Goal: Task Accomplishment & Management: Manage account settings

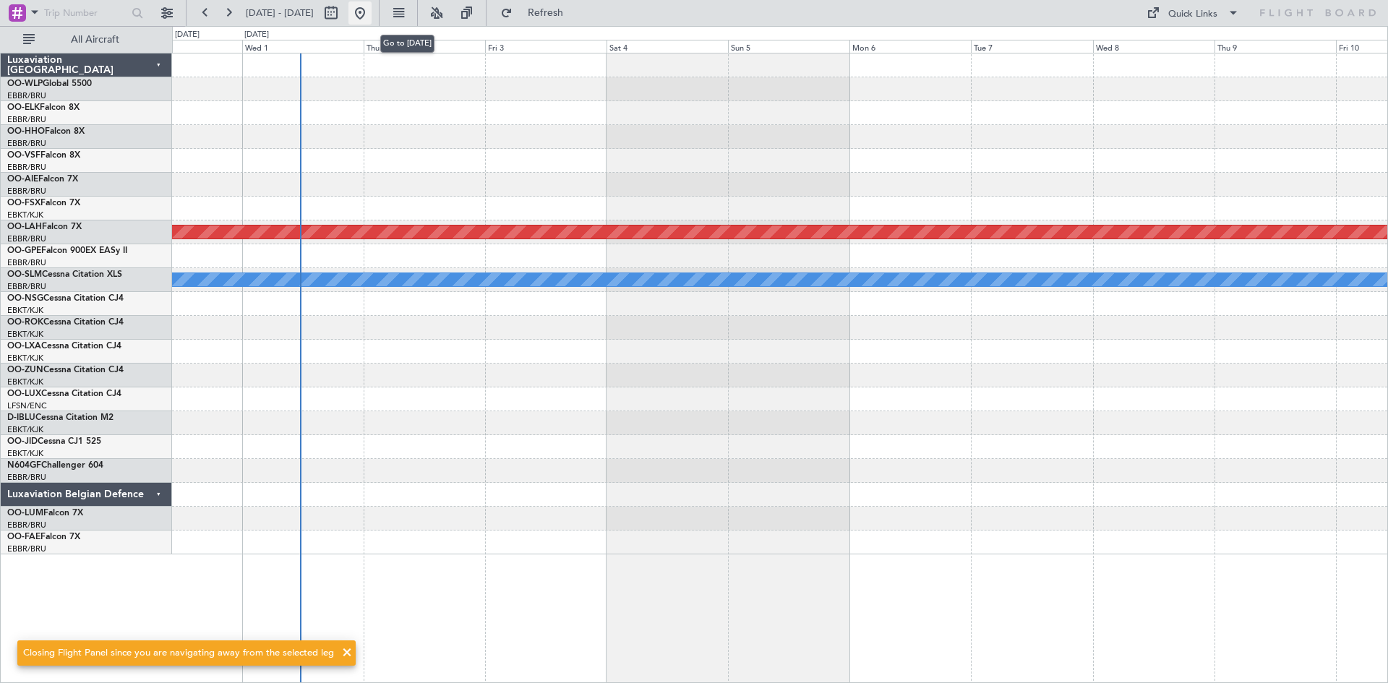
click at [372, 21] on button at bounding box center [359, 12] width 23 height 23
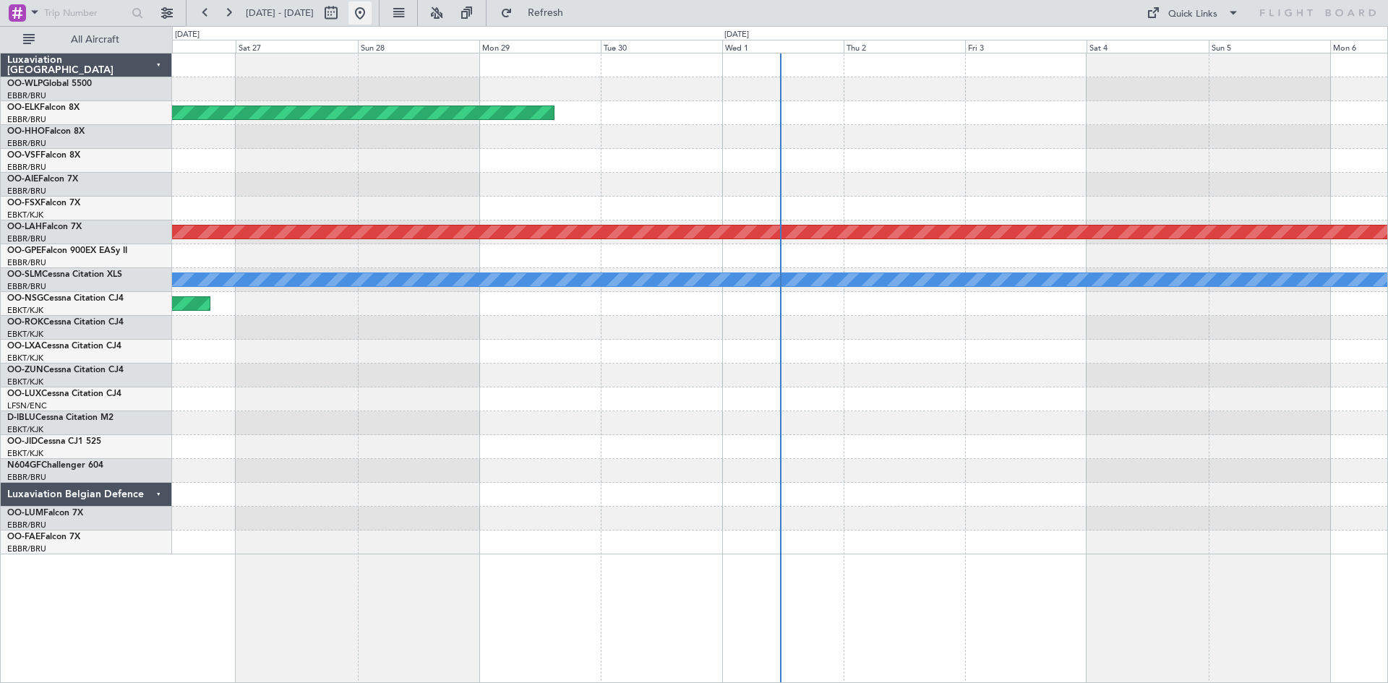
click at [372, 22] on button at bounding box center [359, 12] width 23 height 23
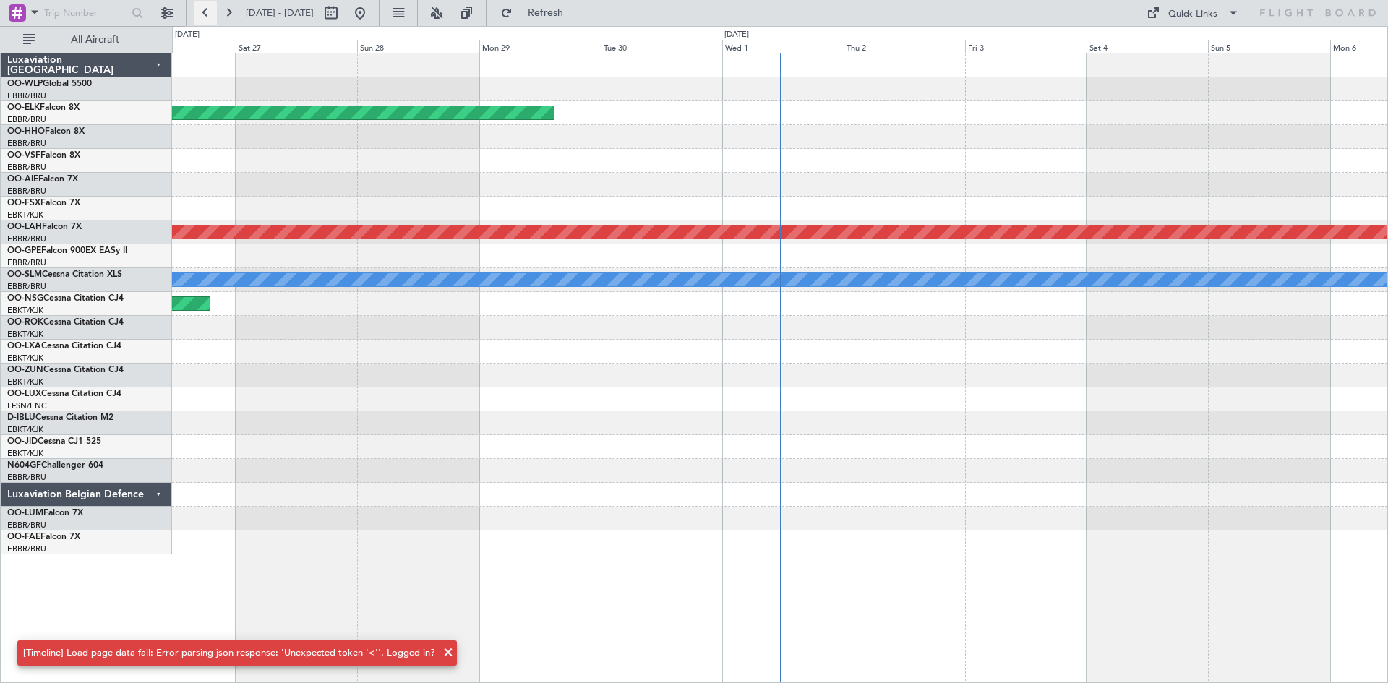
click at [194, 21] on button at bounding box center [205, 12] width 23 height 23
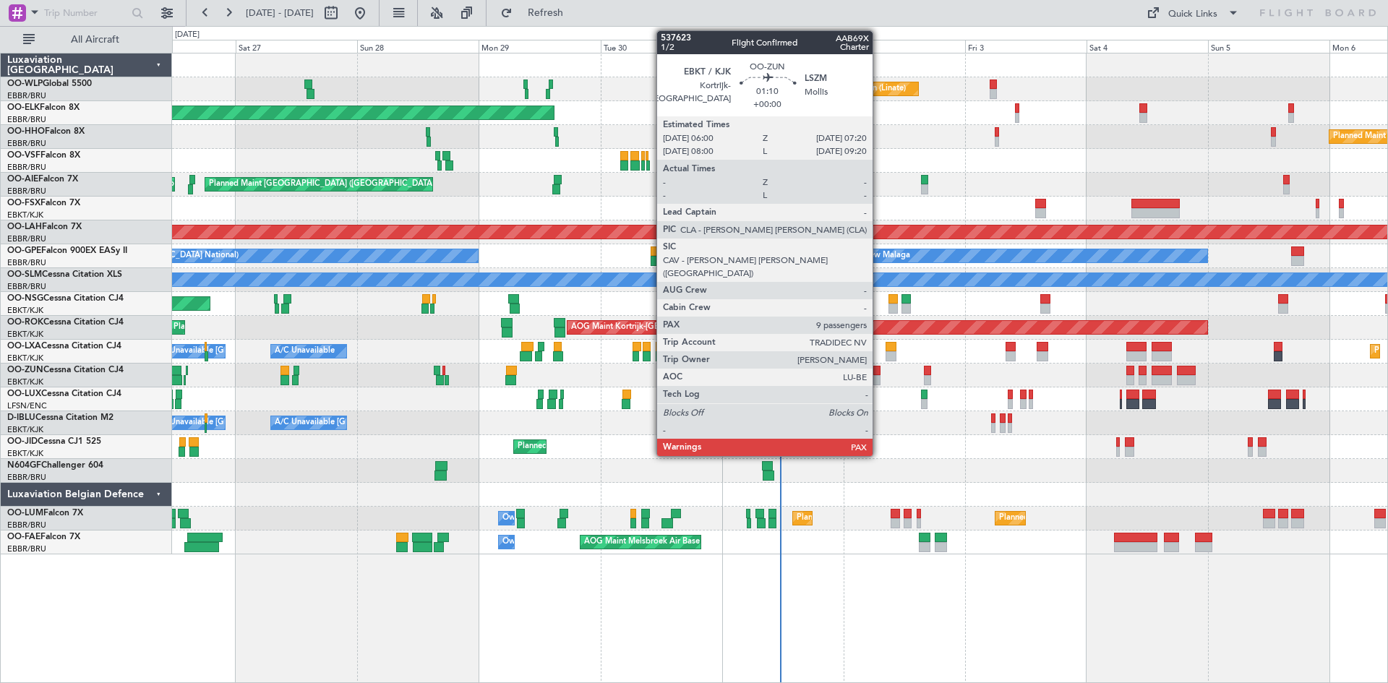
click at [879, 374] on div at bounding box center [876, 371] width 7 height 10
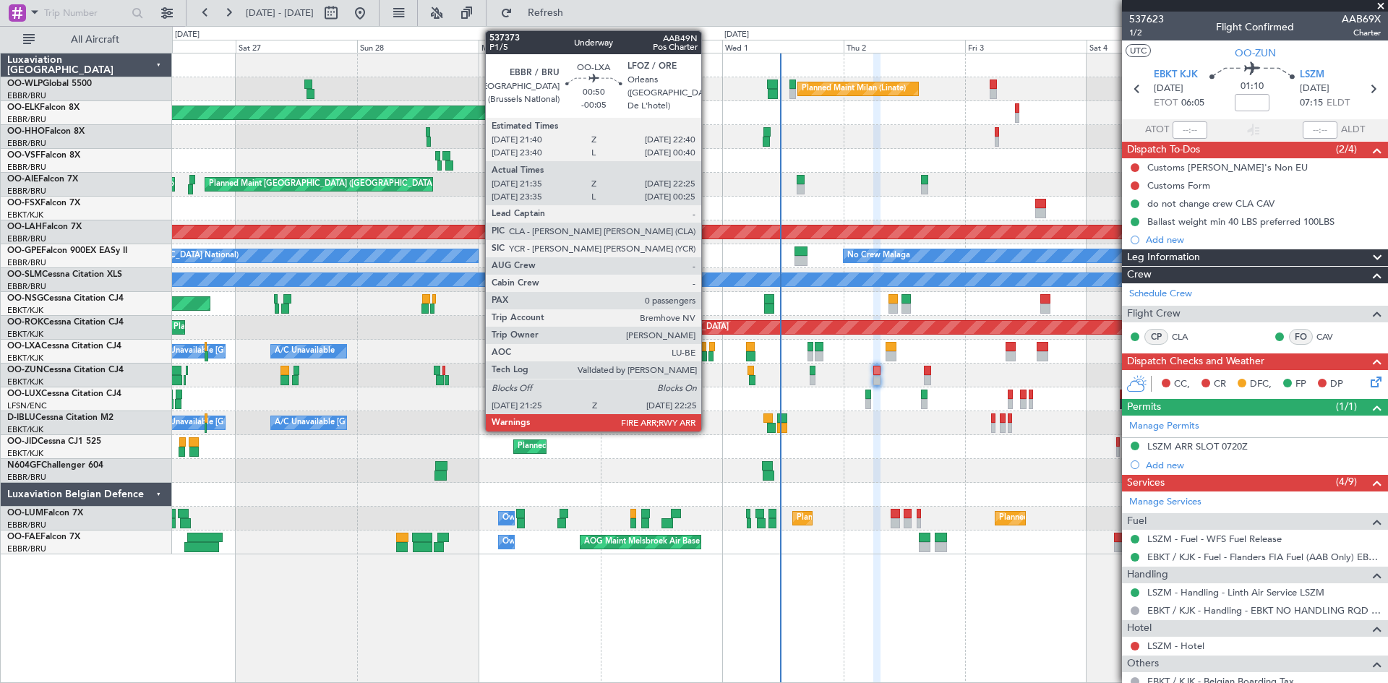
click at [708, 356] on div at bounding box center [711, 356] width 6 height 10
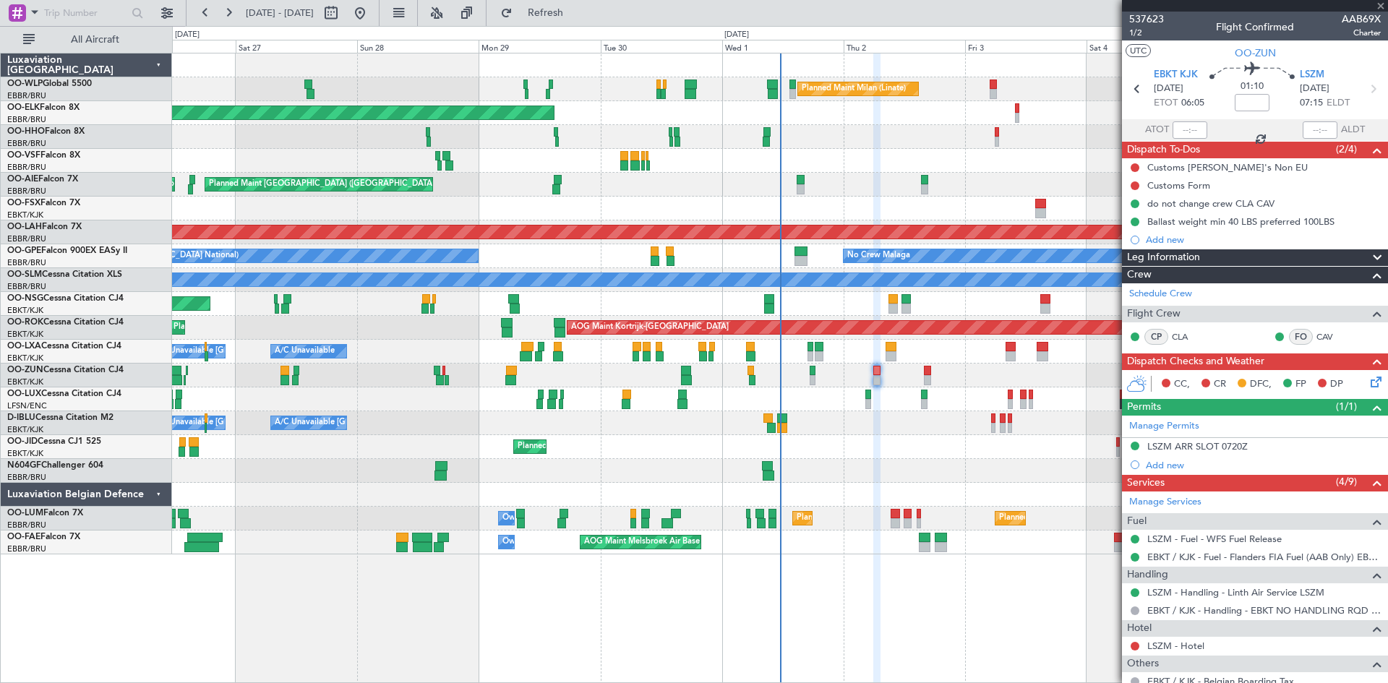
type input "-00:05"
type input "21:40"
type input "22:20"
type input "0"
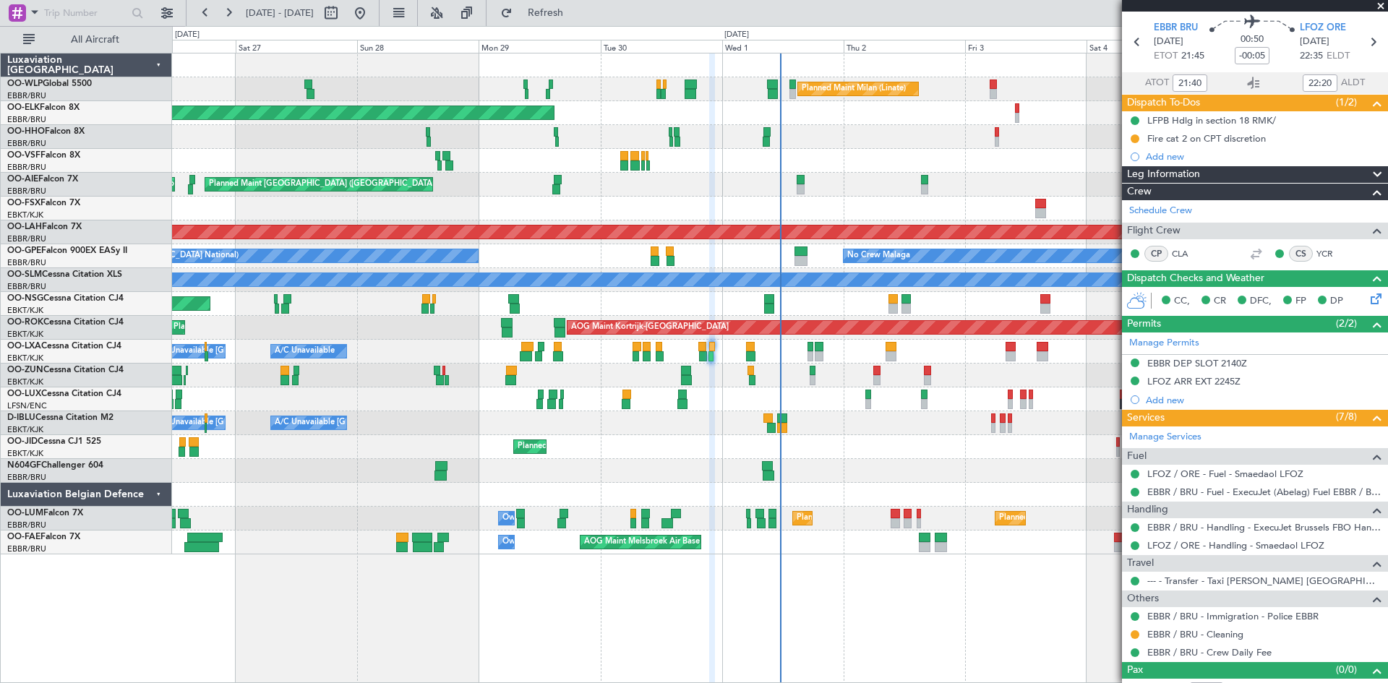
scroll to position [66, 0]
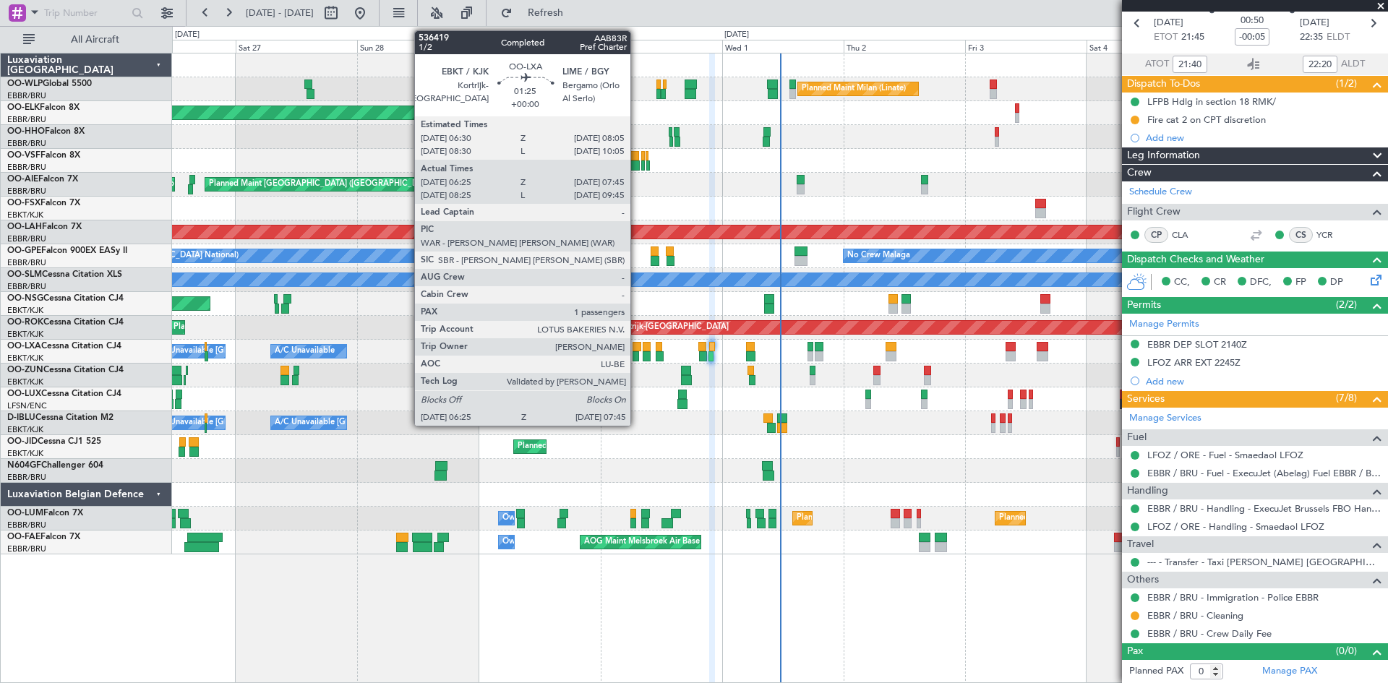
click at [637, 351] on div at bounding box center [637, 347] width 9 height 10
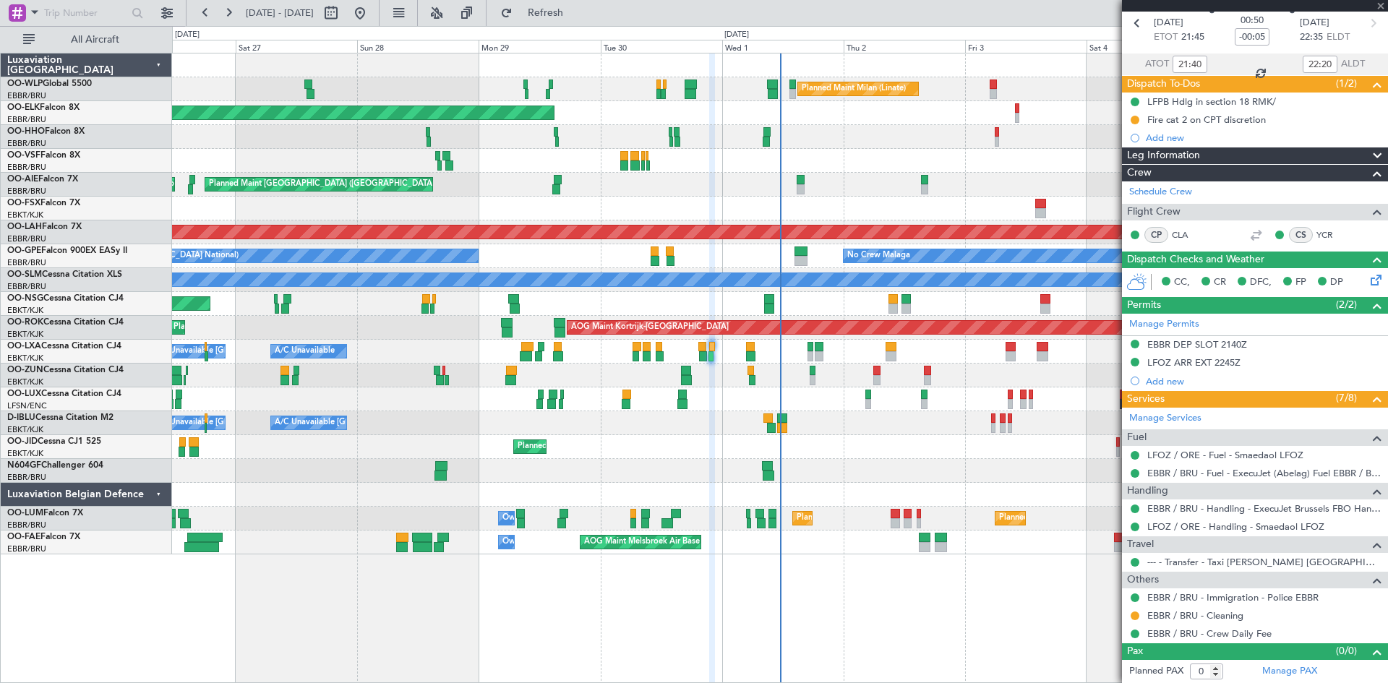
type input "06:30"
type input "07:40"
type input "1"
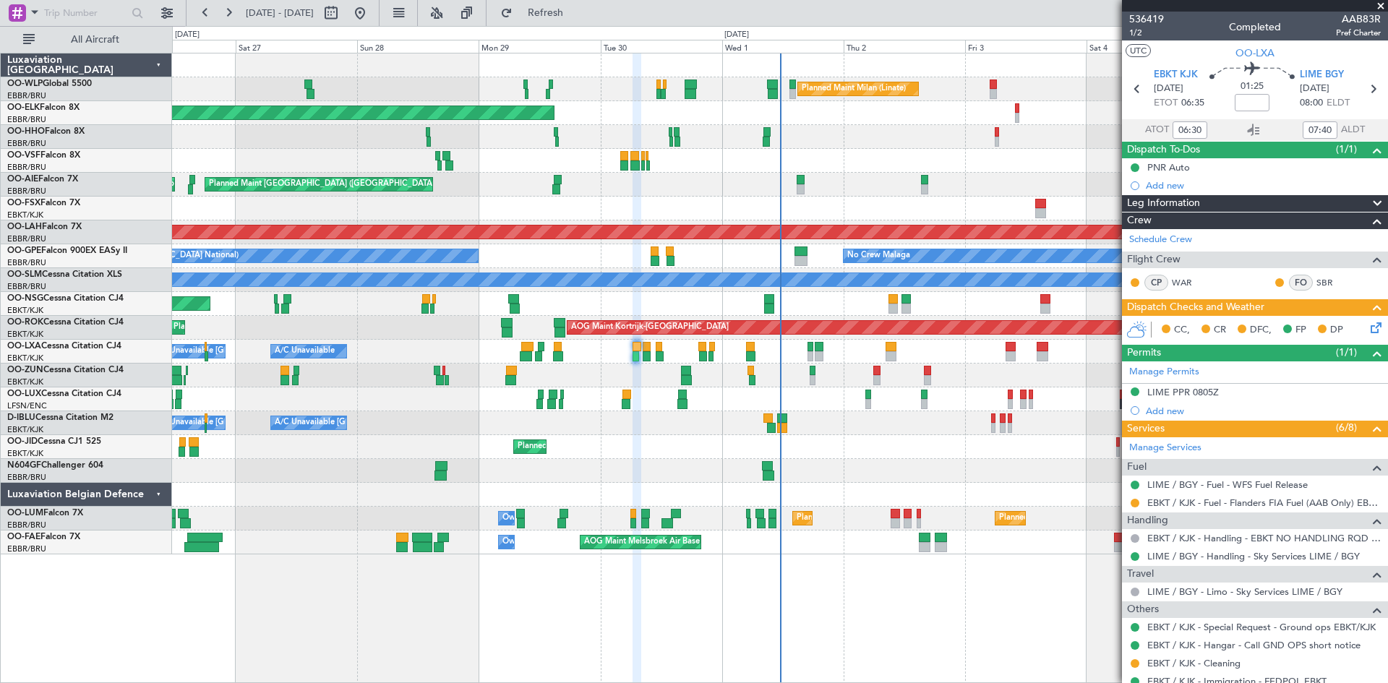
scroll to position [0, 0]
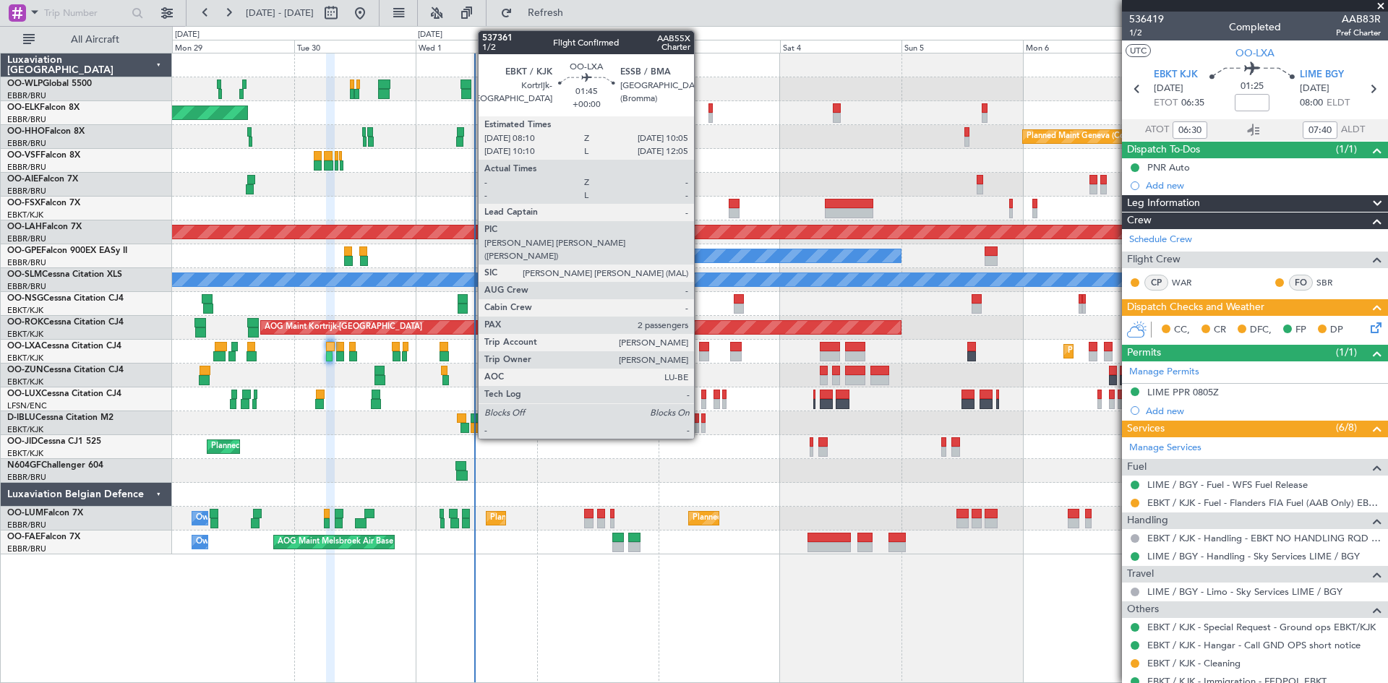
click at [701, 349] on div at bounding box center [704, 347] width 10 height 10
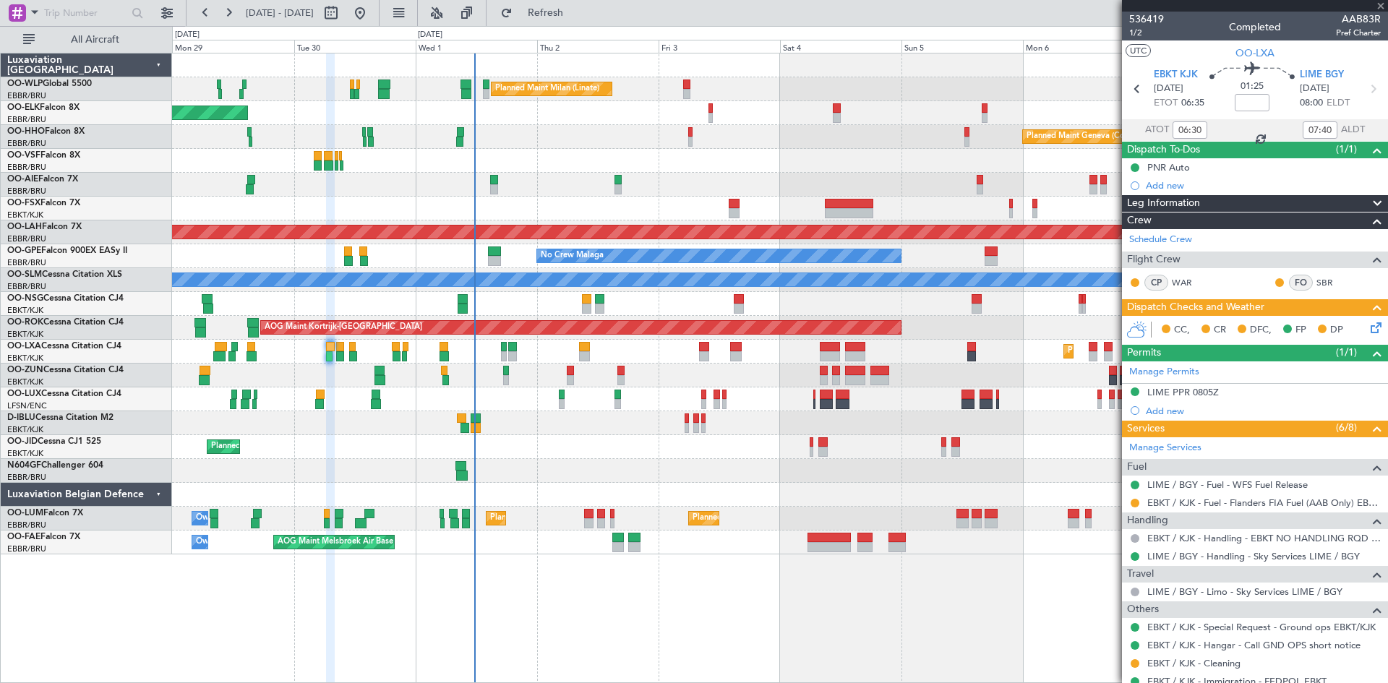
type input "2"
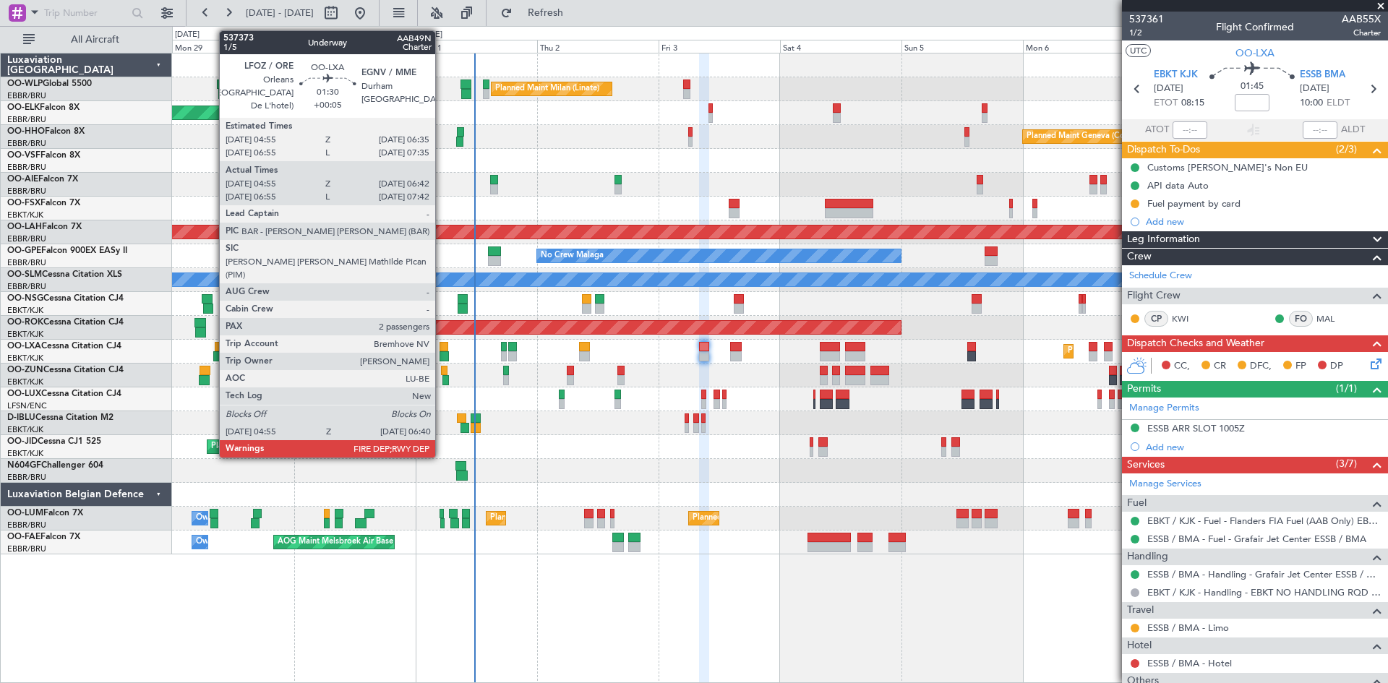
click at [442, 348] on div at bounding box center [444, 347] width 9 height 10
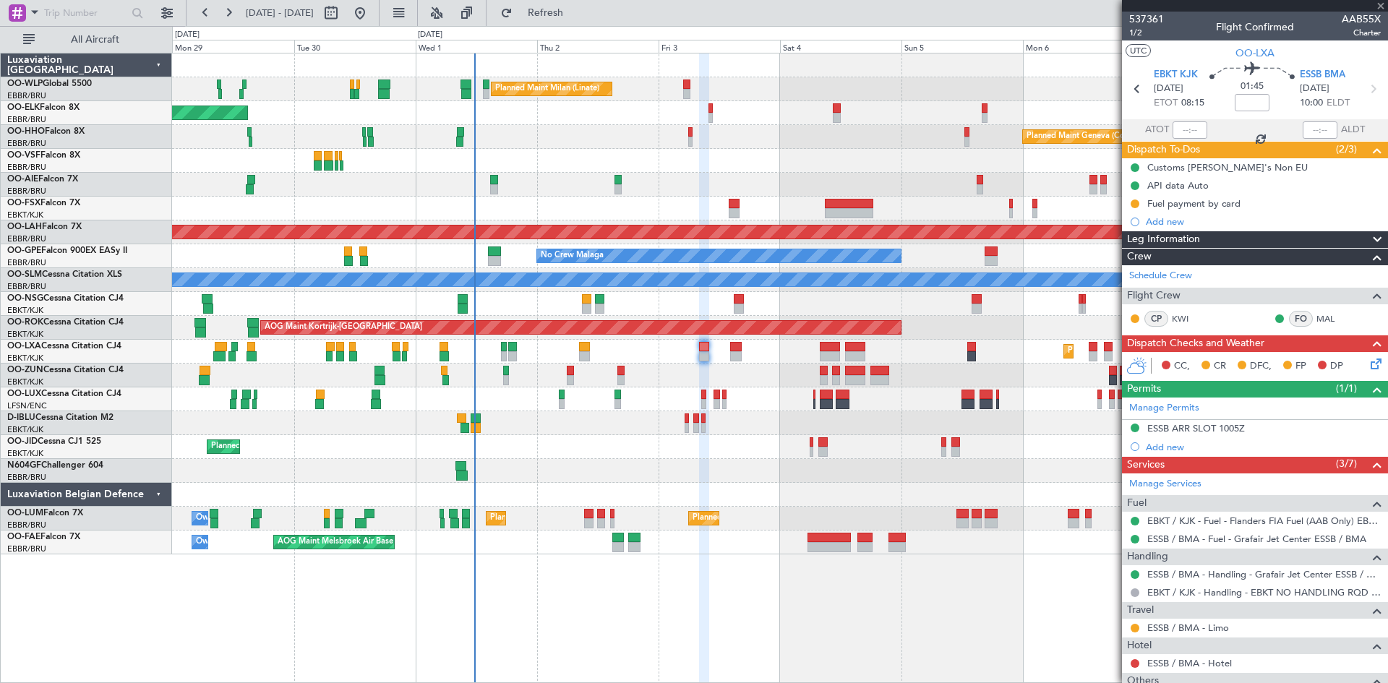
type input "+00:05"
type input "05:00"
type input "06:37"
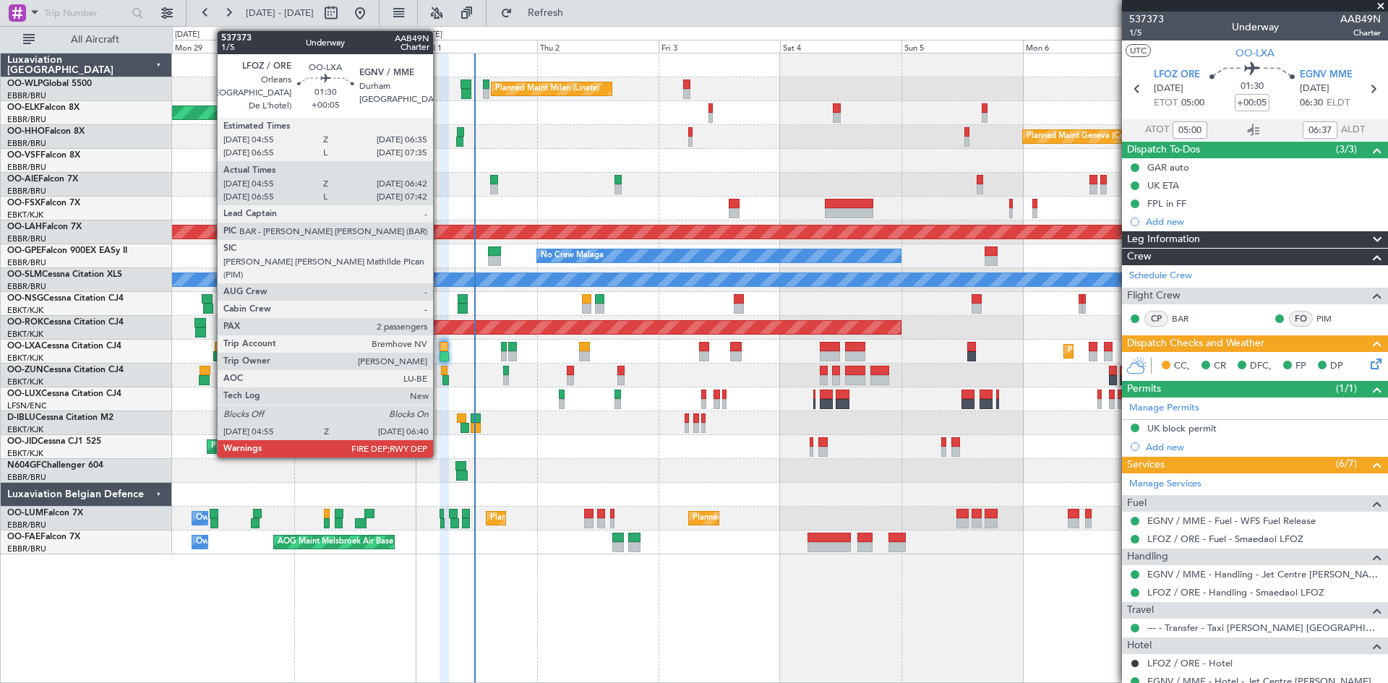
click at [440, 351] on div at bounding box center [444, 347] width 9 height 10
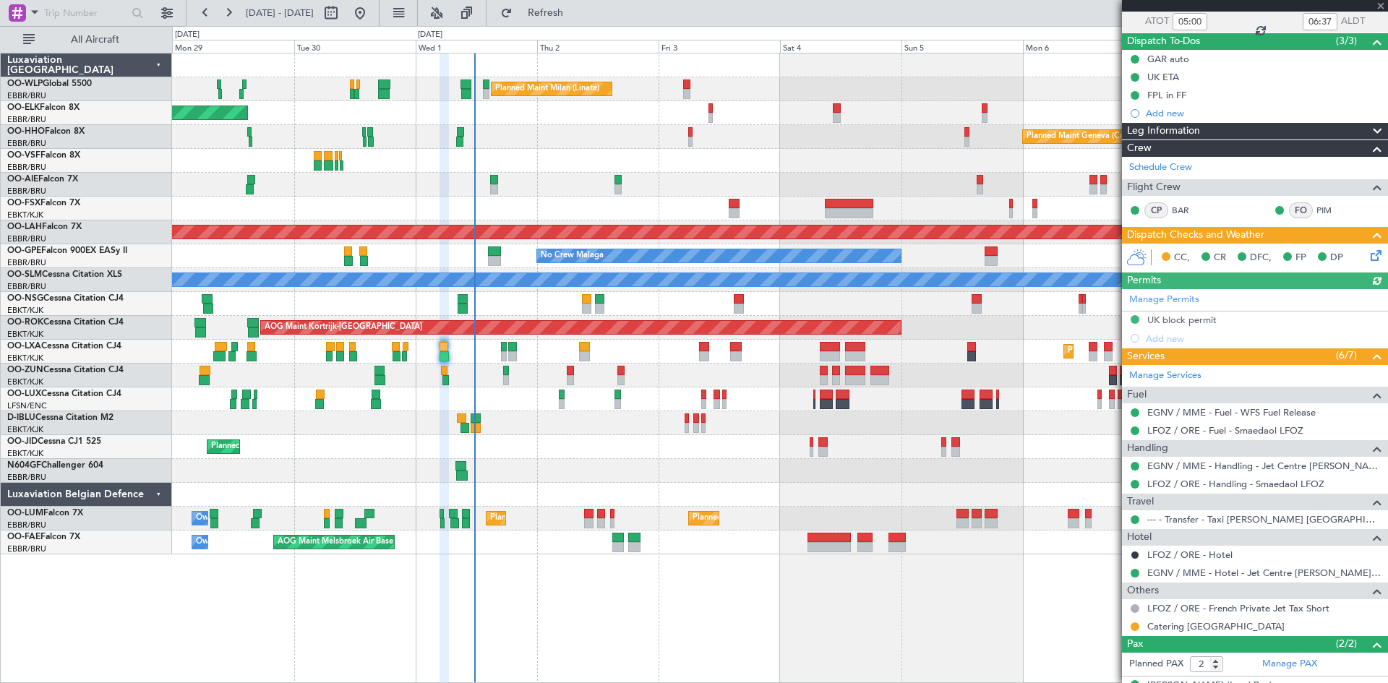
scroll to position [164, 0]
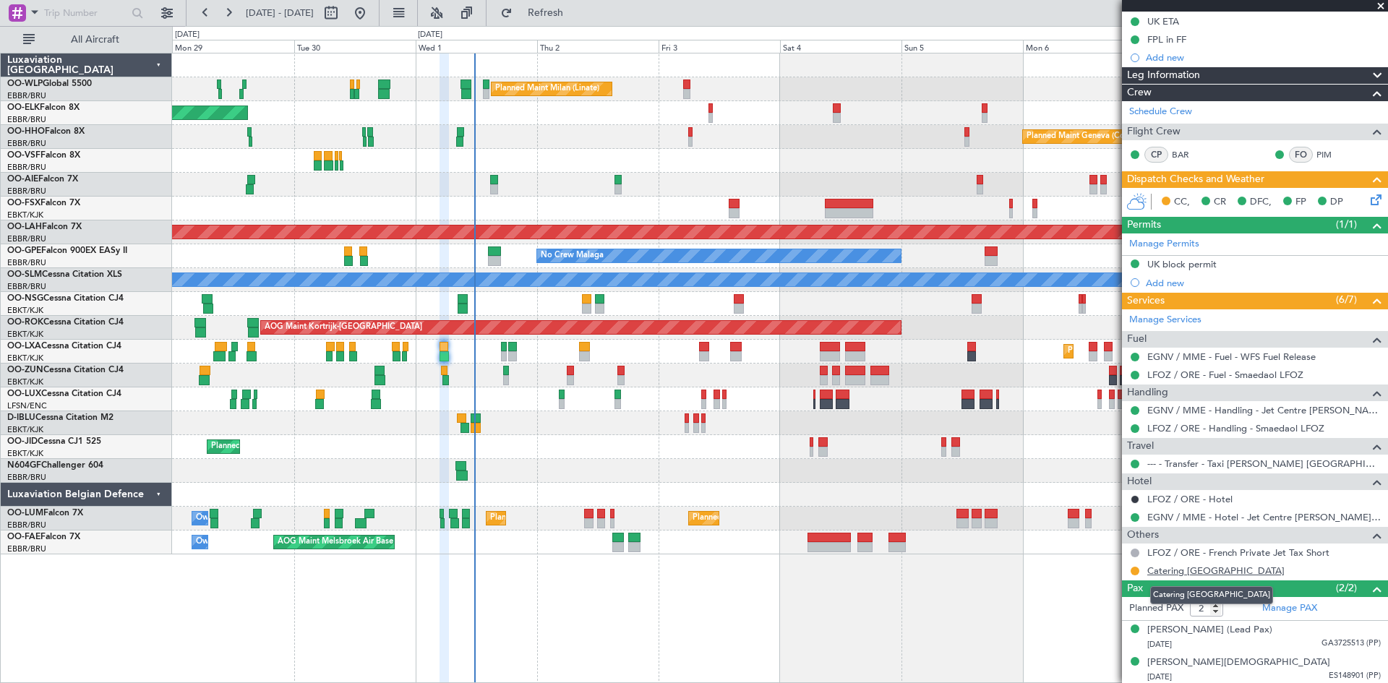
click at [1166, 570] on link "Catering [GEOGRAPHIC_DATA]" at bounding box center [1215, 571] width 137 height 12
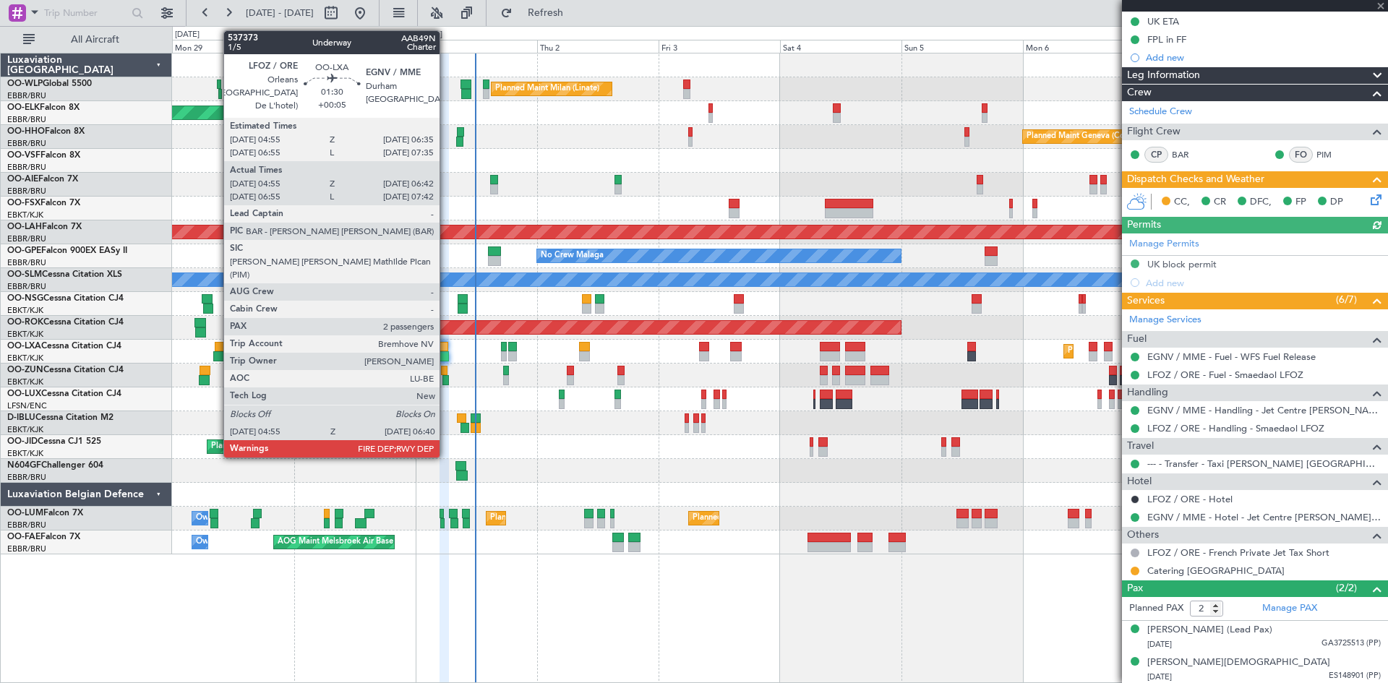
click at [446, 353] on div at bounding box center [444, 356] width 9 height 10
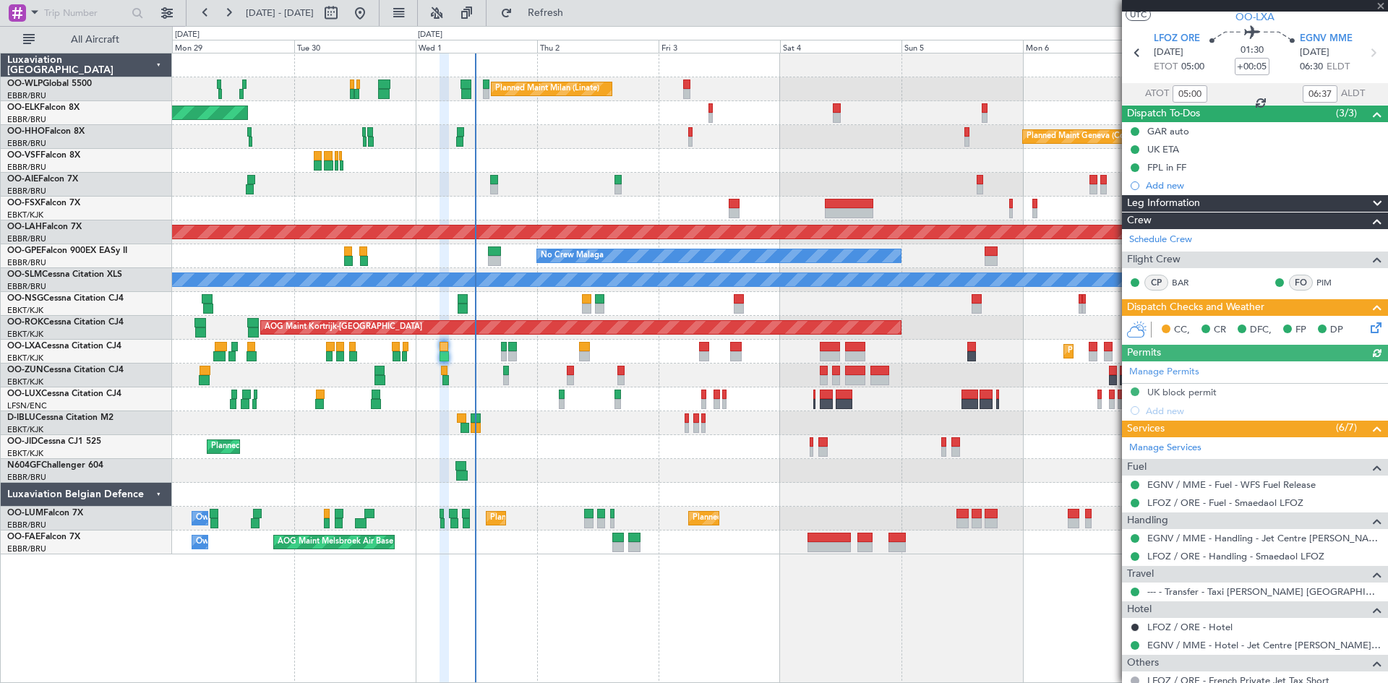
scroll to position [135, 0]
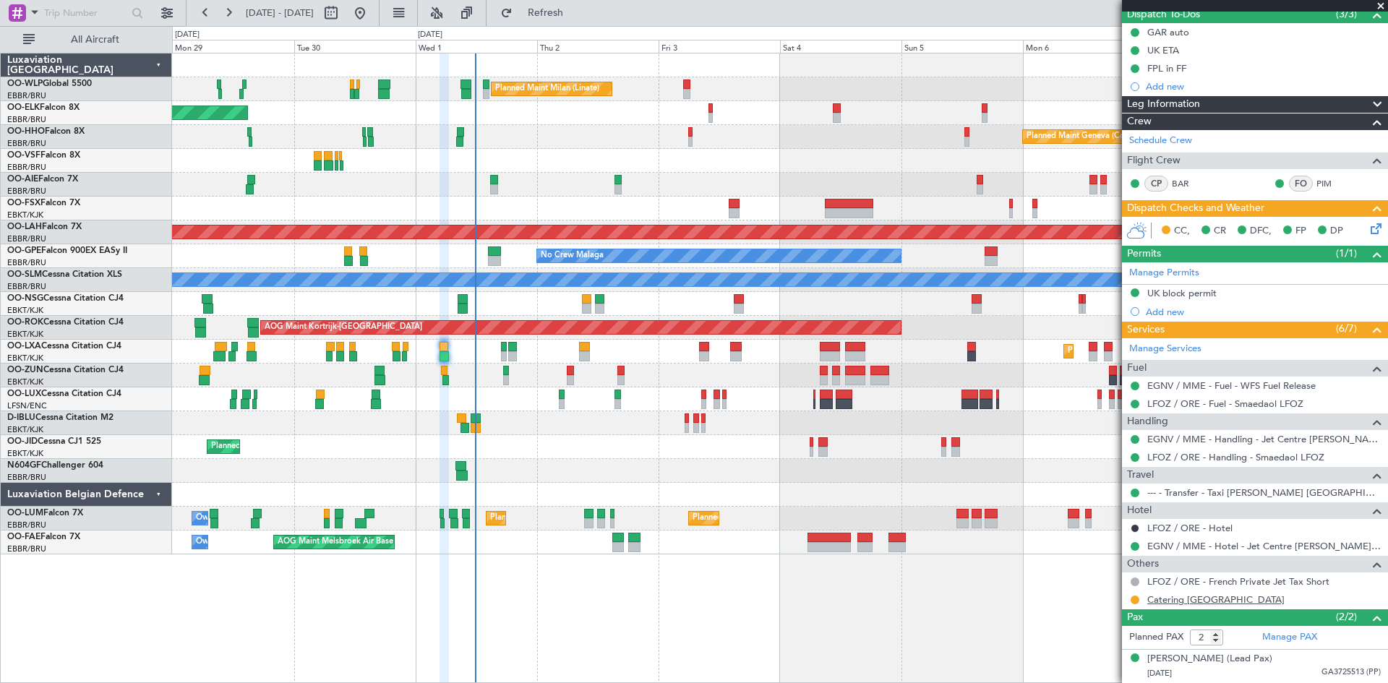
click at [1186, 604] on link "Catering [GEOGRAPHIC_DATA]" at bounding box center [1215, 600] width 137 height 12
click at [570, 9] on span "Refresh" at bounding box center [545, 13] width 61 height 10
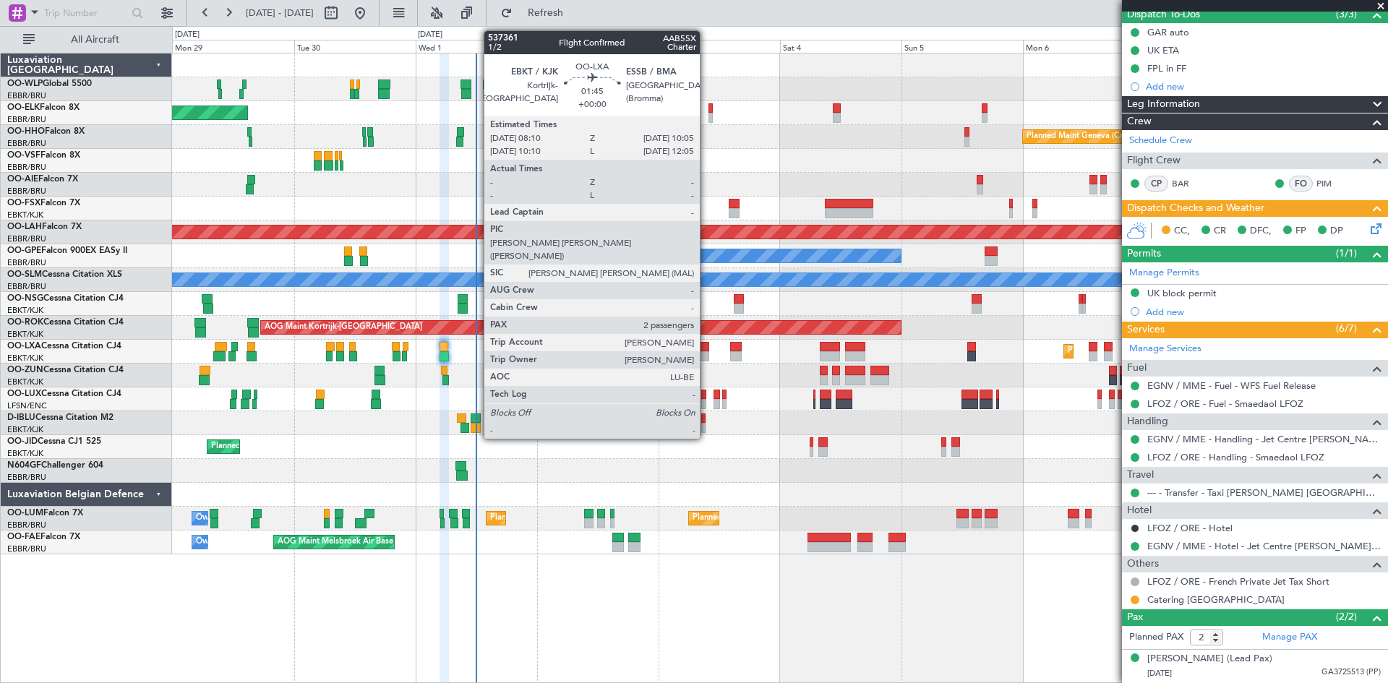
click at [706, 349] on div at bounding box center [704, 347] width 10 height 10
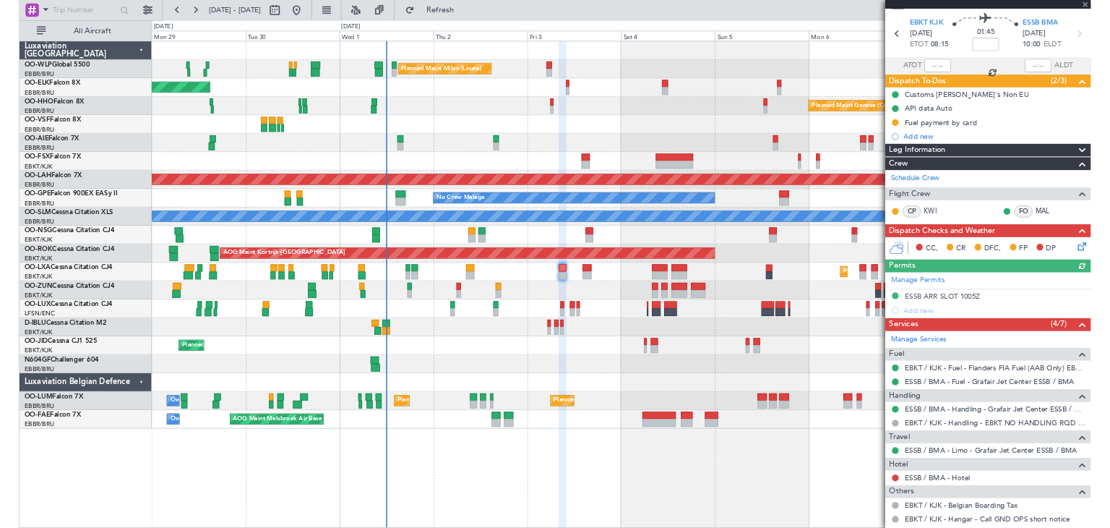
scroll to position [46, 0]
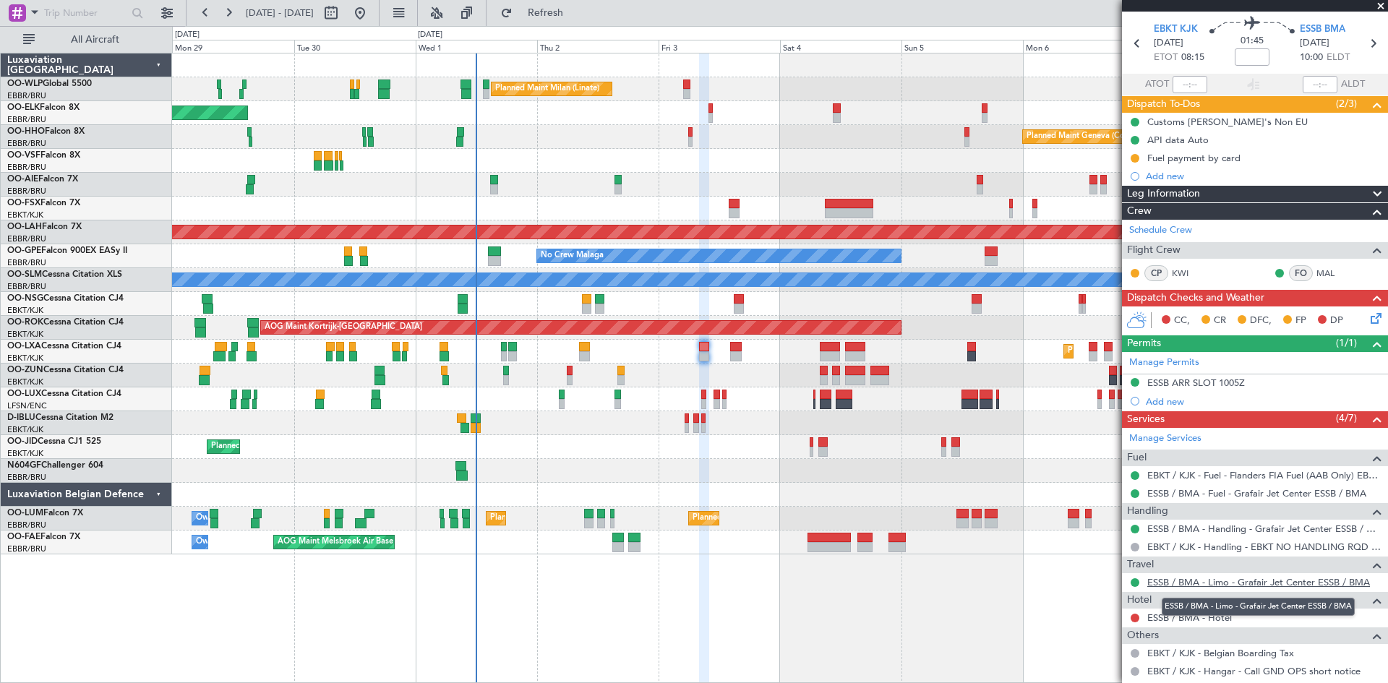
click at [1191, 586] on link "ESSB / BMA - Limo - Grafair Jet Center ESSB / BMA" at bounding box center [1258, 582] width 223 height 12
click at [226, 6] on button at bounding box center [228, 12] width 23 height 23
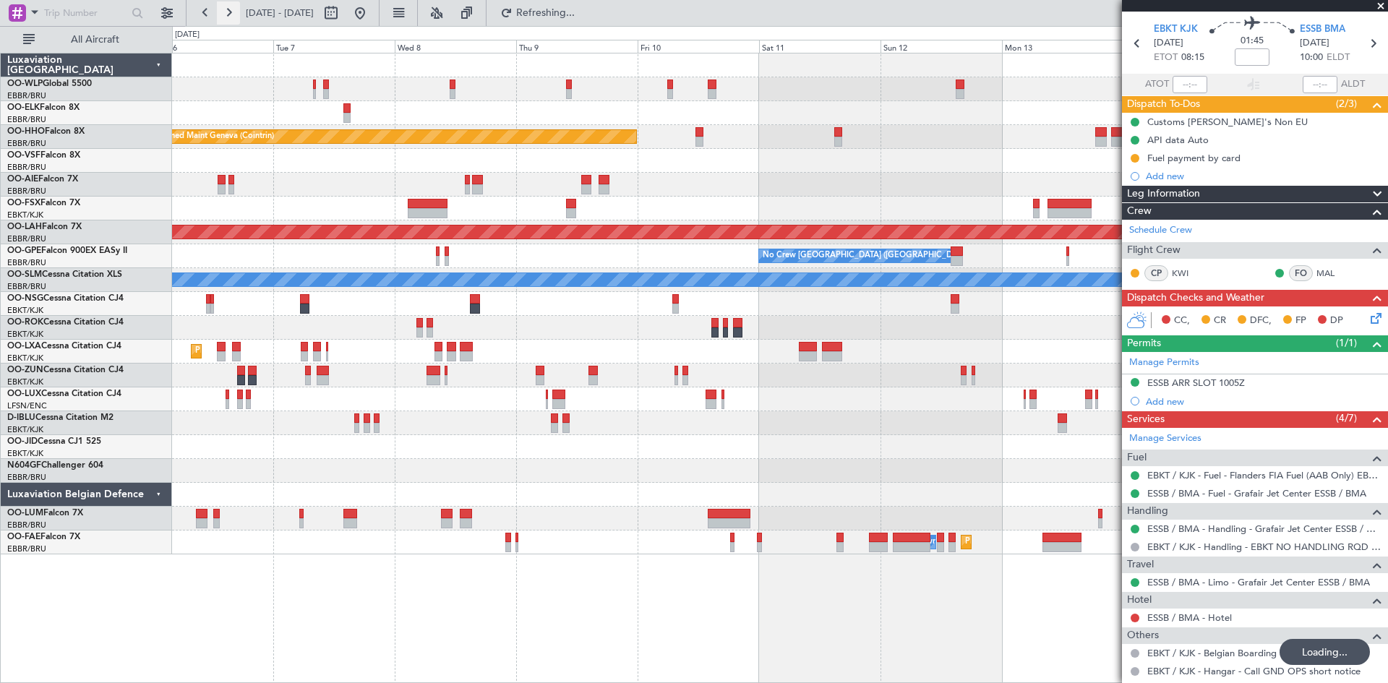
click at [226, 6] on button at bounding box center [228, 12] width 23 height 23
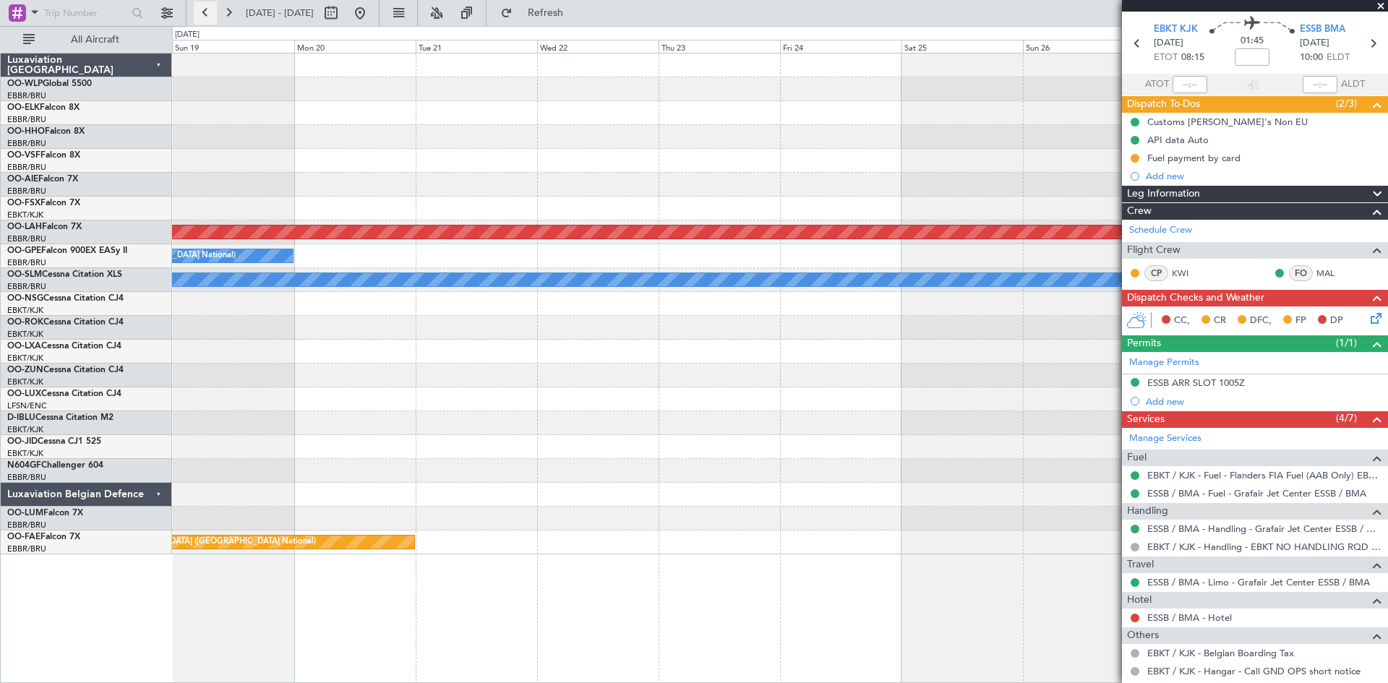
click at [203, 13] on button at bounding box center [205, 12] width 23 height 23
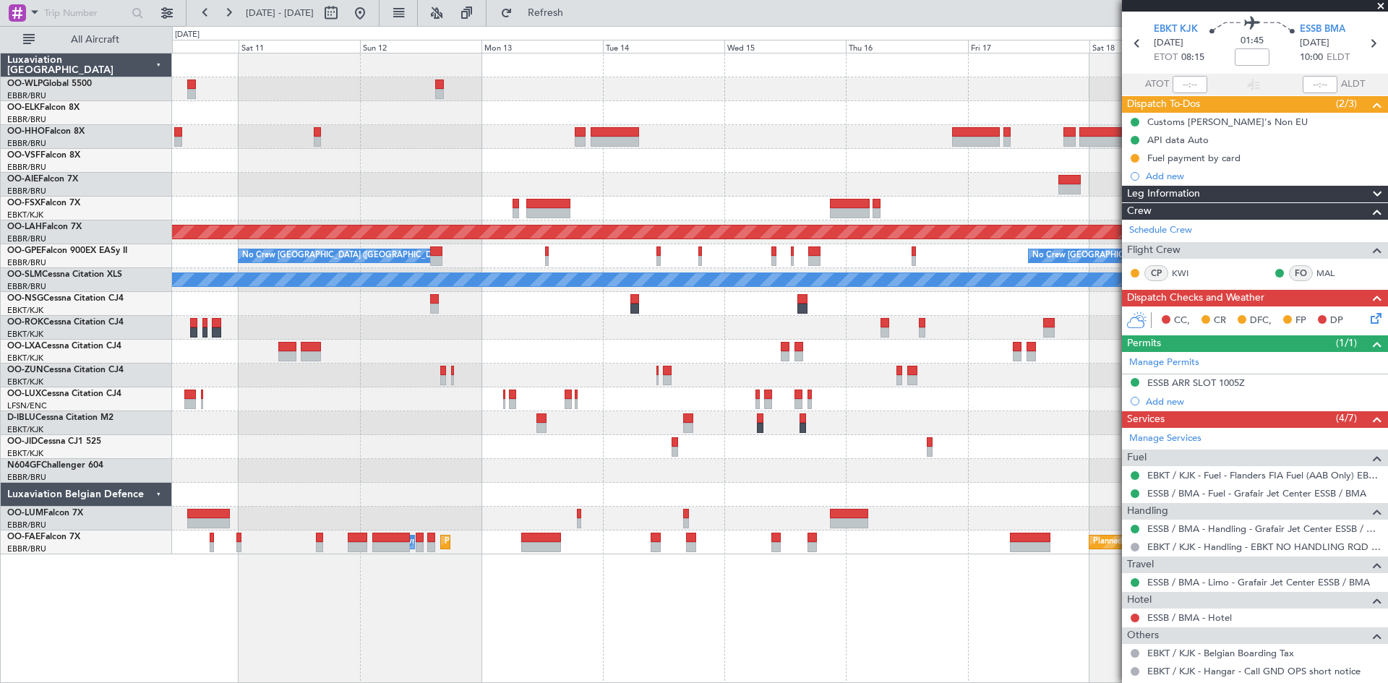
click at [633, 240] on div "Planned Maint [PERSON_NAME]-[GEOGRAPHIC_DATA][PERSON_NAME] ([GEOGRAPHIC_DATA][P…" at bounding box center [779, 232] width 1215 height 24
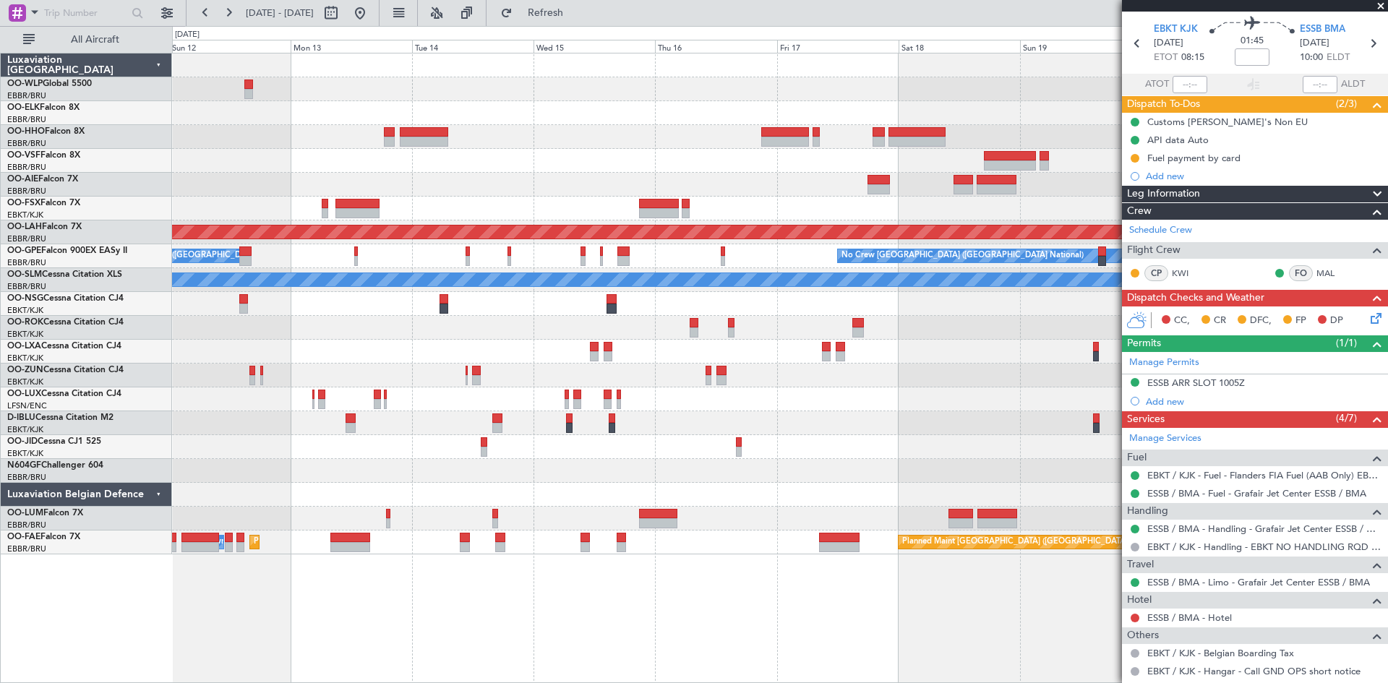
click at [969, 502] on div "Planned Maint Geneva (Cointrin) Planned Maint Alton-st Louis (St Louis Regl) No…" at bounding box center [779, 303] width 1215 height 501
click at [372, 11] on button at bounding box center [359, 12] width 23 height 23
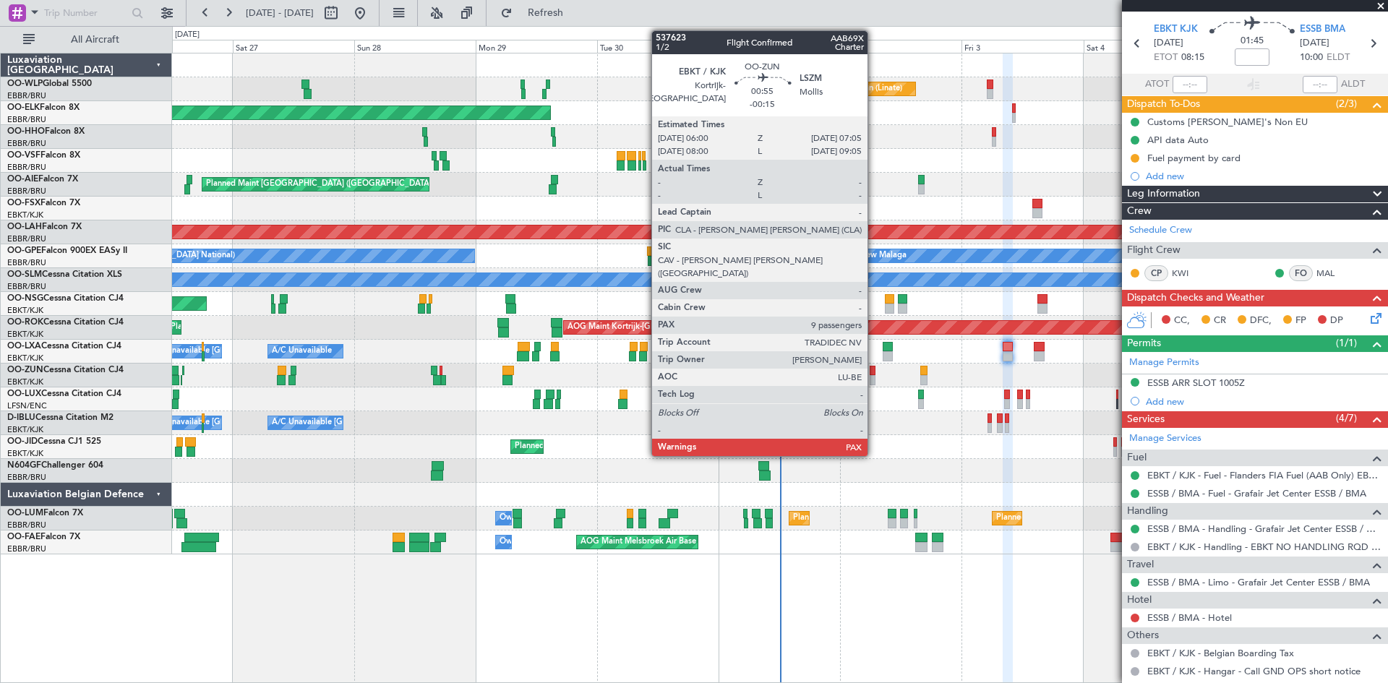
click at [874, 380] on div at bounding box center [873, 380] width 6 height 10
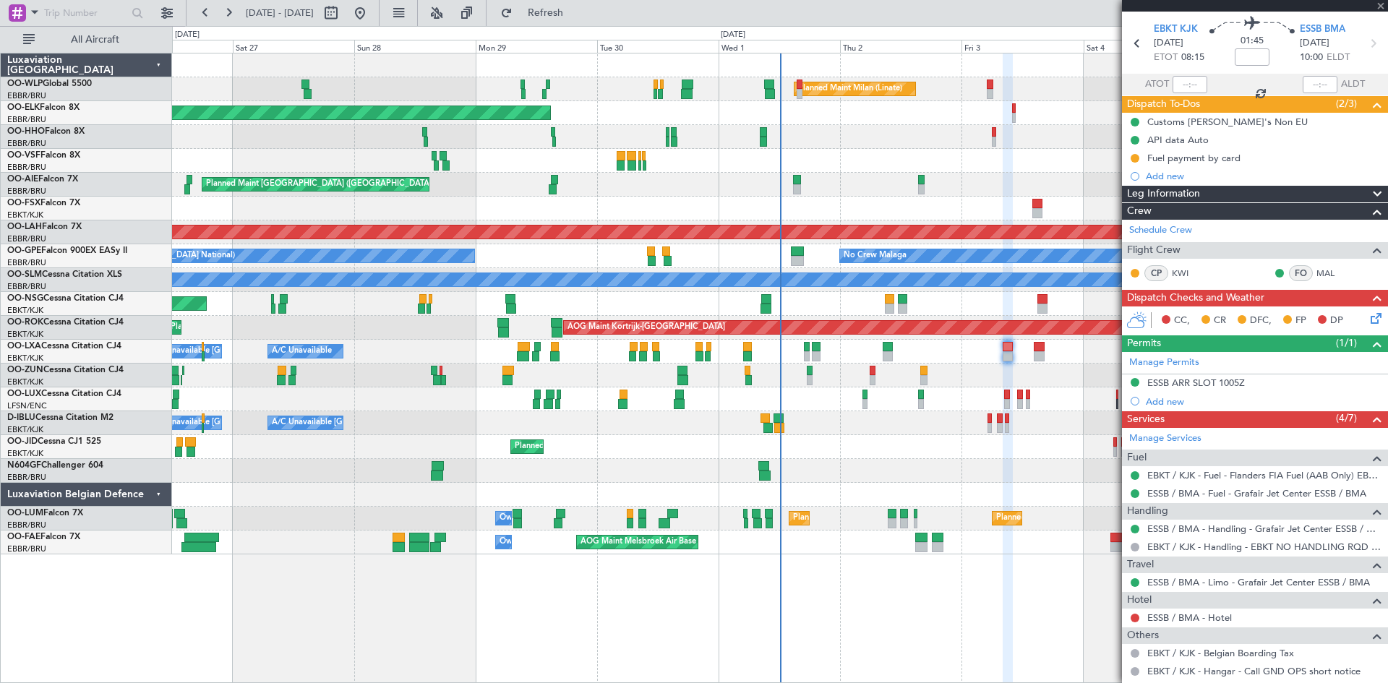
type input "-00:15"
type input "9"
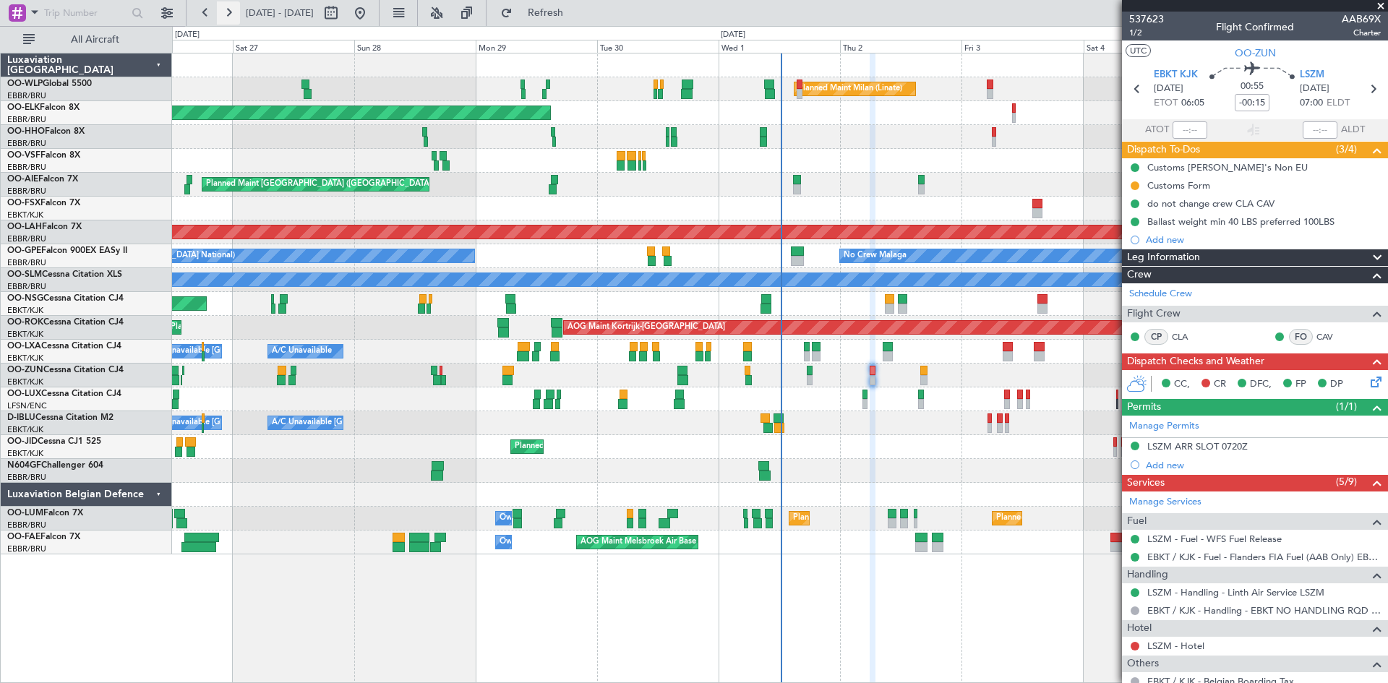
click at [220, 14] on button at bounding box center [228, 12] width 23 height 23
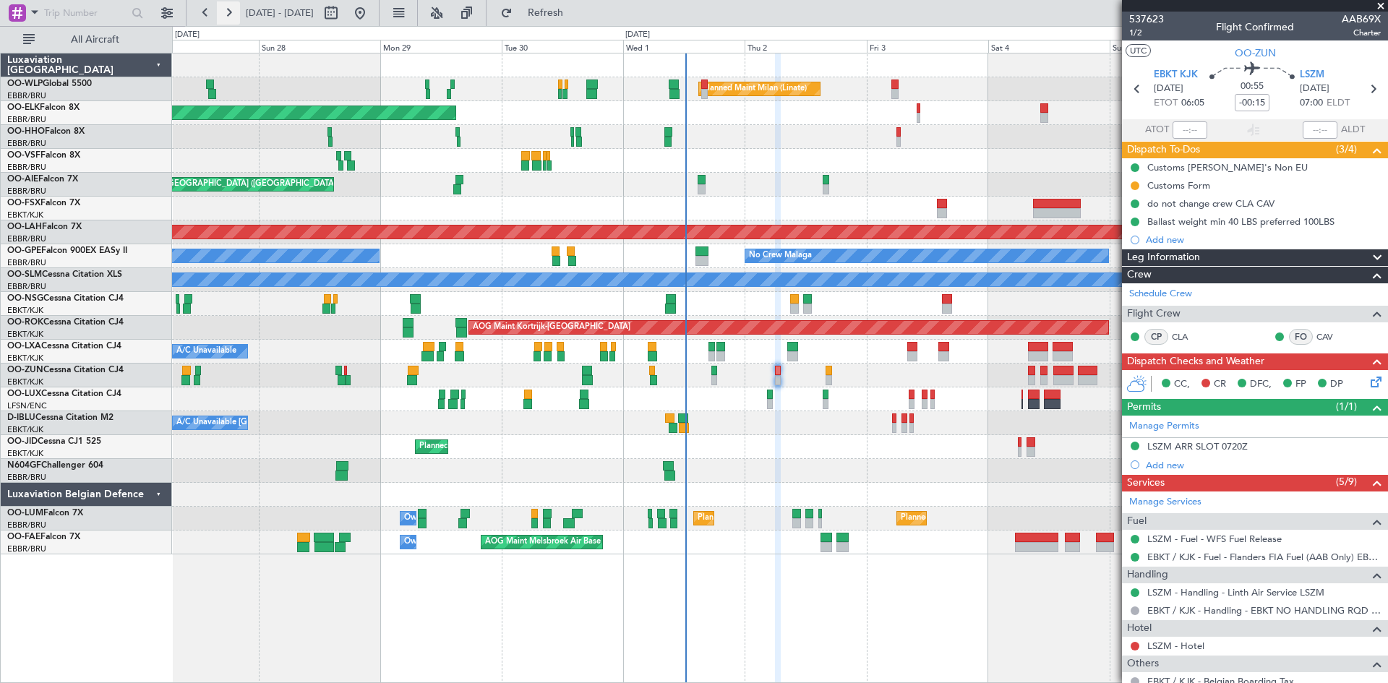
click at [220, 14] on button at bounding box center [228, 12] width 23 height 23
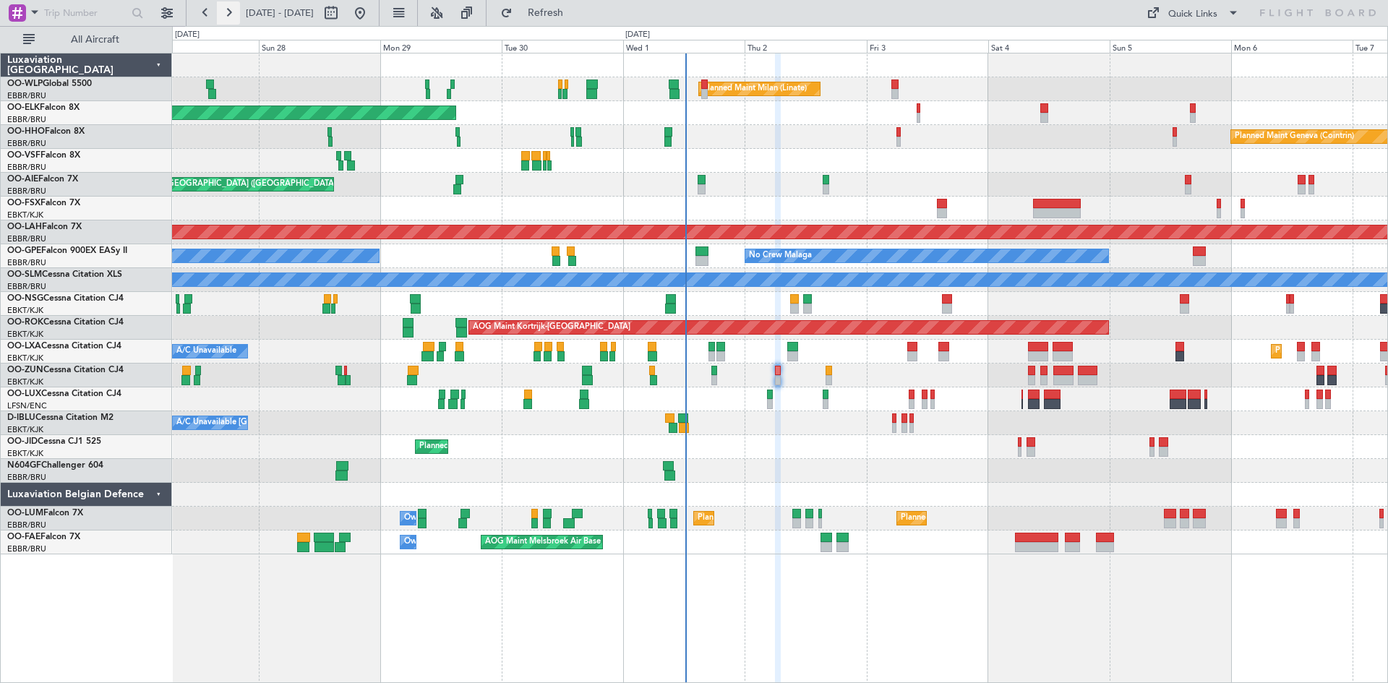
click at [220, 14] on button at bounding box center [228, 12] width 23 height 23
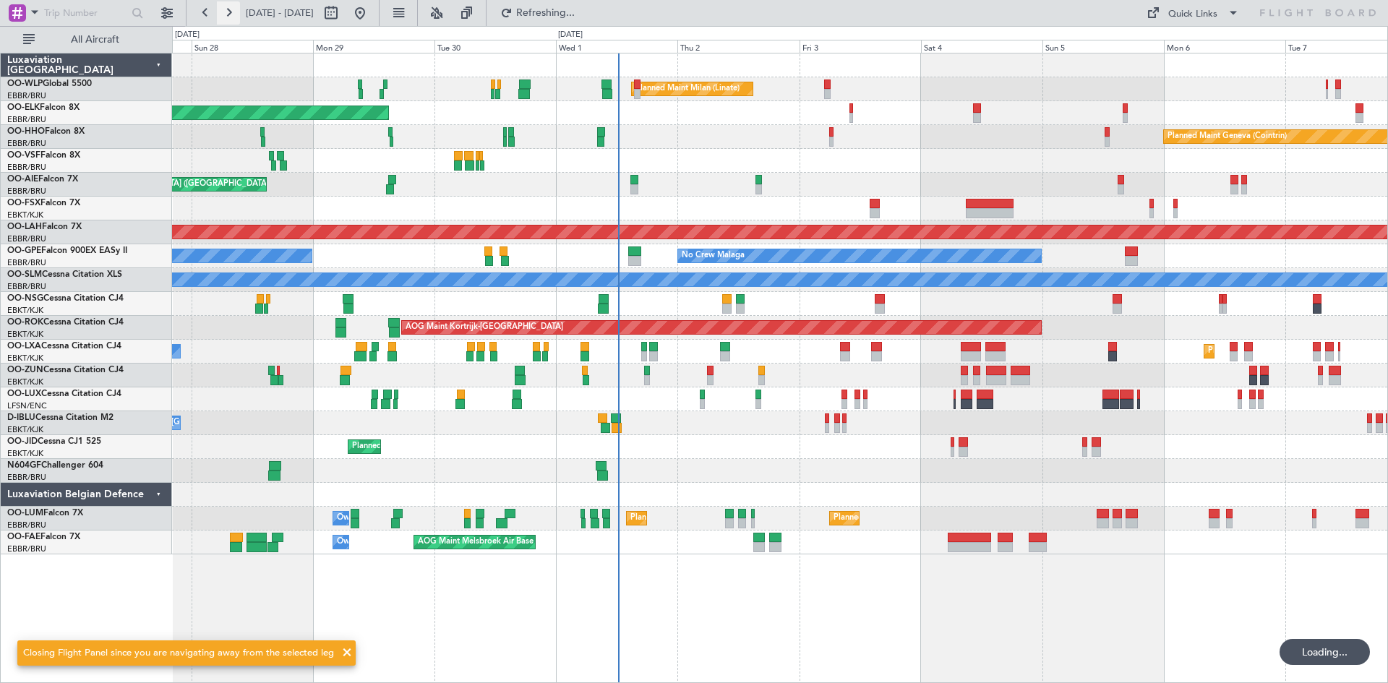
click at [220, 14] on button at bounding box center [228, 12] width 23 height 23
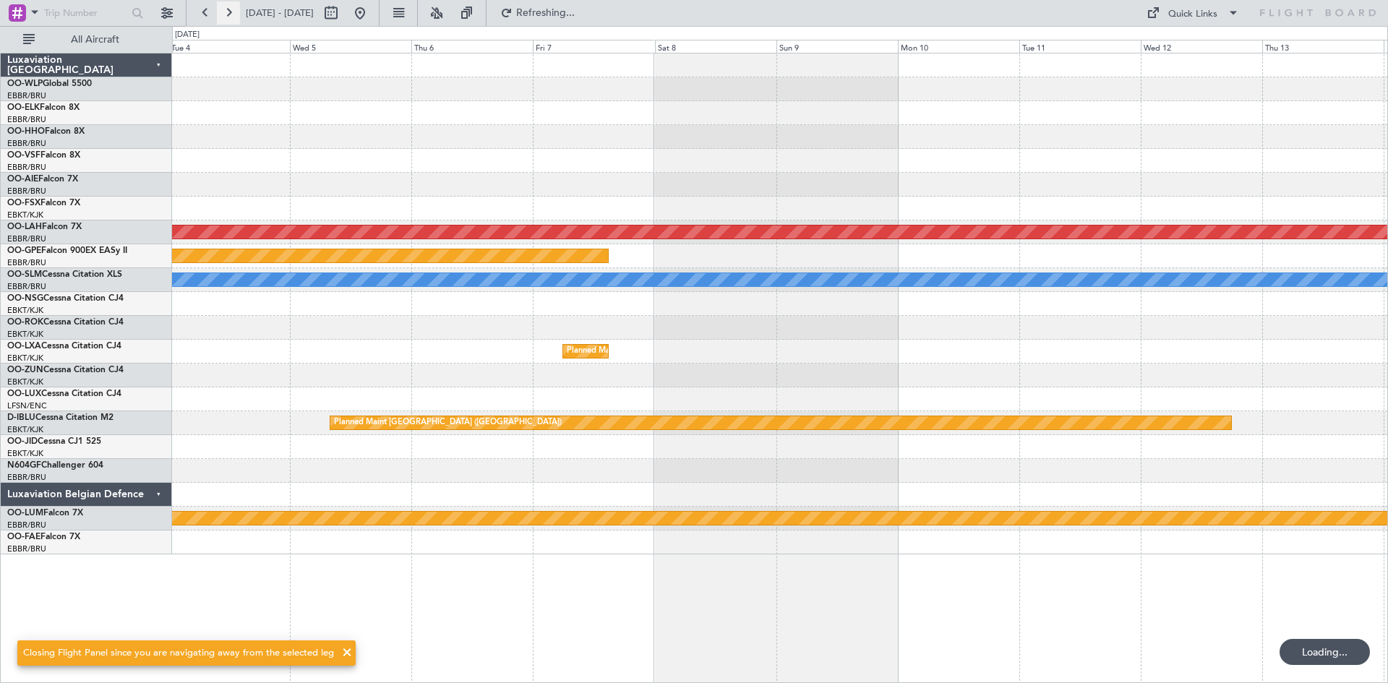
click at [218, 19] on button at bounding box center [228, 12] width 23 height 23
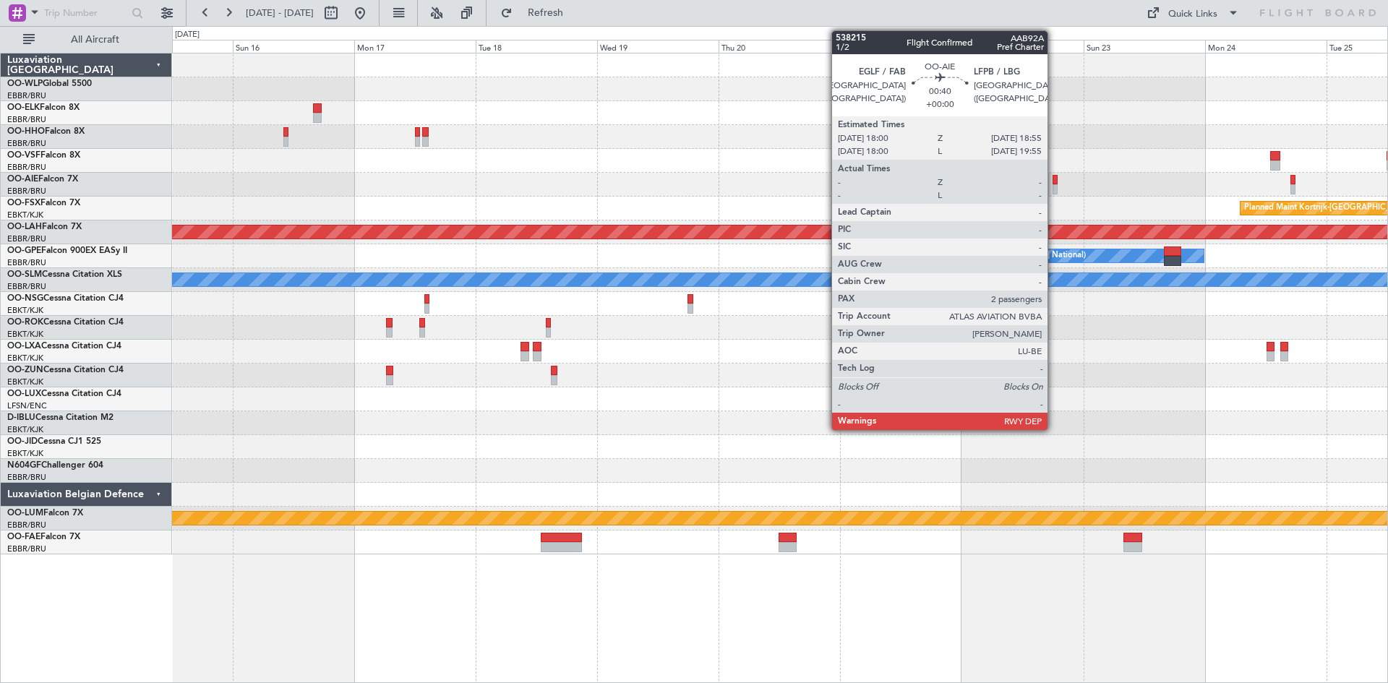
click at [1054, 178] on div at bounding box center [1055, 180] width 5 height 10
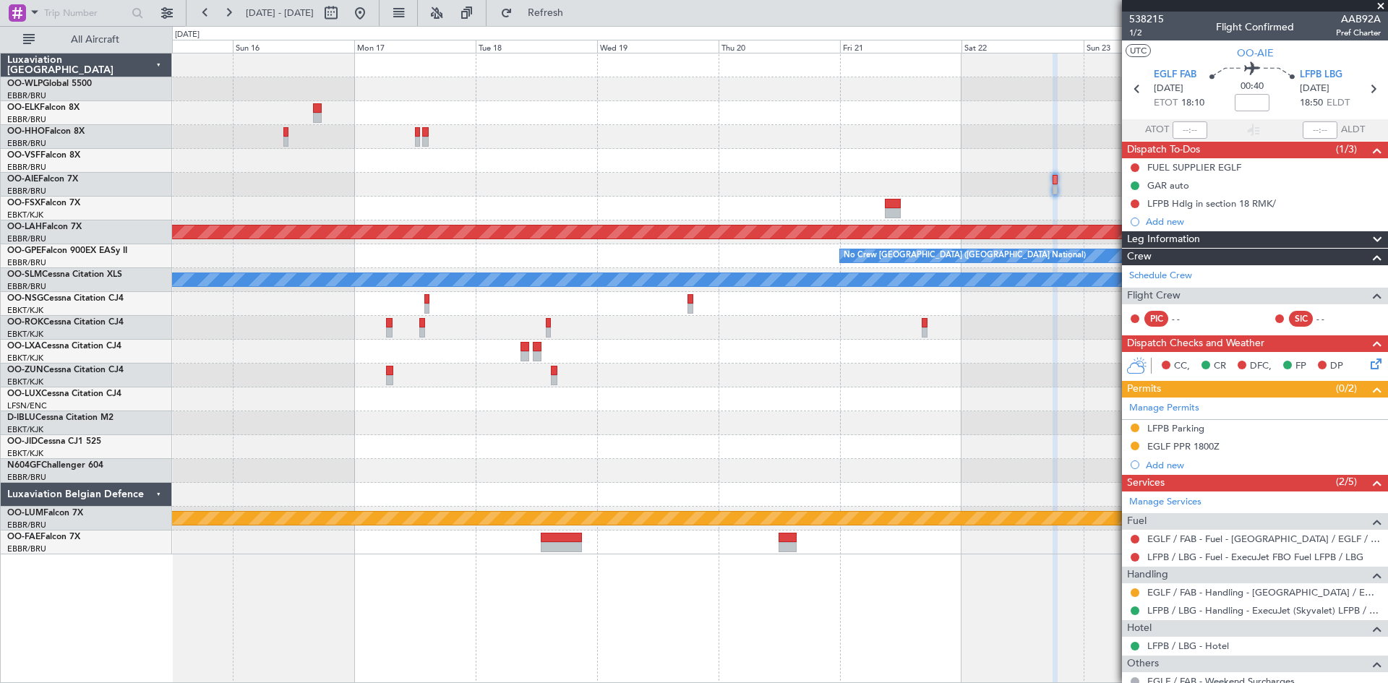
click at [1193, 442] on div "EGLF PPR 1800Z" at bounding box center [1183, 446] width 72 height 12
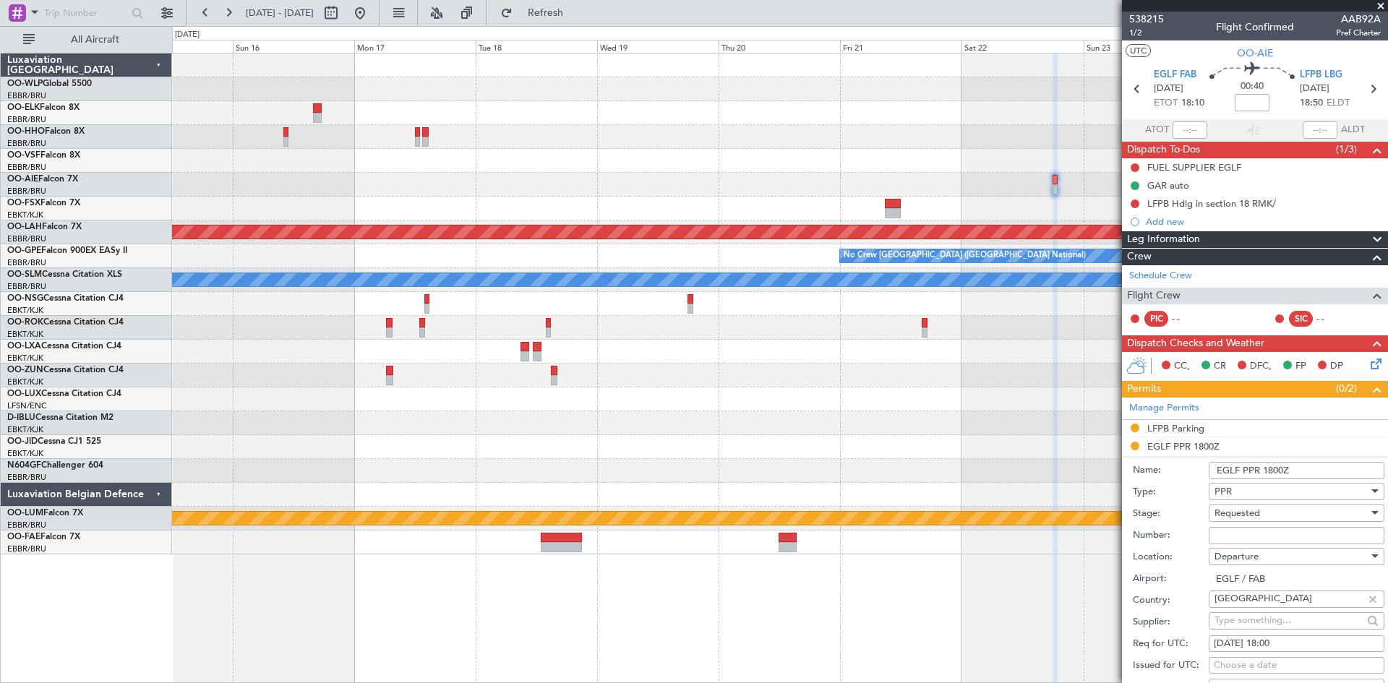
click at [1246, 541] on input "Number:" at bounding box center [1297, 535] width 176 height 17
paste input "377676"
type input "377676"
click at [1311, 514] on div "Requested" at bounding box center [1292, 513] width 154 height 22
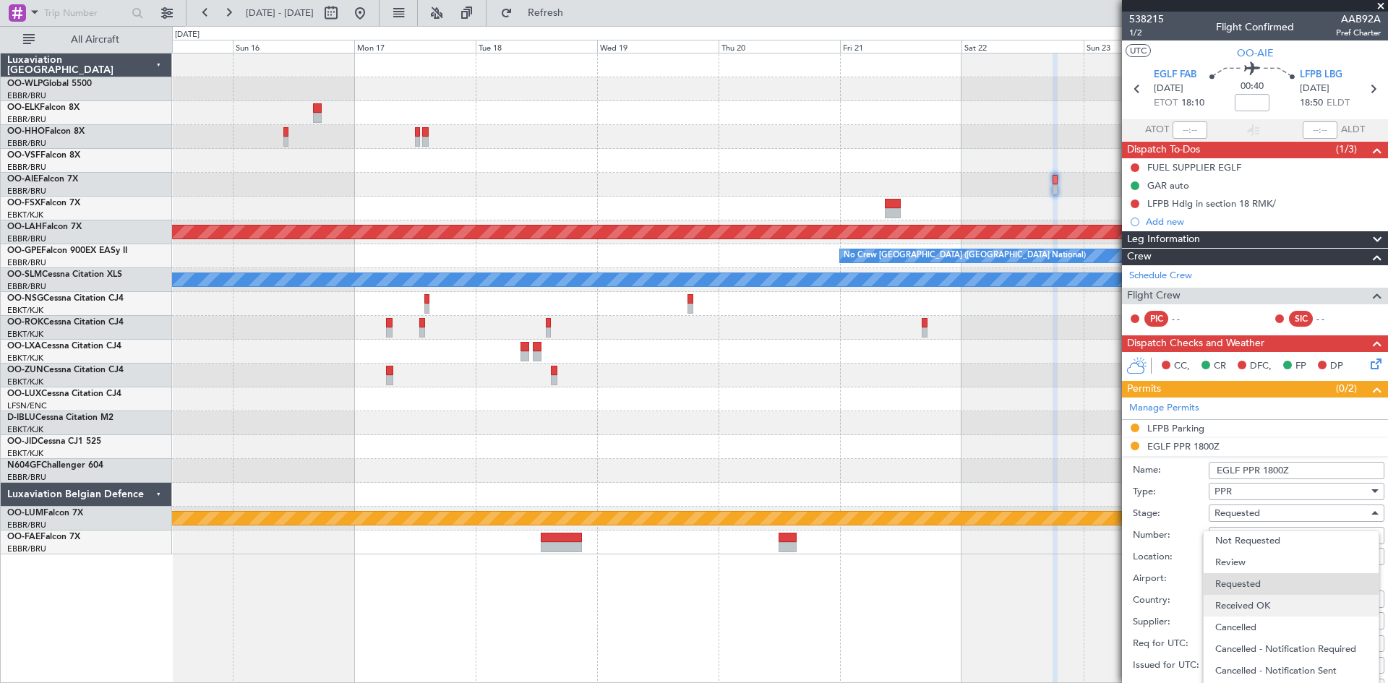
click at [1282, 612] on span "Received OK" at bounding box center [1291, 606] width 152 height 22
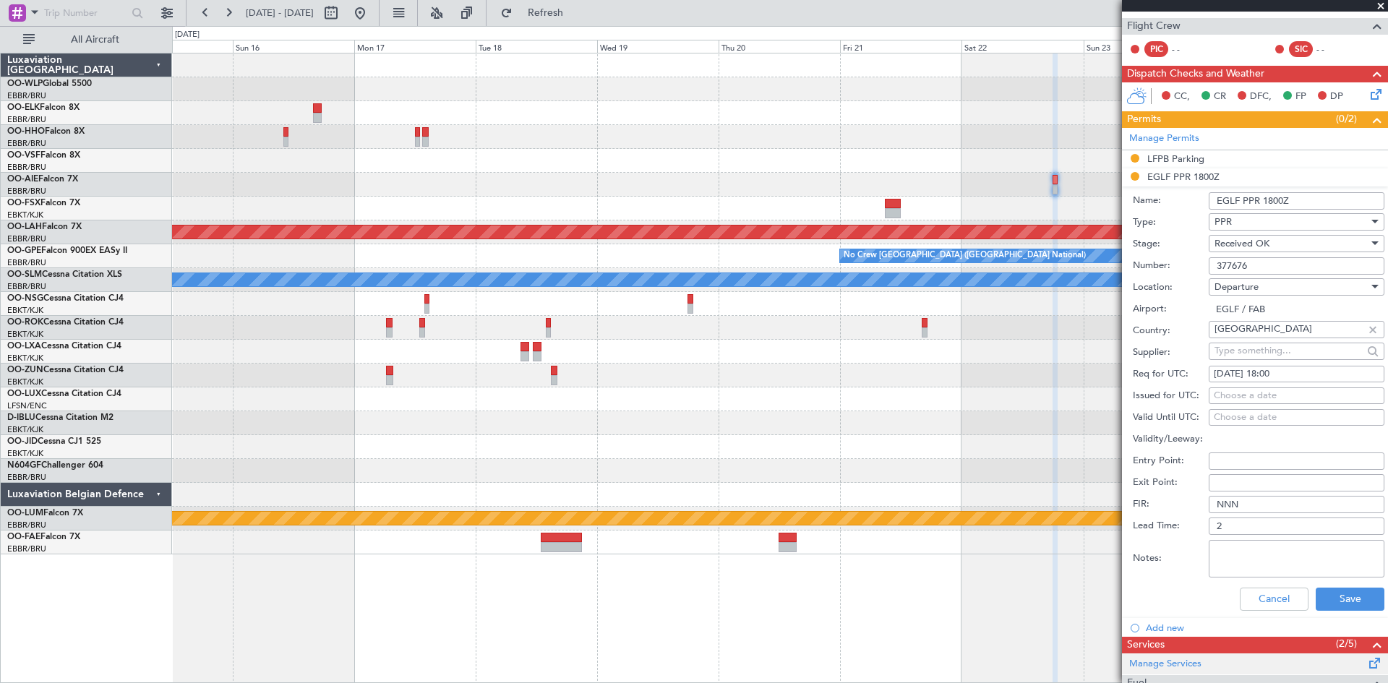
scroll to position [361, 0]
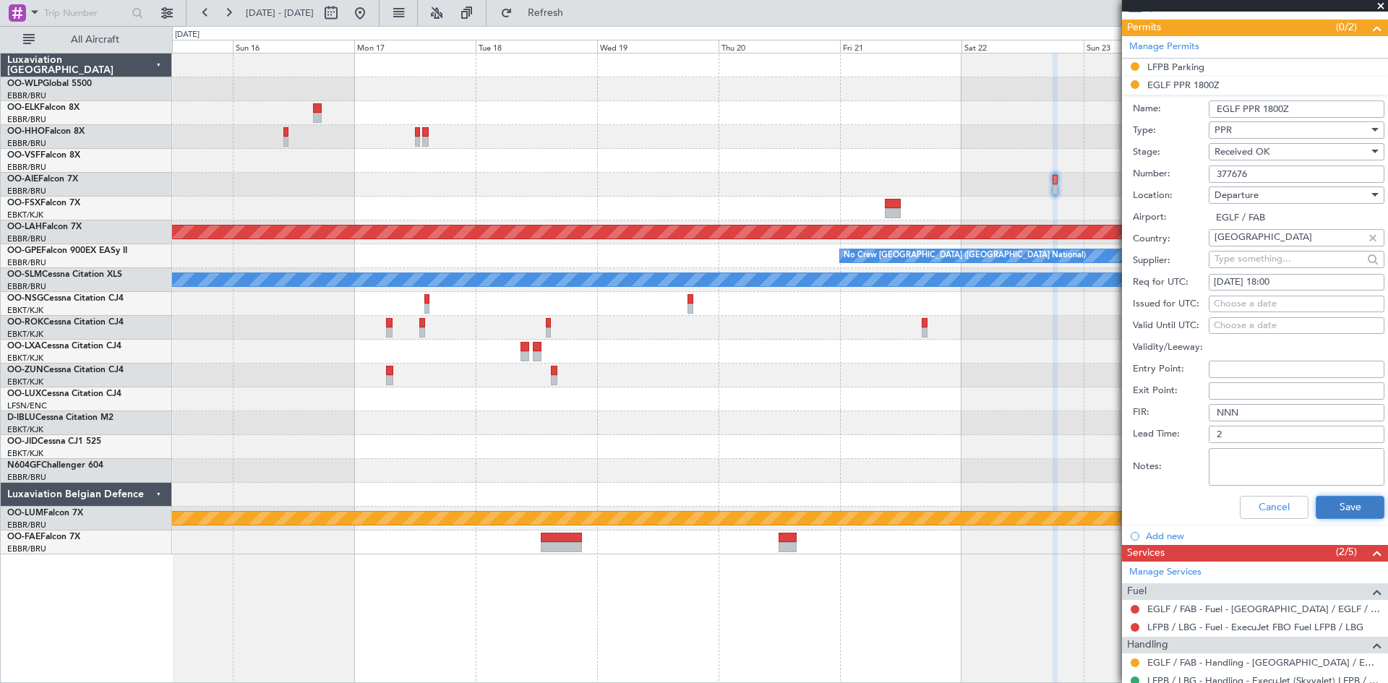
click at [1329, 507] on button "Save" at bounding box center [1350, 507] width 69 height 23
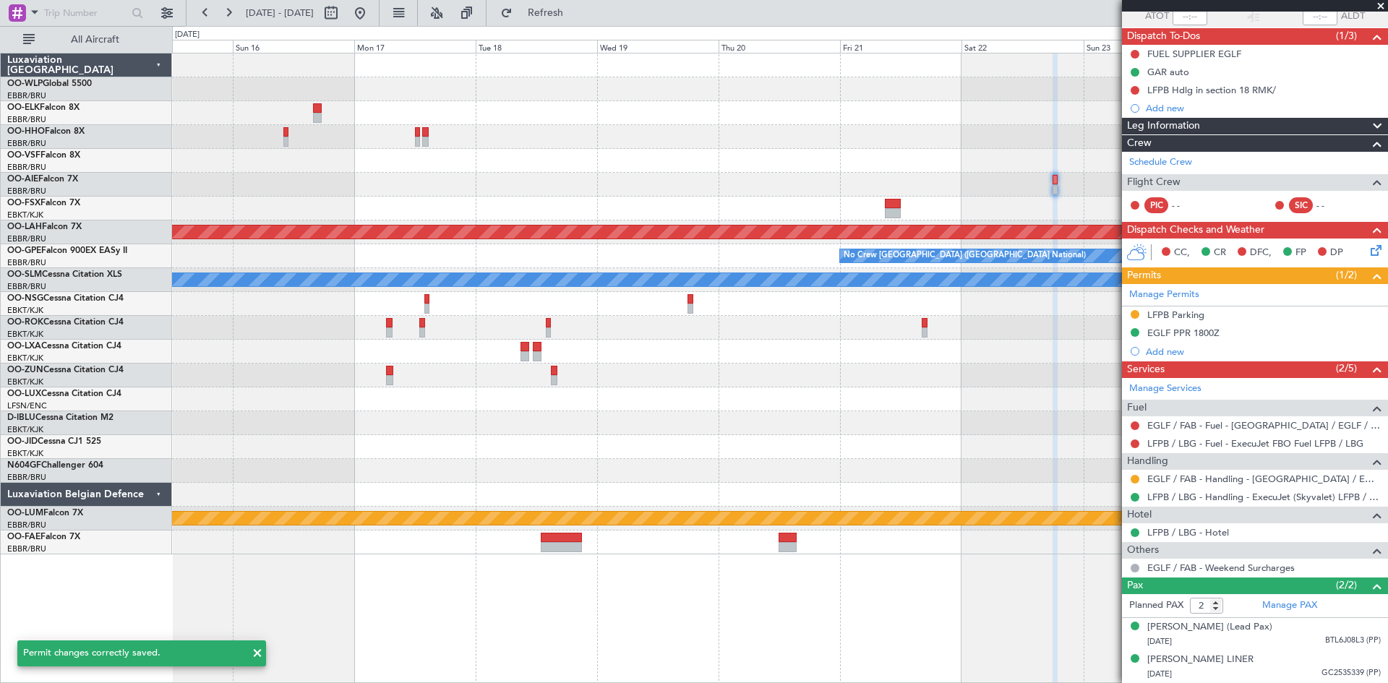
scroll to position [127, 0]
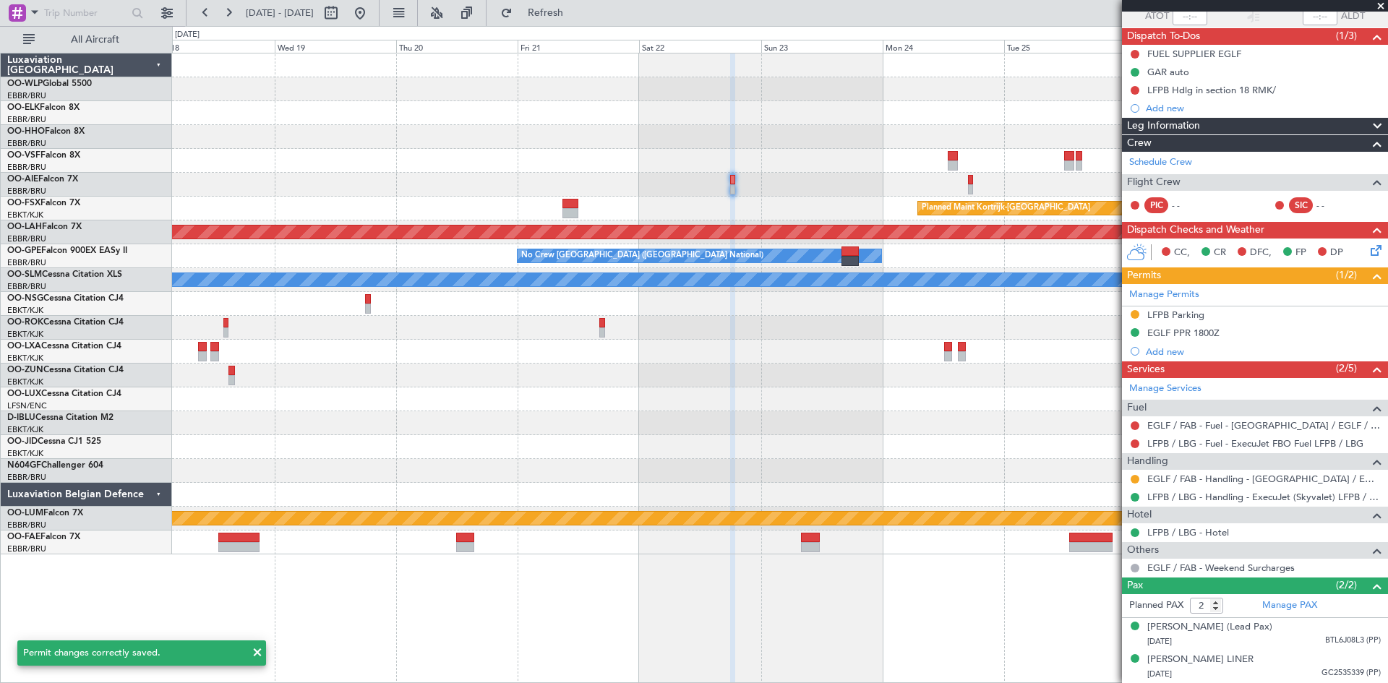
click at [754, 420] on div at bounding box center [779, 423] width 1215 height 24
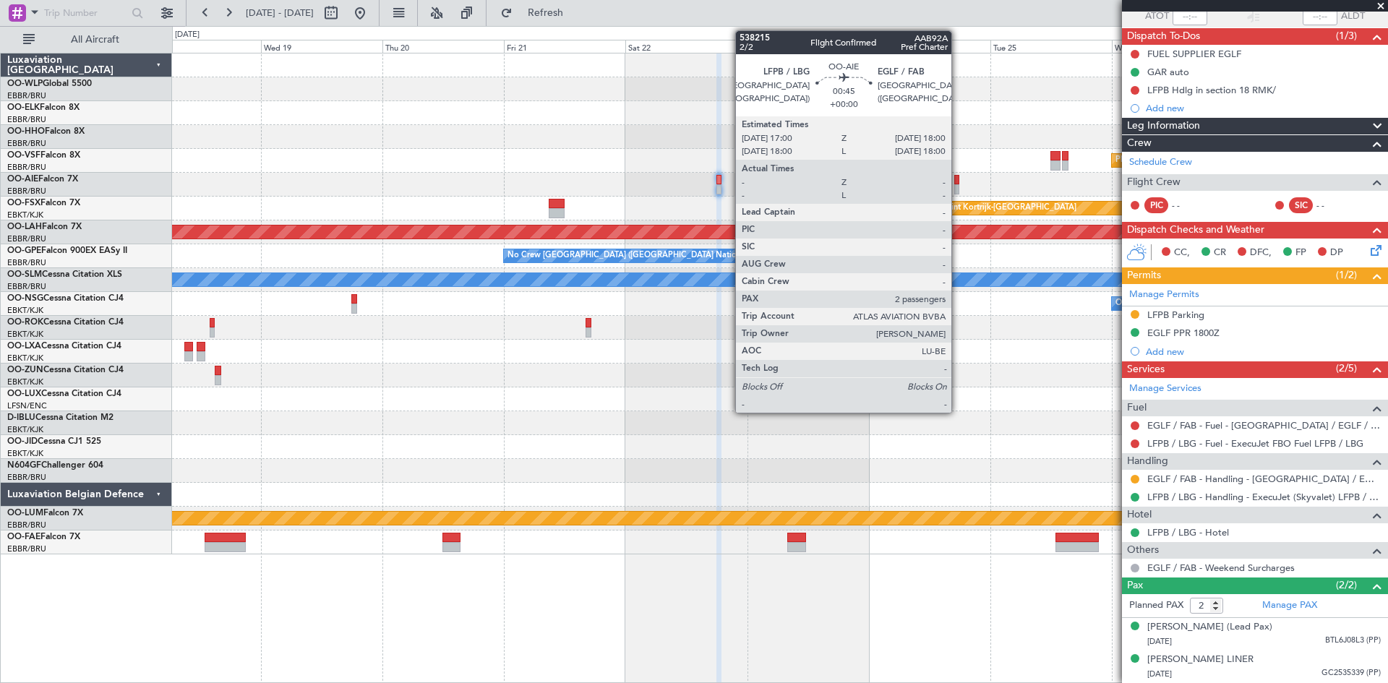
click at [958, 183] on div at bounding box center [957, 180] width 6 height 10
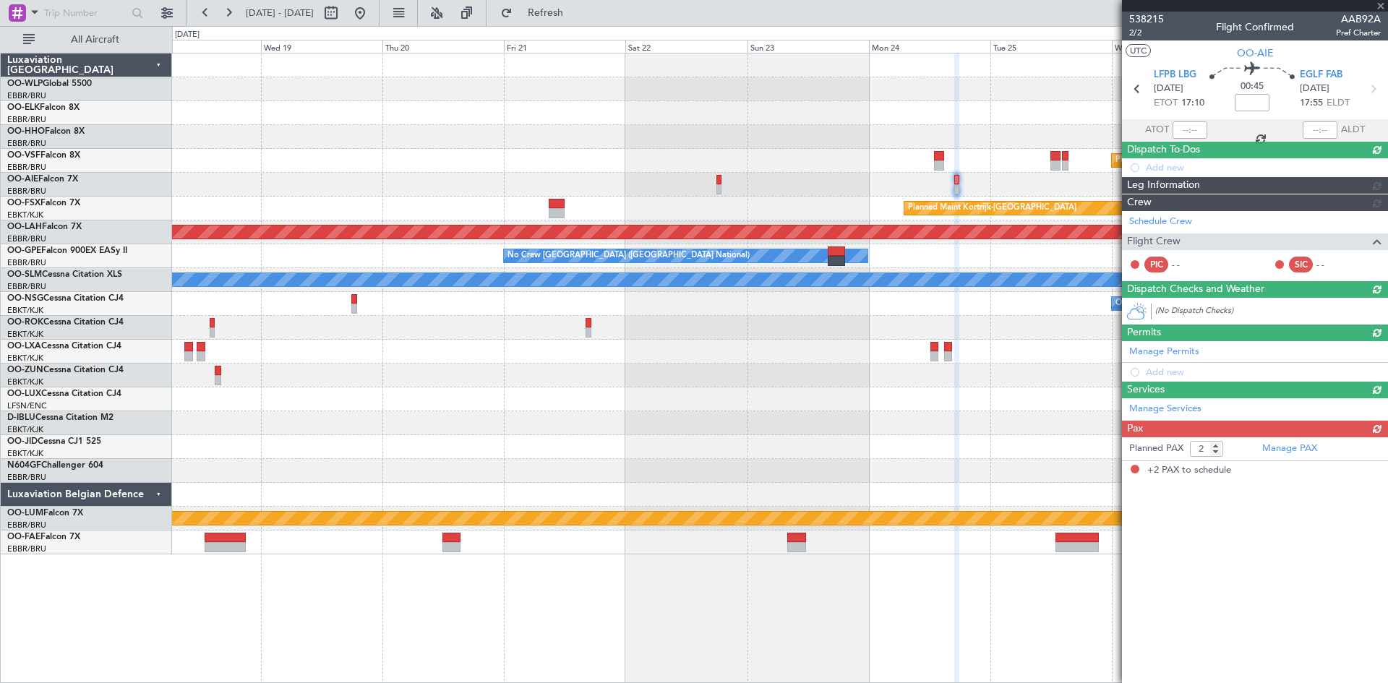
scroll to position [0, 0]
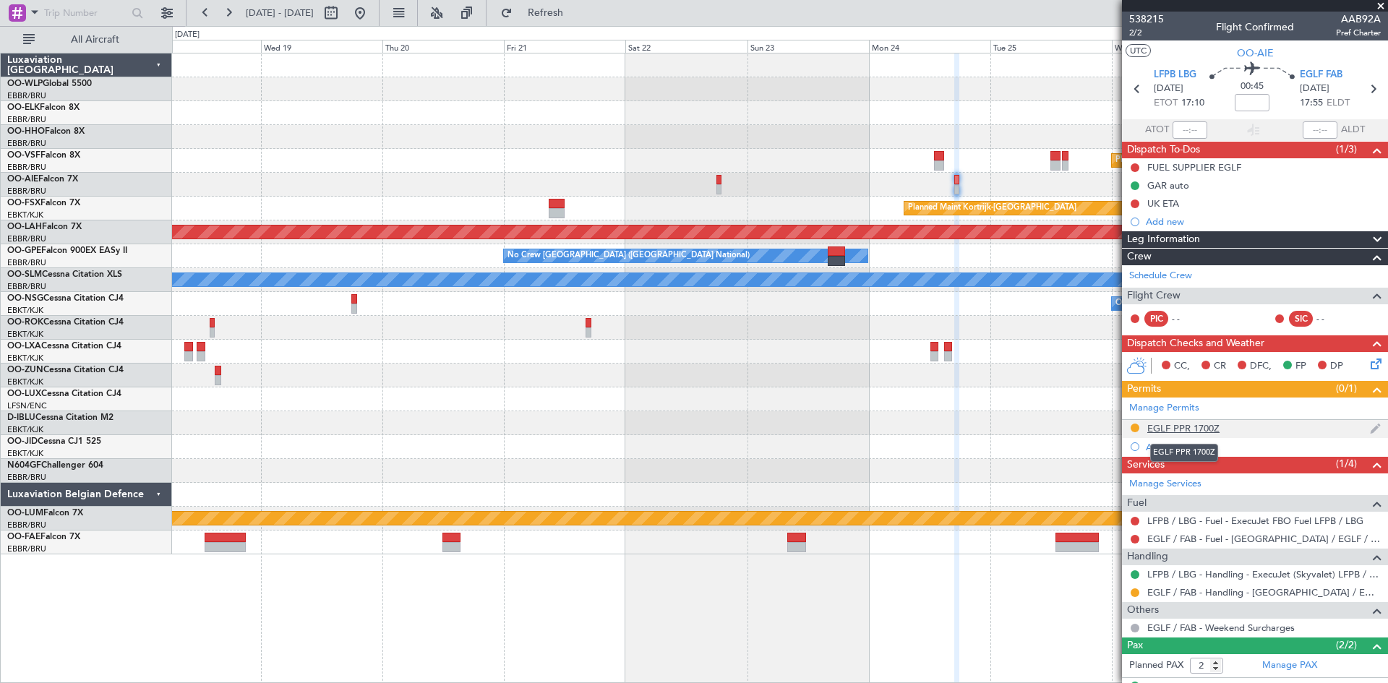
click at [1159, 425] on div "EGLF PPR 1700Z" at bounding box center [1183, 428] width 72 height 12
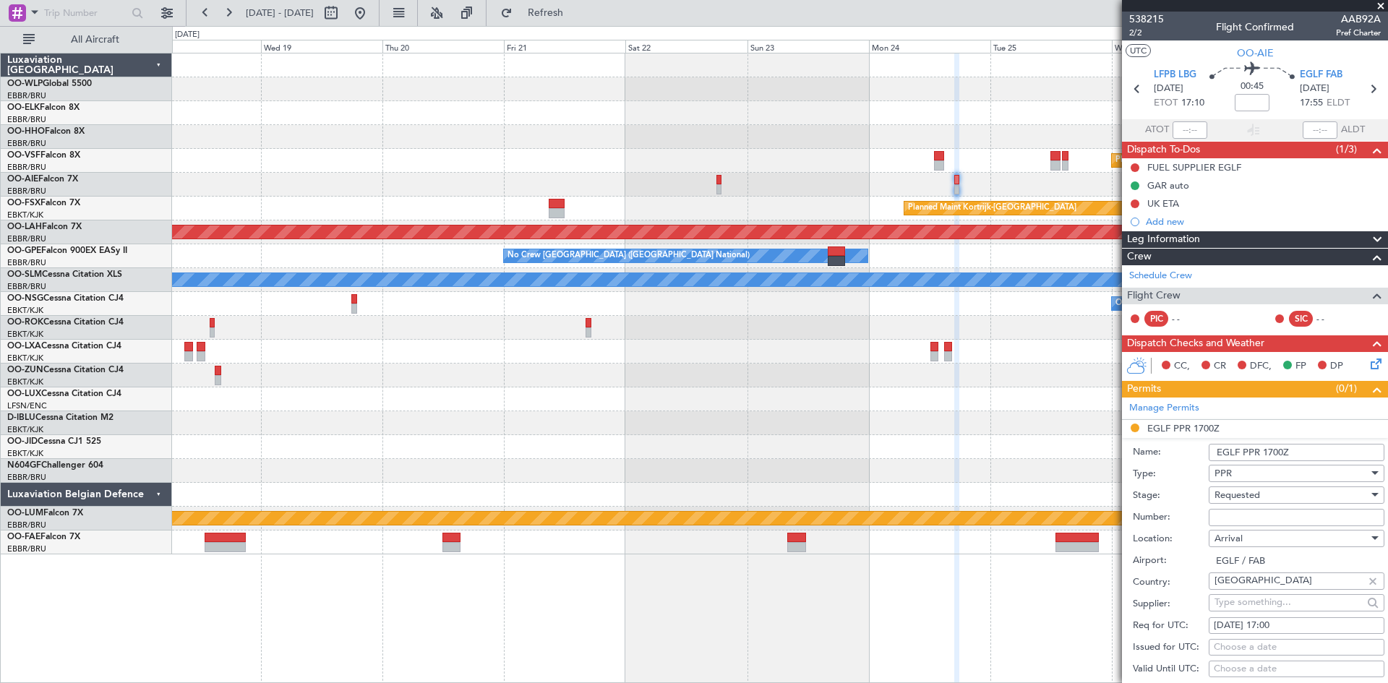
click at [1233, 521] on input "Number:" at bounding box center [1297, 517] width 176 height 17
paste input "377677"
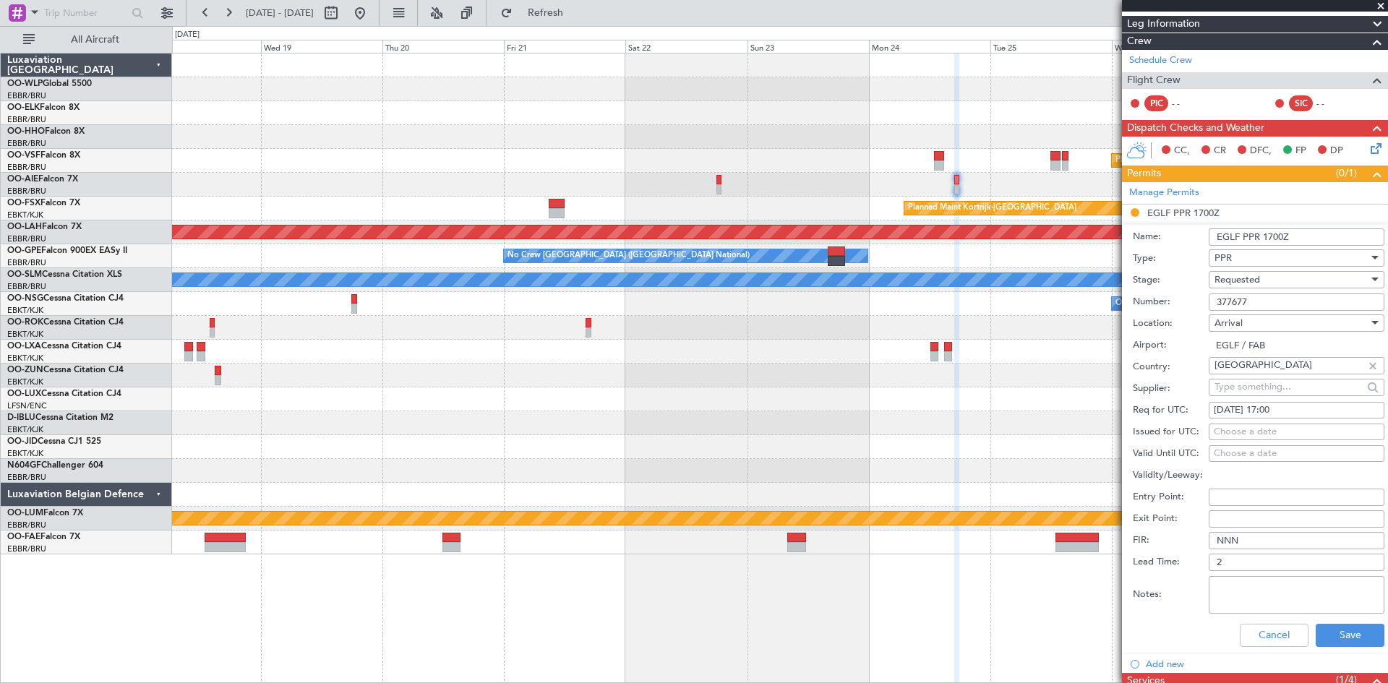
scroll to position [217, 0]
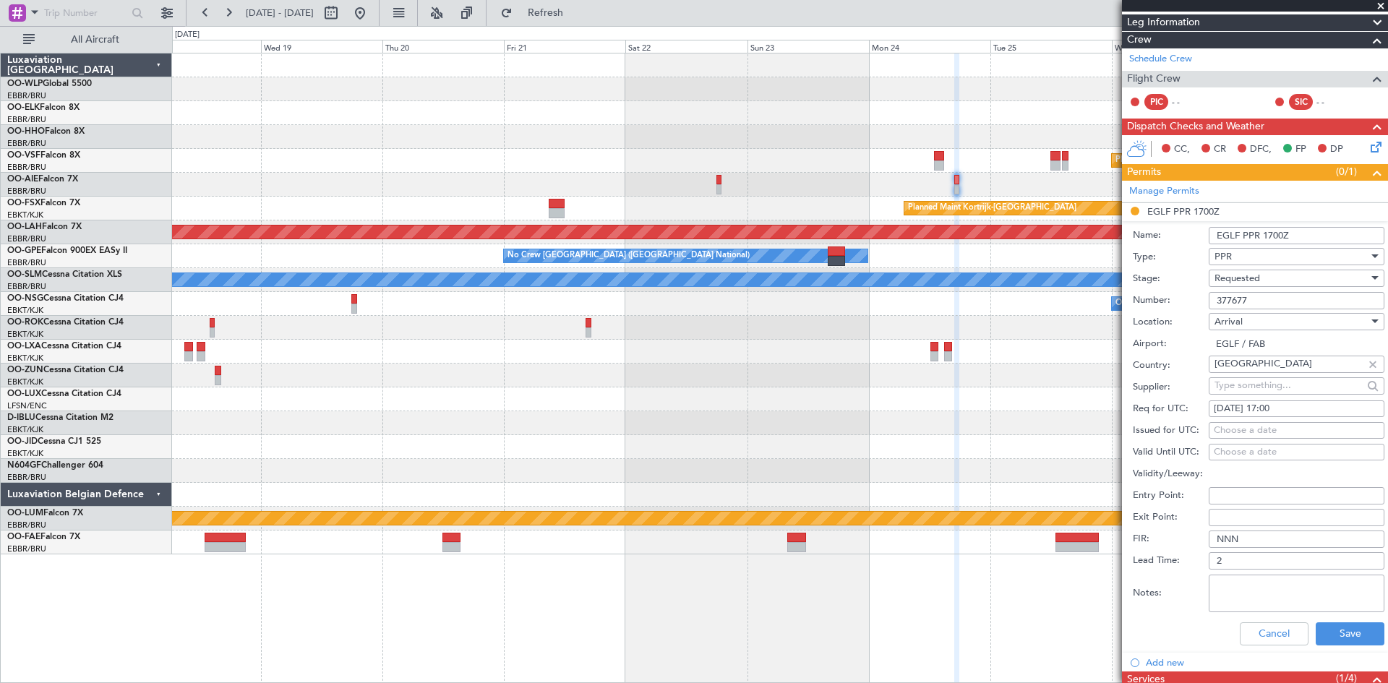
type input "377677"
click at [1298, 275] on div "Requested" at bounding box center [1292, 278] width 154 height 22
click at [1278, 382] on span "Received OK" at bounding box center [1291, 388] width 152 height 22
click at [1348, 635] on button "Save" at bounding box center [1350, 633] width 69 height 23
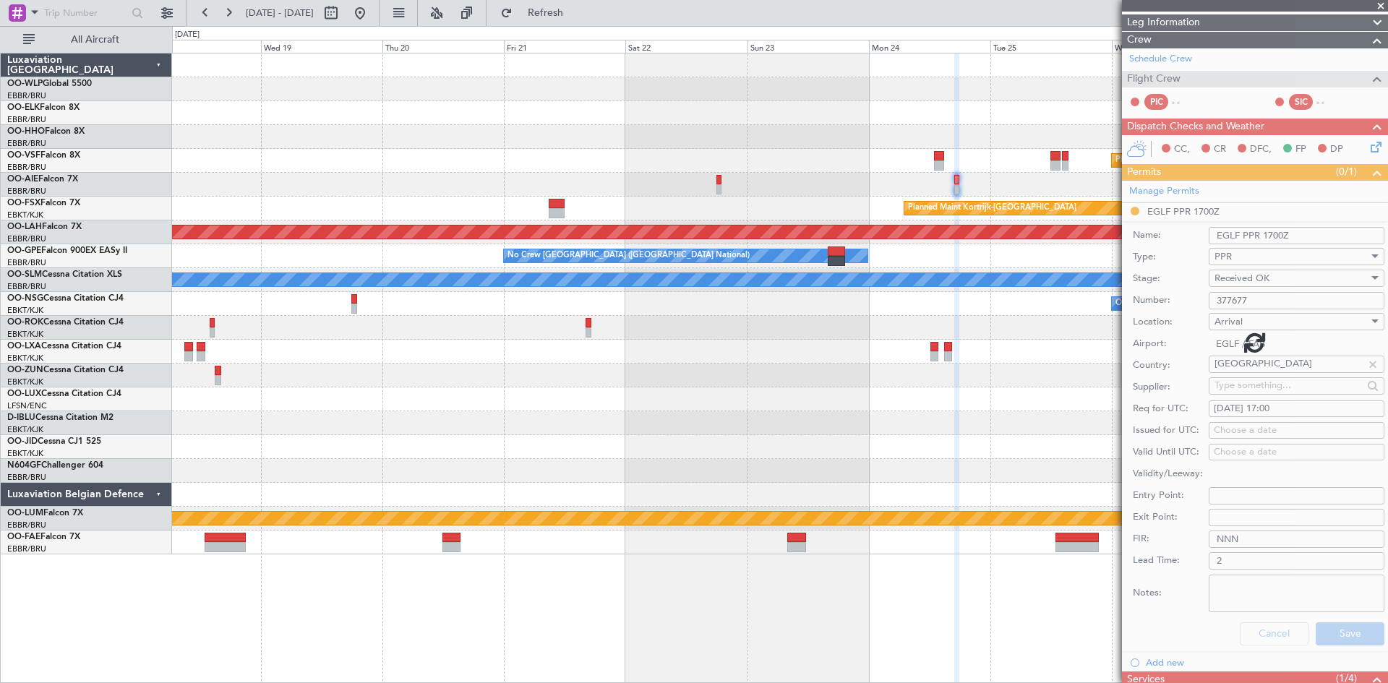
scroll to position [74, 0]
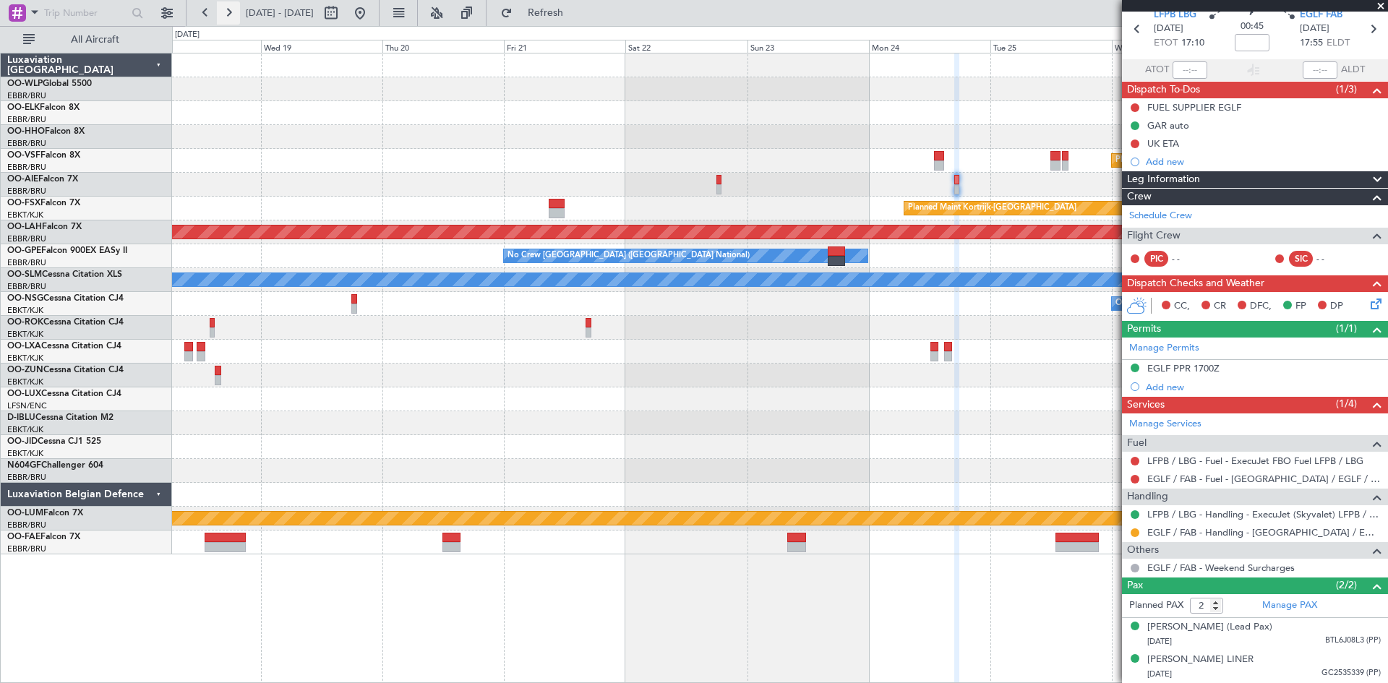
click at [227, 7] on button at bounding box center [228, 12] width 23 height 23
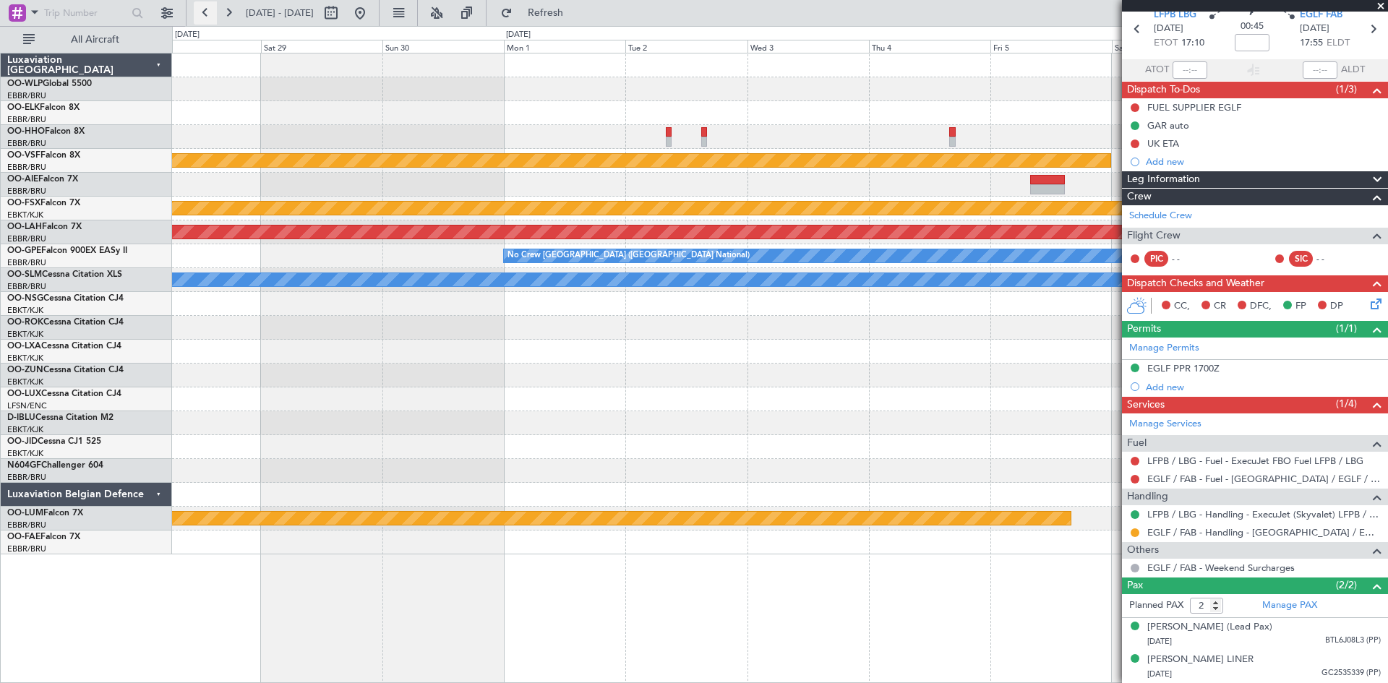
click at [202, 21] on button at bounding box center [205, 12] width 23 height 23
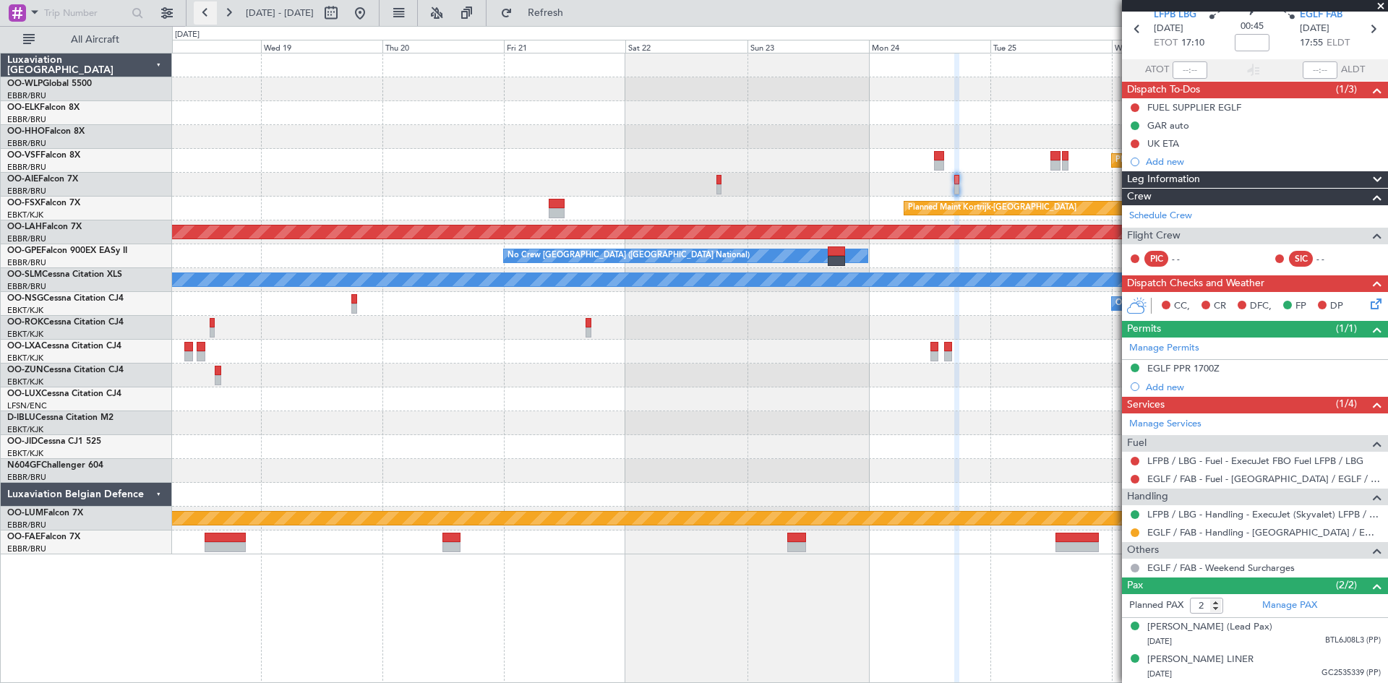
click at [202, 21] on button at bounding box center [205, 12] width 23 height 23
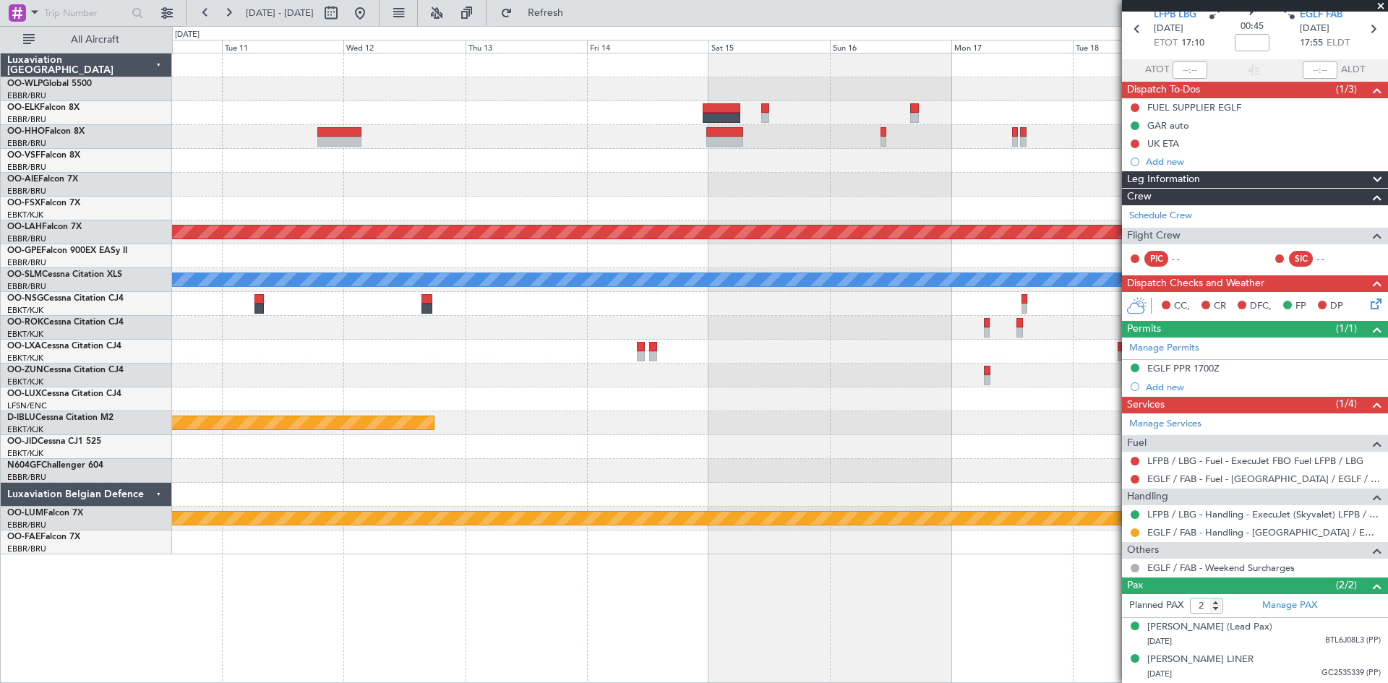
click at [626, 367] on div "Planned Maint Alton-st Louis (St Louis Regl) No Crew Brussels (Brussels Nationa…" at bounding box center [779, 303] width 1215 height 501
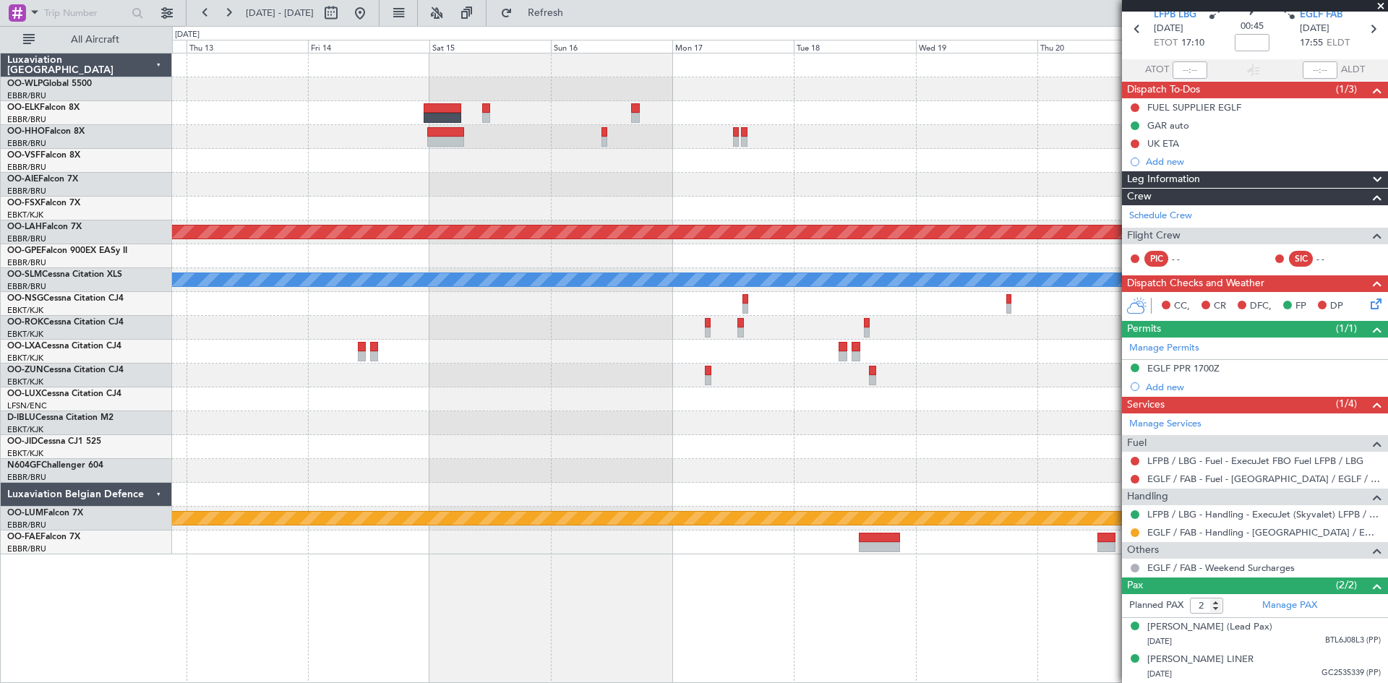
click at [690, 384] on div "Planned Maint Kortrijk-Wevelgem Planned Maint Alton-st Louis (St Louis Regl) No…" at bounding box center [779, 303] width 1215 height 501
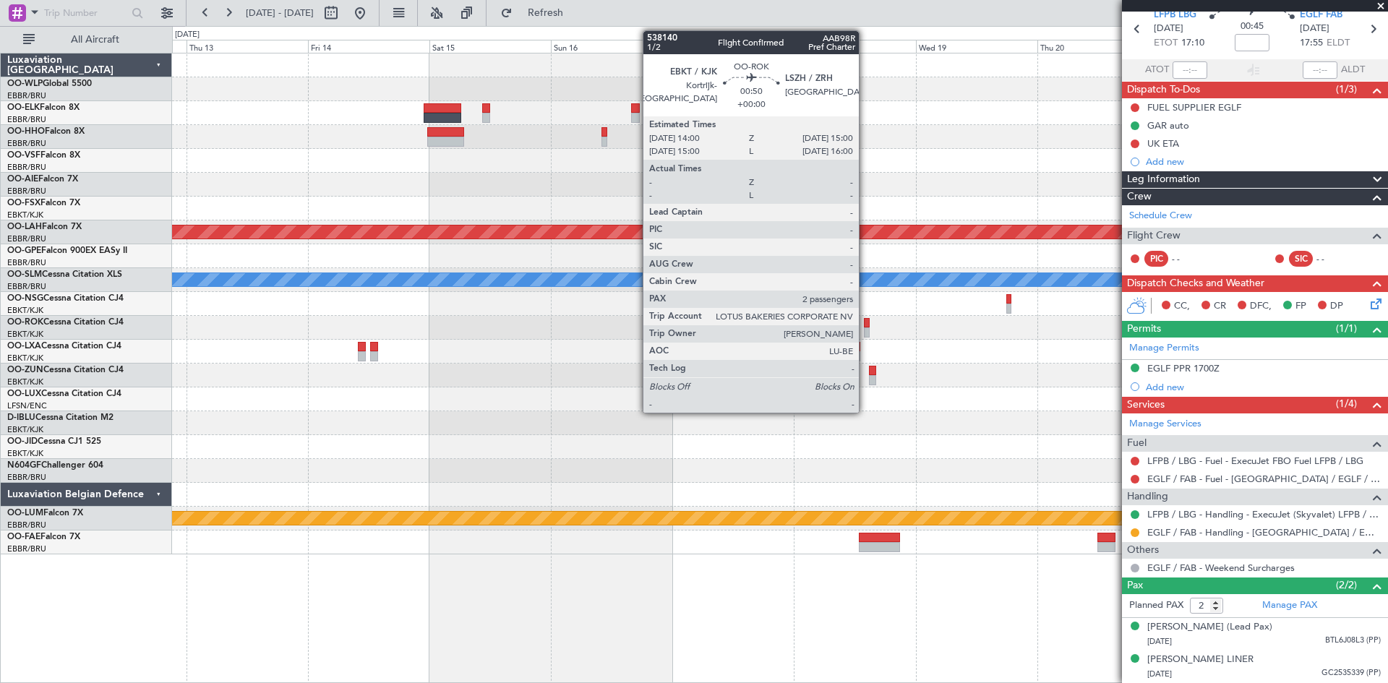
click at [865, 327] on div at bounding box center [867, 332] width 6 height 10
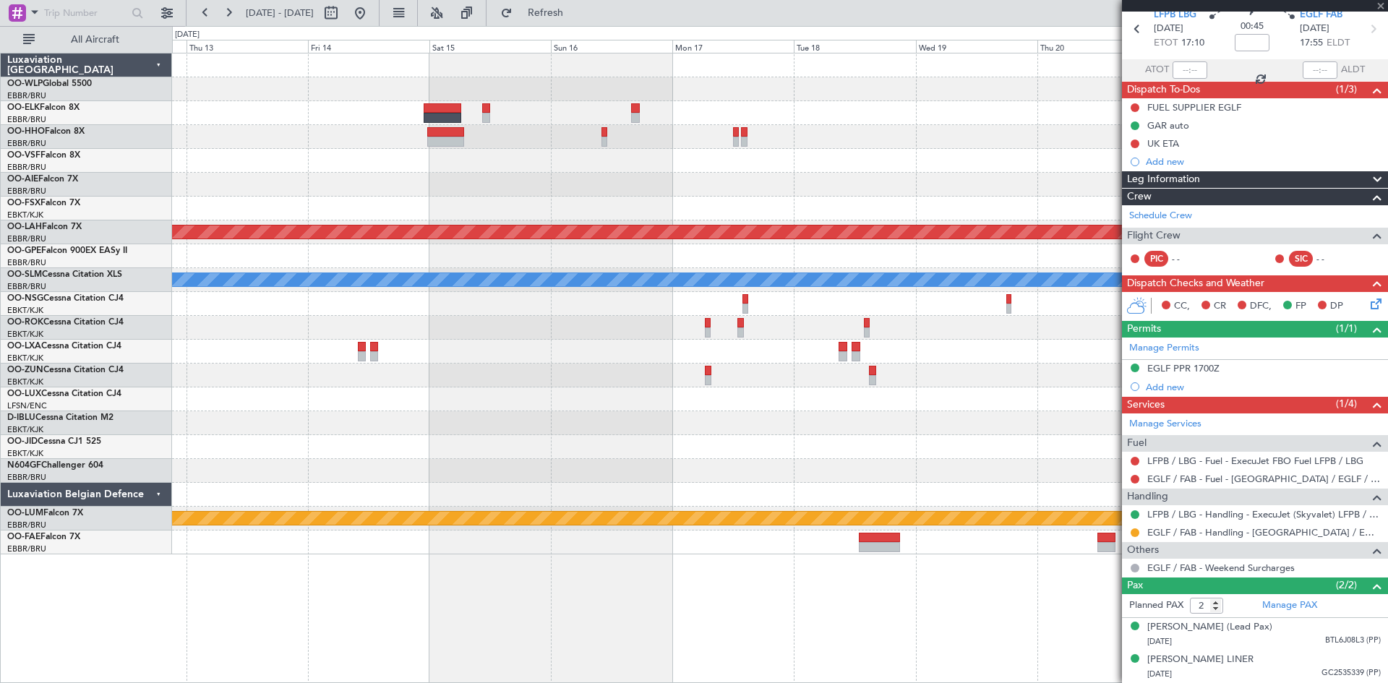
scroll to position [0, 0]
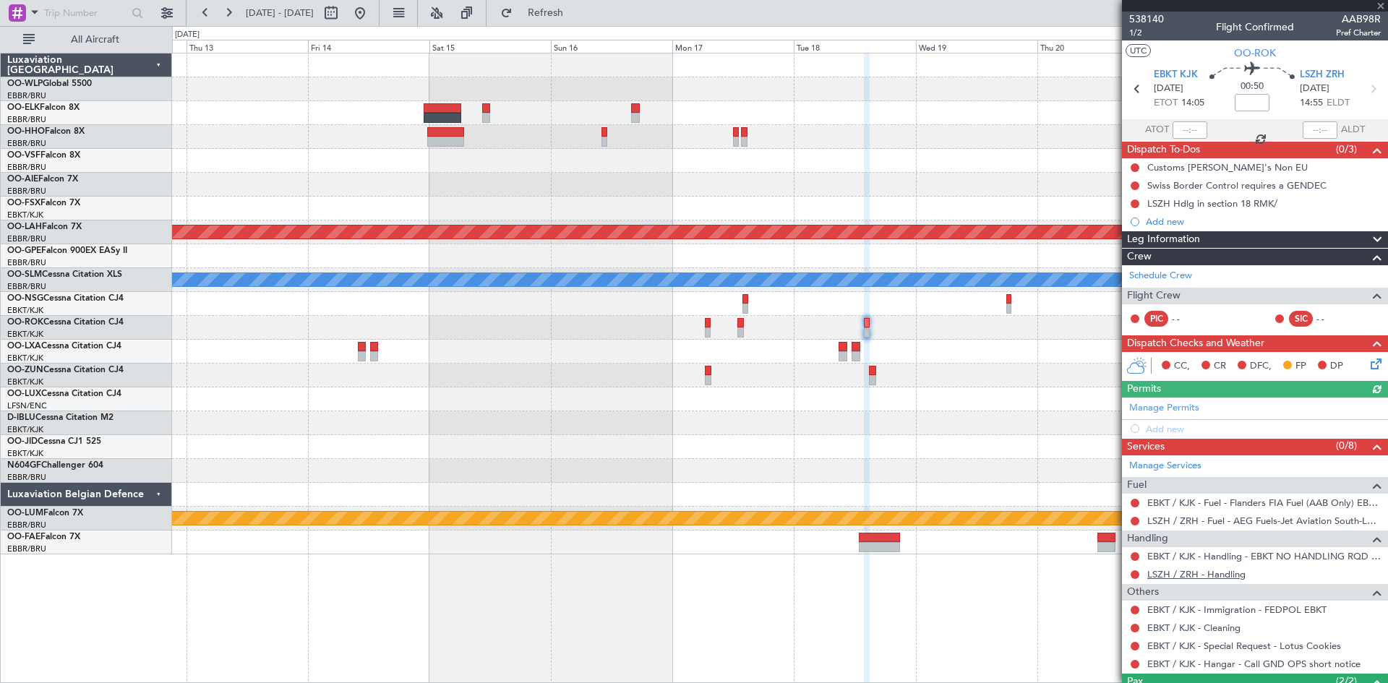
click at [1235, 571] on link "LSZH / ZRH - Handling" at bounding box center [1196, 574] width 98 height 12
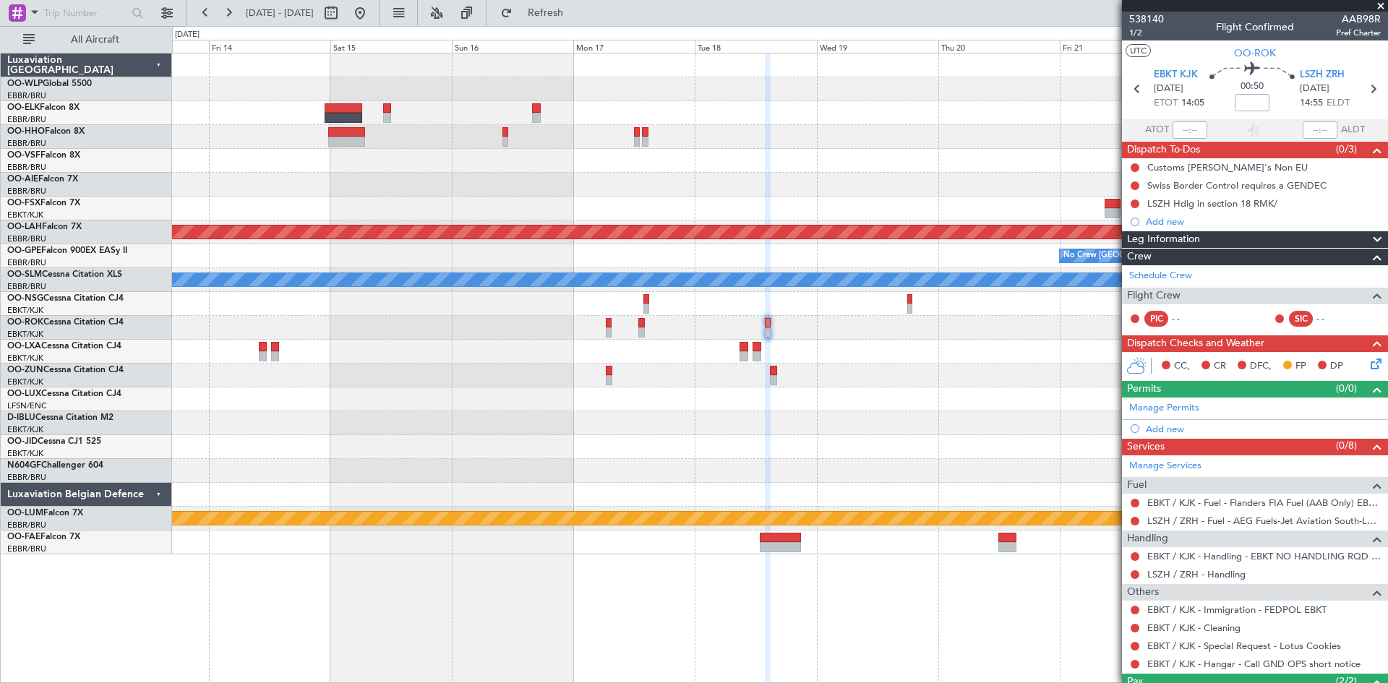
click at [847, 381] on div at bounding box center [779, 376] width 1215 height 24
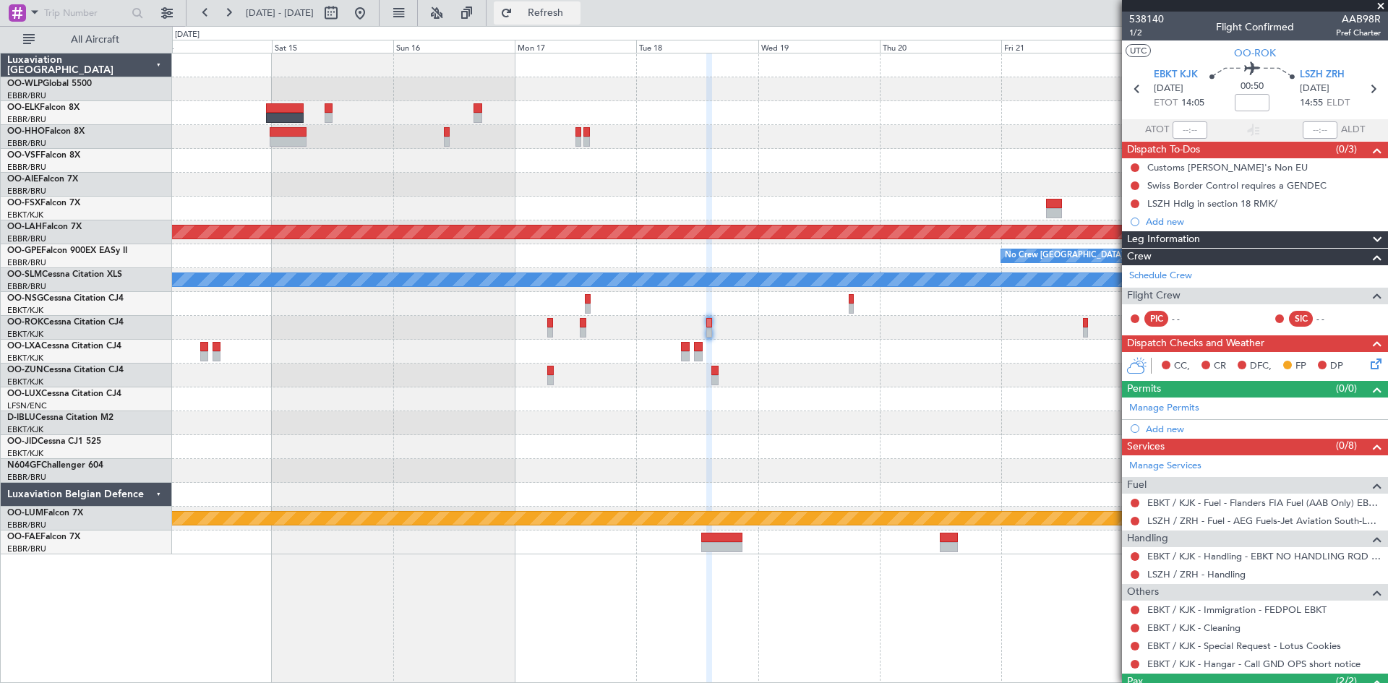
click at [581, 20] on button "Refresh" at bounding box center [537, 12] width 87 height 23
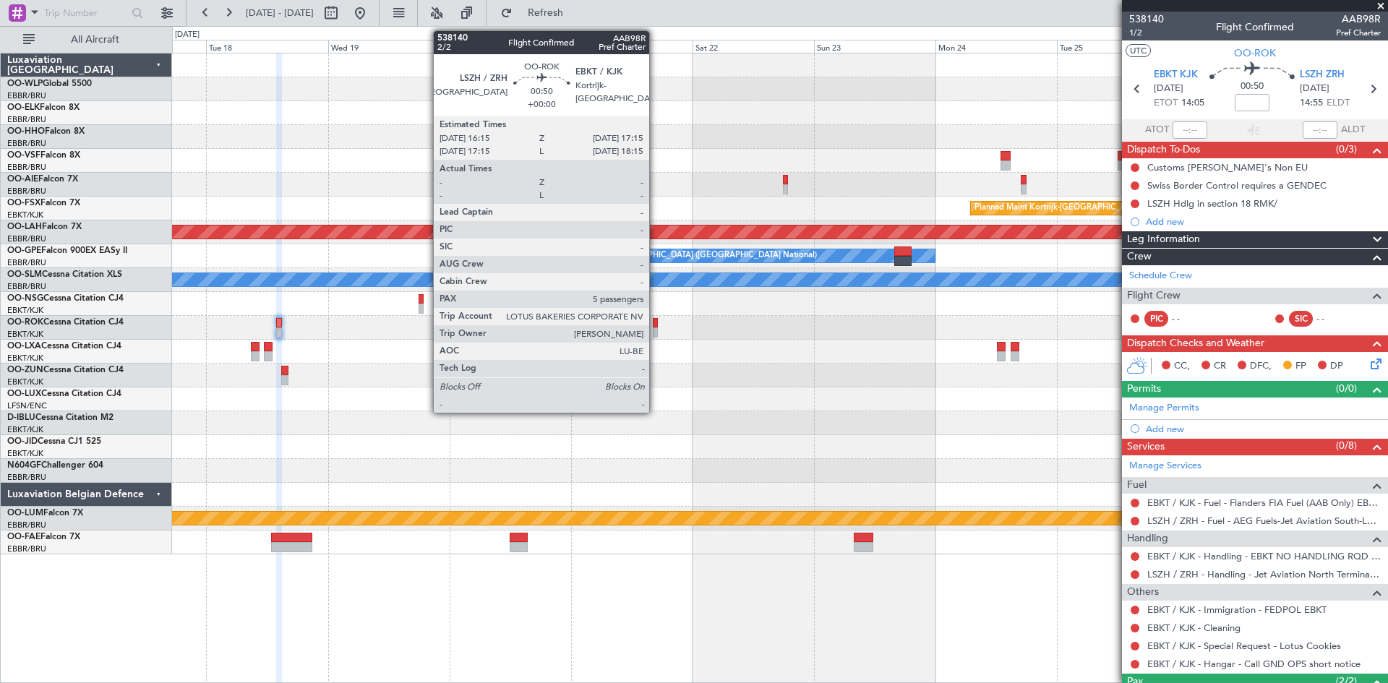
click at [656, 325] on div at bounding box center [656, 323] width 6 height 10
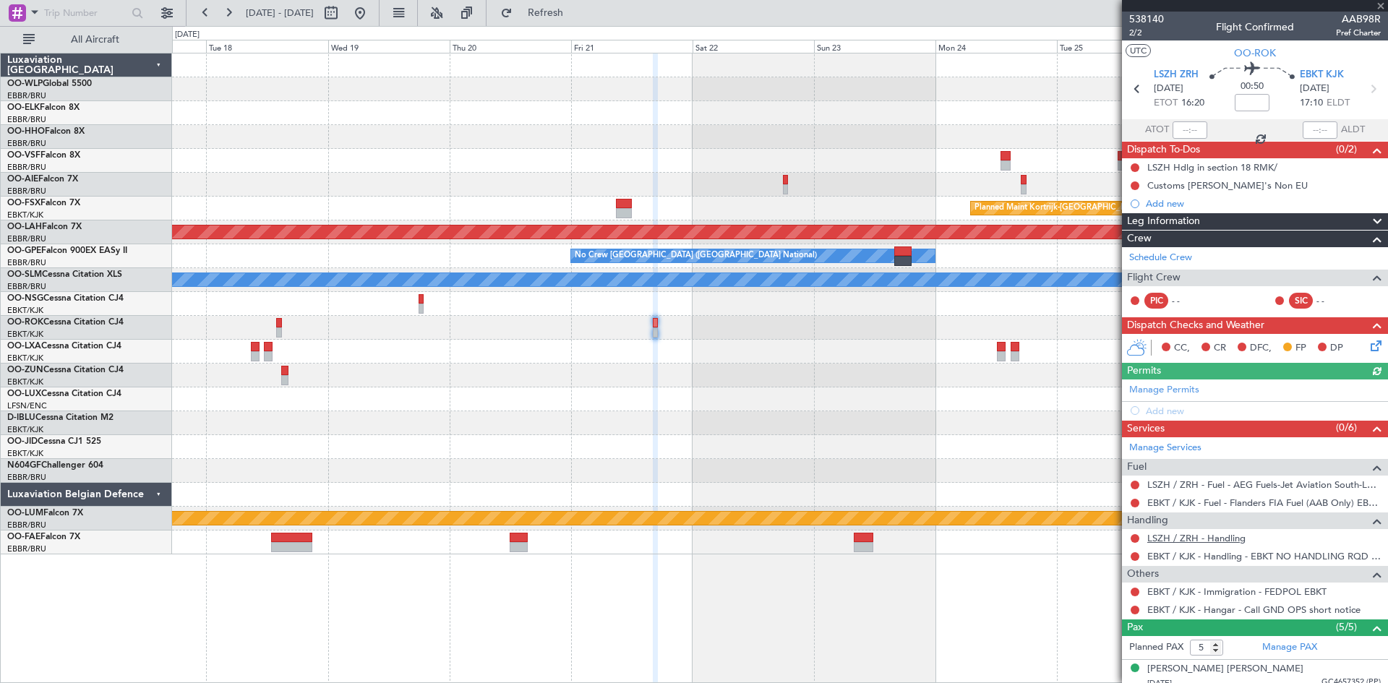
click at [1216, 537] on link "LSZH / ZRH - Handling" at bounding box center [1196, 538] width 98 height 12
click at [561, 17] on button "Refresh" at bounding box center [537, 12] width 87 height 23
click at [283, 325] on div at bounding box center [779, 328] width 1215 height 24
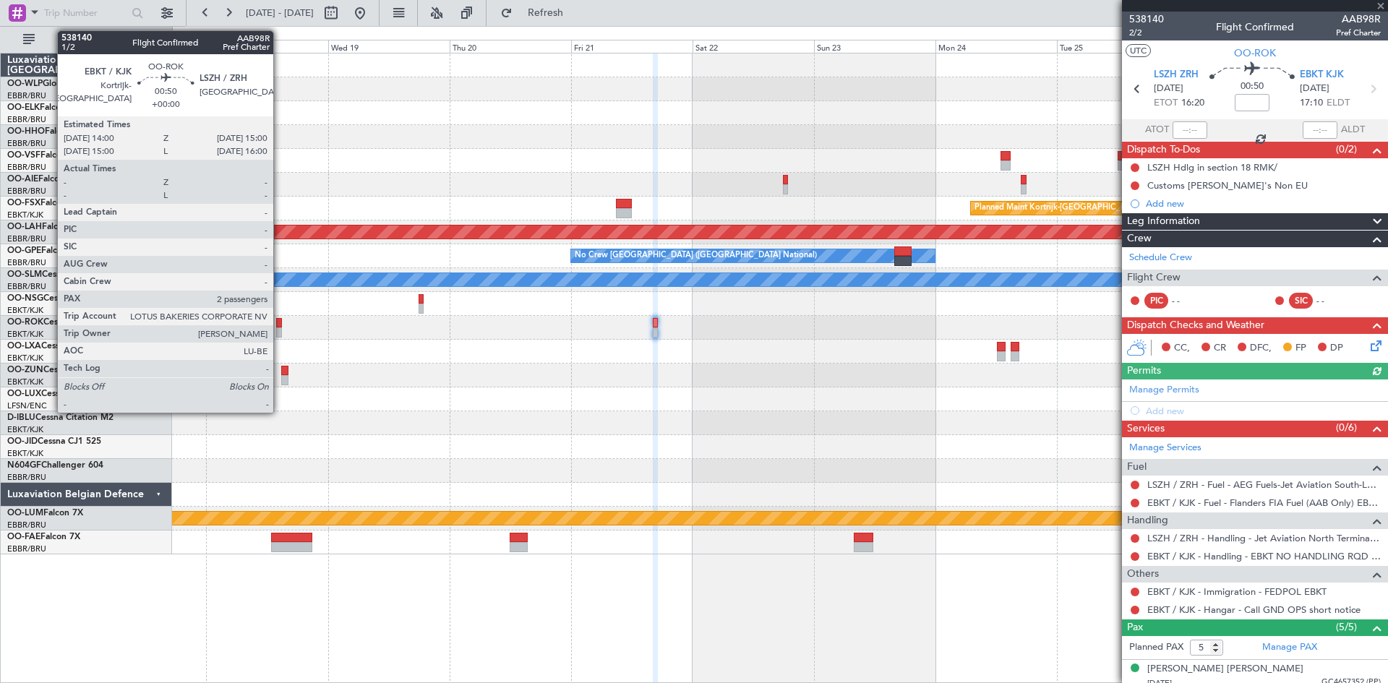
click at [280, 325] on div at bounding box center [279, 323] width 6 height 10
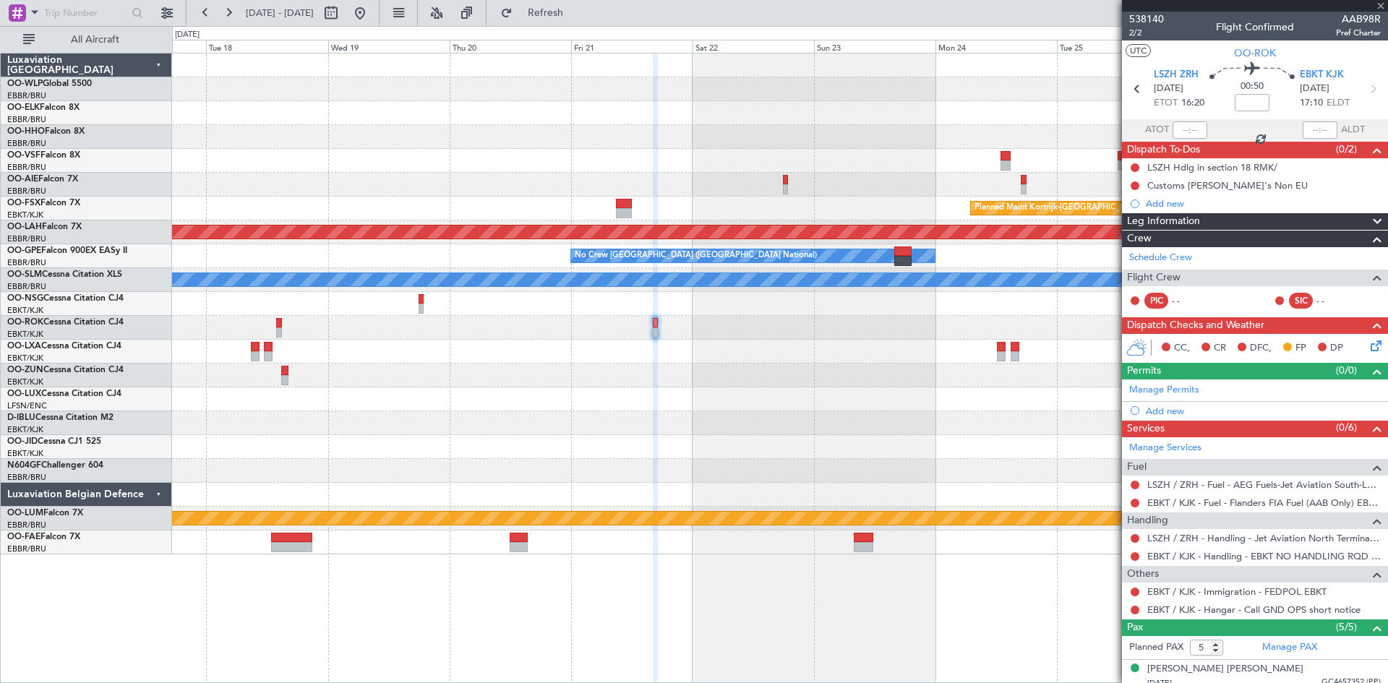
type input "2"
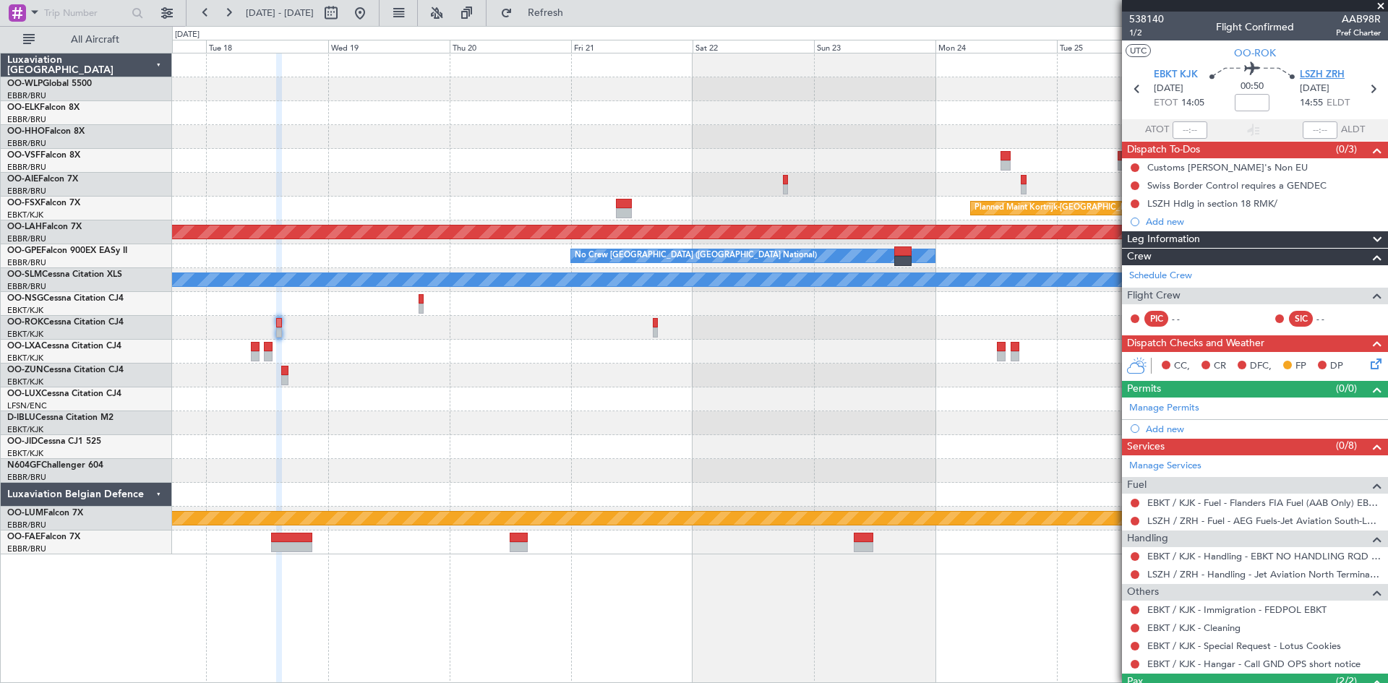
click at [1325, 80] on span "LSZH ZRH" at bounding box center [1322, 75] width 45 height 14
click at [1183, 429] on div "Add new" at bounding box center [1257, 429] width 222 height 12
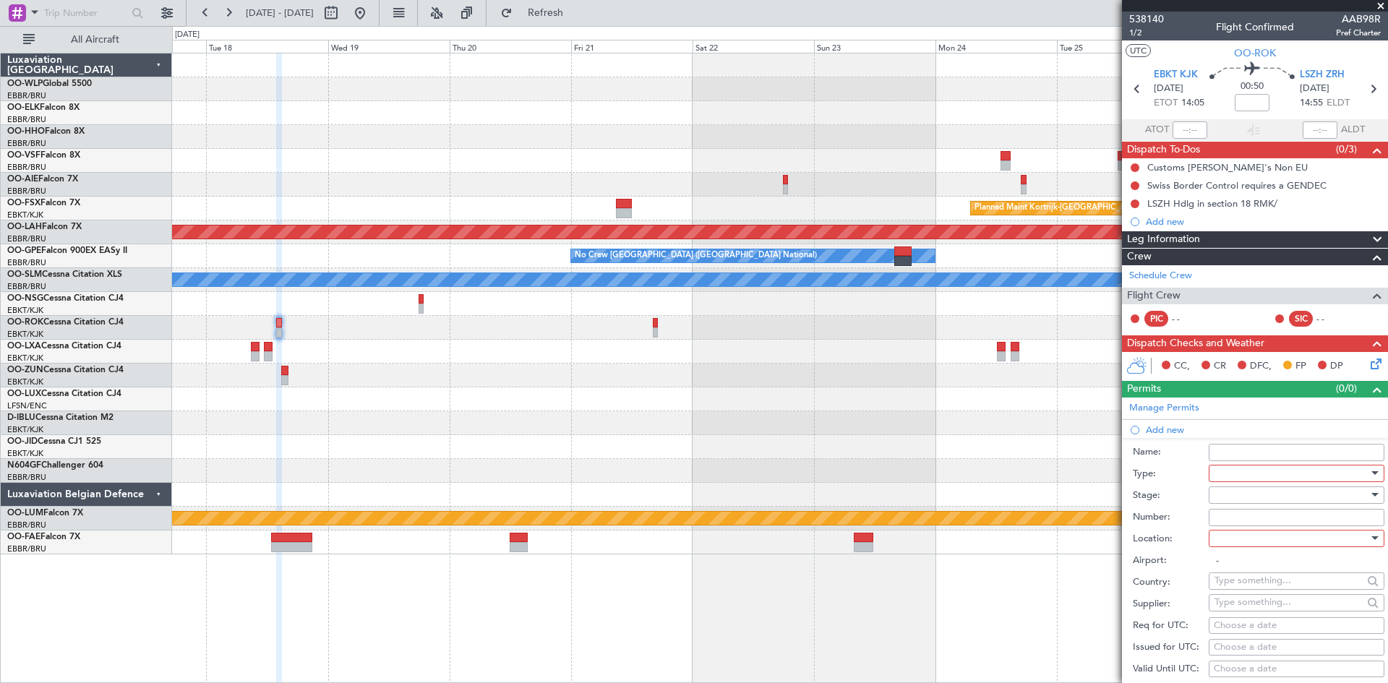
click at [1282, 473] on div at bounding box center [1292, 474] width 154 height 22
click at [1265, 605] on span "Slot" at bounding box center [1291, 610] width 152 height 22
click at [1264, 544] on div at bounding box center [1292, 539] width 154 height 22
click at [1256, 604] on span "Arrival" at bounding box center [1291, 611] width 152 height 22
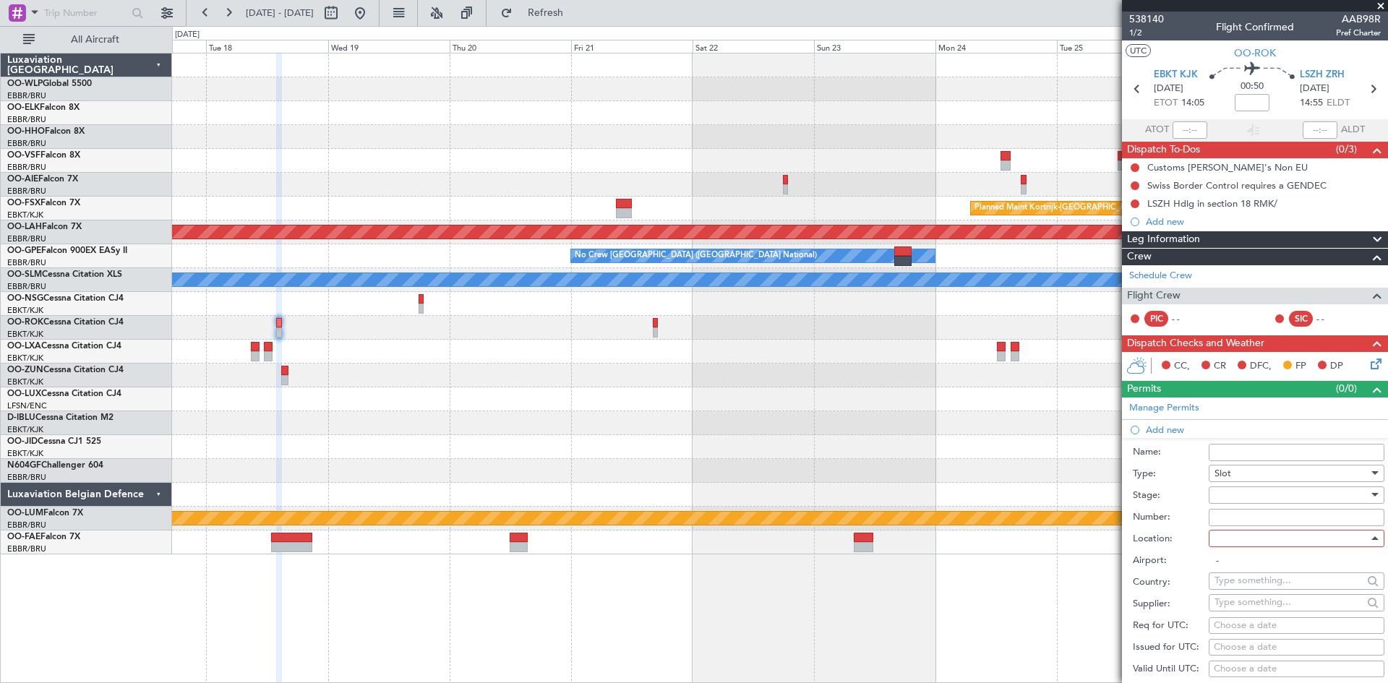
type input "LSZH / ZRH"
click at [1252, 627] on div "Choose a date" at bounding box center [1297, 626] width 166 height 14
select select "10"
select select "2025"
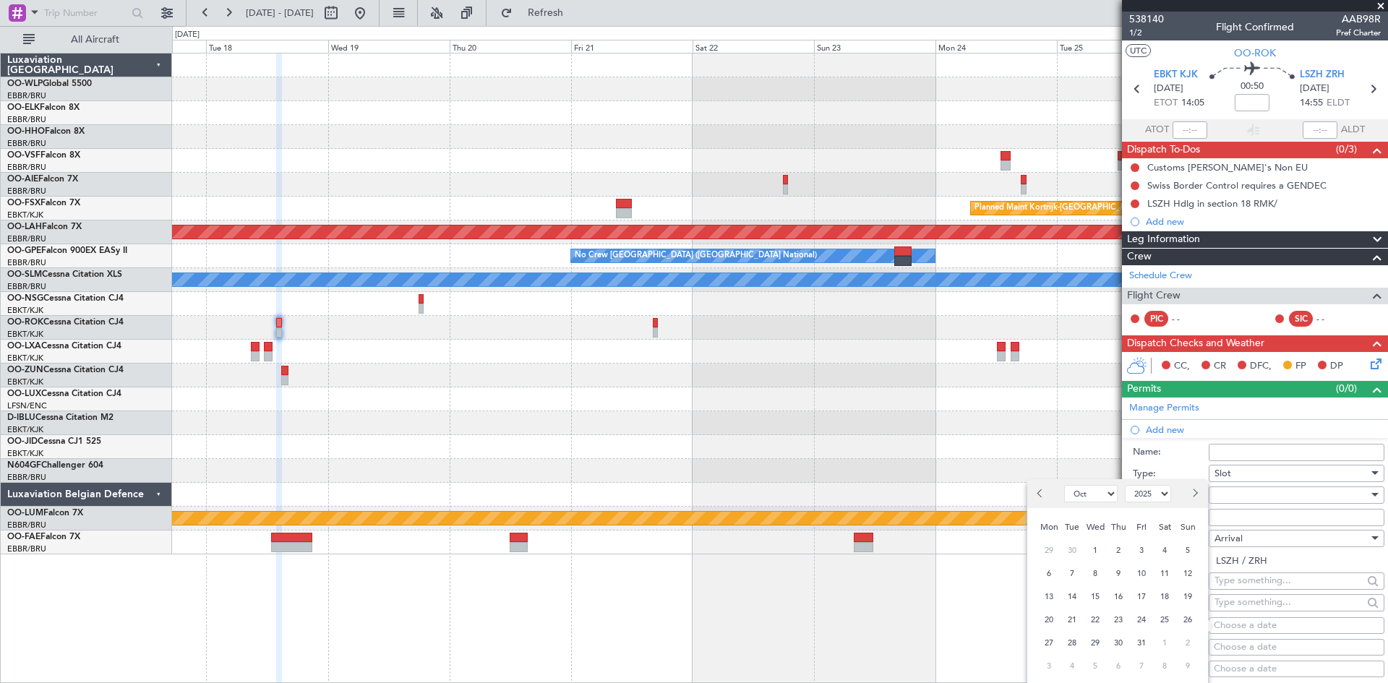
click at [1194, 497] on span "Next month" at bounding box center [1194, 493] width 9 height 9
select select "11"
click at [1078, 623] on span "18" at bounding box center [1072, 620] width 18 height 18
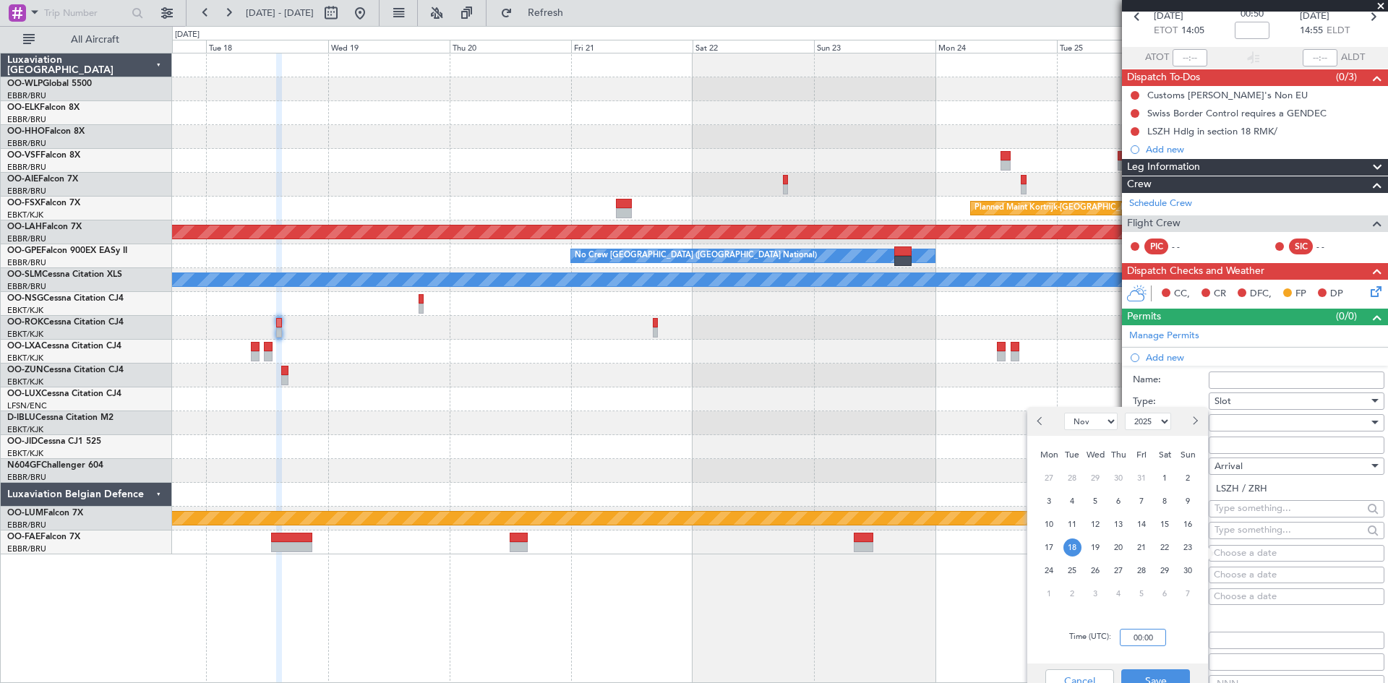
click at [1140, 637] on input "00:00" at bounding box center [1143, 637] width 46 height 17
type input "15:00"
click at [1169, 680] on button "Save" at bounding box center [1155, 680] width 69 height 23
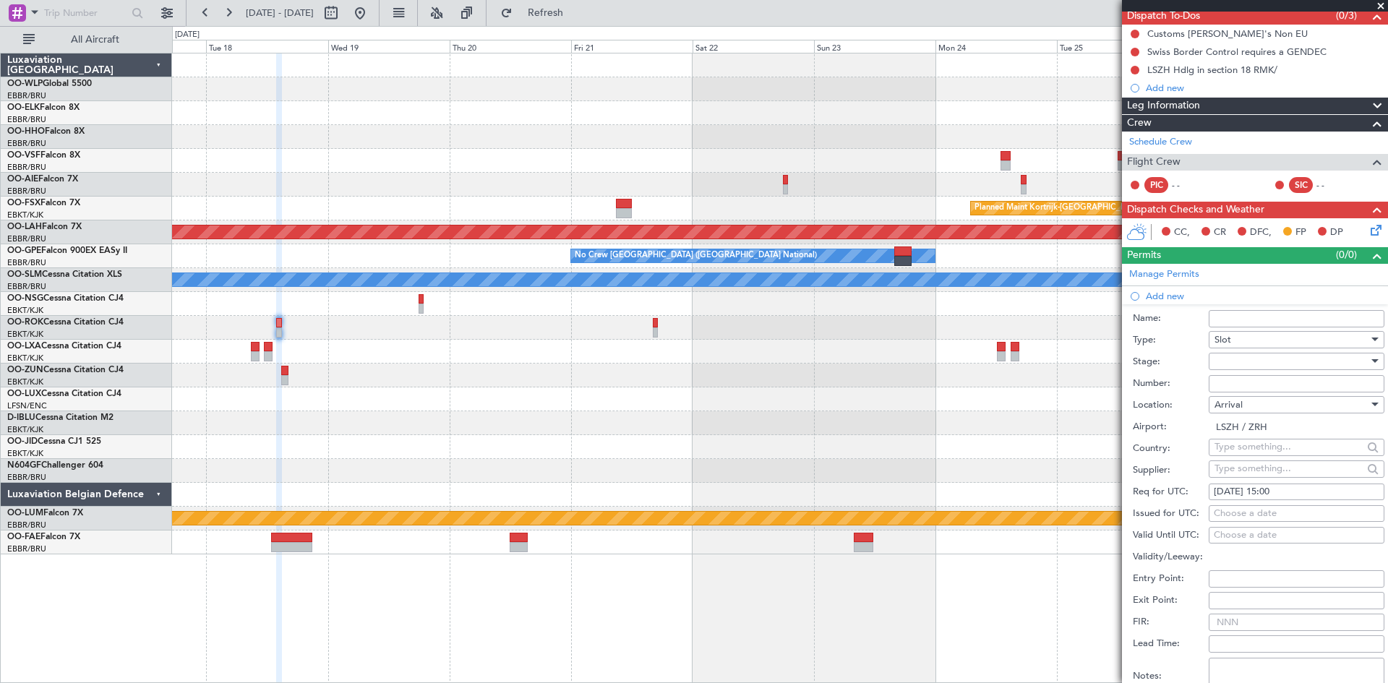
scroll to position [217, 0]
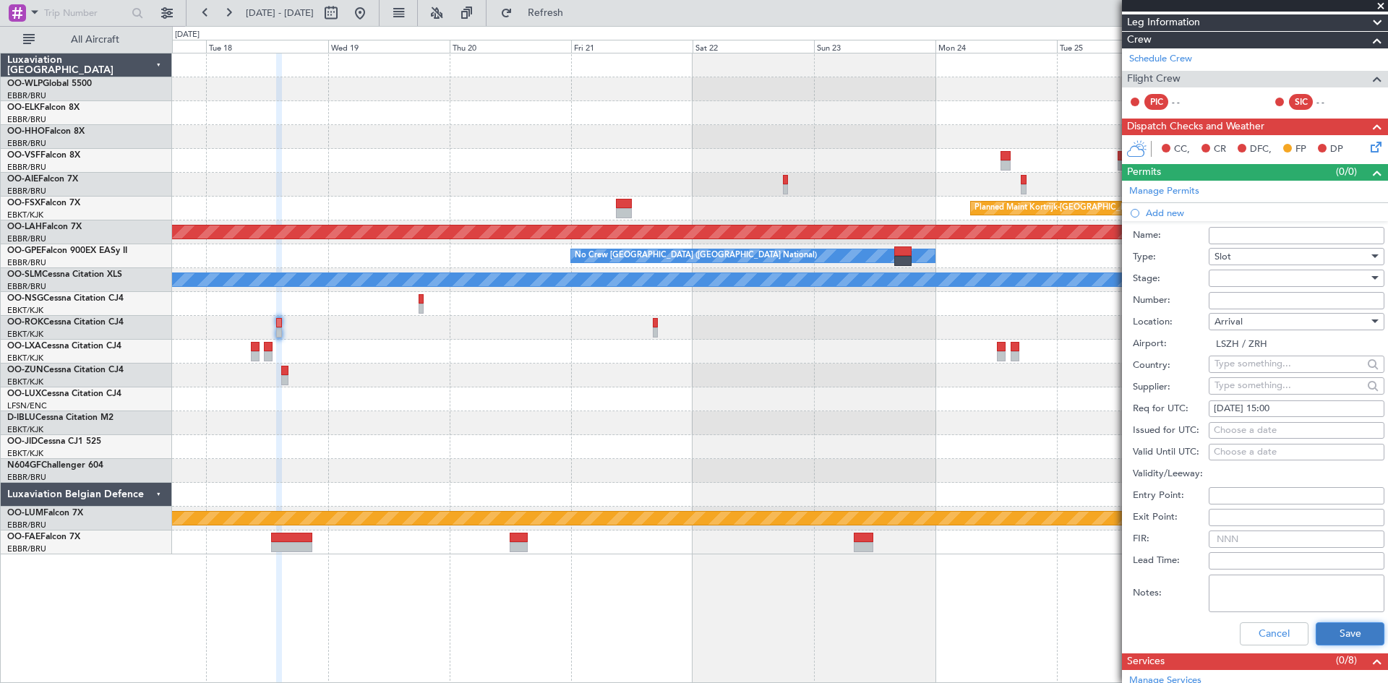
click at [1322, 625] on button "Save" at bounding box center [1350, 633] width 69 height 23
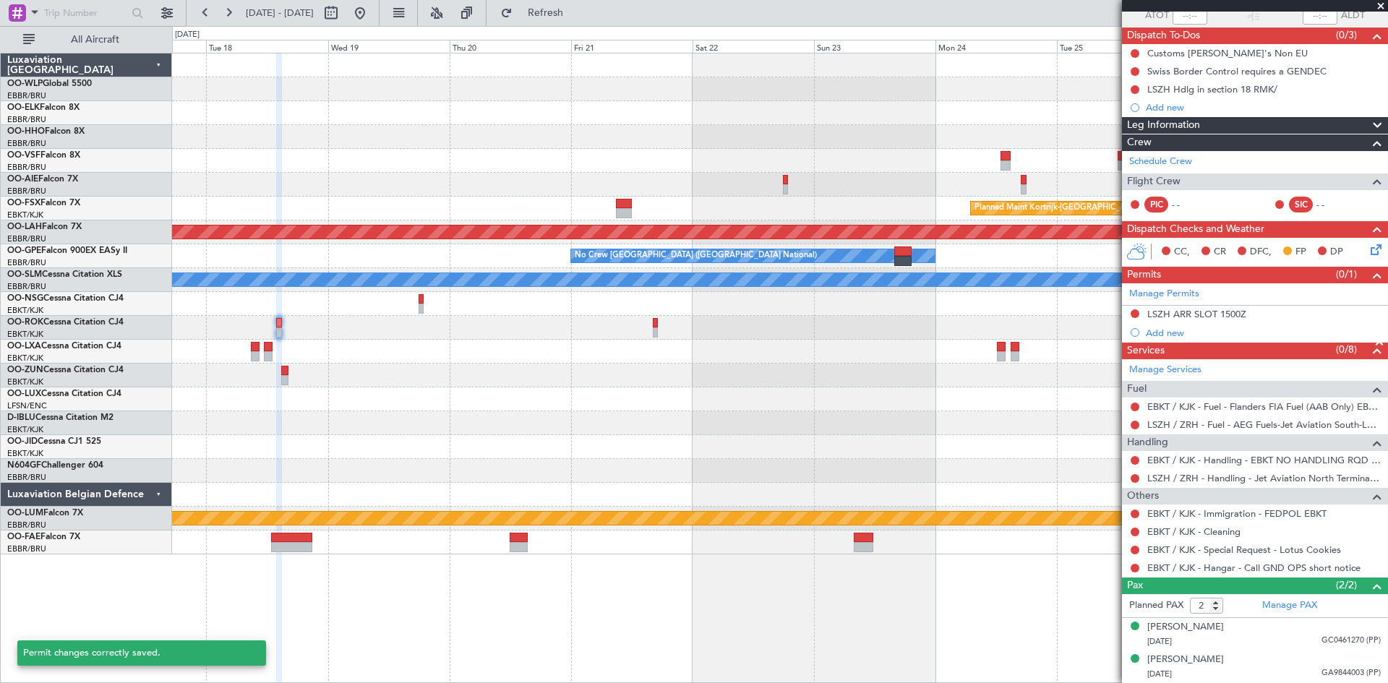
scroll to position [113, 0]
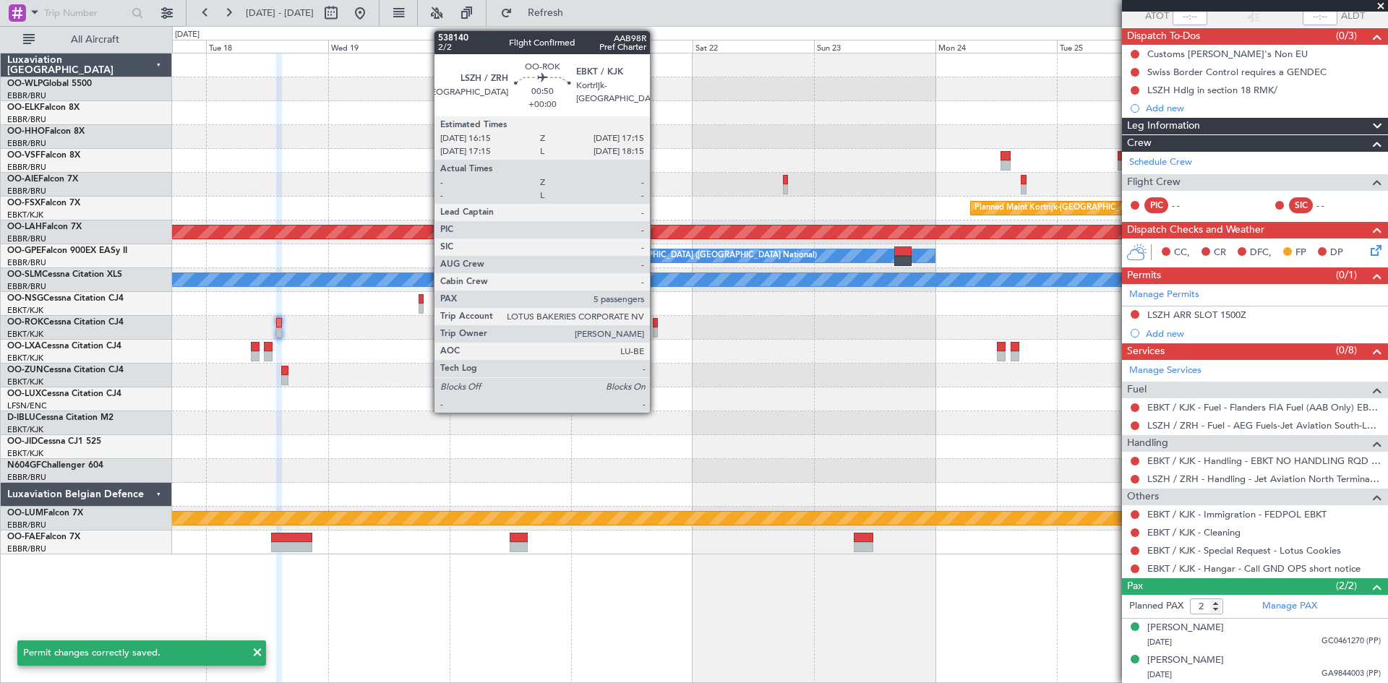
click at [656, 330] on div at bounding box center [656, 332] width 6 height 10
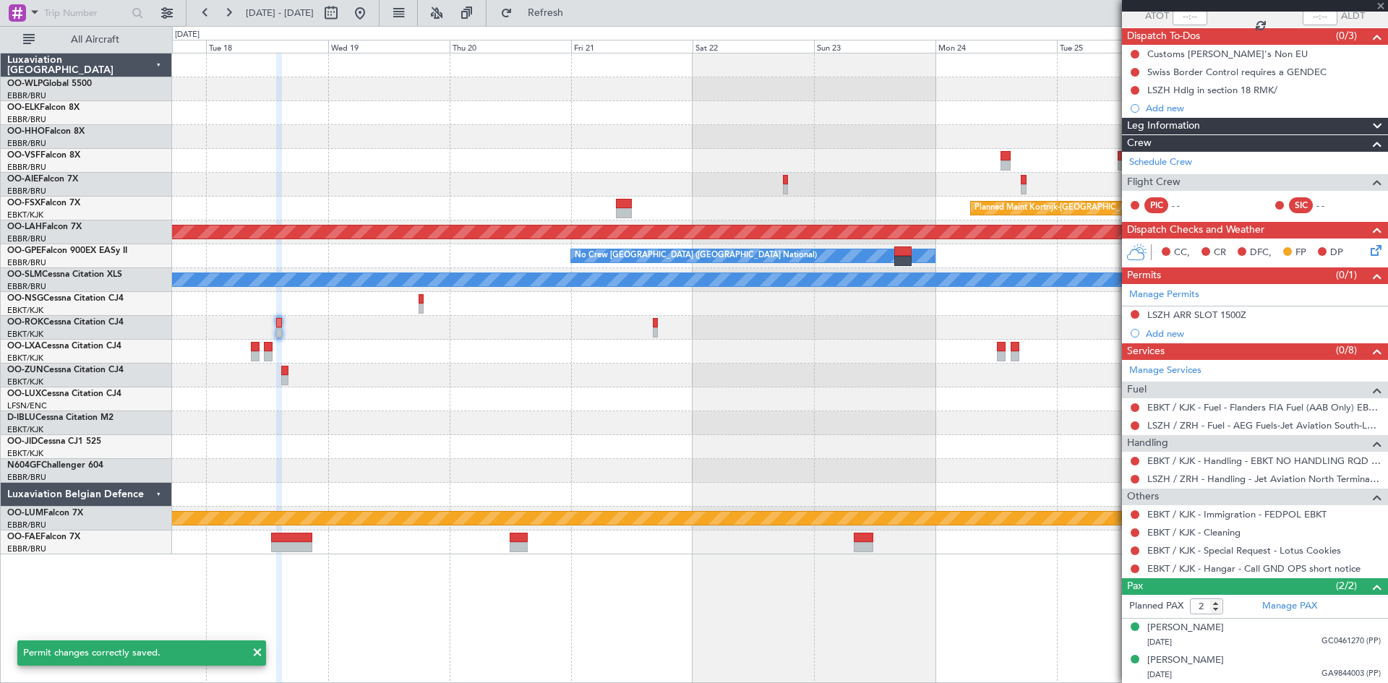
type input "5"
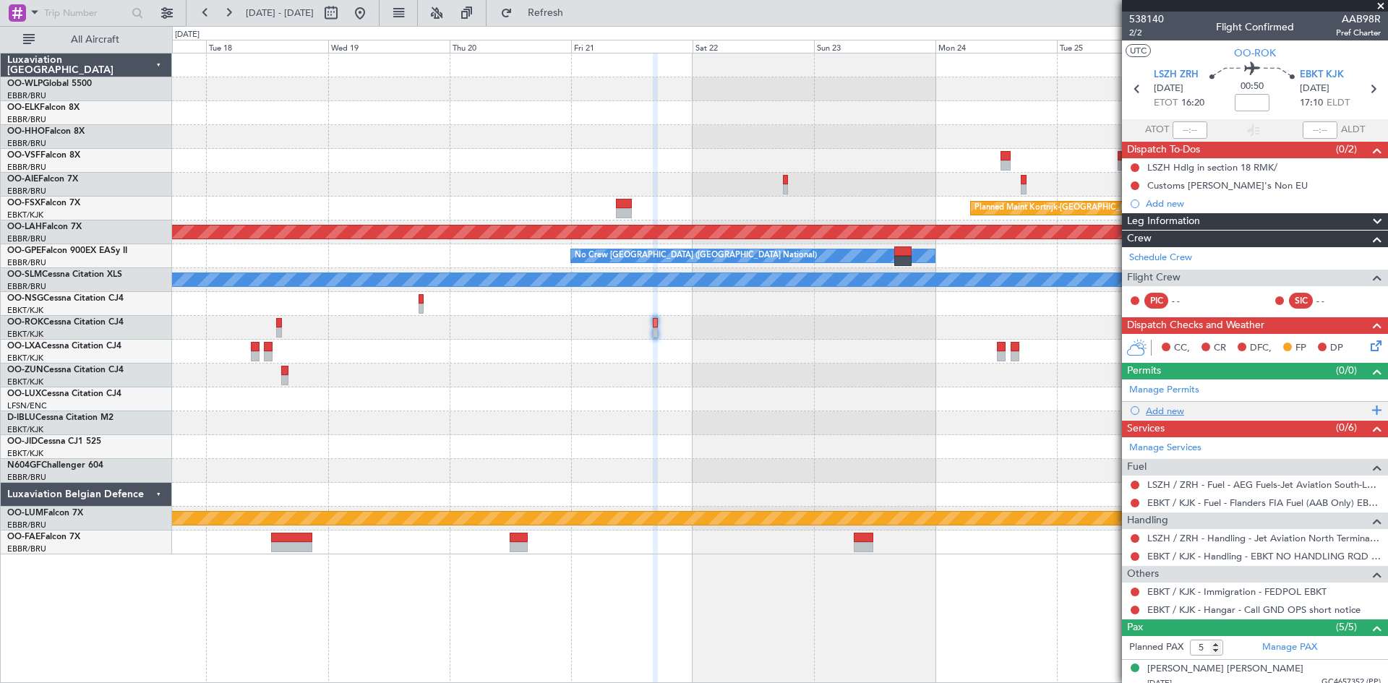
click at [1171, 411] on div "Add new" at bounding box center [1257, 411] width 222 height 12
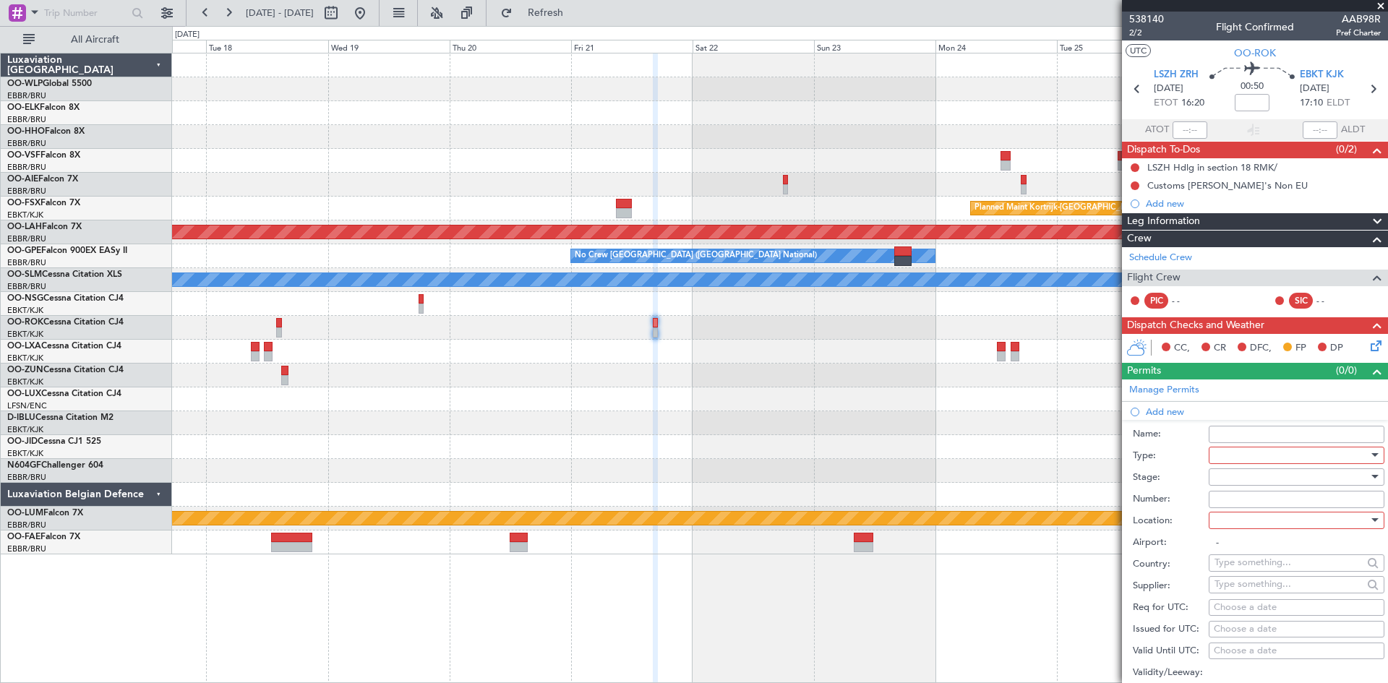
click at [1252, 446] on div at bounding box center [1292, 456] width 154 height 22
click at [1243, 591] on span "Slot" at bounding box center [1291, 593] width 152 height 22
click at [1230, 486] on div at bounding box center [1292, 477] width 154 height 22
click at [1263, 571] on span "Requested" at bounding box center [1291, 571] width 152 height 22
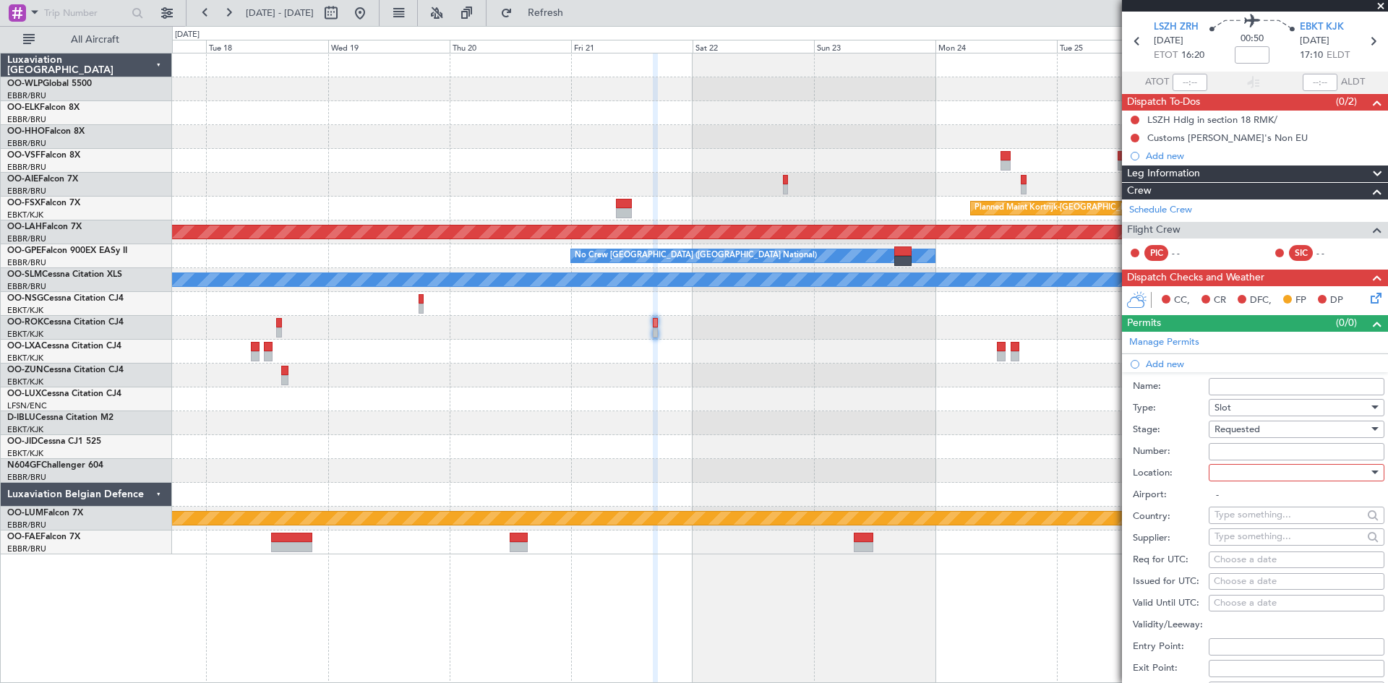
scroll to position [72, 0]
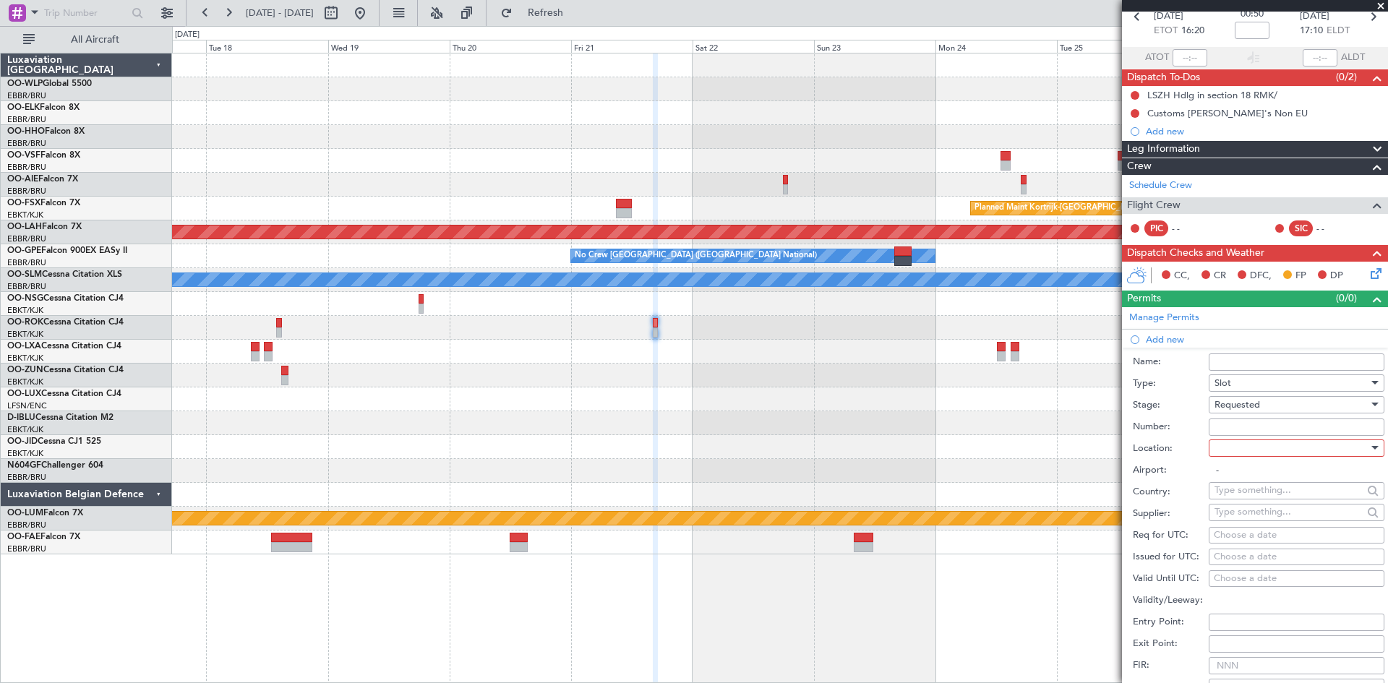
click at [1251, 455] on div at bounding box center [1292, 448] width 154 height 22
click at [1254, 487] on span "Departure" at bounding box center [1291, 477] width 152 height 22
type input "LSZH / ZRH"
drag, startPoint x: 1253, startPoint y: 534, endPoint x: 1245, endPoint y: 527, distance: 10.3
click at [1251, 531] on div "Choose a date" at bounding box center [1297, 535] width 166 height 14
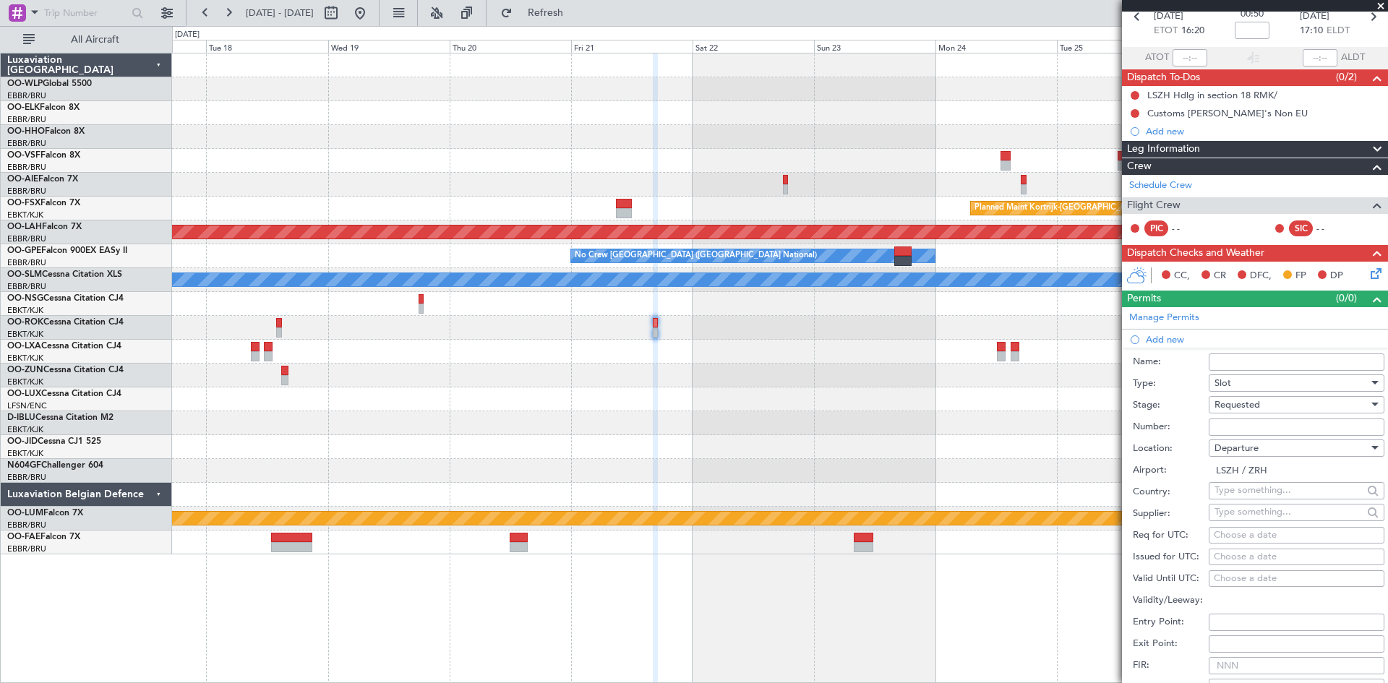
select select "10"
select select "2025"
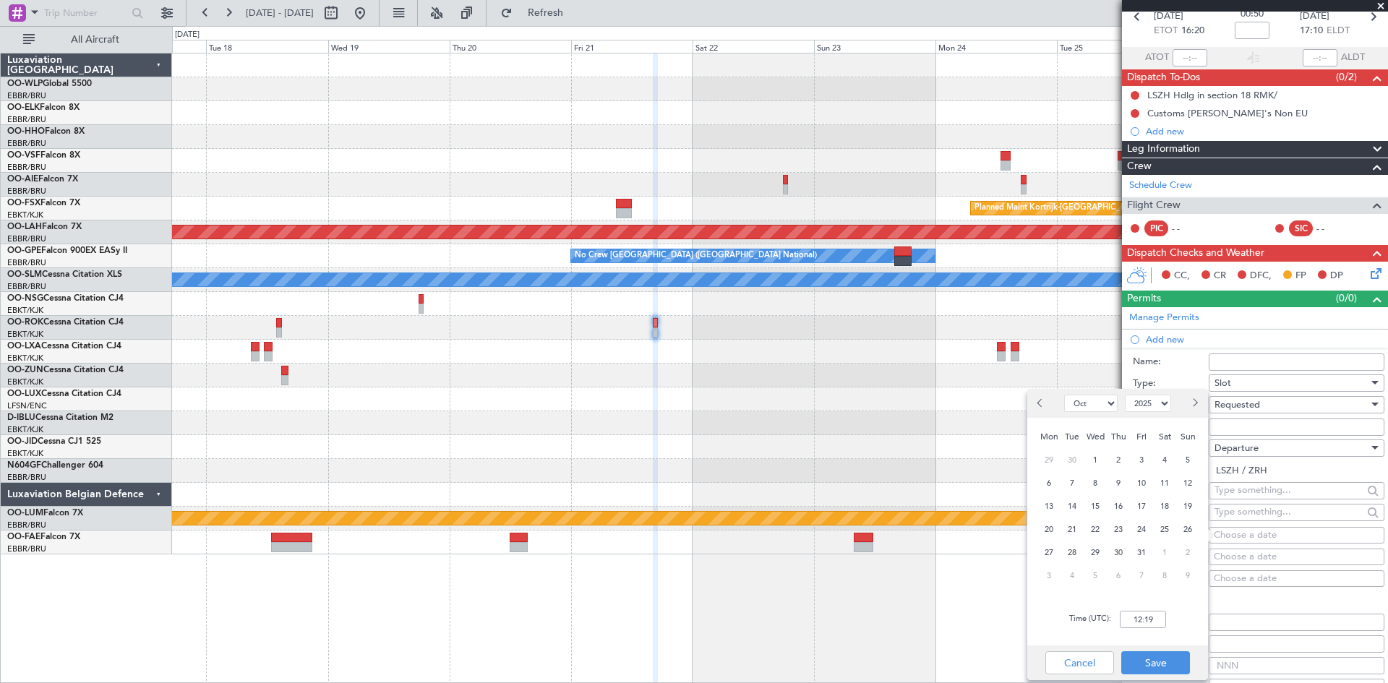
click at [1194, 405] on span "Next month" at bounding box center [1194, 402] width 9 height 9
select select "11"
click at [1145, 526] on span "21" at bounding box center [1142, 530] width 18 height 18
click at [1143, 620] on input "00:00" at bounding box center [1143, 619] width 46 height 17
type input "16:15"
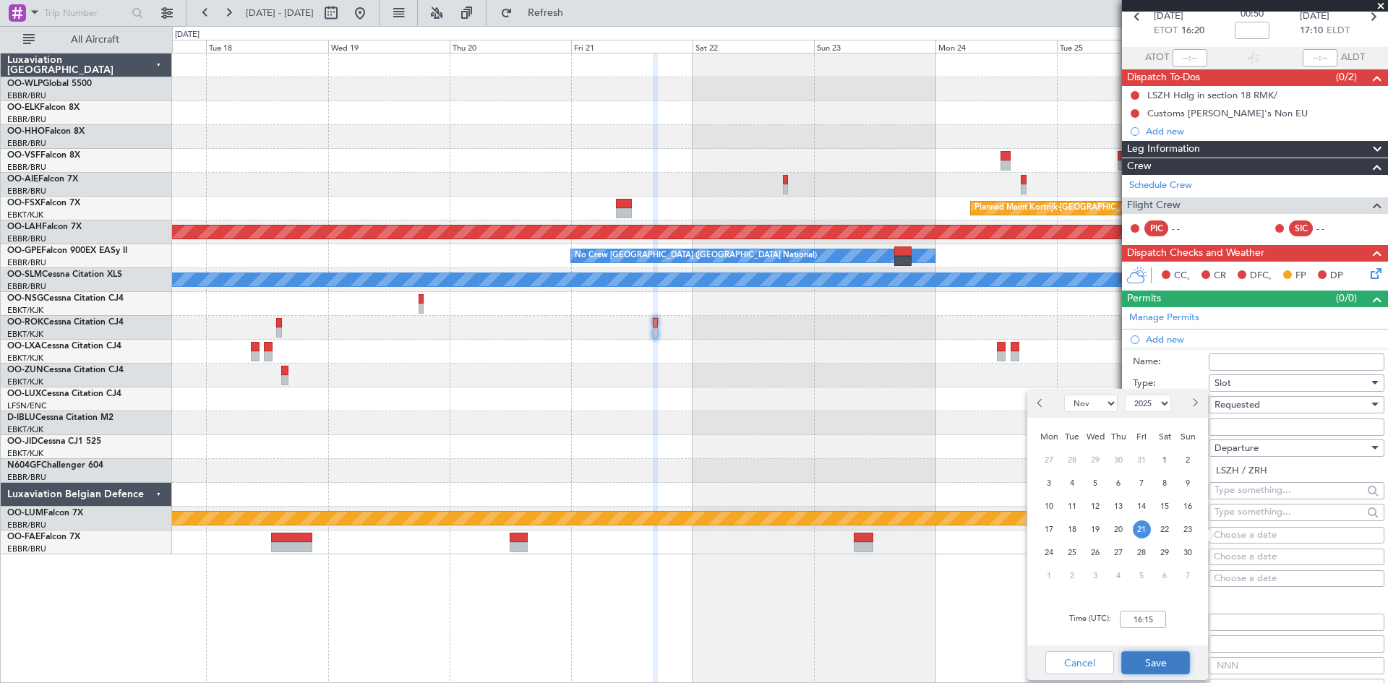
click at [1189, 661] on button "Save" at bounding box center [1155, 662] width 69 height 23
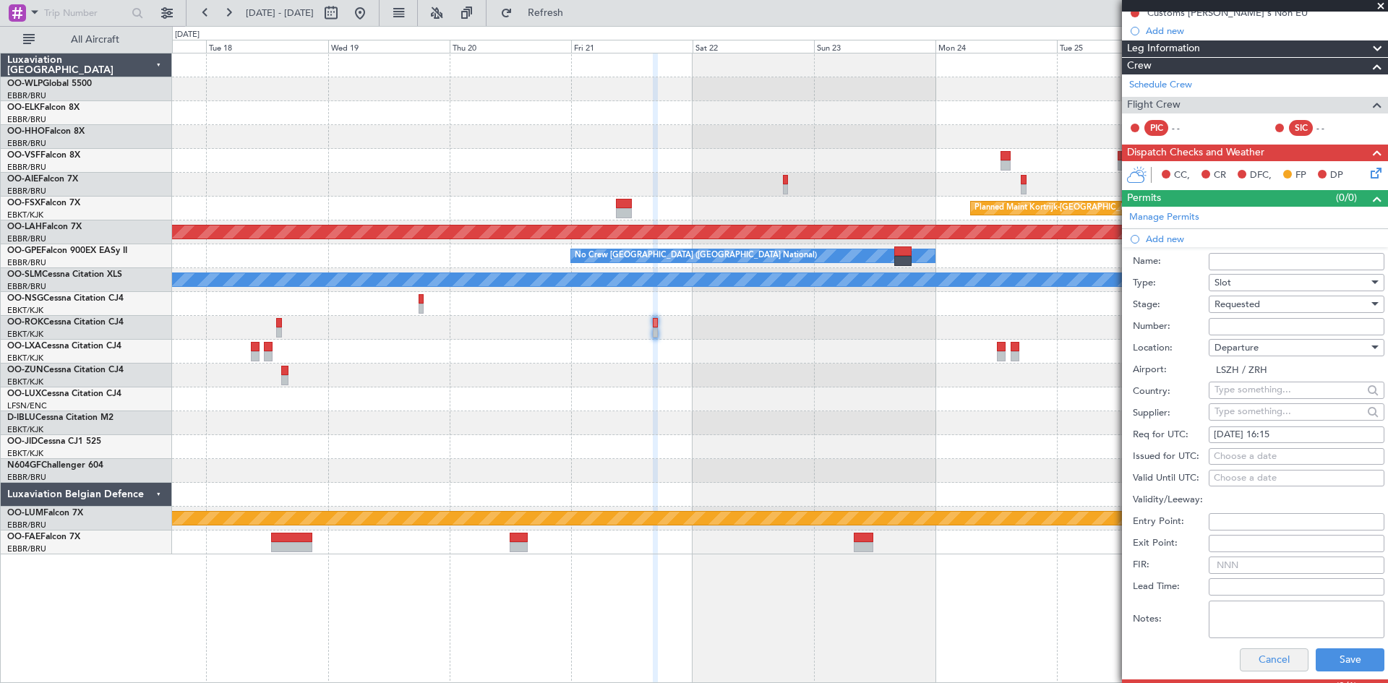
scroll to position [289, 0]
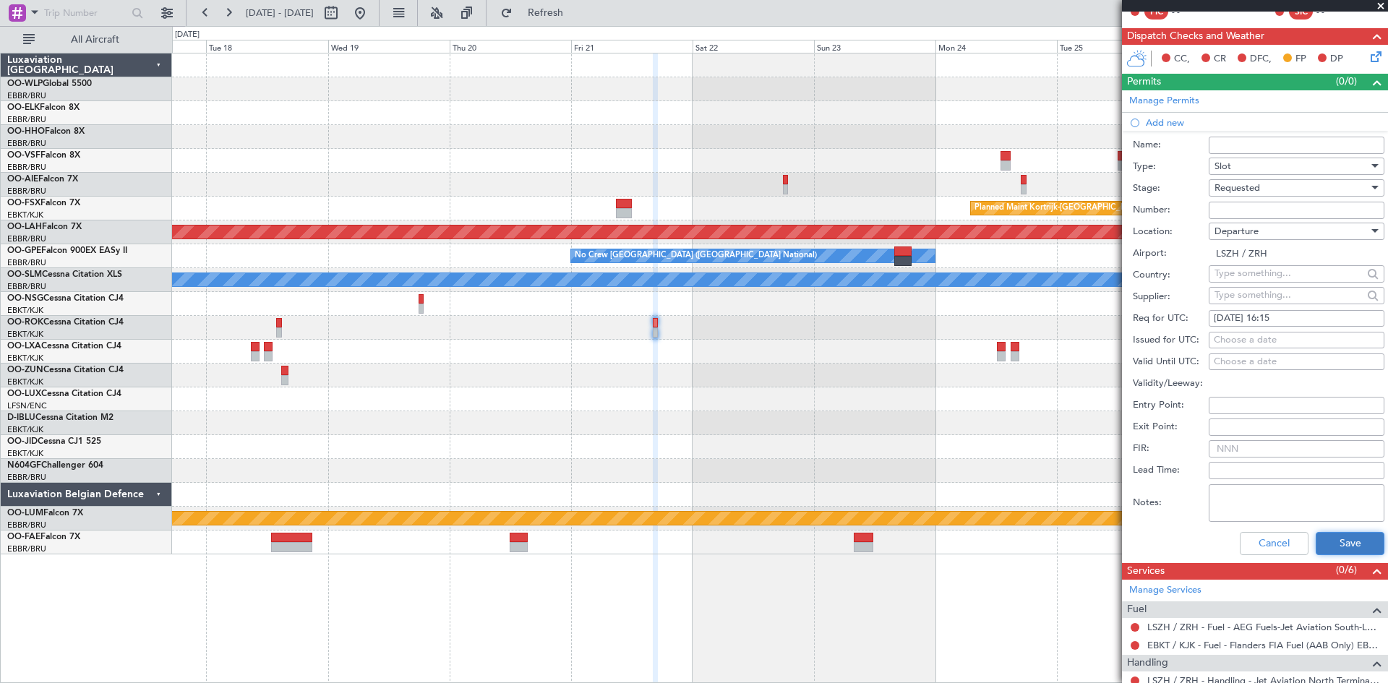
click at [1335, 538] on button "Save" at bounding box center [1350, 543] width 69 height 23
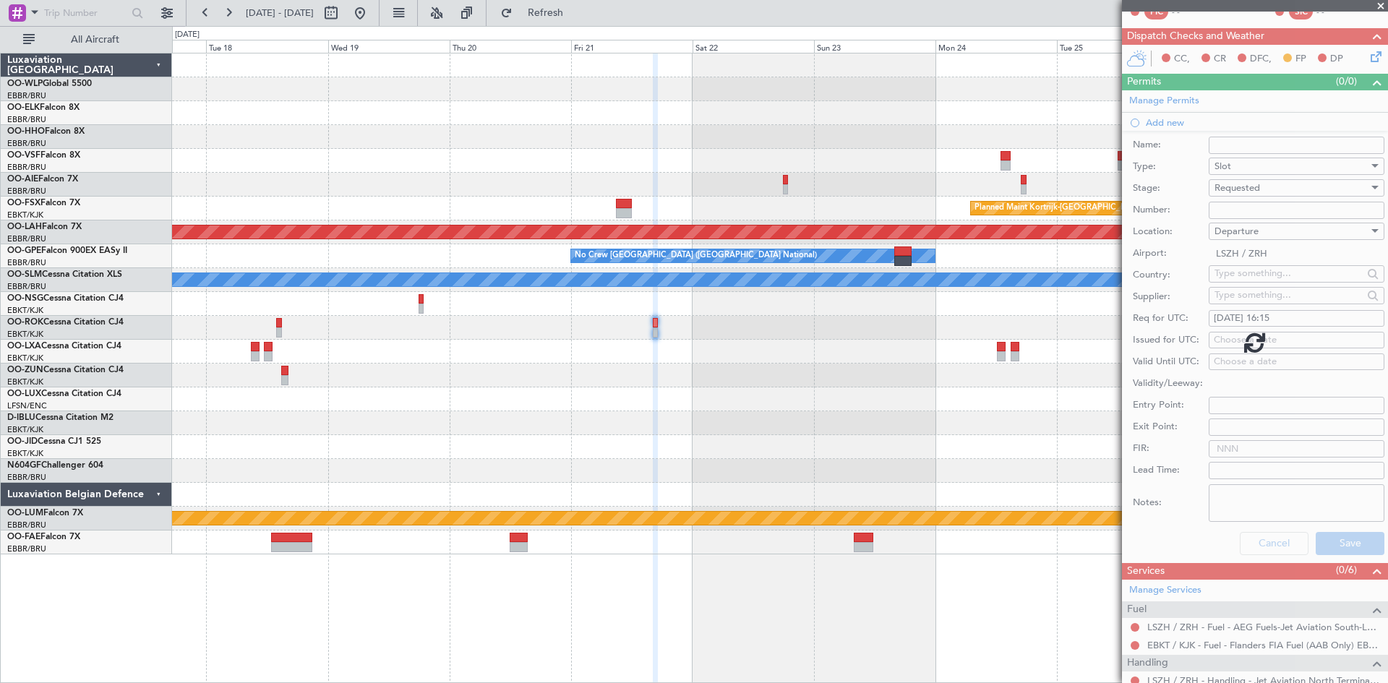
scroll to position [155, 0]
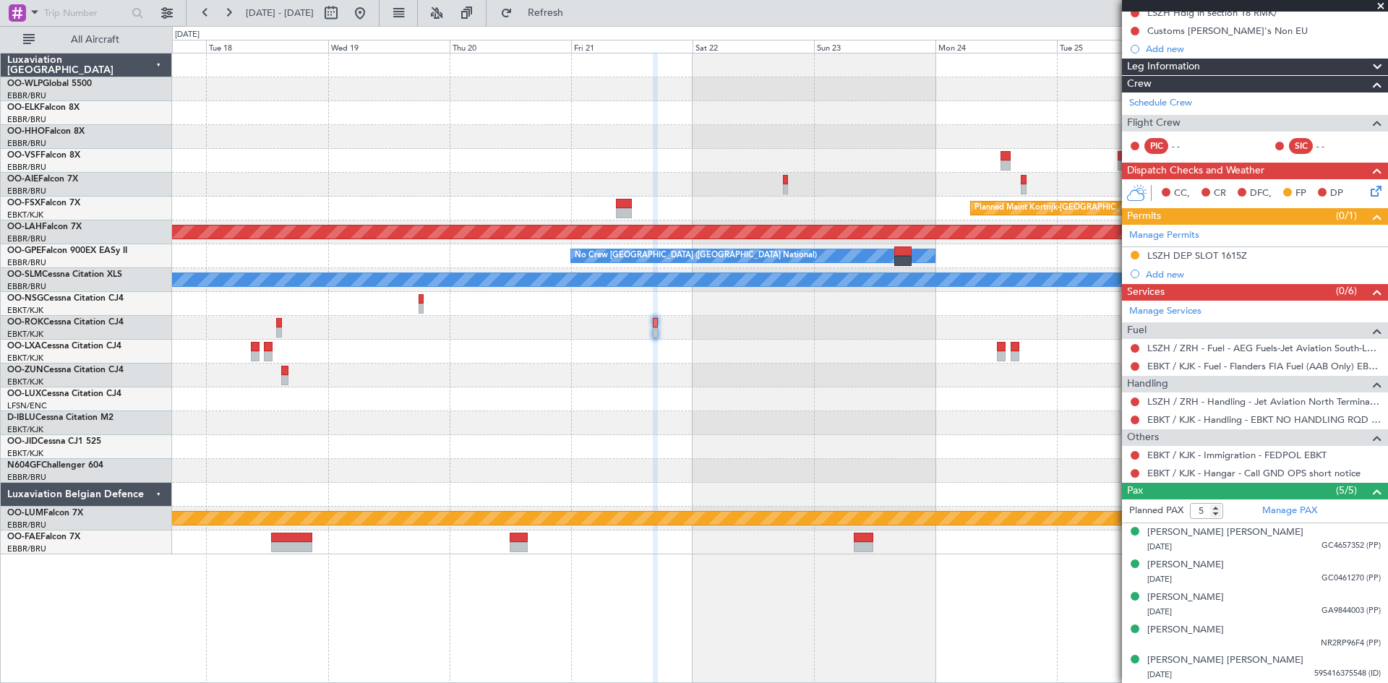
click at [281, 331] on div at bounding box center [279, 332] width 6 height 10
click at [283, 327] on div at bounding box center [779, 328] width 1215 height 24
click at [282, 327] on div at bounding box center [779, 328] width 1215 height 24
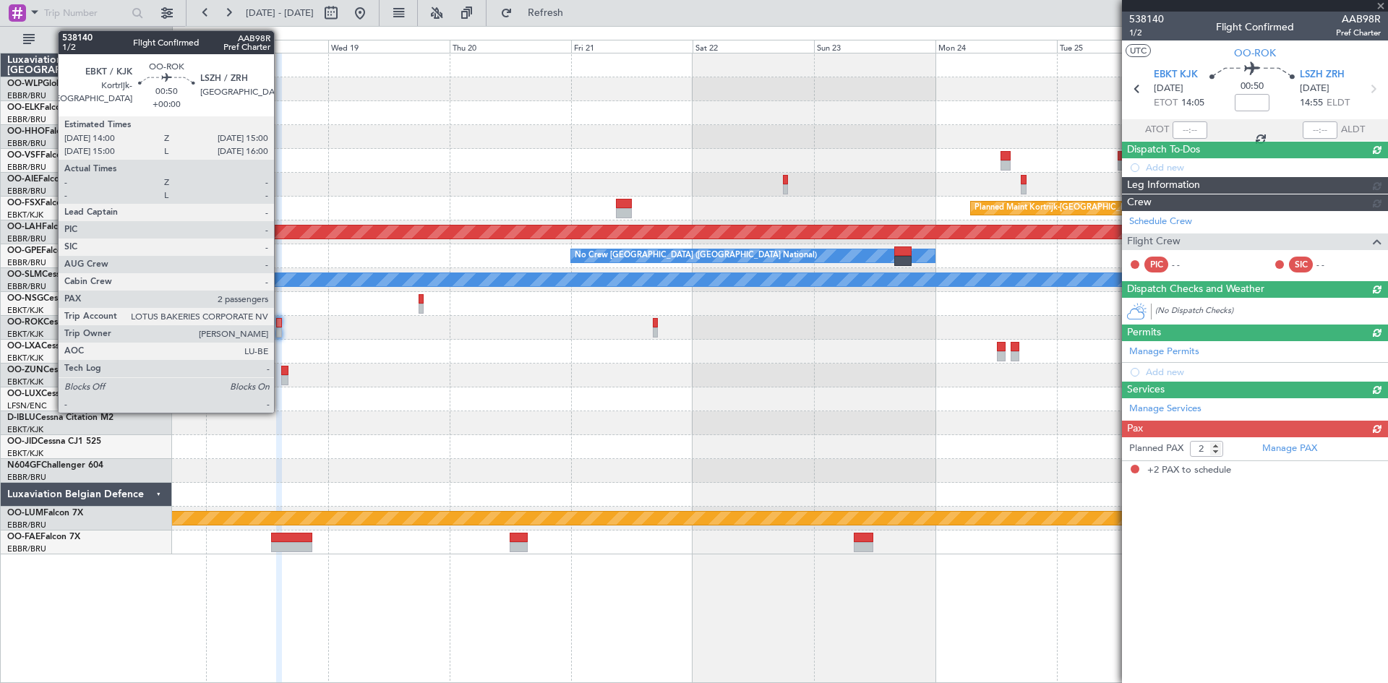
scroll to position [0, 0]
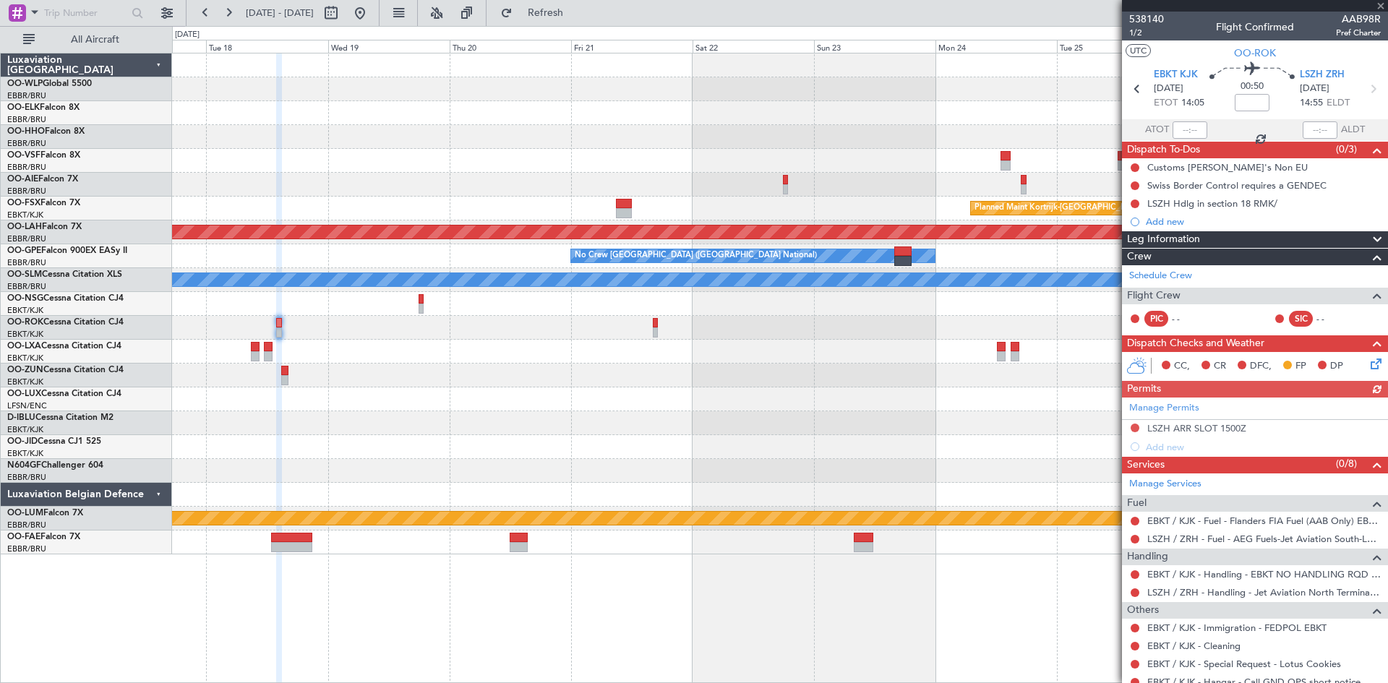
click at [1131, 428] on div "Manage Permits LSZH ARR SLOT 1500Z Add new" at bounding box center [1255, 427] width 266 height 59
click at [1131, 427] on button at bounding box center [1135, 428] width 9 height 9
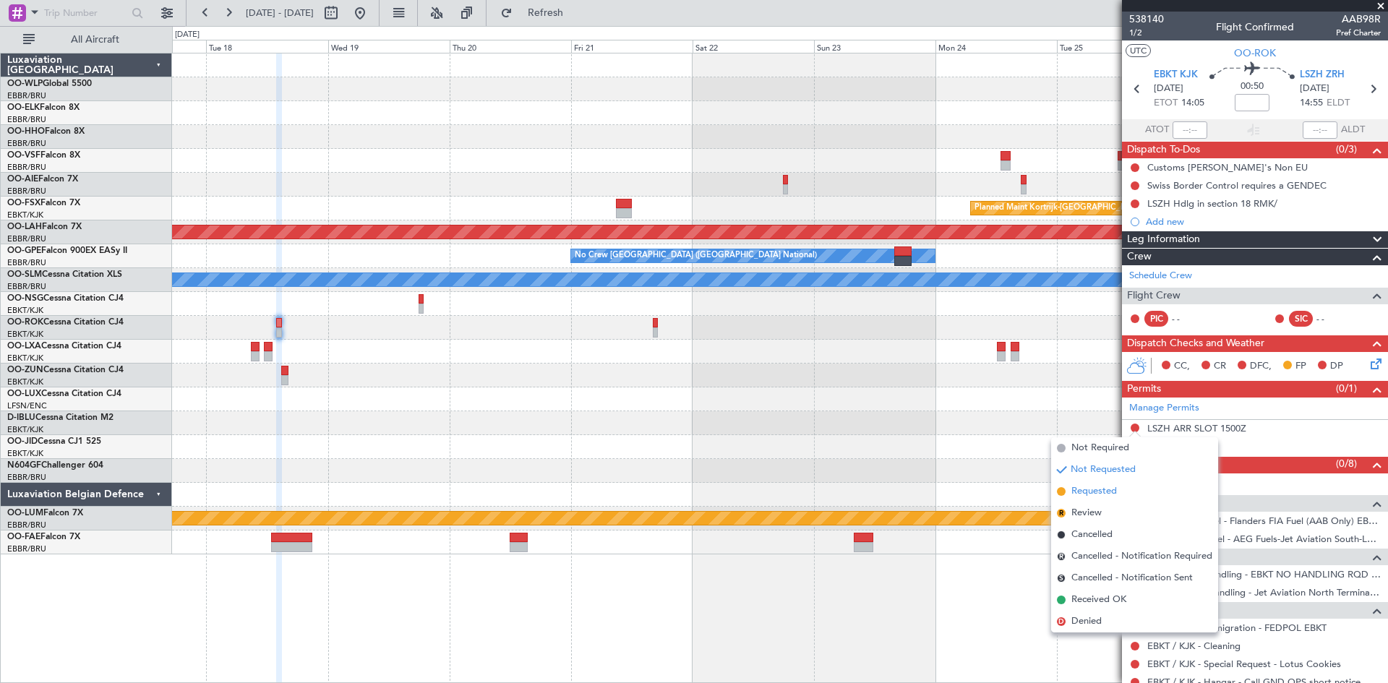
click at [1076, 491] on span "Requested" at bounding box center [1094, 491] width 46 height 14
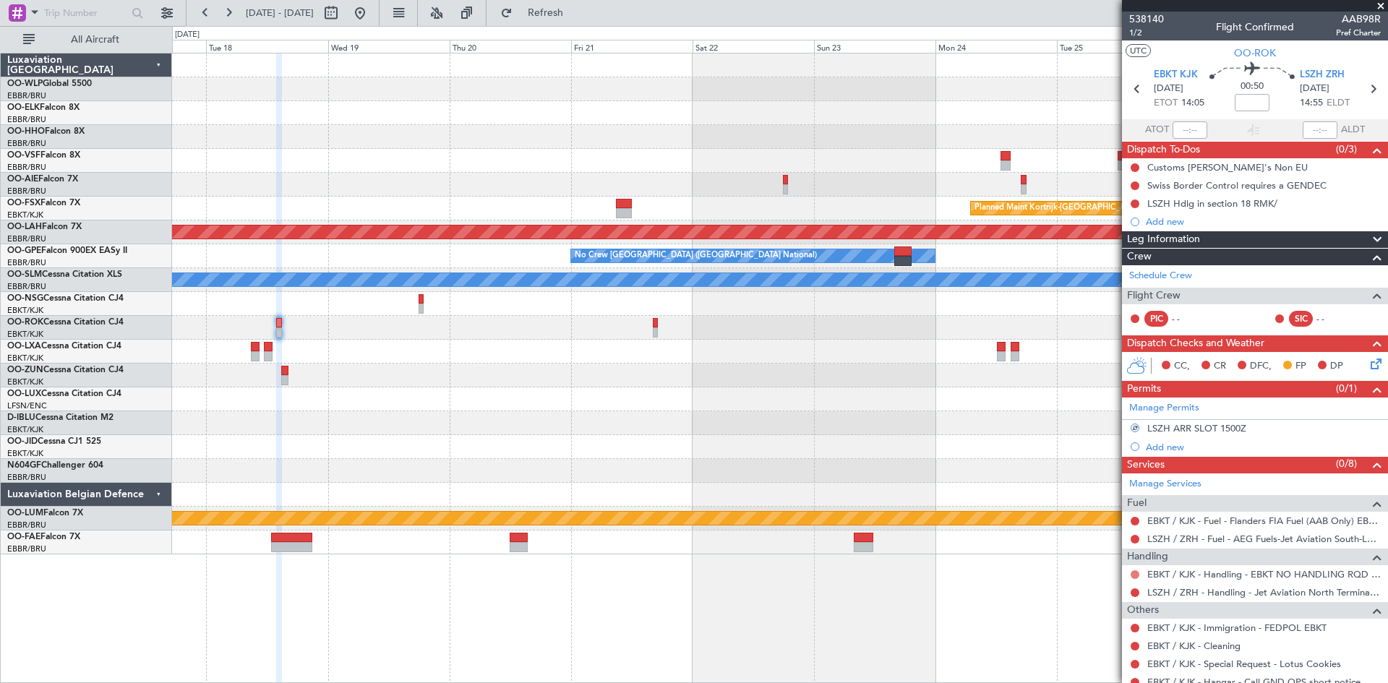
click at [1133, 573] on button at bounding box center [1135, 574] width 9 height 9
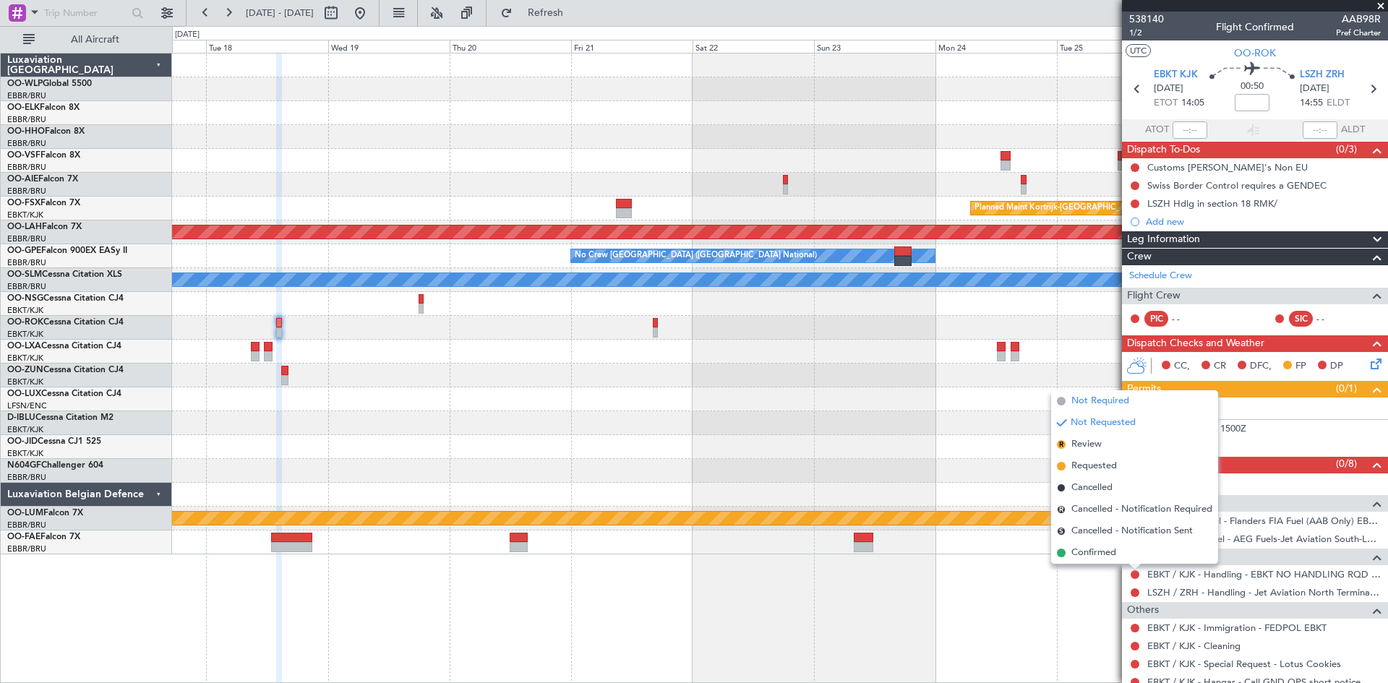
click at [1082, 408] on span "Not Required" at bounding box center [1100, 401] width 58 height 14
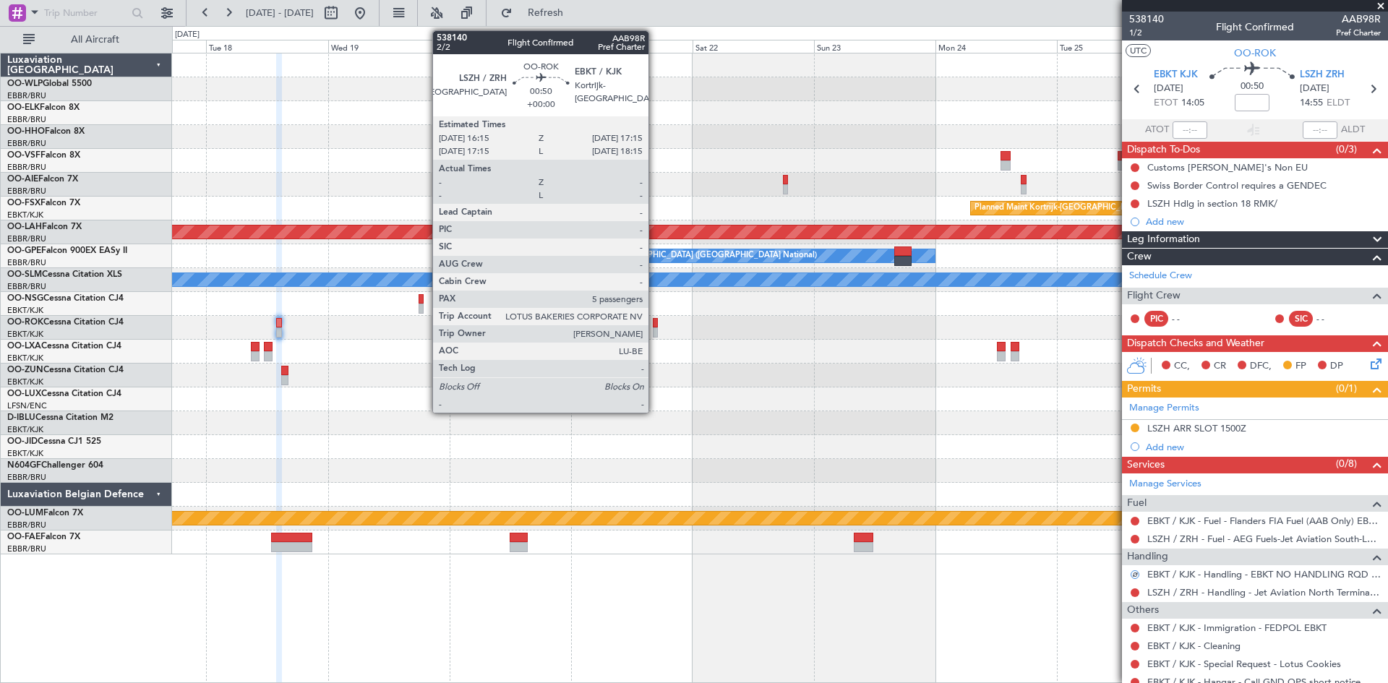
click at [655, 328] on div at bounding box center [656, 332] width 6 height 10
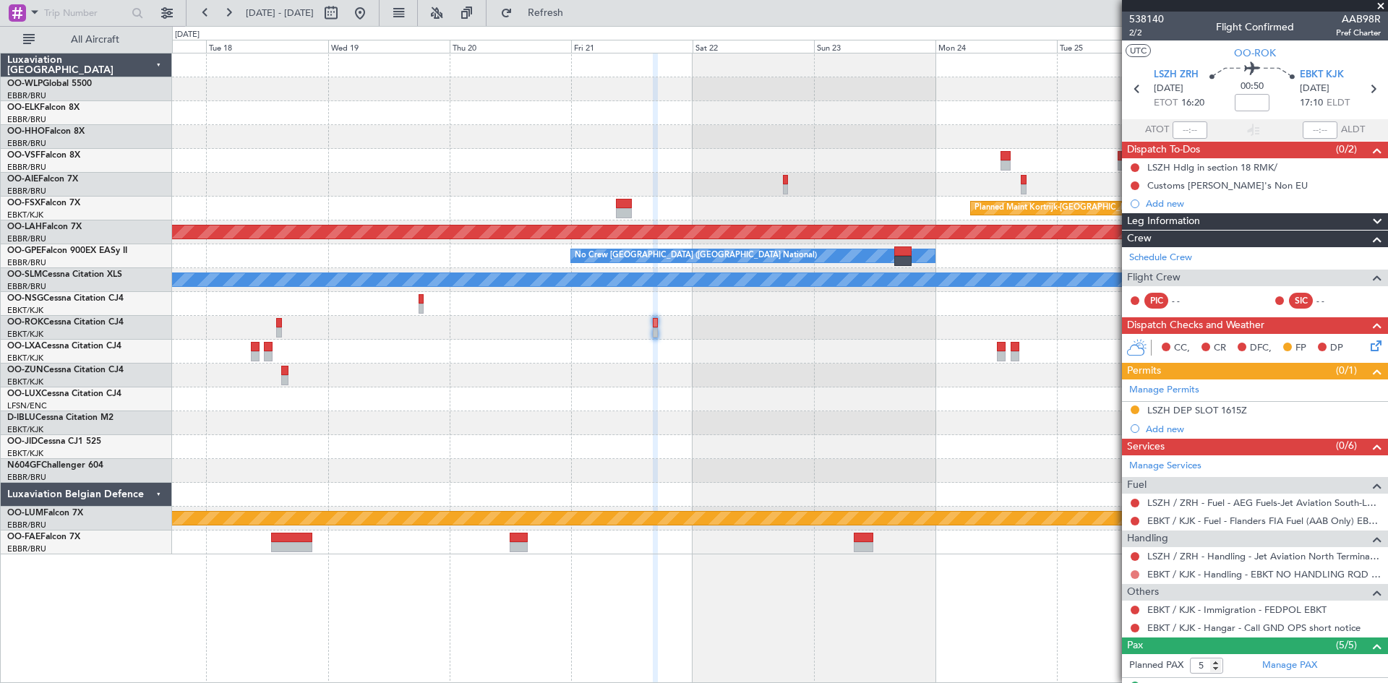
click at [1134, 572] on button at bounding box center [1135, 574] width 9 height 9
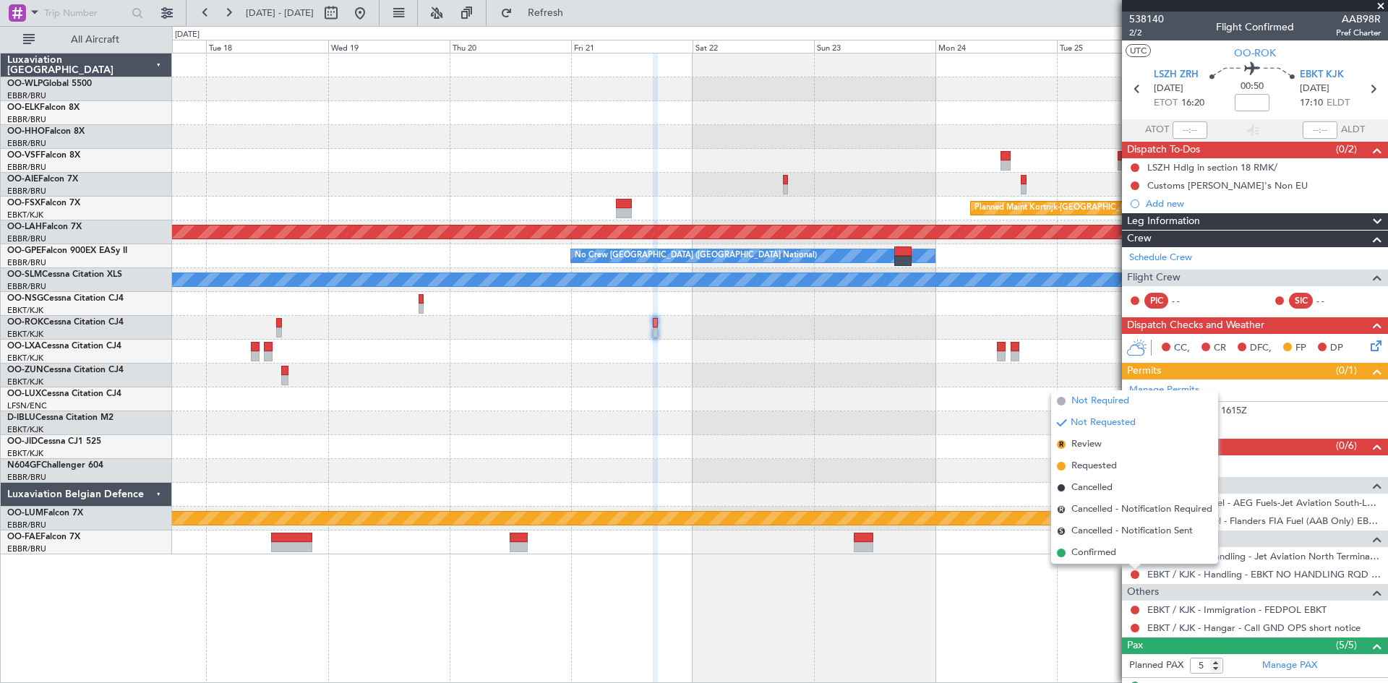
click at [1084, 401] on span "Not Required" at bounding box center [1100, 401] width 58 height 14
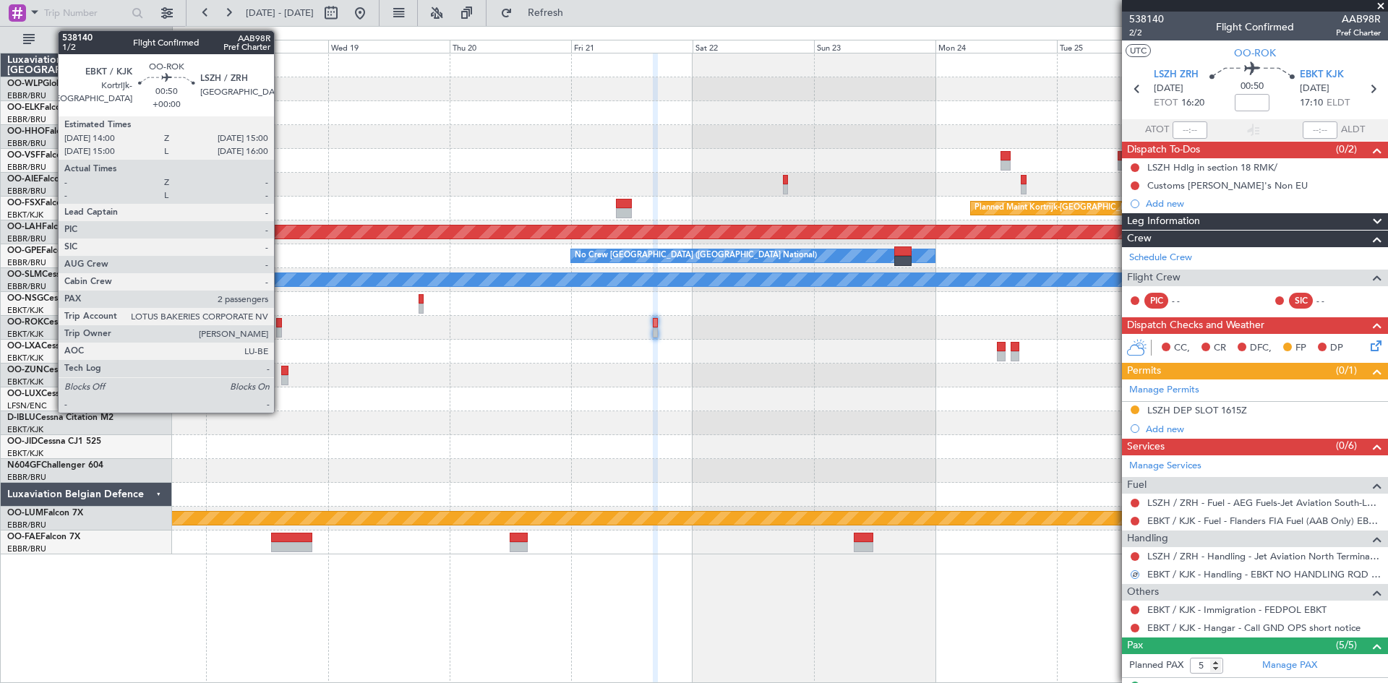
click at [280, 325] on div at bounding box center [279, 323] width 6 height 10
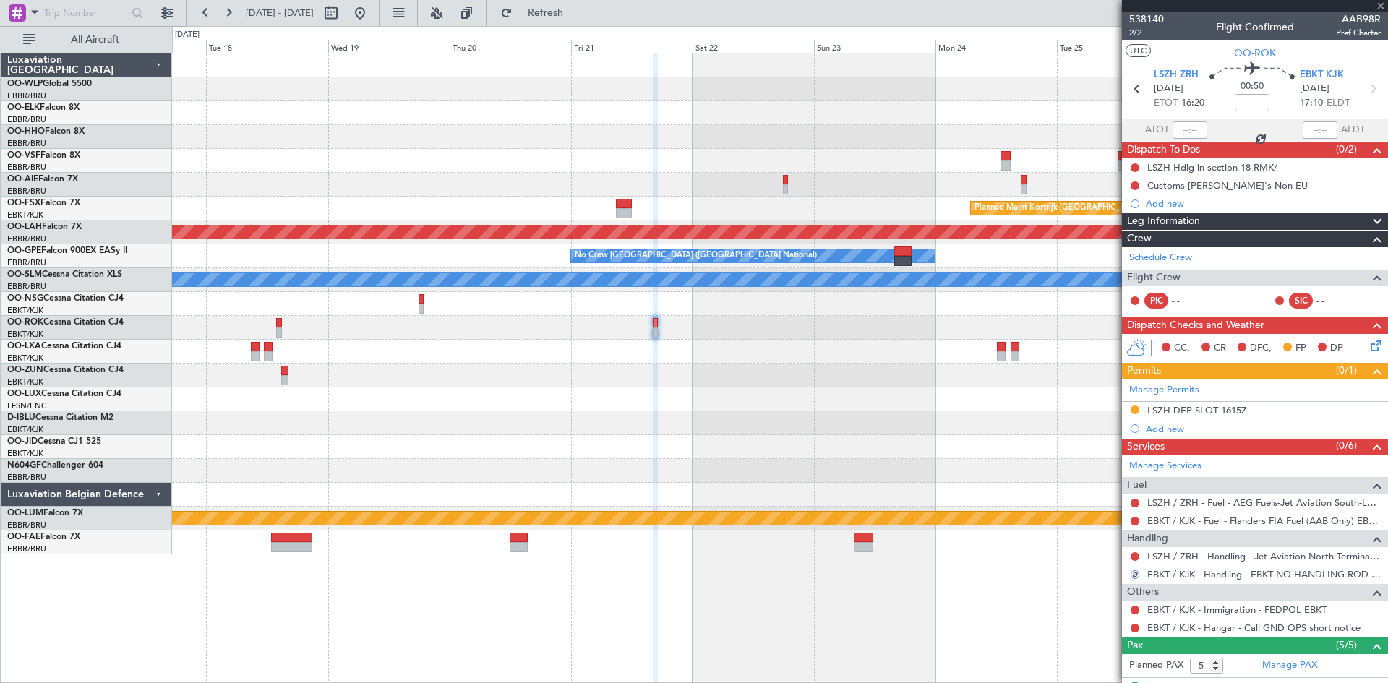
type input "2"
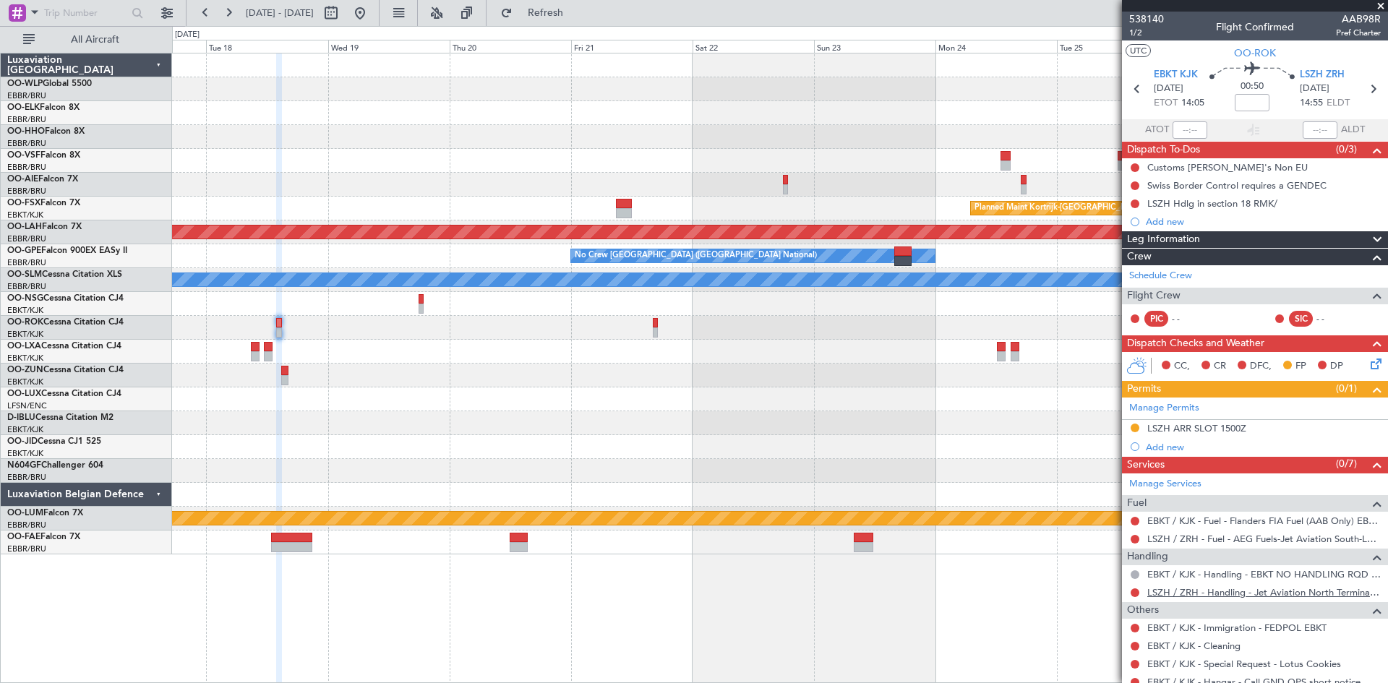
click at [1321, 594] on link "LSZH / ZRH - Handling - Jet Aviation North Terminal LSZH / ZRH" at bounding box center [1264, 592] width 234 height 12
click at [372, 7] on button at bounding box center [359, 12] width 23 height 23
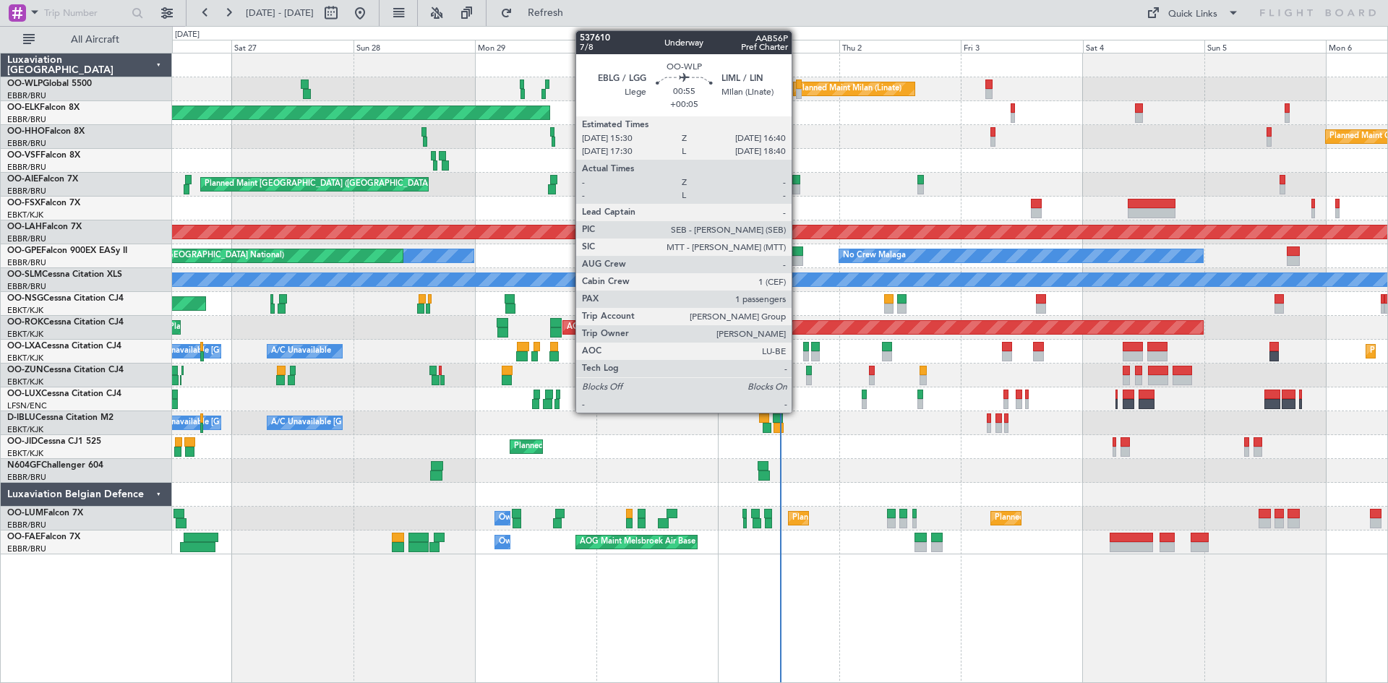
click at [798, 93] on div at bounding box center [799, 94] width 7 height 10
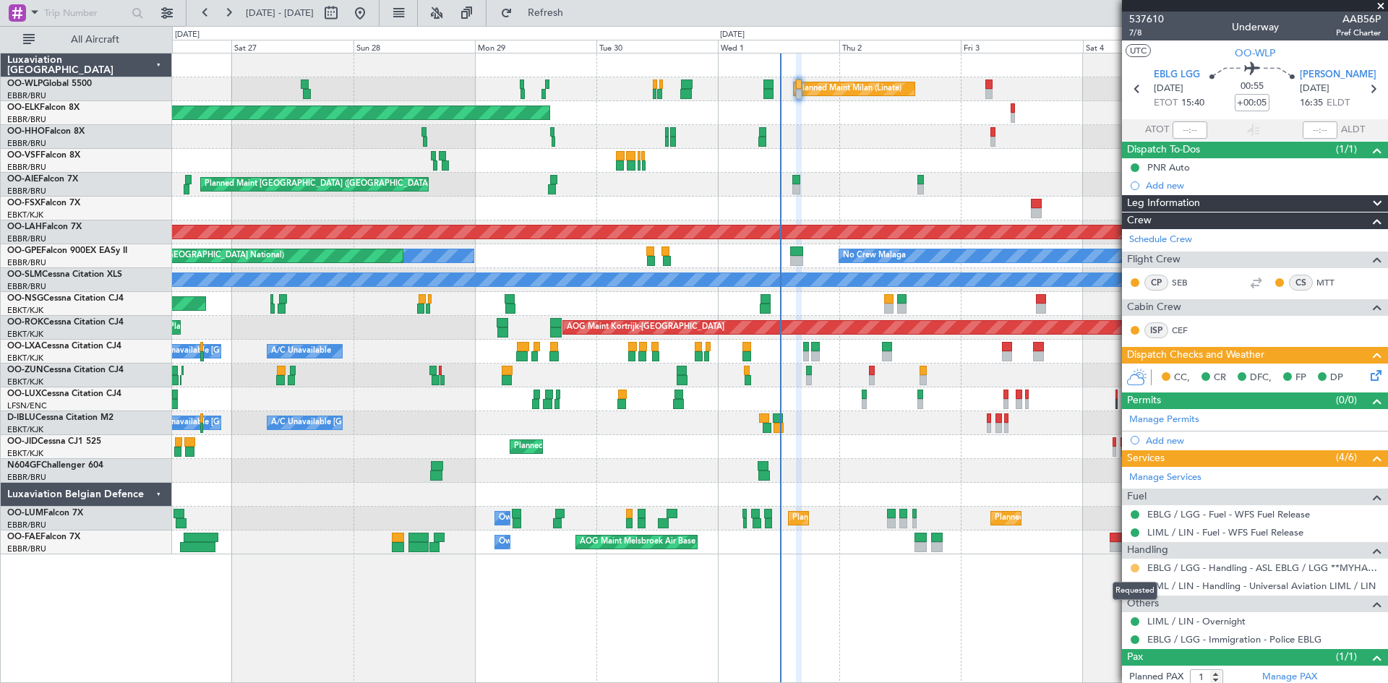
click at [1132, 568] on button at bounding box center [1135, 568] width 9 height 9
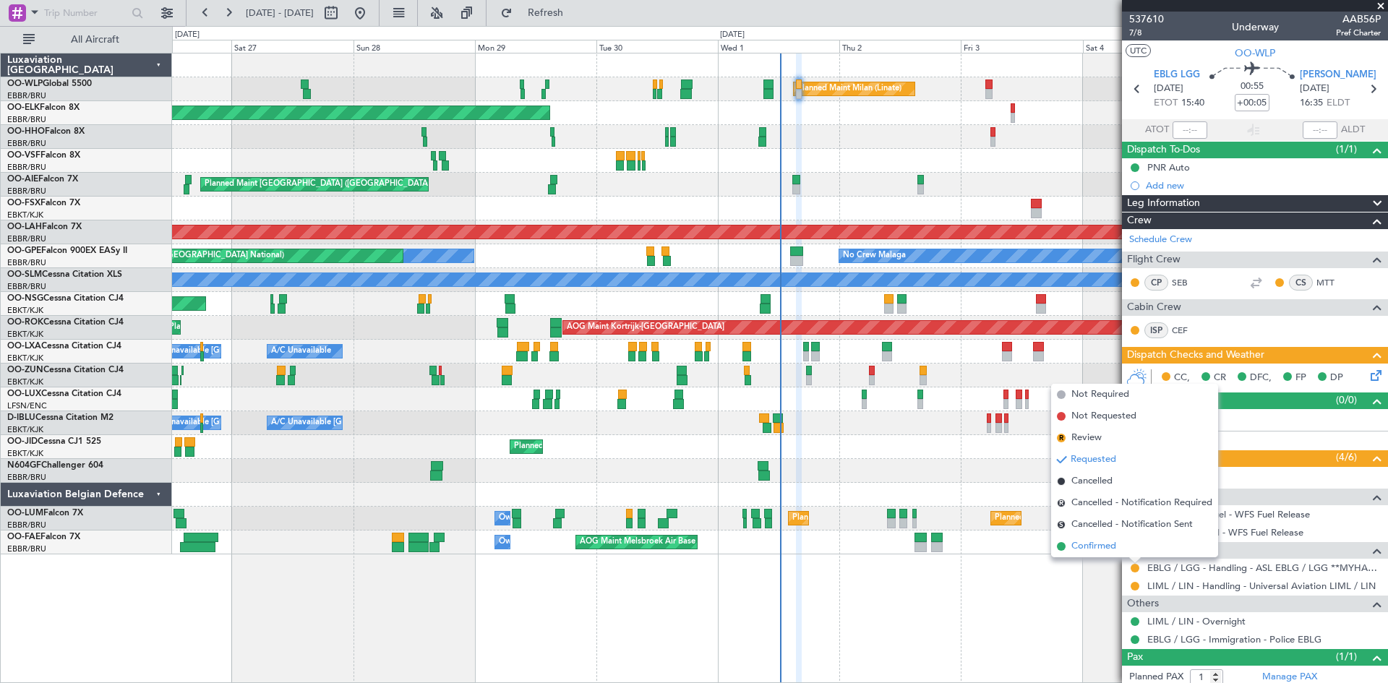
click at [1131, 550] on li "Confirmed" at bounding box center [1134, 547] width 167 height 22
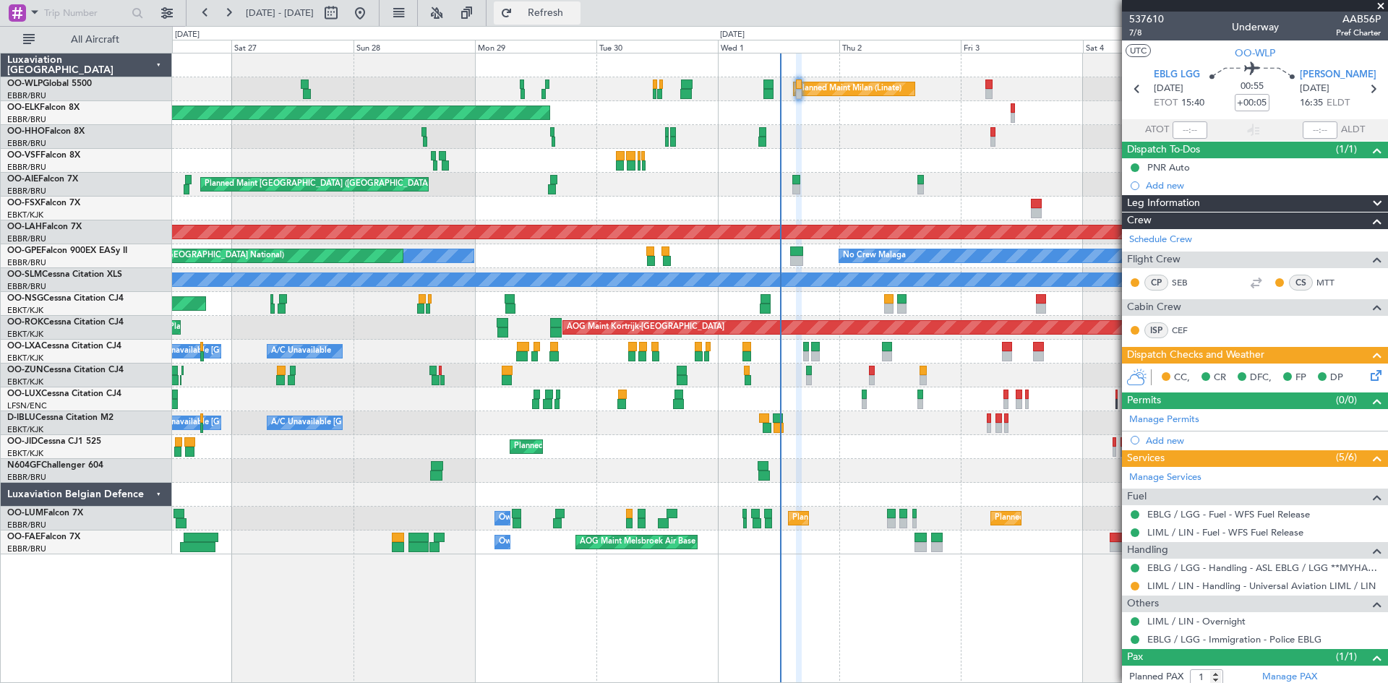
click at [576, 13] on span "Refresh" at bounding box center [545, 13] width 61 height 10
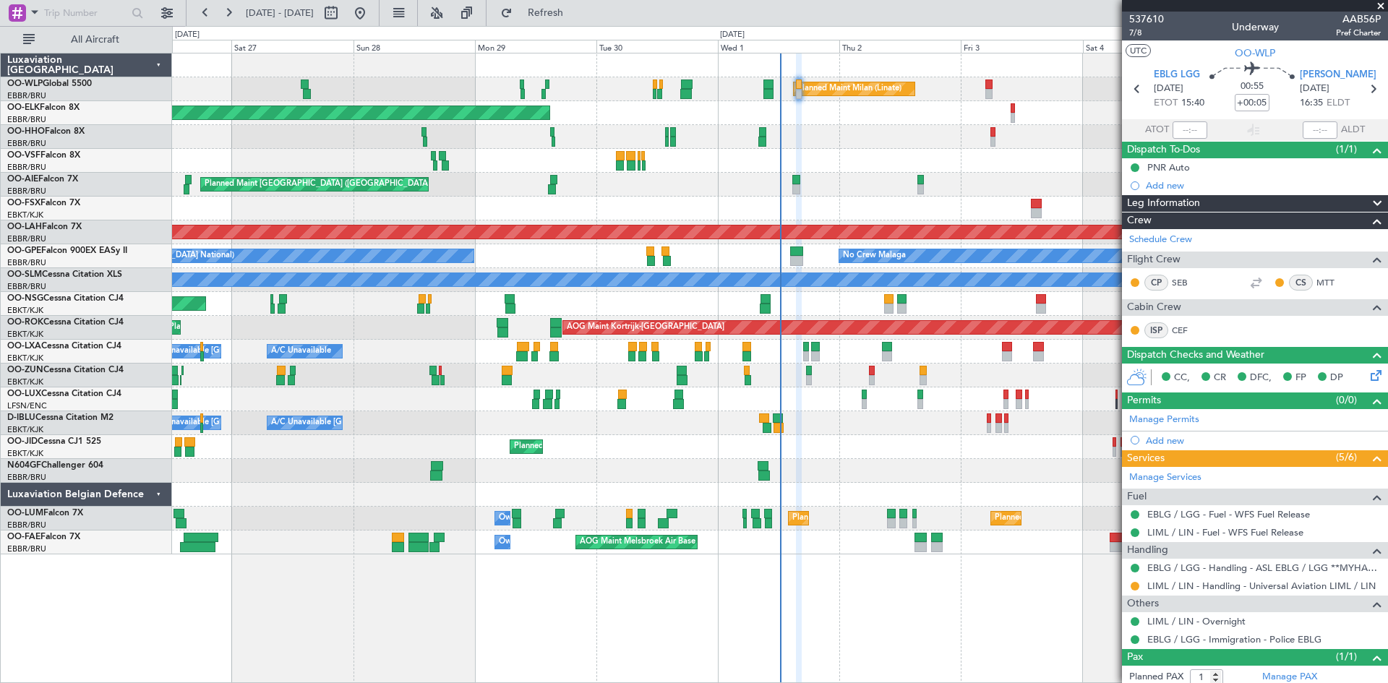
click at [1301, 582] on mat-tooltip-component "EBLG / LGG - Handling - ASL EBLG / LGG **MYHANDLING**" at bounding box center [1254, 592] width 252 height 38
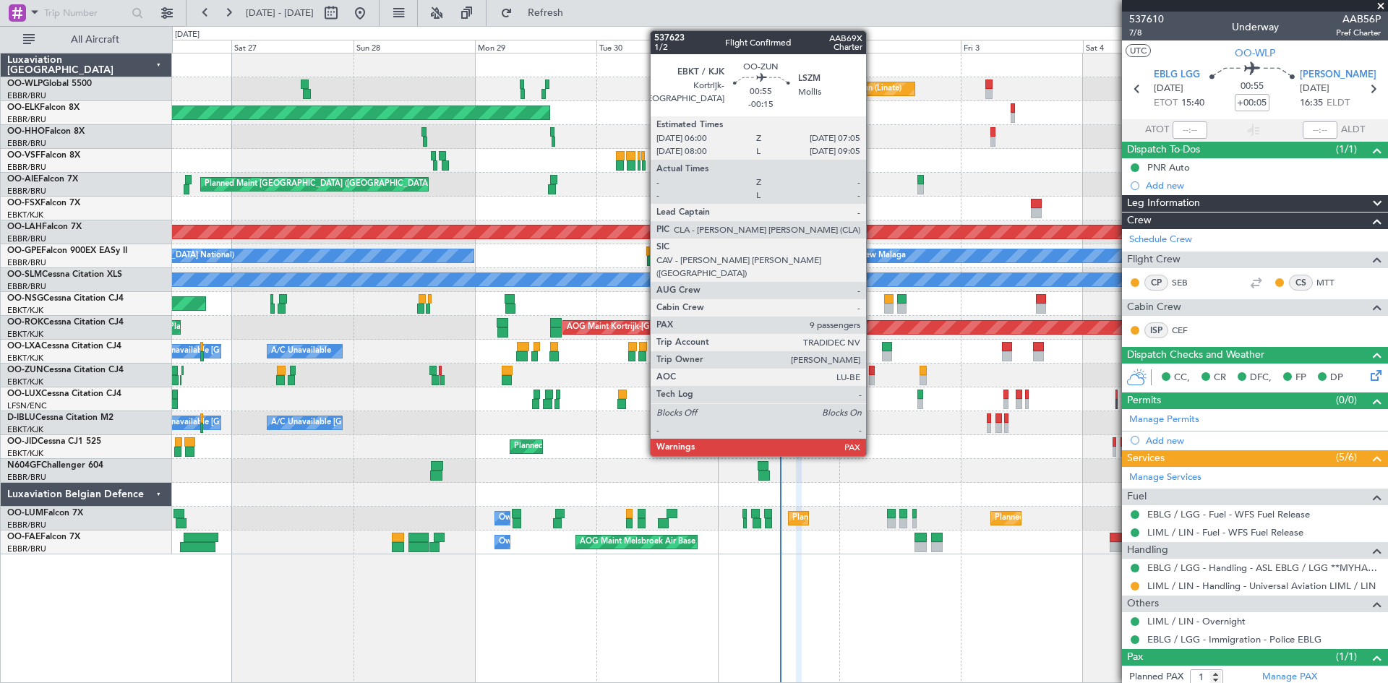
click at [873, 378] on div at bounding box center [872, 380] width 6 height 10
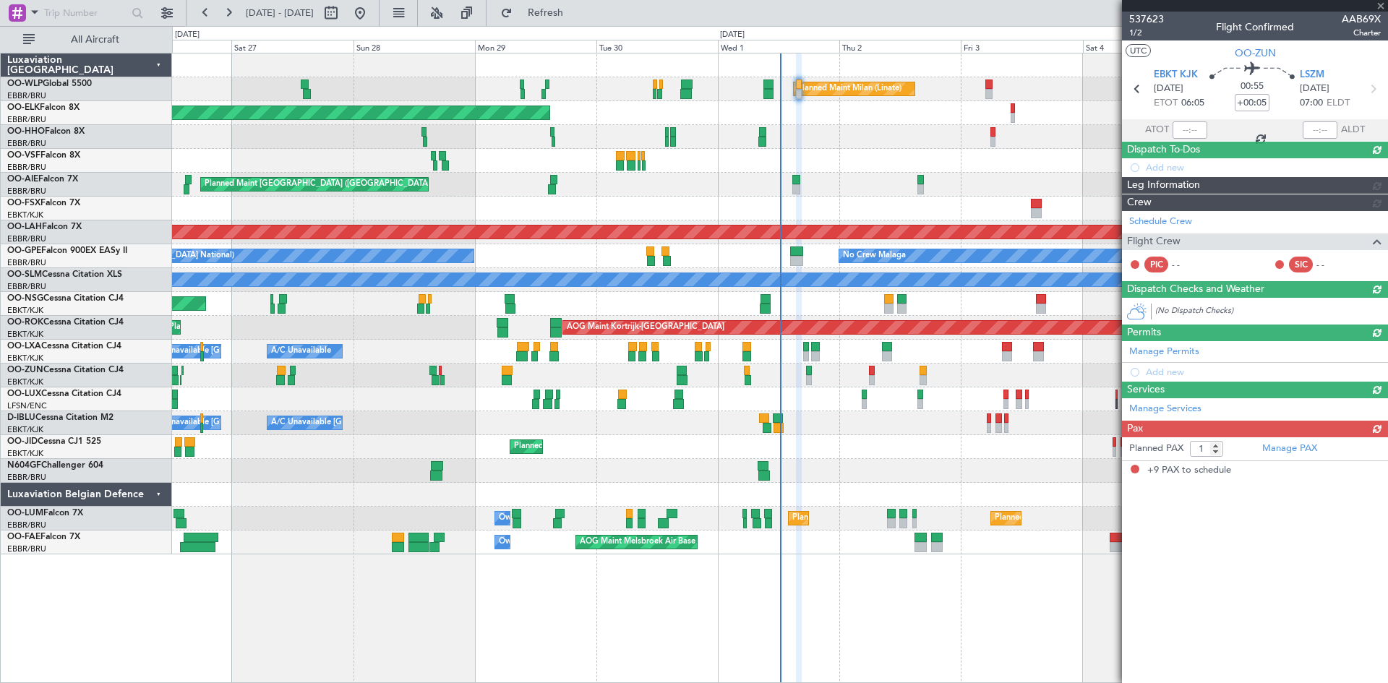
type input "-00:15"
type input "9"
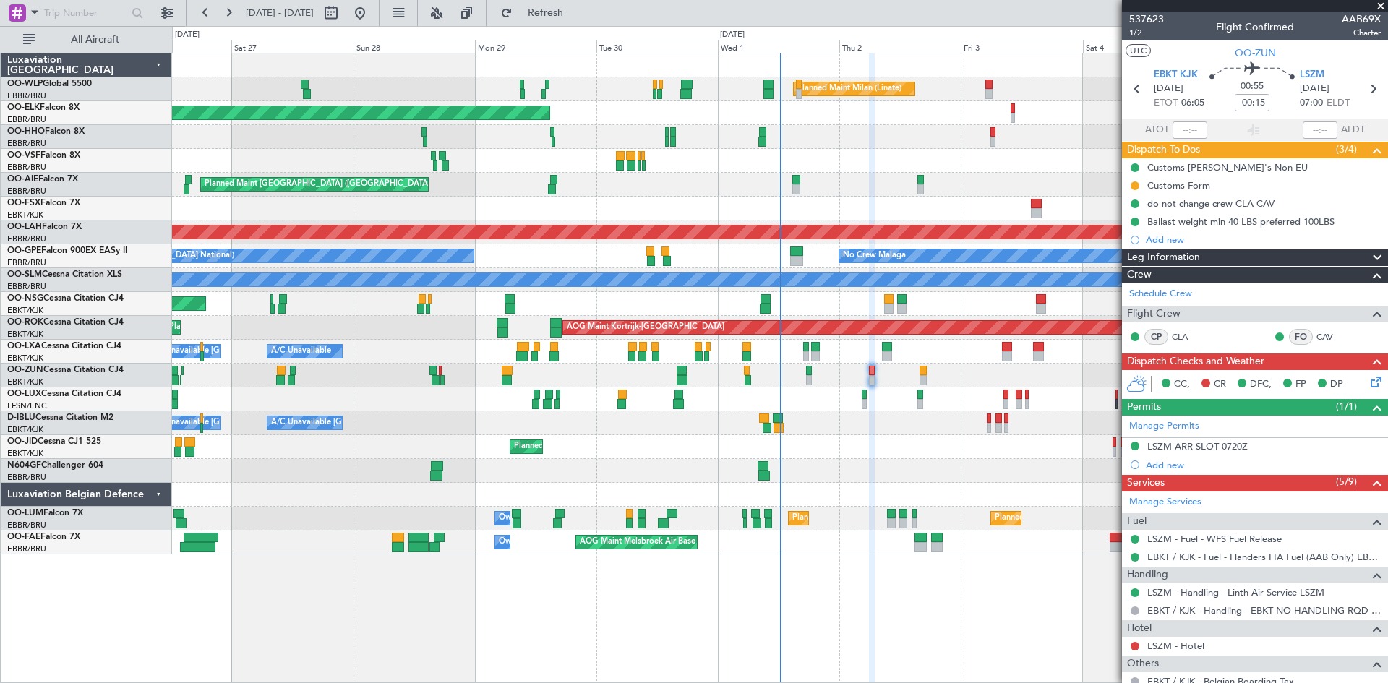
click at [537, 14] on fb-refresh-button "Refresh" at bounding box center [537, 13] width 101 height 26
click at [550, 14] on button "Refresh" at bounding box center [537, 12] width 87 height 23
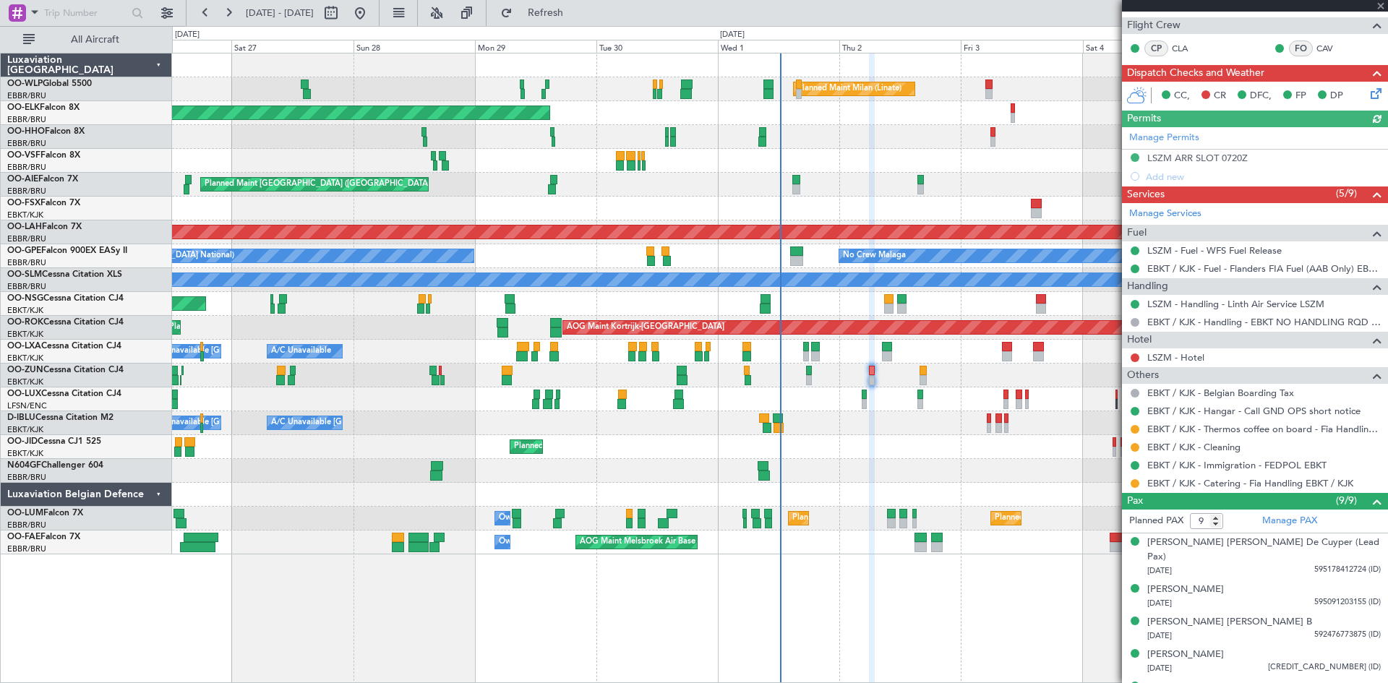
scroll to position [289, 0]
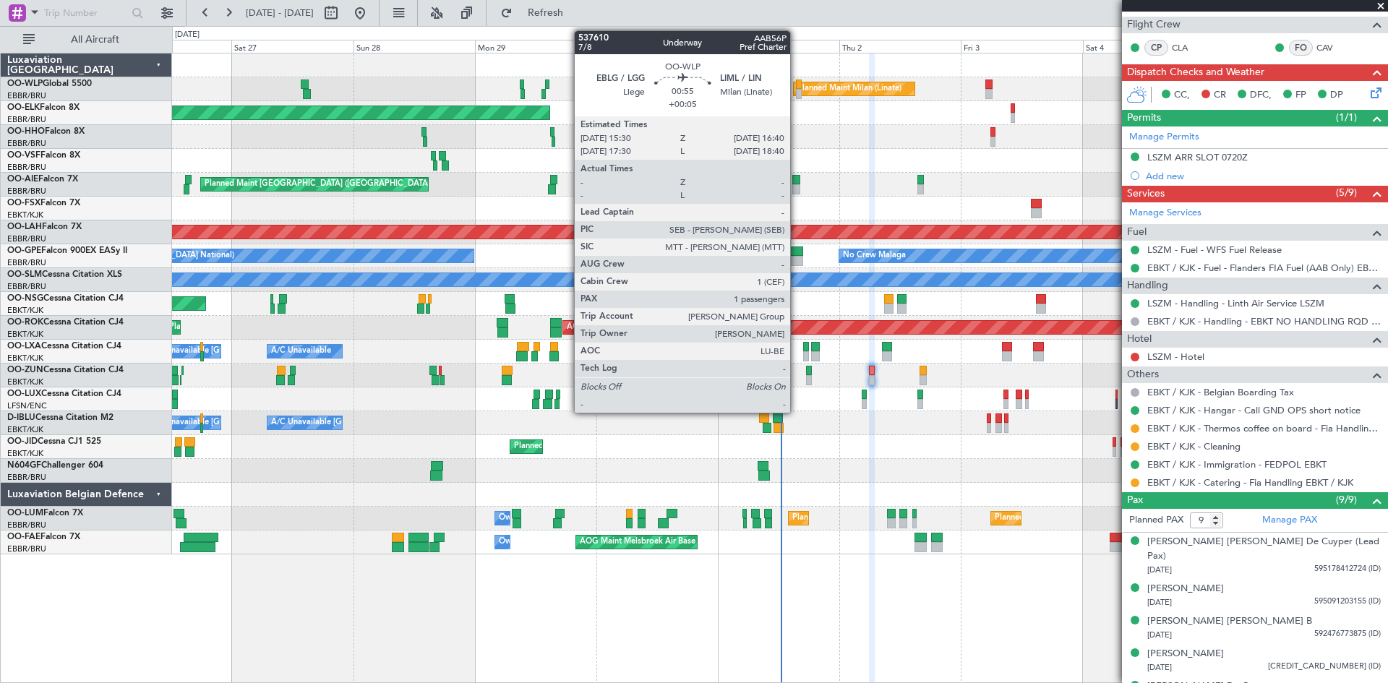
click at [798, 96] on div at bounding box center [799, 94] width 7 height 10
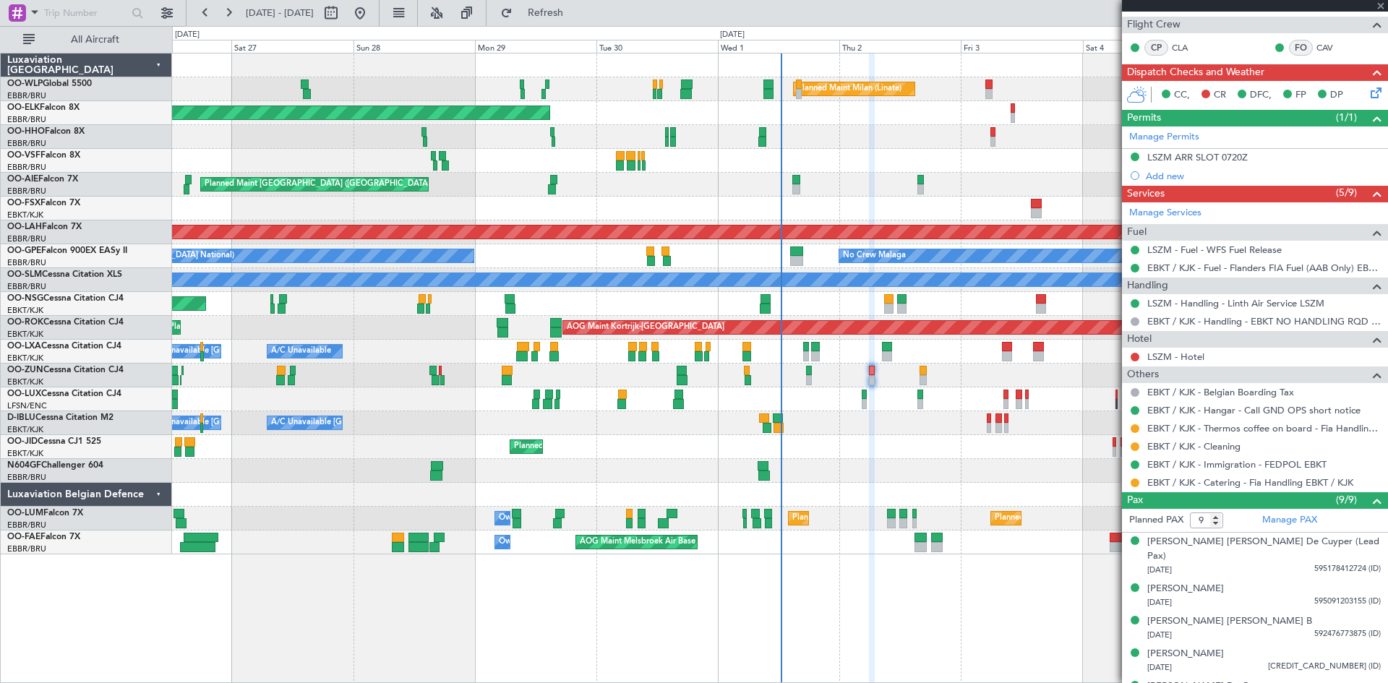
type input "+00:05"
type input "1"
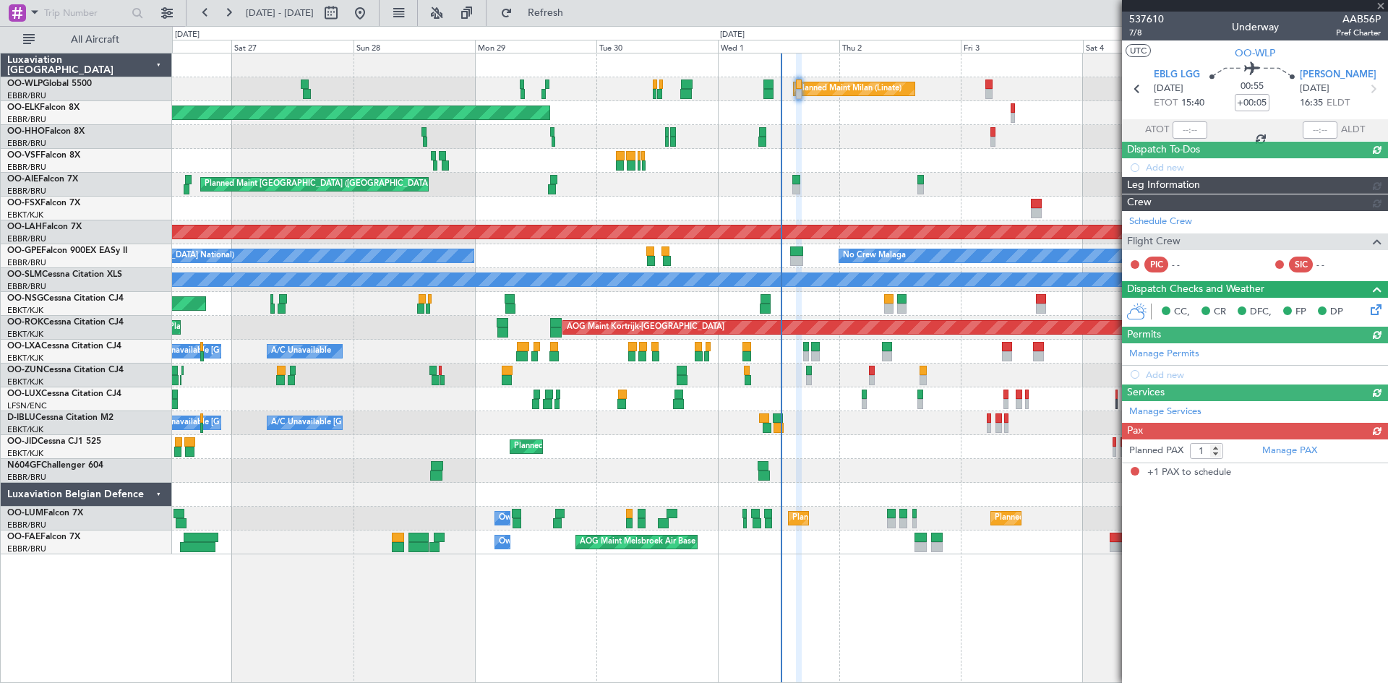
scroll to position [0, 0]
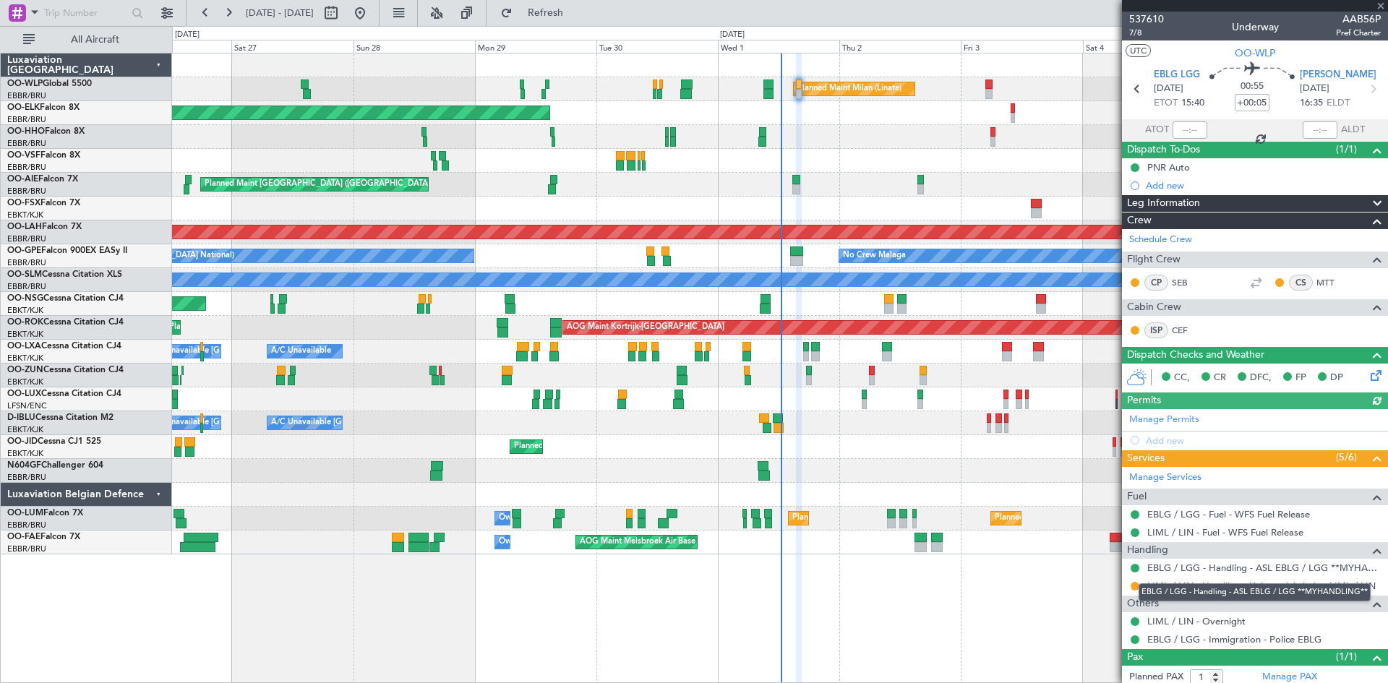
click at [1135, 586] on mat-tooltip-component "EBLG / LGG - Handling - ASL EBLG / LGG **MYHANDLING**" at bounding box center [1254, 592] width 252 height 38
click at [1133, 587] on button at bounding box center [1135, 586] width 9 height 9
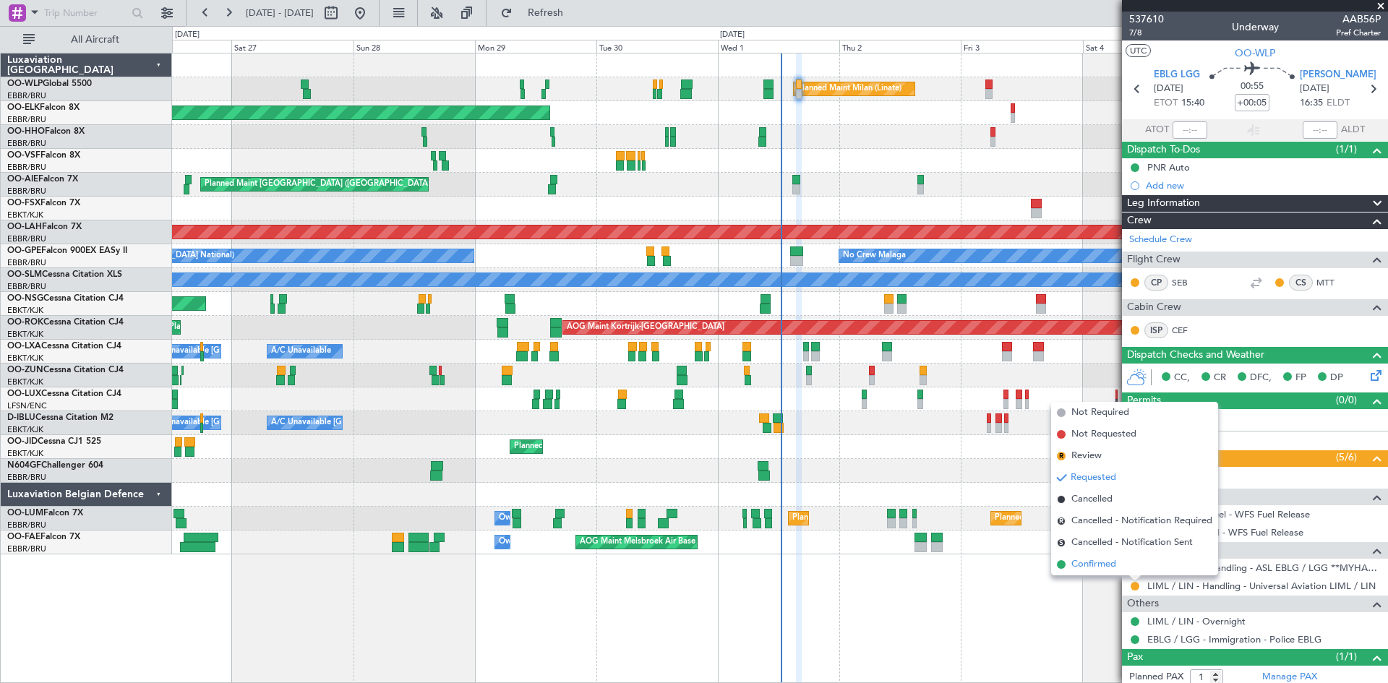
click at [1122, 562] on li "Confirmed" at bounding box center [1134, 565] width 167 height 22
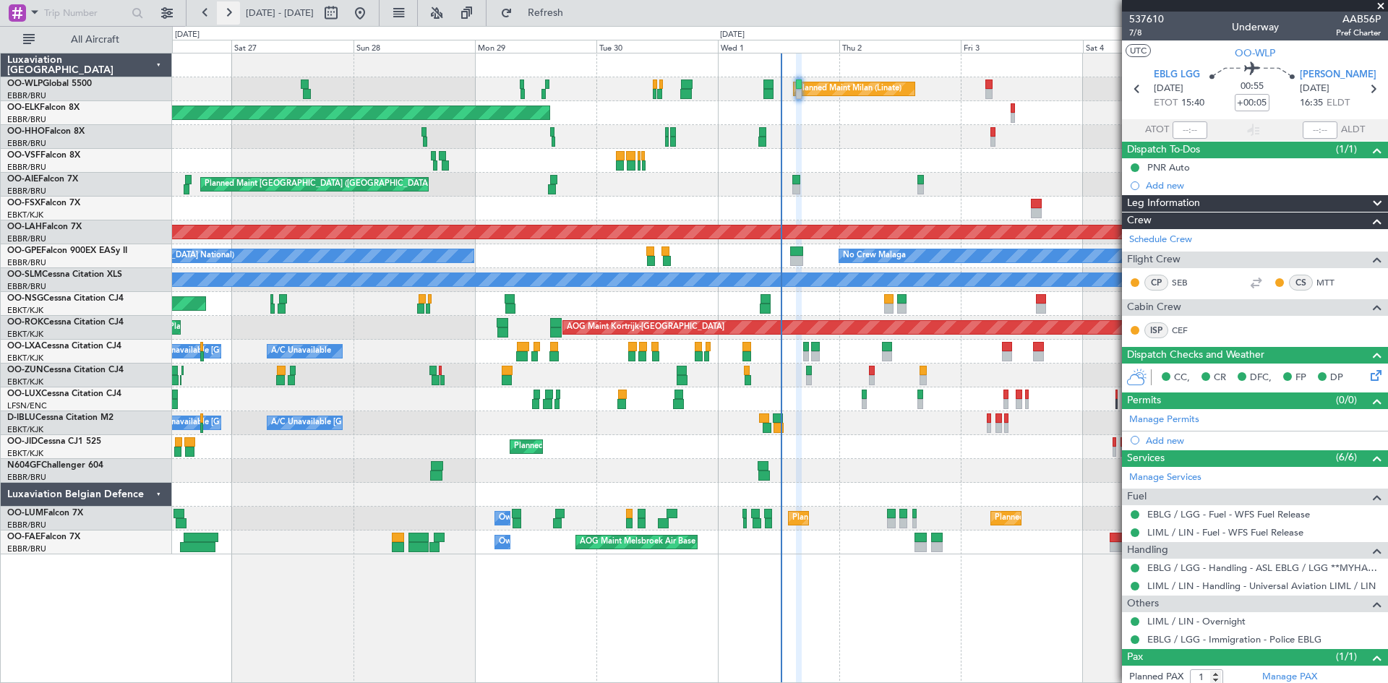
click at [227, 9] on button at bounding box center [228, 12] width 23 height 23
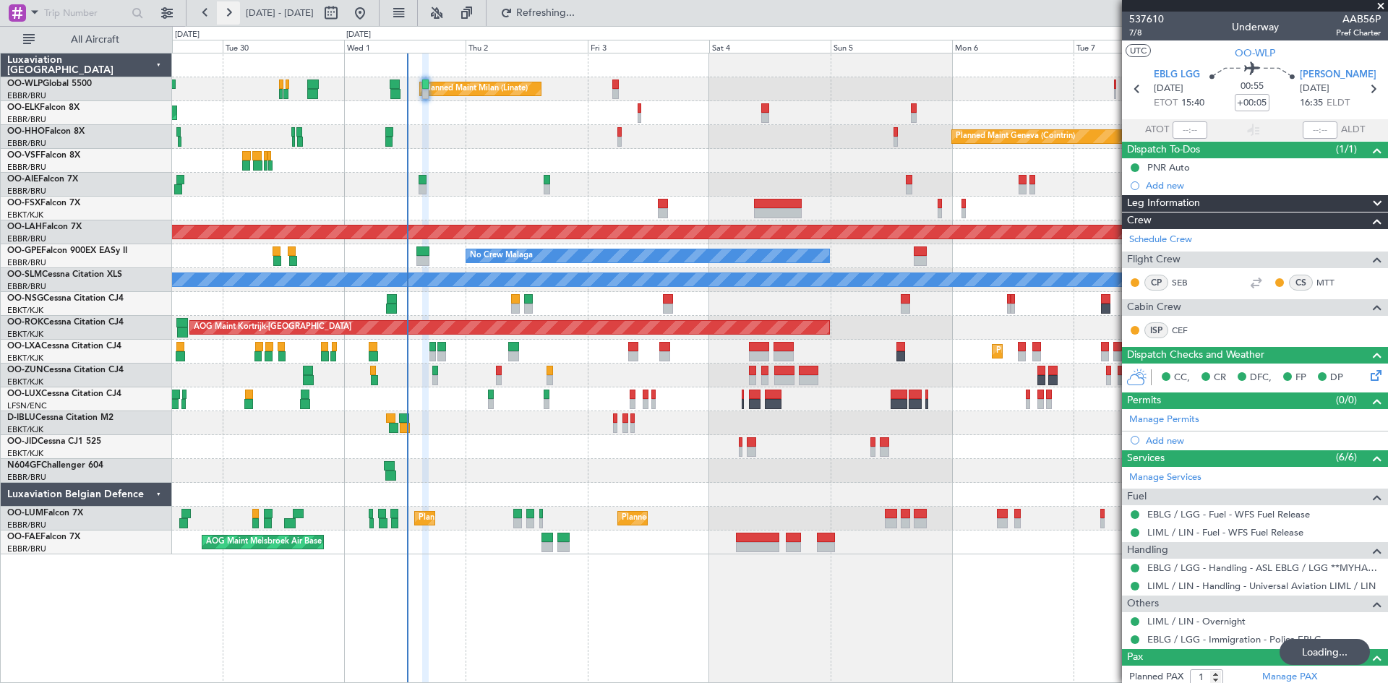
click at [227, 9] on button at bounding box center [228, 12] width 23 height 23
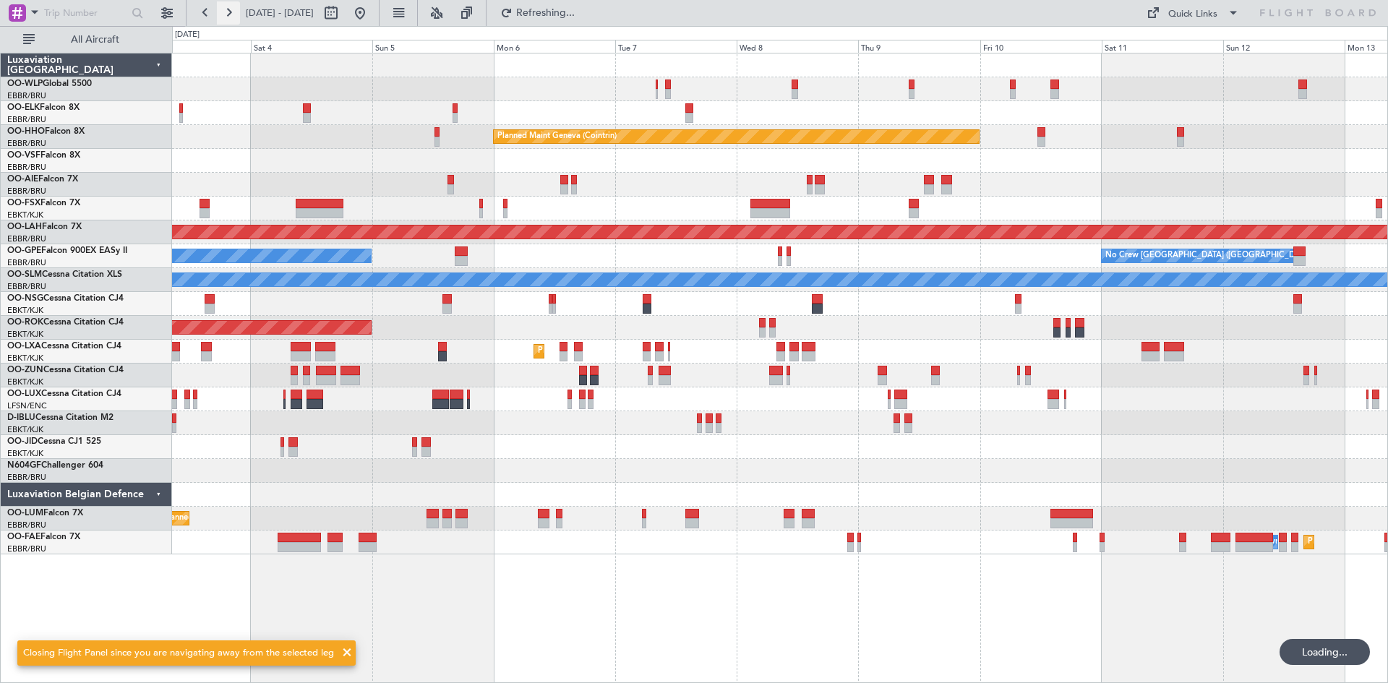
click at [227, 9] on button at bounding box center [228, 12] width 23 height 23
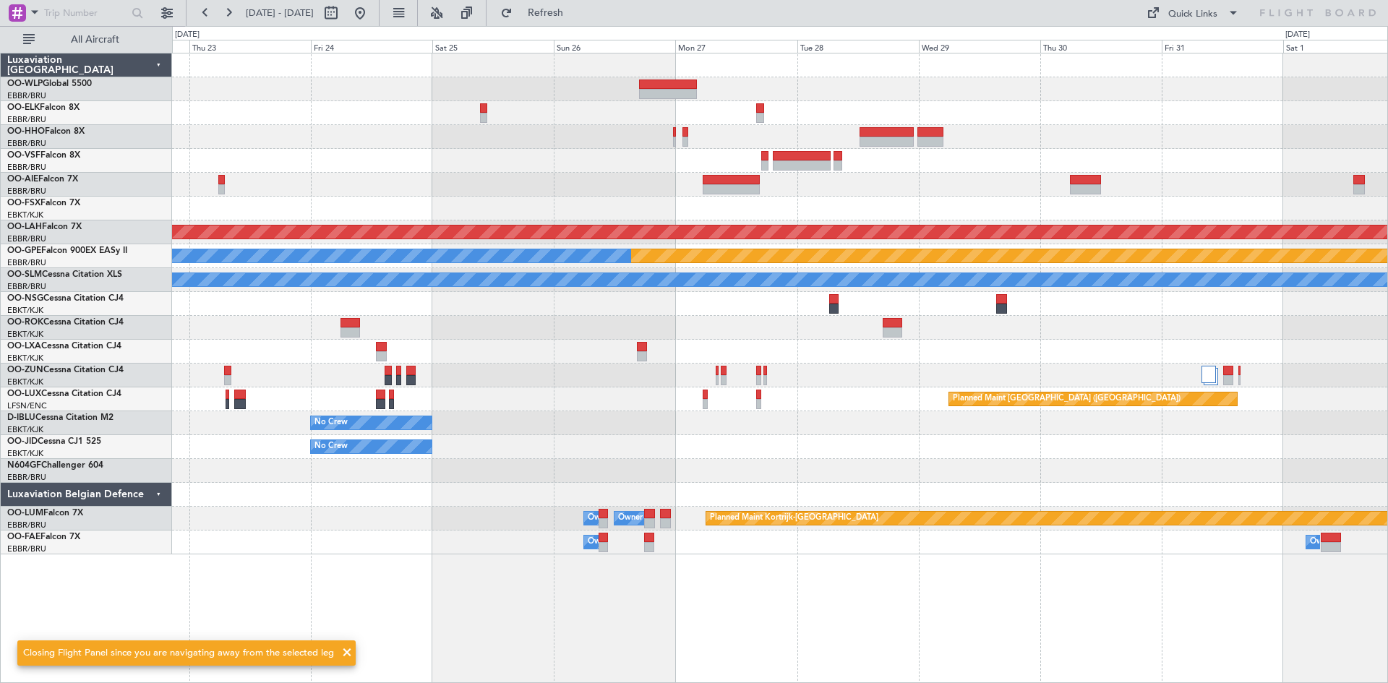
click at [916, 90] on div "Planned Maint Alton-st Louis (St Louis Regl) Planned Maint Nurnberg No Crew Bru…" at bounding box center [779, 303] width 1215 height 501
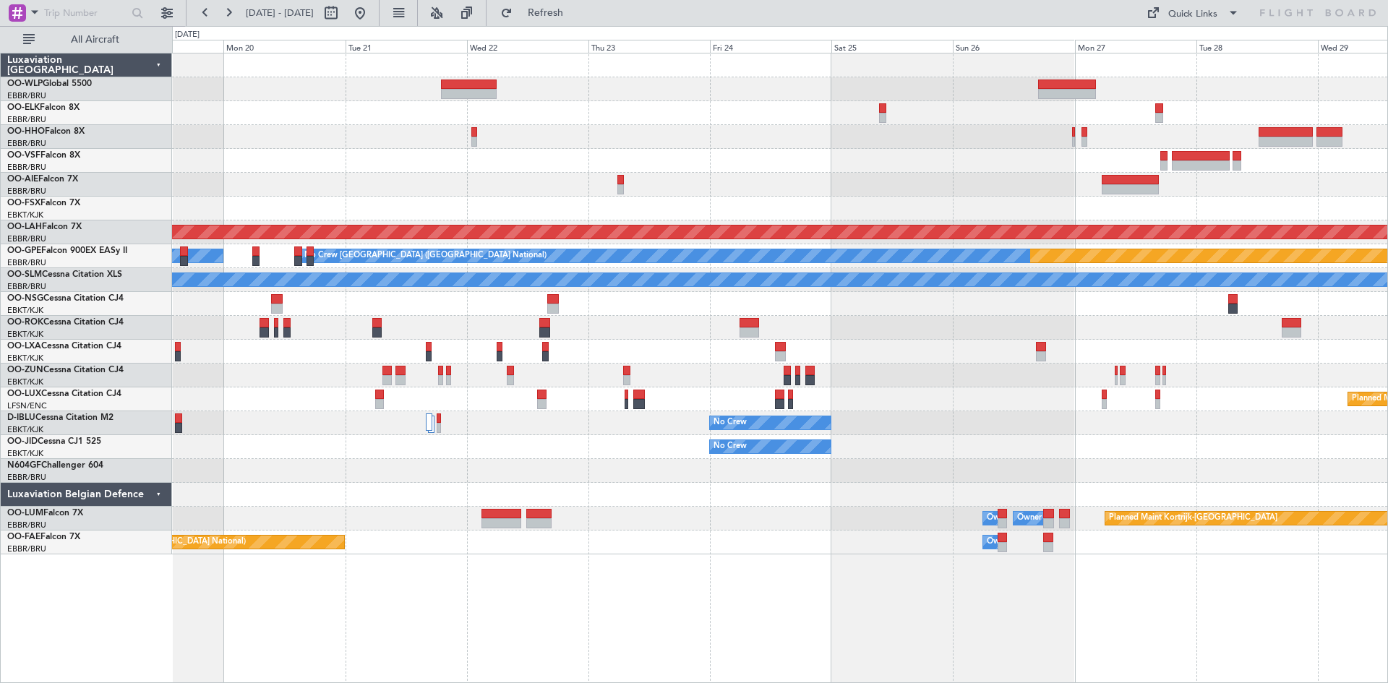
click at [458, 99] on div at bounding box center [779, 89] width 1215 height 24
click at [372, 17] on button at bounding box center [359, 12] width 23 height 23
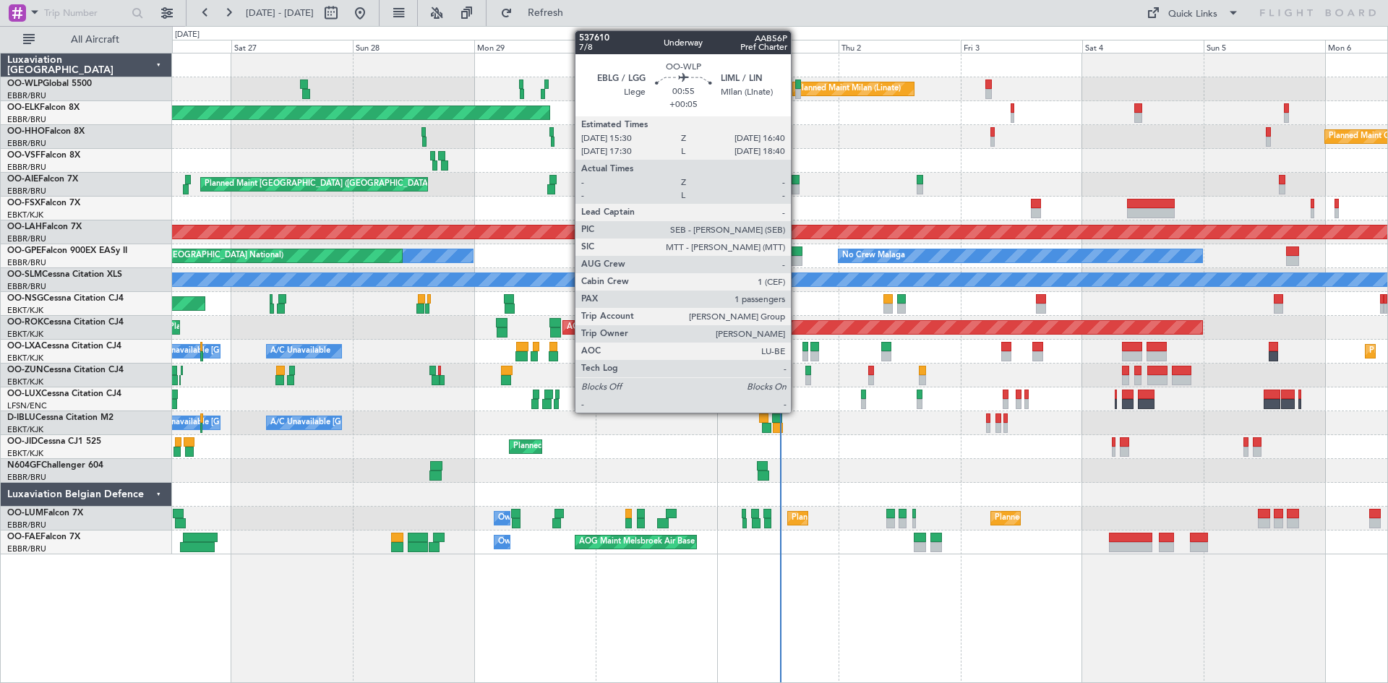
click at [797, 89] on div at bounding box center [798, 94] width 7 height 10
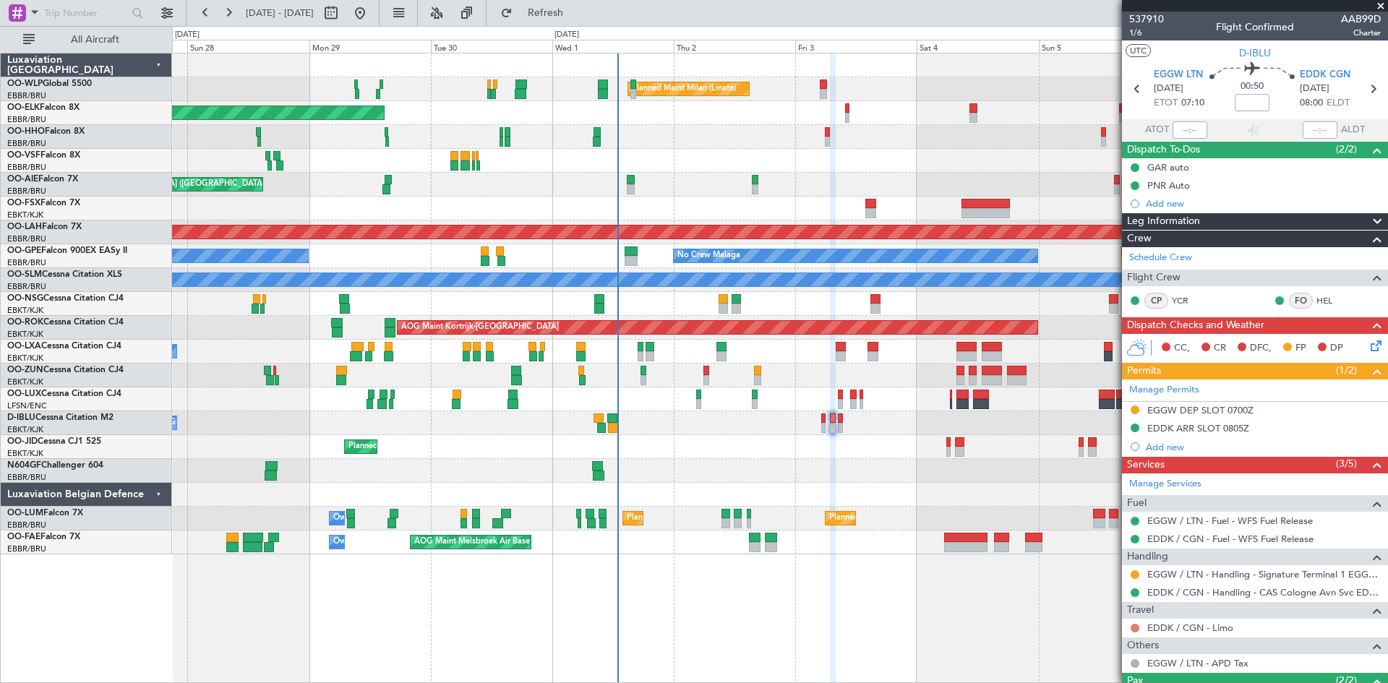
click at [1135, 628] on button at bounding box center [1135, 628] width 9 height 9
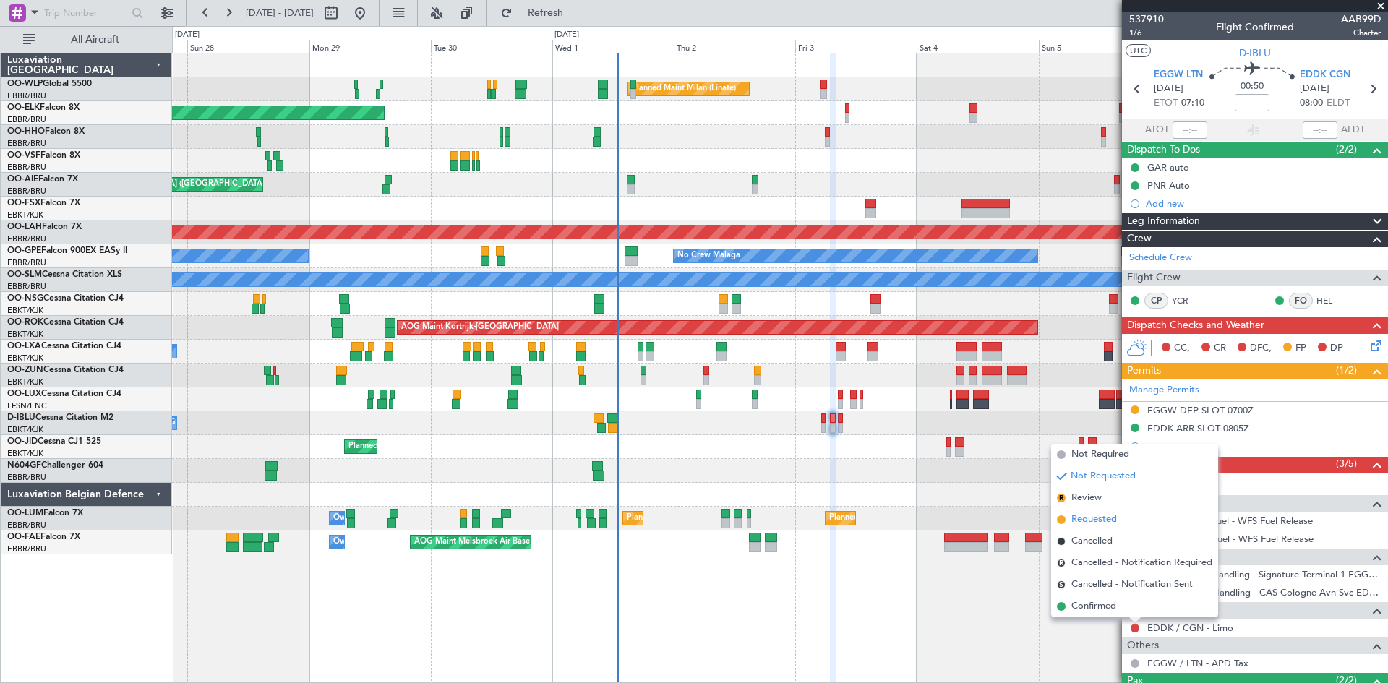
click at [1091, 515] on span "Requested" at bounding box center [1094, 520] width 46 height 14
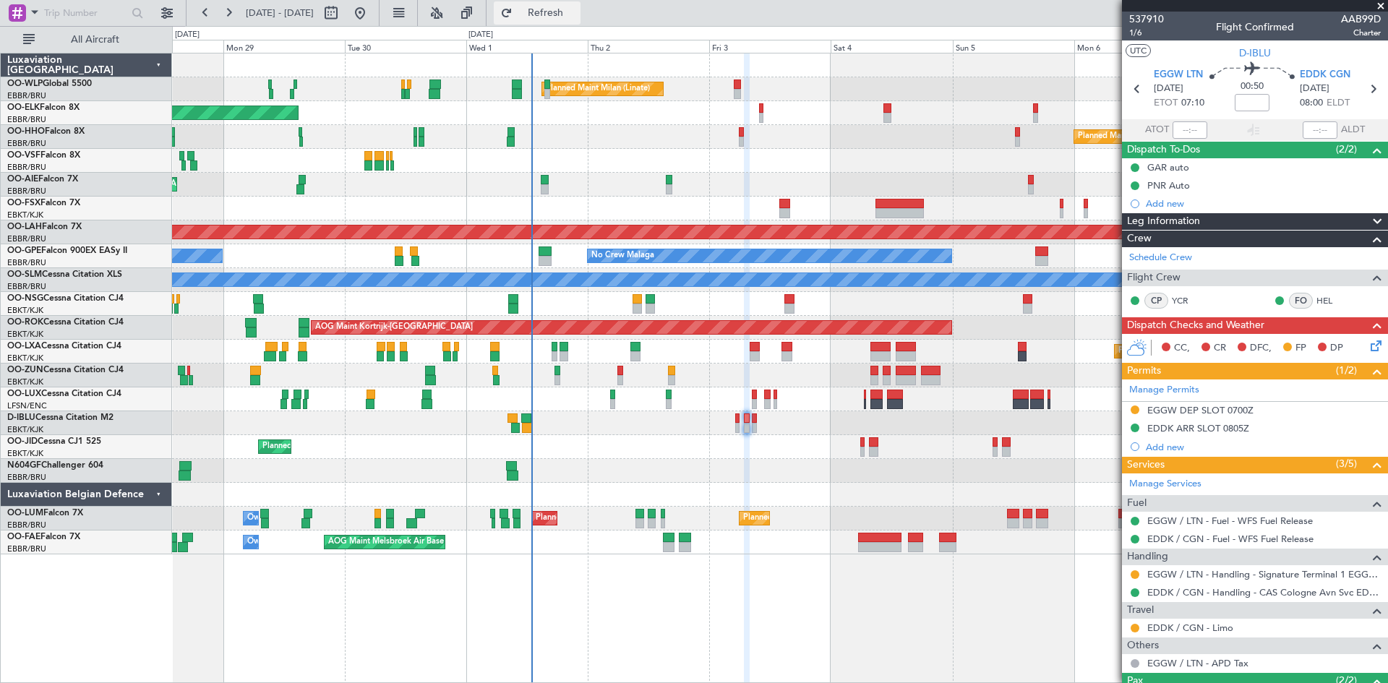
click at [581, 20] on button "Refresh" at bounding box center [537, 12] width 87 height 23
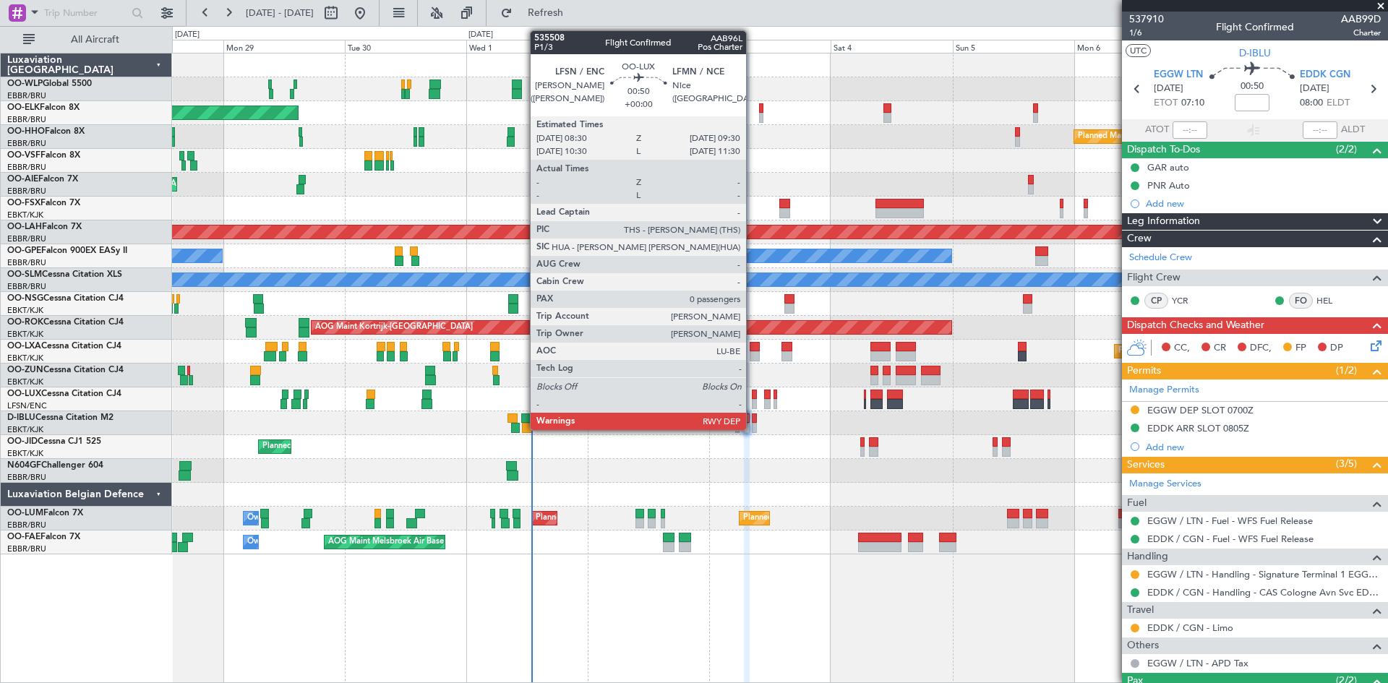
click at [753, 396] on div at bounding box center [755, 395] width 6 height 10
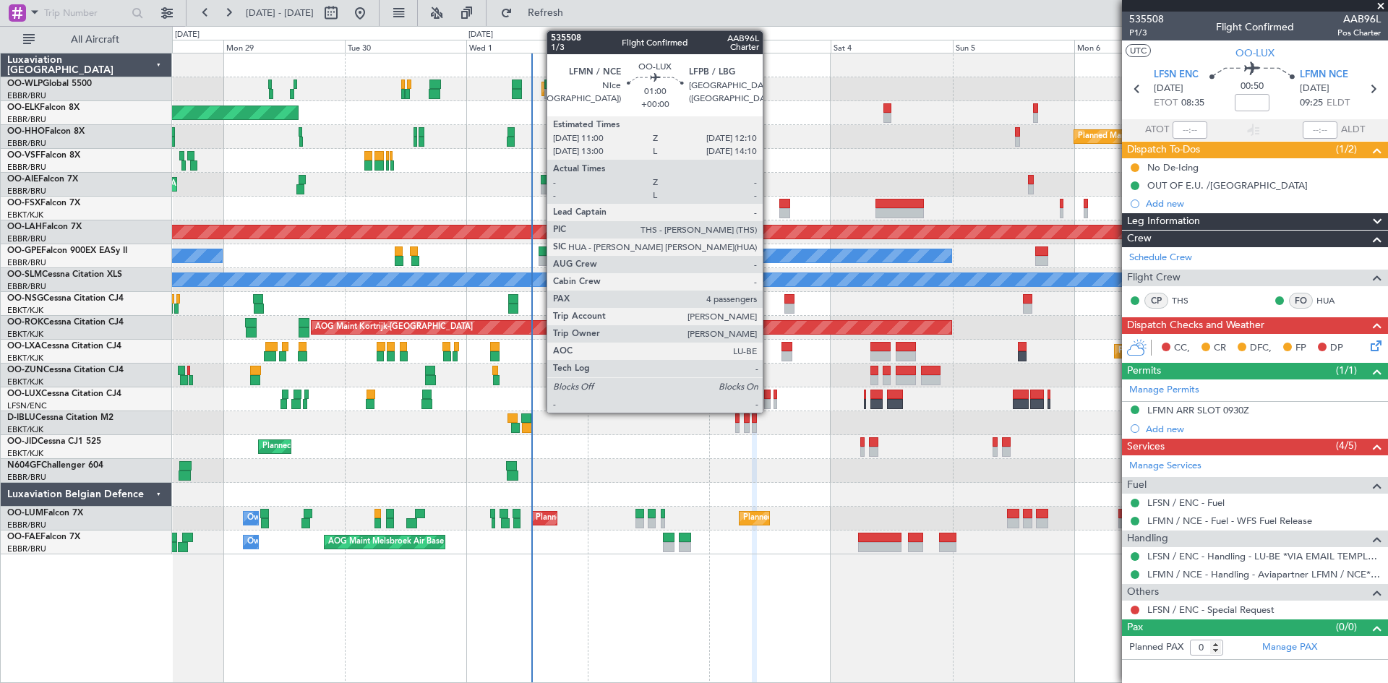
click at [769, 405] on div at bounding box center [767, 404] width 7 height 10
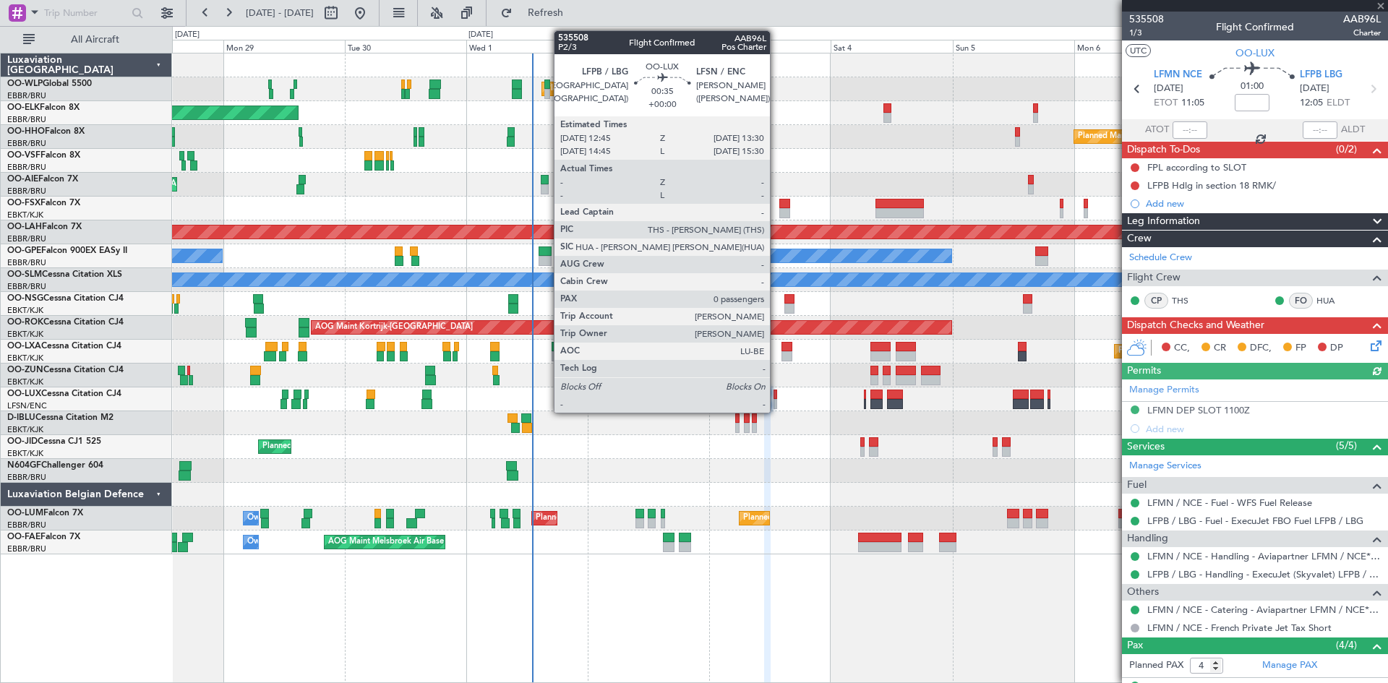
click at [776, 402] on div at bounding box center [776, 404] width 4 height 10
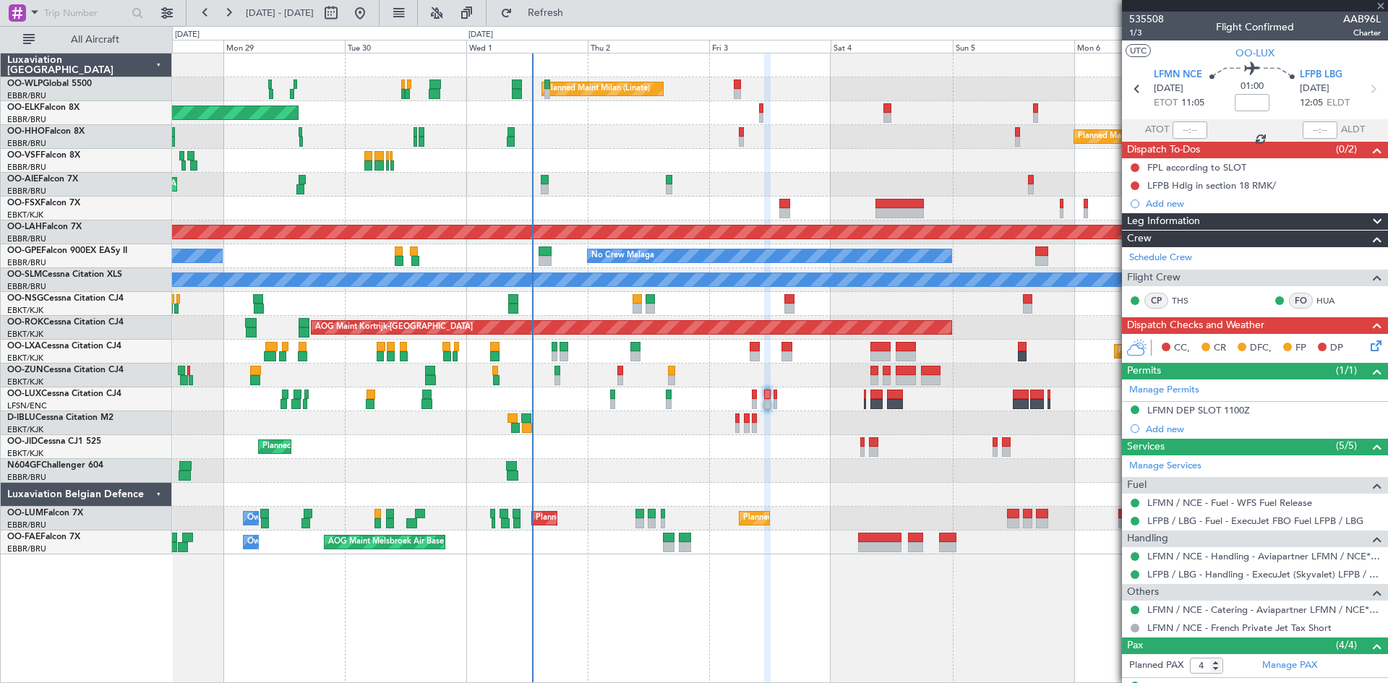
type input "0"
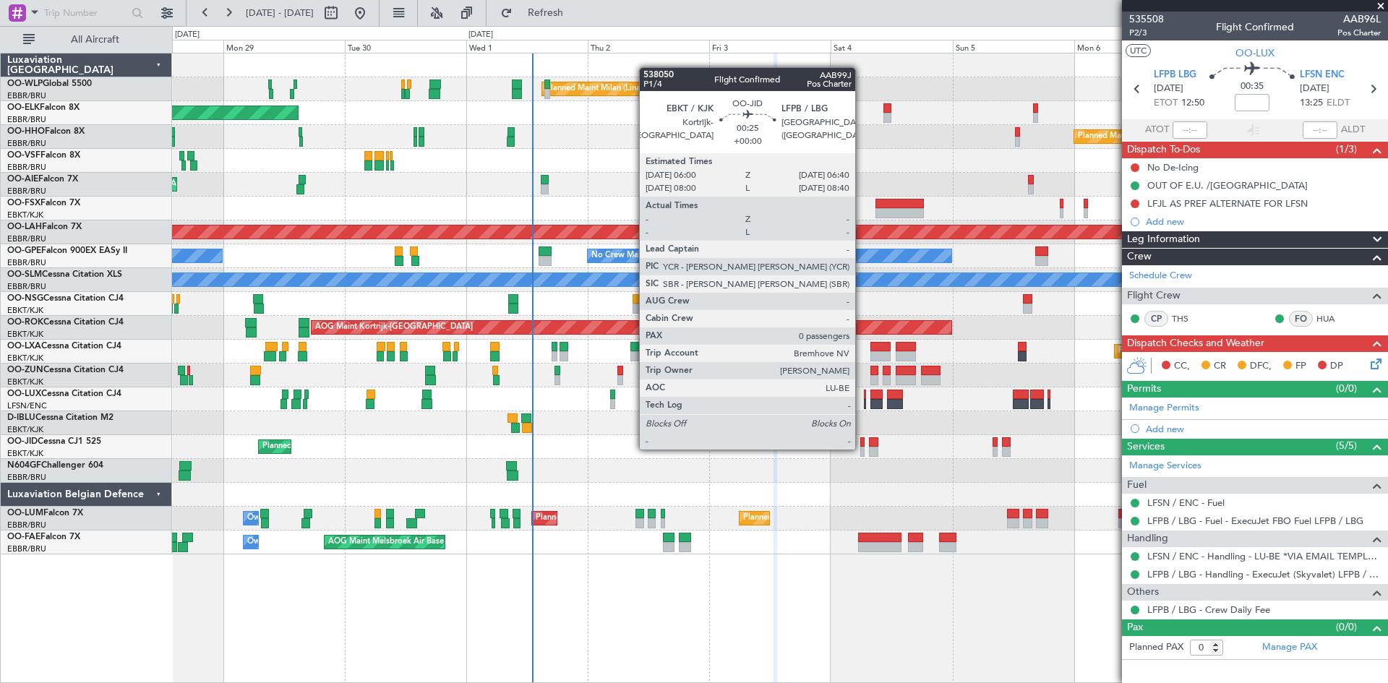
click at [862, 448] on div at bounding box center [862, 452] width 4 height 10
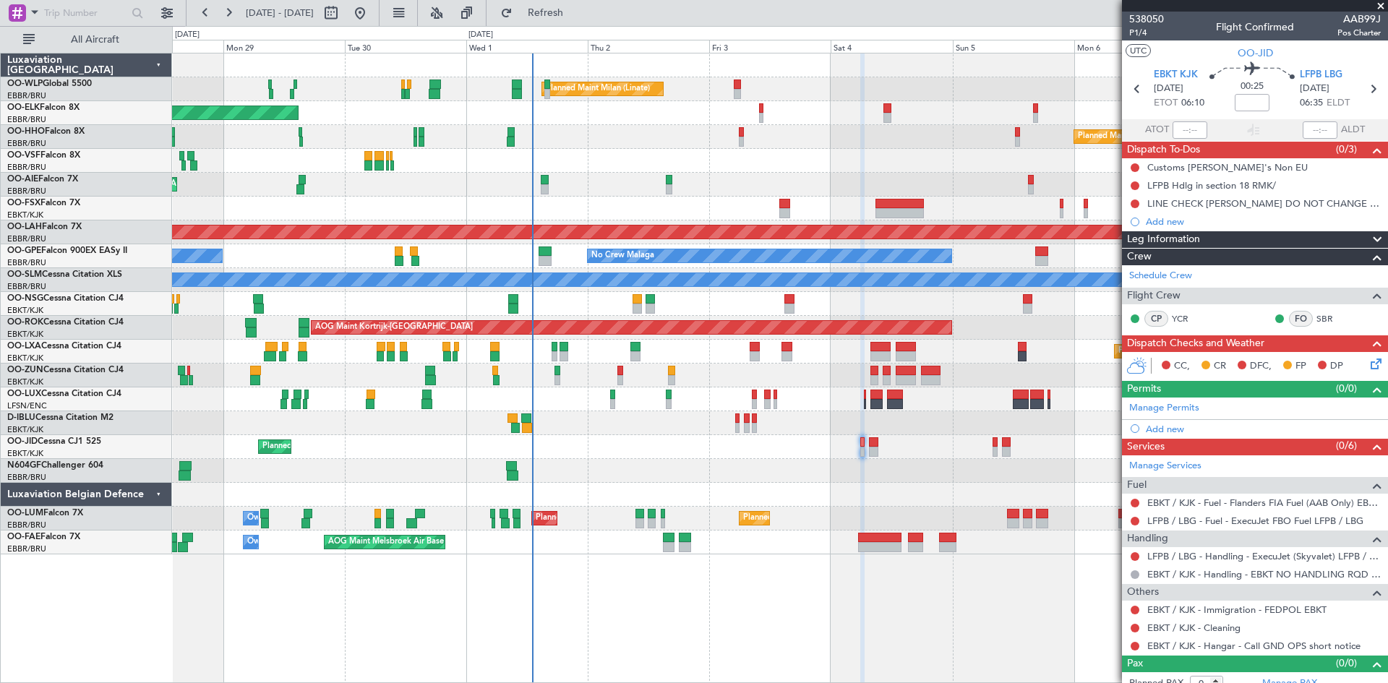
click at [878, 441] on div "Planned Maint Kortrijk-[GEOGRAPHIC_DATA]" at bounding box center [779, 447] width 1215 height 24
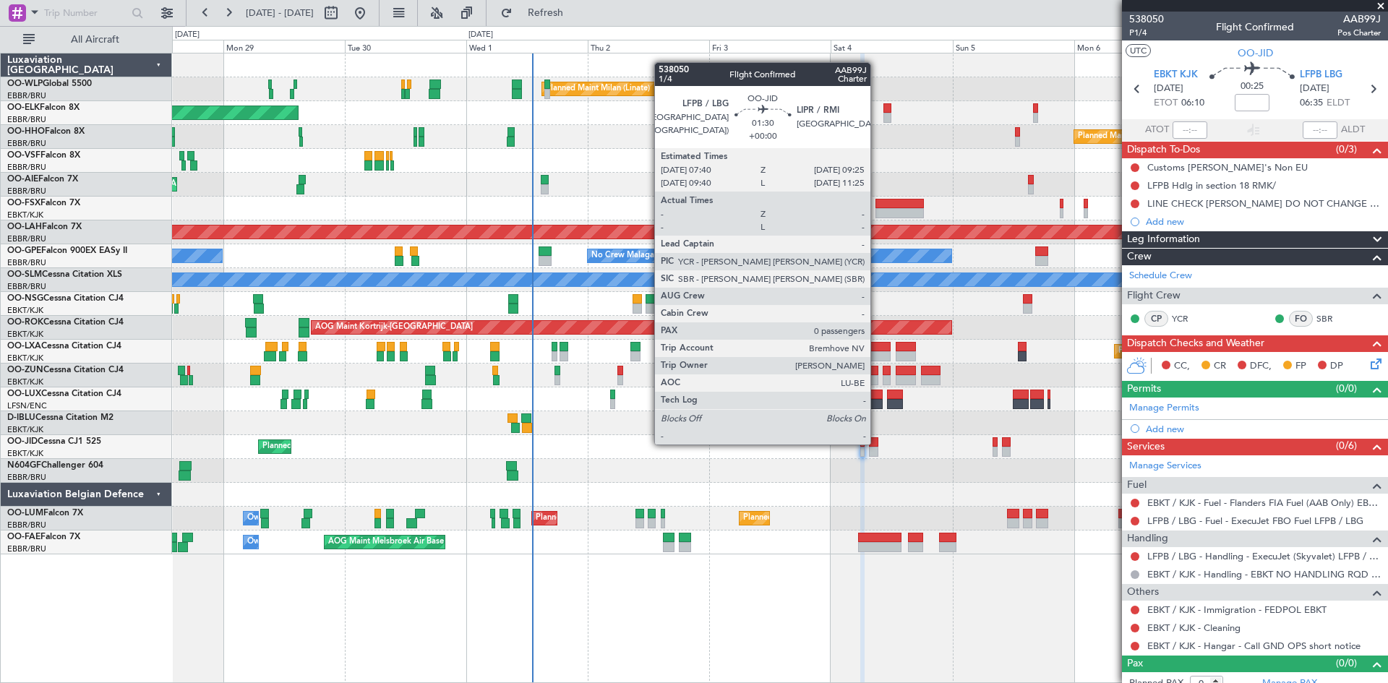
click at [877, 443] on div at bounding box center [873, 442] width 9 height 10
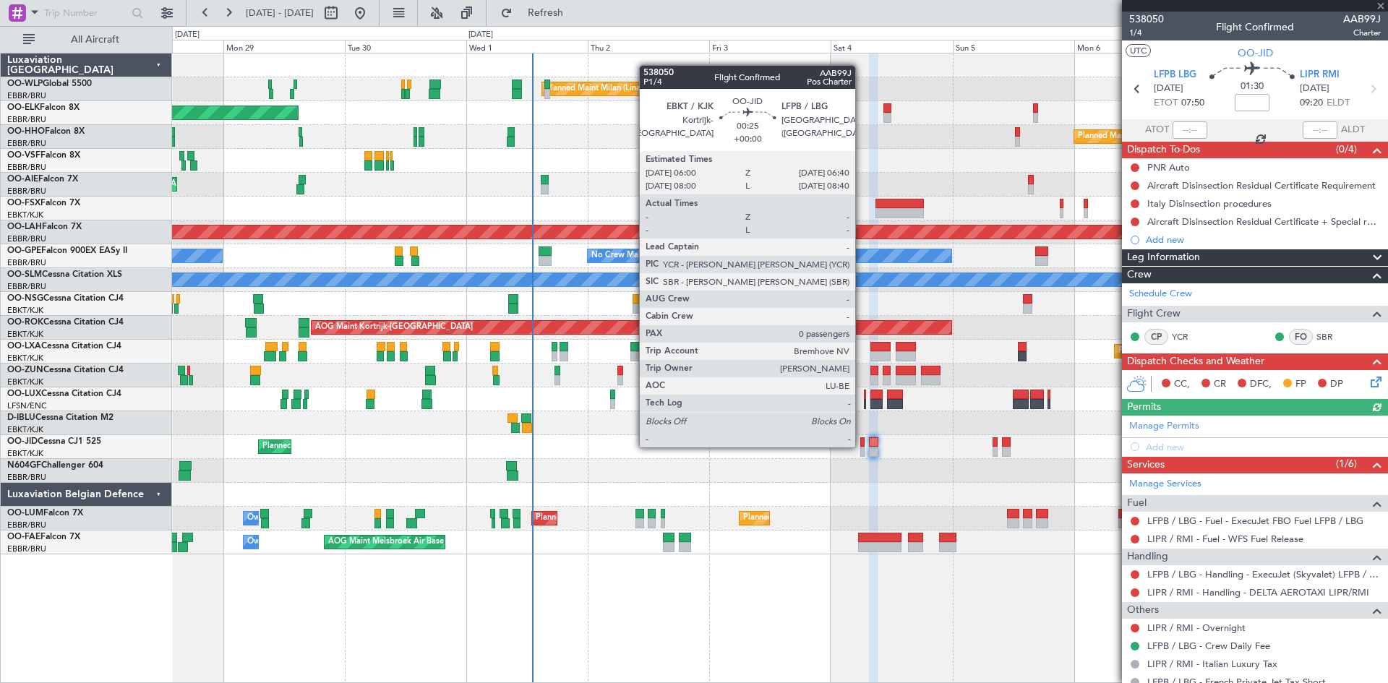
click at [862, 446] on div at bounding box center [862, 442] width 4 height 10
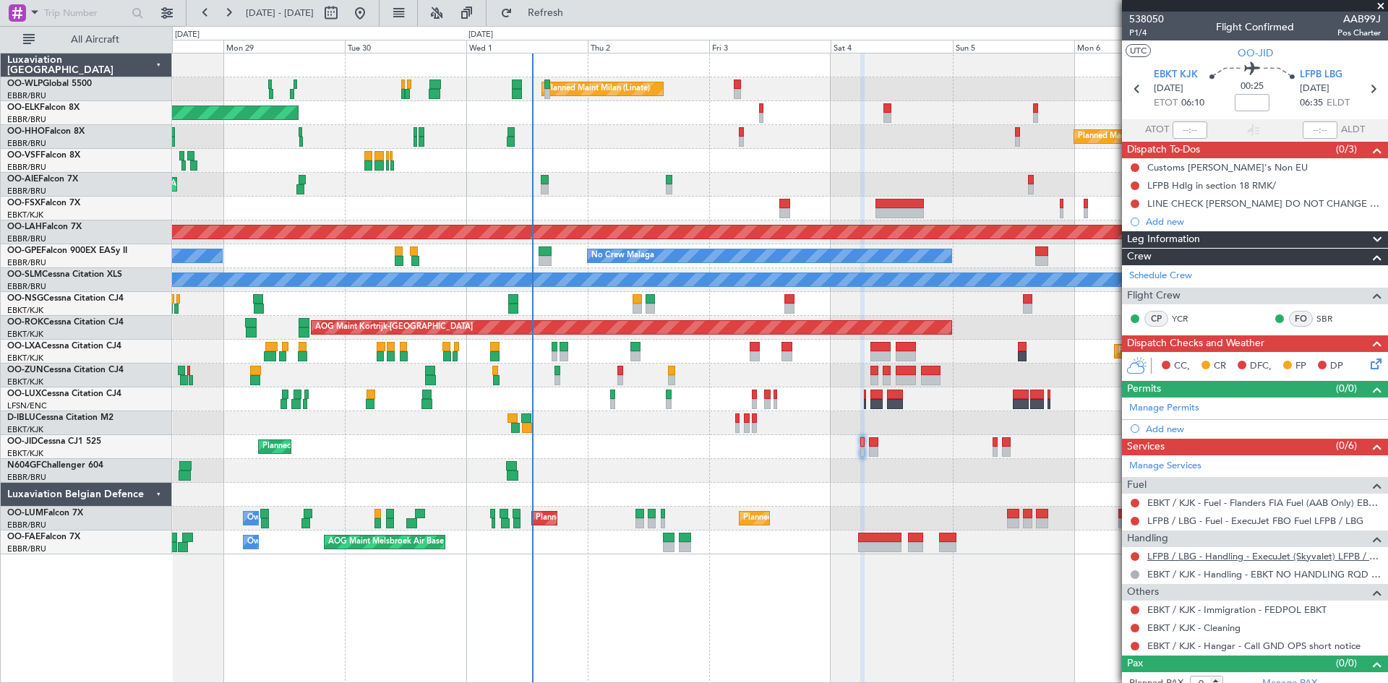
click at [1248, 554] on link "LFPB / LBG - Handling - ExecuJet (Skyvalet) LFPB / LBG" at bounding box center [1264, 556] width 234 height 12
click at [576, 18] on span "Refresh" at bounding box center [545, 13] width 61 height 10
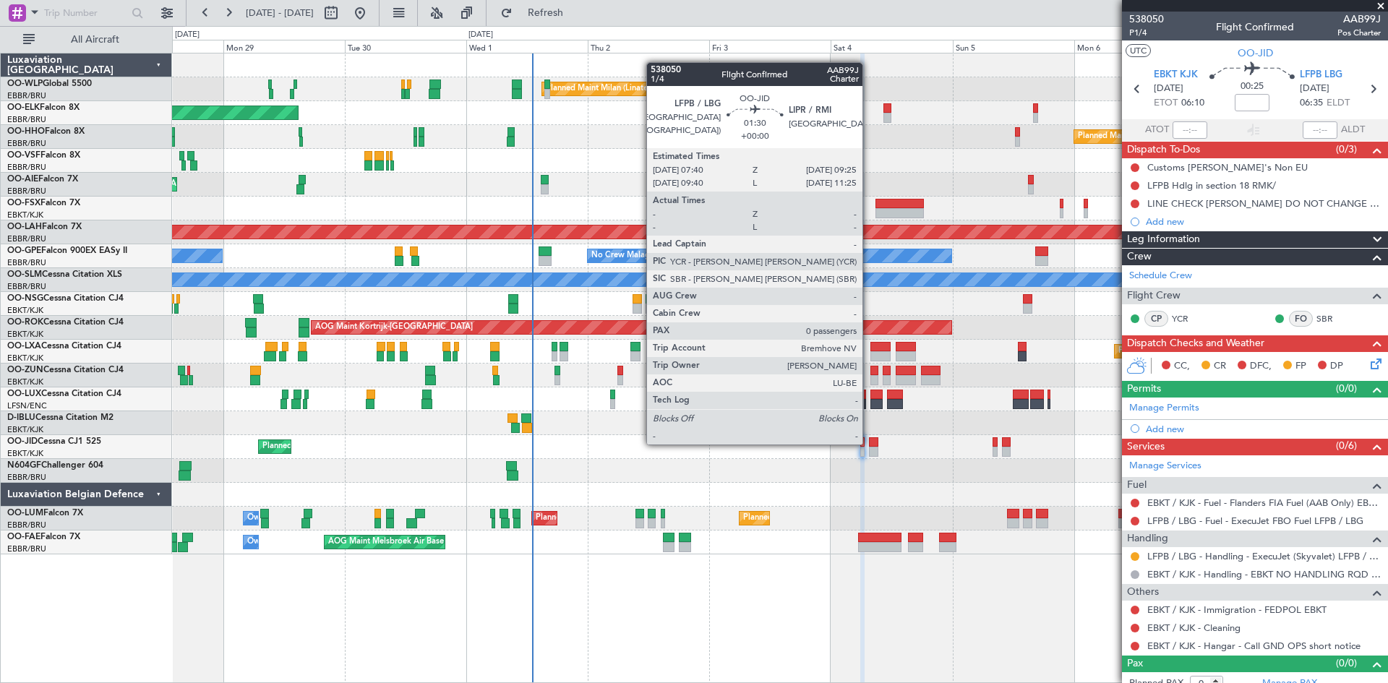
click at [869, 443] on div at bounding box center [873, 442] width 9 height 10
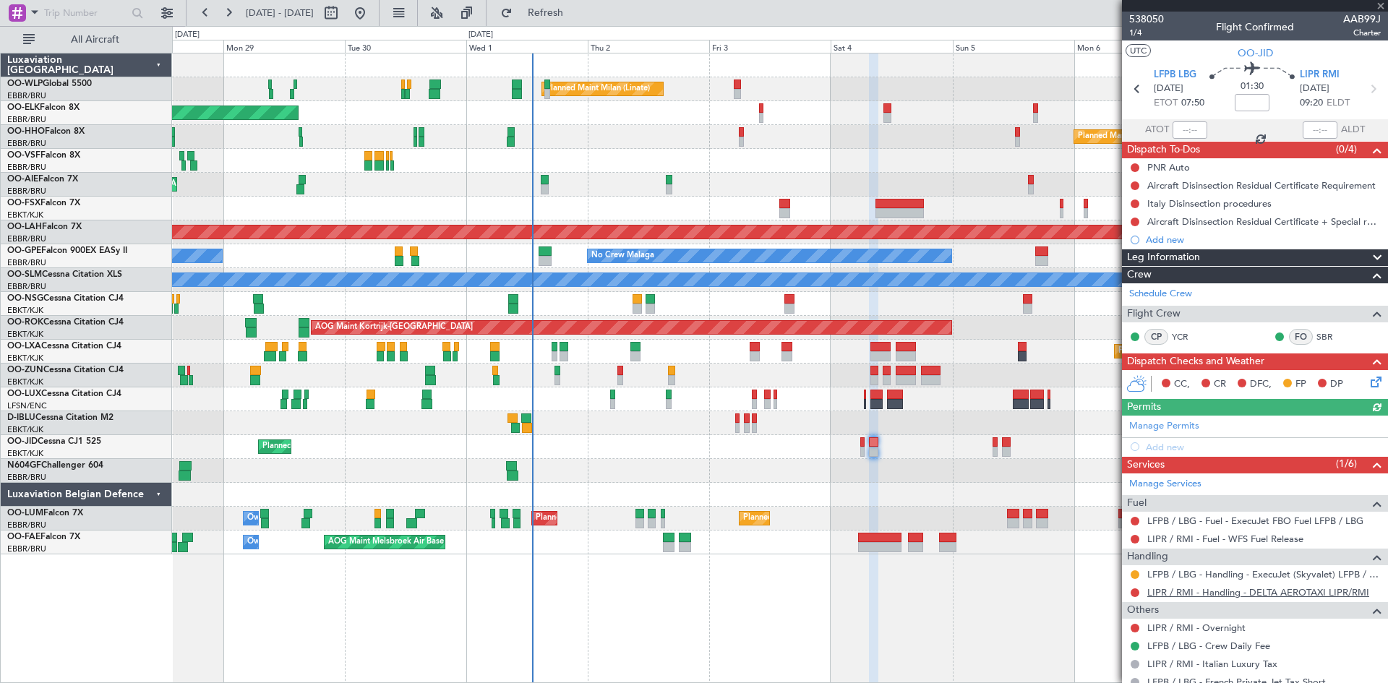
click at [1281, 594] on link "LIPR / RMI - Handling - DELTA AEROTAXI LIPR/RMI" at bounding box center [1258, 592] width 222 height 12
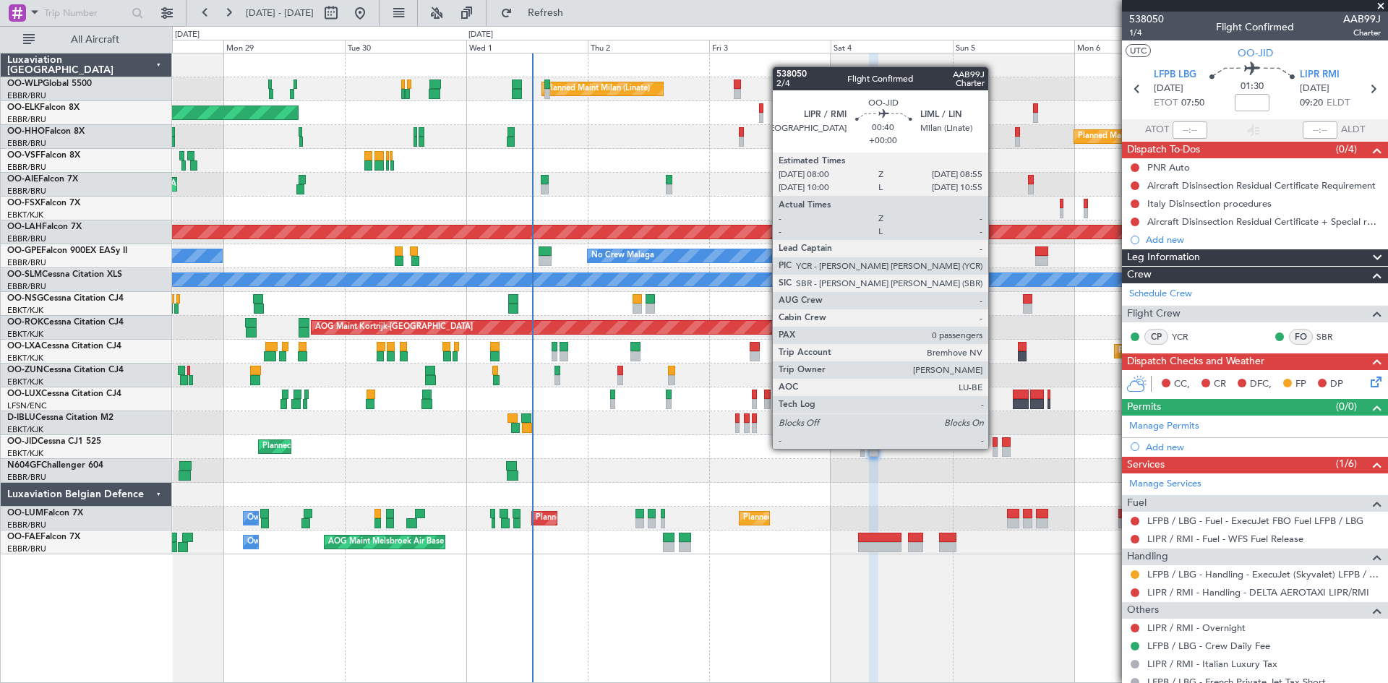
click at [995, 447] on div at bounding box center [995, 452] width 5 height 10
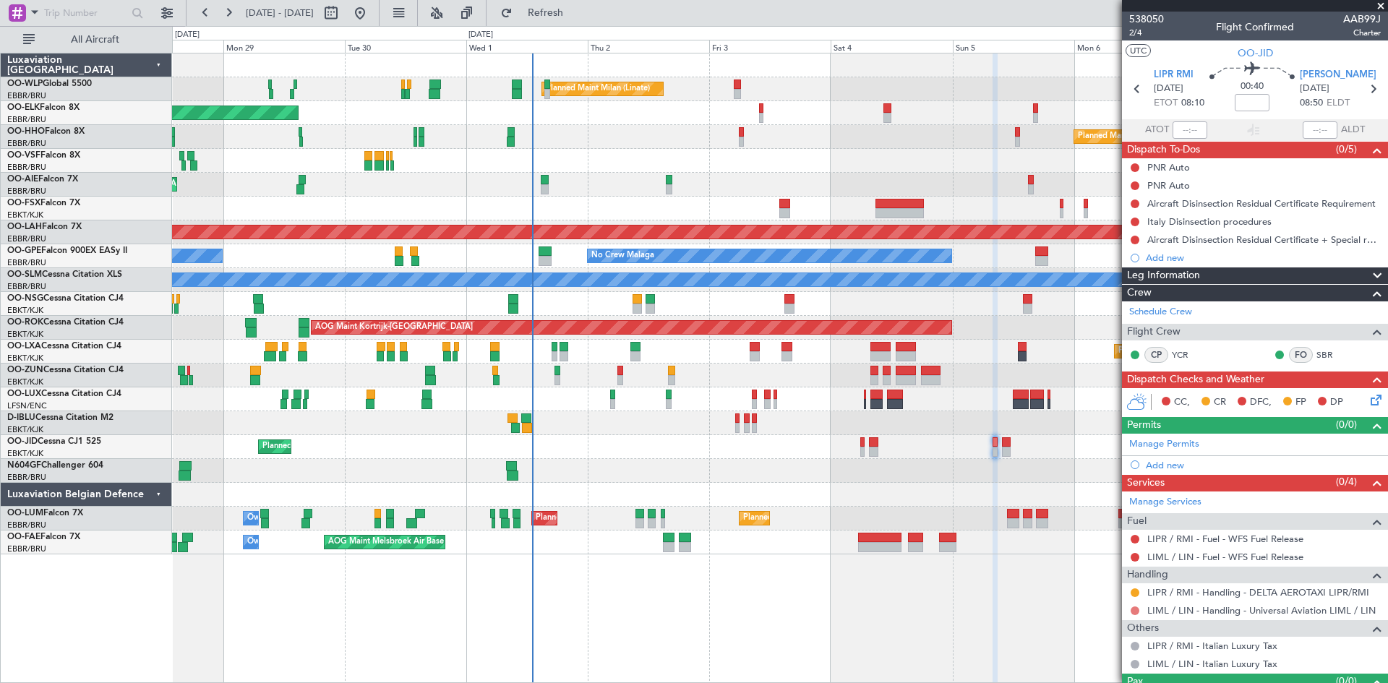
click at [1135, 609] on button at bounding box center [1135, 611] width 9 height 9
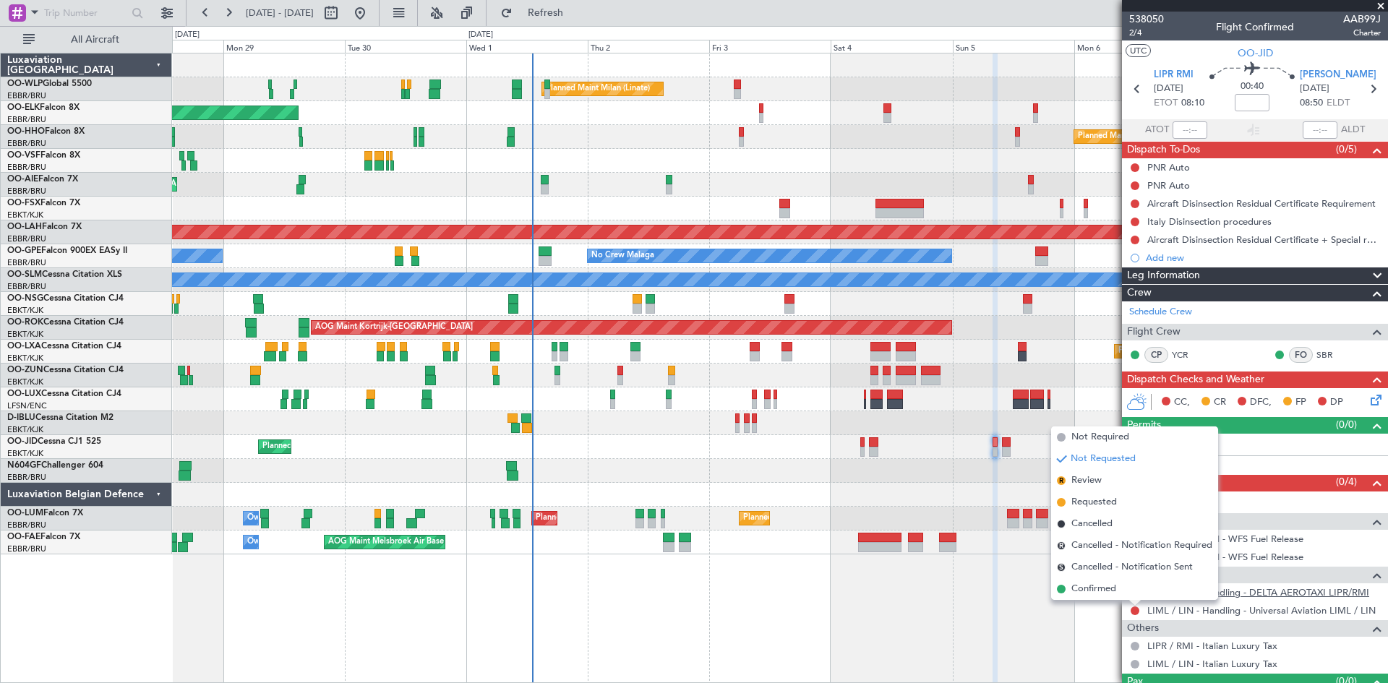
click at [1291, 604] on mat-tooltip-component "LIPR / RMI - Handling - DELTA AEROTAXI LIPR/RMI" at bounding box center [1257, 617] width 212 height 38
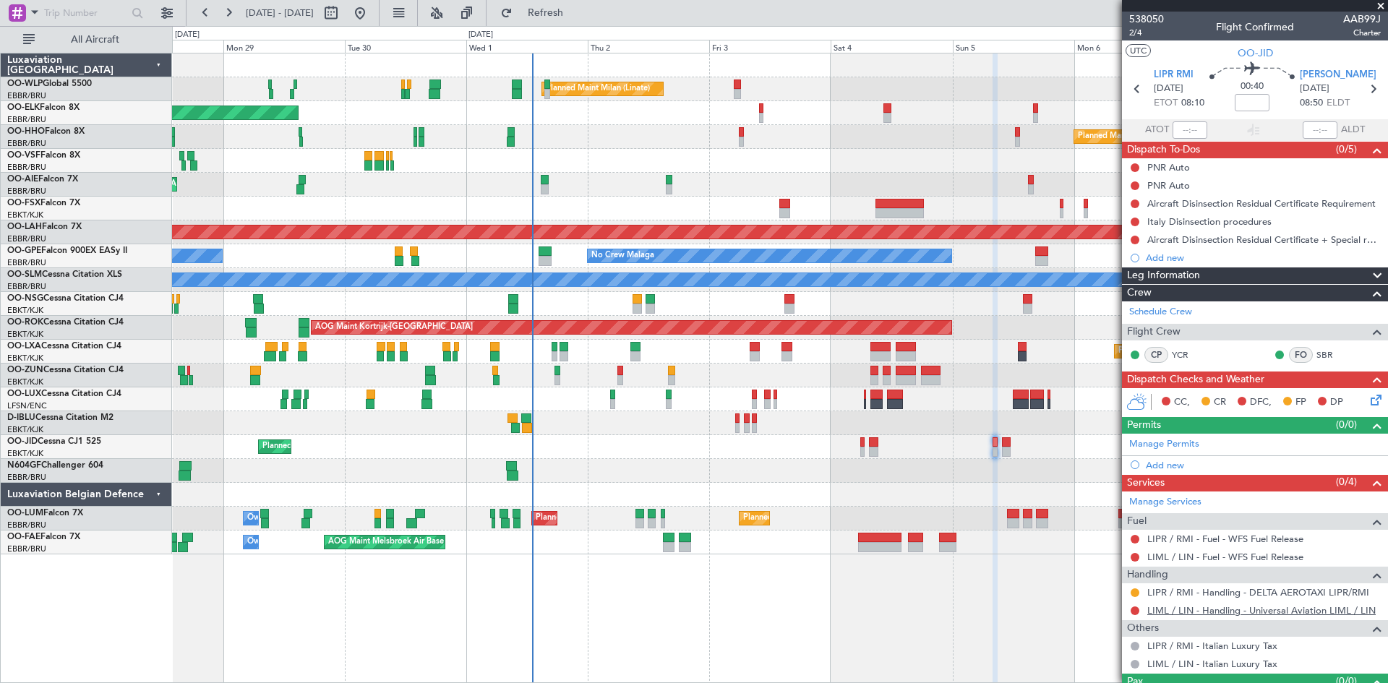
click at [1267, 614] on link "LIML / LIN - Handling - Universal Aviation LIML / LIN" at bounding box center [1261, 610] width 228 height 12
click at [1151, 31] on span "2/4" at bounding box center [1146, 33] width 35 height 12
click at [576, 15] on span "Refresh" at bounding box center [545, 13] width 61 height 10
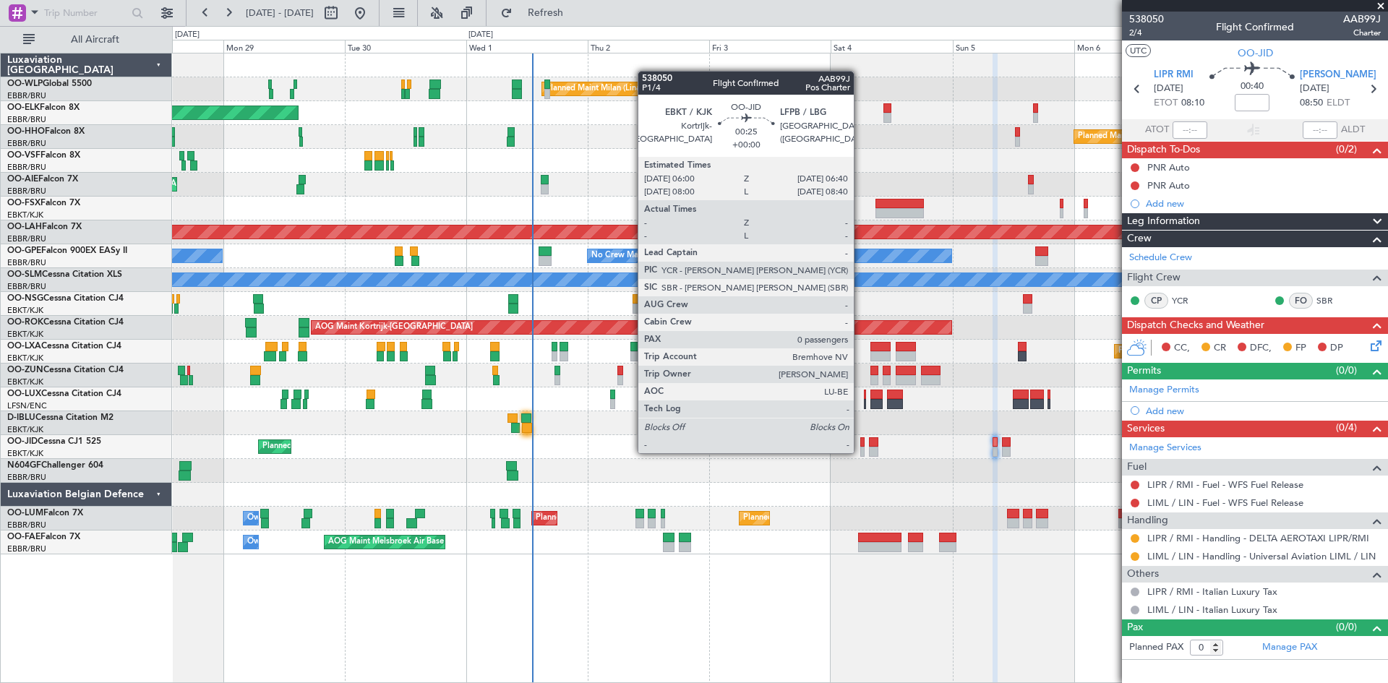
click at [860, 452] on div at bounding box center [862, 452] width 4 height 10
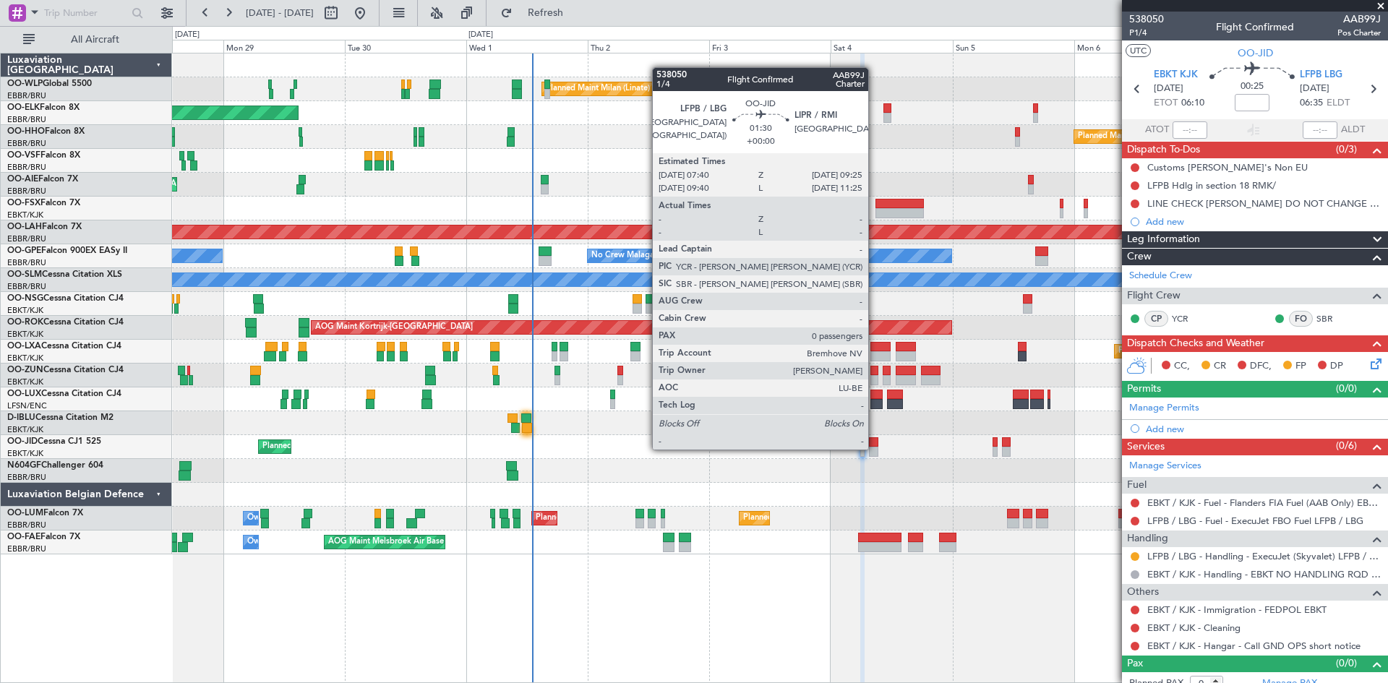
click at [875, 448] on div at bounding box center [873, 452] width 9 height 10
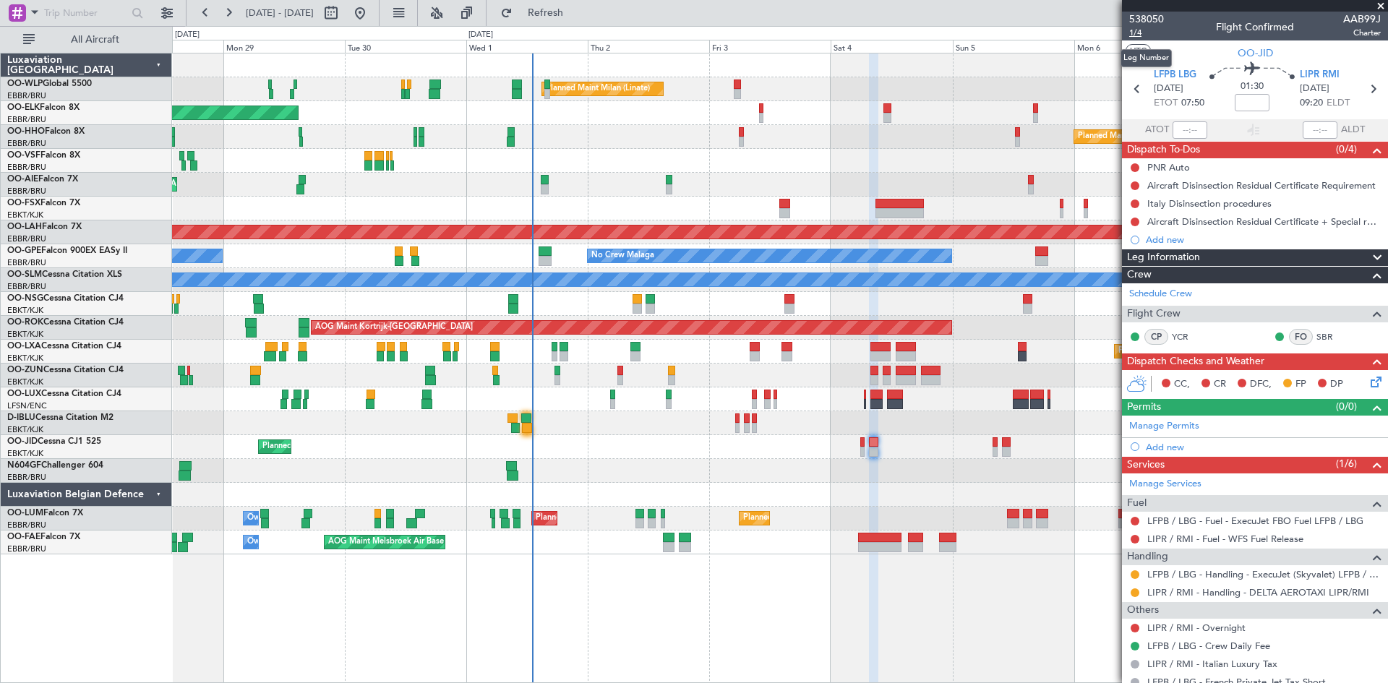
click at [1151, 33] on span "1/4" at bounding box center [1146, 33] width 35 height 12
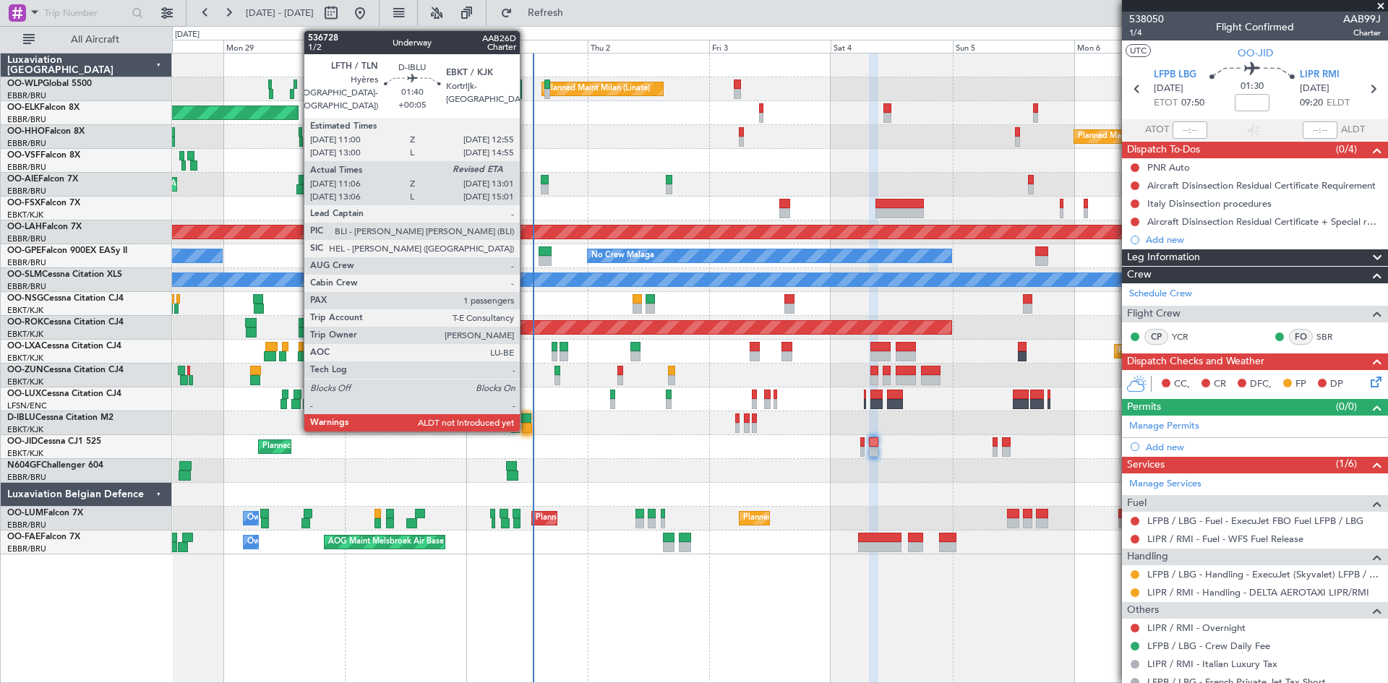
click at [526, 423] on div at bounding box center [527, 428] width 10 height 10
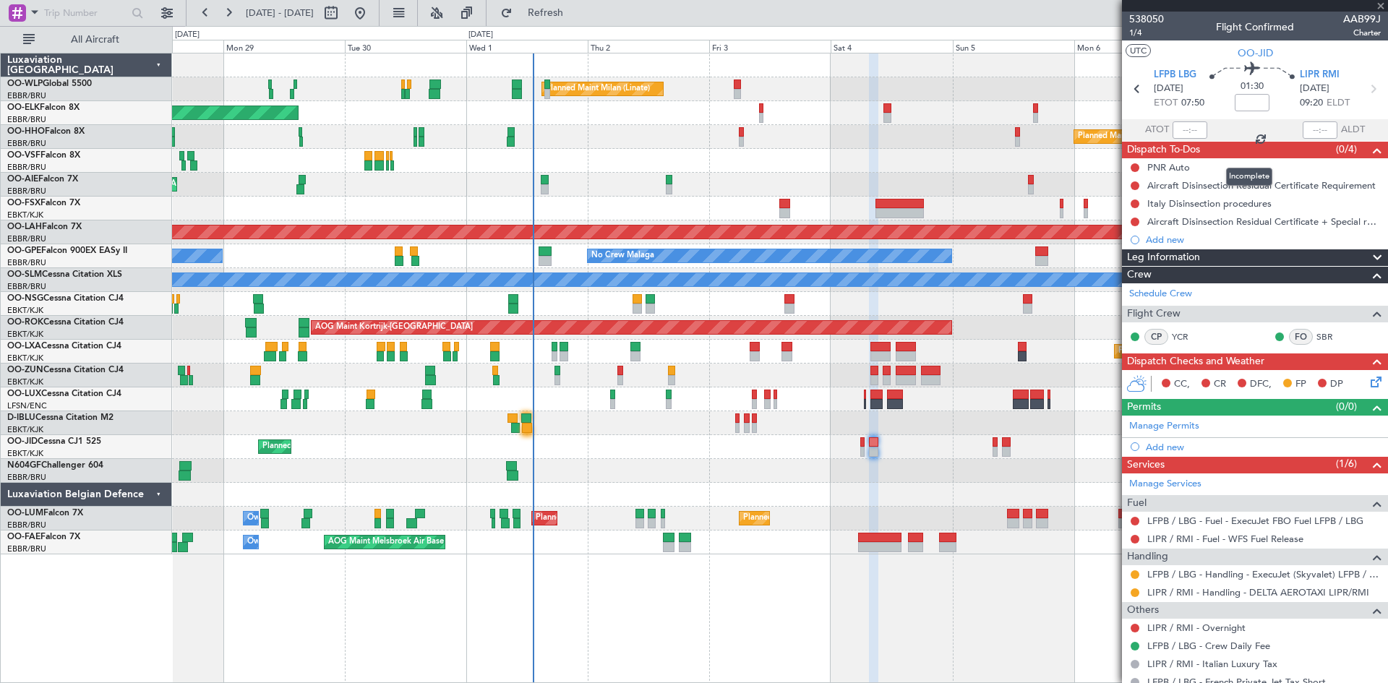
type input "+00:05"
type input "11:16"
type input "1"
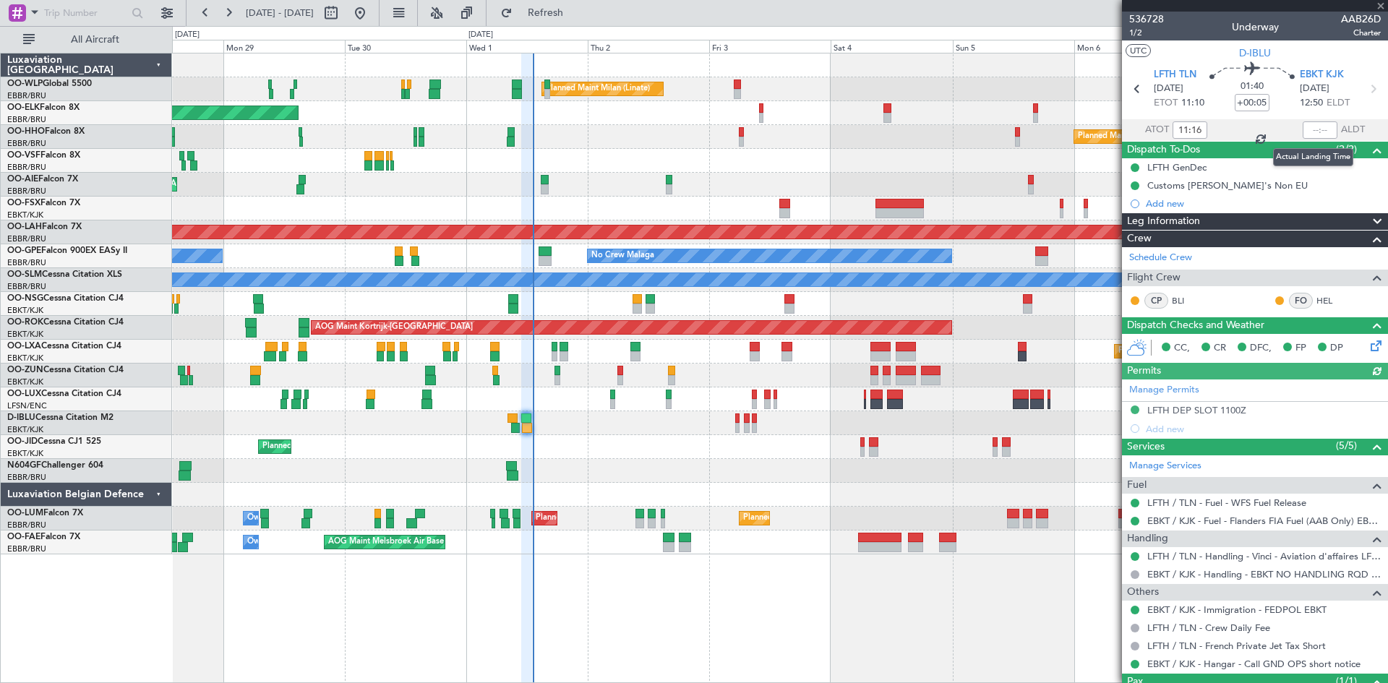
click at [1308, 129] on div at bounding box center [1320, 129] width 35 height 17
click at [1308, 129] on input "text" at bounding box center [1320, 129] width 35 height 17
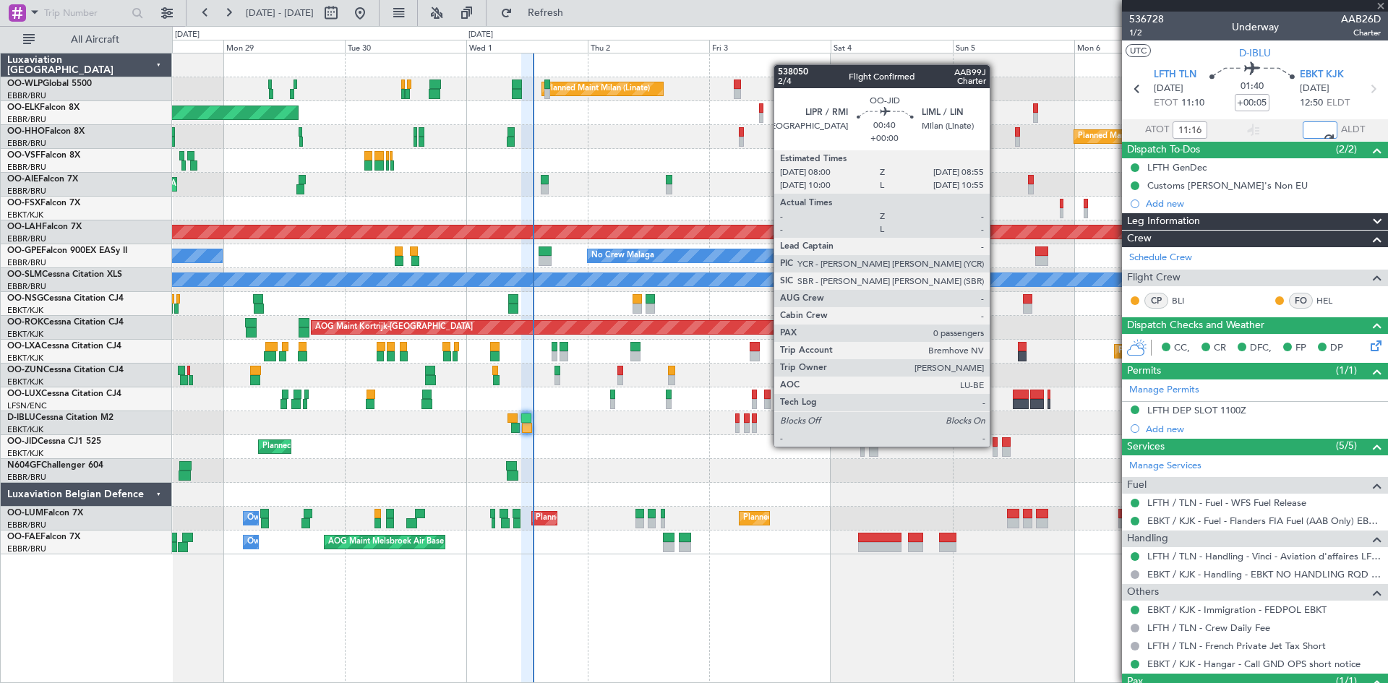
click at [996, 445] on div at bounding box center [995, 442] width 5 height 10
type input "13:01"
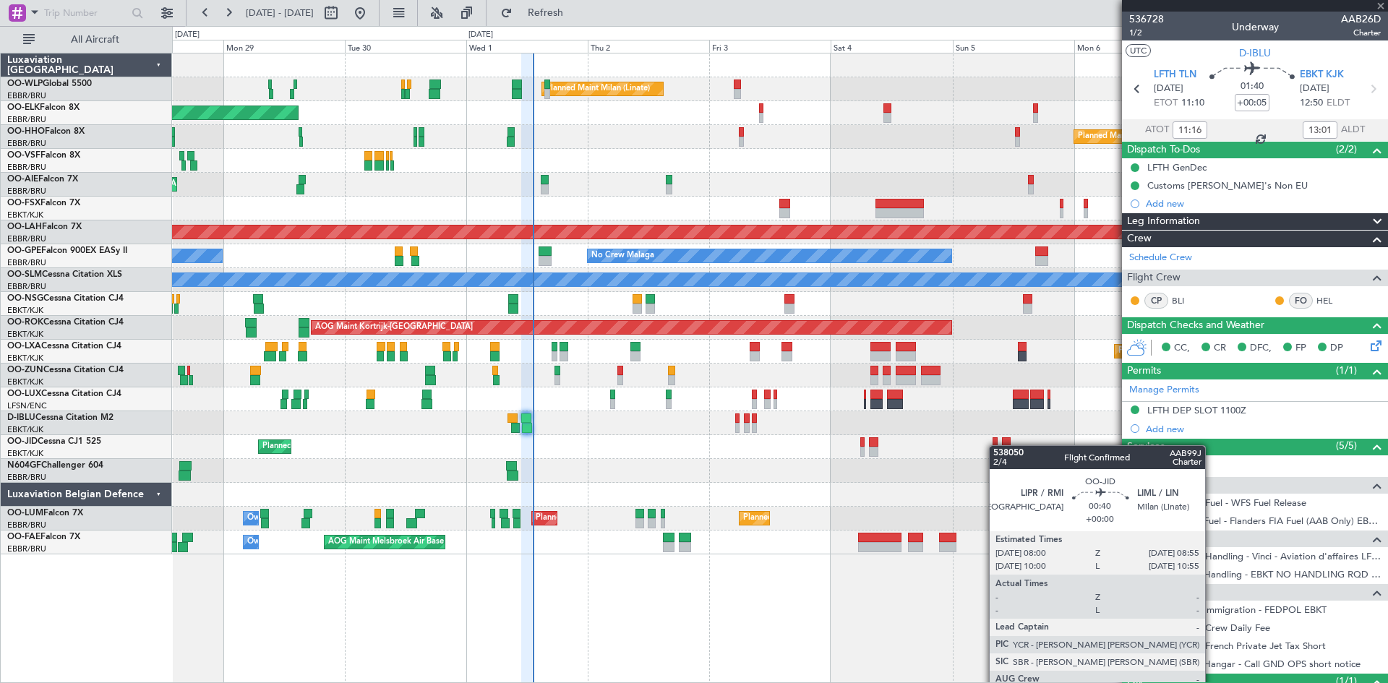
type input "0"
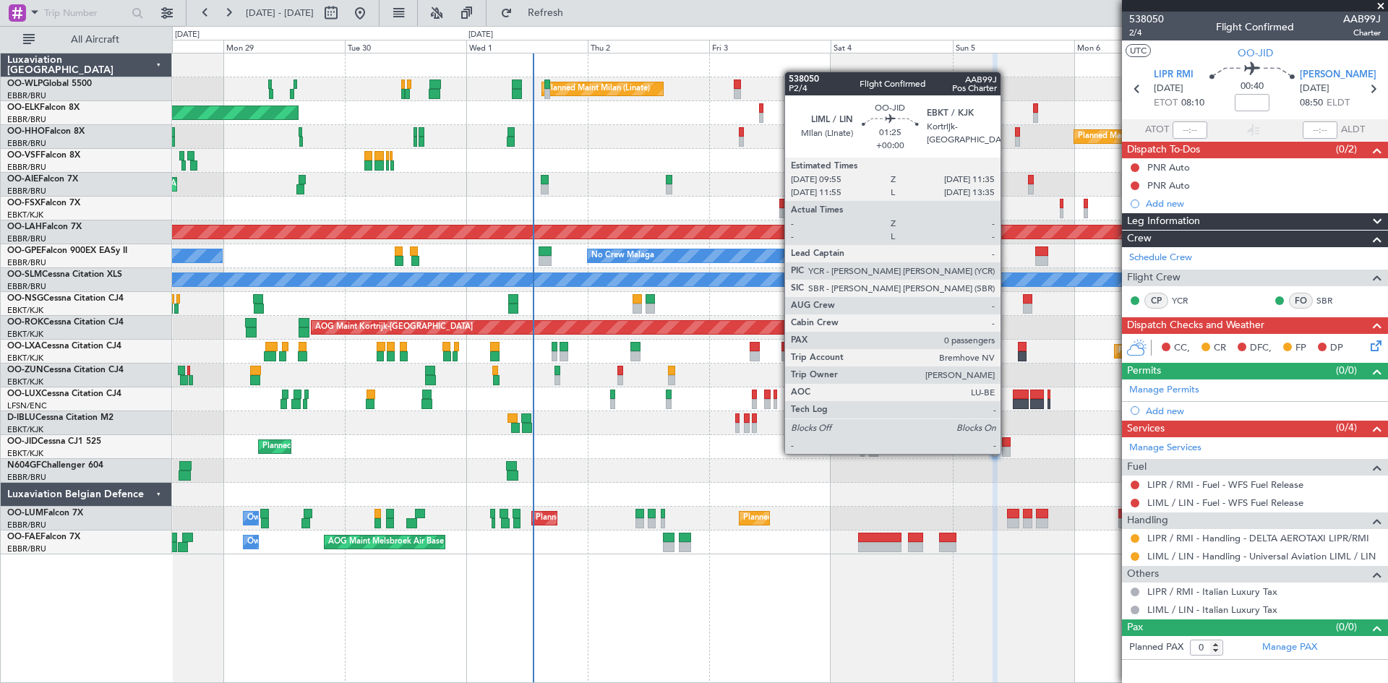
click at [1007, 453] on div at bounding box center [1006, 452] width 9 height 10
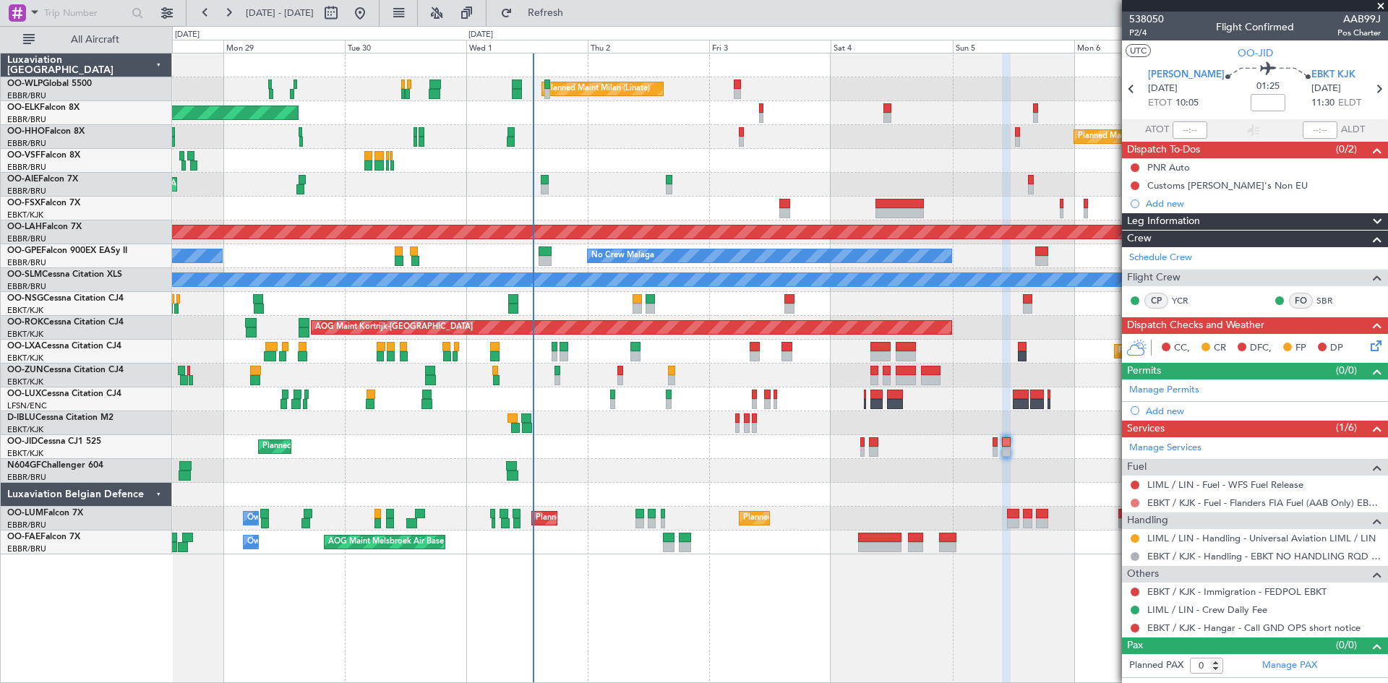
click at [1137, 502] on button at bounding box center [1135, 503] width 9 height 9
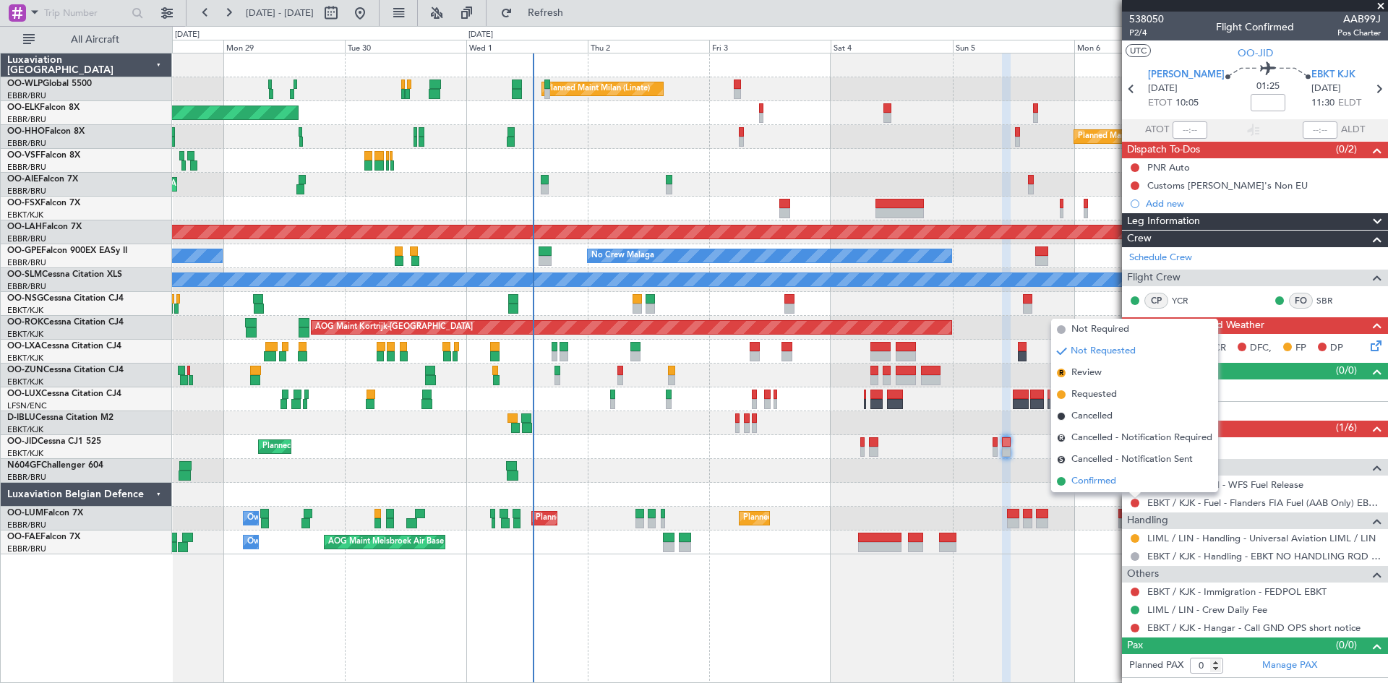
click at [1128, 482] on li "Confirmed" at bounding box center [1134, 482] width 167 height 22
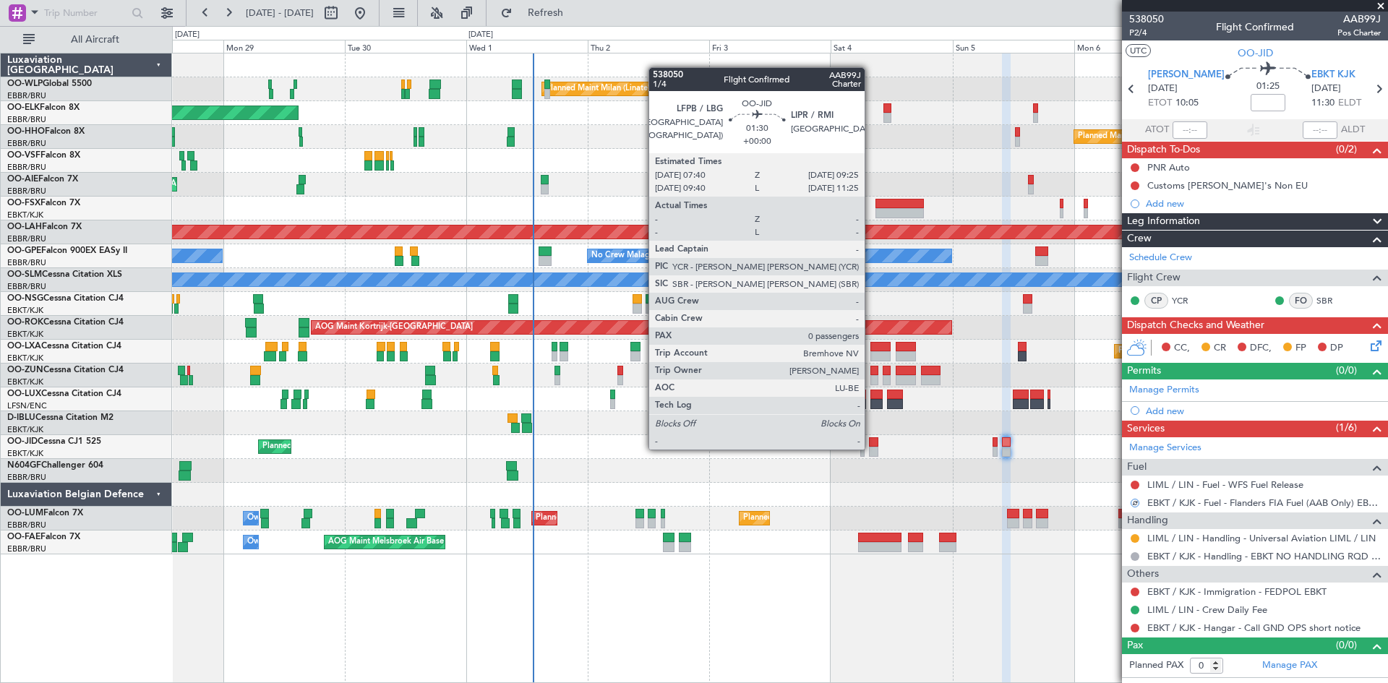
click at [871, 448] on div at bounding box center [873, 452] width 9 height 10
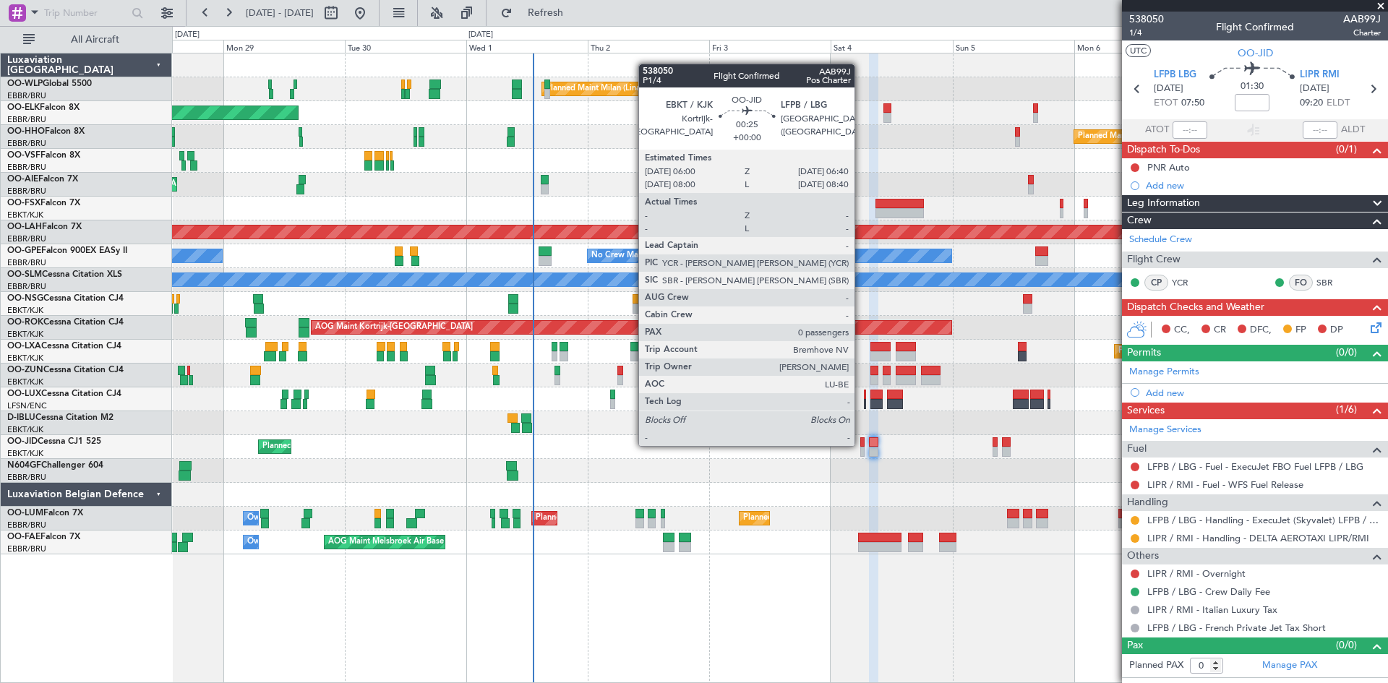
click at [861, 445] on div at bounding box center [862, 442] width 4 height 10
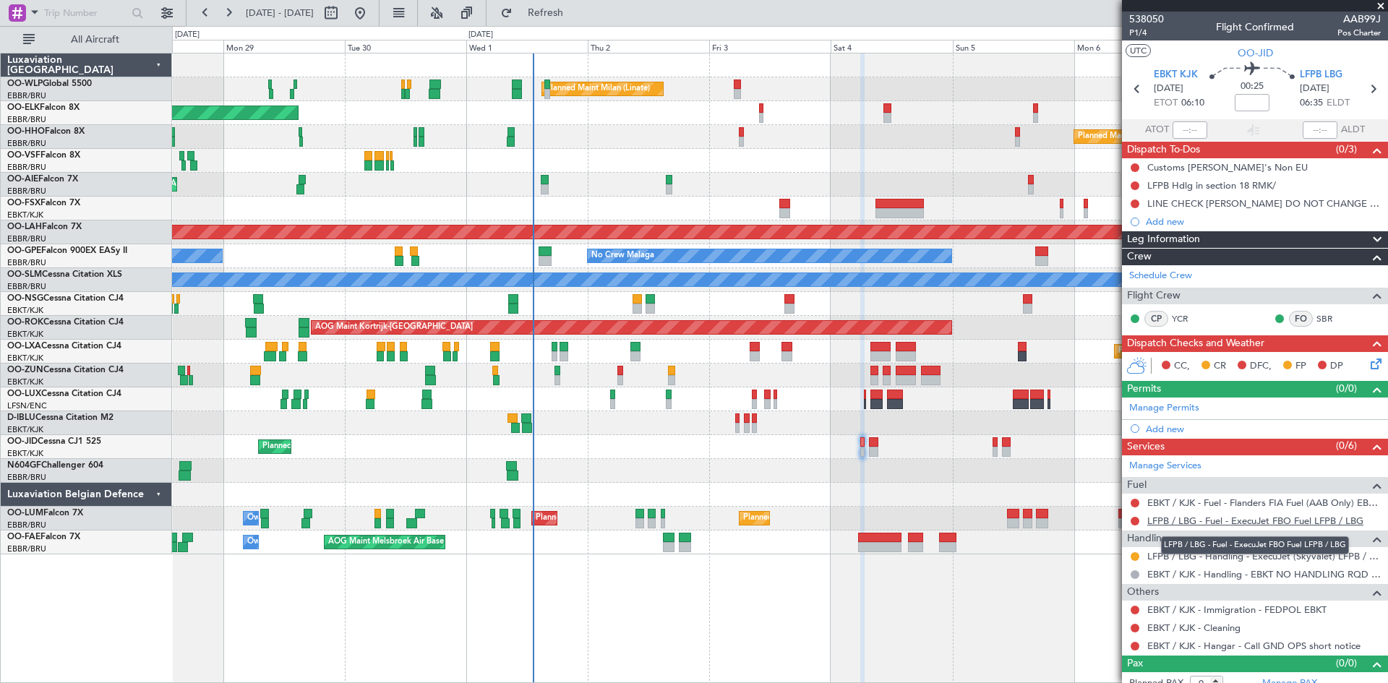
click at [1275, 523] on link "LFPB / LBG - Fuel - ExecuJet FBO Fuel LFPB / LBG" at bounding box center [1255, 521] width 216 height 12
click at [548, 19] on button "Refresh" at bounding box center [537, 12] width 87 height 23
click at [1134, 502] on button at bounding box center [1135, 503] width 9 height 9
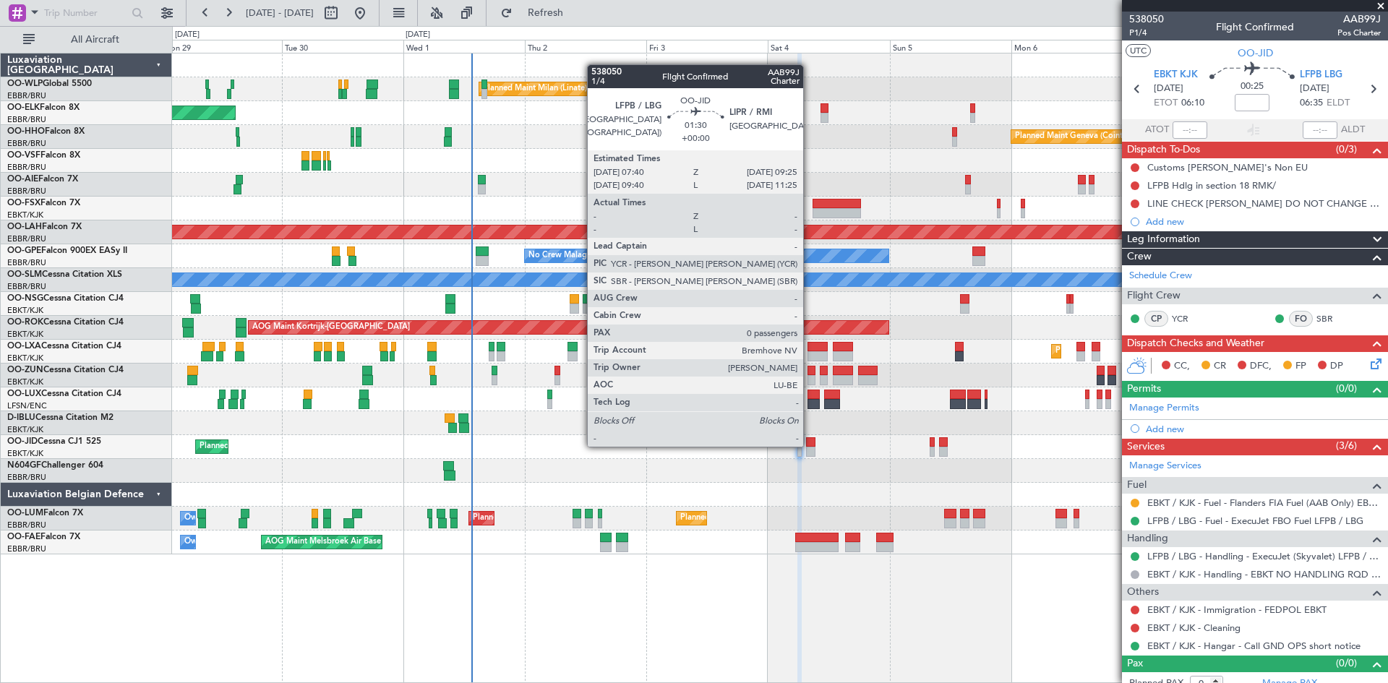
click at [810, 445] on div at bounding box center [810, 442] width 9 height 10
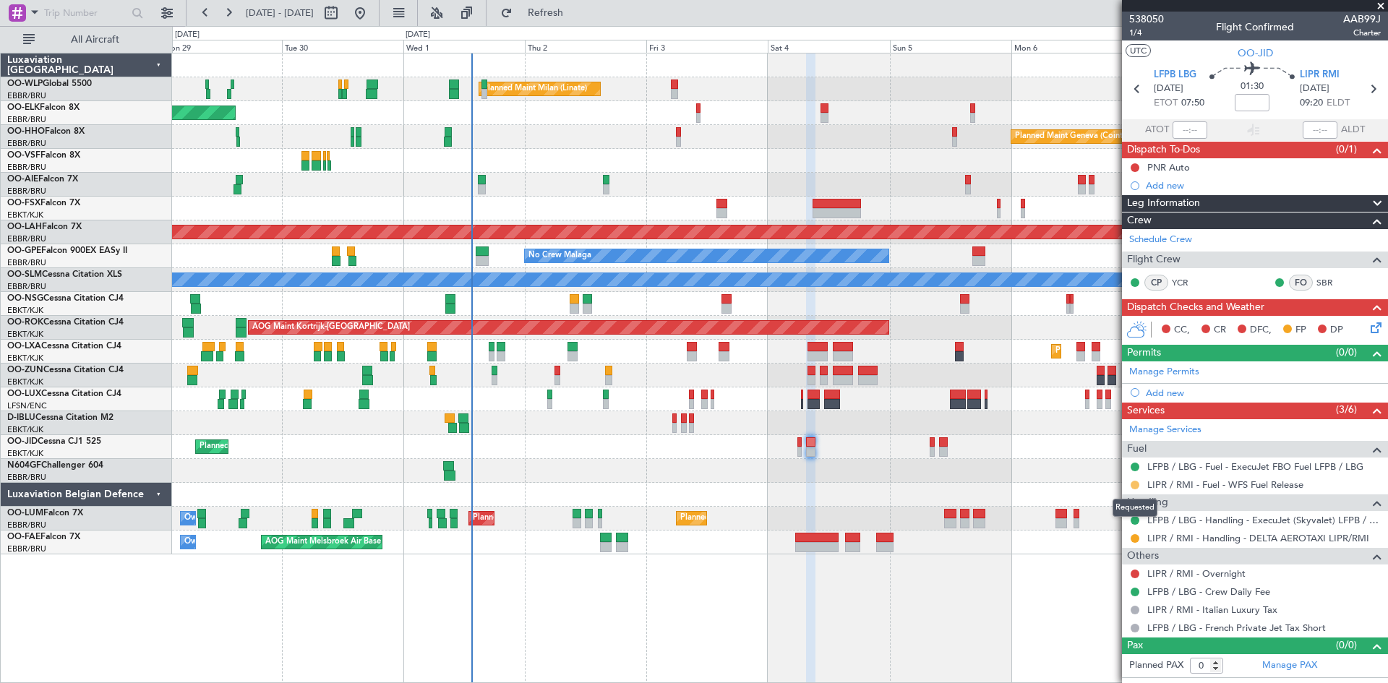
click at [1137, 486] on button at bounding box center [1135, 485] width 9 height 9
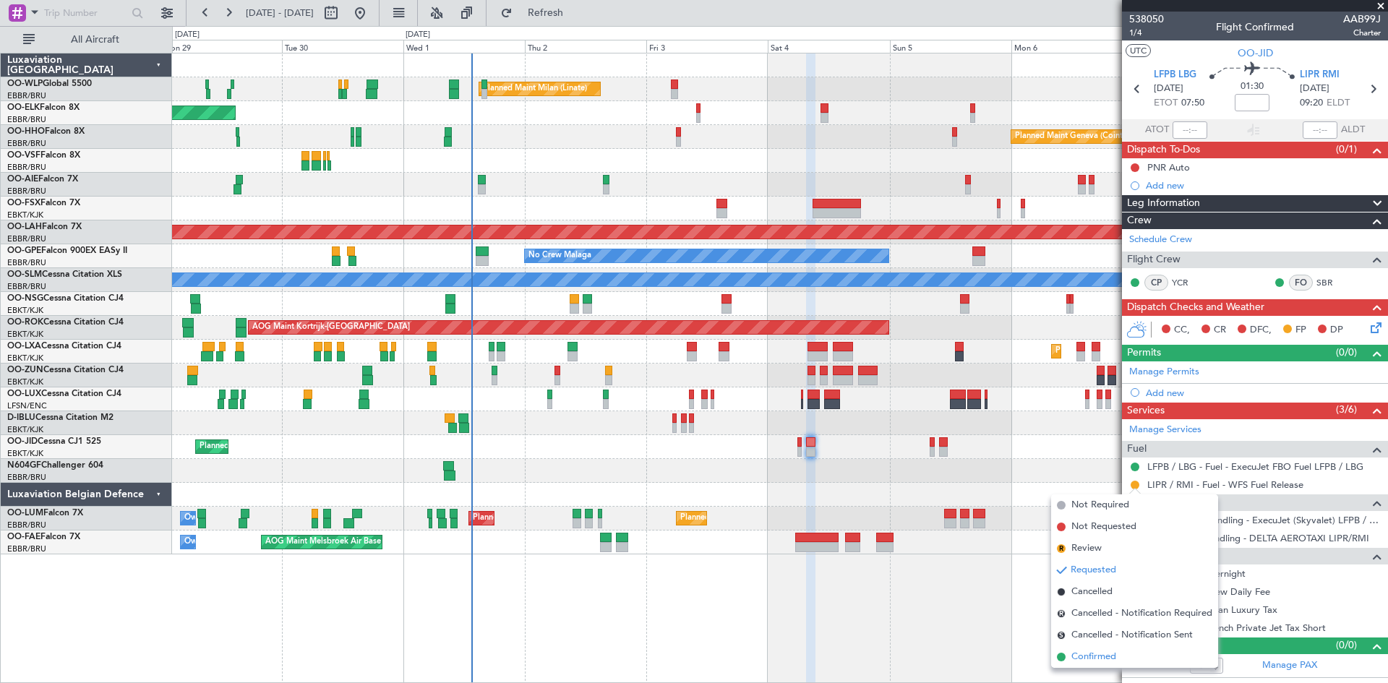
click at [1099, 654] on span "Confirmed" at bounding box center [1093, 657] width 45 height 14
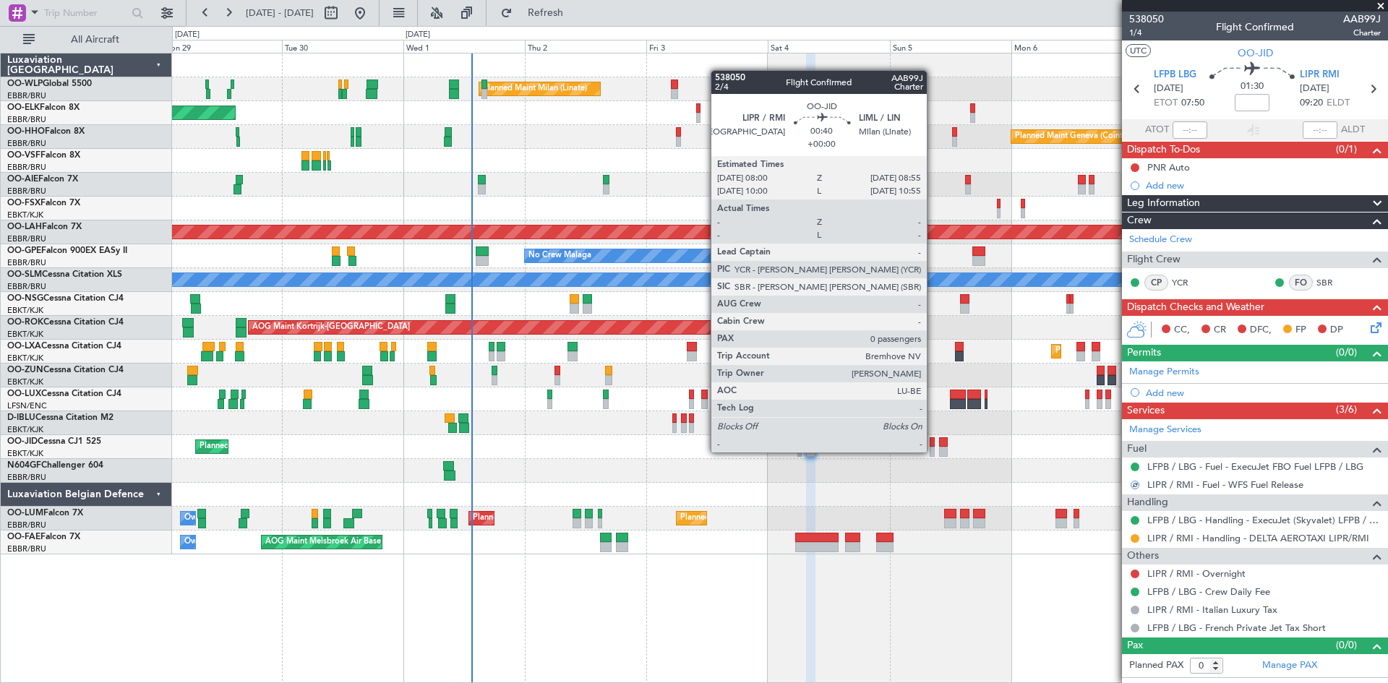
click at [933, 451] on div at bounding box center [932, 452] width 5 height 10
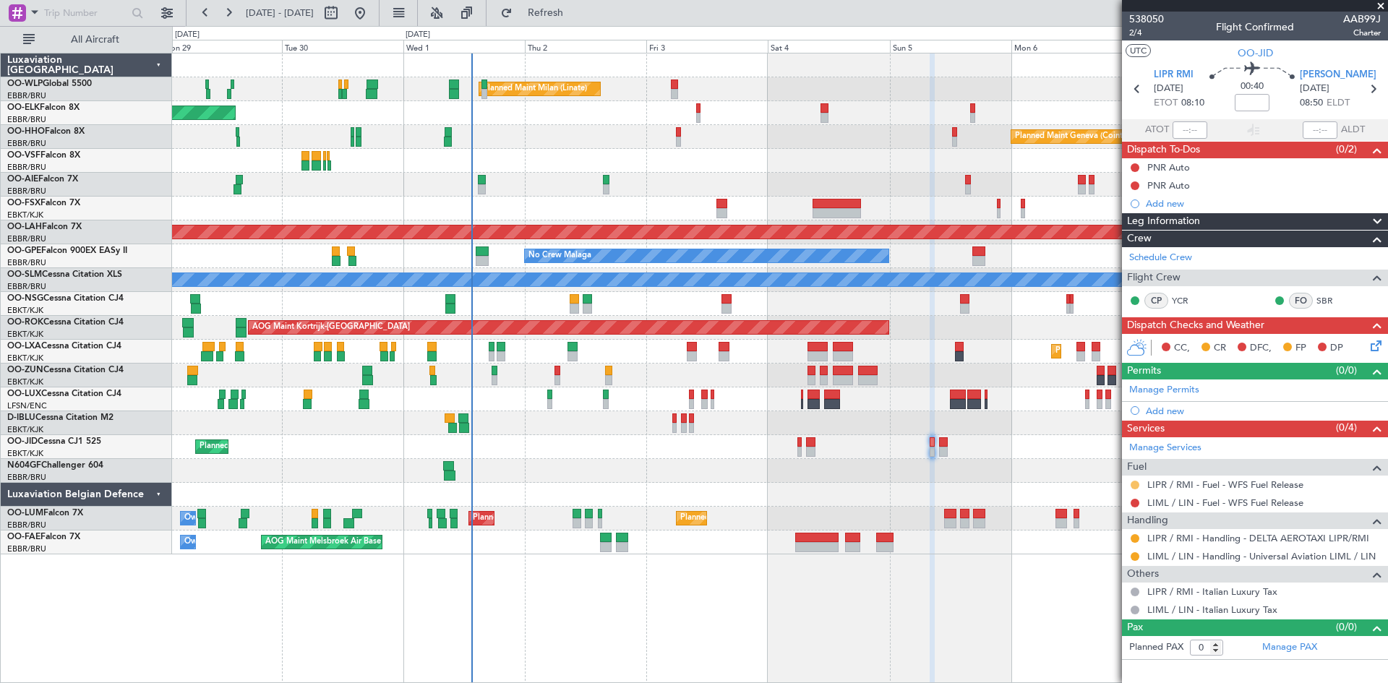
click at [1134, 485] on button at bounding box center [1135, 485] width 9 height 9
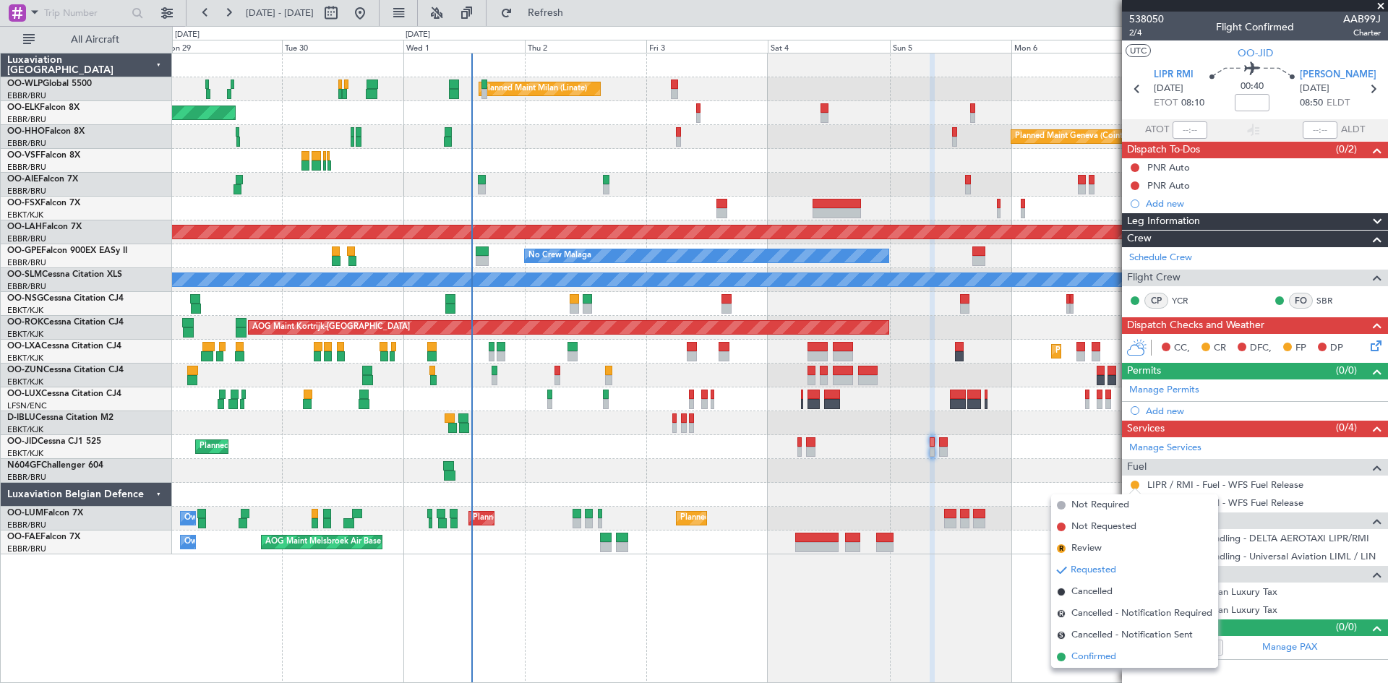
click at [1085, 653] on span "Confirmed" at bounding box center [1093, 657] width 45 height 14
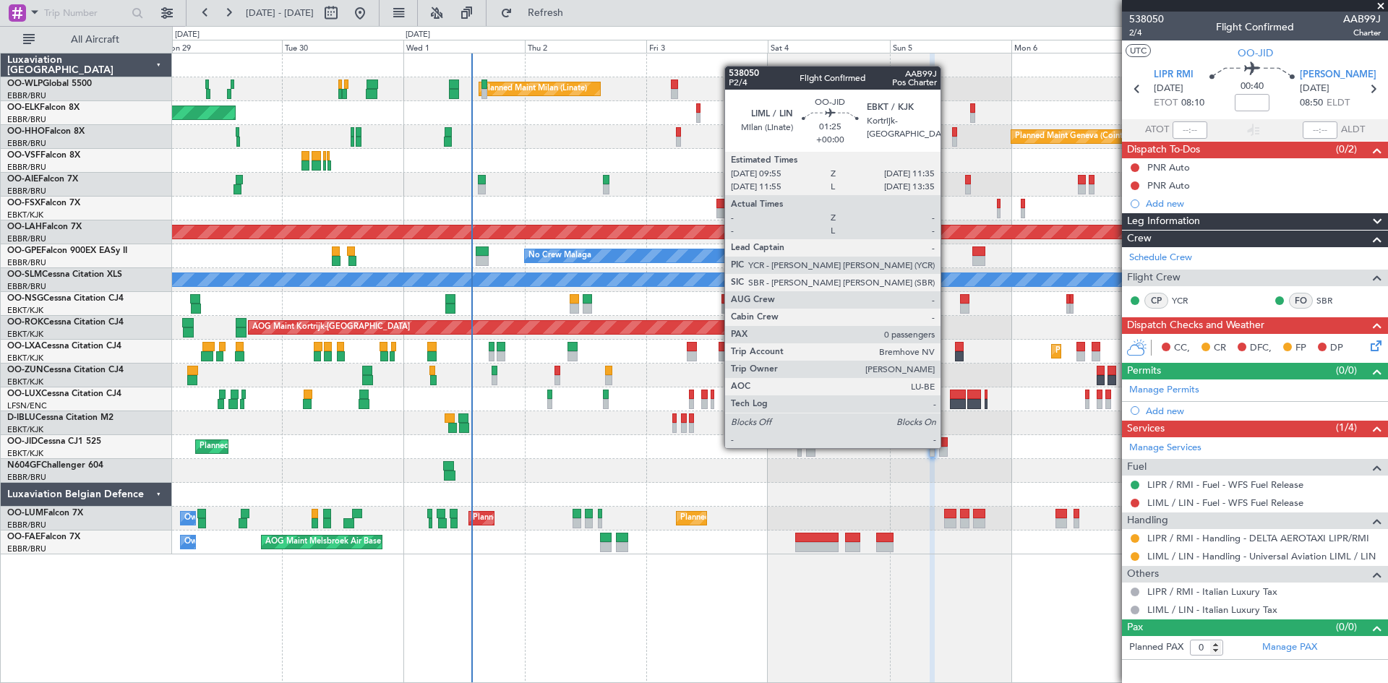
click at [946, 447] on div at bounding box center [943, 452] width 9 height 10
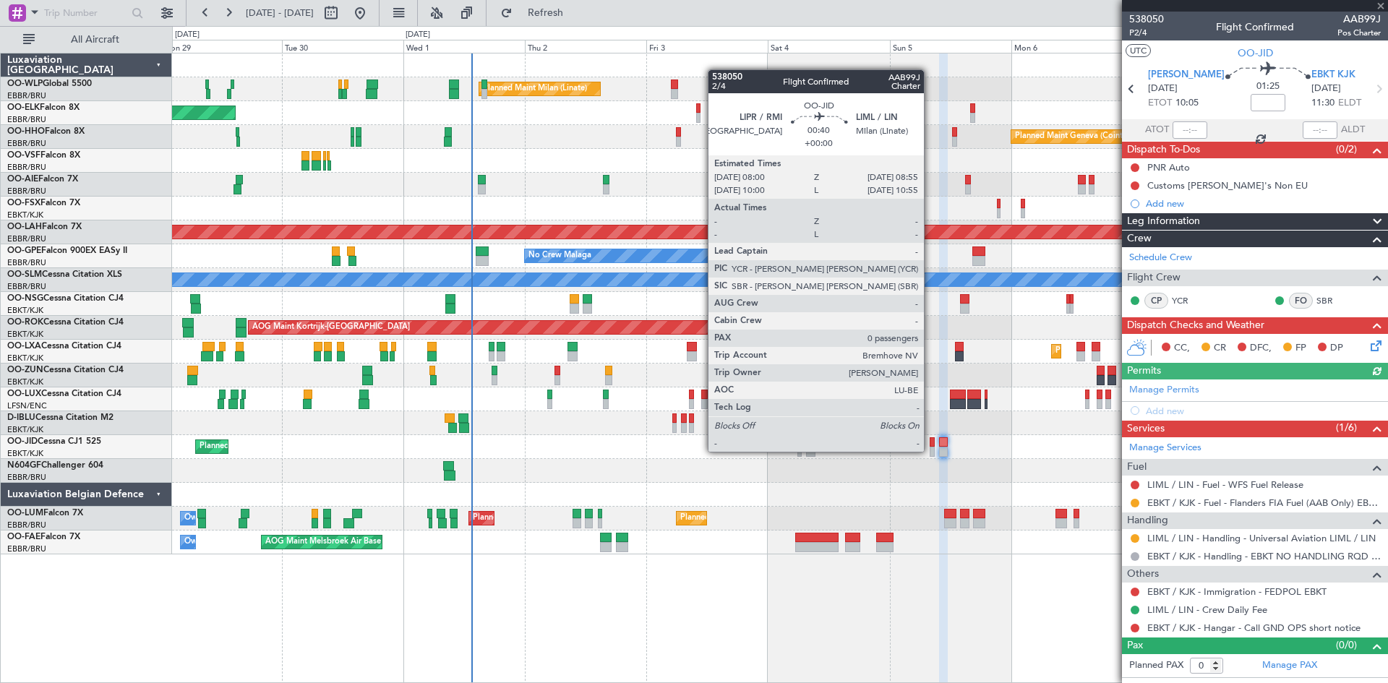
click at [930, 450] on div at bounding box center [932, 452] width 5 height 10
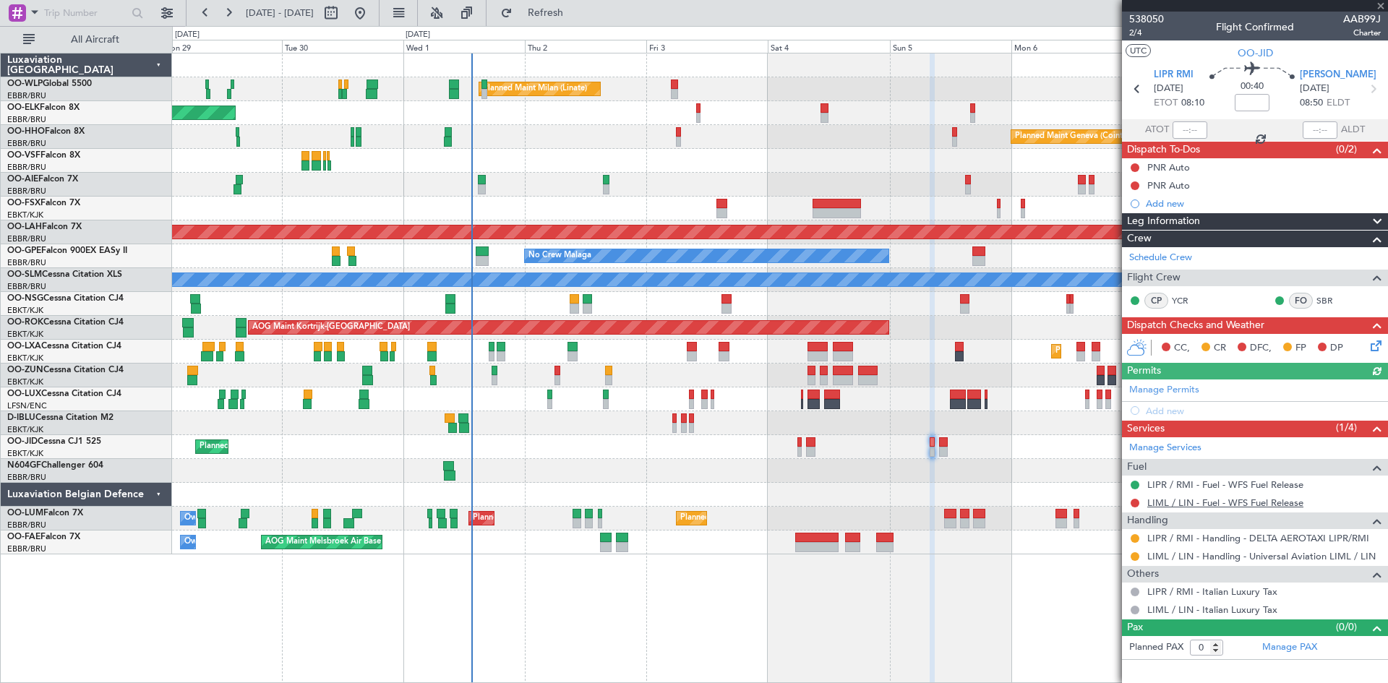
click at [1212, 505] on link "LIML / LIN - Fuel - WFS Fuel Release" at bounding box center [1225, 503] width 156 height 12
click at [558, 7] on button "Refresh" at bounding box center [537, 12] width 87 height 23
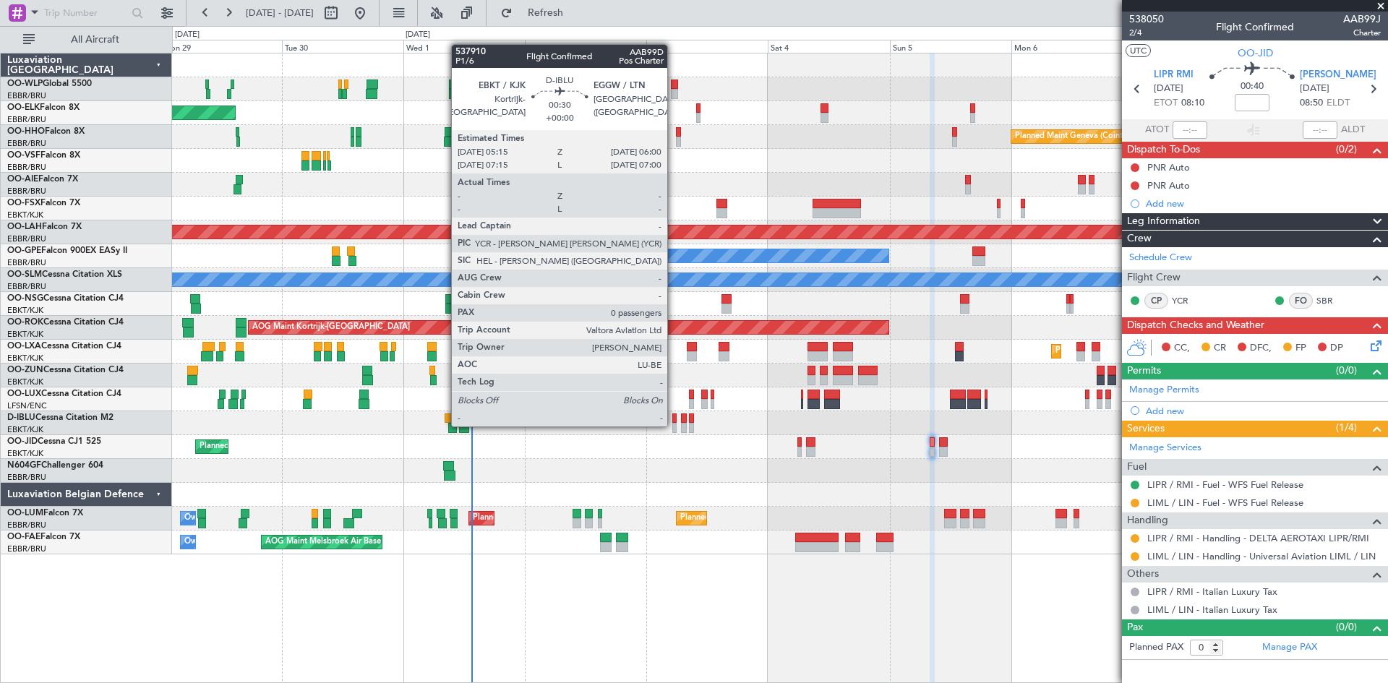
click at [674, 425] on div at bounding box center [674, 428] width 4 height 10
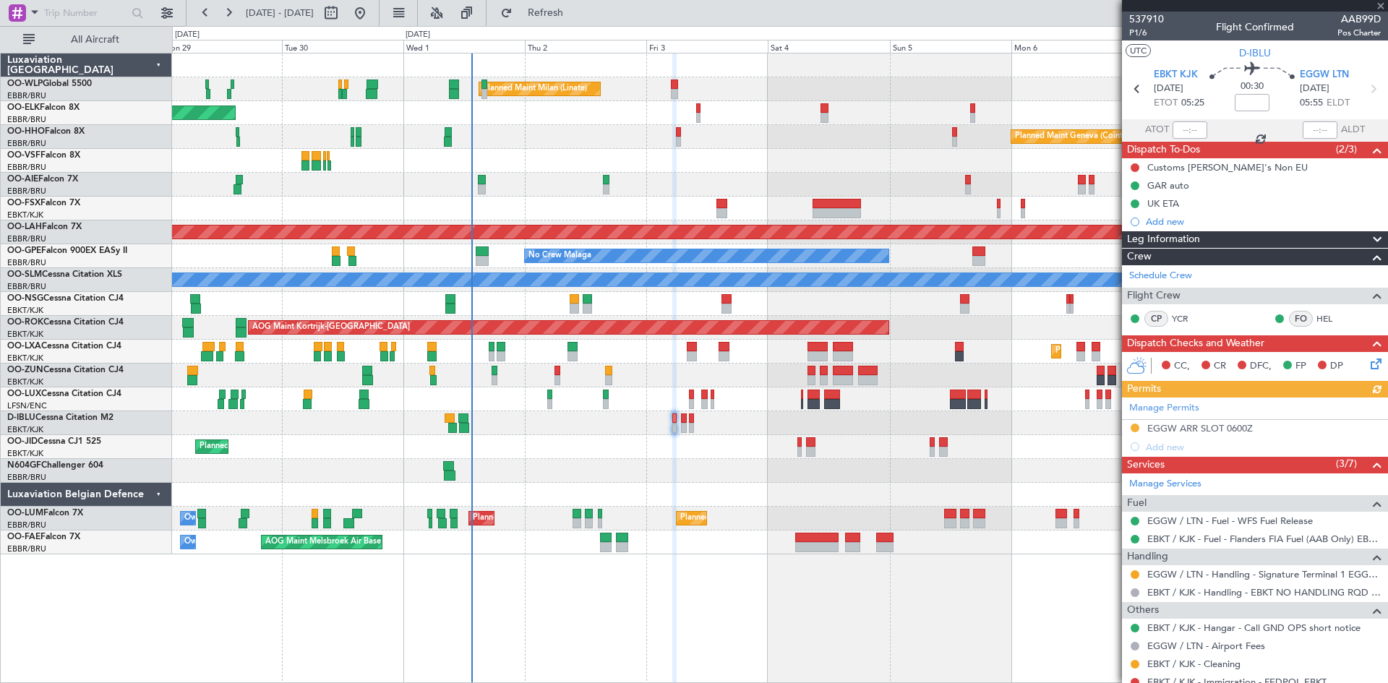
scroll to position [67, 0]
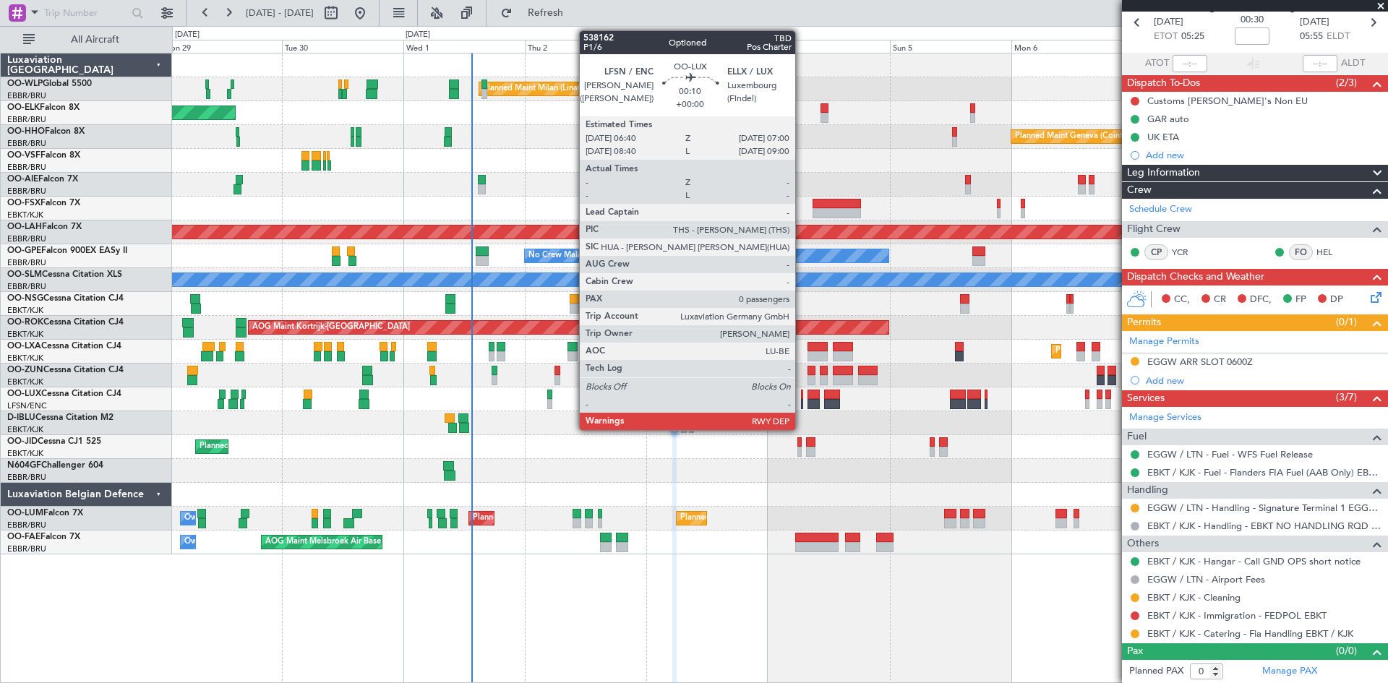
click at [802, 400] on div at bounding box center [802, 404] width 2 height 10
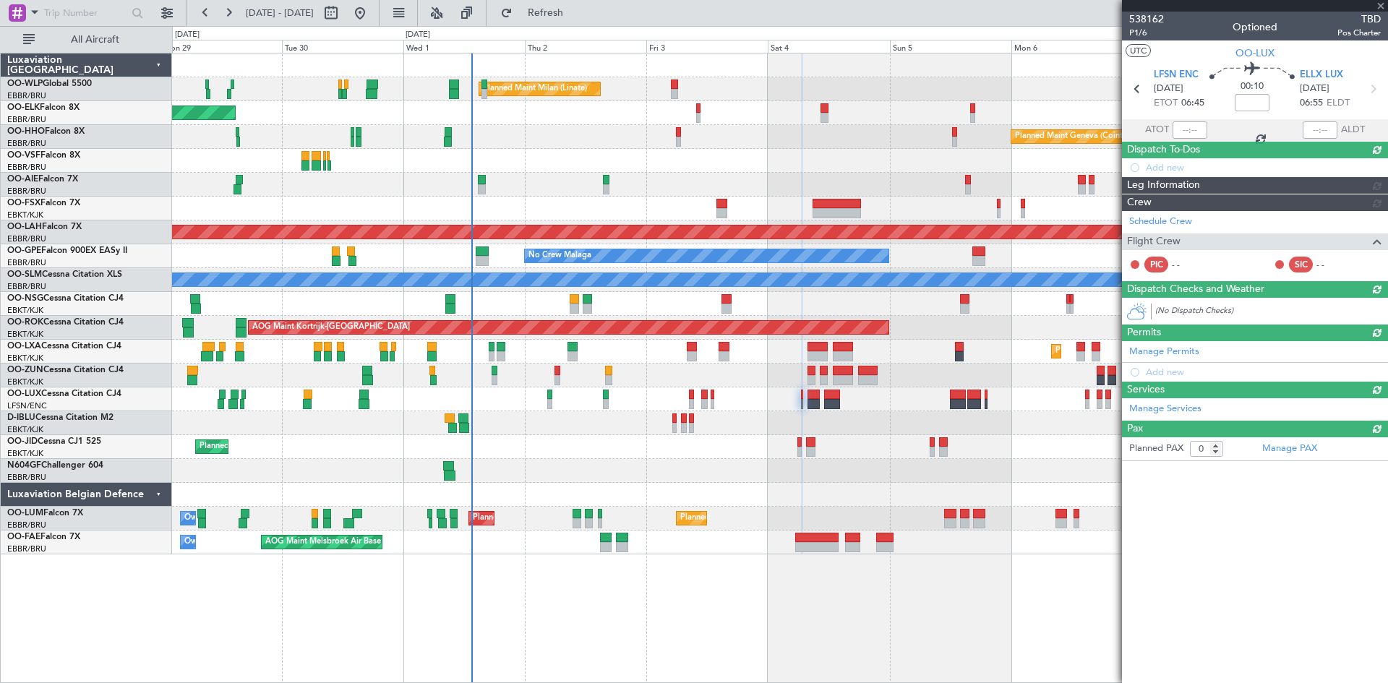
scroll to position [0, 0]
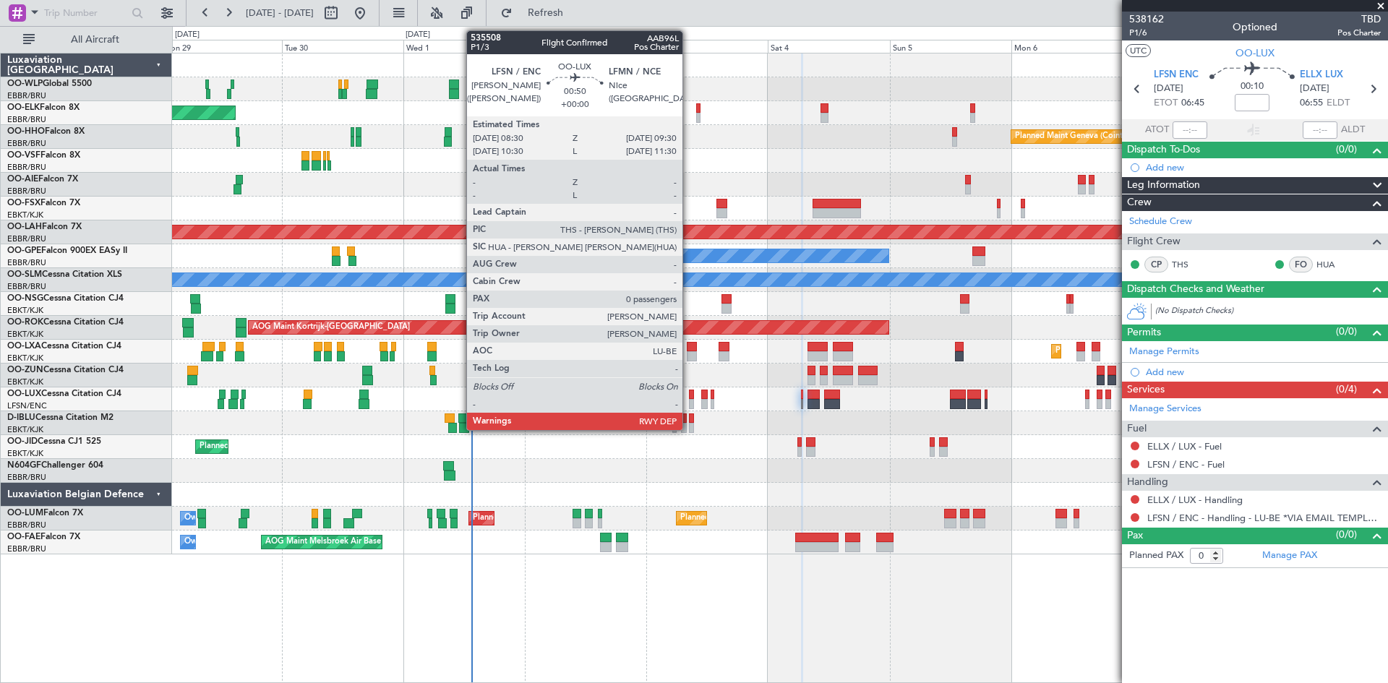
click at [689, 398] on div at bounding box center [692, 395] width 6 height 10
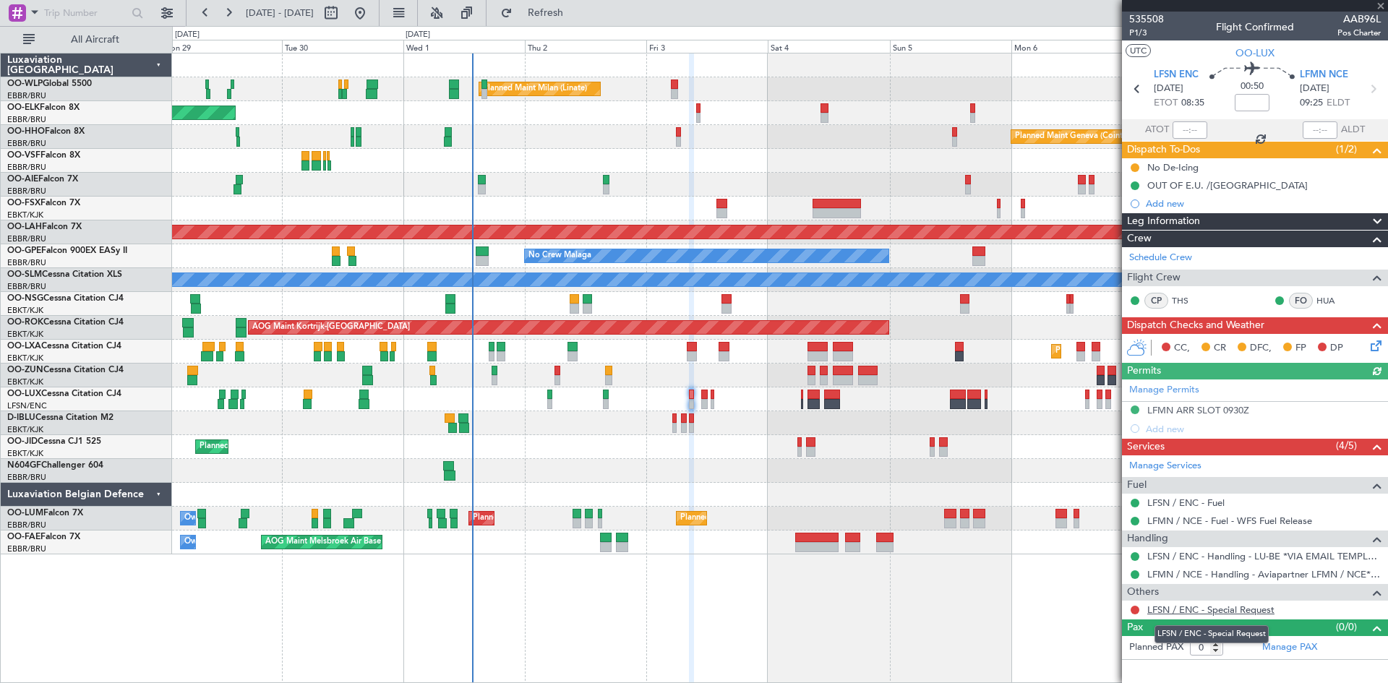
click at [1197, 613] on link "LFSN / ENC - Special Request" at bounding box center [1210, 610] width 127 height 12
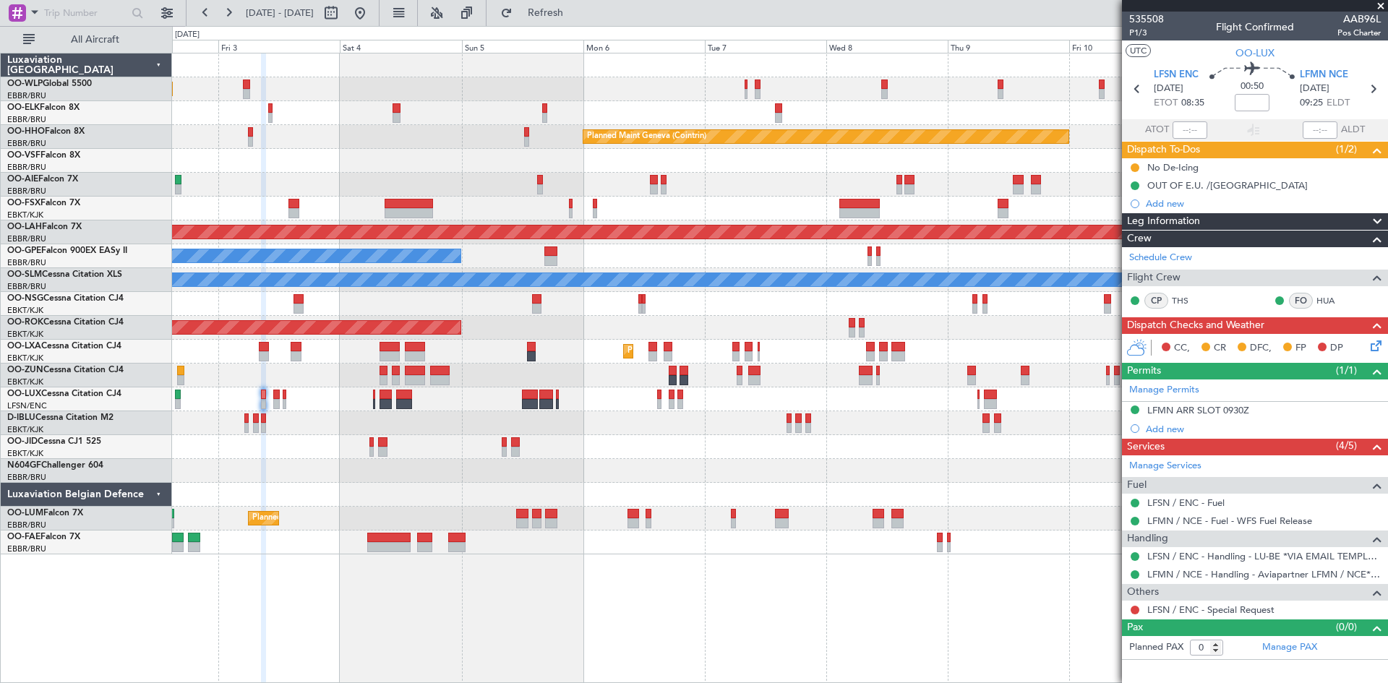
click at [363, 187] on div "Planned Maint Milan (Linate) Planned Maint Geneva ([GEOGRAPHIC_DATA]) Planned […" at bounding box center [779, 303] width 1215 height 501
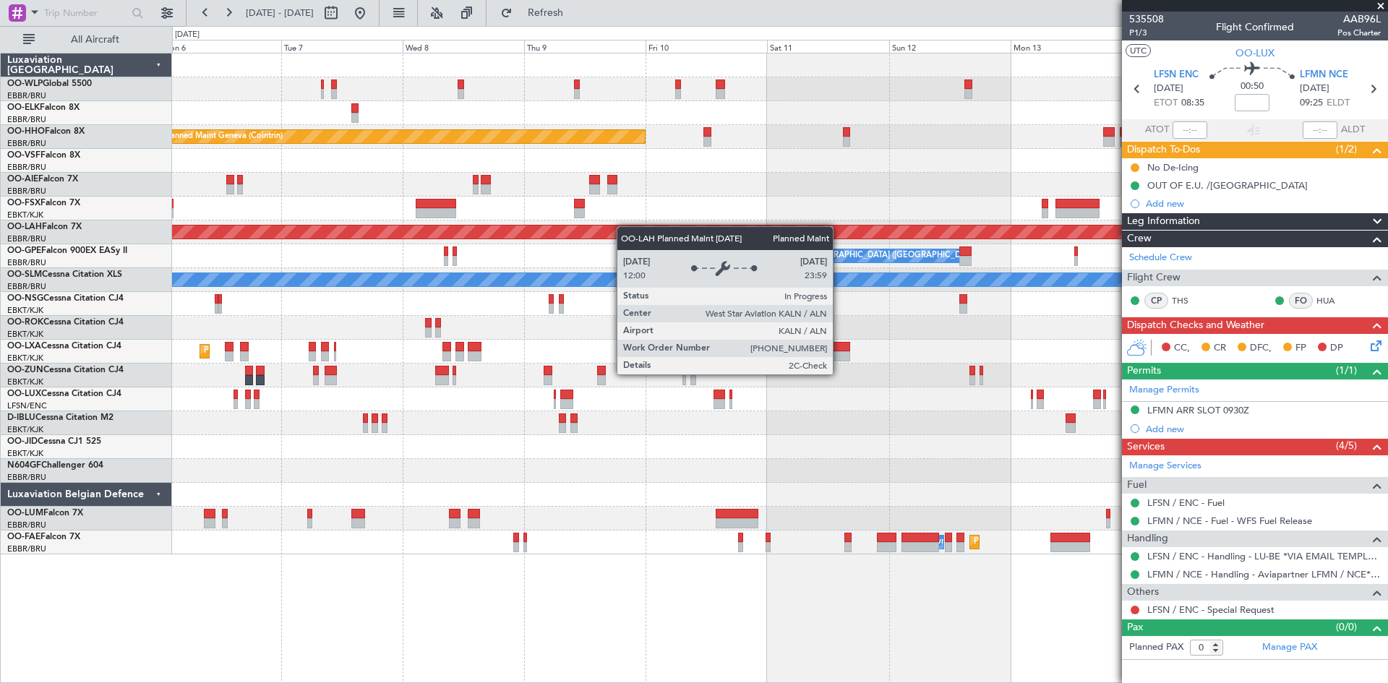
click at [344, 228] on div "Planned Maint Geneva (Cointrin) Planned [GEOGRAPHIC_DATA][PERSON_NAME]-[GEOGRAP…" at bounding box center [779, 303] width 1215 height 501
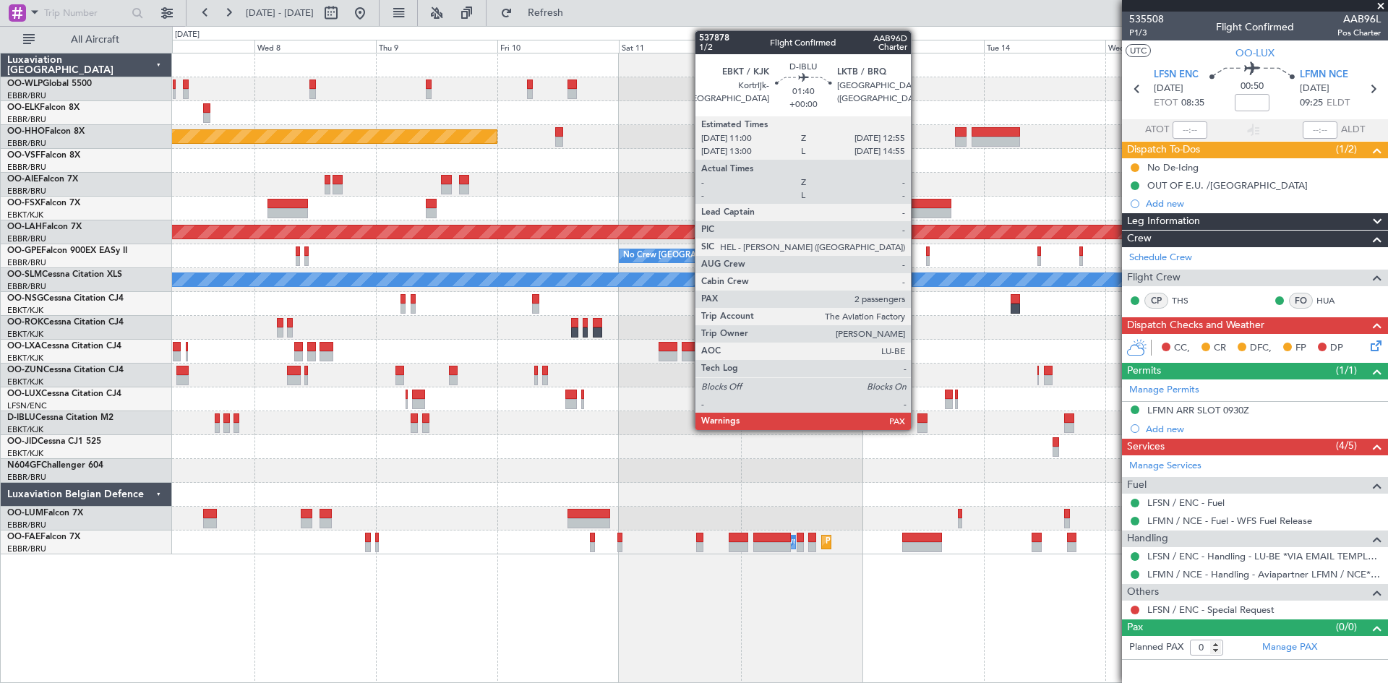
click at [917, 427] on div at bounding box center [922, 428] width 10 height 10
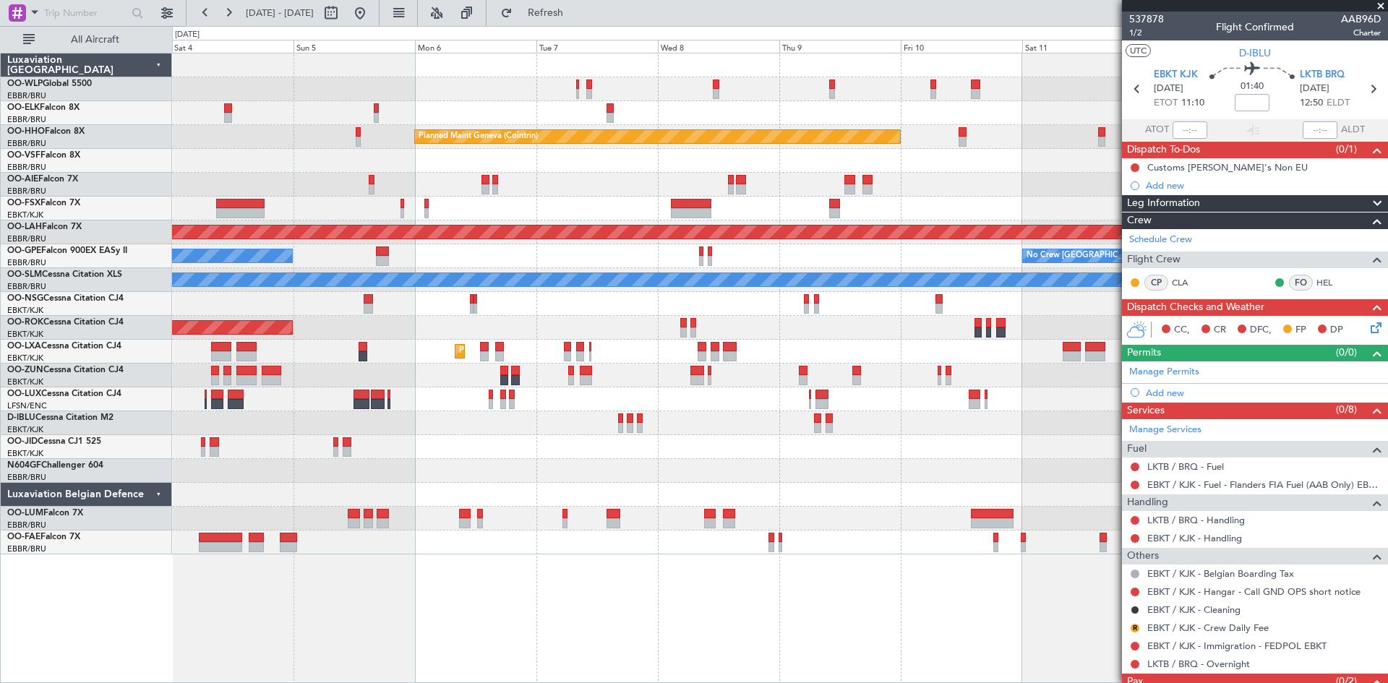
click at [849, 463] on div "Planned Maint Milan (Linate) Planned Maint Geneva ([GEOGRAPHIC_DATA]) Planned […" at bounding box center [779, 303] width 1215 height 501
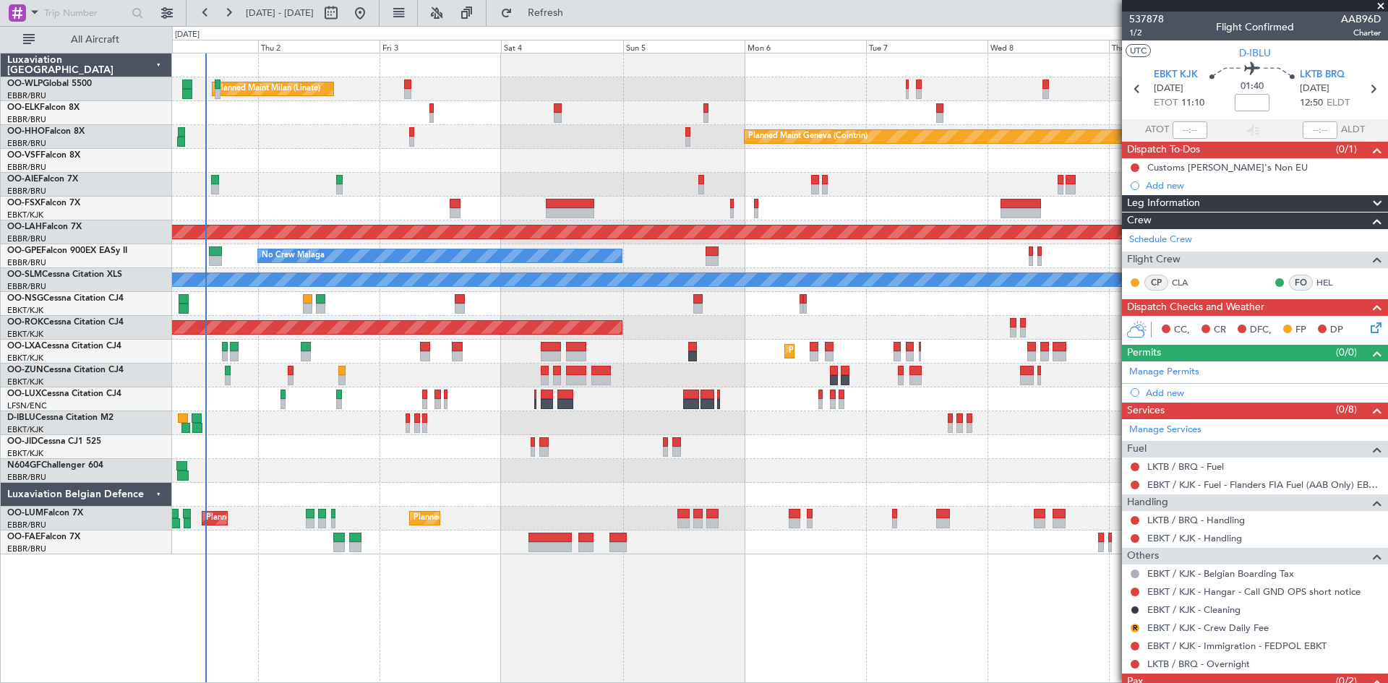
click at [660, 470] on div at bounding box center [779, 471] width 1215 height 24
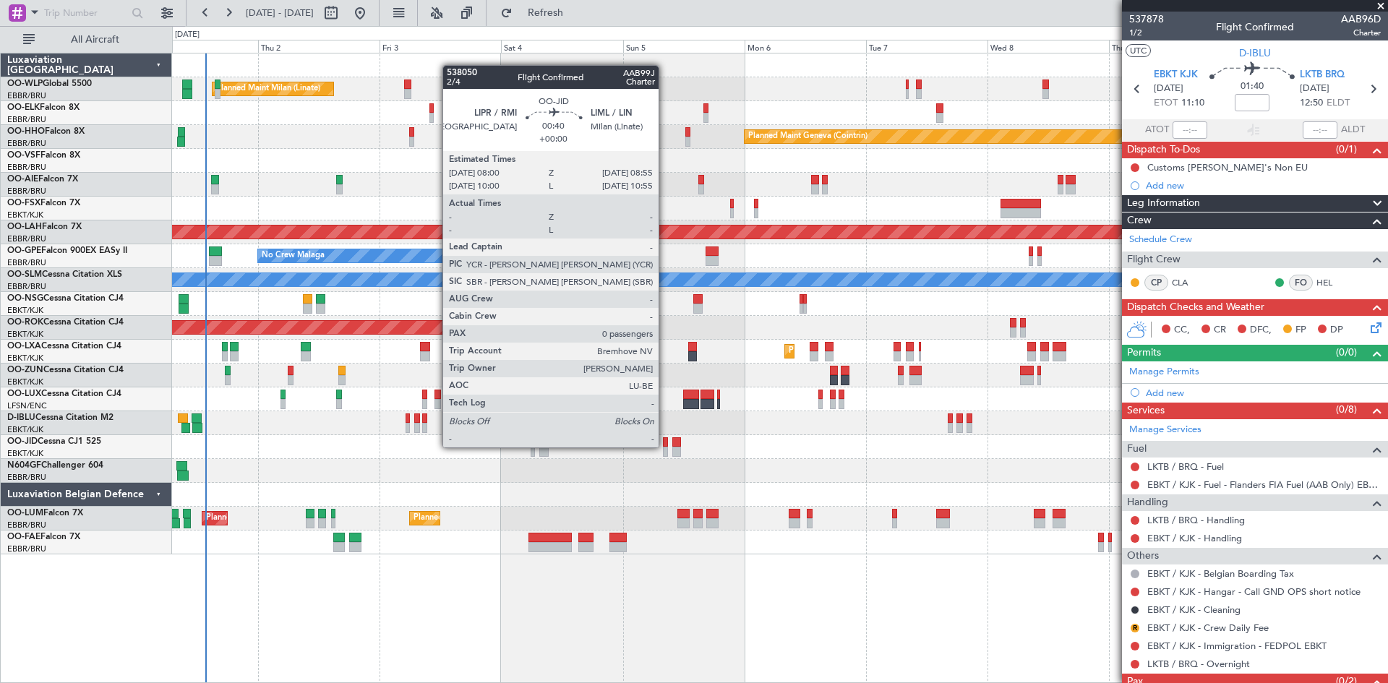
click at [665, 446] on div at bounding box center [665, 442] width 5 height 10
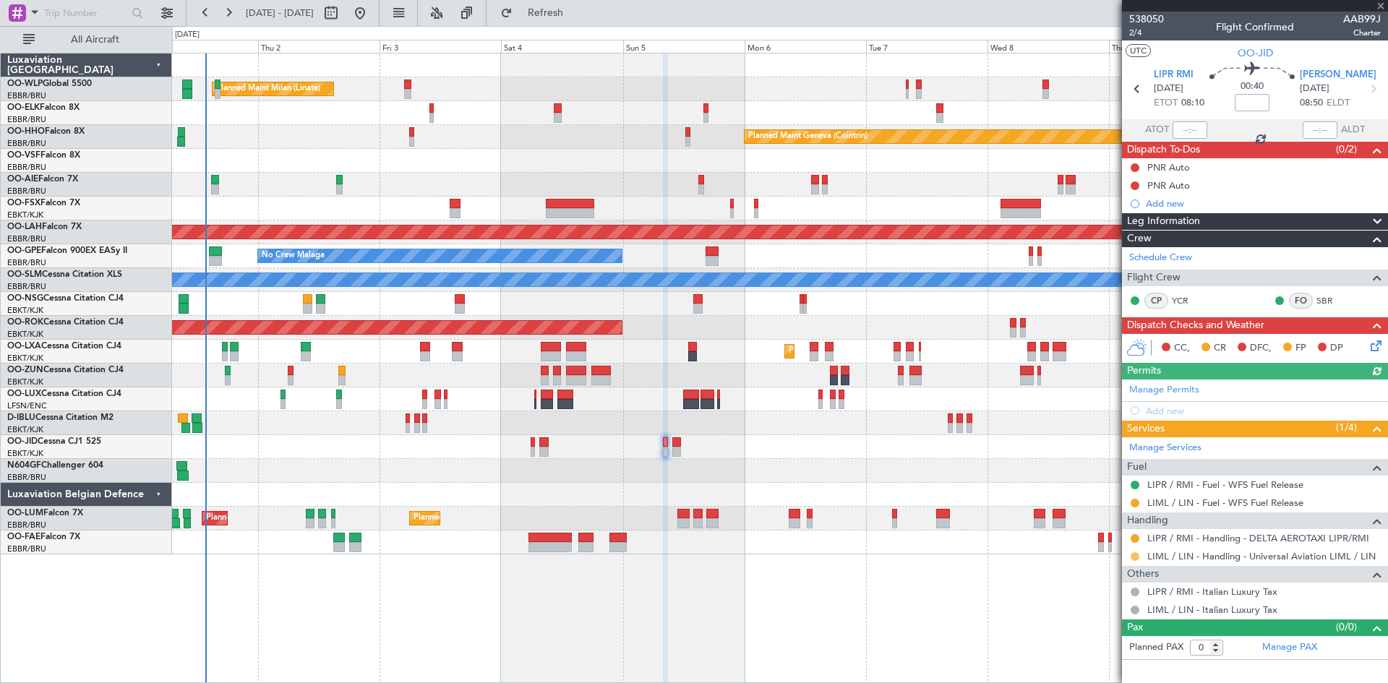
click at [1134, 558] on button at bounding box center [1135, 556] width 9 height 9
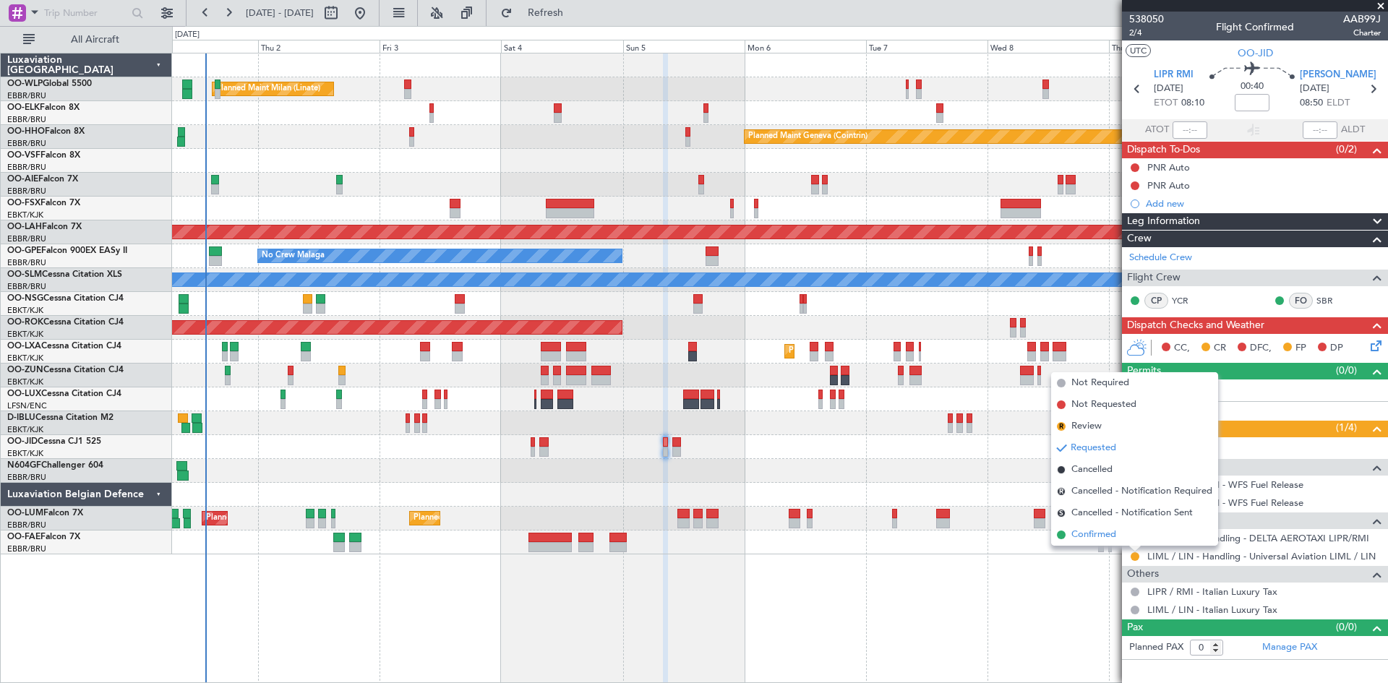
click at [1108, 539] on span "Confirmed" at bounding box center [1093, 535] width 45 height 14
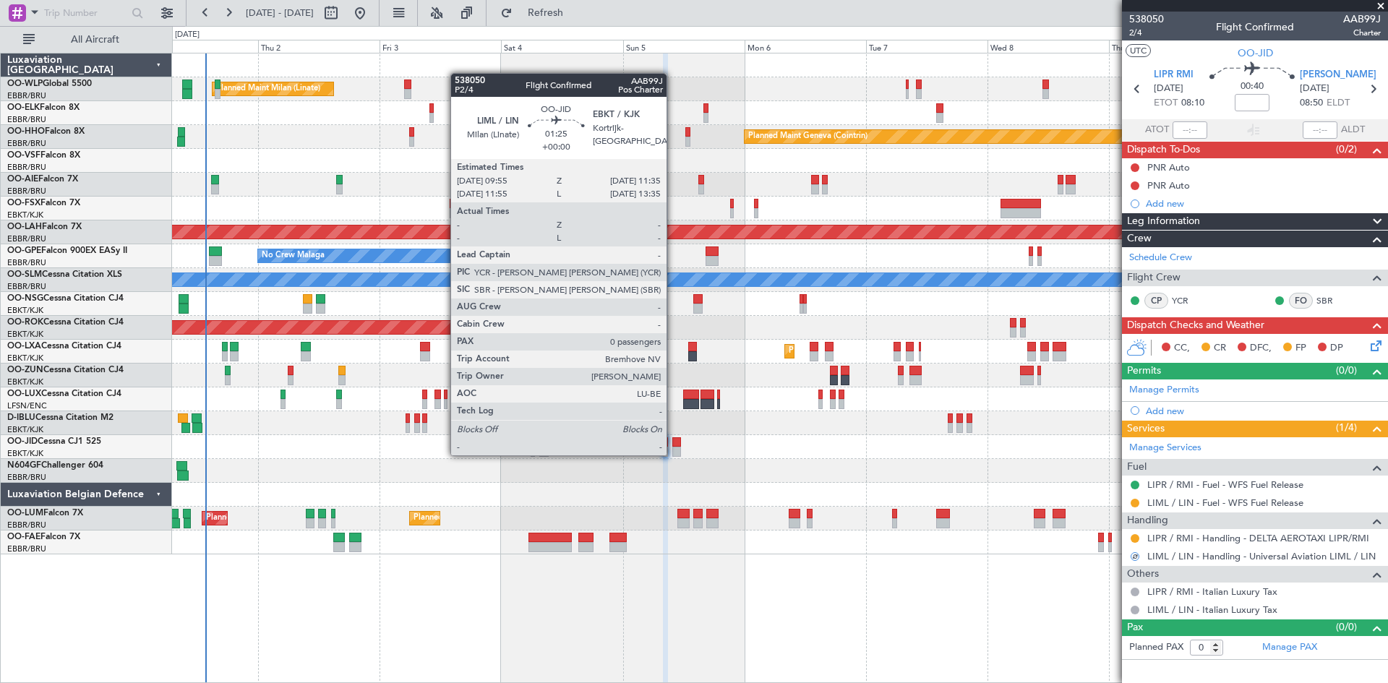
click at [673, 454] on div at bounding box center [676, 452] width 9 height 10
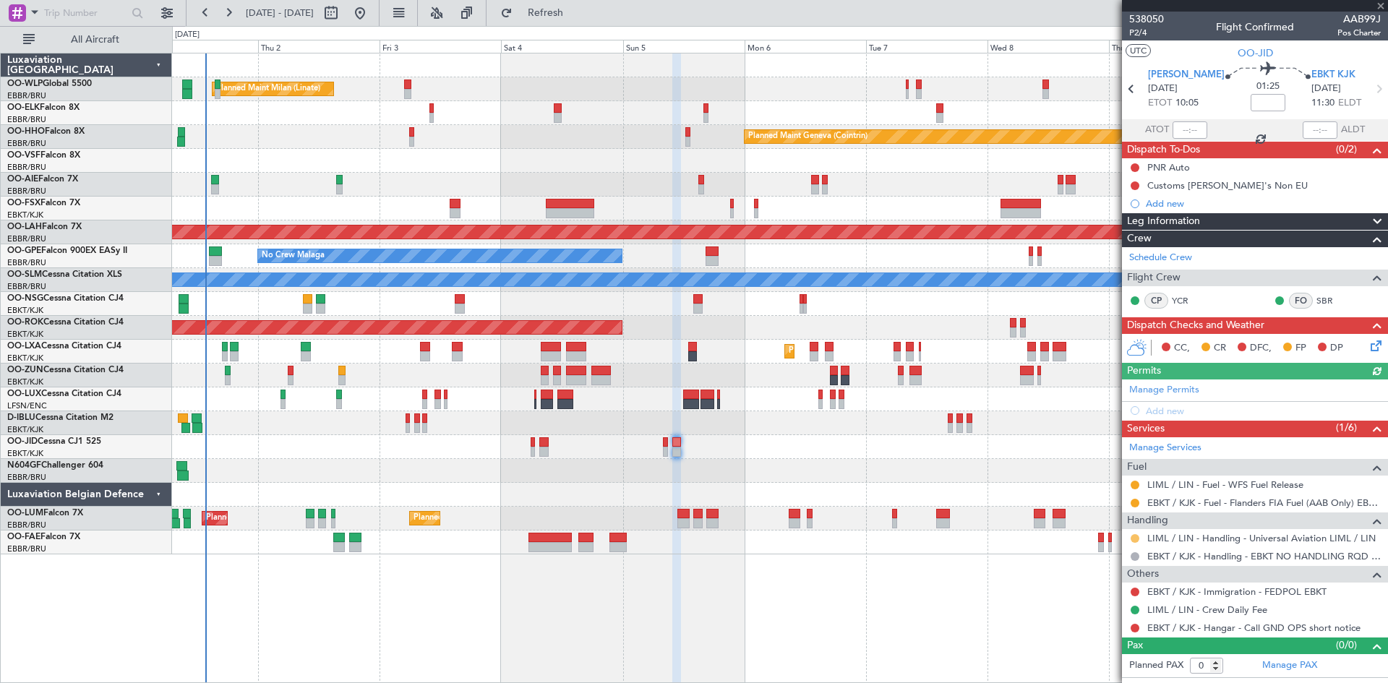
click at [1135, 536] on button at bounding box center [1135, 538] width 9 height 9
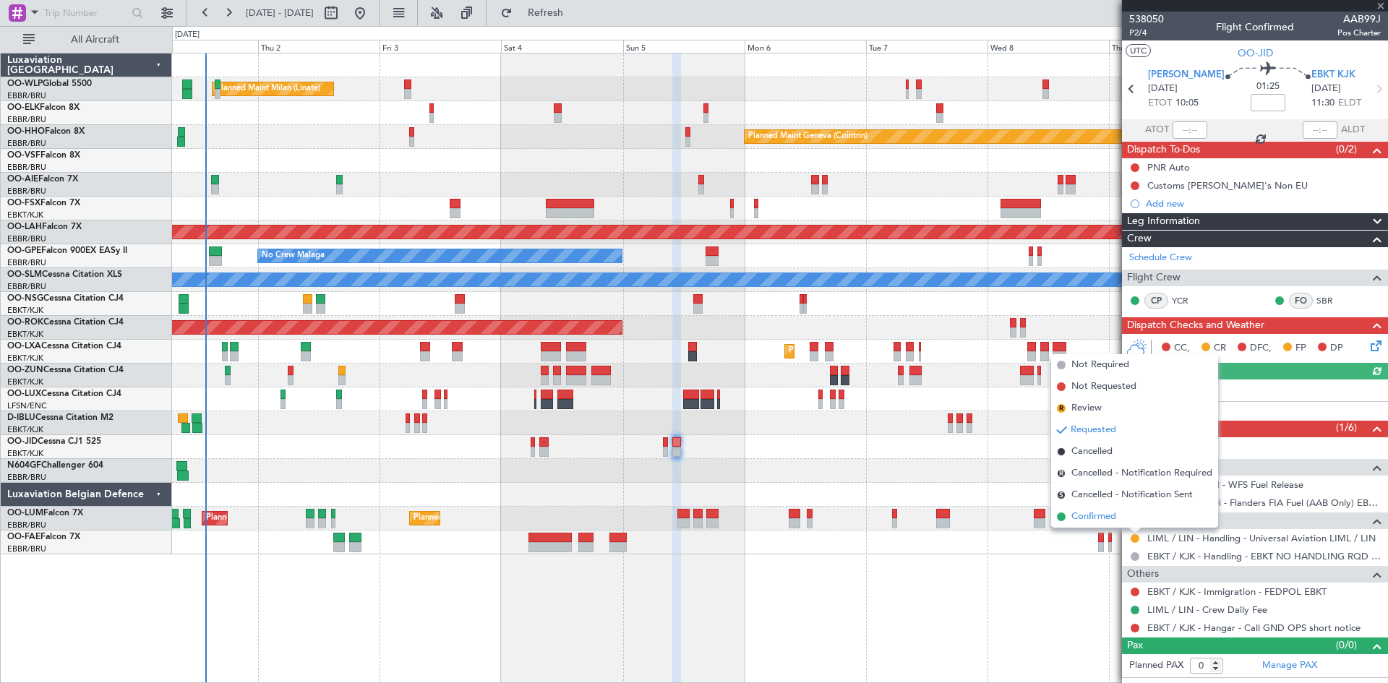
click at [1105, 515] on span "Confirmed" at bounding box center [1093, 517] width 45 height 14
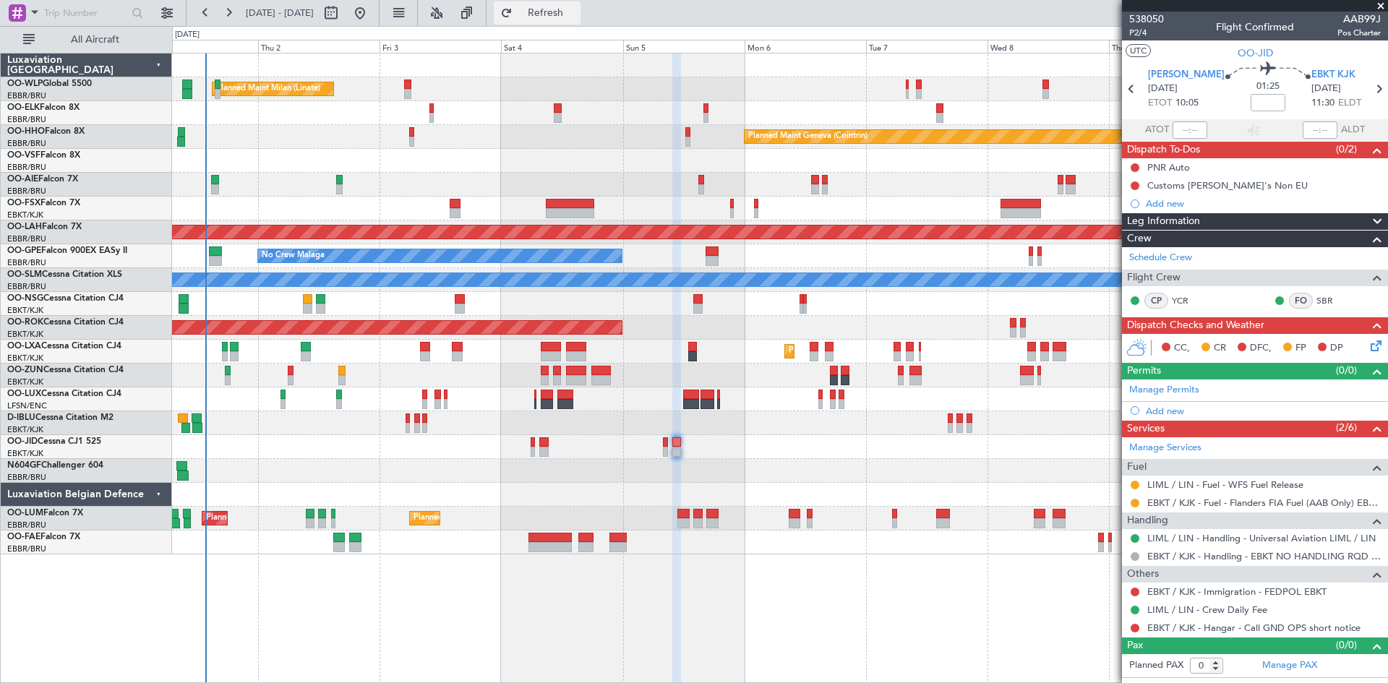
click at [548, 9] on button "Refresh" at bounding box center [537, 12] width 87 height 23
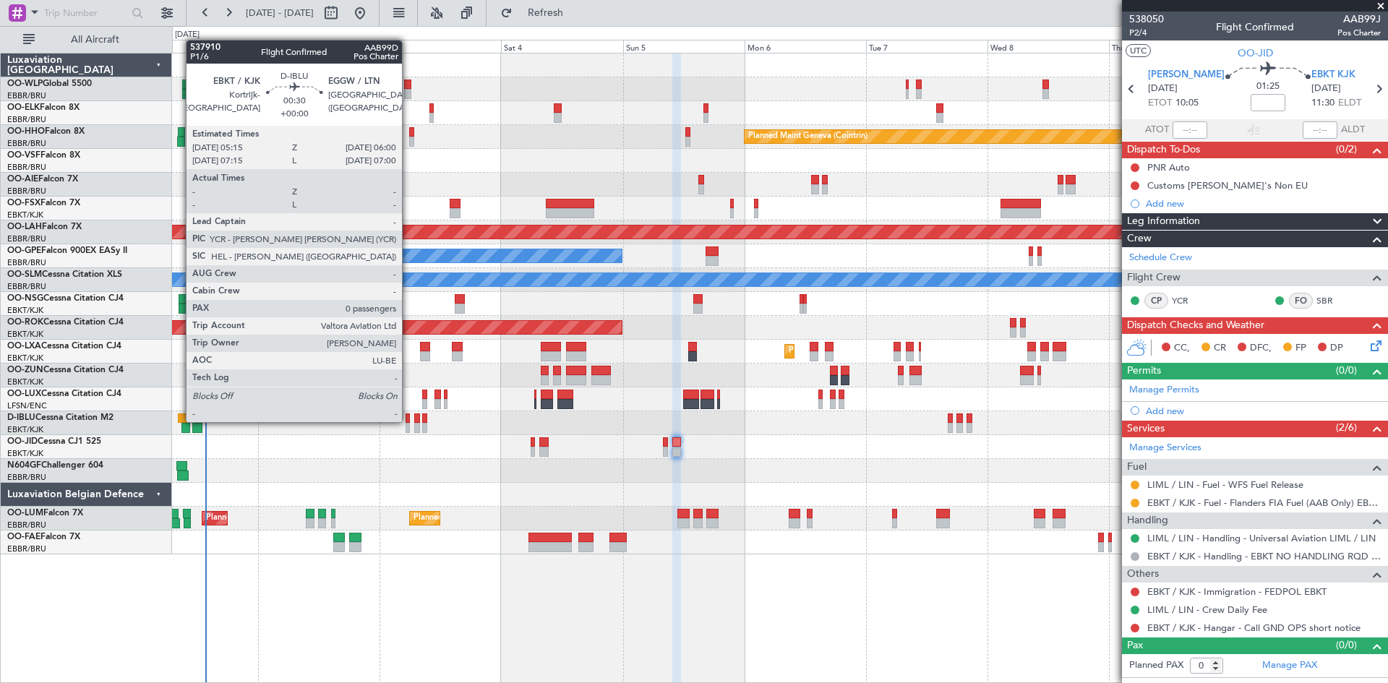
click at [408, 421] on div at bounding box center [408, 419] width 4 height 10
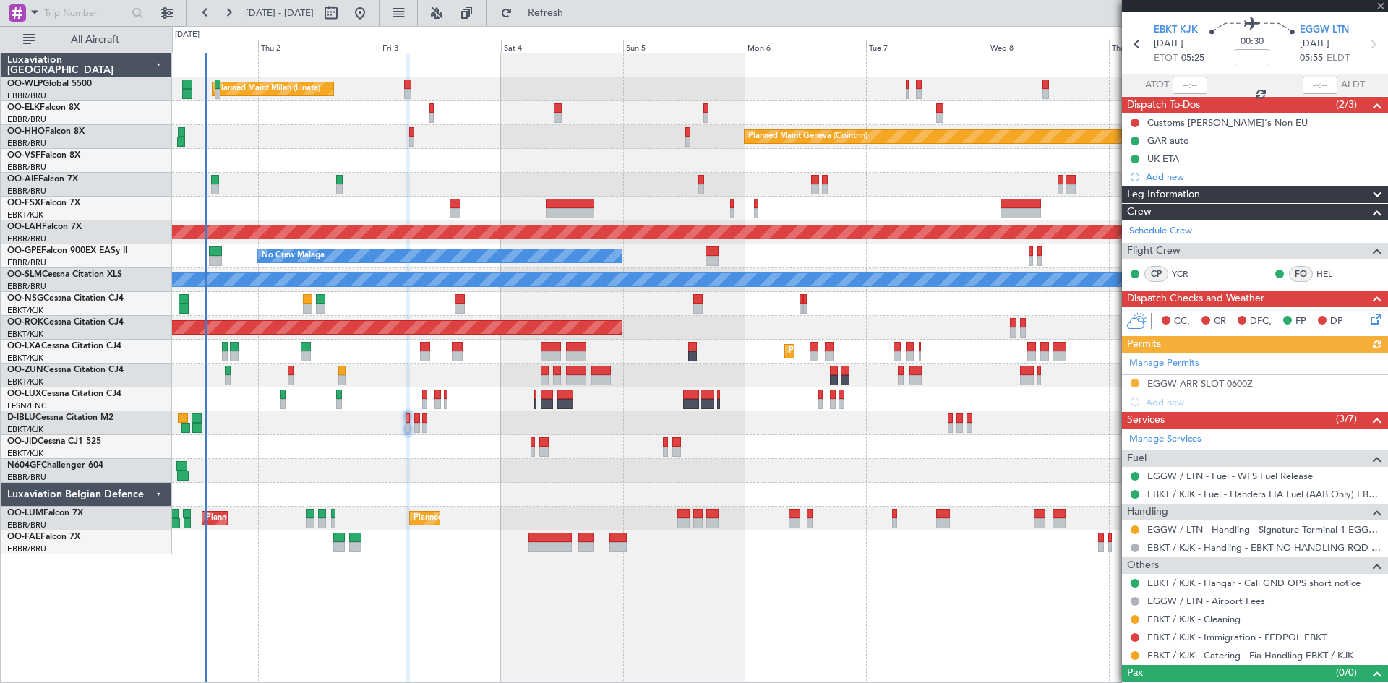
scroll to position [67, 0]
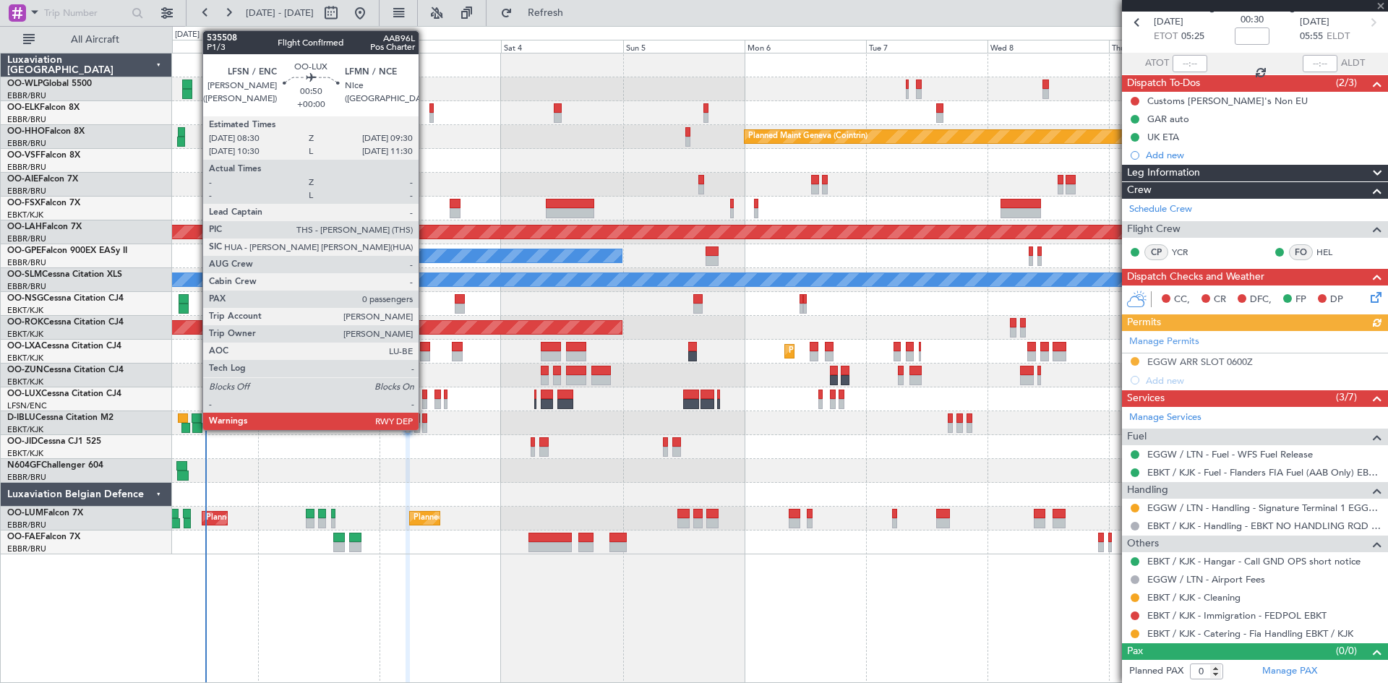
click at [425, 398] on div at bounding box center [425, 395] width 6 height 10
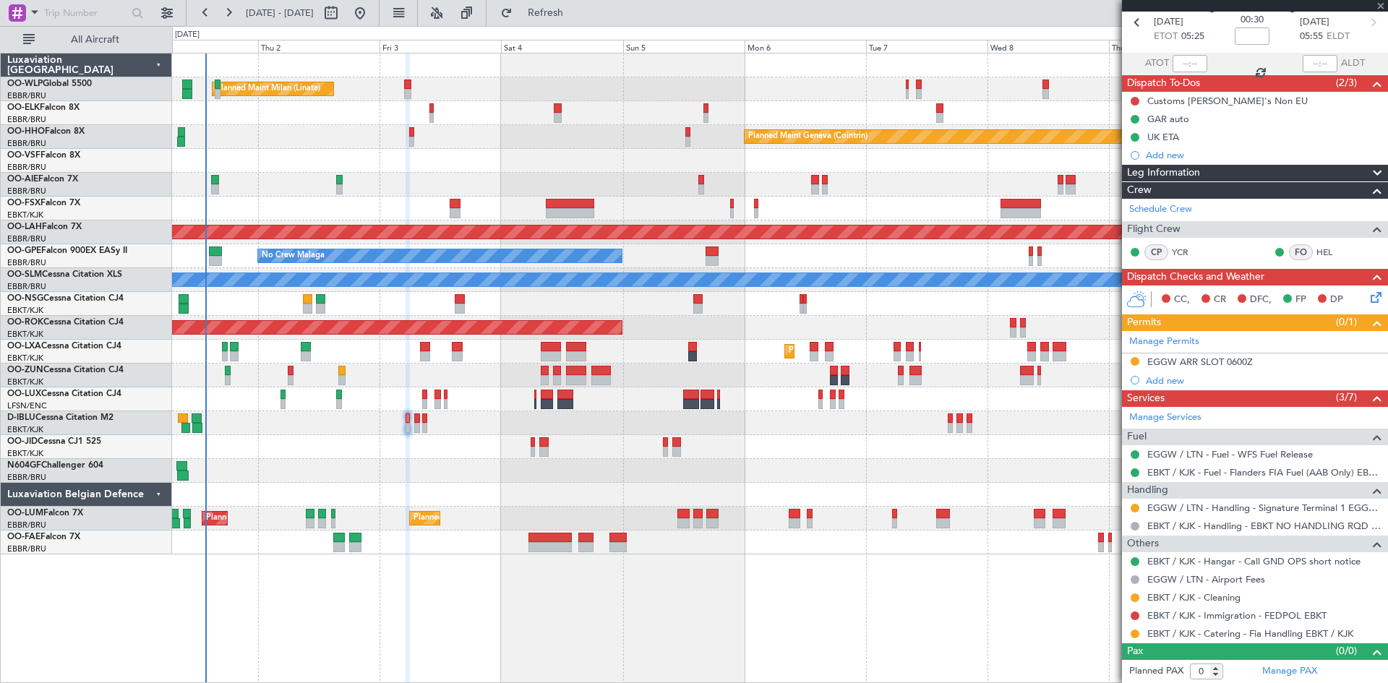
scroll to position [0, 0]
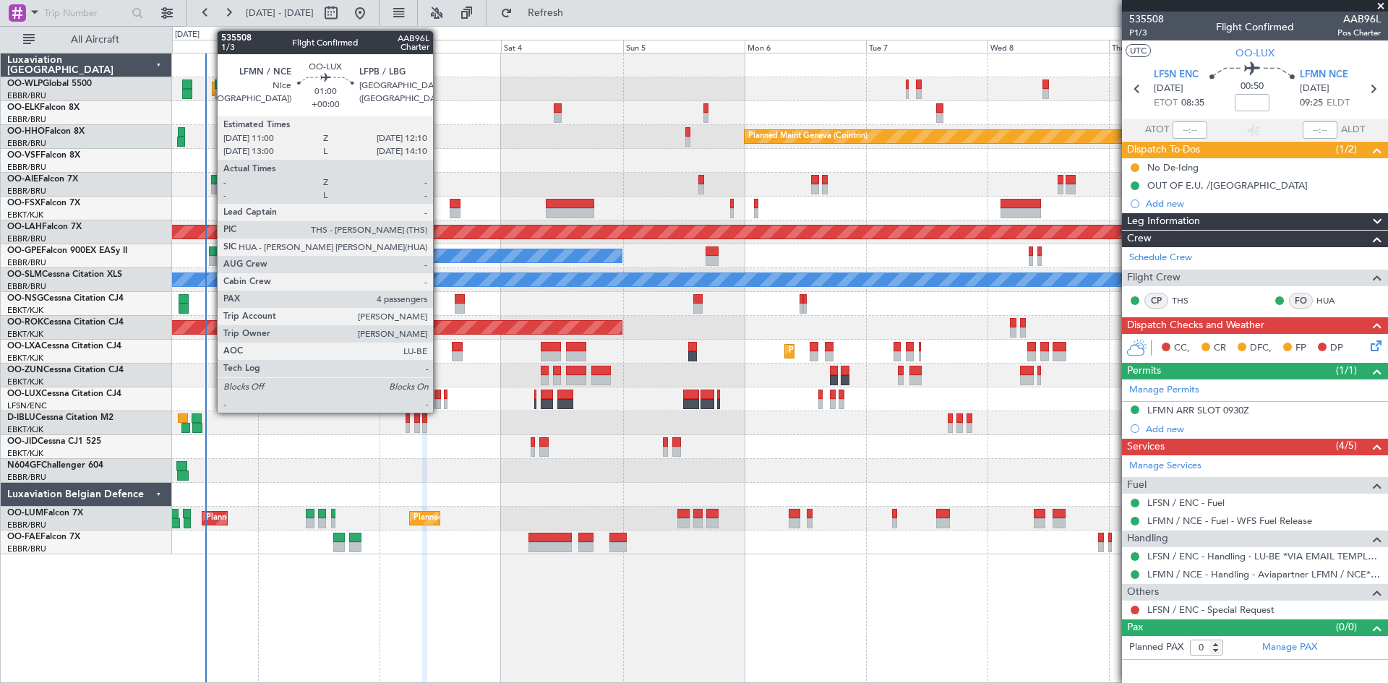
click at [440, 400] on div at bounding box center [437, 404] width 7 height 10
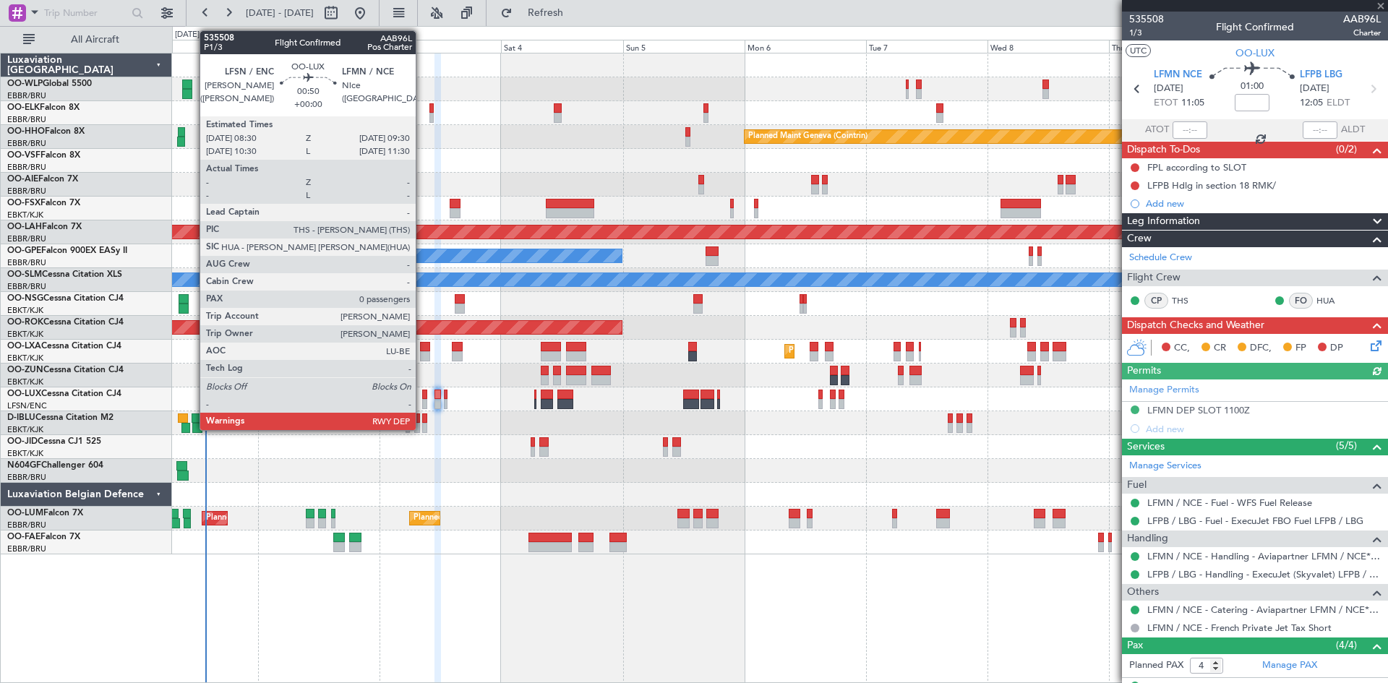
click at [422, 403] on div at bounding box center [425, 404] width 6 height 10
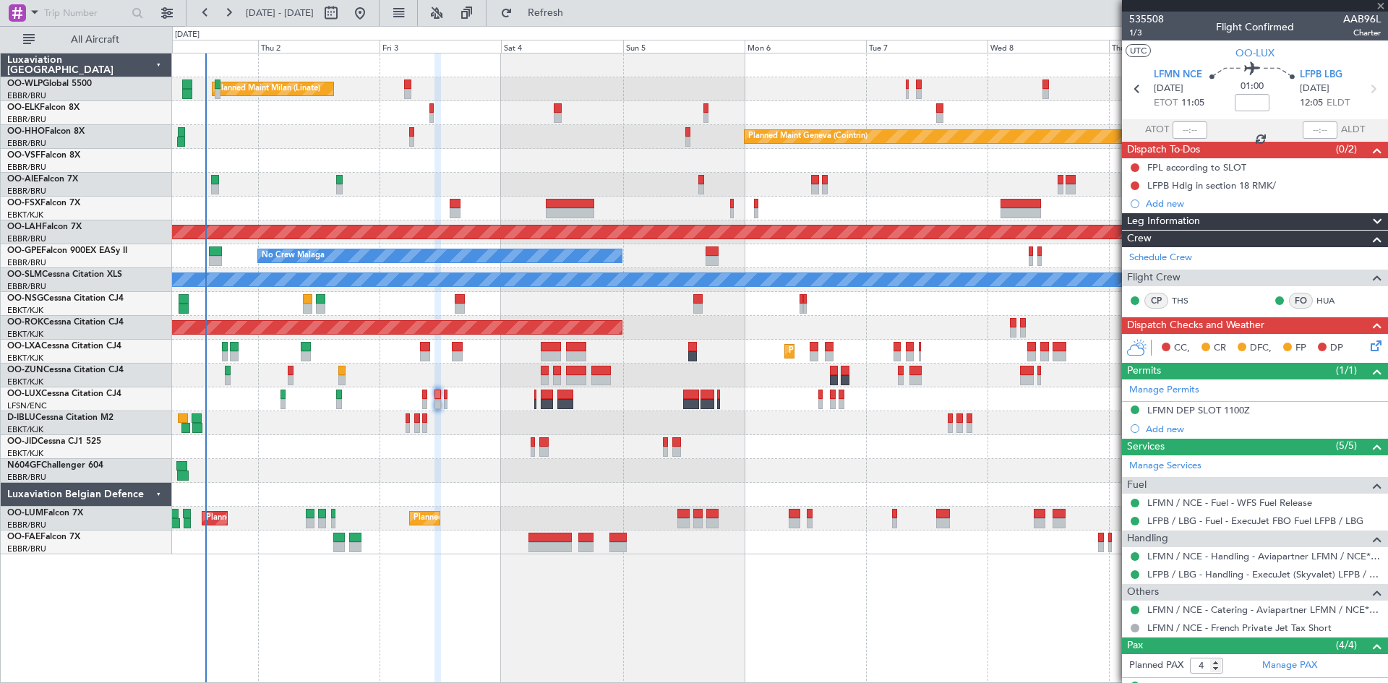
type input "0"
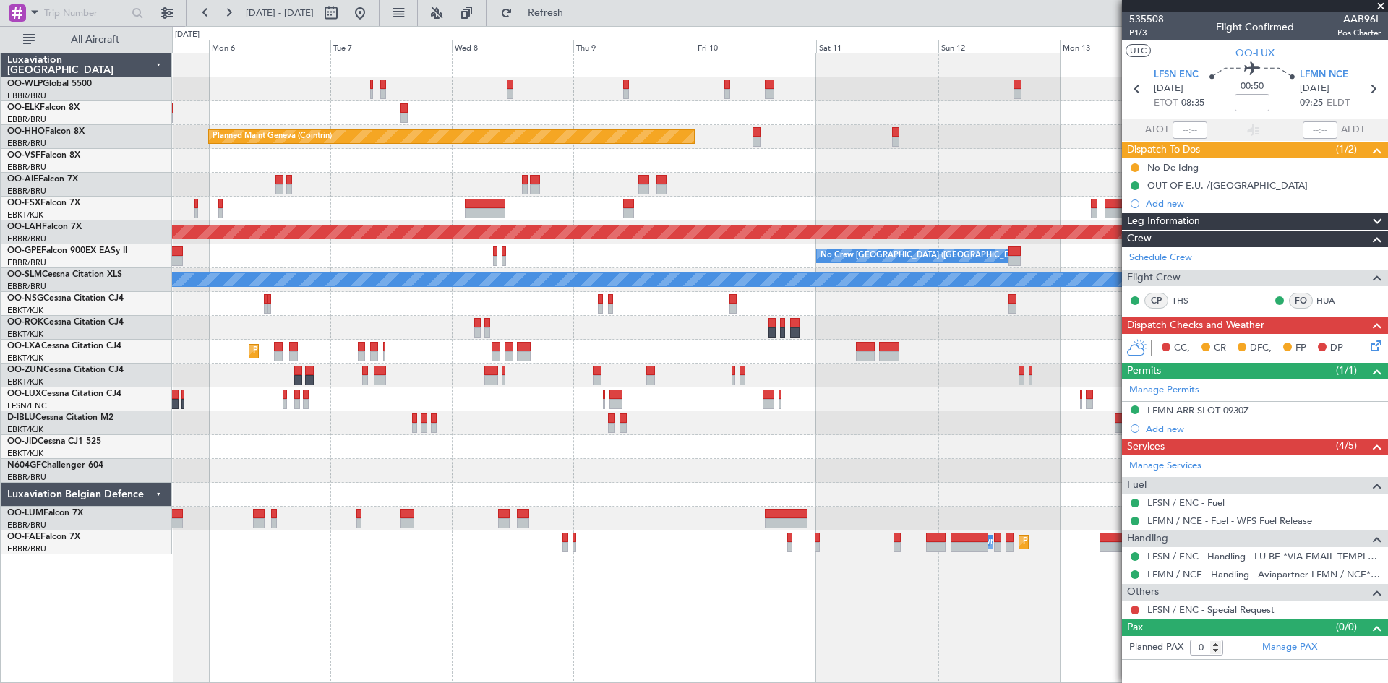
click at [387, 515] on div "Planned Maint Geneva (Cointrin) Planned [GEOGRAPHIC_DATA][PERSON_NAME]-[GEOGRAP…" at bounding box center [779, 303] width 1215 height 501
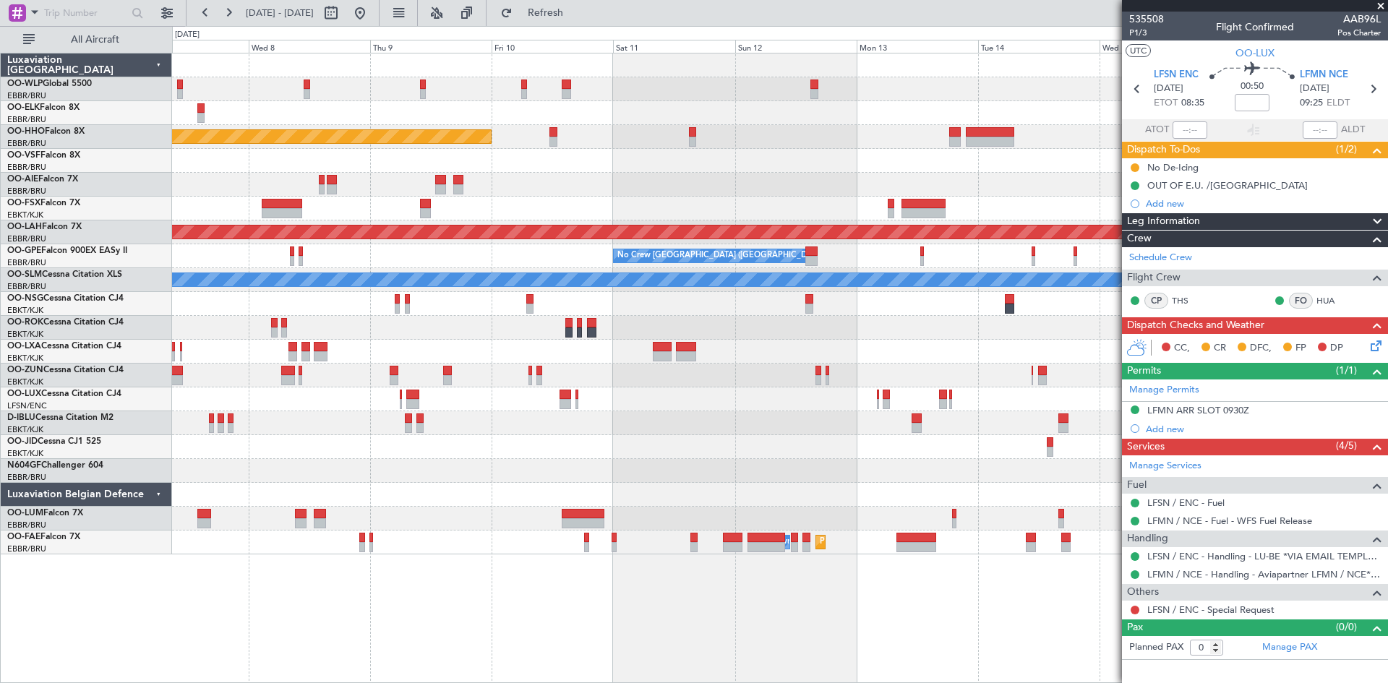
click at [560, 486] on div "Planned Maint Geneva (Cointrin) Planned [GEOGRAPHIC_DATA][PERSON_NAME]-[GEOGRAP…" at bounding box center [779, 303] width 1215 height 501
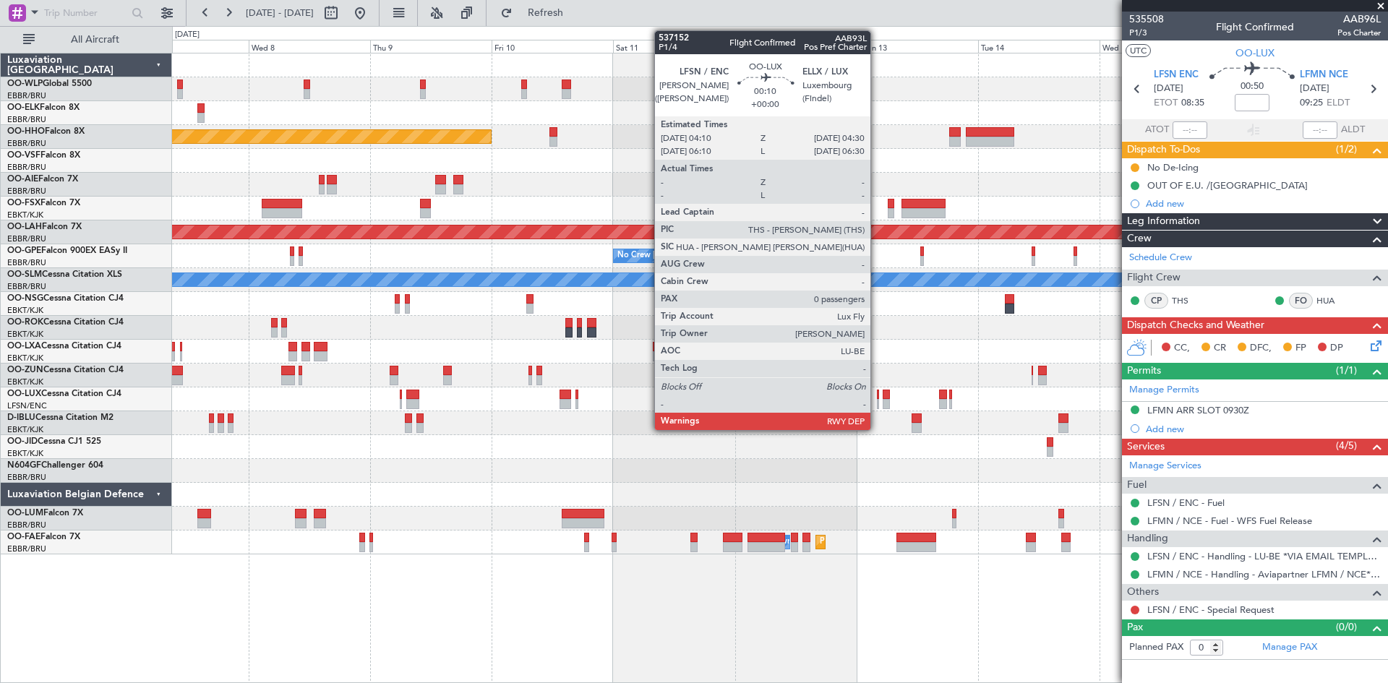
click at [877, 404] on div at bounding box center [878, 404] width 2 height 10
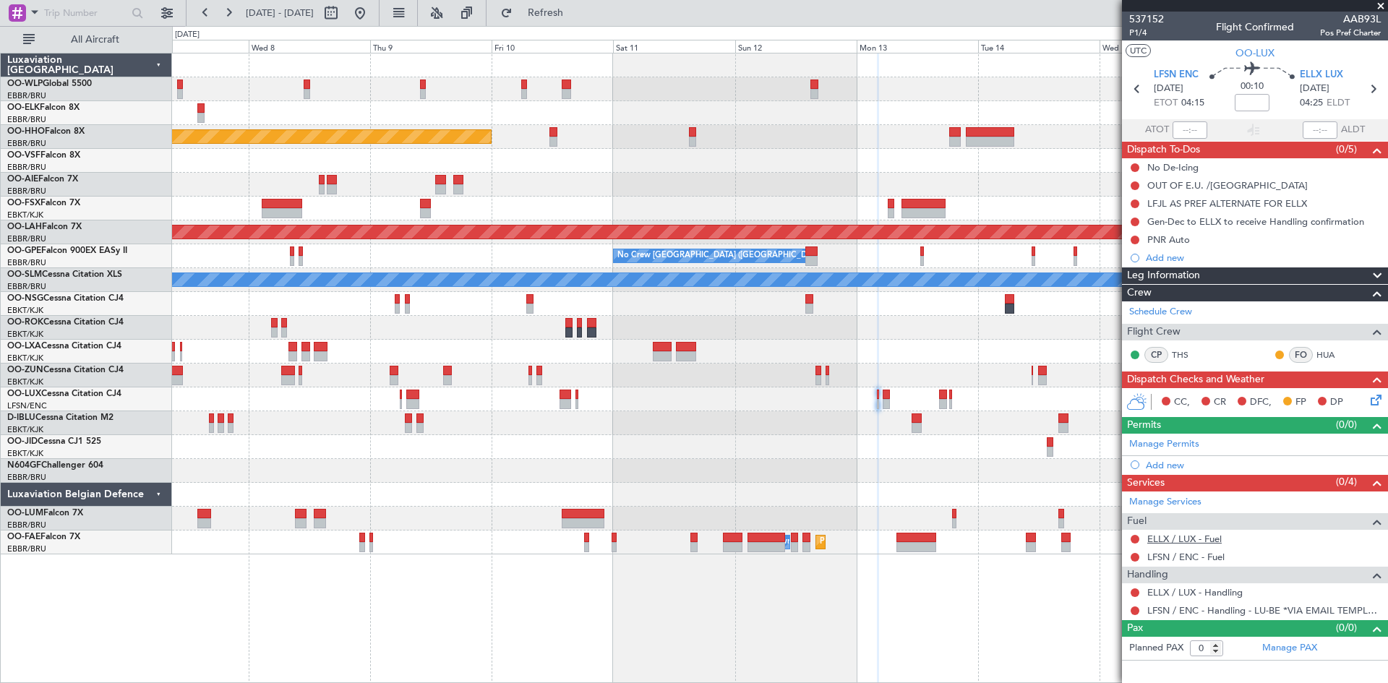
click at [1202, 538] on link "ELLX / LUX - Fuel" at bounding box center [1184, 539] width 74 height 12
click at [576, 12] on span "Refresh" at bounding box center [545, 13] width 61 height 10
click at [1138, 554] on button at bounding box center [1135, 557] width 9 height 9
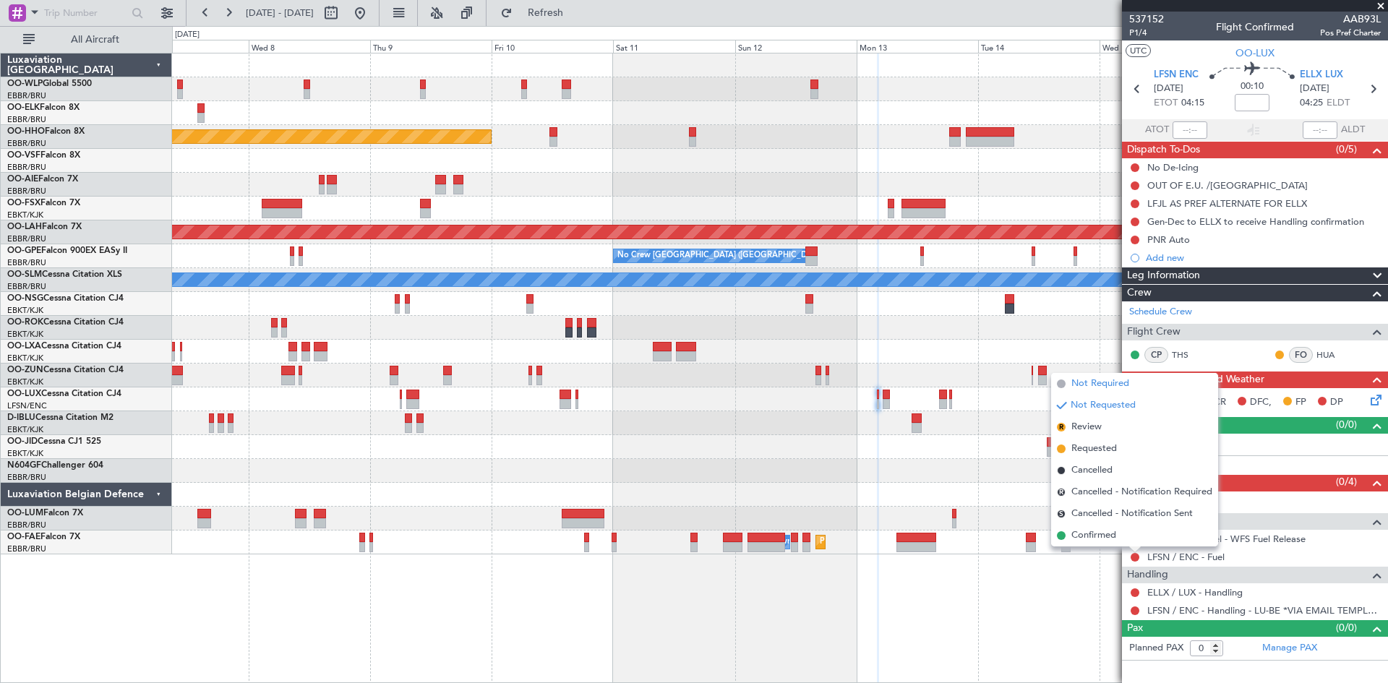
click at [1110, 376] on li "Not Required" at bounding box center [1134, 384] width 167 height 22
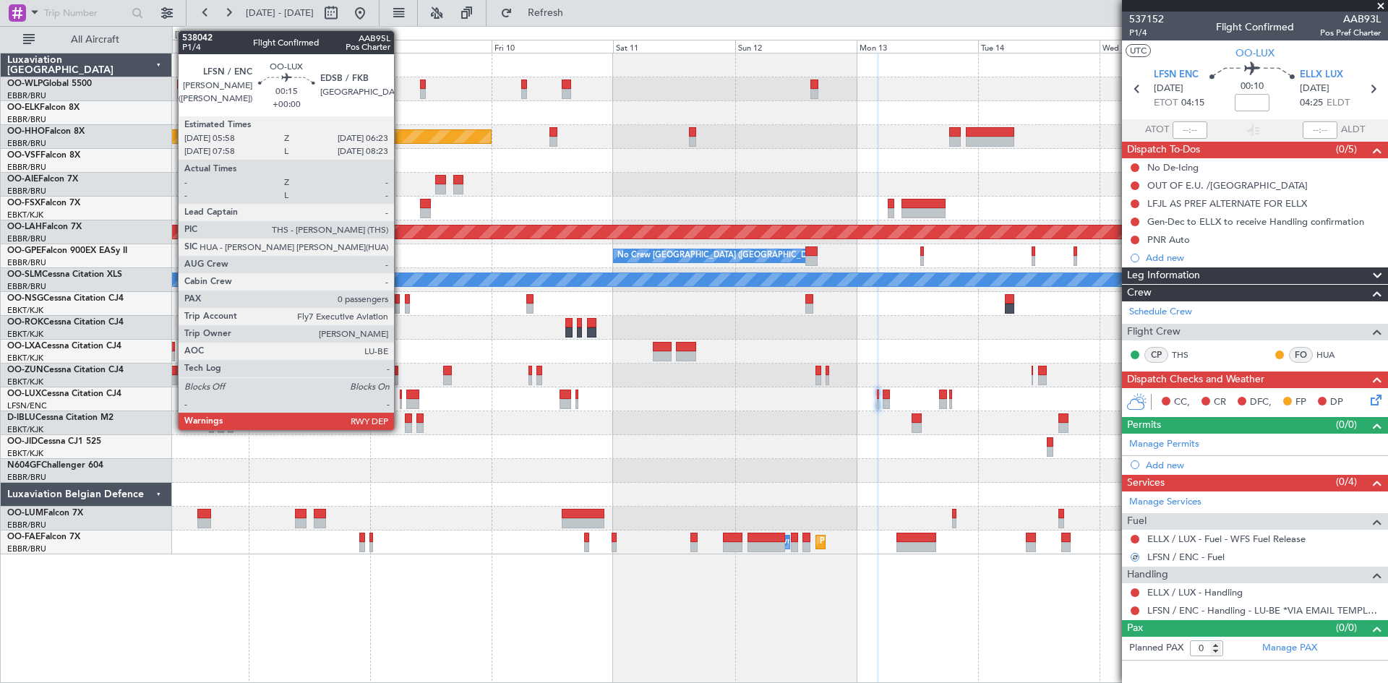
click at [400, 395] on div at bounding box center [401, 395] width 2 height 10
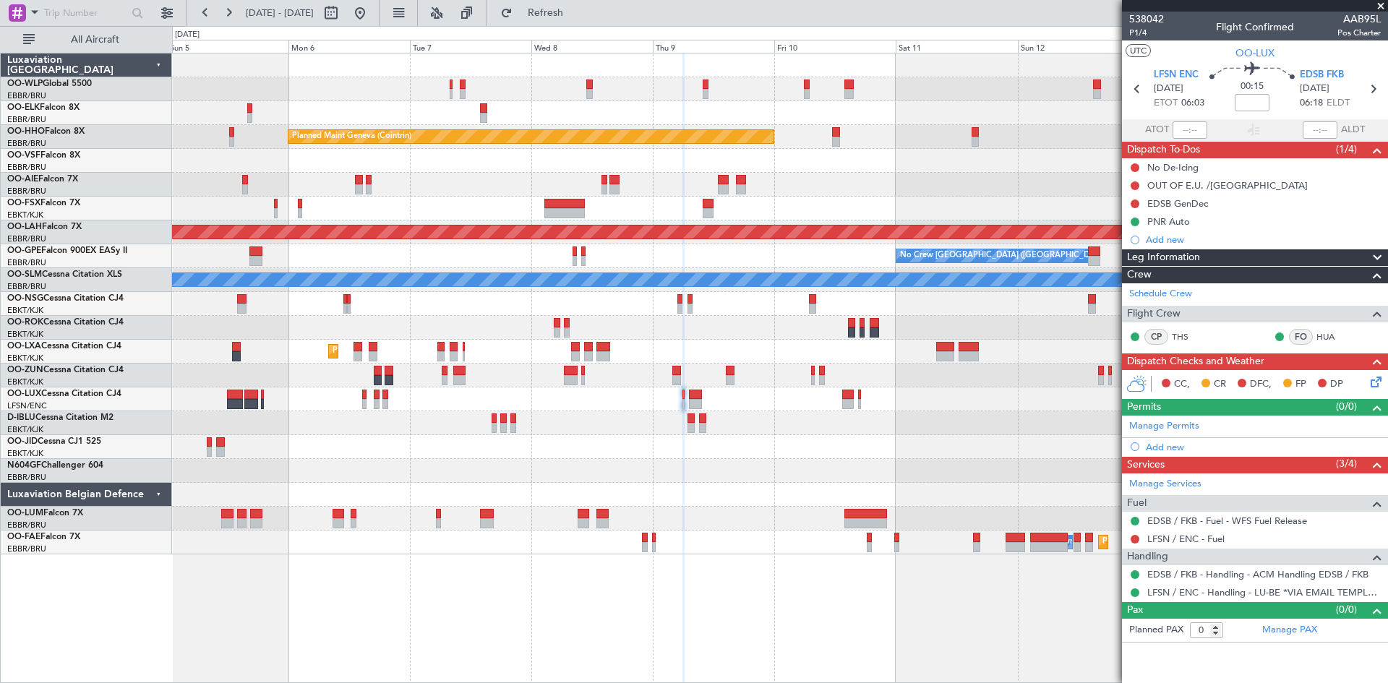
click at [543, 407] on div at bounding box center [779, 399] width 1215 height 24
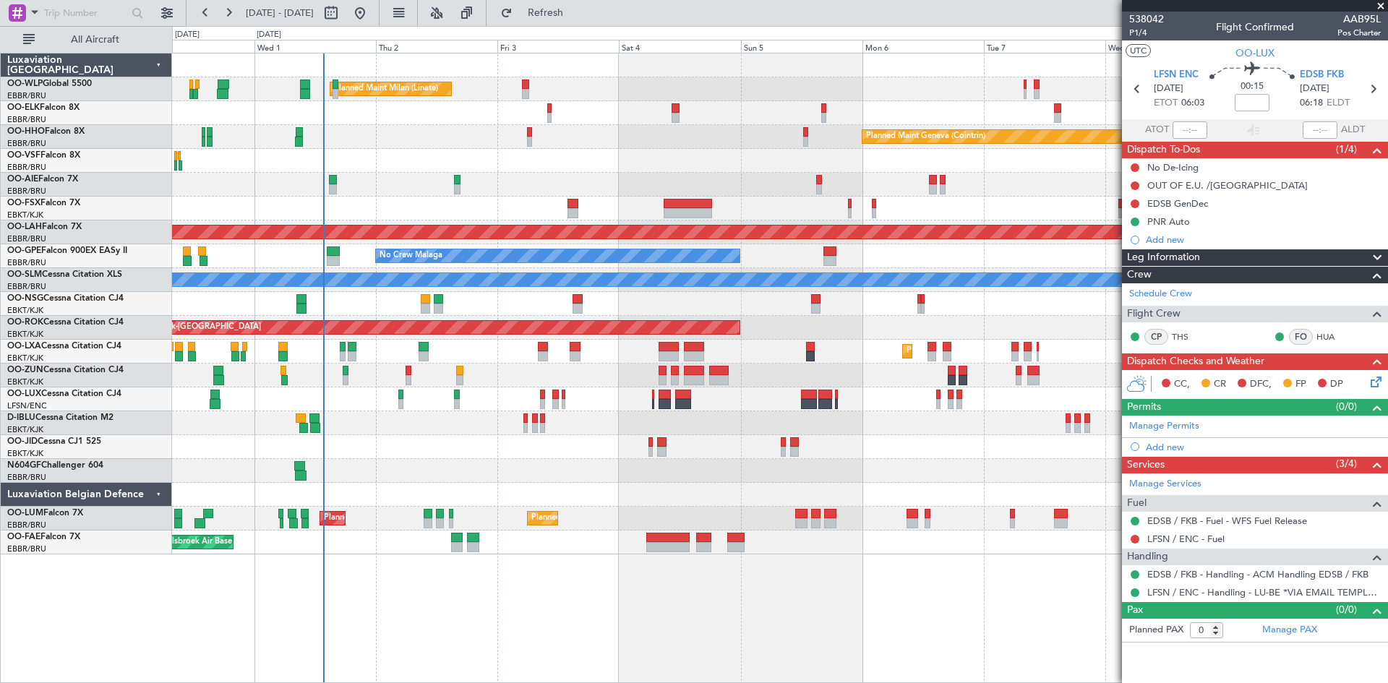
click at [875, 431] on div "A/C Unavailable [GEOGRAPHIC_DATA]-[GEOGRAPHIC_DATA]" at bounding box center [779, 423] width 1215 height 24
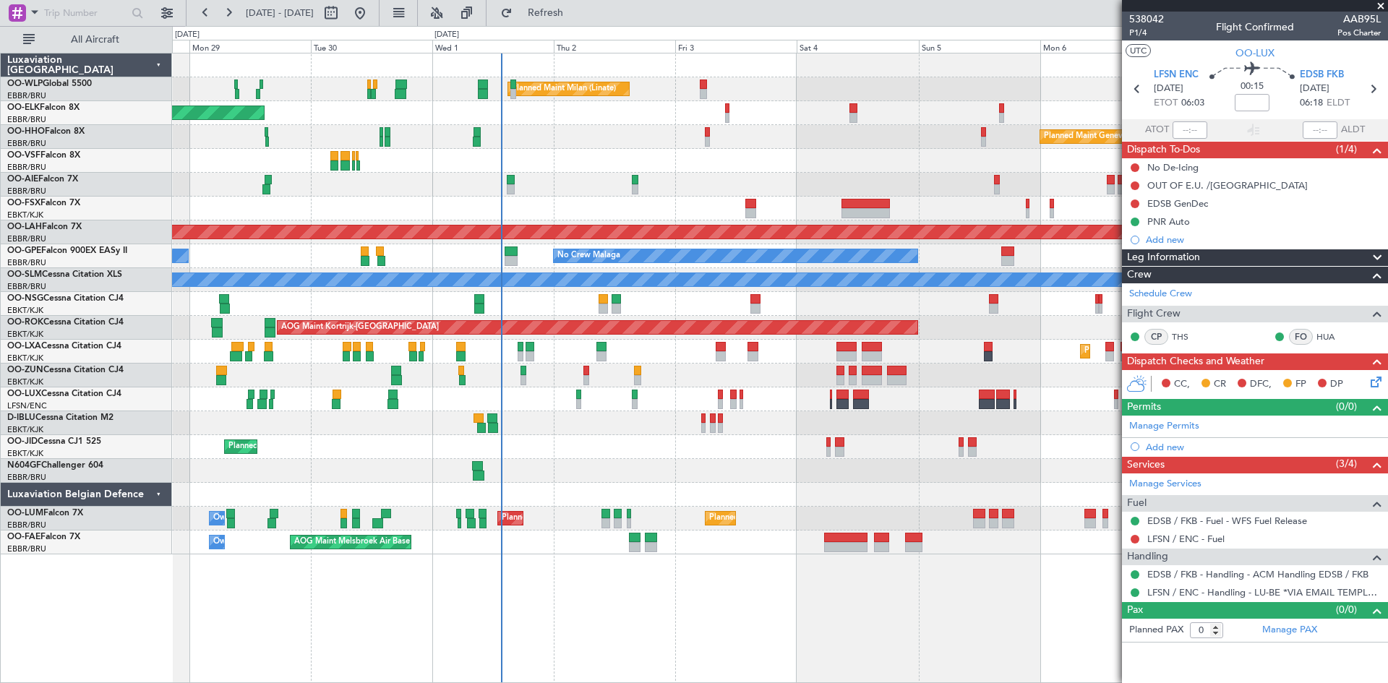
click at [382, 427] on div "A/C Unavailable [GEOGRAPHIC_DATA]-[GEOGRAPHIC_DATA] A/C Unavailable [GEOGRAPHIC…" at bounding box center [779, 423] width 1215 height 24
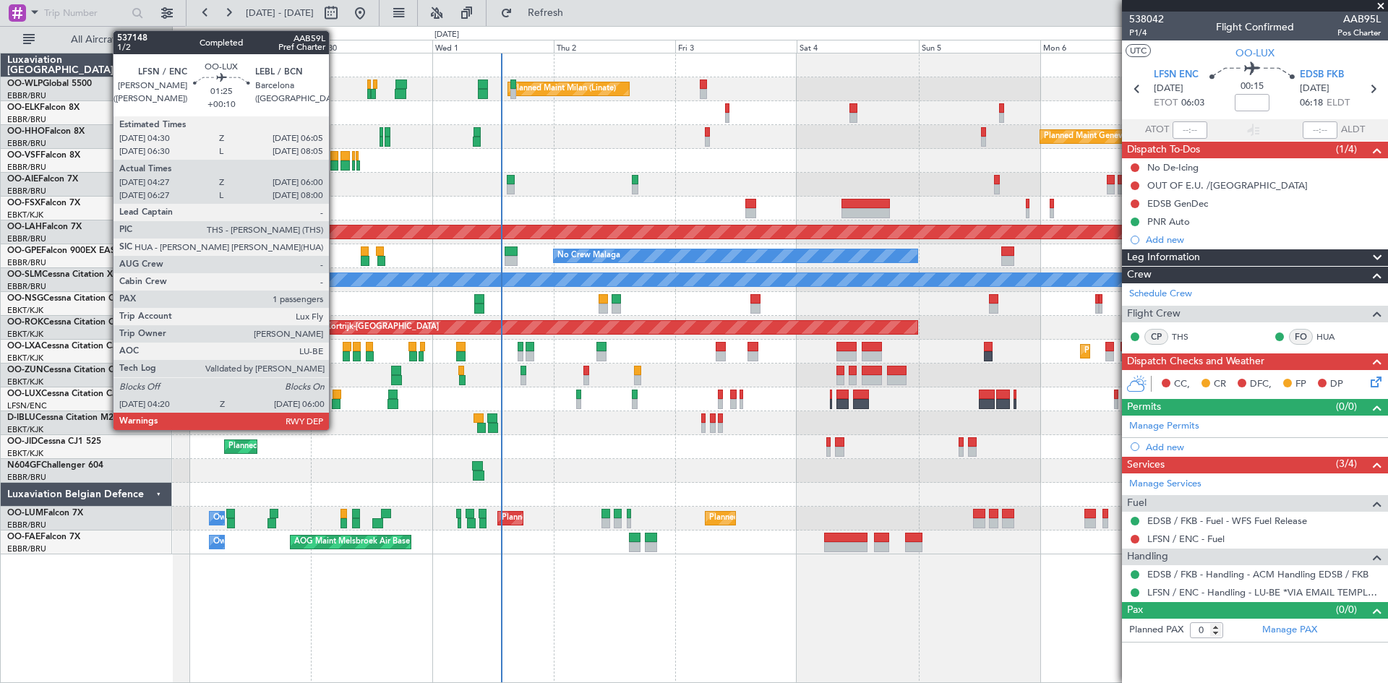
click at [335, 402] on div at bounding box center [336, 404] width 9 height 10
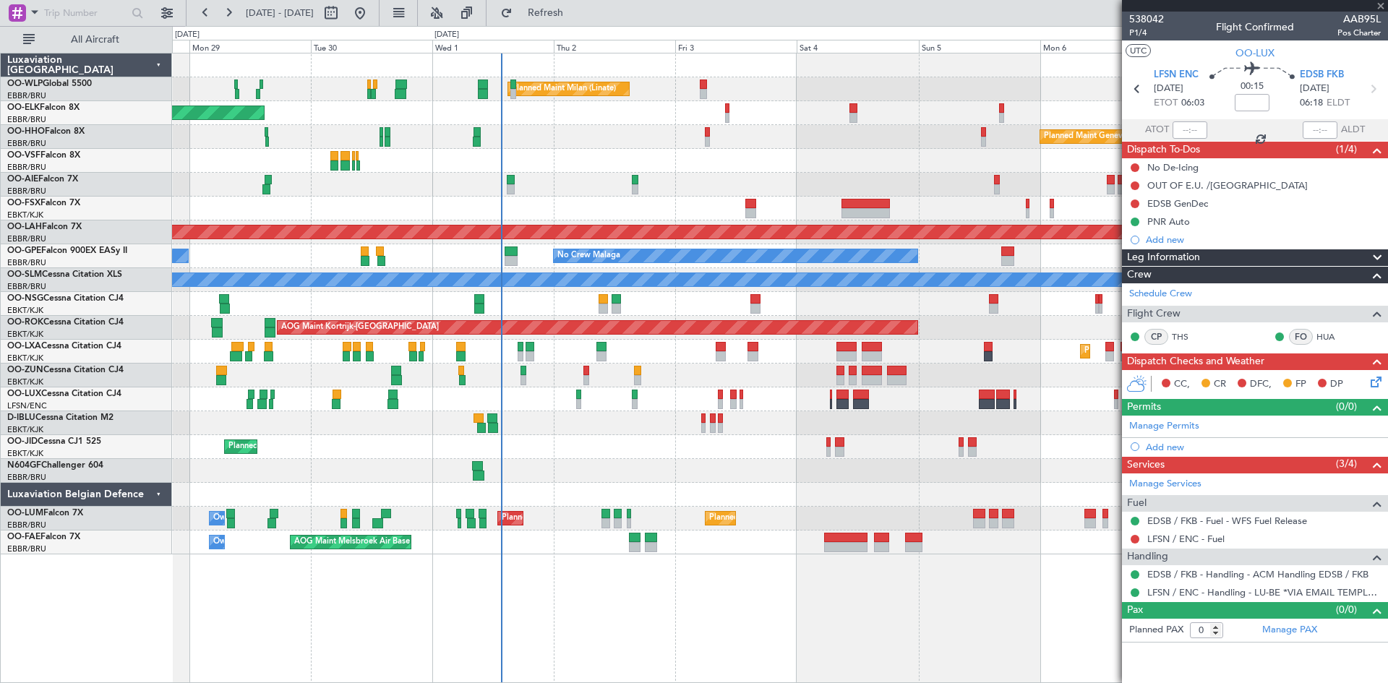
type input "+00:10"
type input "04:32"
type input "05:55"
type input "1"
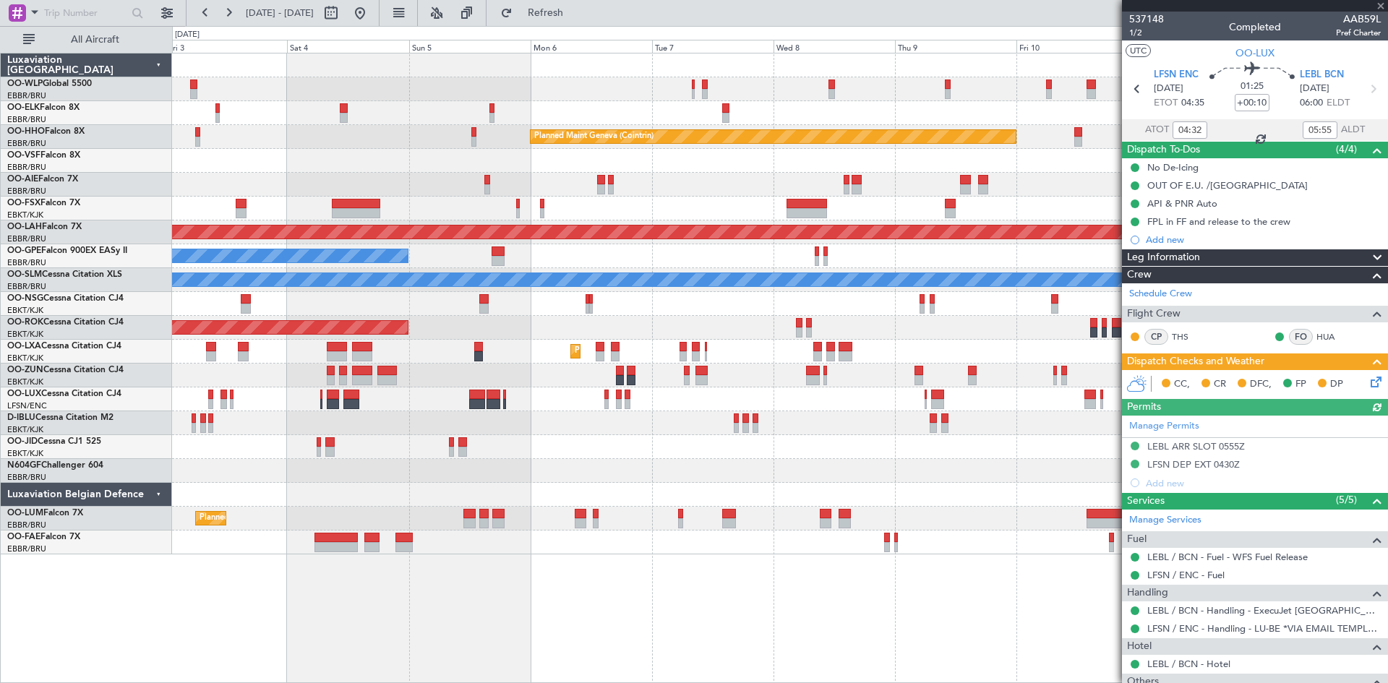
click at [420, 518] on div "Planned Maint Milan (Linate) Planned Maint Geneva ([GEOGRAPHIC_DATA]) Planned […" at bounding box center [779, 303] width 1215 height 501
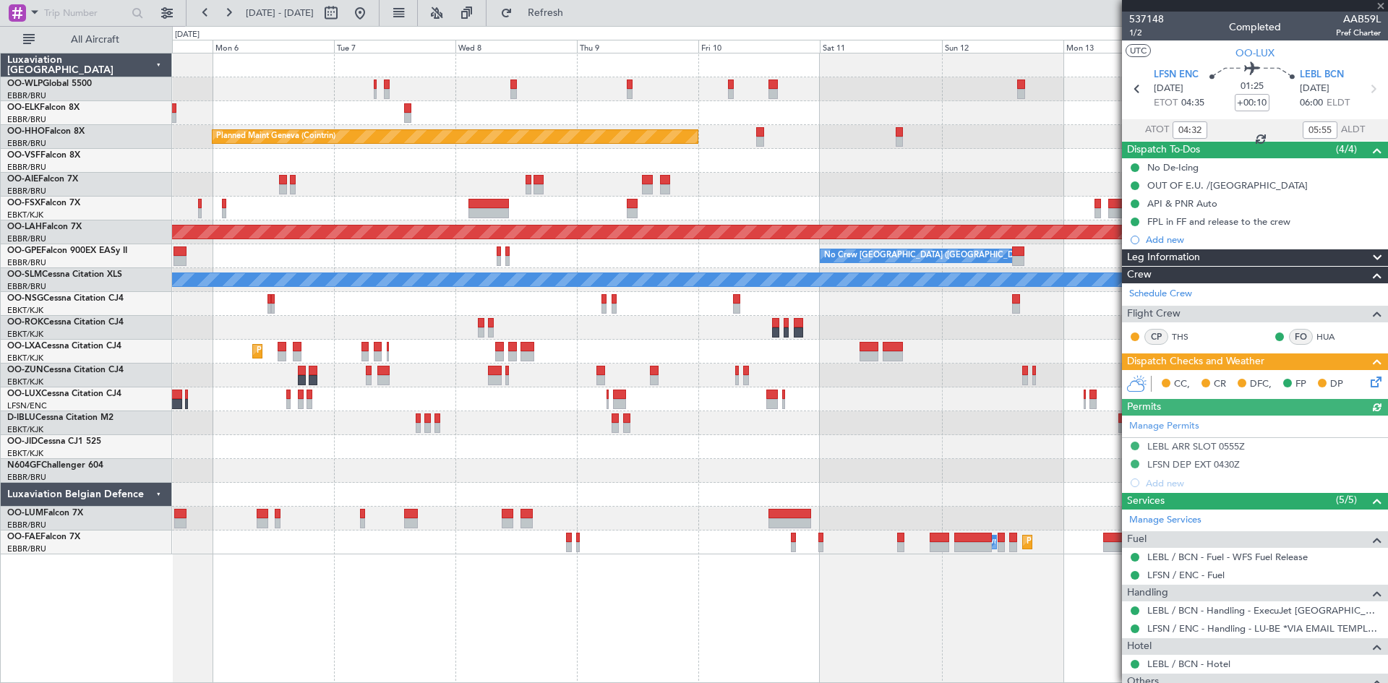
click at [558, 491] on div at bounding box center [779, 495] width 1215 height 24
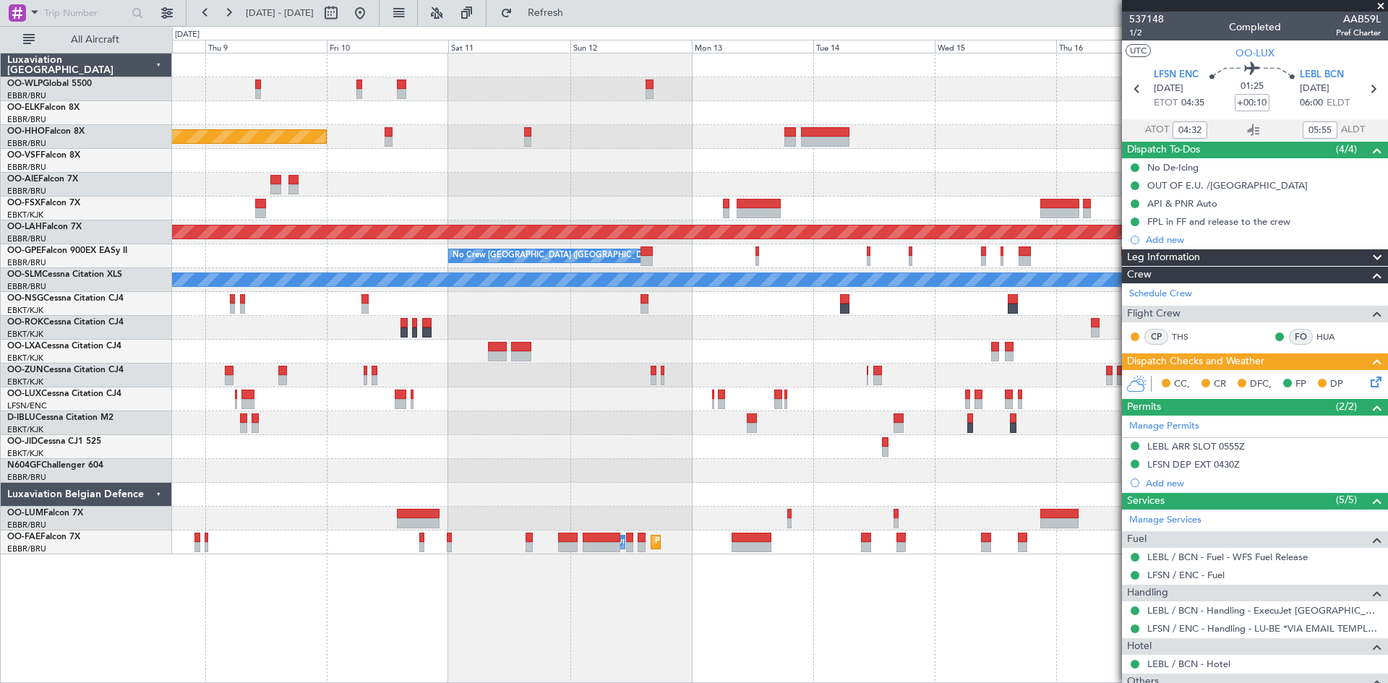
click at [526, 453] on div "Planned Maint Geneva (Cointrin) Planned [GEOGRAPHIC_DATA][PERSON_NAME]-[GEOGRAP…" at bounding box center [779, 303] width 1215 height 501
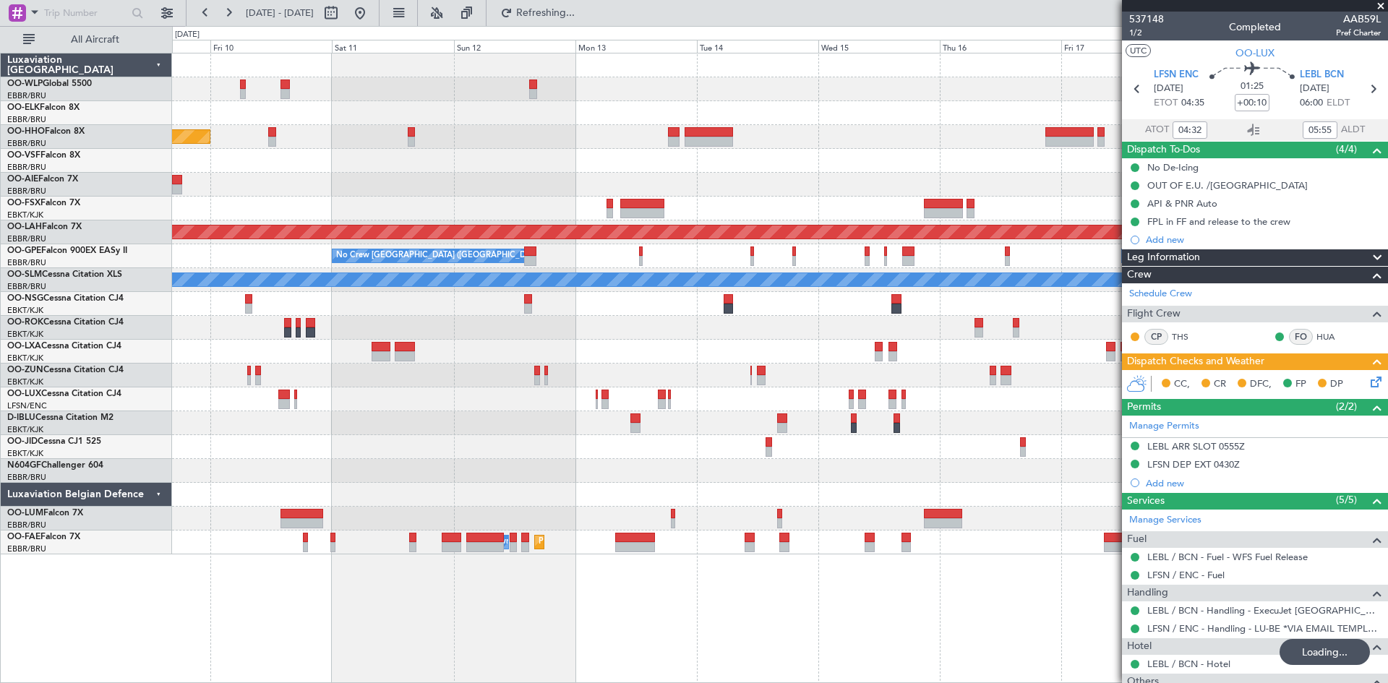
click at [808, 454] on div at bounding box center [779, 447] width 1215 height 24
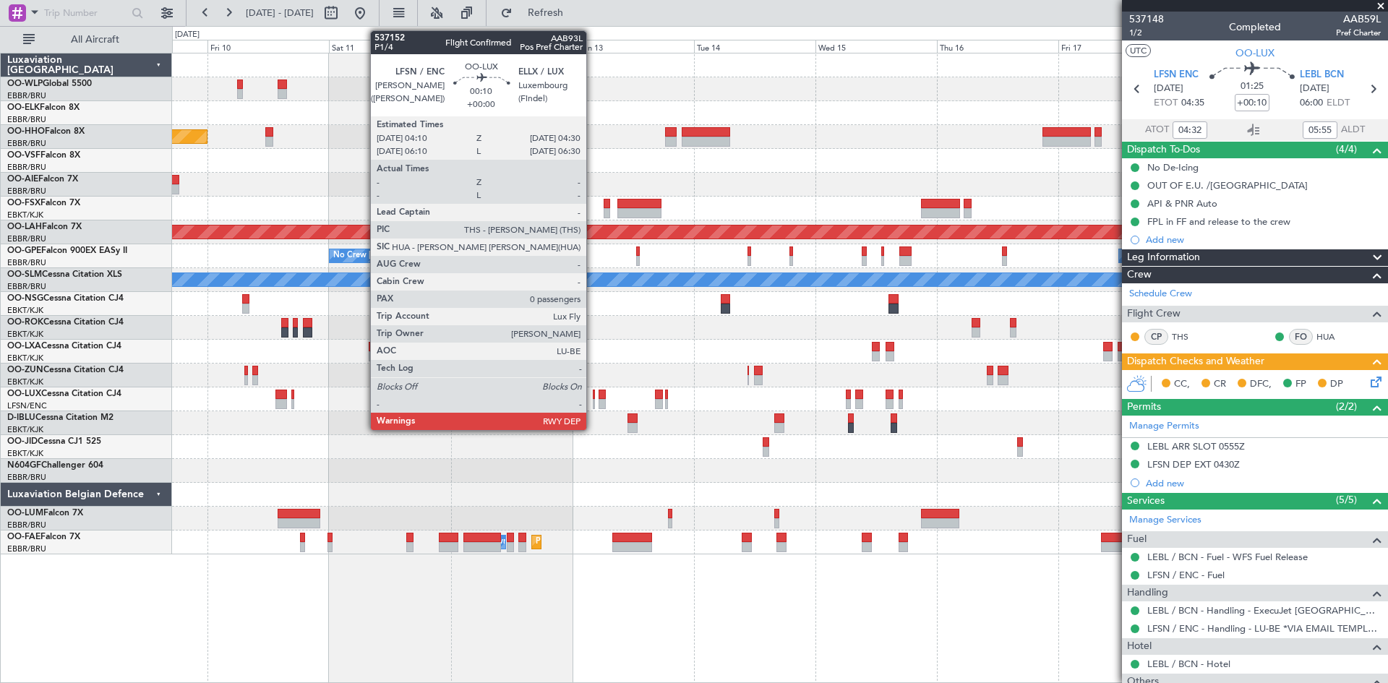
click at [593, 397] on div at bounding box center [594, 395] width 2 height 10
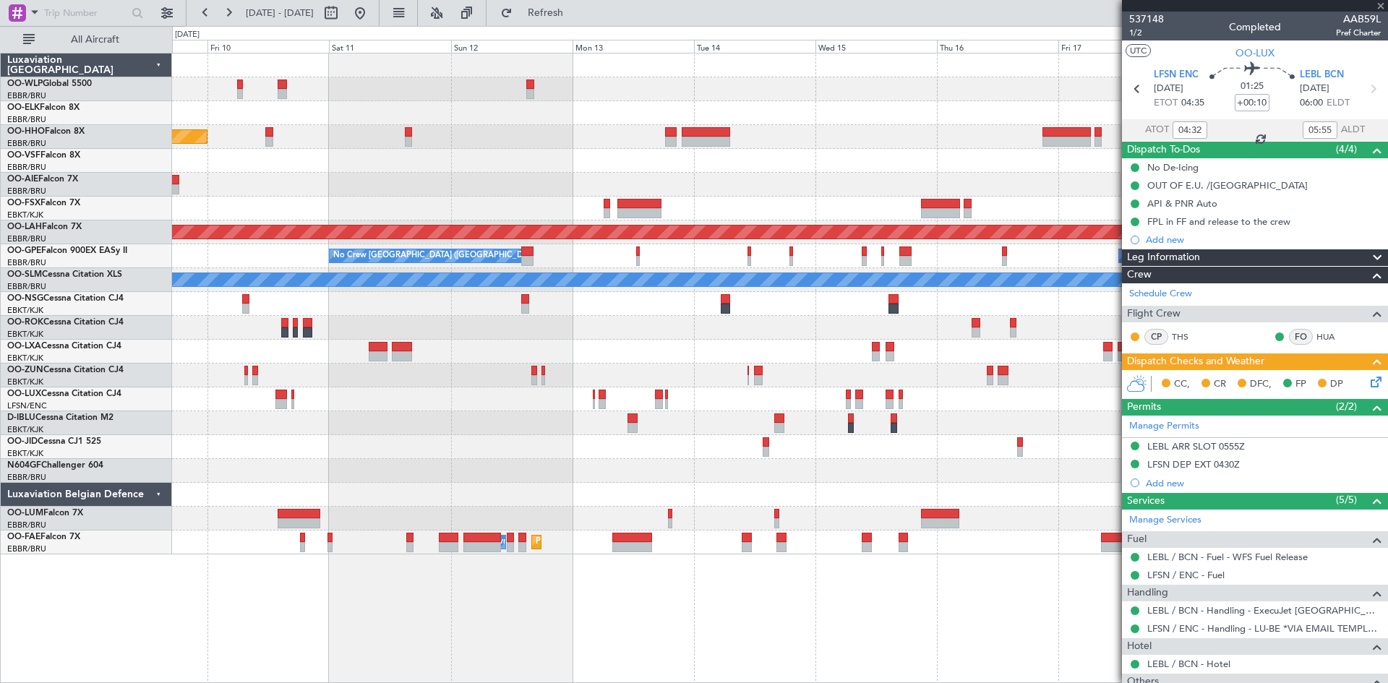
type input "0"
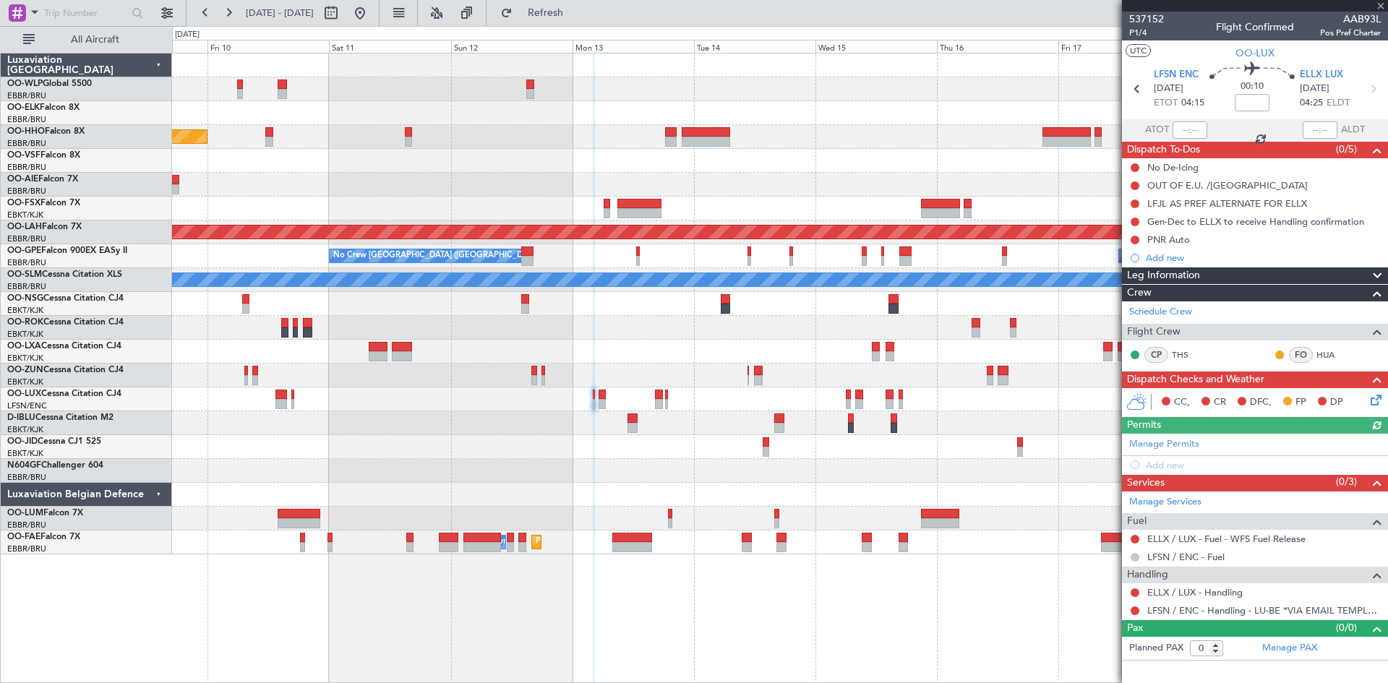
click at [1137, 558] on button at bounding box center [1135, 557] width 9 height 9
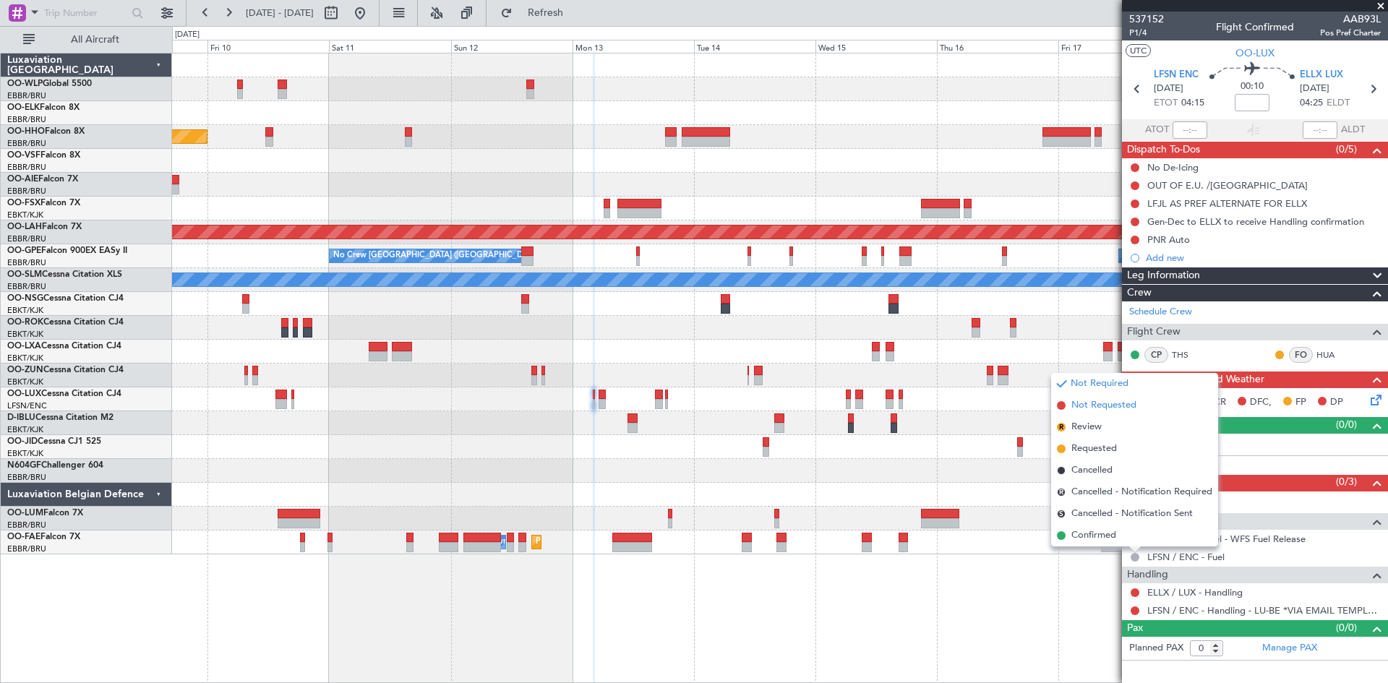
click at [1086, 411] on span "Not Requested" at bounding box center [1103, 405] width 65 height 14
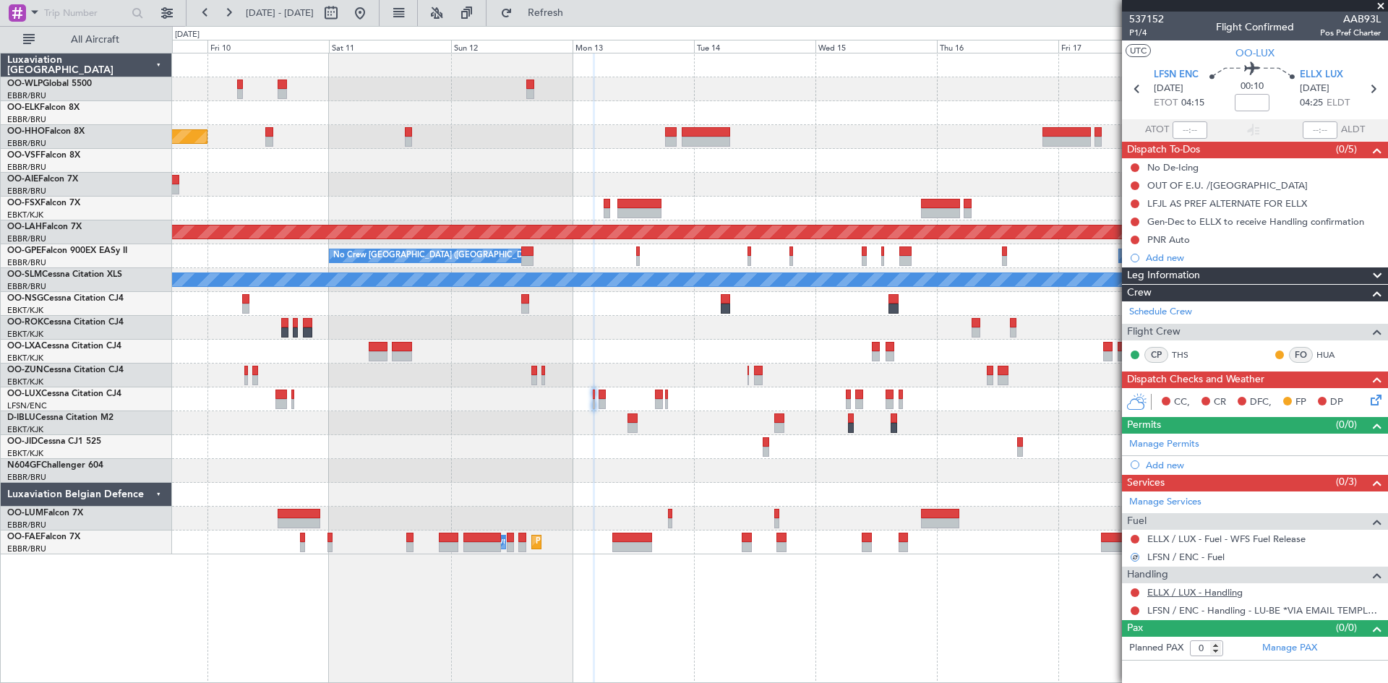
click at [1220, 596] on link "ELLX / LUX - Handling" at bounding box center [1194, 592] width 95 height 12
click at [576, 17] on span "Refresh" at bounding box center [545, 13] width 61 height 10
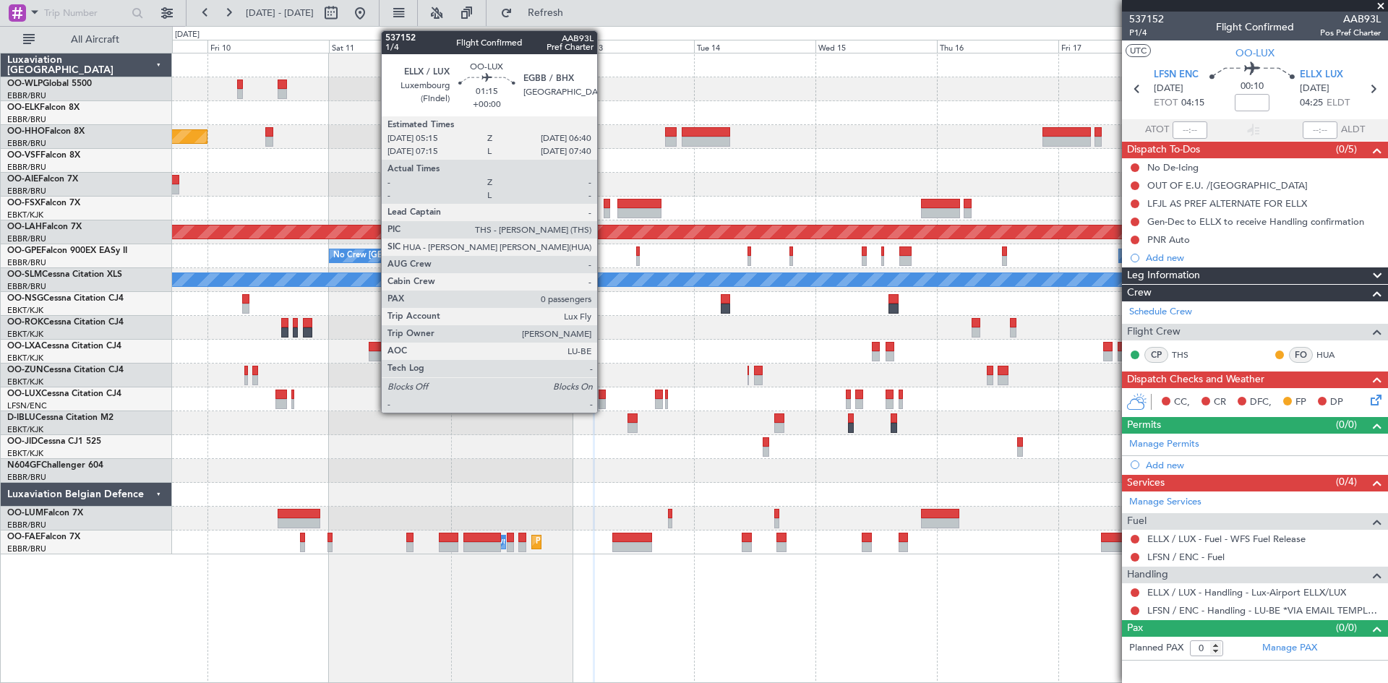
click at [603, 403] on div at bounding box center [602, 404] width 7 height 10
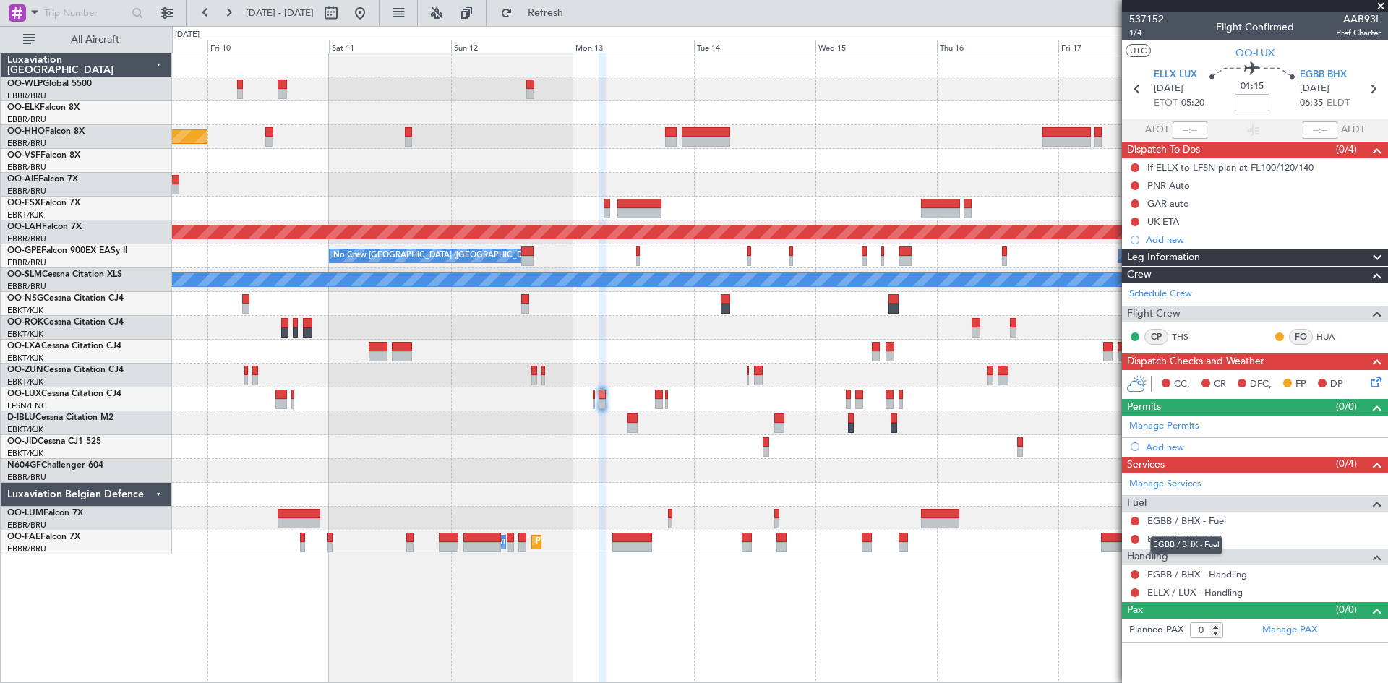
click at [1223, 521] on link "EGBB / BHX - Fuel" at bounding box center [1186, 521] width 79 height 12
click at [560, 1] on fb-refresh-button "Refresh" at bounding box center [537, 13] width 101 height 26
click at [560, 11] on button "Refresh" at bounding box center [537, 12] width 87 height 23
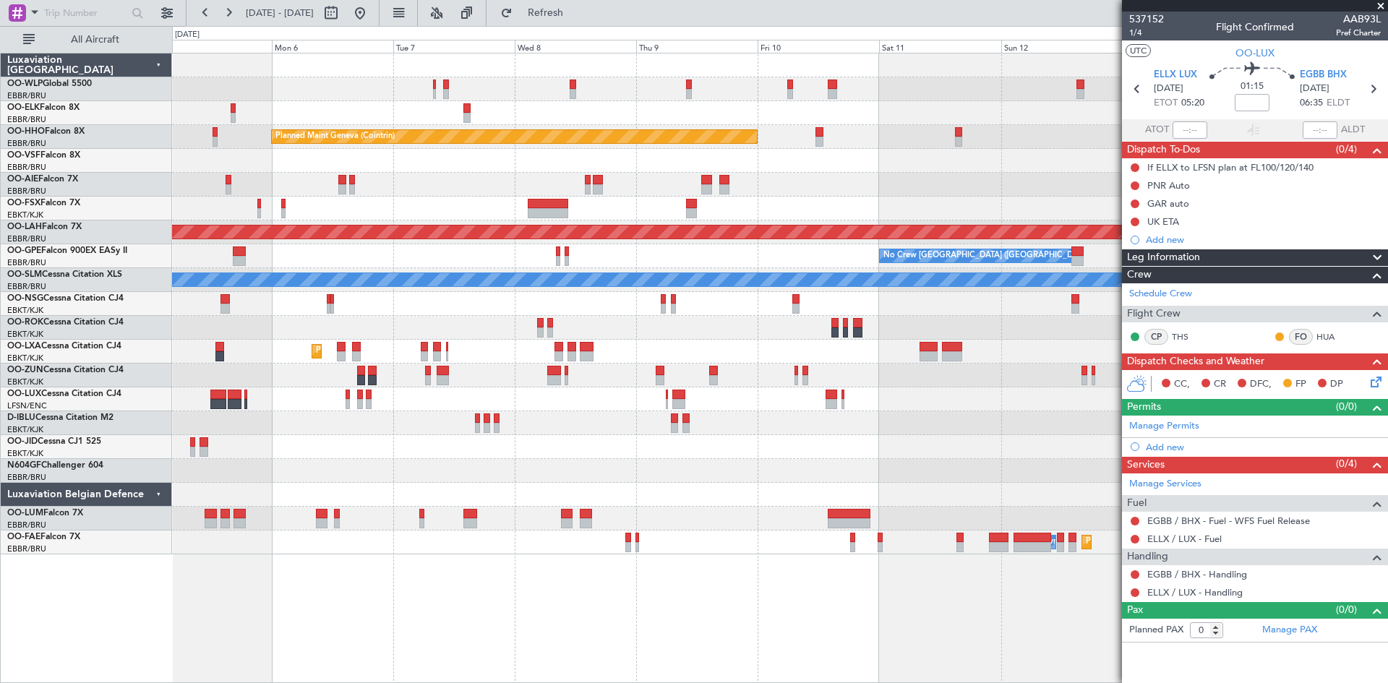
click at [918, 424] on div at bounding box center [779, 423] width 1215 height 24
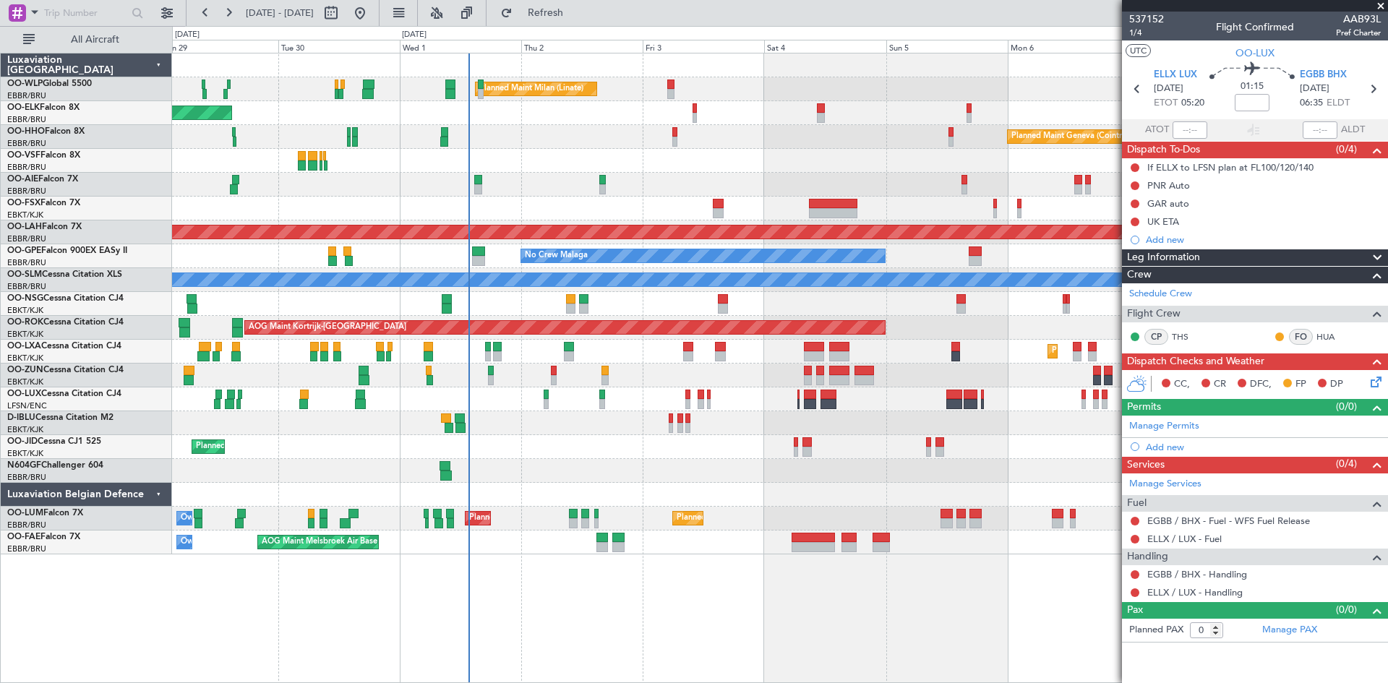
click at [1019, 394] on div "Planned Maint Milan (Linate) Planned Maint [GEOGRAPHIC_DATA]-[GEOGRAPHIC_DATA] …" at bounding box center [779, 303] width 1215 height 501
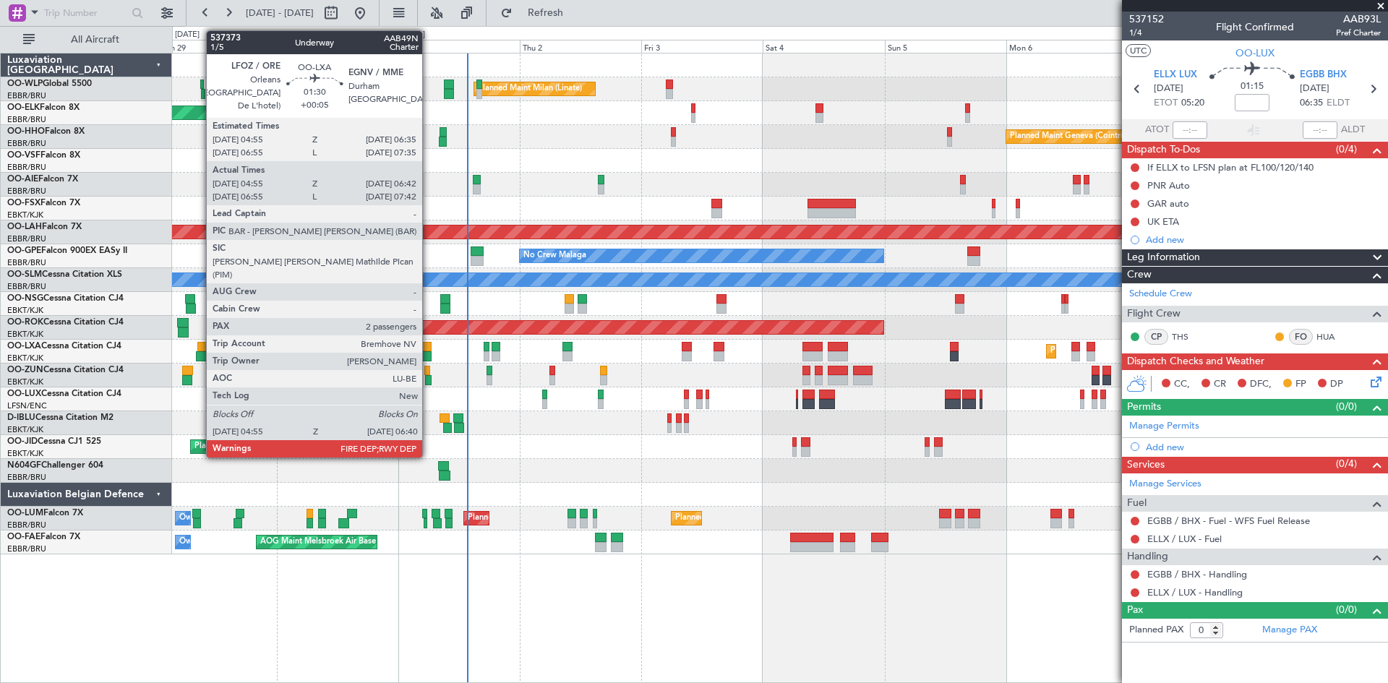
click at [429, 356] on div at bounding box center [426, 356] width 9 height 10
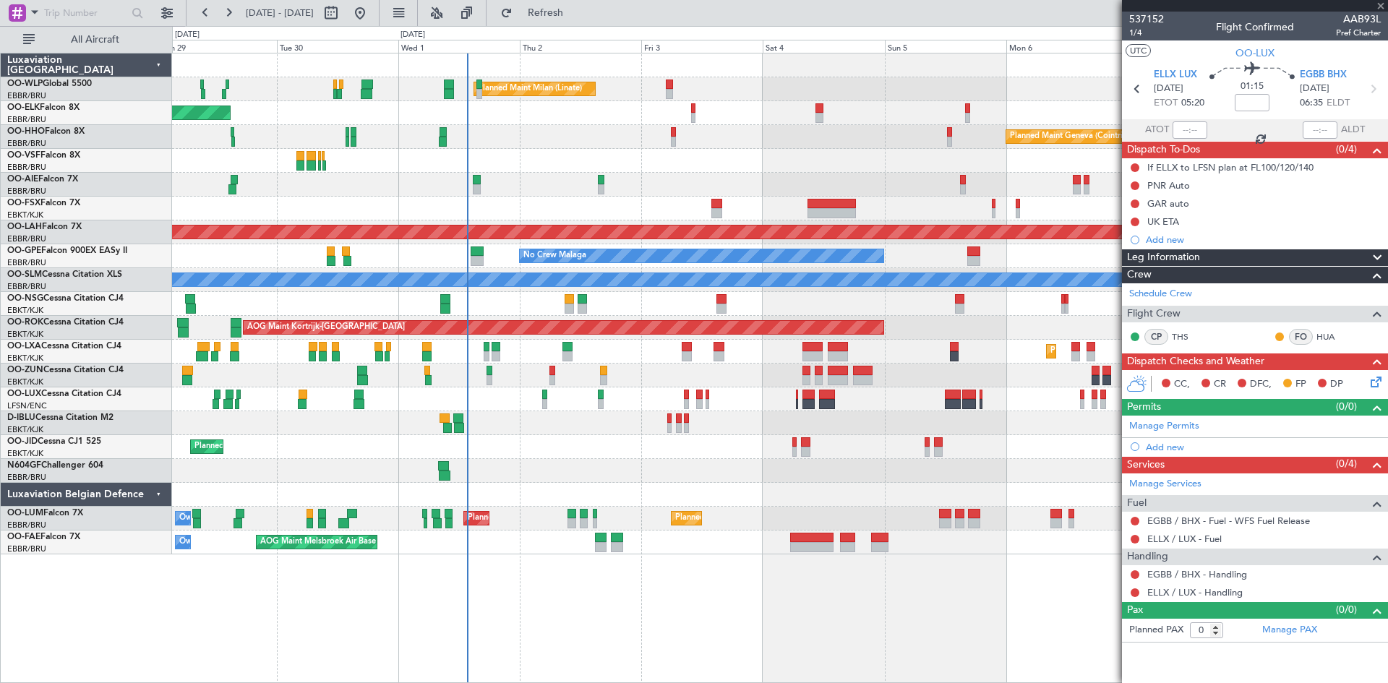
type input "+00:05"
type input "05:00"
type input "06:37"
type input "2"
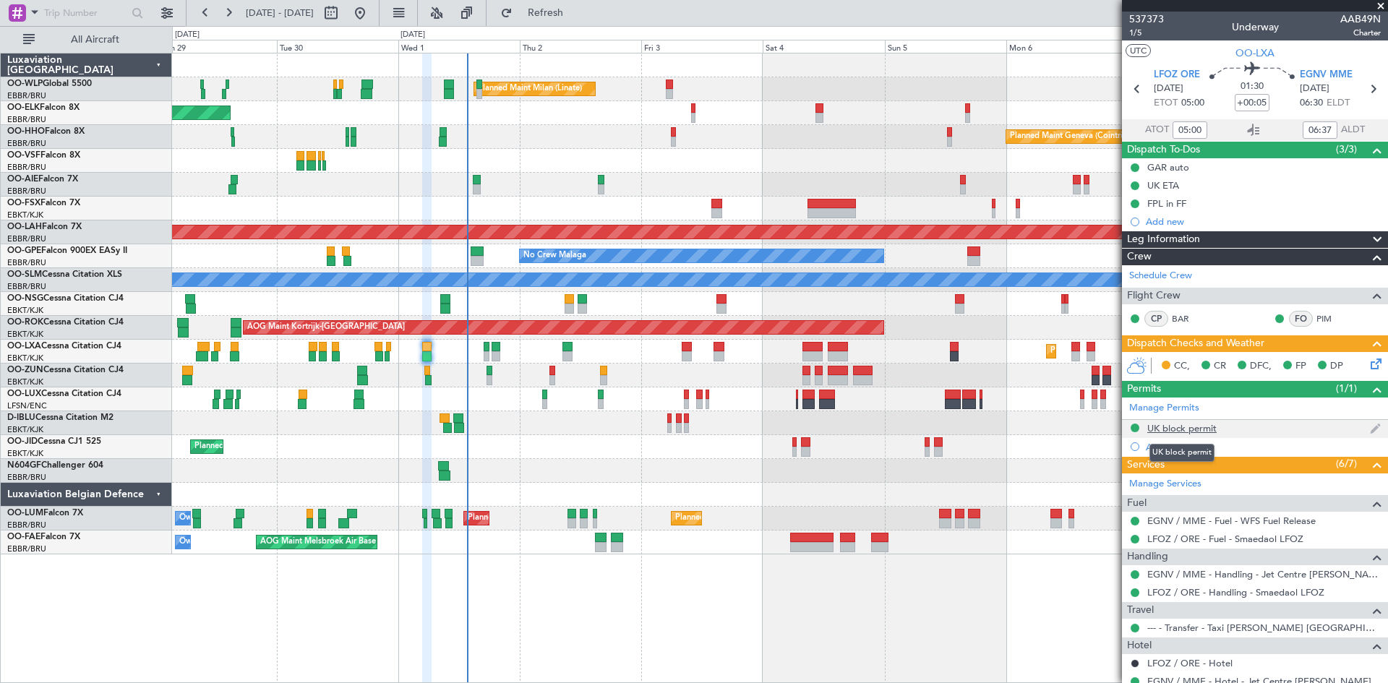
click at [1196, 430] on div "UK block permit" at bounding box center [1181, 428] width 69 height 12
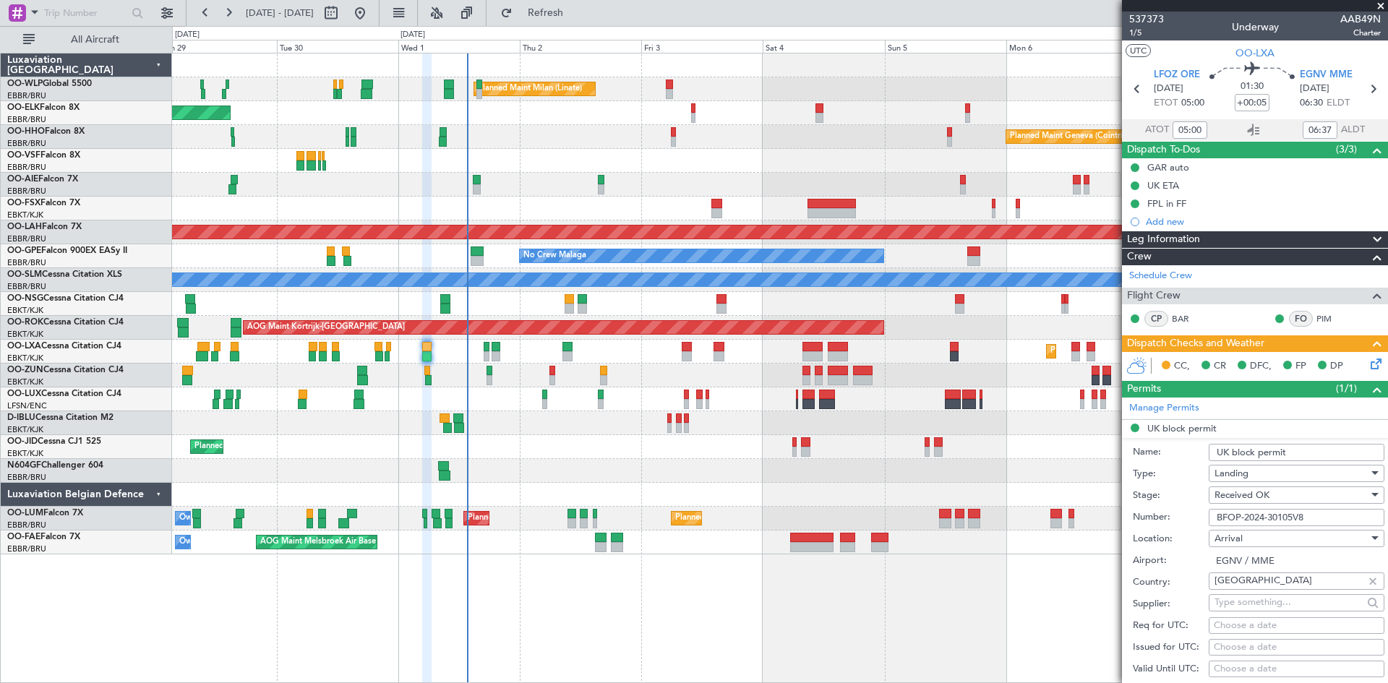
drag, startPoint x: 1310, startPoint y: 521, endPoint x: 1176, endPoint y: 514, distance: 133.9
click at [1176, 514] on div "Number: BFOP-2024-30105V8" at bounding box center [1259, 518] width 252 height 22
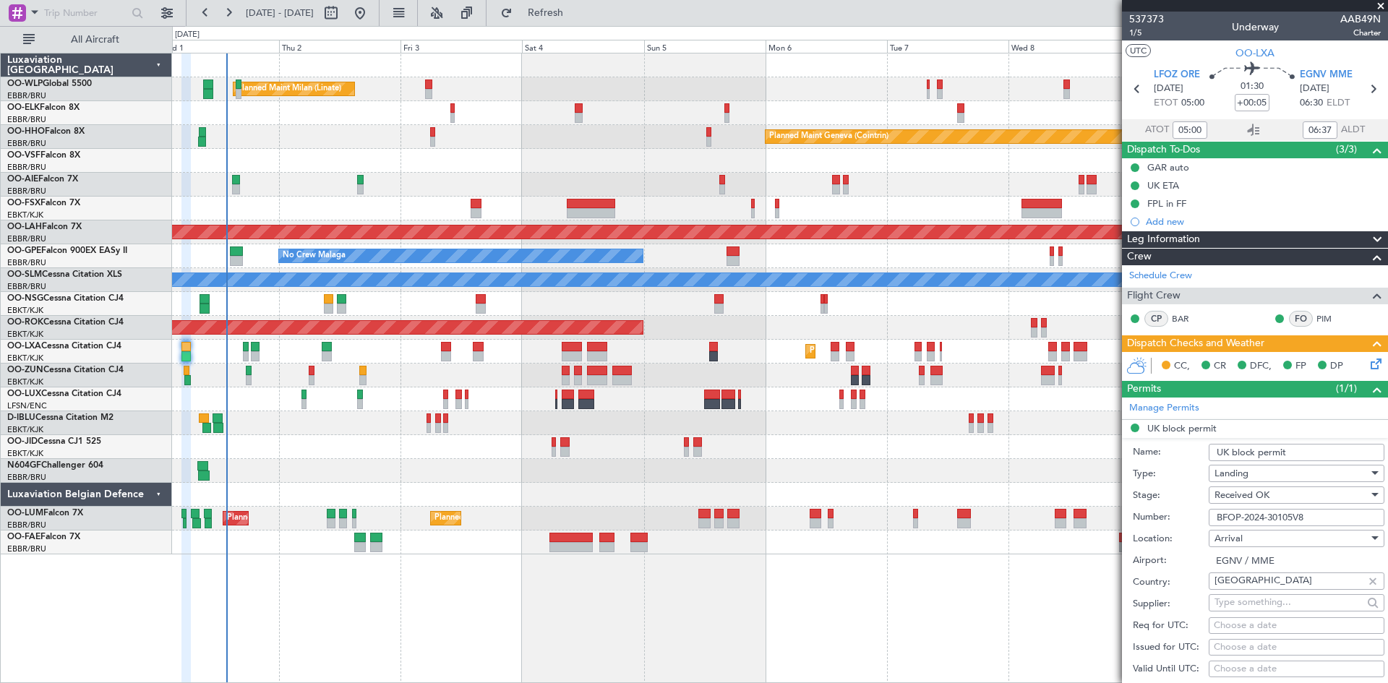
click at [627, 429] on div at bounding box center [779, 423] width 1215 height 24
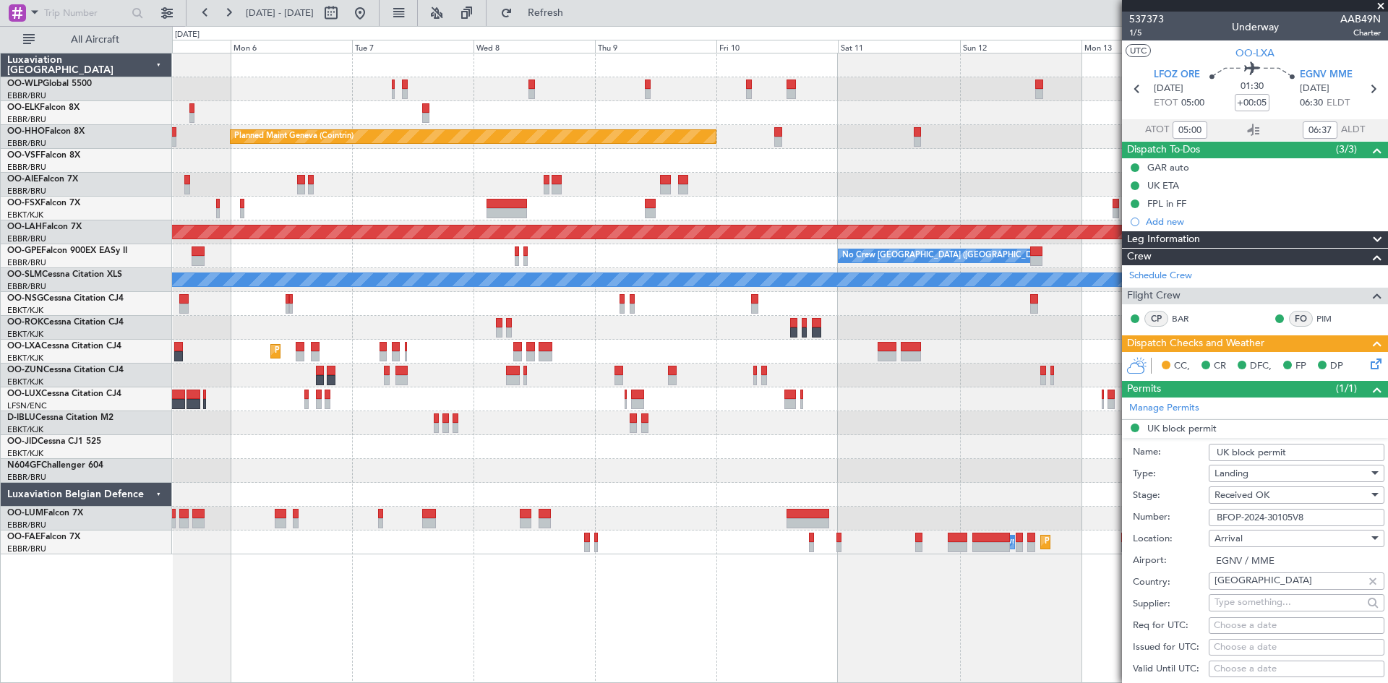
click at [499, 474] on div "Planned Maint Geneva (Cointrin) Planned [GEOGRAPHIC_DATA][PERSON_NAME]-[GEOGRAP…" at bounding box center [779, 303] width 1215 height 501
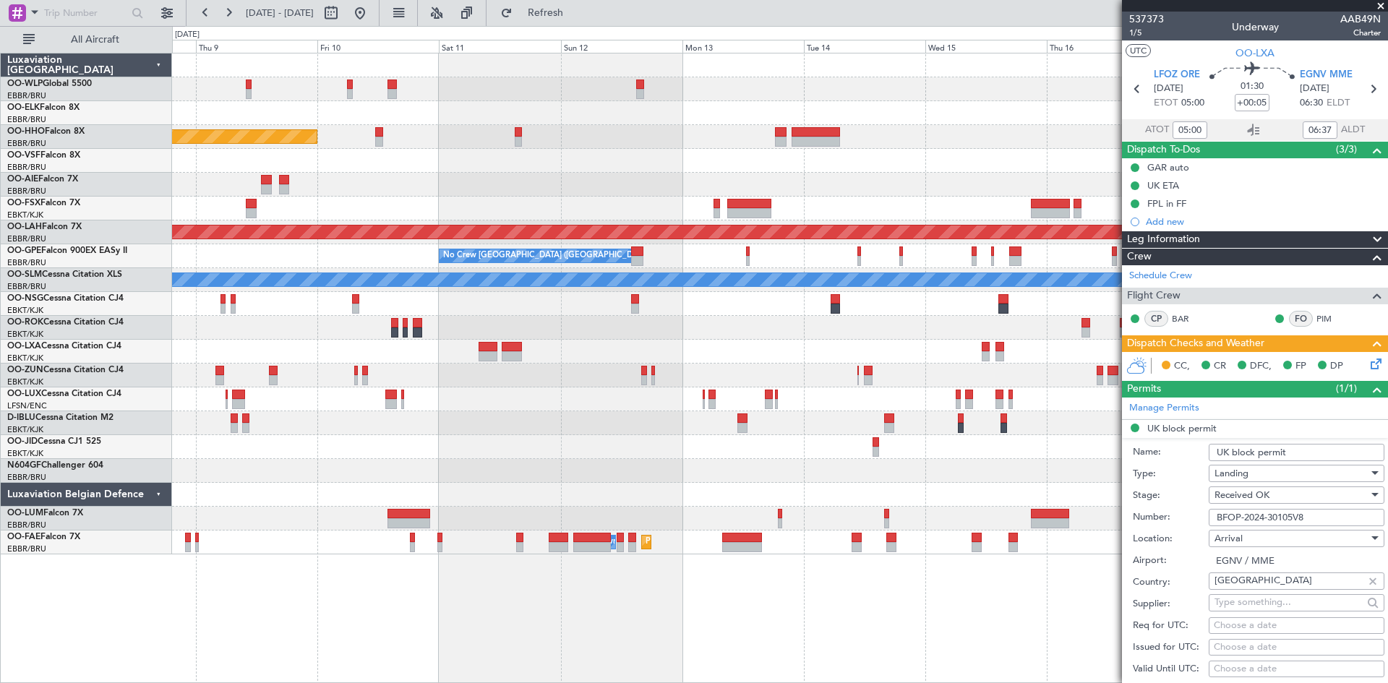
click at [422, 463] on div at bounding box center [779, 471] width 1215 height 24
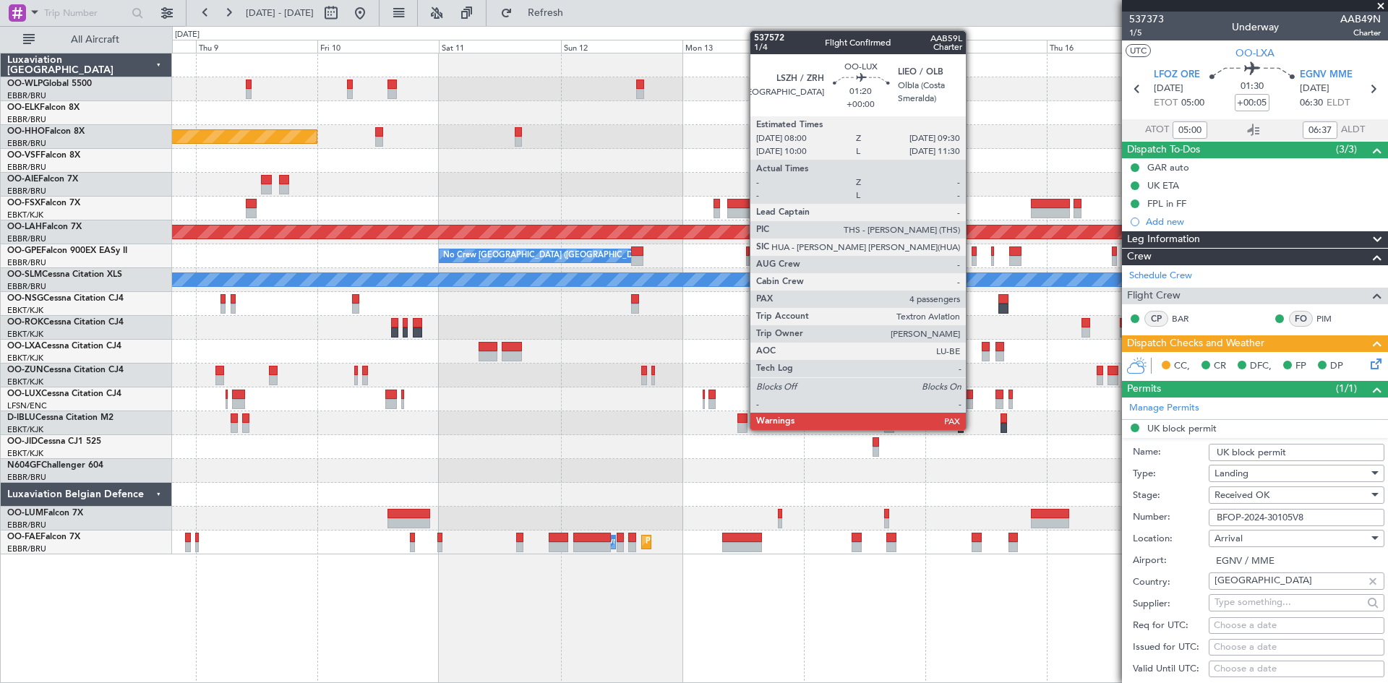
click at [972, 398] on div at bounding box center [969, 395] width 8 height 10
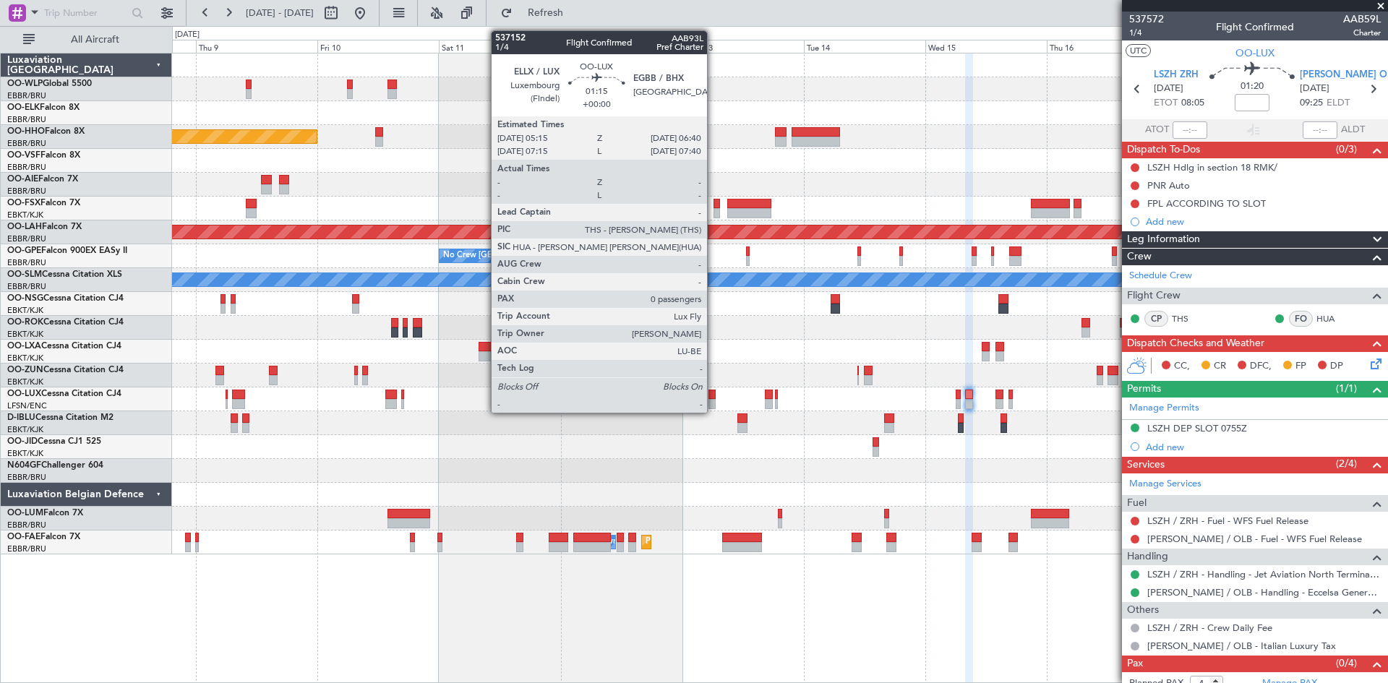
click at [714, 406] on div at bounding box center [711, 404] width 7 height 10
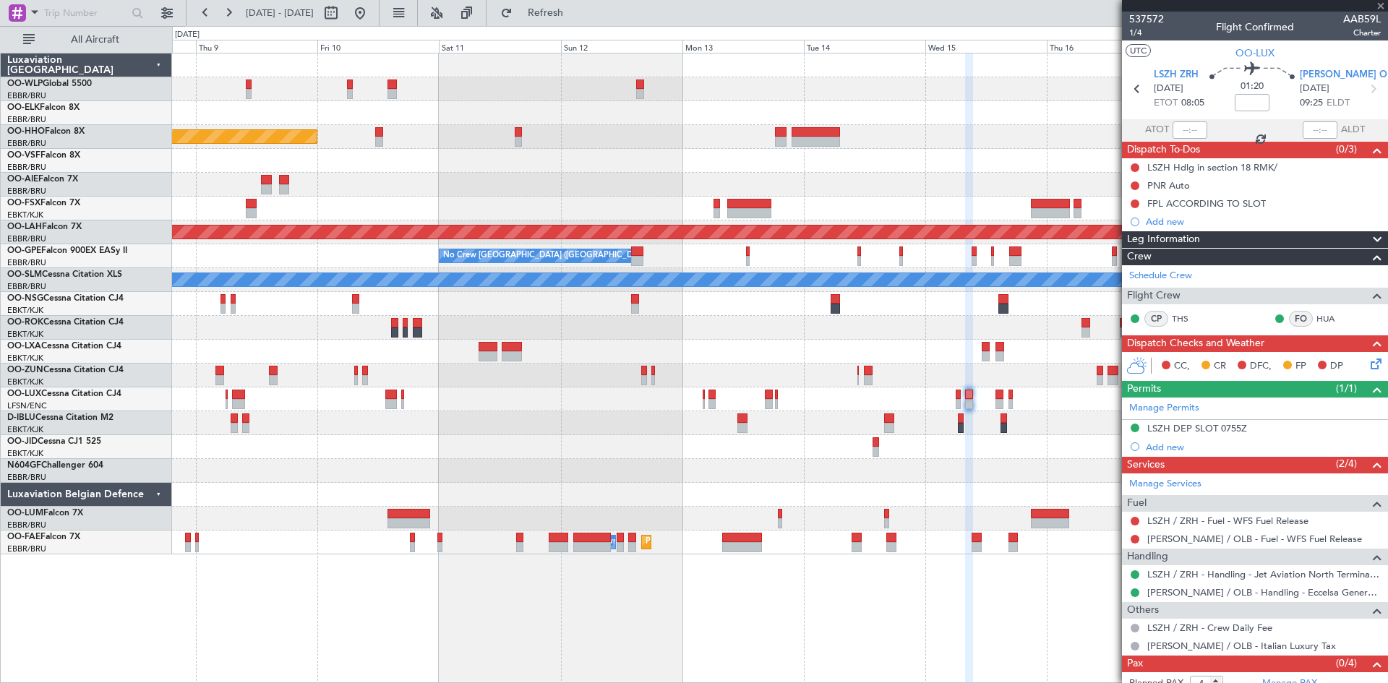
type input "0"
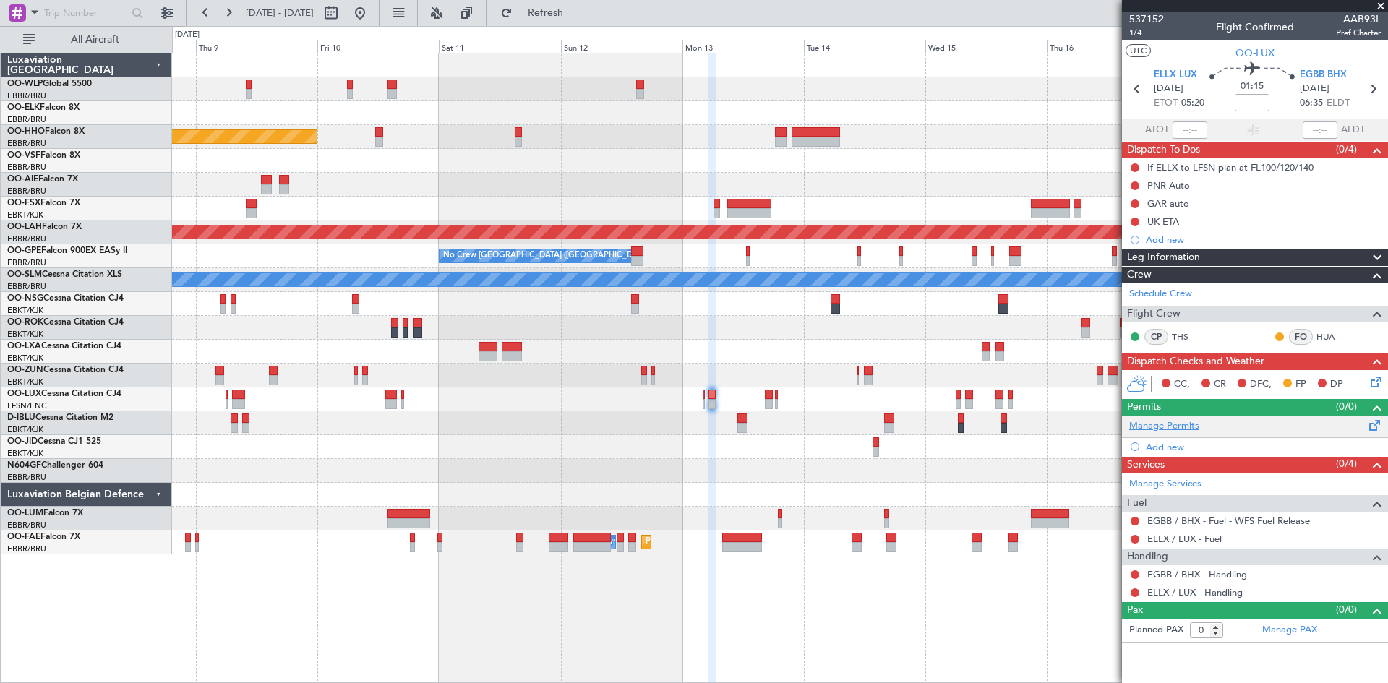
click at [1175, 431] on link "Manage Permits" at bounding box center [1164, 426] width 70 height 14
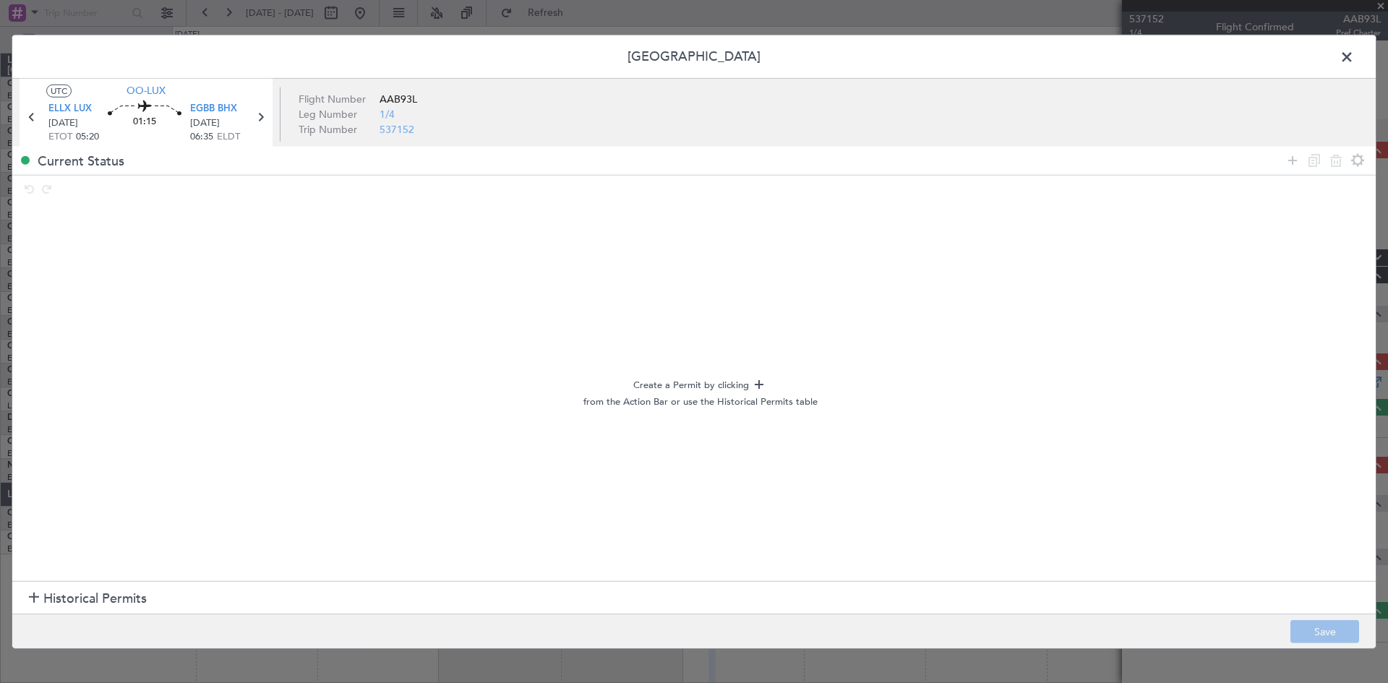
click at [1354, 59] on span at bounding box center [1354, 60] width 0 height 29
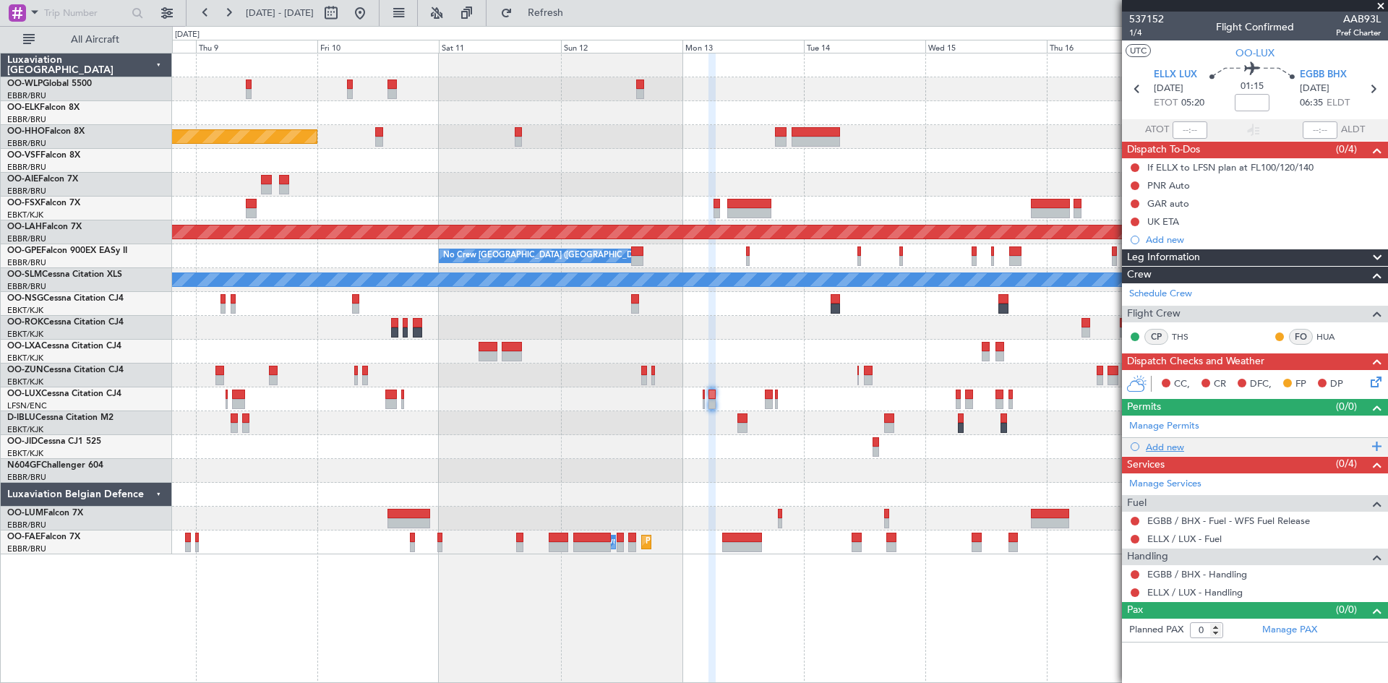
click at [1164, 447] on div "Add new" at bounding box center [1257, 447] width 222 height 12
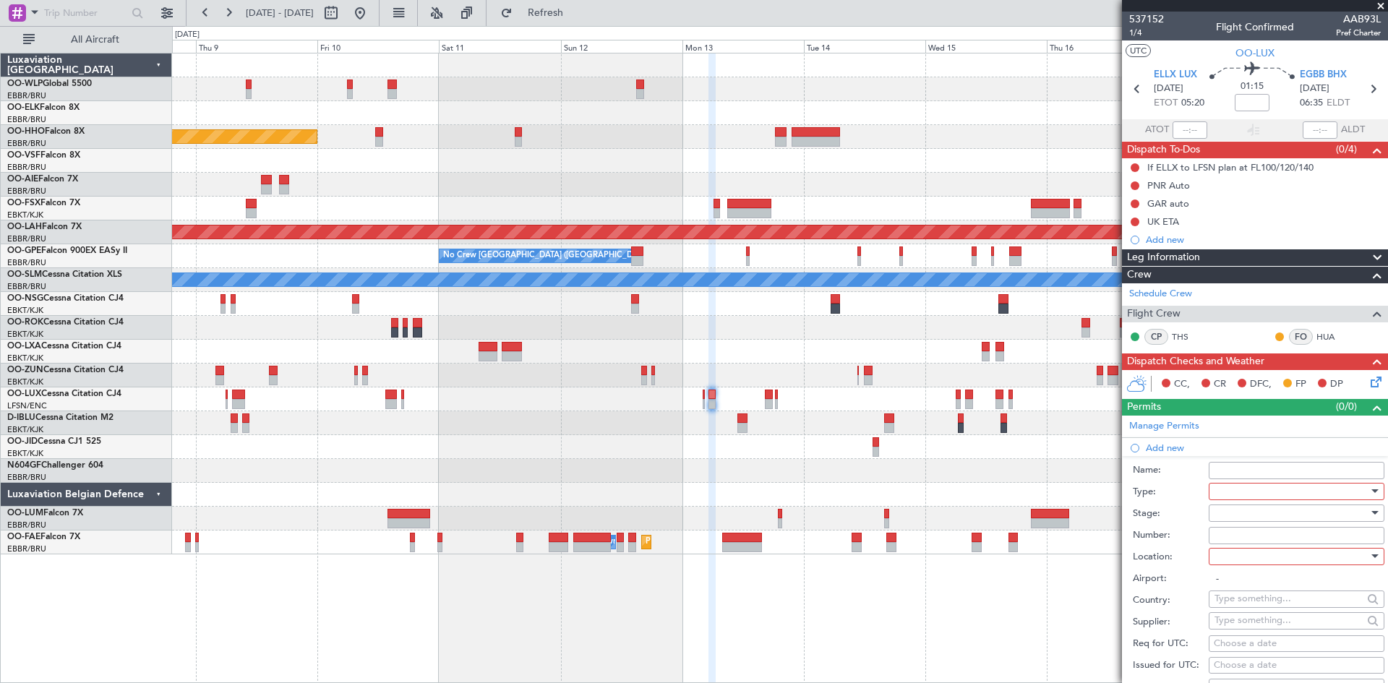
click at [1261, 468] on input "Name:" at bounding box center [1297, 470] width 176 height 17
type input "U"
paste input "BFOP-2024-30105V8"
type input "B"
type input "UK Block permit"
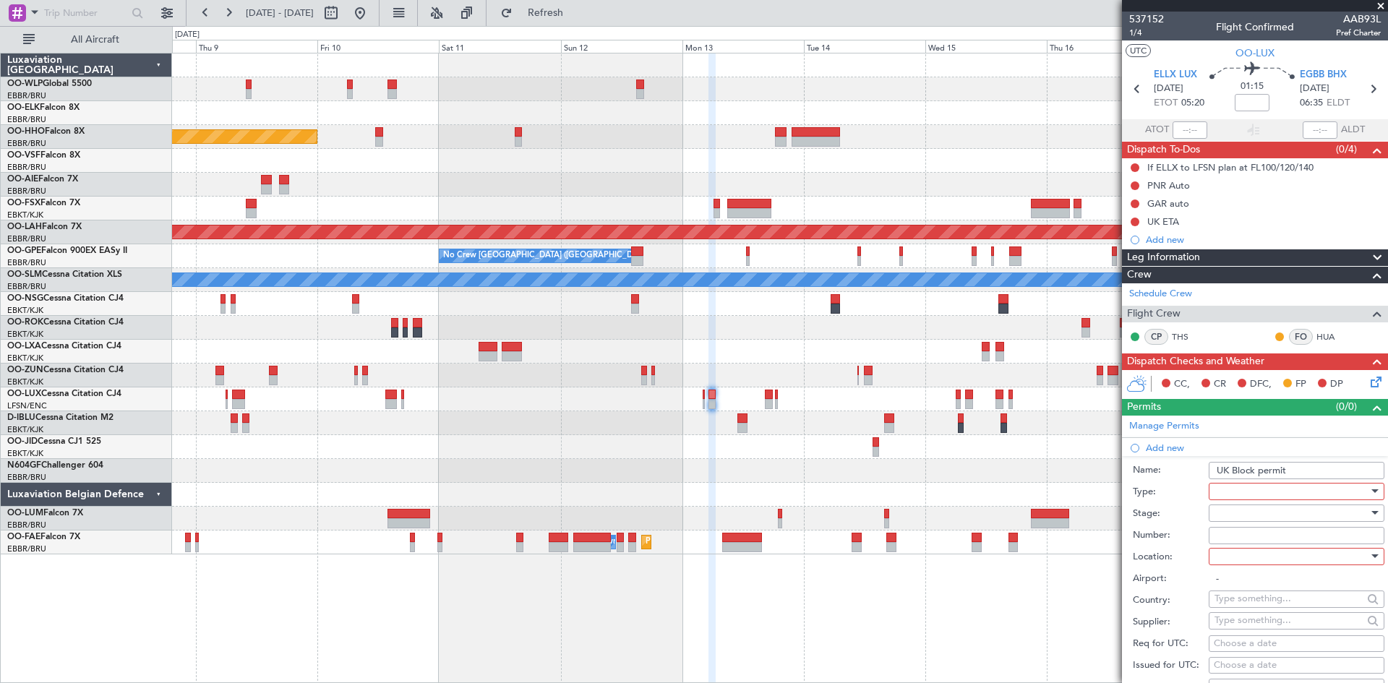
click at [1306, 487] on div at bounding box center [1292, 492] width 154 height 22
click at [1256, 572] on span "PPR" at bounding box center [1291, 564] width 152 height 22
click at [1269, 513] on div at bounding box center [1292, 513] width 154 height 22
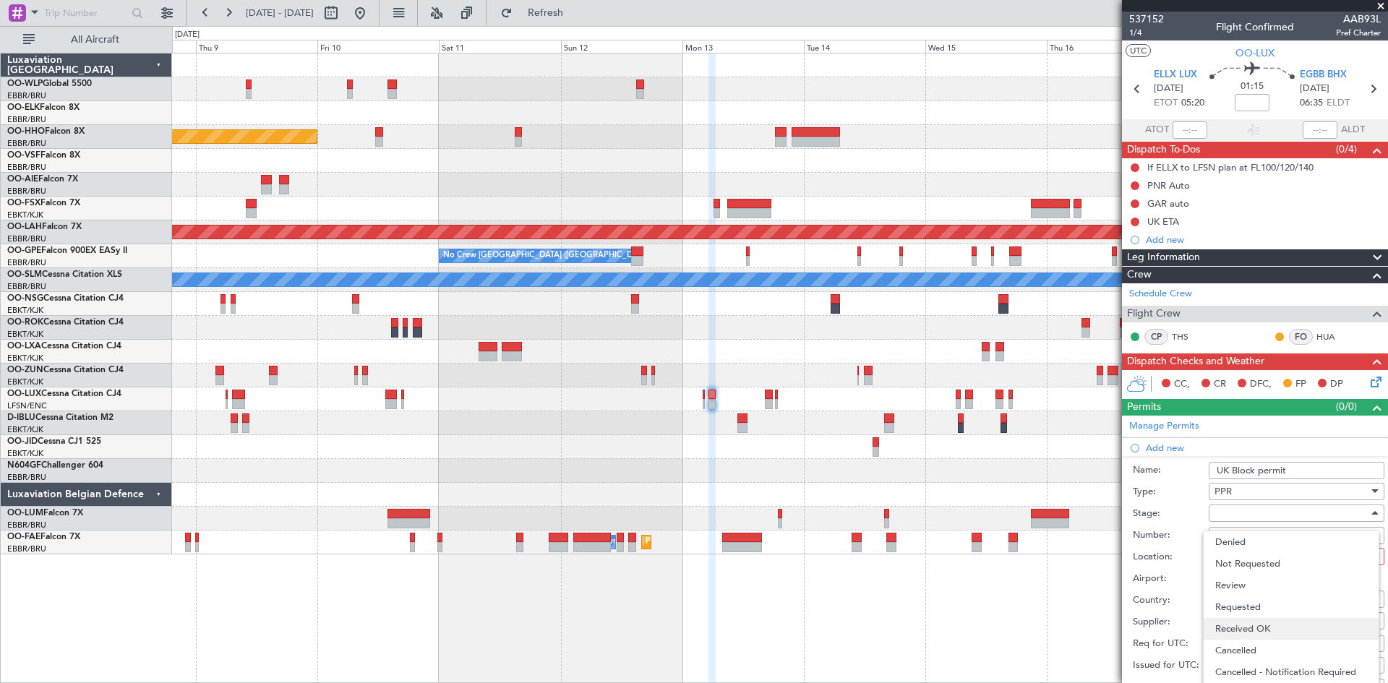
click at [1259, 629] on span "Received OK" at bounding box center [1291, 629] width 152 height 22
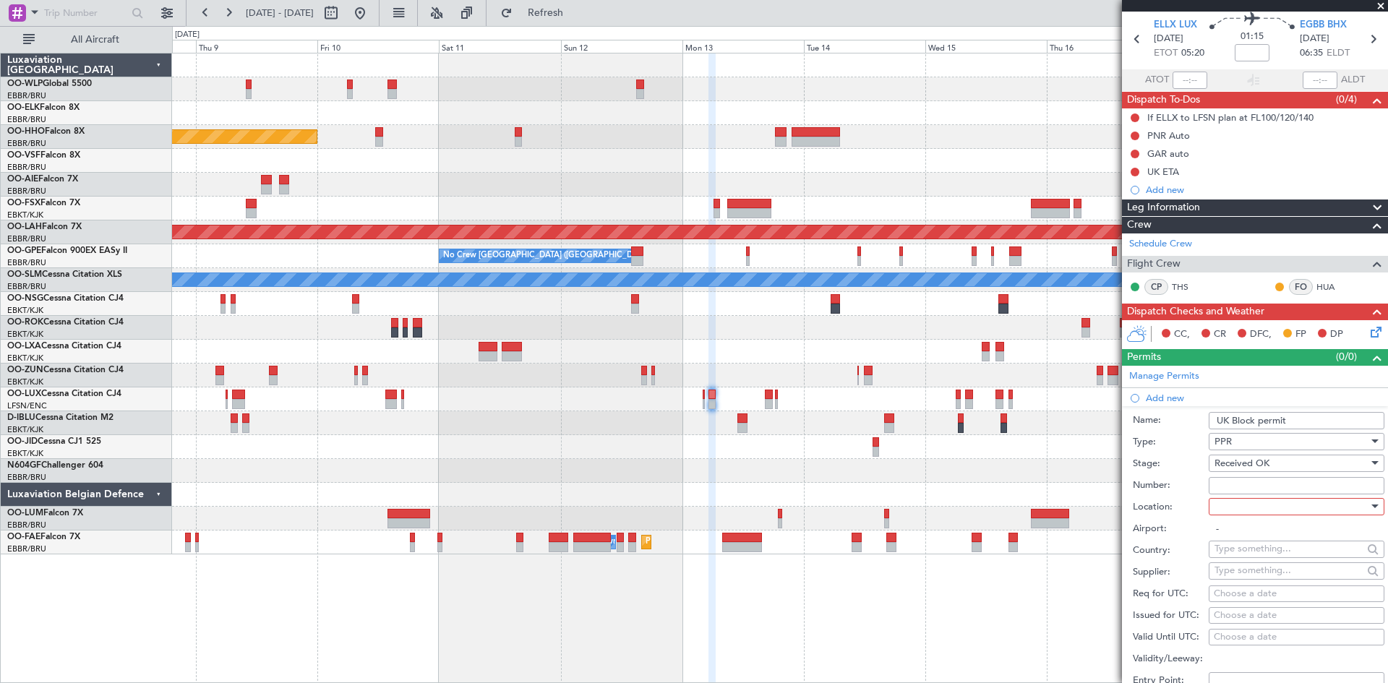
scroll to position [72, 0]
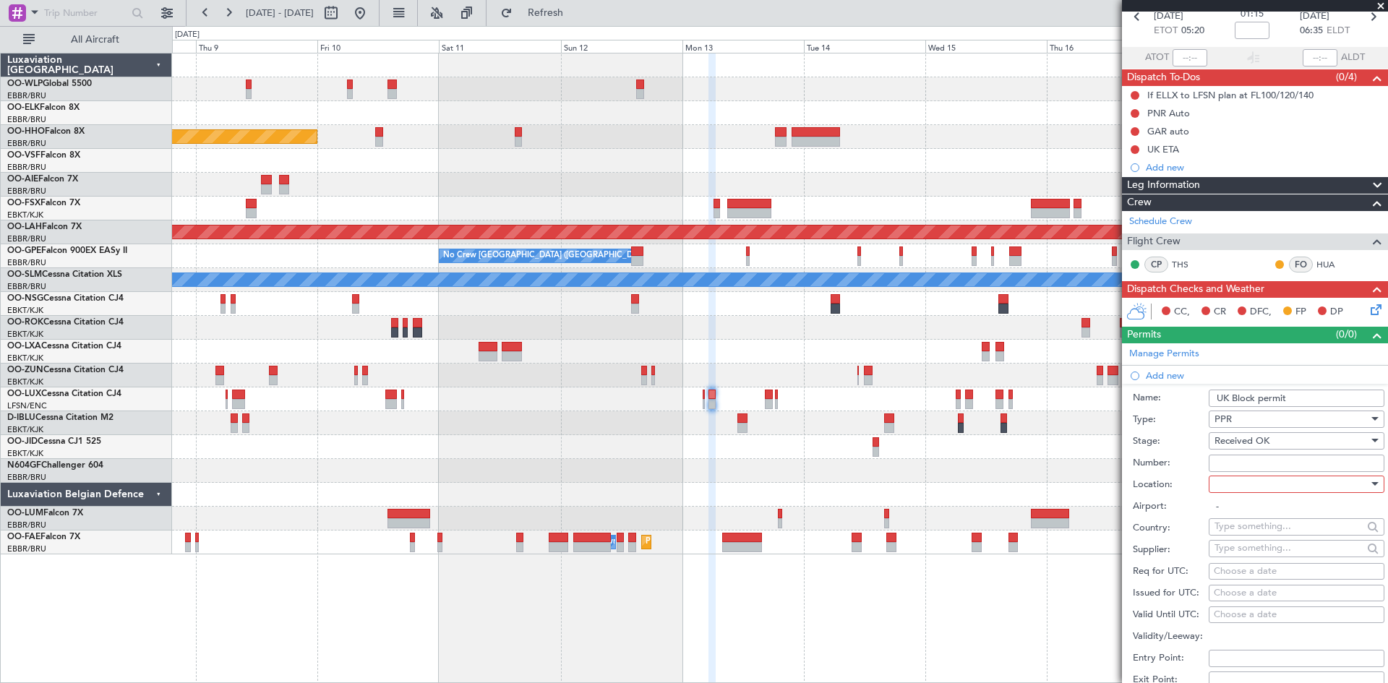
click at [1252, 490] on div at bounding box center [1292, 485] width 154 height 22
click at [1254, 560] on span "Arrival" at bounding box center [1291, 557] width 152 height 22
type input "EGBB / BHX"
click at [1241, 462] on input "Number:" at bounding box center [1297, 463] width 176 height 17
paste input "BFOP-2024-30105V8"
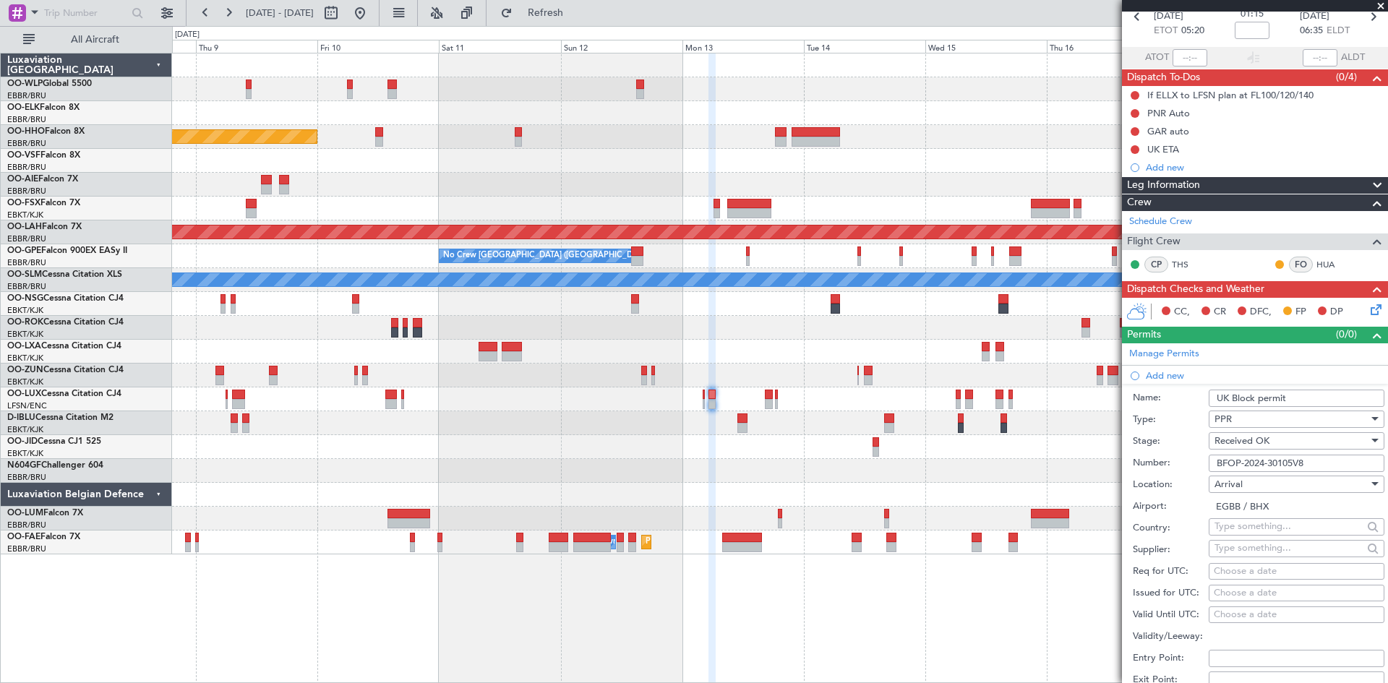
type input "BFOP-2024-30105V8"
click at [1244, 566] on div "Choose a date" at bounding box center [1297, 572] width 166 height 14
select select "10"
select select "2025"
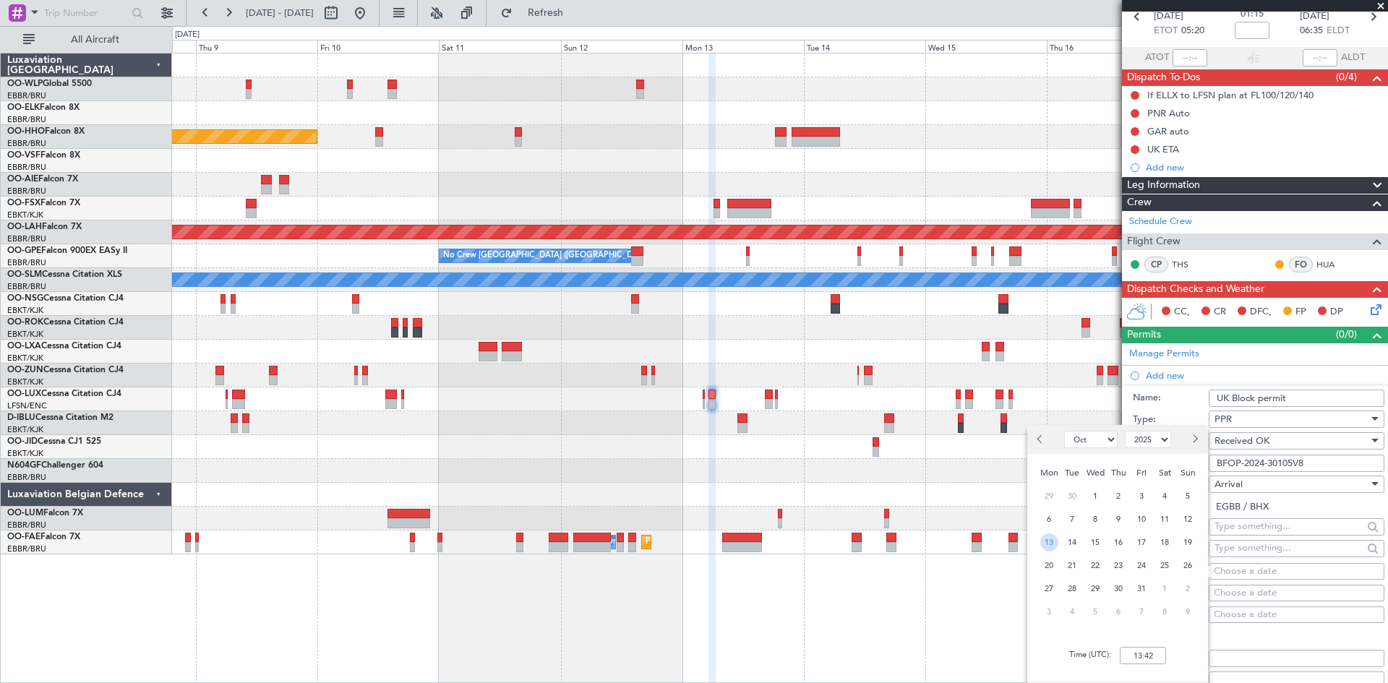
click at [1045, 544] on span "13" at bounding box center [1049, 543] width 18 height 18
click at [1138, 656] on input "00:00" at bounding box center [1143, 655] width 46 height 17
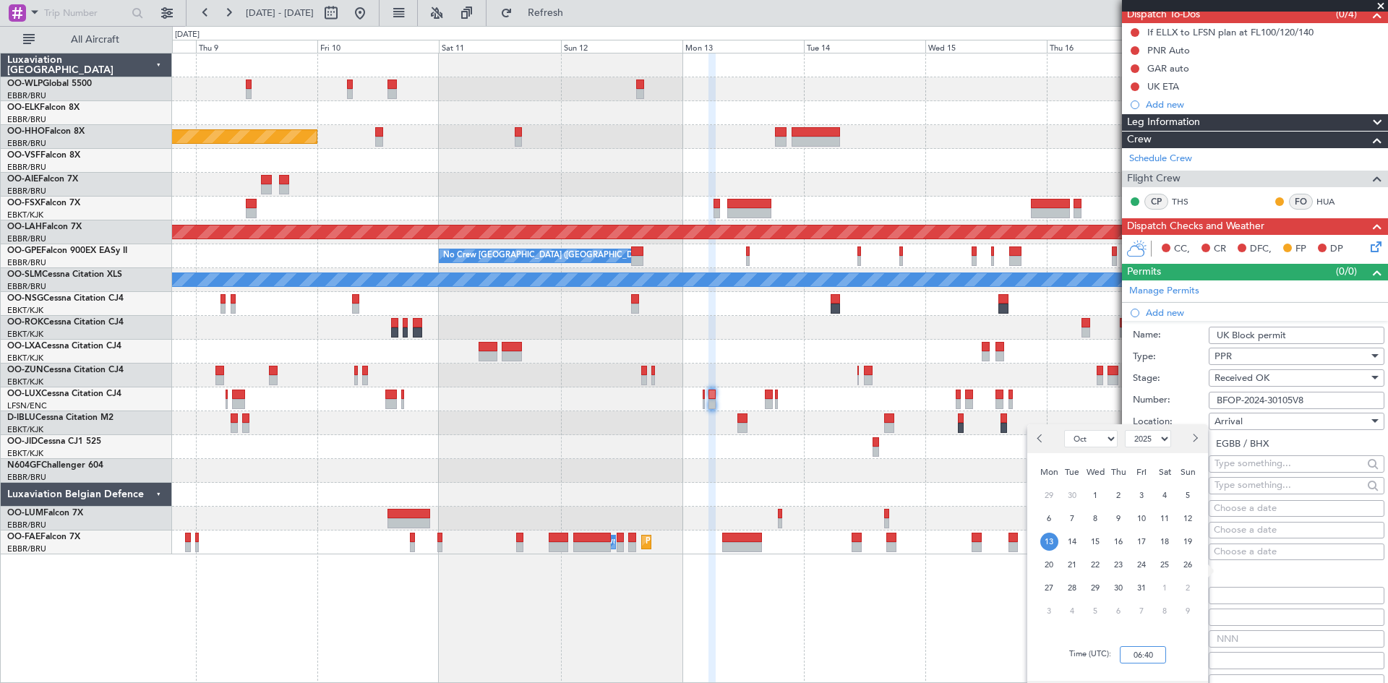
scroll to position [217, 0]
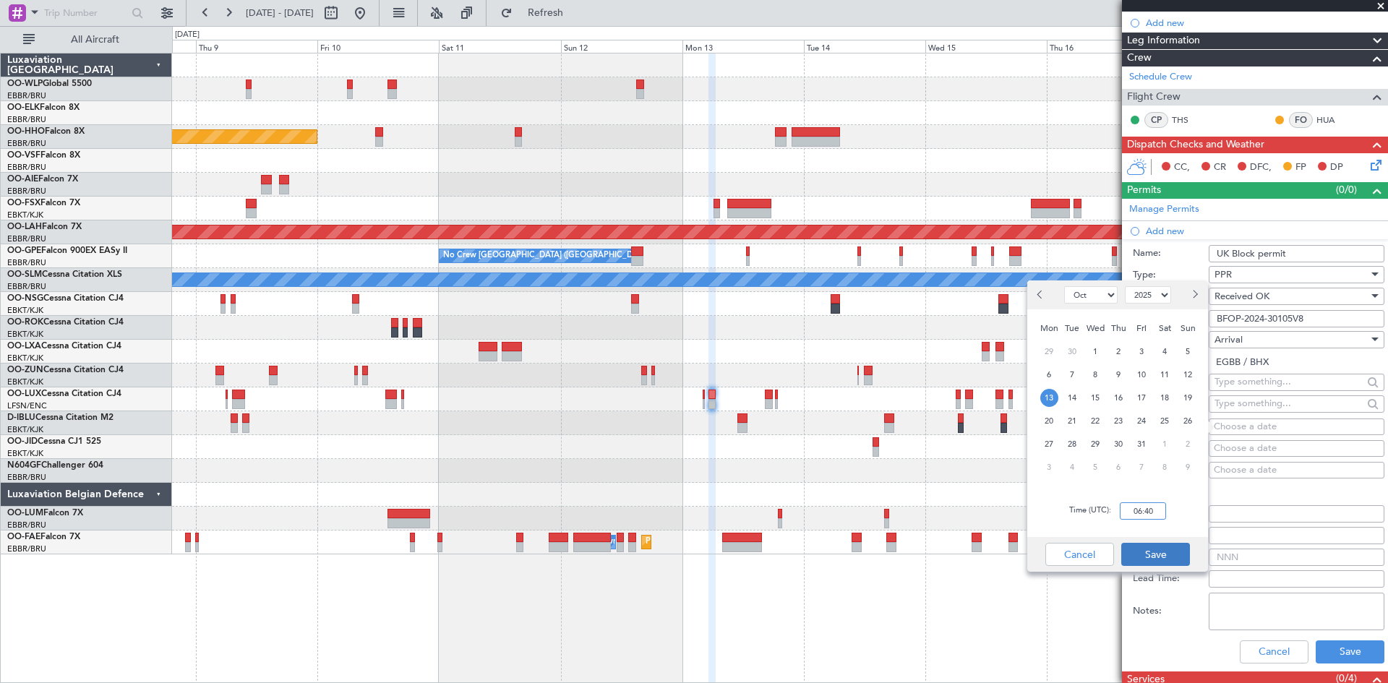
type input "06:40"
click at [1168, 554] on button "Save" at bounding box center [1155, 554] width 69 height 23
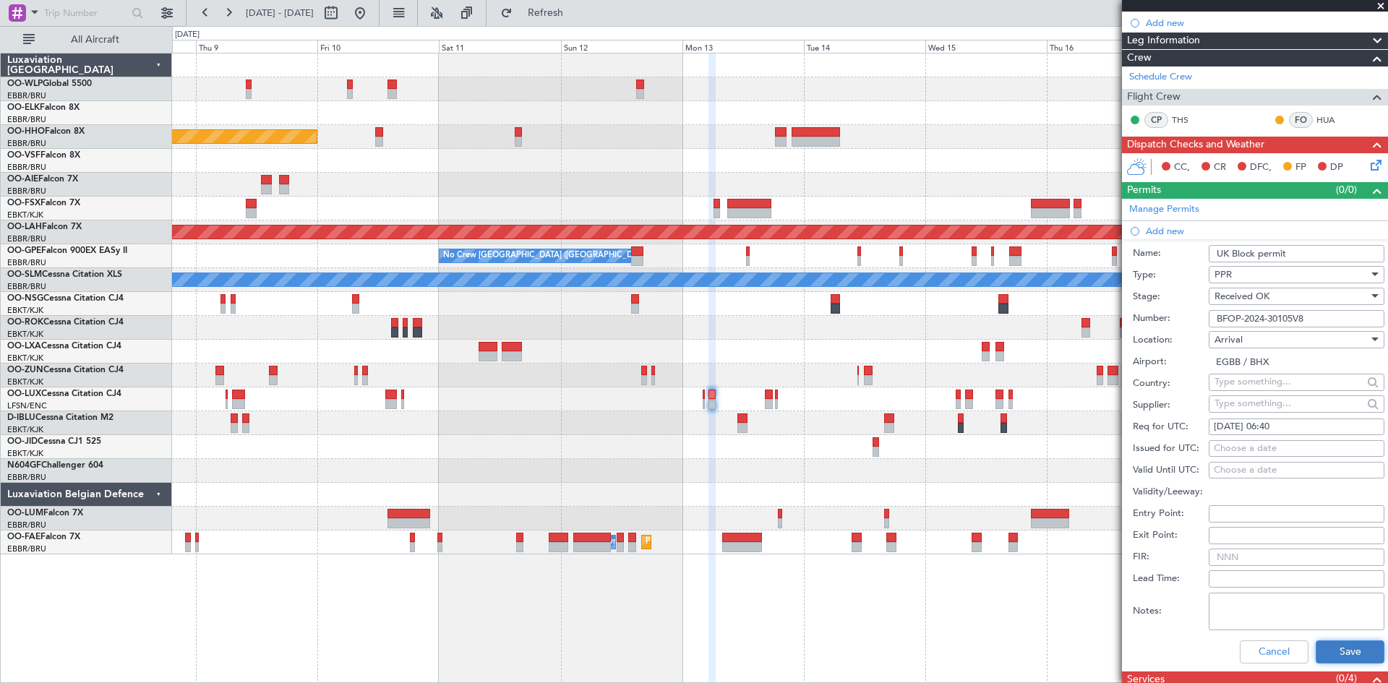
click at [1316, 645] on button "Save" at bounding box center [1350, 652] width 69 height 23
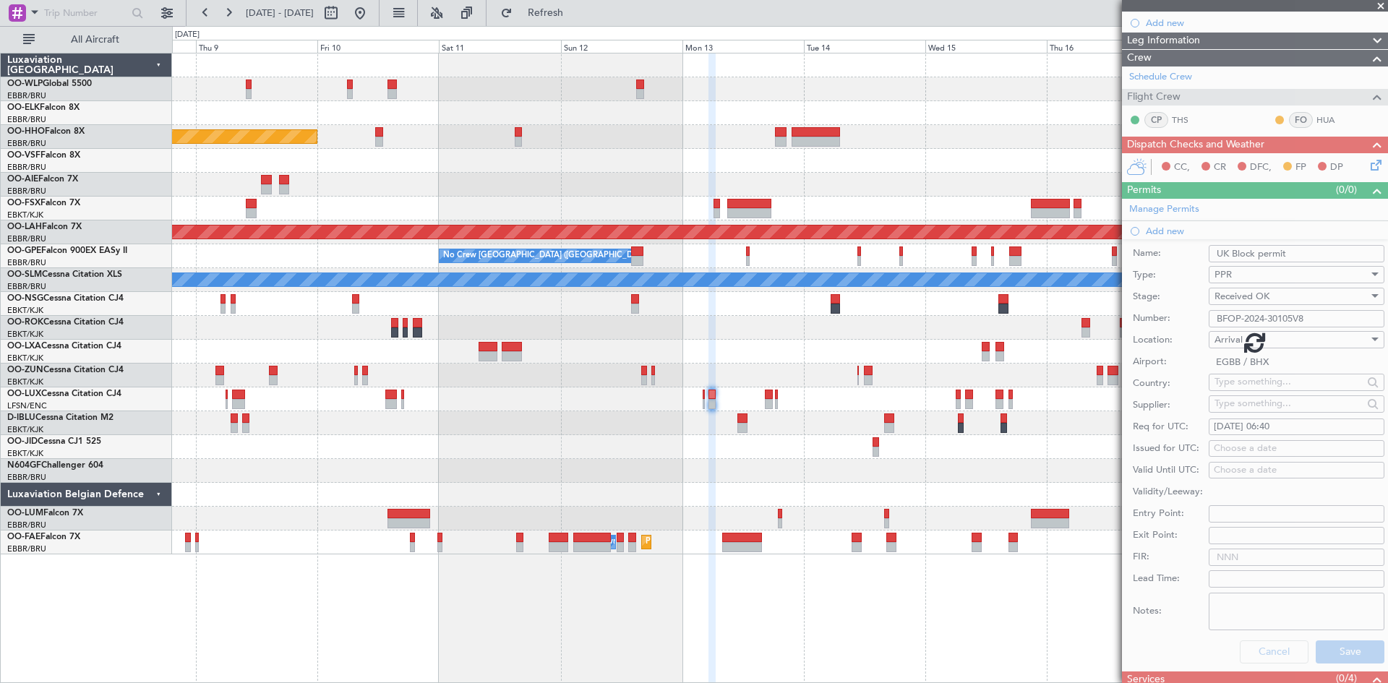
scroll to position [0, 0]
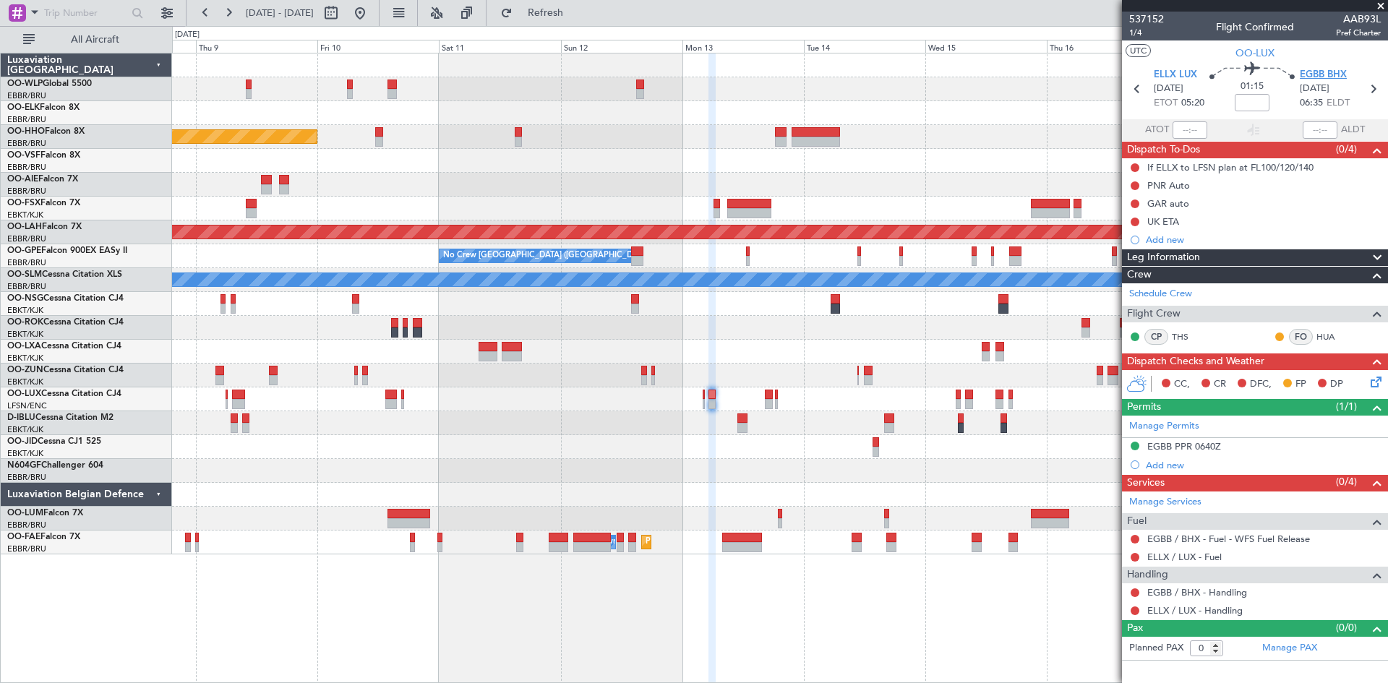
click at [1325, 74] on span "EGBB BHX" at bounding box center [1323, 75] width 47 height 14
click at [1162, 465] on div "Add new" at bounding box center [1257, 465] width 222 height 12
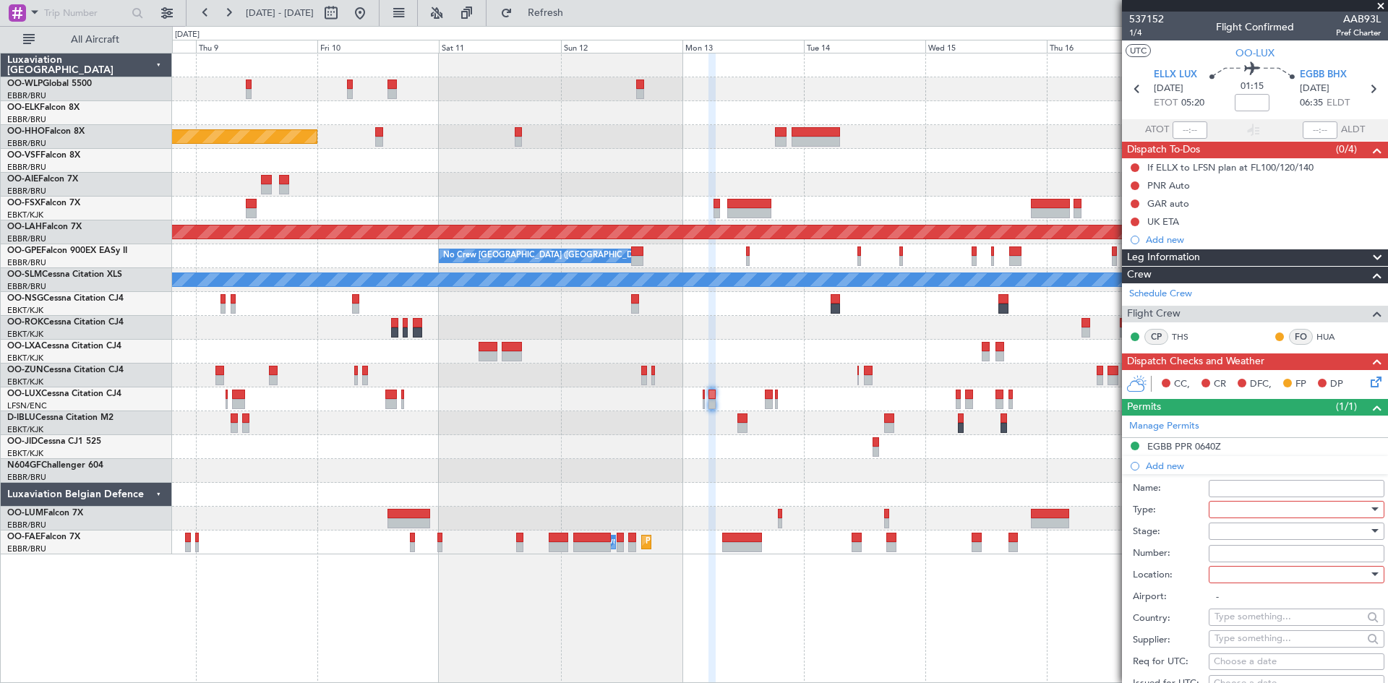
click at [1251, 521] on div at bounding box center [1292, 532] width 154 height 22
click at [1019, 504] on div at bounding box center [694, 341] width 1388 height 683
click at [1168, 80] on span "ELLX LUX" at bounding box center [1175, 75] width 43 height 14
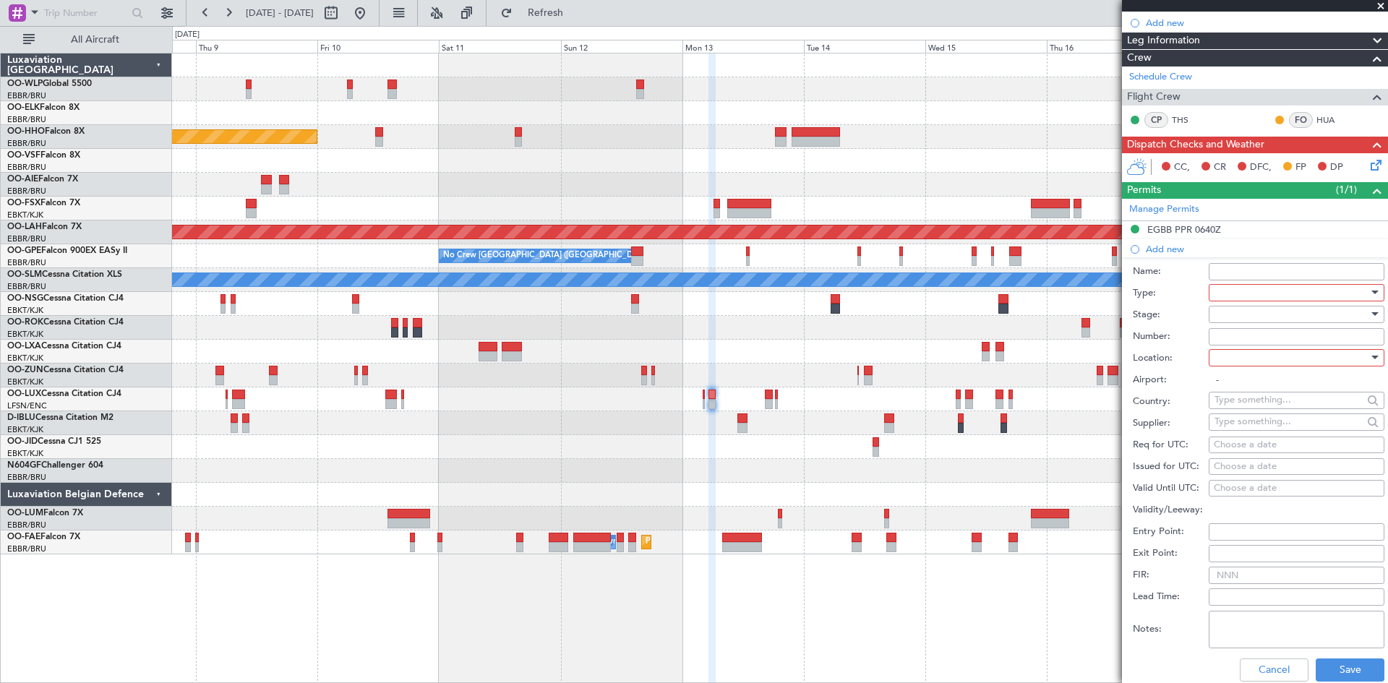
scroll to position [361, 0]
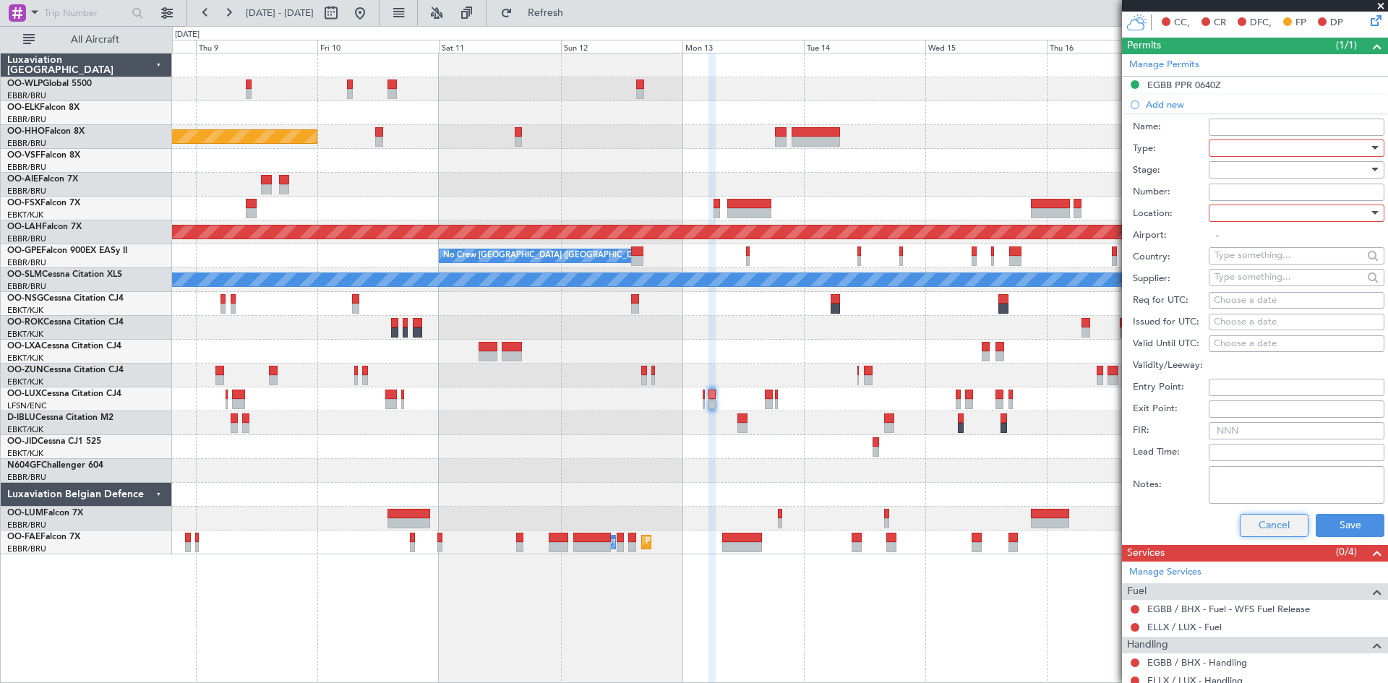
click at [1240, 527] on button "Cancel" at bounding box center [1274, 525] width 69 height 23
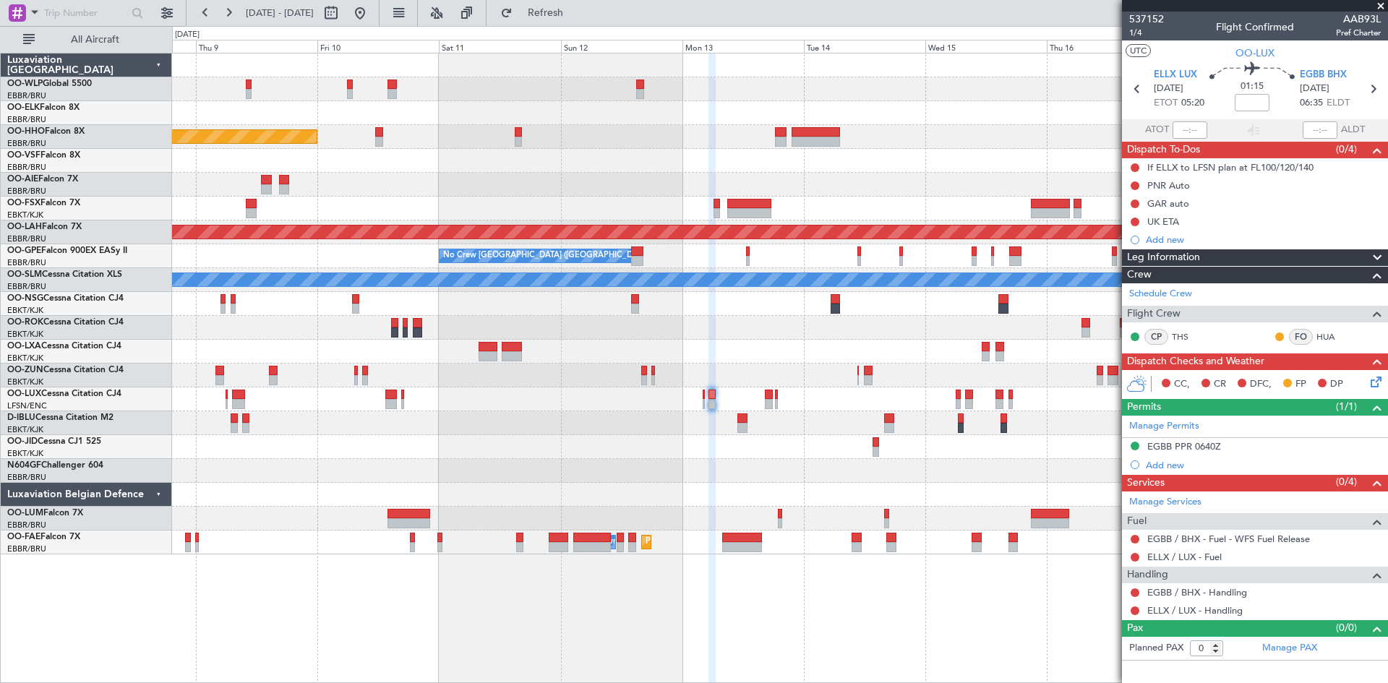
click at [701, 393] on div at bounding box center [779, 399] width 1215 height 24
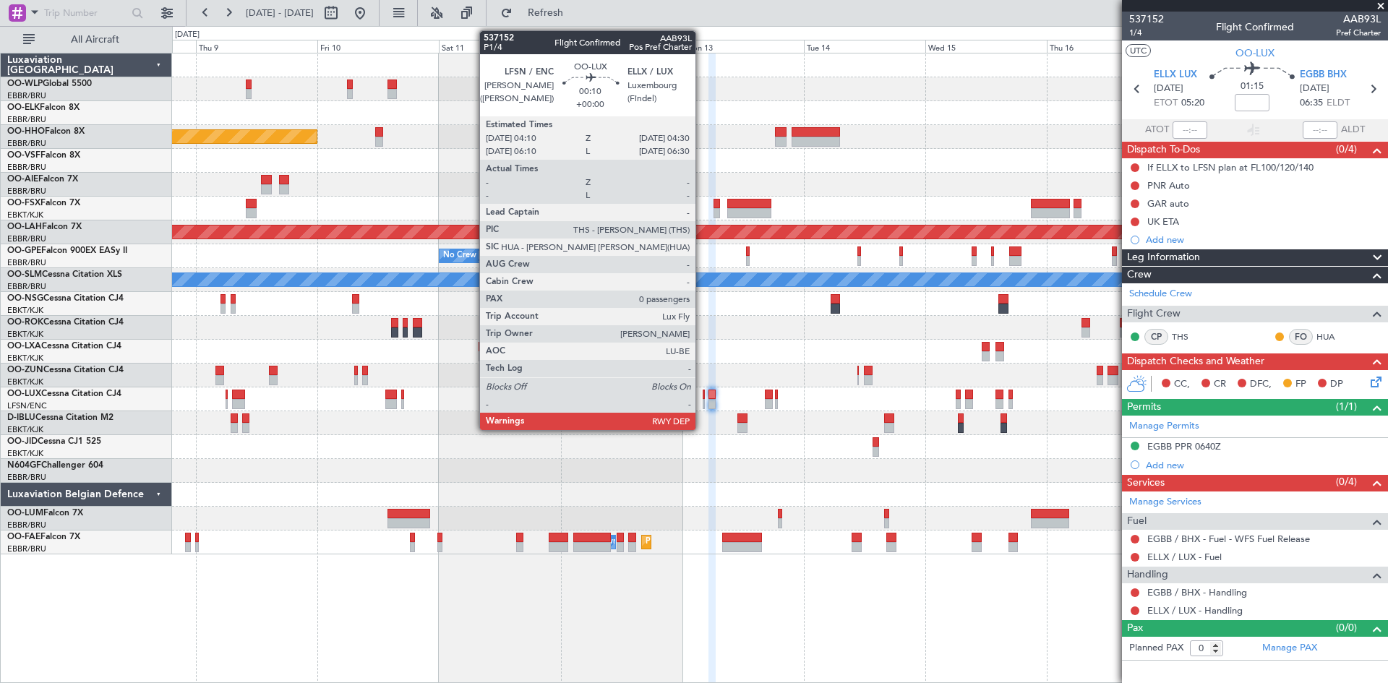
click at [703, 398] on div at bounding box center [704, 395] width 2 height 10
click at [703, 400] on div at bounding box center [704, 404] width 2 height 10
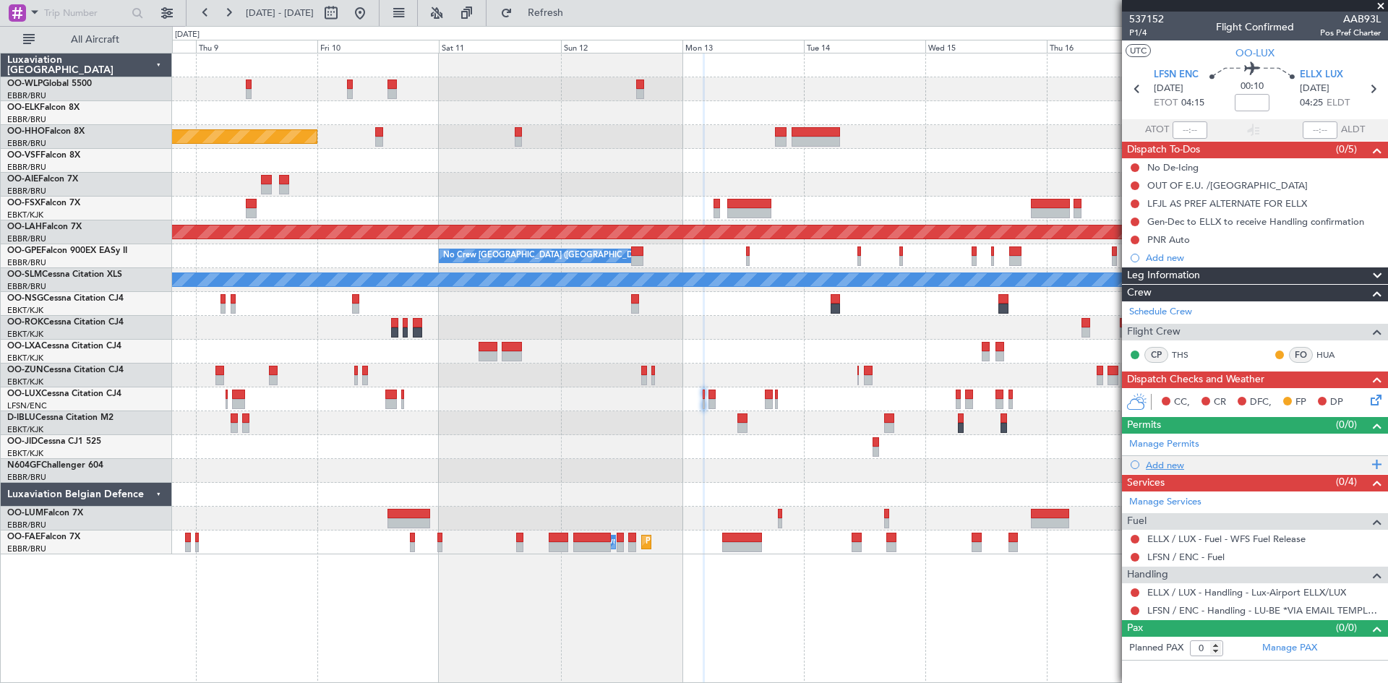
click at [1172, 465] on div "Add new" at bounding box center [1257, 465] width 222 height 12
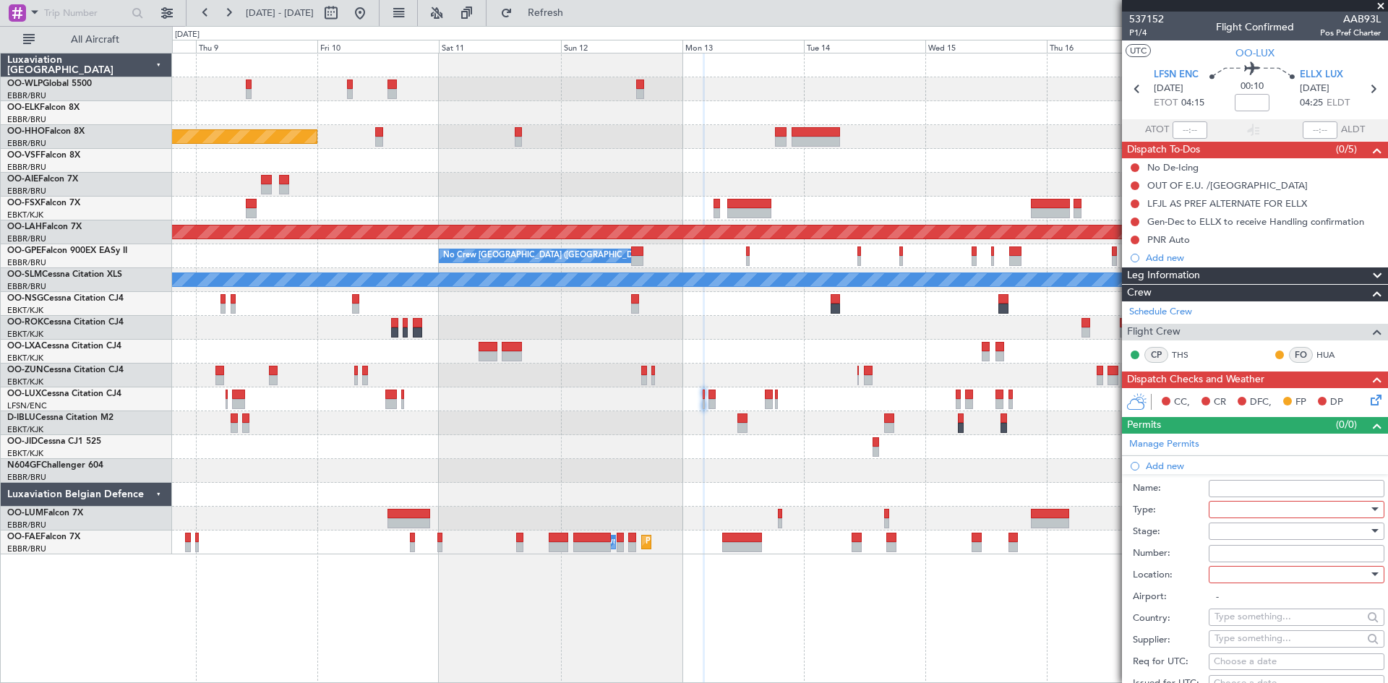
click at [1235, 505] on div at bounding box center [1292, 510] width 154 height 22
click at [1269, 638] on span "Permit To Proceed" at bounding box center [1291, 633] width 152 height 22
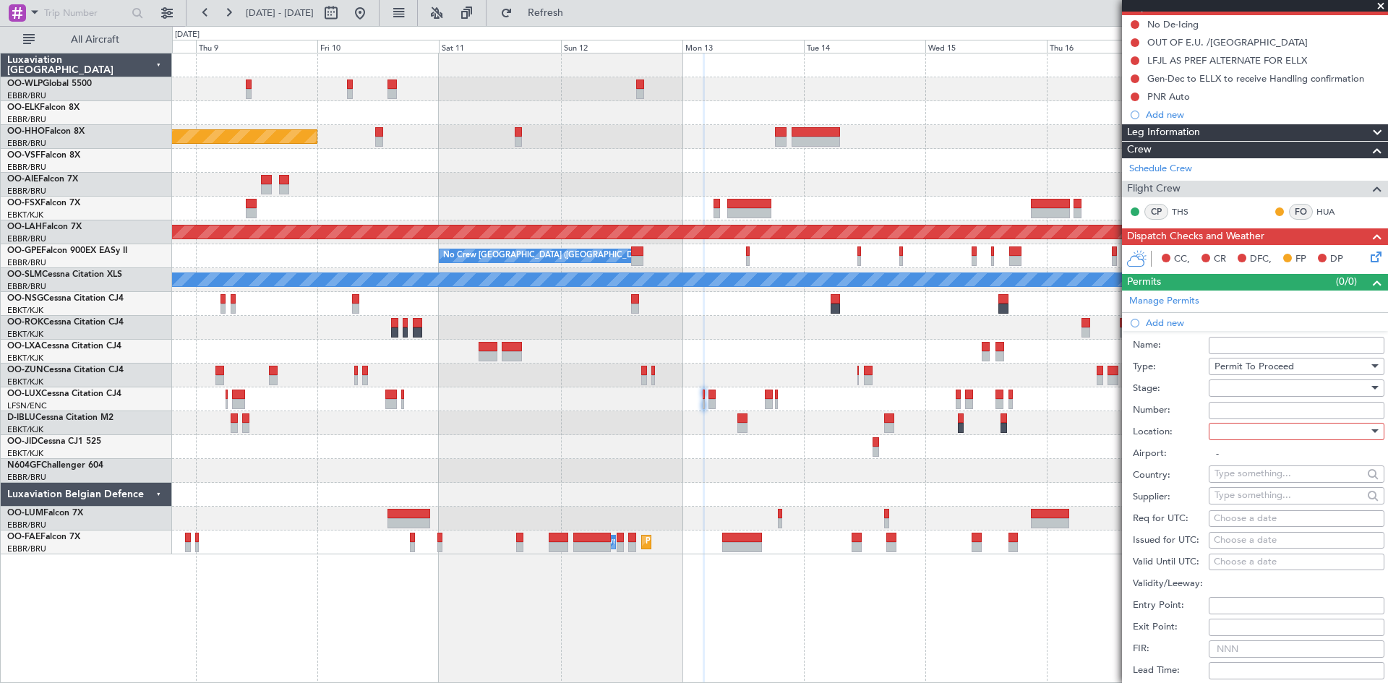
scroll to position [145, 0]
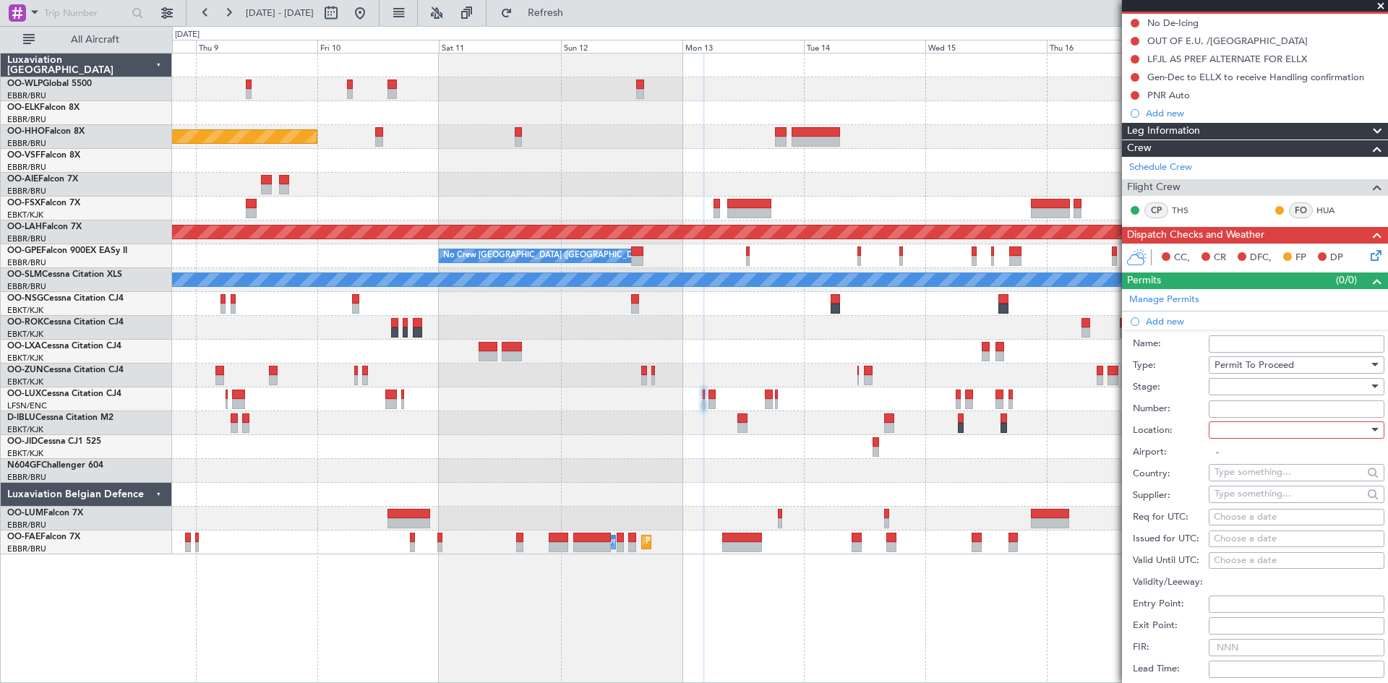
click at [1274, 371] on div "Permit To Proceed" at bounding box center [1292, 365] width 154 height 22
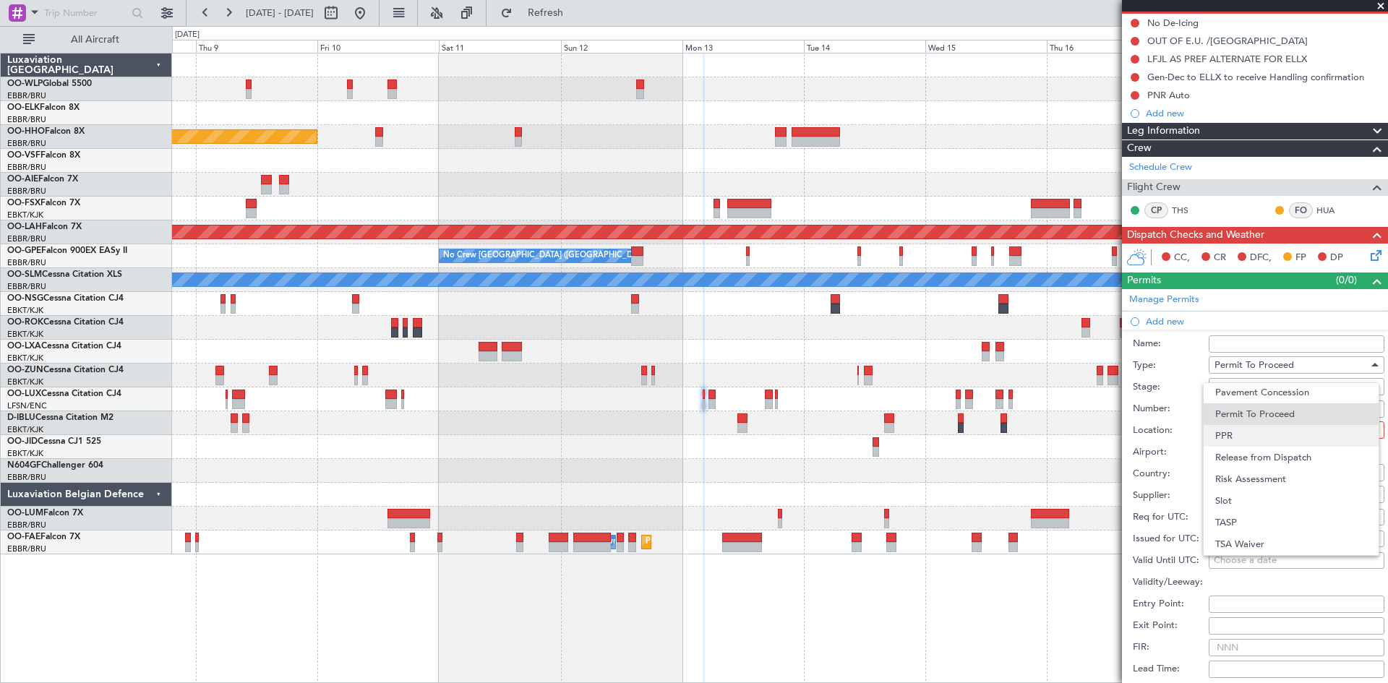
click at [1246, 437] on span "PPR" at bounding box center [1291, 436] width 152 height 22
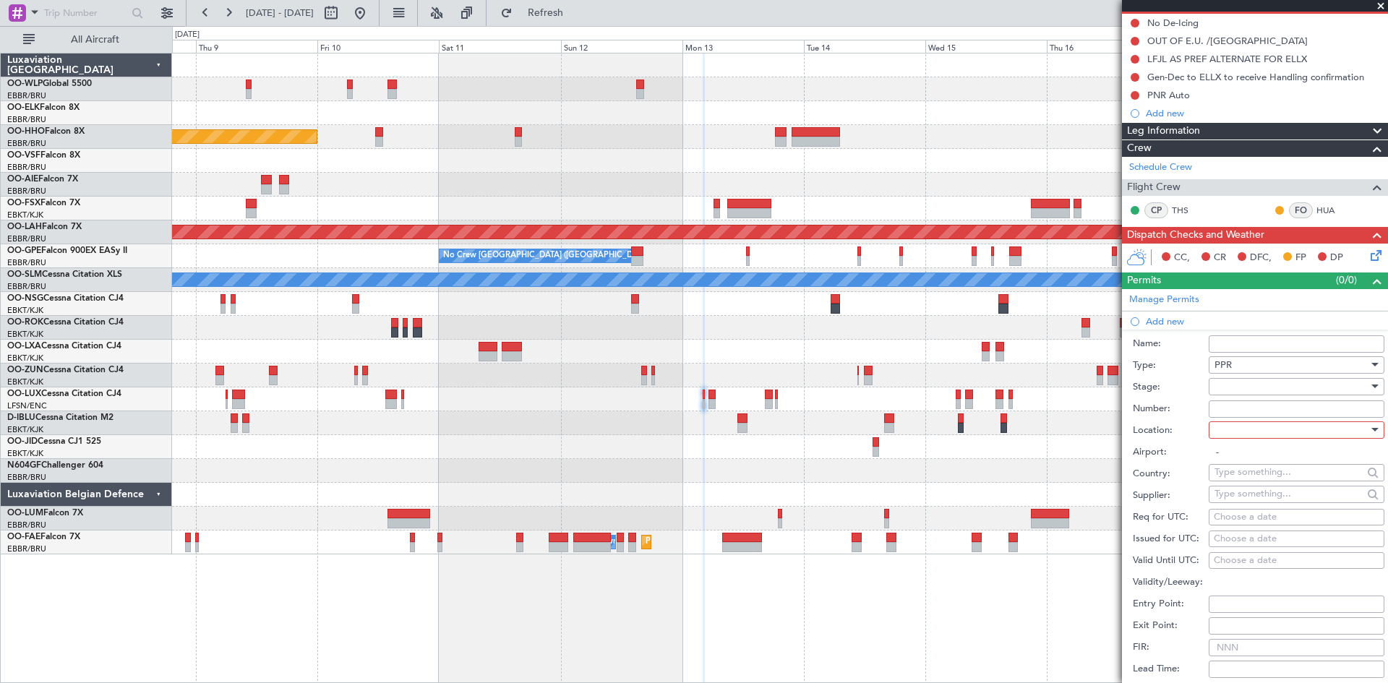
click at [1243, 406] on input "Number:" at bounding box center [1297, 408] width 176 height 17
click at [1253, 382] on div at bounding box center [1292, 387] width 154 height 22
click at [1259, 437] on span "Not Requested" at bounding box center [1291, 438] width 152 height 22
click at [1235, 437] on div at bounding box center [1292, 430] width 154 height 22
click at [1241, 511] on span "Arrival" at bounding box center [1291, 503] width 152 height 22
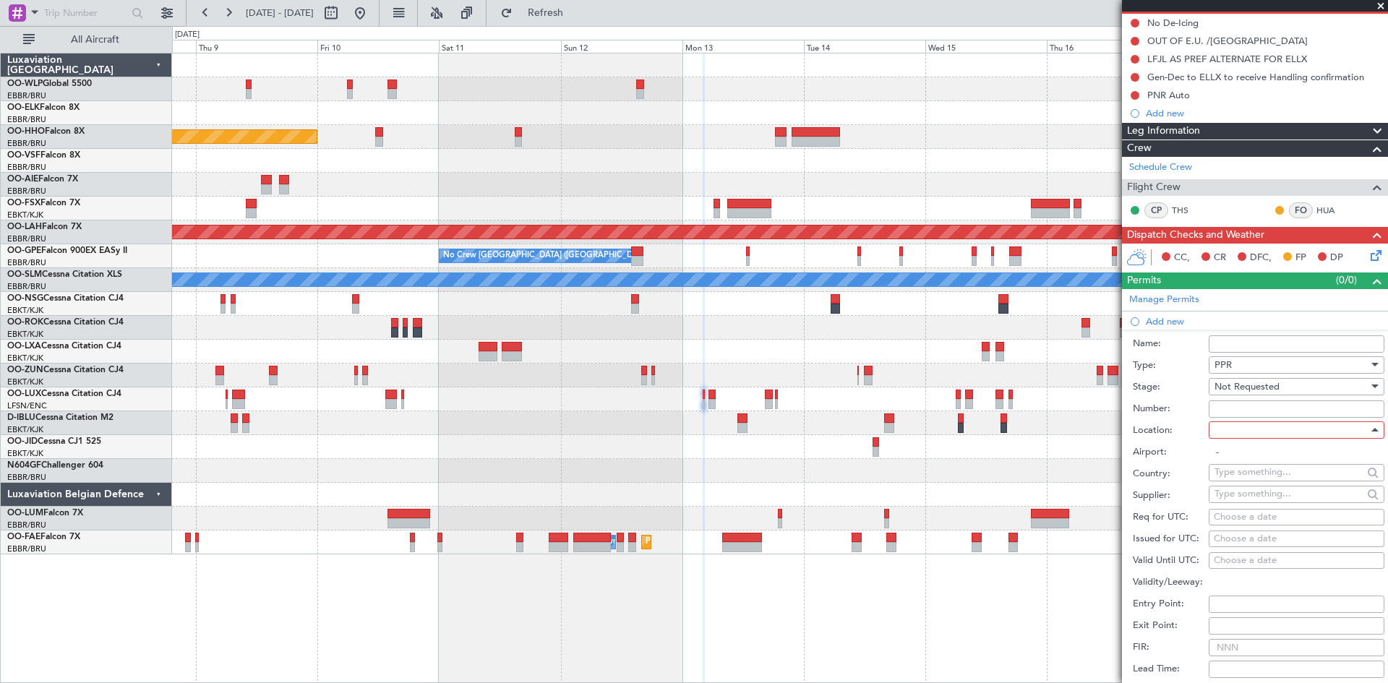
type input "ELLX / LUX"
click at [1243, 516] on div "Choose a date" at bounding box center [1297, 517] width 166 height 14
select select "10"
select select "2025"
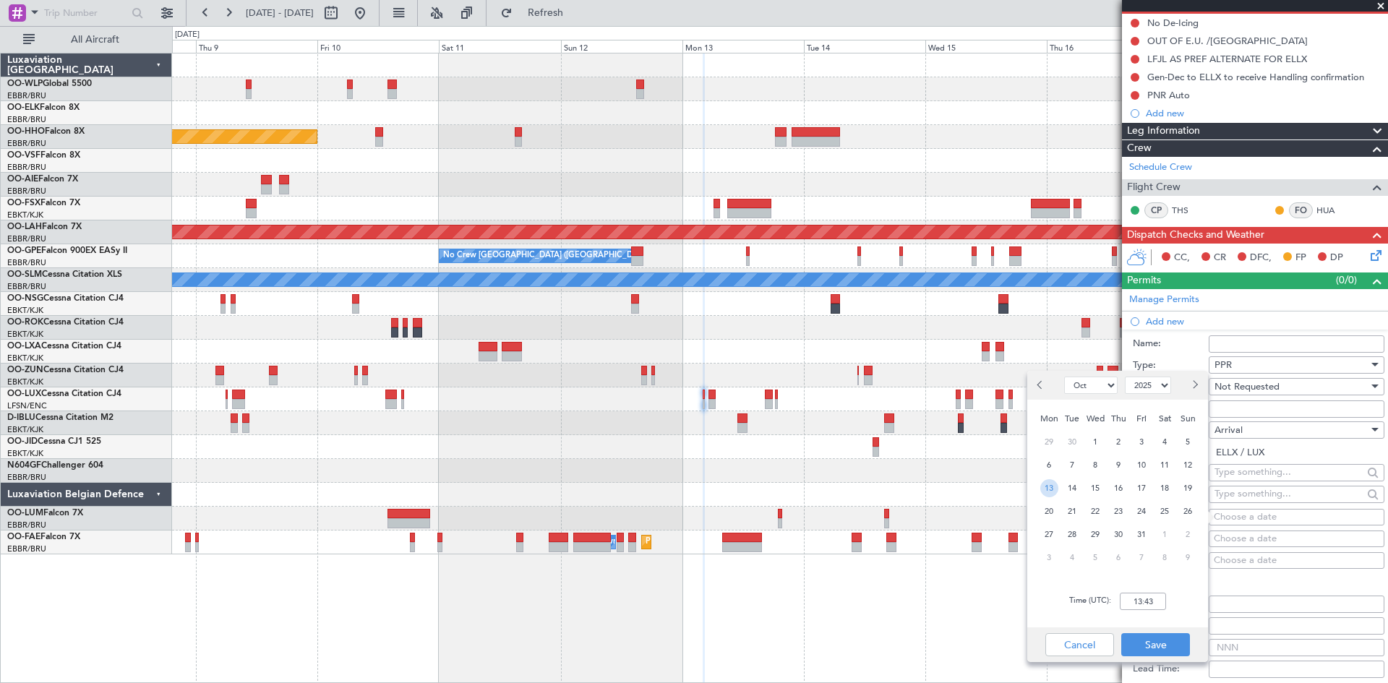
click at [1055, 484] on span "13" at bounding box center [1049, 488] width 18 height 18
click at [1134, 594] on input "00:00" at bounding box center [1143, 601] width 46 height 17
type input "04:30"
click at [1157, 654] on button "Save" at bounding box center [1155, 644] width 69 height 23
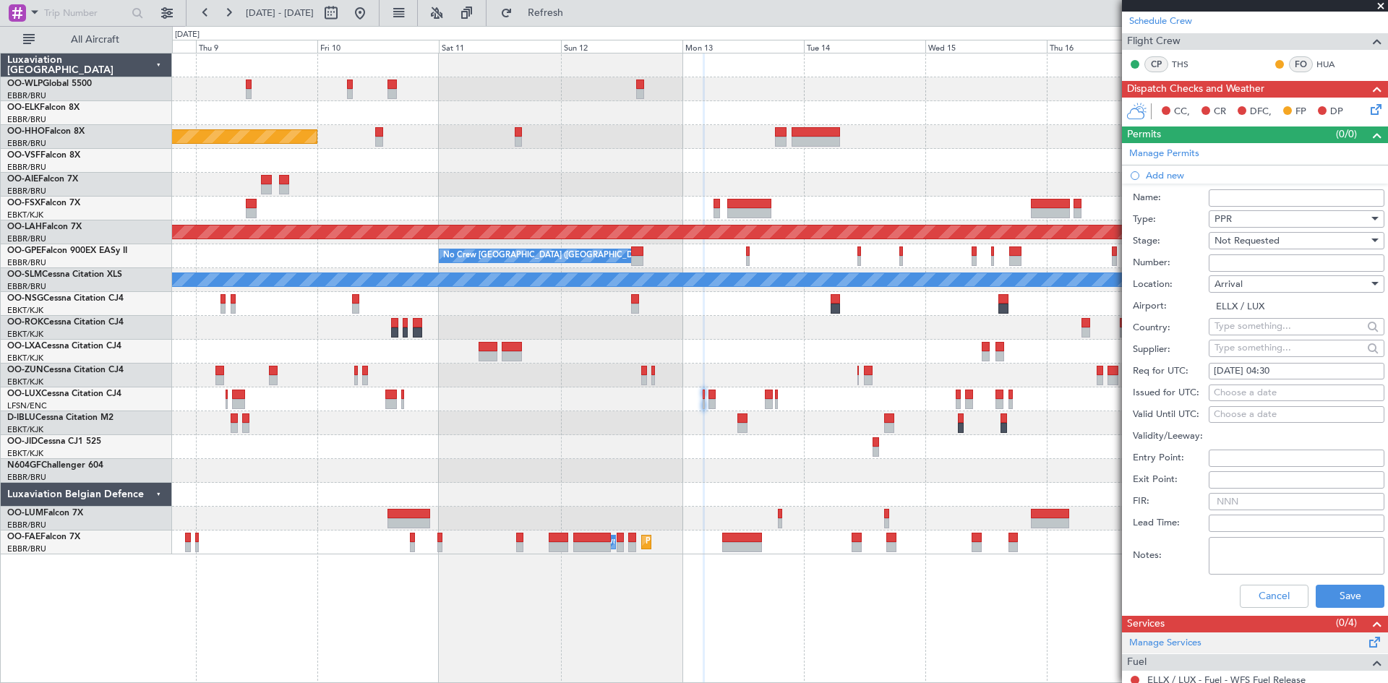
scroll to position [361, 0]
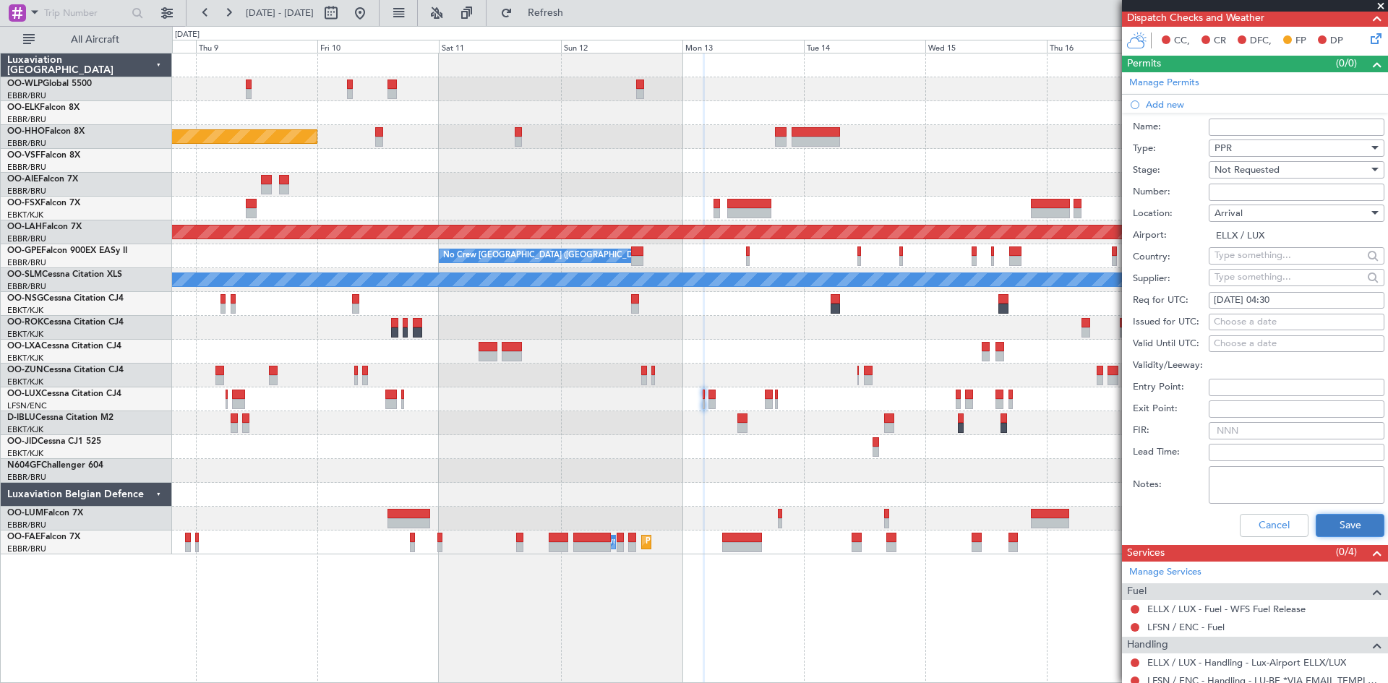
click at [1350, 523] on button "Save" at bounding box center [1350, 525] width 69 height 23
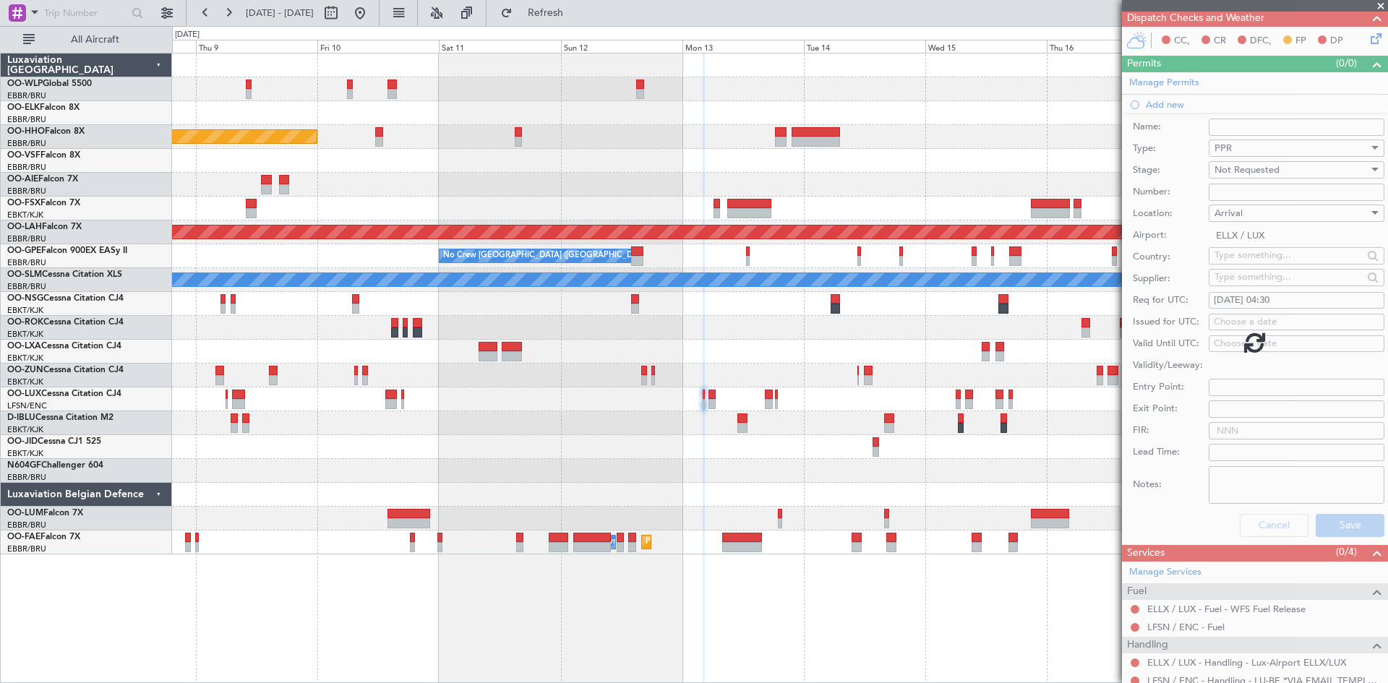
scroll to position [0, 0]
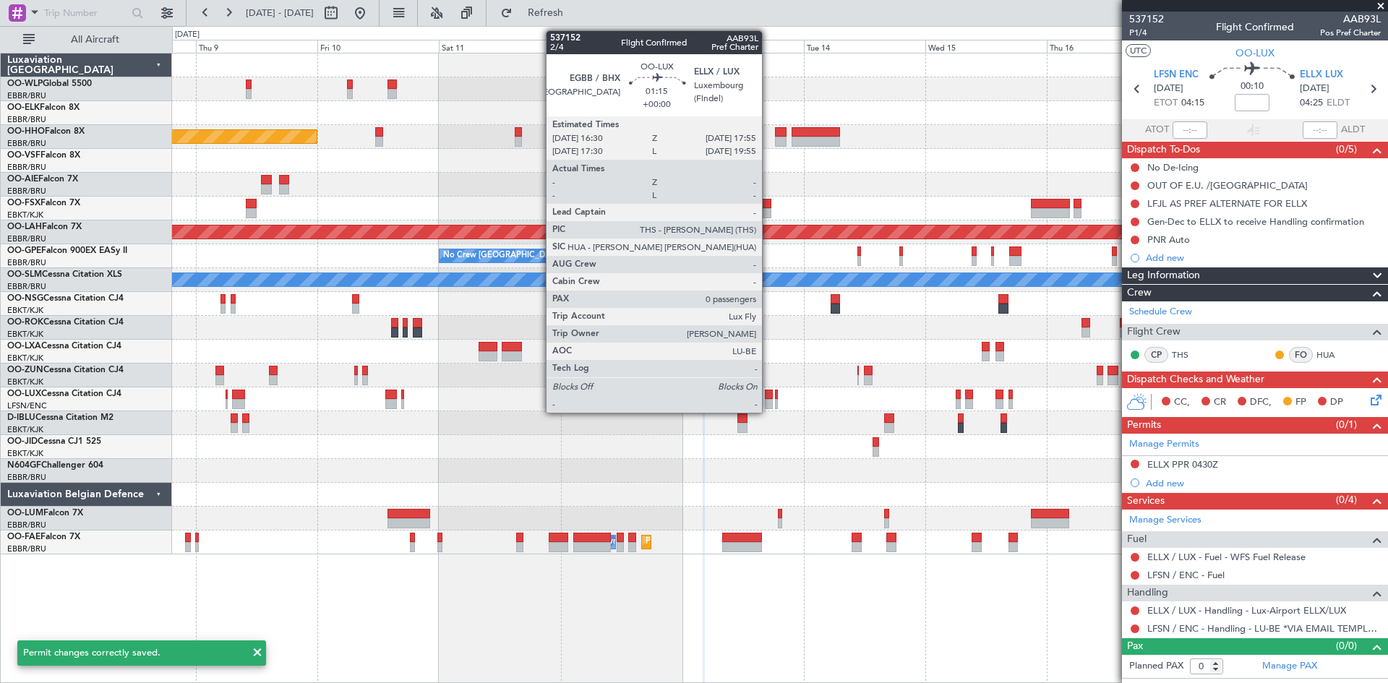
click at [768, 402] on div at bounding box center [768, 404] width 7 height 10
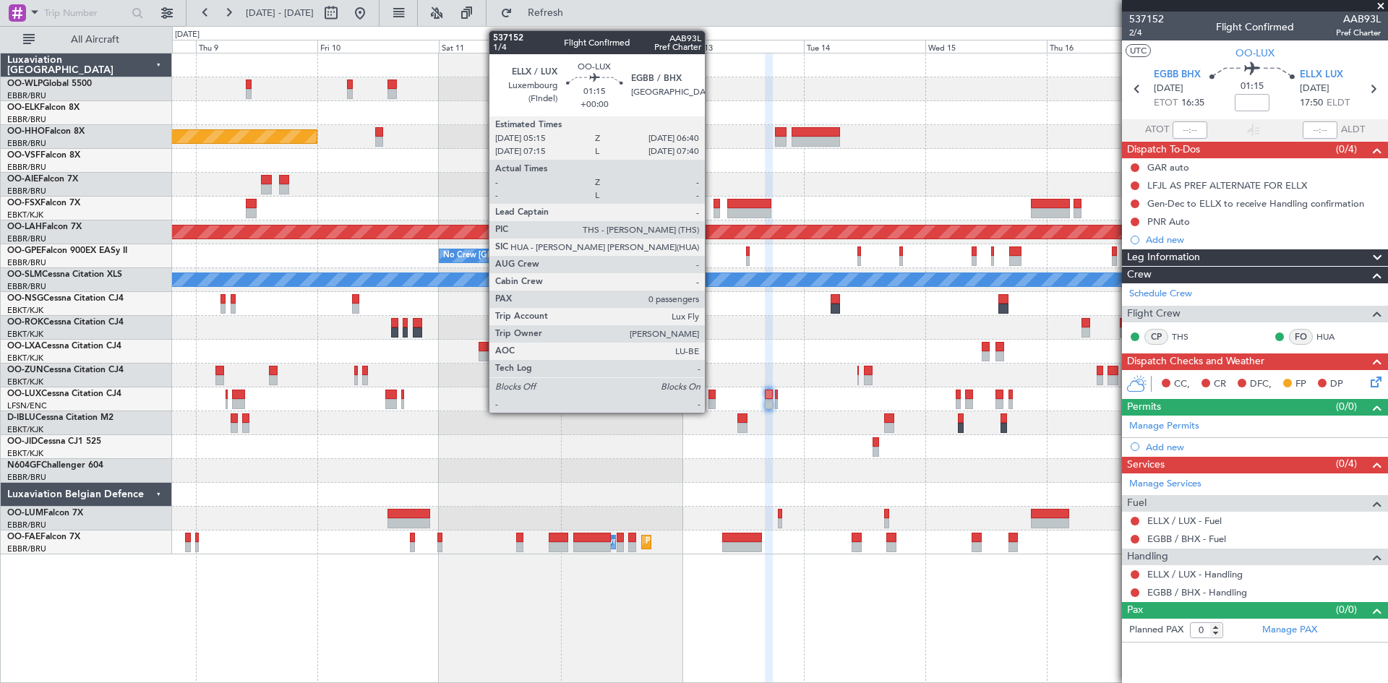
click at [711, 400] on div at bounding box center [711, 404] width 7 height 10
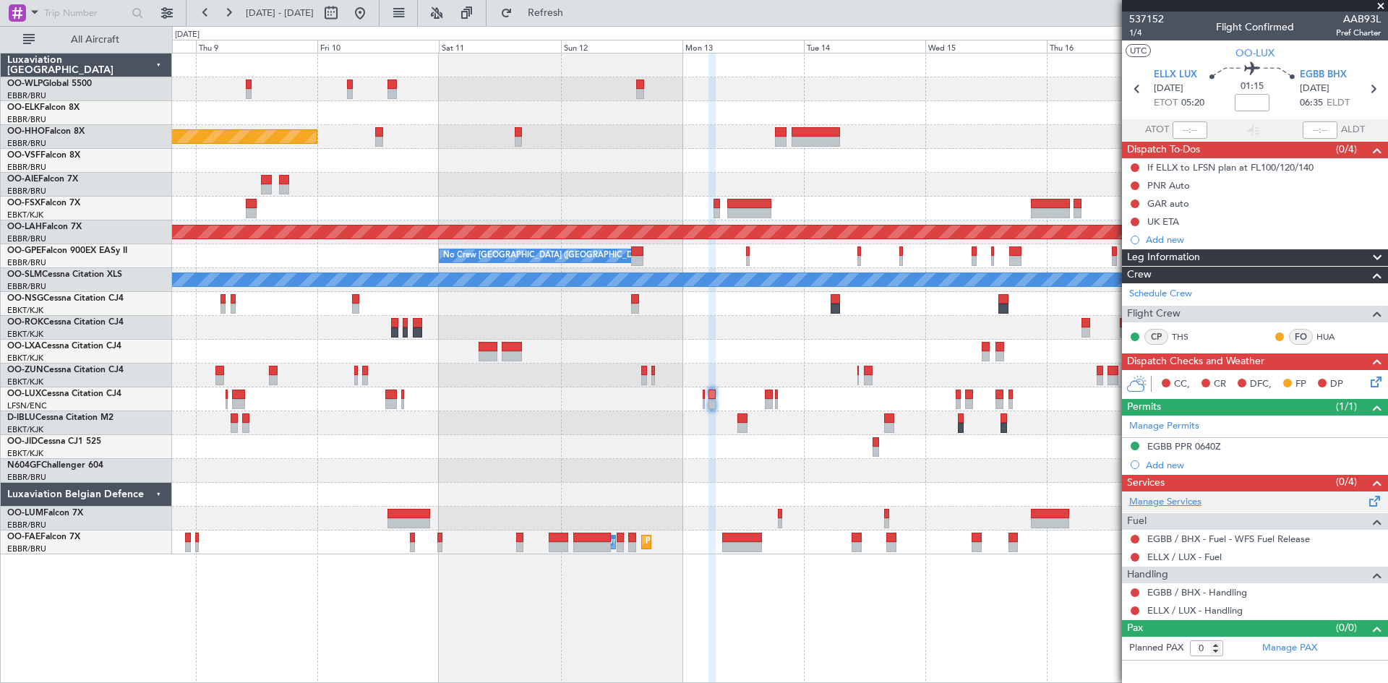
click at [1191, 497] on link "Manage Services" at bounding box center [1165, 502] width 72 height 14
click at [1170, 466] on div "Add new" at bounding box center [1257, 465] width 222 height 12
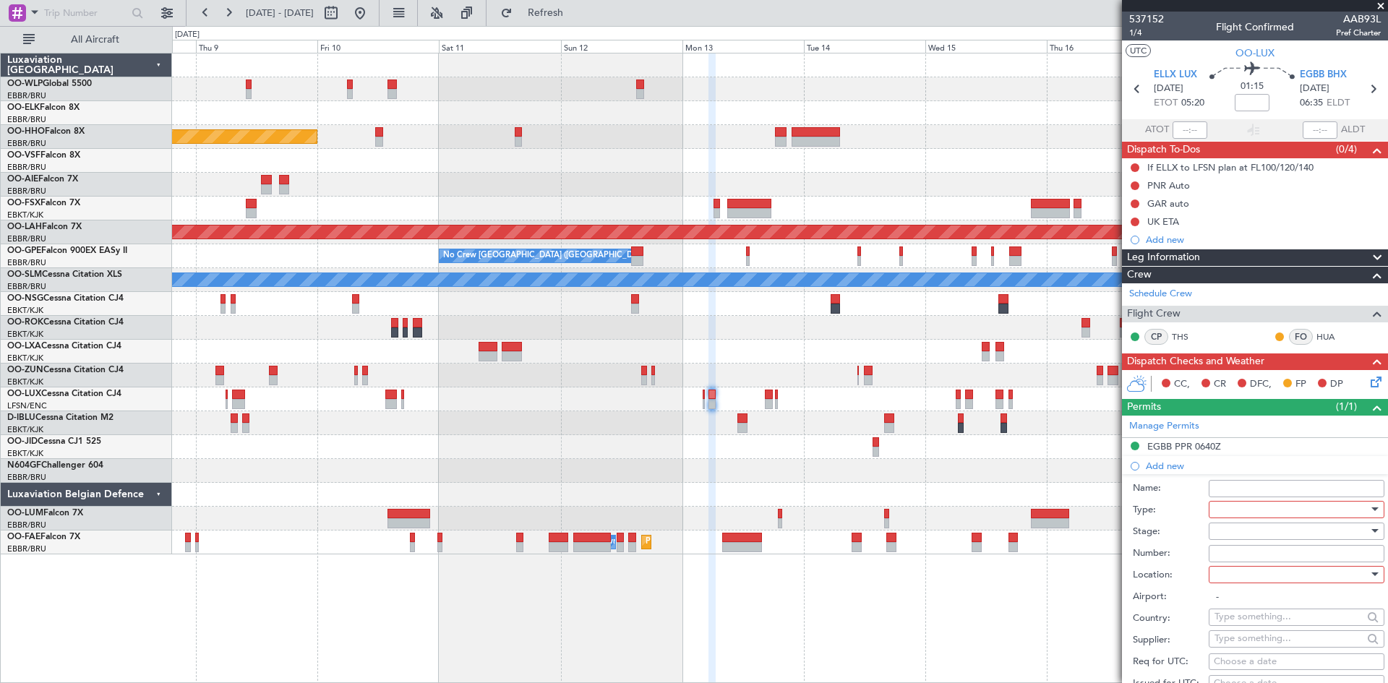
click at [1260, 508] on div at bounding box center [1292, 510] width 154 height 22
click at [1238, 652] on span "PPR" at bounding box center [1291, 654] width 152 height 22
click at [1251, 568] on div at bounding box center [1292, 575] width 154 height 22
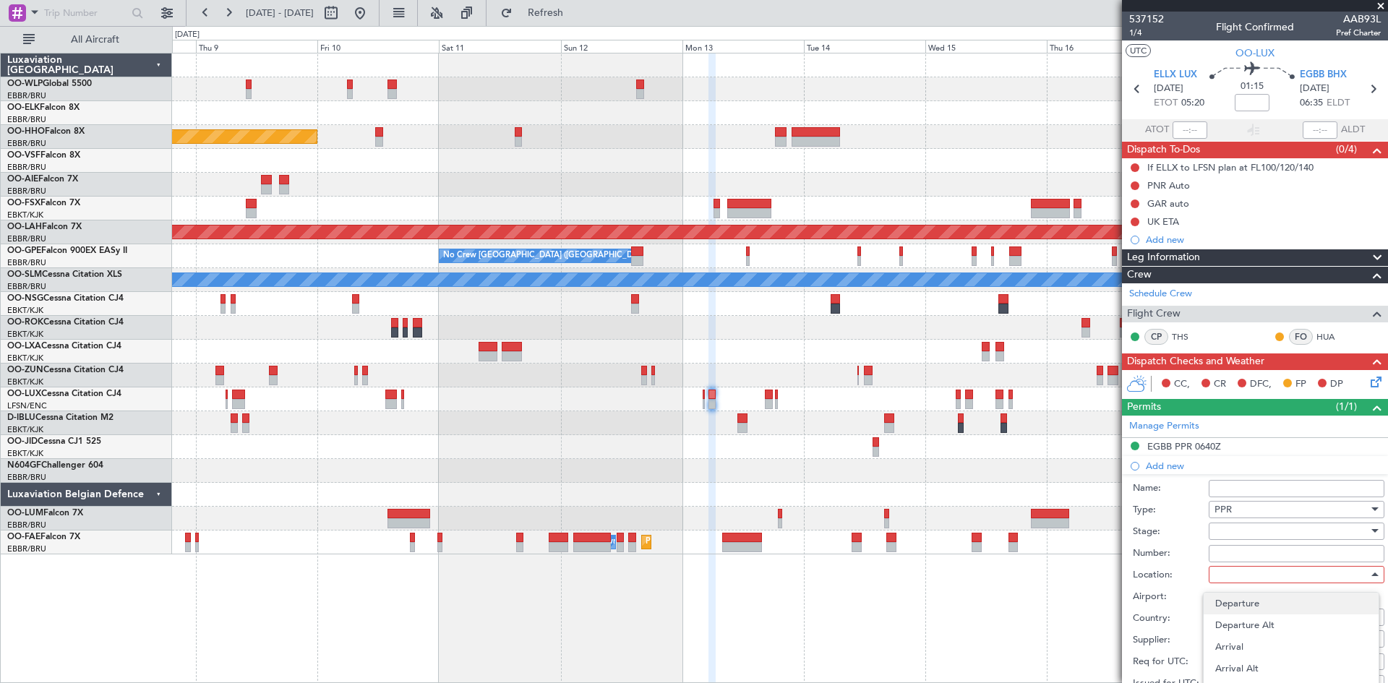
click at [1255, 601] on span "Departure" at bounding box center [1291, 604] width 152 height 22
type input "ELLX / LUX"
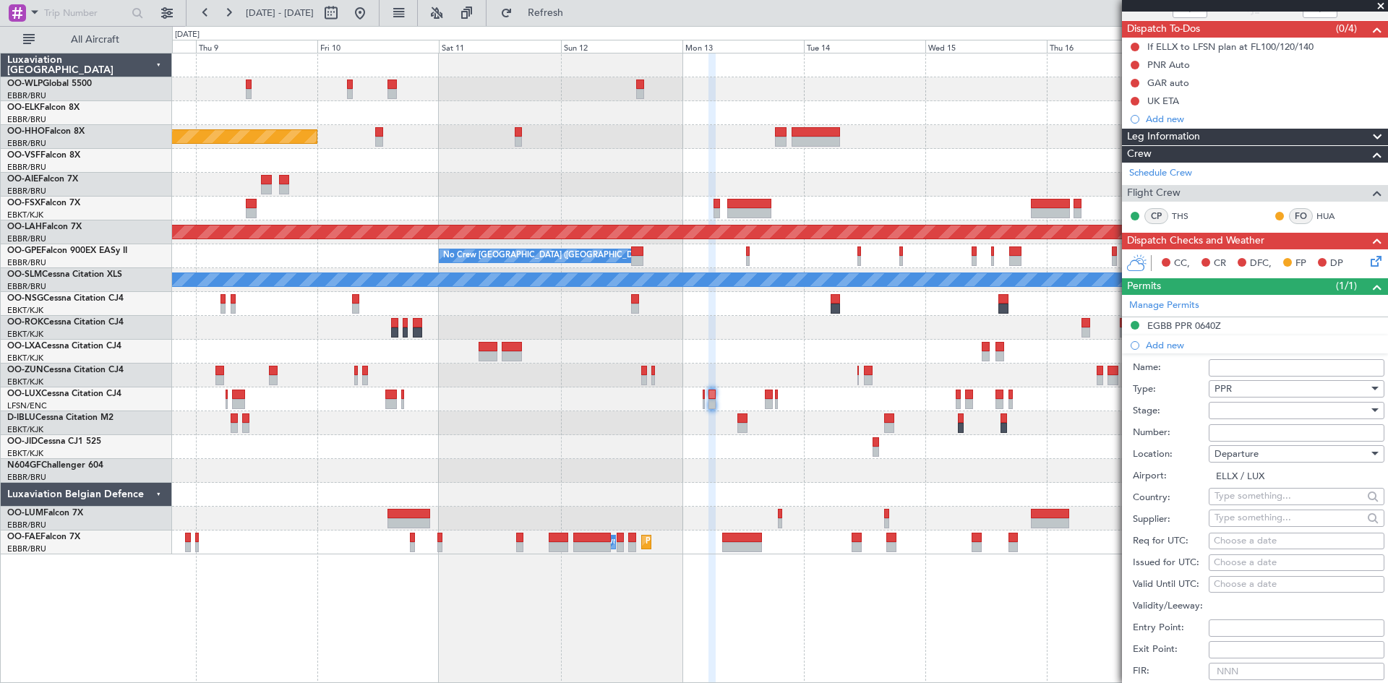
scroll to position [145, 0]
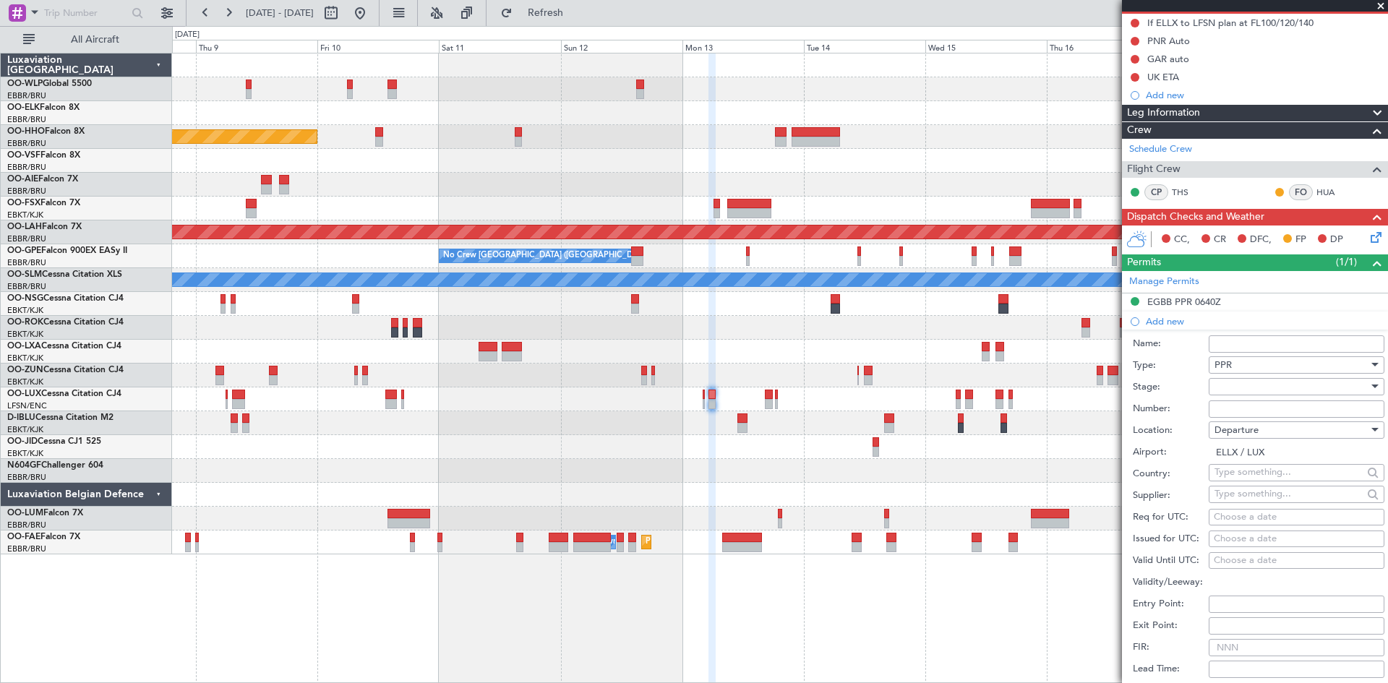
click at [1248, 521] on div "Choose a date" at bounding box center [1297, 517] width 166 height 14
select select "10"
select select "2025"
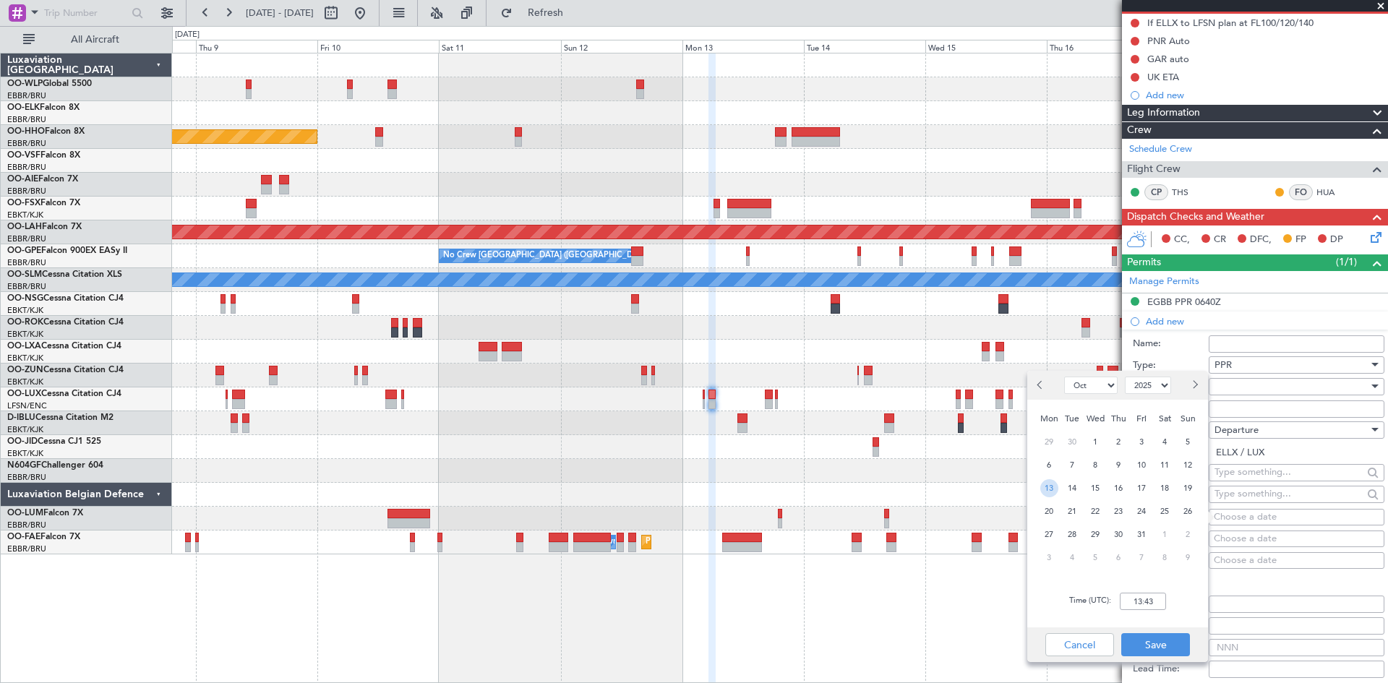
click at [1053, 489] on span "13" at bounding box center [1049, 488] width 18 height 18
click at [1131, 604] on input "00:00" at bounding box center [1143, 601] width 46 height 17
type input "05:15"
click at [1173, 656] on button "Save" at bounding box center [1155, 644] width 69 height 23
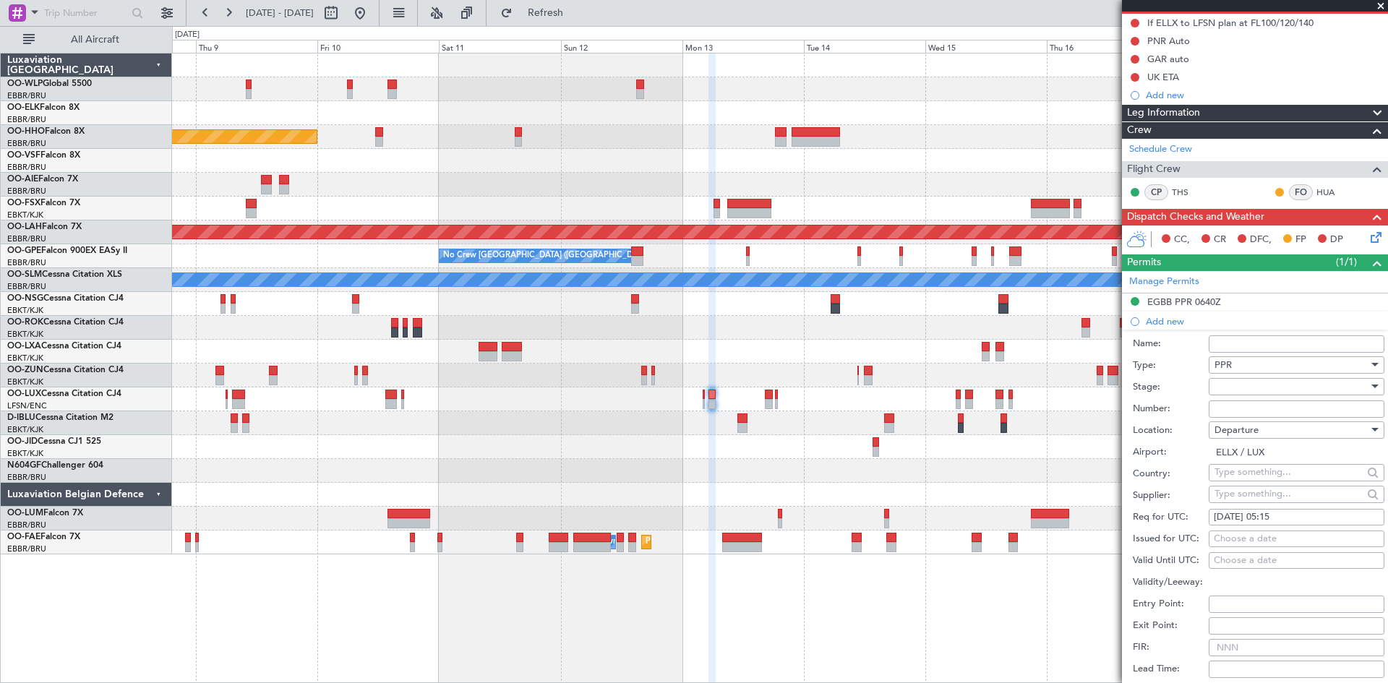
scroll to position [217, 0]
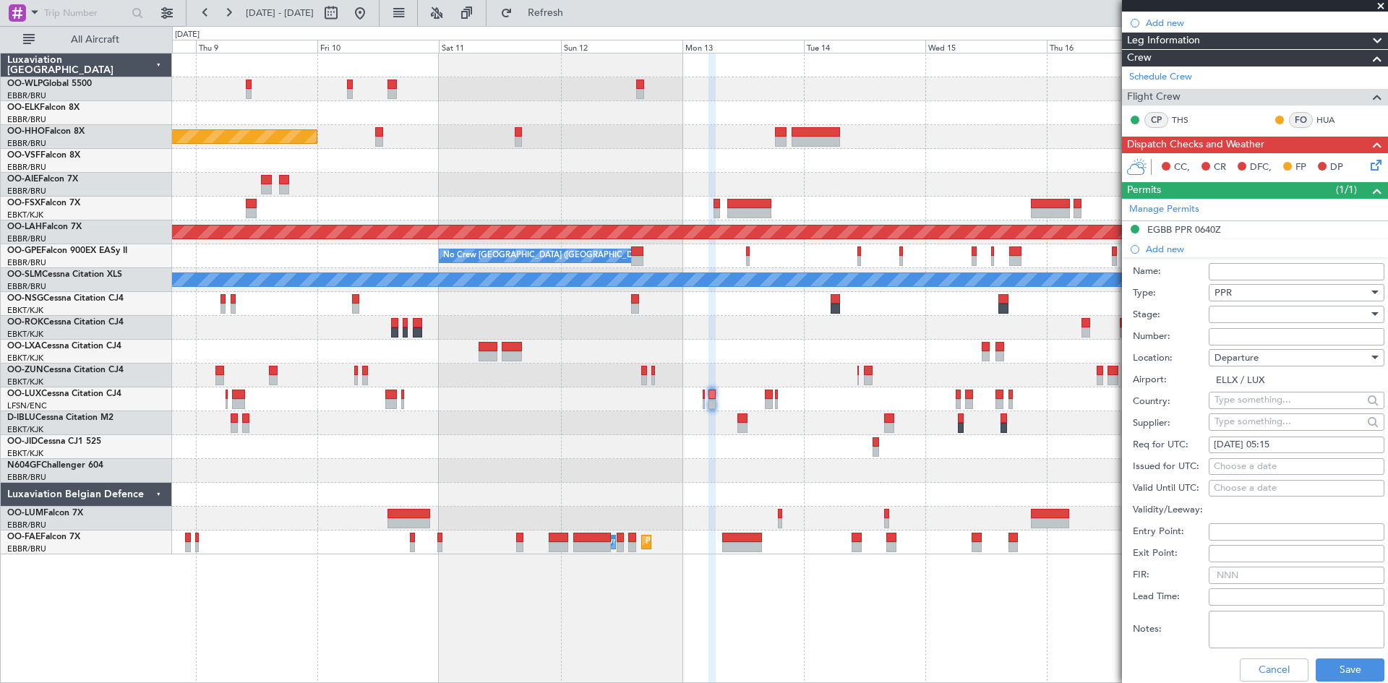
click at [1241, 312] on div at bounding box center [1292, 315] width 154 height 22
click at [1247, 368] on span "Not Requested" at bounding box center [1291, 365] width 152 height 22
click at [1346, 669] on button "Save" at bounding box center [1350, 670] width 69 height 23
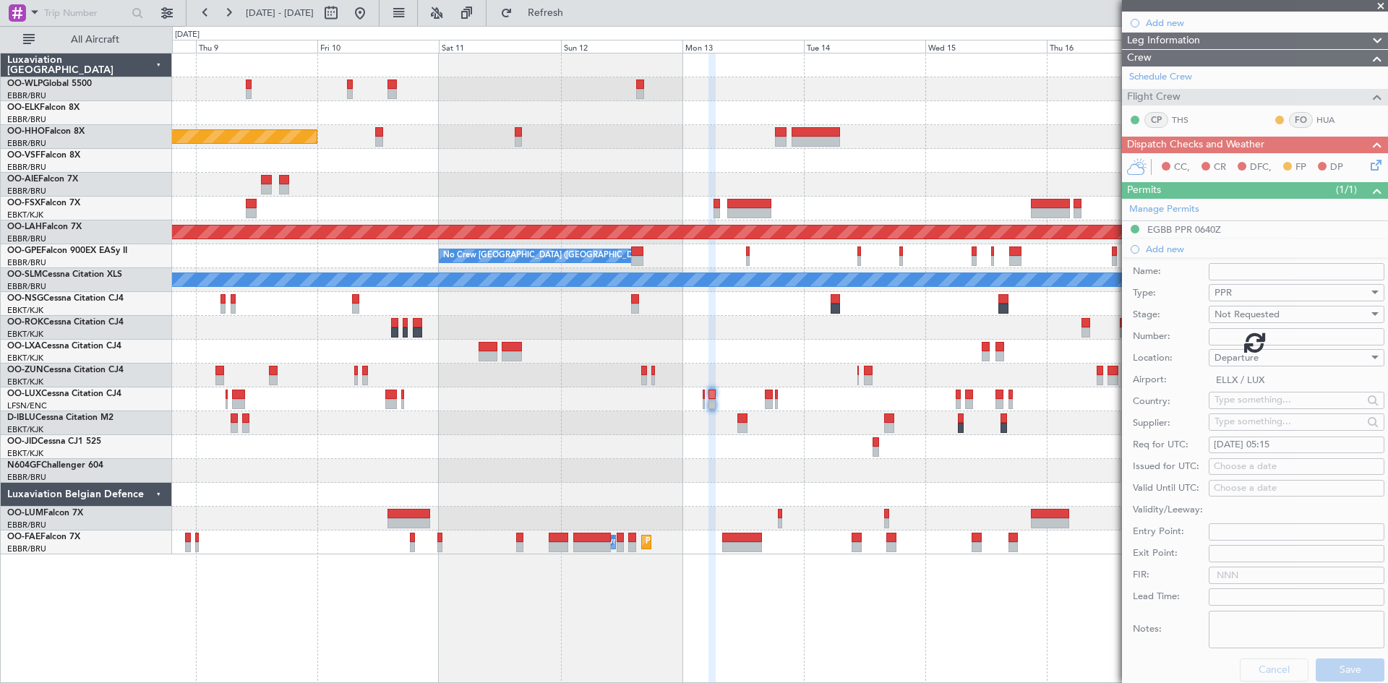
scroll to position [0, 0]
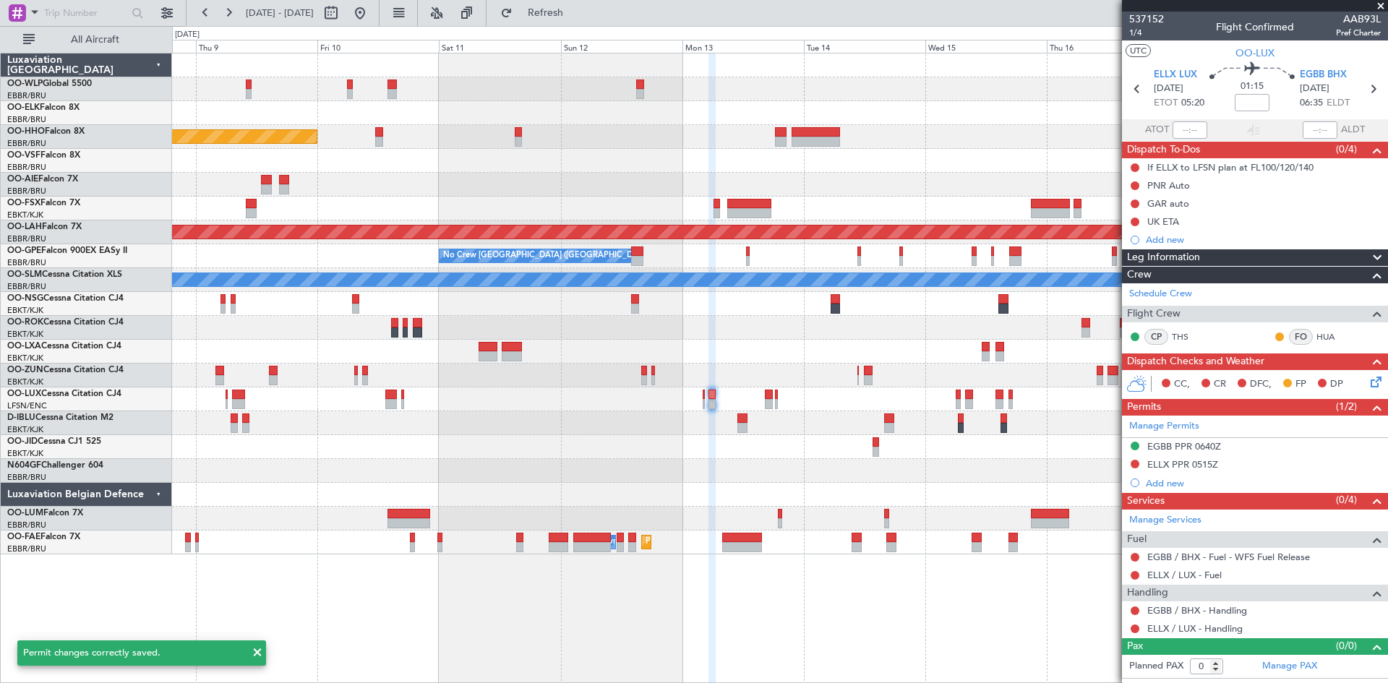
click at [761, 404] on div at bounding box center [779, 399] width 1215 height 24
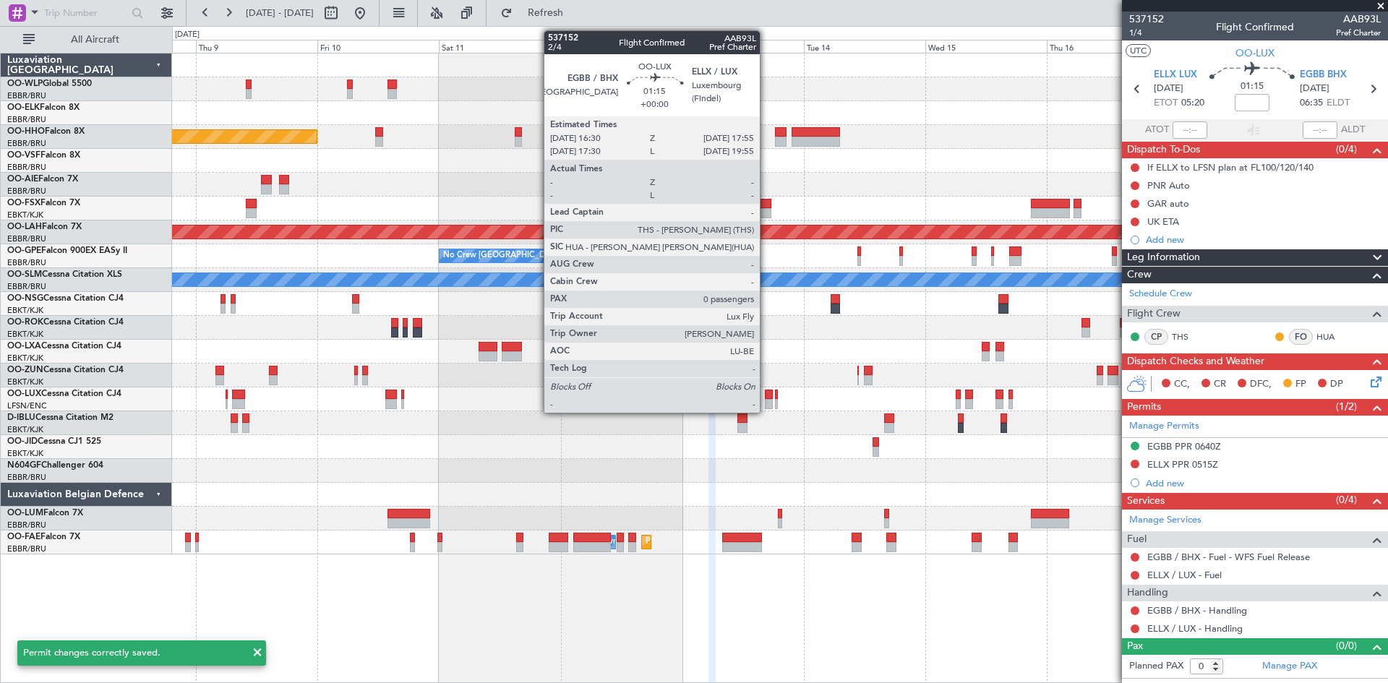
click at [768, 403] on div at bounding box center [768, 404] width 7 height 10
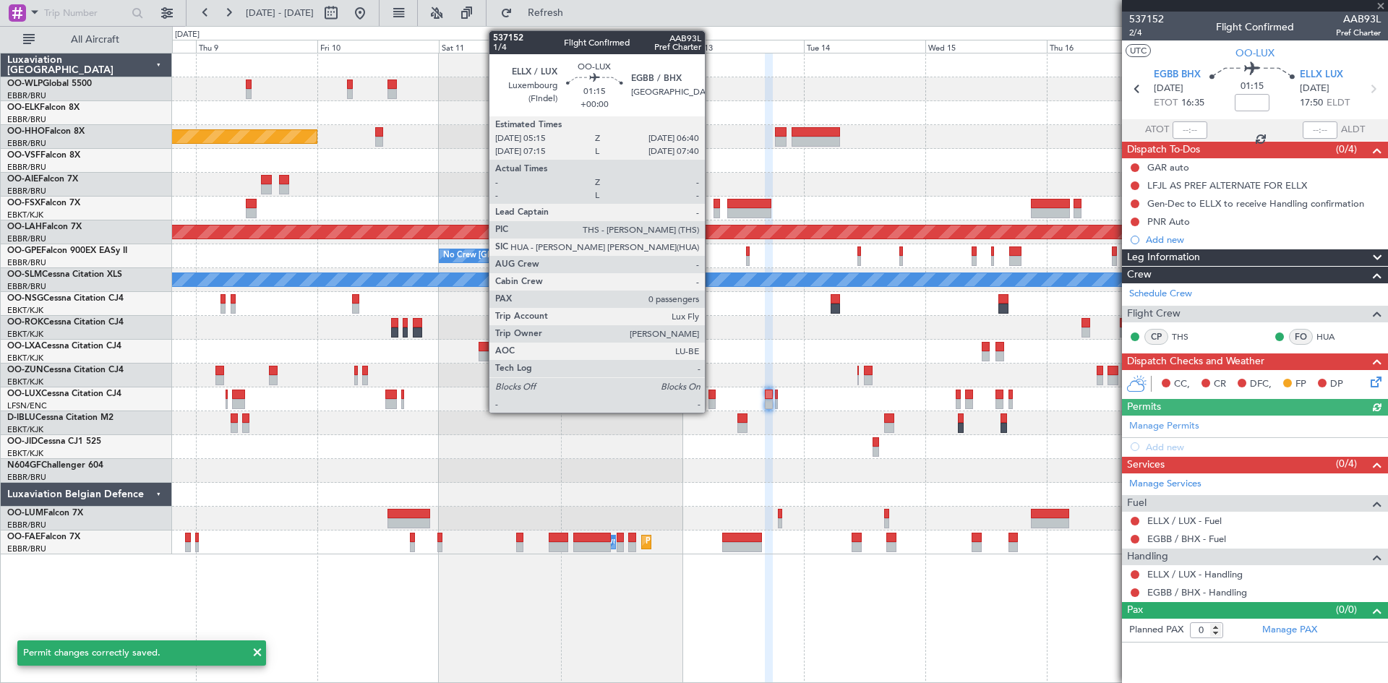
click at [711, 399] on div at bounding box center [711, 404] width 7 height 10
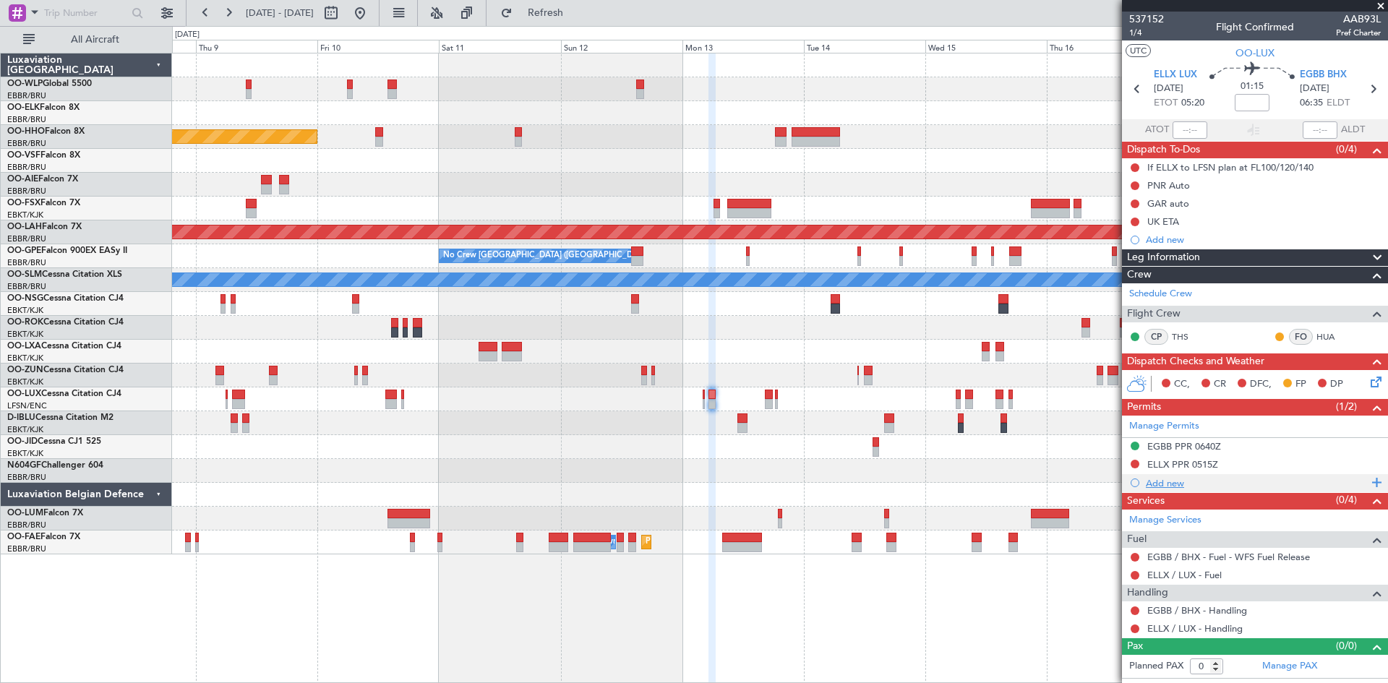
click at [1172, 486] on div "Add new" at bounding box center [1257, 483] width 222 height 12
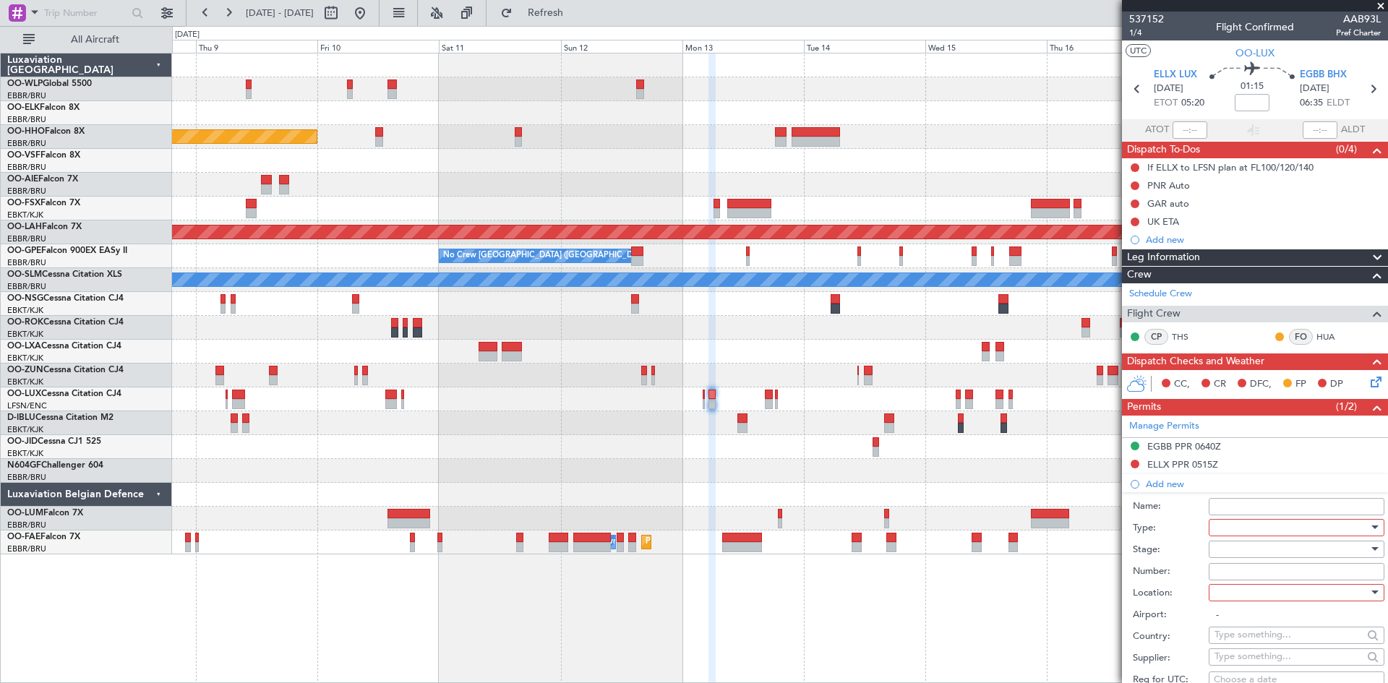
click at [1245, 526] on div at bounding box center [1292, 528] width 154 height 22
click at [1235, 661] on span "Slot" at bounding box center [1291, 664] width 152 height 22
click at [1245, 591] on div at bounding box center [1292, 593] width 154 height 22
click at [1254, 659] on span "Arrival" at bounding box center [1291, 665] width 152 height 22
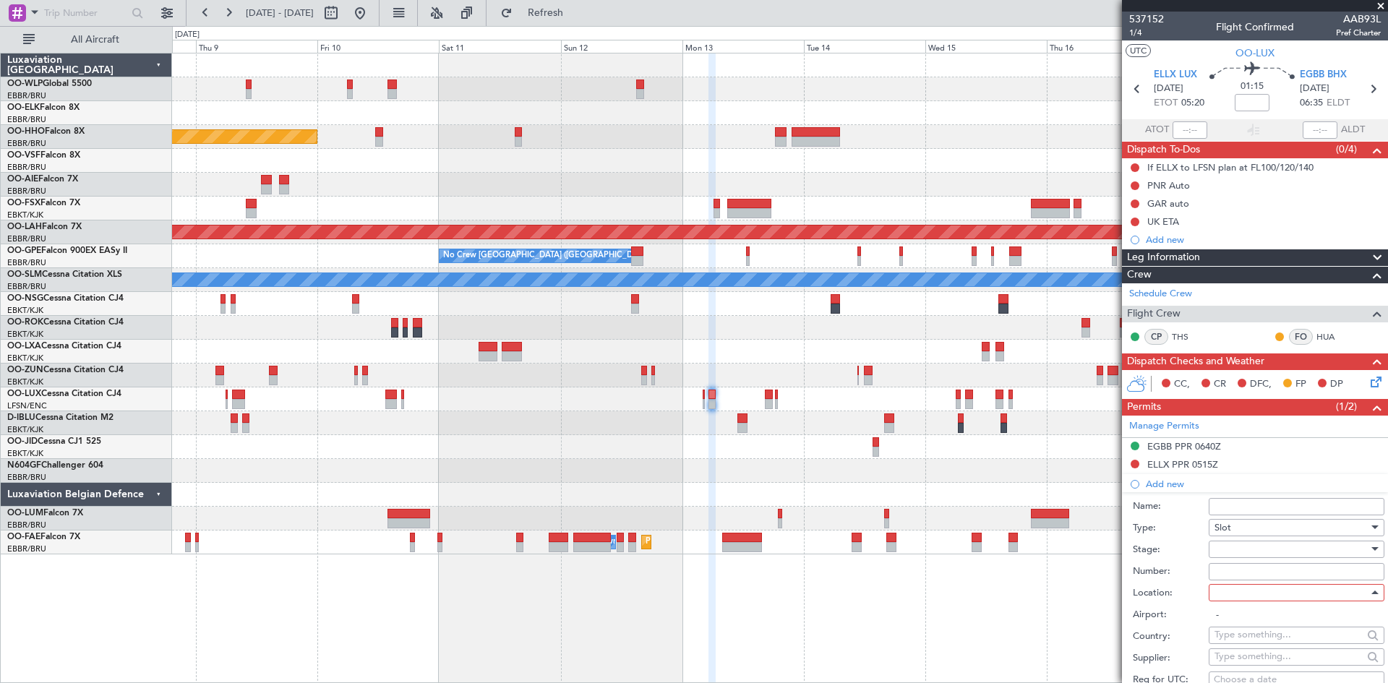
type input "EGBB / BHX"
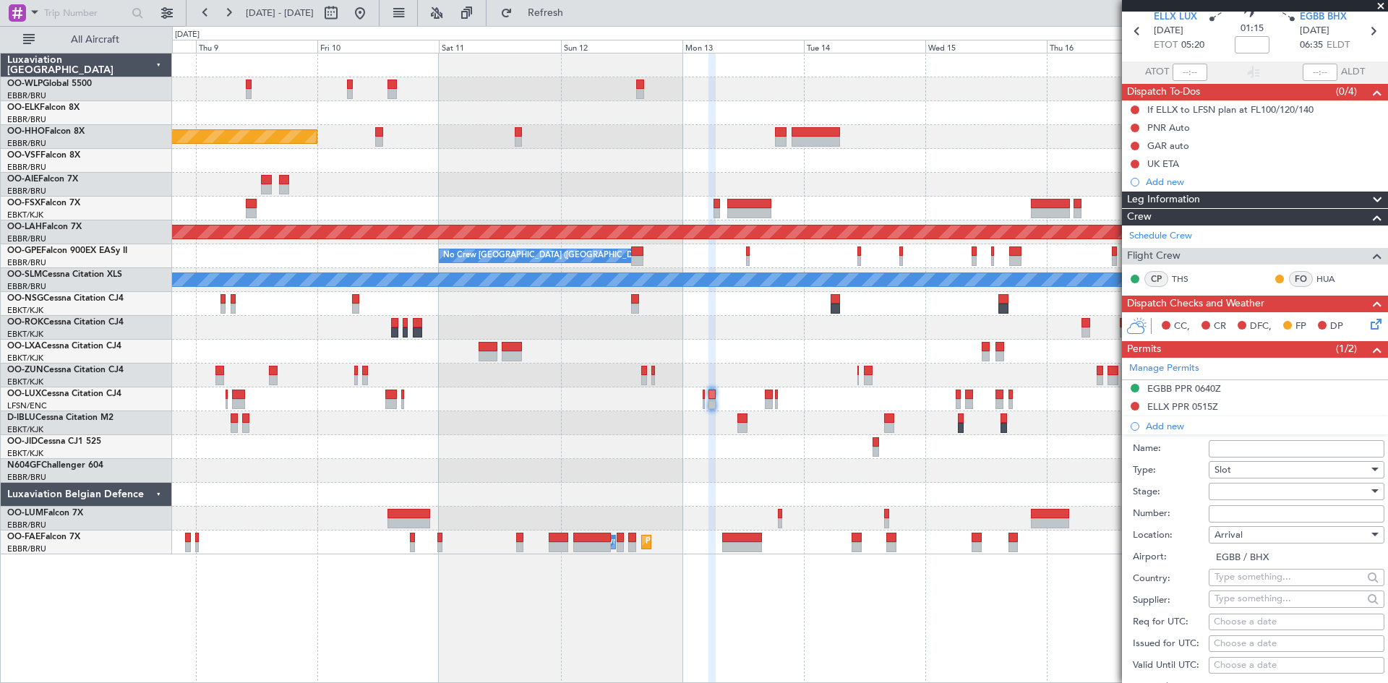
scroll to position [72, 0]
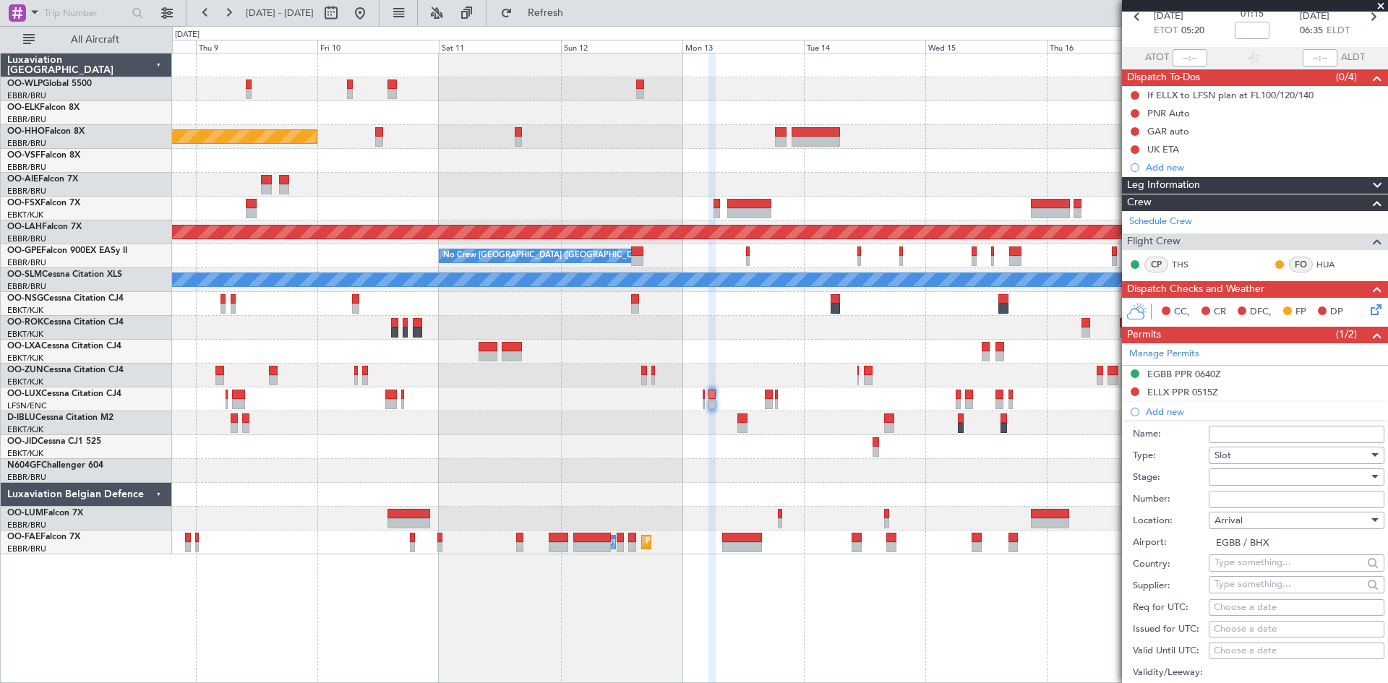
click at [1236, 481] on div at bounding box center [1292, 477] width 154 height 22
click at [1245, 525] on span "Not Requested" at bounding box center [1291, 528] width 152 height 22
click at [1235, 607] on div "Choose a date" at bounding box center [1297, 608] width 166 height 14
select select "10"
select select "2025"
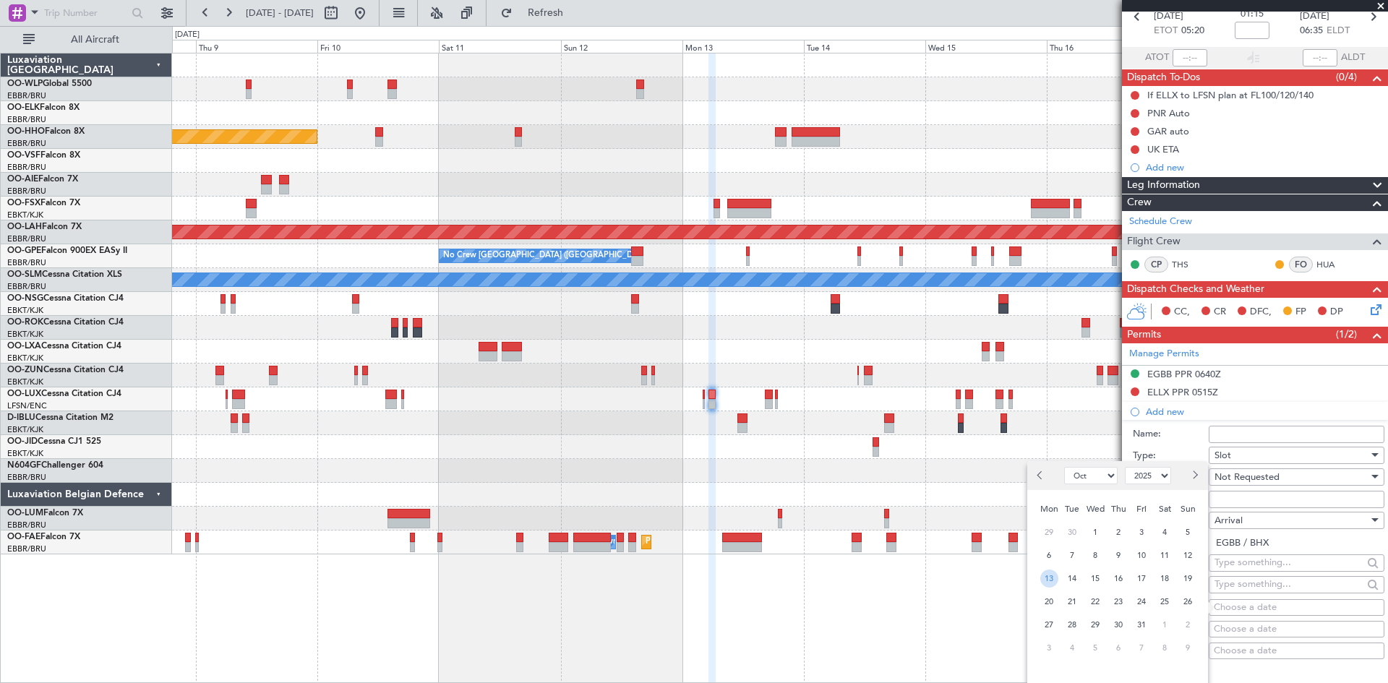
click at [1055, 576] on span "13" at bounding box center [1049, 579] width 18 height 18
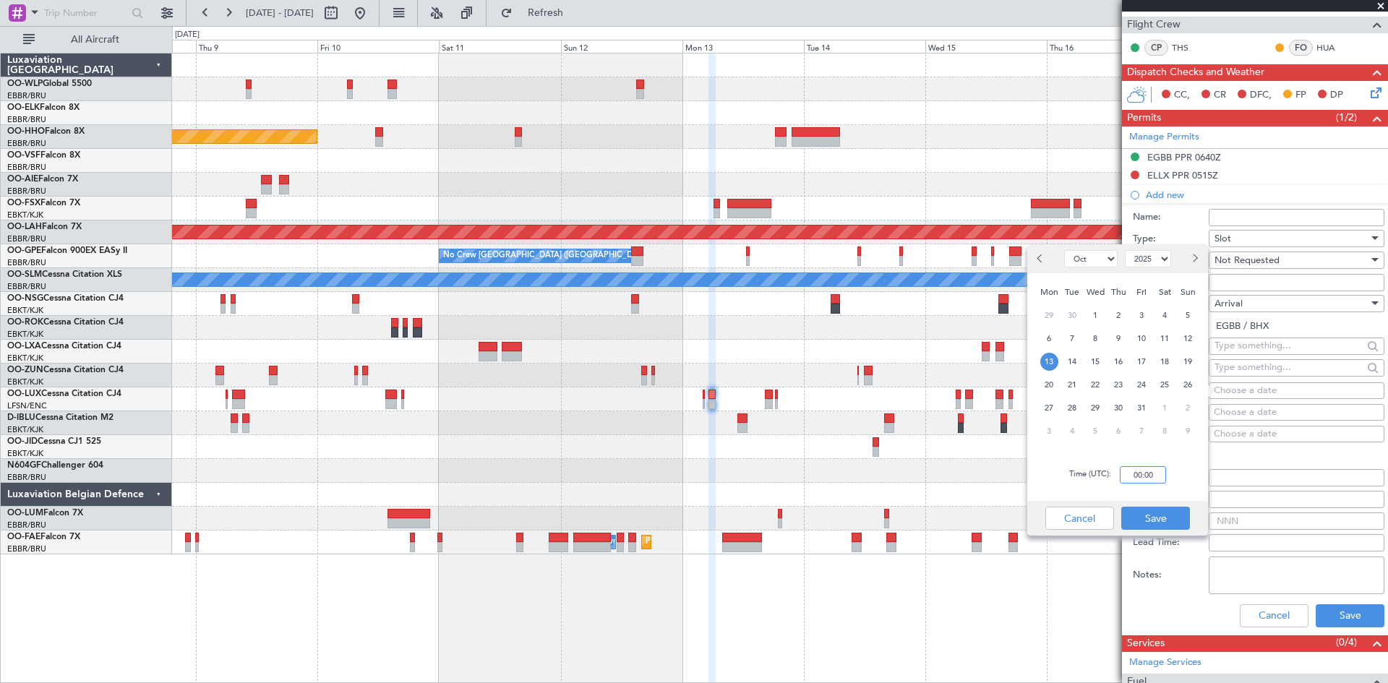
click at [1128, 479] on input "00:00" at bounding box center [1143, 474] width 46 height 17
type input "06:40"
click at [1146, 509] on button "Save" at bounding box center [1155, 518] width 69 height 23
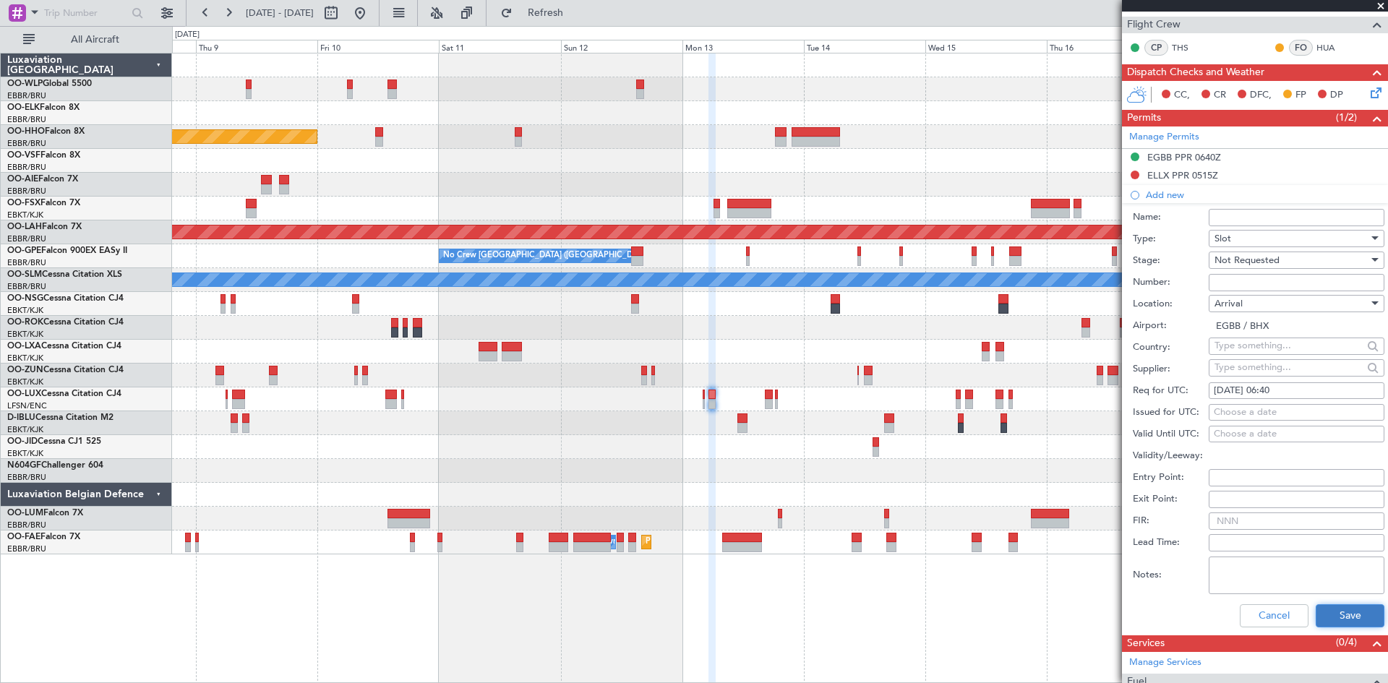
click at [1332, 606] on button "Save" at bounding box center [1350, 615] width 69 height 23
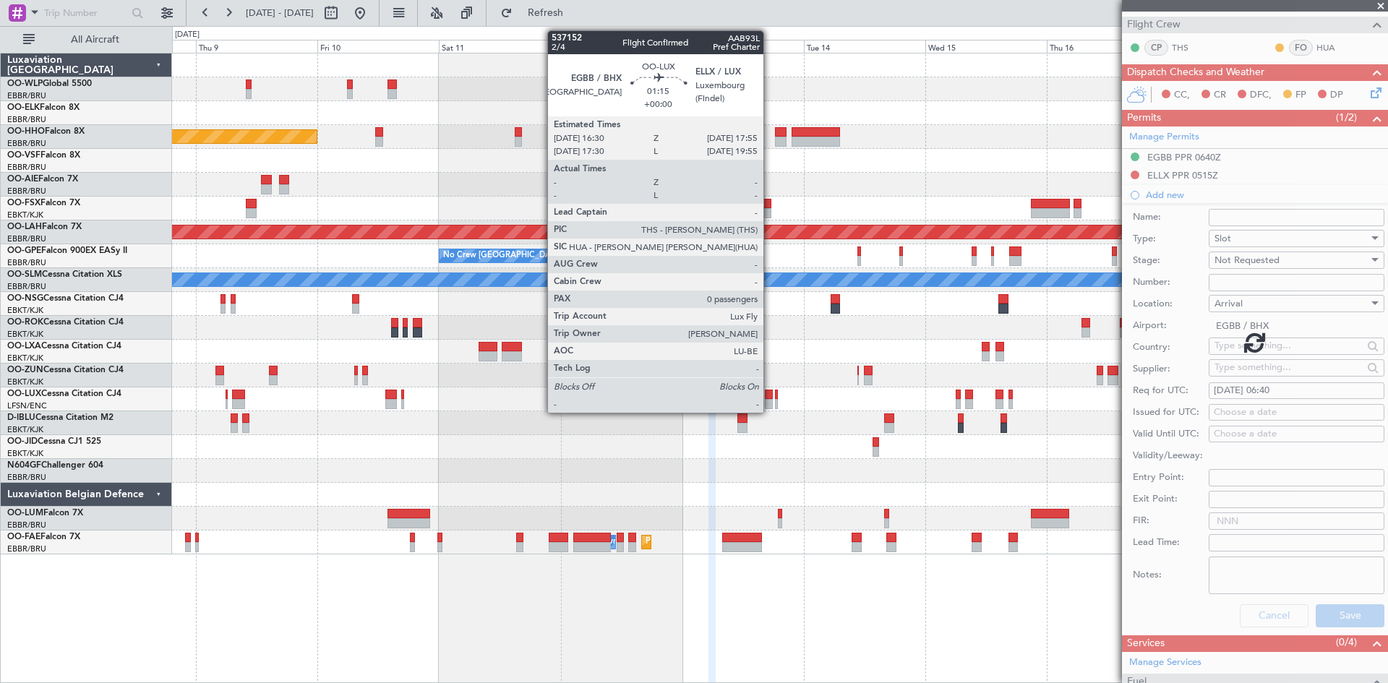
click at [768, 398] on div at bounding box center [768, 395] width 7 height 10
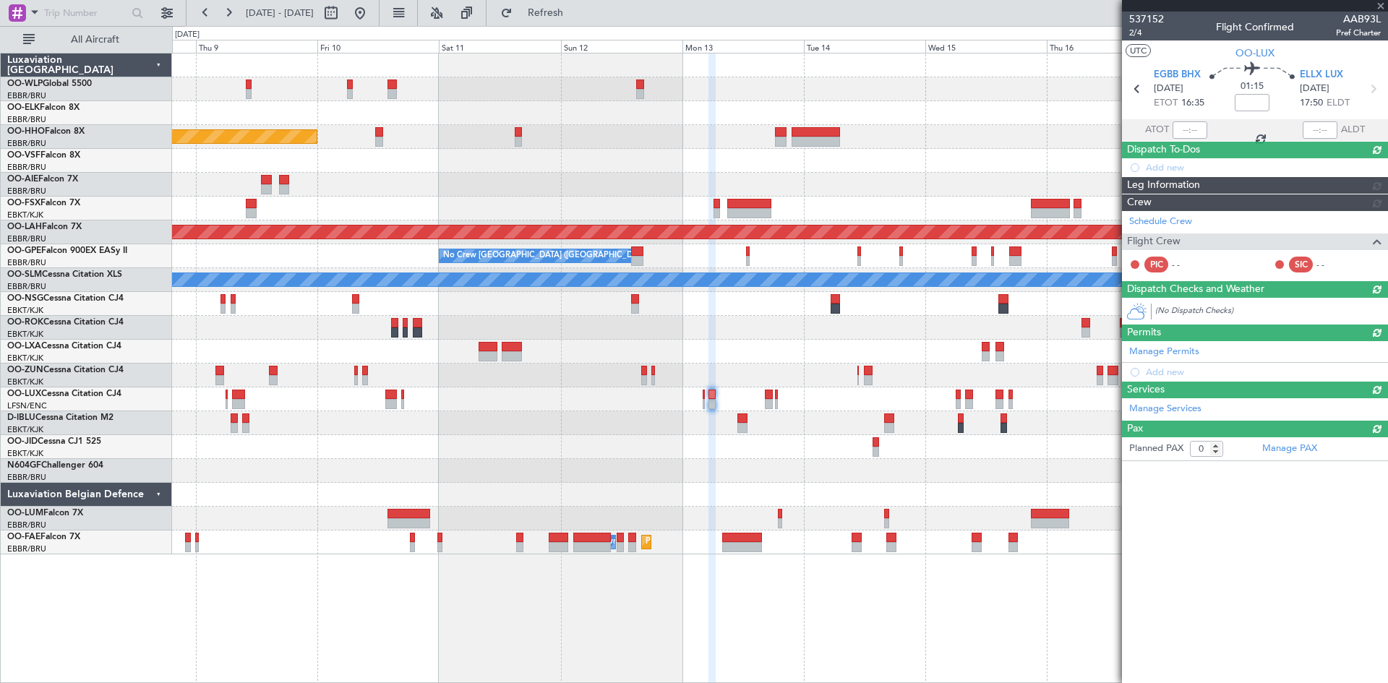
scroll to position [0, 0]
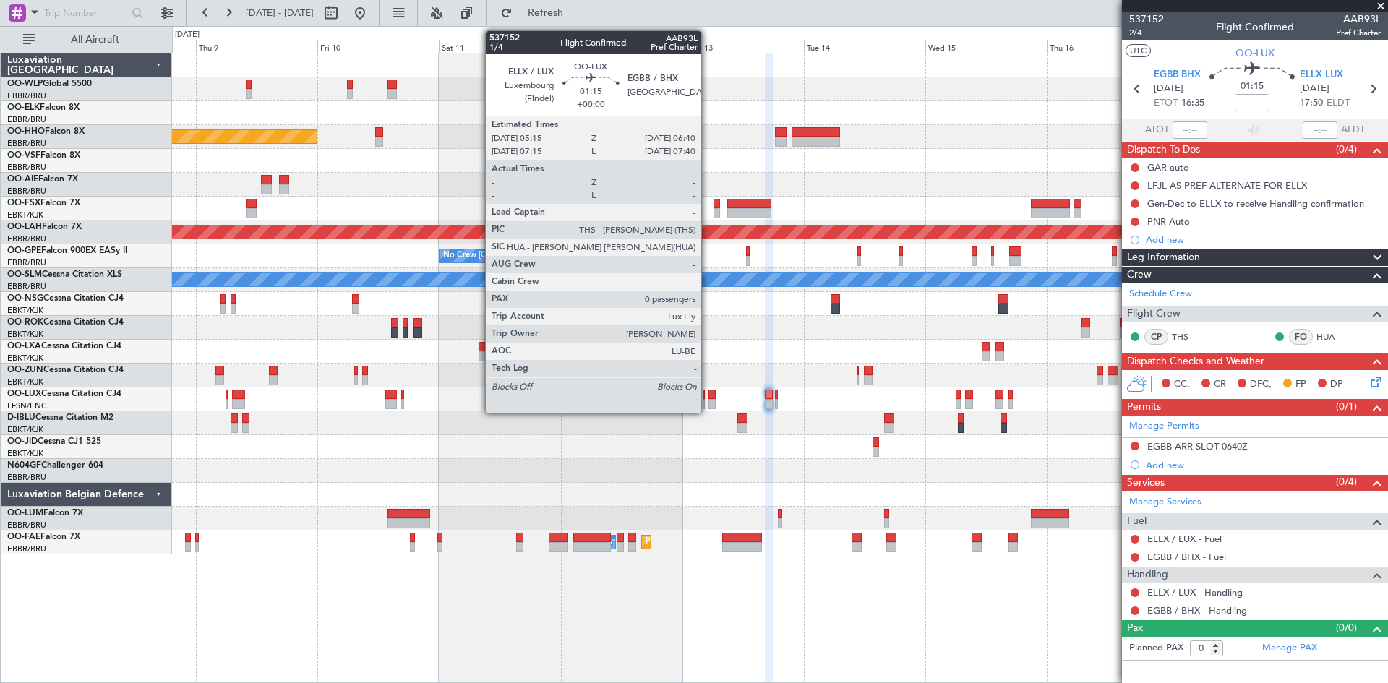
click at [708, 393] on div at bounding box center [711, 395] width 7 height 10
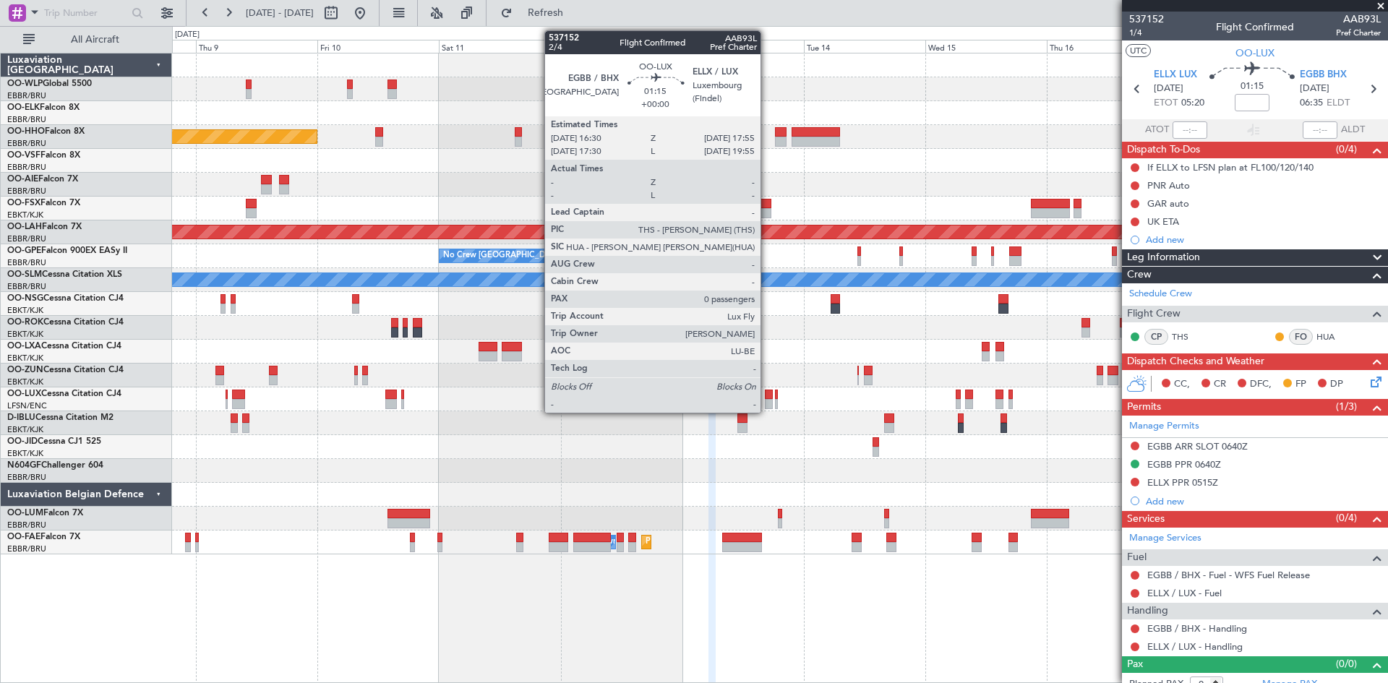
click at [767, 406] on div at bounding box center [768, 404] width 7 height 10
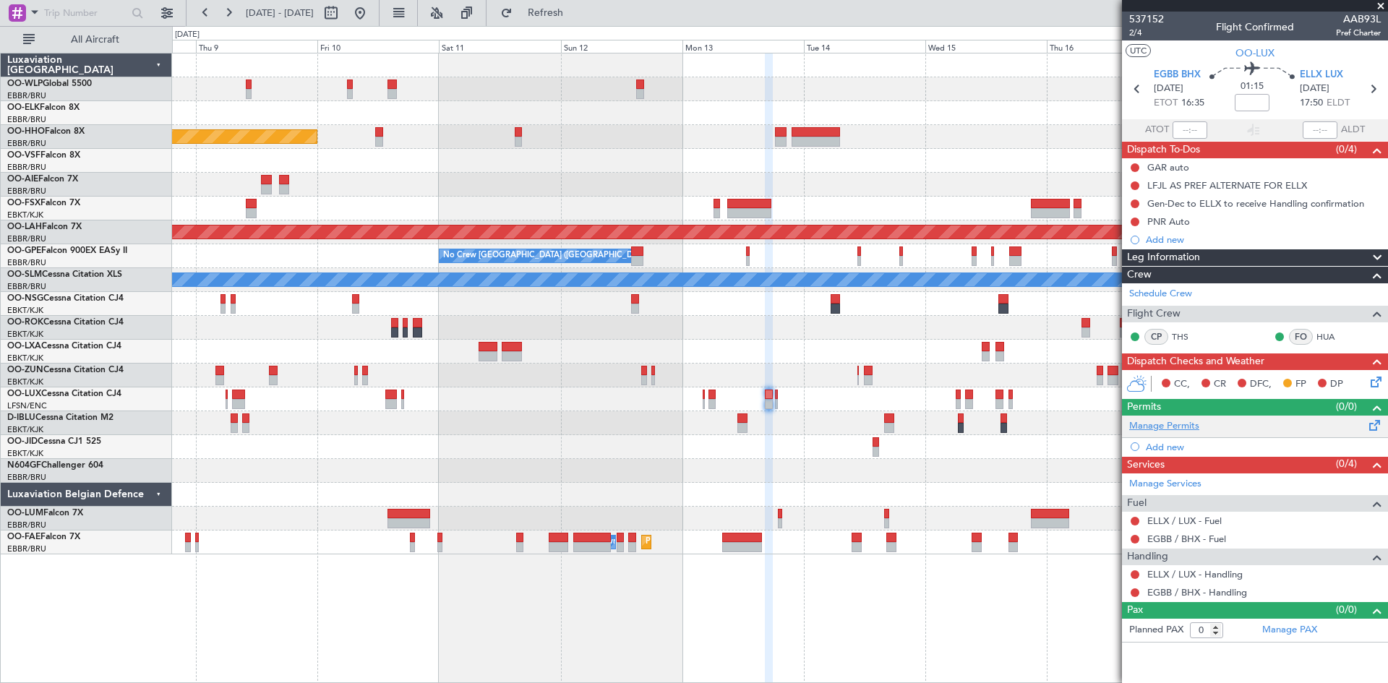
click at [1194, 428] on link "Manage Permits" at bounding box center [1164, 426] width 70 height 14
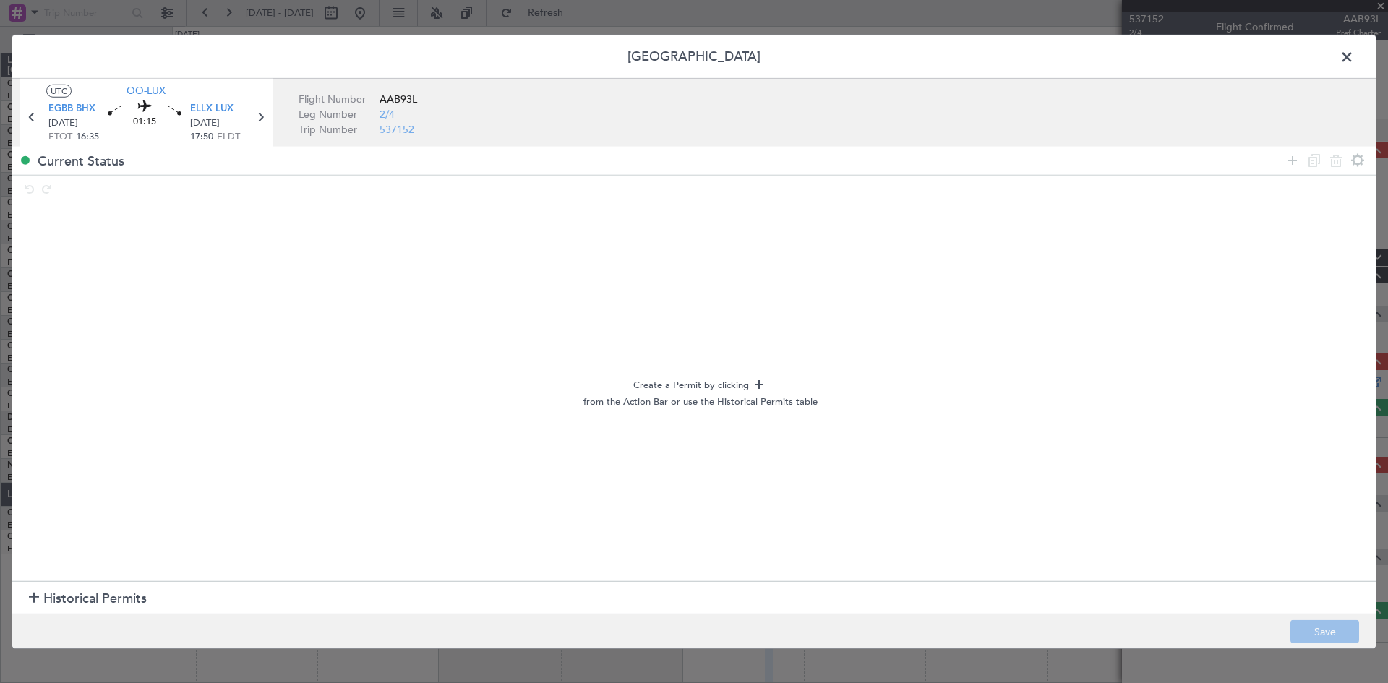
click at [1354, 57] on span at bounding box center [1354, 60] width 0 height 29
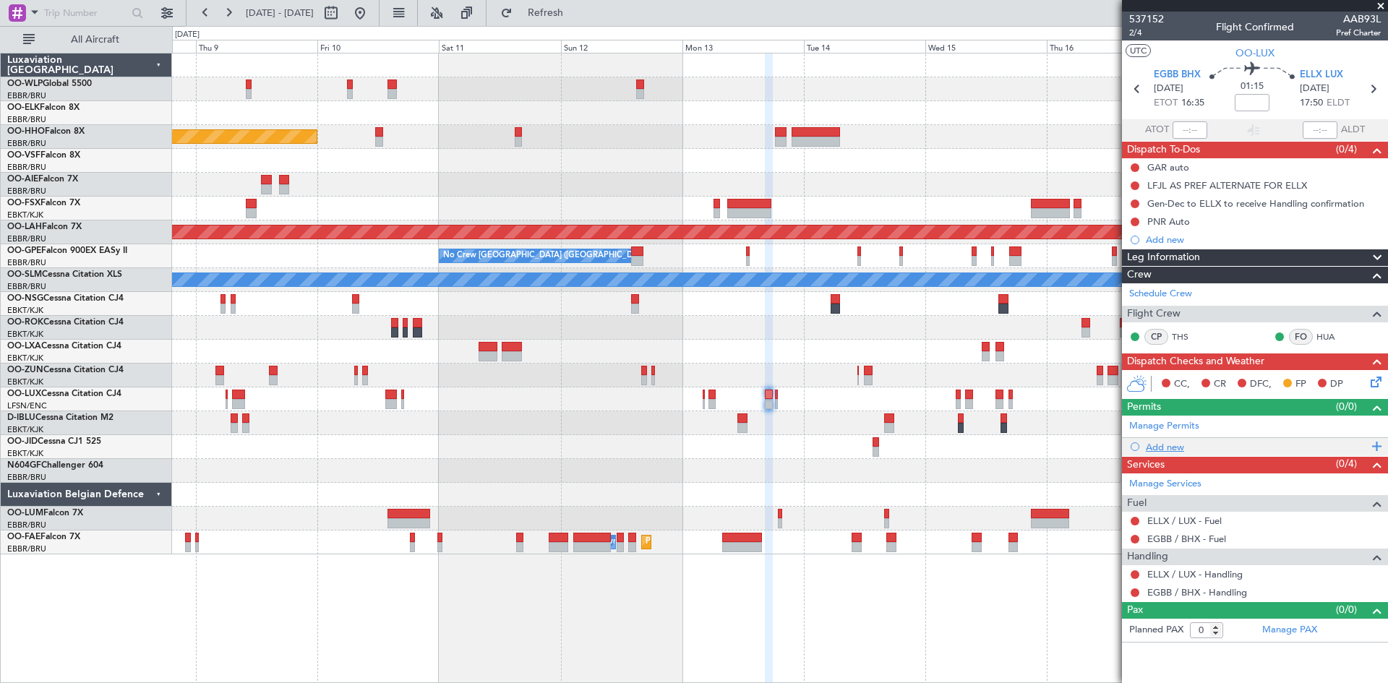
click at [1170, 443] on div "Add new" at bounding box center [1257, 447] width 222 height 12
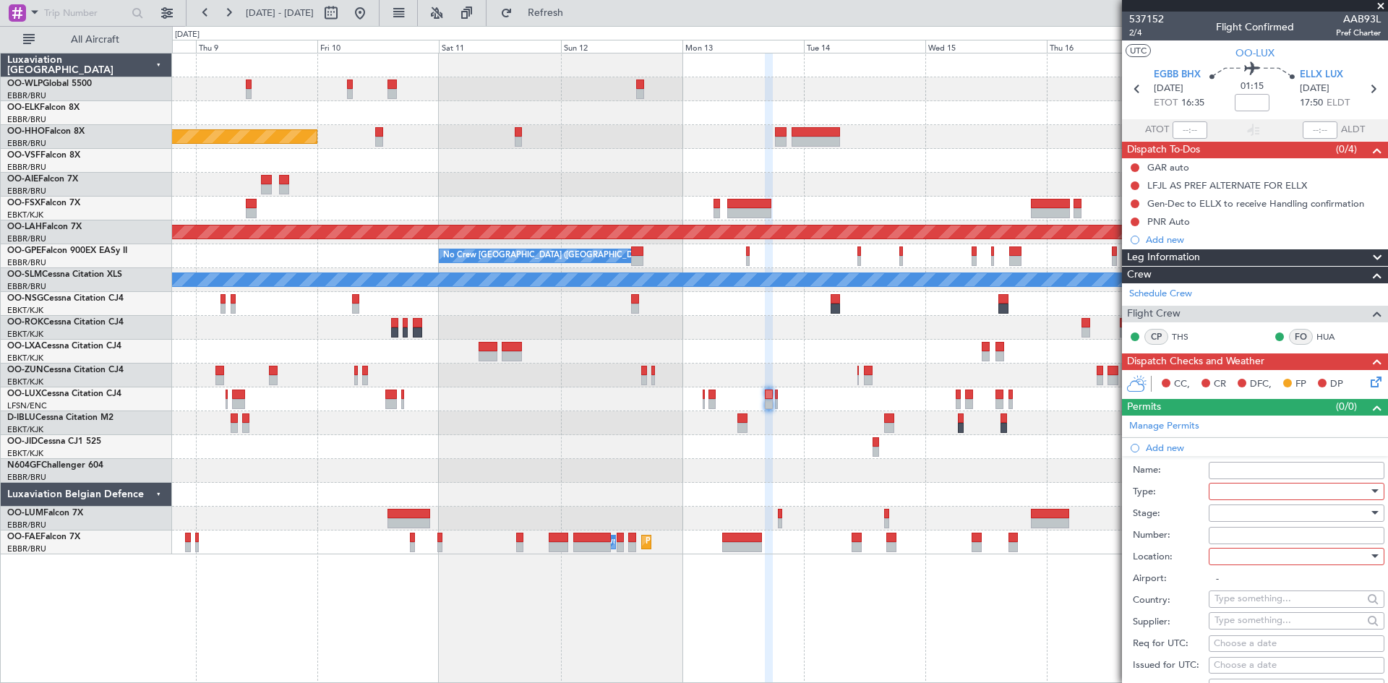
click at [1246, 489] on div at bounding box center [1292, 492] width 154 height 22
click at [1238, 468] on div at bounding box center [694, 341] width 1388 height 683
click at [1238, 476] on input "Name:" at bounding box center [1297, 470] width 176 height 17
type input "UK Block permit"
click at [1295, 492] on div at bounding box center [1292, 492] width 154 height 22
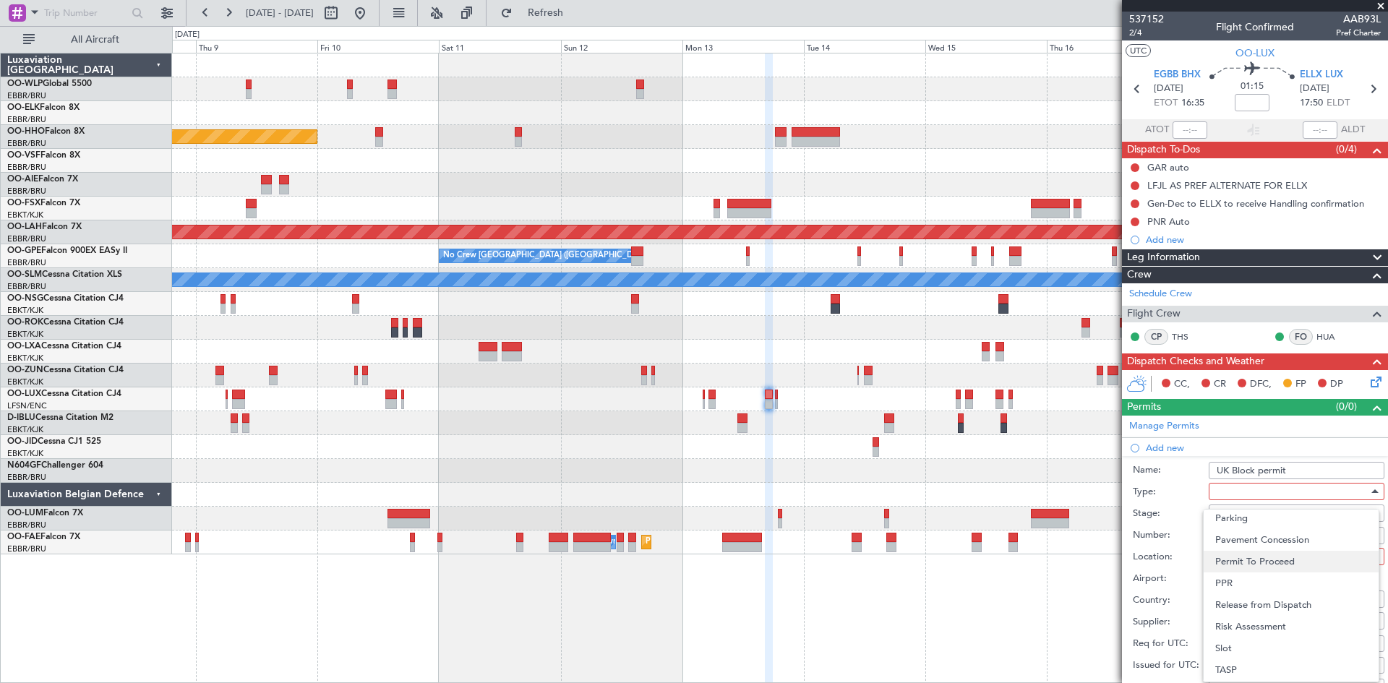
scroll to position [434, 0]
click at [1255, 573] on span "PPR" at bounding box center [1291, 564] width 152 height 22
click at [1252, 520] on div at bounding box center [1292, 513] width 154 height 22
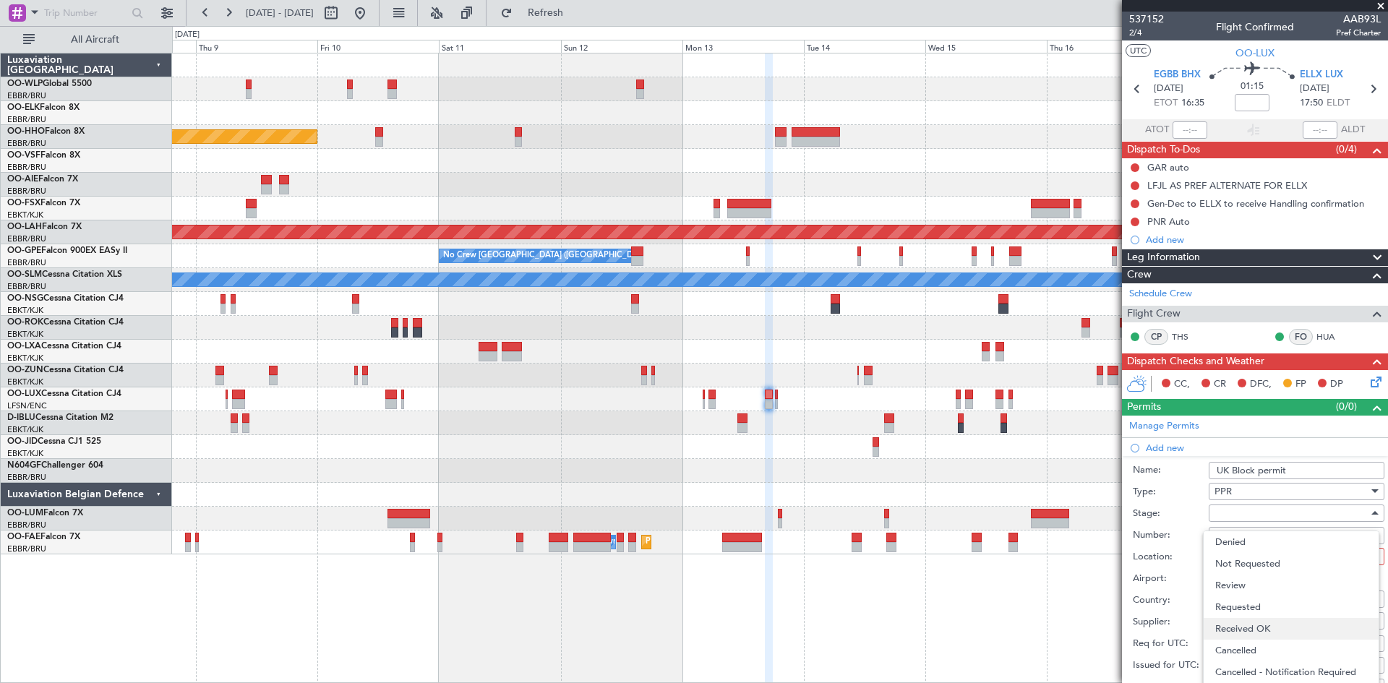
click at [1243, 622] on span "Received OK" at bounding box center [1291, 629] width 152 height 22
click at [1247, 540] on input "Number:" at bounding box center [1297, 535] width 176 height 17
paste input "BFOP-2024-30105V8"
type input "BFOP-2024-30105V8"
click at [1248, 562] on div at bounding box center [1292, 557] width 154 height 22
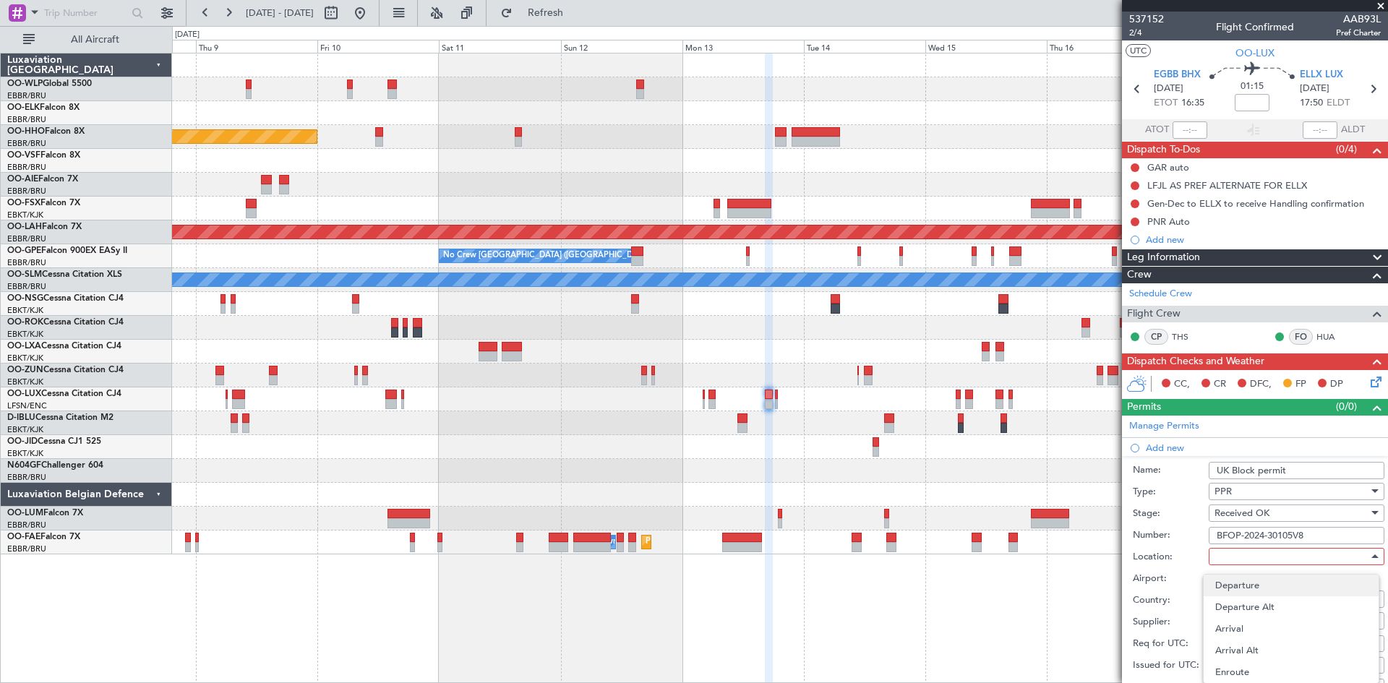
click at [1246, 591] on span "Departure" at bounding box center [1291, 586] width 152 height 22
type input "EGBB / BHX"
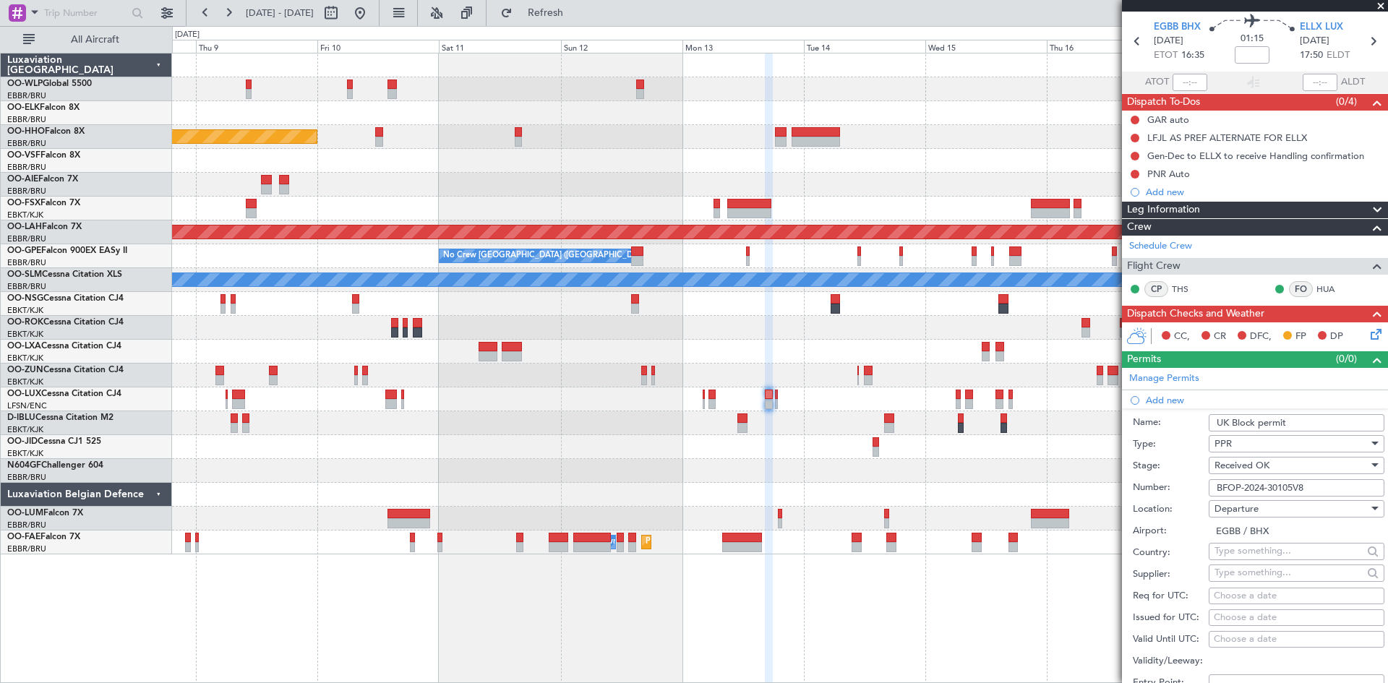
scroll to position [145, 0]
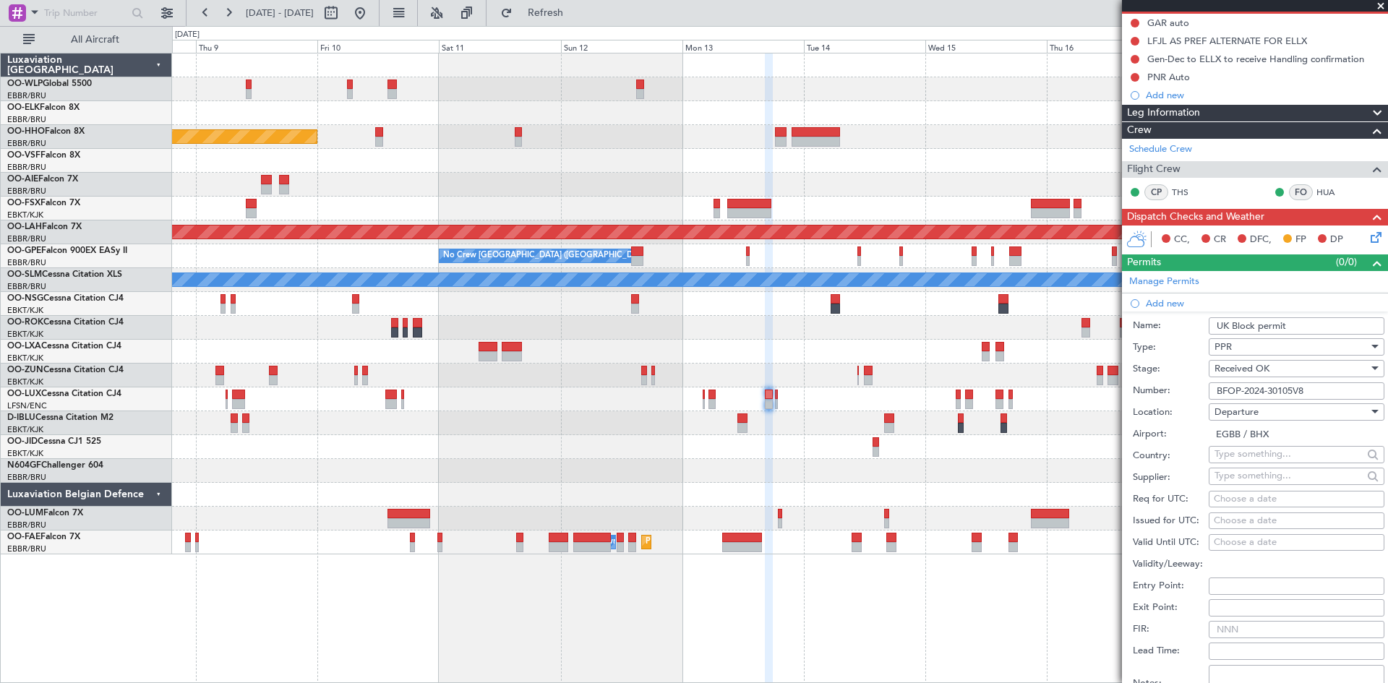
click at [1234, 495] on div "Choose a date" at bounding box center [1297, 499] width 166 height 14
select select "10"
select select "2025"
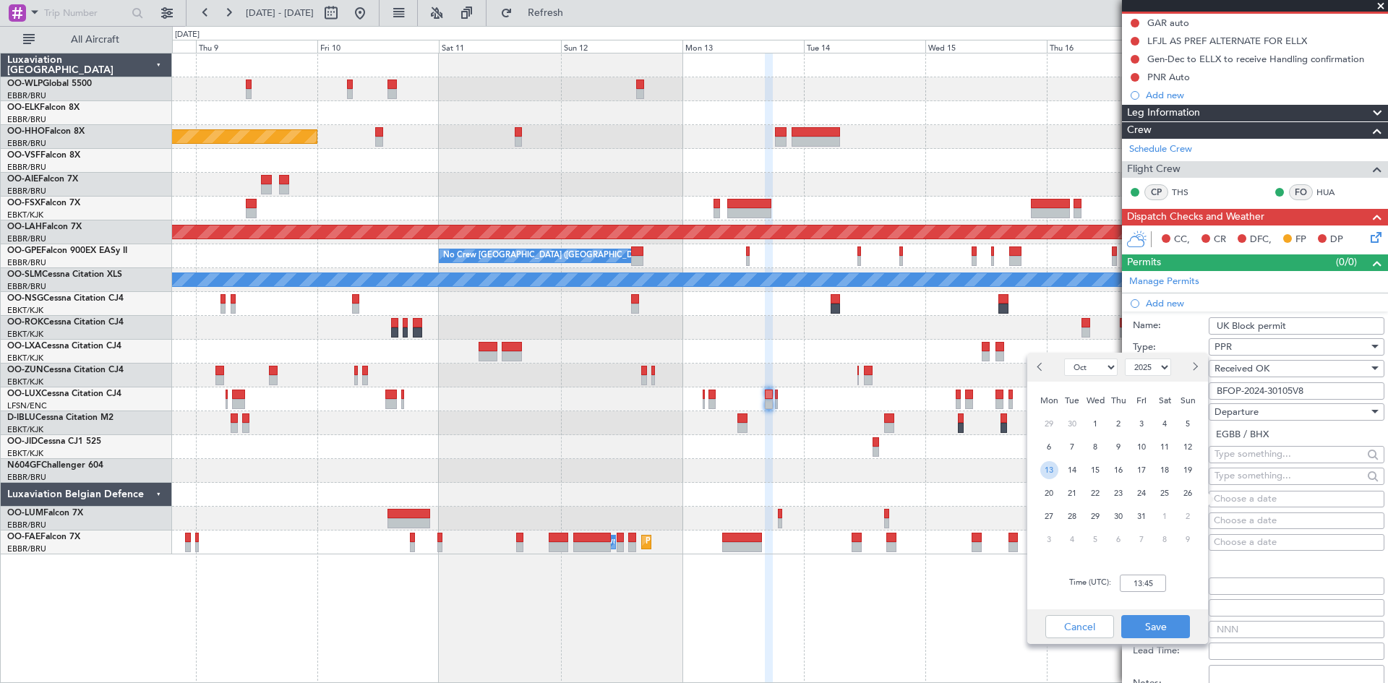
click at [1057, 474] on span "13" at bounding box center [1049, 470] width 18 height 18
click at [1131, 593] on div "Time (UTC): 00:00" at bounding box center [1117, 583] width 181 height 52
click at [1134, 581] on input "00:00" at bounding box center [1143, 583] width 46 height 17
type input "0"
type input "16:30"
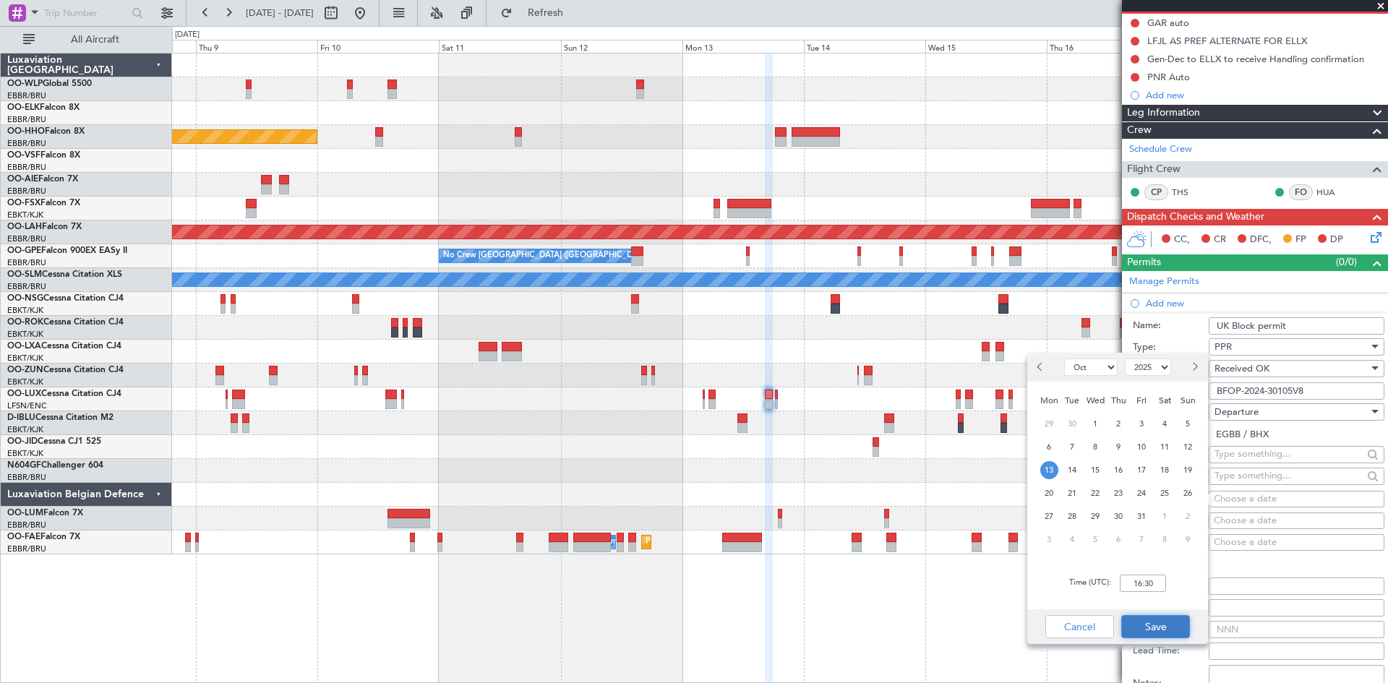
click at [1157, 625] on button "Save" at bounding box center [1155, 626] width 69 height 23
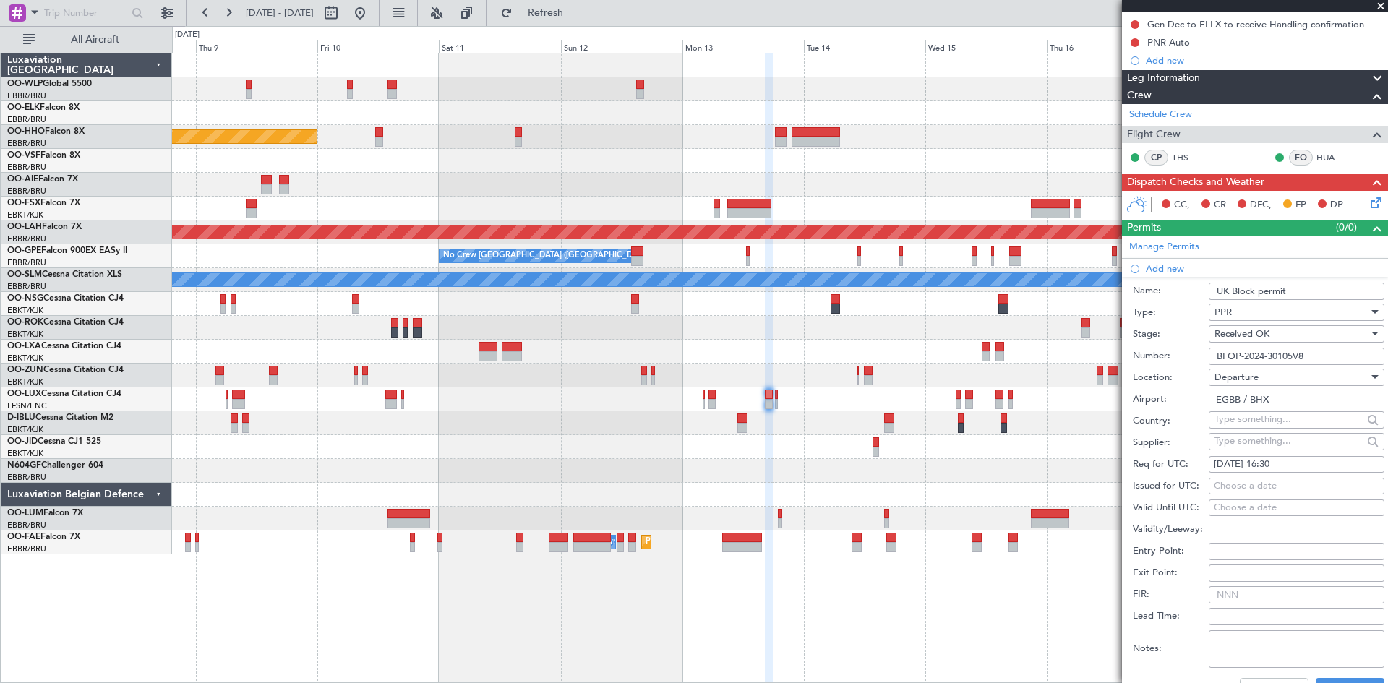
scroll to position [361, 0]
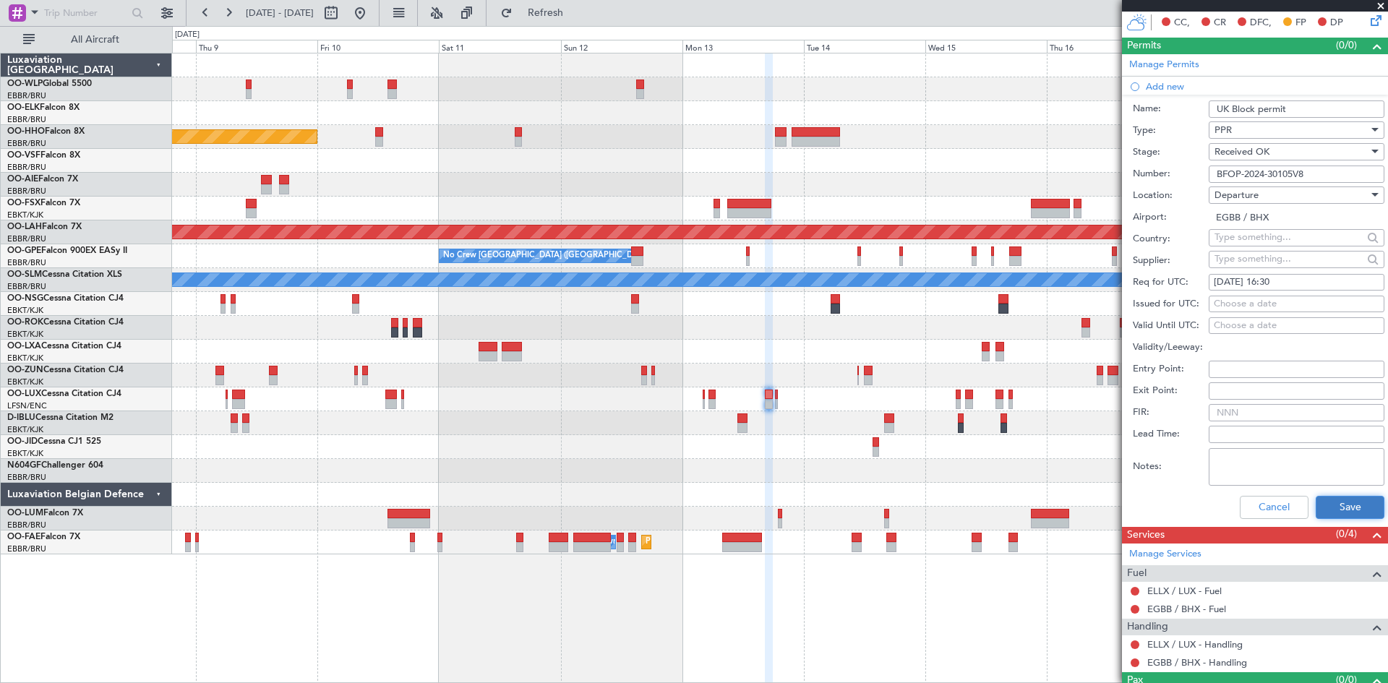
click at [1316, 518] on button "Save" at bounding box center [1350, 507] width 69 height 23
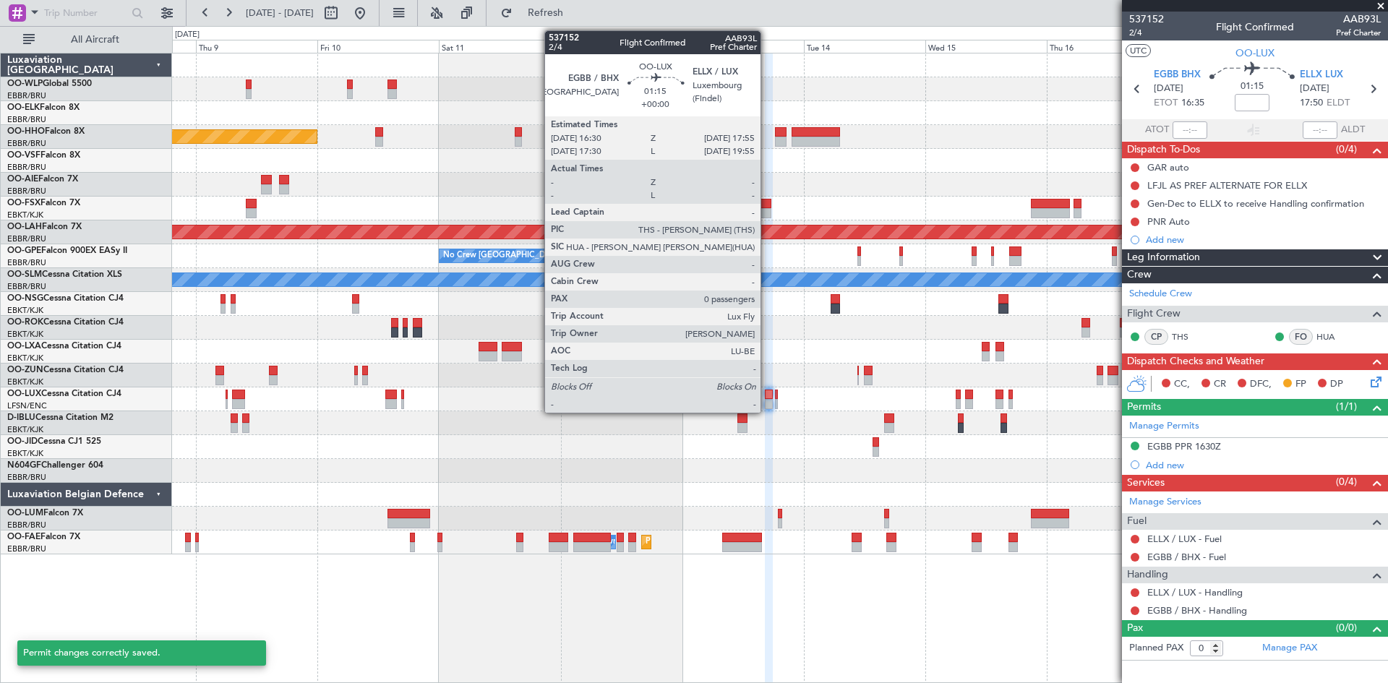
scroll to position [0, 0]
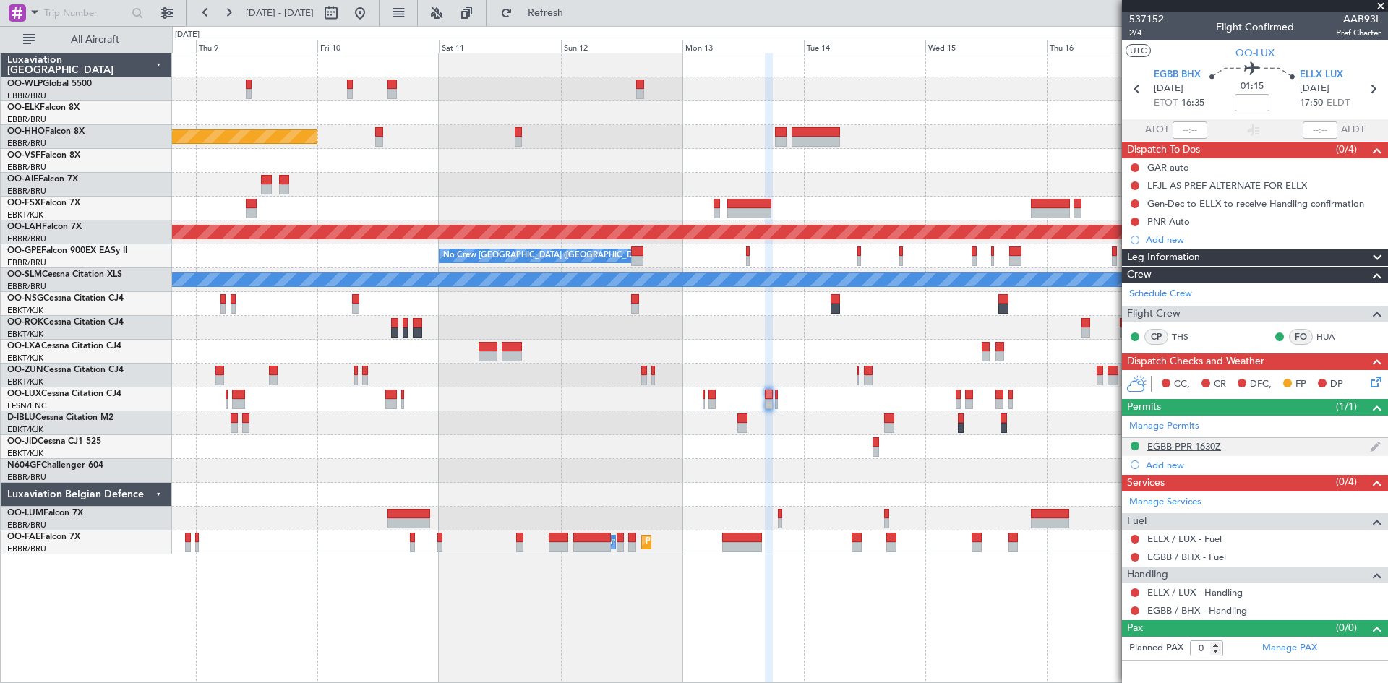
click at [1206, 450] on div "EGBB PPR 1630Z" at bounding box center [1184, 446] width 74 height 12
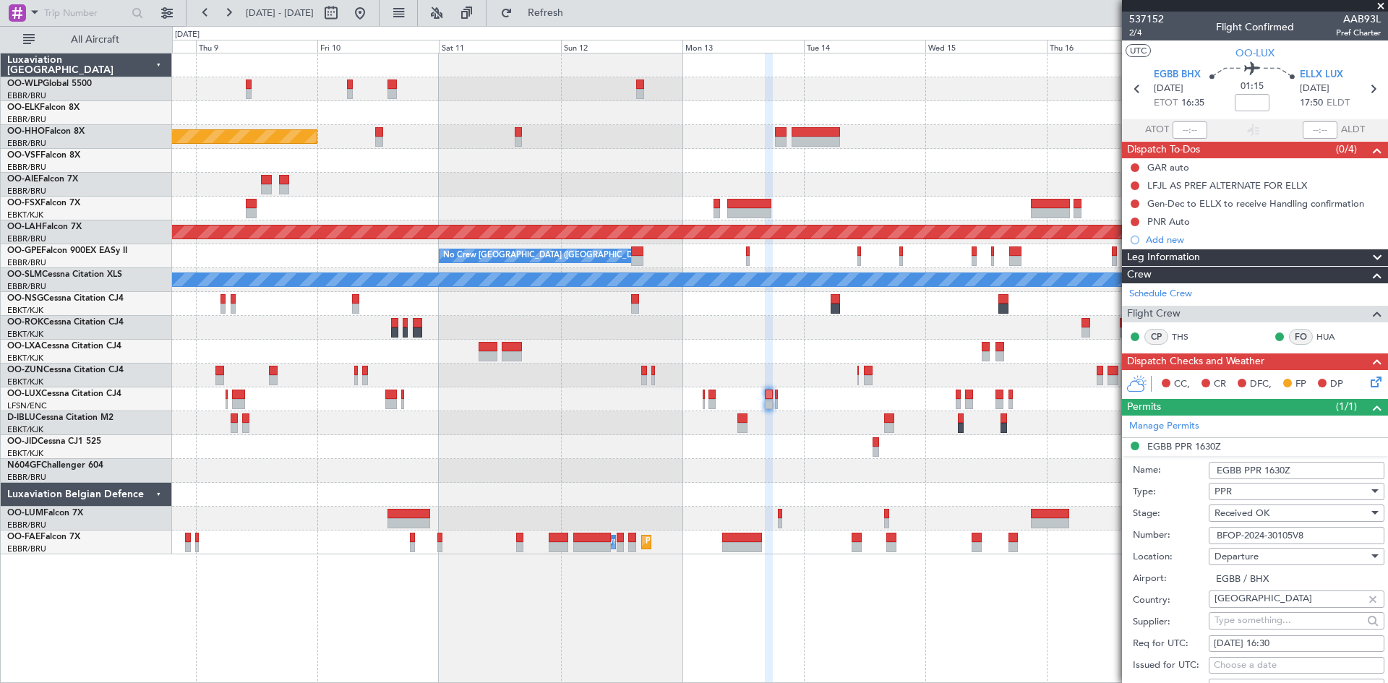
click at [1277, 471] on input "EGBB PPR 1630Z" at bounding box center [1297, 470] width 176 height 17
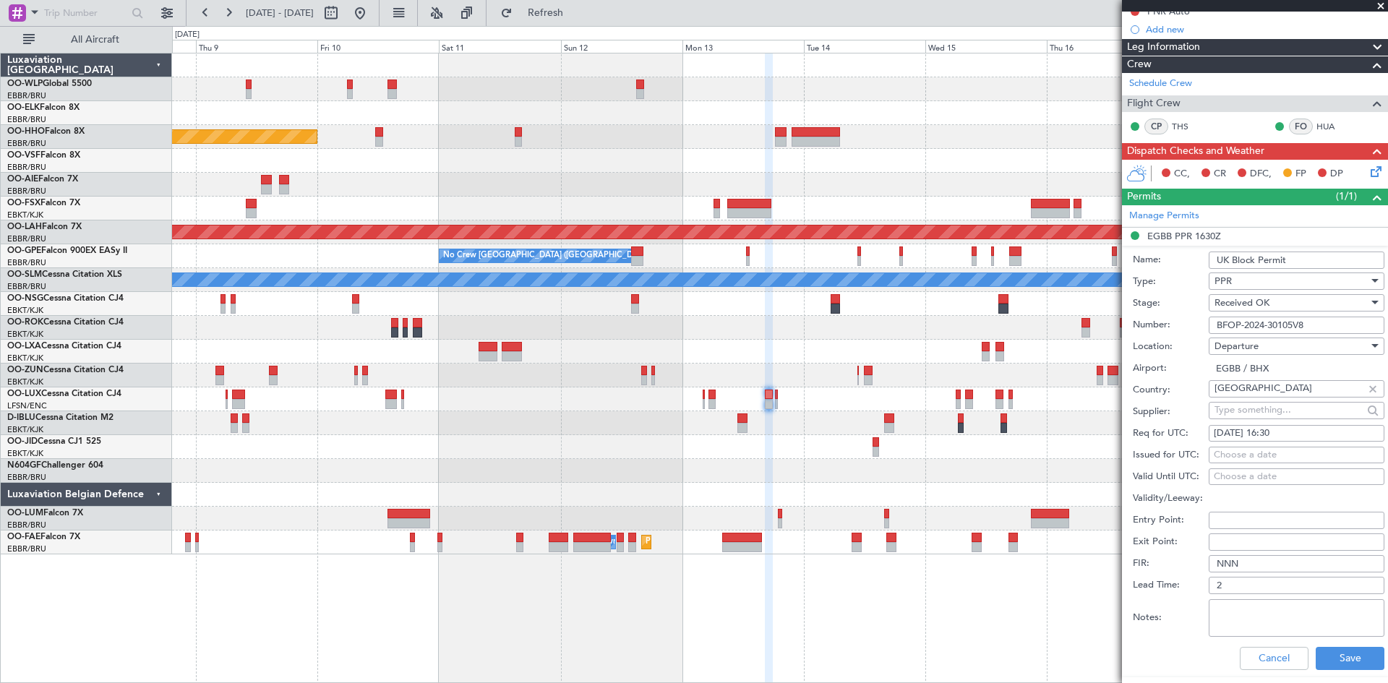
scroll to position [289, 0]
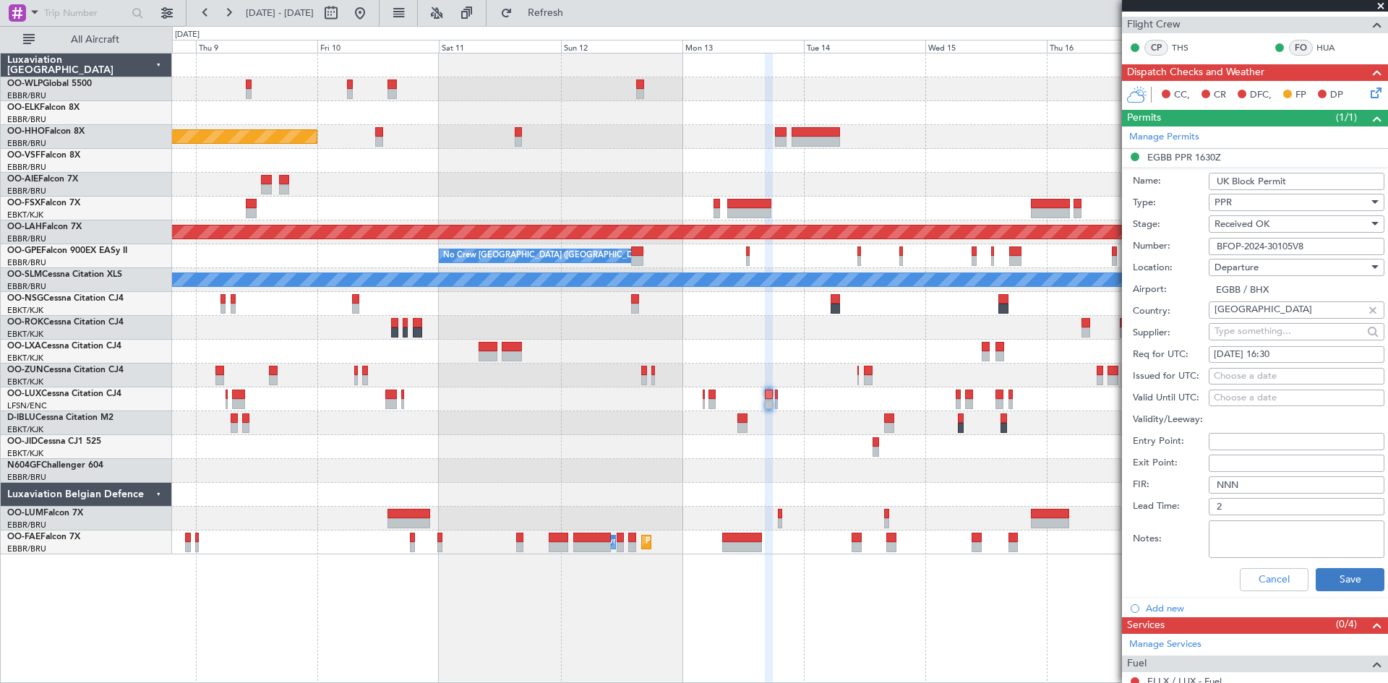
type input "UK Block Permit"
click at [1335, 585] on button "Save" at bounding box center [1350, 579] width 69 height 23
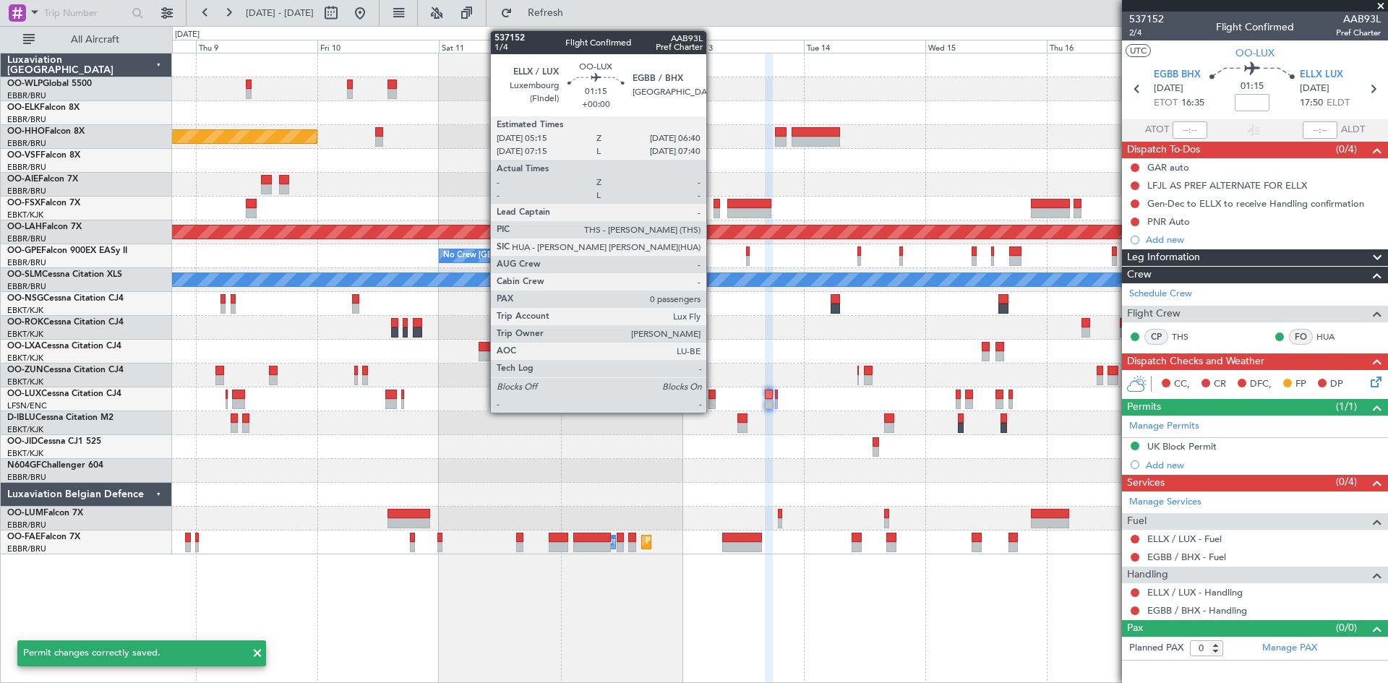
scroll to position [0, 0]
click at [713, 398] on div at bounding box center [711, 395] width 7 height 10
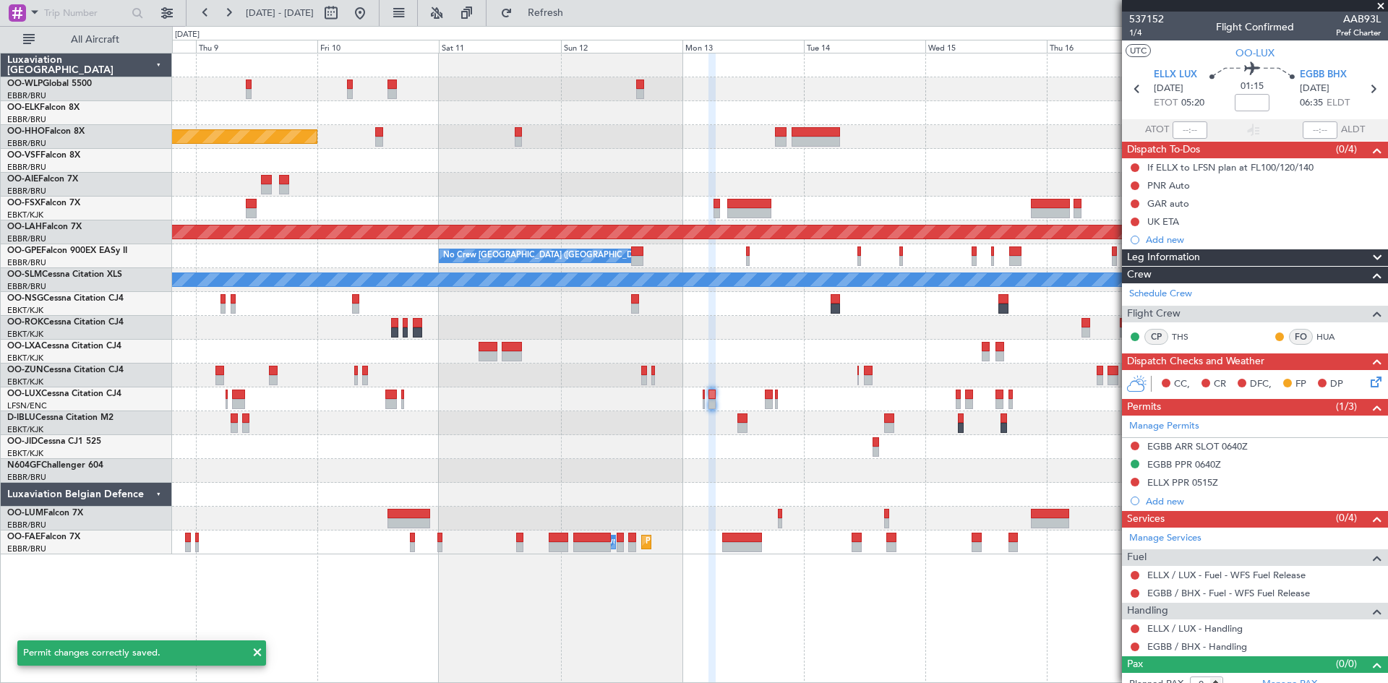
click at [1207, 463] on div "EGBB PPR 0640Z" at bounding box center [1184, 464] width 74 height 12
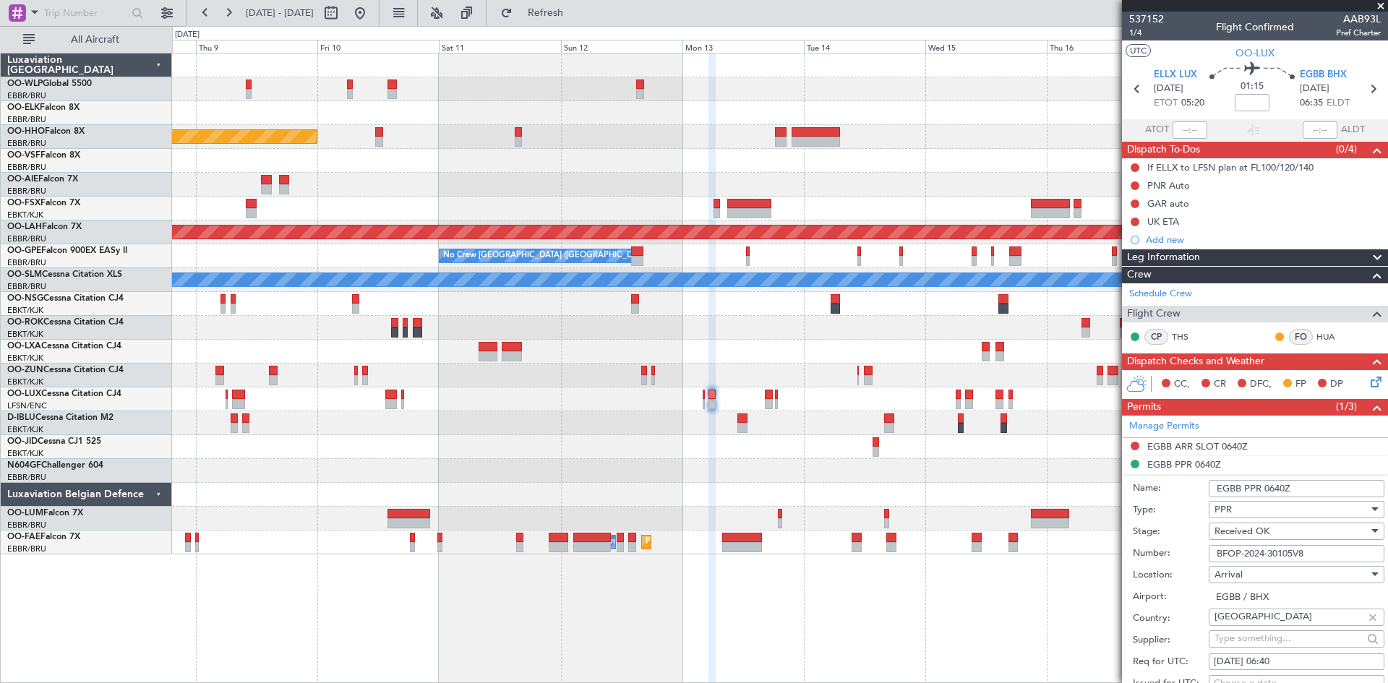
click at [1285, 492] on input "EGBB PPR 0640Z" at bounding box center [1297, 488] width 176 height 17
type input "UK Block Permit"
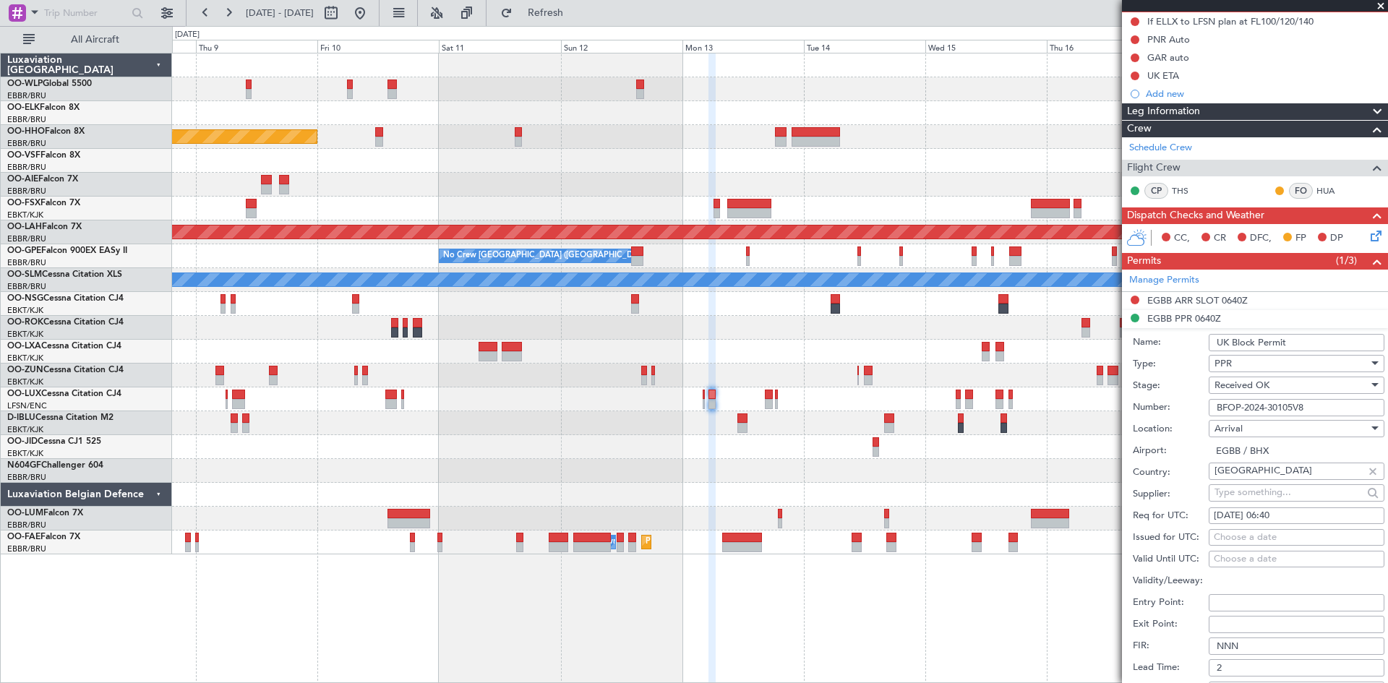
scroll to position [217, 0]
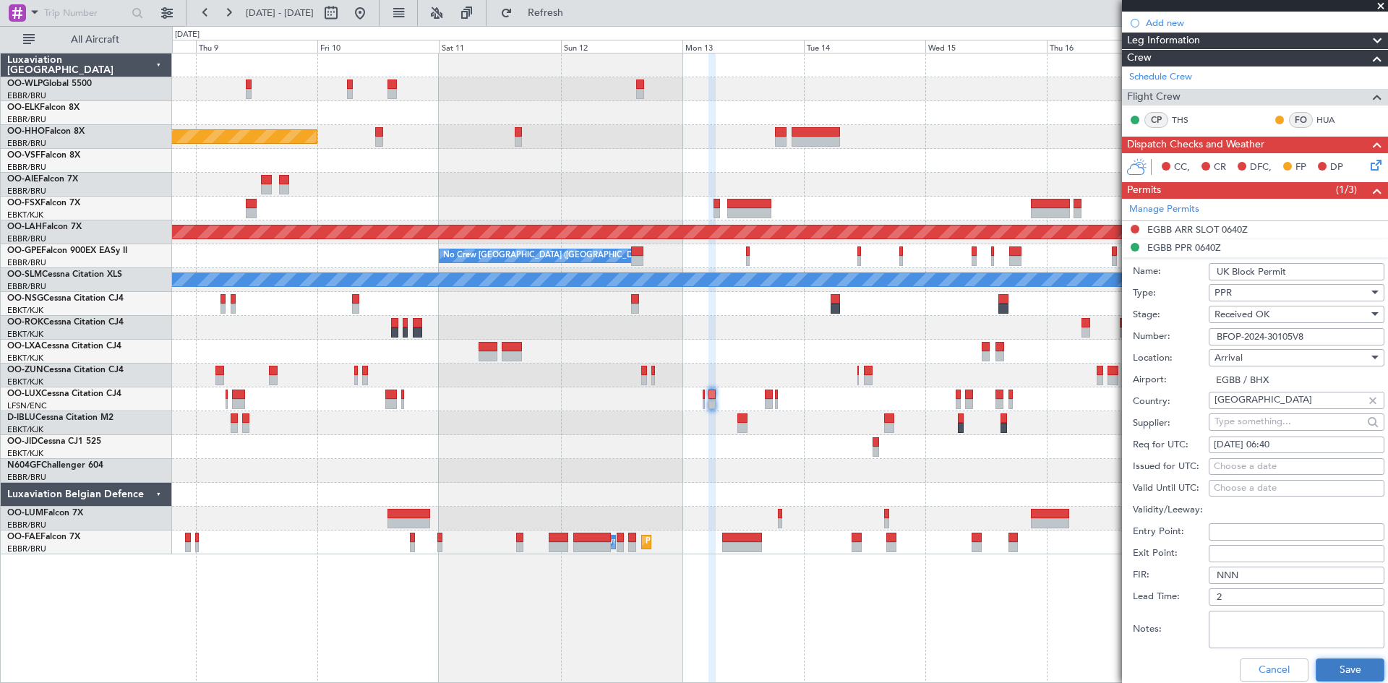
click at [1324, 674] on button "Save" at bounding box center [1350, 670] width 69 height 23
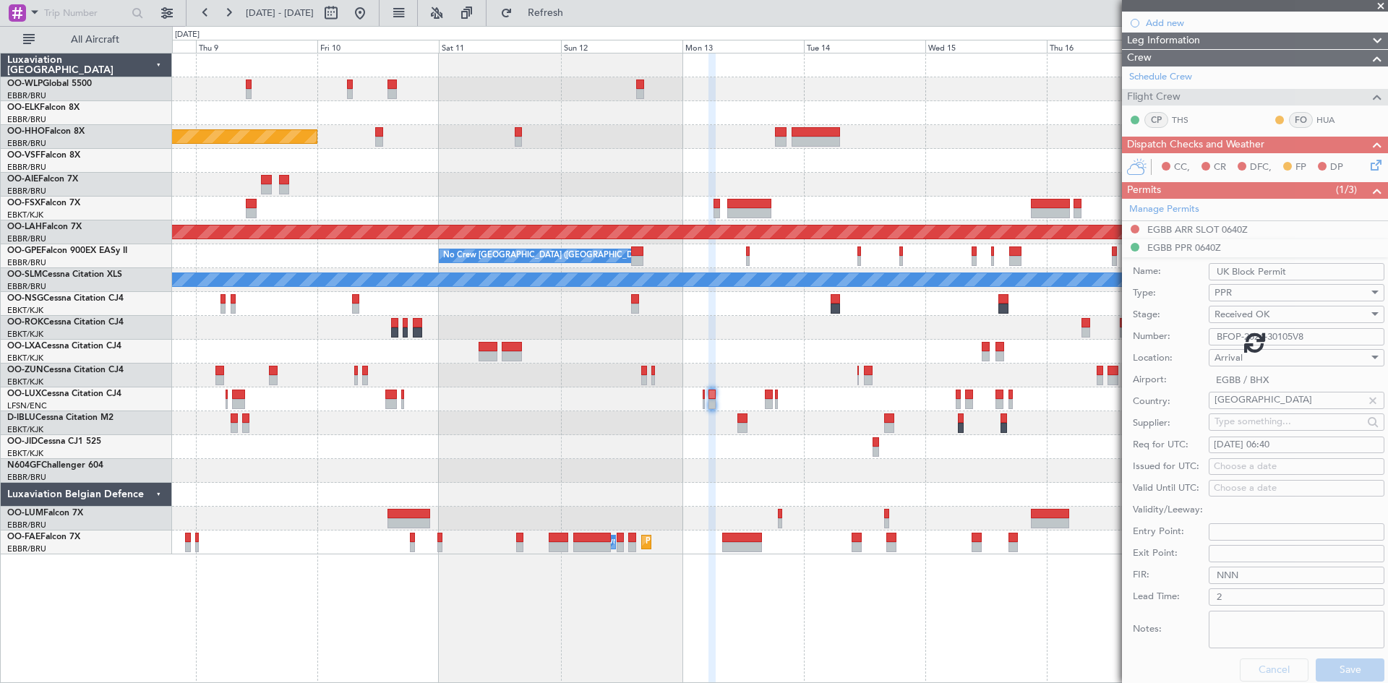
scroll to position [13, 0]
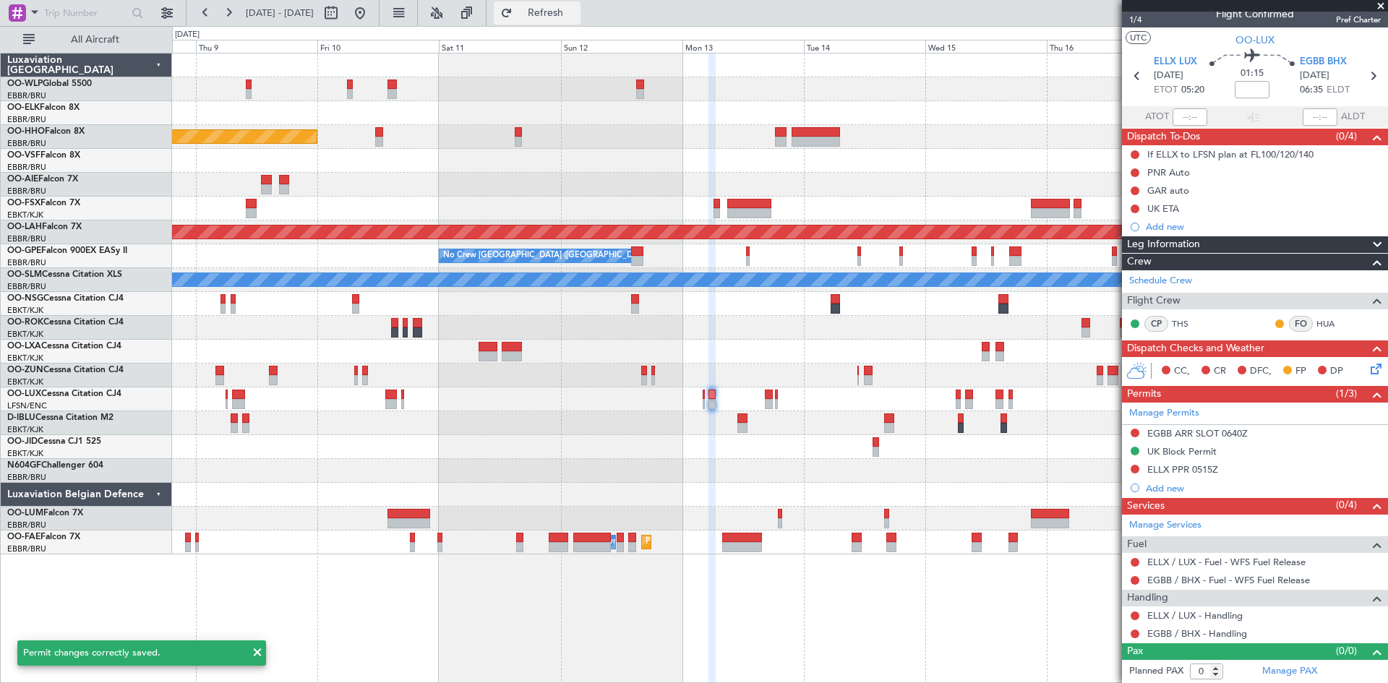
click at [569, 13] on span "Refresh" at bounding box center [545, 13] width 61 height 10
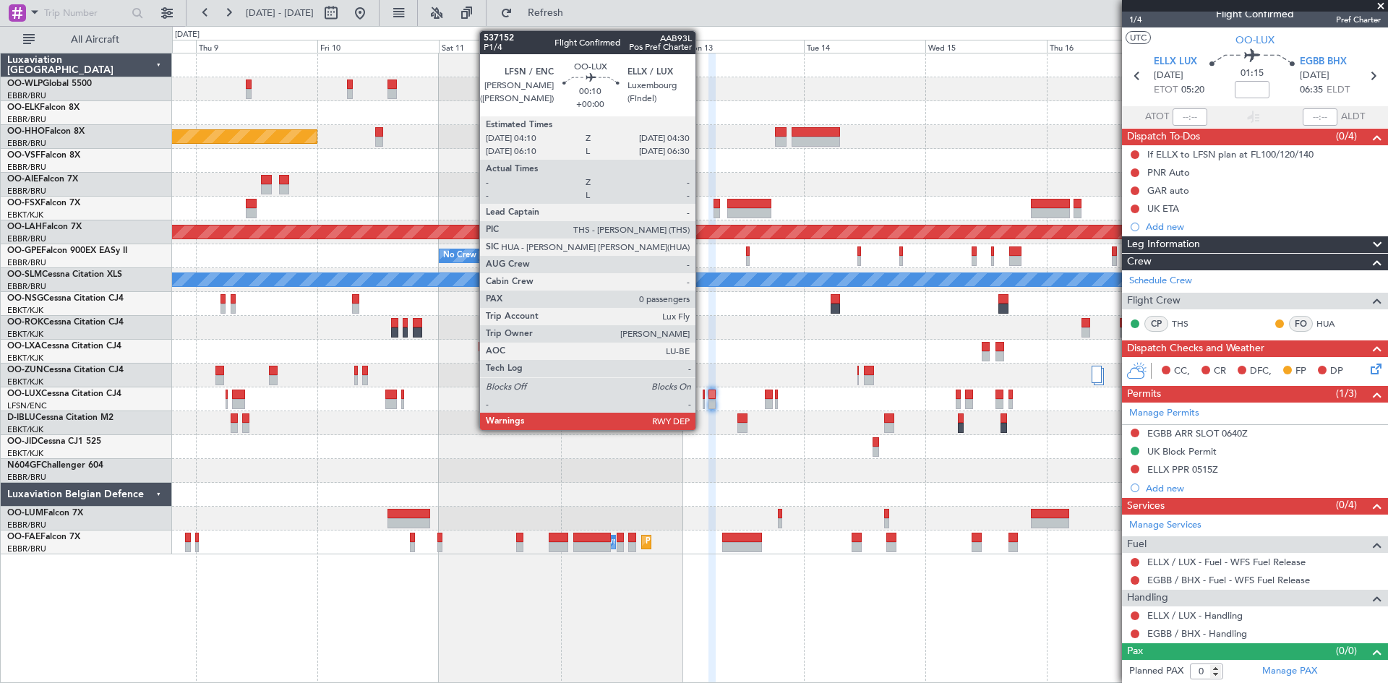
click at [703, 401] on div at bounding box center [704, 404] width 2 height 10
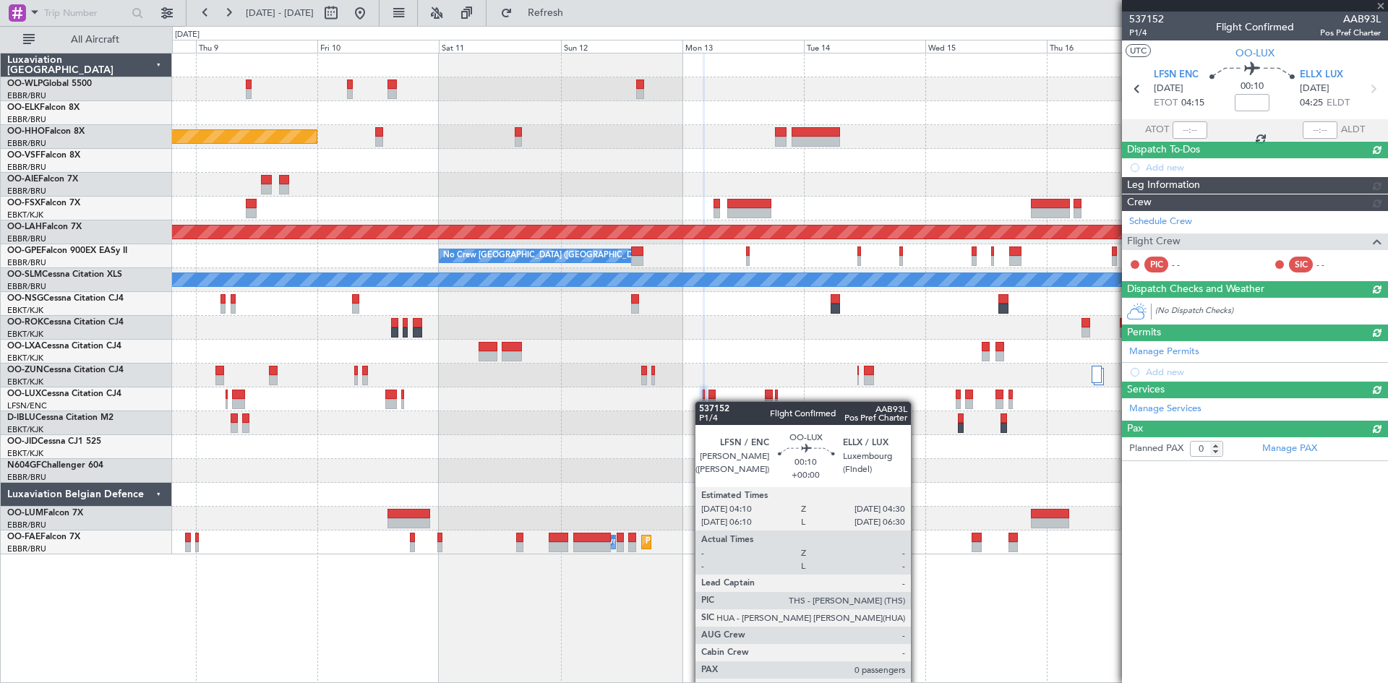
scroll to position [0, 0]
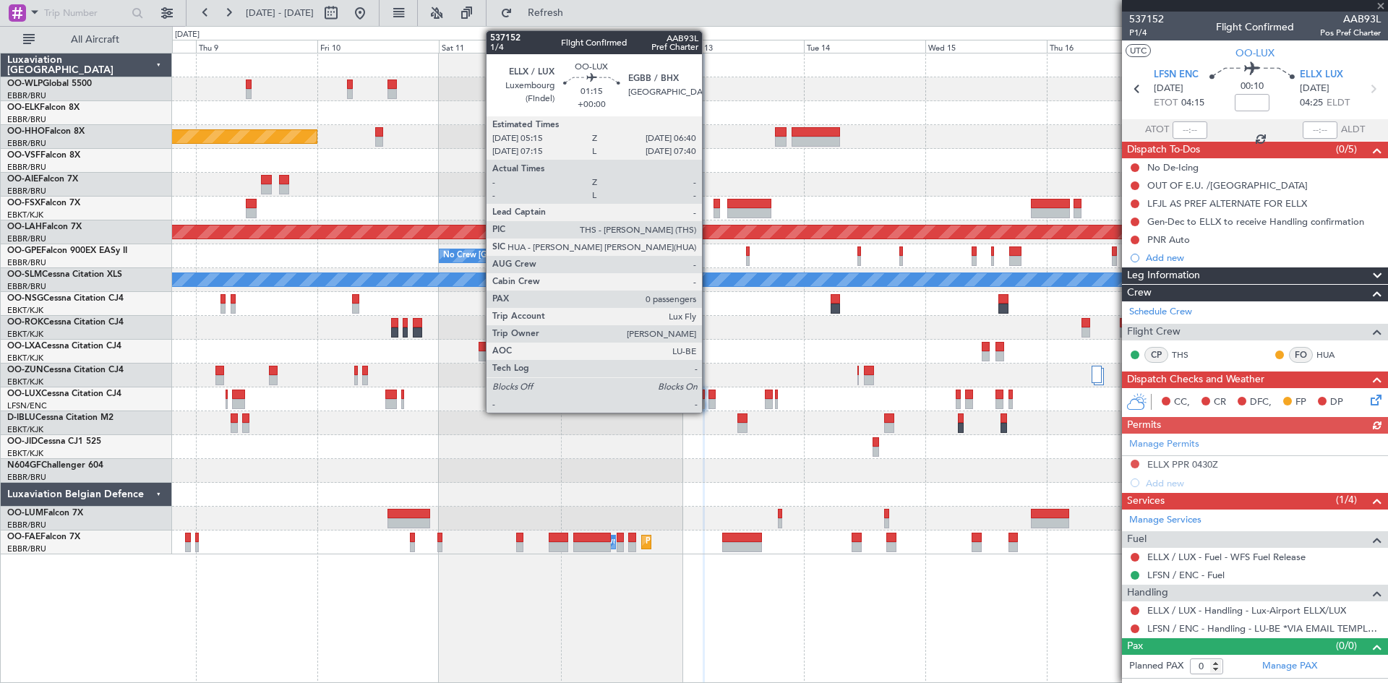
click at [708, 402] on div at bounding box center [711, 404] width 7 height 10
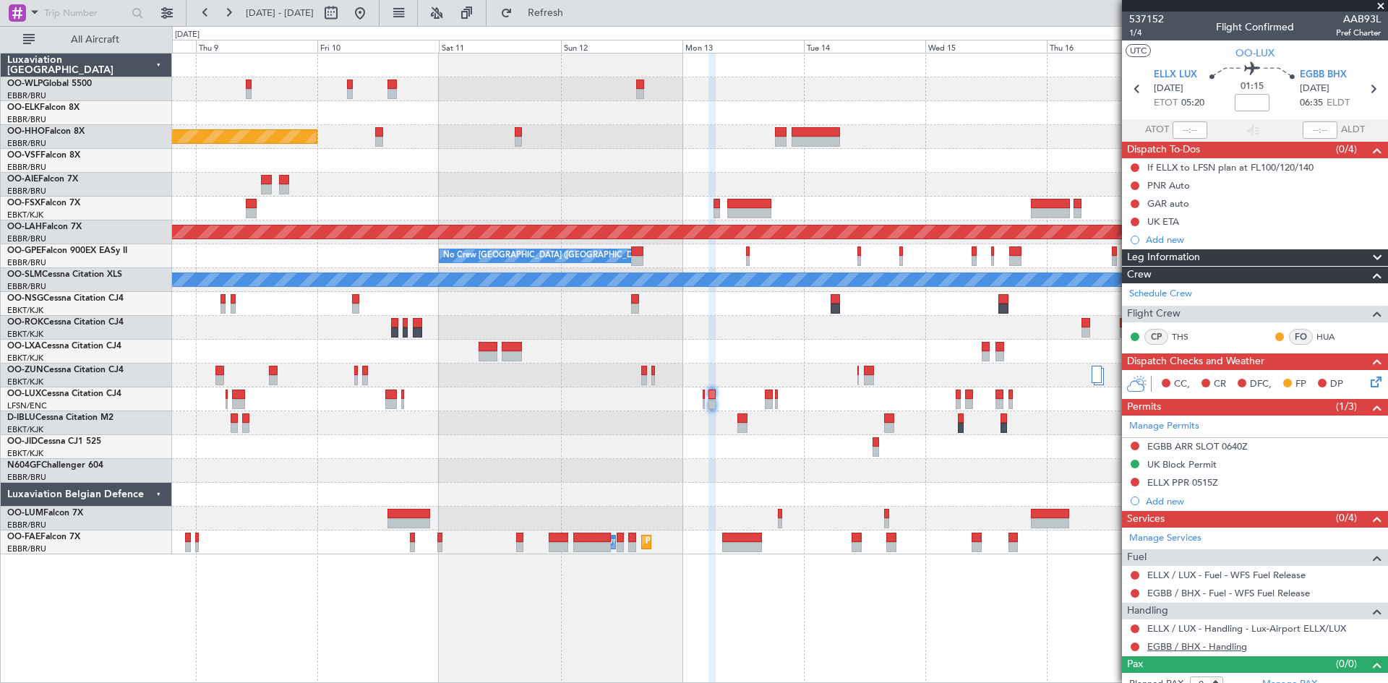
click at [1201, 646] on link "EGBB / BHX - Handling" at bounding box center [1197, 647] width 100 height 12
click at [1320, 80] on span "EGBB BHX" at bounding box center [1323, 75] width 47 height 14
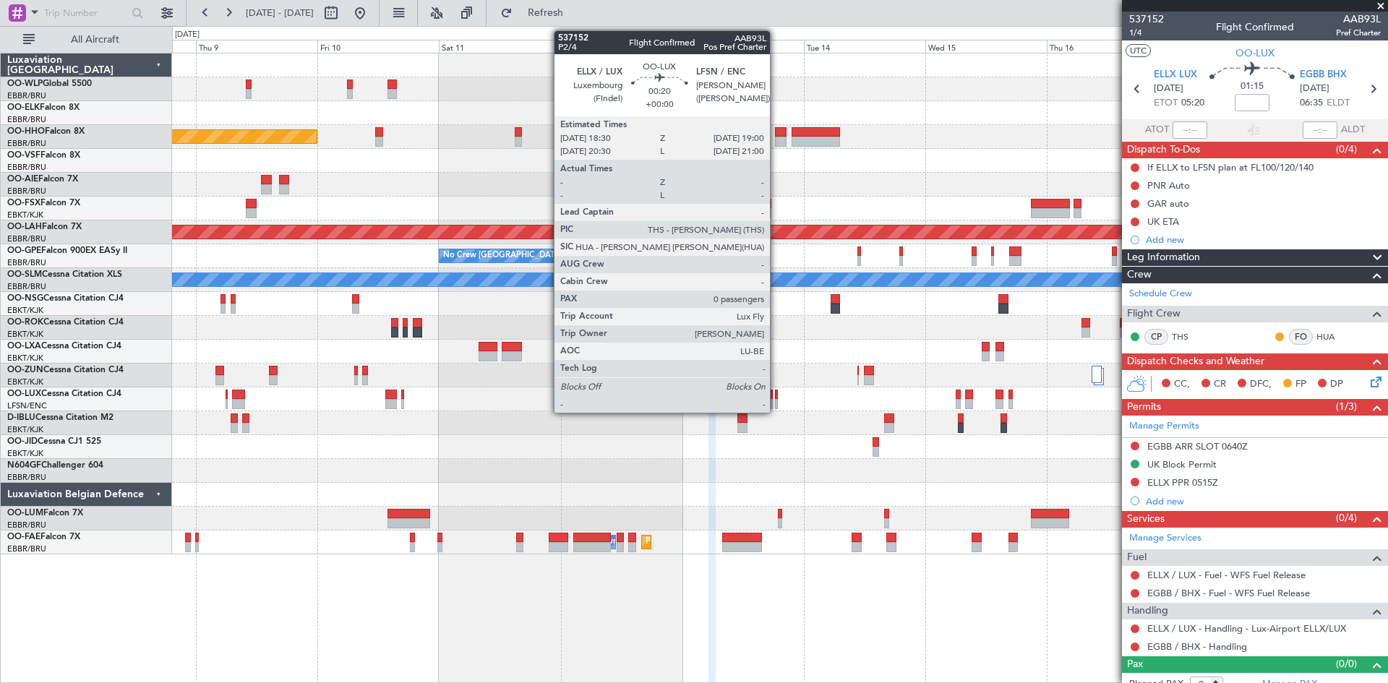
click at [776, 393] on div at bounding box center [776, 395] width 3 height 10
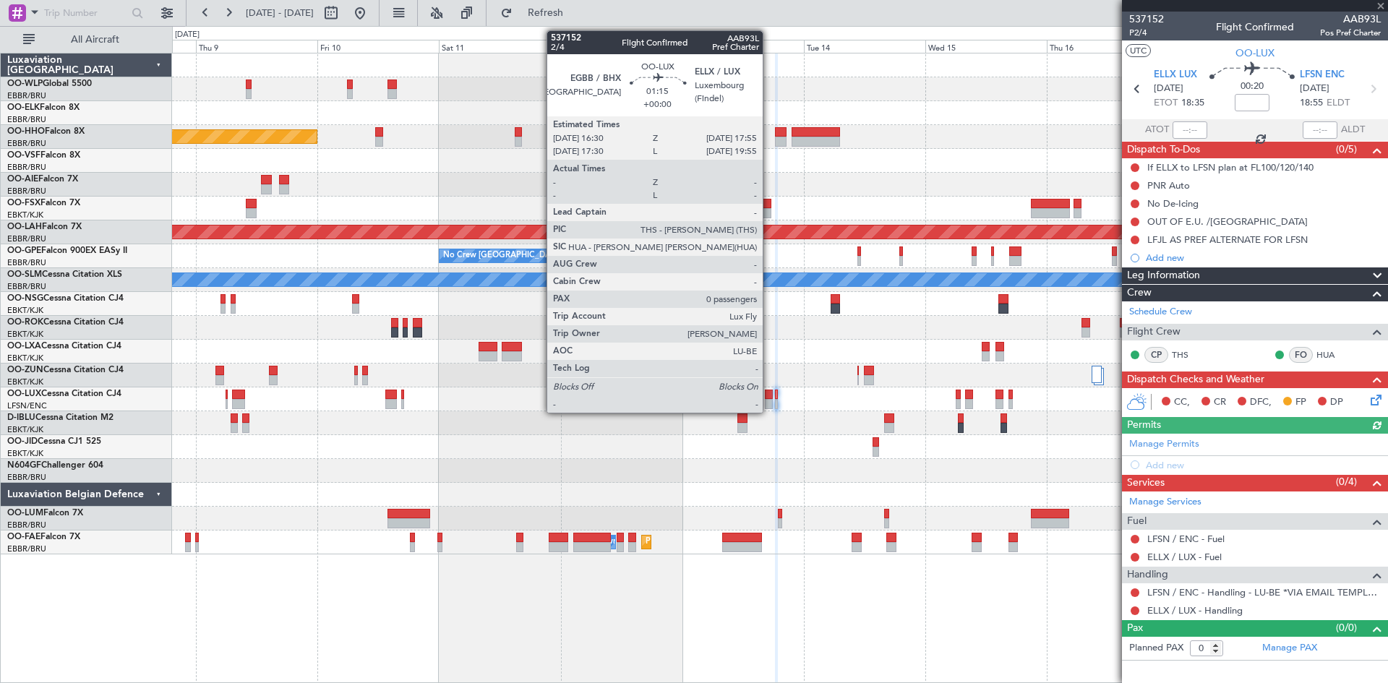
click at [768, 406] on div at bounding box center [768, 404] width 7 height 10
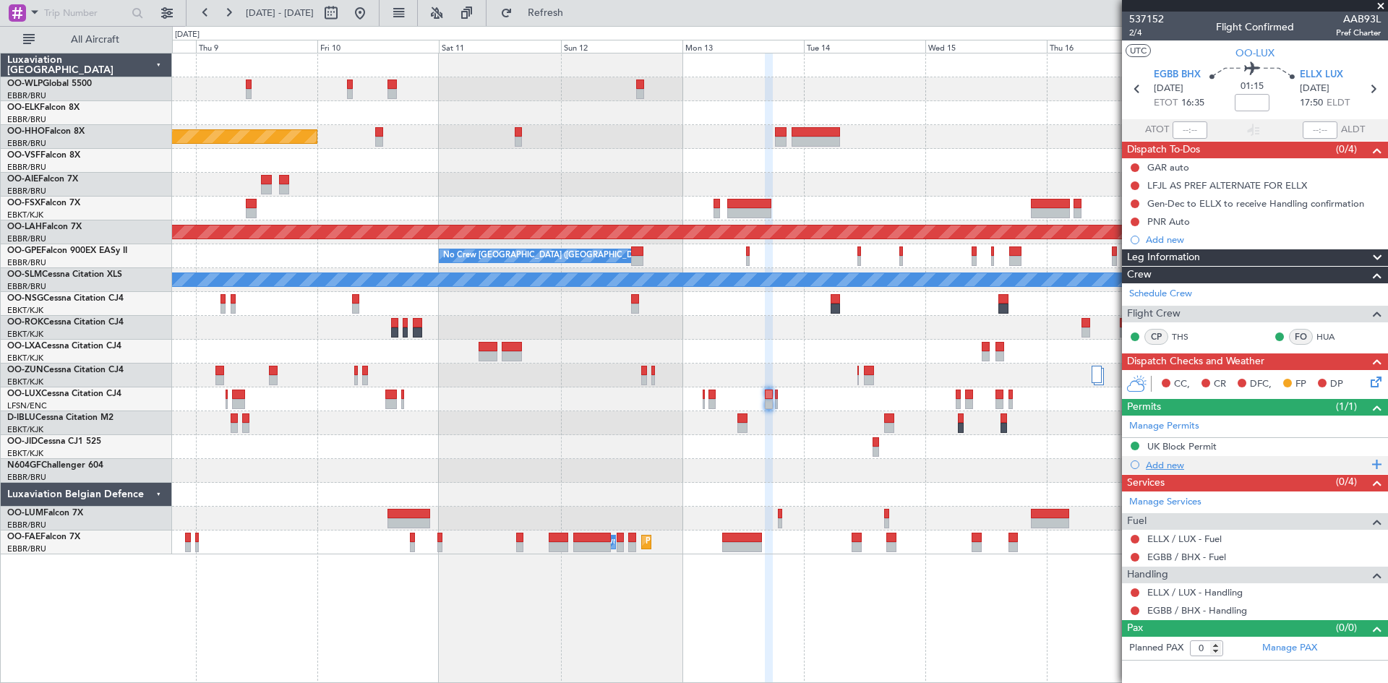
click at [1178, 467] on div "Add new" at bounding box center [1257, 465] width 222 height 12
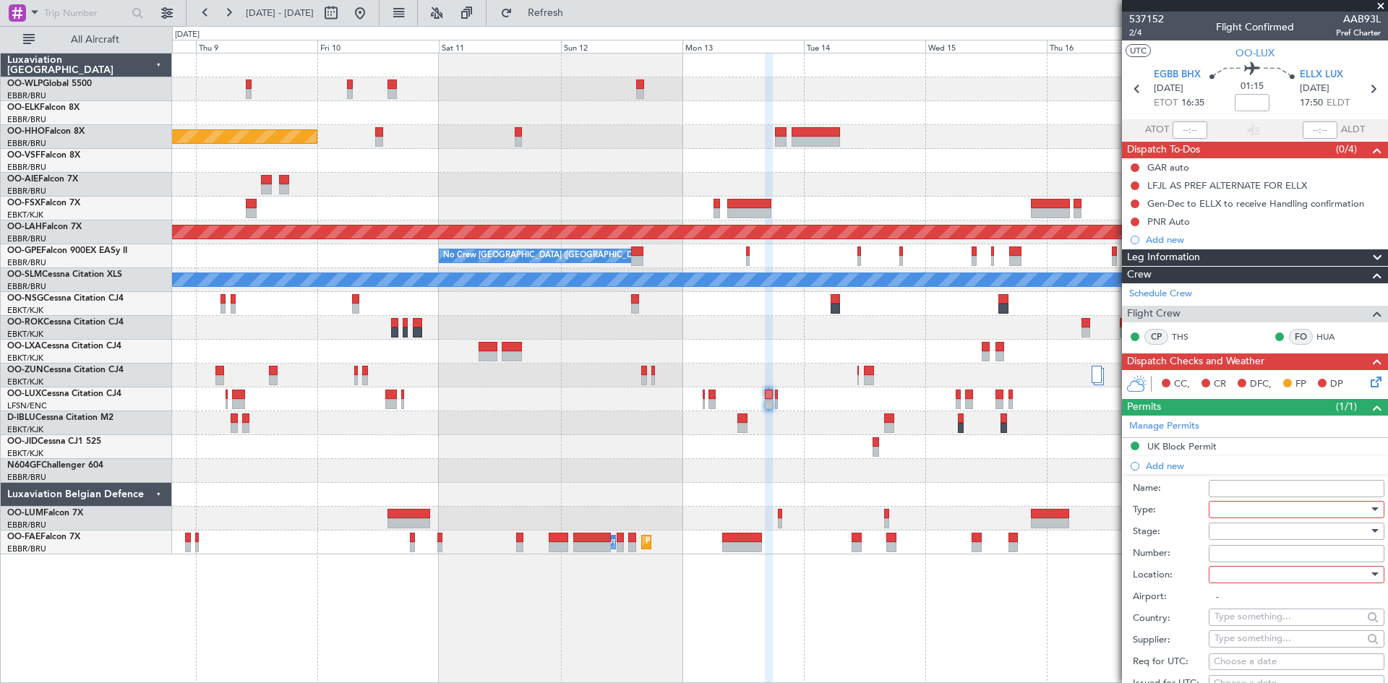
click at [1229, 509] on div at bounding box center [1292, 510] width 154 height 22
click at [1241, 643] on span "Slot" at bounding box center [1291, 646] width 152 height 22
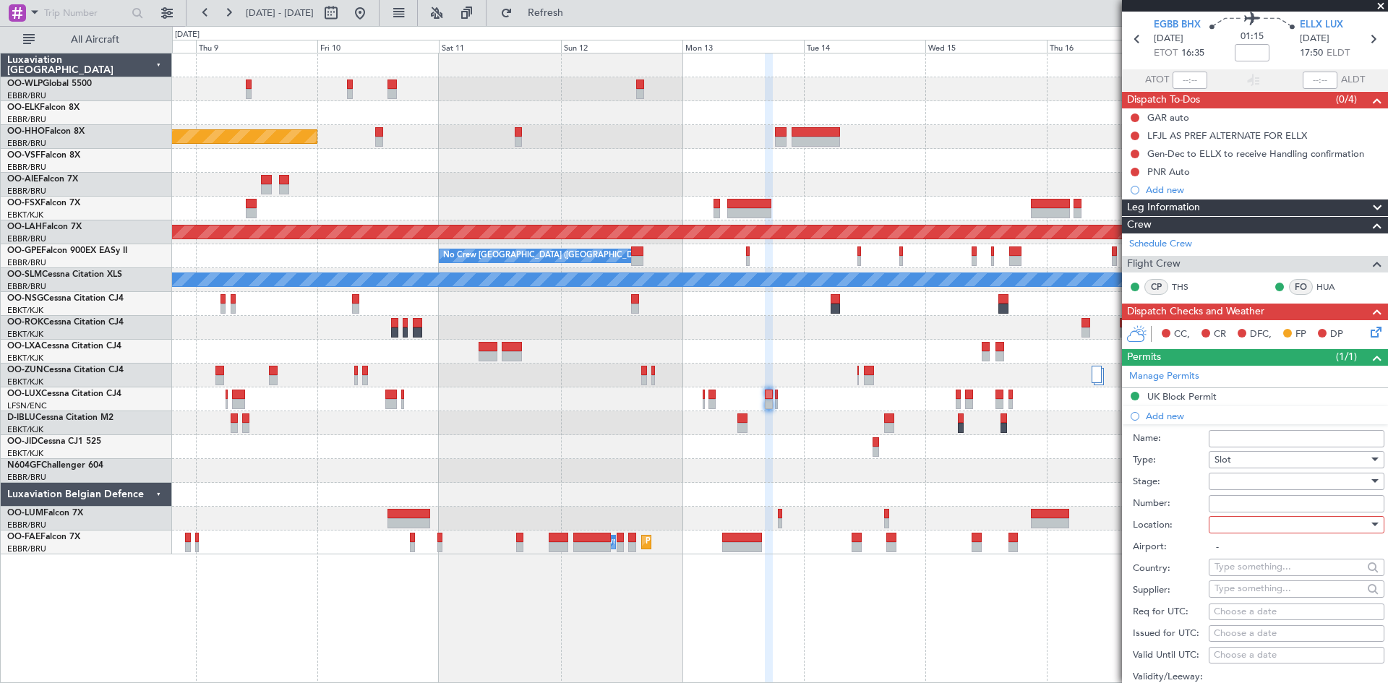
scroll to position [72, 0]
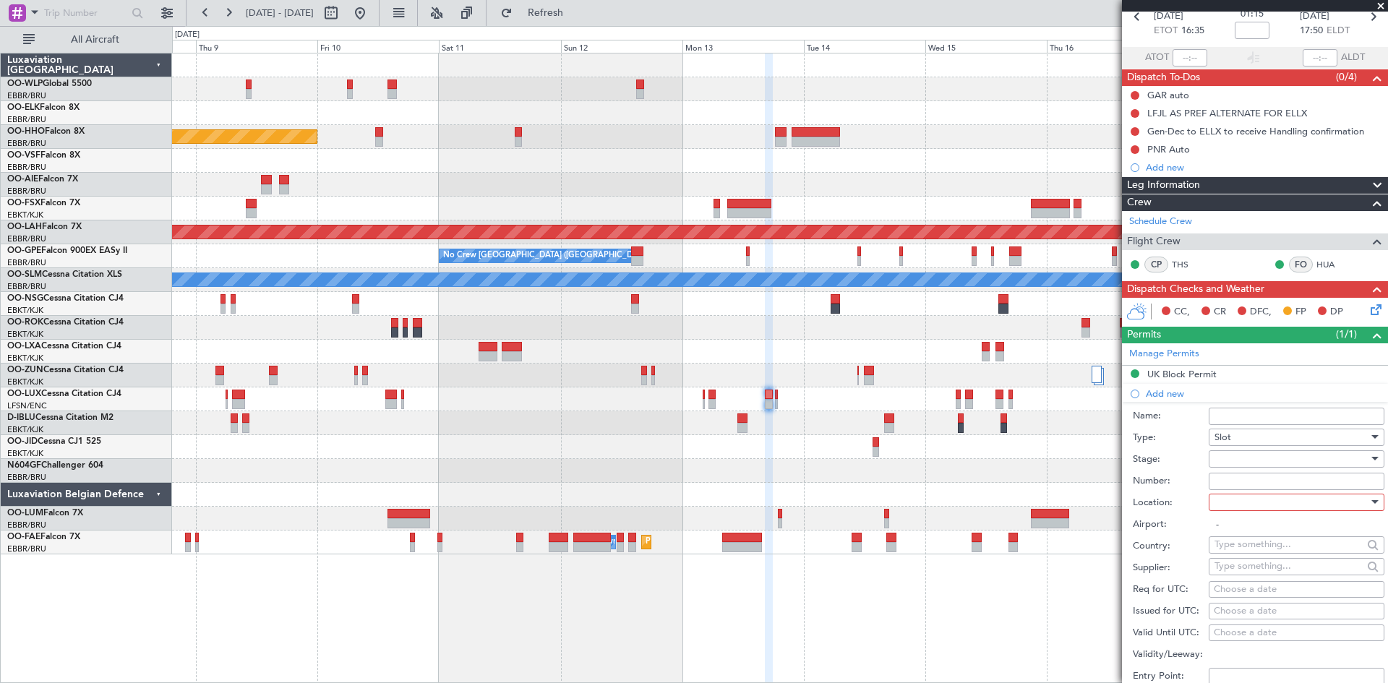
click at [1234, 460] on div at bounding box center [1292, 459] width 154 height 22
click at [1232, 510] on span "Not Requested" at bounding box center [1291, 510] width 152 height 22
click at [1243, 500] on div at bounding box center [1292, 503] width 154 height 22
click at [1248, 531] on span "Departure" at bounding box center [1291, 532] width 152 height 22
type input "EGBB / BHX"
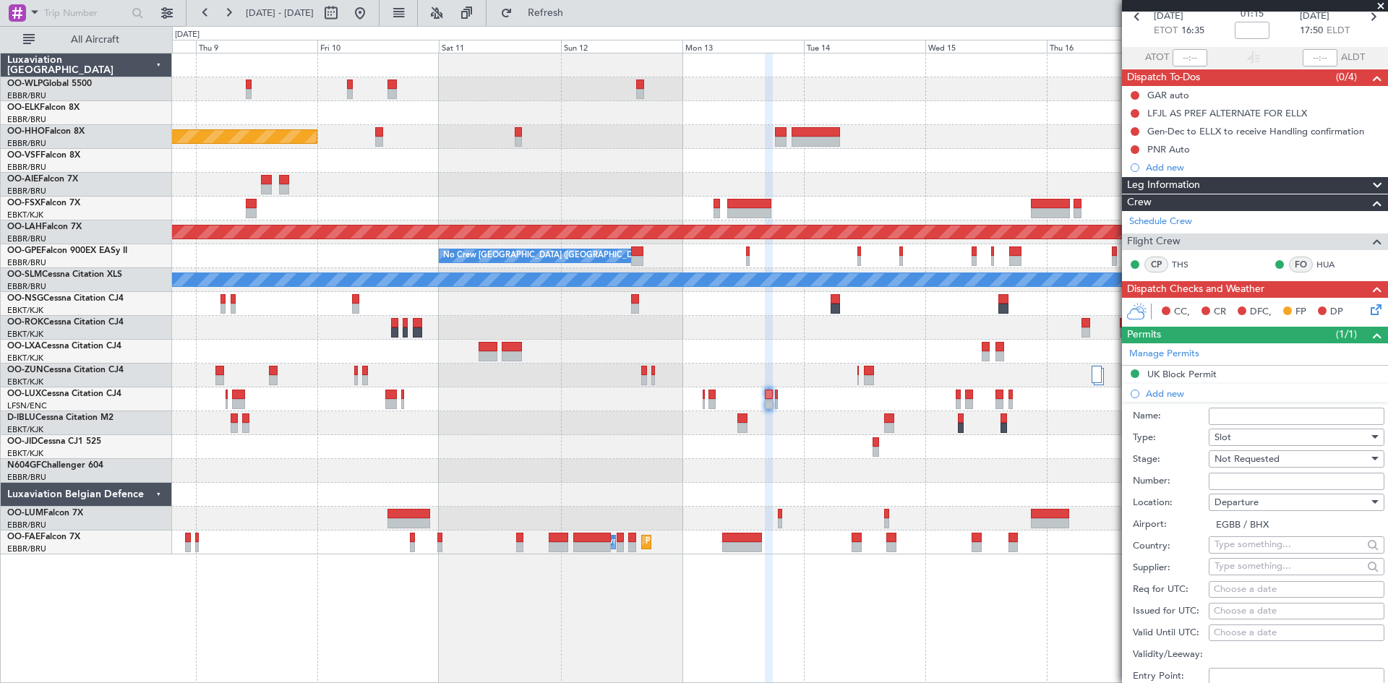
click at [1251, 584] on div "Choose a date" at bounding box center [1297, 590] width 166 height 14
select select "10"
select select "2025"
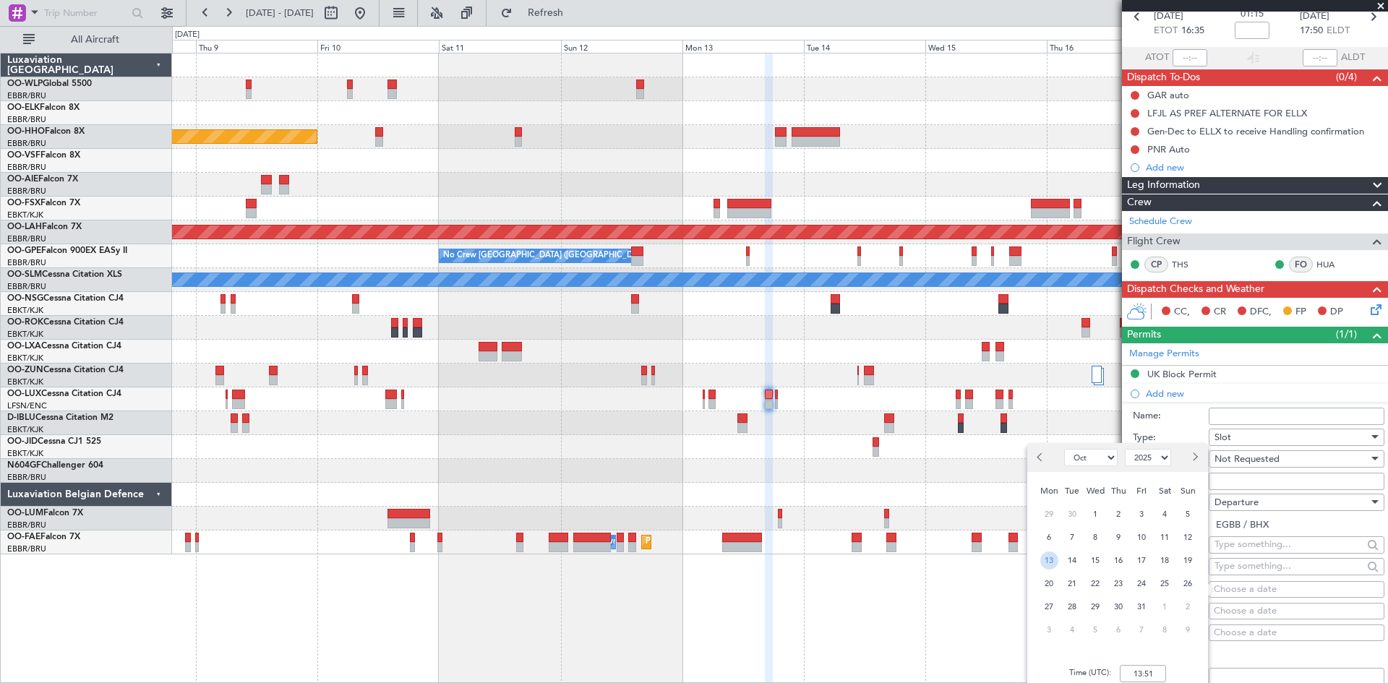
click at [1047, 562] on span "13" at bounding box center [1049, 561] width 18 height 18
click at [1133, 666] on input "00:00" at bounding box center [1143, 673] width 46 height 17
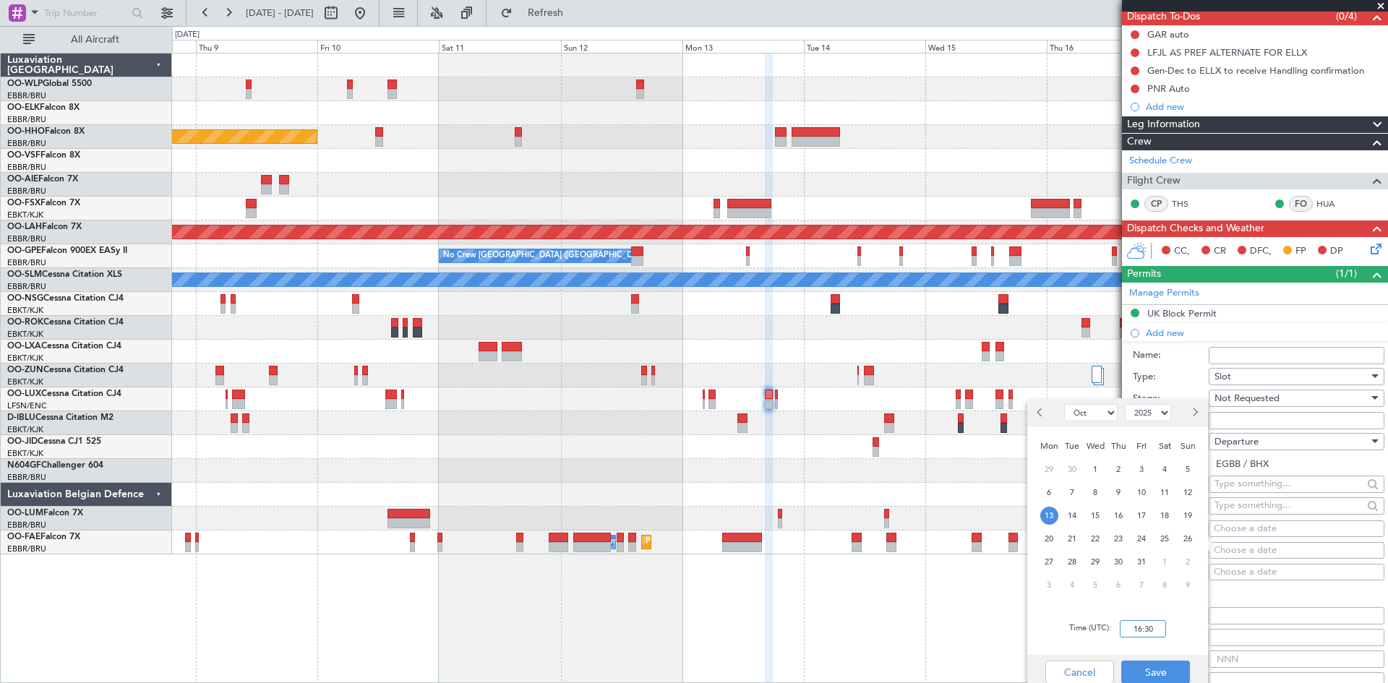
scroll to position [217, 0]
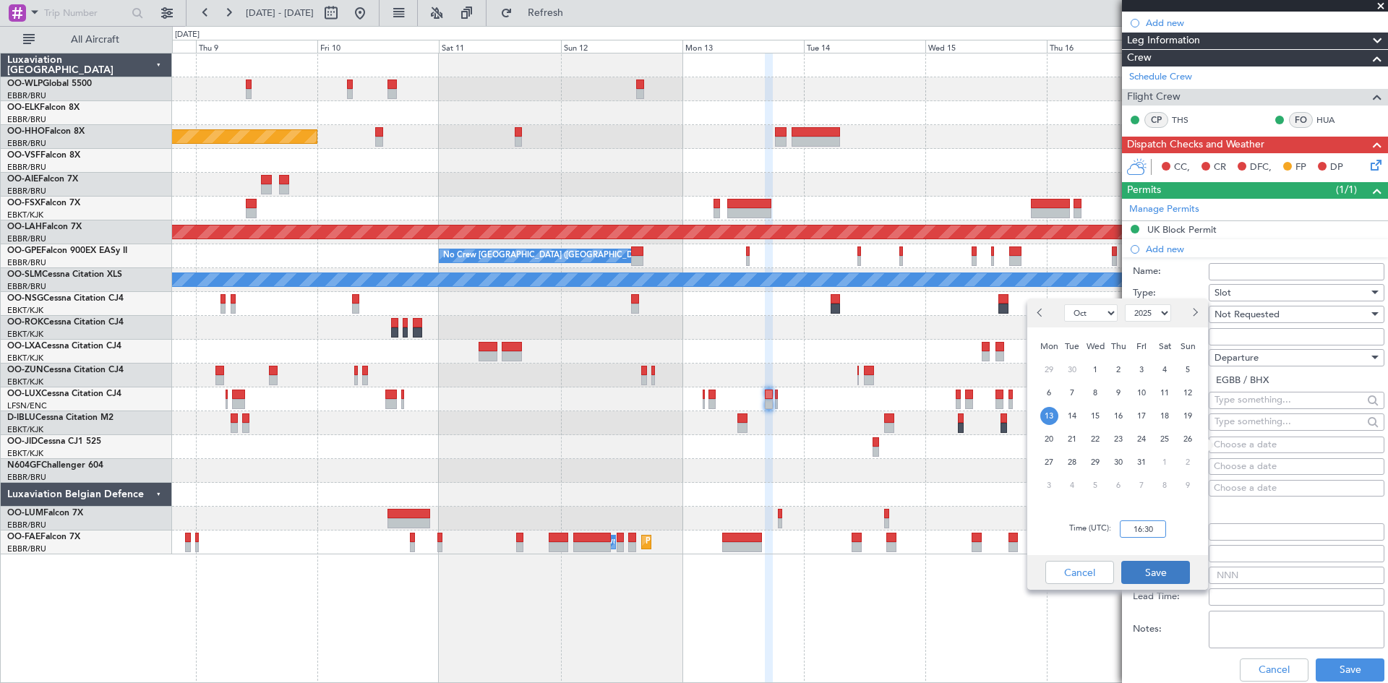
type input "16:30"
click at [1154, 566] on button "Save" at bounding box center [1155, 572] width 69 height 23
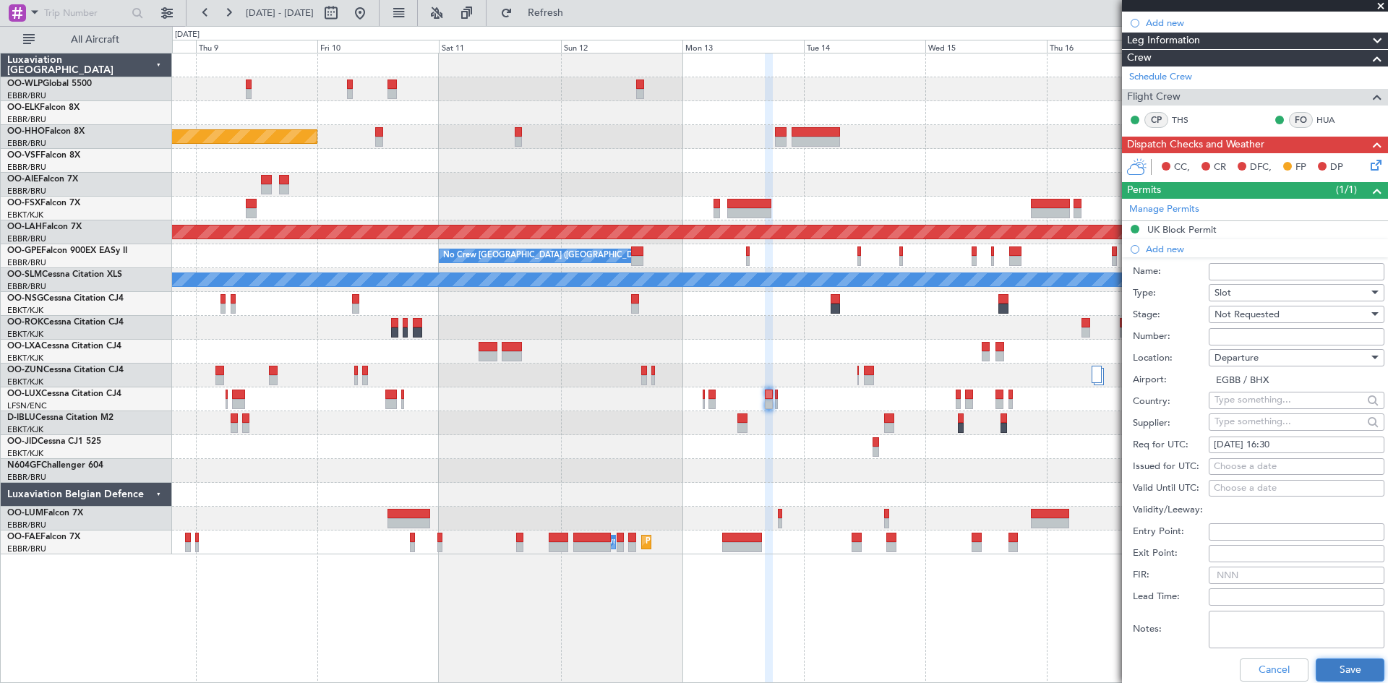
click at [1324, 672] on button "Save" at bounding box center [1350, 670] width 69 height 23
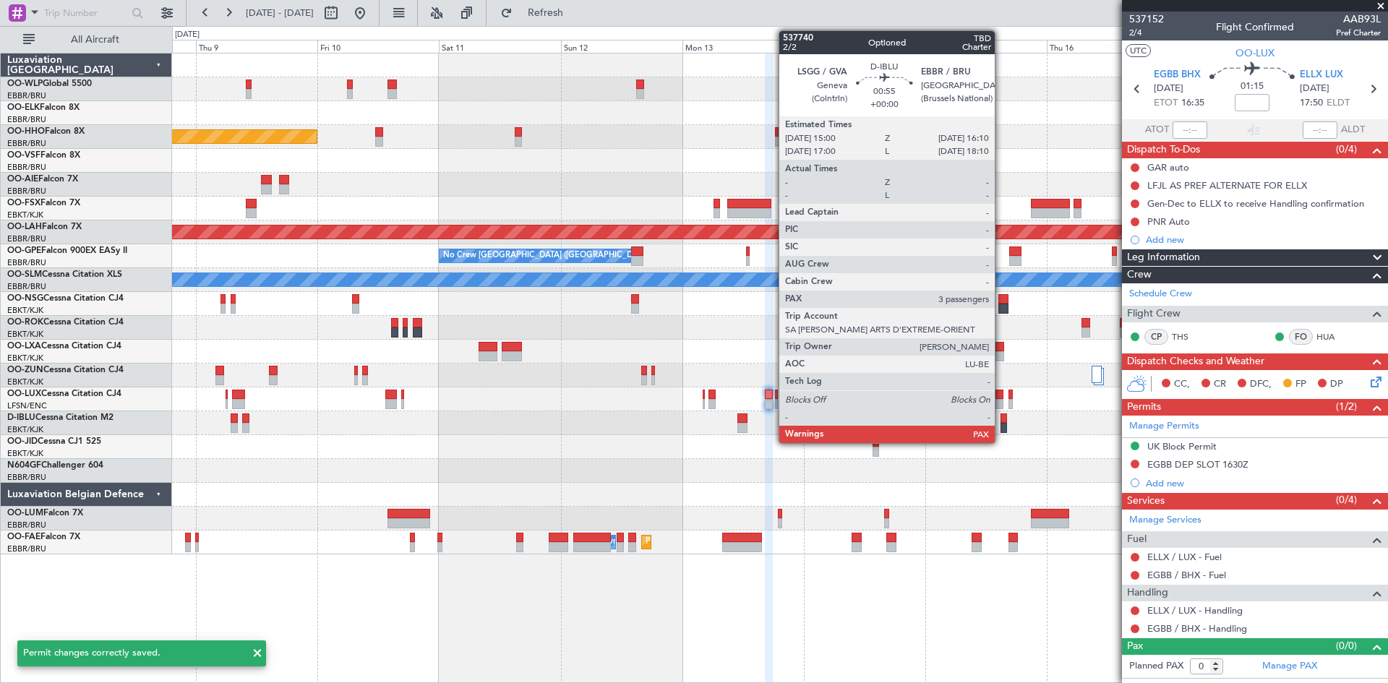
scroll to position [0, 0]
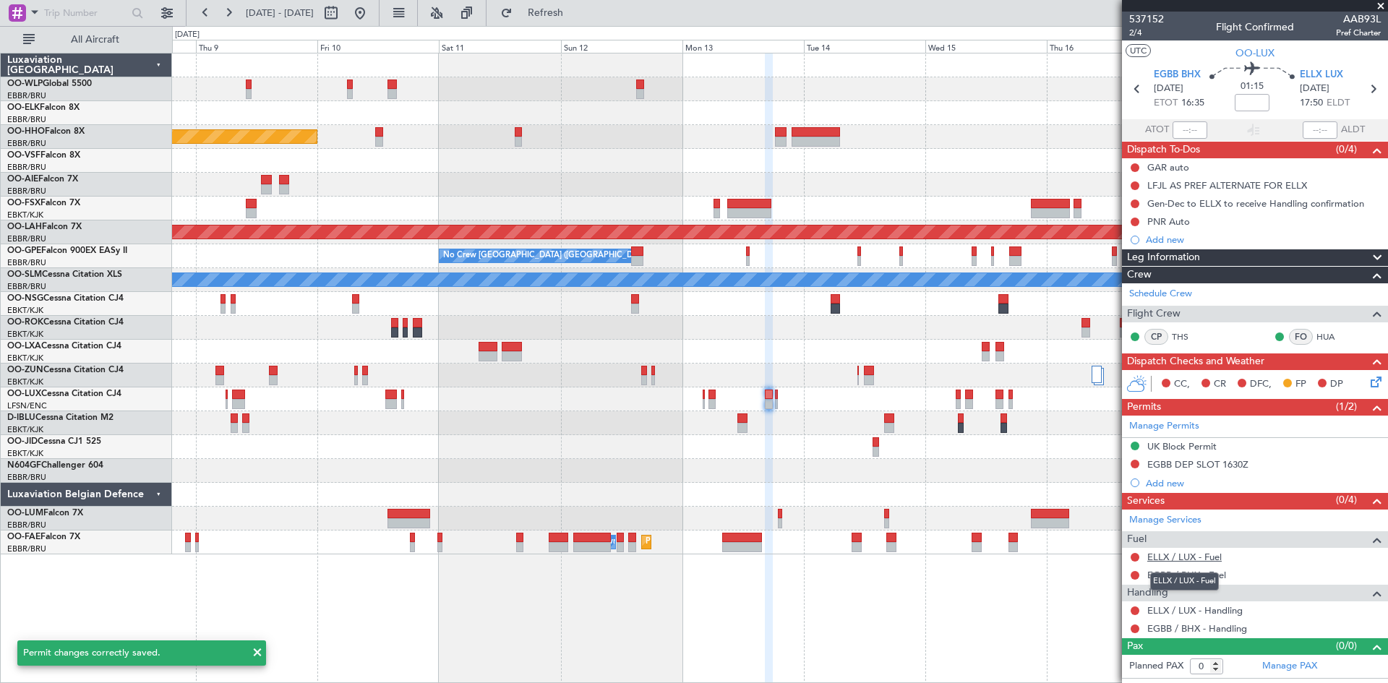
click at [1205, 557] on link "ELLX / LUX - Fuel" at bounding box center [1184, 557] width 74 height 12
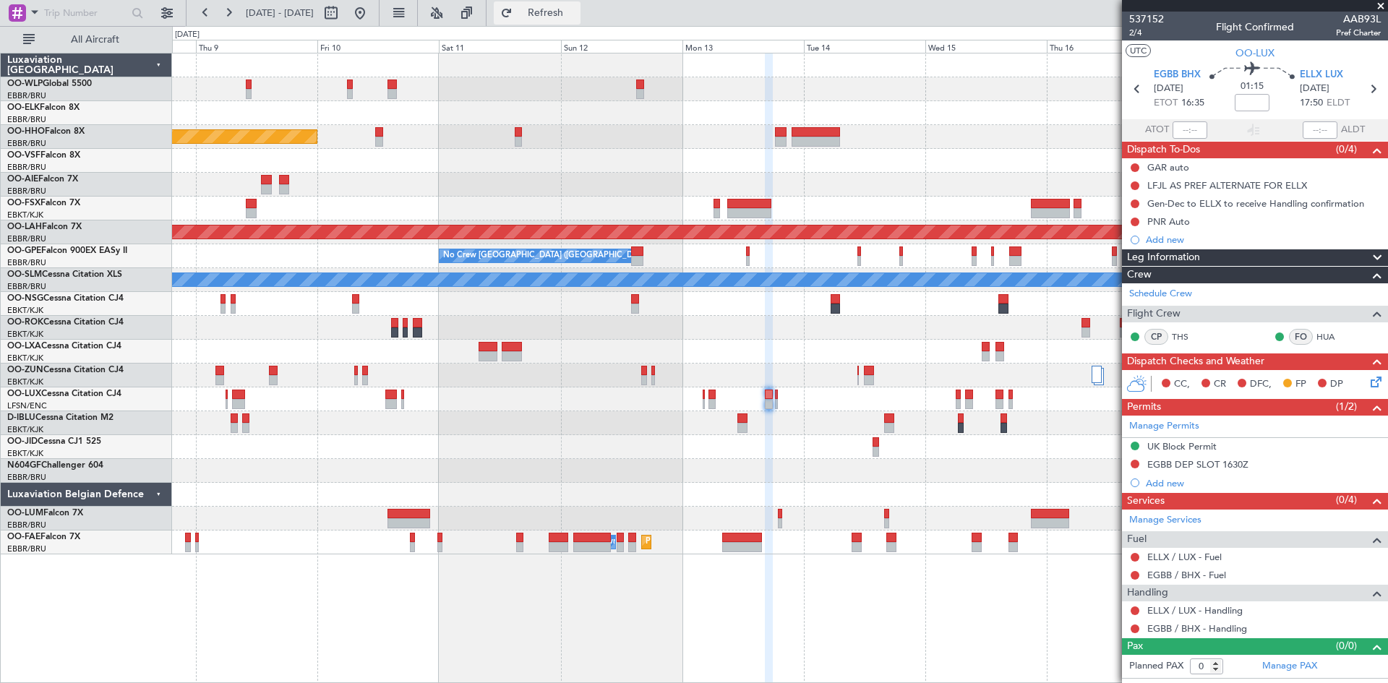
click at [581, 24] on button "Refresh" at bounding box center [537, 12] width 87 height 23
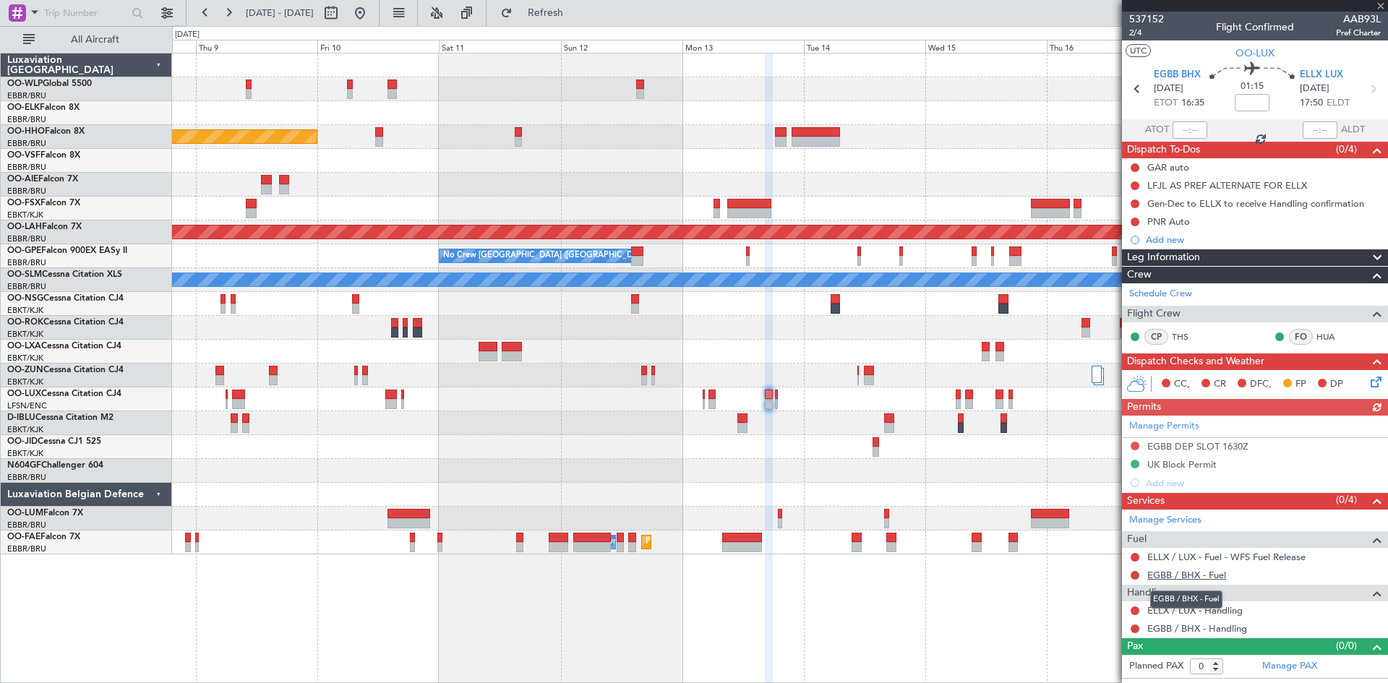
click at [1219, 569] on link "EGBB / BHX - Fuel" at bounding box center [1186, 575] width 79 height 12
click at [555, 19] on button "Refresh" at bounding box center [537, 12] width 87 height 23
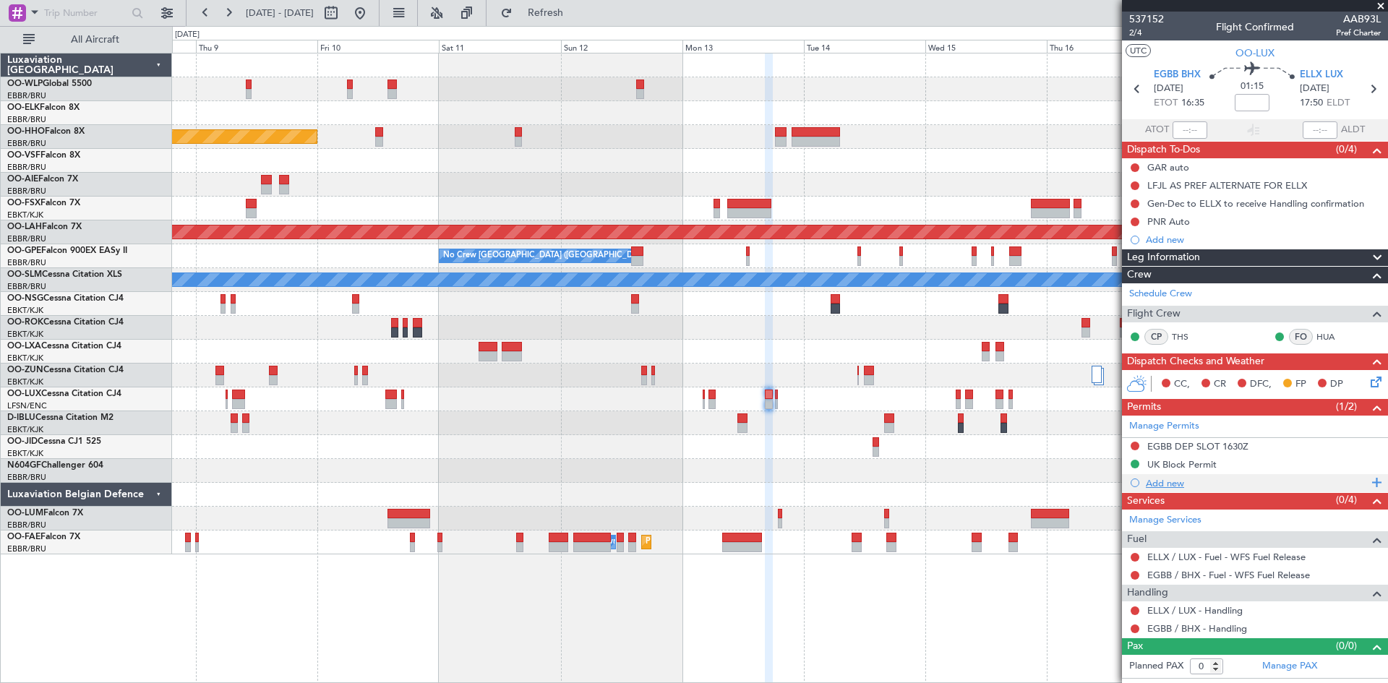
click at [1157, 477] on div "Add new" at bounding box center [1257, 483] width 222 height 12
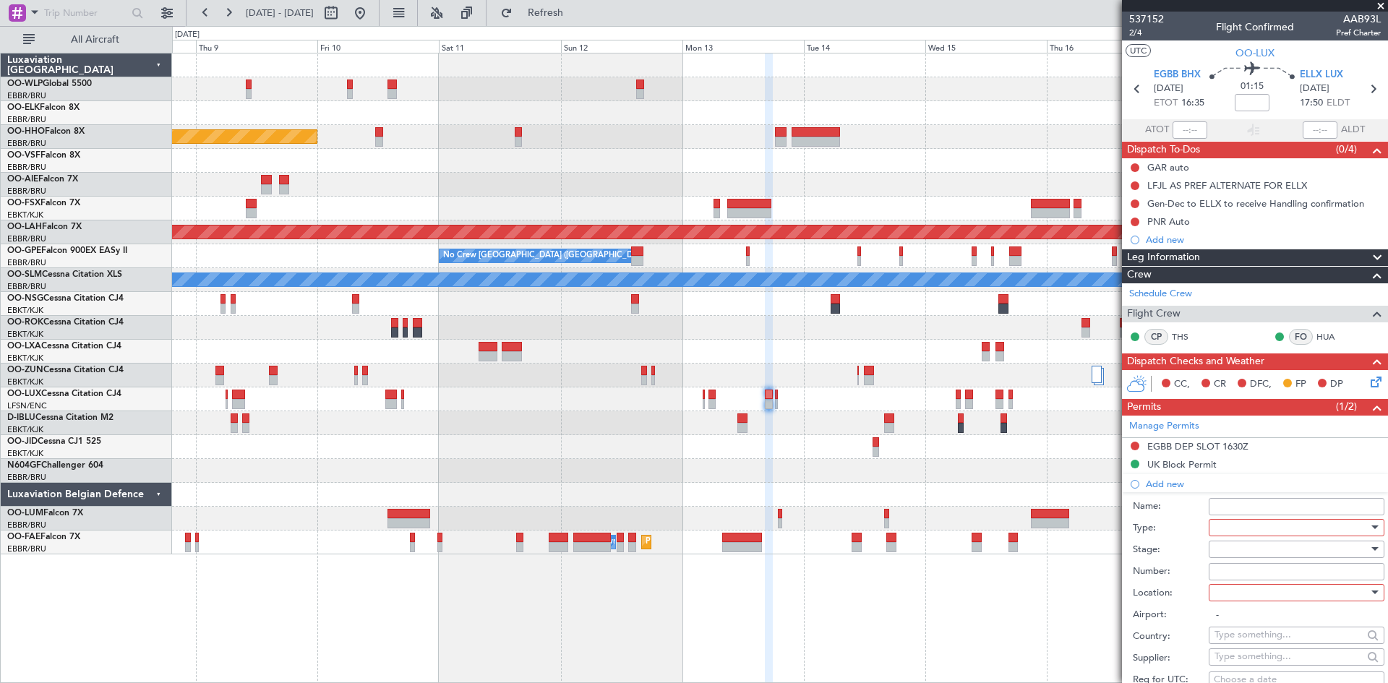
click at [1285, 531] on div at bounding box center [1292, 528] width 154 height 22
click at [1253, 609] on span "PPR" at bounding box center [1291, 600] width 152 height 22
click at [1251, 554] on div at bounding box center [1292, 550] width 154 height 22
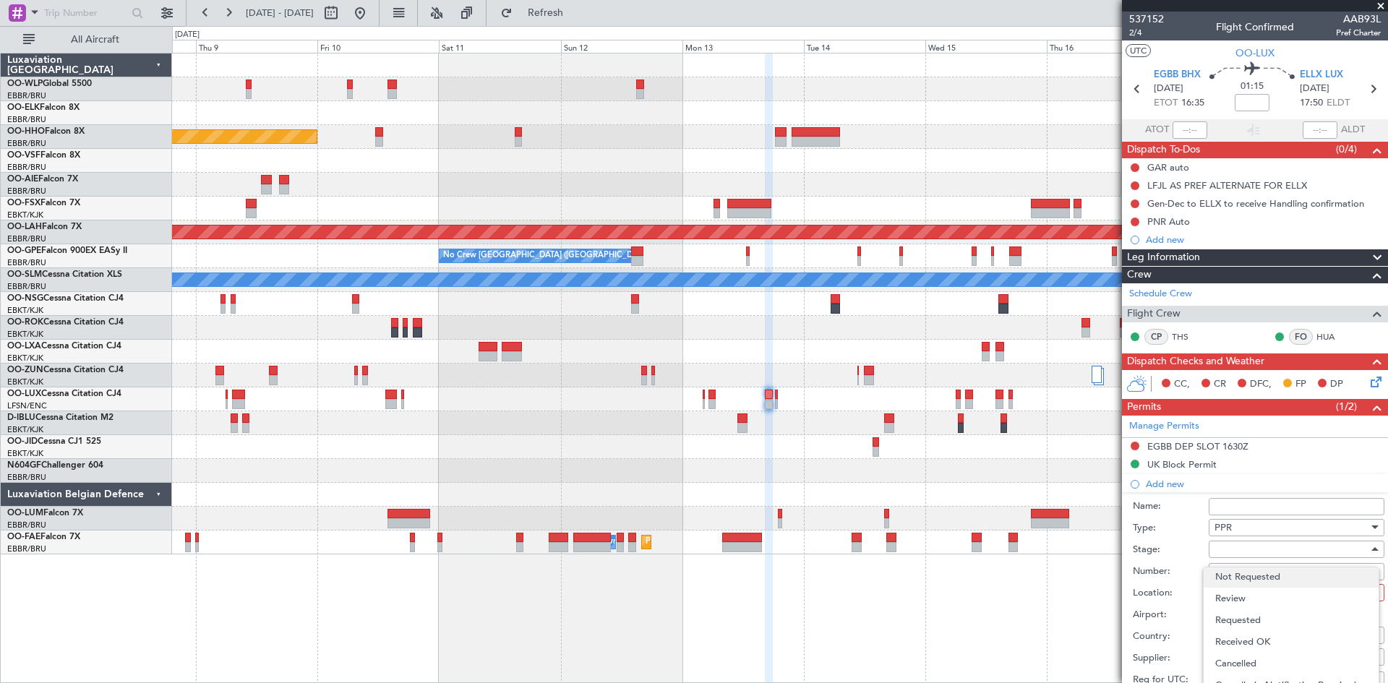
click at [1262, 580] on span "Not Requested" at bounding box center [1291, 577] width 152 height 22
click at [1257, 590] on div at bounding box center [1292, 593] width 154 height 22
click at [1376, 381] on div at bounding box center [694, 341] width 1388 height 683
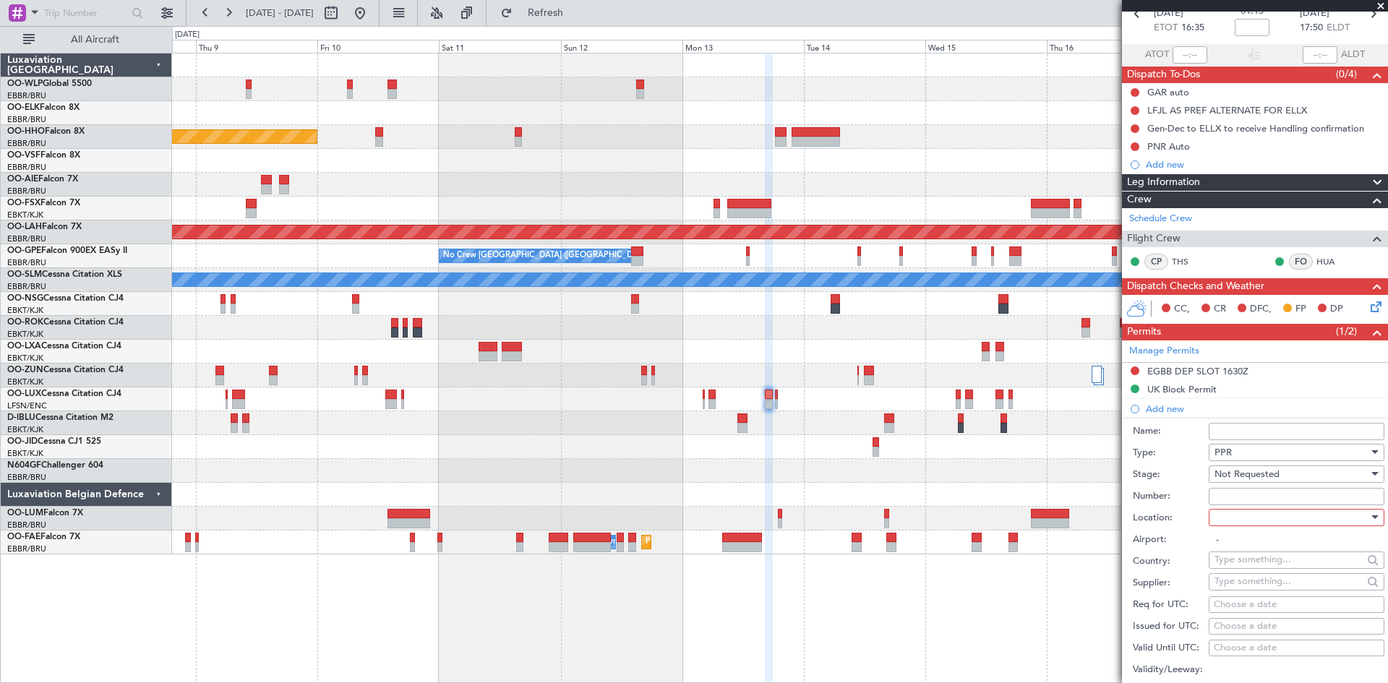
scroll to position [86, 0]
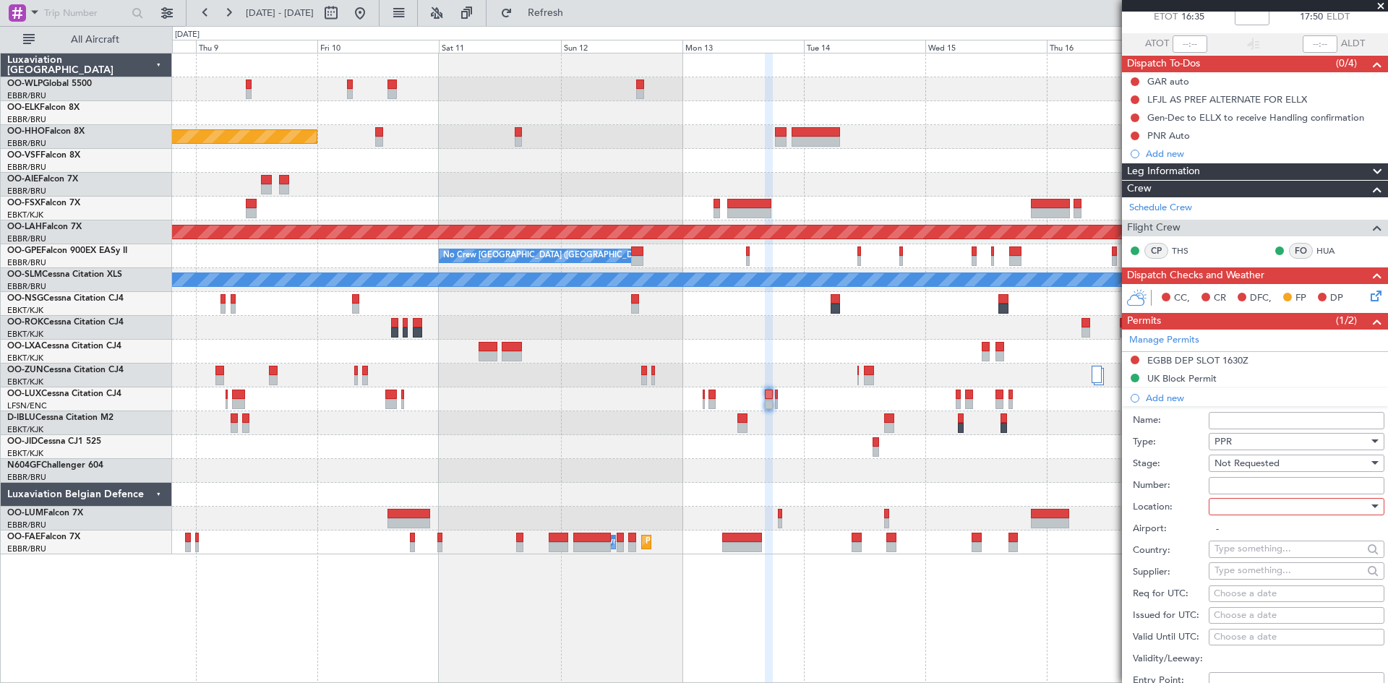
click at [1288, 509] on div at bounding box center [1292, 507] width 154 height 22
click at [1246, 582] on span "Arrival" at bounding box center [1291, 579] width 152 height 22
type input "ELLX / LUX"
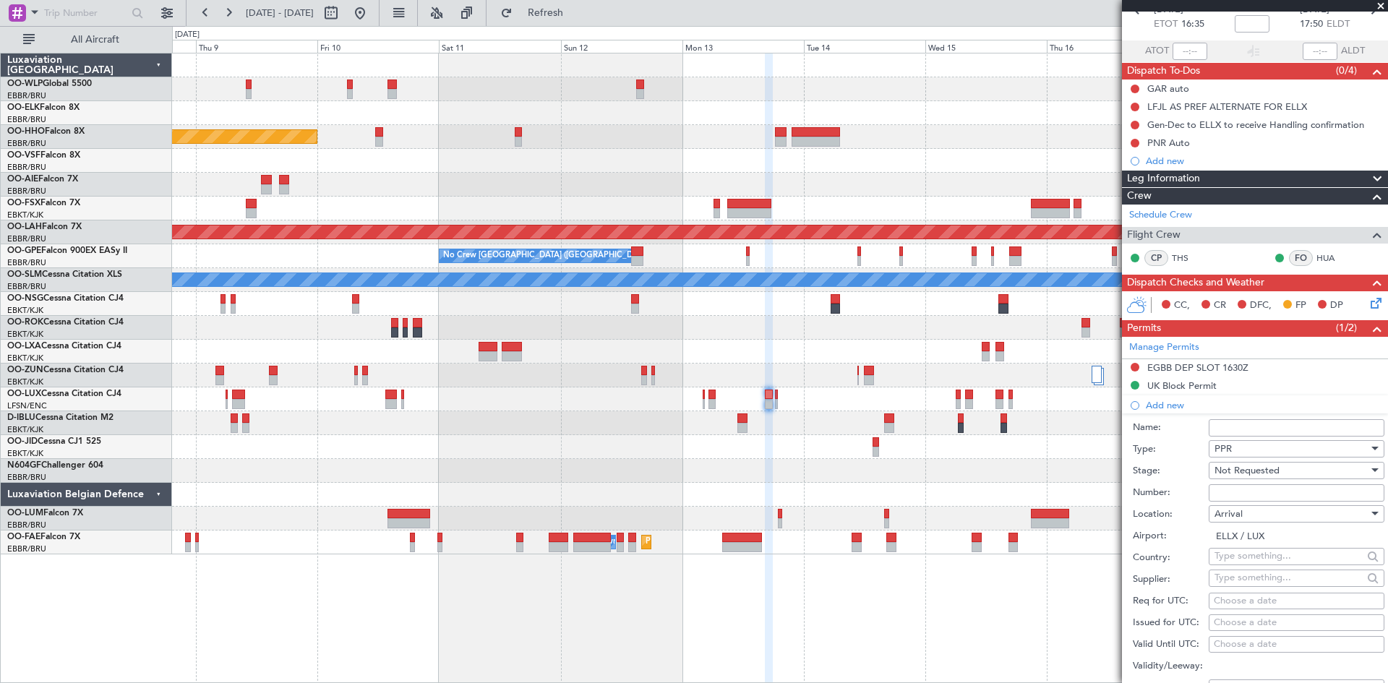
scroll to position [145, 0]
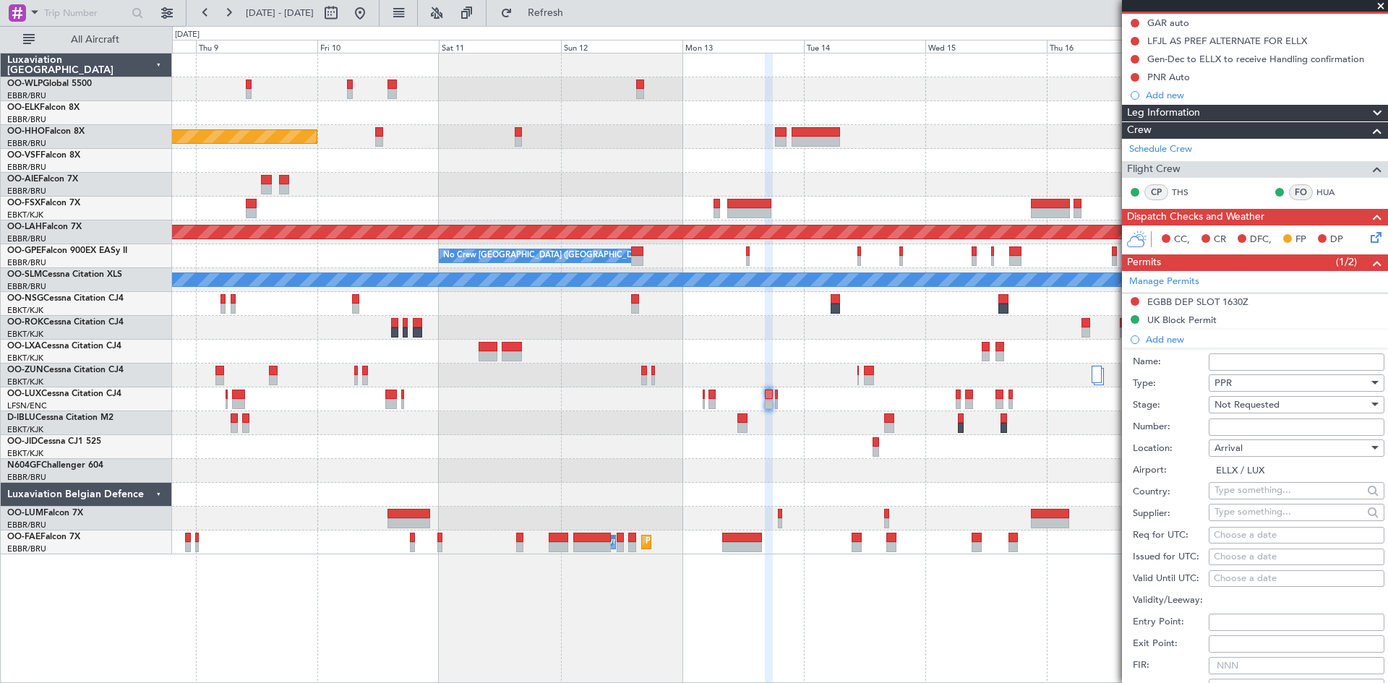
click at [1255, 536] on div "Choose a date" at bounding box center [1297, 535] width 166 height 14
select select "10"
select select "2025"
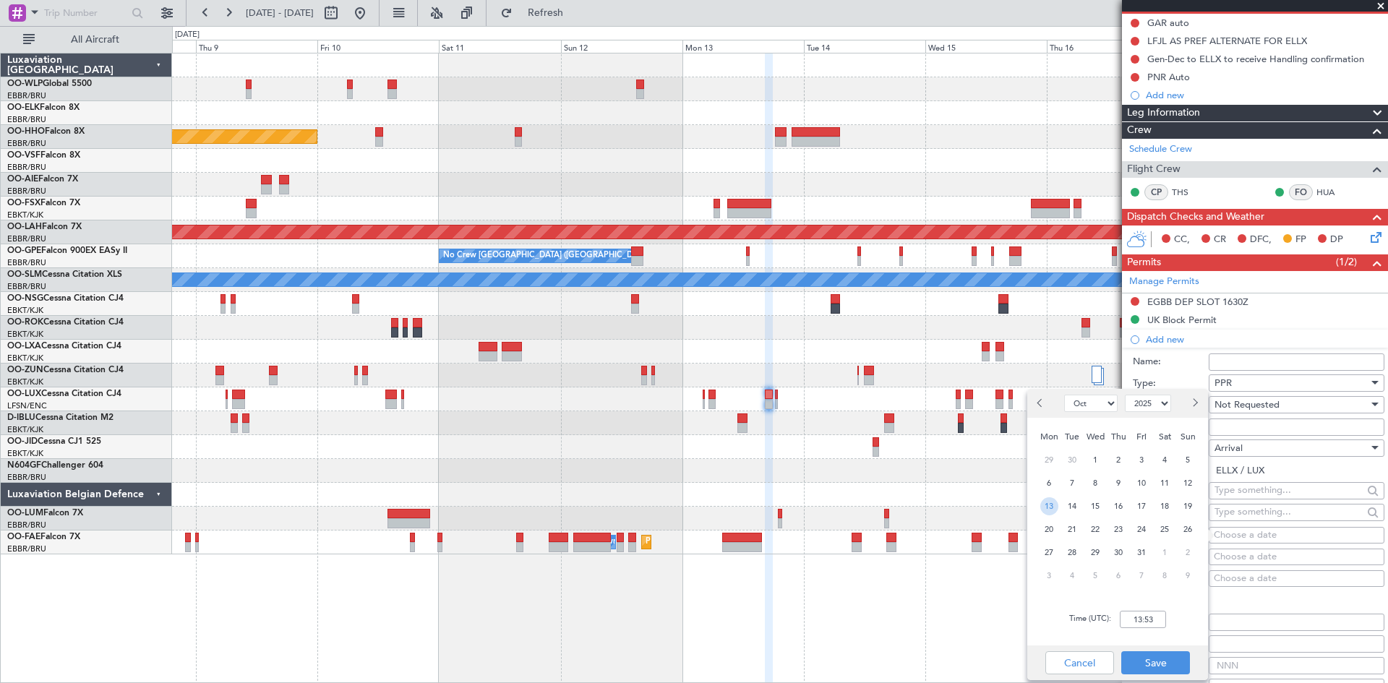
click at [1055, 503] on span "13" at bounding box center [1049, 506] width 18 height 18
click at [1137, 619] on input "00:00" at bounding box center [1143, 619] width 46 height 17
type input "17:55"
drag, startPoint x: 1161, startPoint y: 645, endPoint x: 1168, endPoint y: 665, distance: 21.3
click at [1160, 648] on div "Jan Feb Mar Apr May Jun Jul Aug Sep Oct Nov Dec 2015 2016 2017 2018 2019 2020 2…" at bounding box center [1117, 534] width 181 height 291
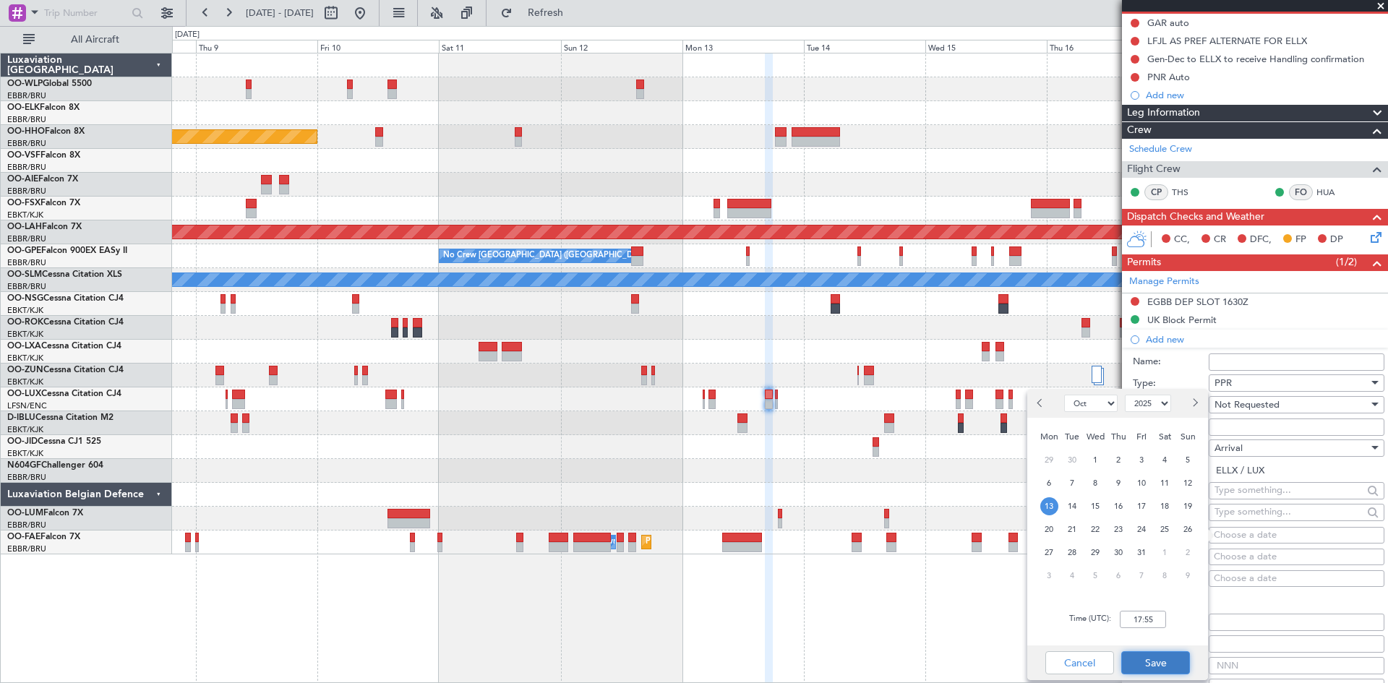
click at [1168, 665] on button "Save" at bounding box center [1155, 662] width 69 height 23
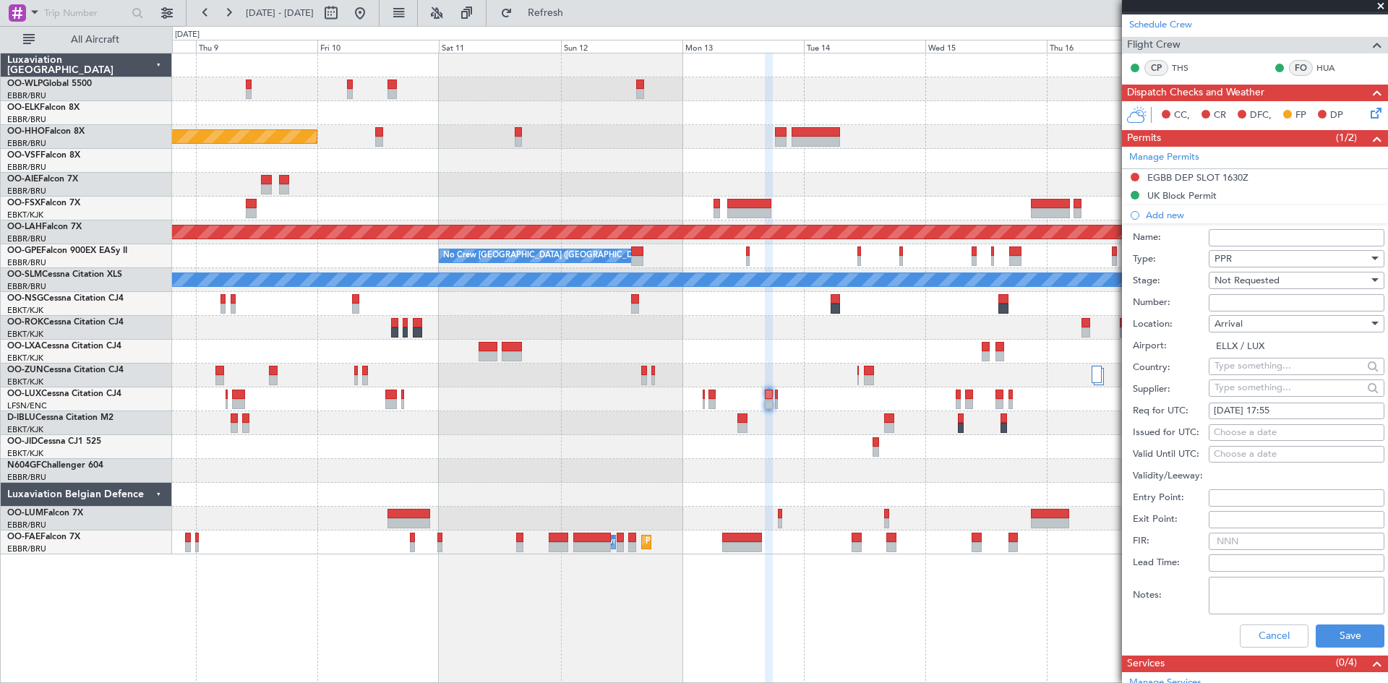
scroll to position [361, 0]
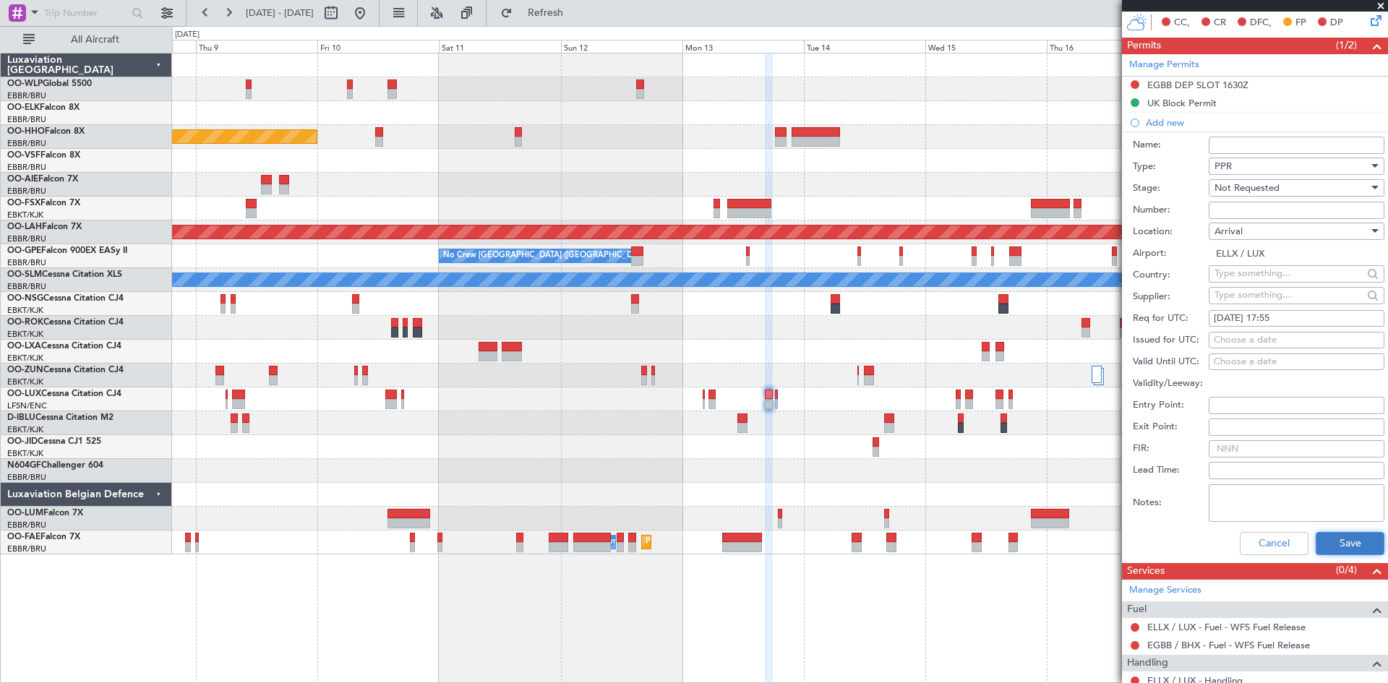
click at [1316, 543] on button "Save" at bounding box center [1350, 543] width 69 height 23
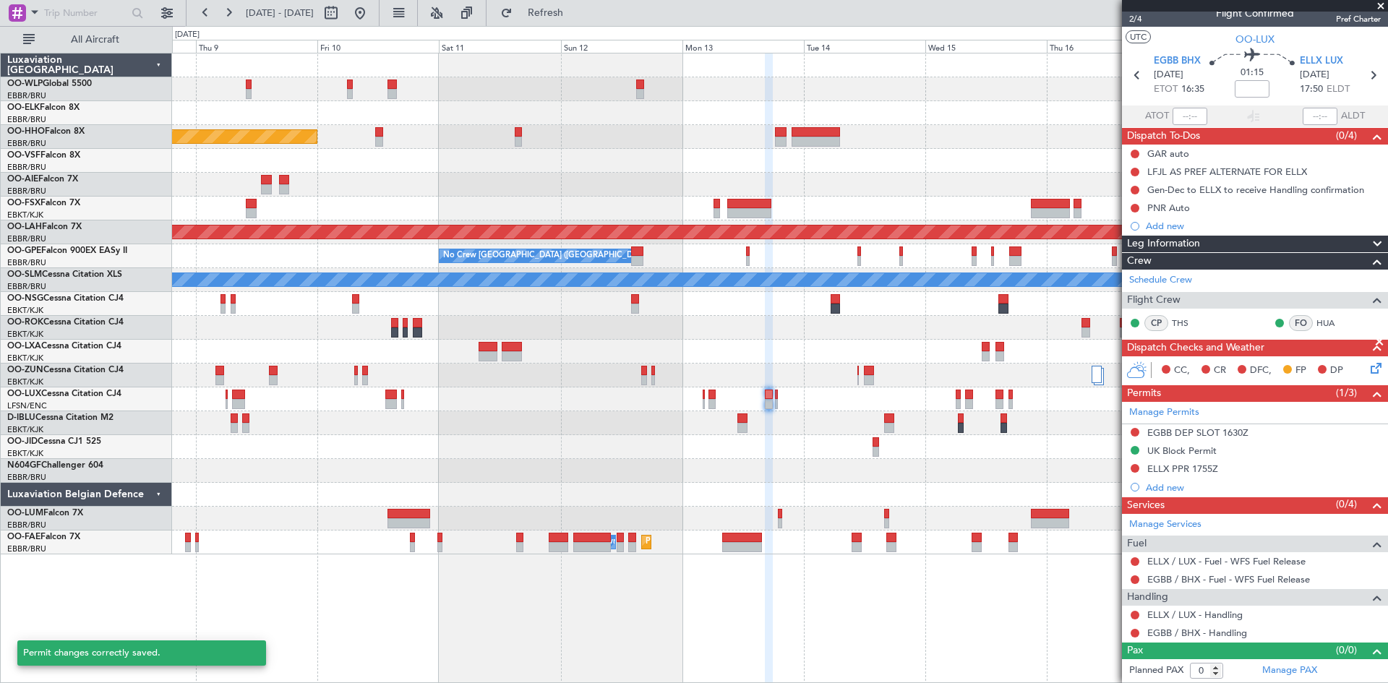
scroll to position [13, 0]
click at [1196, 618] on link "ELLX / LUX - Handling" at bounding box center [1194, 615] width 95 height 12
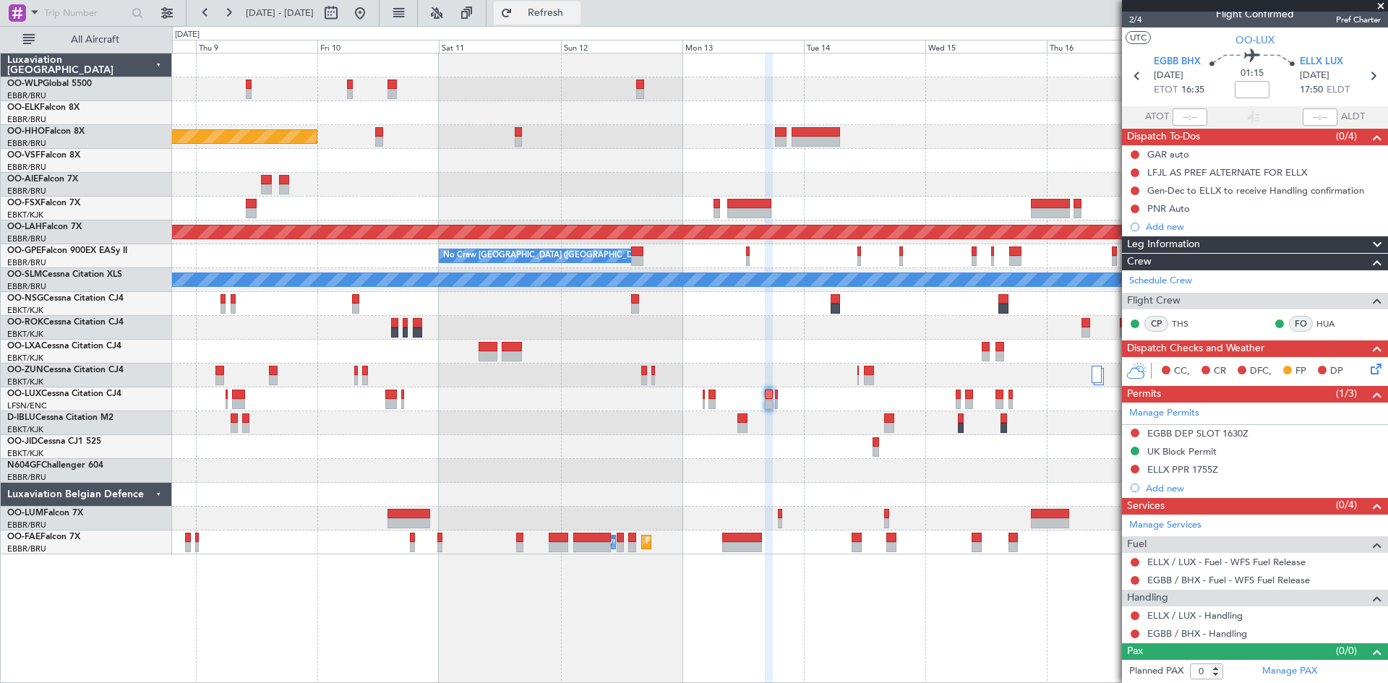
click at [561, 17] on span "Refresh" at bounding box center [545, 13] width 61 height 10
click at [1221, 634] on link "EGBB / BHX - Handling" at bounding box center [1197, 633] width 100 height 12
click at [779, 403] on div at bounding box center [779, 399] width 1215 height 24
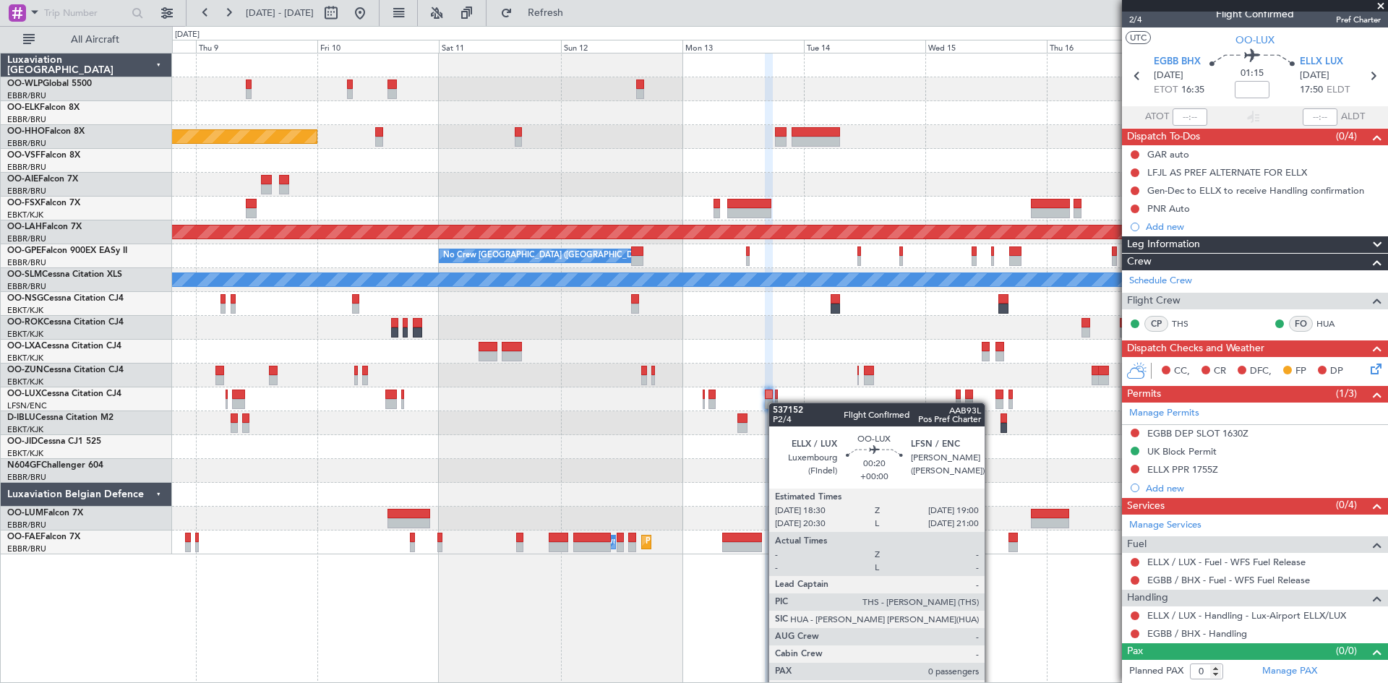
click at [774, 403] on div at bounding box center [779, 399] width 1215 height 24
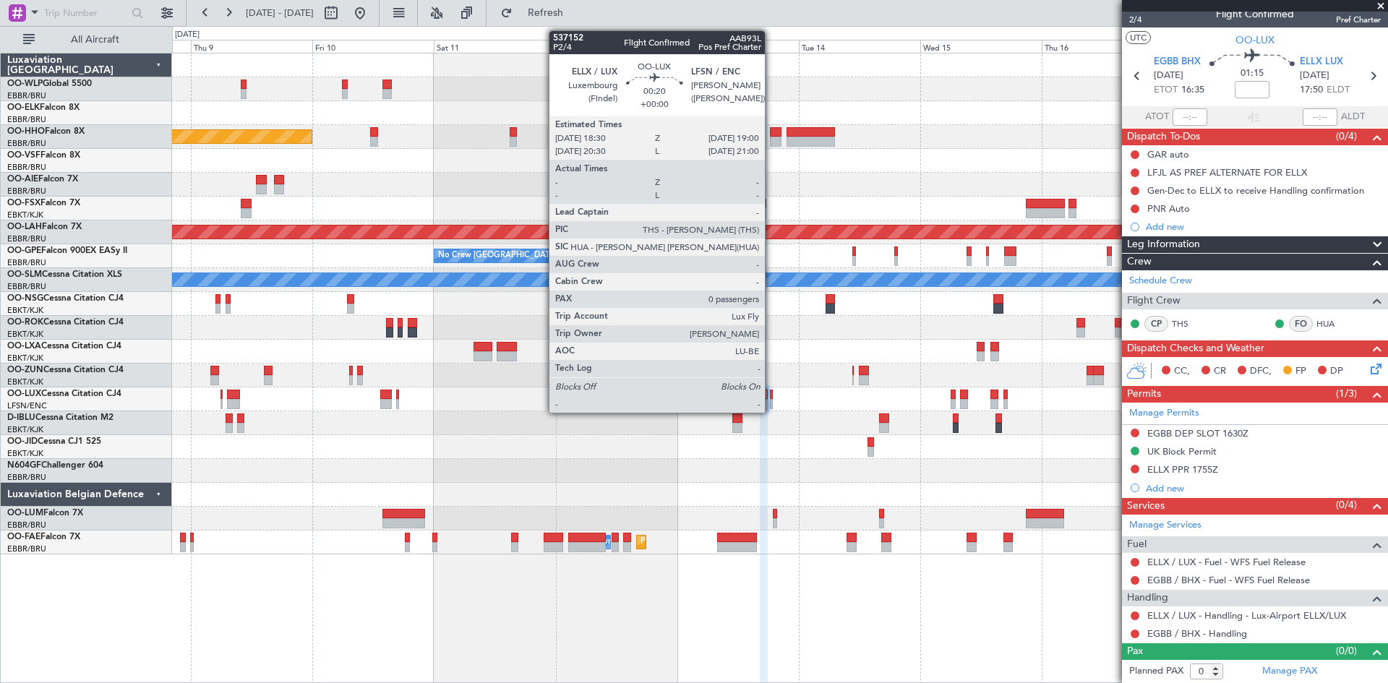
click at [771, 405] on div at bounding box center [771, 404] width 3 height 10
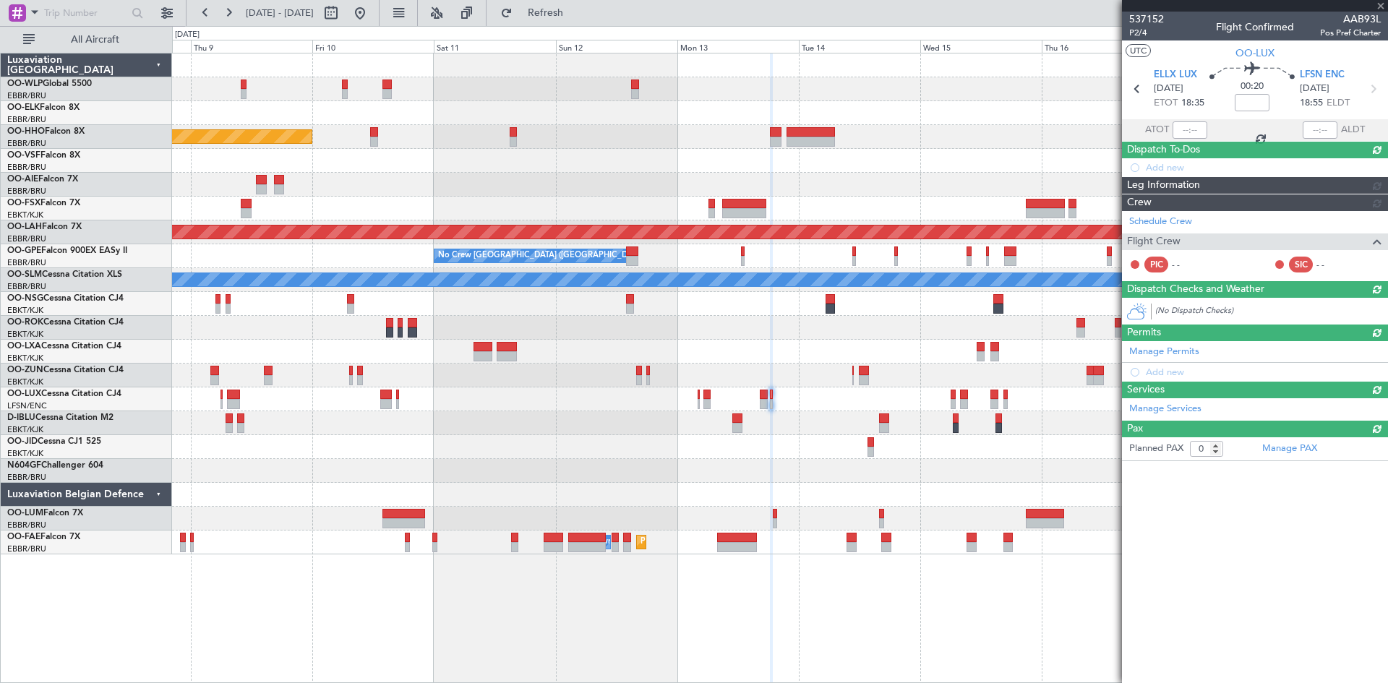
scroll to position [0, 0]
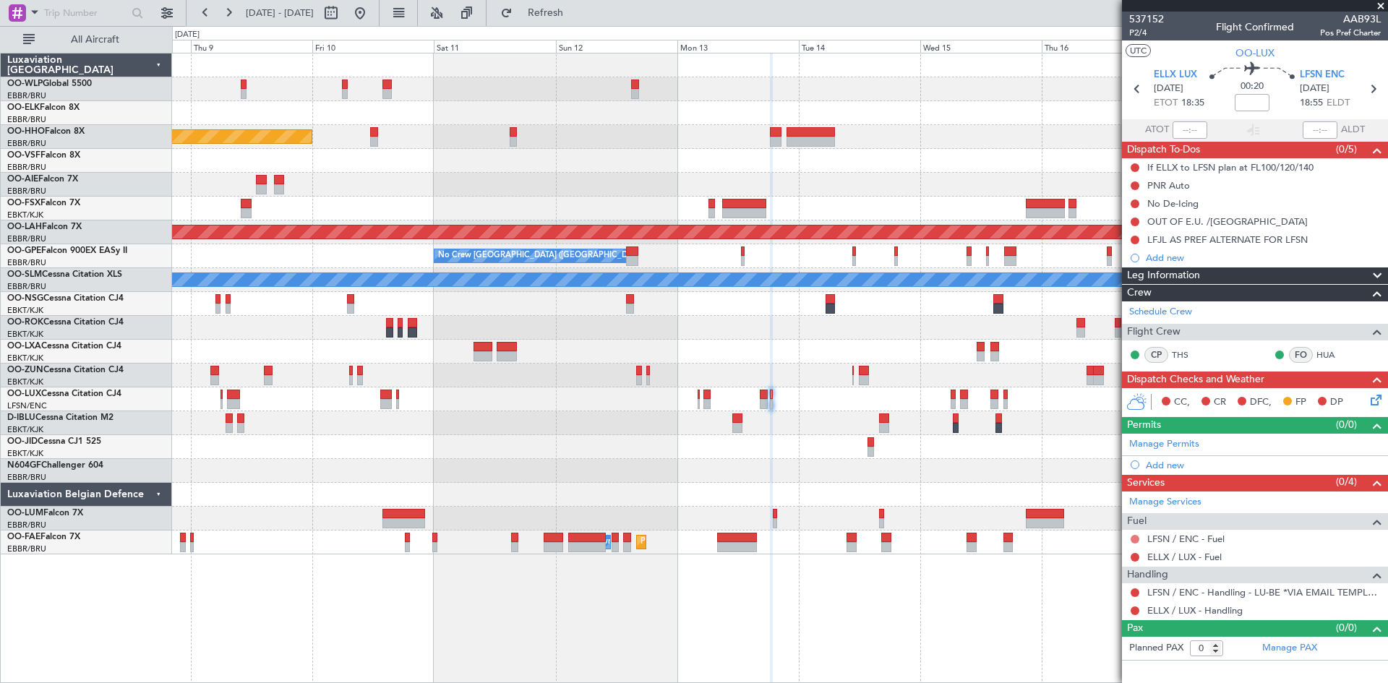
click at [1133, 537] on button at bounding box center [1135, 539] width 9 height 9
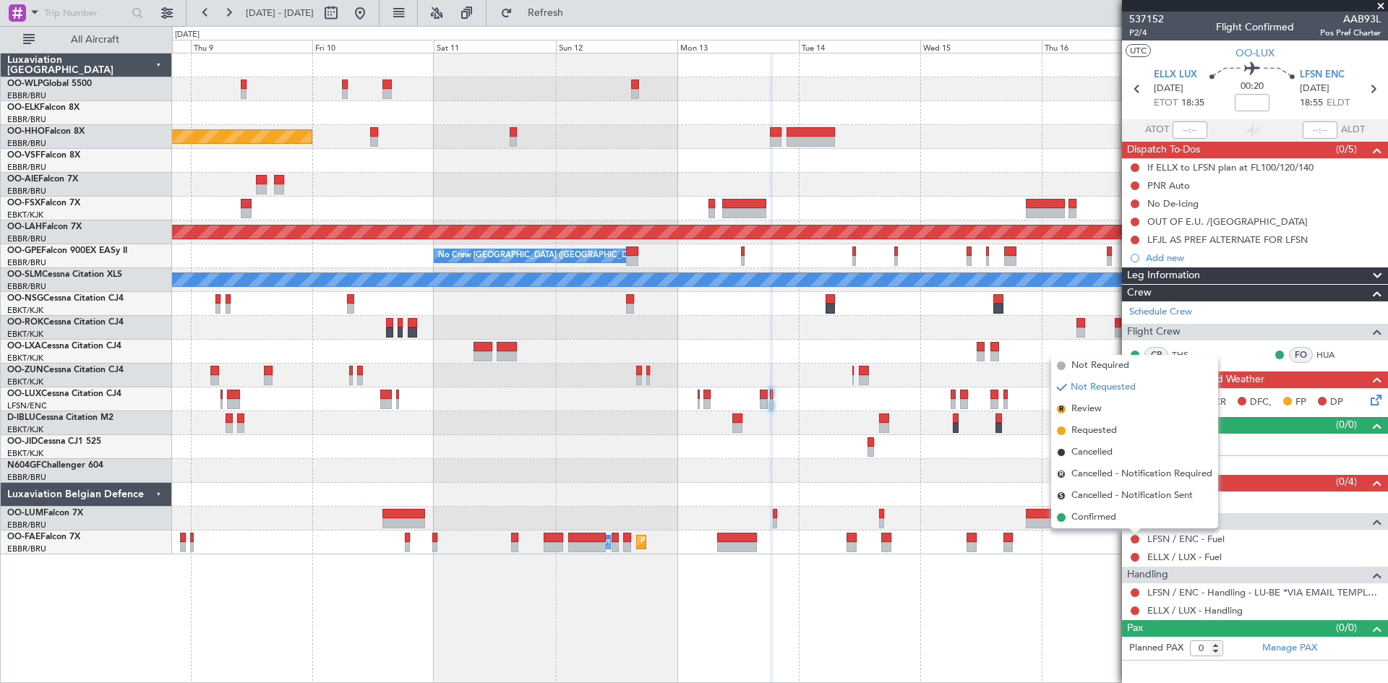
click at [1194, 549] on div "ELLX / LUX - Fuel" at bounding box center [1255, 557] width 266 height 18
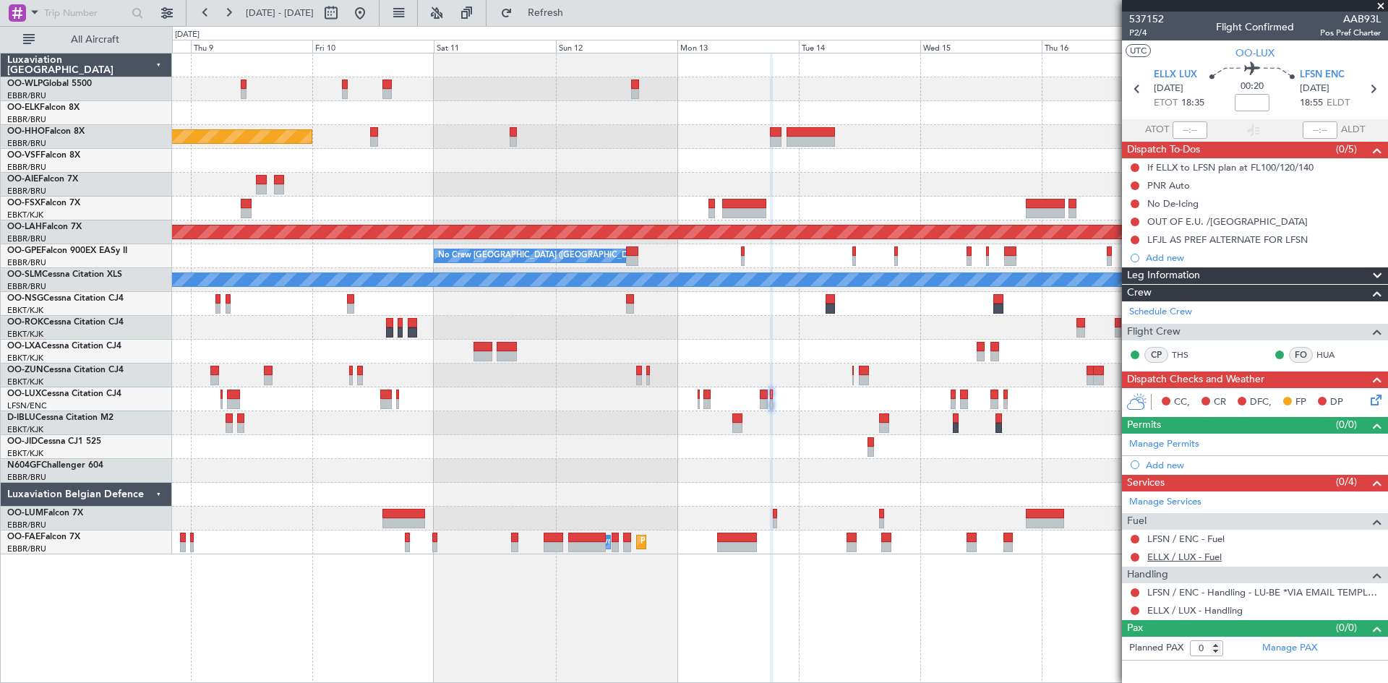
click at [1193, 557] on link "ELLX / LUX - Fuel" at bounding box center [1184, 557] width 74 height 12
click at [563, 7] on button "Refresh" at bounding box center [537, 12] width 87 height 23
click at [1232, 609] on mat-tooltip-component "Complete" at bounding box center [1255, 601] width 62 height 38
click at [1216, 611] on link "ELLX / LUX - Handling" at bounding box center [1194, 610] width 95 height 12
click at [562, 20] on button "Refresh" at bounding box center [537, 12] width 87 height 23
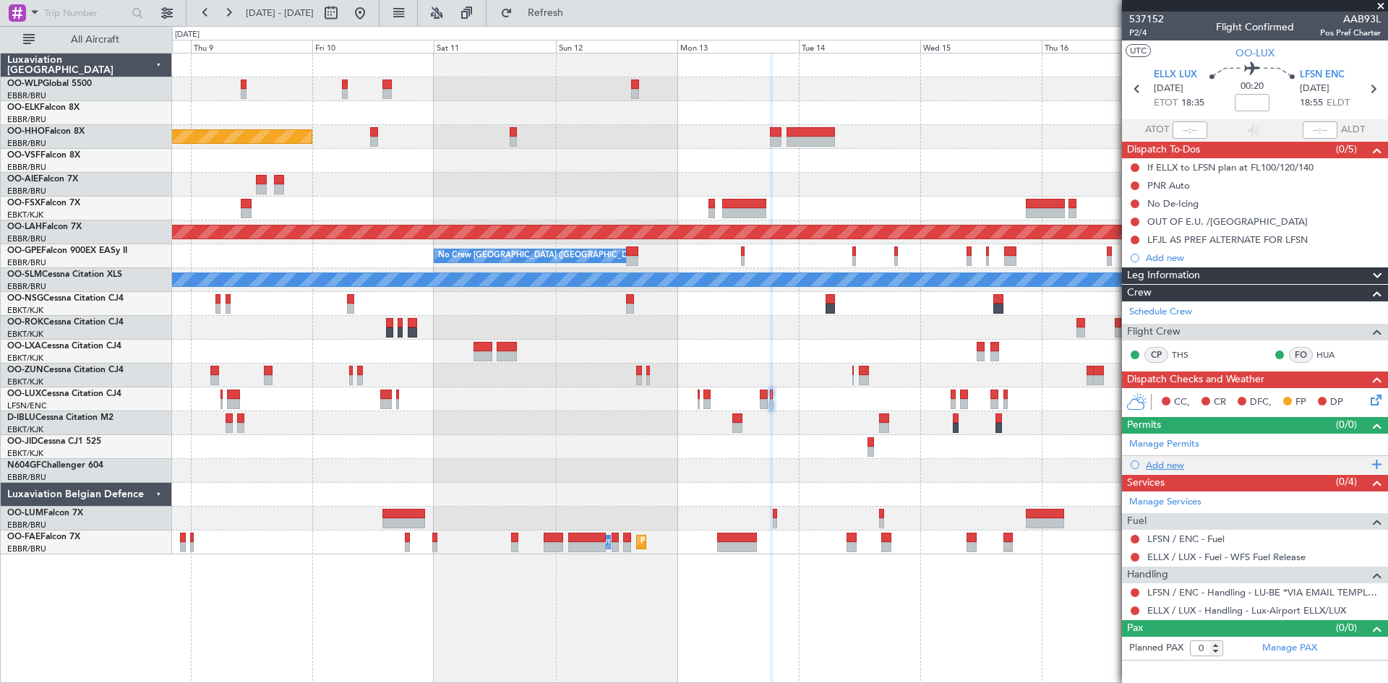
click at [1170, 469] on div "Add new" at bounding box center [1257, 465] width 222 height 12
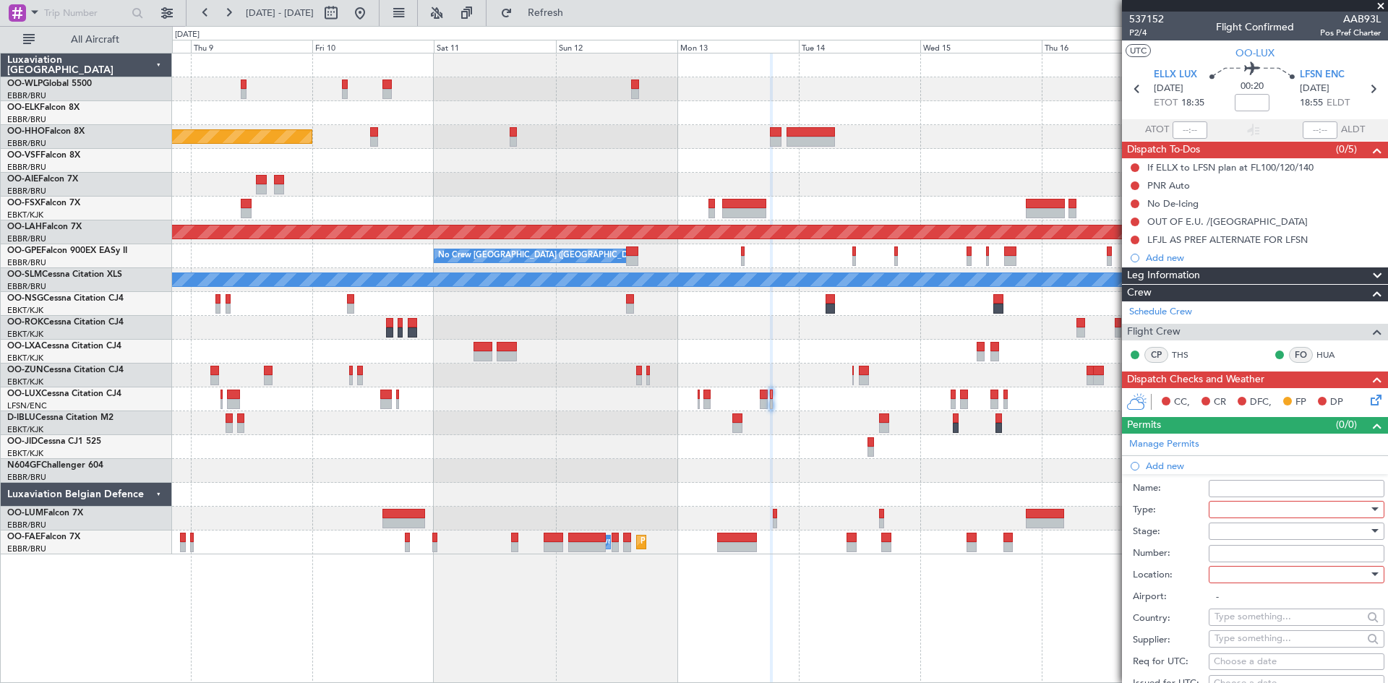
click at [1239, 511] on div at bounding box center [1292, 510] width 154 height 22
click at [1240, 581] on span "PPR" at bounding box center [1291, 582] width 152 height 22
click at [1240, 534] on div at bounding box center [1292, 532] width 154 height 22
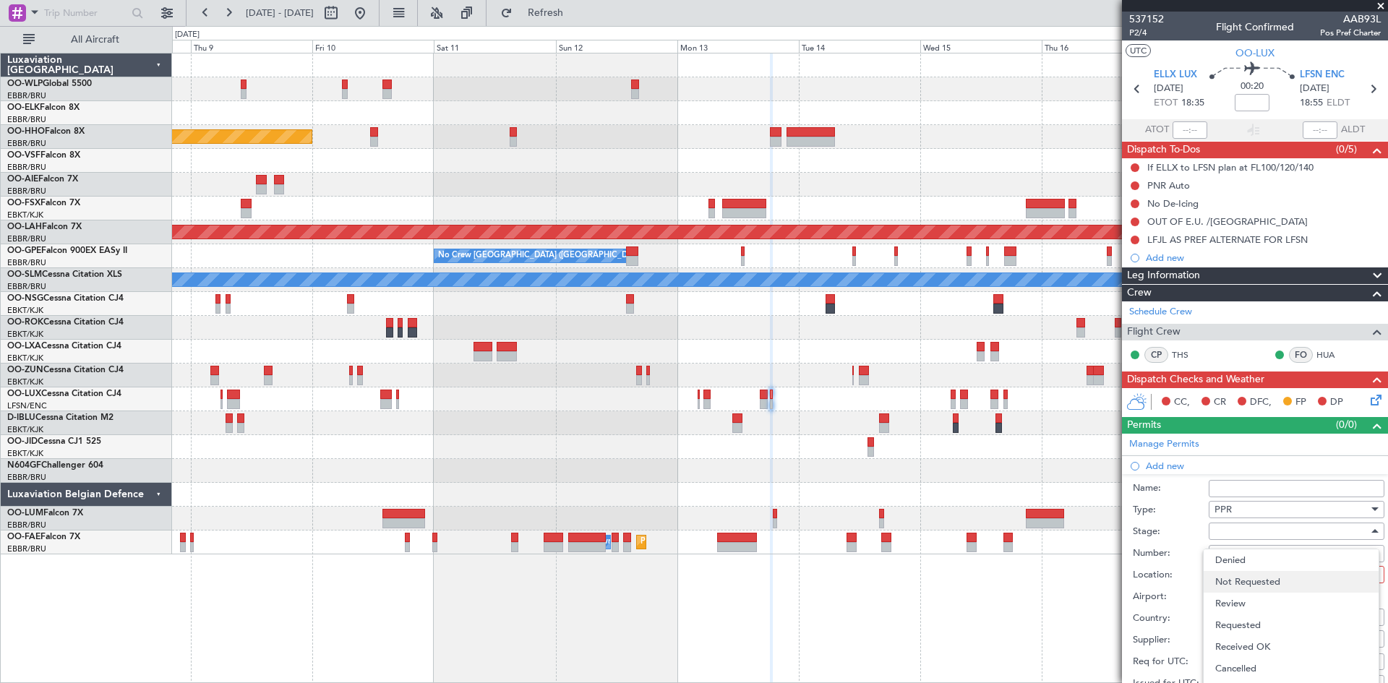
click at [1247, 586] on span "Not Requested" at bounding box center [1291, 582] width 152 height 22
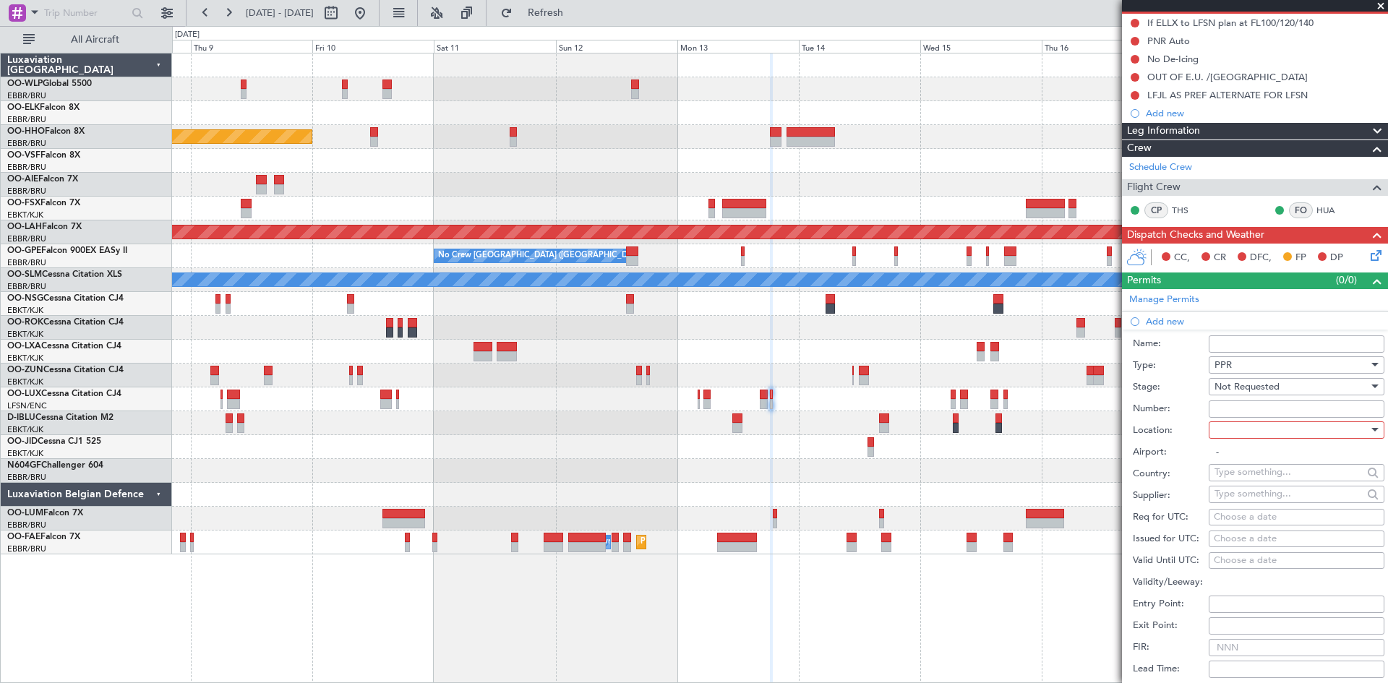
click at [1247, 429] on div at bounding box center [1292, 430] width 154 height 22
click at [1259, 467] on span "Departure" at bounding box center [1291, 459] width 152 height 22
type input "ELLX / LUX"
click at [1244, 515] on div "Choose a date" at bounding box center [1297, 517] width 166 height 14
select select "10"
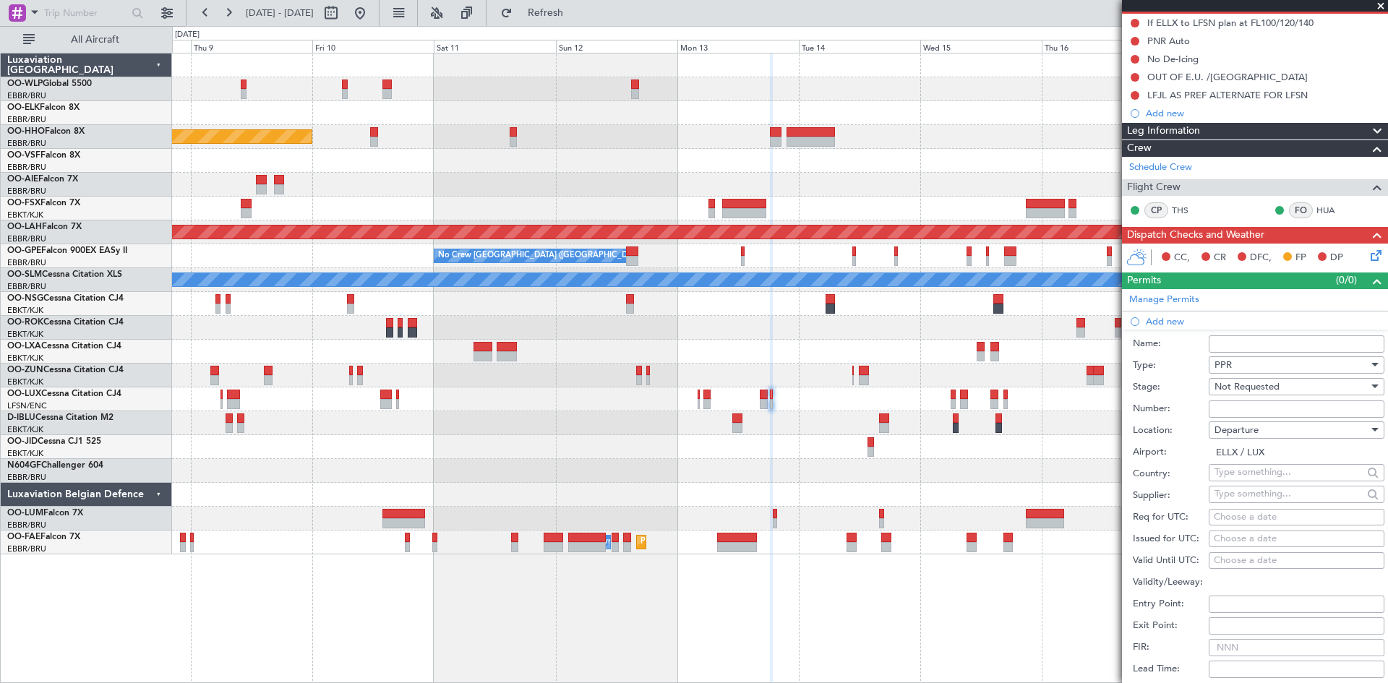
select select "2025"
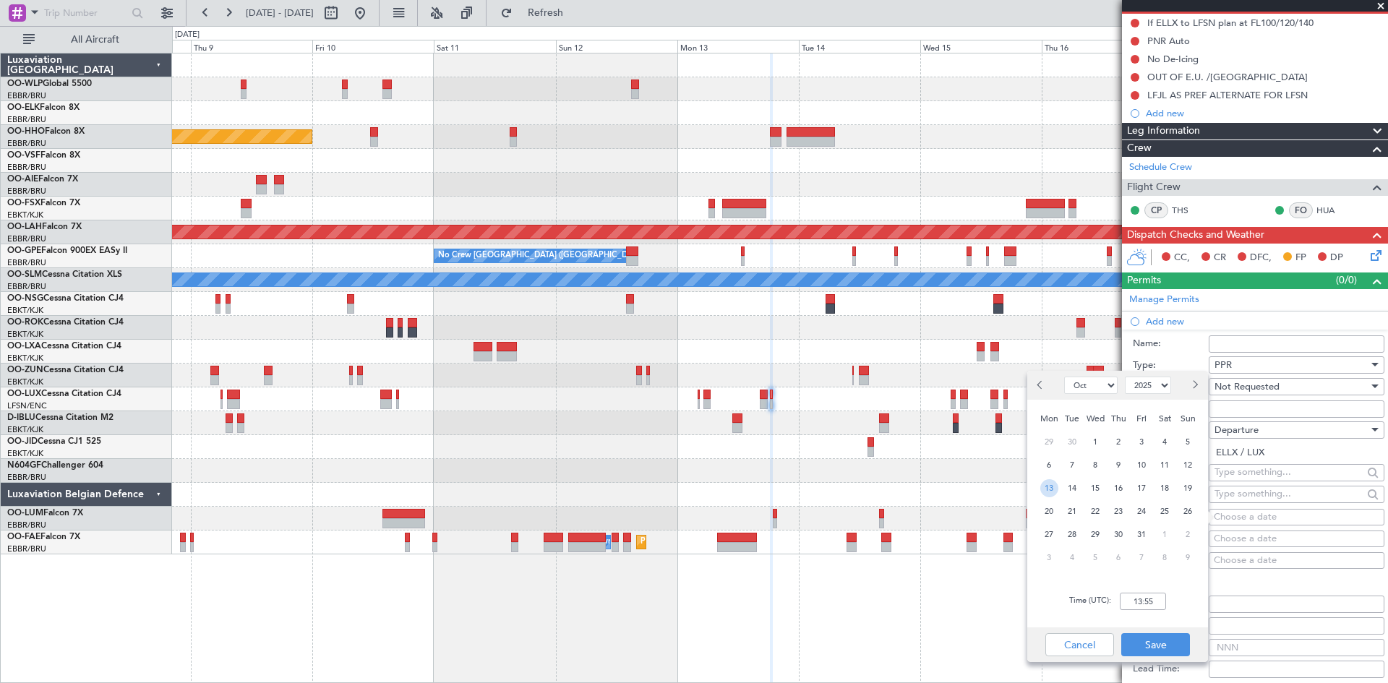
click at [1044, 489] on span "13" at bounding box center [1049, 488] width 18 height 18
click at [1139, 609] on input "00:00" at bounding box center [1143, 601] width 46 height 17
type input "18:30"
click at [1175, 636] on button "Save" at bounding box center [1155, 644] width 69 height 23
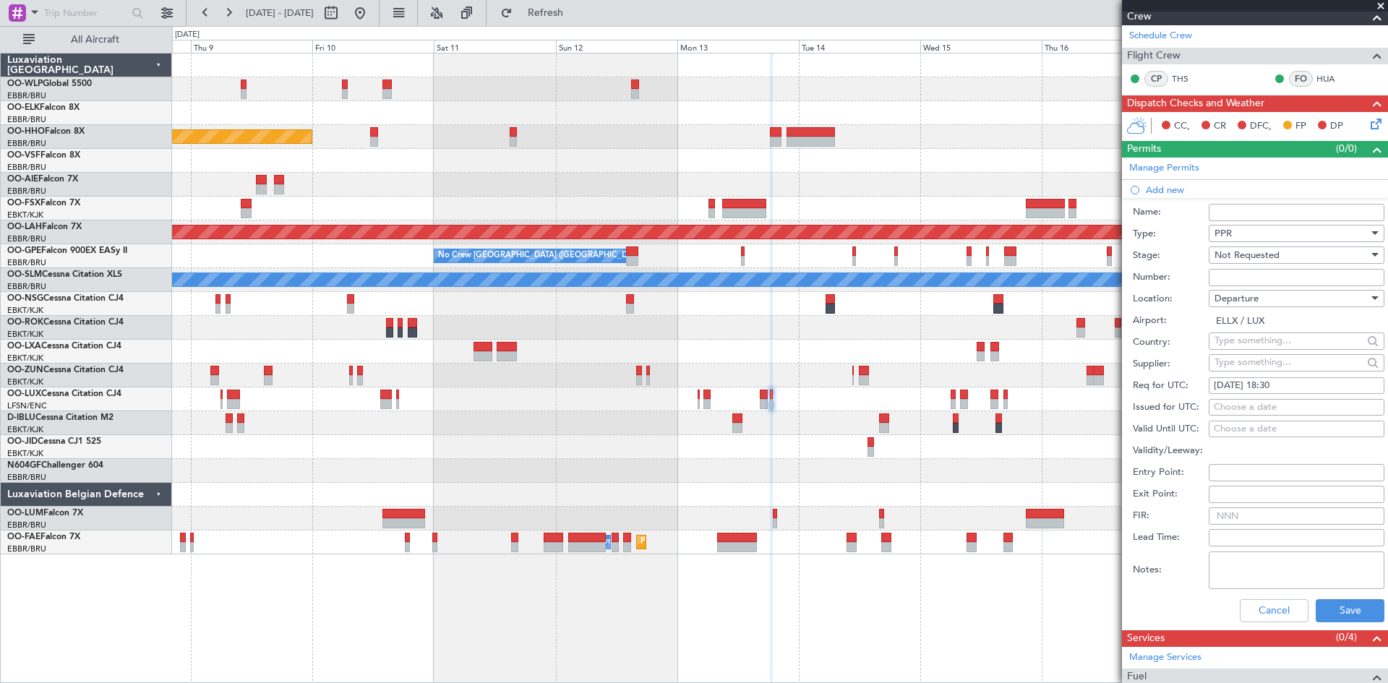
scroll to position [408, 0]
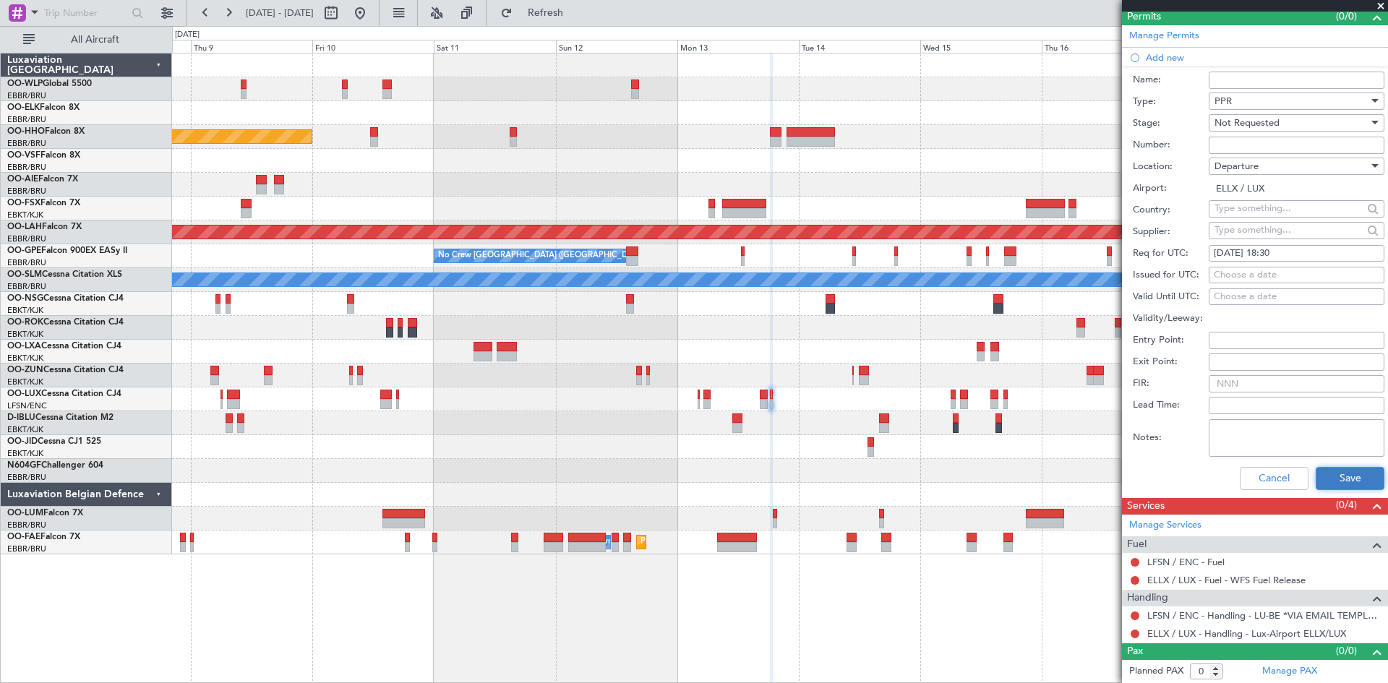
click at [1337, 478] on button "Save" at bounding box center [1350, 478] width 69 height 23
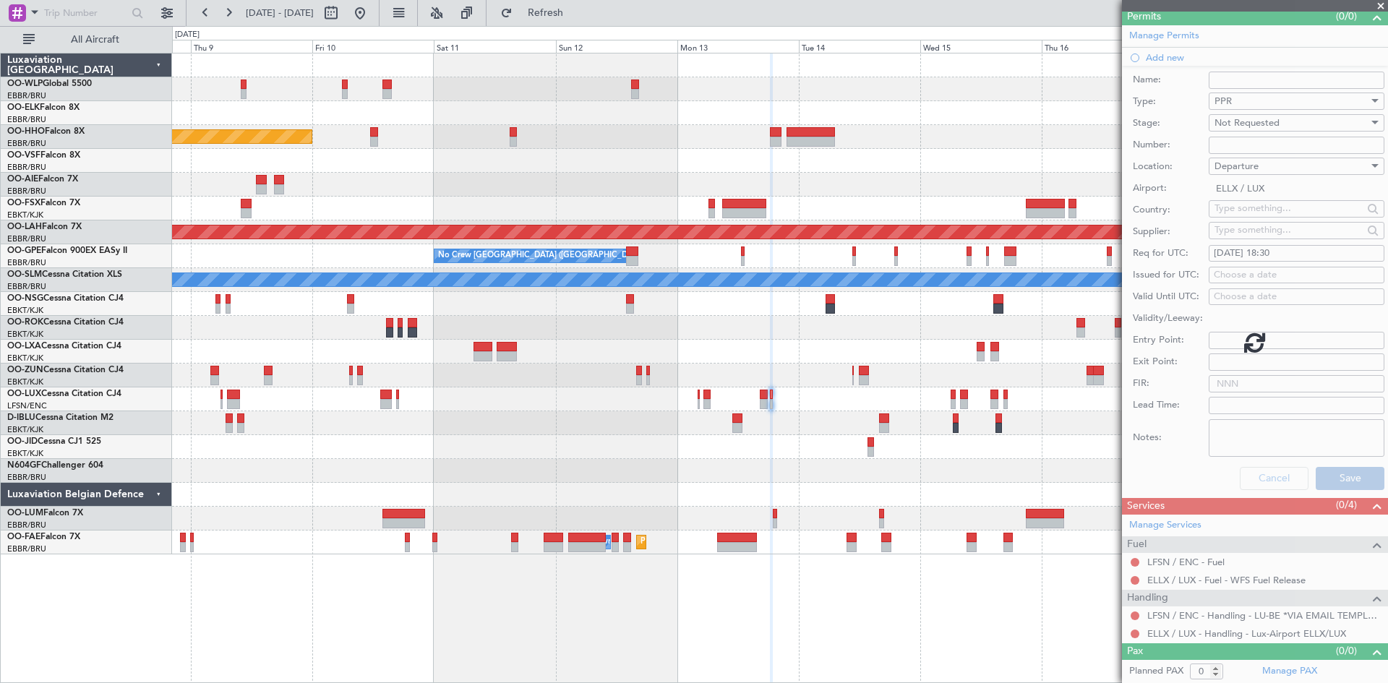
scroll to position [0, 0]
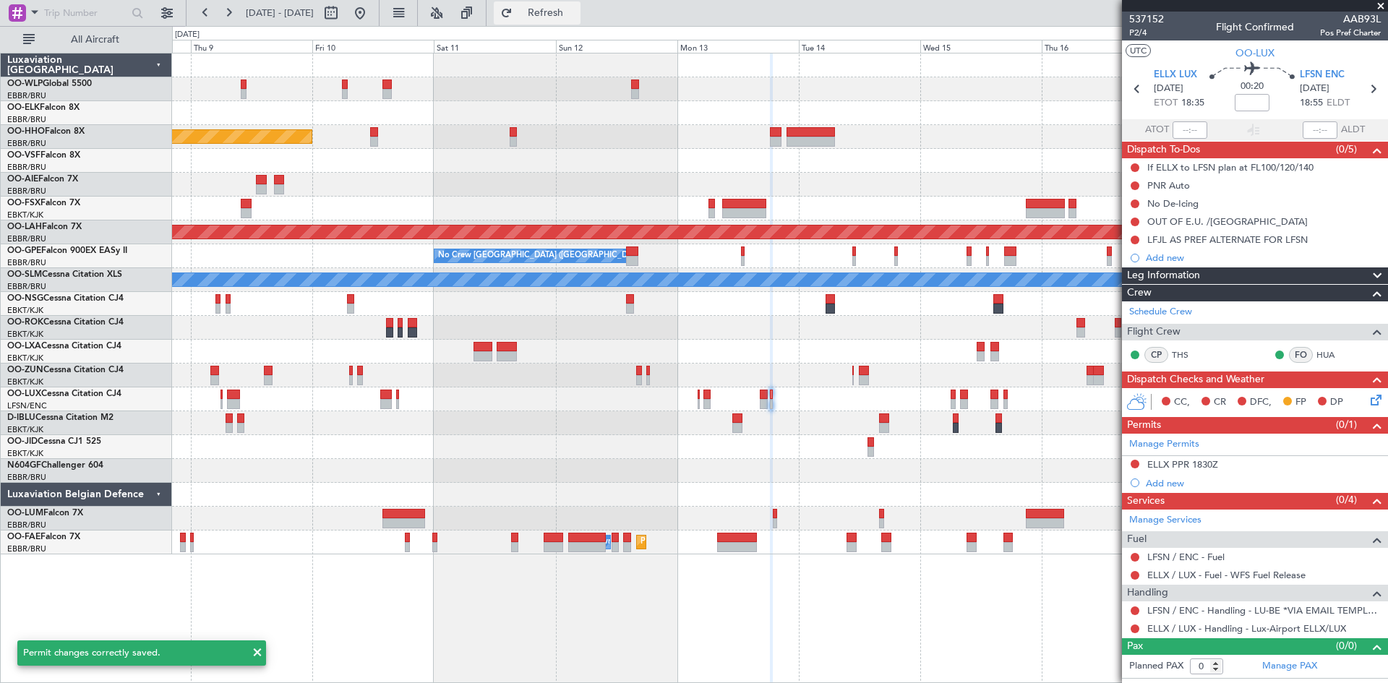
click at [576, 17] on span "Refresh" at bounding box center [545, 13] width 61 height 10
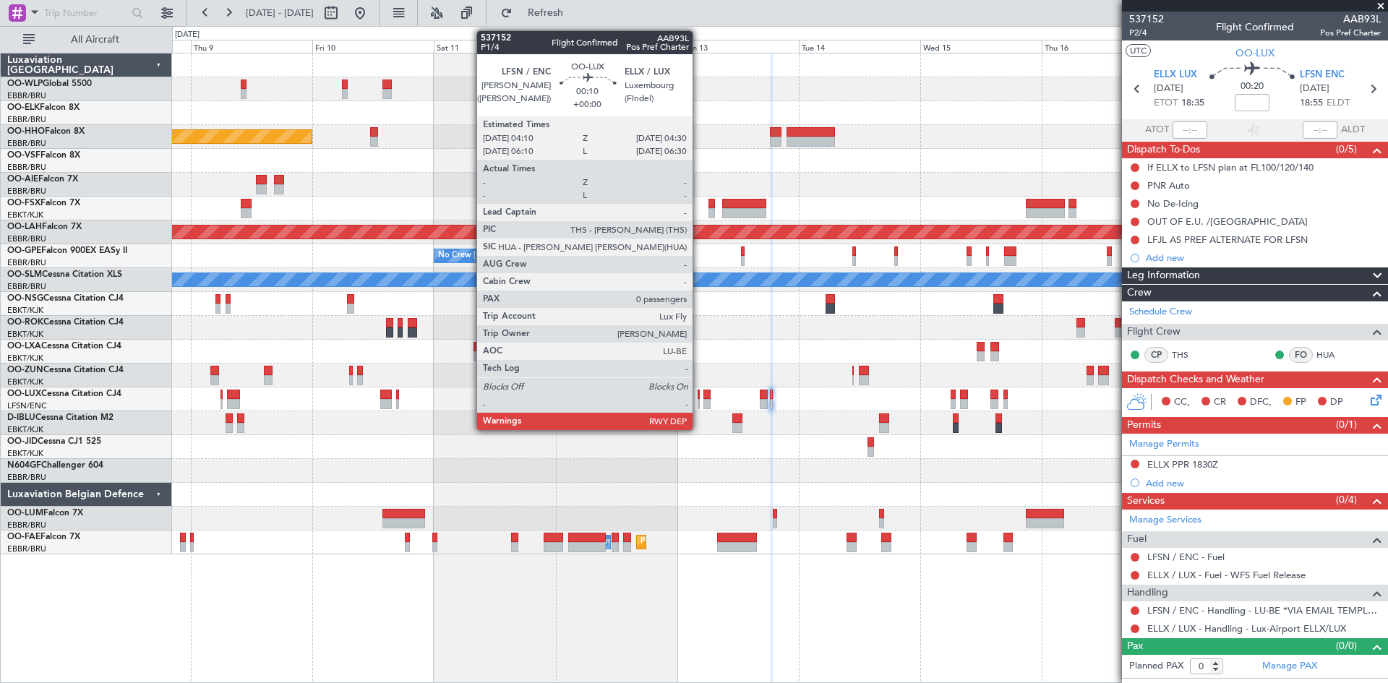
click at [699, 397] on div at bounding box center [699, 395] width 2 height 10
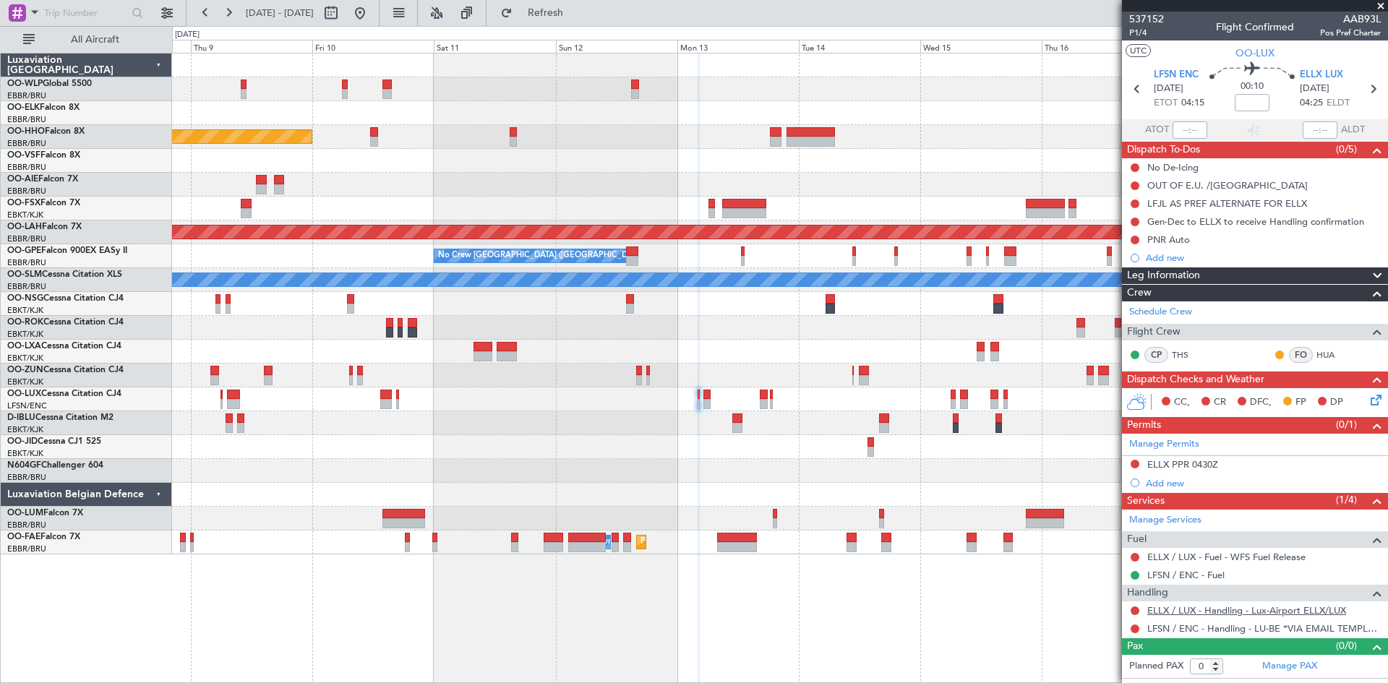
click at [1279, 612] on link "ELLX / LUX - Handling - Lux-Airport ELLX/LUX" at bounding box center [1246, 610] width 199 height 12
drag, startPoint x: 560, startPoint y: 7, endPoint x: 554, endPoint y: 10, distance: 7.4
click at [559, 9] on button "Refresh" at bounding box center [537, 12] width 87 height 23
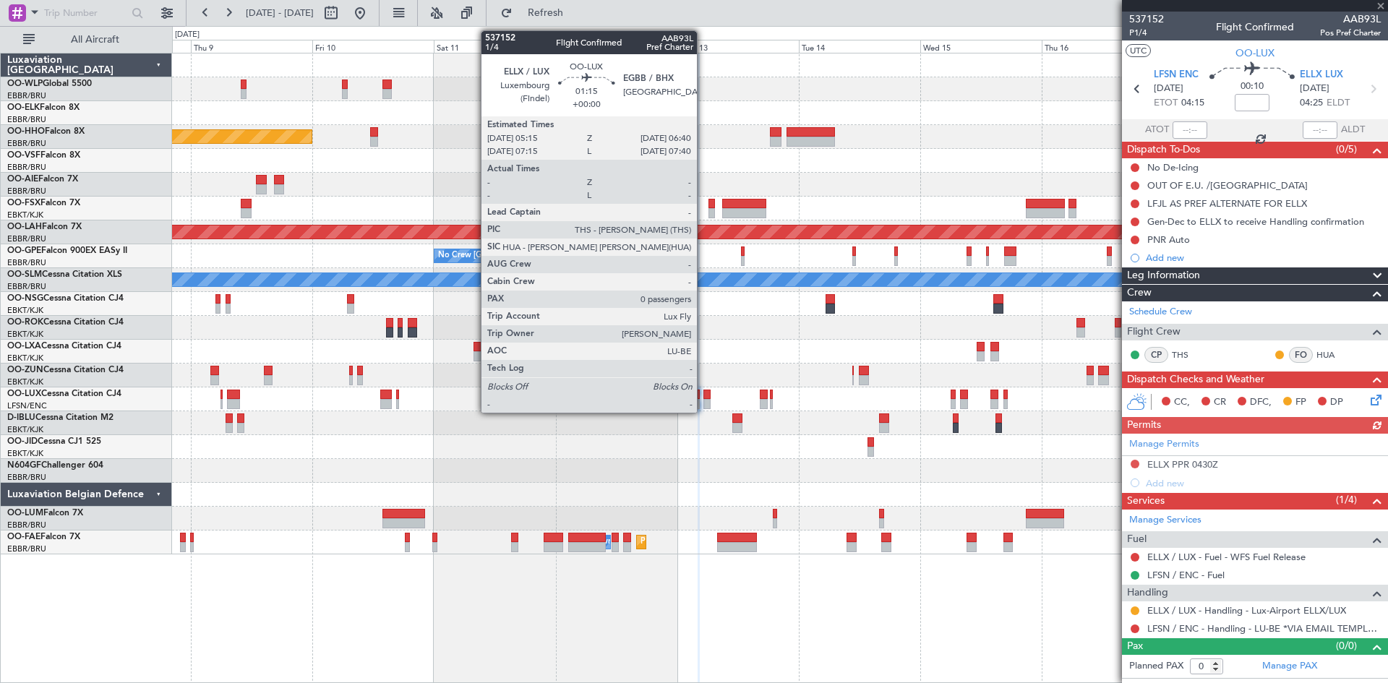
click at [703, 401] on div at bounding box center [706, 404] width 7 height 10
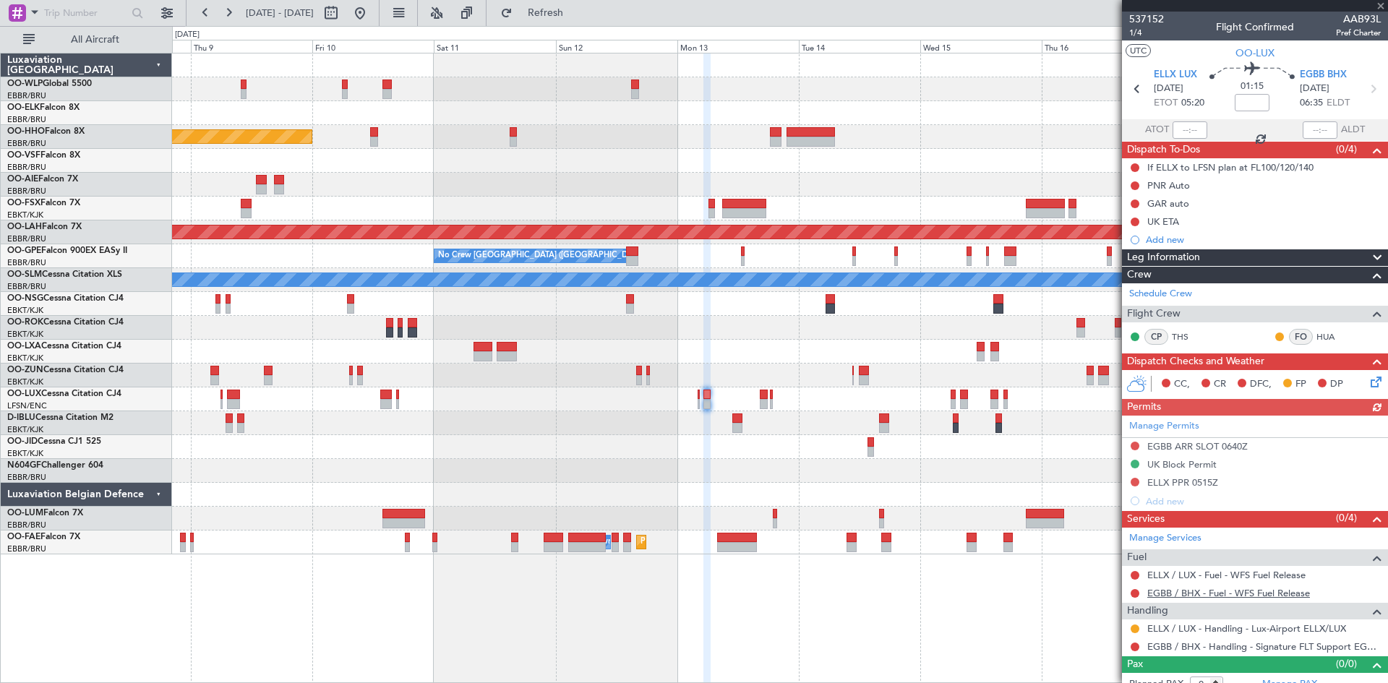
click at [1201, 598] on link "EGBB / BHX - Fuel - WFS Fuel Release" at bounding box center [1228, 593] width 163 height 12
click at [1158, 644] on link "EGBB / BHX - Handling - Signature FLT Support EGBB / BHX" at bounding box center [1264, 647] width 234 height 12
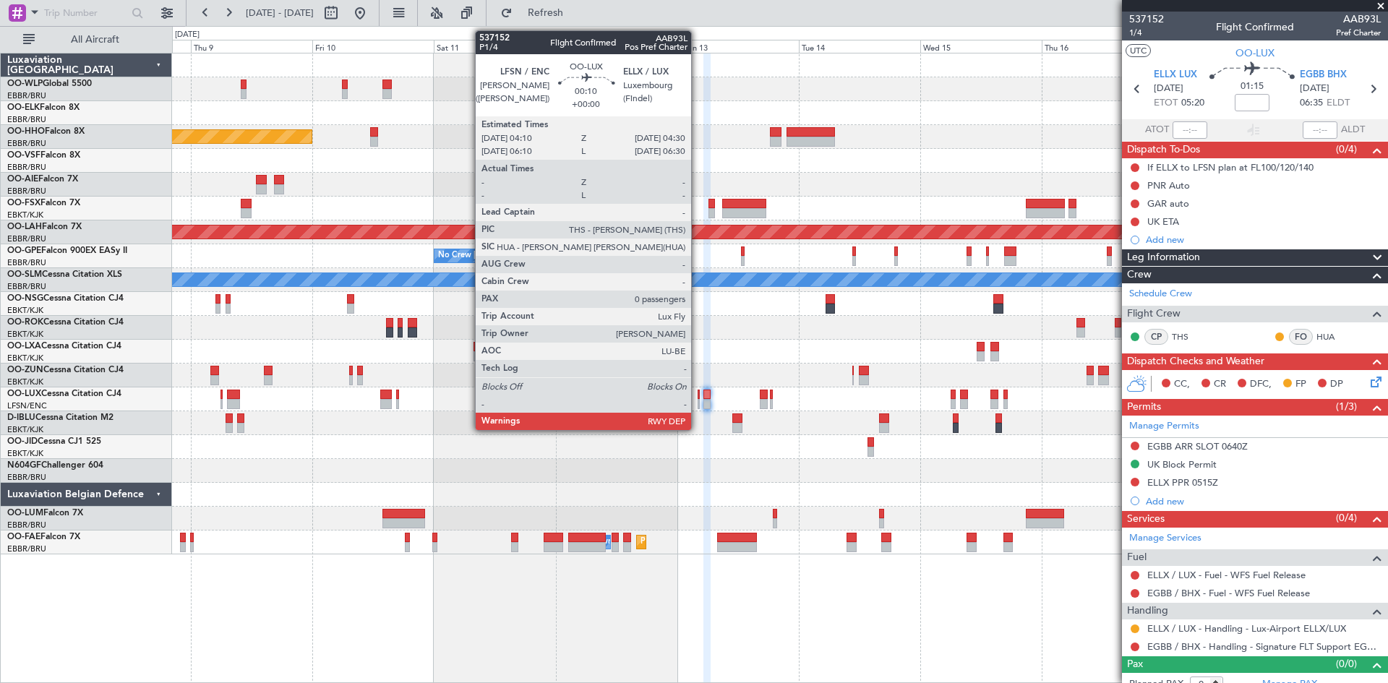
click at [698, 402] on div at bounding box center [699, 404] width 2 height 10
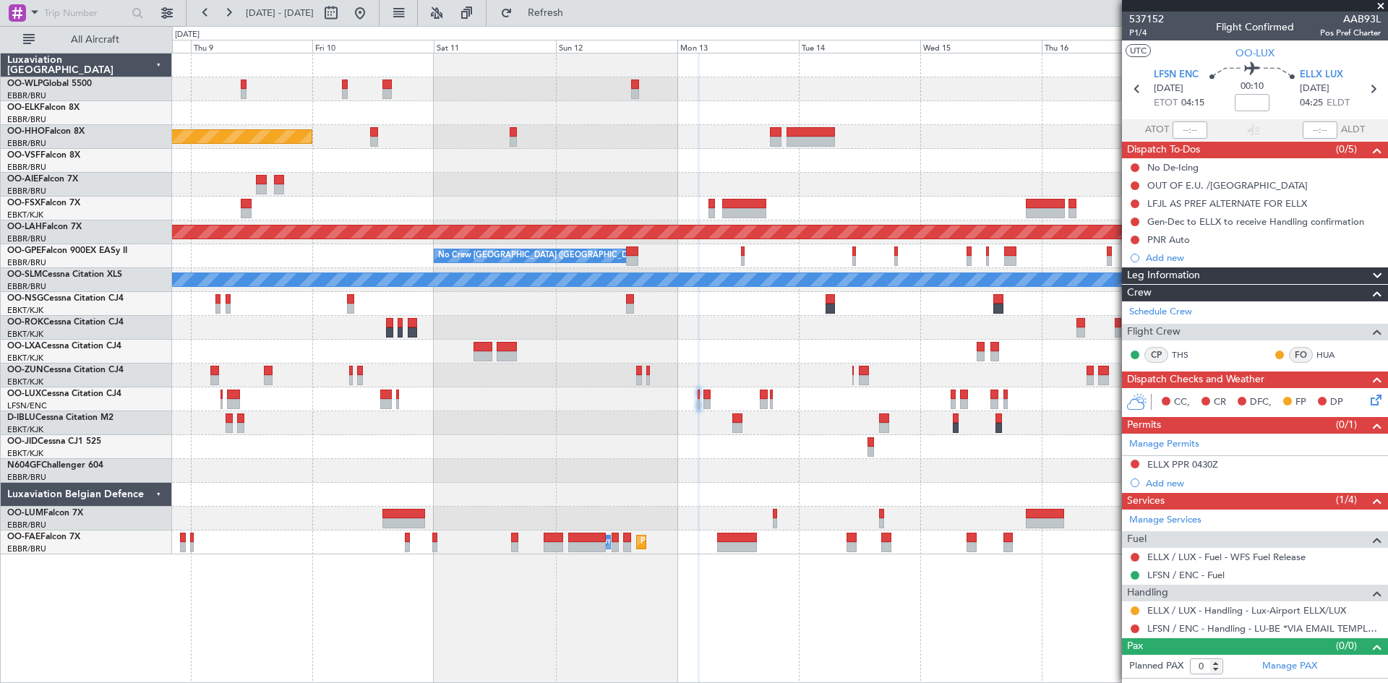
click at [1375, 400] on icon at bounding box center [1374, 398] width 12 height 12
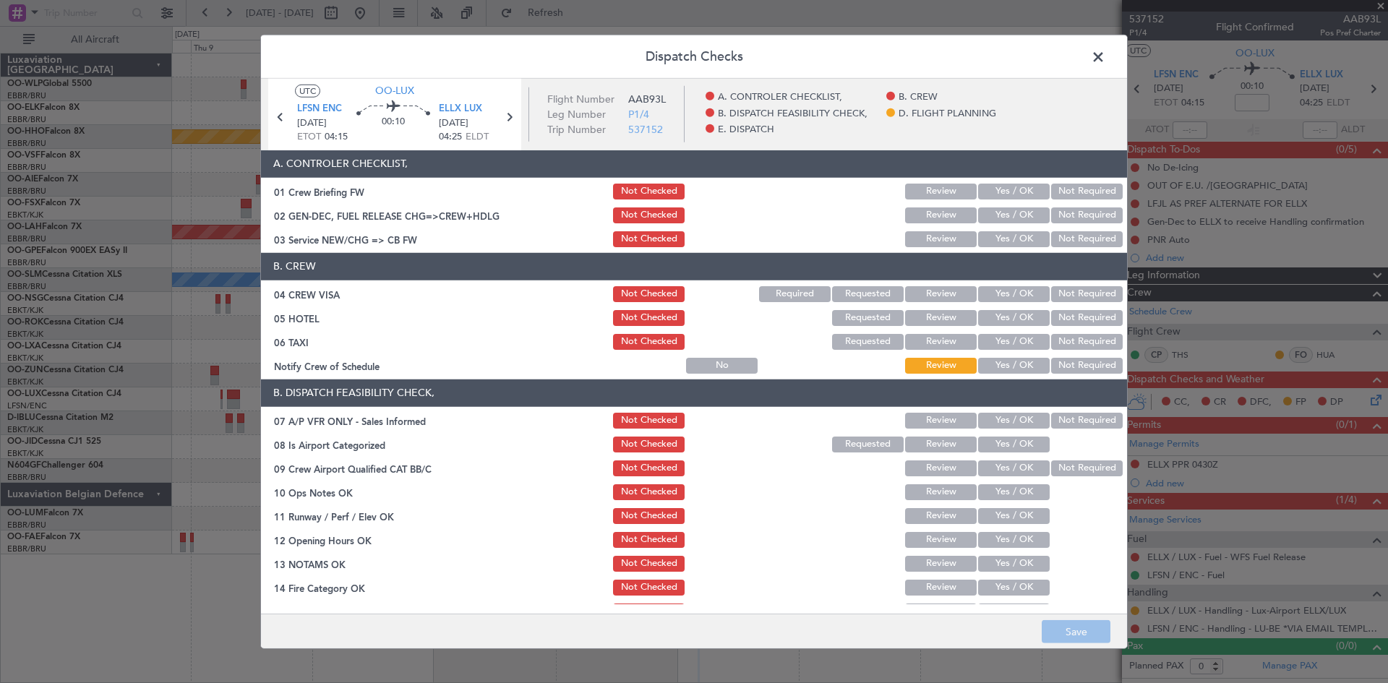
click at [1021, 248] on div "Yes / OK" at bounding box center [1012, 239] width 73 height 20
click at [1020, 241] on button "Yes / OK" at bounding box center [1014, 239] width 72 height 16
click at [1011, 280] on header "B. CREW" at bounding box center [694, 266] width 866 height 27
click at [1011, 285] on div "Yes / OK" at bounding box center [1012, 294] width 73 height 20
click at [1027, 292] on button "Yes / OK" at bounding box center [1014, 294] width 72 height 16
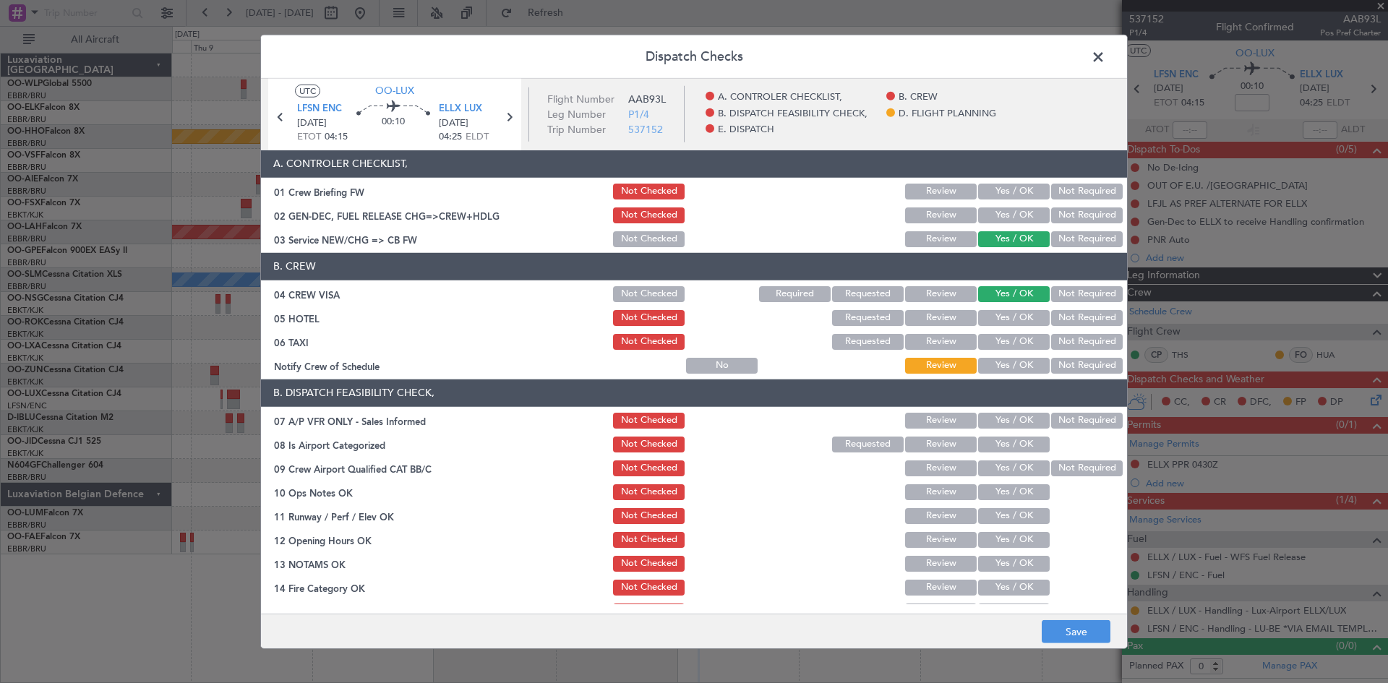
click at [1062, 310] on button "Not Required" at bounding box center [1087, 318] width 72 height 16
click at [1068, 330] on section "B. CREW 04 CREW VISA Not Checked Required Requested Review Yes / OK Not Require…" at bounding box center [694, 314] width 866 height 123
click at [1064, 340] on button "Not Required" at bounding box center [1087, 342] width 72 height 16
click at [992, 369] on button "Yes / OK" at bounding box center [1014, 366] width 72 height 16
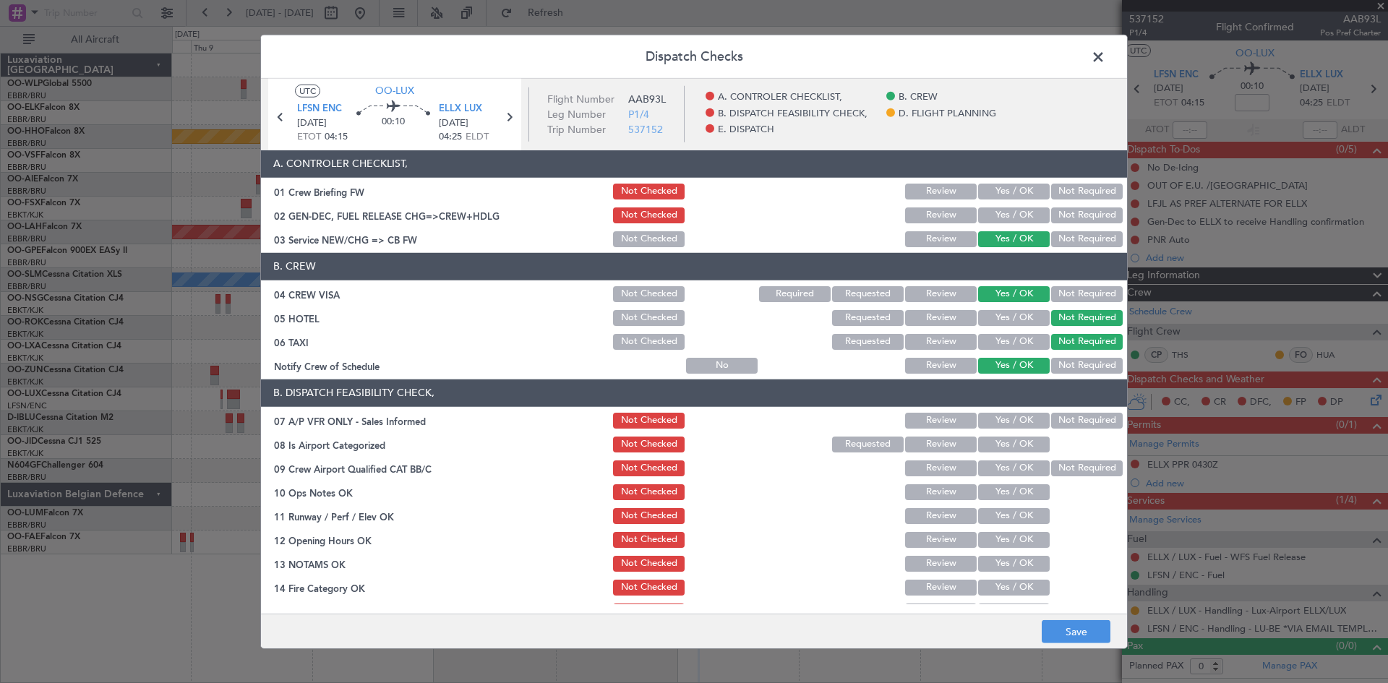
click at [1079, 424] on button "Not Required" at bounding box center [1087, 421] width 72 height 16
click at [1011, 447] on button "Yes / OK" at bounding box center [1014, 445] width 72 height 16
click at [1068, 463] on button "Not Required" at bounding box center [1087, 468] width 72 height 16
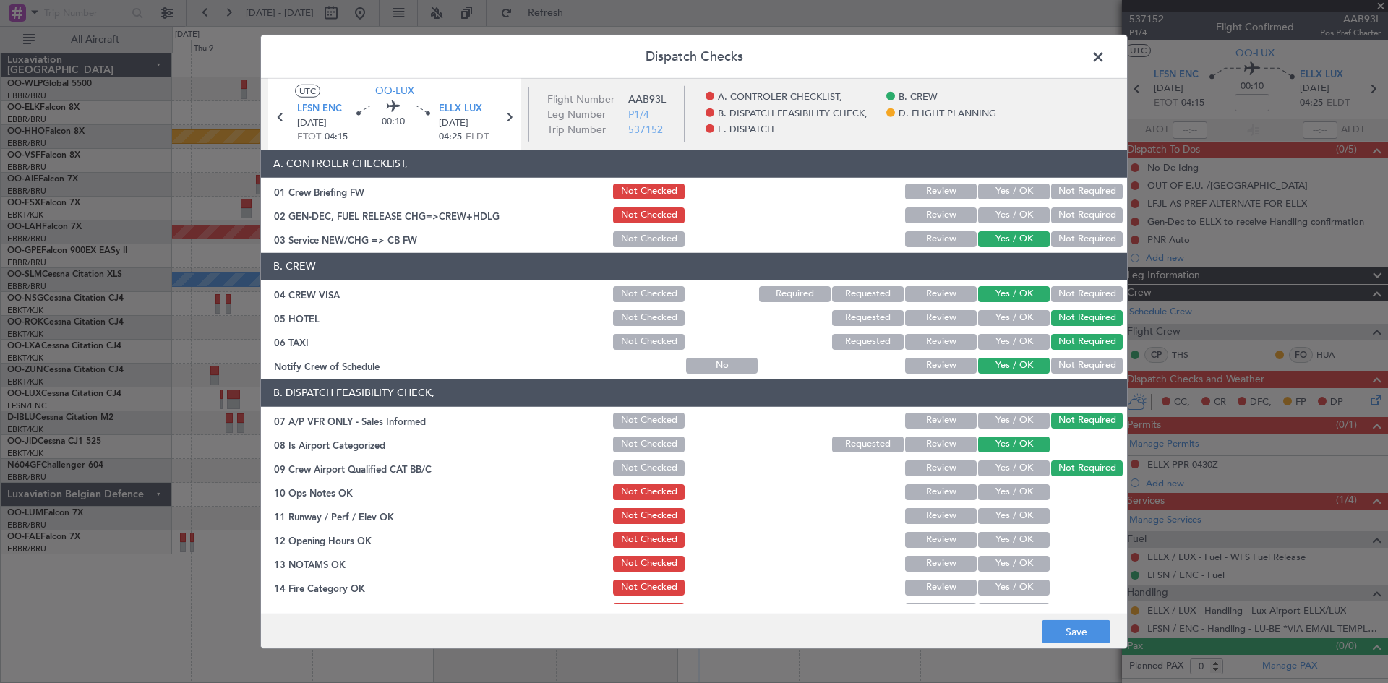
click at [1008, 491] on button "Yes / OK" at bounding box center [1014, 492] width 72 height 16
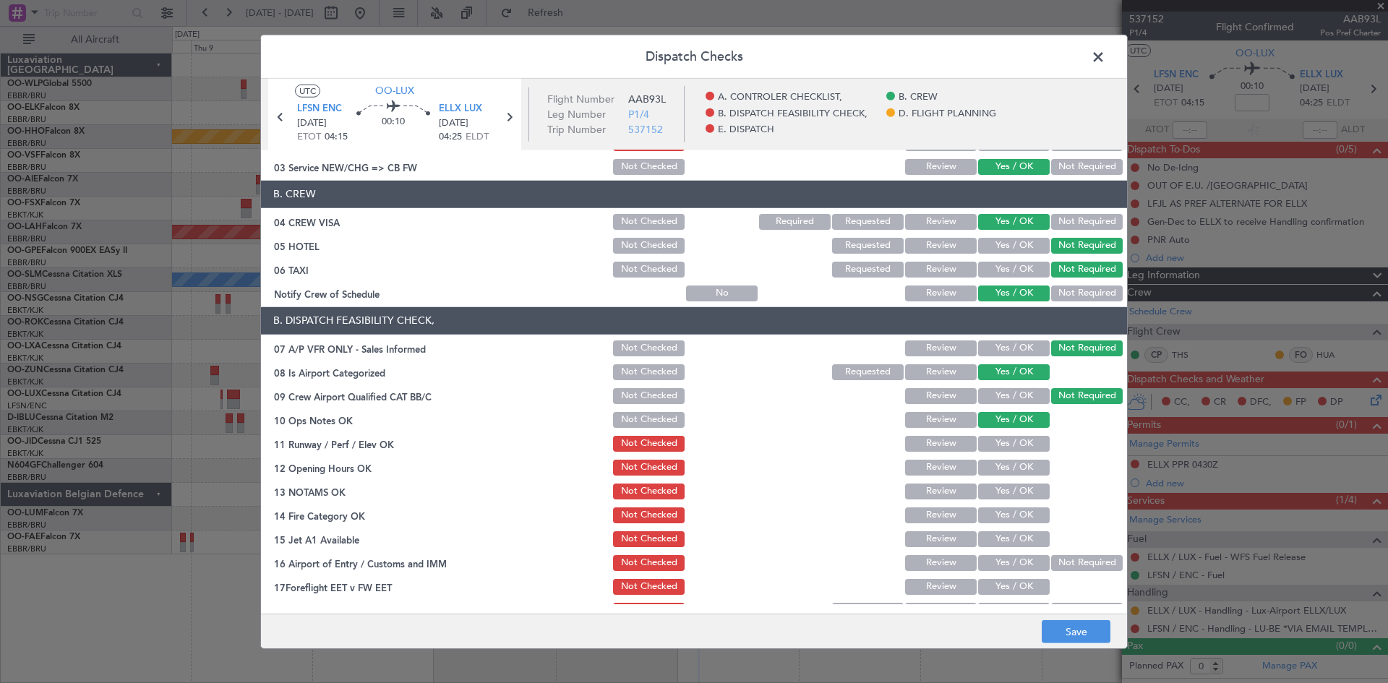
click at [998, 441] on button "Yes / OK" at bounding box center [1014, 444] width 72 height 16
click at [1003, 464] on button "Yes / OK" at bounding box center [1014, 468] width 72 height 16
click at [1005, 486] on button "Yes / OK" at bounding box center [1014, 492] width 72 height 16
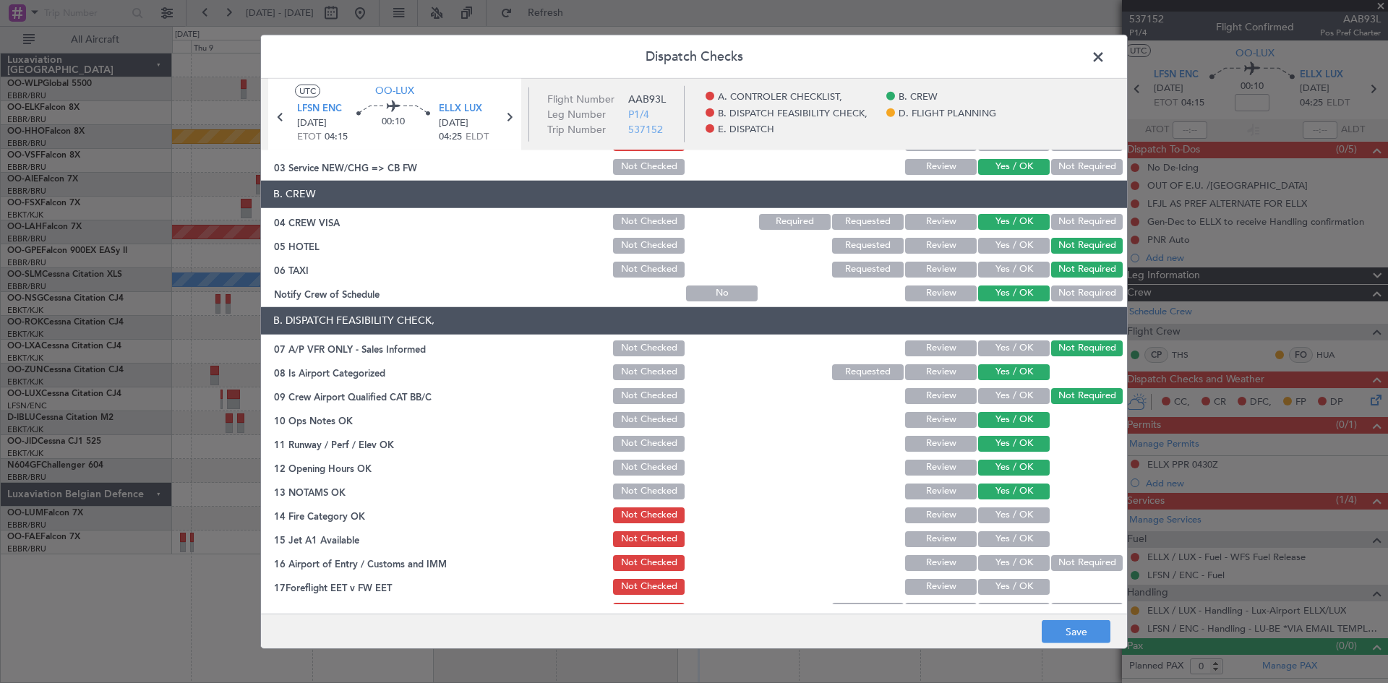
drag, startPoint x: 1005, startPoint y: 507, endPoint x: 1005, endPoint y: 518, distance: 10.8
click at [1005, 510] on button "Yes / OK" at bounding box center [1014, 515] width 72 height 16
click at [1011, 544] on button "Yes / OK" at bounding box center [1014, 539] width 72 height 16
click at [624, 471] on button "Not Checked" at bounding box center [649, 468] width 72 height 16
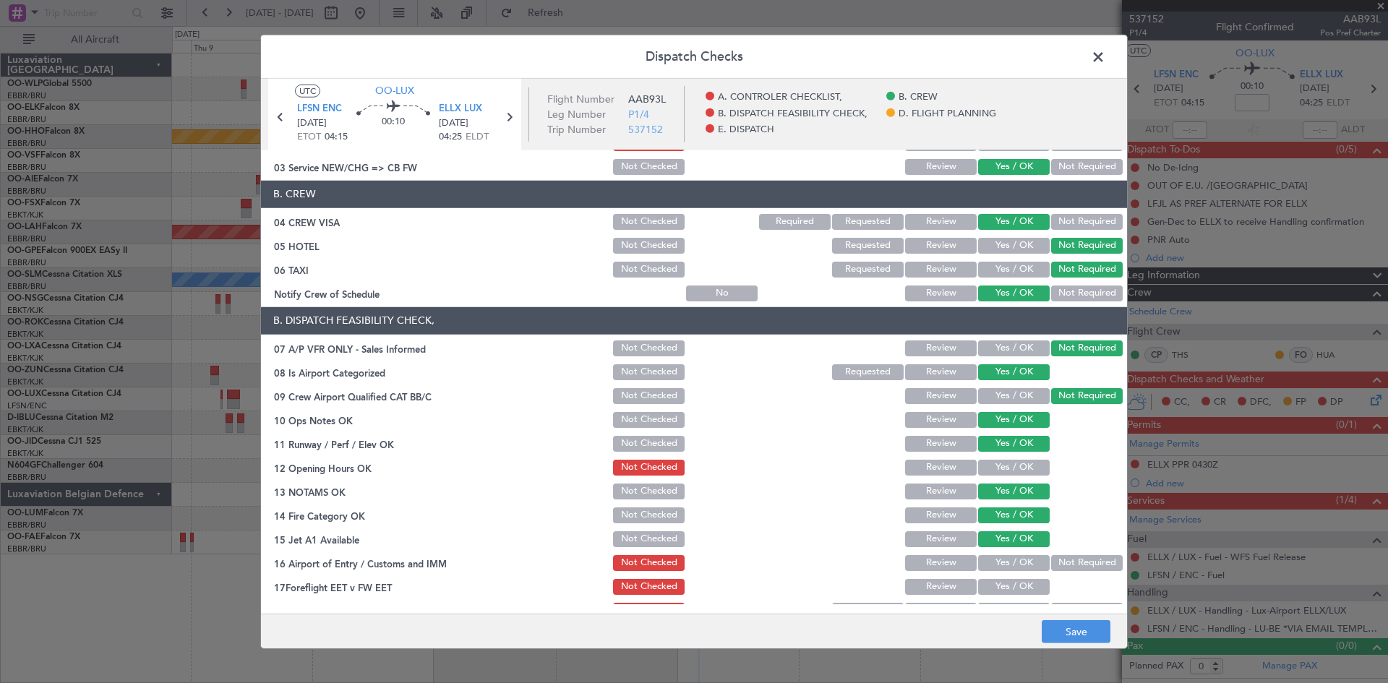
click at [927, 468] on button "Review" at bounding box center [941, 468] width 72 height 16
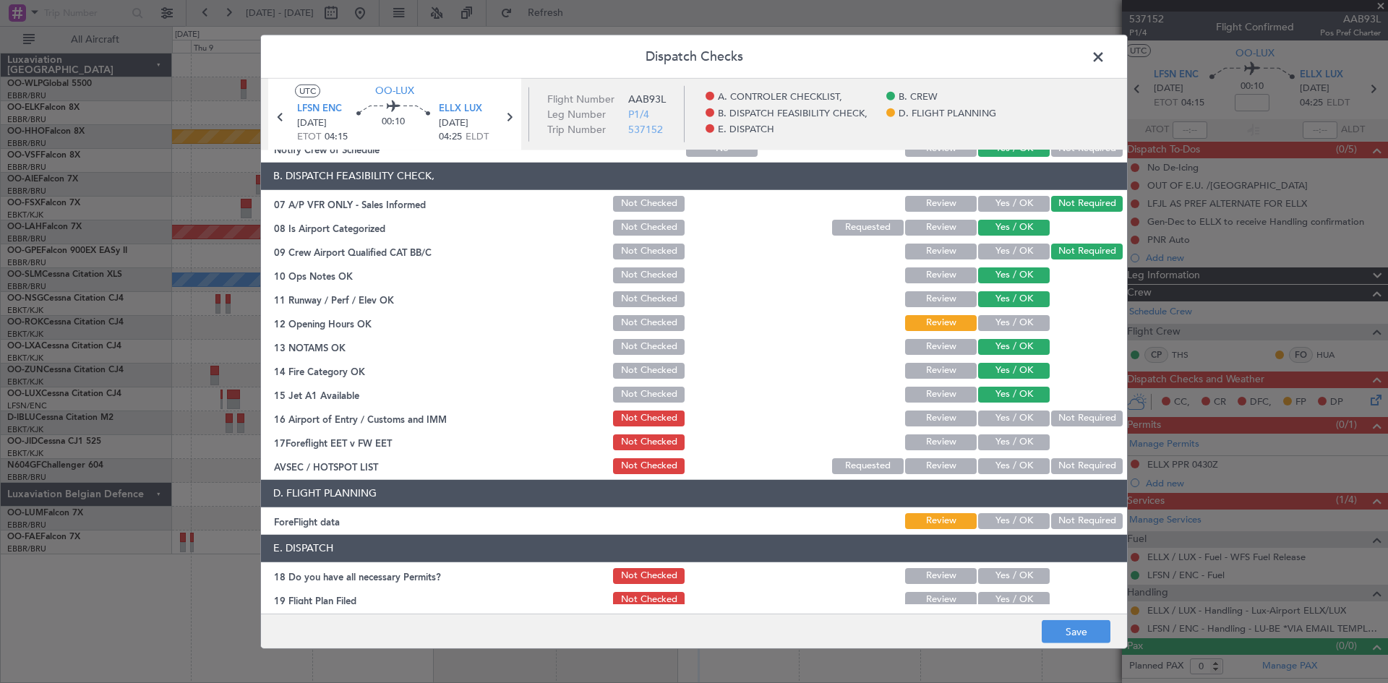
drag, startPoint x: 1076, startPoint y: 421, endPoint x: 1067, endPoint y: 423, distance: 8.9
click at [1069, 422] on button "Not Required" at bounding box center [1087, 419] width 72 height 16
click at [997, 449] on button "Yes / OK" at bounding box center [1014, 442] width 72 height 16
click at [1081, 472] on button "Not Required" at bounding box center [1087, 466] width 72 height 16
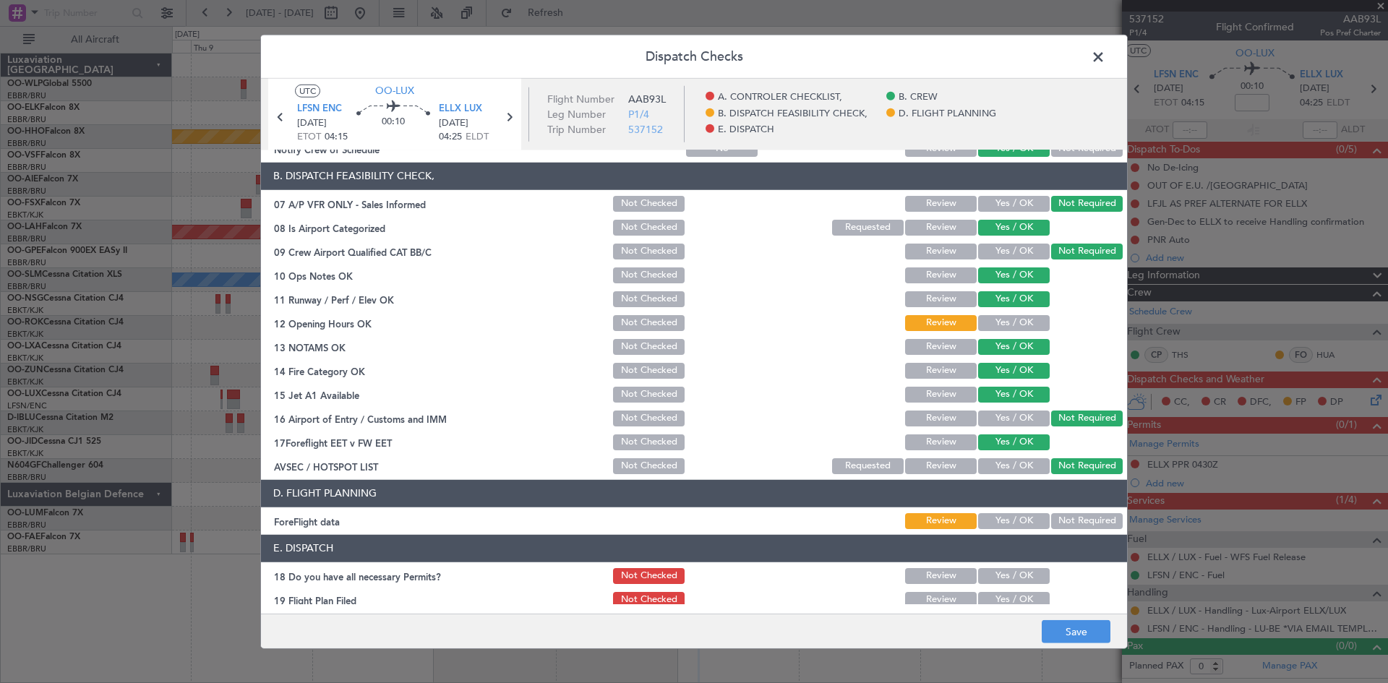
click at [912, 440] on button "Review" at bounding box center [941, 442] width 72 height 16
click at [1063, 635] on button "Save" at bounding box center [1076, 631] width 69 height 23
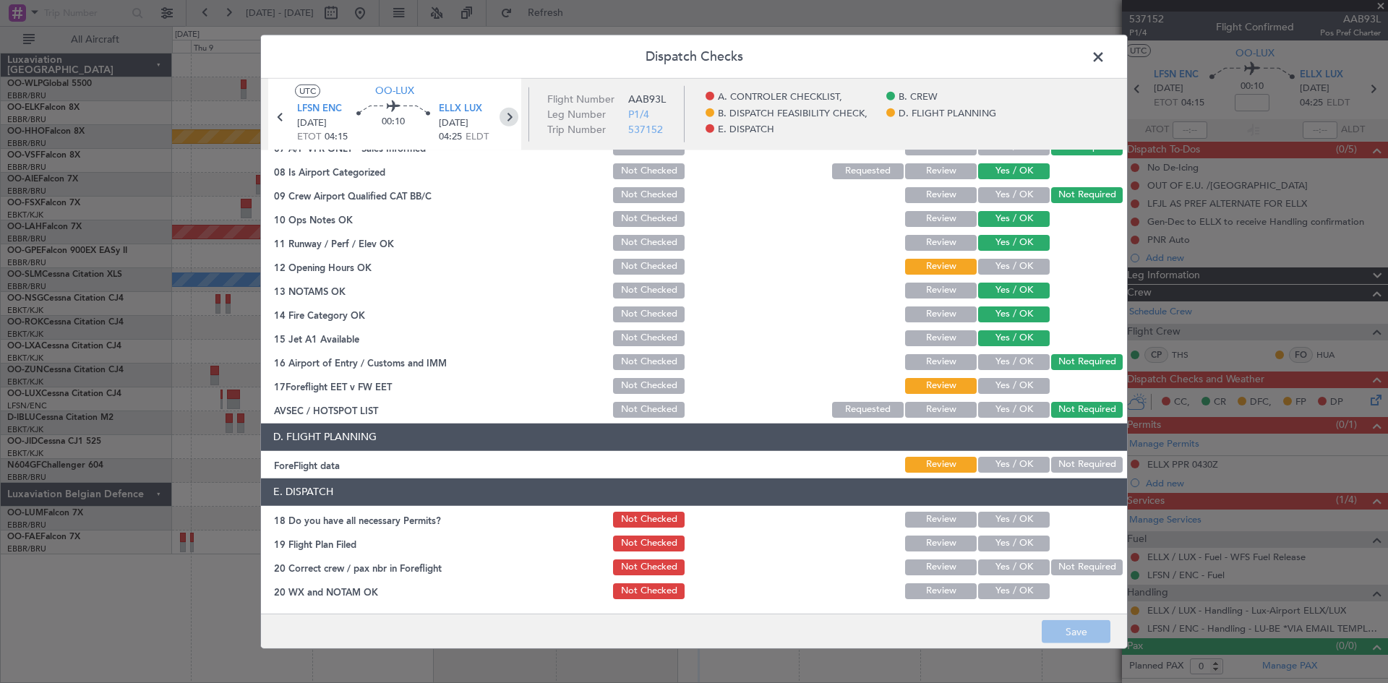
click at [510, 119] on icon at bounding box center [509, 116] width 19 height 19
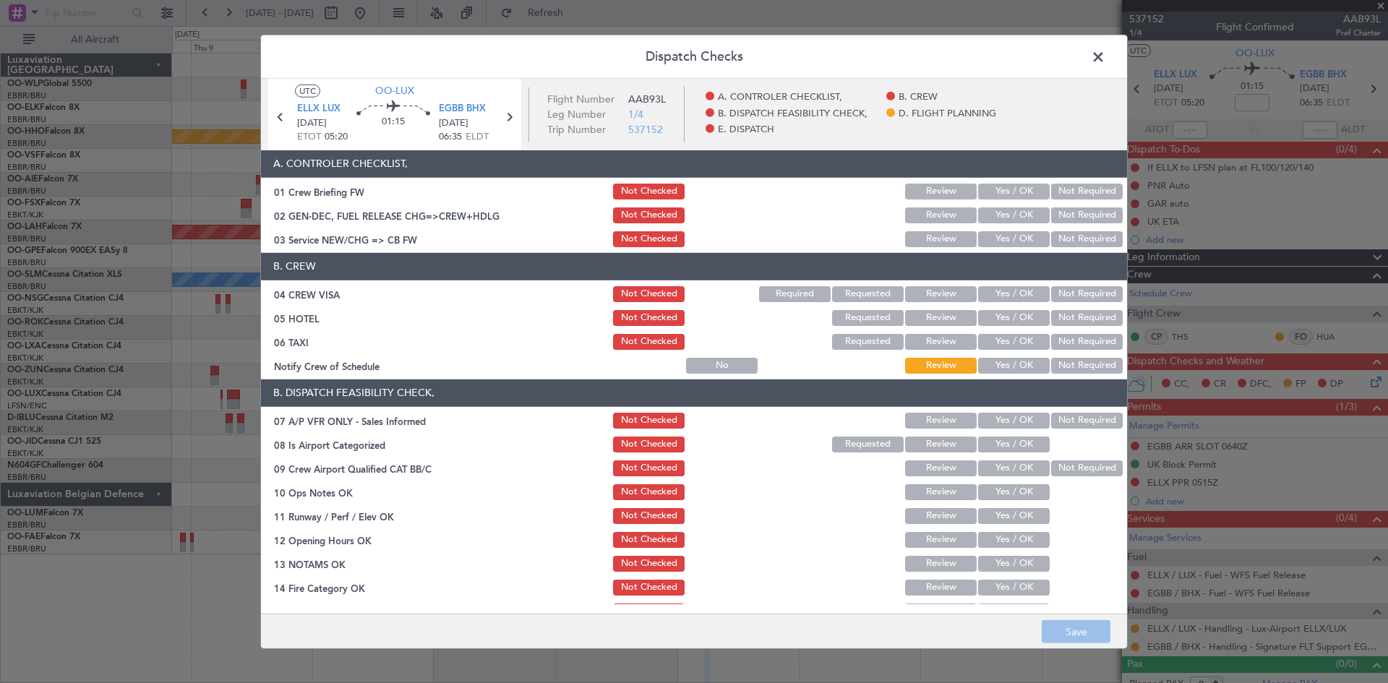
click at [1010, 239] on button "Yes / OK" at bounding box center [1014, 239] width 72 height 16
click at [1011, 280] on section "B. CREW 04 CREW VISA Not Checked Required Requested Review Yes / OK Not Require…" at bounding box center [694, 314] width 866 height 123
click at [1011, 290] on button "Yes / OK" at bounding box center [1014, 294] width 72 height 16
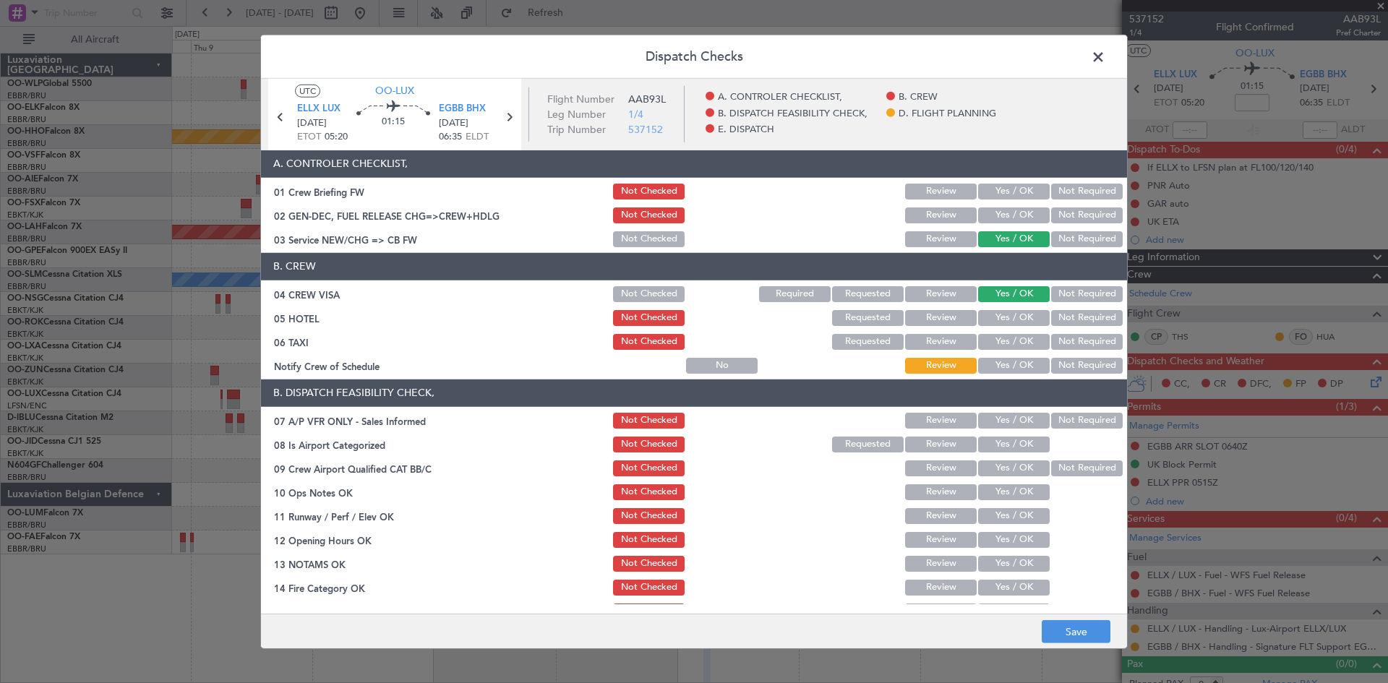
click at [1068, 318] on button "Not Required" at bounding box center [1087, 318] width 72 height 16
click at [1068, 329] on section "B. CREW 04 CREW VISA Not Checked Required Requested Review Yes / OK Not Require…" at bounding box center [694, 314] width 866 height 123
click at [649, 320] on button "Not Checked" at bounding box center [649, 318] width 72 height 16
click at [1076, 340] on button "Not Required" at bounding box center [1087, 342] width 72 height 16
click at [1003, 369] on button "Yes / OK" at bounding box center [1014, 366] width 72 height 16
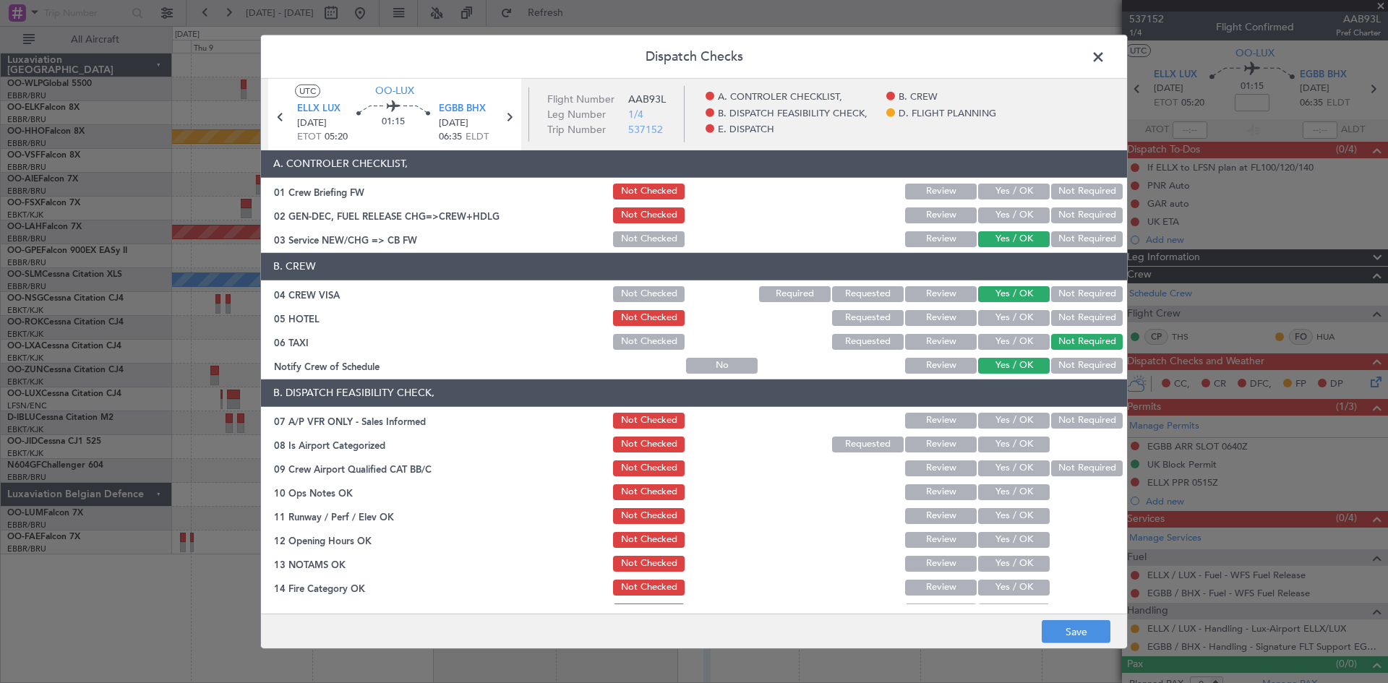
click at [1051, 418] on button "Not Required" at bounding box center [1087, 421] width 72 height 16
click at [1020, 437] on button "Yes / OK" at bounding box center [1014, 445] width 72 height 16
click at [1049, 451] on div at bounding box center [1085, 444] width 73 height 20
click at [993, 466] on button "Yes / OK" at bounding box center [1014, 468] width 72 height 16
click at [998, 484] on button "Yes / OK" at bounding box center [1014, 492] width 72 height 16
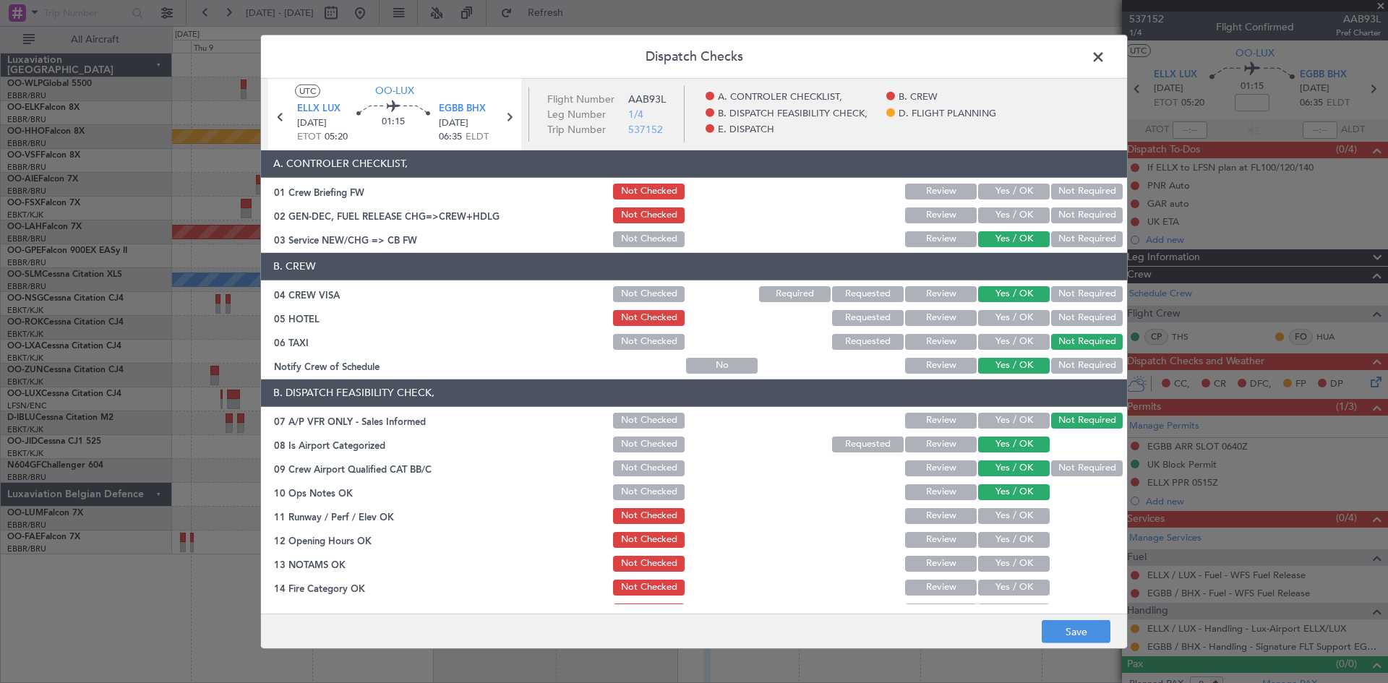
click at [1074, 463] on button "Not Required" at bounding box center [1087, 468] width 72 height 16
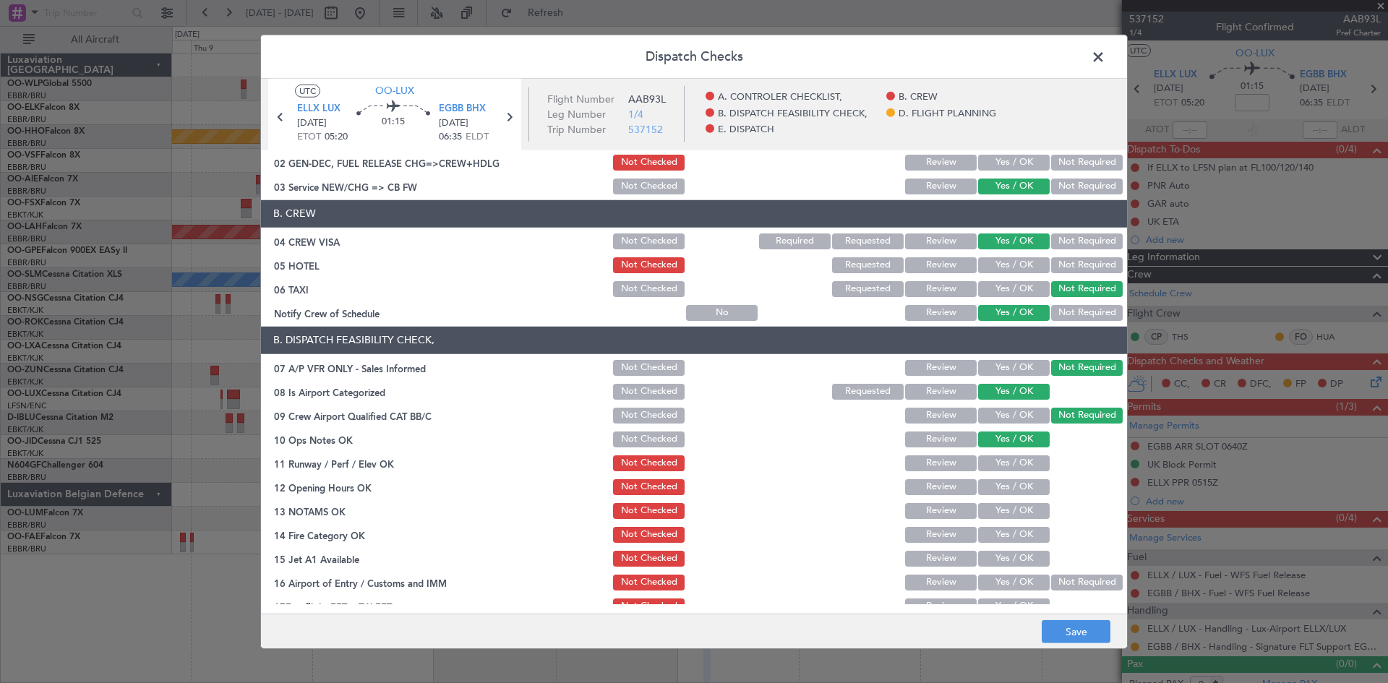
scroll to position [72, 0]
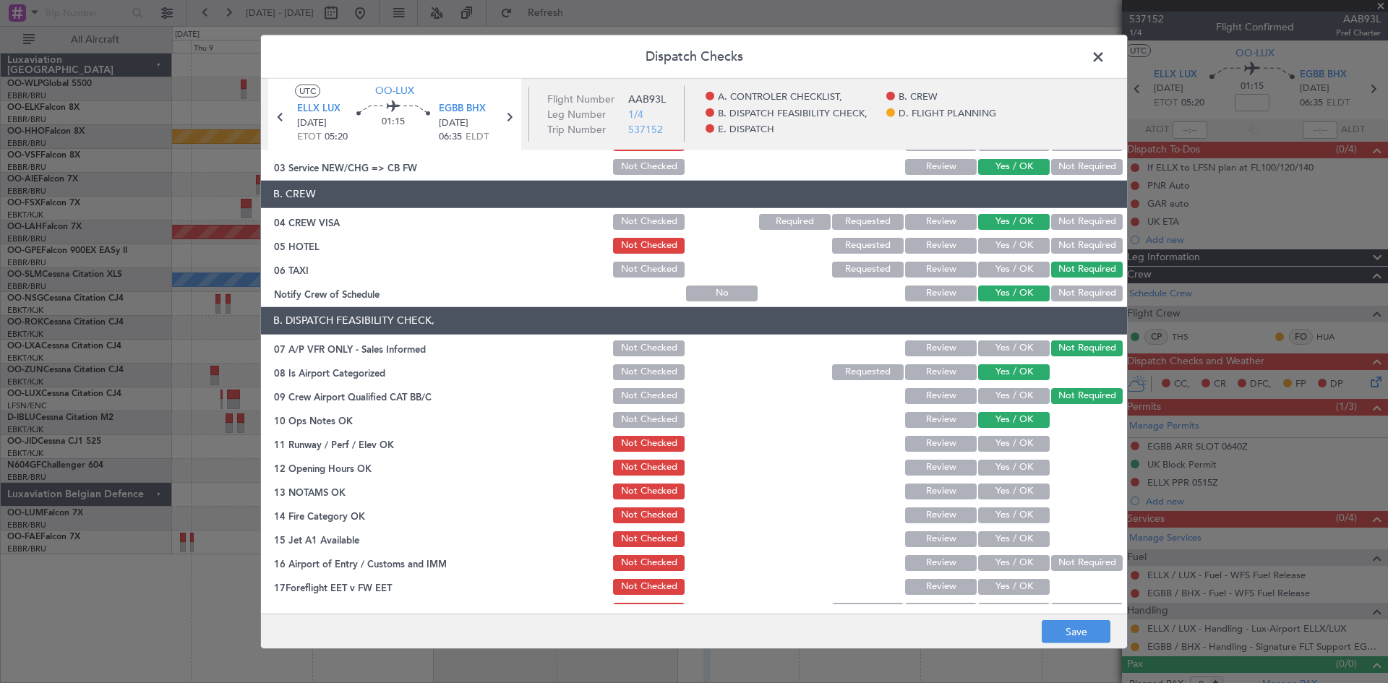
click at [996, 442] on button "Yes / OK" at bounding box center [1014, 444] width 72 height 16
click at [997, 479] on section "B. DISPATCH FEASIBILITY CHECK, 07 A/P VFR ONLY - Sales Informed Not Checked Rev…" at bounding box center [694, 464] width 866 height 314
drag, startPoint x: 999, startPoint y: 471, endPoint x: 1003, endPoint y: 491, distance: 20.0
click at [1000, 472] on button "Yes / OK" at bounding box center [1014, 468] width 72 height 16
click at [1004, 493] on button "Yes / OK" at bounding box center [1014, 492] width 72 height 16
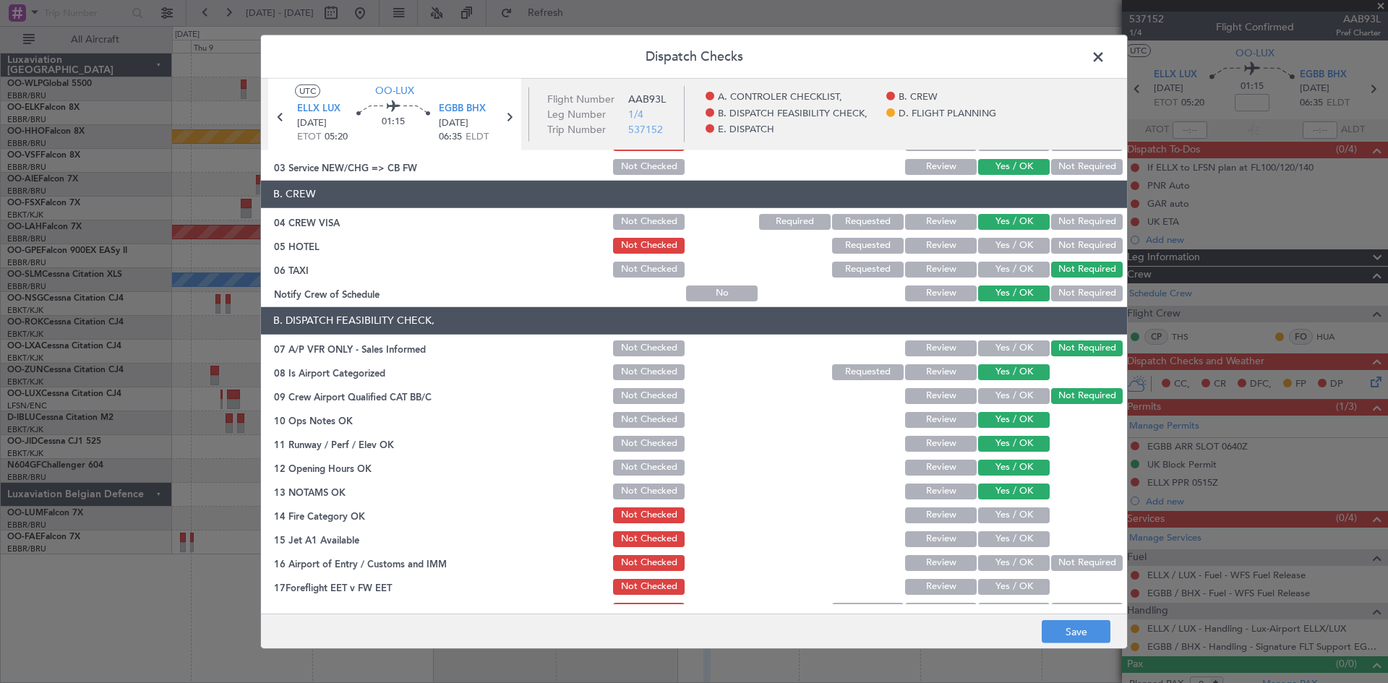
click at [1006, 507] on button "Yes / OK" at bounding box center [1014, 515] width 72 height 16
click at [1003, 535] on button "Yes / OK" at bounding box center [1014, 539] width 72 height 16
drag, startPoint x: 1083, startPoint y: 562, endPoint x: 1038, endPoint y: 575, distance: 46.9
click at [1080, 562] on button "Not Required" at bounding box center [1087, 563] width 72 height 16
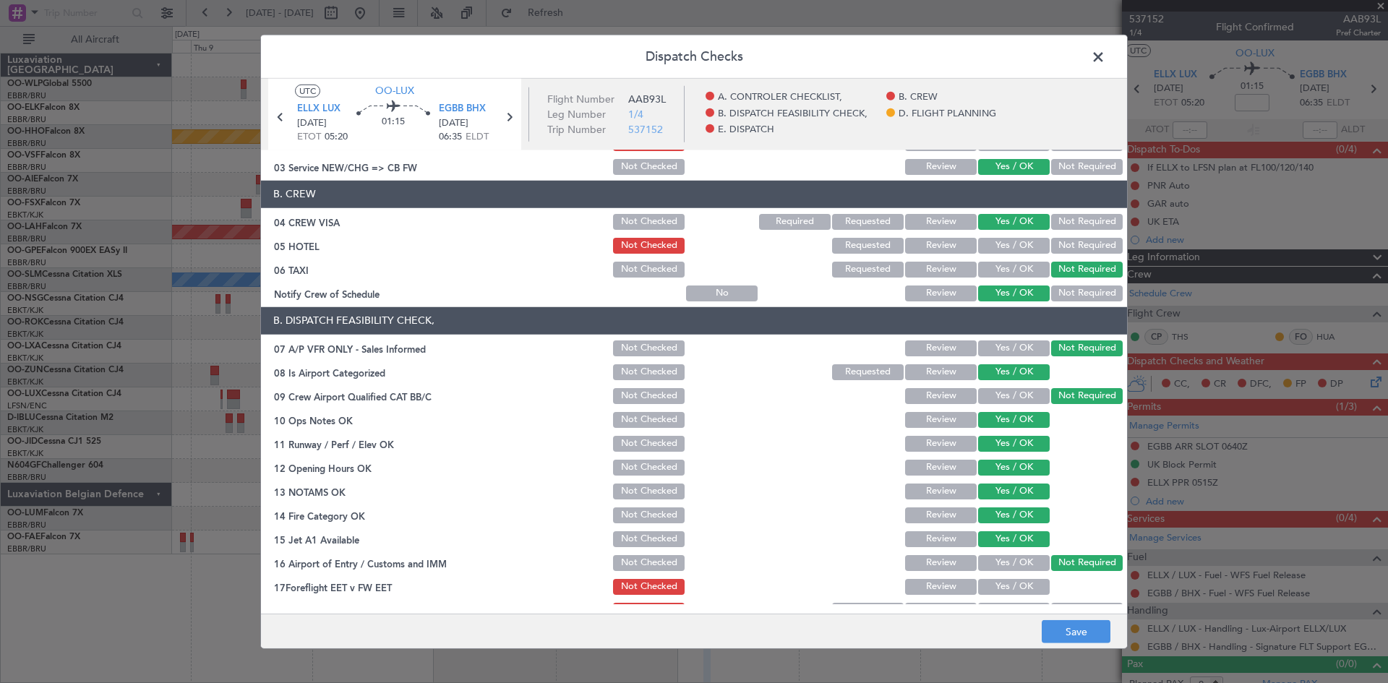
click at [1020, 582] on button "Yes / OK" at bounding box center [1014, 587] width 72 height 16
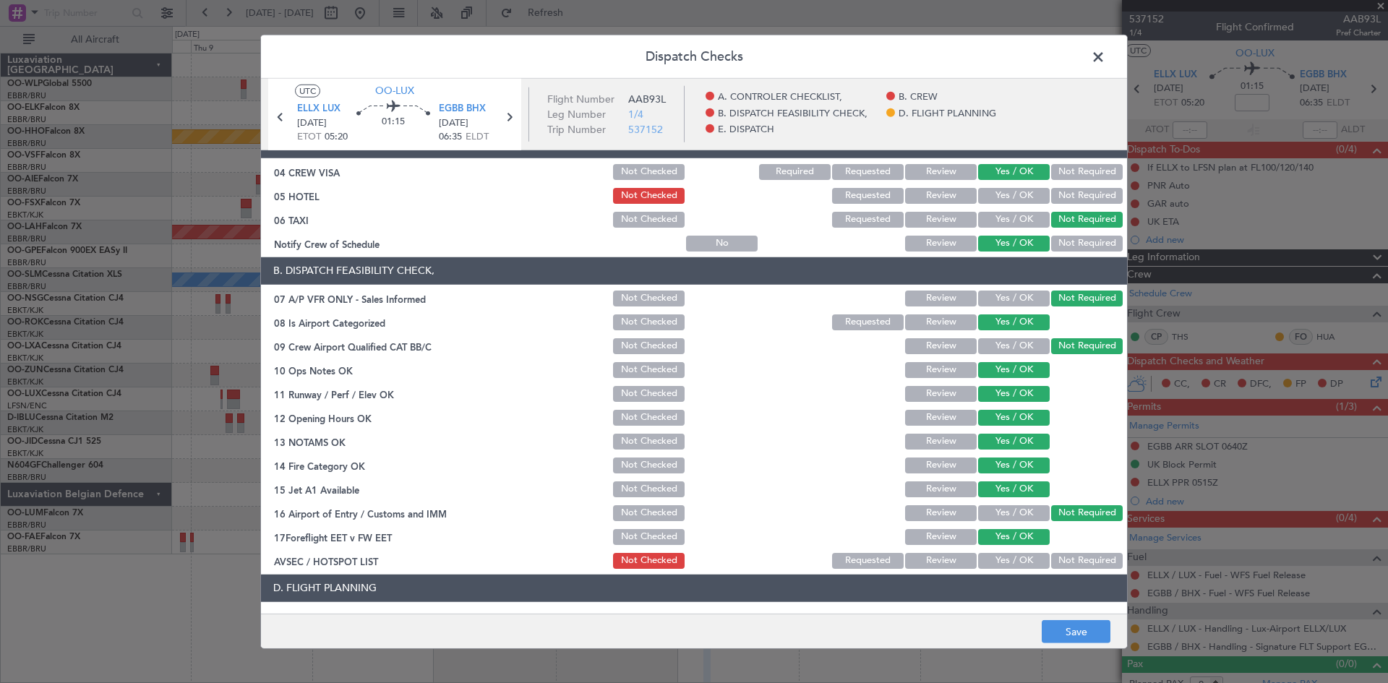
scroll to position [145, 0]
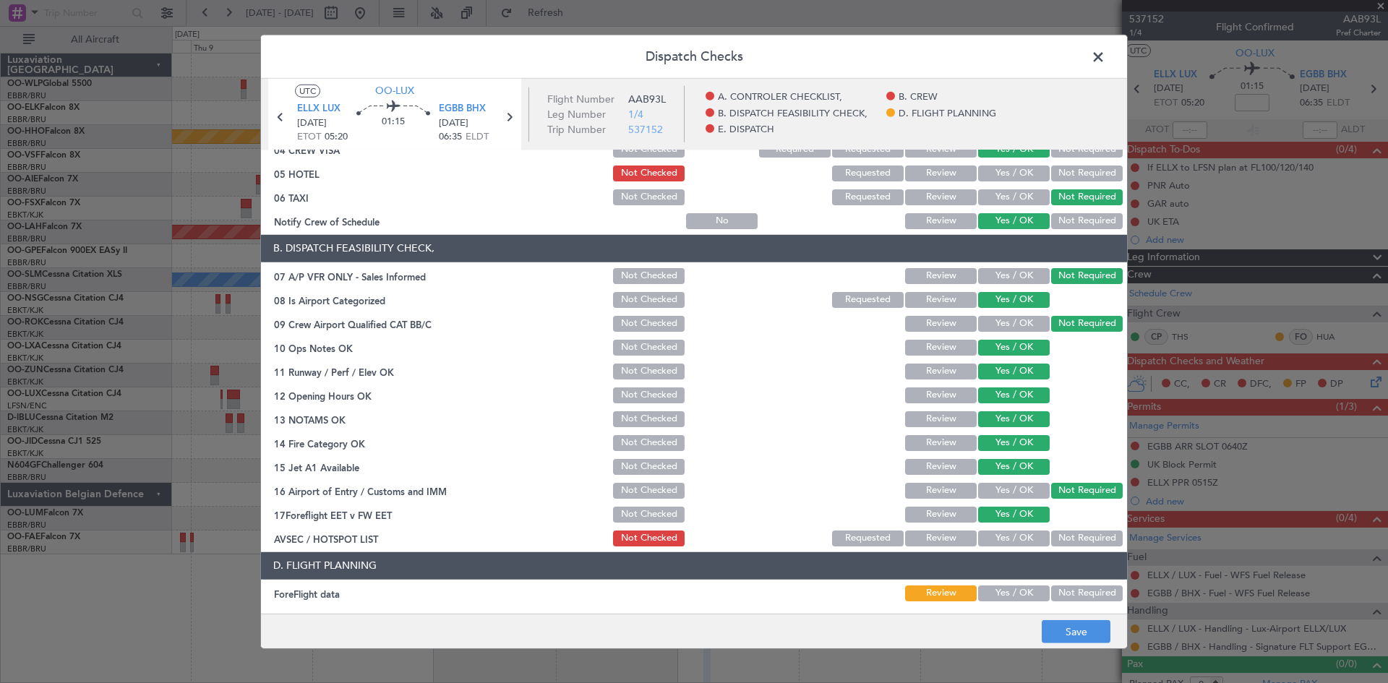
click at [914, 505] on div "Review" at bounding box center [939, 515] width 73 height 20
click at [941, 507] on button "Review" at bounding box center [941, 515] width 72 height 16
click at [1062, 528] on div "Not Required" at bounding box center [1085, 538] width 73 height 20
click at [1062, 544] on button "Not Required" at bounding box center [1087, 539] width 72 height 16
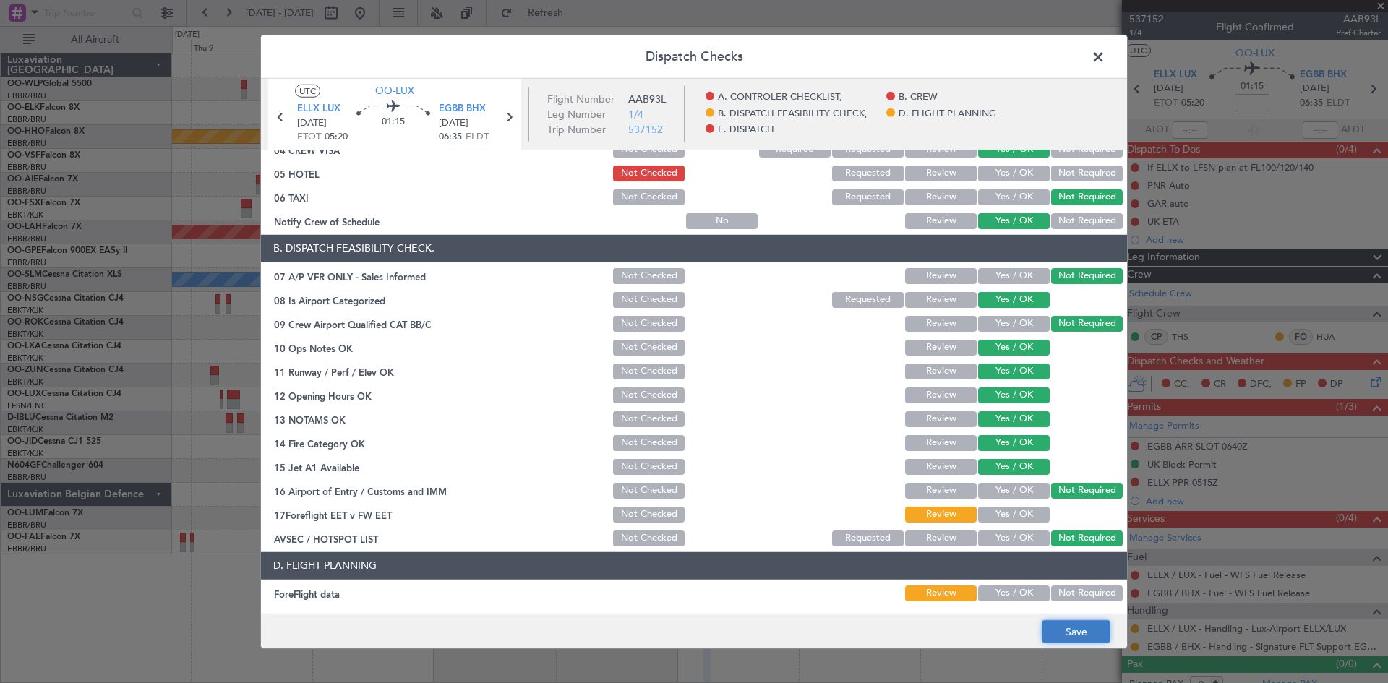
click at [1084, 627] on button "Save" at bounding box center [1076, 631] width 69 height 23
click at [1105, 59] on span at bounding box center [1105, 60] width 0 height 29
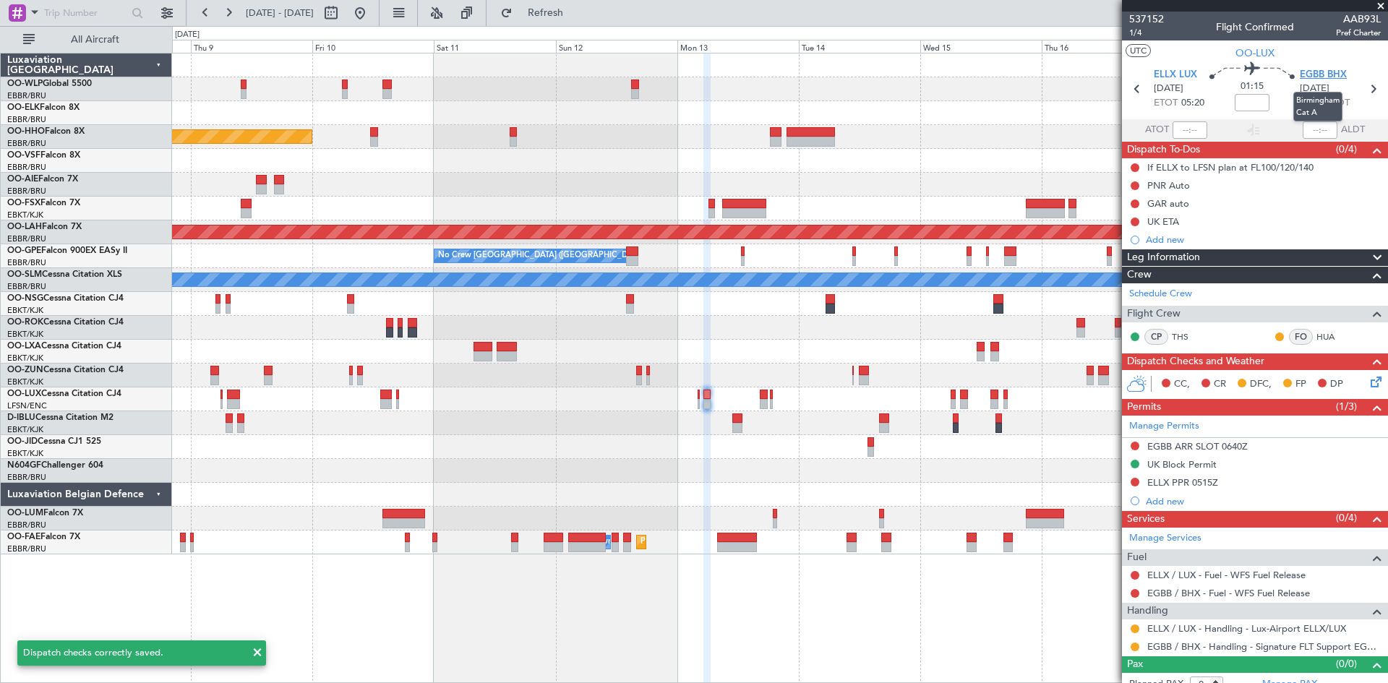
click at [1312, 77] on span "EGBB BHX" at bounding box center [1323, 75] width 47 height 14
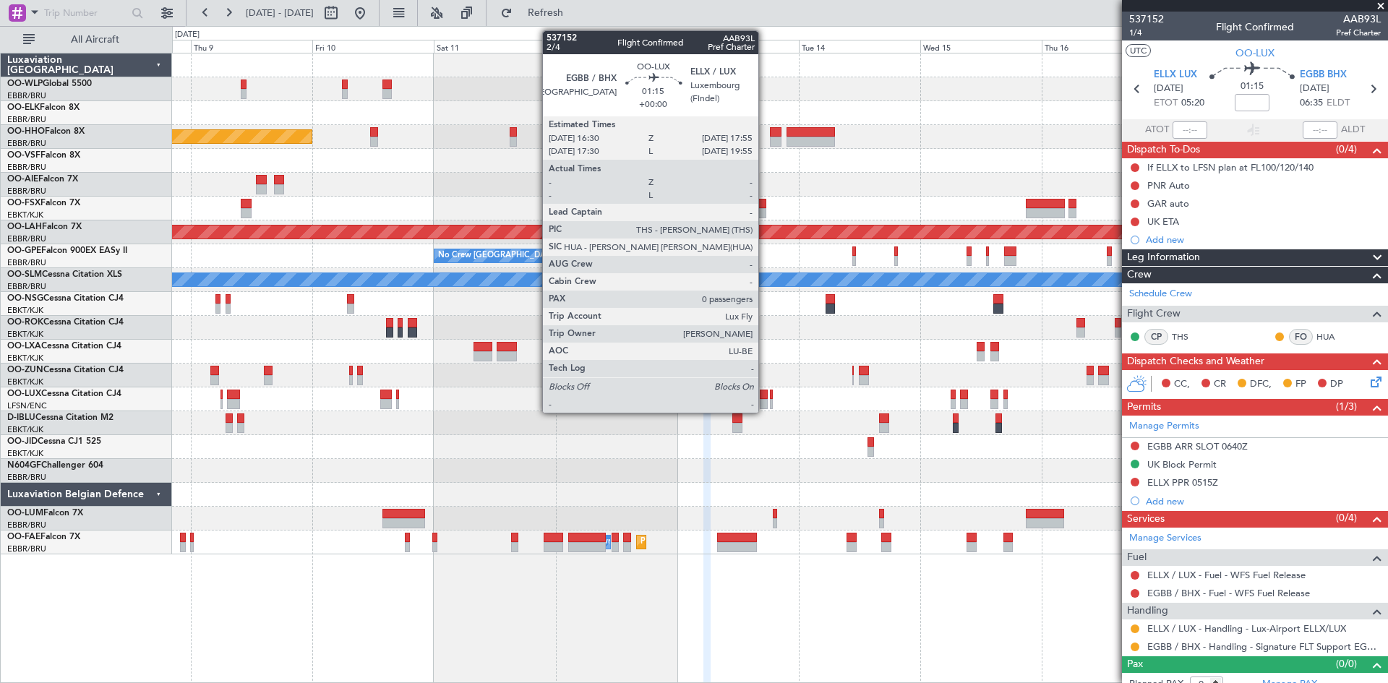
click at [765, 396] on div at bounding box center [763, 395] width 7 height 10
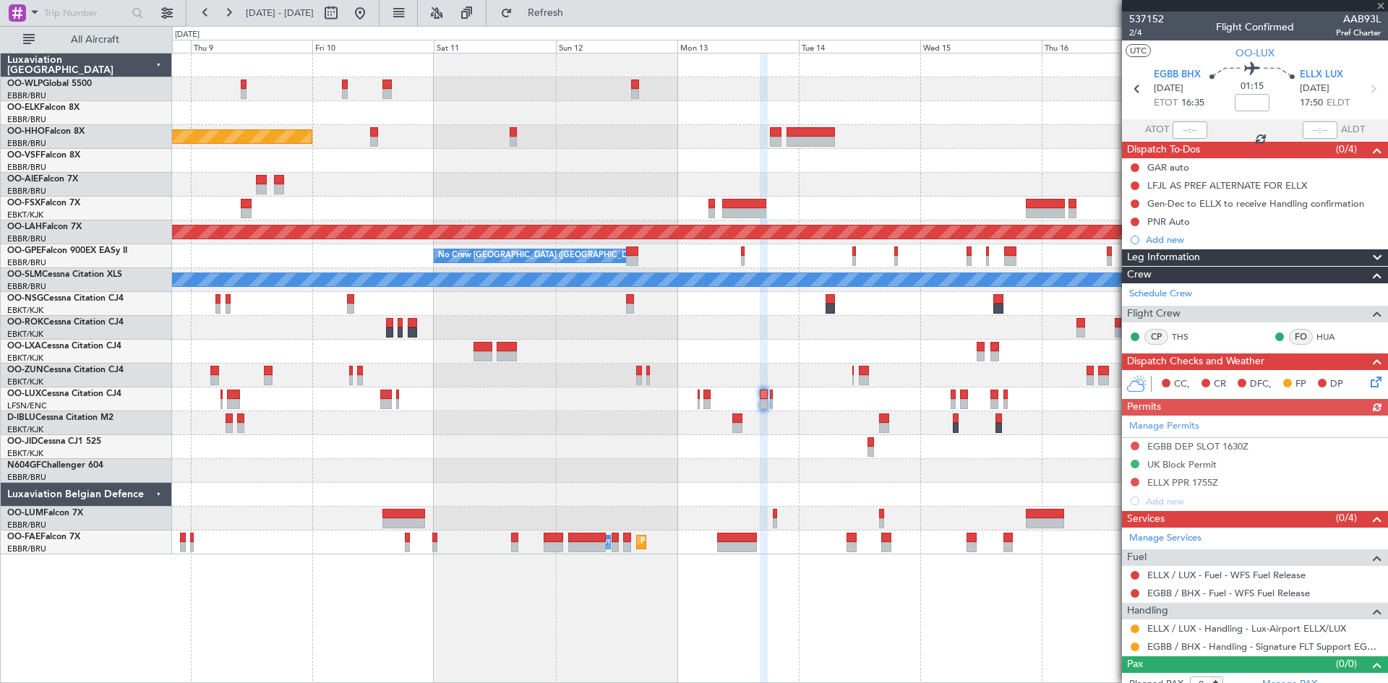
click at [701, 396] on div at bounding box center [779, 399] width 1215 height 24
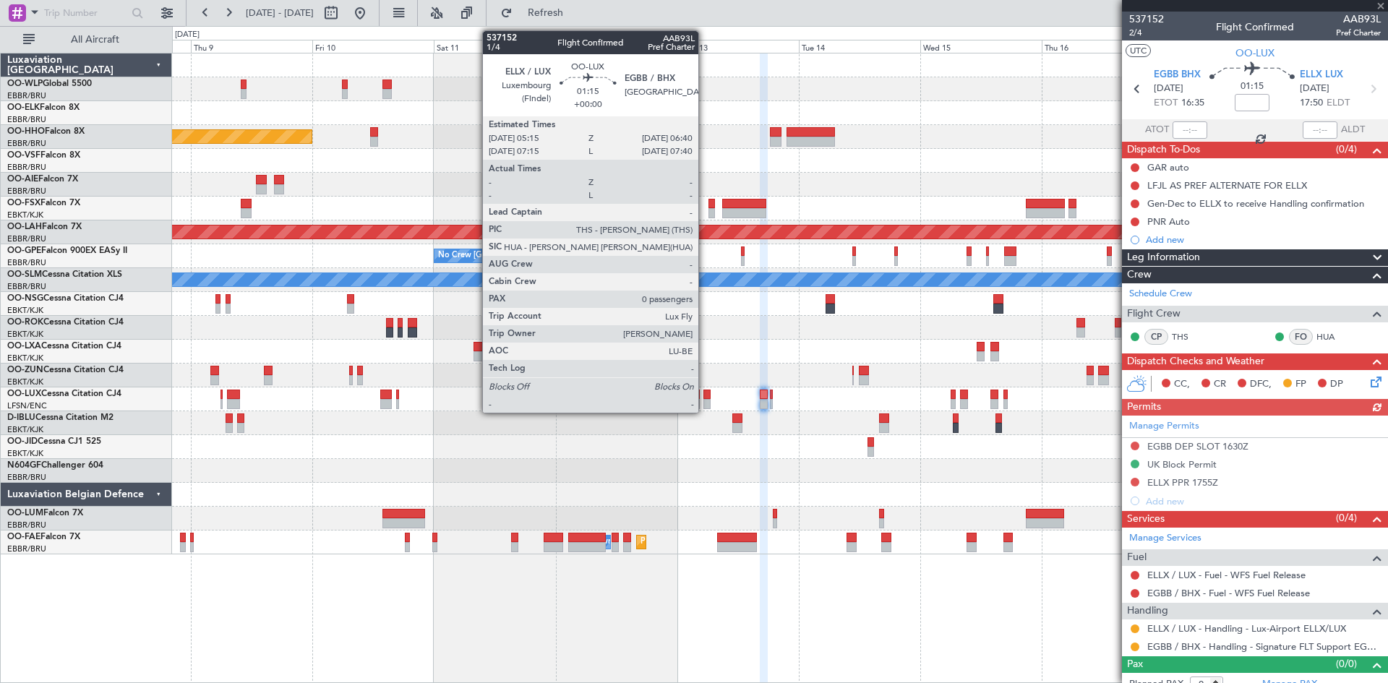
click at [705, 398] on div at bounding box center [706, 395] width 7 height 10
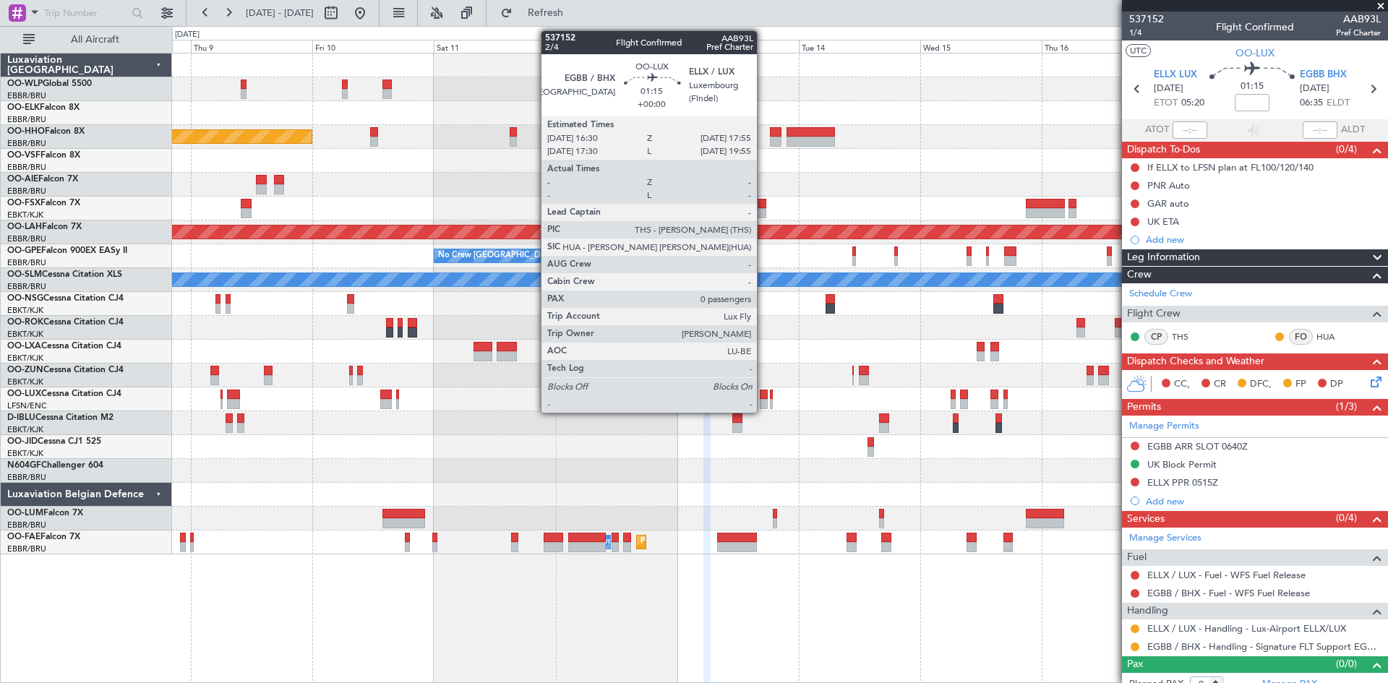
click at [763, 400] on div at bounding box center [763, 404] width 7 height 10
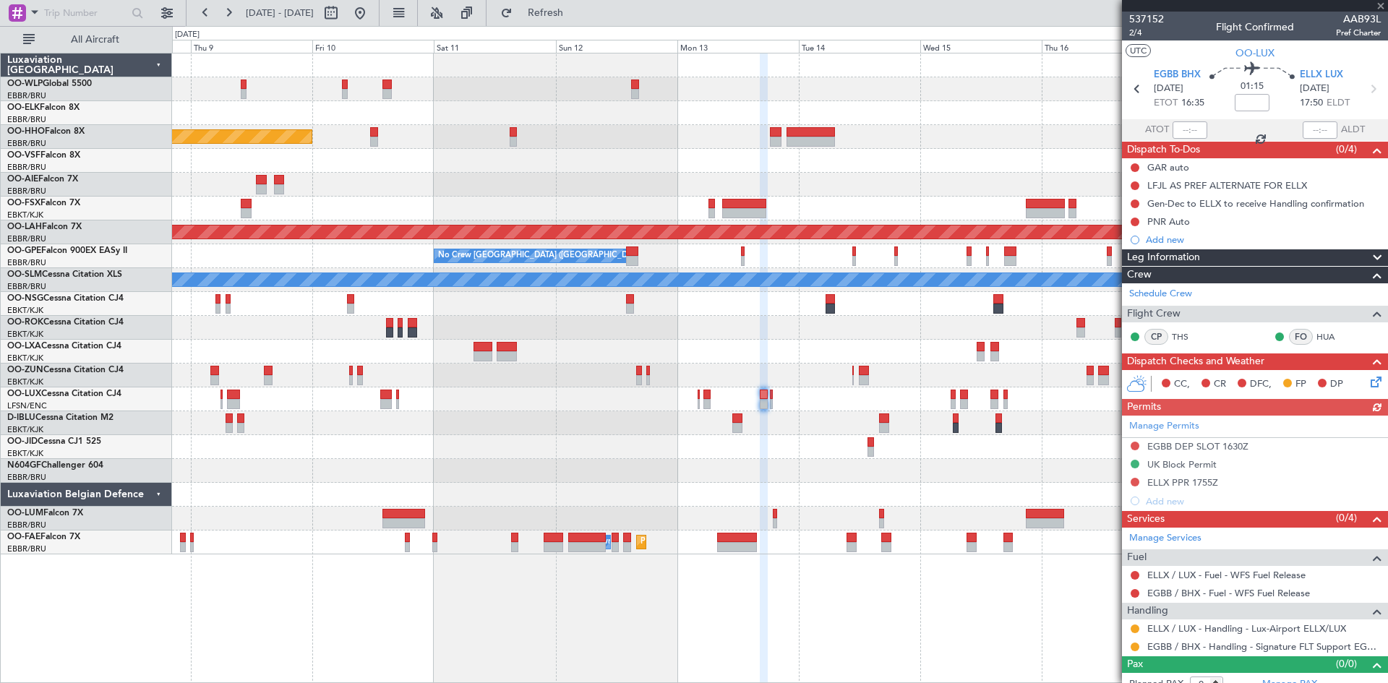
click at [1368, 378] on icon at bounding box center [1374, 380] width 12 height 12
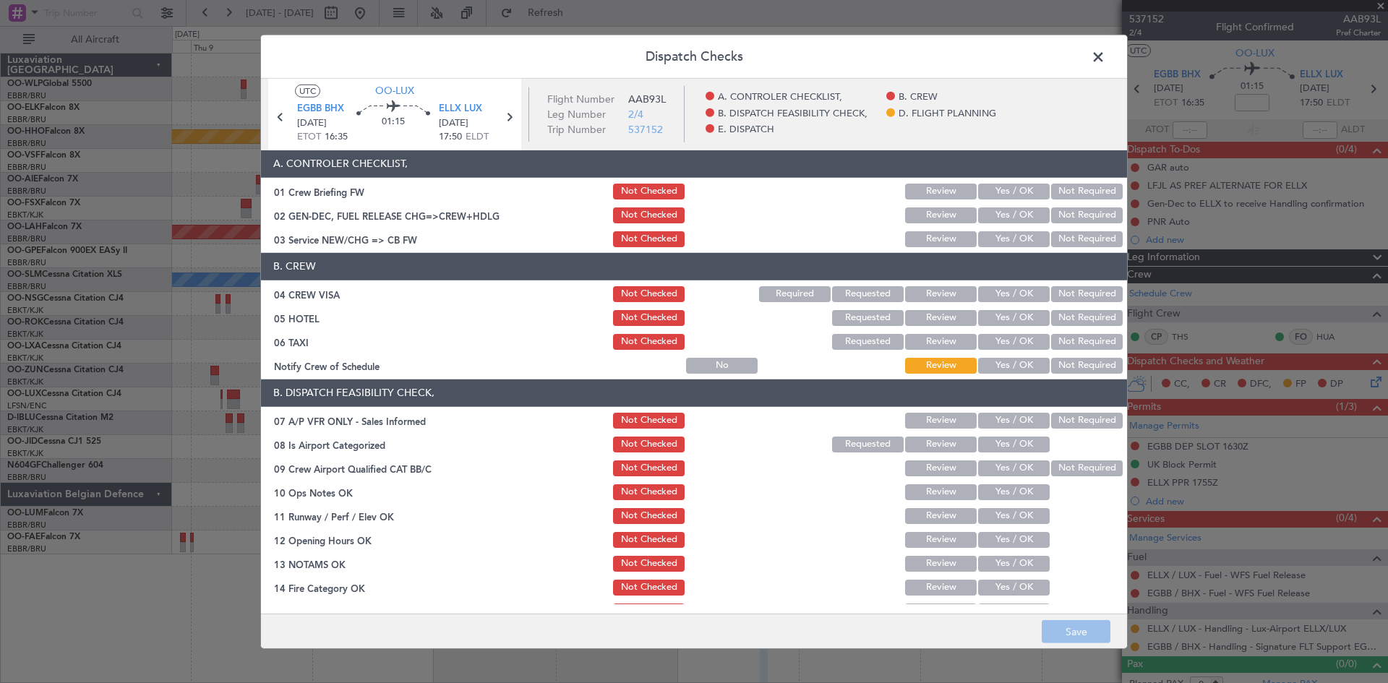
click at [990, 247] on div "Yes / OK" at bounding box center [1012, 239] width 73 height 20
click at [991, 239] on button "Yes / OK" at bounding box center [1014, 239] width 72 height 16
click at [992, 290] on button "Yes / OK" at bounding box center [1014, 294] width 72 height 16
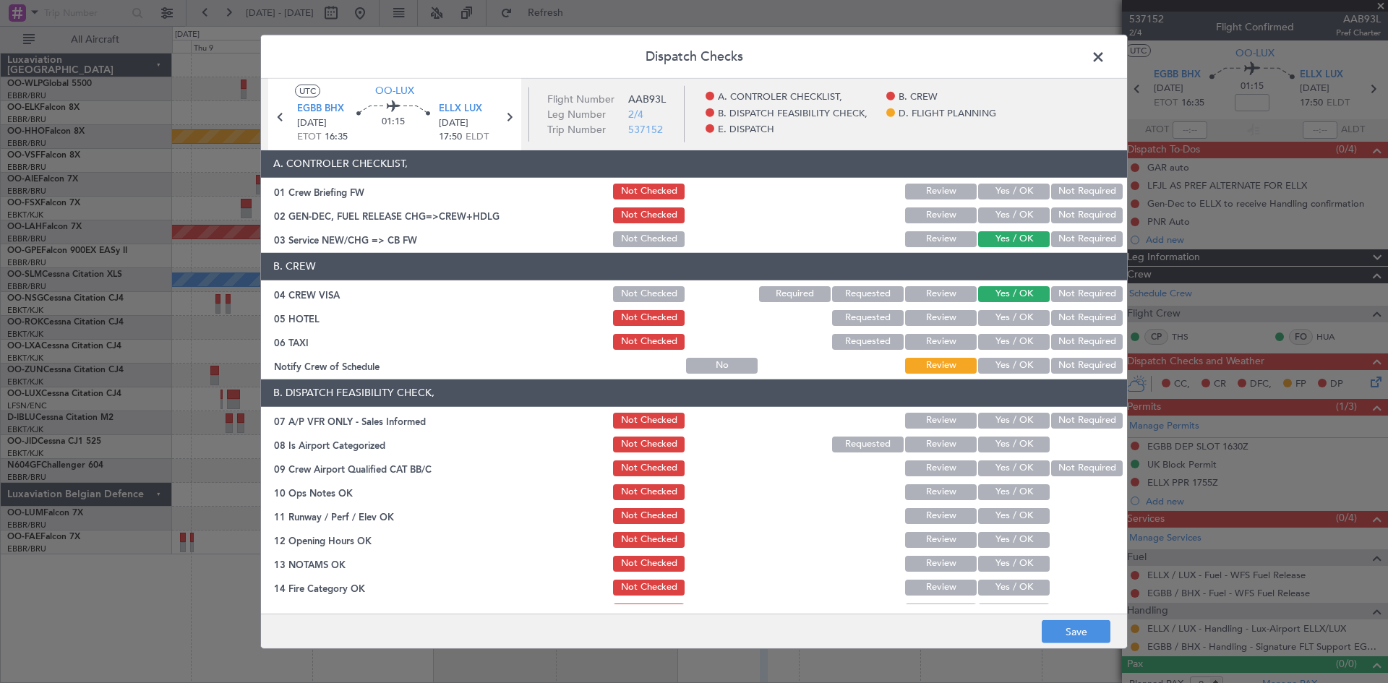
click at [1051, 313] on button "Not Required" at bounding box center [1087, 318] width 72 height 16
click at [1051, 338] on button "Not Required" at bounding box center [1087, 342] width 72 height 16
click at [990, 372] on button "Yes / OK" at bounding box center [1014, 366] width 72 height 16
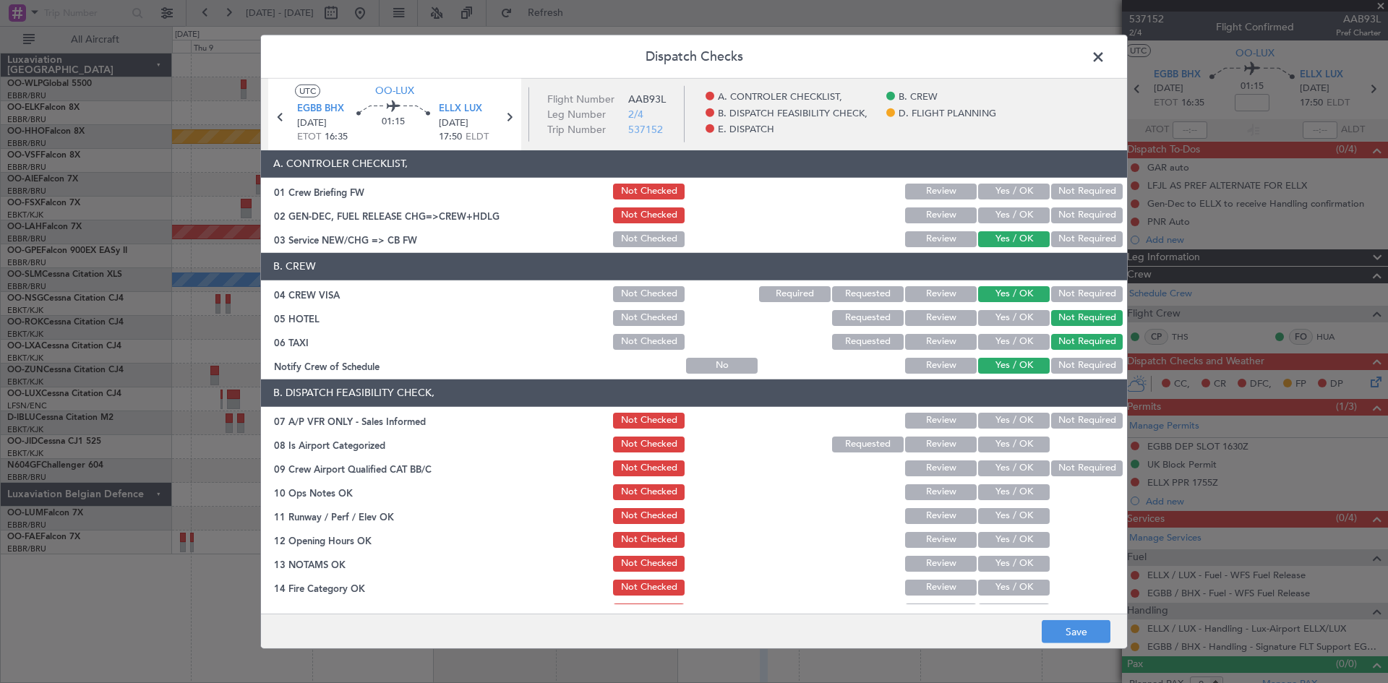
click at [1058, 421] on button "Not Required" at bounding box center [1087, 421] width 72 height 16
click at [1010, 451] on button "Yes / OK" at bounding box center [1014, 445] width 72 height 16
click at [1061, 466] on button "Not Required" at bounding box center [1087, 468] width 72 height 16
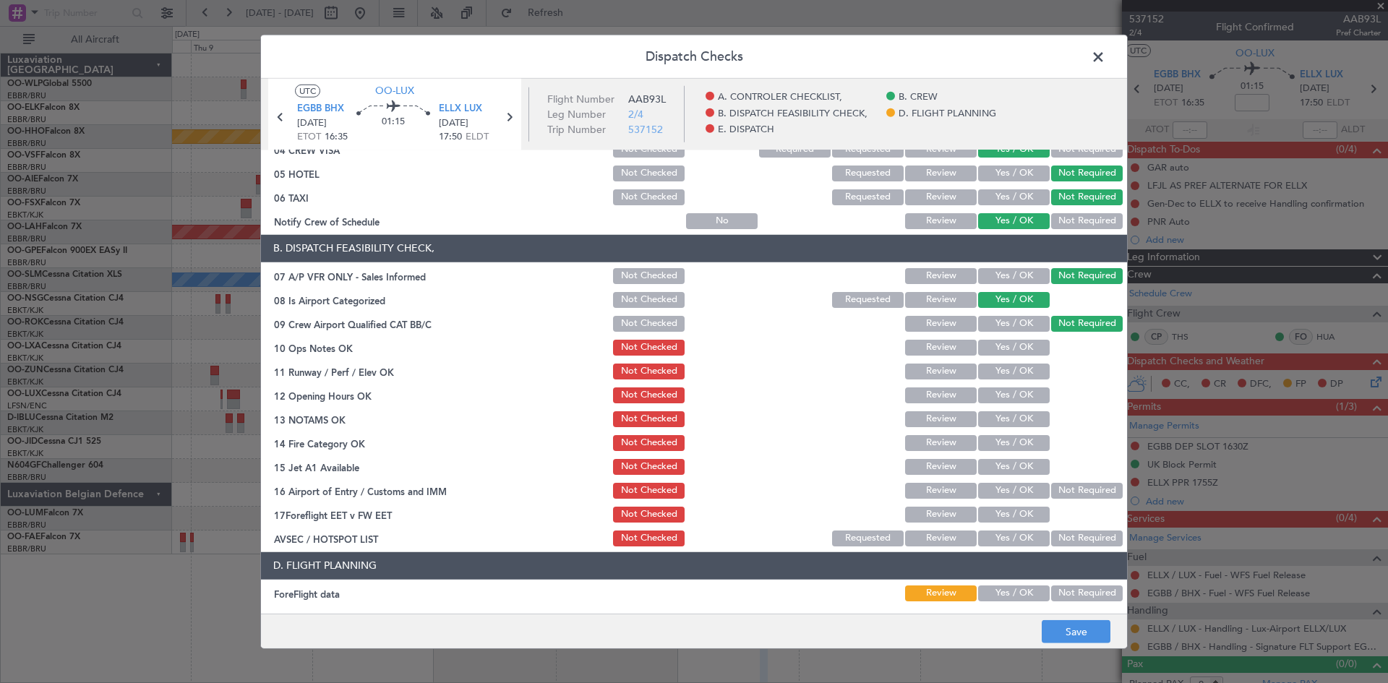
click at [994, 346] on button "Yes / OK" at bounding box center [1014, 348] width 72 height 16
click at [994, 382] on section "B. DISPATCH FEASIBILITY CHECK, 07 A/P VFR ONLY - Sales Informed Not Checked Rev…" at bounding box center [694, 392] width 866 height 314
click at [998, 374] on button "Yes / OK" at bounding box center [1014, 372] width 72 height 16
click at [1003, 401] on button "Yes / OK" at bounding box center [1014, 395] width 72 height 16
click at [1003, 426] on button "Yes / OK" at bounding box center [1014, 419] width 72 height 16
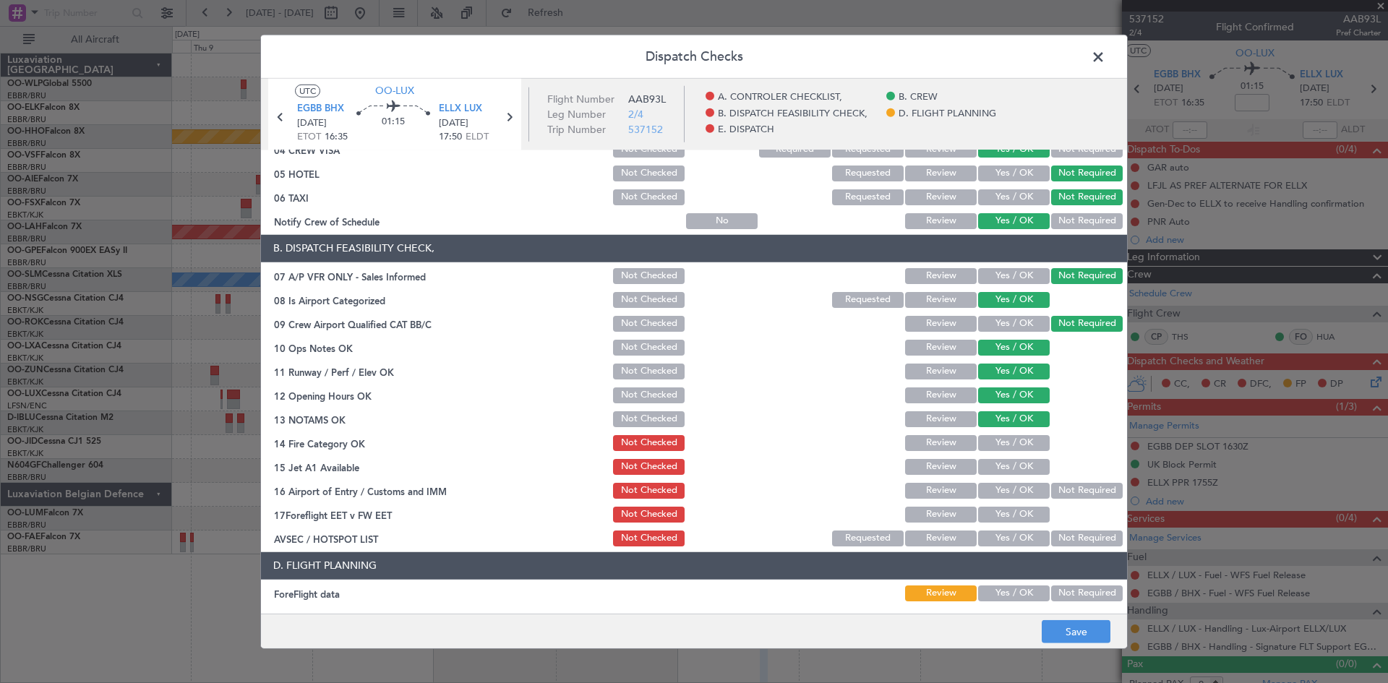
click at [1003, 444] on button "Yes / OK" at bounding box center [1014, 443] width 72 height 16
click at [1009, 459] on button "Yes / OK" at bounding box center [1014, 467] width 72 height 16
click at [1069, 481] on div "Not Required" at bounding box center [1085, 491] width 73 height 20
drag, startPoint x: 1054, startPoint y: 493, endPoint x: 1048, endPoint y: 497, distance: 7.4
click at [1051, 494] on button "Not Required" at bounding box center [1087, 491] width 72 height 16
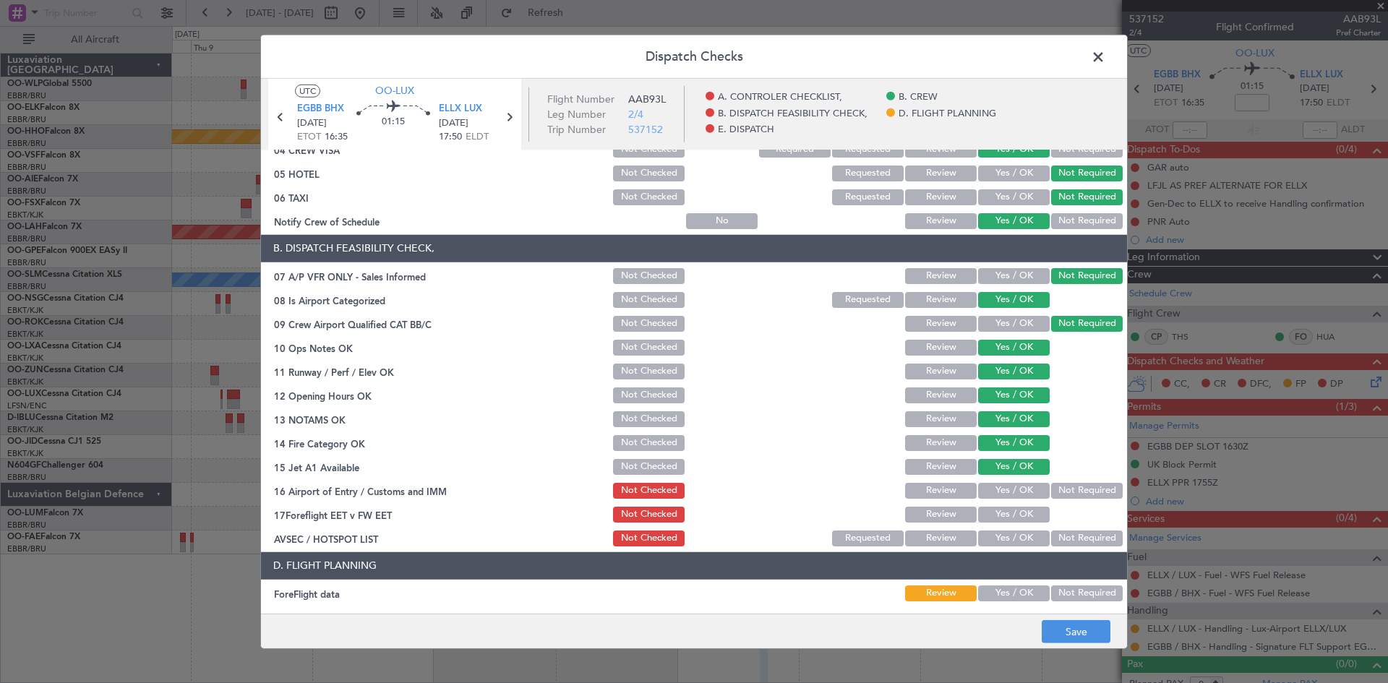
click at [1019, 513] on button "Yes / OK" at bounding box center [1014, 515] width 72 height 16
click at [1070, 535] on button "Not Required" at bounding box center [1087, 539] width 72 height 16
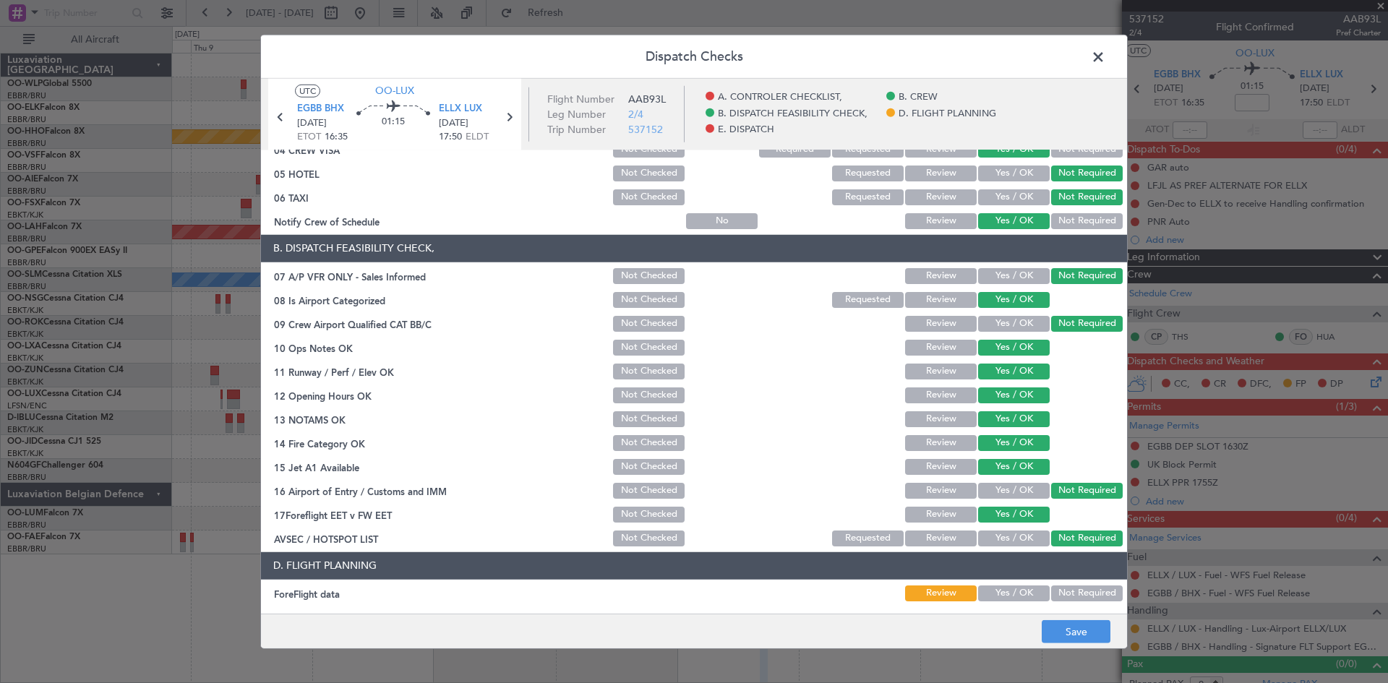
click at [944, 510] on button "Review" at bounding box center [941, 515] width 72 height 16
click at [1015, 499] on div "Yes / OK" at bounding box center [1012, 491] width 73 height 20
click at [1015, 498] on button "Yes / OK" at bounding box center [1014, 491] width 72 height 16
click at [1006, 487] on button "Yes / OK" at bounding box center [1014, 491] width 72 height 16
click at [1076, 633] on button "Save" at bounding box center [1076, 631] width 69 height 23
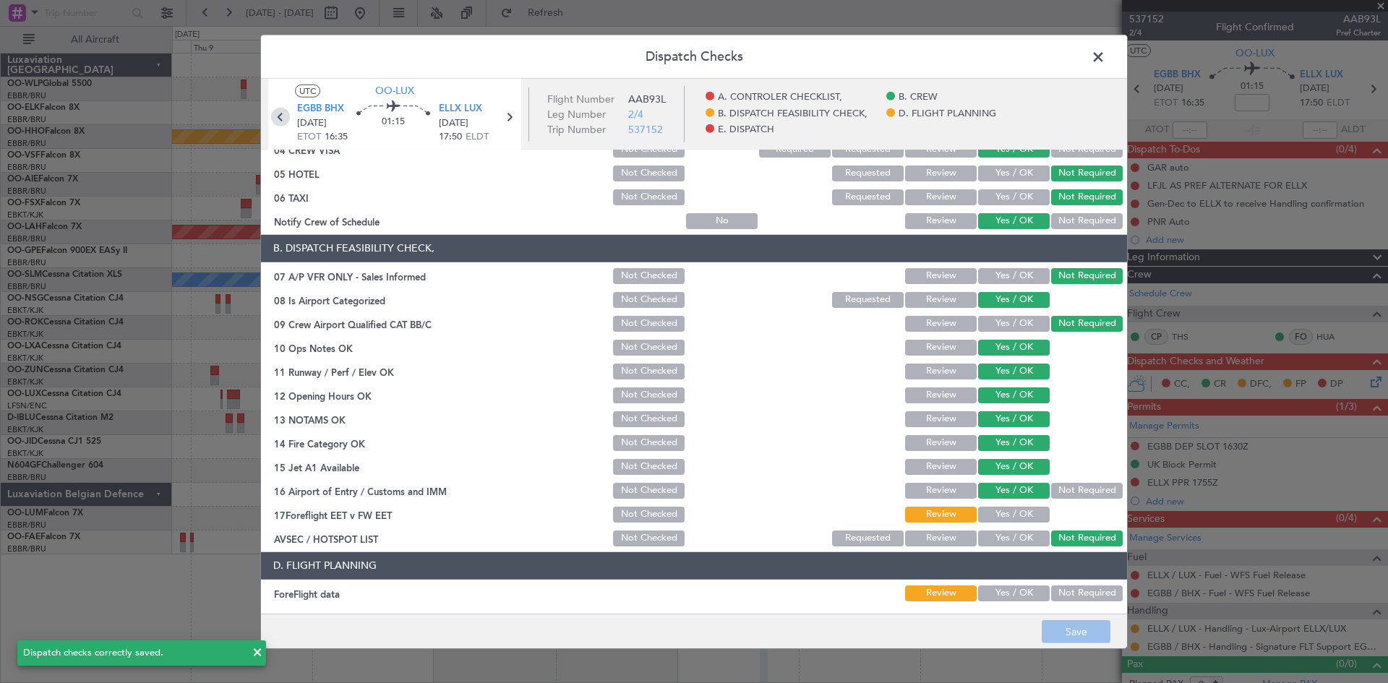
click at [280, 114] on icon at bounding box center [280, 116] width 19 height 19
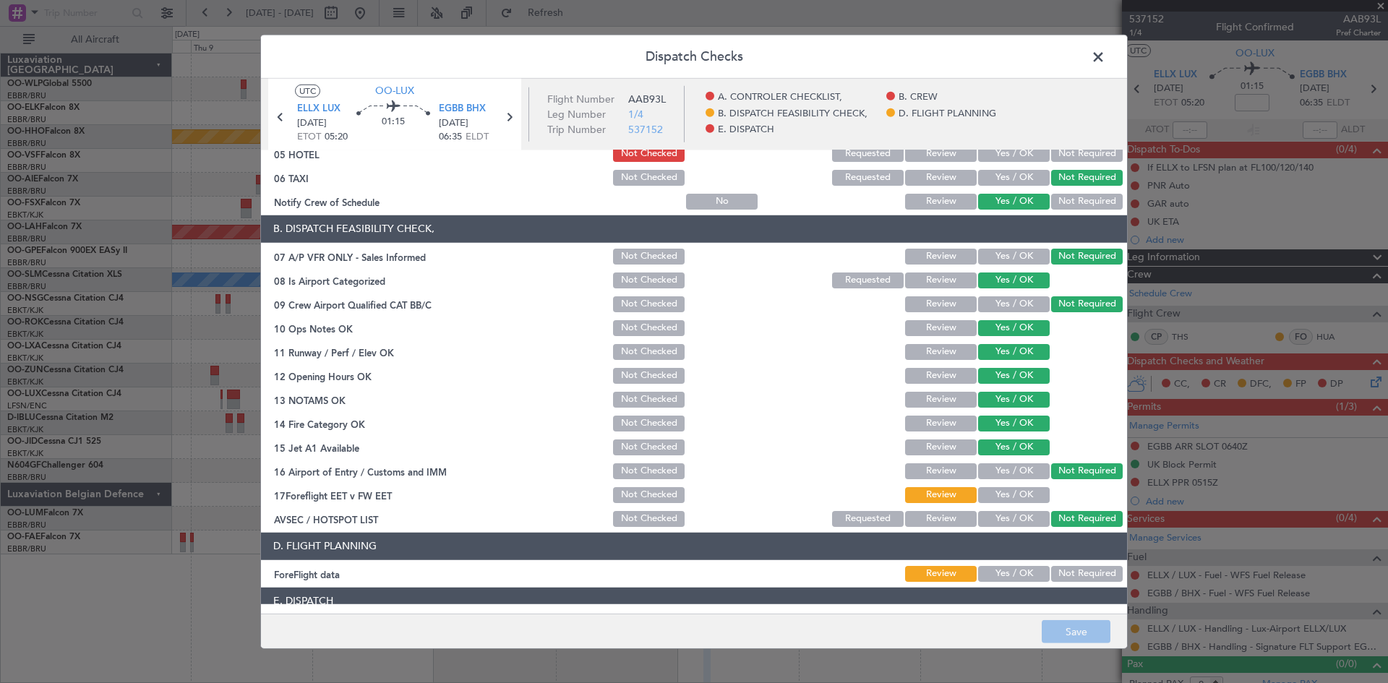
scroll to position [217, 0]
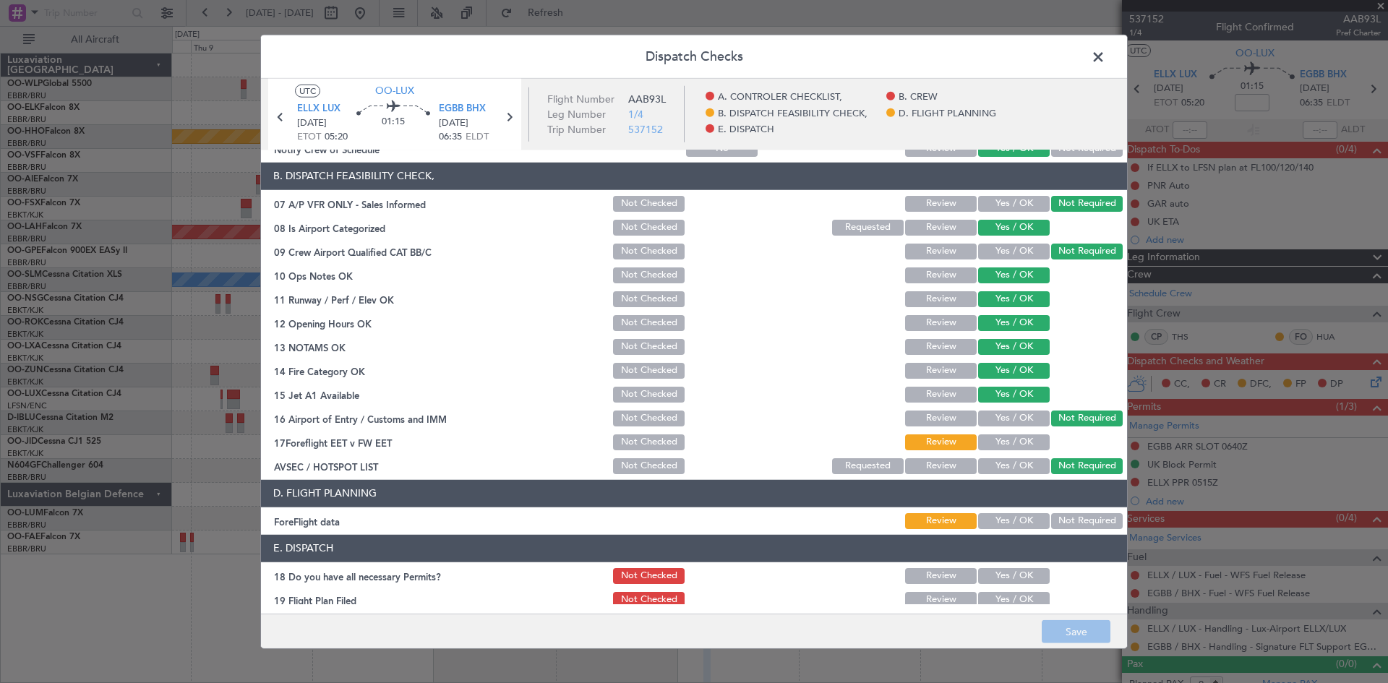
click at [1017, 417] on button "Yes / OK" at bounding box center [1014, 419] width 72 height 16
click at [1079, 626] on button "Save" at bounding box center [1076, 631] width 69 height 23
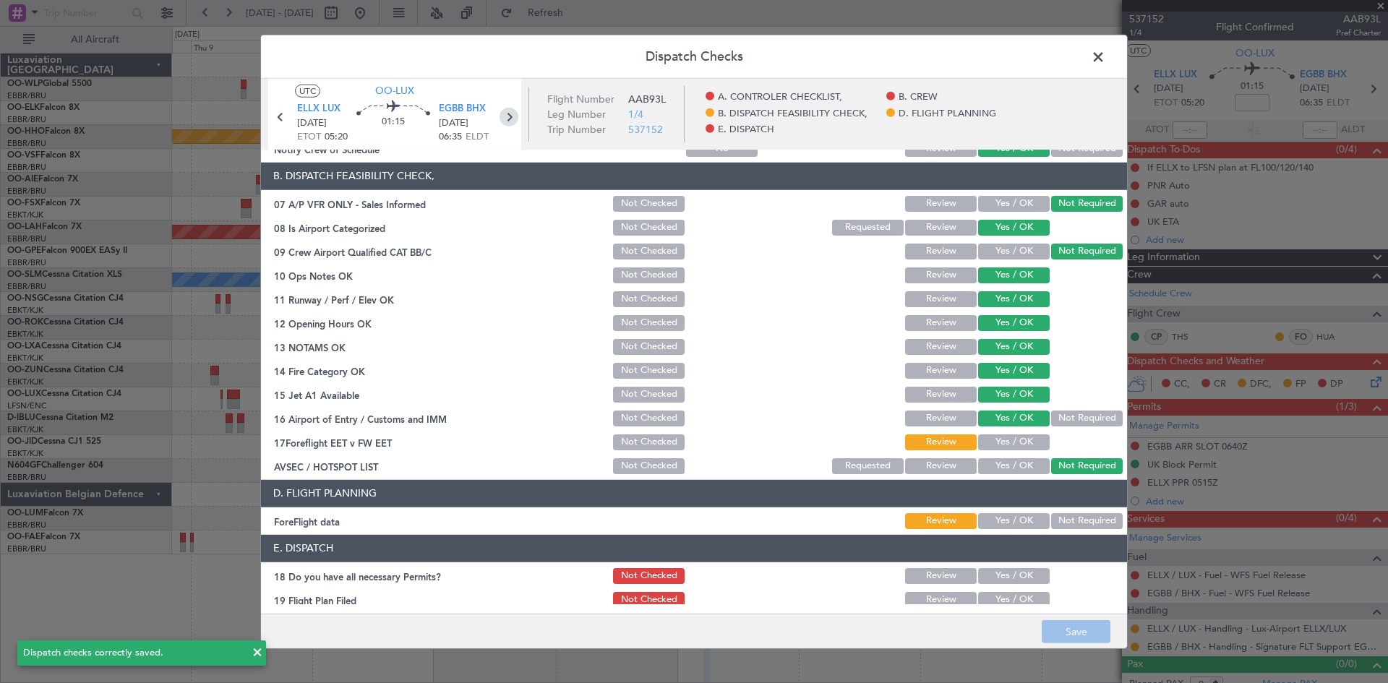
click at [510, 124] on icon at bounding box center [509, 116] width 19 height 19
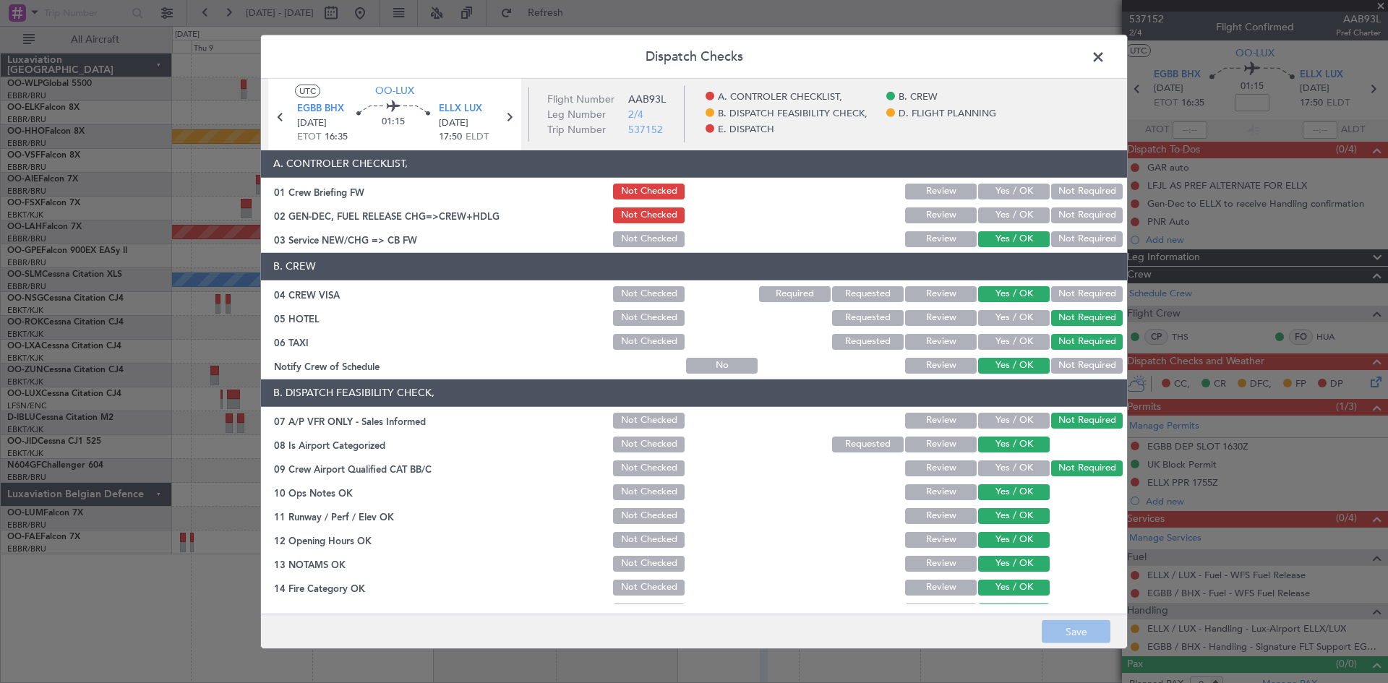
click at [515, 115] on icon at bounding box center [509, 116] width 19 height 19
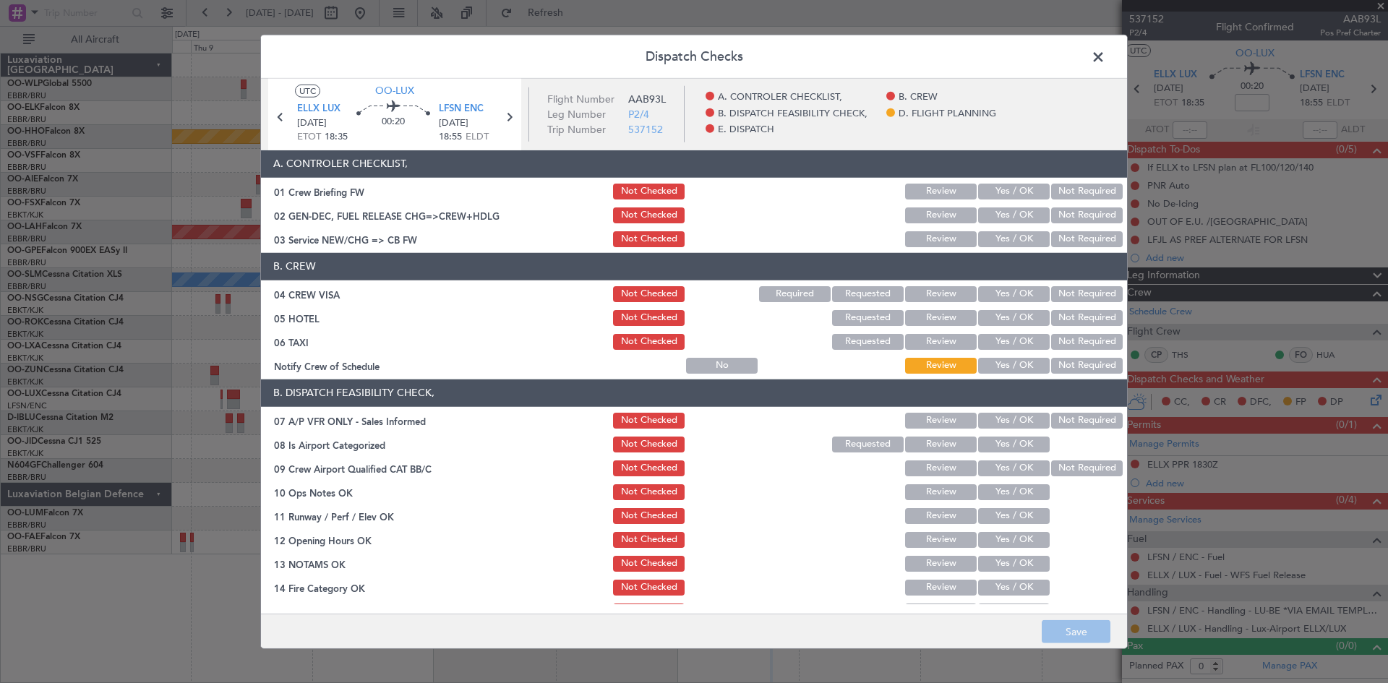
click at [1011, 238] on button "Yes / OK" at bounding box center [1014, 239] width 72 height 16
click at [1003, 294] on button "Yes / OK" at bounding box center [1014, 294] width 72 height 16
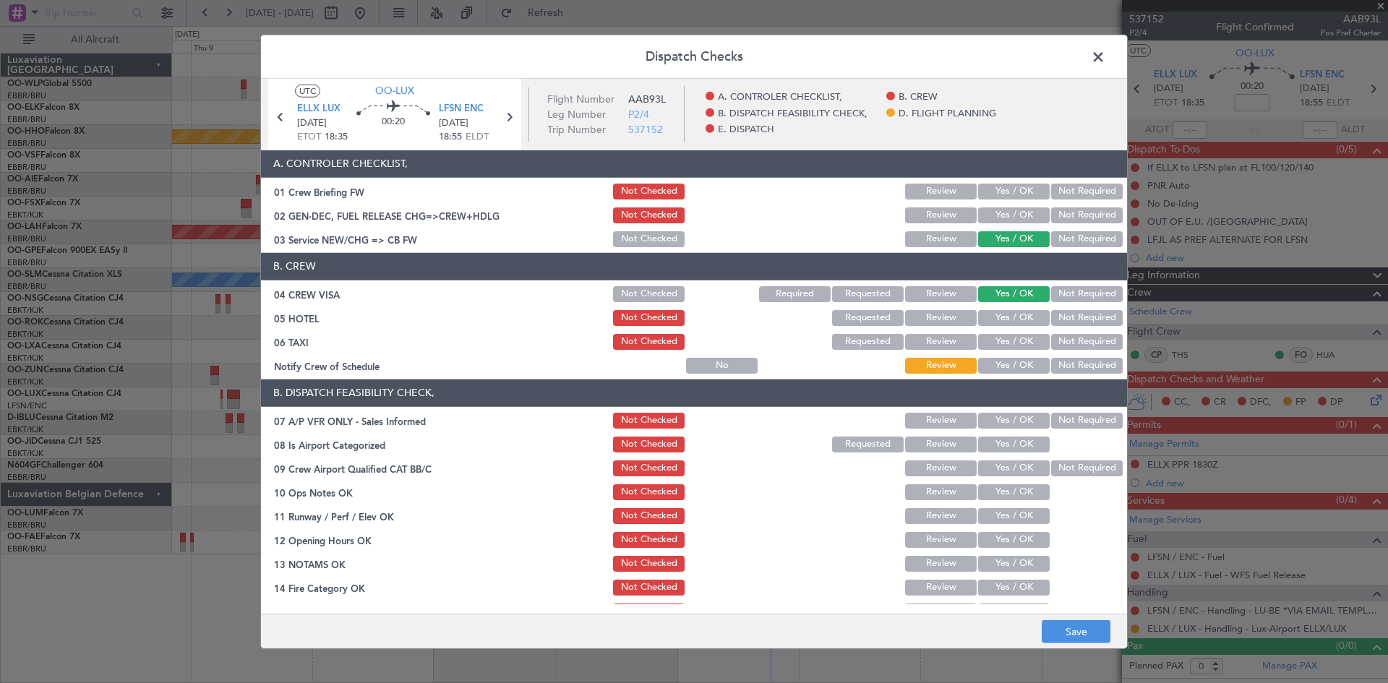
click at [1055, 312] on button "Not Required" at bounding box center [1087, 318] width 72 height 16
click at [1052, 333] on div "Not Required" at bounding box center [1085, 342] width 73 height 20
click at [1051, 342] on button "Not Required" at bounding box center [1087, 342] width 72 height 16
click at [1016, 362] on button "Yes / OK" at bounding box center [1014, 366] width 72 height 16
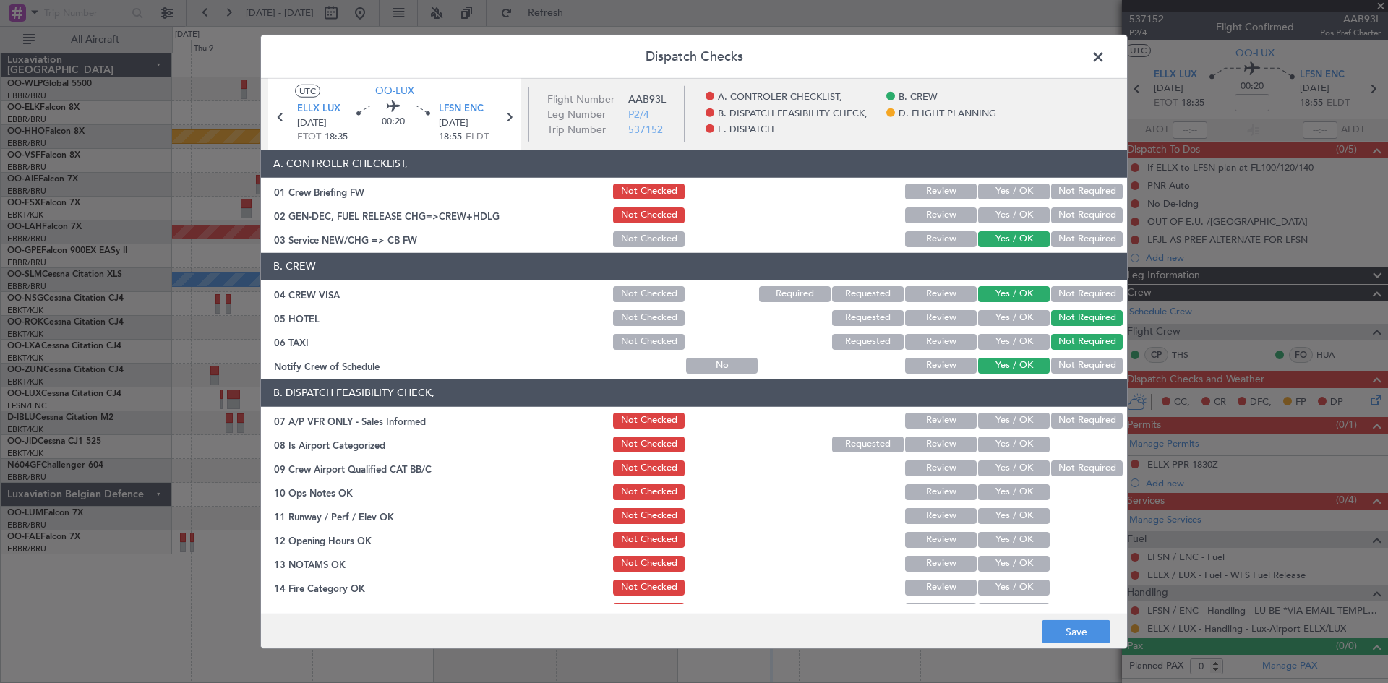
click at [1066, 422] on button "Not Required" at bounding box center [1087, 421] width 72 height 16
click at [1027, 445] on button "Yes / OK" at bounding box center [1014, 445] width 72 height 16
click at [1072, 463] on button "Not Required" at bounding box center [1087, 468] width 72 height 16
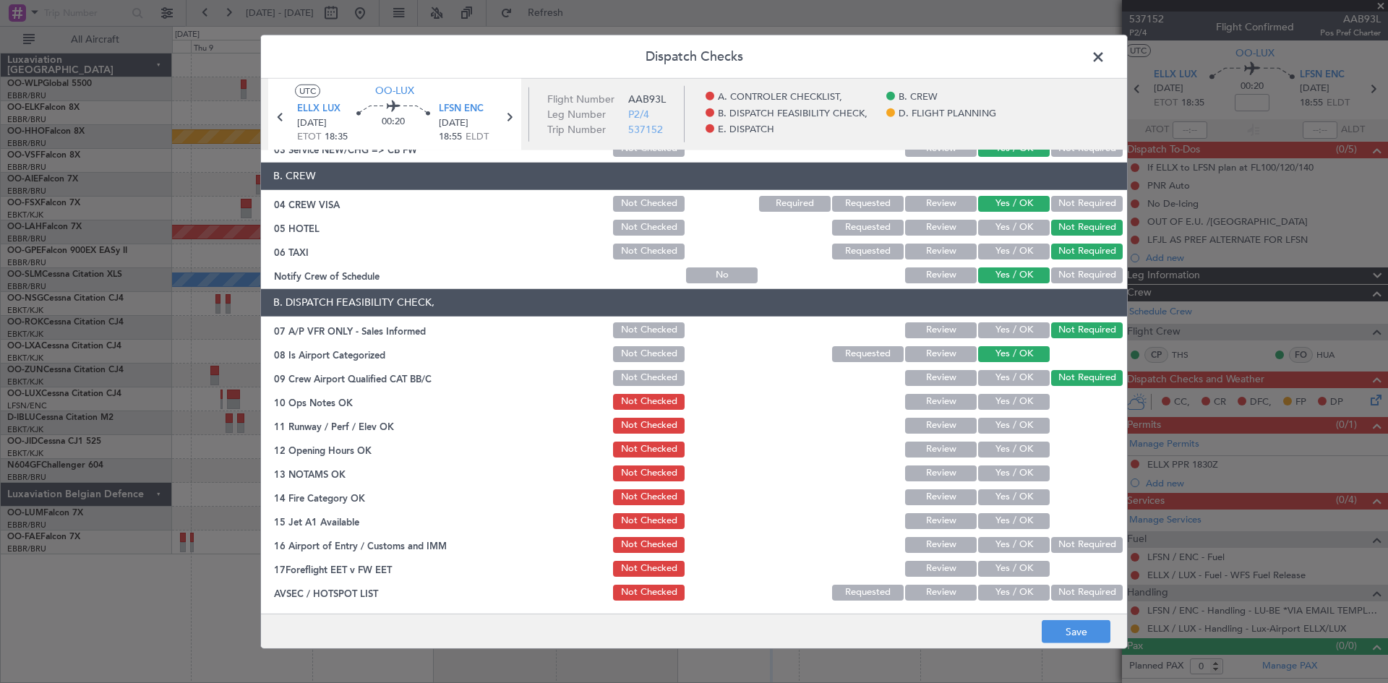
scroll to position [145, 0]
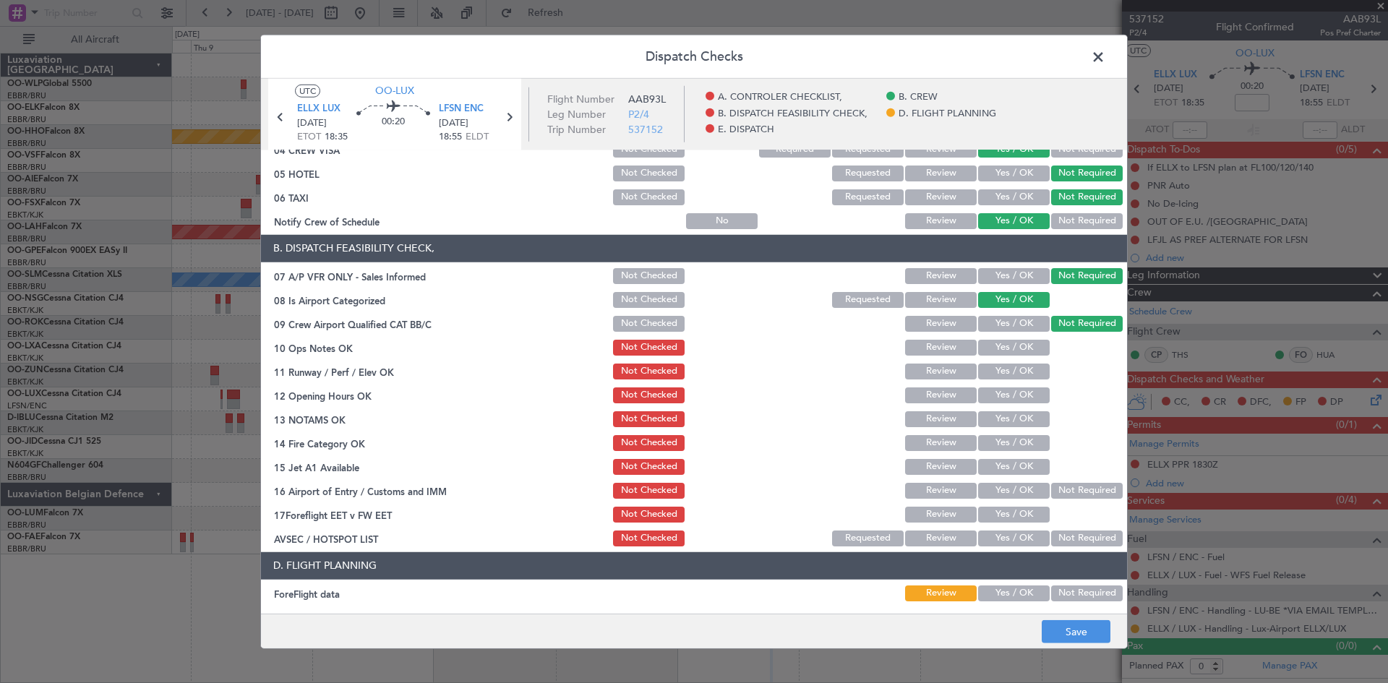
click at [1011, 348] on button "Yes / OK" at bounding box center [1014, 348] width 72 height 16
click at [1011, 375] on button "Yes / OK" at bounding box center [1014, 372] width 72 height 16
click at [1010, 393] on button "Yes / OK" at bounding box center [1014, 395] width 72 height 16
click at [1009, 413] on button "Yes / OK" at bounding box center [1014, 419] width 72 height 16
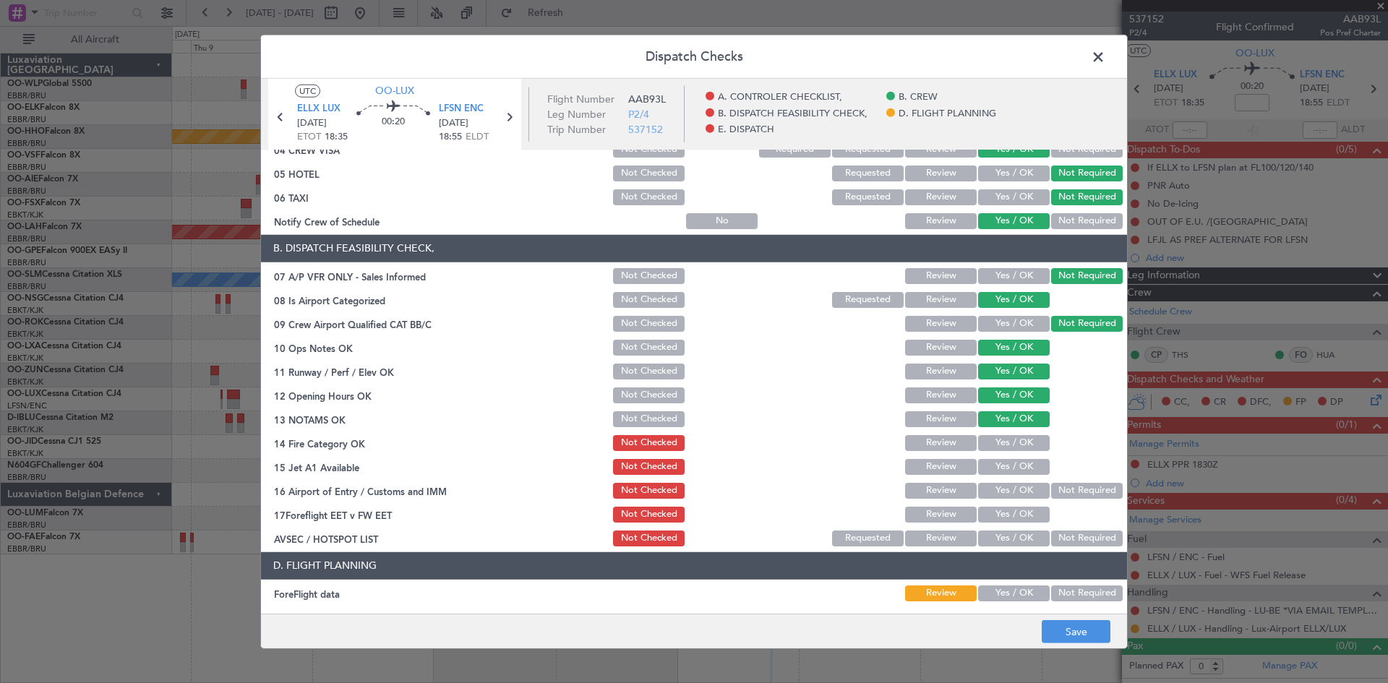
click at [1009, 433] on div "Yes / OK" at bounding box center [1012, 443] width 73 height 20
click at [1008, 445] on button "Yes / OK" at bounding box center [1014, 443] width 72 height 16
click at [1010, 459] on button "Yes / OK" at bounding box center [1014, 467] width 72 height 16
click at [1018, 481] on div "Yes / OK" at bounding box center [1012, 491] width 73 height 20
click at [1016, 486] on button "Yes / OK" at bounding box center [1014, 491] width 72 height 16
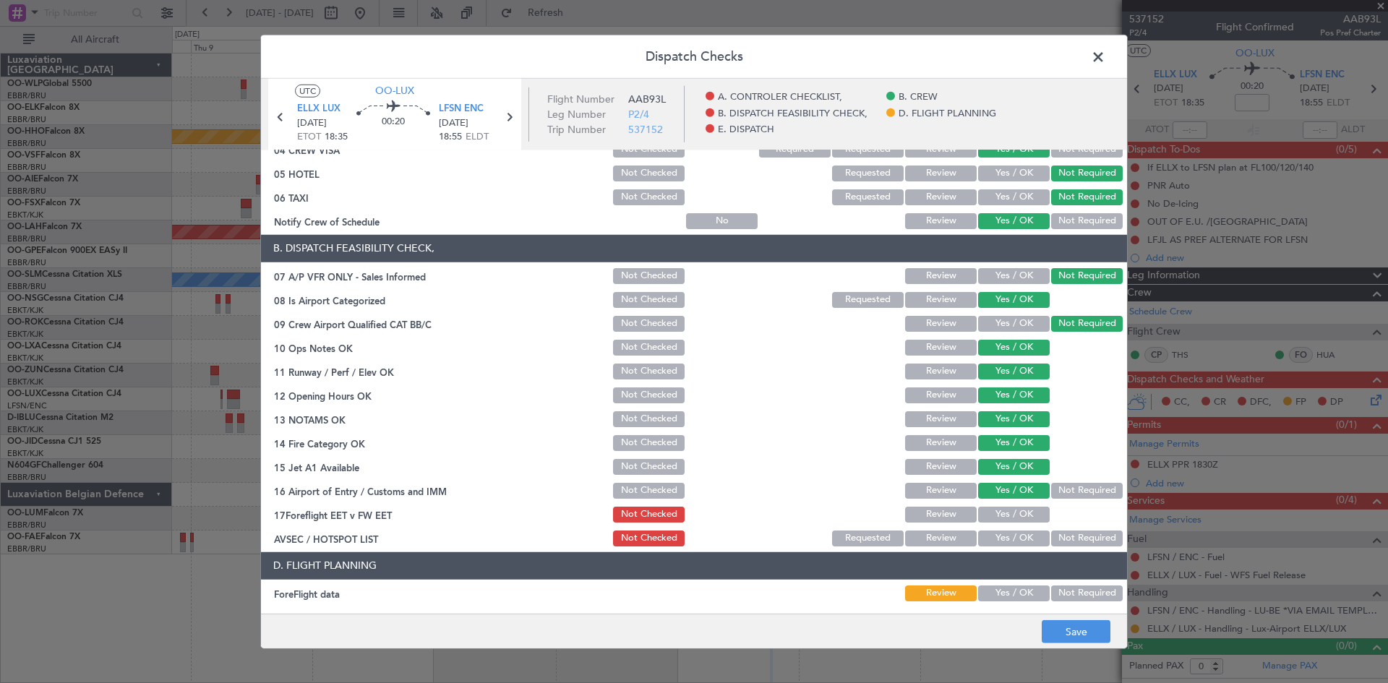
click at [922, 514] on button "Review" at bounding box center [941, 515] width 72 height 16
click at [1058, 538] on button "Not Required" at bounding box center [1087, 539] width 72 height 16
click at [1075, 625] on button "Save" at bounding box center [1076, 631] width 69 height 23
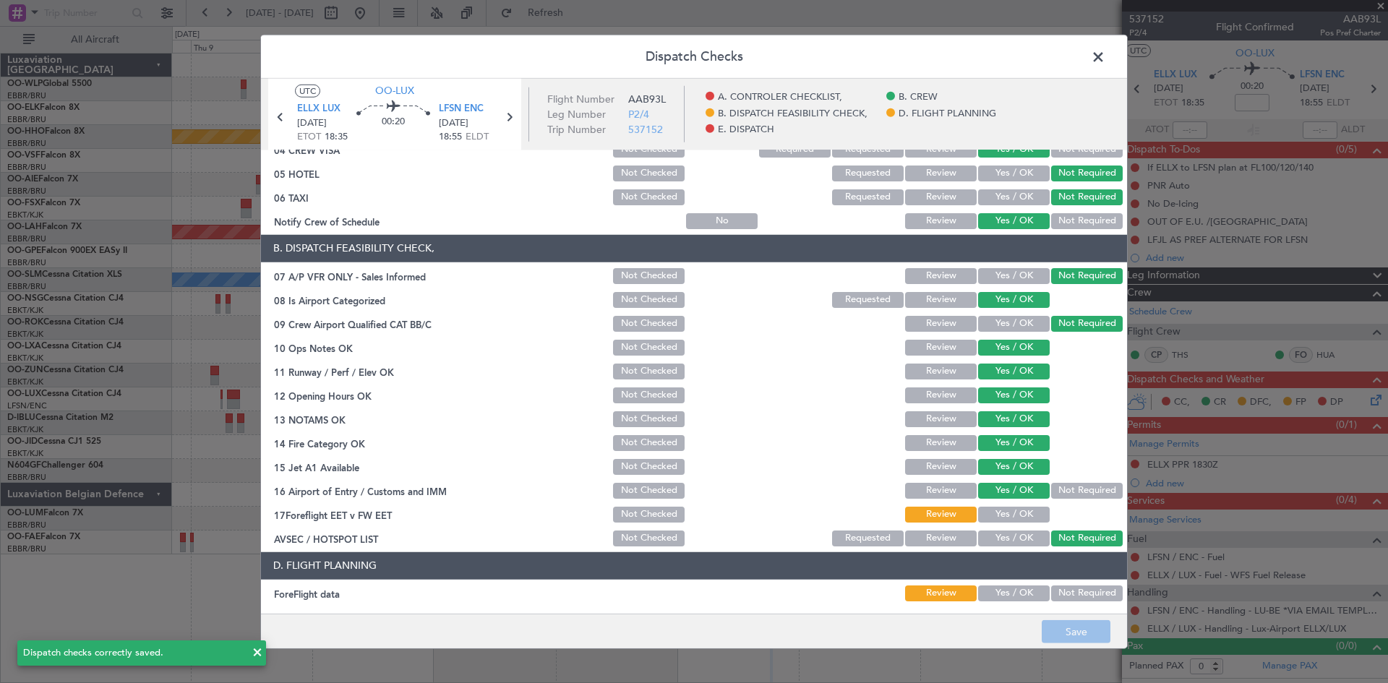
click at [1105, 53] on span at bounding box center [1105, 60] width 0 height 29
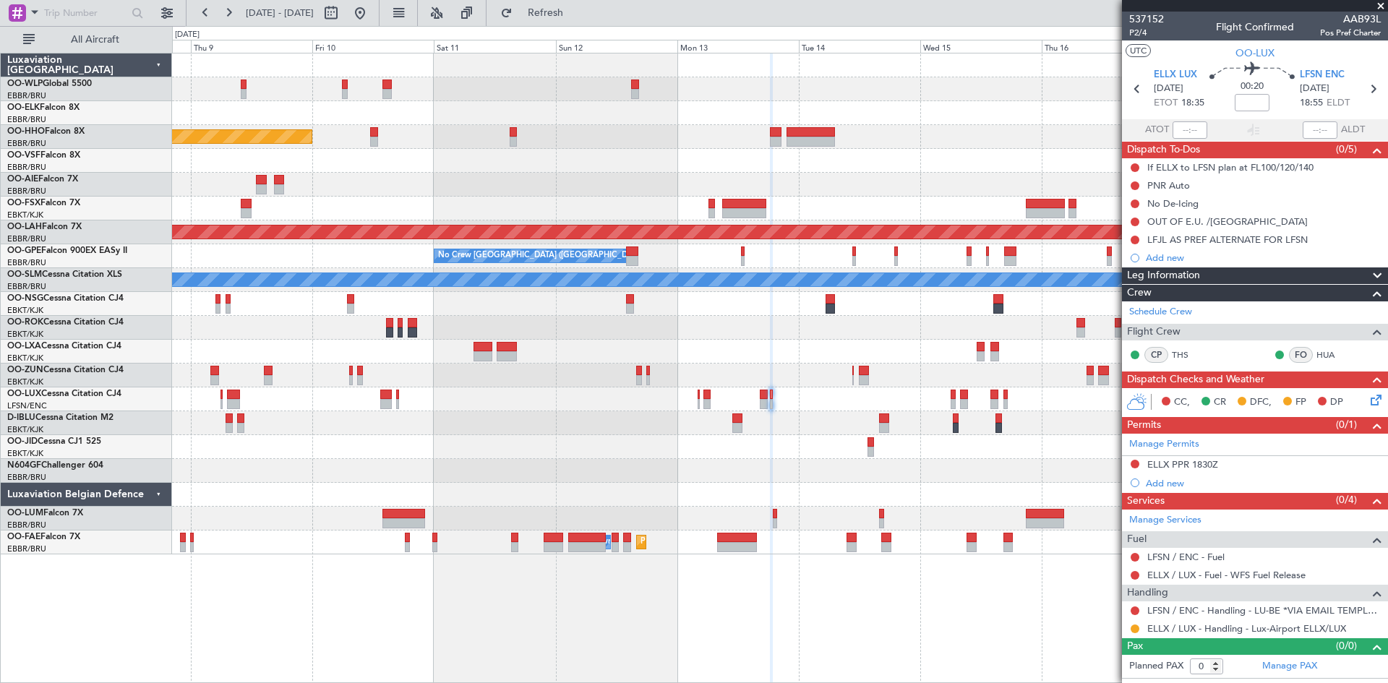
click at [701, 396] on div at bounding box center [779, 399] width 1215 height 24
click at [699, 397] on div at bounding box center [699, 395] width 2 height 10
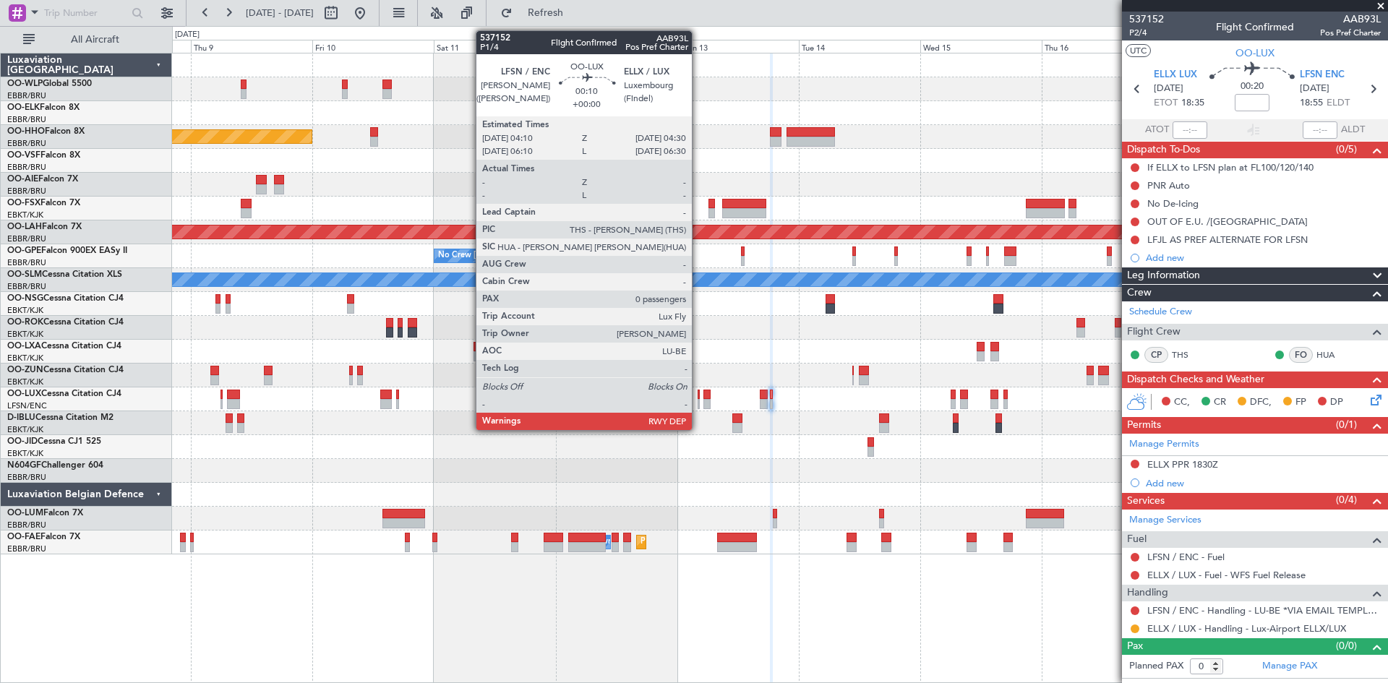
click at [698, 397] on div at bounding box center [699, 395] width 2 height 10
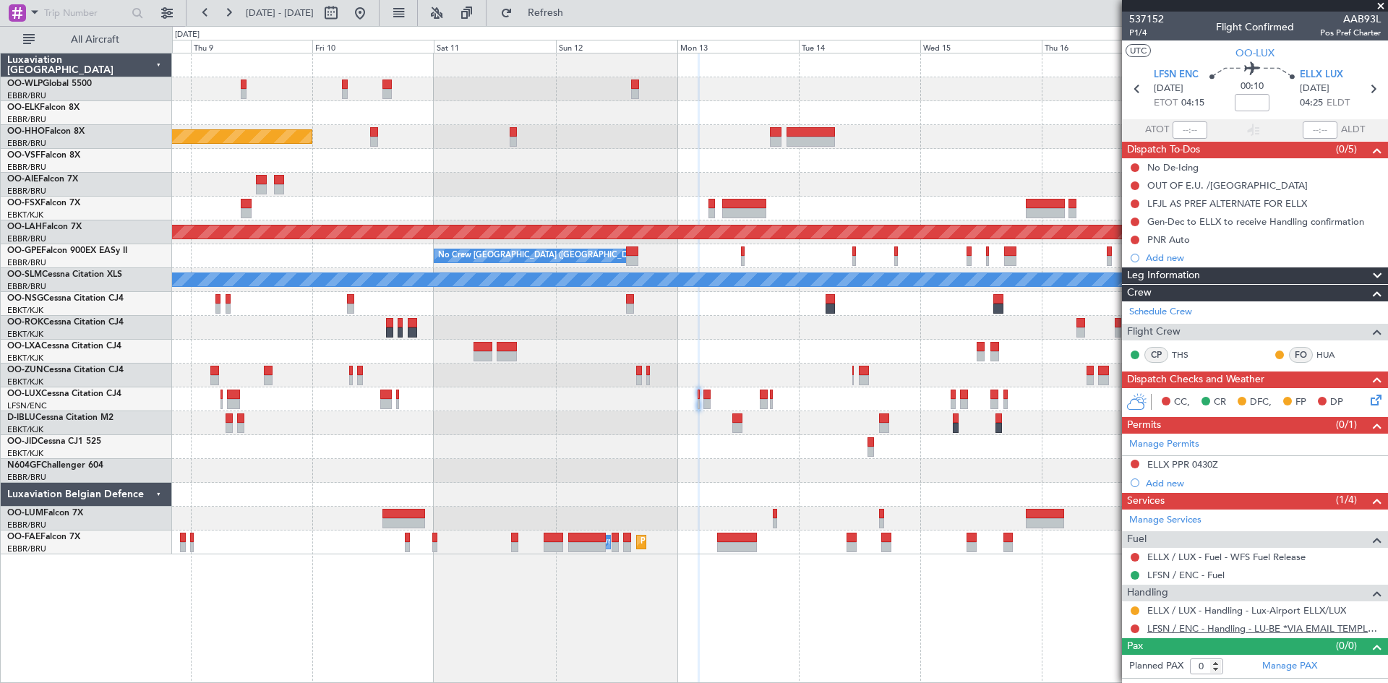
click at [1324, 628] on link "LFSN / ENC - Handling - LU-BE *VIA EMAIL TEMPLATE* LFSN / ENC" at bounding box center [1264, 628] width 234 height 12
click at [557, 17] on button "Refresh" at bounding box center [537, 12] width 87 height 23
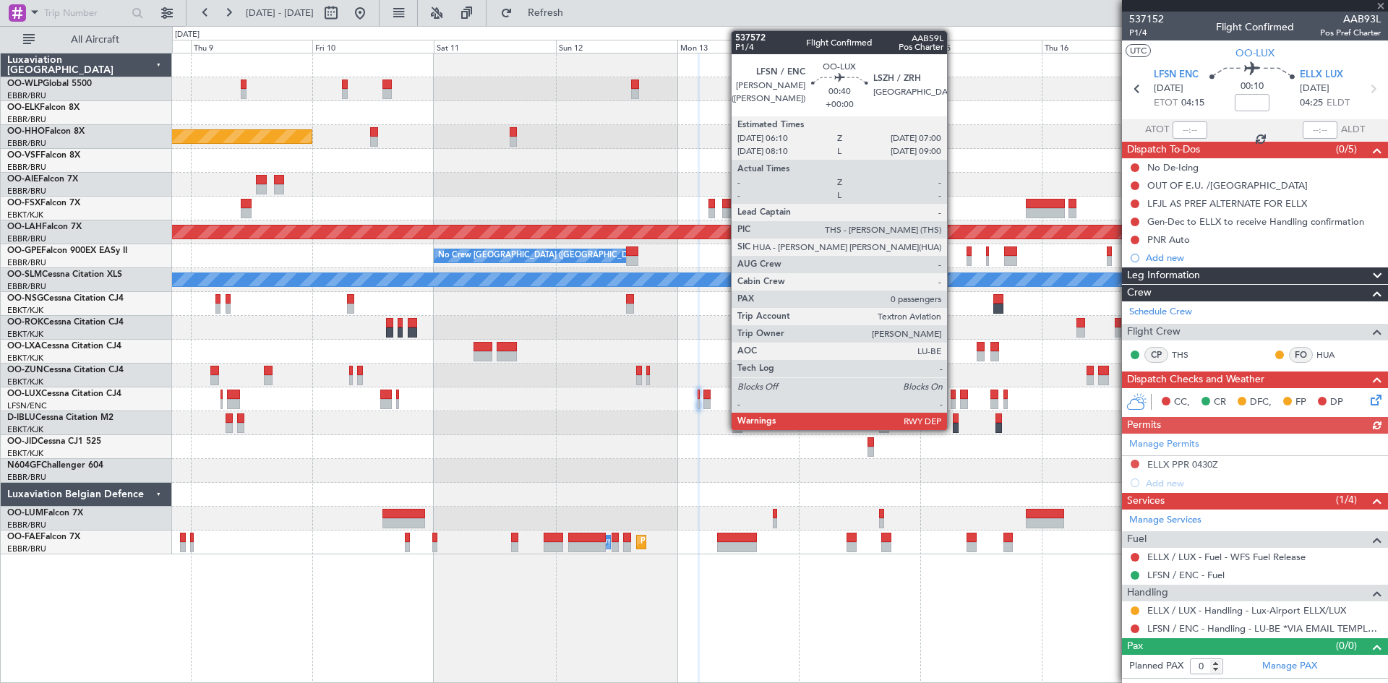
click at [953, 398] on div at bounding box center [953, 395] width 4 height 10
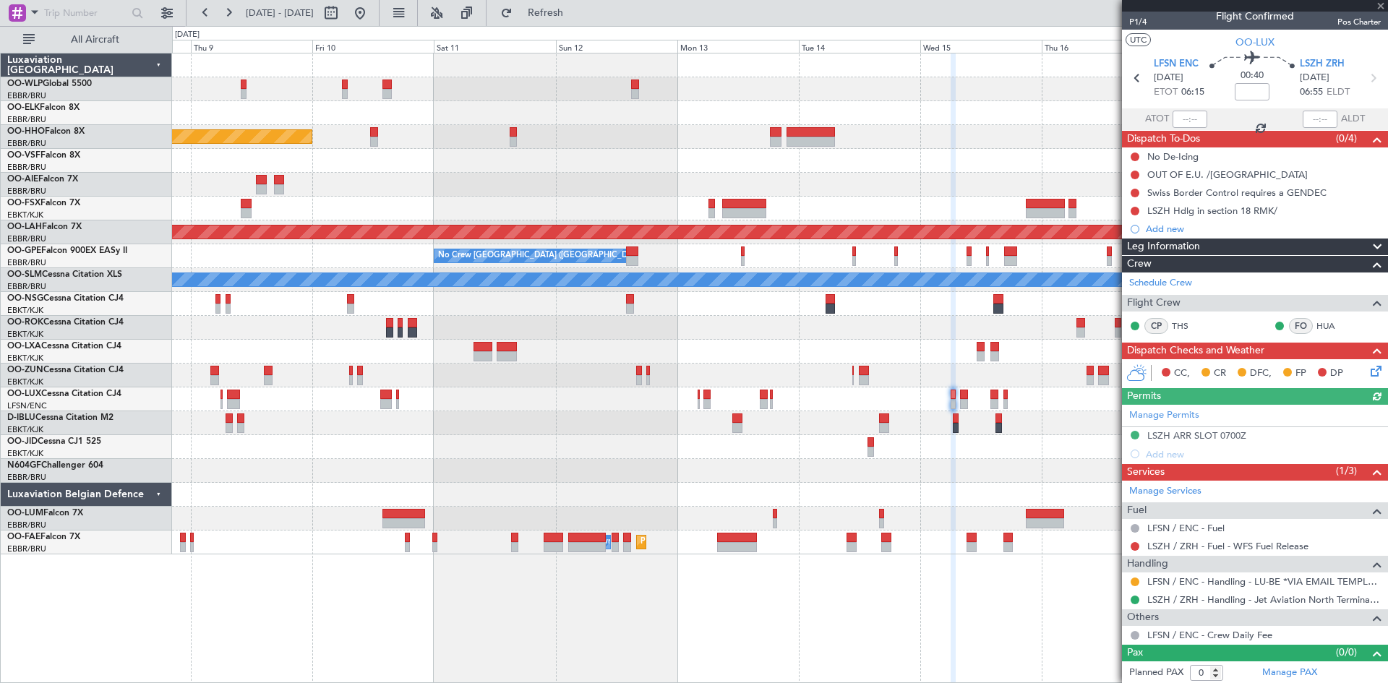
scroll to position [12, 0]
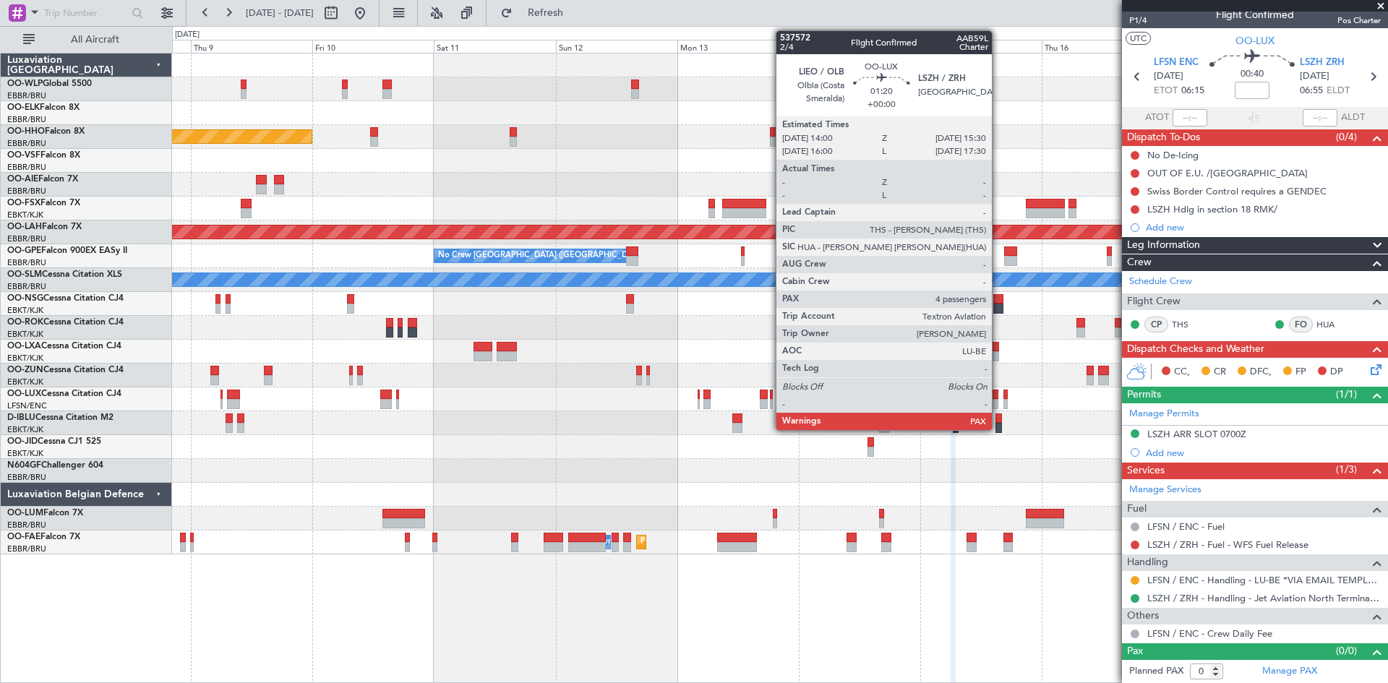
click at [998, 398] on div at bounding box center [994, 395] width 8 height 10
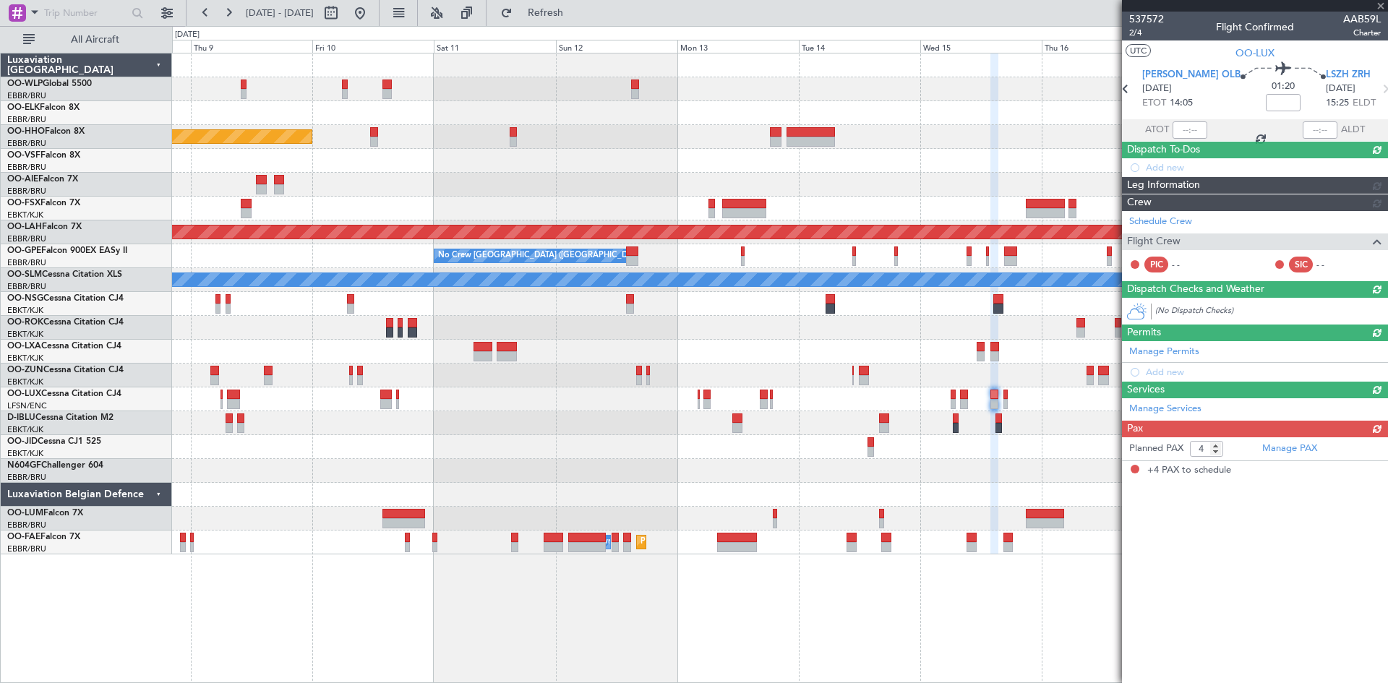
scroll to position [0, 0]
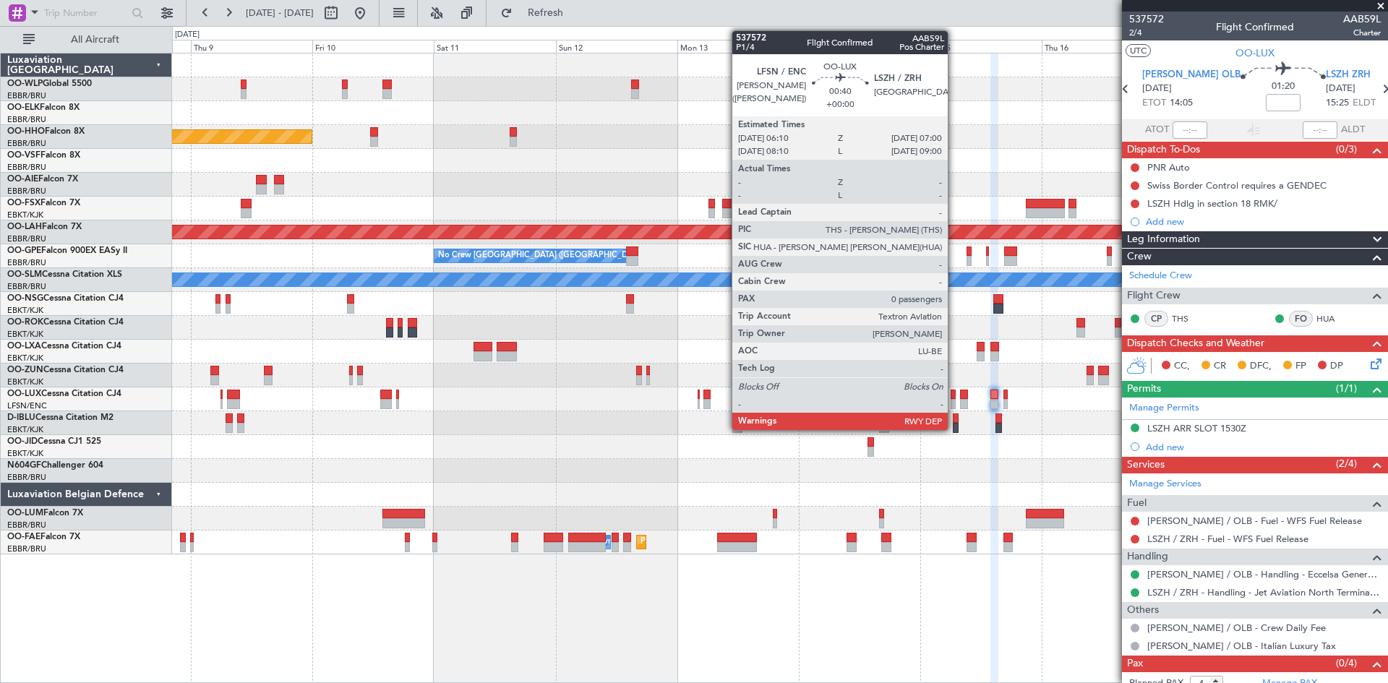
click at [955, 406] on div at bounding box center [953, 404] width 4 height 10
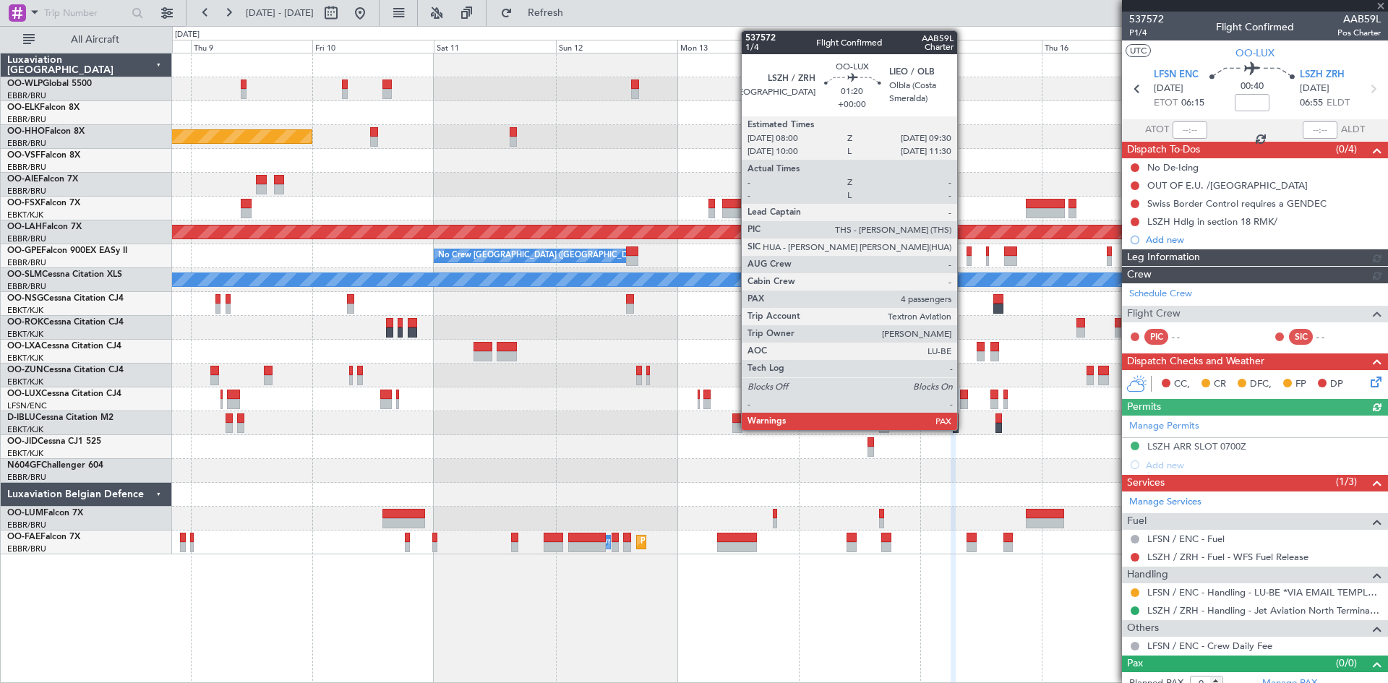
click at [964, 402] on div at bounding box center [964, 404] width 8 height 10
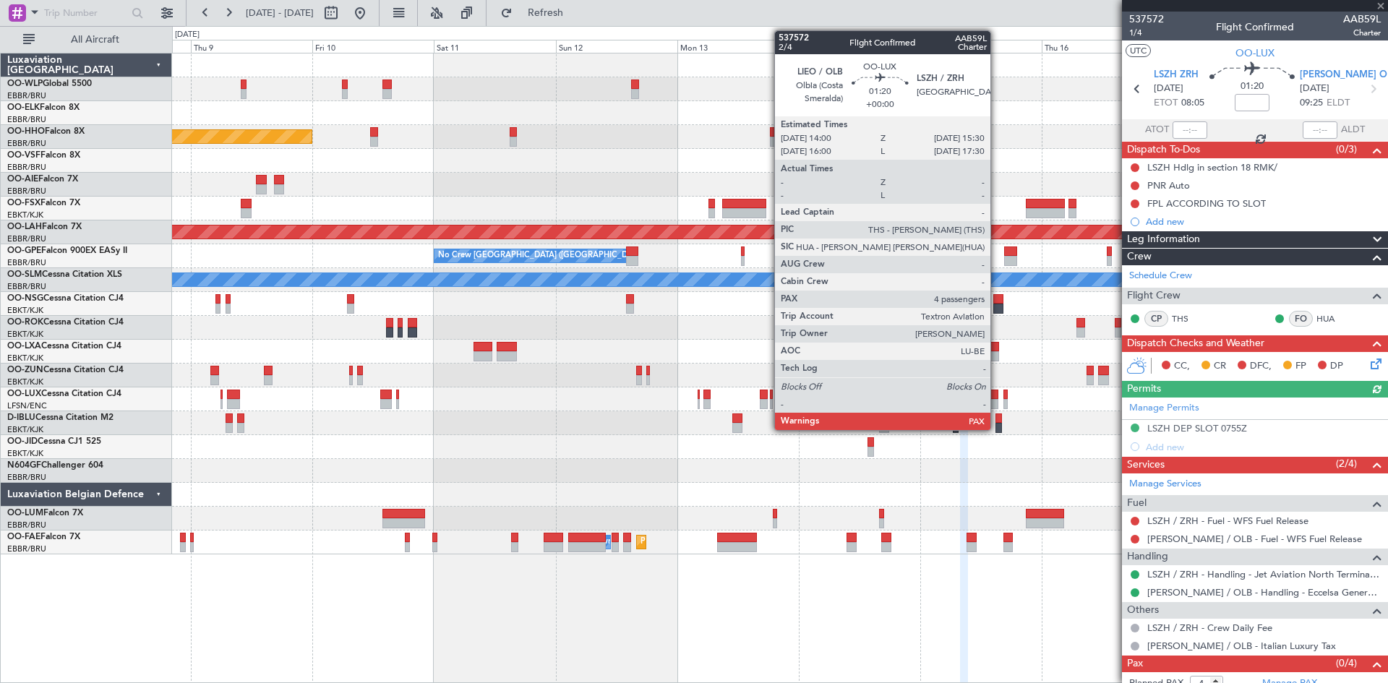
click at [997, 403] on div at bounding box center [994, 404] width 8 height 10
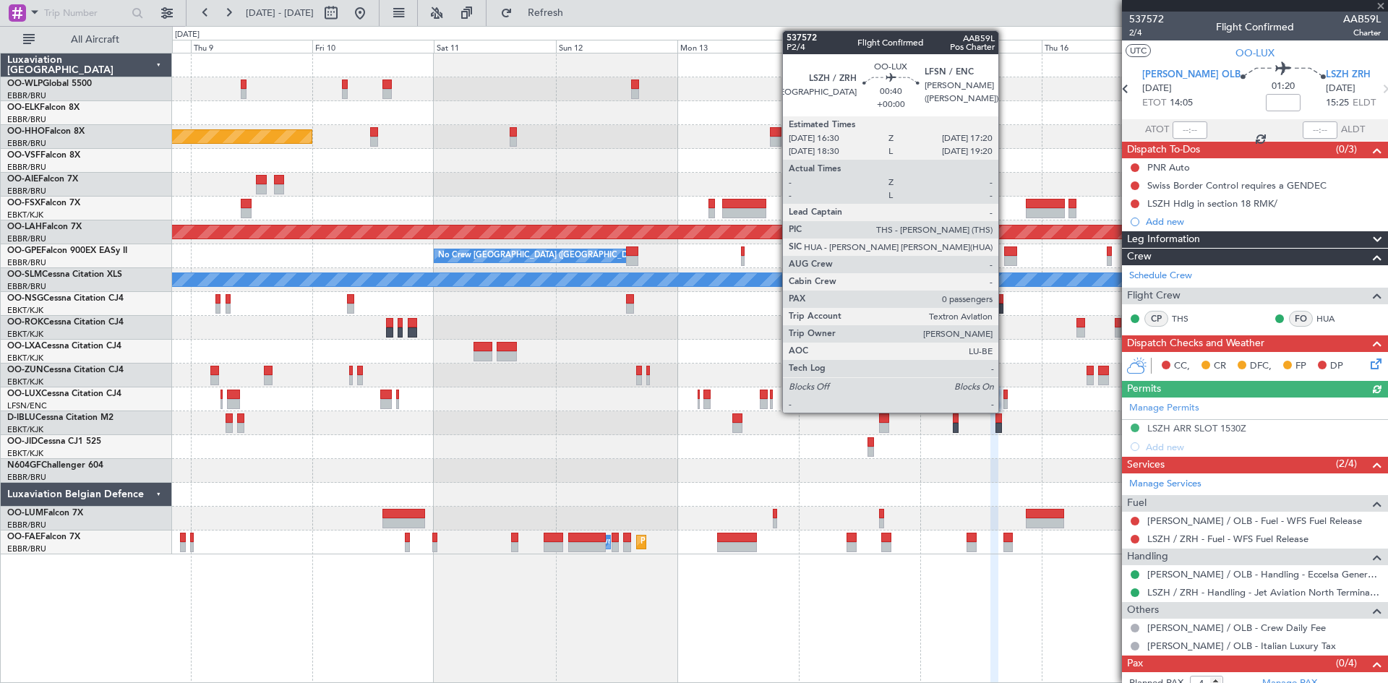
click at [1006, 399] on div at bounding box center [1005, 404] width 4 height 10
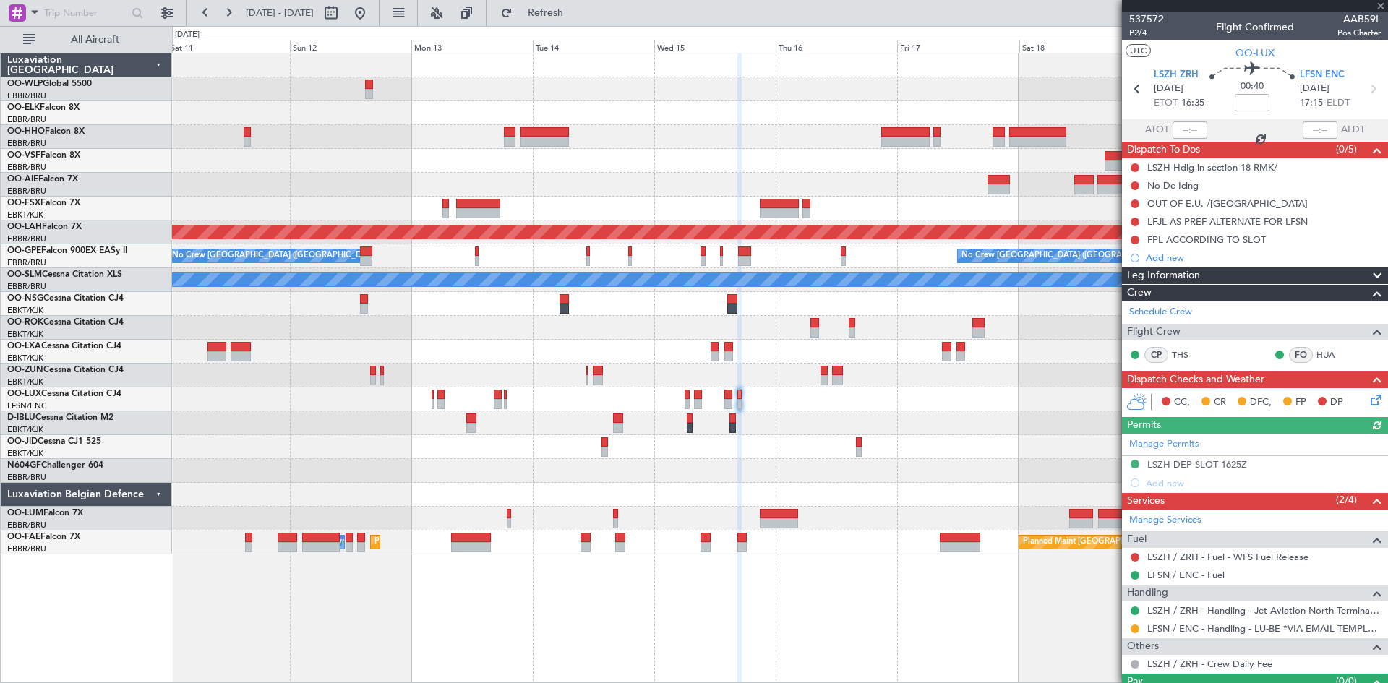
click at [706, 498] on div "Planned Maint Geneva (Cointrin) Planned Maint Alton-st Louis (St Louis Regl) No…" at bounding box center [779, 303] width 1215 height 501
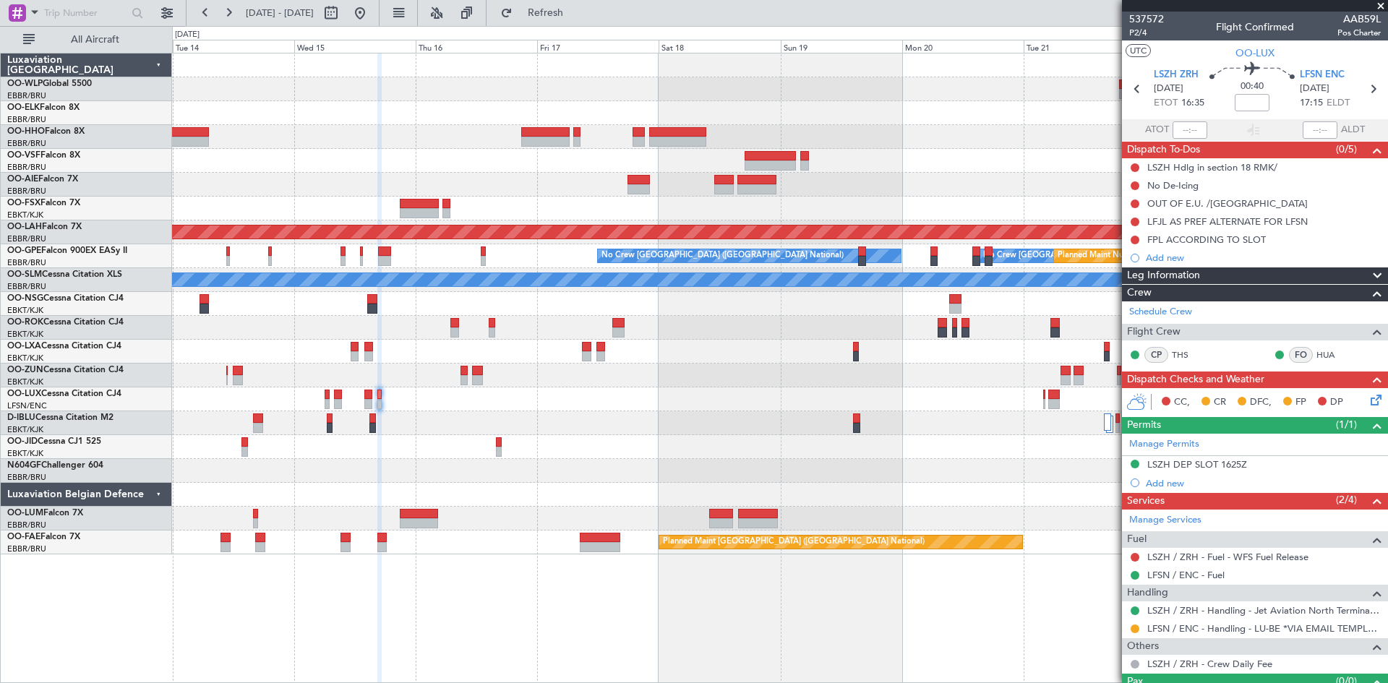
click at [601, 491] on div "Planned Maint Alton-st Louis (St Louis Regl) No Crew Brussels (Brussels Nationa…" at bounding box center [779, 303] width 1215 height 501
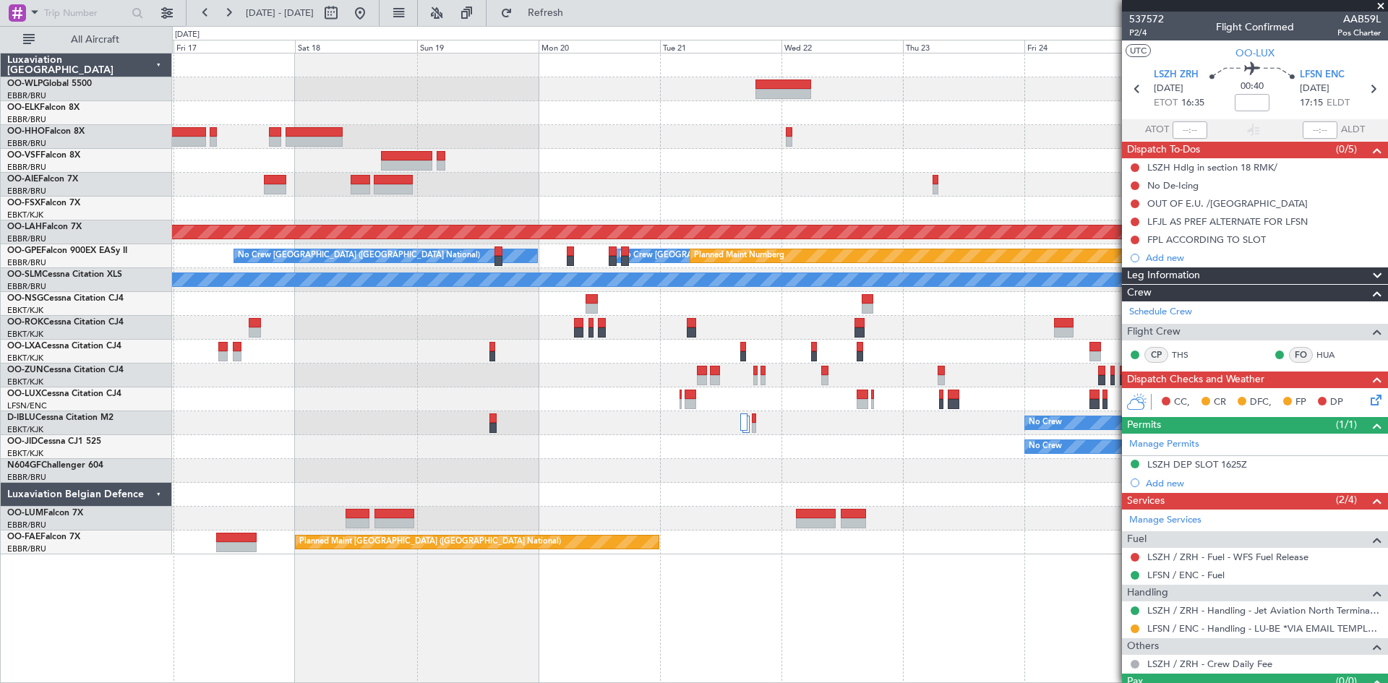
click at [589, 463] on div "Planned Maint Alton-st Louis (St Louis Regl) No Crew Brussels (Brussels Nationa…" at bounding box center [779, 303] width 1215 height 501
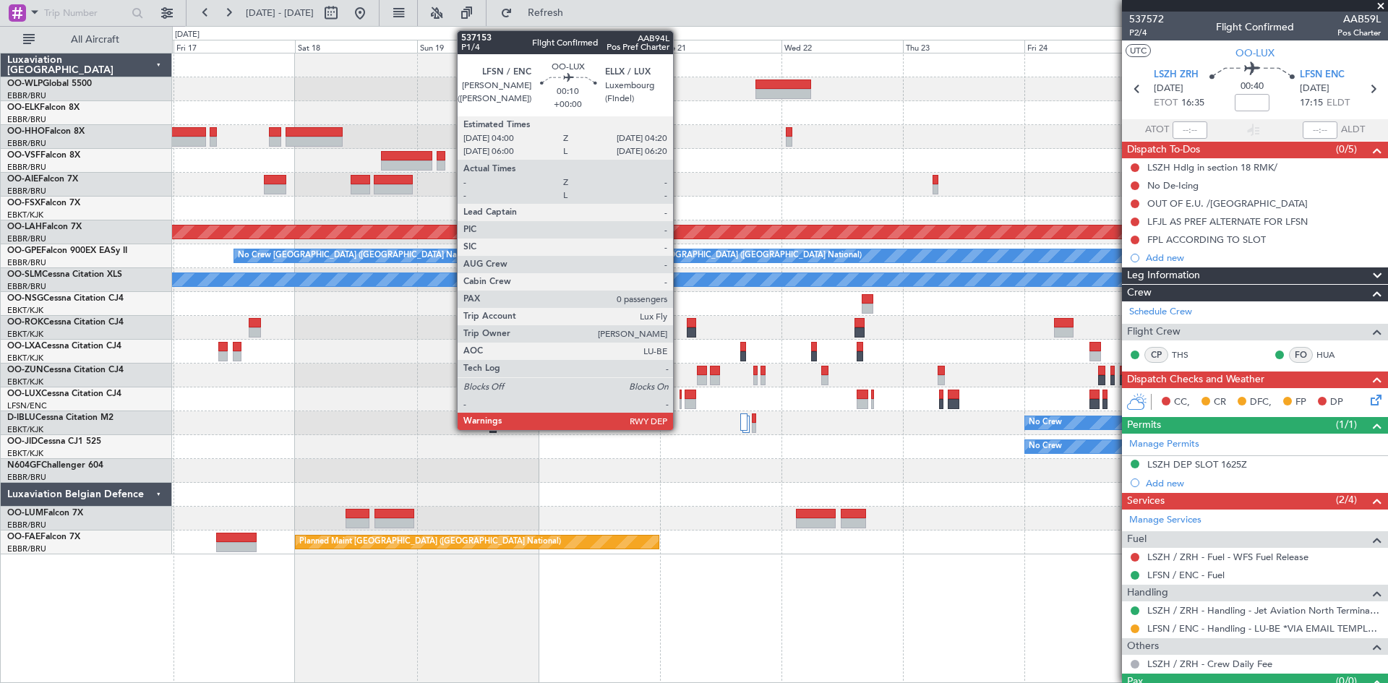
click at [680, 404] on div at bounding box center [681, 404] width 2 height 10
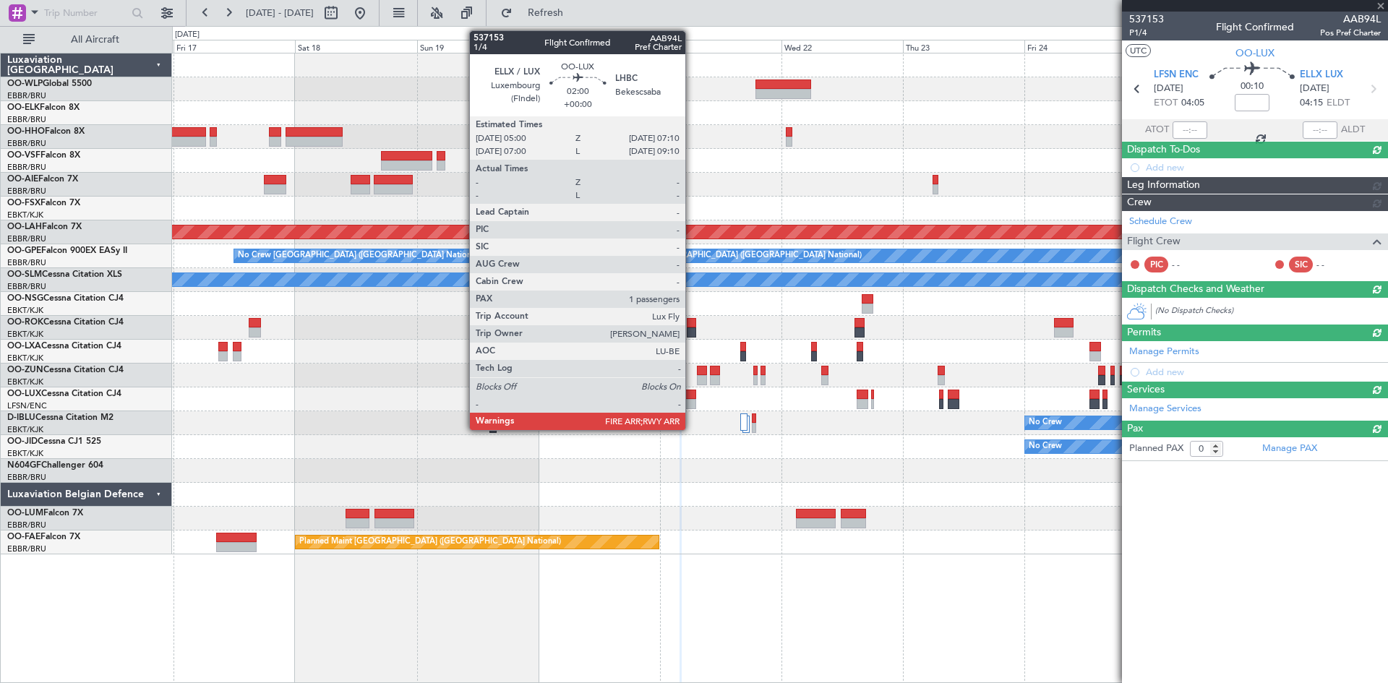
click at [692, 400] on div at bounding box center [691, 404] width 12 height 10
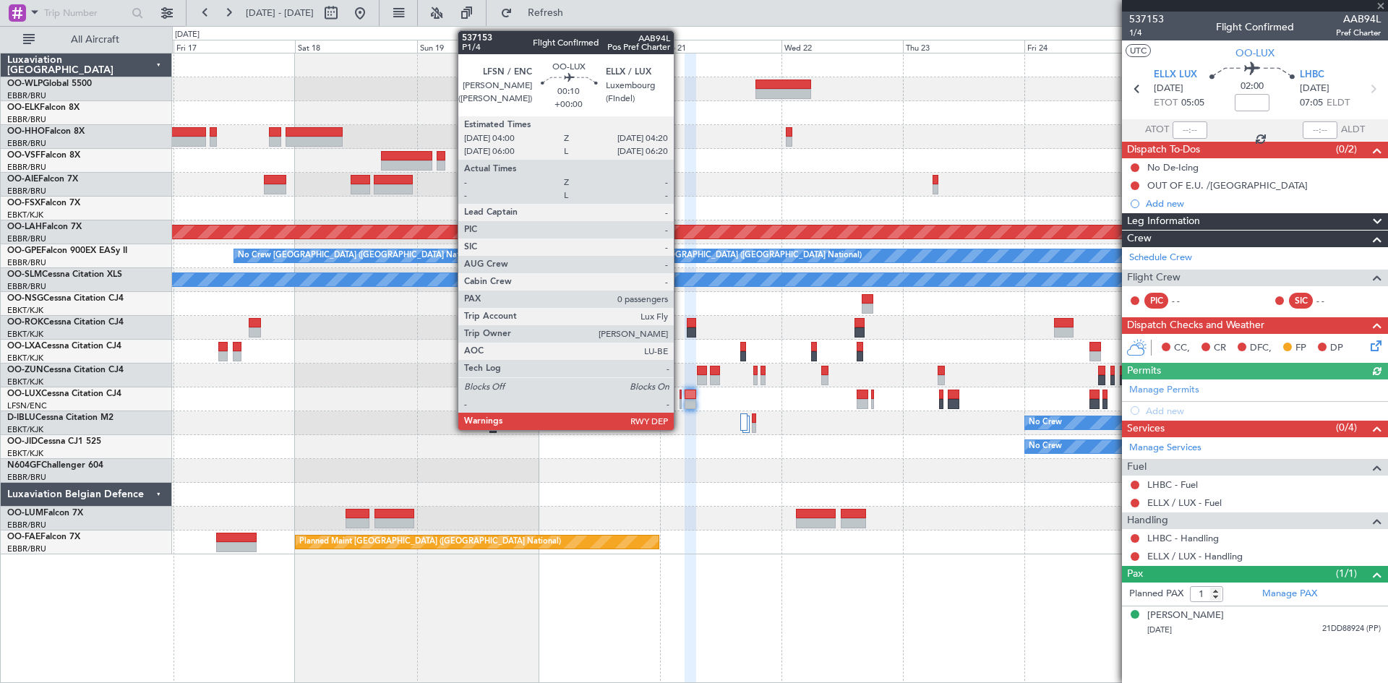
click at [680, 403] on div at bounding box center [681, 404] width 2 height 10
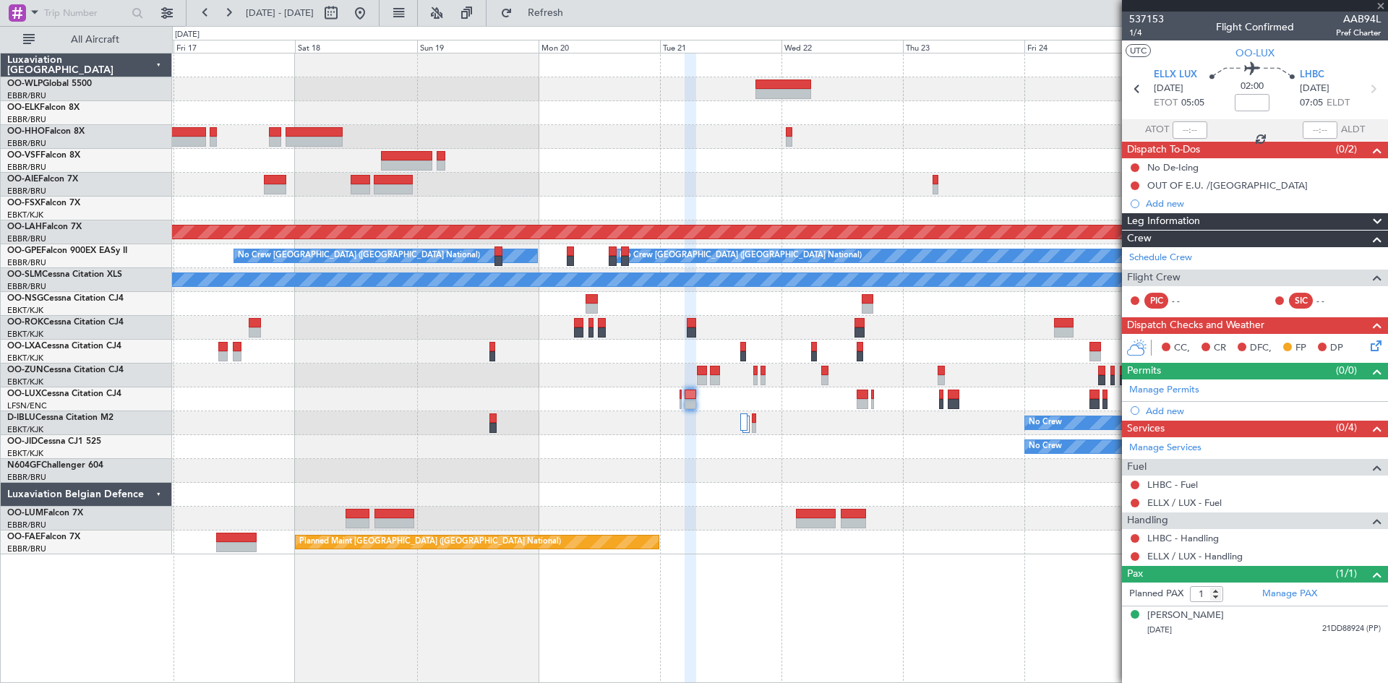
type input "0"
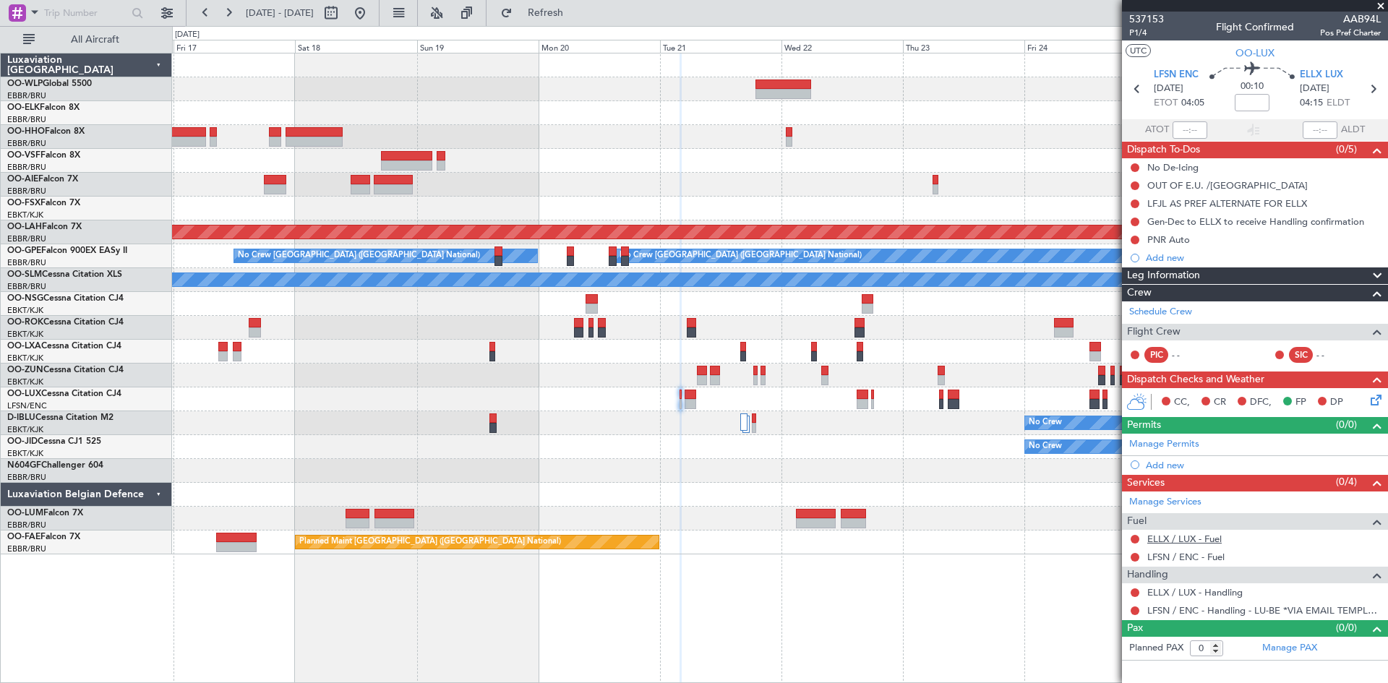
click at [1205, 541] on link "ELLX / LUX - Fuel" at bounding box center [1184, 539] width 74 height 12
click at [576, 15] on span "Refresh" at bounding box center [545, 13] width 61 height 10
click at [1188, 459] on div "Add new" at bounding box center [1257, 465] width 222 height 12
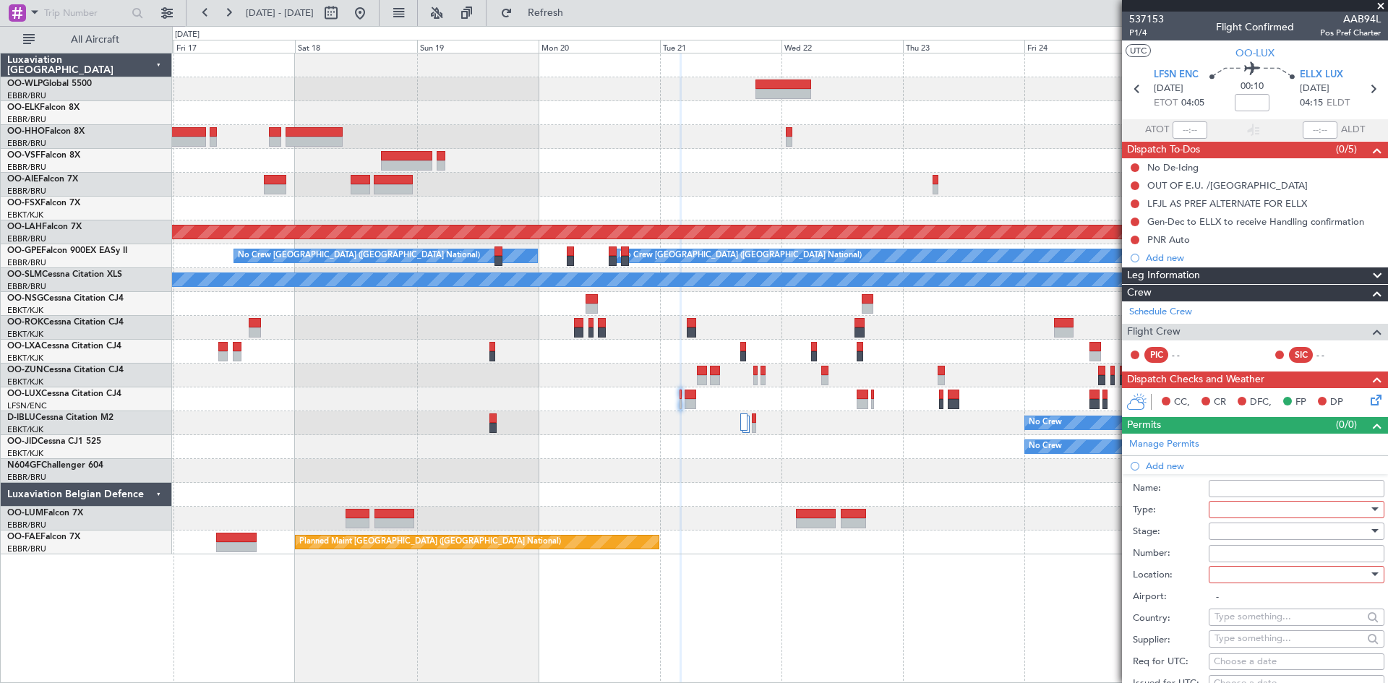
click at [1277, 511] on div at bounding box center [1292, 510] width 154 height 22
click at [1180, 493] on div at bounding box center [694, 341] width 1388 height 683
click at [1047, 536] on div "Owner Melsbroek Air Base Planned Maint Brussels (Brussels National)" at bounding box center [779, 543] width 1215 height 24
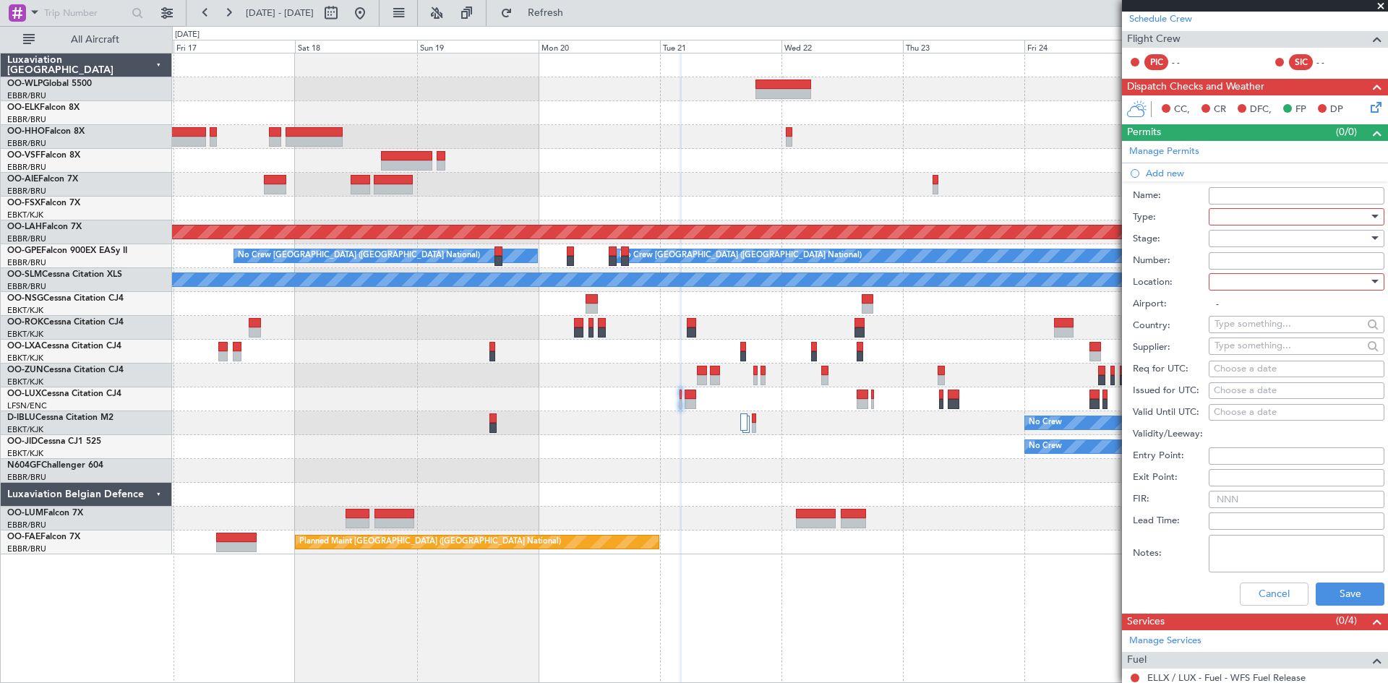
scroll to position [361, 0]
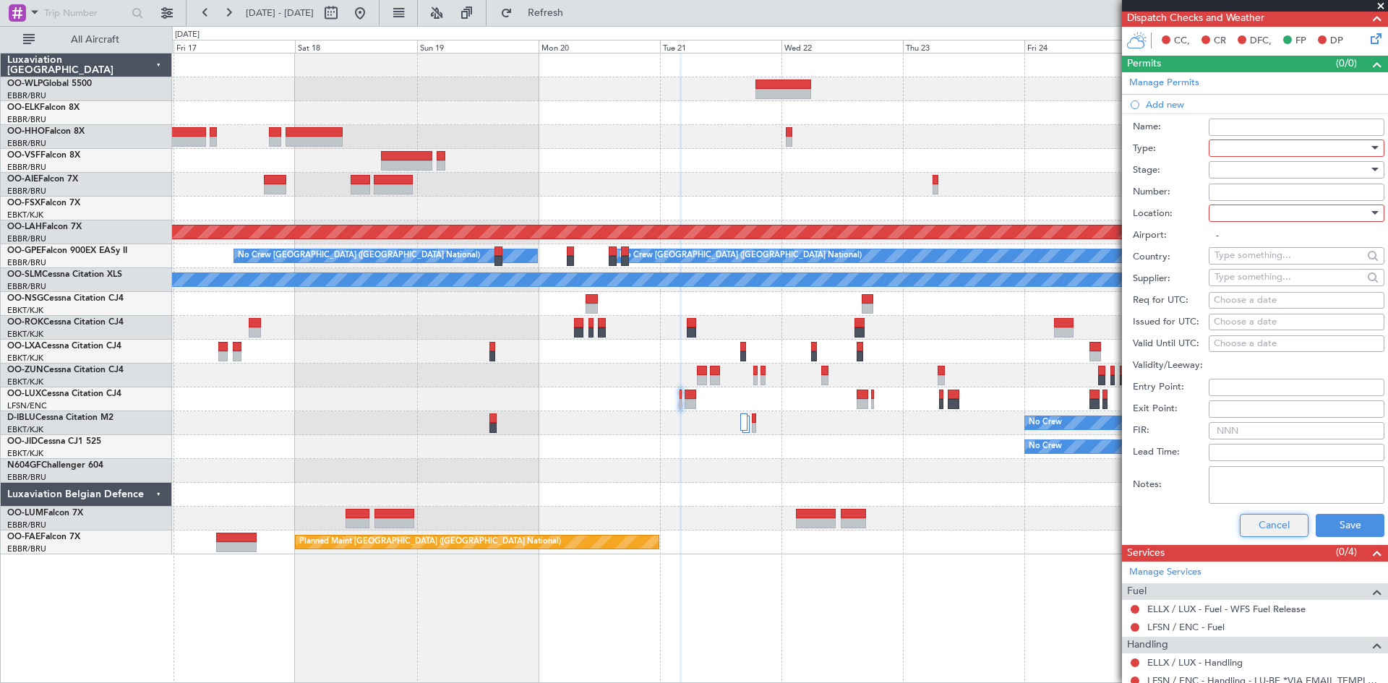
click at [1262, 528] on button "Cancel" at bounding box center [1274, 525] width 69 height 23
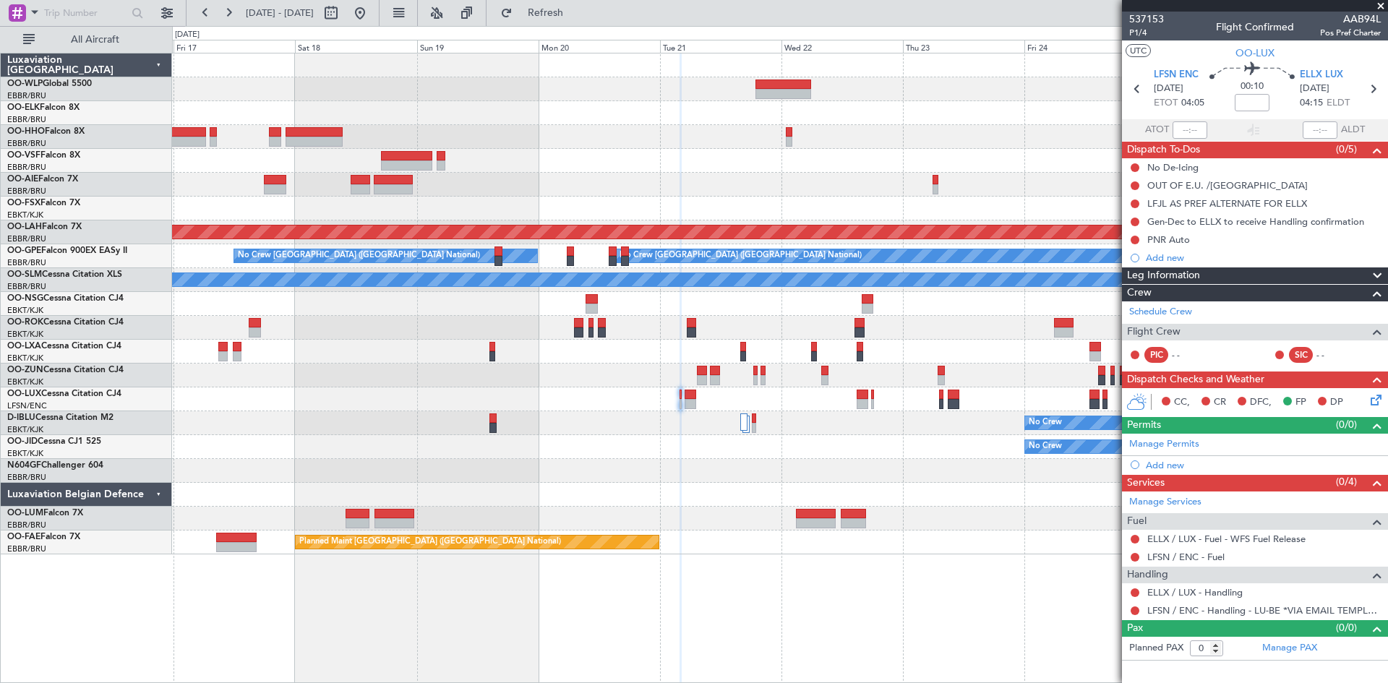
scroll to position [0, 0]
click at [1259, 440] on div "Manage Permits" at bounding box center [1255, 445] width 266 height 22
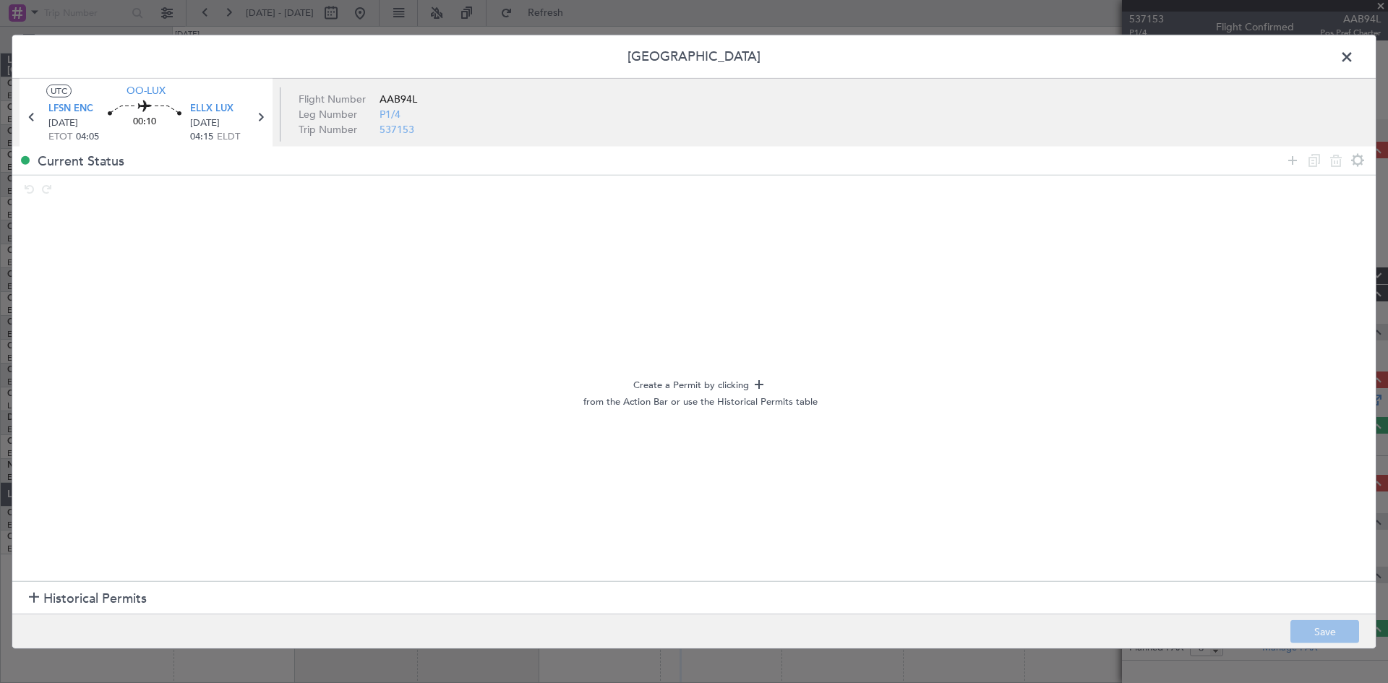
click at [108, 601] on span "Historical Permits" at bounding box center [94, 599] width 103 height 20
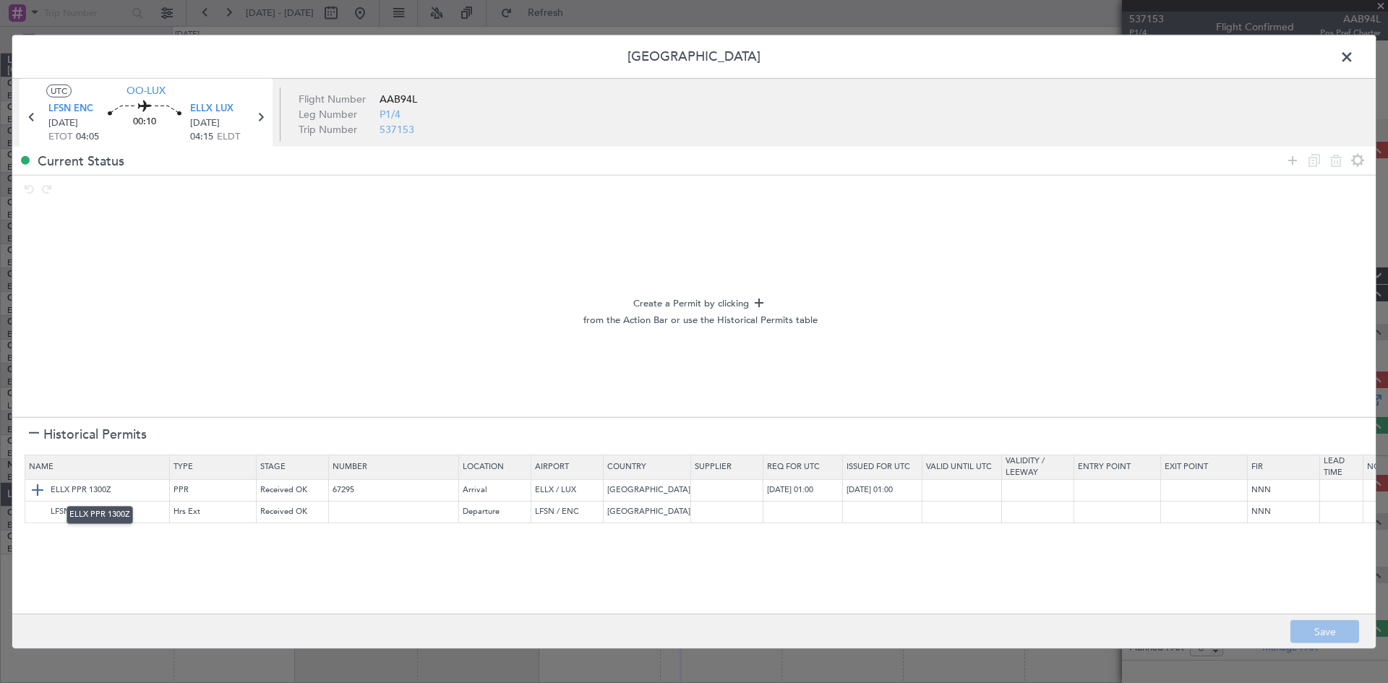
click at [36, 485] on img at bounding box center [37, 489] width 17 height 17
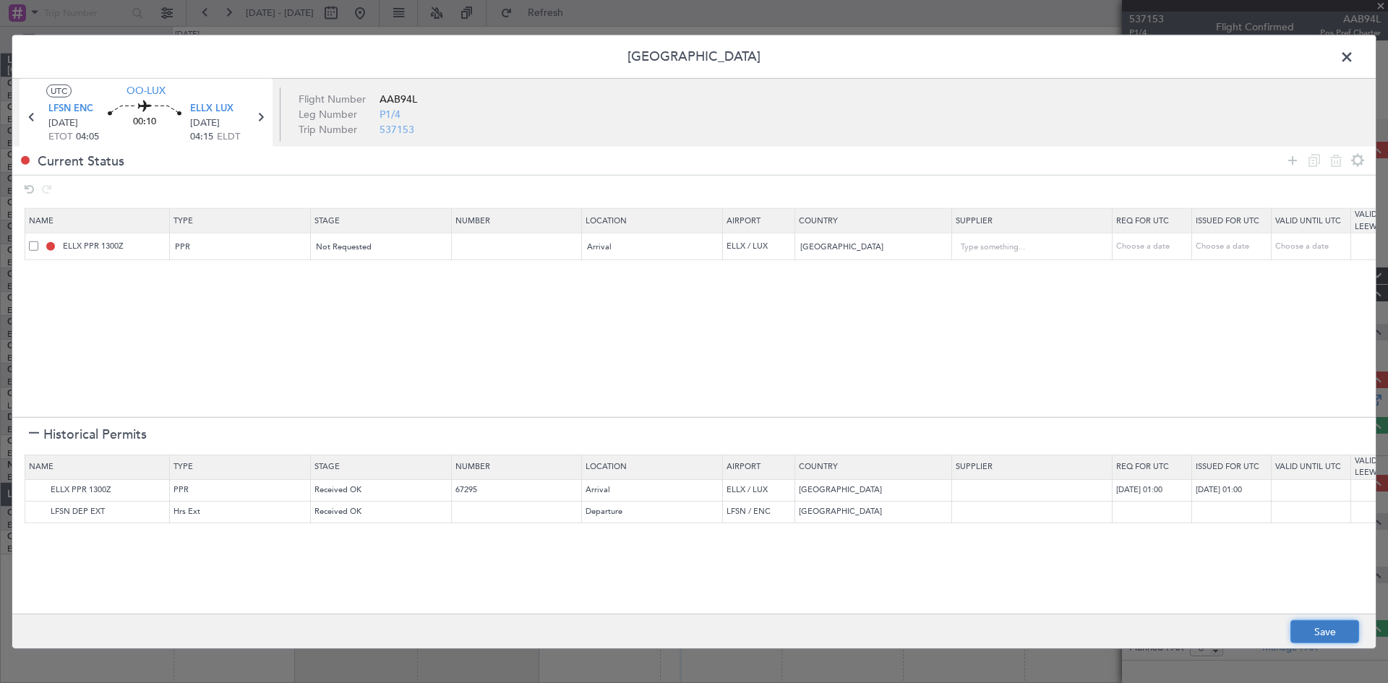
click at [1330, 625] on button "Save" at bounding box center [1324, 631] width 69 height 23
type input "ELLX PPR"
type input "NNN"
click at [1354, 59] on span at bounding box center [1354, 60] width 0 height 29
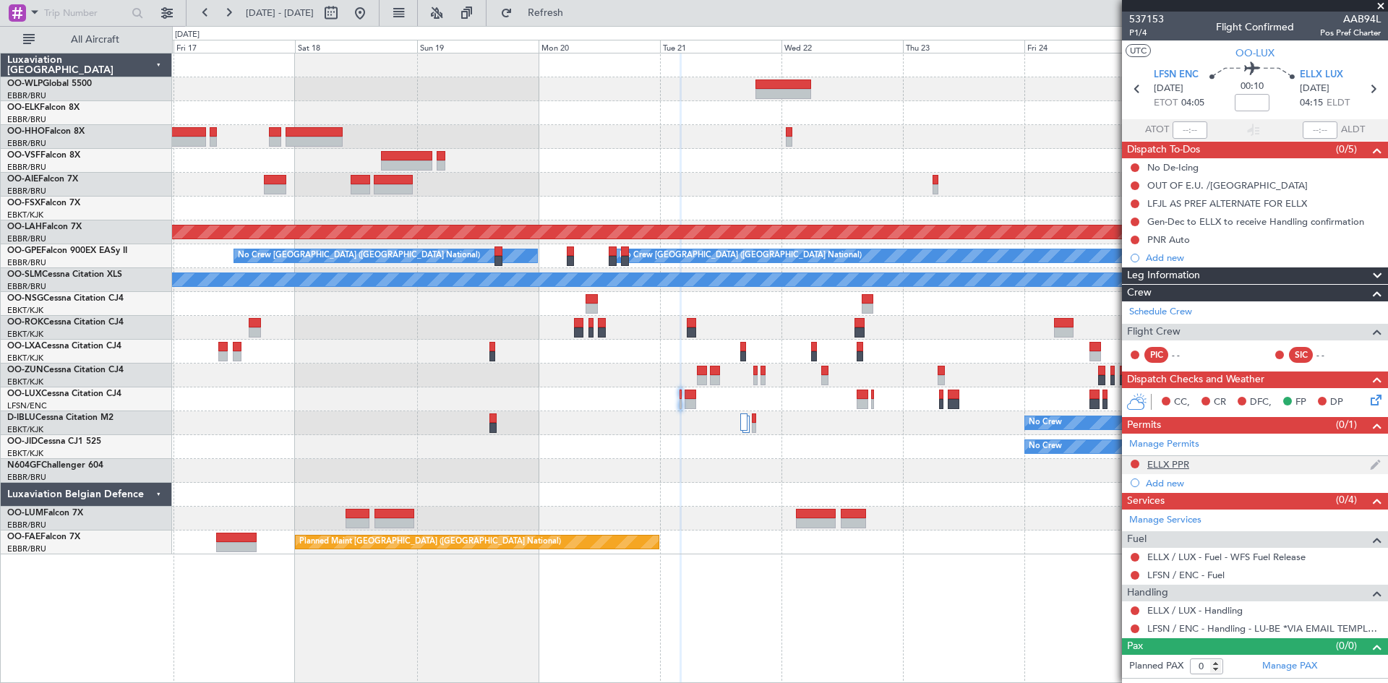
click at [1203, 466] on div "ELLX PPR" at bounding box center [1255, 465] width 266 height 18
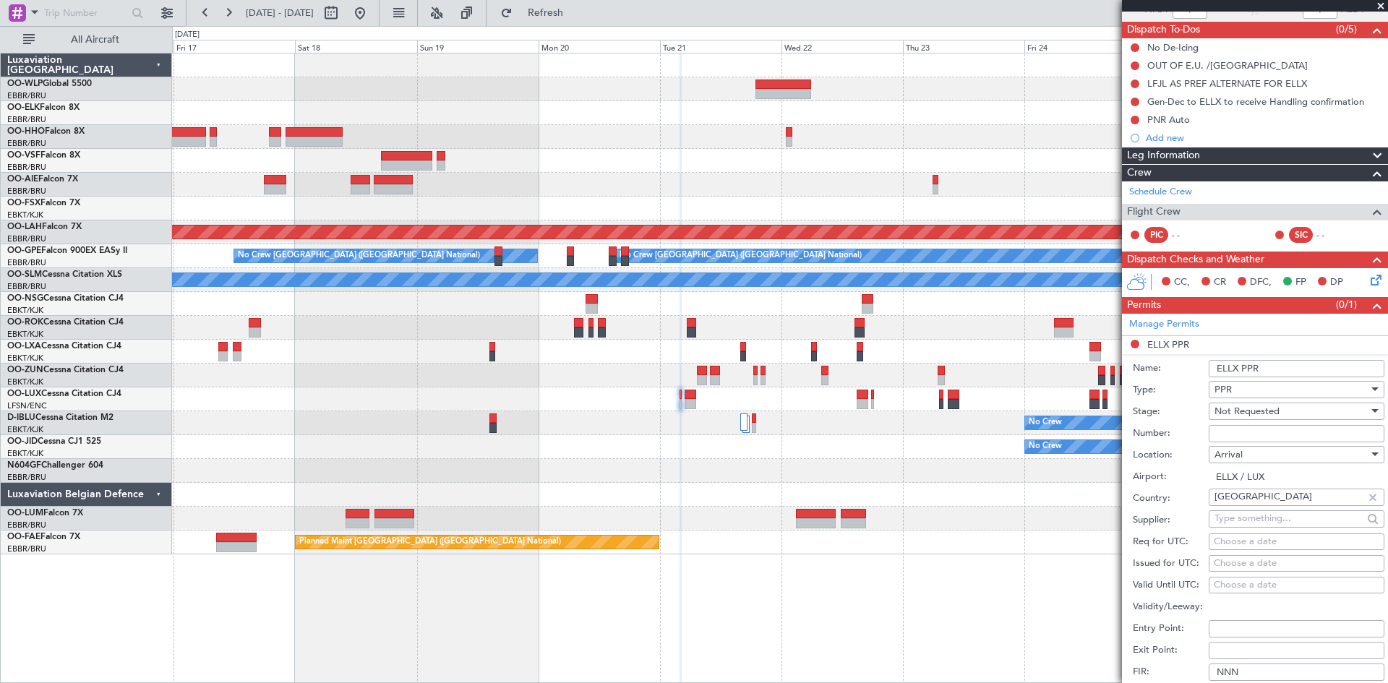
scroll to position [145, 0]
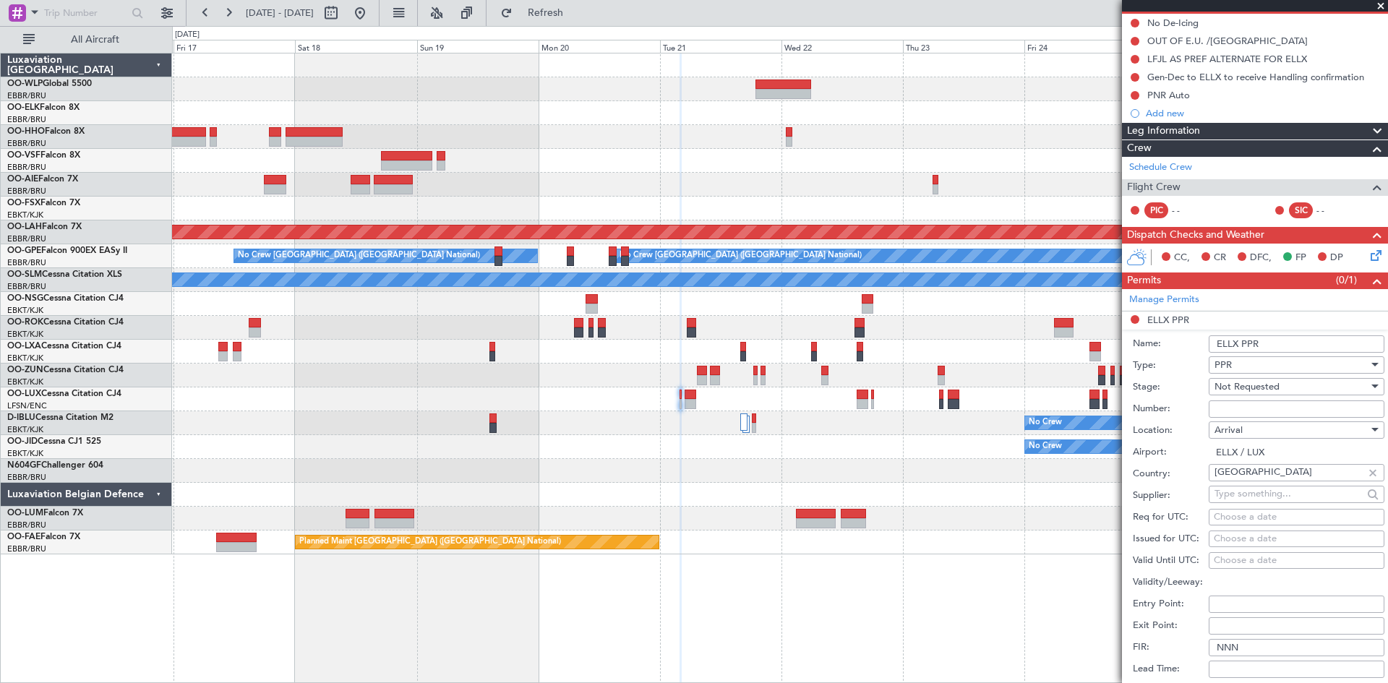
click at [1239, 515] on div "Choose a date" at bounding box center [1297, 517] width 166 height 14
select select "10"
select select "2025"
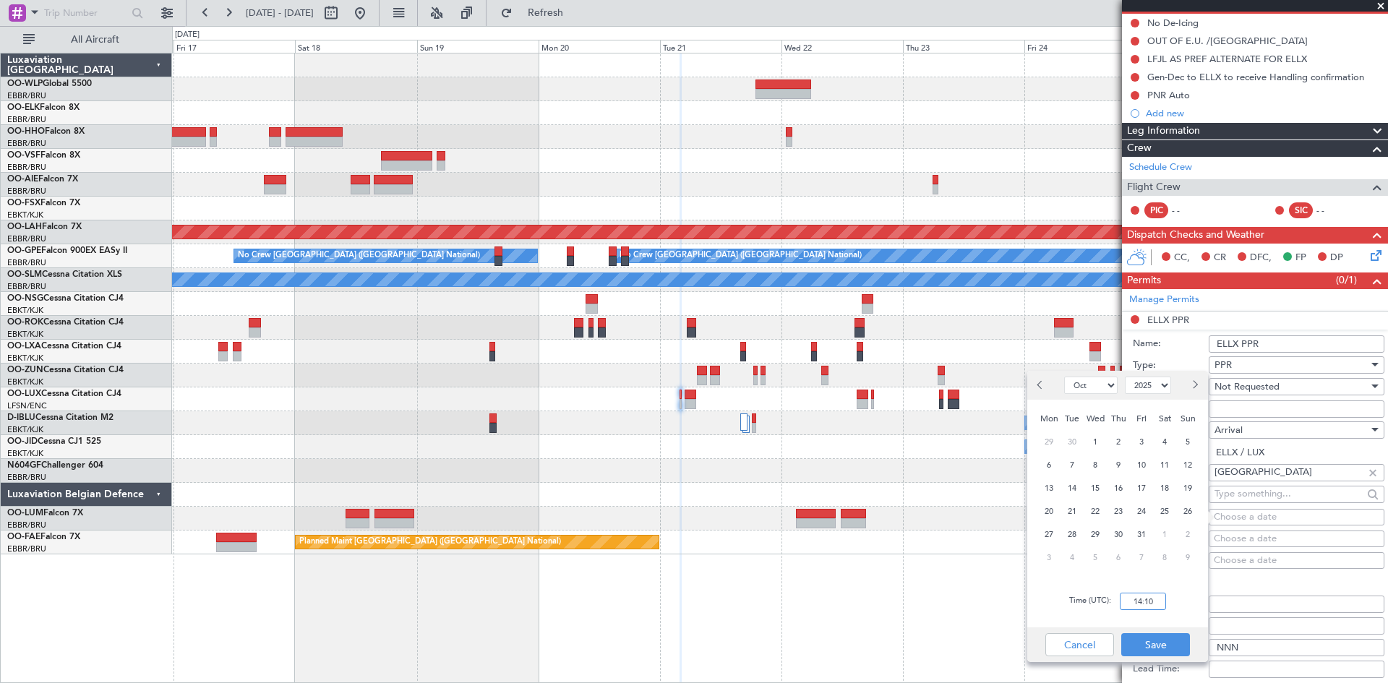
click at [1136, 596] on input "14:10" at bounding box center [1143, 601] width 46 height 17
type input "04:20"
click at [1167, 639] on button "Save" at bounding box center [1155, 644] width 69 height 23
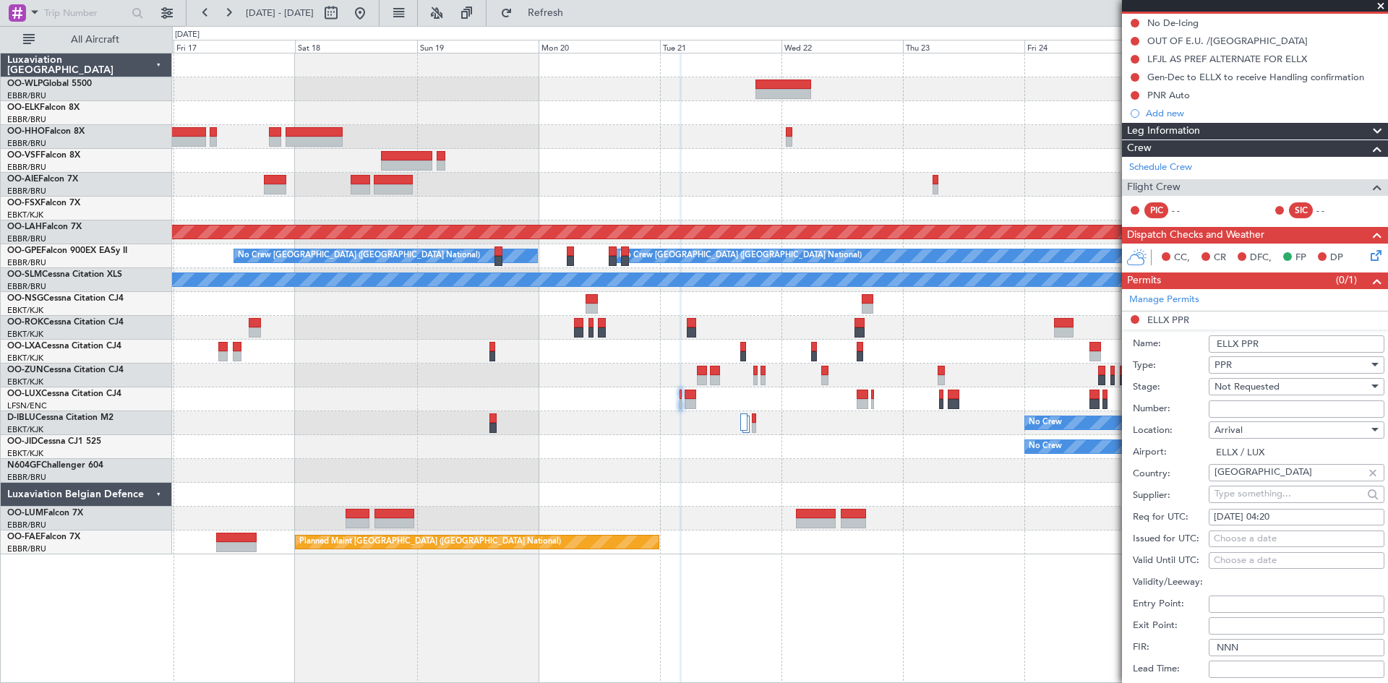
scroll to position [289, 0]
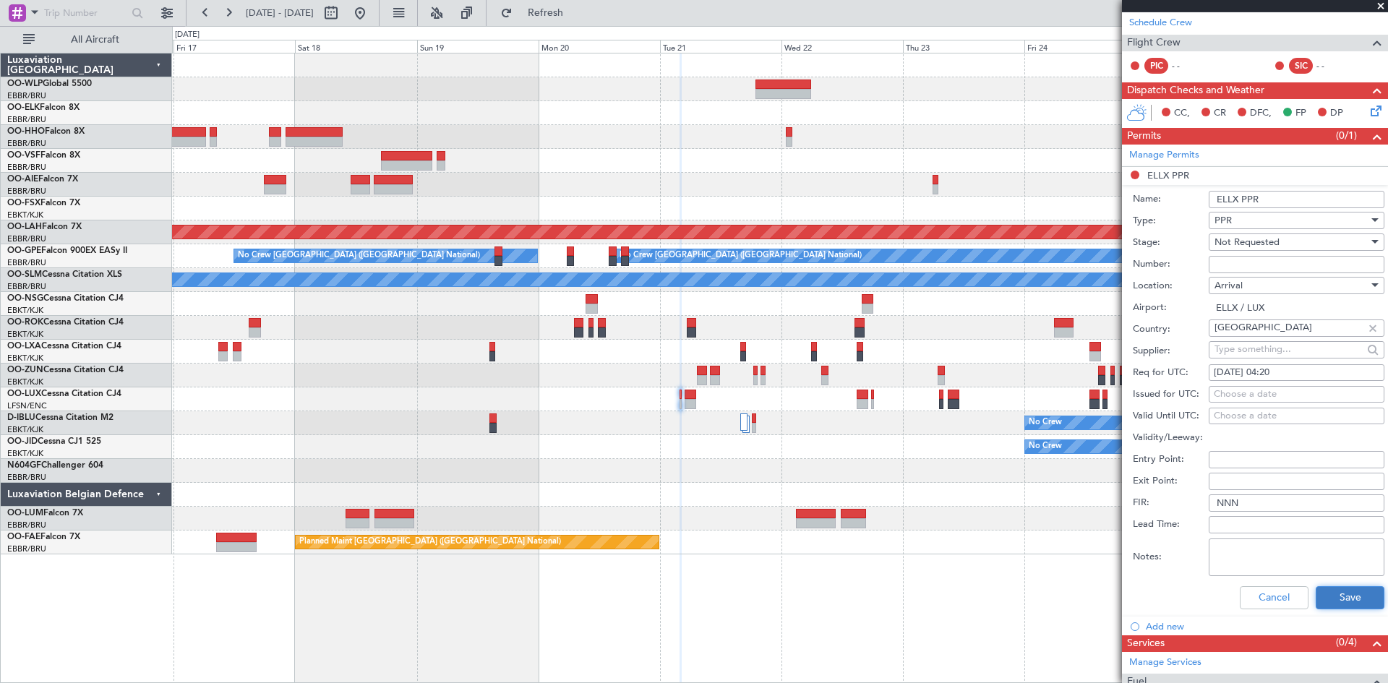
click at [1334, 591] on button "Save" at bounding box center [1350, 597] width 69 height 23
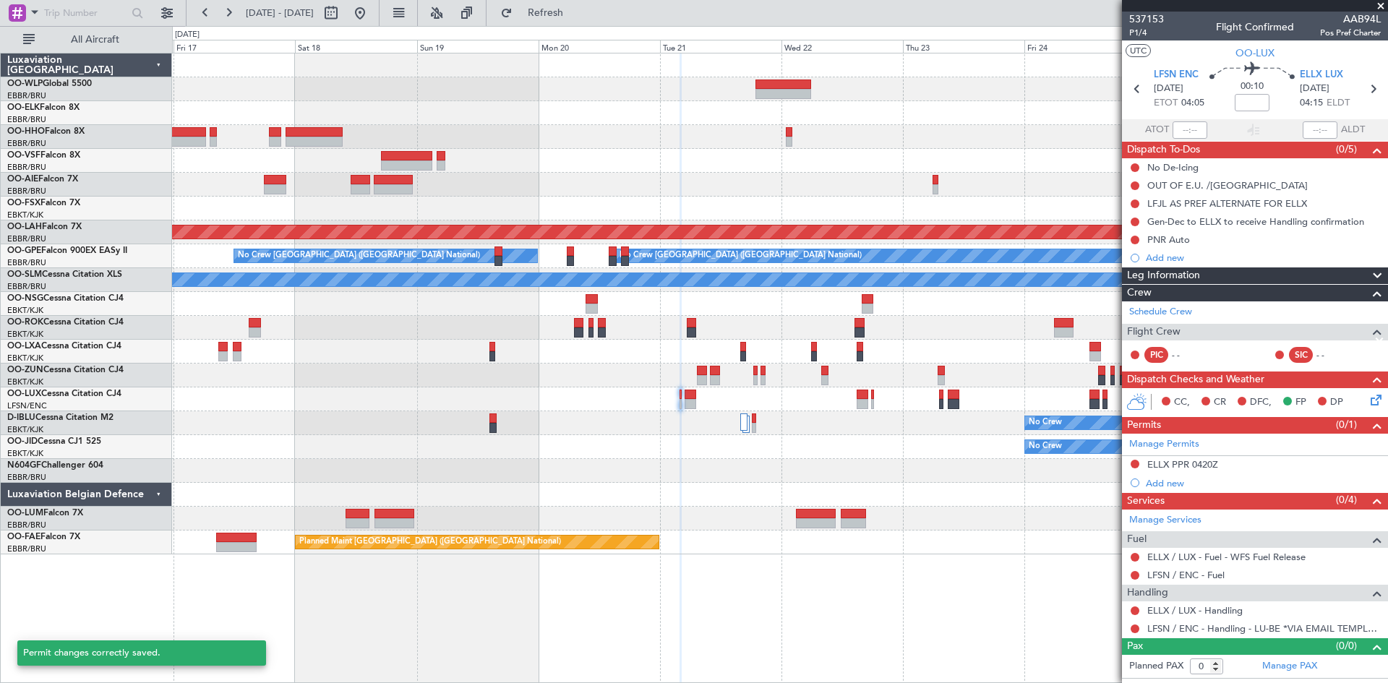
scroll to position [0, 0]
click at [572, 14] on span "Refresh" at bounding box center [545, 13] width 61 height 10
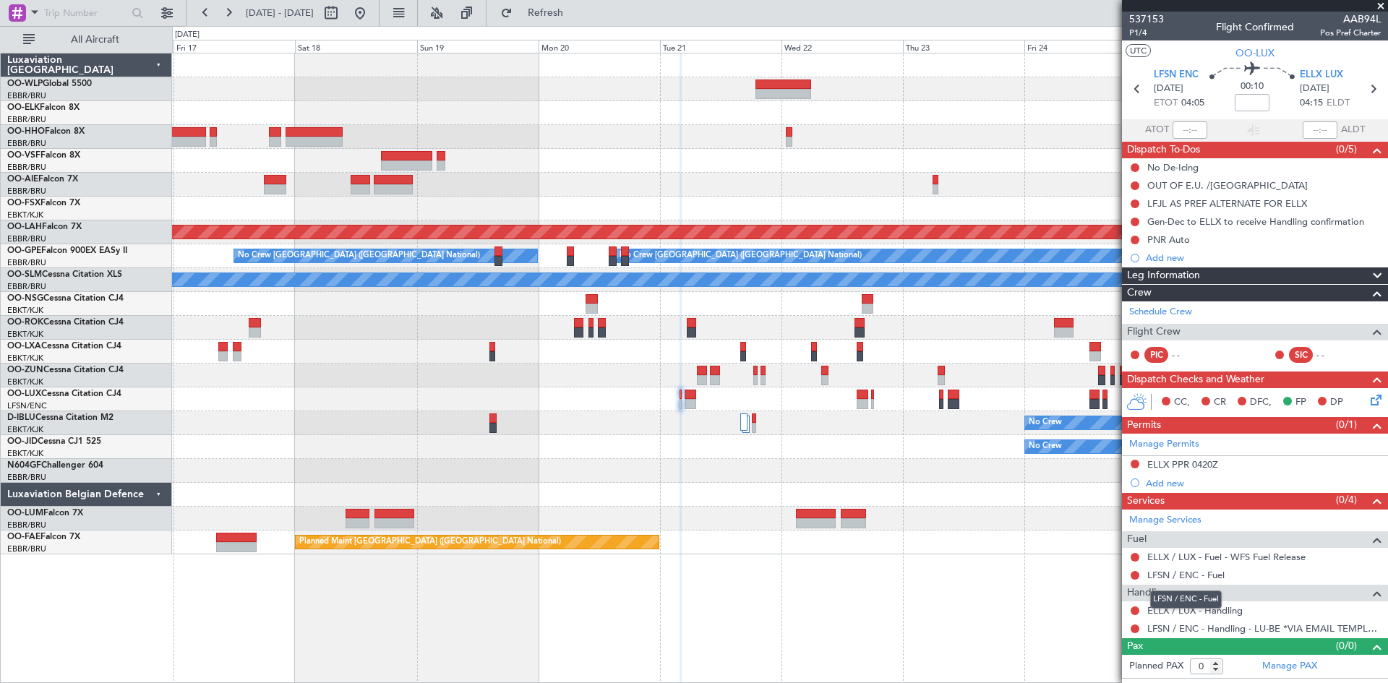
click at [1215, 608] on div "LFSN / ENC - Fuel" at bounding box center [1186, 600] width 72 height 18
click at [1209, 607] on link "ELLX / LUX - Handling" at bounding box center [1194, 610] width 95 height 12
click at [549, 4] on button "Refresh" at bounding box center [537, 12] width 87 height 23
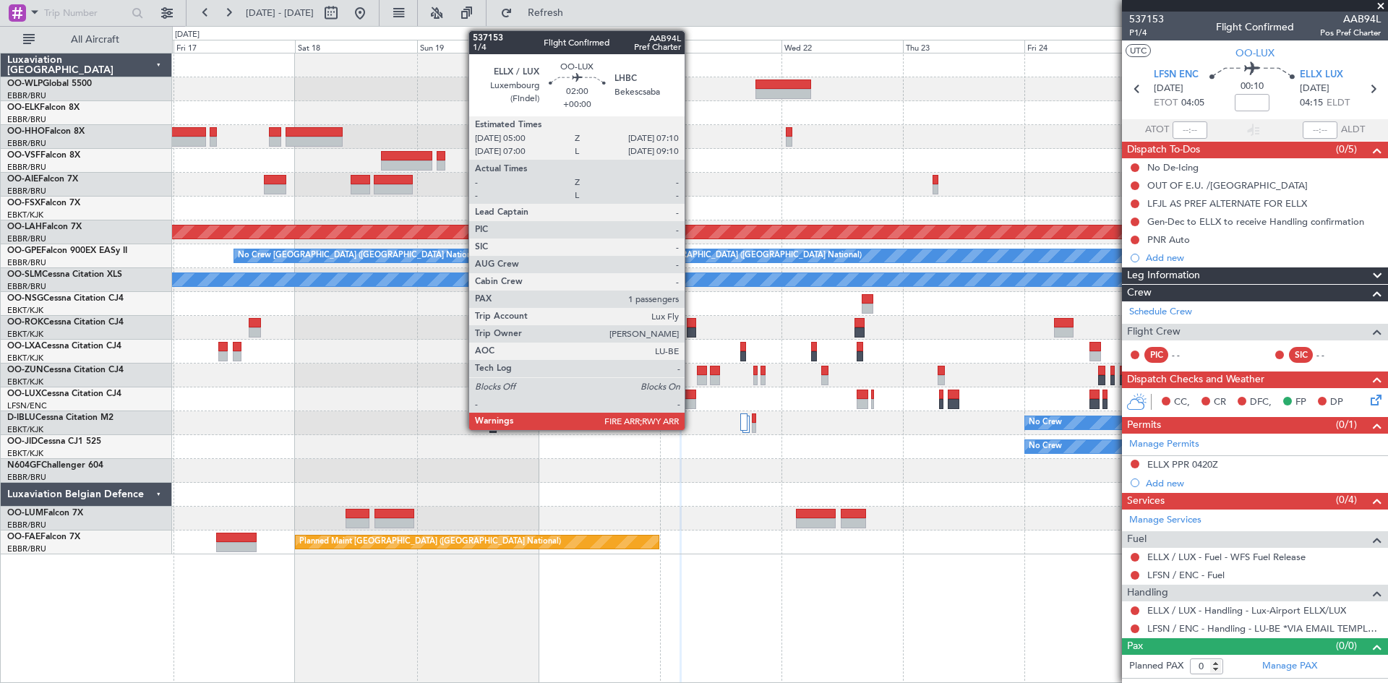
click at [691, 400] on div at bounding box center [691, 404] width 12 height 10
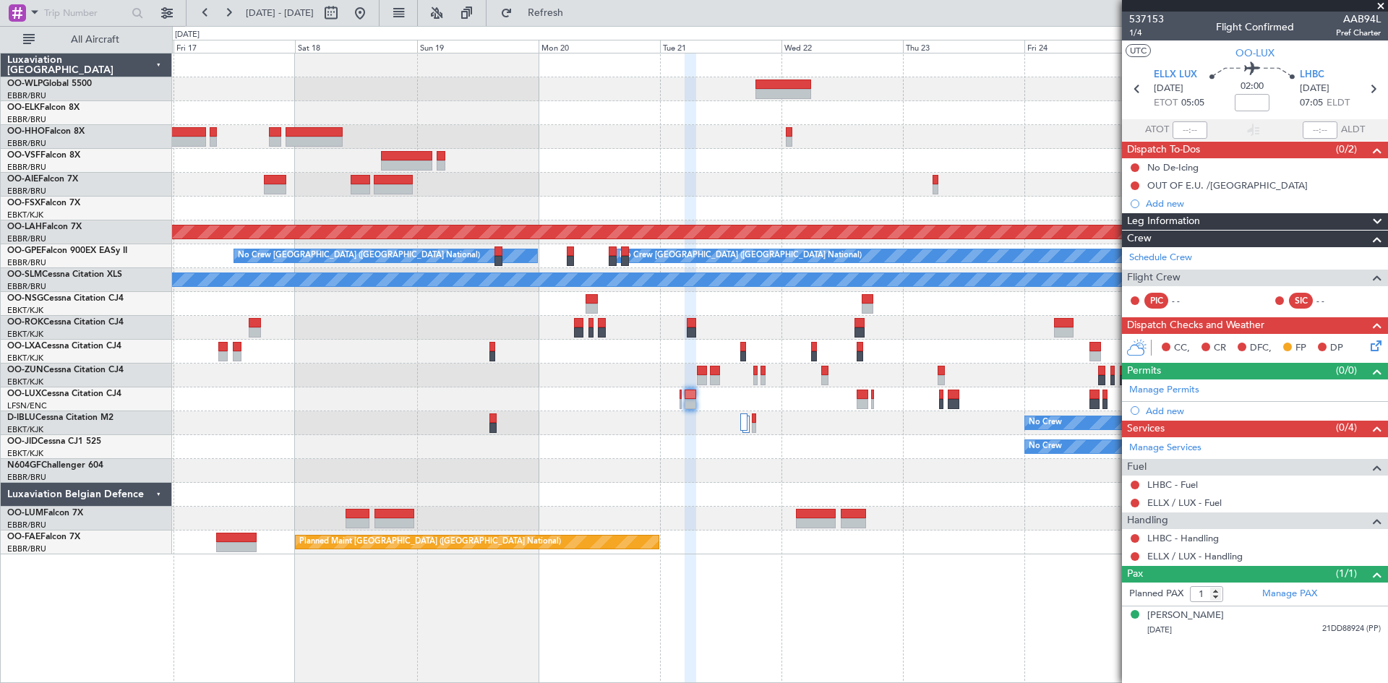
click at [1222, 537] on div "LHBC - Handling" at bounding box center [1255, 538] width 266 height 18
click at [1216, 539] on link "LHBC - Handling" at bounding box center [1183, 538] width 72 height 12
click at [1312, 71] on span "LHBC" at bounding box center [1312, 75] width 25 height 14
click at [576, 9] on span "Refresh" at bounding box center [545, 13] width 61 height 10
click at [1228, 560] on link "ELLX / LUX - Handling" at bounding box center [1194, 556] width 95 height 12
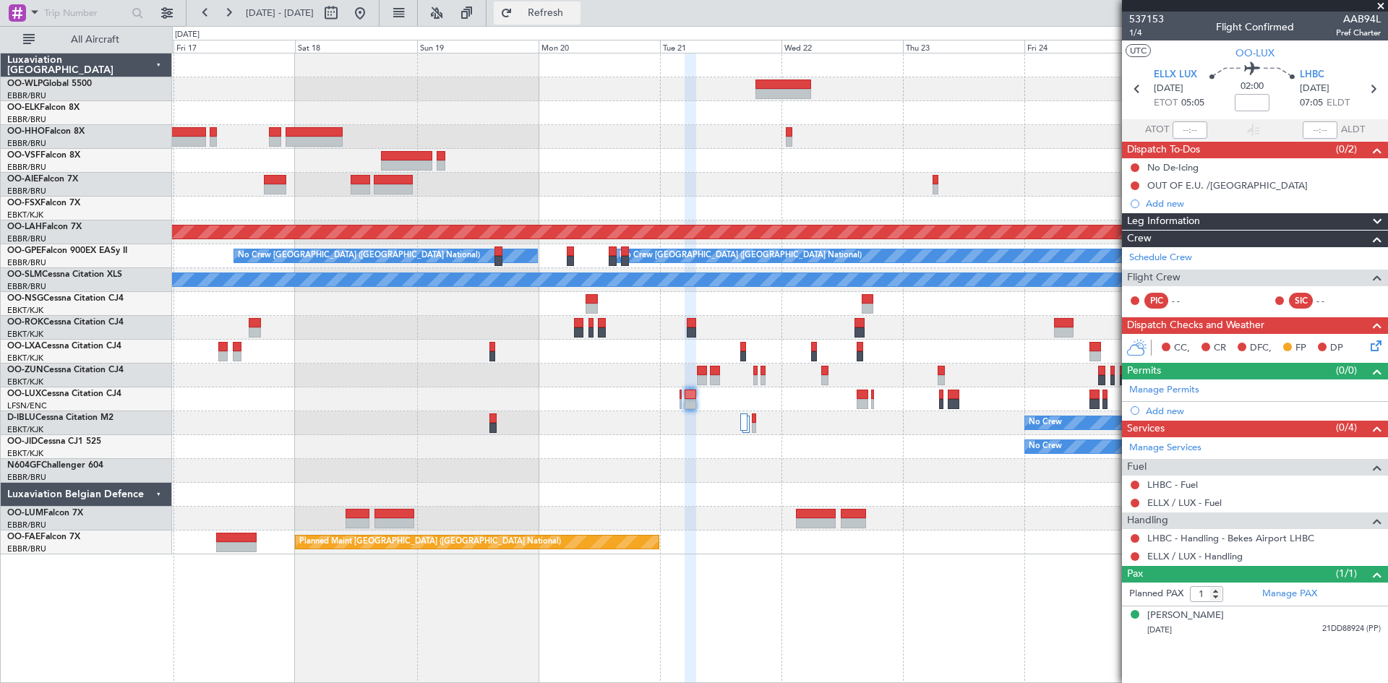
click at [576, 17] on span "Refresh" at bounding box center [545, 13] width 61 height 10
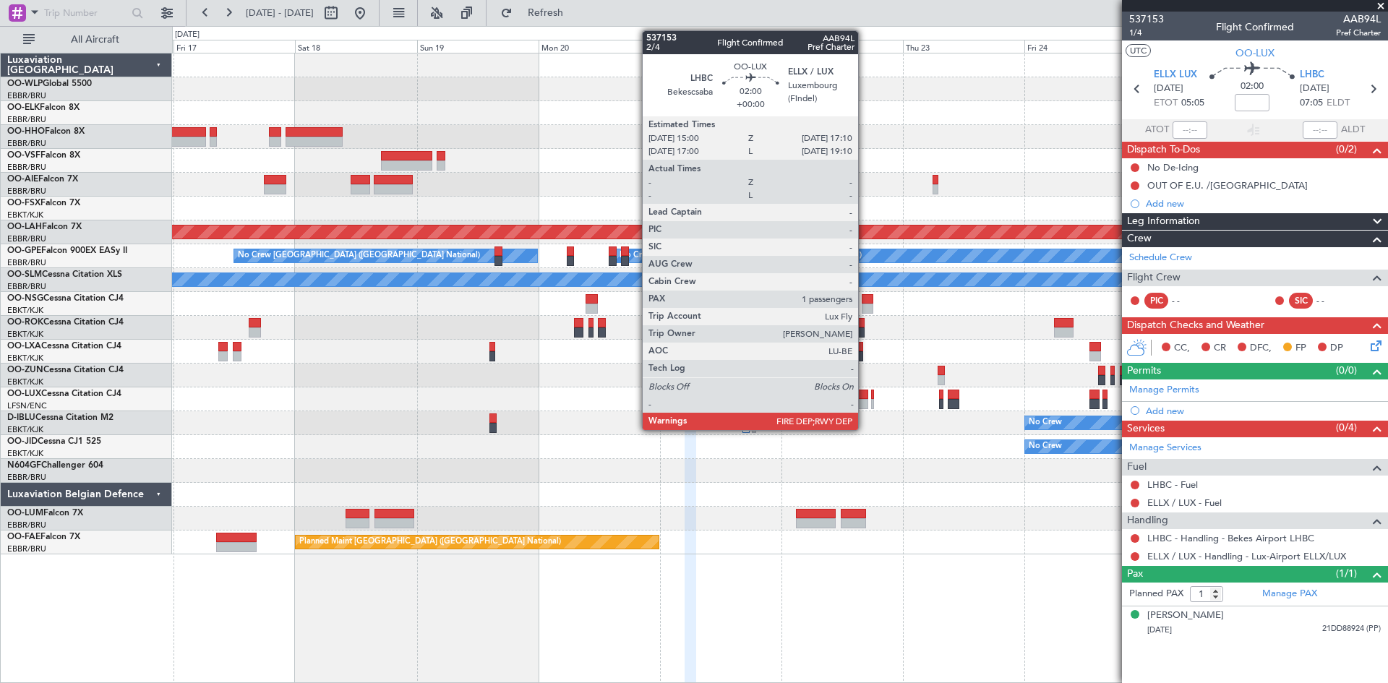
click at [865, 399] on div at bounding box center [863, 404] width 12 height 10
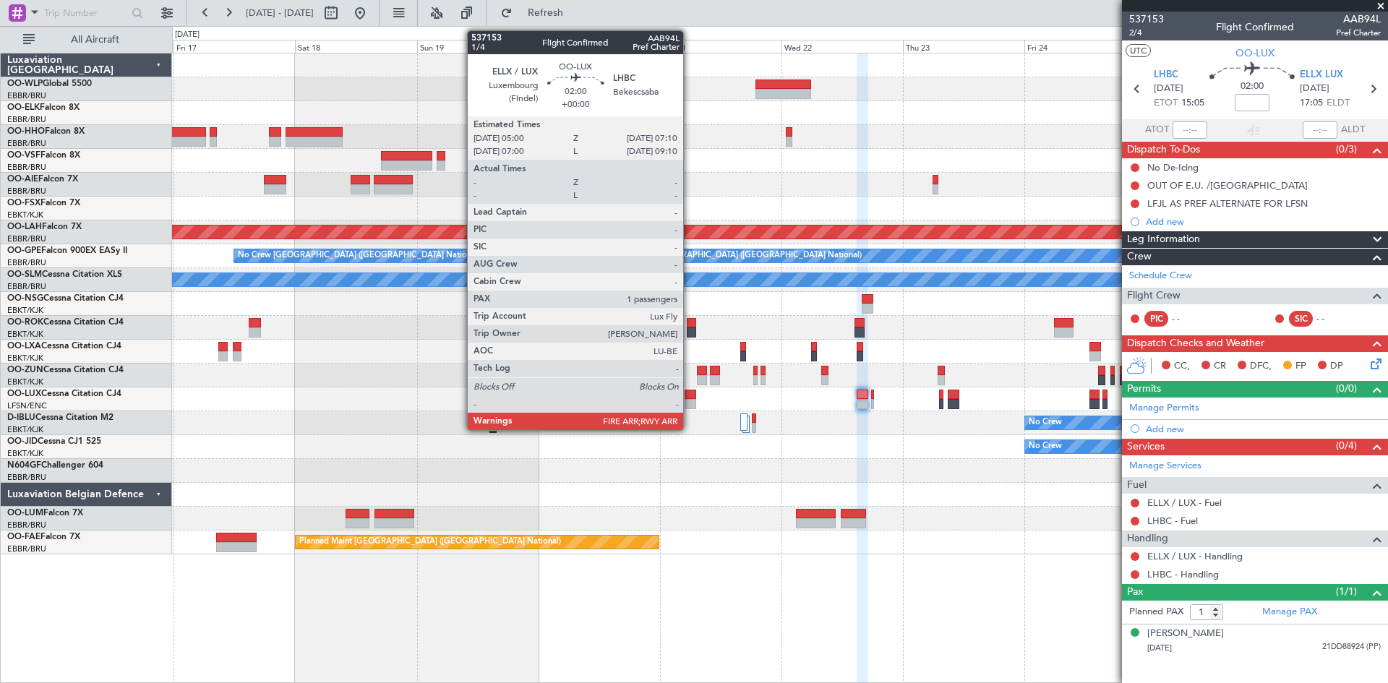
click at [690, 397] on div at bounding box center [691, 395] width 12 height 10
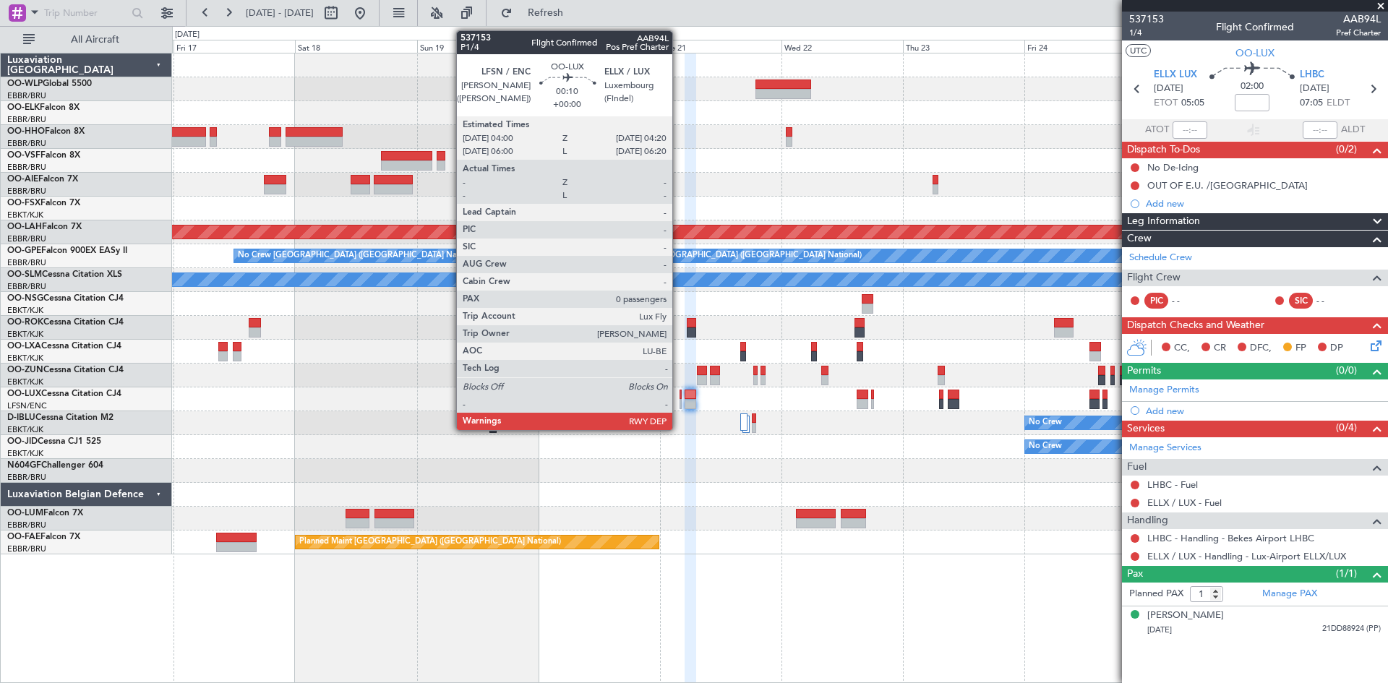
click at [680, 401] on div at bounding box center [681, 404] width 2 height 10
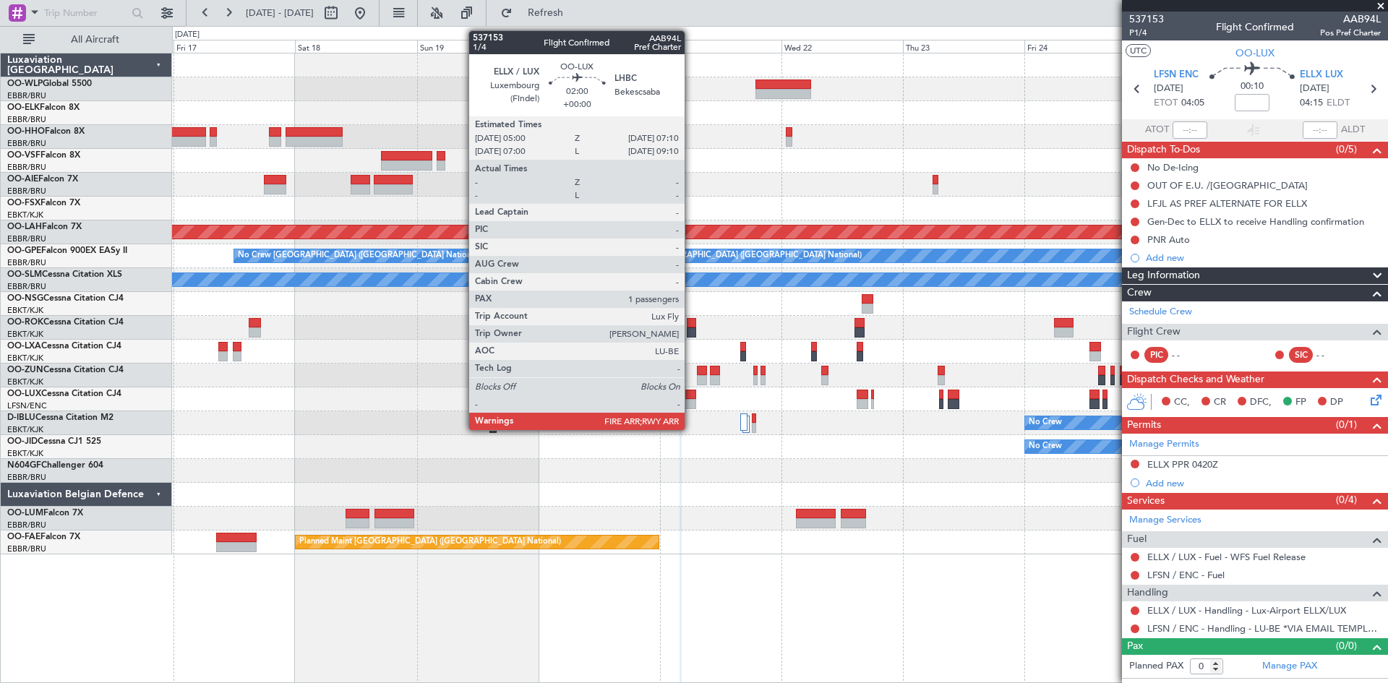
click at [691, 391] on div at bounding box center [691, 395] width 12 height 10
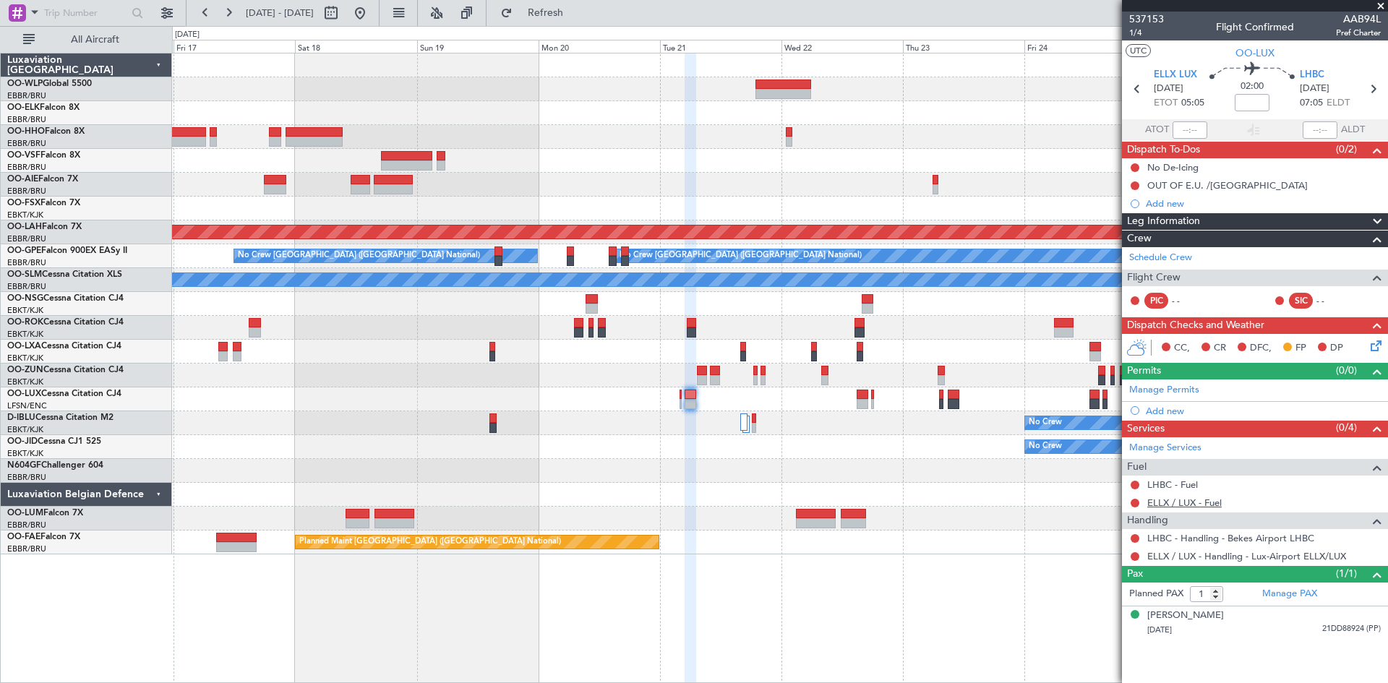
click at [1217, 503] on link "ELLX / LUX - Fuel" at bounding box center [1184, 503] width 74 height 12
click at [576, 8] on span "Refresh" at bounding box center [545, 13] width 61 height 10
click at [1191, 482] on link "LHBC - Fuel" at bounding box center [1172, 485] width 51 height 12
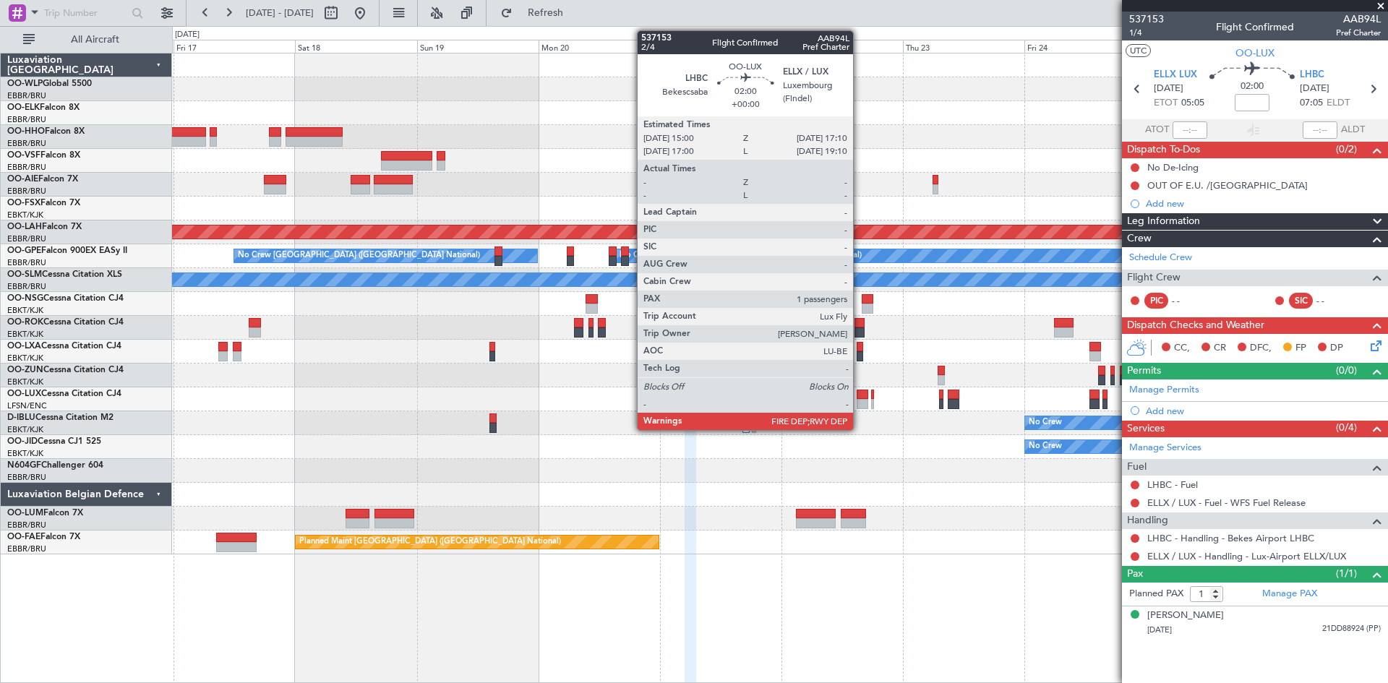
click at [860, 390] on div at bounding box center [863, 395] width 12 height 10
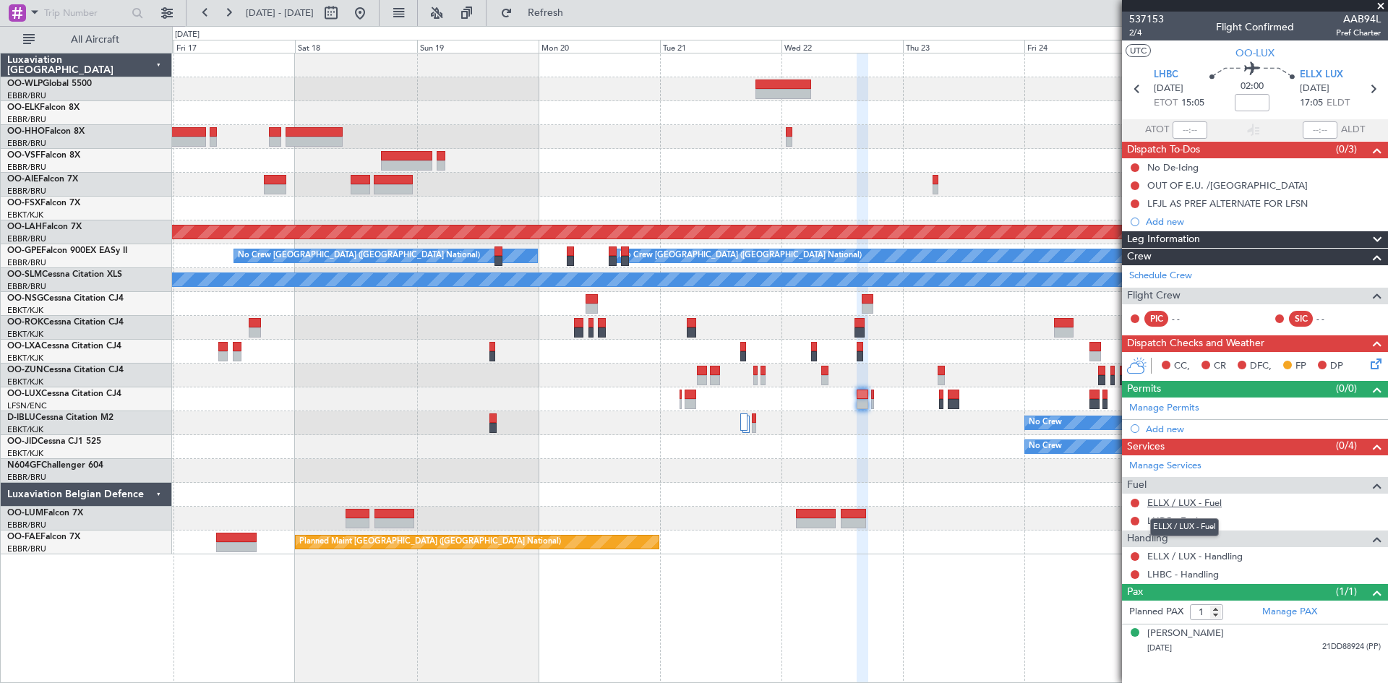
click at [1212, 498] on link "ELLX / LUX - Fuel" at bounding box center [1184, 503] width 74 height 12
click at [576, 17] on span "Refresh" at bounding box center [545, 13] width 61 height 10
click at [1188, 521] on link "LHBC - Fuel" at bounding box center [1172, 521] width 51 height 12
click at [558, 14] on button "Refresh" at bounding box center [537, 12] width 87 height 23
click at [1238, 559] on link "ELLX / LUX - Handling" at bounding box center [1194, 556] width 95 height 12
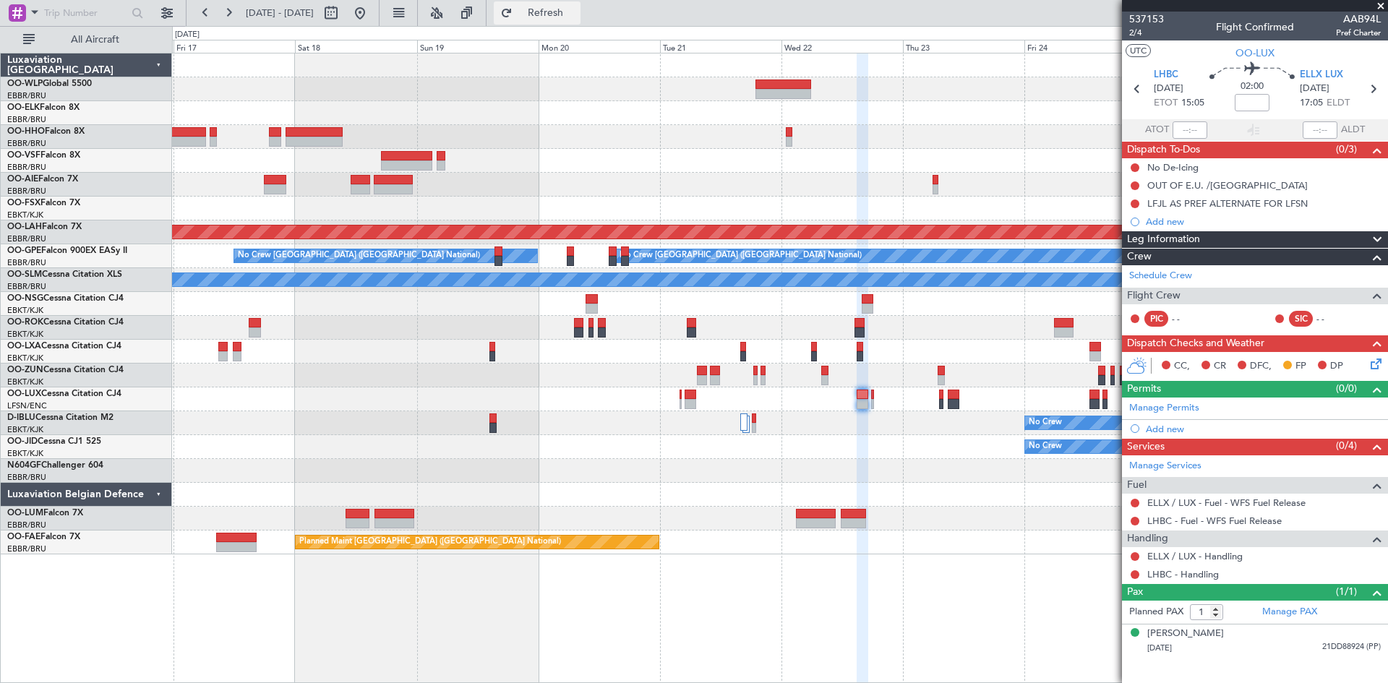
click at [581, 21] on button "Refresh" at bounding box center [537, 12] width 87 height 23
click at [1205, 570] on link "LHBC - Handling" at bounding box center [1183, 574] width 72 height 12
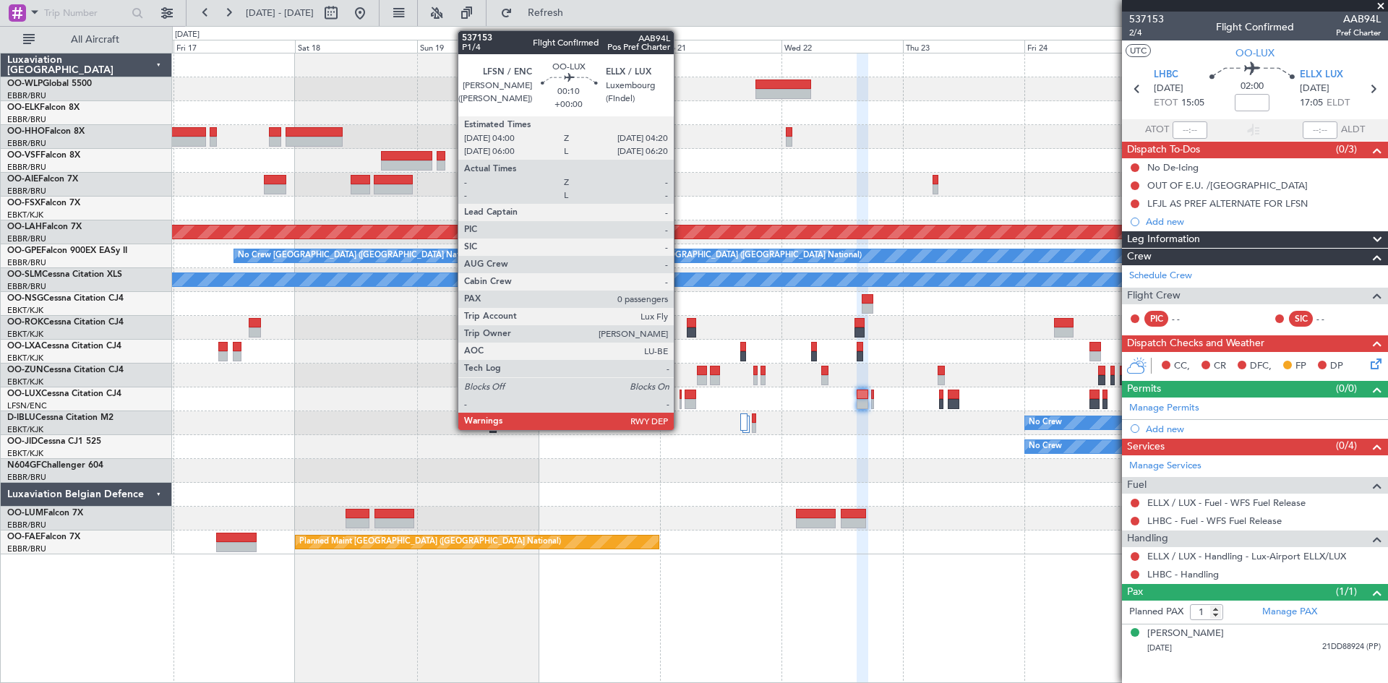
click at [680, 404] on div at bounding box center [681, 404] width 2 height 10
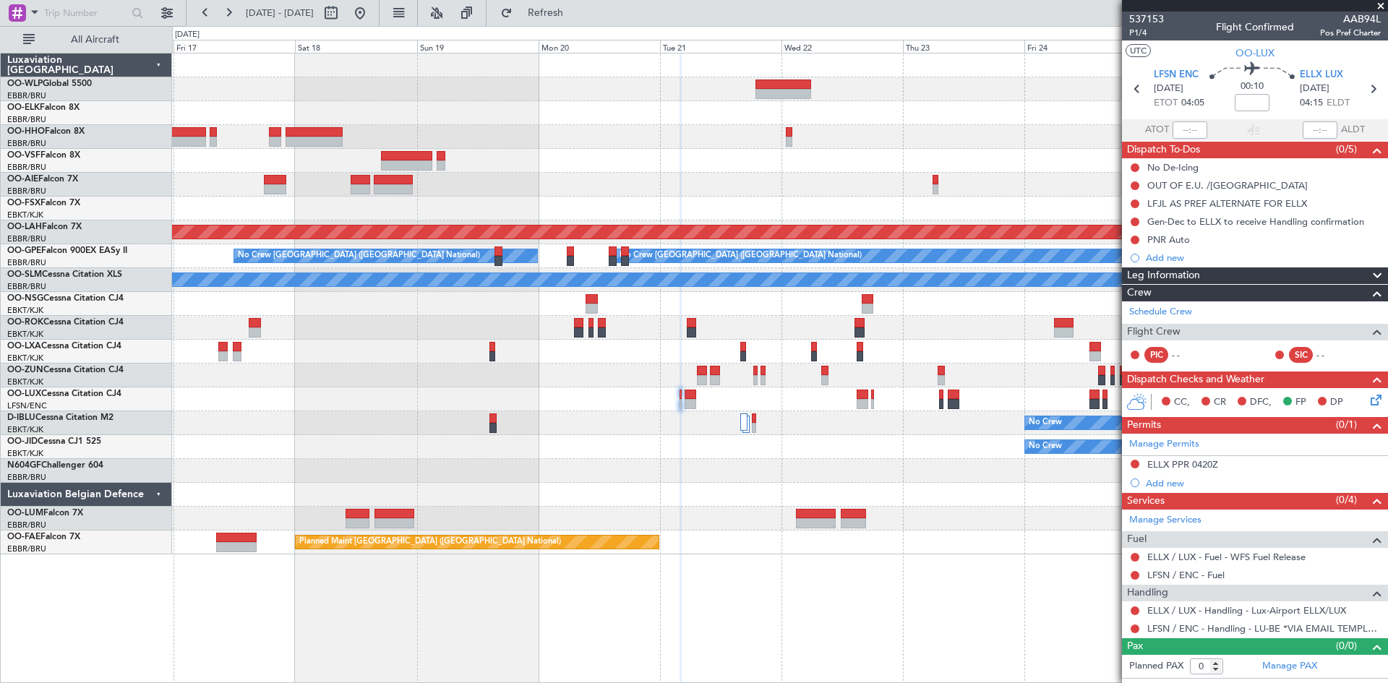
click at [1375, 402] on icon at bounding box center [1374, 398] width 12 height 12
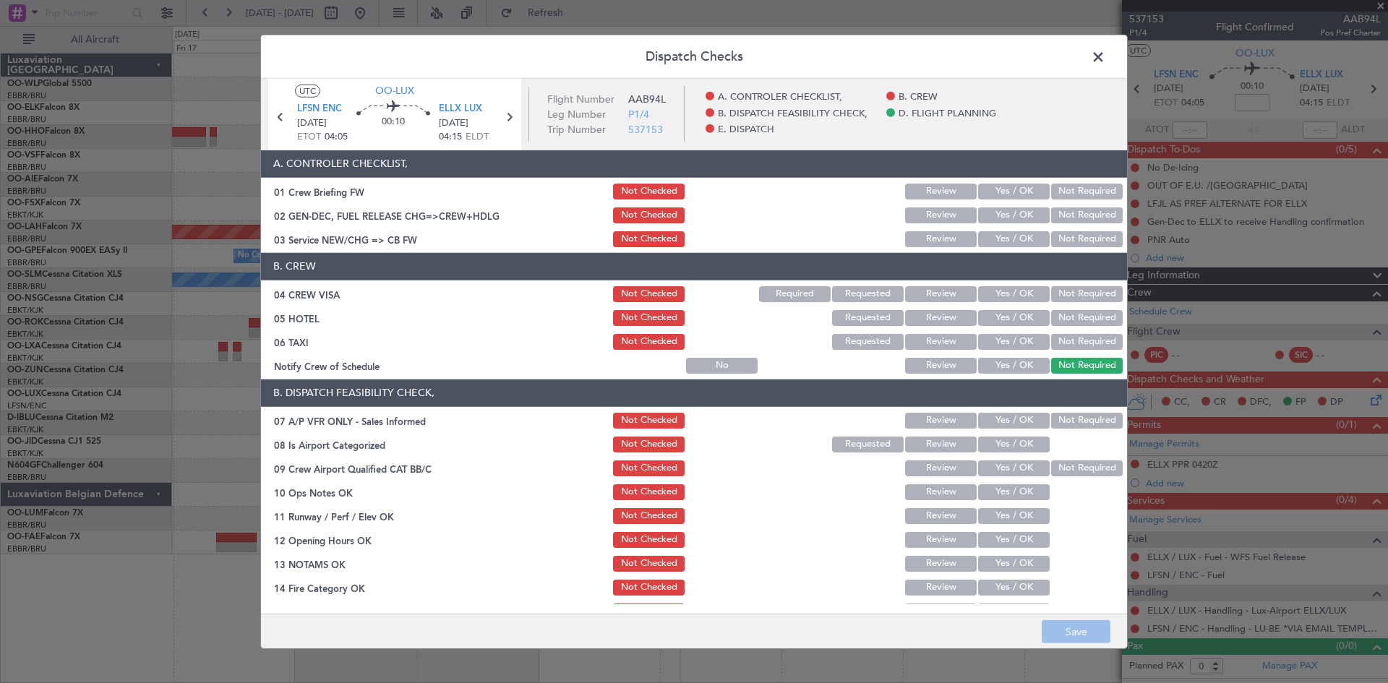
click at [1019, 236] on button "Yes / OK" at bounding box center [1014, 239] width 72 height 16
click at [1008, 297] on button "Yes / OK" at bounding box center [1014, 294] width 72 height 16
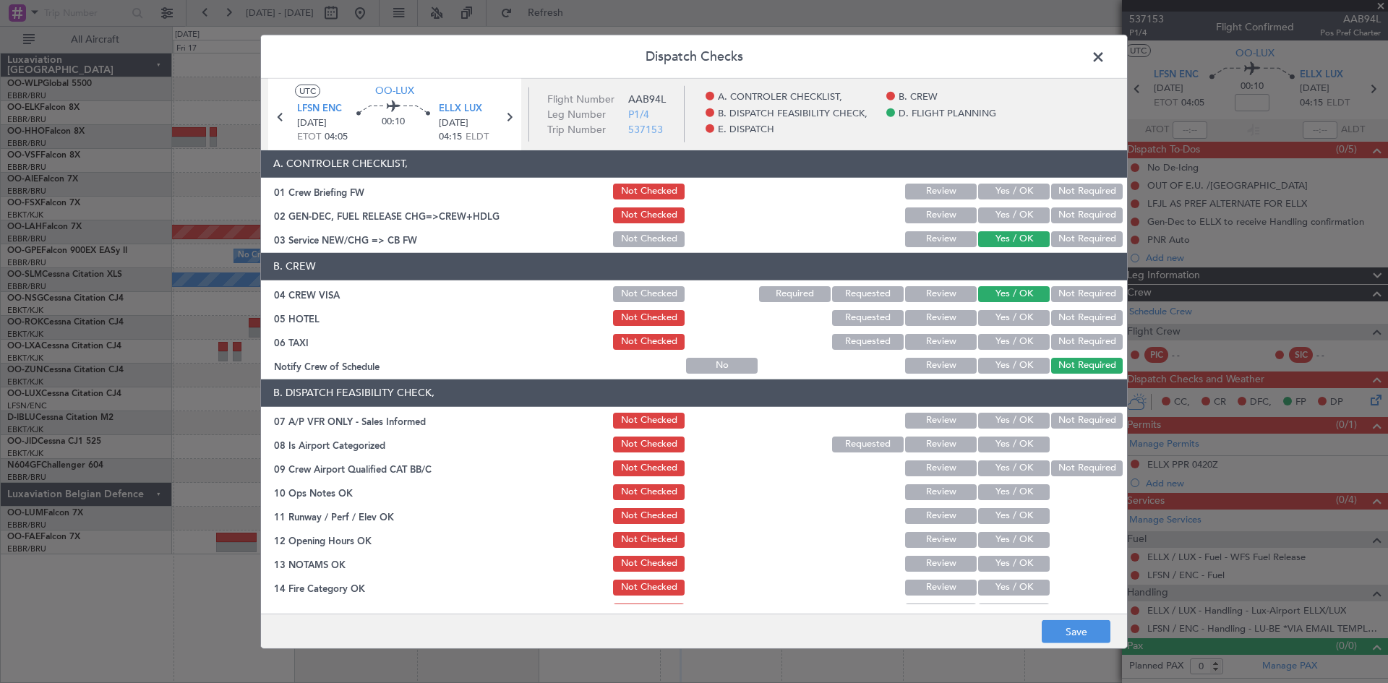
click at [1062, 322] on button "Not Required" at bounding box center [1087, 318] width 72 height 16
click at [1055, 348] on button "Not Required" at bounding box center [1087, 342] width 72 height 16
click at [1020, 372] on button "Yes / OK" at bounding box center [1014, 366] width 72 height 16
click at [1051, 416] on button "Not Required" at bounding box center [1087, 421] width 72 height 16
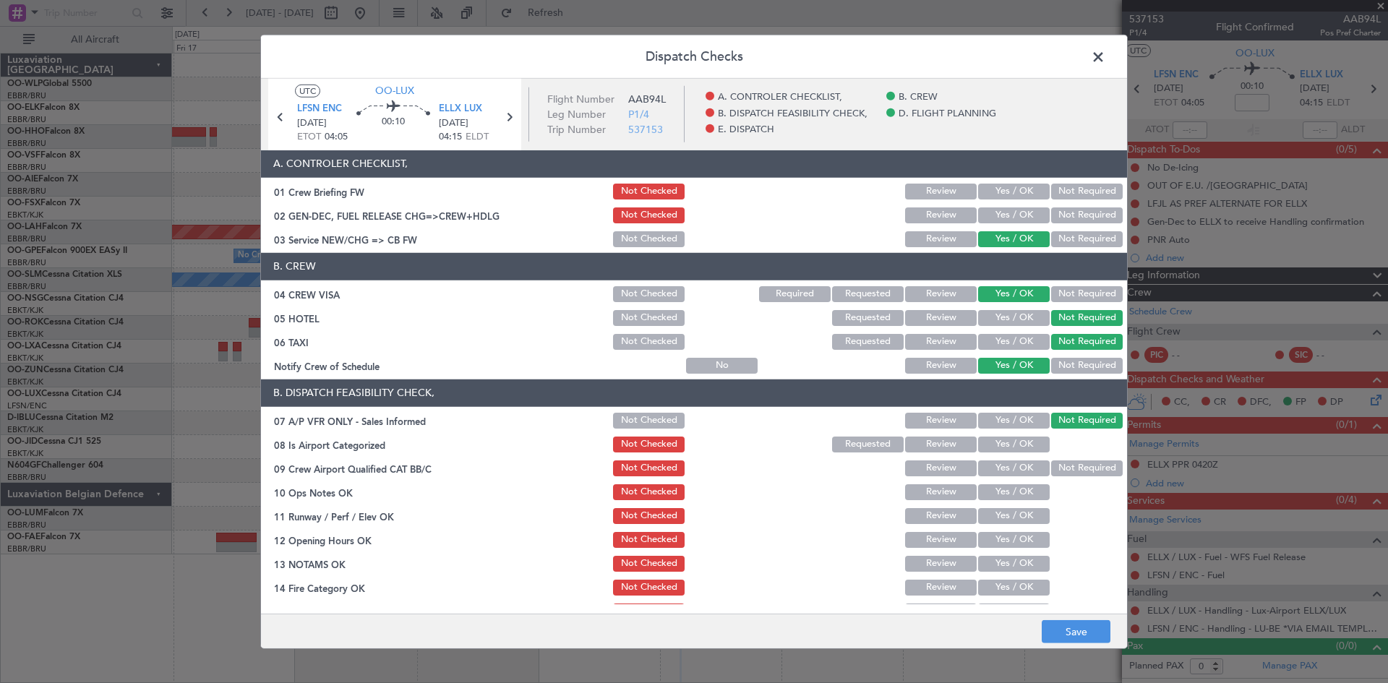
click at [1021, 442] on button "Yes / OK" at bounding box center [1014, 445] width 72 height 16
click at [1053, 466] on button "Not Required" at bounding box center [1087, 468] width 72 height 16
click at [983, 491] on button "Yes / OK" at bounding box center [1014, 492] width 72 height 16
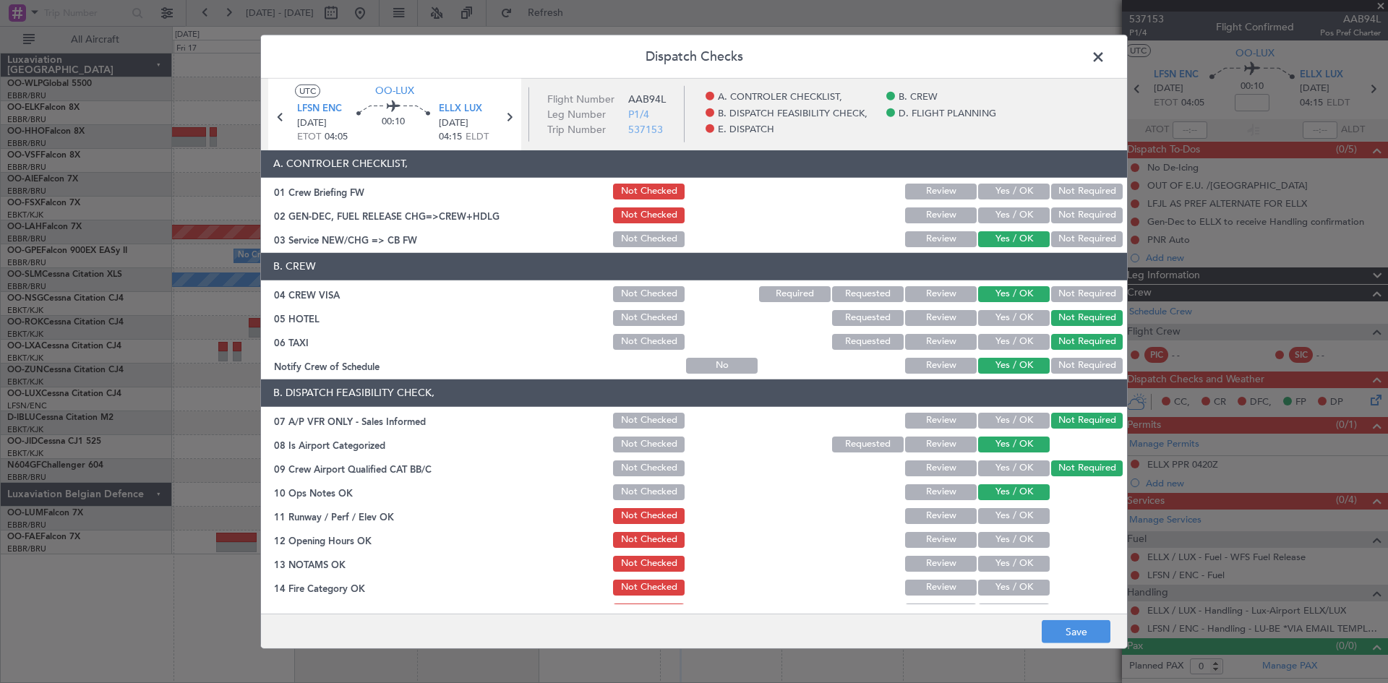
click at [985, 504] on section "B. DISPATCH FEASIBILITY CHECK, 07 A/P VFR ONLY - Sales Informed Not Checked Rev…" at bounding box center [694, 537] width 866 height 314
click at [990, 516] on button "Yes / OK" at bounding box center [1014, 516] width 72 height 16
click at [929, 539] on button "Review" at bounding box center [941, 540] width 72 height 16
click at [1021, 550] on section "B. DISPATCH FEASIBILITY CHECK, 07 A/P VFR ONLY - Sales Informed Not Checked Rev…" at bounding box center [694, 537] width 866 height 314
click at [1015, 557] on button "Yes / OK" at bounding box center [1014, 564] width 72 height 16
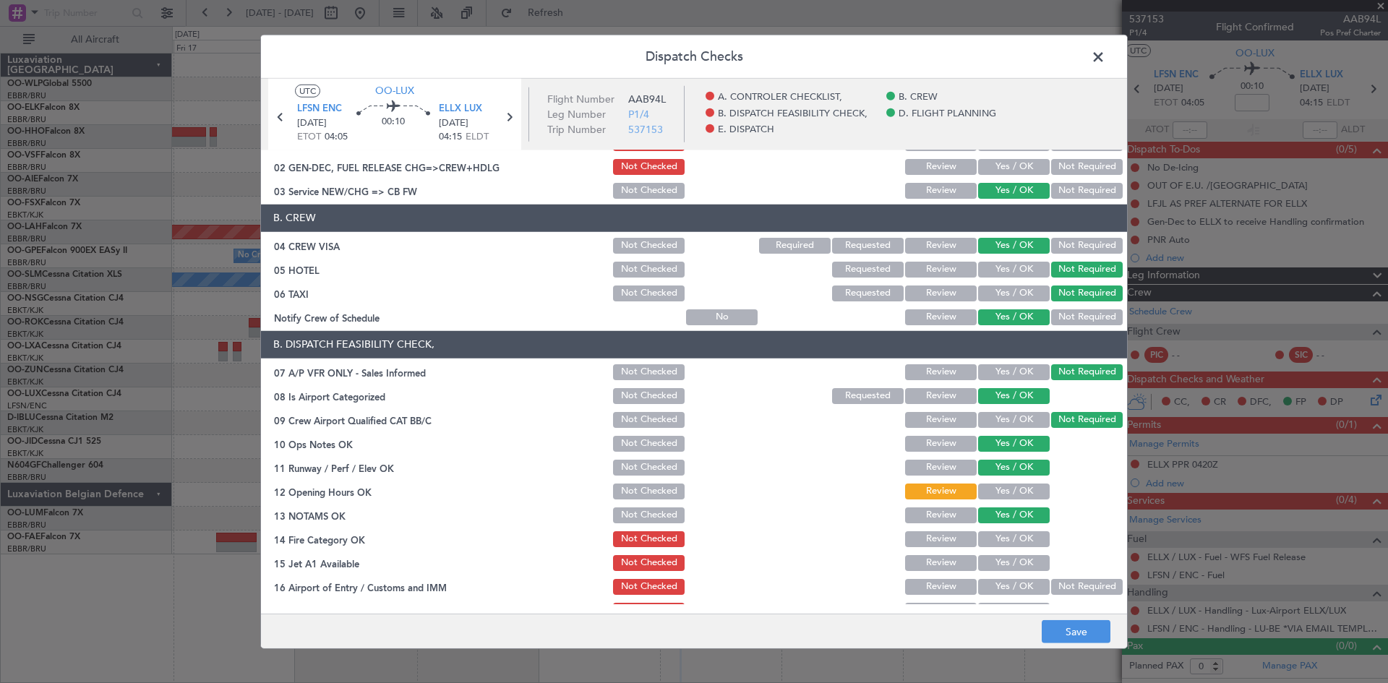
scroll to position [72, 0]
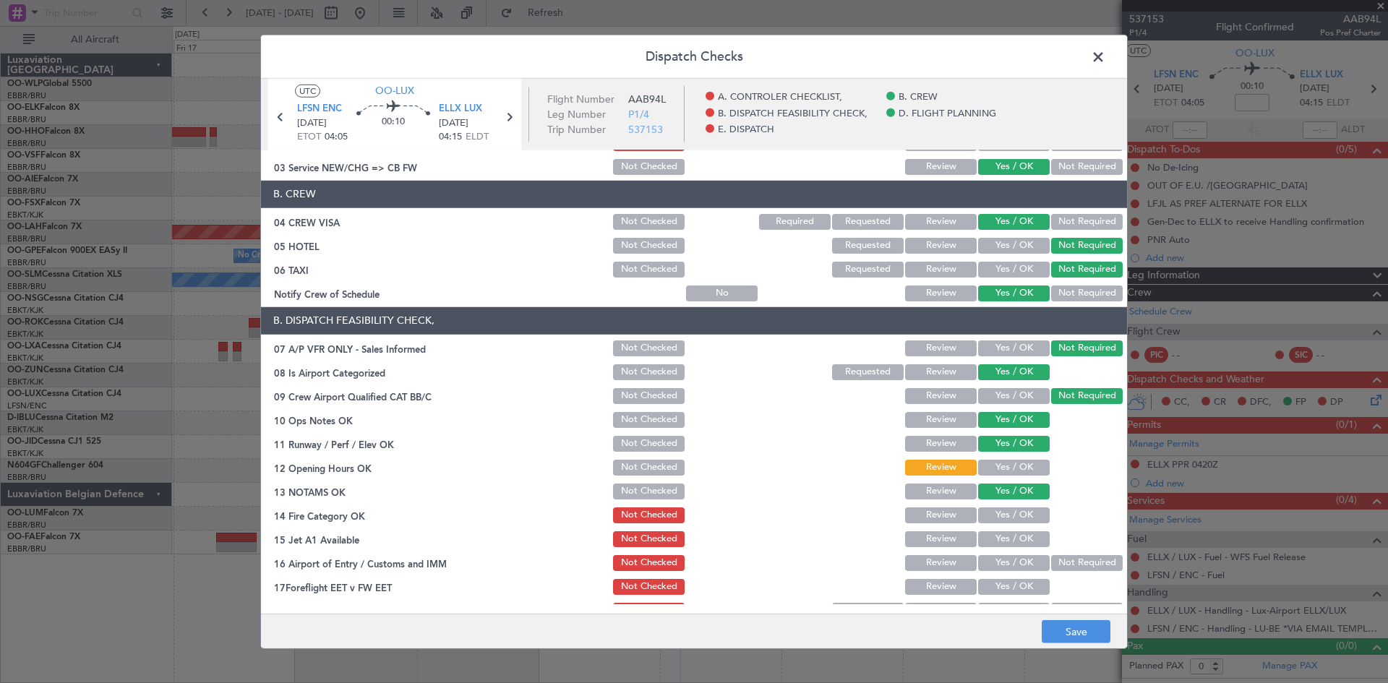
click at [983, 515] on button "Yes / OK" at bounding box center [1014, 515] width 72 height 16
click at [995, 534] on button "Yes / OK" at bounding box center [1014, 539] width 72 height 16
click at [1084, 559] on button "Not Required" at bounding box center [1087, 563] width 72 height 16
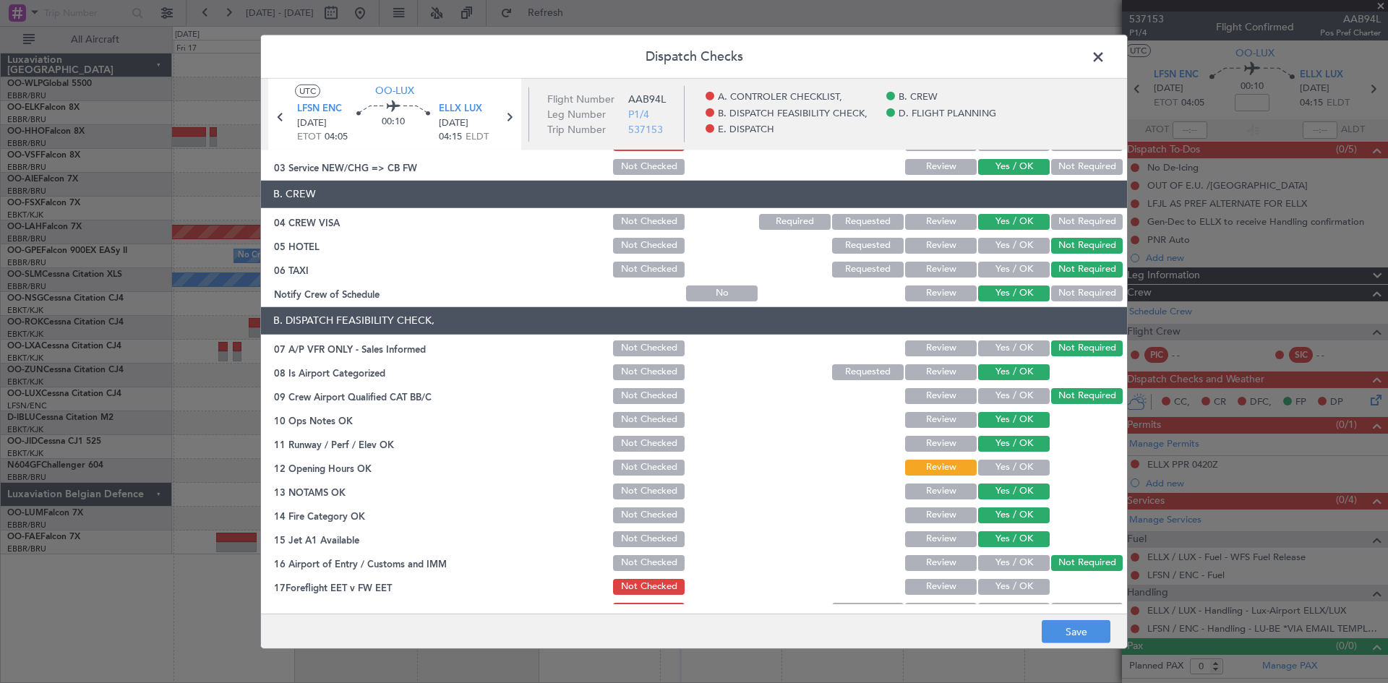
click at [1027, 580] on button "Yes / OK" at bounding box center [1014, 587] width 72 height 16
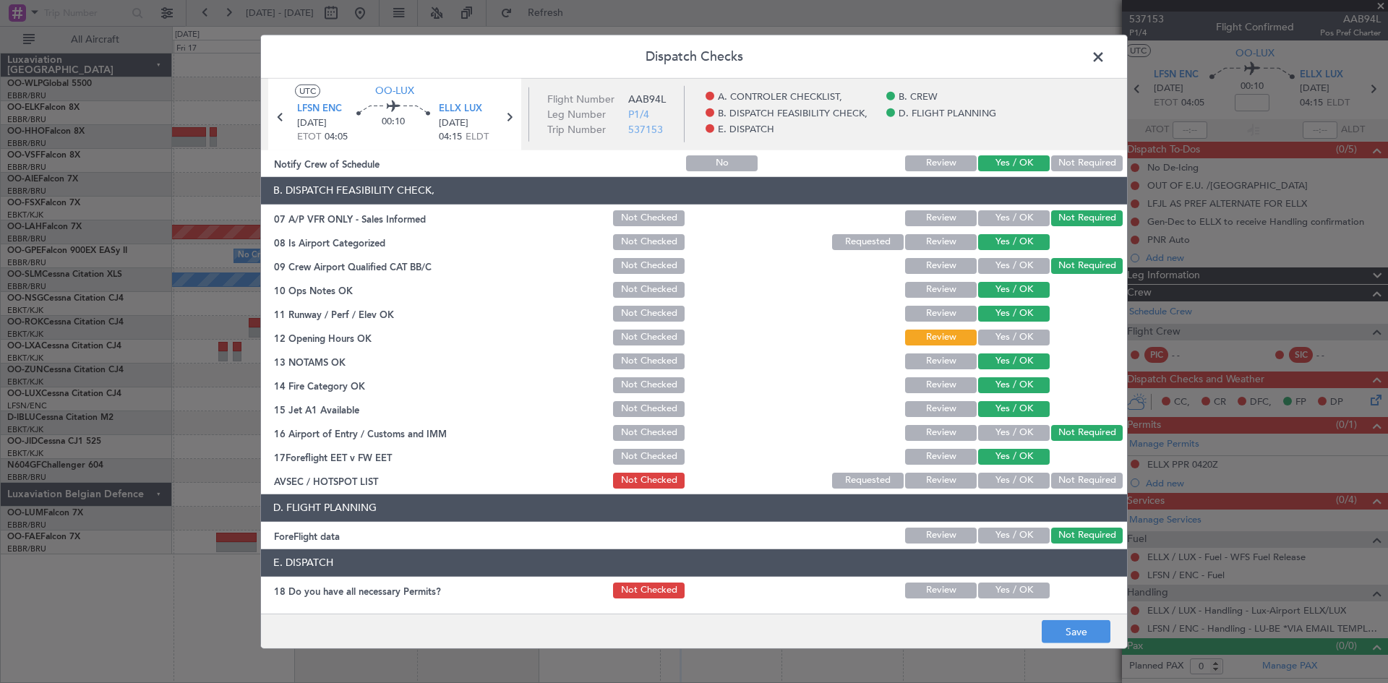
scroll to position [217, 0]
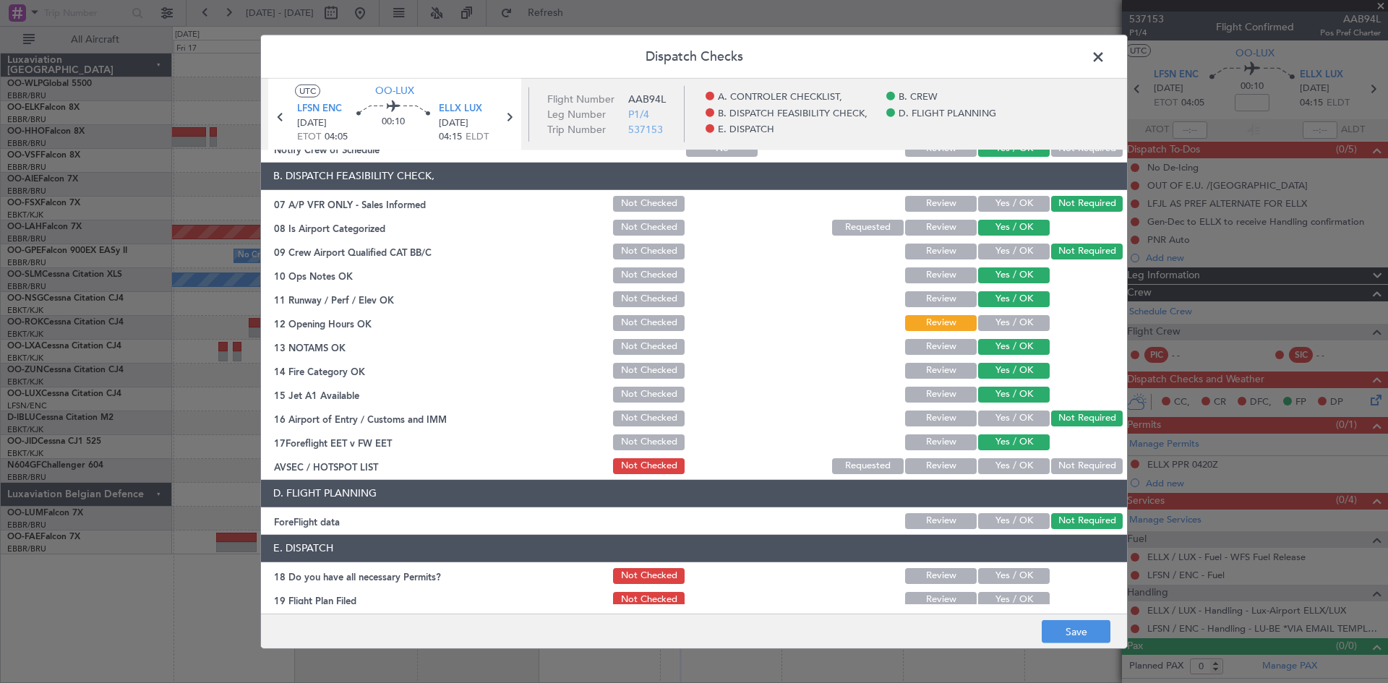
click at [1062, 467] on button "Not Required" at bounding box center [1087, 466] width 72 height 16
click at [926, 425] on button "Review" at bounding box center [941, 419] width 72 height 16
click at [927, 438] on button "Review" at bounding box center [941, 442] width 72 height 16
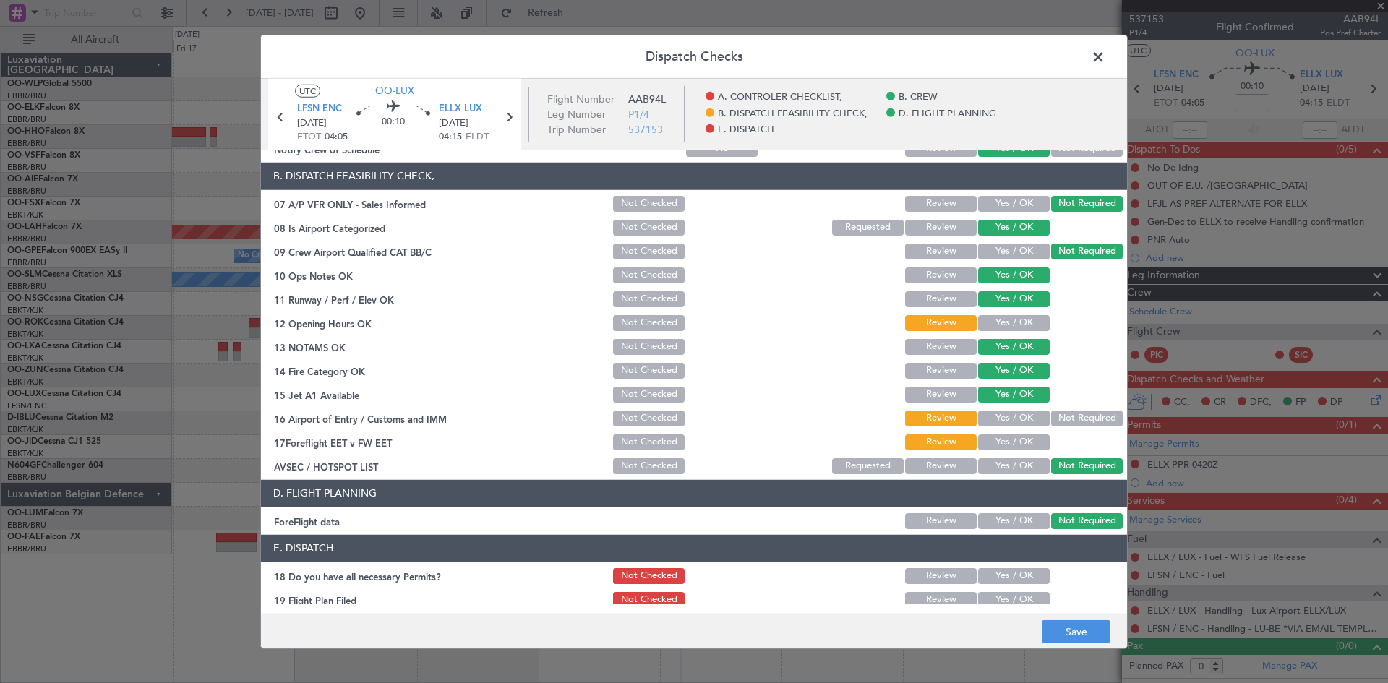
click at [1073, 413] on button "Not Required" at bounding box center [1087, 419] width 72 height 16
click at [1076, 620] on button "Save" at bounding box center [1076, 631] width 69 height 23
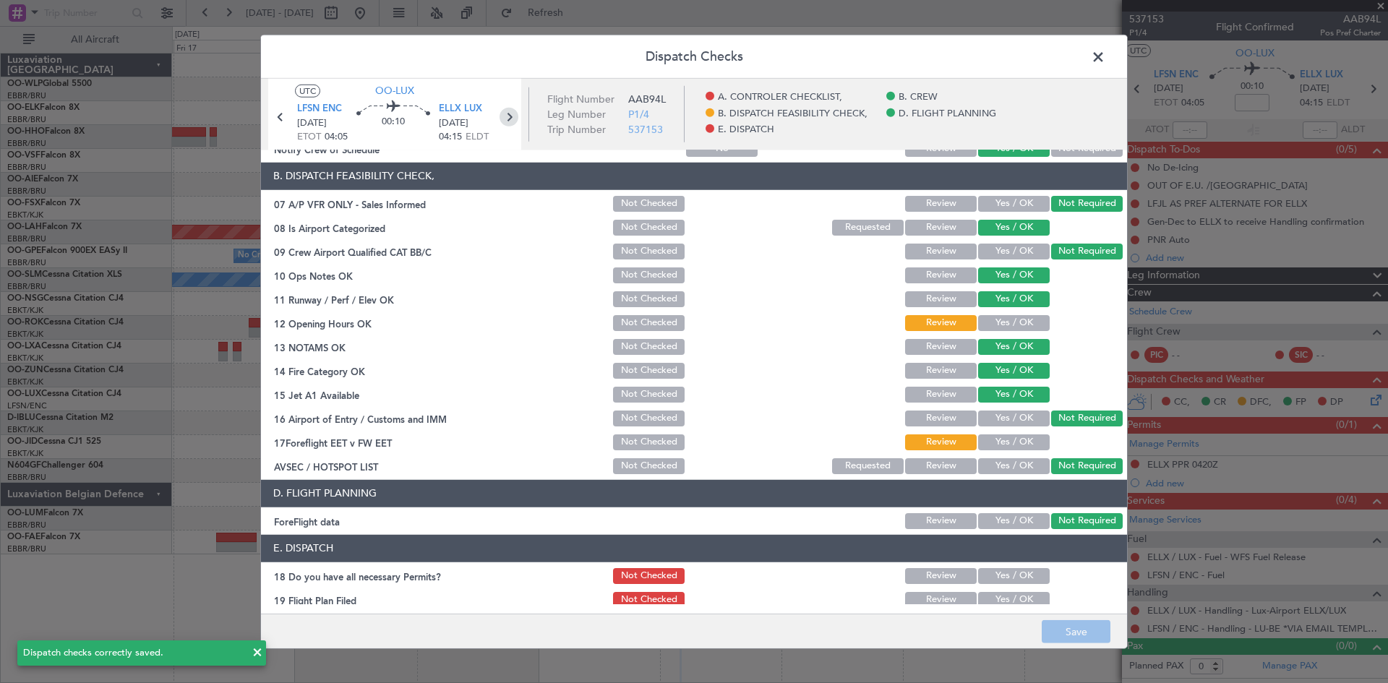
click at [512, 122] on icon at bounding box center [509, 116] width 19 height 19
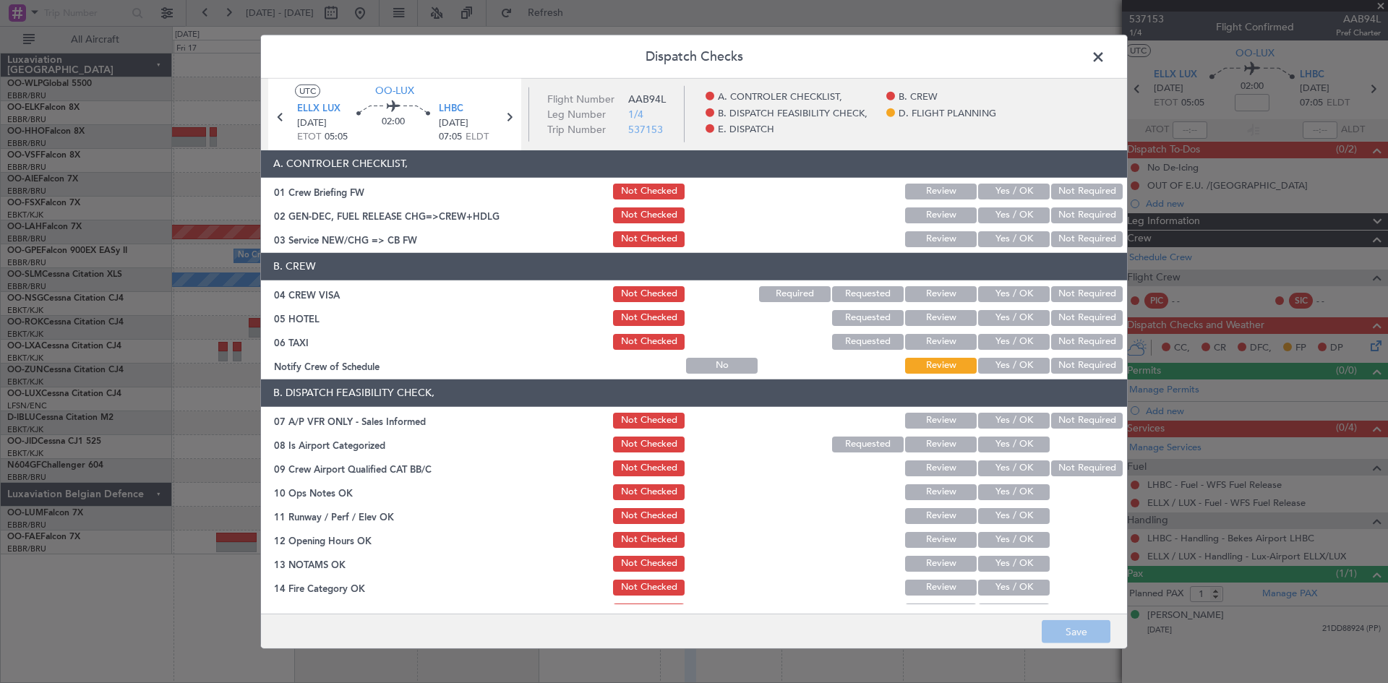
click at [1018, 245] on button "Yes / OK" at bounding box center [1014, 239] width 72 height 16
click at [1008, 294] on button "Yes / OK" at bounding box center [1014, 294] width 72 height 16
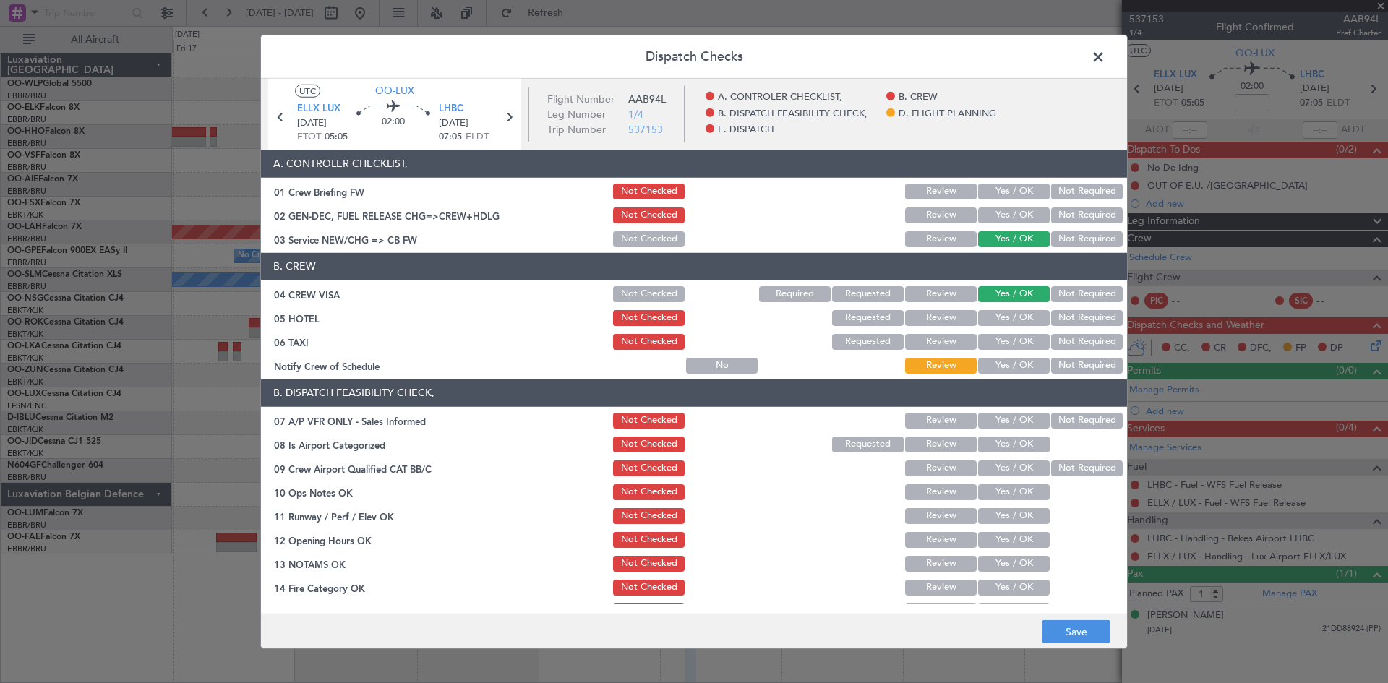
click at [1051, 315] on button "Not Required" at bounding box center [1087, 318] width 72 height 16
click at [1058, 334] on button "Not Required" at bounding box center [1087, 342] width 72 height 16
click at [986, 369] on button "Yes / OK" at bounding box center [1014, 366] width 72 height 16
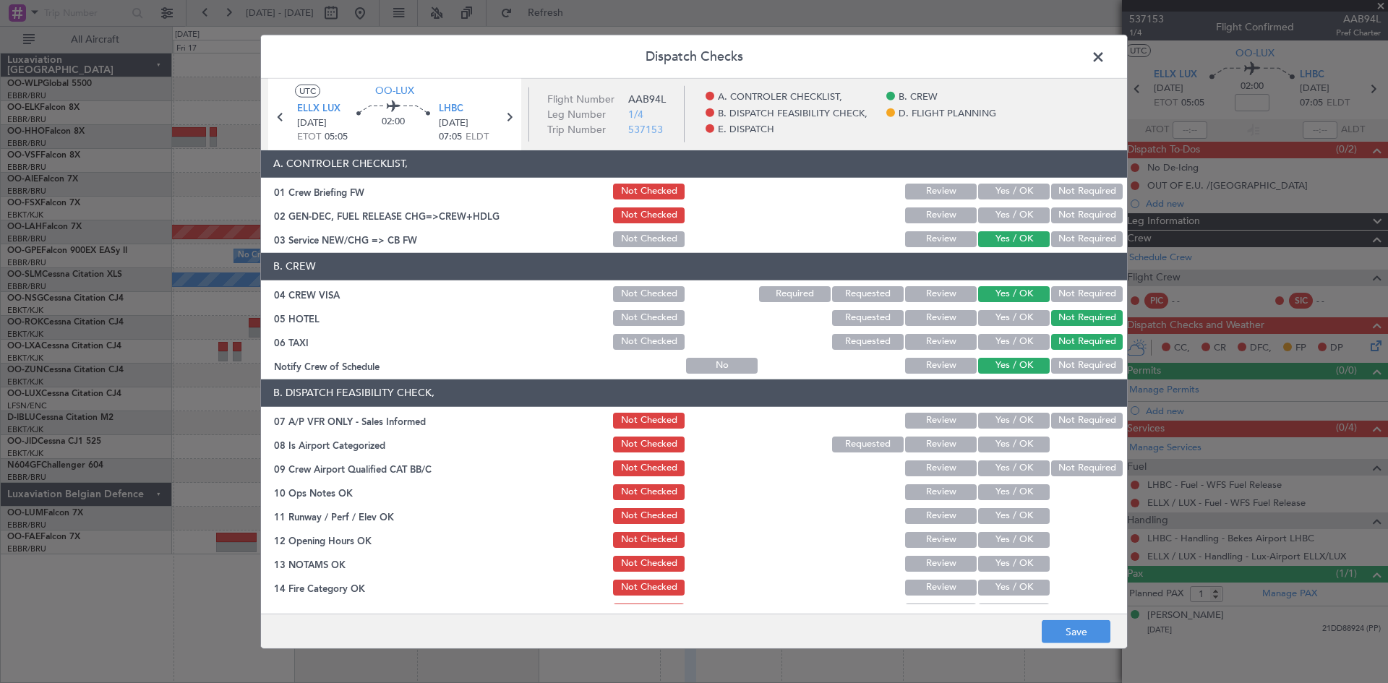
click at [1061, 422] on button "Not Required" at bounding box center [1087, 421] width 72 height 16
click at [1022, 439] on button "Yes / OK" at bounding box center [1014, 445] width 72 height 16
click at [1053, 466] on button "Not Required" at bounding box center [1087, 468] width 72 height 16
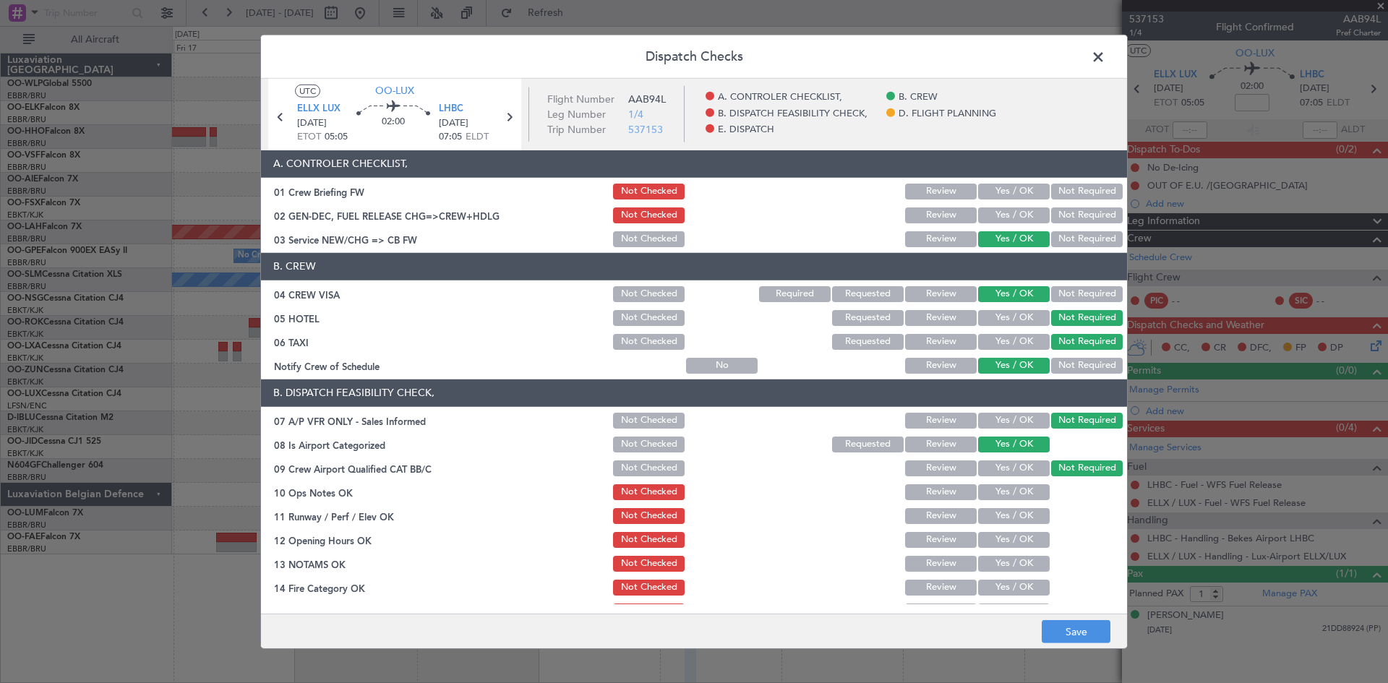
click at [994, 487] on button "Yes / OK" at bounding box center [1014, 492] width 72 height 16
click at [978, 508] on button "Yes / OK" at bounding box center [1014, 516] width 72 height 16
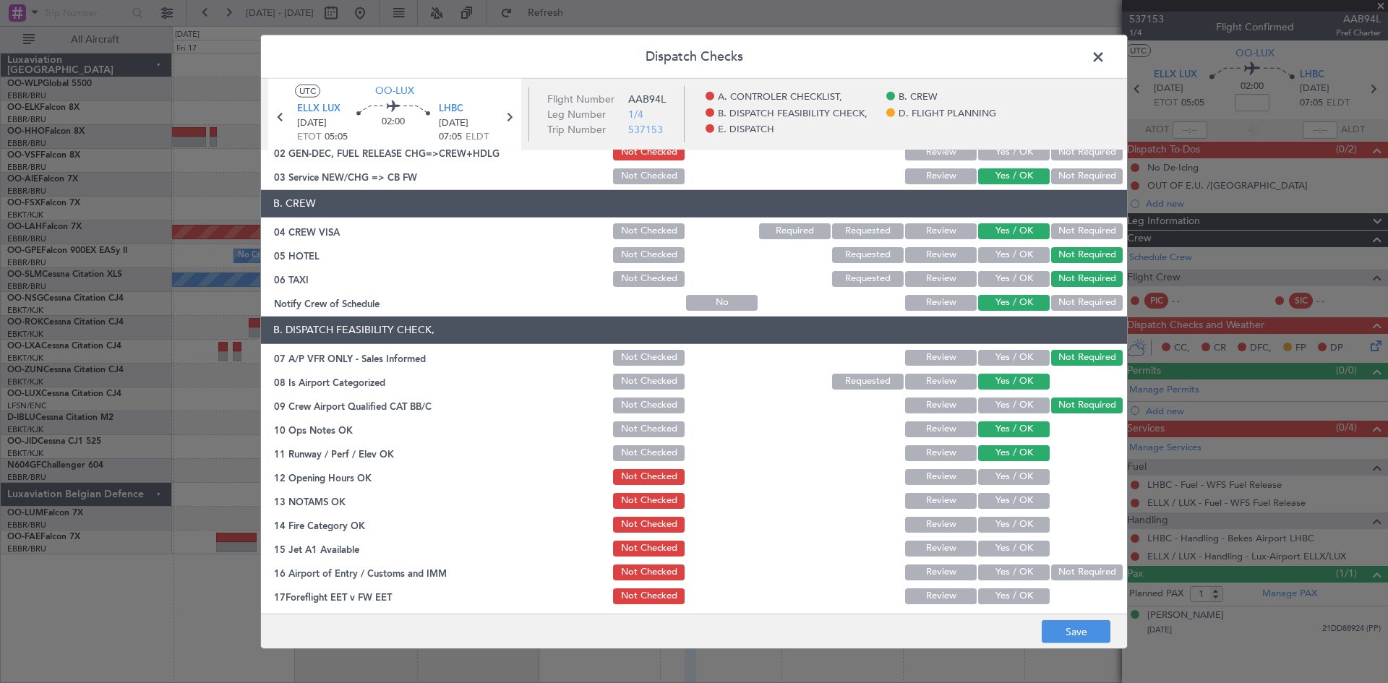
scroll to position [145, 0]
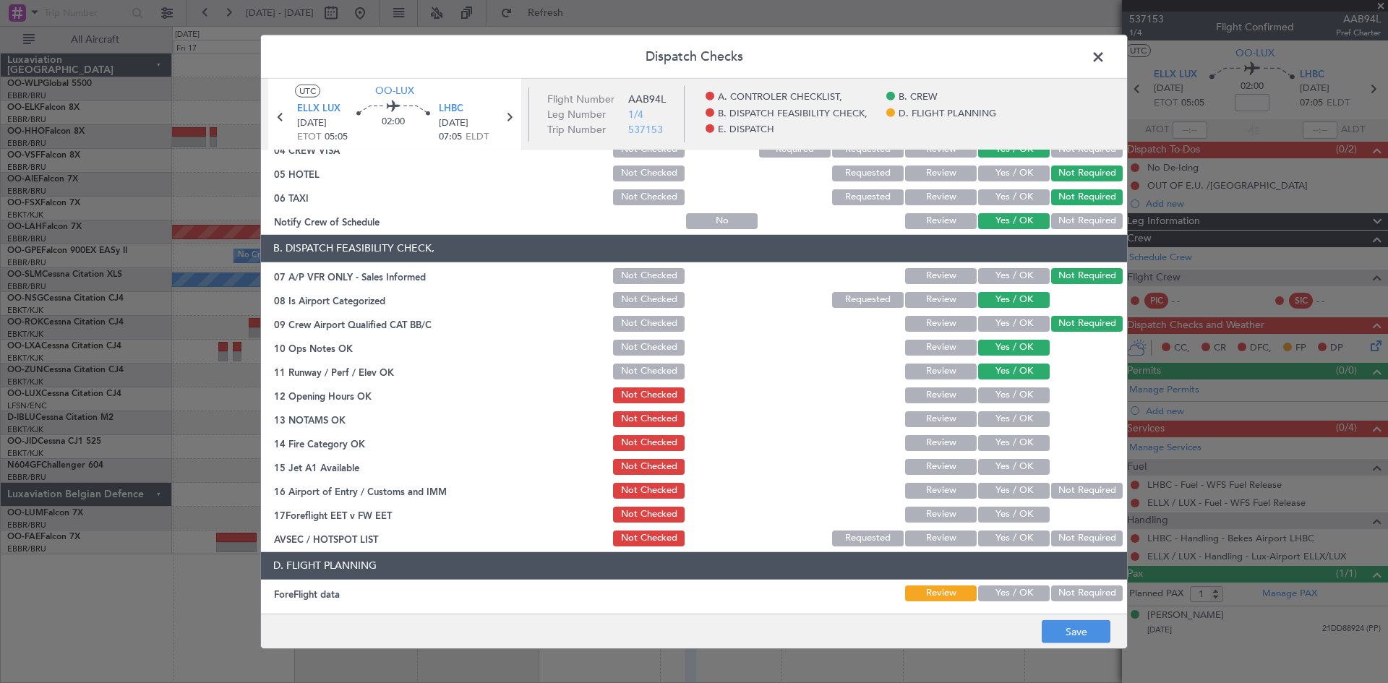
click at [996, 403] on div "Yes / OK" at bounding box center [1012, 395] width 73 height 20
click at [988, 424] on button "Yes / OK" at bounding box center [1014, 419] width 72 height 16
click at [946, 444] on button "Review" at bounding box center [941, 443] width 72 height 16
click at [1014, 465] on button "Yes / OK" at bounding box center [1014, 467] width 72 height 16
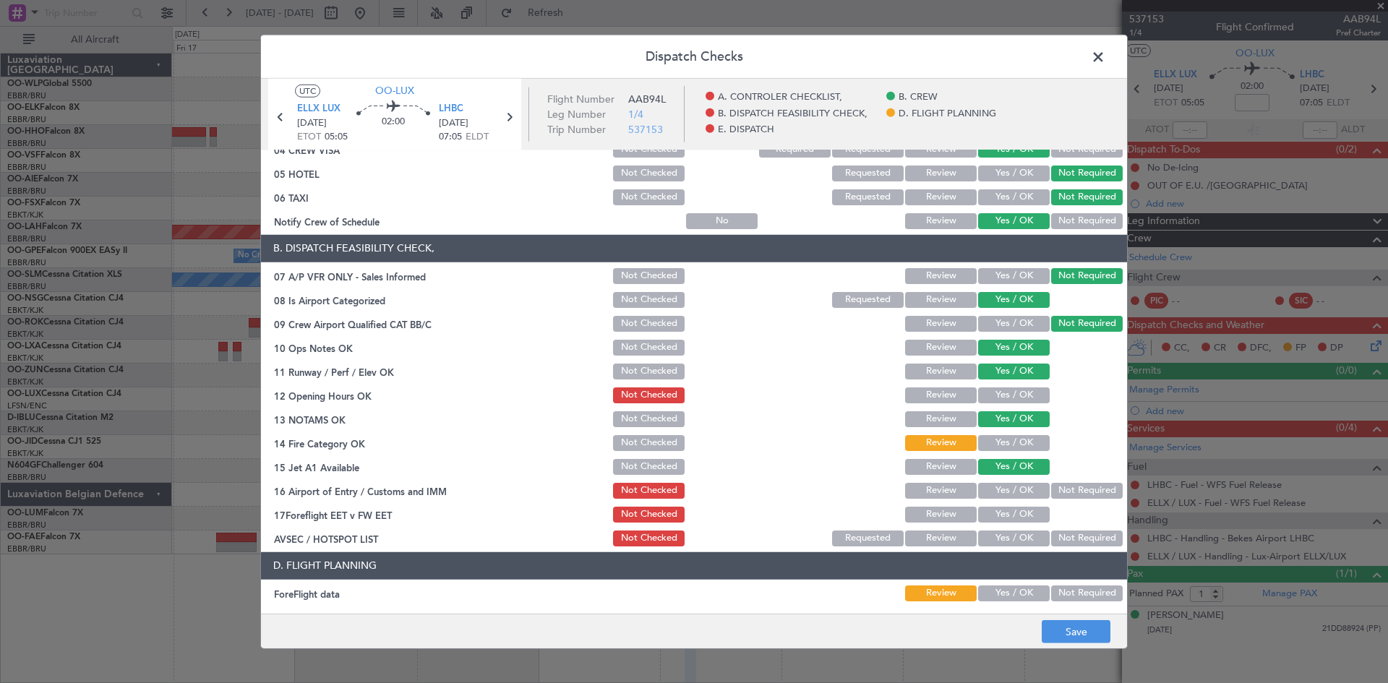
click at [1078, 492] on button "Not Required" at bounding box center [1087, 491] width 72 height 16
click at [1016, 516] on button "Yes / OK" at bounding box center [1014, 515] width 72 height 16
click at [1059, 544] on button "Not Required" at bounding box center [1087, 539] width 72 height 16
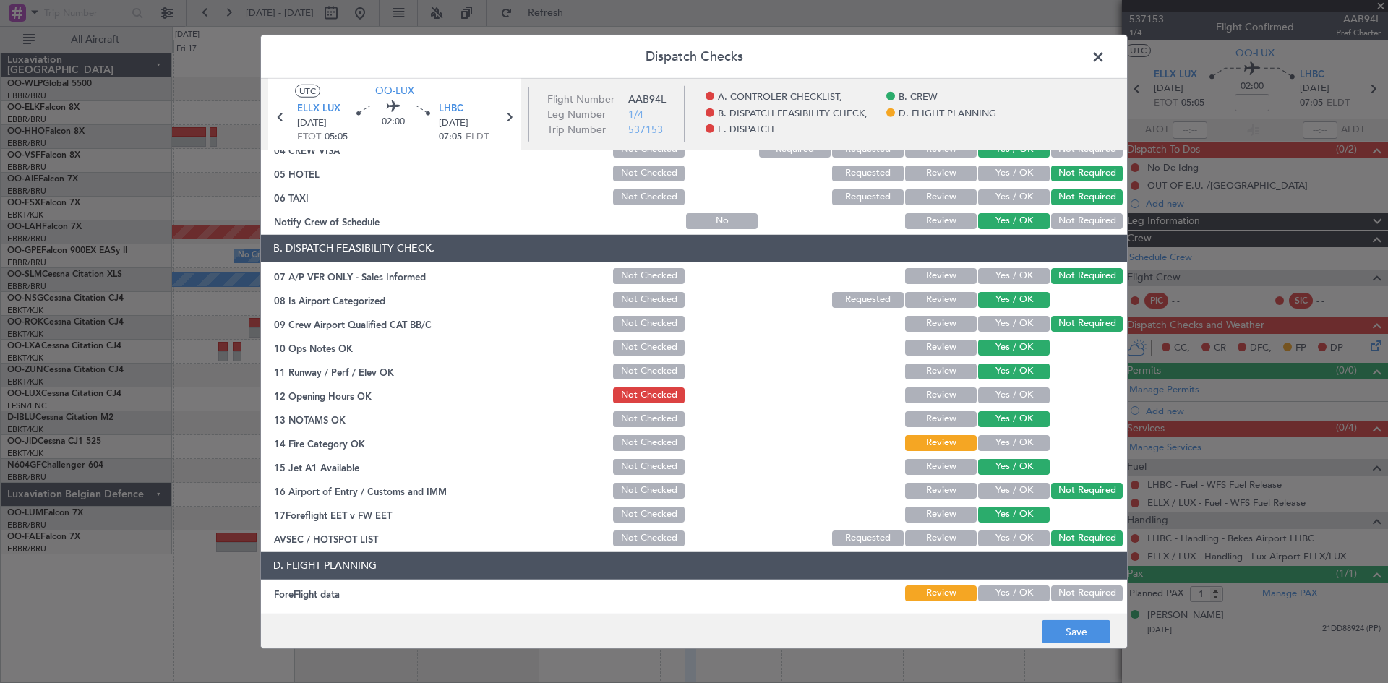
click at [906, 388] on button "Review" at bounding box center [941, 395] width 72 height 16
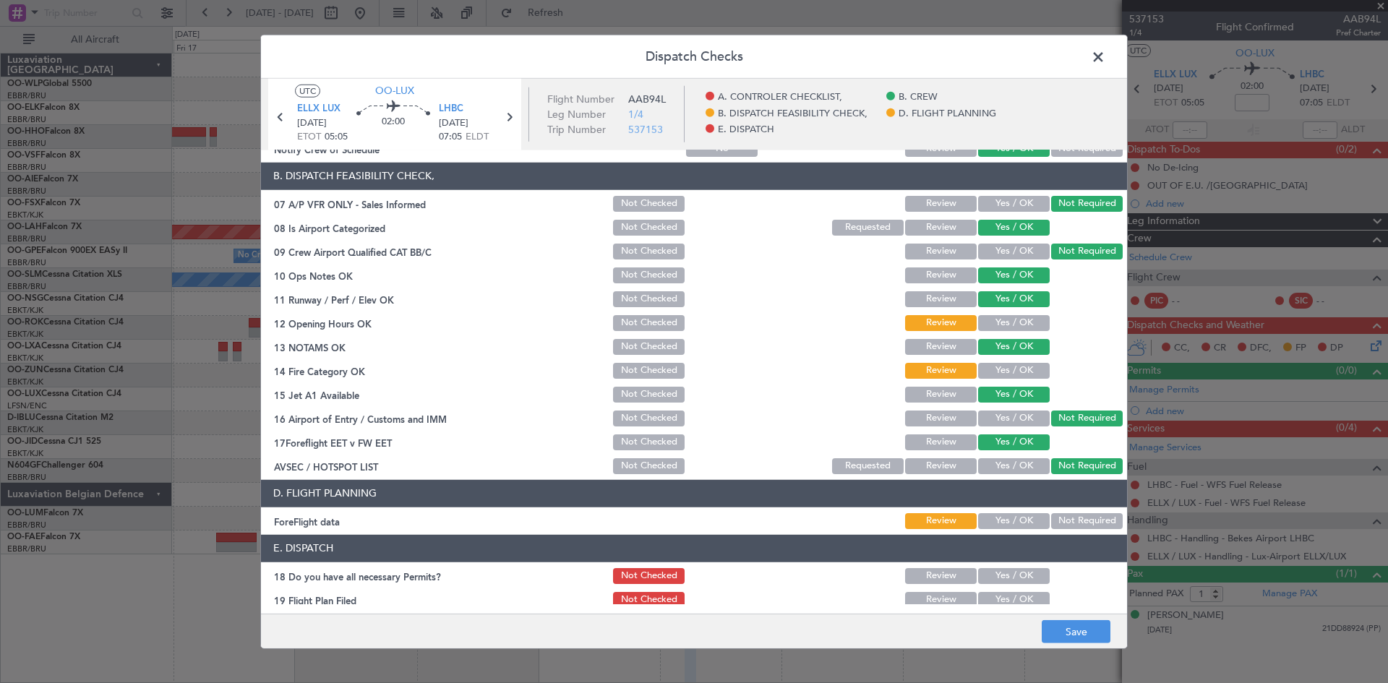
scroll to position [273, 0]
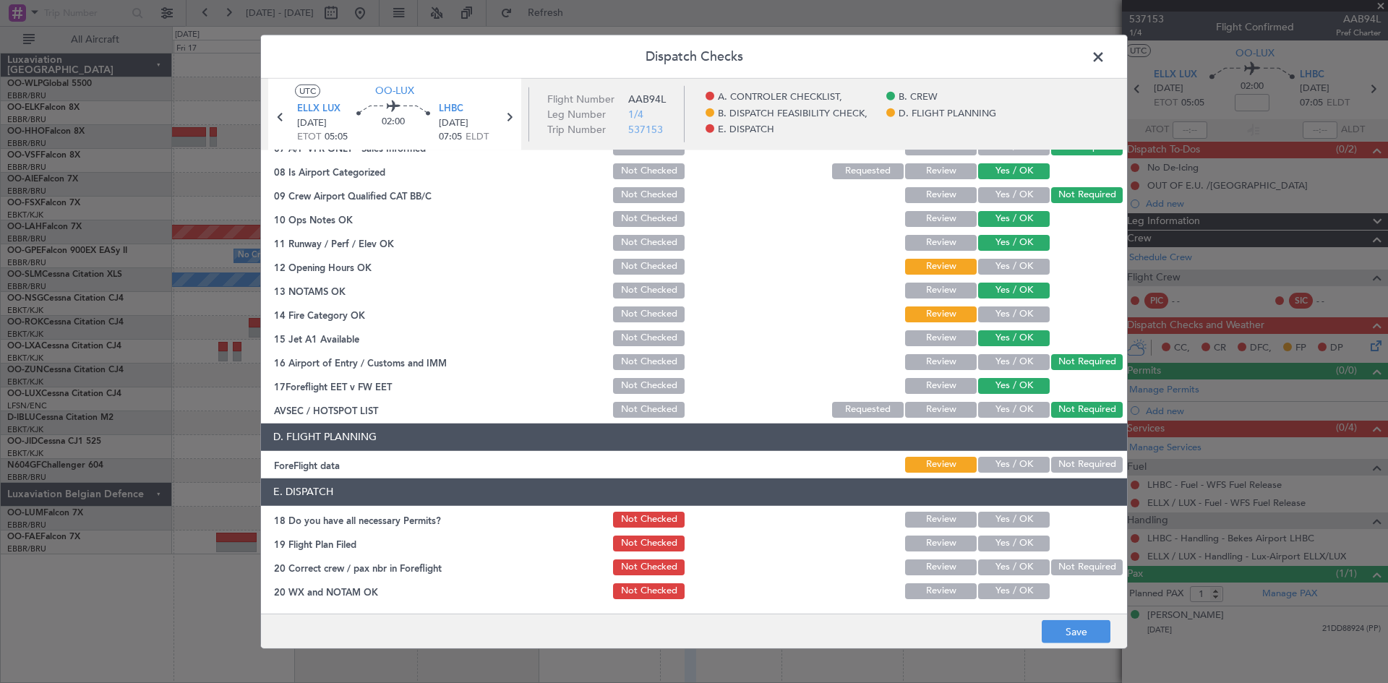
click at [933, 372] on section "B. DISPATCH FEASIBILITY CHECK, 07 A/P VFR ONLY - Sales Informed Not Checked Rev…" at bounding box center [694, 263] width 866 height 314
click at [930, 387] on button "Review" at bounding box center [941, 386] width 72 height 16
click at [1092, 637] on button "Save" at bounding box center [1076, 631] width 69 height 23
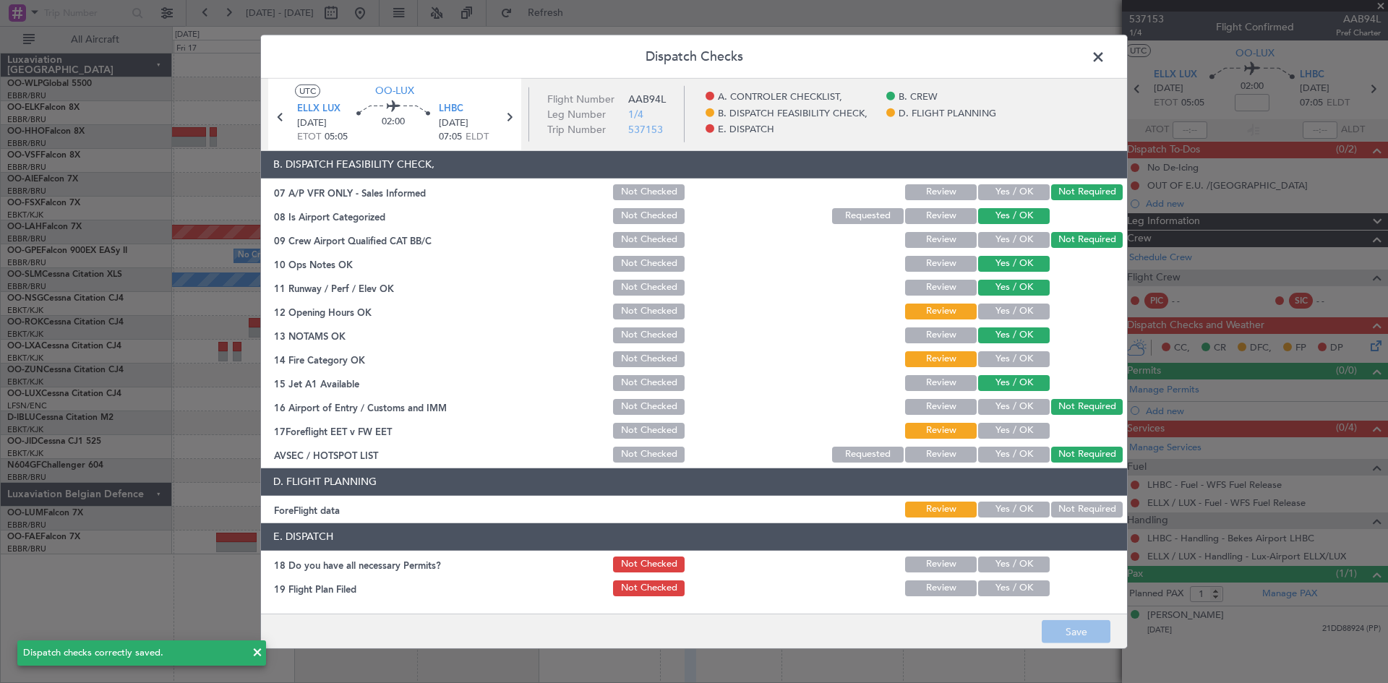
scroll to position [56, 0]
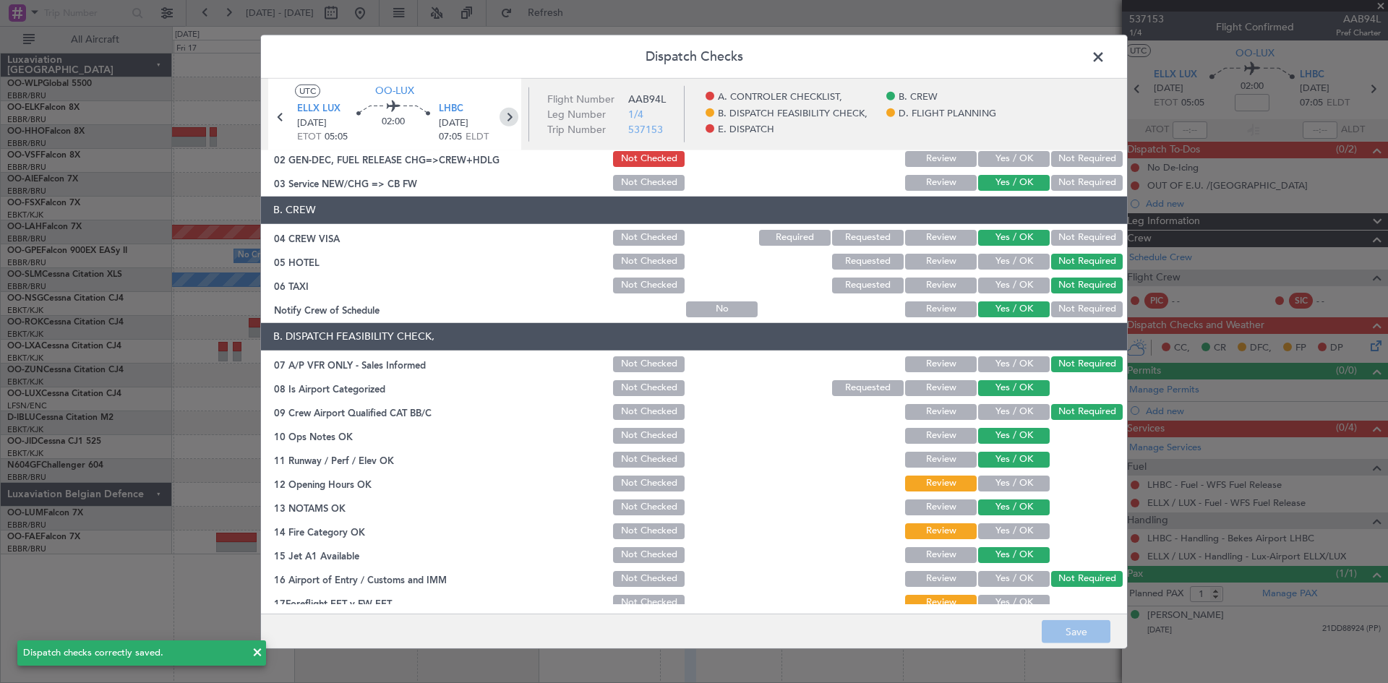
click at [503, 121] on icon at bounding box center [509, 116] width 19 height 19
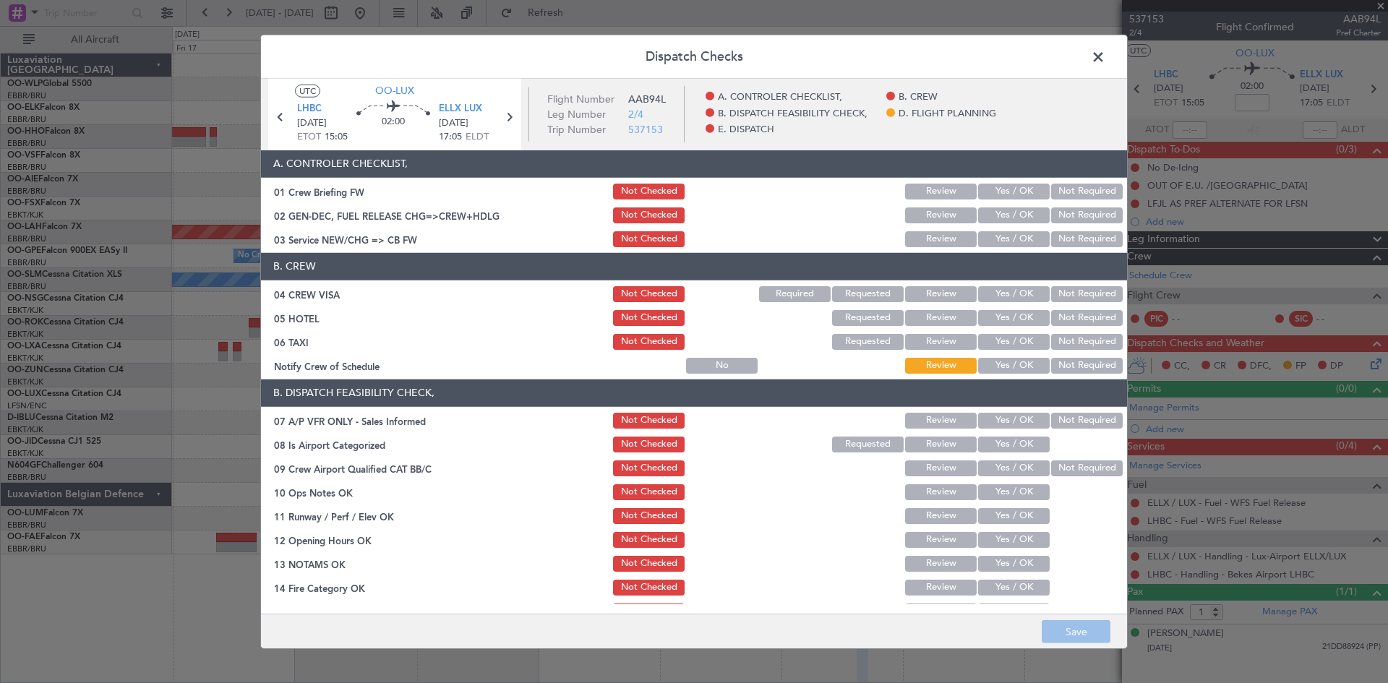
click at [1009, 236] on button "Yes / OK" at bounding box center [1014, 239] width 72 height 16
click at [1003, 285] on div "Yes / OK" at bounding box center [1012, 294] width 73 height 20
click at [1032, 299] on button "Yes / OK" at bounding box center [1014, 294] width 72 height 16
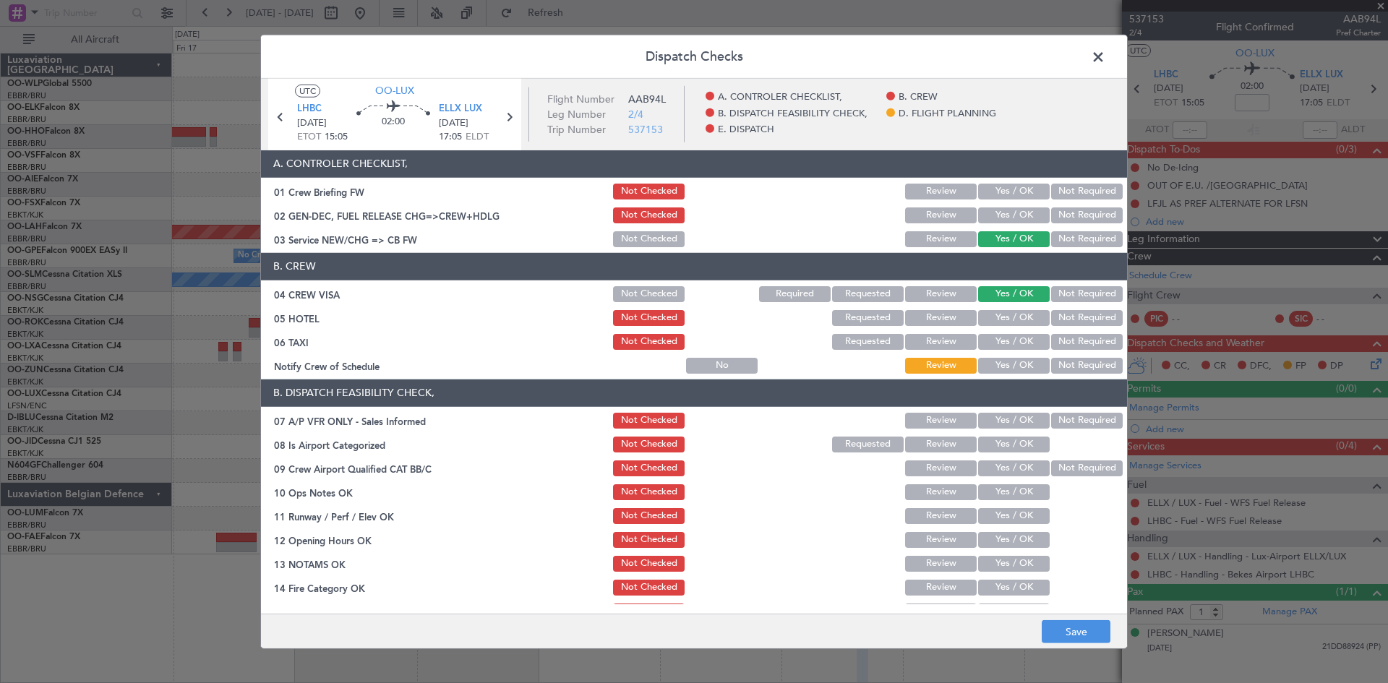
click at [1088, 320] on button "Not Required" at bounding box center [1087, 318] width 72 height 16
click at [1077, 332] on div "Not Required" at bounding box center [1085, 342] width 73 height 20
click at [1051, 343] on button "Not Required" at bounding box center [1087, 342] width 72 height 16
click at [993, 361] on button "Yes / OK" at bounding box center [1014, 366] width 72 height 16
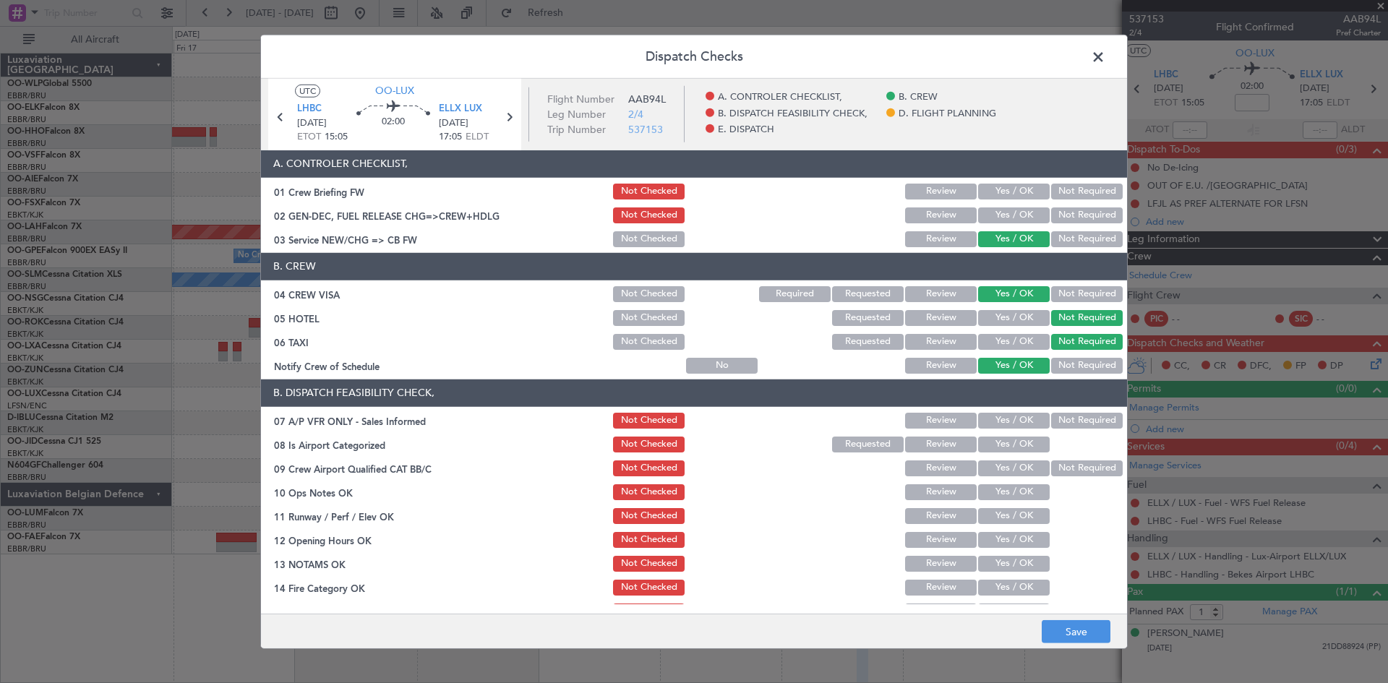
click at [1063, 421] on button "Not Required" at bounding box center [1087, 421] width 72 height 16
click at [1012, 438] on button "Yes / OK" at bounding box center [1014, 445] width 72 height 16
click at [1074, 468] on button "Not Required" at bounding box center [1087, 468] width 72 height 16
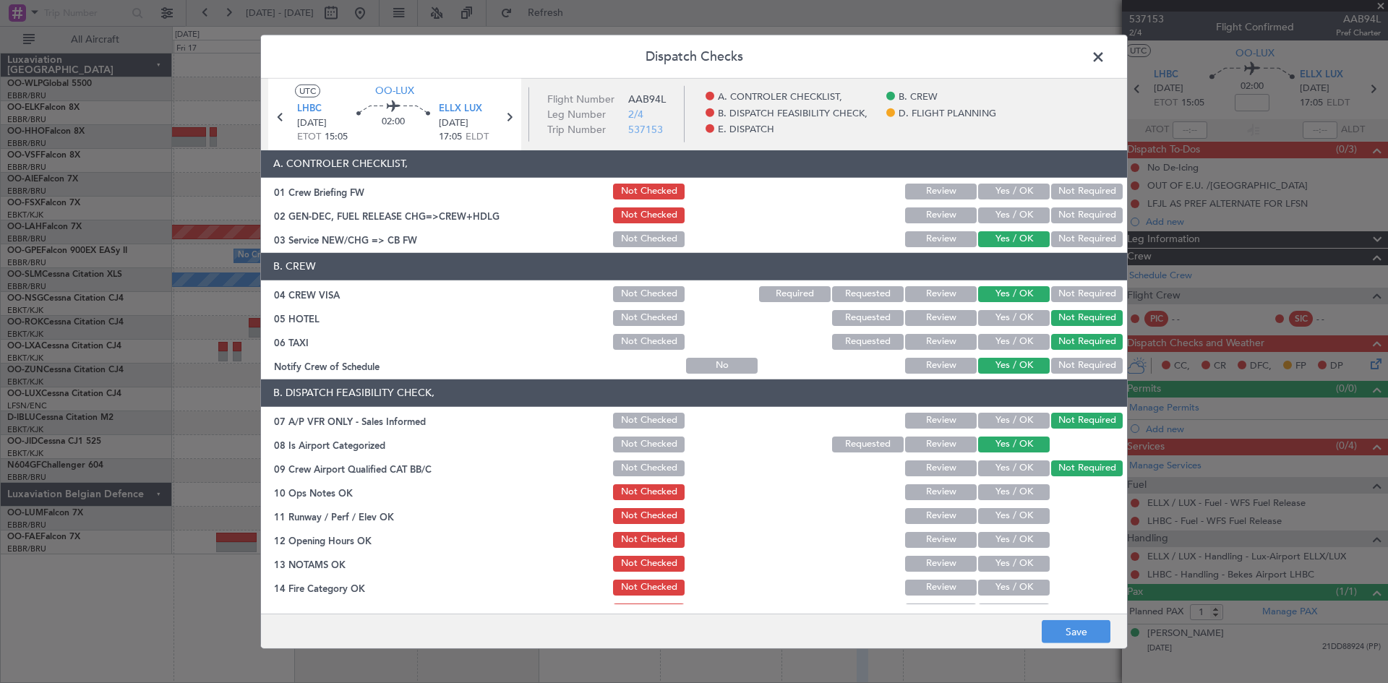
click at [1015, 495] on button "Yes / OK" at bounding box center [1014, 492] width 72 height 16
click at [1015, 505] on section "B. DISPATCH FEASIBILITY CHECK, 07 A/P VFR ONLY - Sales Informed Not Checked Rev…" at bounding box center [694, 537] width 866 height 314
click at [1012, 518] on button "Yes / OK" at bounding box center [1014, 516] width 72 height 16
click at [1014, 538] on button "Yes / OK" at bounding box center [1014, 540] width 72 height 16
click at [930, 317] on button "Review" at bounding box center [941, 318] width 72 height 16
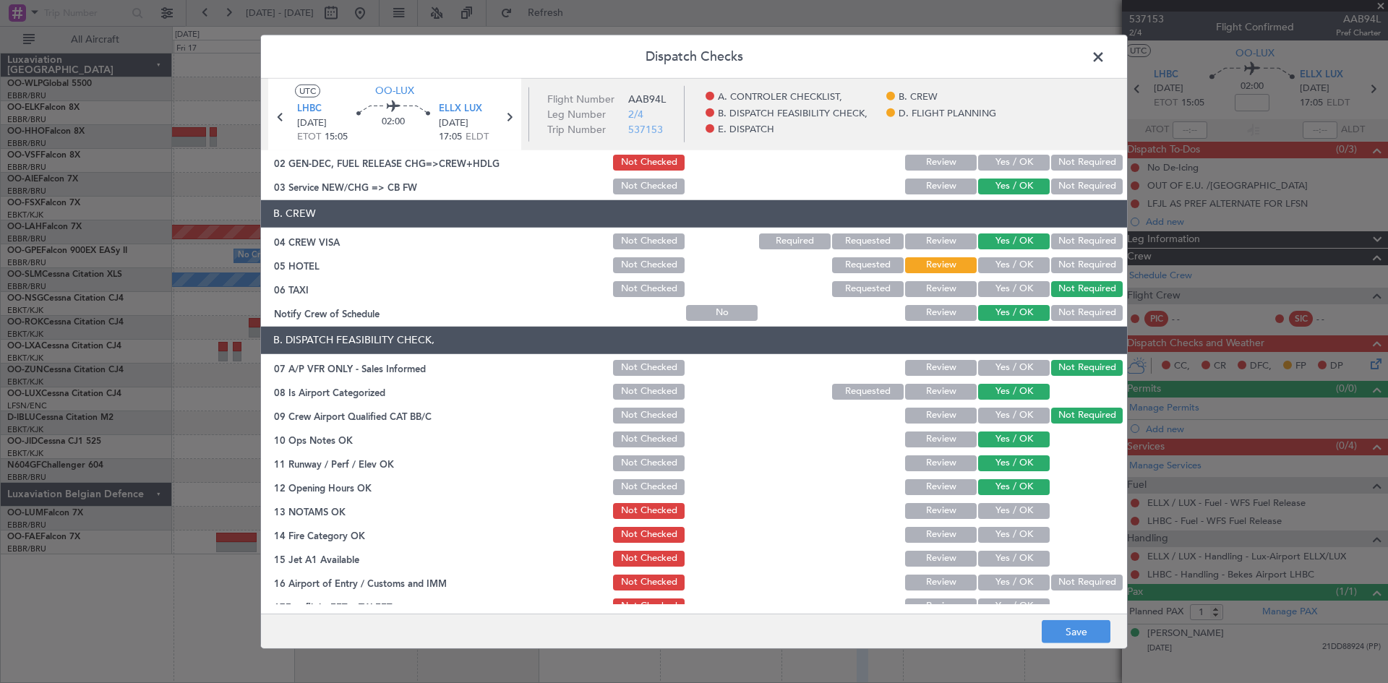
scroll to position [72, 0]
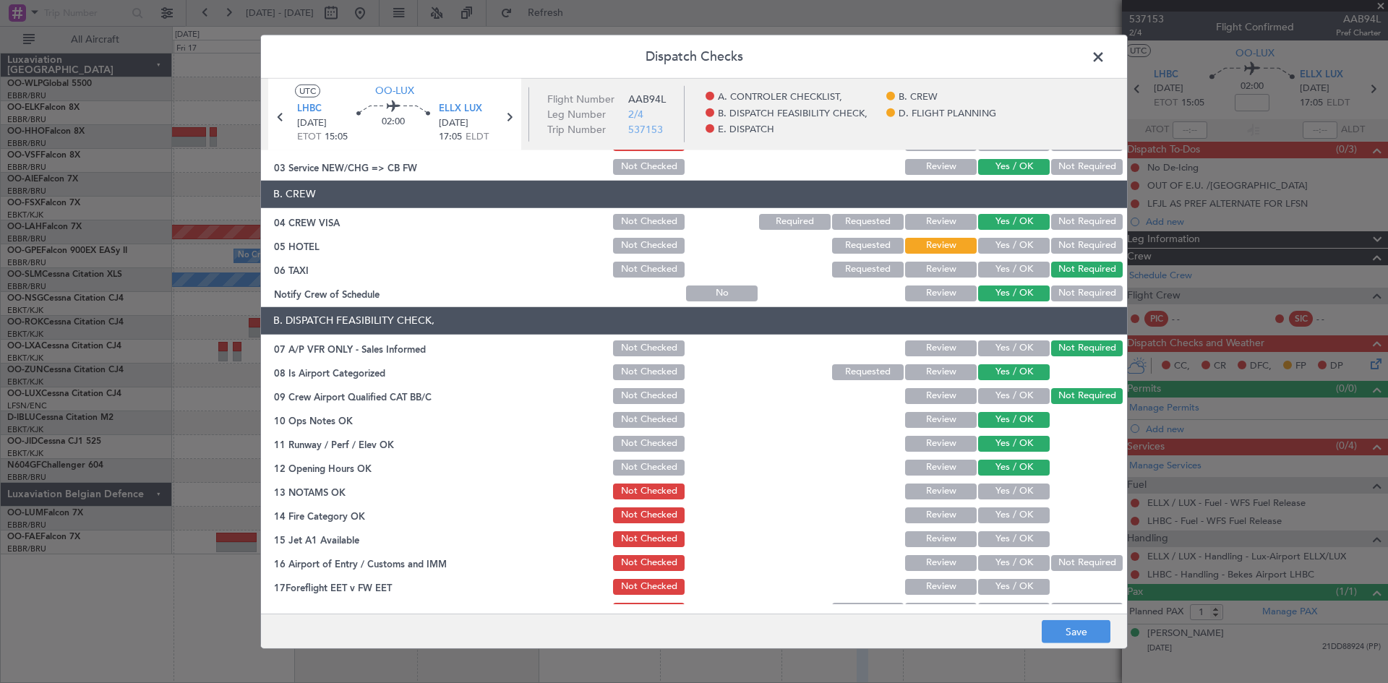
click at [989, 487] on button "Yes / OK" at bounding box center [1014, 492] width 72 height 16
click at [985, 514] on button "Yes / OK" at bounding box center [1014, 515] width 72 height 16
click at [938, 515] on button "Review" at bounding box center [941, 515] width 72 height 16
click at [994, 531] on button "Yes / OK" at bounding box center [1014, 539] width 72 height 16
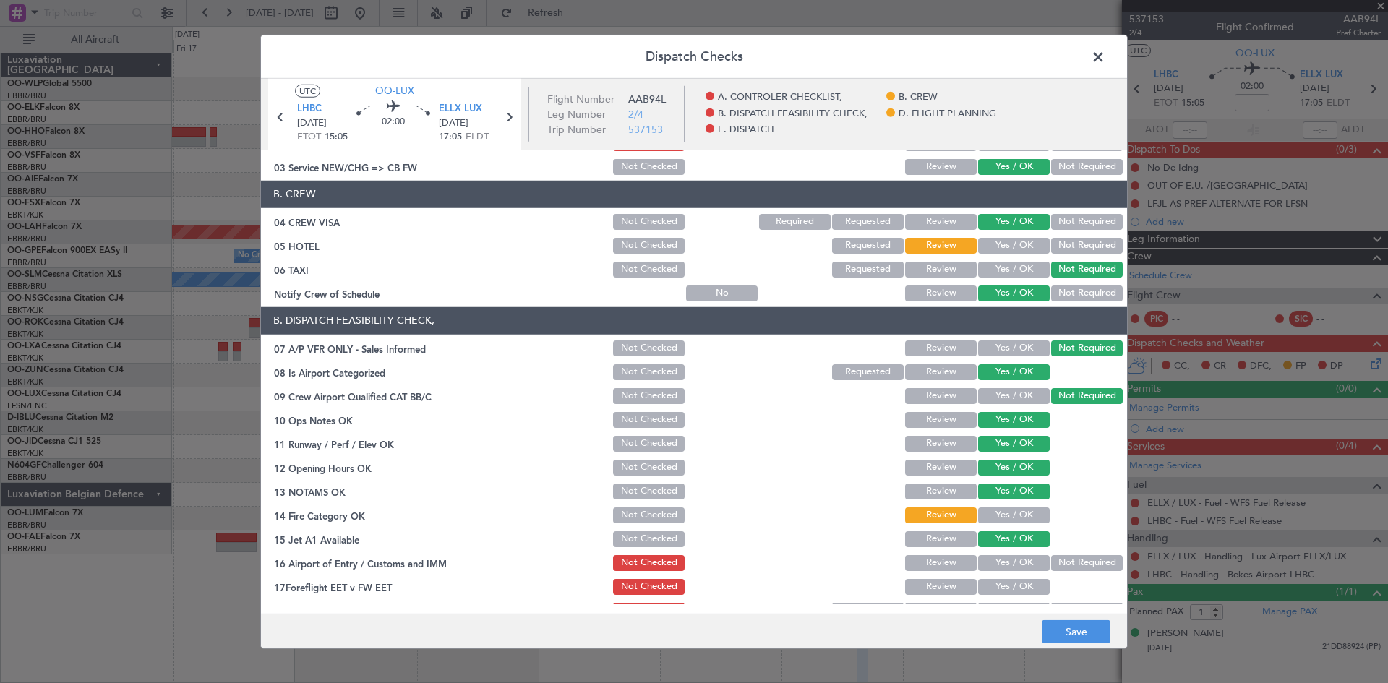
click at [1051, 561] on button "Not Required" at bounding box center [1087, 563] width 72 height 16
click at [994, 586] on button "Yes / OK" at bounding box center [1014, 587] width 72 height 16
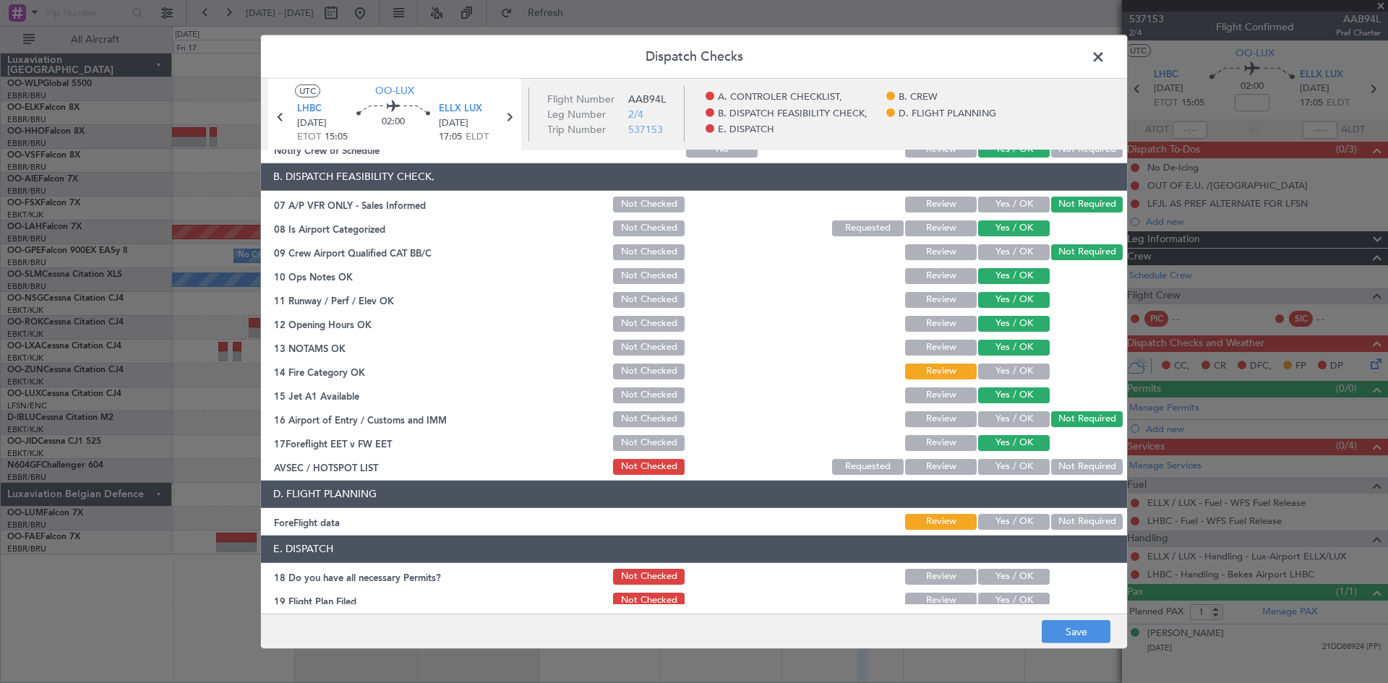
scroll to position [217, 0]
click at [926, 443] on button "Review" at bounding box center [941, 442] width 72 height 16
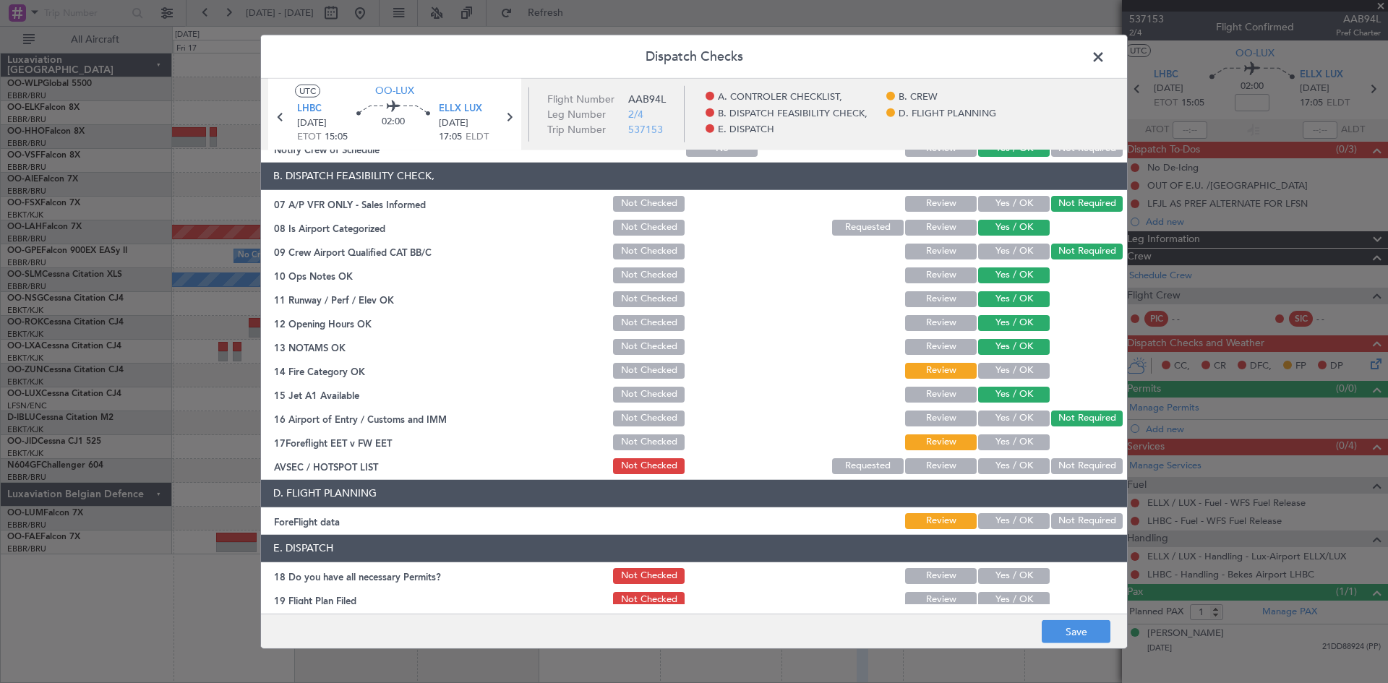
click at [1051, 463] on button "Not Required" at bounding box center [1087, 466] width 72 height 16
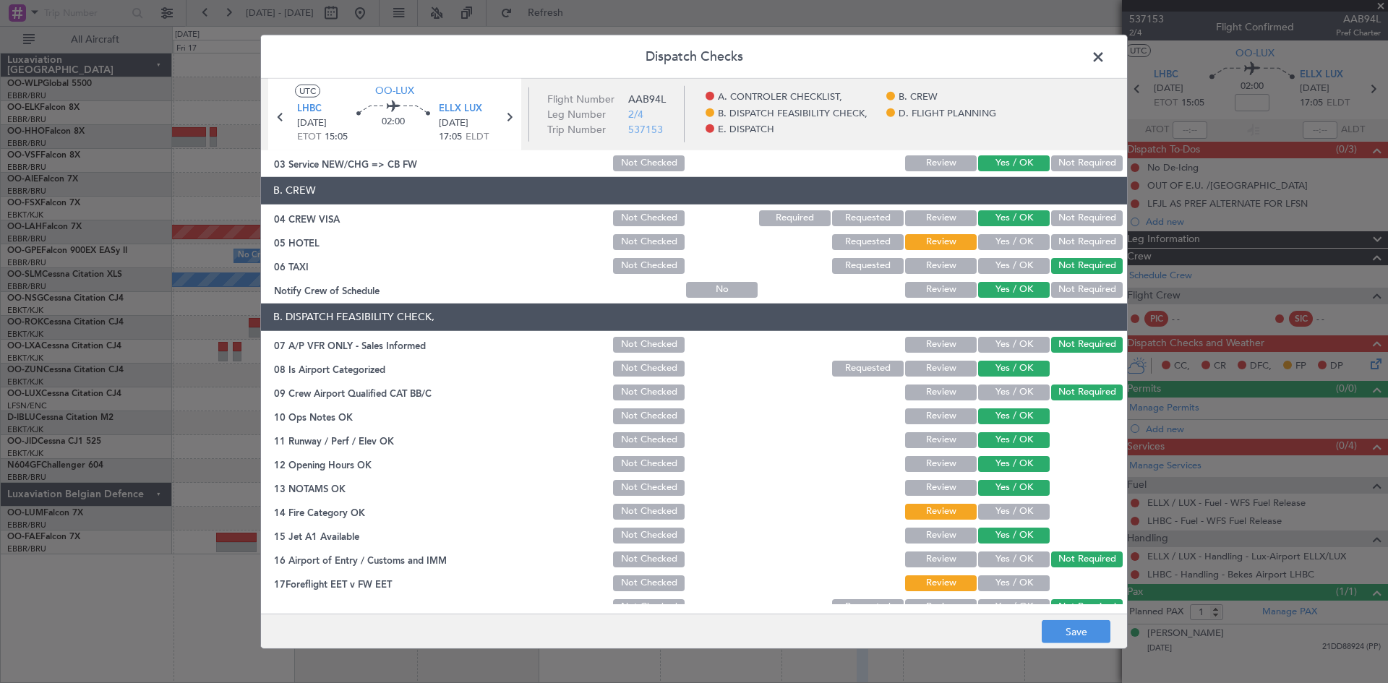
scroll to position [72, 0]
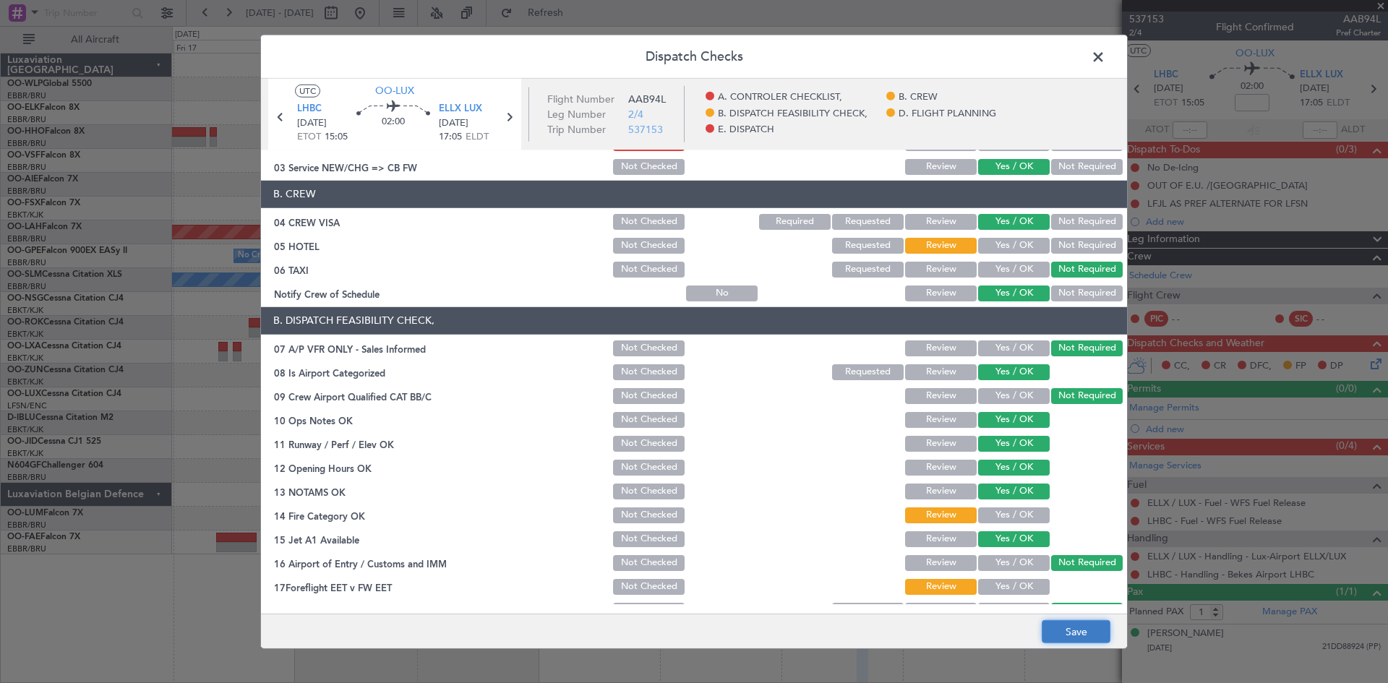
click at [1068, 634] on button "Save" at bounding box center [1076, 631] width 69 height 23
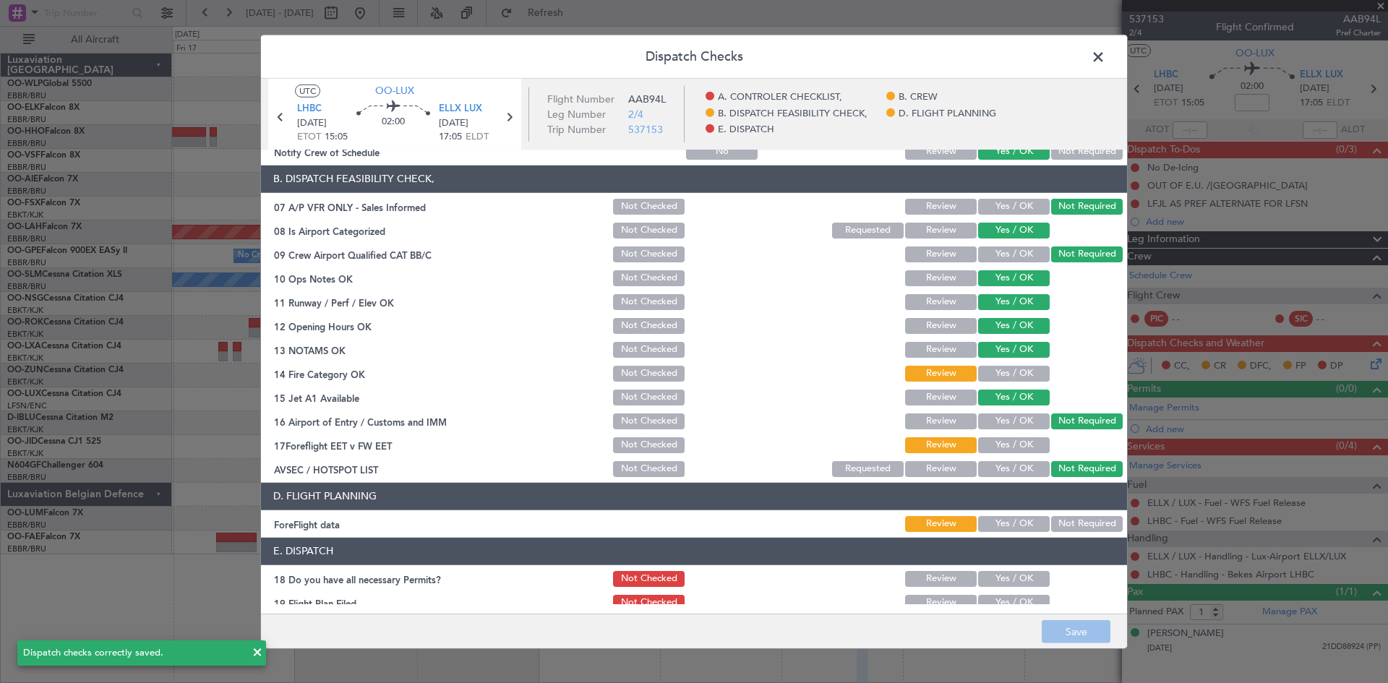
scroll to position [273, 0]
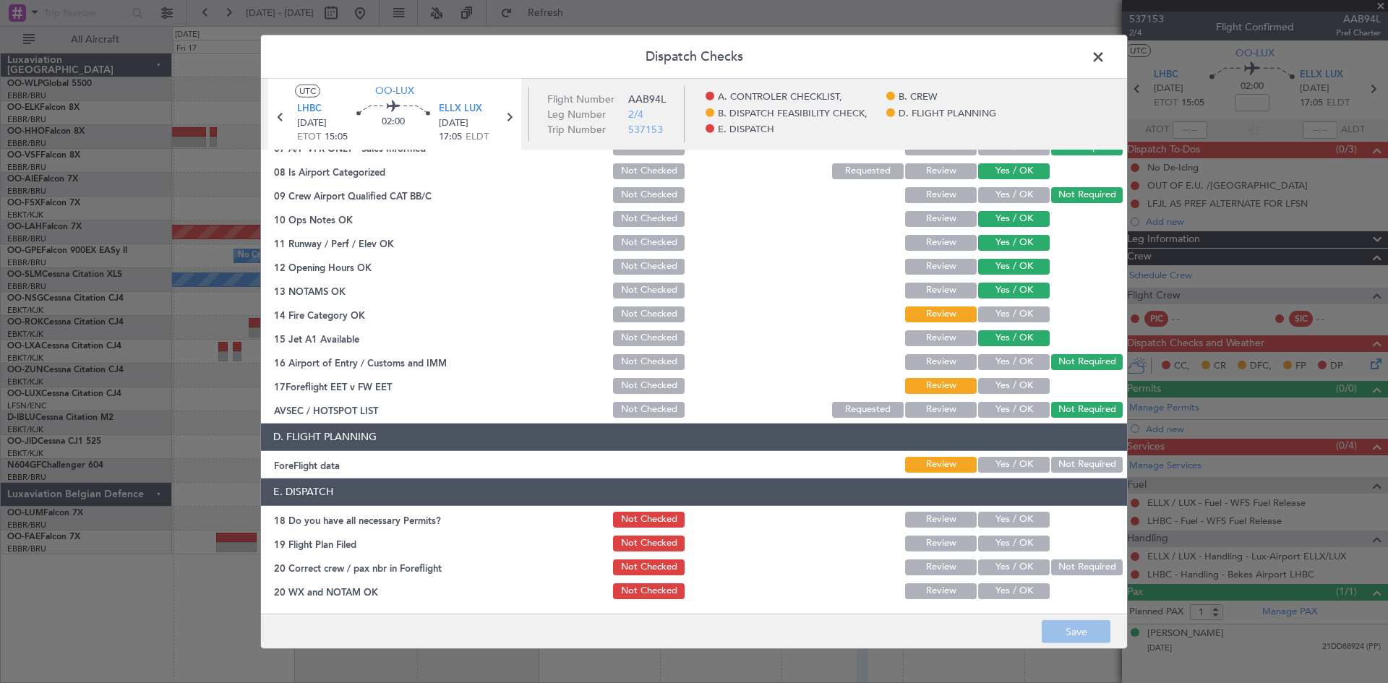
click at [1105, 58] on span at bounding box center [1105, 60] width 0 height 29
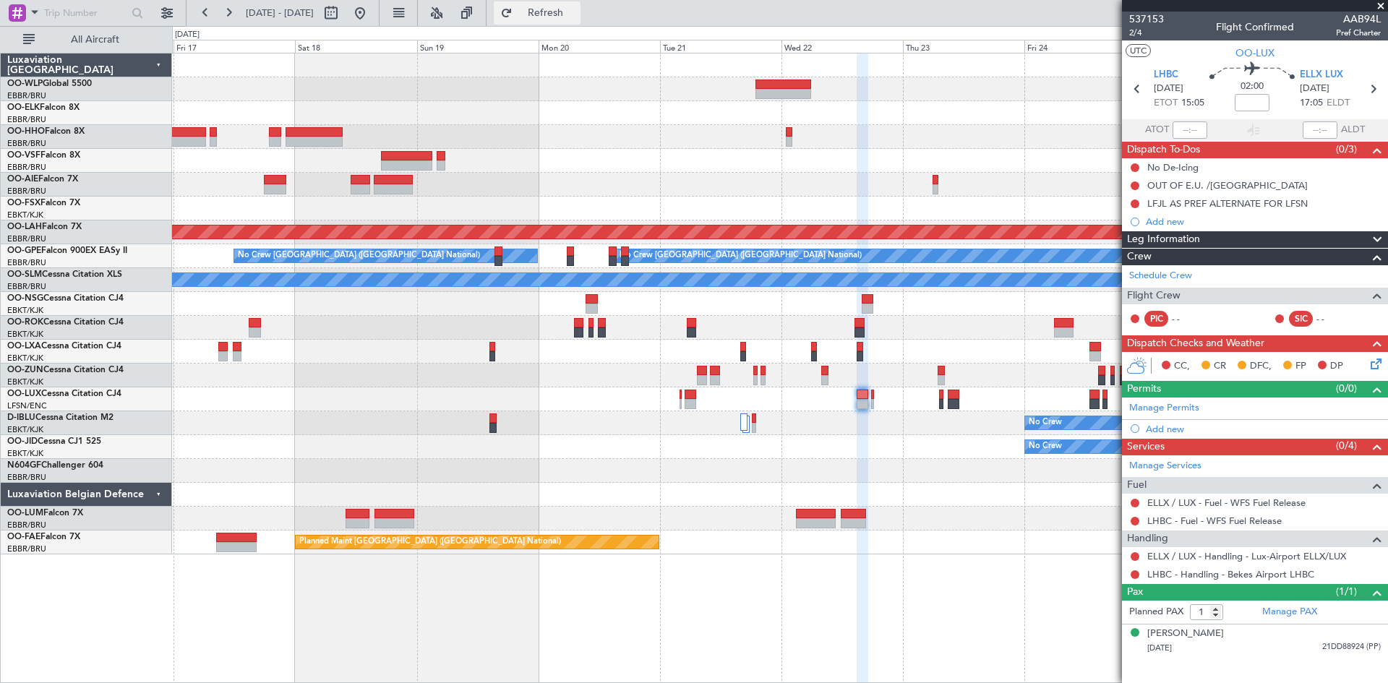
click at [562, 14] on span "Refresh" at bounding box center [545, 13] width 61 height 10
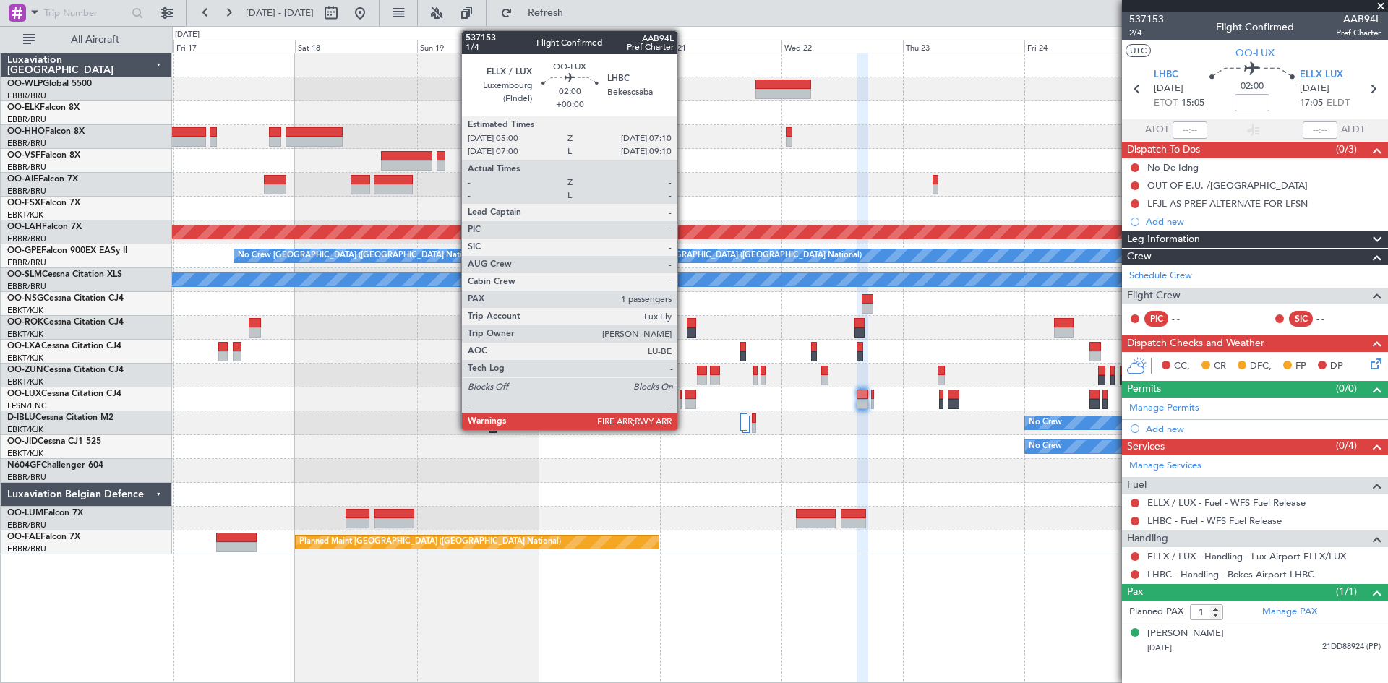
click at [686, 399] on div at bounding box center [691, 404] width 12 height 10
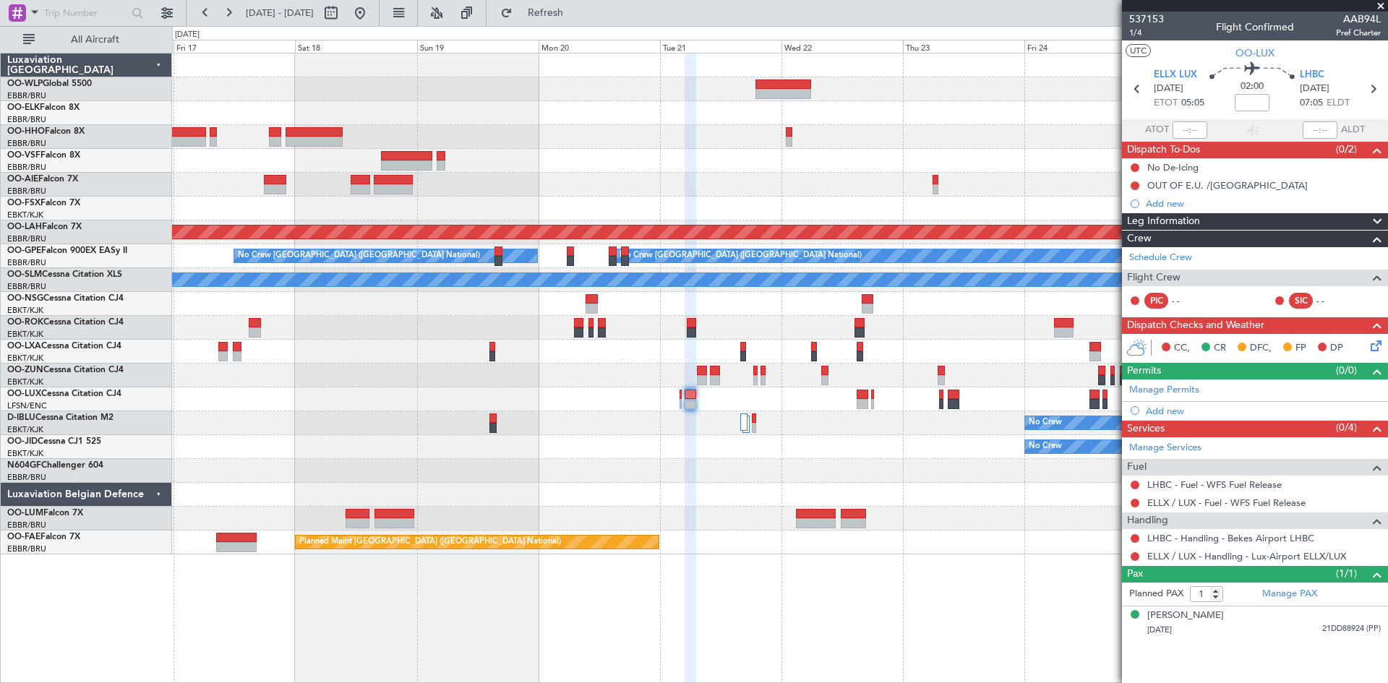
click at [682, 403] on div "Planned Maint [GEOGRAPHIC_DATA] ([GEOGRAPHIC_DATA])" at bounding box center [779, 399] width 1215 height 24
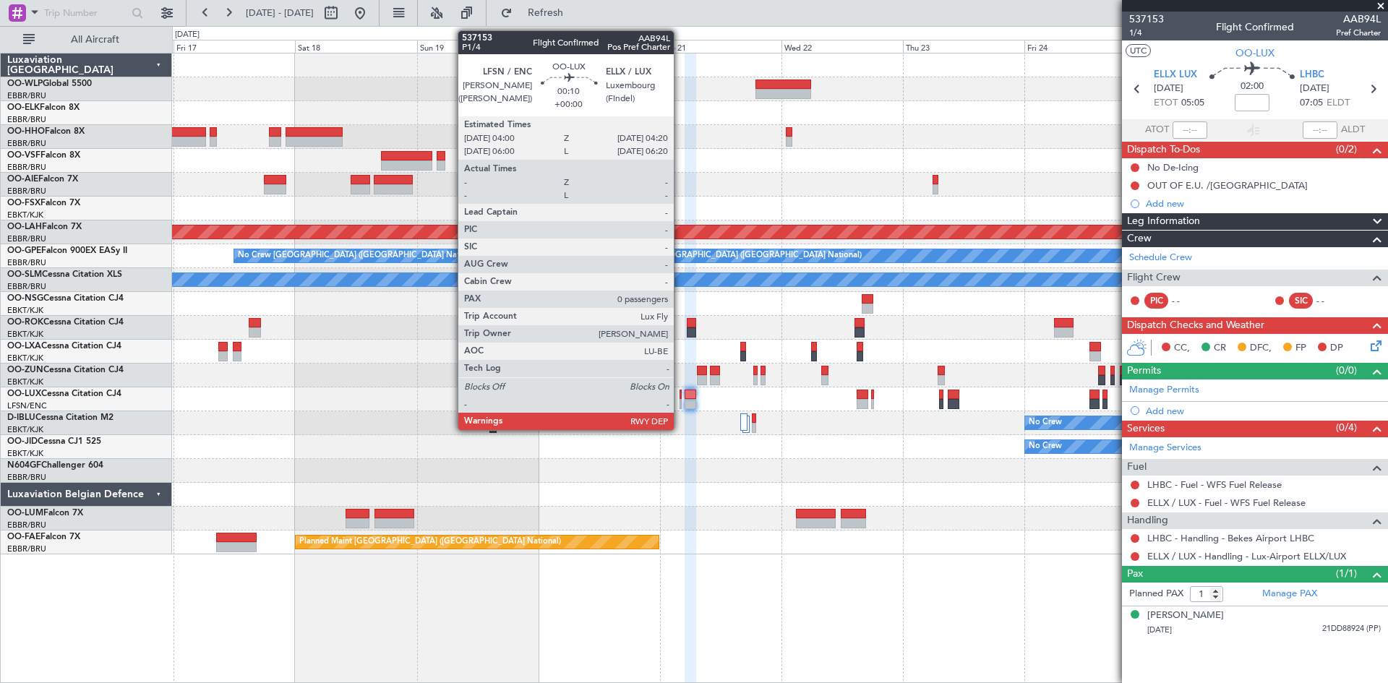
click at [680, 403] on div at bounding box center [681, 404] width 2 height 10
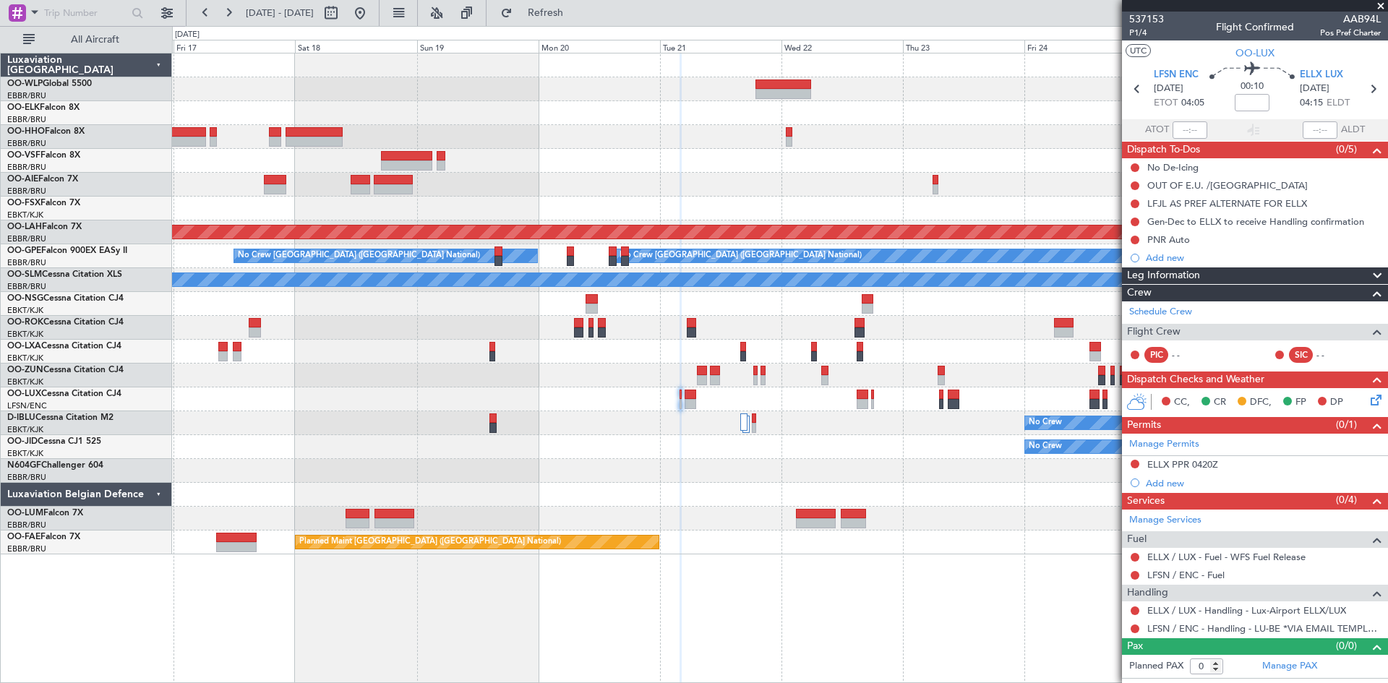
click at [697, 397] on div "Planned Maint [GEOGRAPHIC_DATA] ([GEOGRAPHIC_DATA])" at bounding box center [779, 399] width 1215 height 24
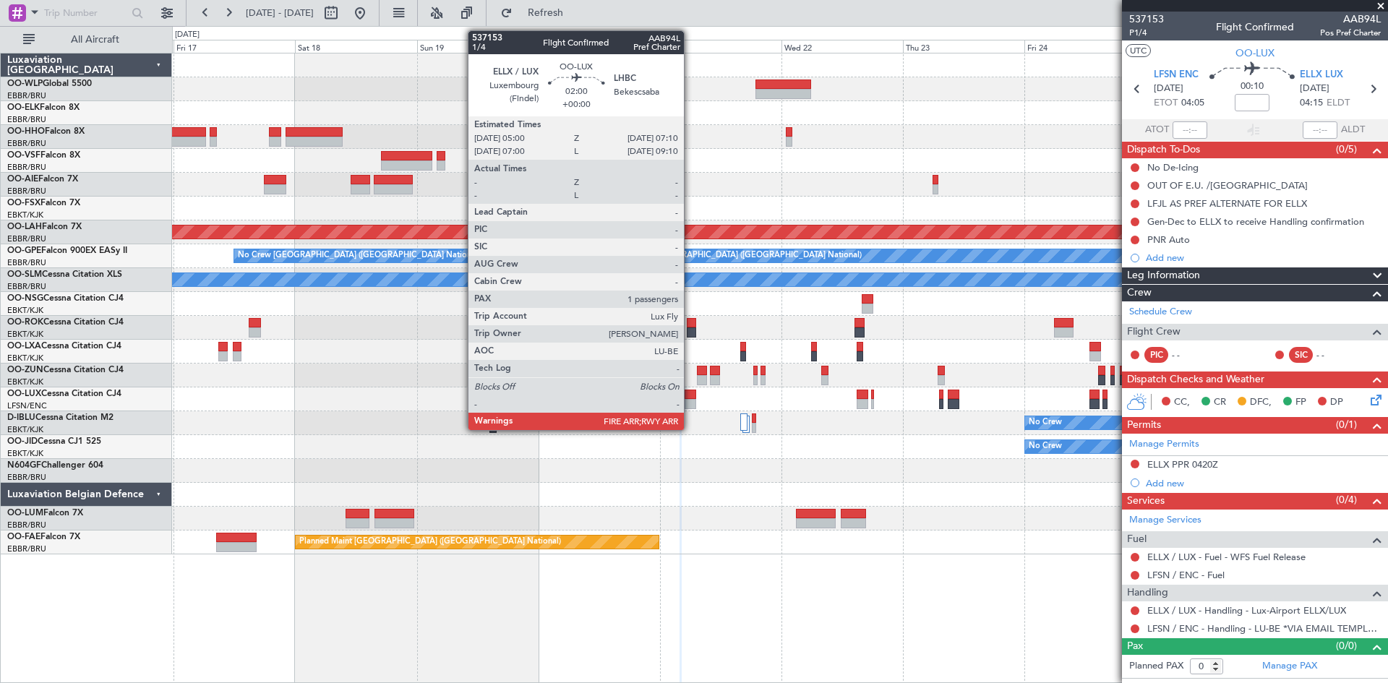
click at [690, 397] on div at bounding box center [691, 395] width 12 height 10
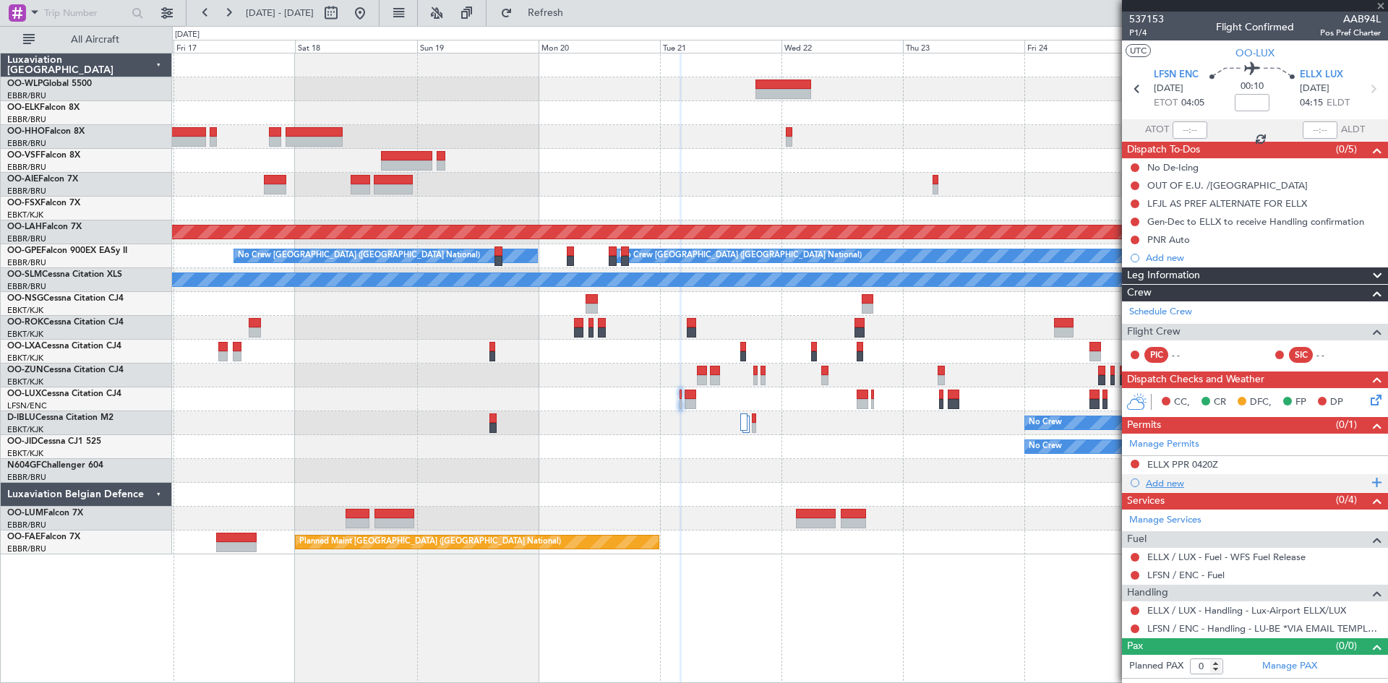
type input "1"
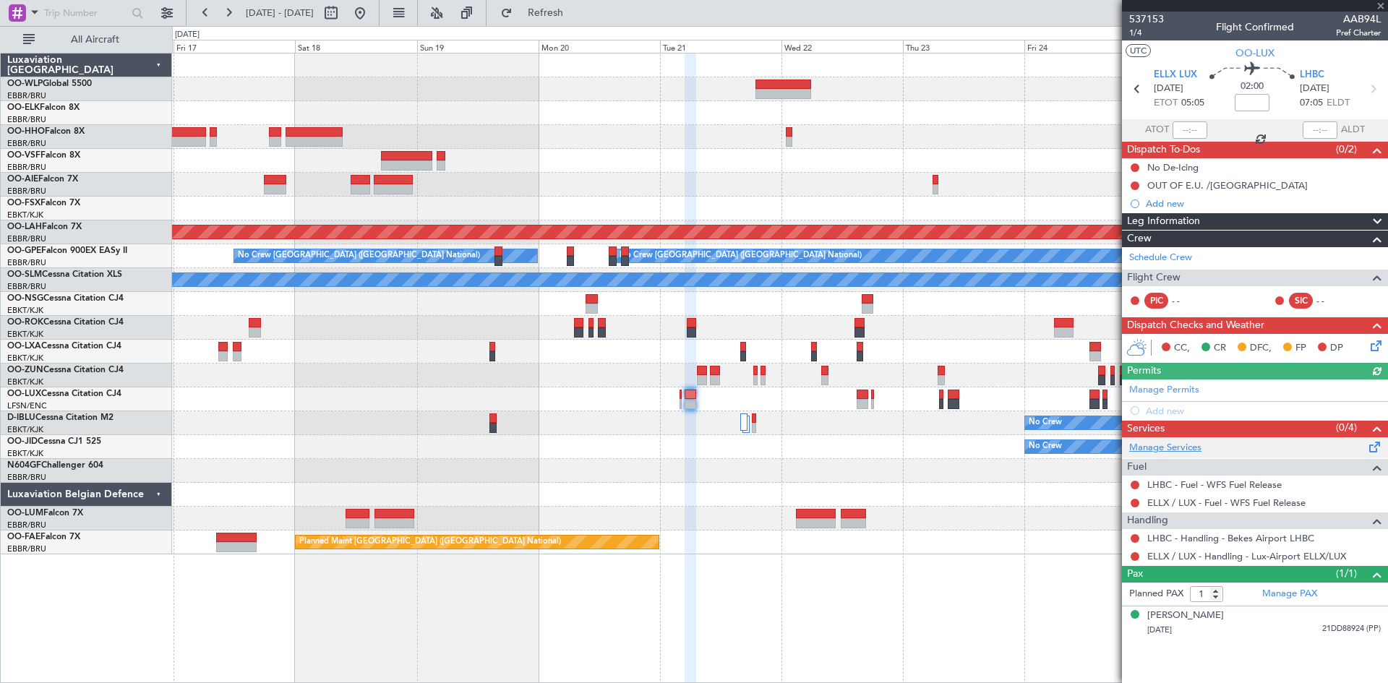
click at [1177, 445] on link "Manage Services" at bounding box center [1165, 448] width 72 height 14
click at [1379, 448] on span at bounding box center [1374, 444] width 17 height 11
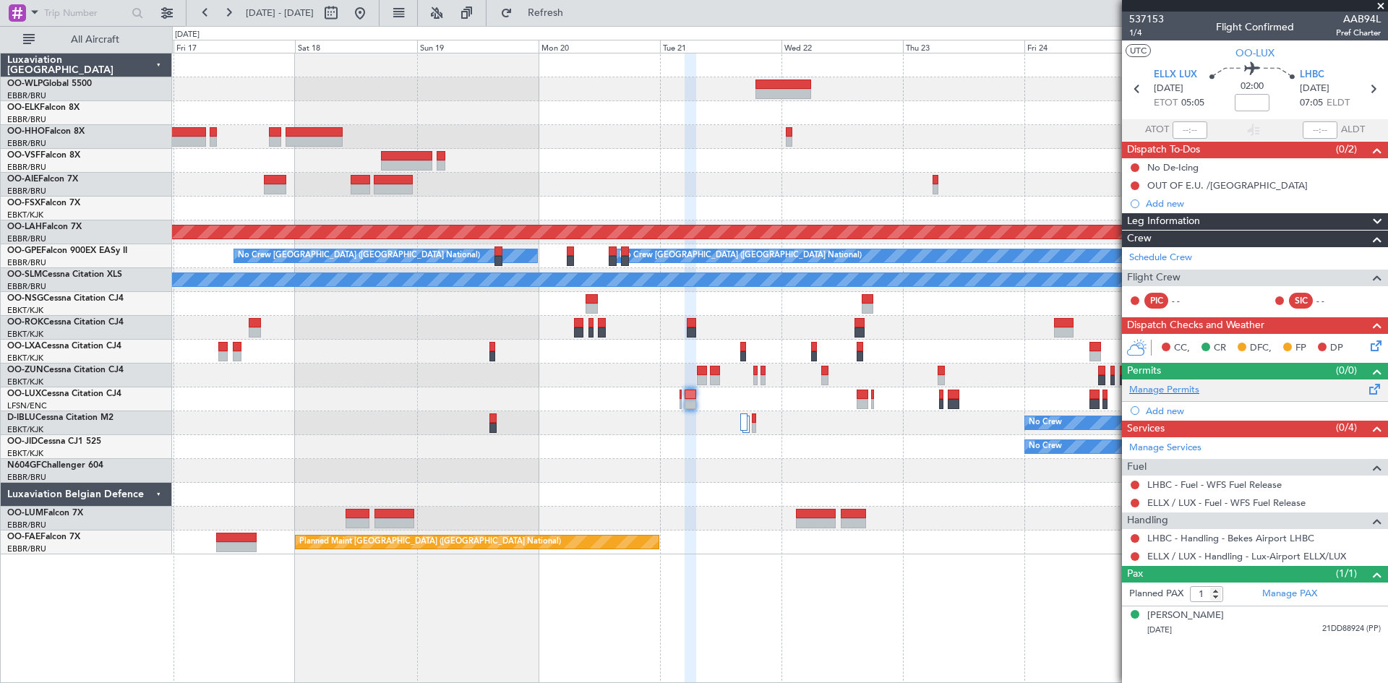
click at [1298, 395] on div "Manage Permits" at bounding box center [1255, 391] width 266 height 22
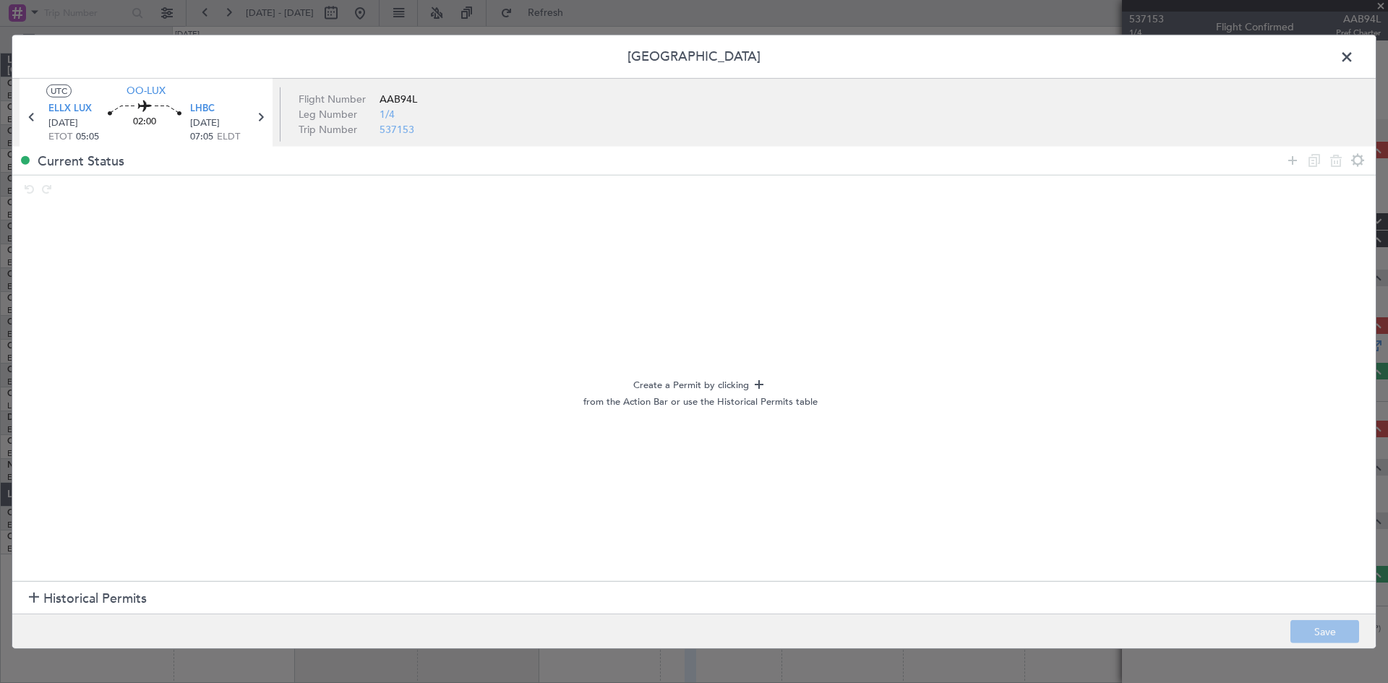
click at [200, 591] on section "Historical Permits" at bounding box center [693, 598] width 1363 height 35
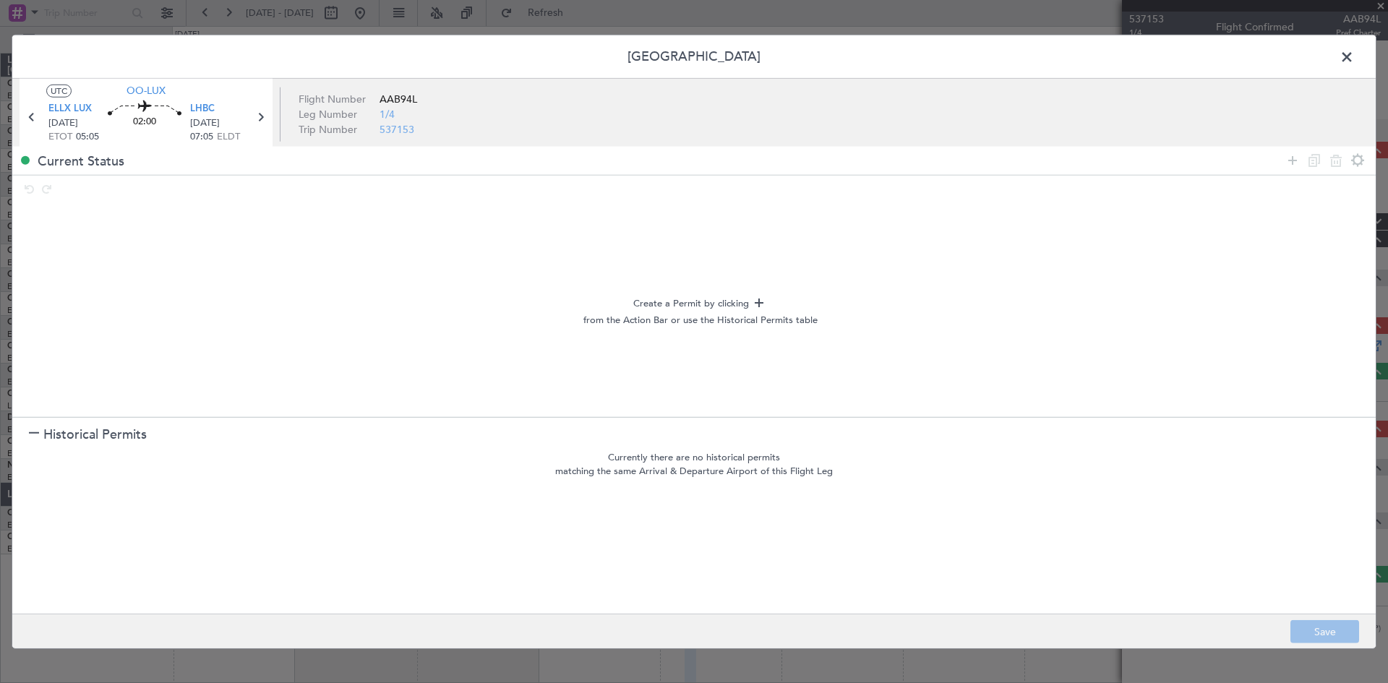
click at [1344, 45] on header "[GEOGRAPHIC_DATA]" at bounding box center [693, 56] width 1363 height 43
click at [1354, 56] on span at bounding box center [1354, 60] width 0 height 29
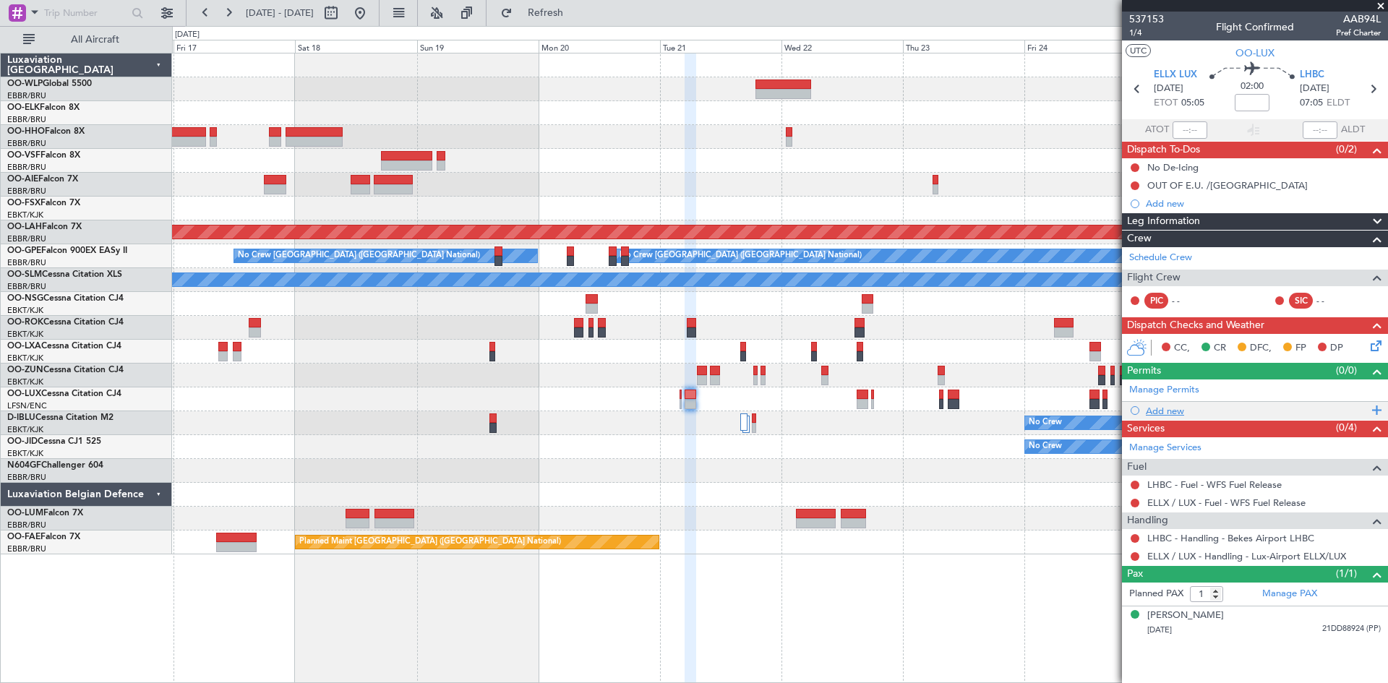
click at [1205, 407] on div "Add new" at bounding box center [1257, 411] width 222 height 12
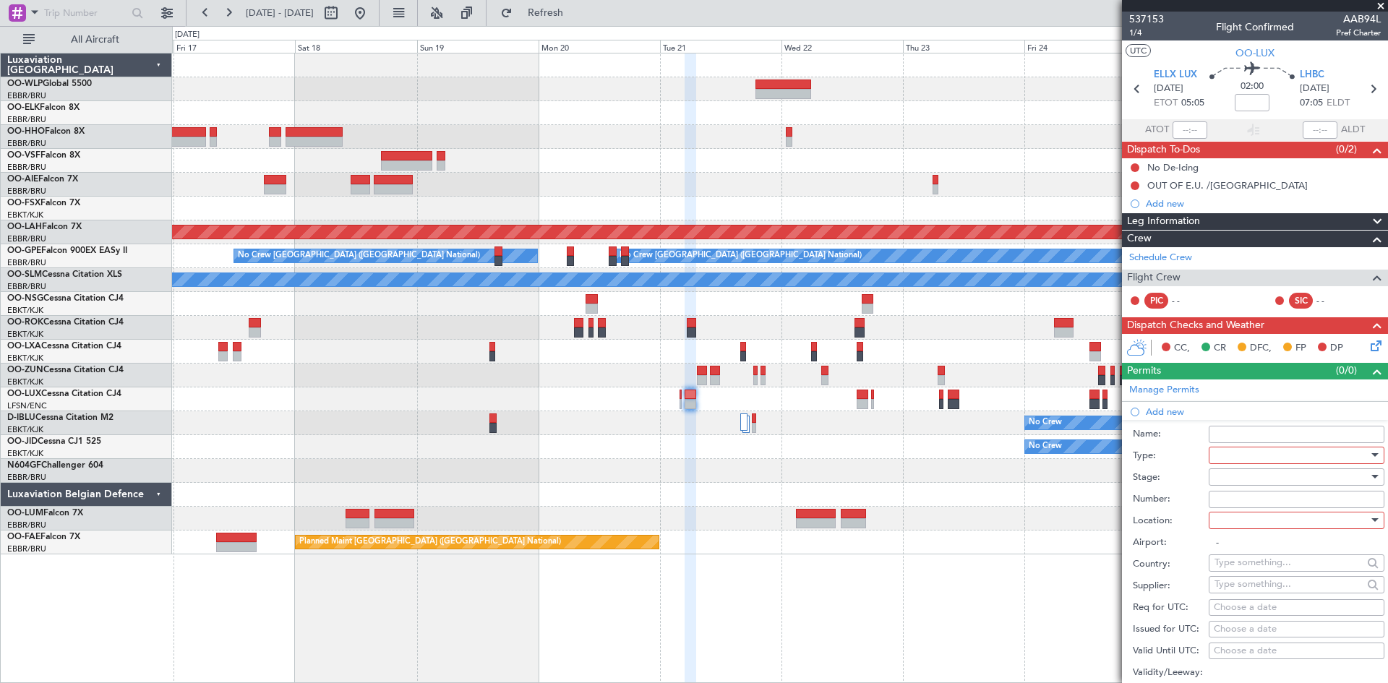
click at [1231, 446] on div at bounding box center [1292, 456] width 154 height 22
click at [1244, 594] on span "PPR" at bounding box center [1291, 600] width 152 height 22
click at [1271, 471] on div at bounding box center [1292, 477] width 154 height 22
click at [1254, 523] on span "Not Requested" at bounding box center [1291, 528] width 152 height 22
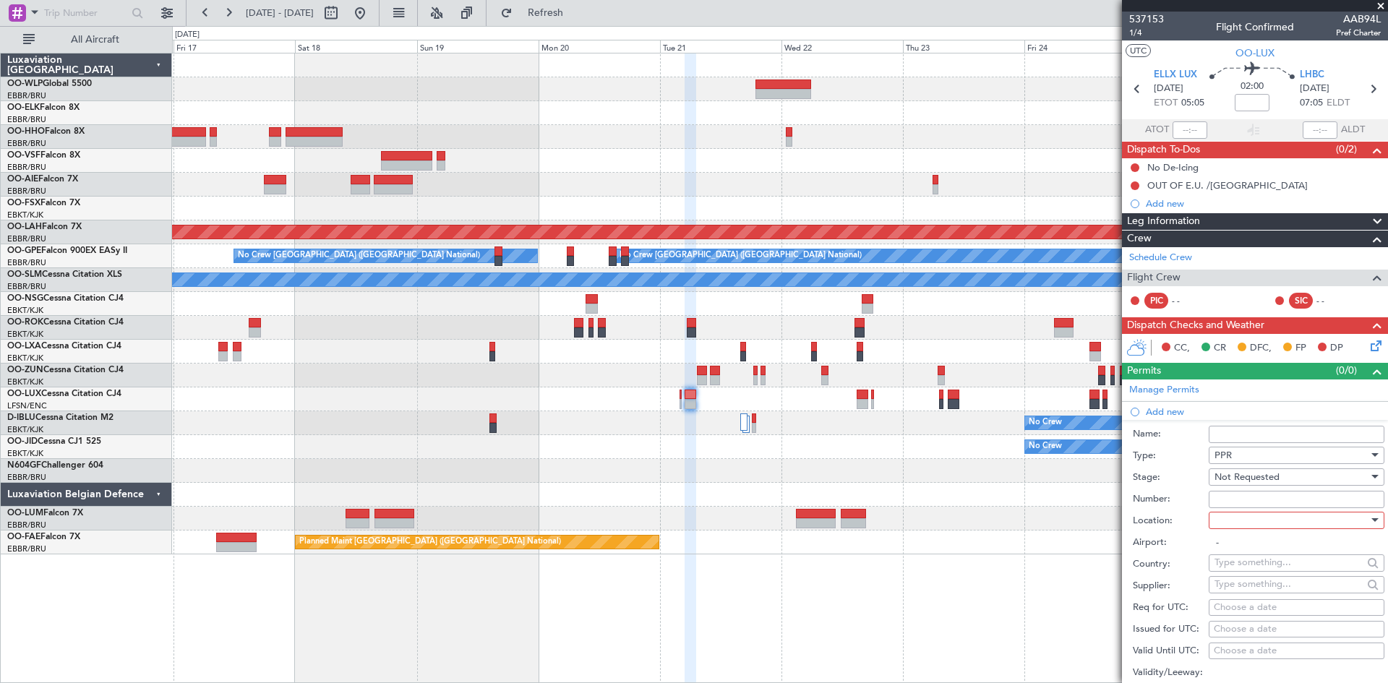
click at [1248, 519] on div at bounding box center [1292, 521] width 154 height 22
click at [1237, 553] on span "Departure" at bounding box center [1291, 550] width 152 height 22
type input "ELLX / LUX"
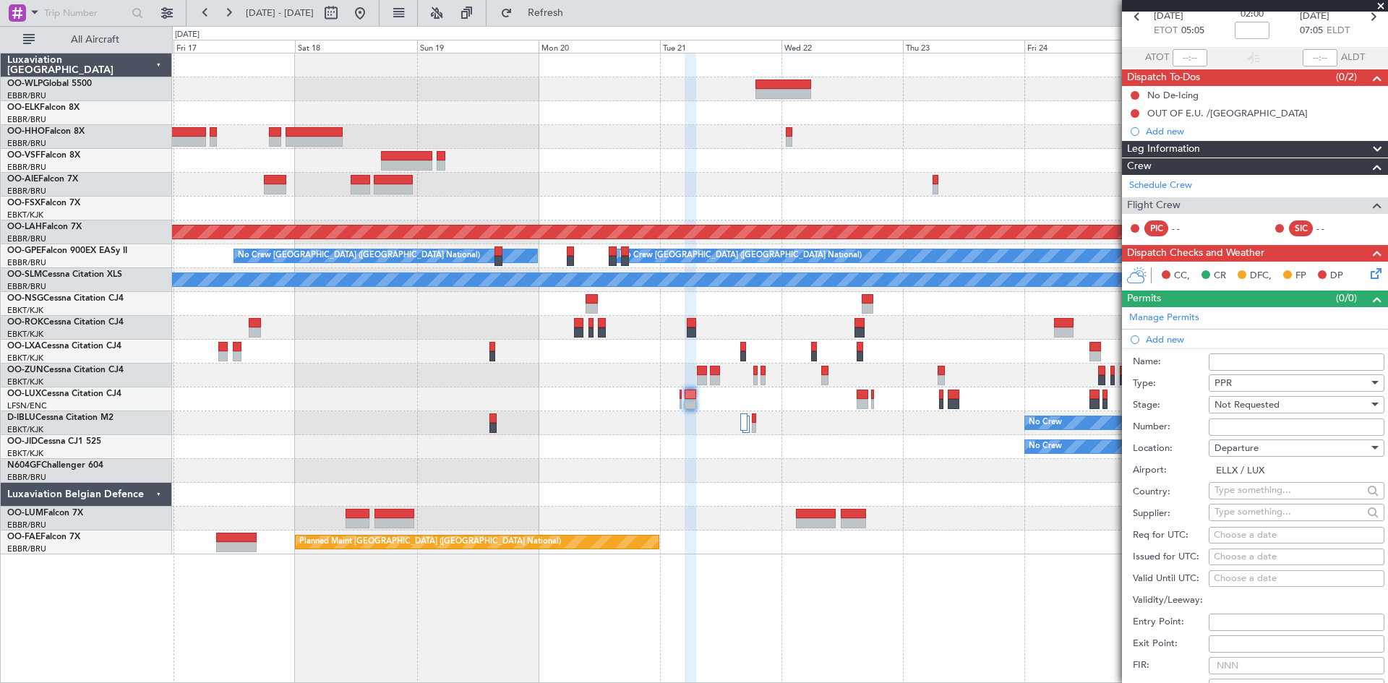
click at [1236, 550] on div "Choose a date" at bounding box center [1297, 557] width 166 height 14
select select "10"
select select "2025"
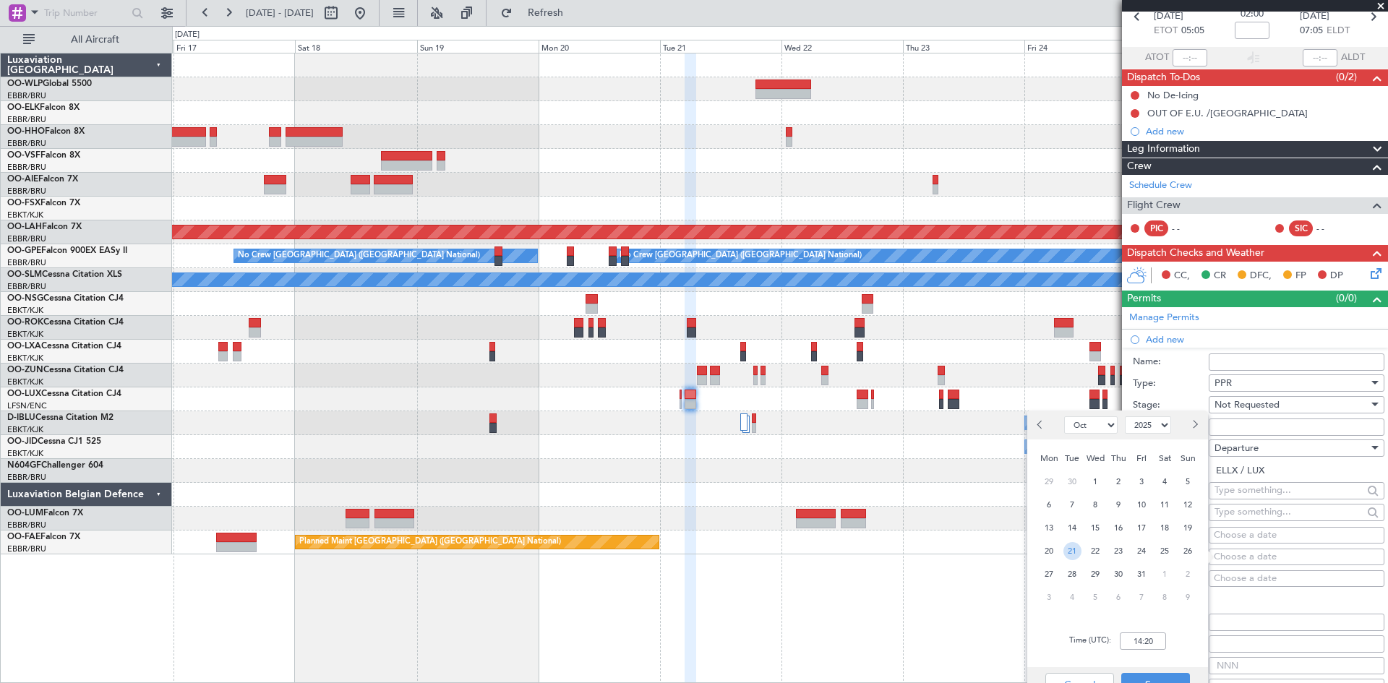
click at [1077, 545] on span "21" at bounding box center [1072, 551] width 18 height 18
click at [1132, 640] on input "00:00" at bounding box center [1143, 641] width 46 height 17
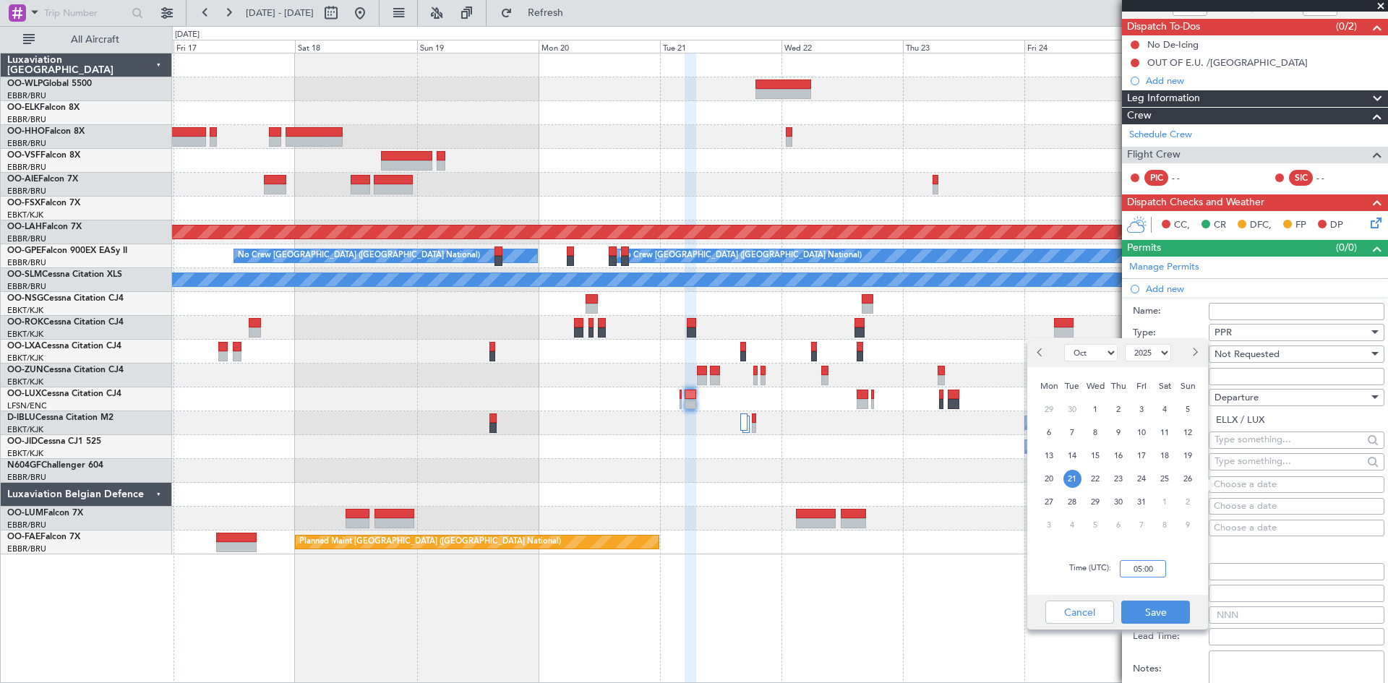
scroll to position [145, 0]
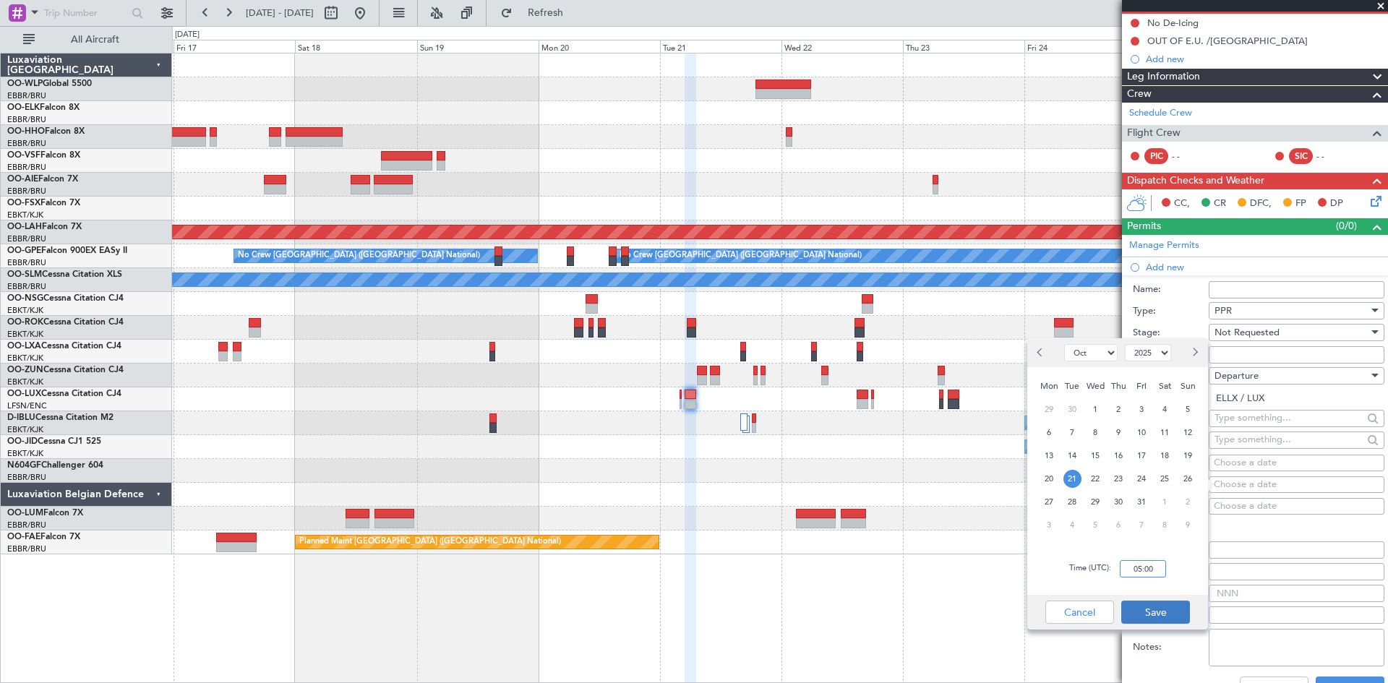
type input "05:00"
click at [1157, 614] on button "Save" at bounding box center [1155, 612] width 69 height 23
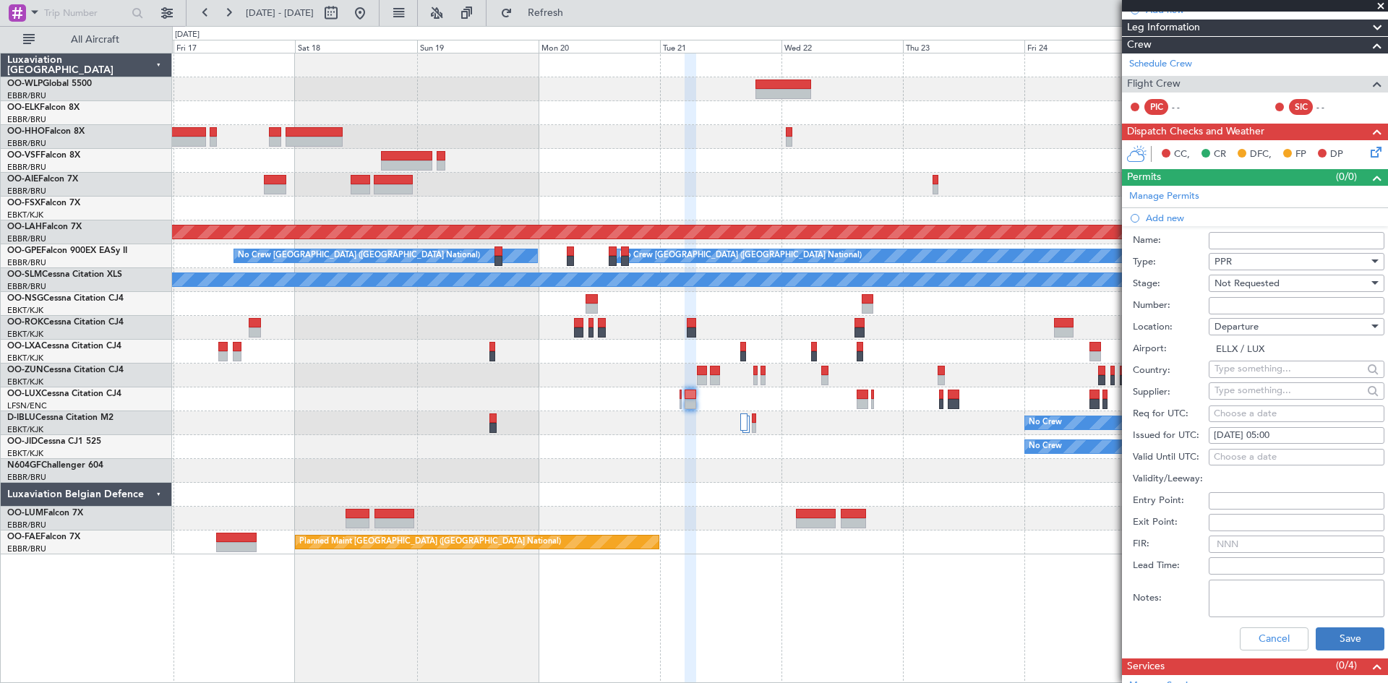
scroll to position [217, 0]
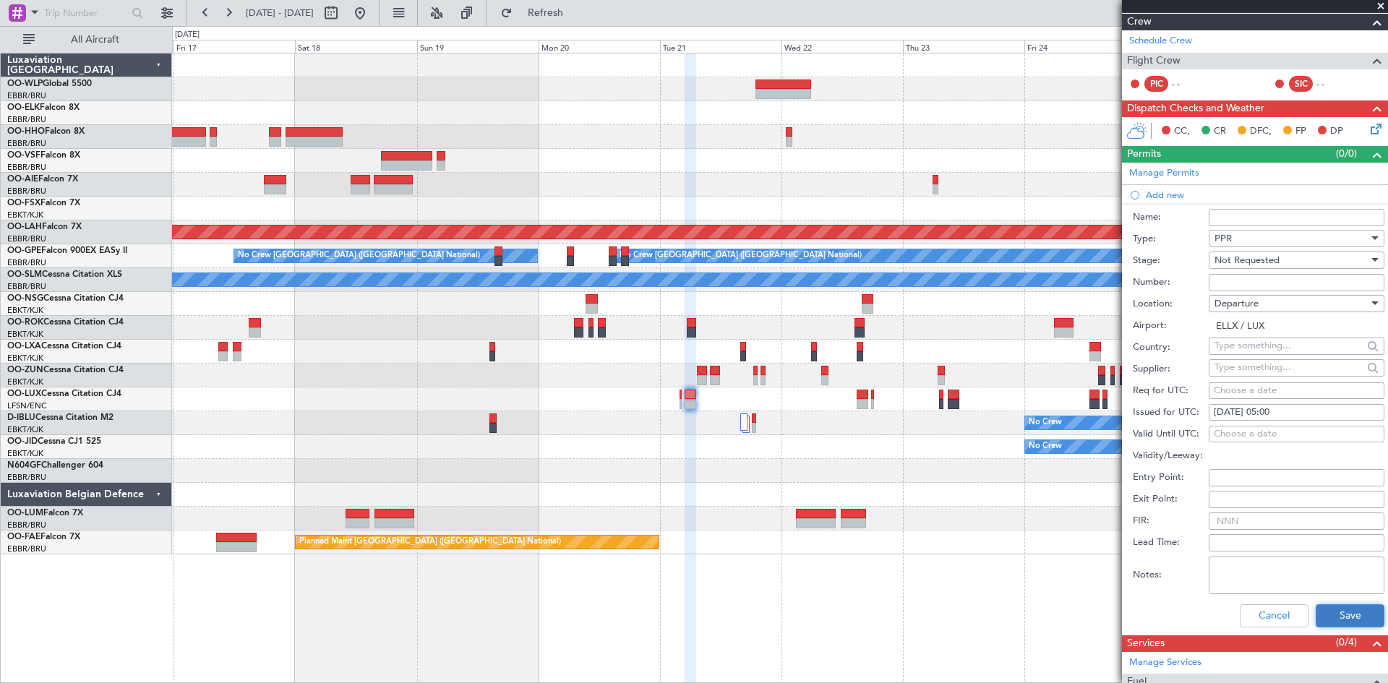
click at [1332, 621] on button "Save" at bounding box center [1350, 615] width 69 height 23
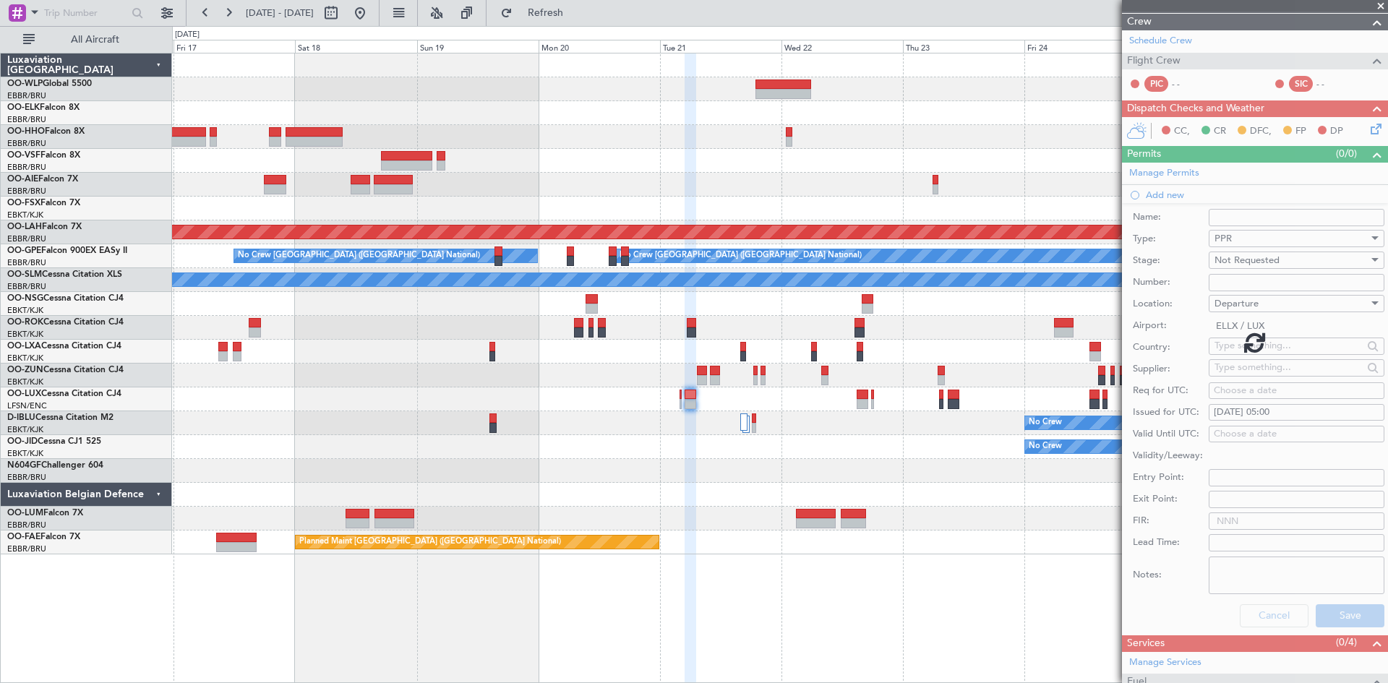
scroll to position [0, 0]
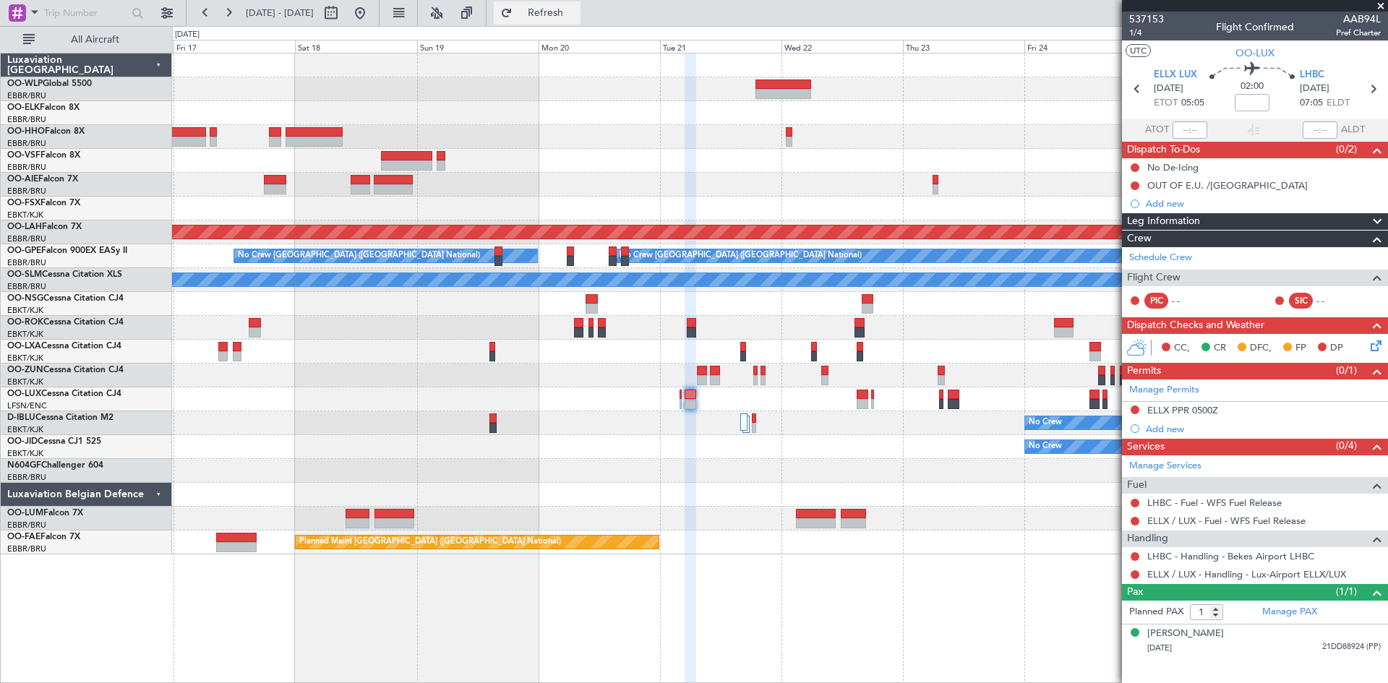
click at [556, 6] on button "Refresh" at bounding box center [537, 12] width 87 height 23
click at [1377, 349] on icon at bounding box center [1374, 344] width 12 height 12
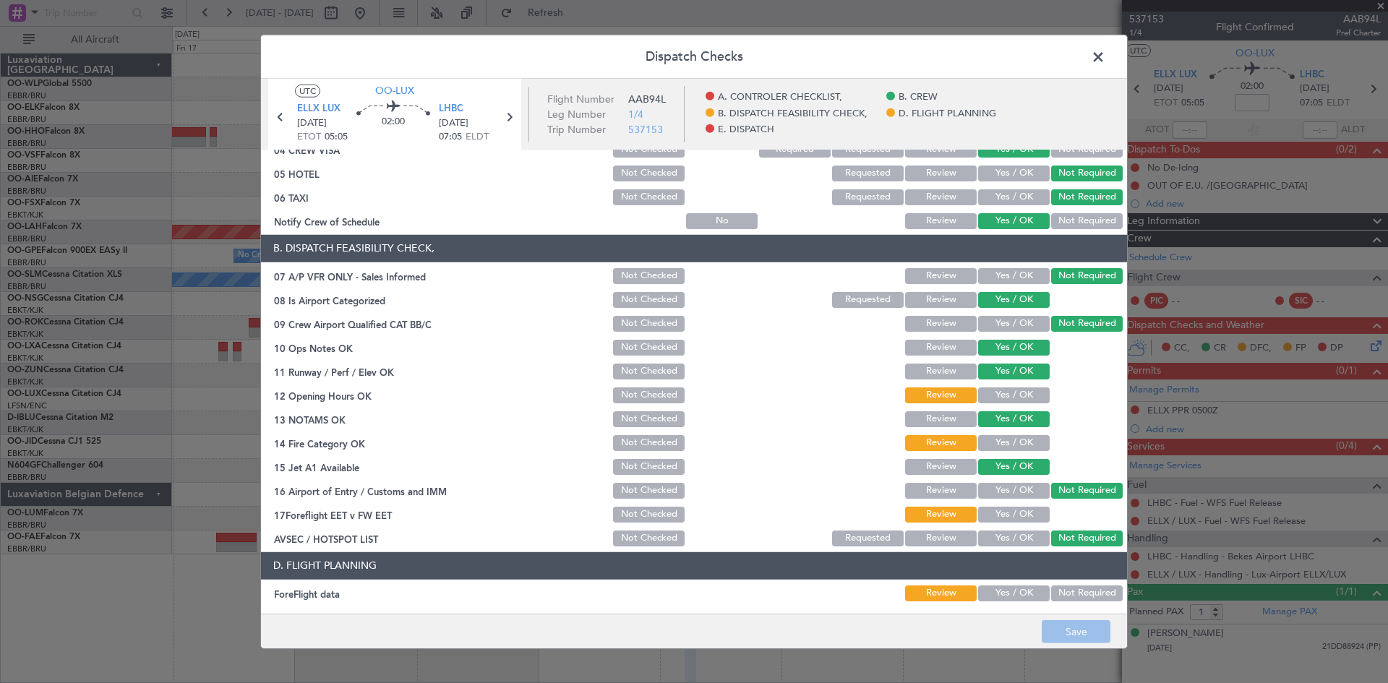
scroll to position [273, 0]
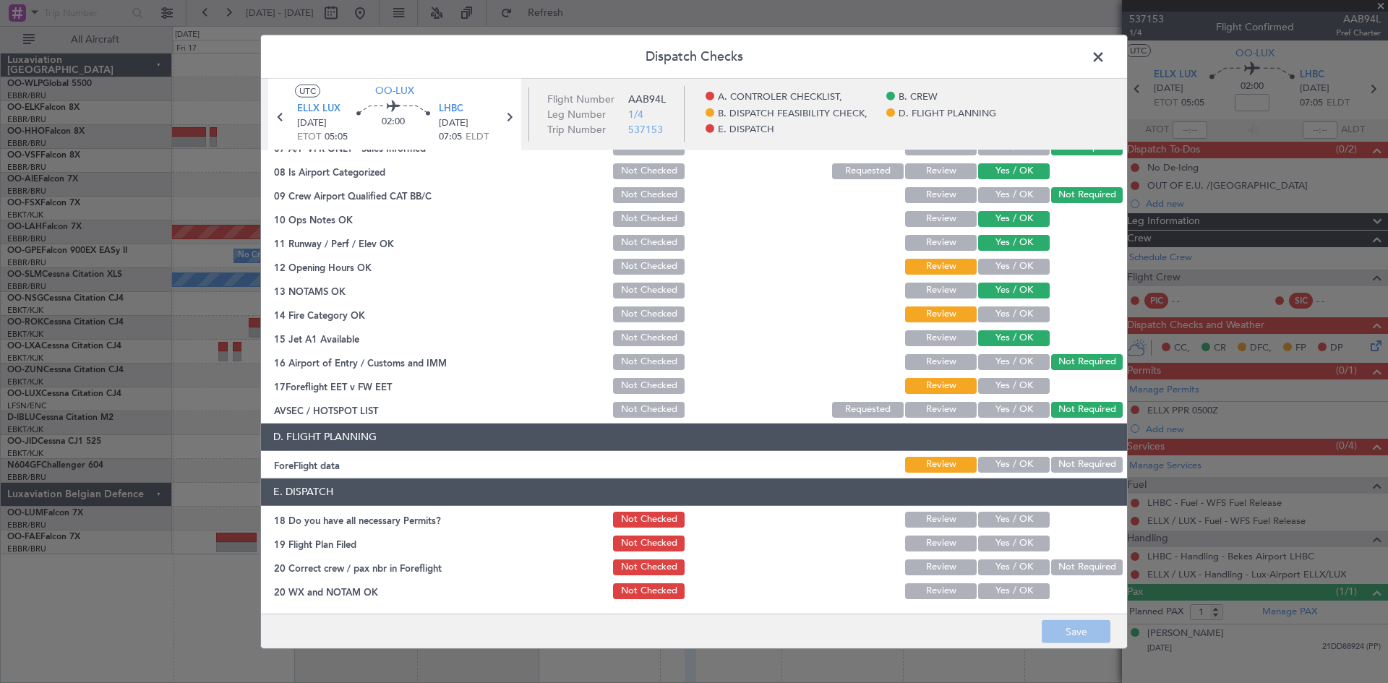
click at [1105, 61] on span at bounding box center [1105, 60] width 0 height 29
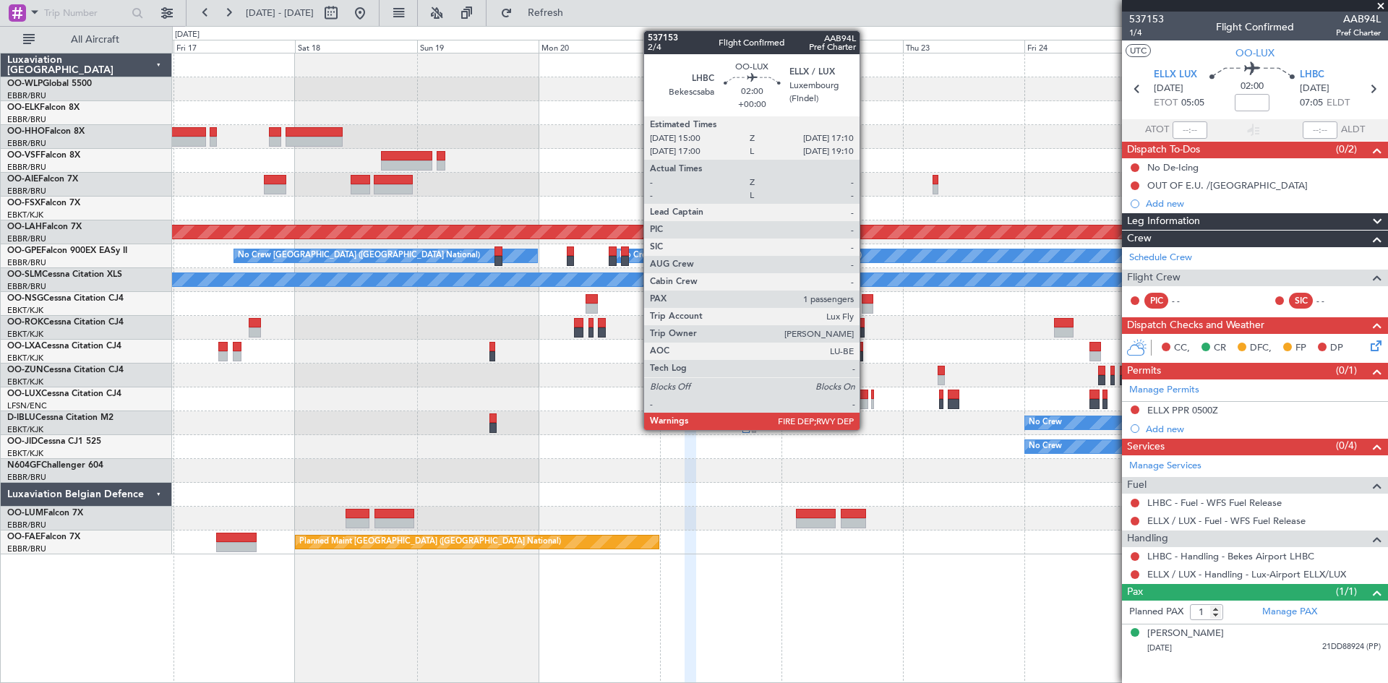
click at [866, 398] on div at bounding box center [863, 395] width 12 height 10
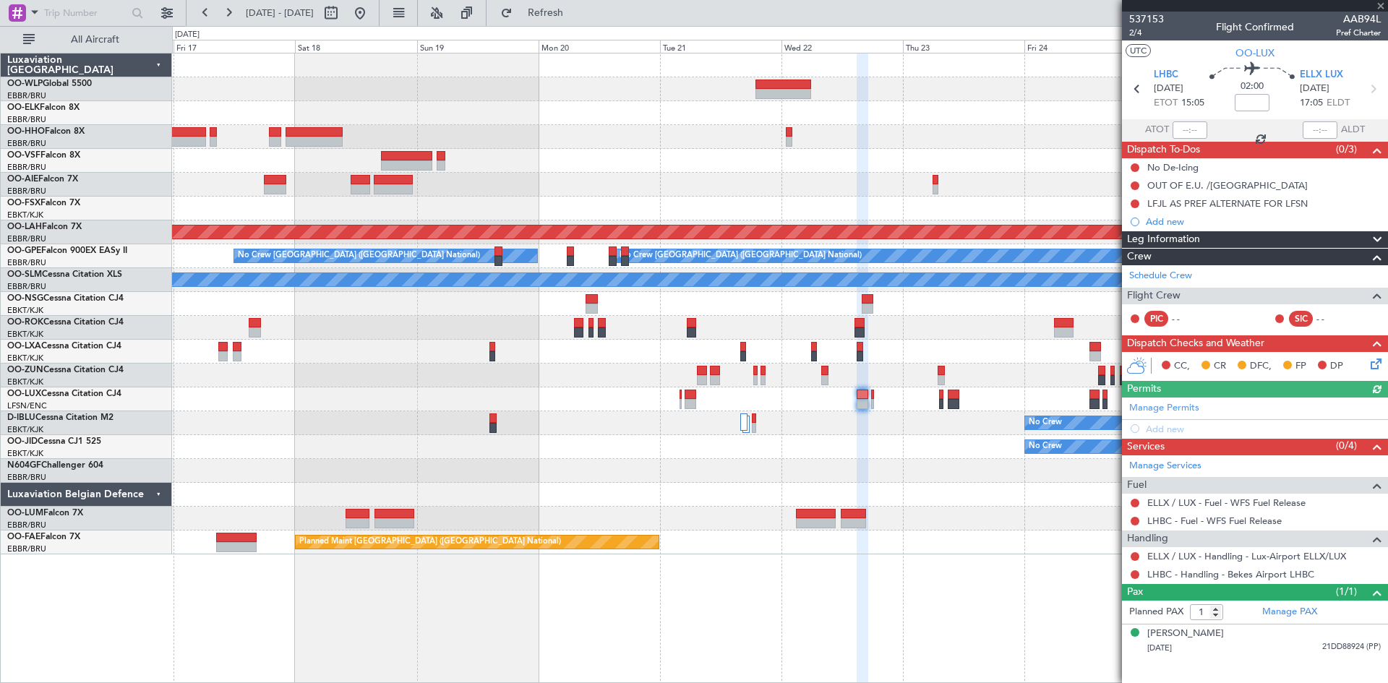
click at [1174, 408] on link "Manage Permits" at bounding box center [1164, 408] width 70 height 14
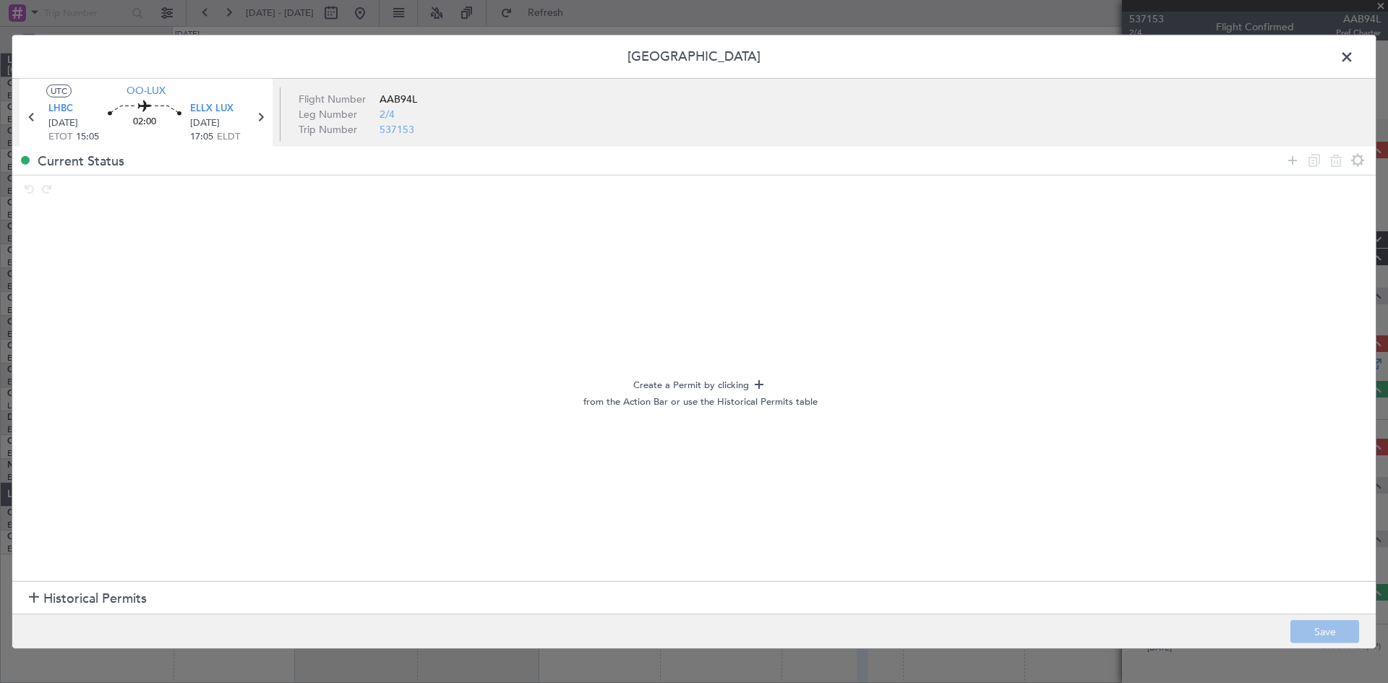
click at [94, 599] on span "Historical Permits" at bounding box center [94, 599] width 103 height 20
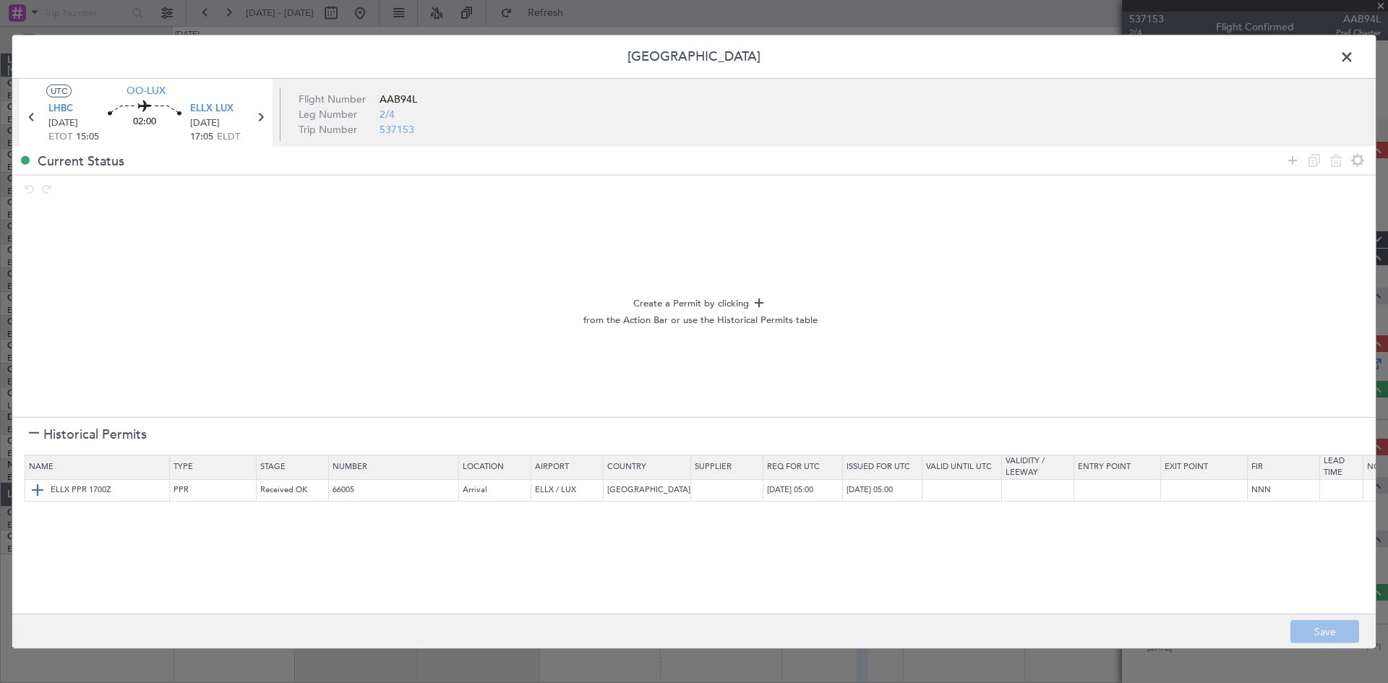
click at [57, 485] on span "ELLX PPR 1700Z" at bounding box center [81, 490] width 61 height 12
click at [45, 488] on img at bounding box center [37, 489] width 17 height 17
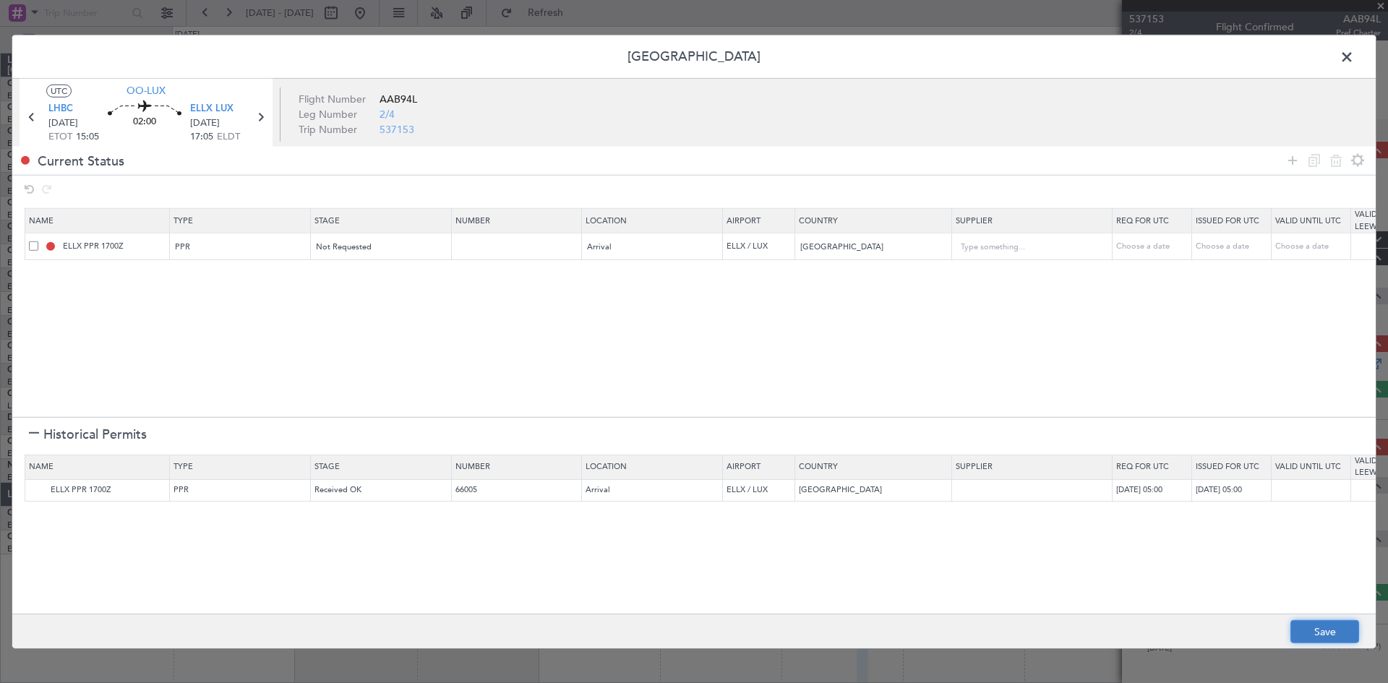
click at [1301, 632] on button "Save" at bounding box center [1324, 631] width 69 height 23
type input "ELLX PPR"
type input "NNN"
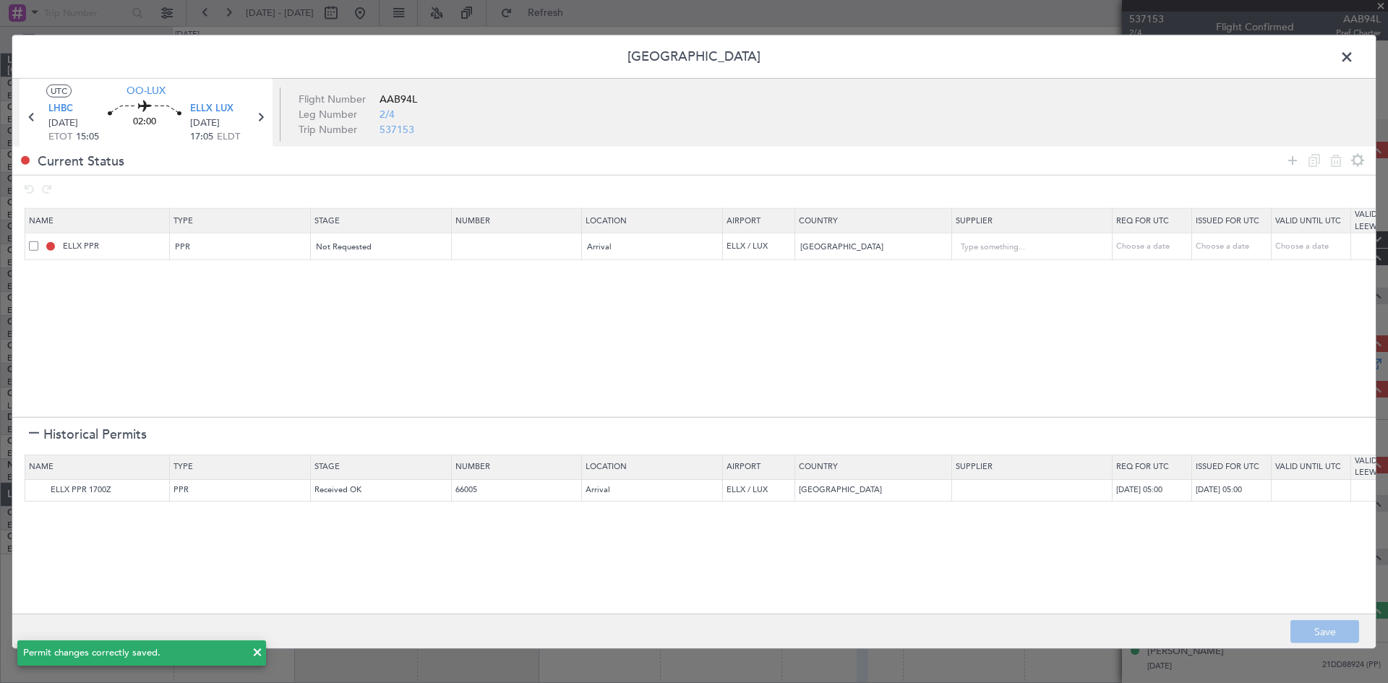
click at [1149, 247] on div "Choose a date" at bounding box center [1153, 247] width 75 height 12
select select "10"
select select "2025"
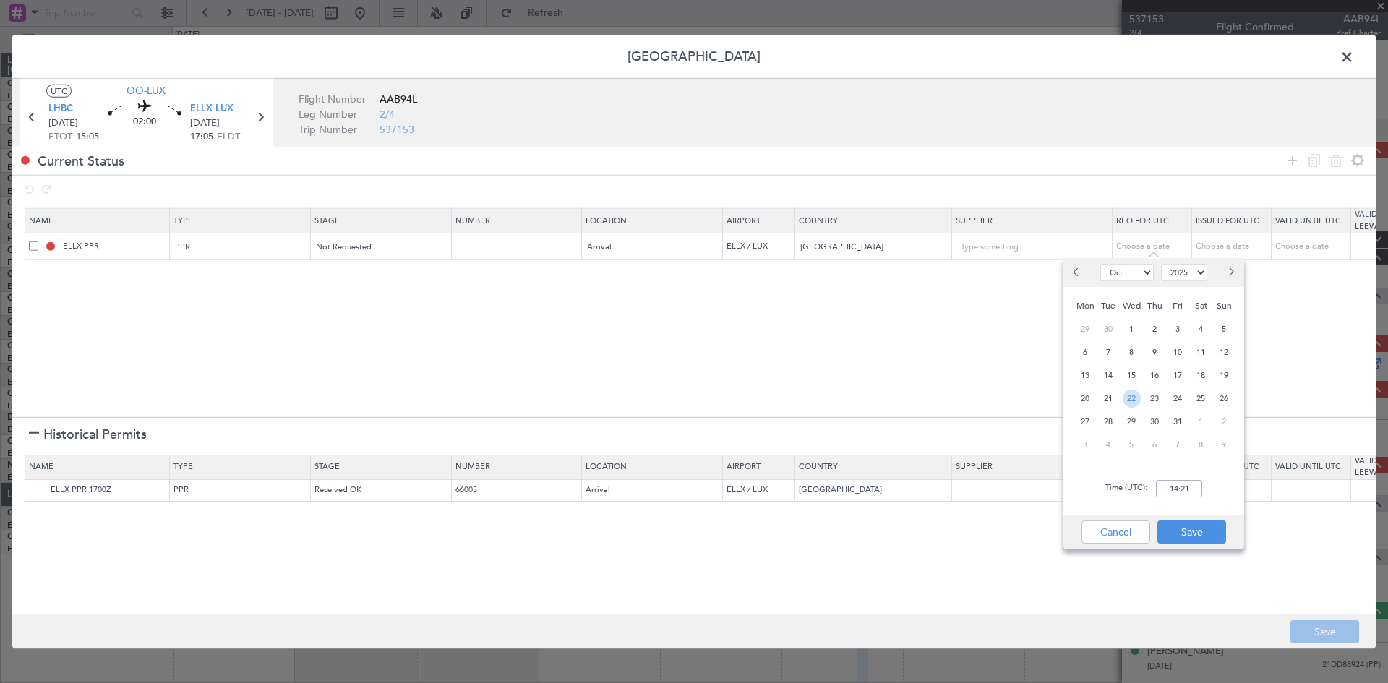
click at [1135, 400] on span "22" at bounding box center [1132, 399] width 18 height 18
click at [1169, 487] on input "00:00" at bounding box center [1179, 488] width 46 height 17
type input "0"
type input "17:10"
click at [1187, 533] on button "Save" at bounding box center [1191, 532] width 69 height 23
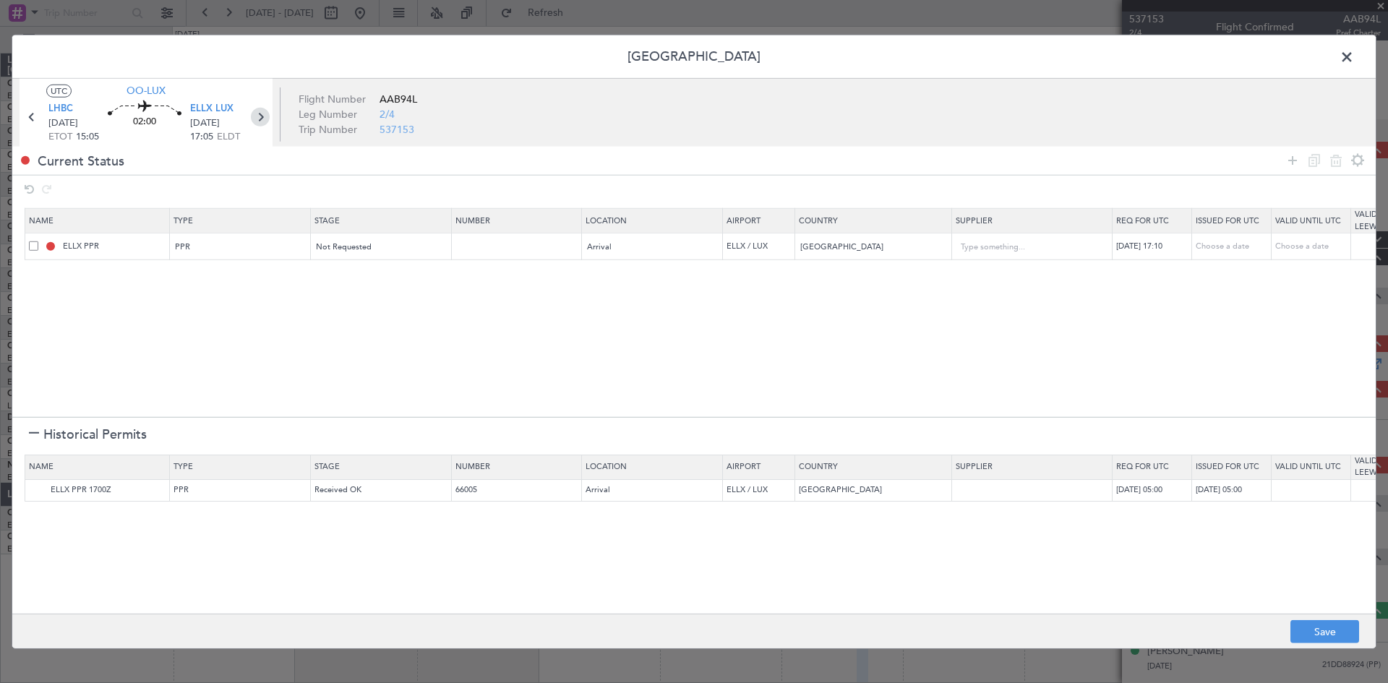
click at [262, 119] on icon at bounding box center [260, 116] width 19 height 19
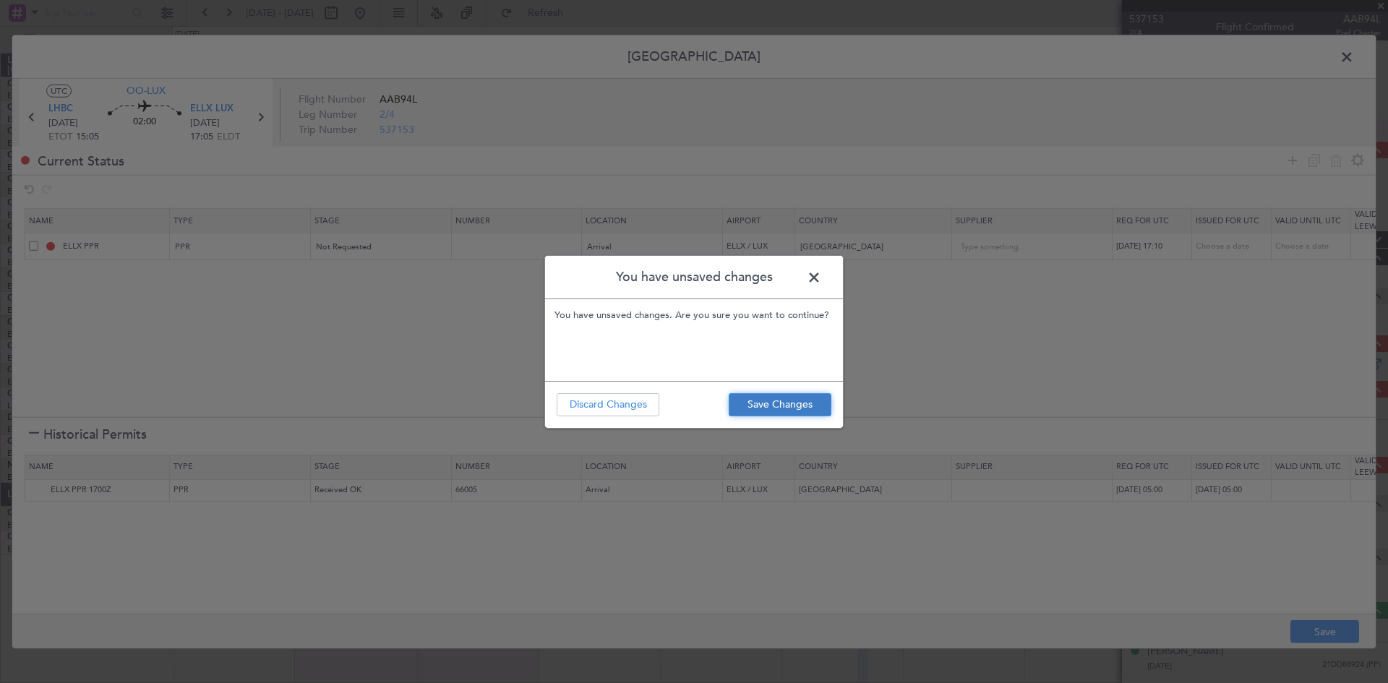
click at [794, 408] on button "Save Changes" at bounding box center [780, 404] width 103 height 23
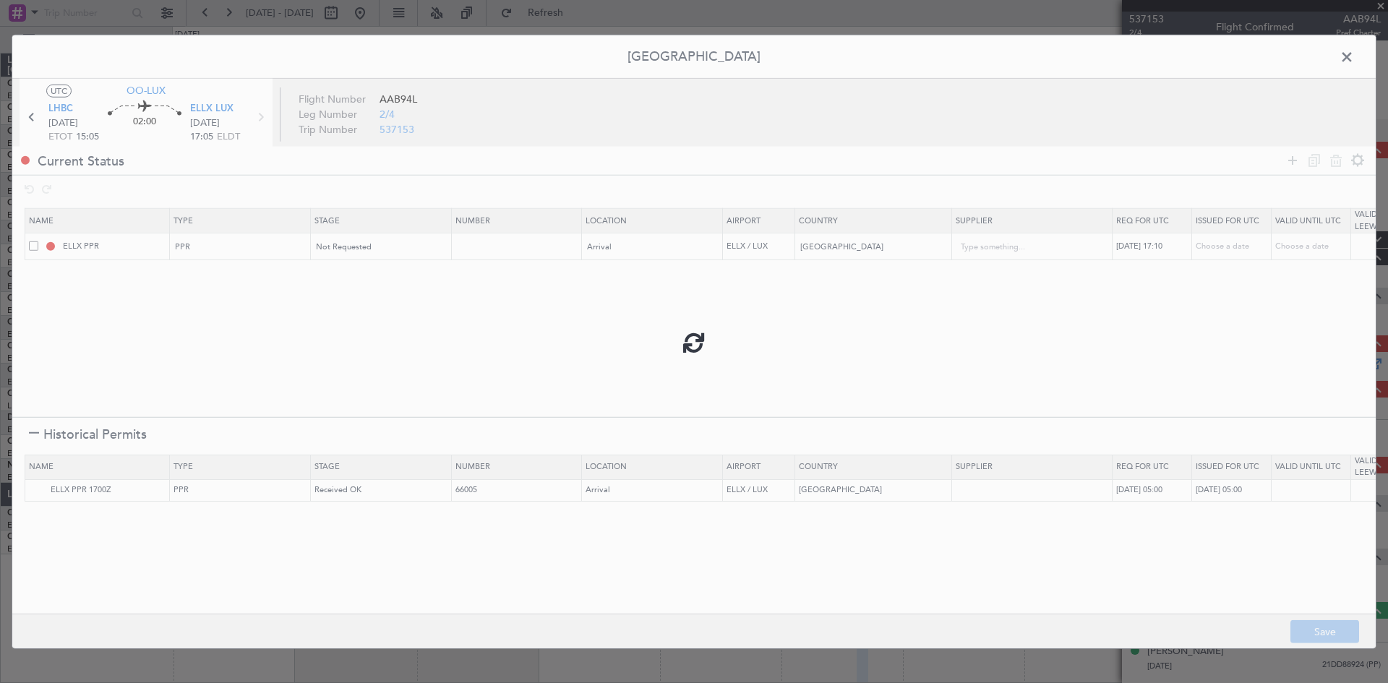
type input "ELLX PPR 1710Z"
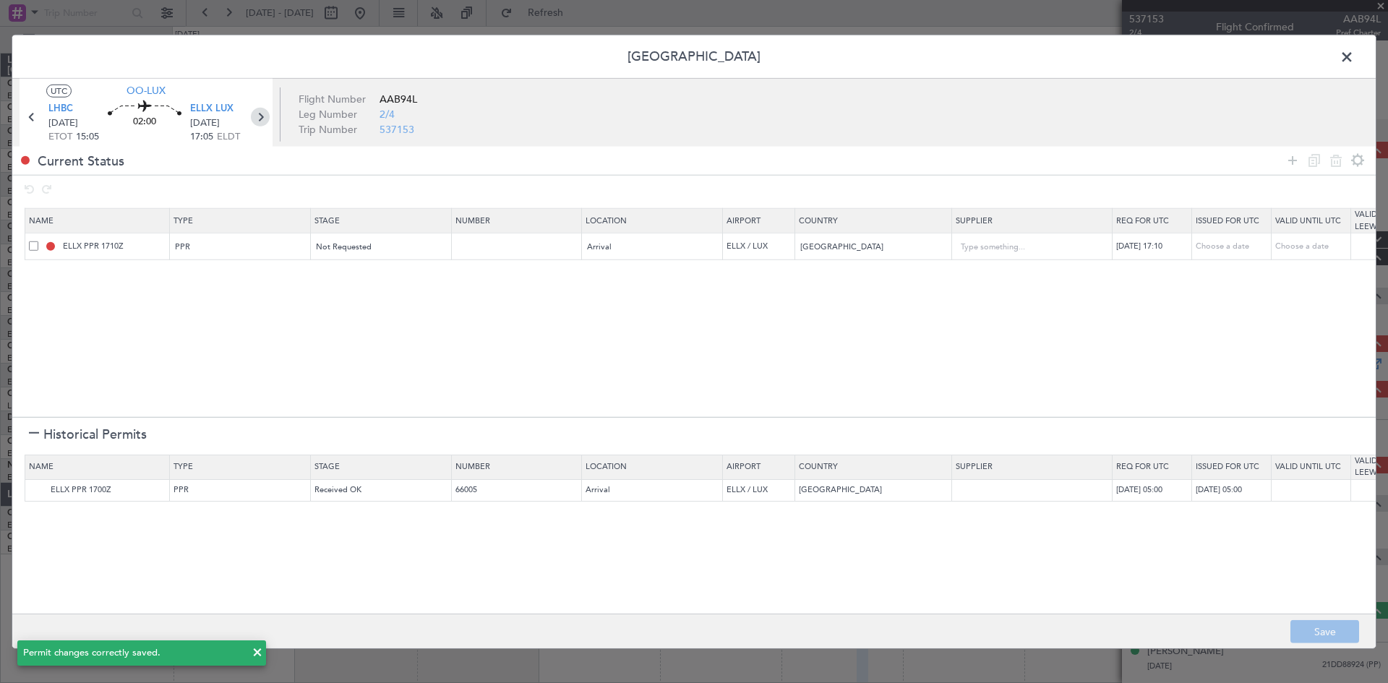
click at [265, 119] on icon at bounding box center [260, 116] width 19 height 19
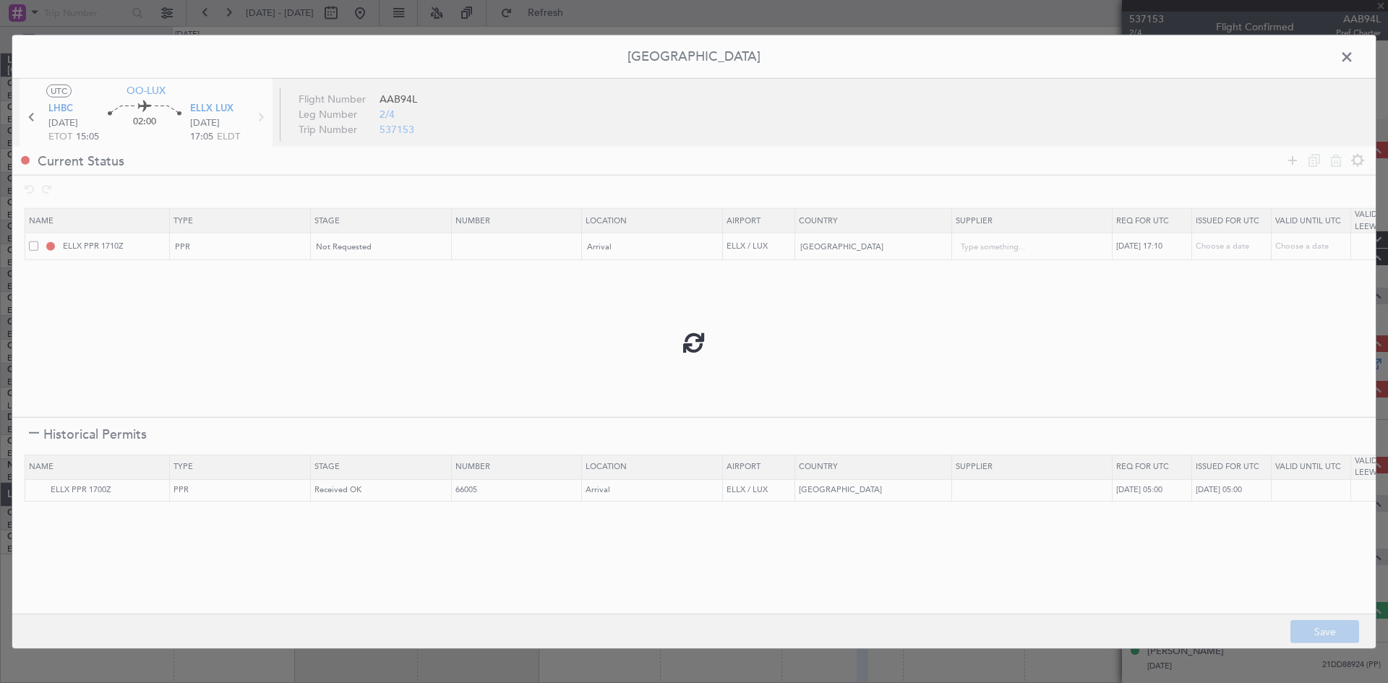
type input "0"
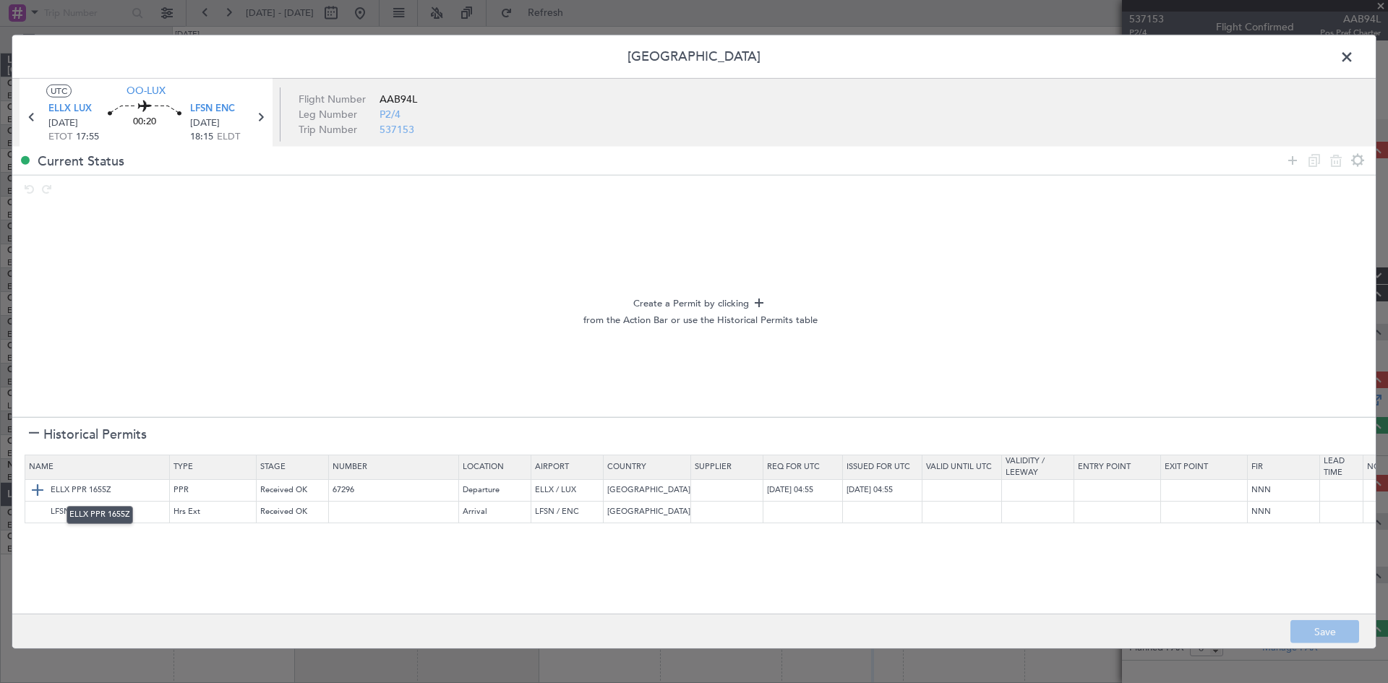
click at [33, 494] on img at bounding box center [37, 489] width 17 height 17
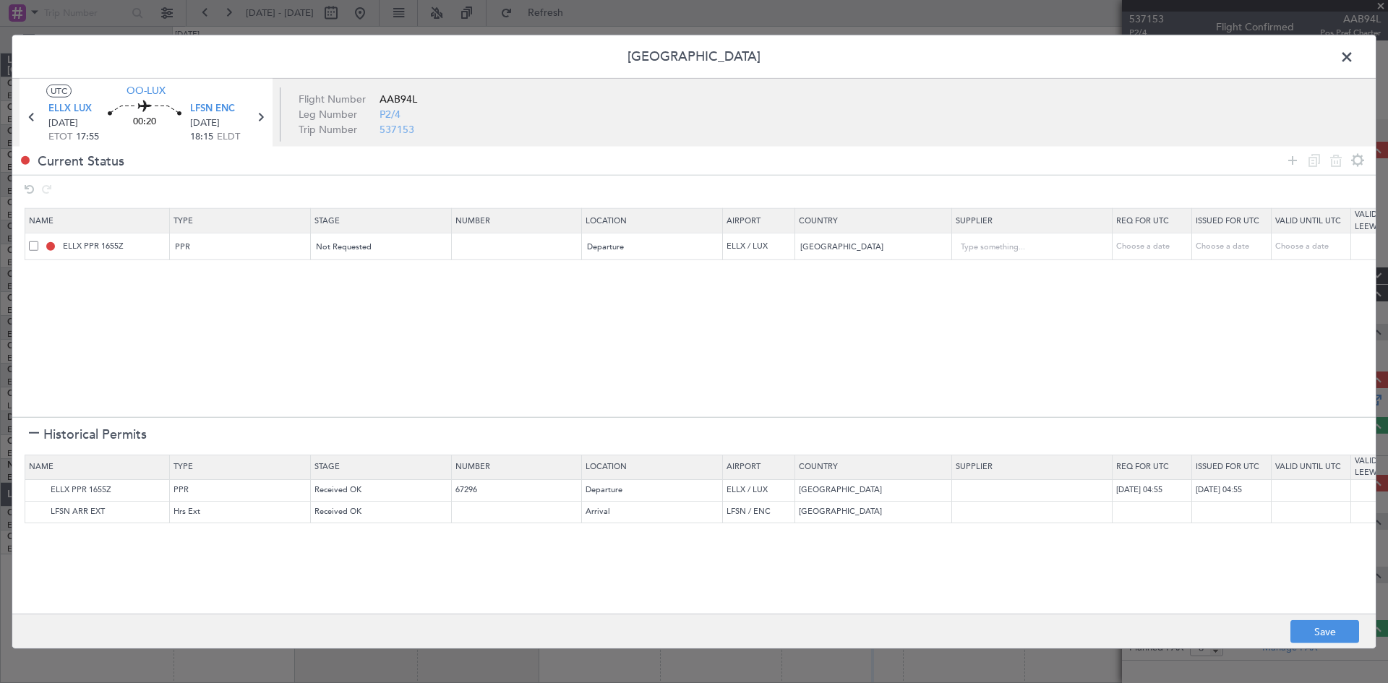
click at [1152, 241] on div "Choose a date" at bounding box center [1153, 247] width 75 height 12
select select "10"
select select "2025"
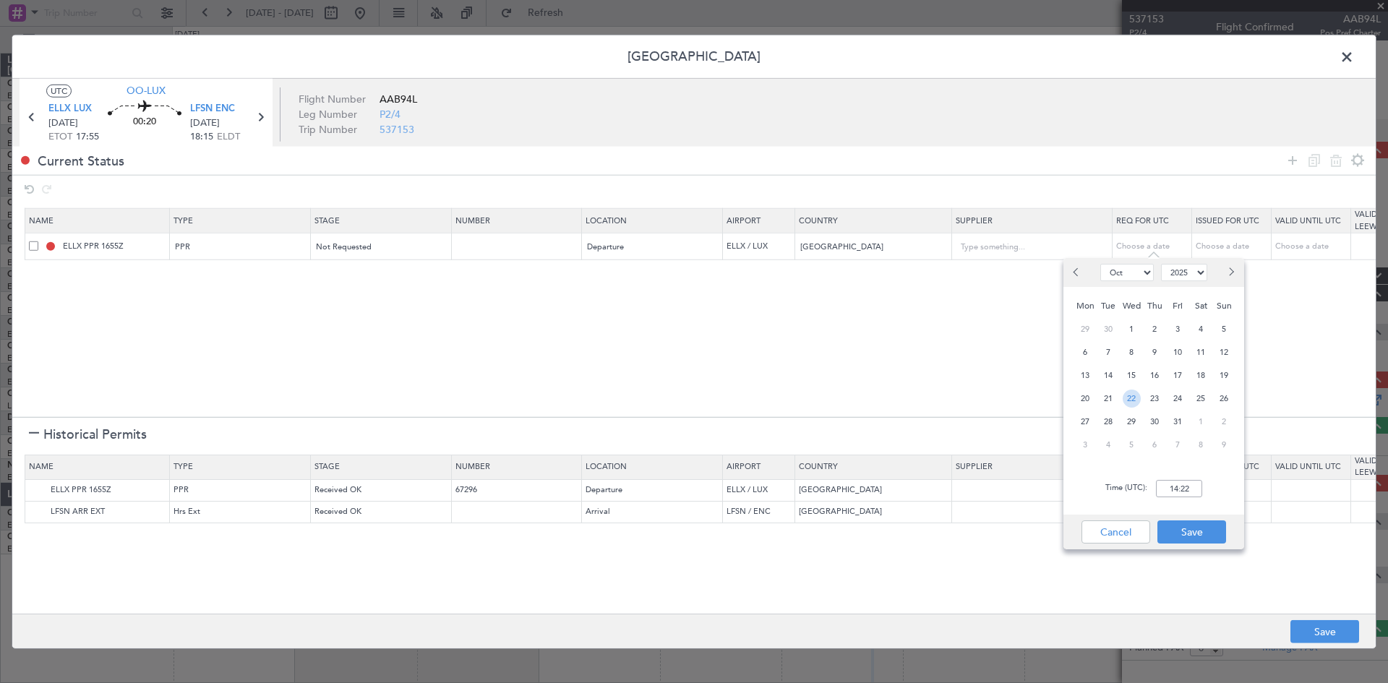
click at [1128, 400] on span "22" at bounding box center [1132, 399] width 18 height 18
click at [1173, 494] on input "00:00" at bounding box center [1179, 488] width 46 height 17
type input "17:45"
click at [1188, 528] on button "Save" at bounding box center [1191, 532] width 69 height 23
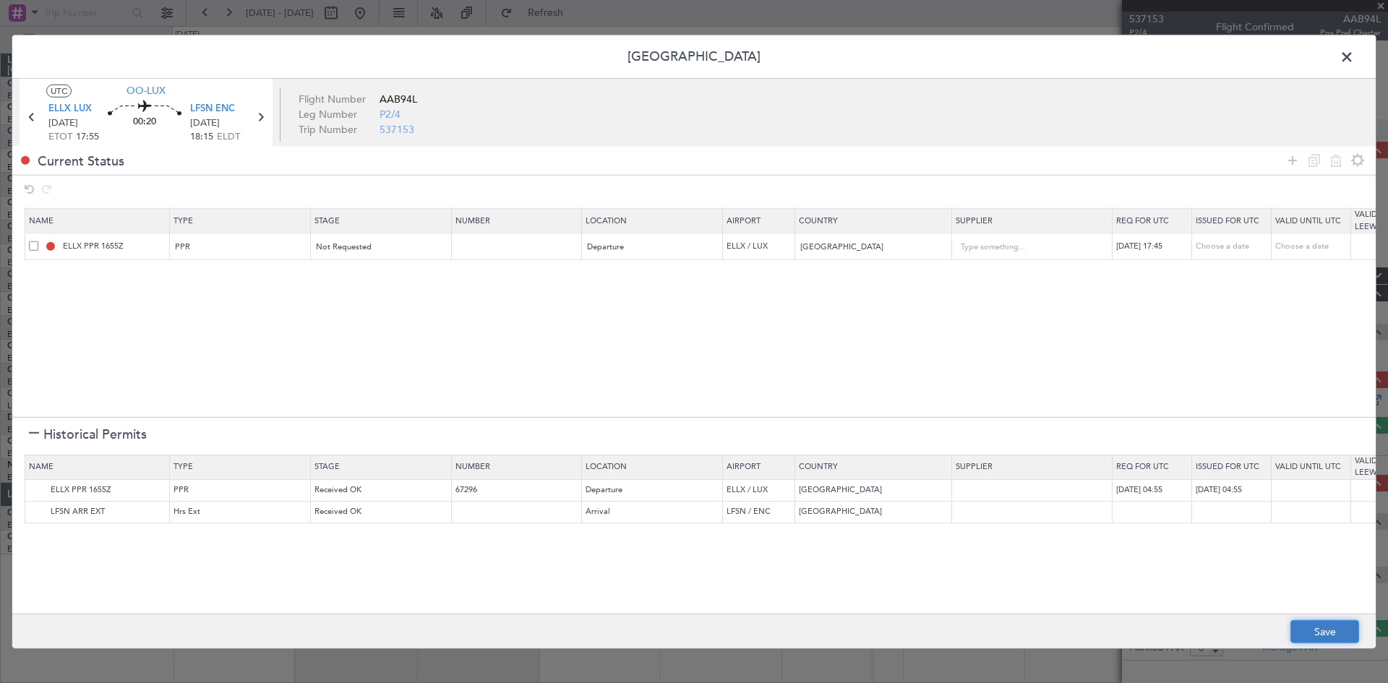
click at [1305, 625] on button "Save" at bounding box center [1324, 631] width 69 height 23
type input "ELLX PPR 1745Z"
type input "NNN"
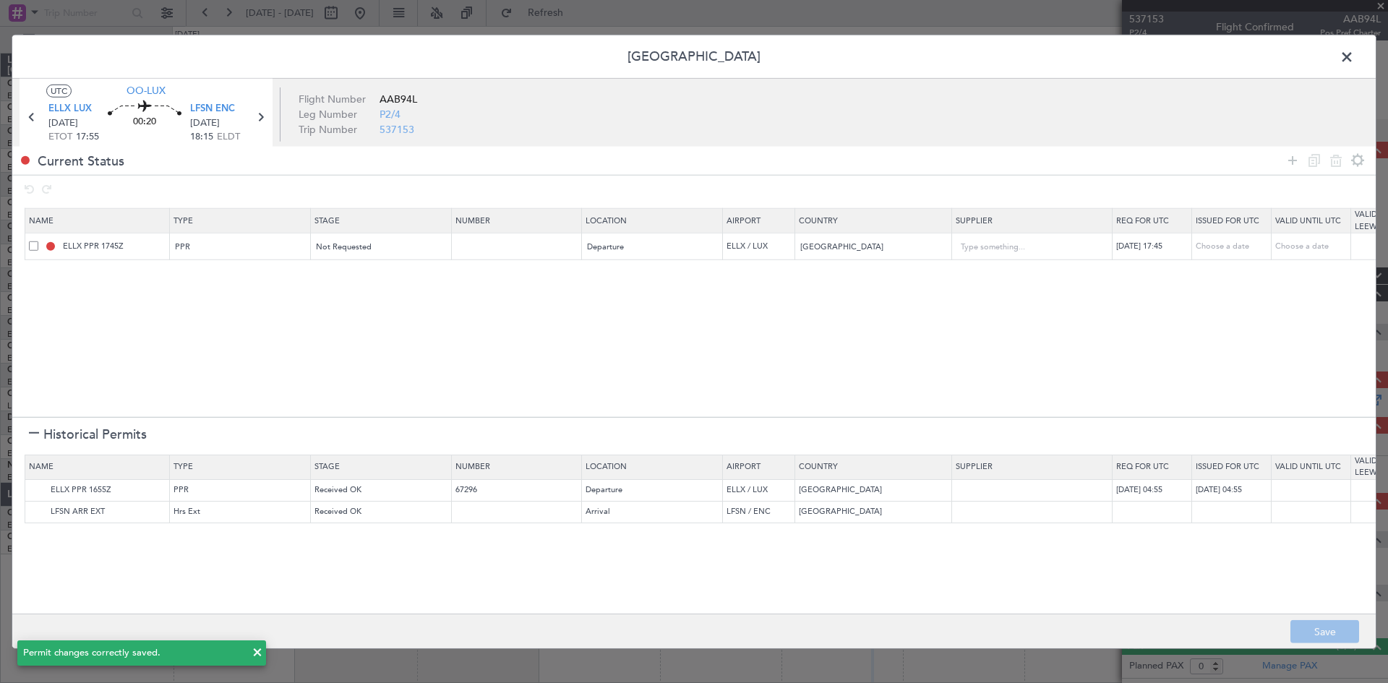
click at [1354, 61] on span at bounding box center [1354, 60] width 0 height 29
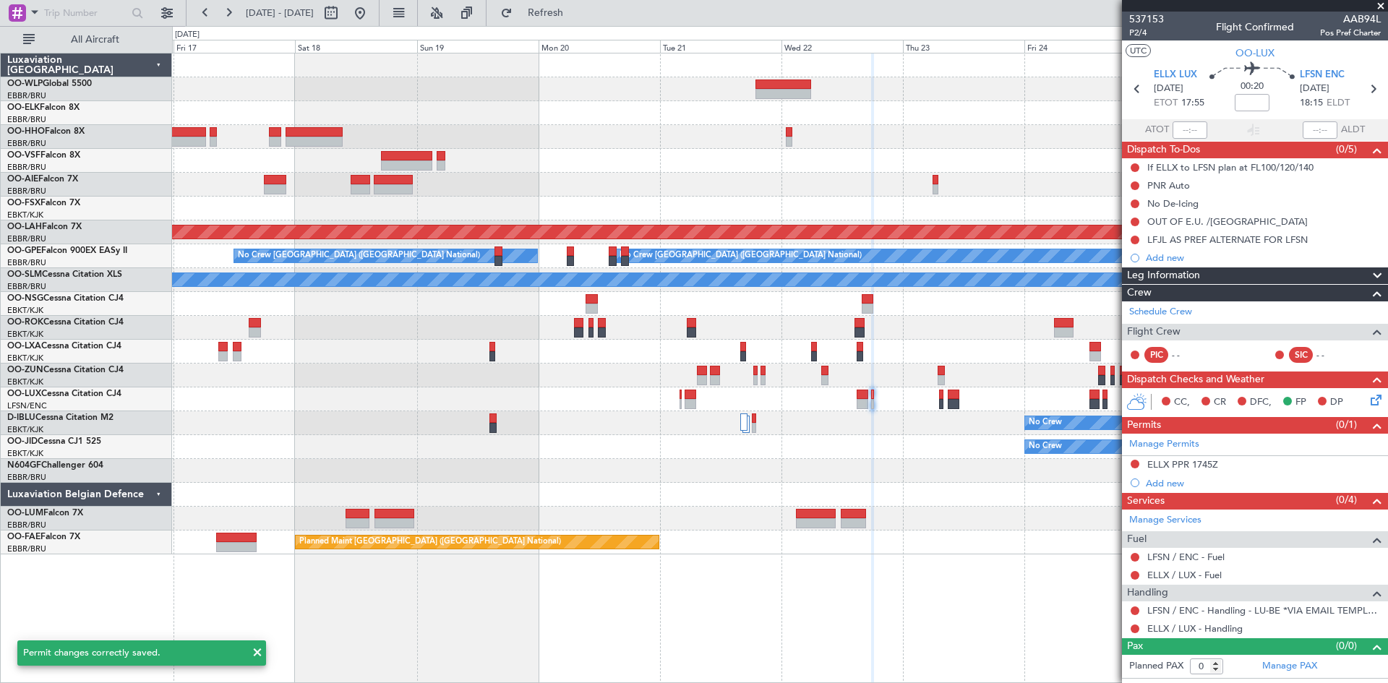
click at [487, 1] on fb-legs-stacking-toggle at bounding box center [469, 13] width 35 height 26
click at [555, 8] on button "Refresh" at bounding box center [537, 12] width 87 height 23
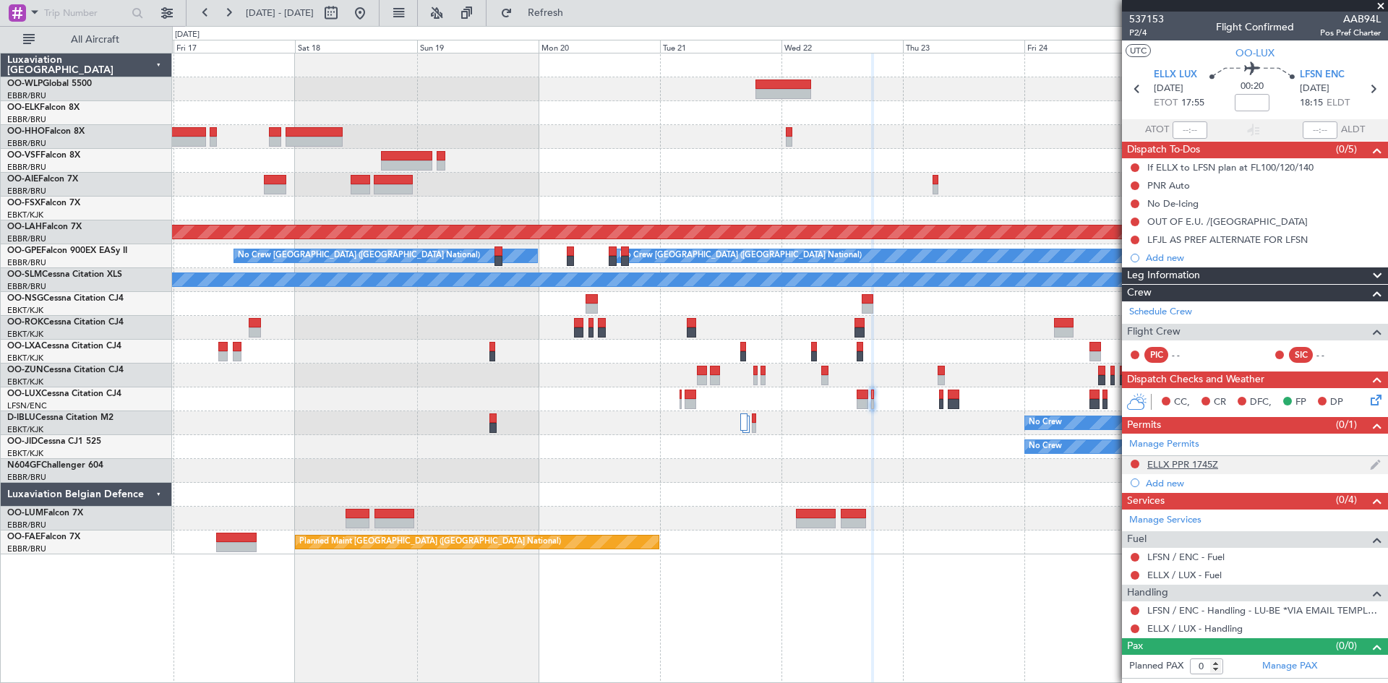
click at [1218, 463] on div "ELLX PPR 1745Z" at bounding box center [1255, 465] width 266 height 18
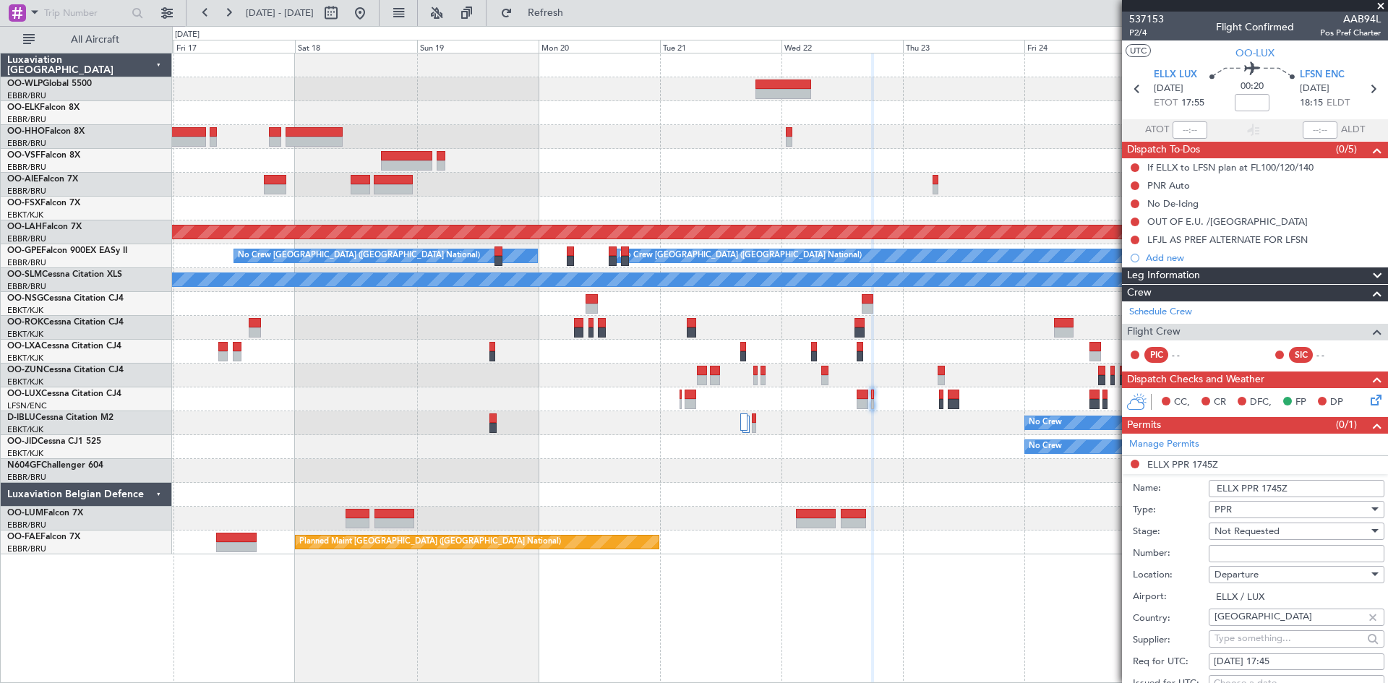
click at [1290, 662] on div "22/10/2025 17:45" at bounding box center [1297, 662] width 166 height 14
select select "10"
select select "2025"
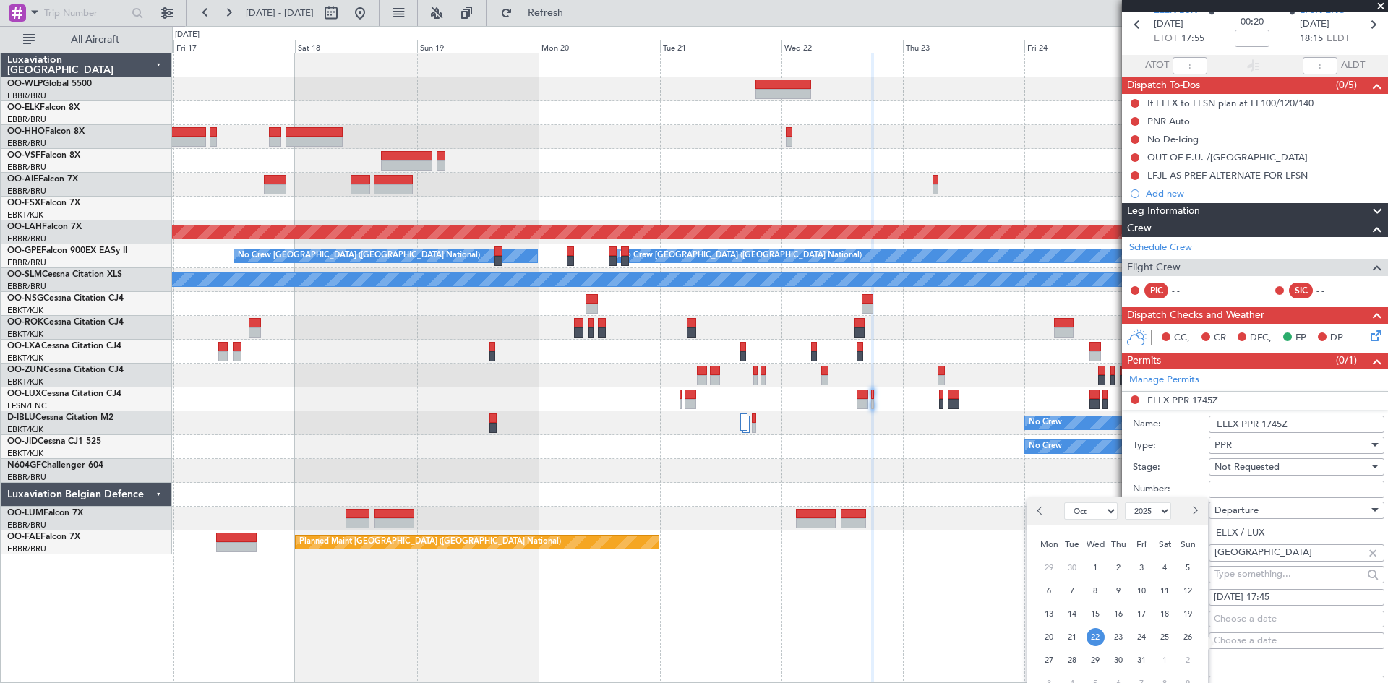
scroll to position [145, 0]
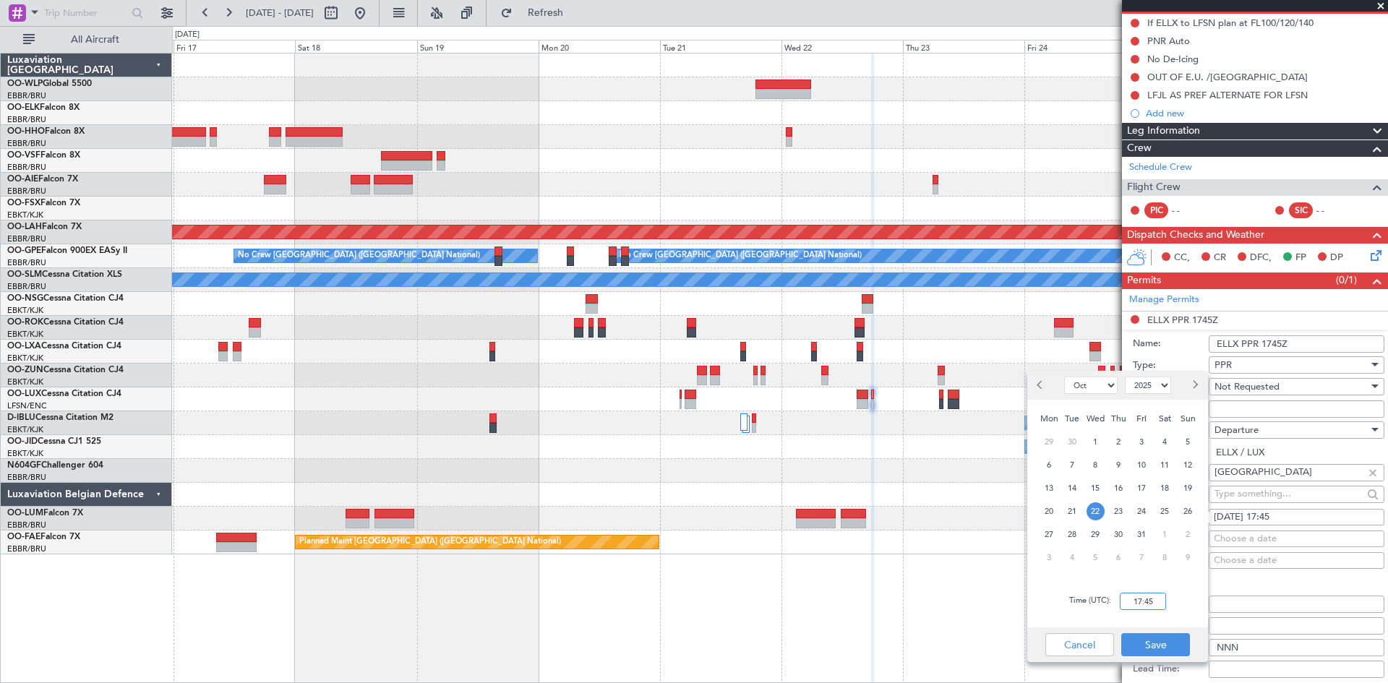
click at [1156, 602] on input "17:45" at bounding box center [1143, 601] width 46 height 17
type input "17:50"
click at [1170, 638] on button "Save" at bounding box center [1155, 644] width 69 height 23
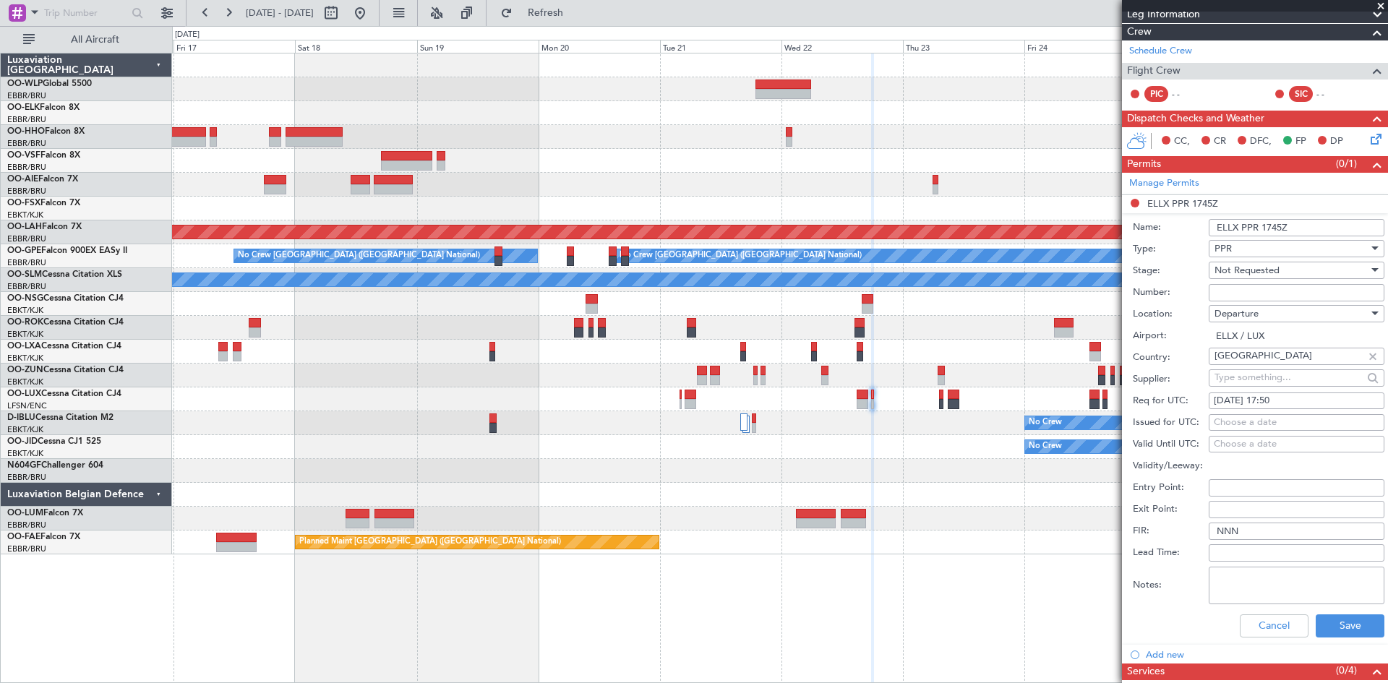
scroll to position [361, 0]
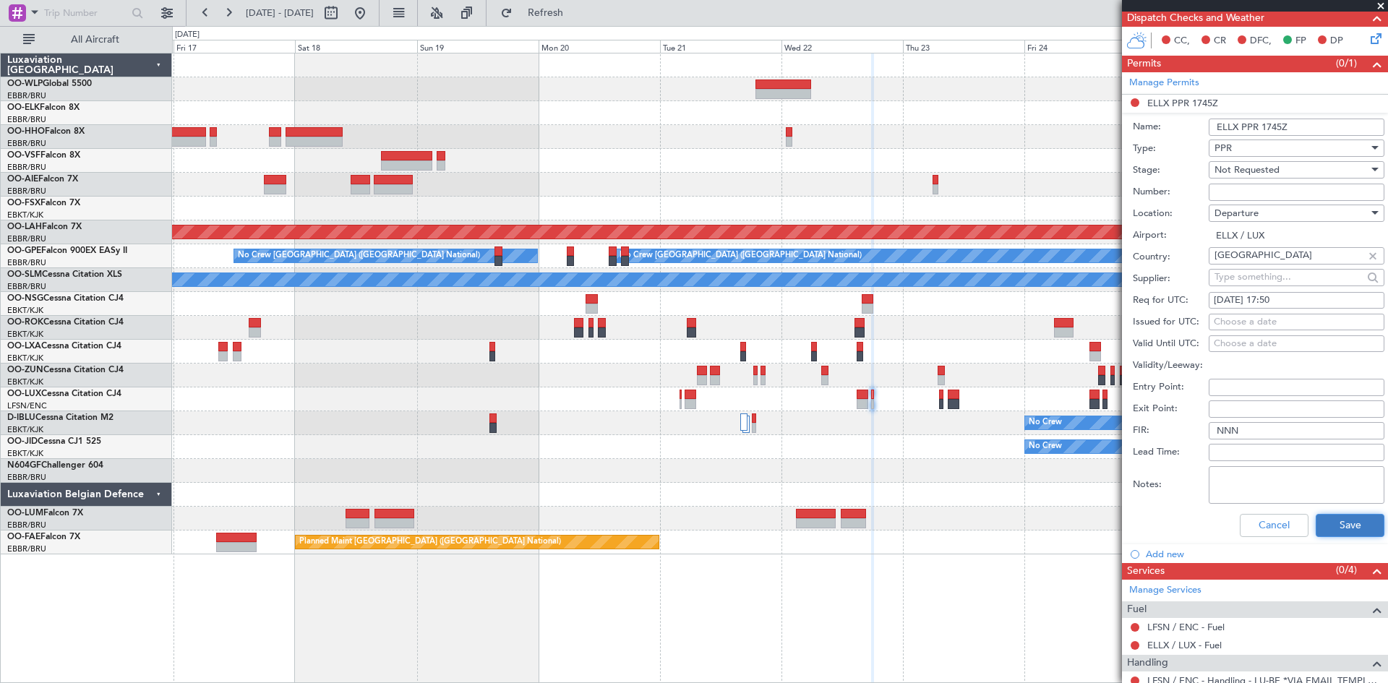
click at [1323, 528] on button "Save" at bounding box center [1350, 525] width 69 height 23
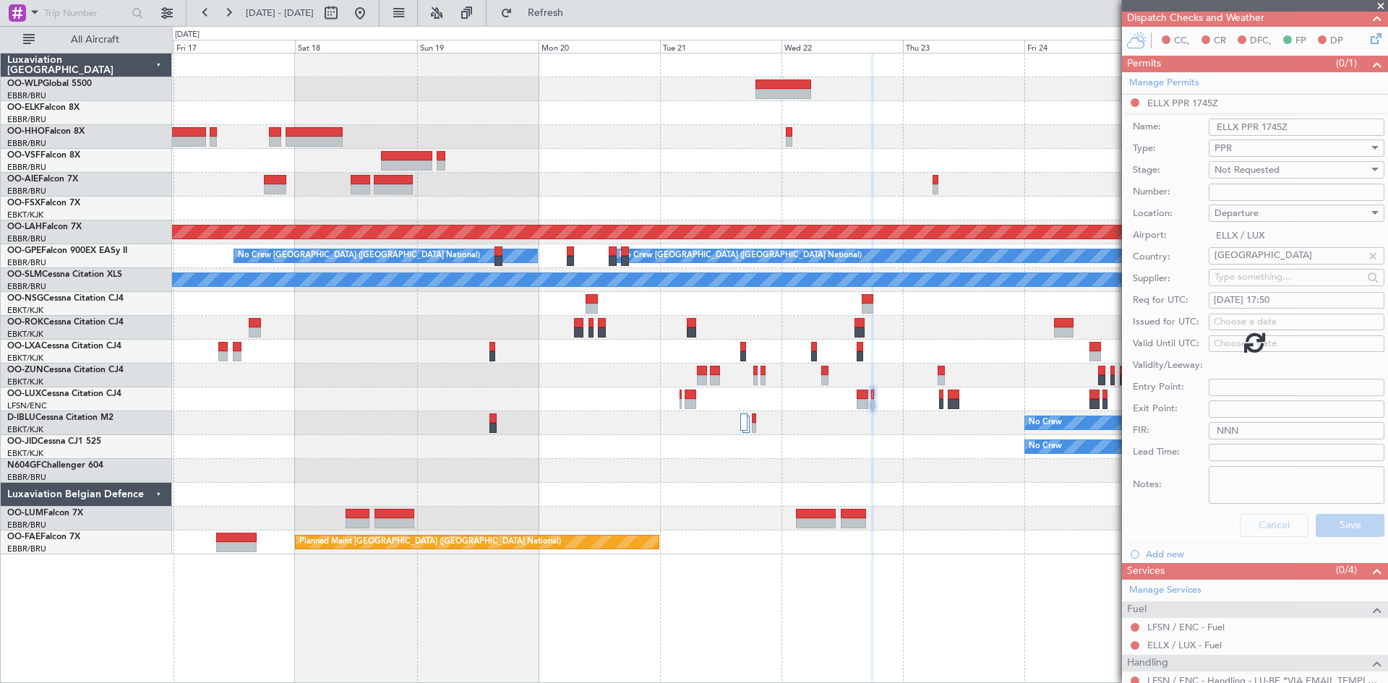
scroll to position [0, 0]
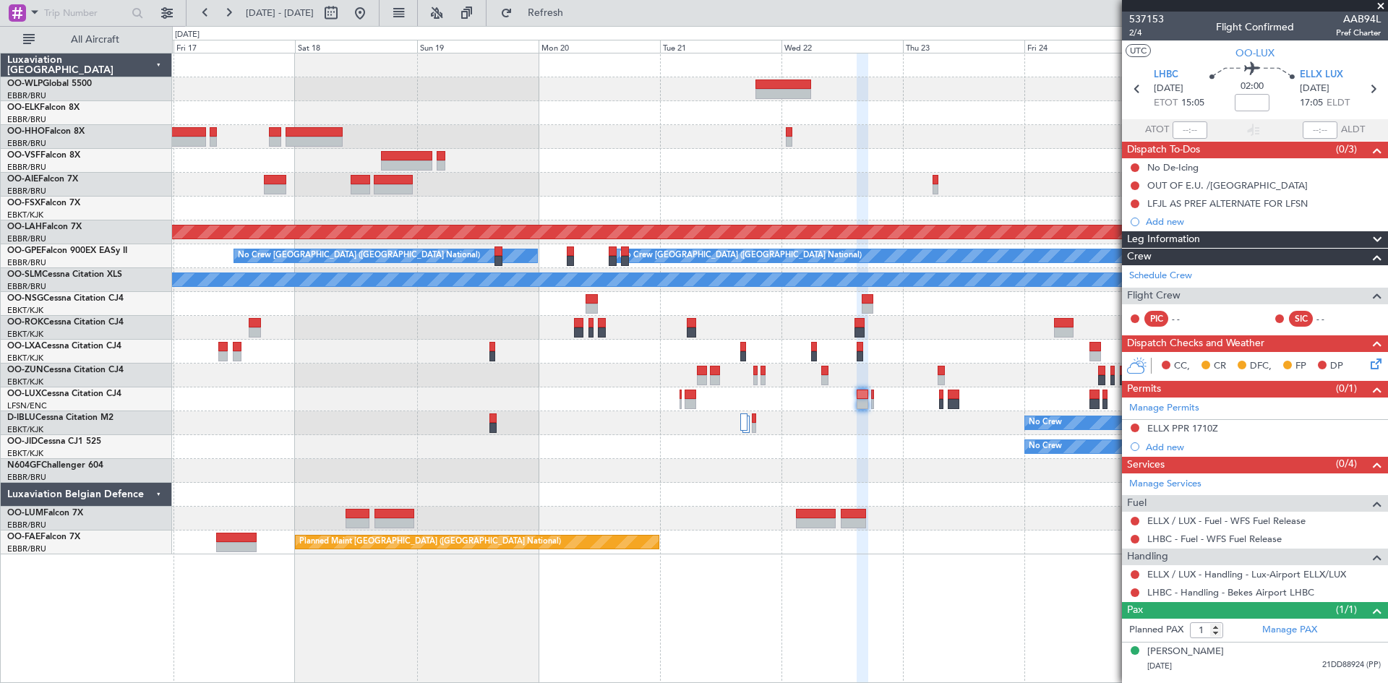
click at [1378, 6] on span at bounding box center [1381, 6] width 14 height 13
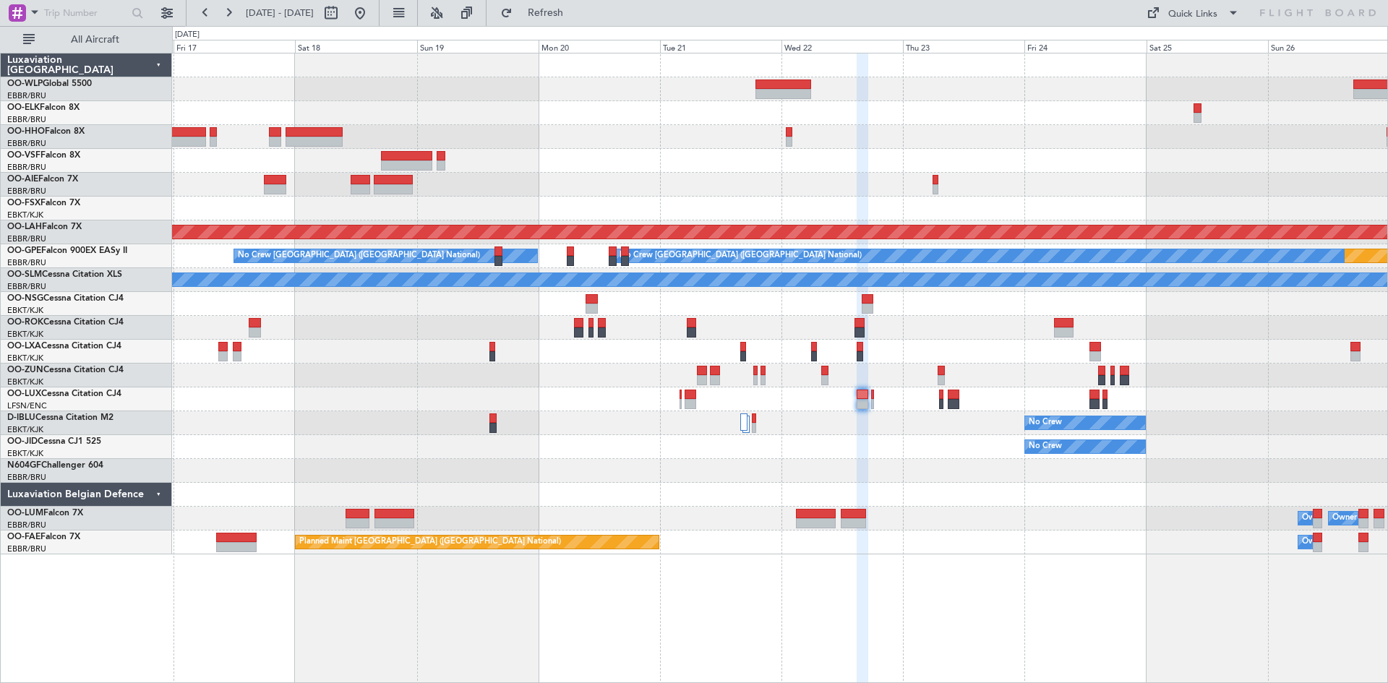
type input "0"
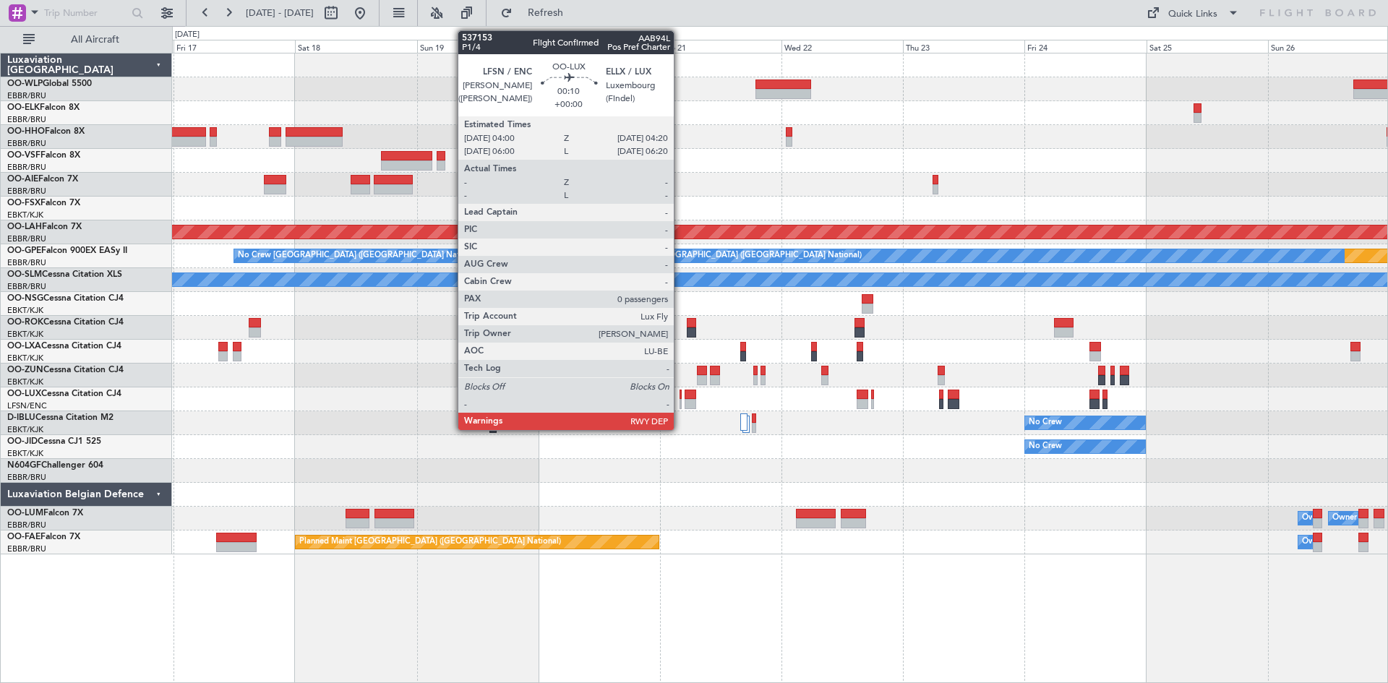
click at [680, 399] on div at bounding box center [681, 404] width 2 height 10
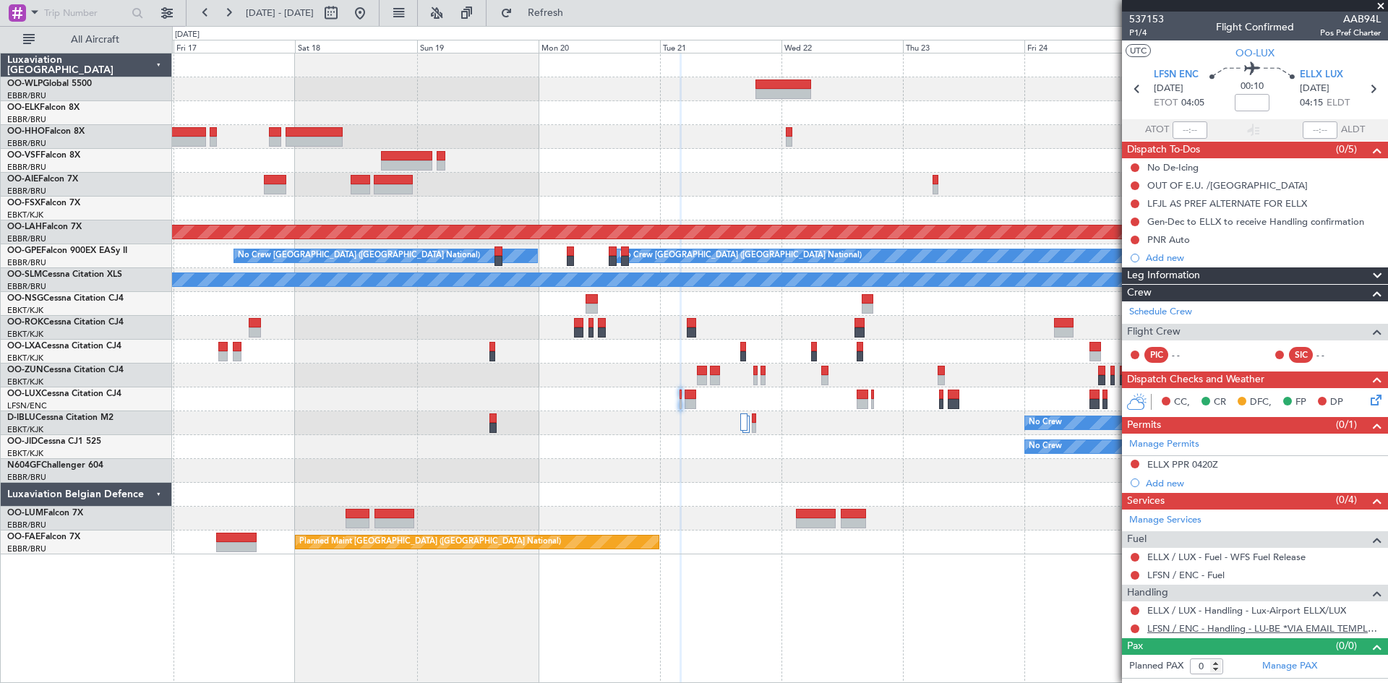
click at [1302, 633] on link "LFSN / ENC - Handling - LU-BE *VIA EMAIL TEMPLATE* LFSN / ENC" at bounding box center [1264, 628] width 234 height 12
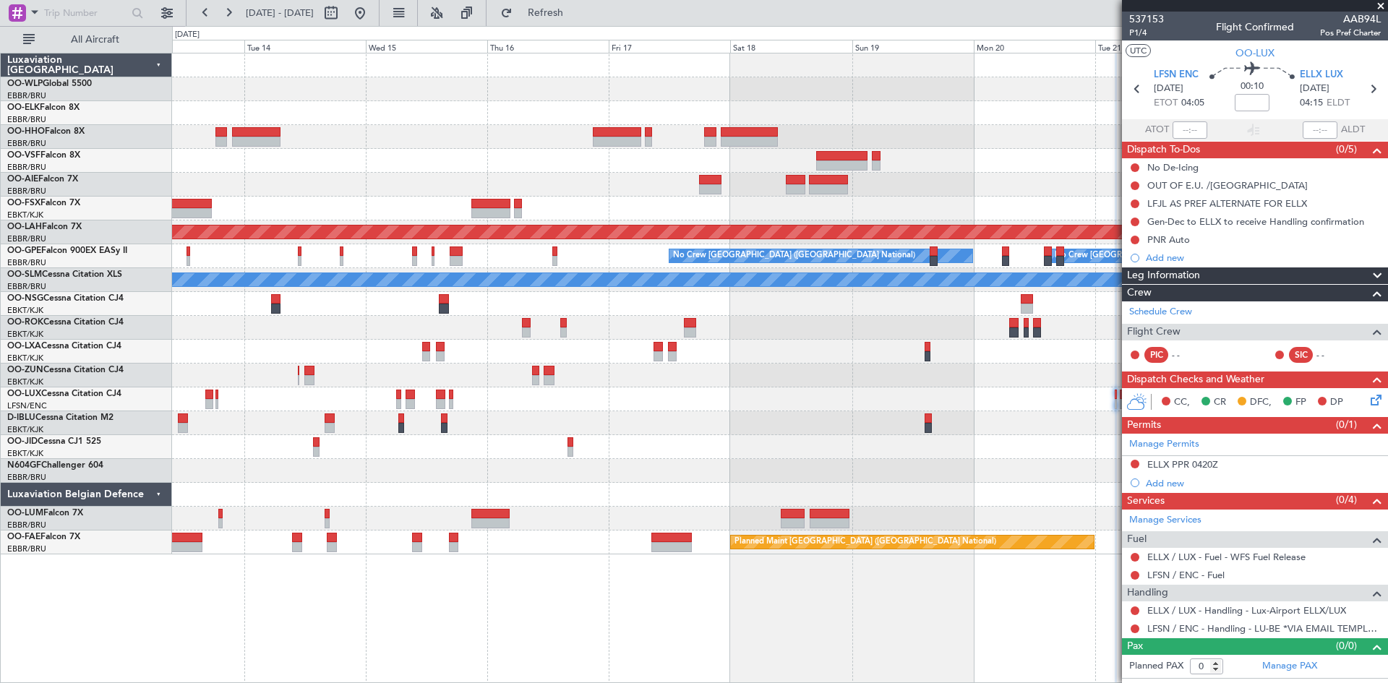
click at [889, 363] on div at bounding box center [779, 352] width 1215 height 24
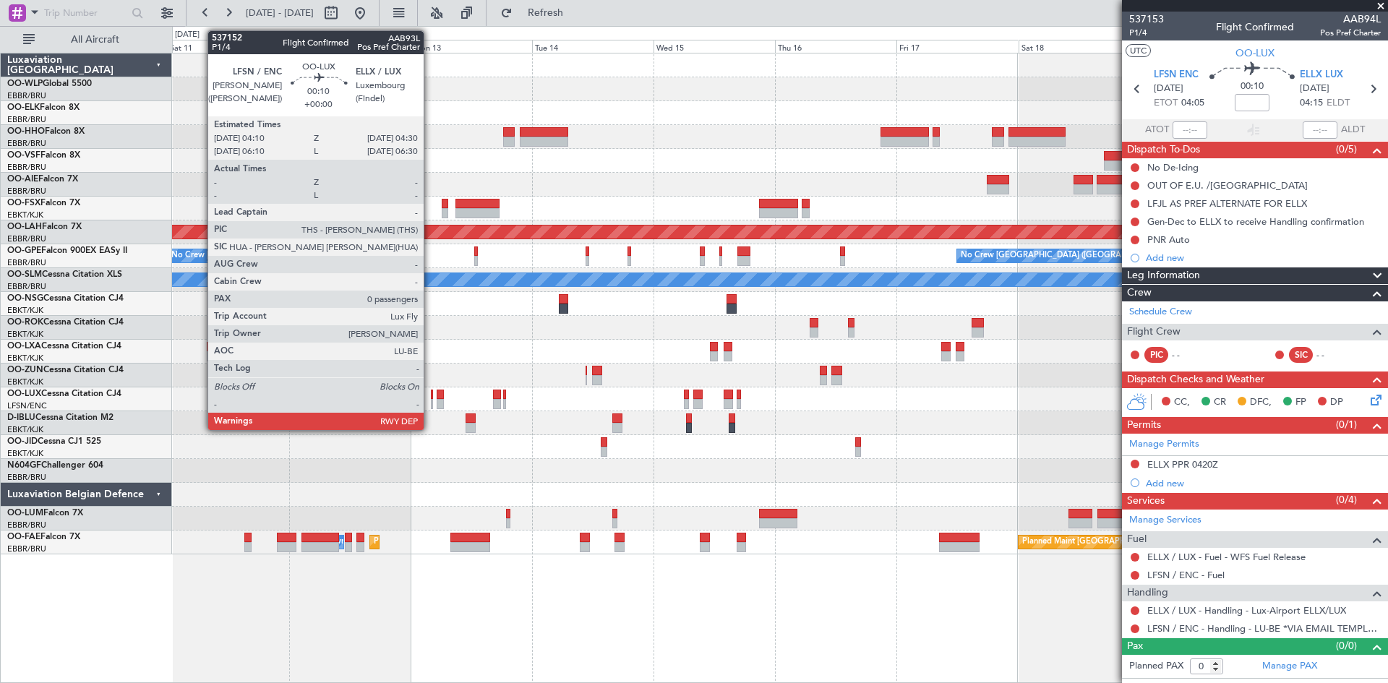
click at [431, 397] on div at bounding box center [432, 395] width 2 height 10
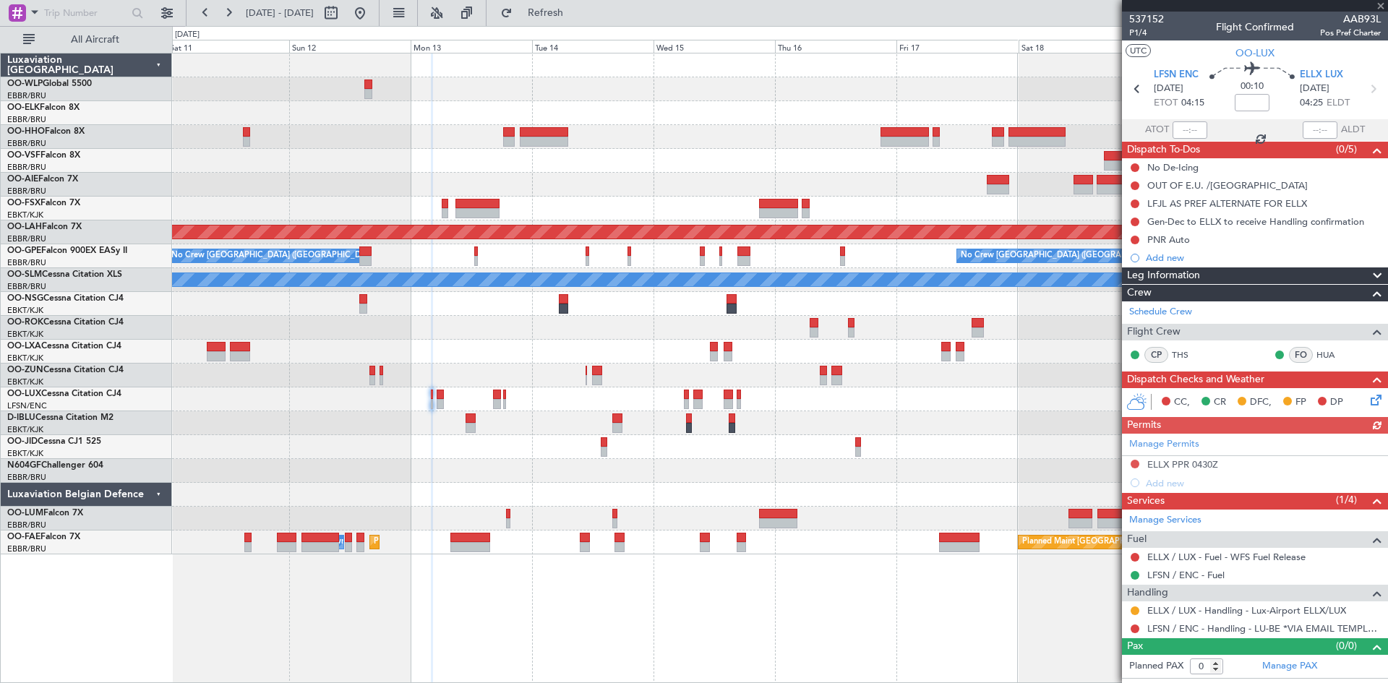
click at [1128, 631] on div "LFSN / ENC - Handling - LU-BE *VIA EMAIL TEMPLATE* LFSN / ENC" at bounding box center [1255, 629] width 266 height 18
click at [1134, 631] on button at bounding box center [1135, 629] width 9 height 9
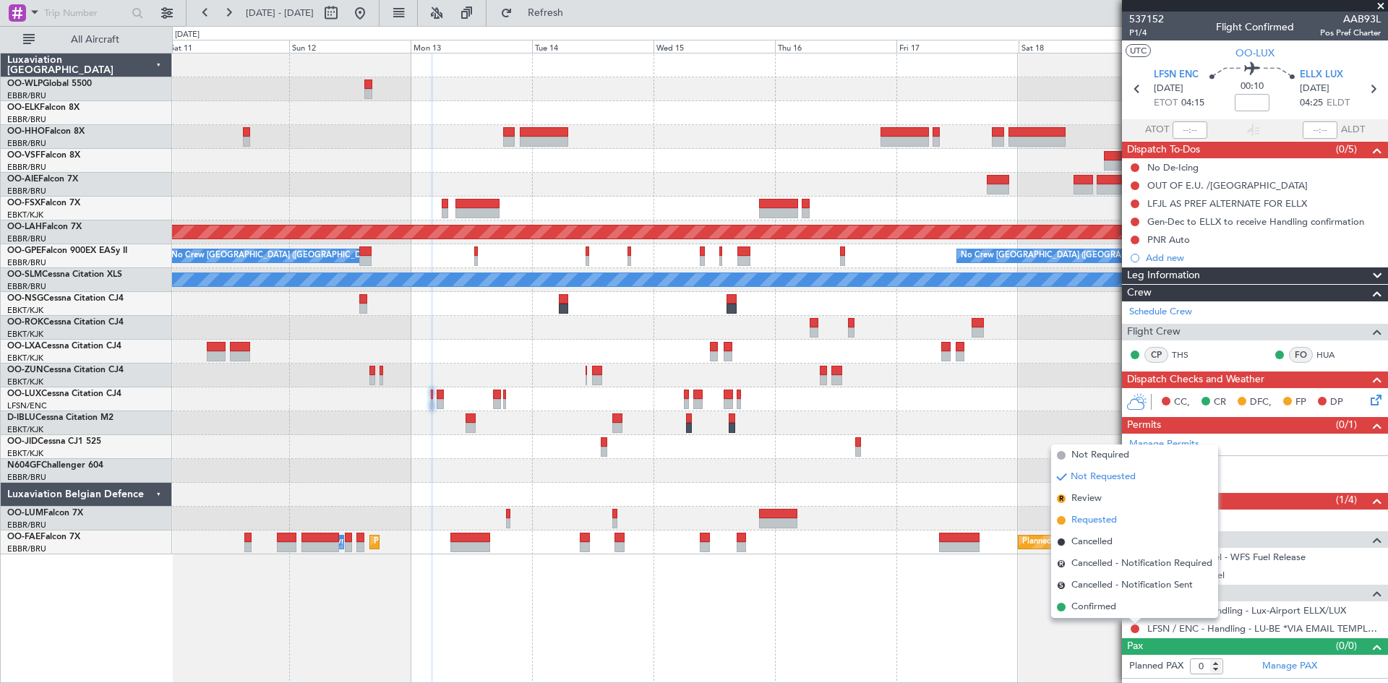
click at [1108, 518] on span "Requested" at bounding box center [1094, 520] width 46 height 14
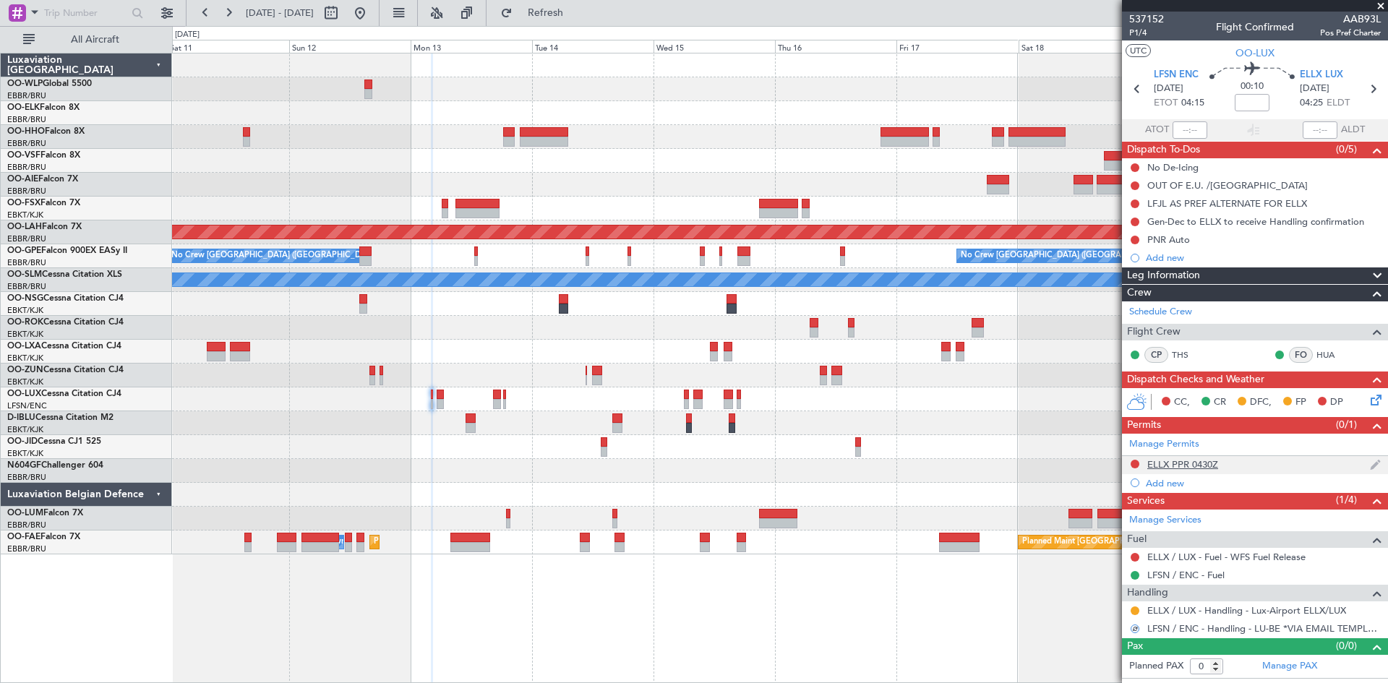
click at [1139, 461] on div at bounding box center [1135, 464] width 12 height 12
click at [1135, 463] on button at bounding box center [1135, 464] width 9 height 9
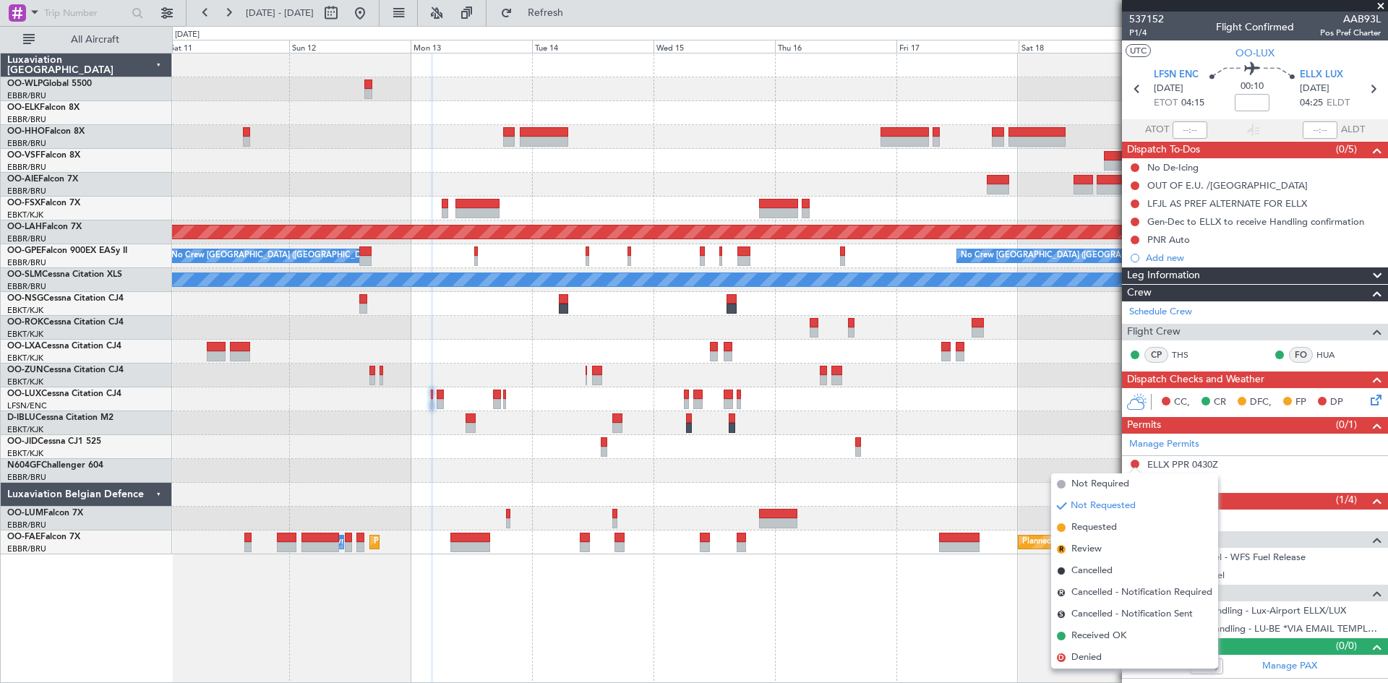
click at [1123, 528] on li "Requested" at bounding box center [1134, 528] width 167 height 22
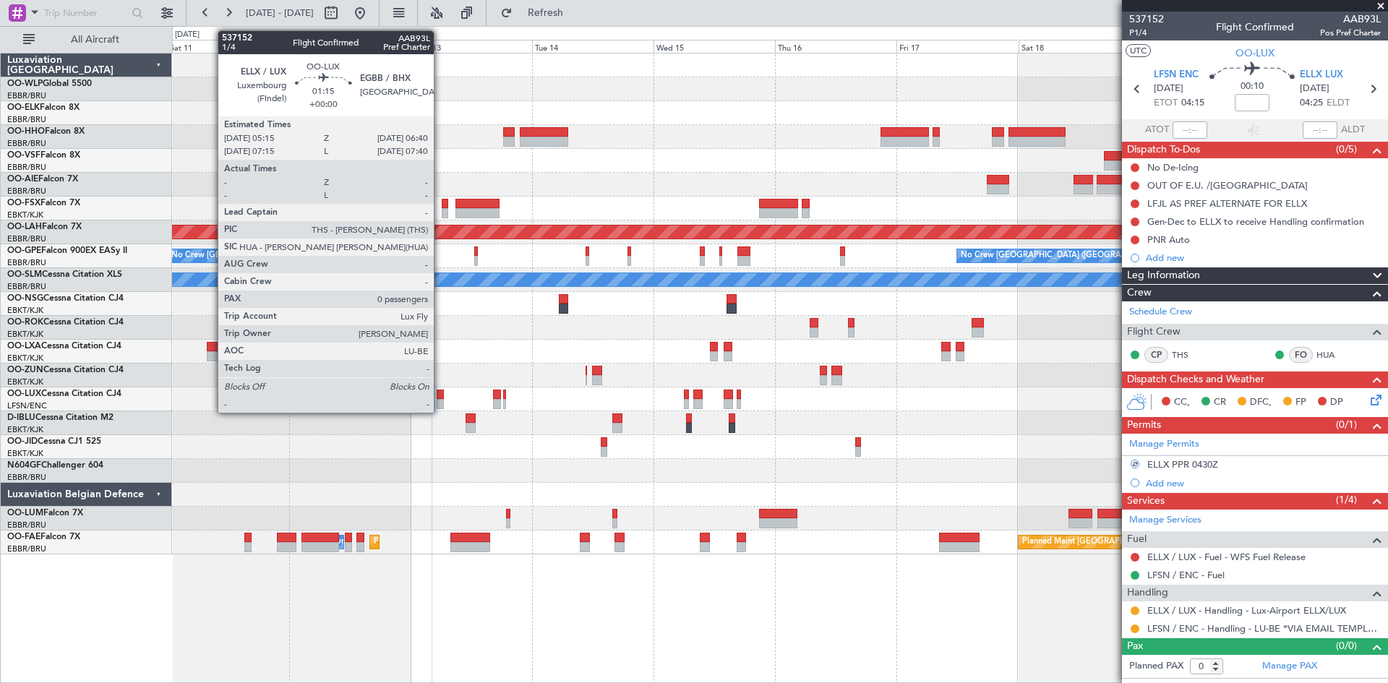
click at [440, 403] on div at bounding box center [440, 404] width 7 height 10
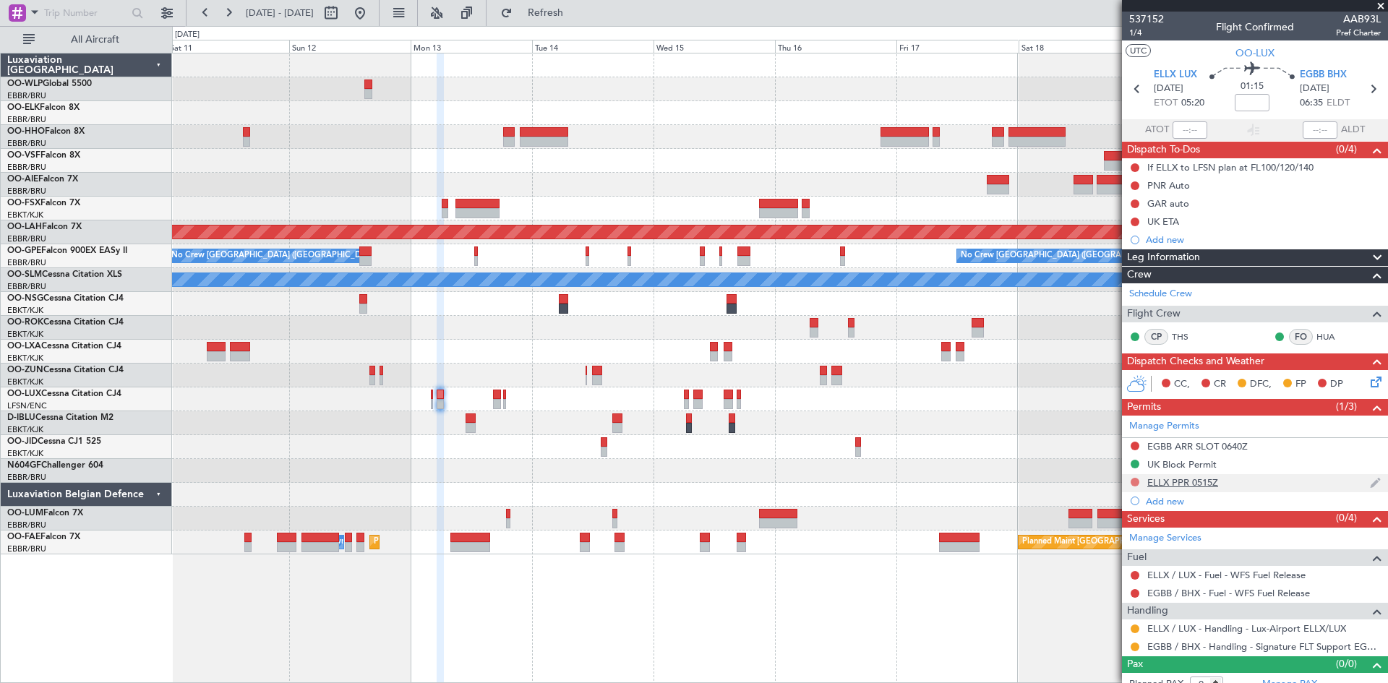
click at [1132, 479] on button at bounding box center [1135, 482] width 9 height 9
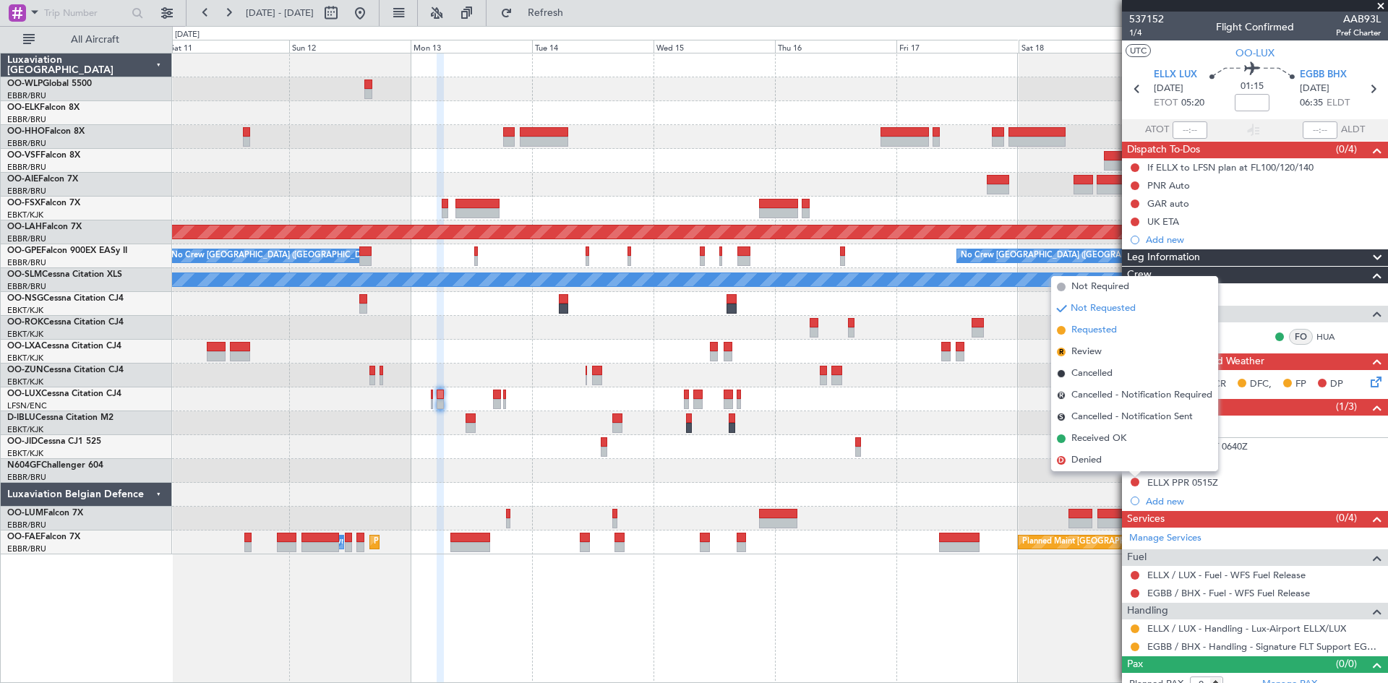
click at [1092, 330] on span "Requested" at bounding box center [1094, 330] width 46 height 14
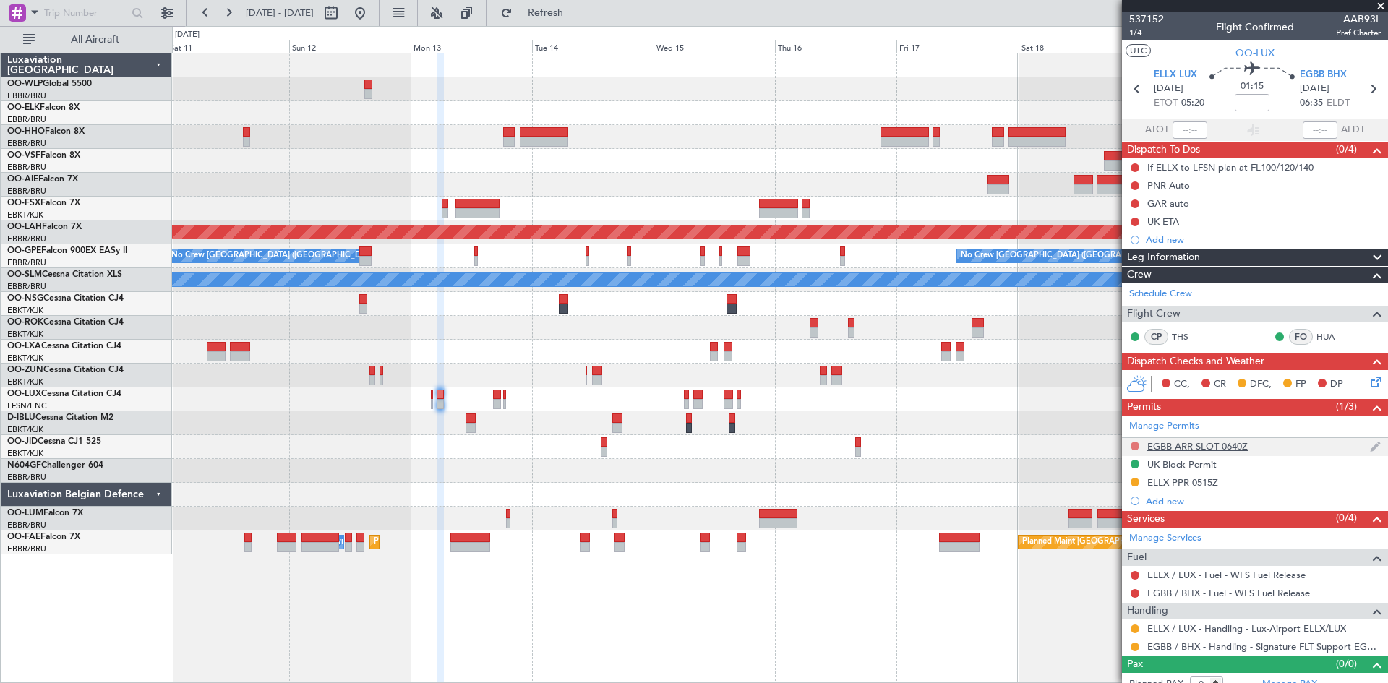
click at [1134, 442] on button at bounding box center [1135, 446] width 9 height 9
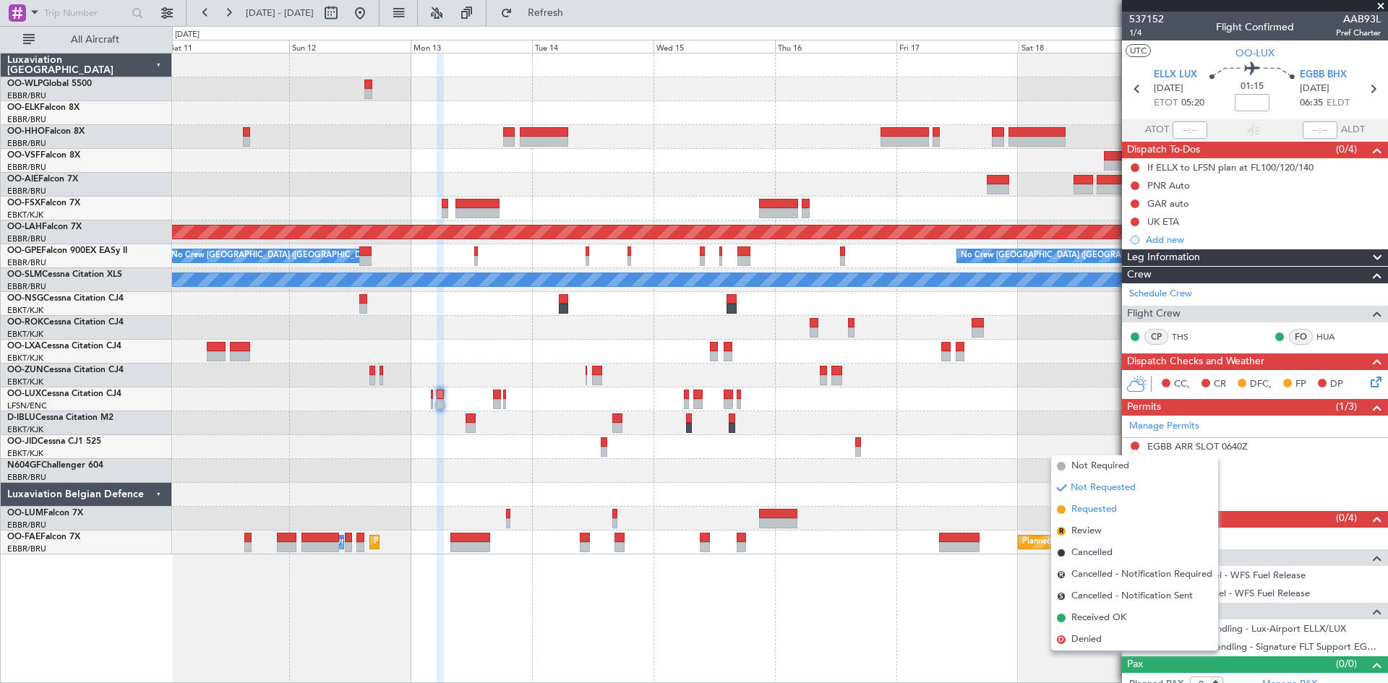
click at [1103, 502] on span "Requested" at bounding box center [1094, 509] width 46 height 14
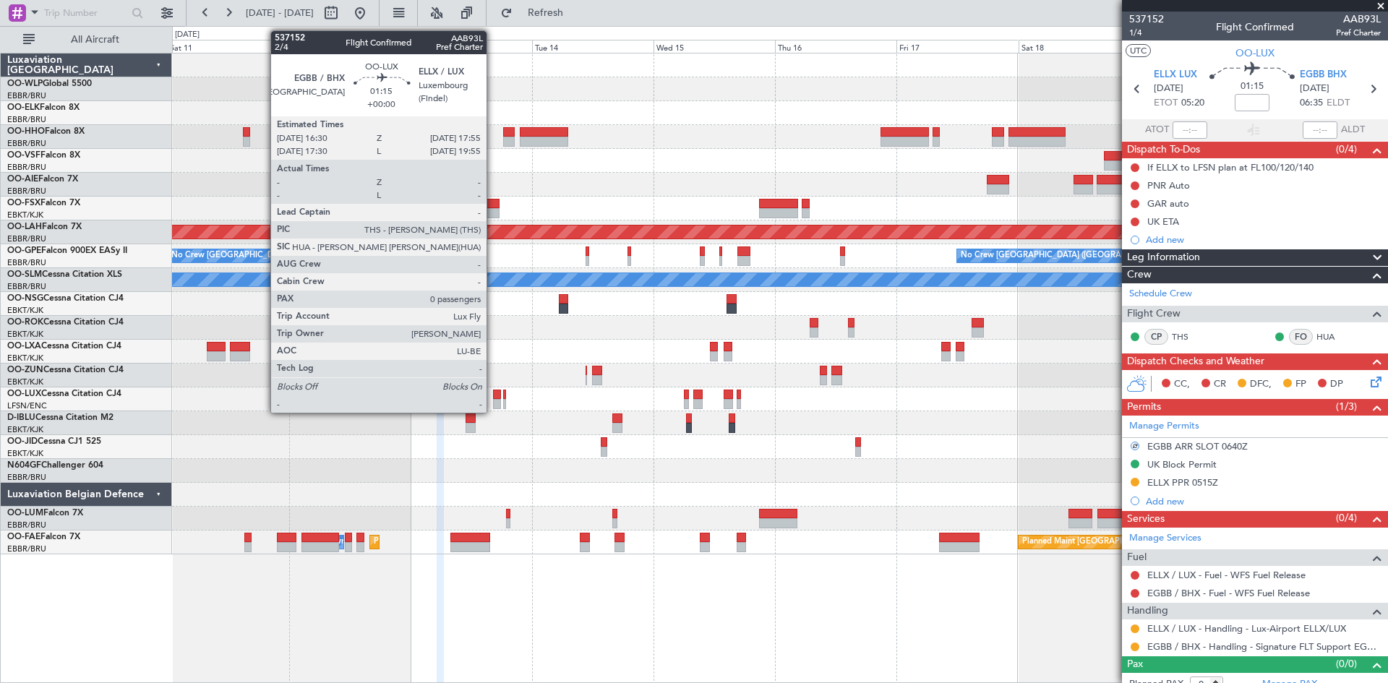
click at [494, 402] on div at bounding box center [496, 404] width 7 height 10
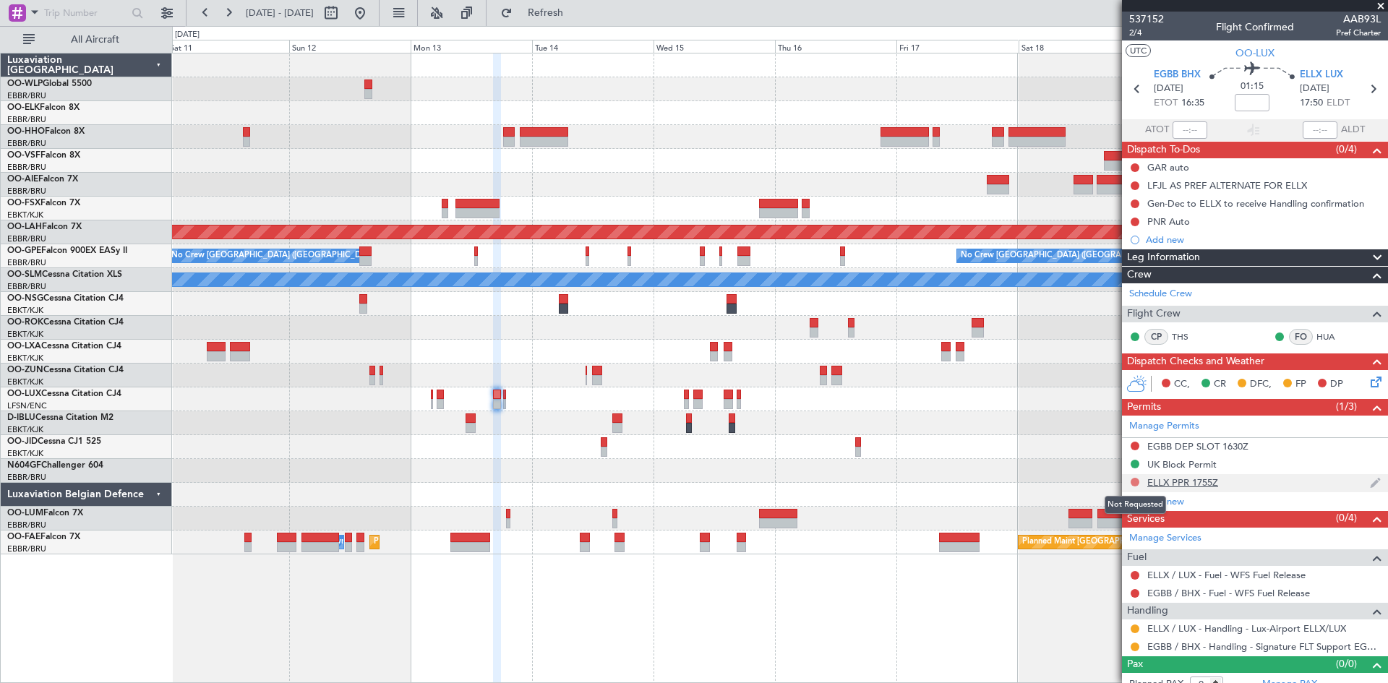
click at [1132, 481] on button at bounding box center [1135, 482] width 9 height 9
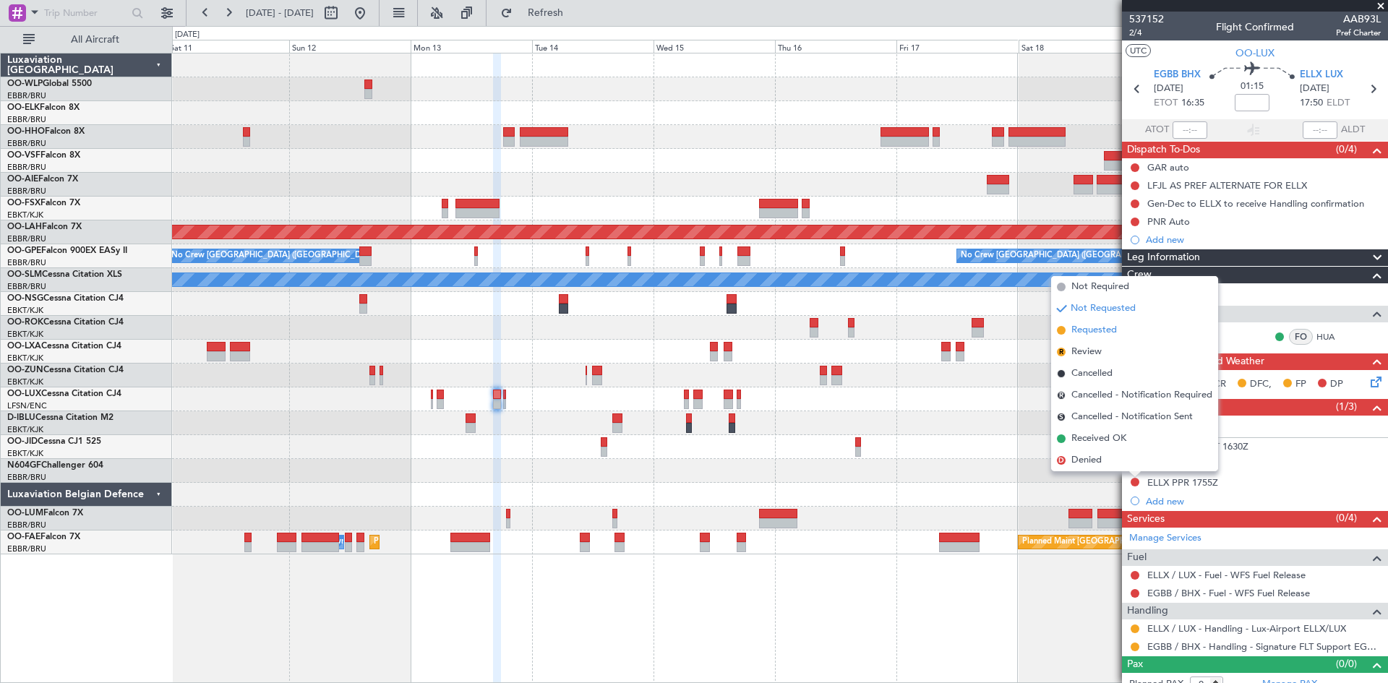
click at [1094, 330] on span "Requested" at bounding box center [1094, 330] width 46 height 14
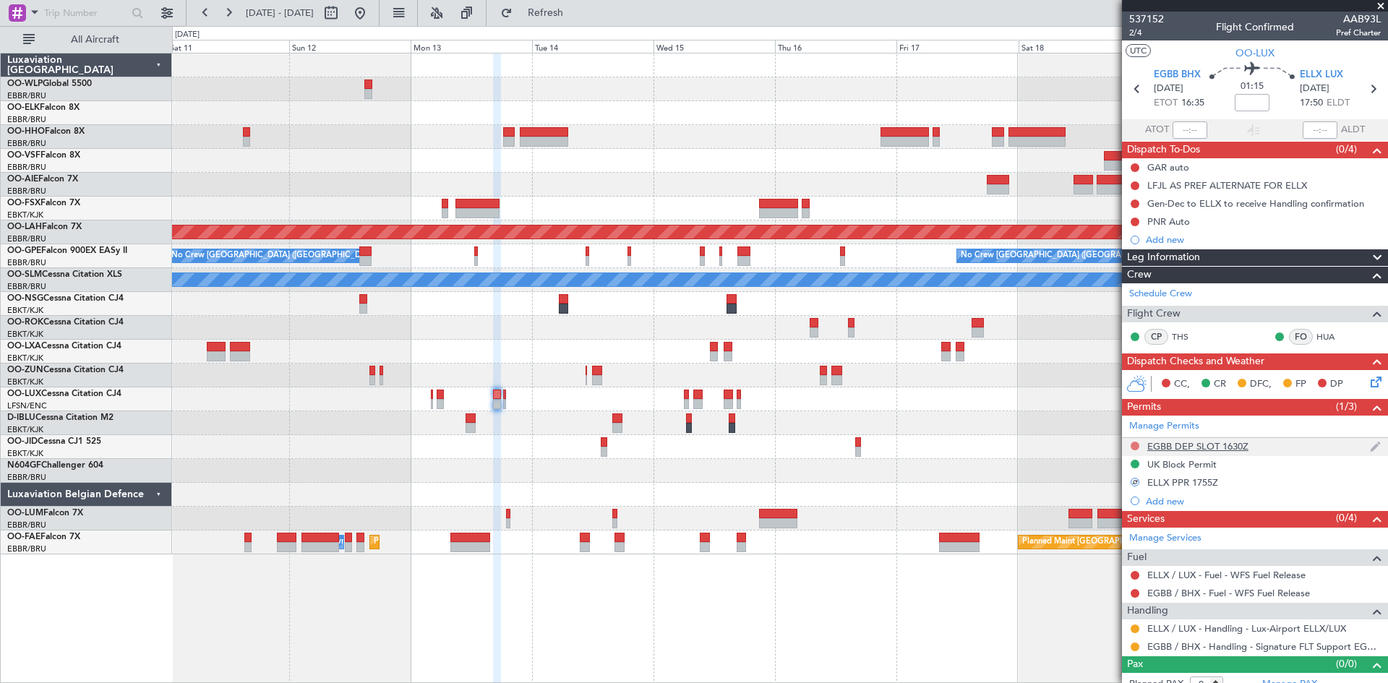
click at [1133, 447] on button at bounding box center [1135, 446] width 9 height 9
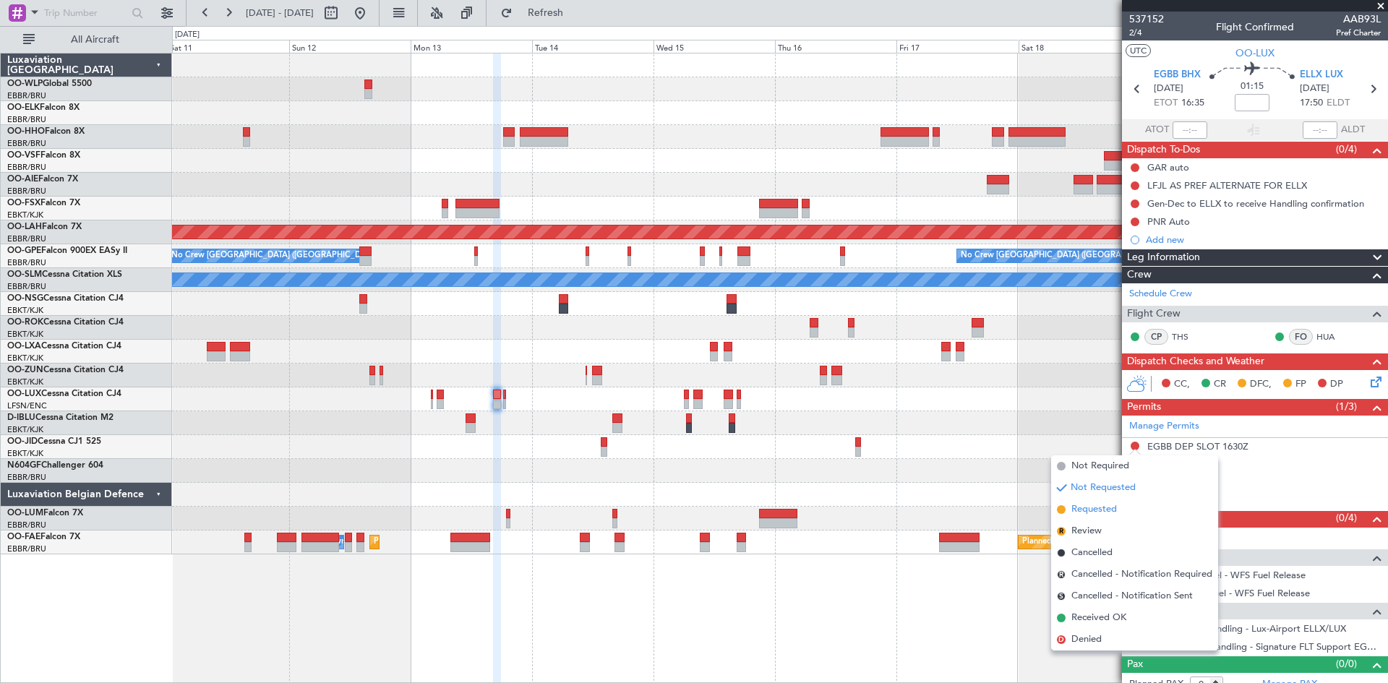
click at [1090, 507] on span "Requested" at bounding box center [1094, 509] width 46 height 14
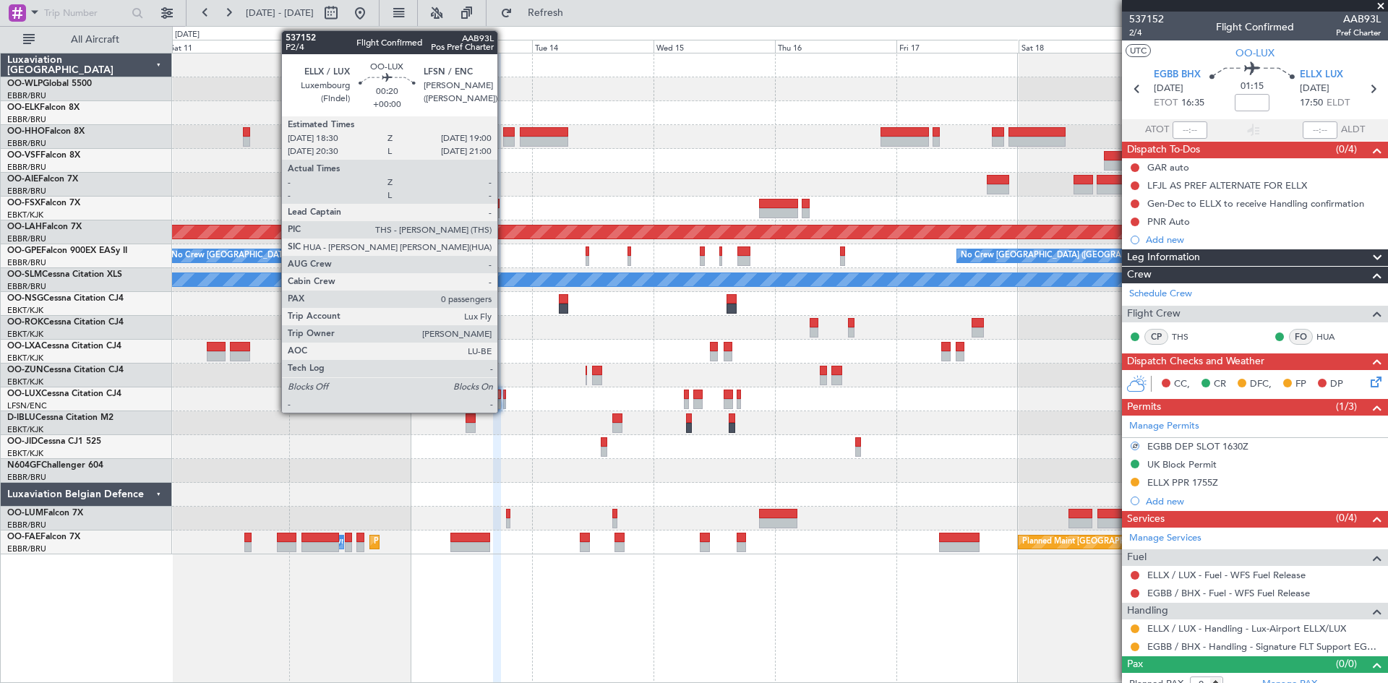
click at [504, 401] on div at bounding box center [504, 404] width 3 height 10
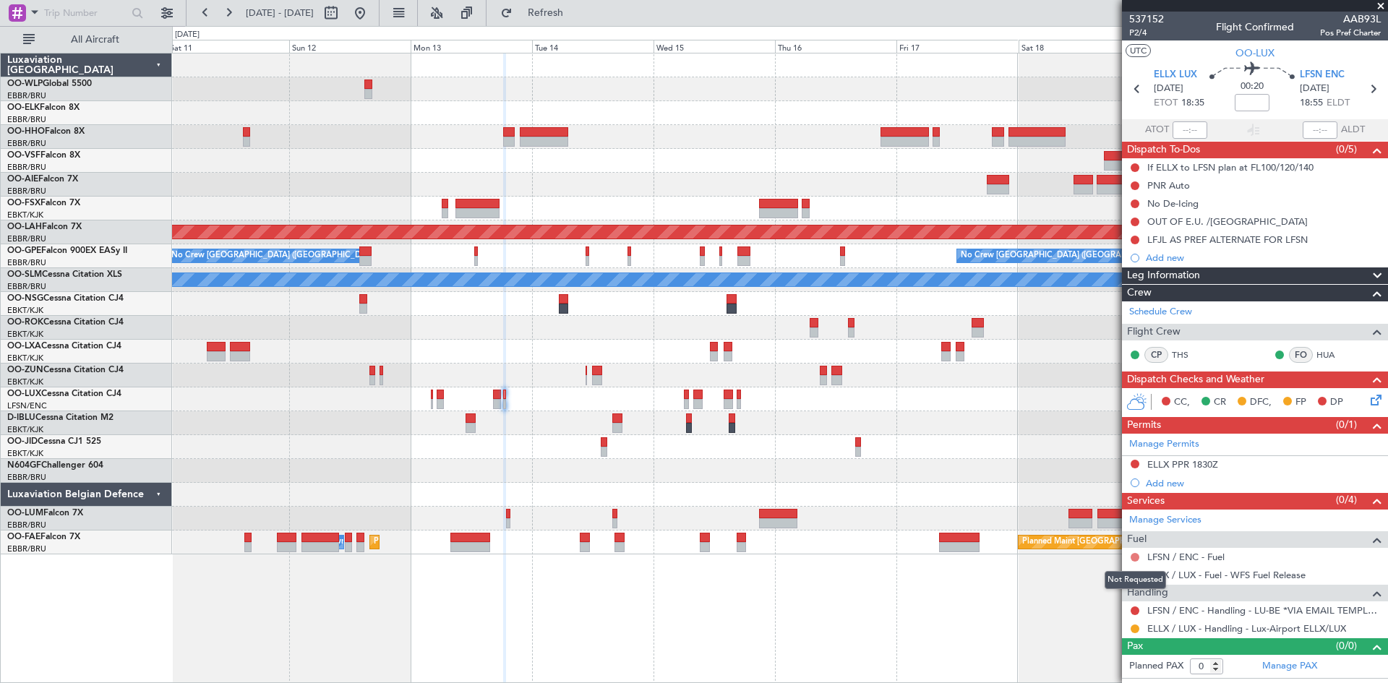
click at [1131, 556] on button at bounding box center [1135, 557] width 9 height 9
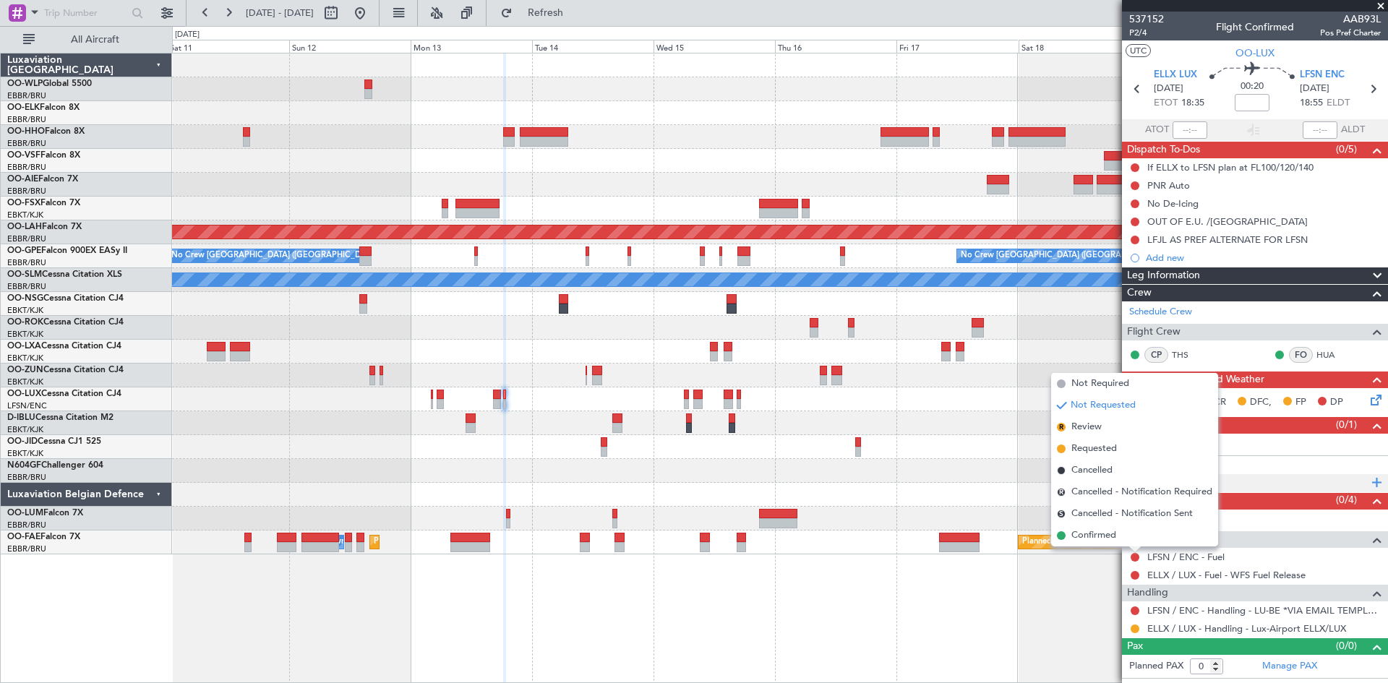
click at [1263, 477] on div "Add new" at bounding box center [1257, 483] width 222 height 12
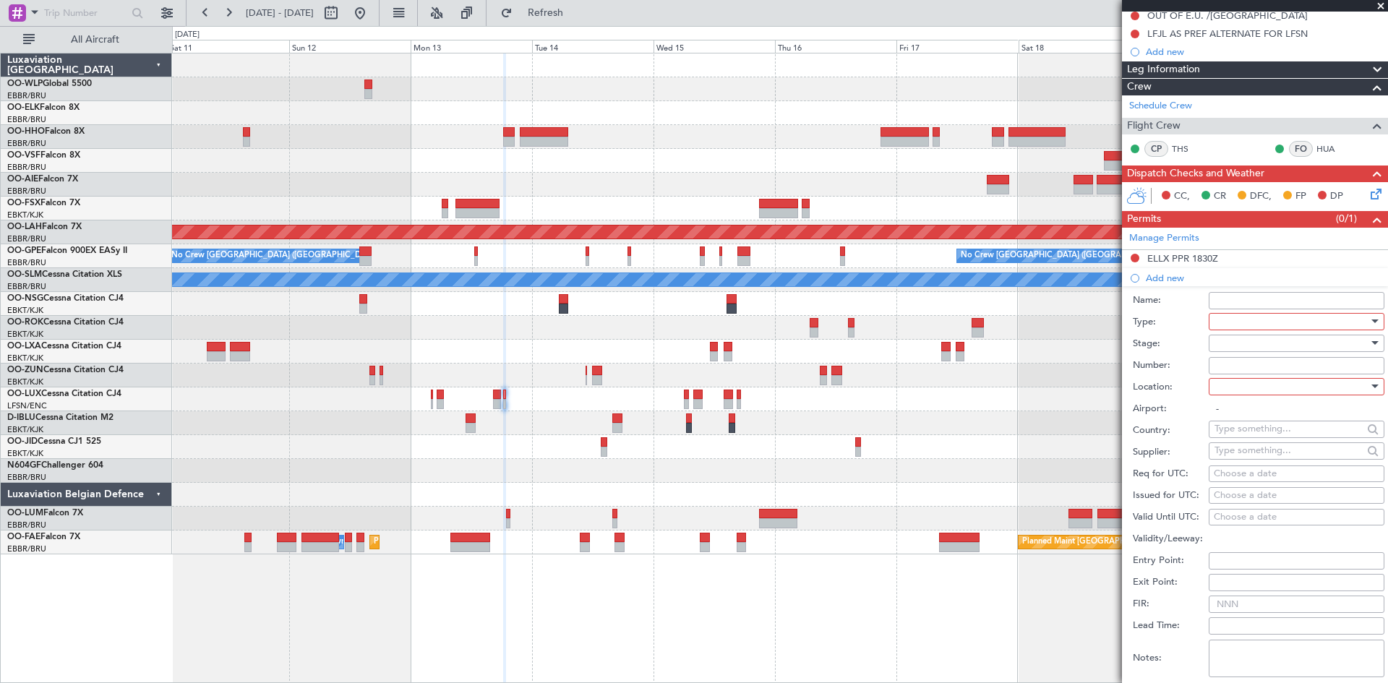
scroll to position [361, 0]
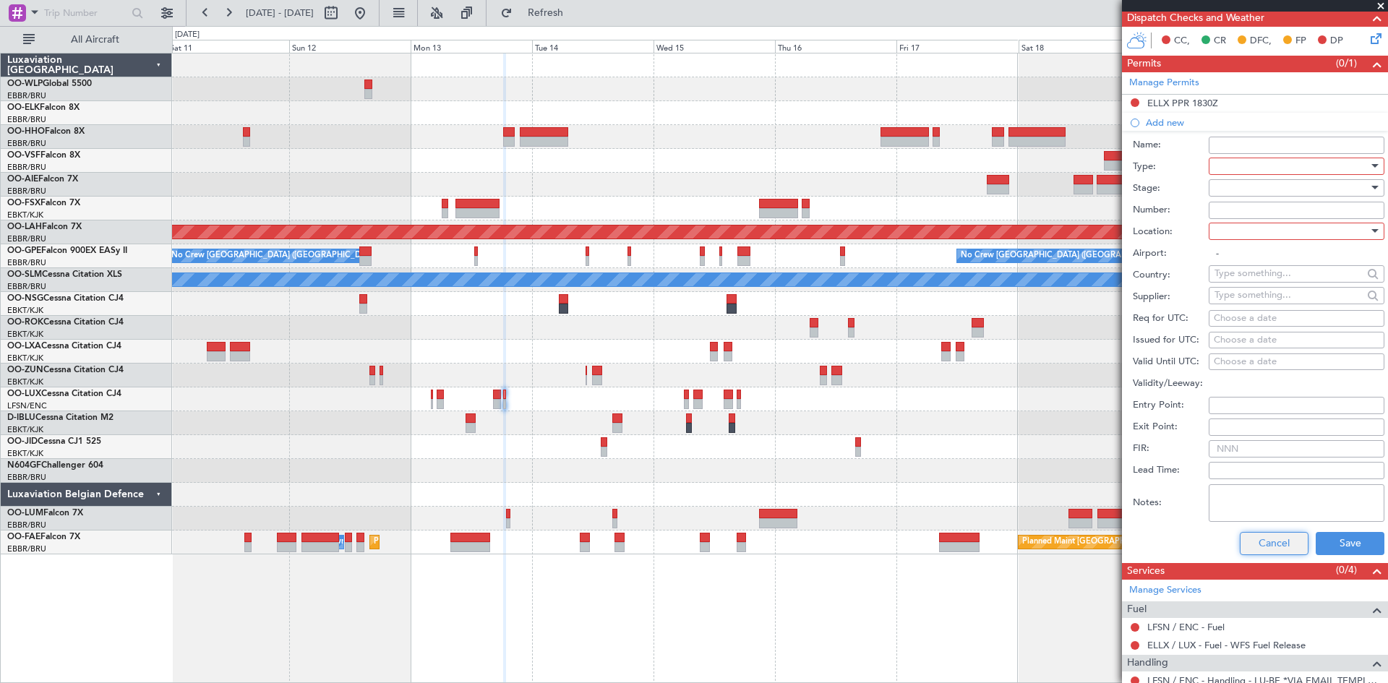
click at [1246, 547] on button "Cancel" at bounding box center [1274, 543] width 69 height 23
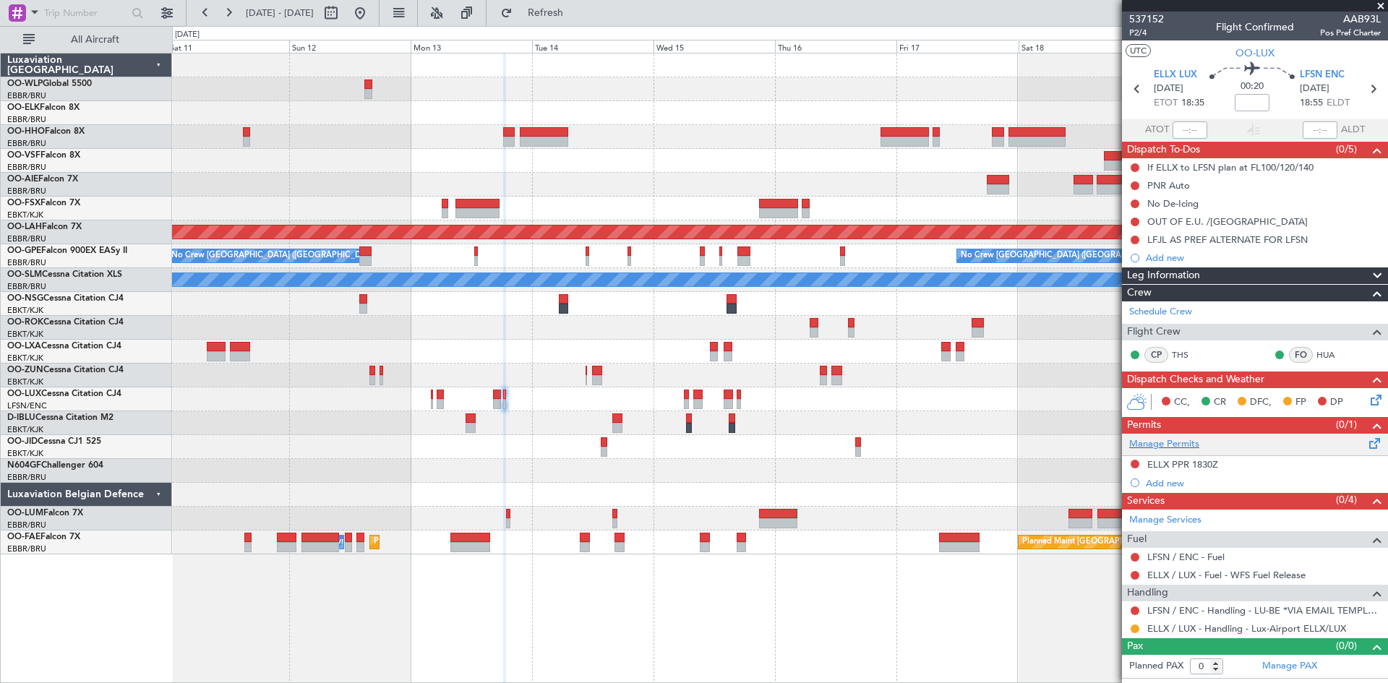
scroll to position [0, 0]
click at [1132, 463] on button at bounding box center [1135, 464] width 9 height 9
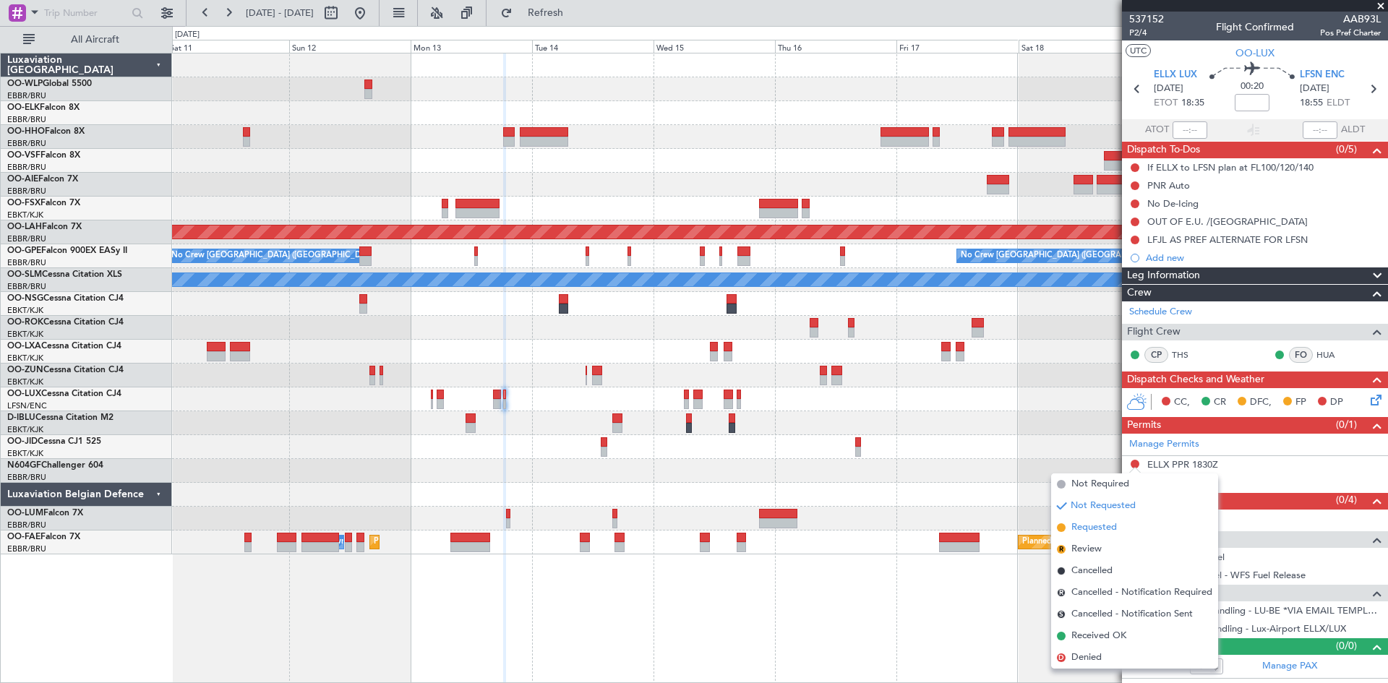
click at [1082, 529] on span "Requested" at bounding box center [1094, 528] width 46 height 14
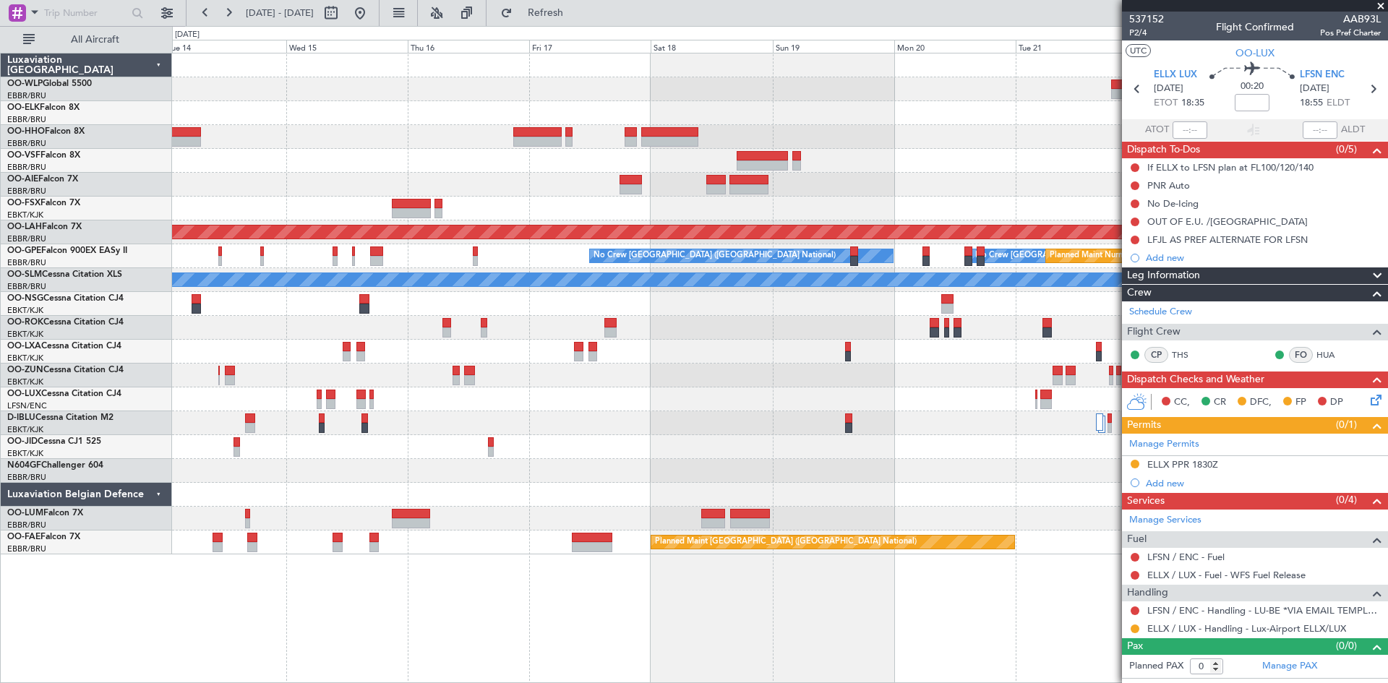
click at [575, 476] on div "Planned Maint Alton-st Louis (St Louis Regl) No Crew Brussels (Brussels Nationa…" at bounding box center [779, 303] width 1215 height 501
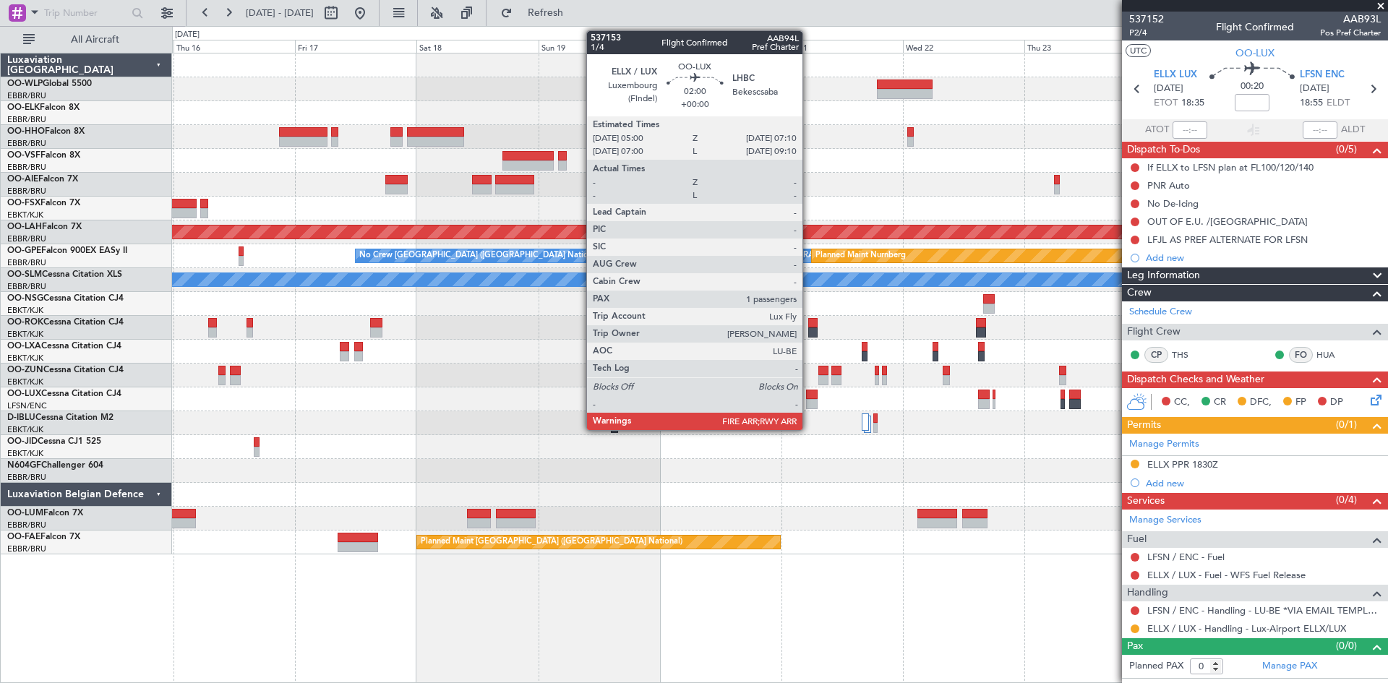
click at [809, 406] on div at bounding box center [812, 404] width 12 height 10
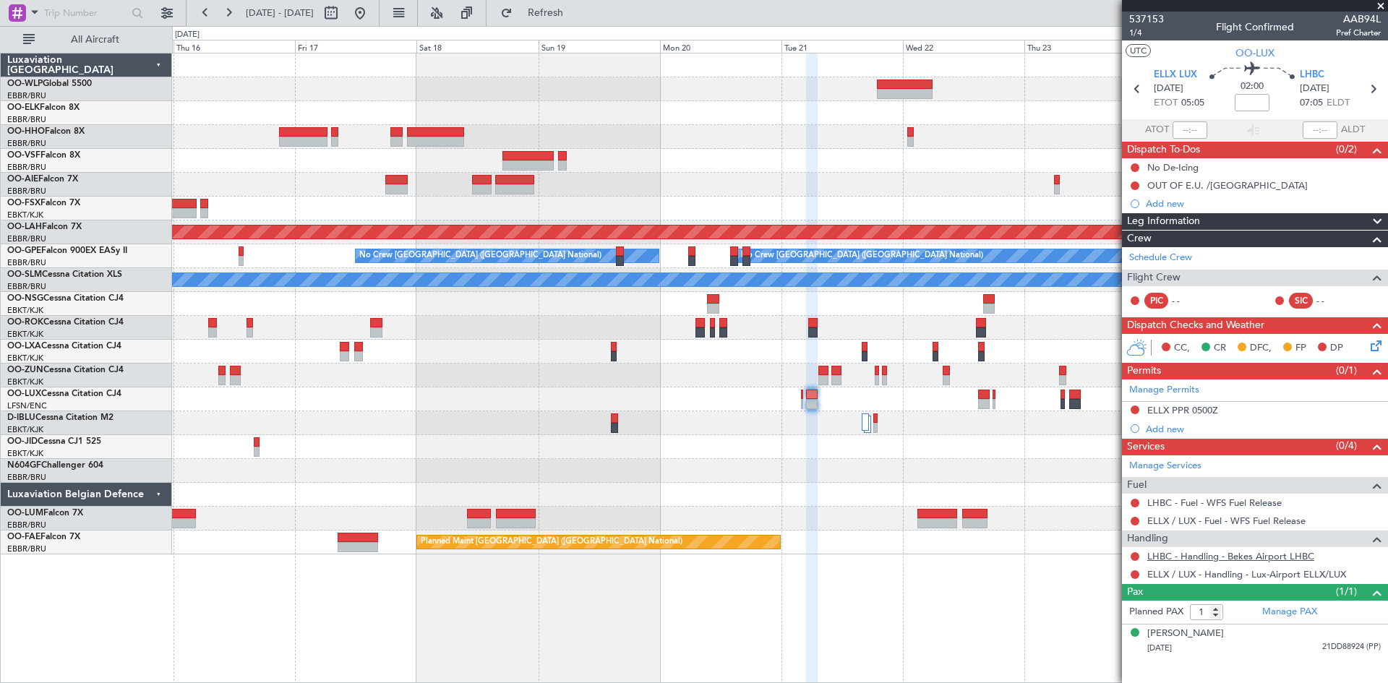
click at [1246, 560] on link "LHBC - Handling - Bekes Airport LHBC" at bounding box center [1230, 556] width 167 height 12
click at [576, 9] on span "Refresh" at bounding box center [545, 13] width 61 height 10
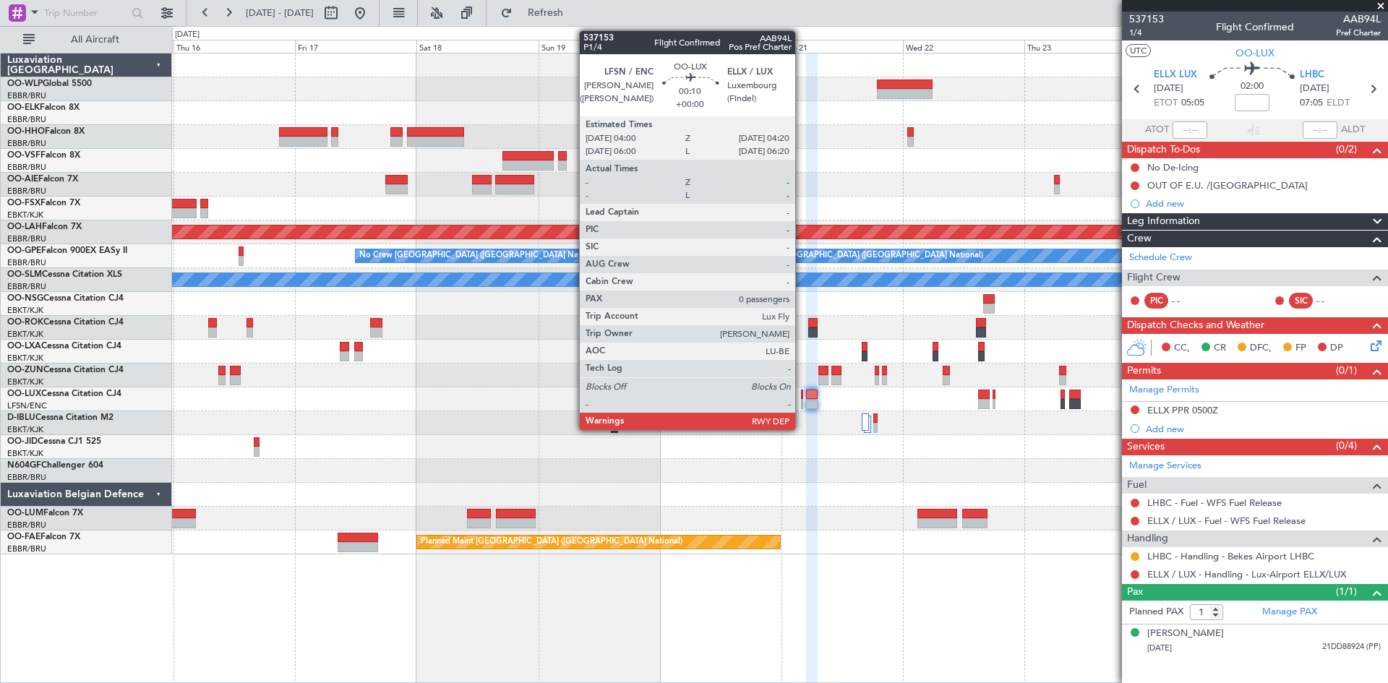
click at [801, 403] on div at bounding box center [802, 404] width 2 height 10
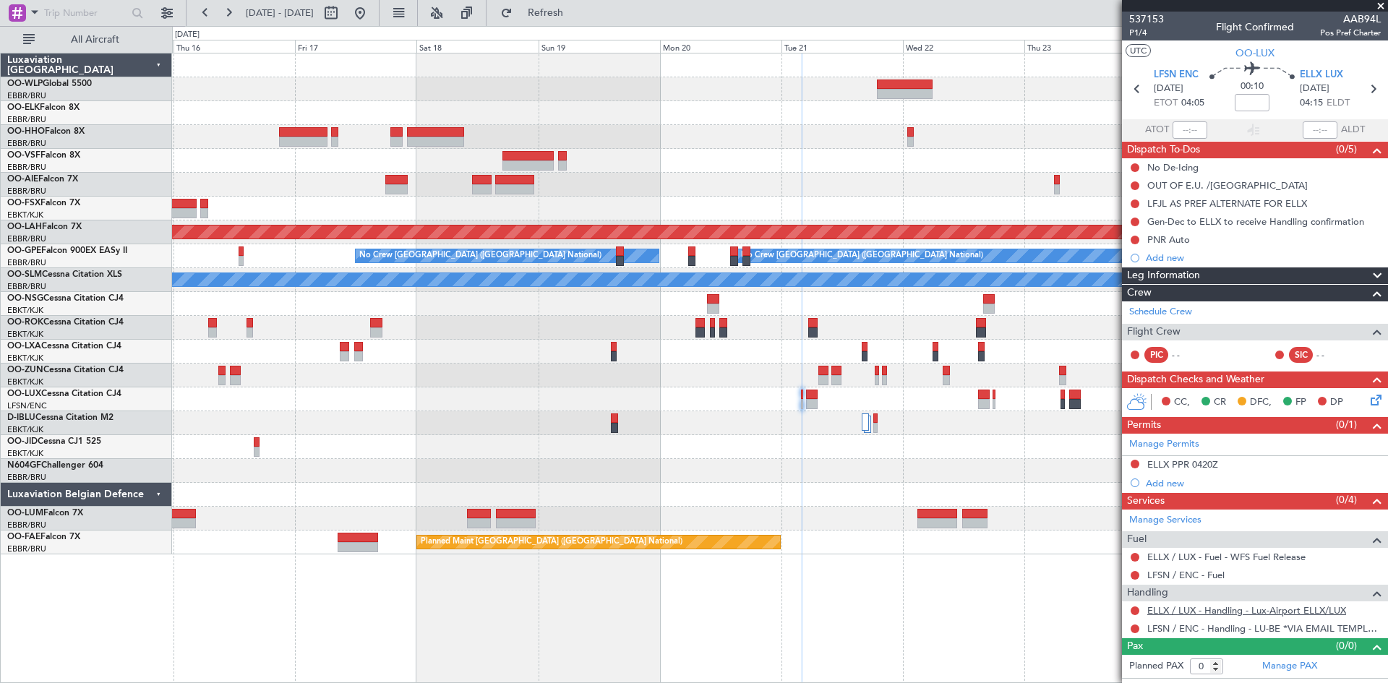
click at [1291, 613] on link "ELLX / LUX - Handling - Lux-Airport ELLX/LUX" at bounding box center [1246, 610] width 199 height 12
click at [550, 7] on button "Refresh" at bounding box center [537, 12] width 87 height 23
click at [978, 403] on div at bounding box center [984, 404] width 12 height 10
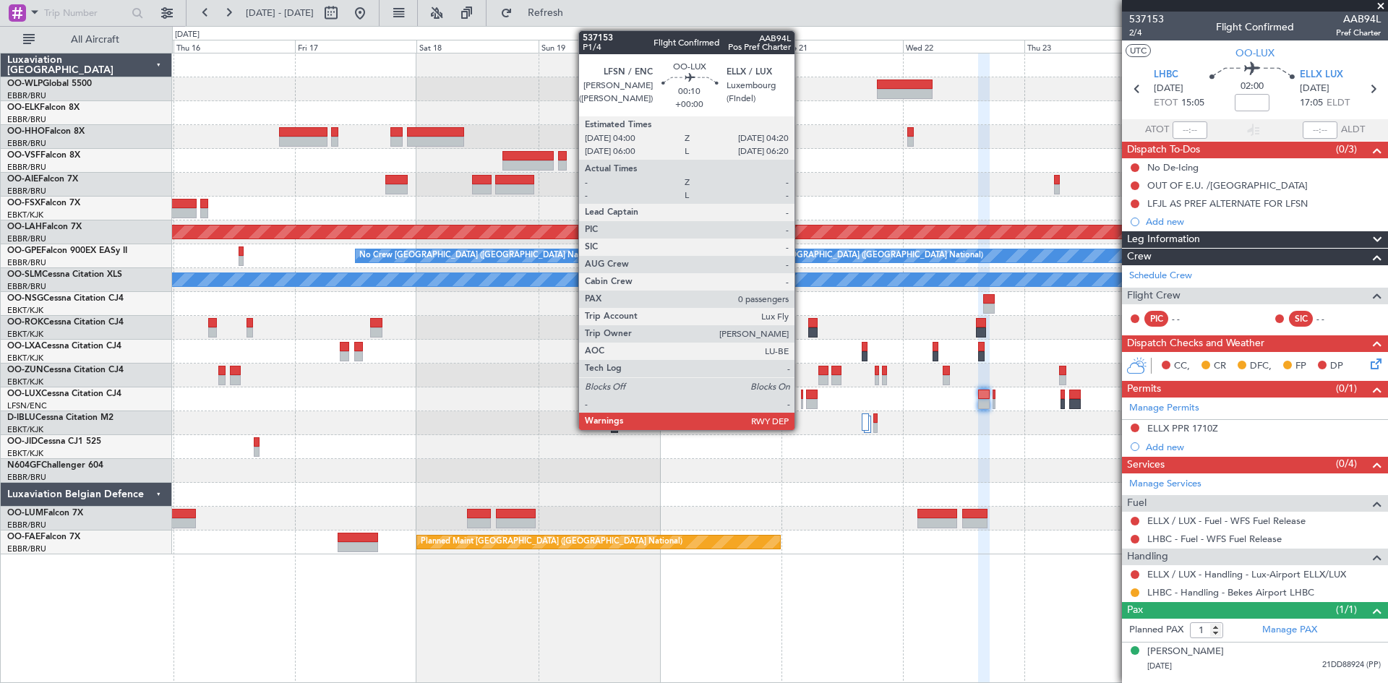
click at [801, 396] on div at bounding box center [802, 395] width 2 height 10
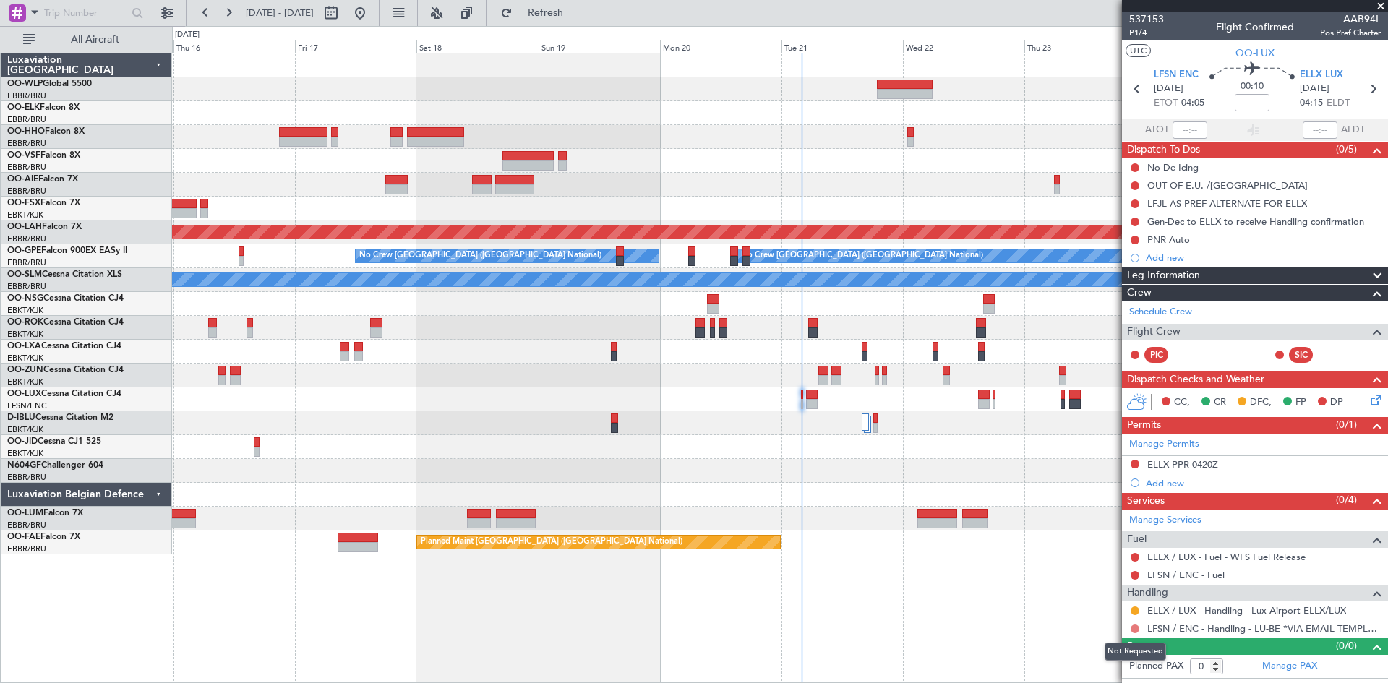
click at [1133, 631] on button at bounding box center [1135, 629] width 9 height 9
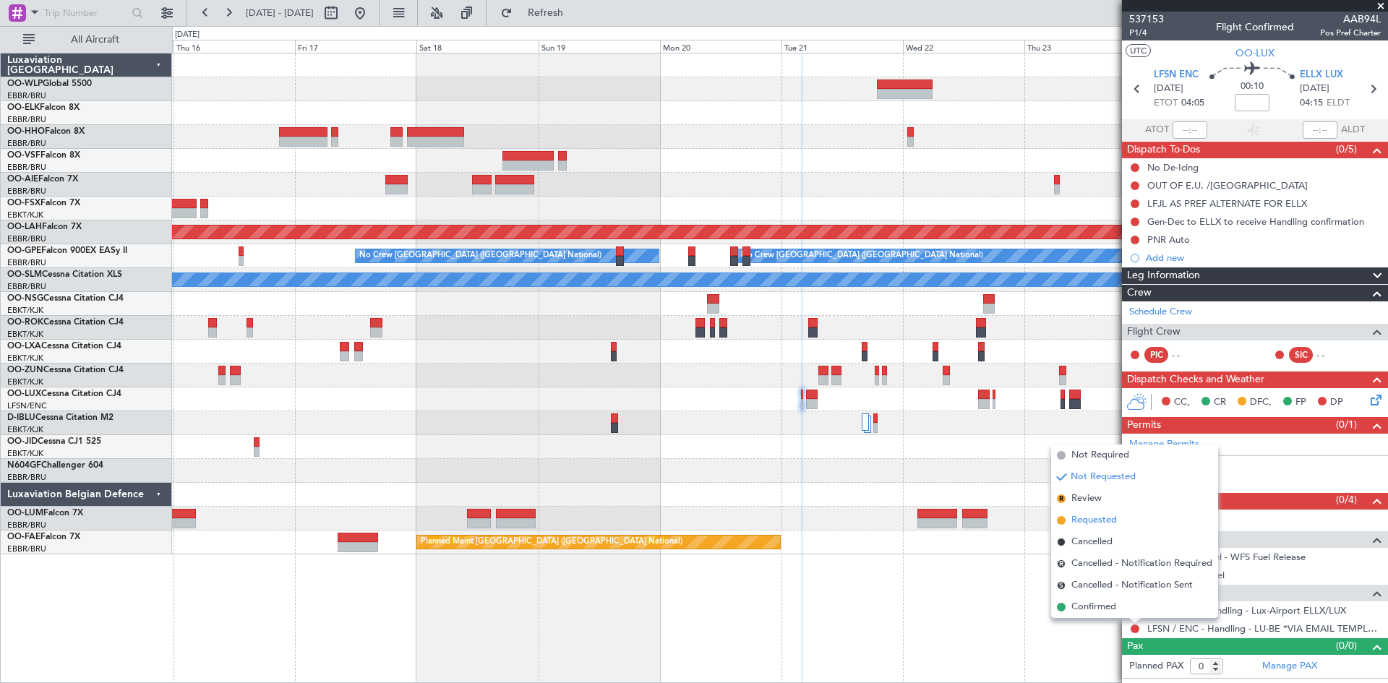
click at [1105, 528] on li "Requested" at bounding box center [1134, 521] width 167 height 22
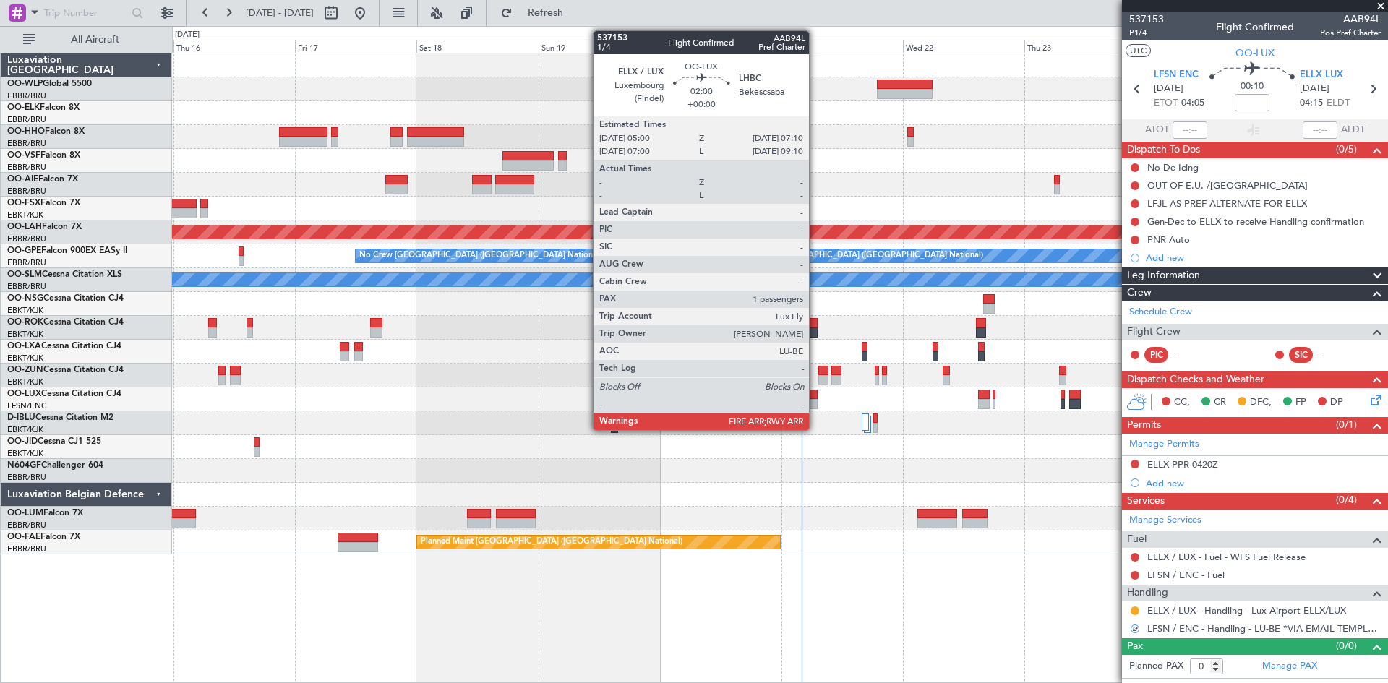
click at [815, 406] on div at bounding box center [812, 404] width 12 height 10
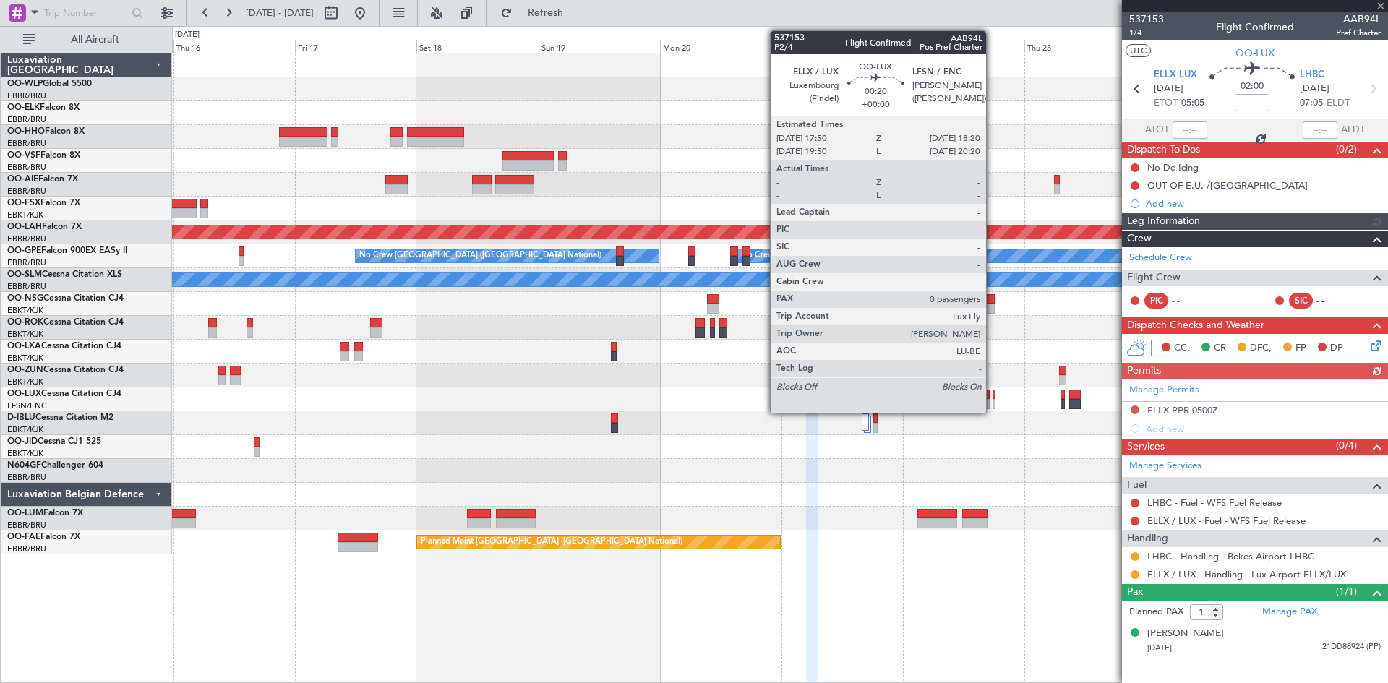
click at [993, 401] on div at bounding box center [994, 404] width 3 height 10
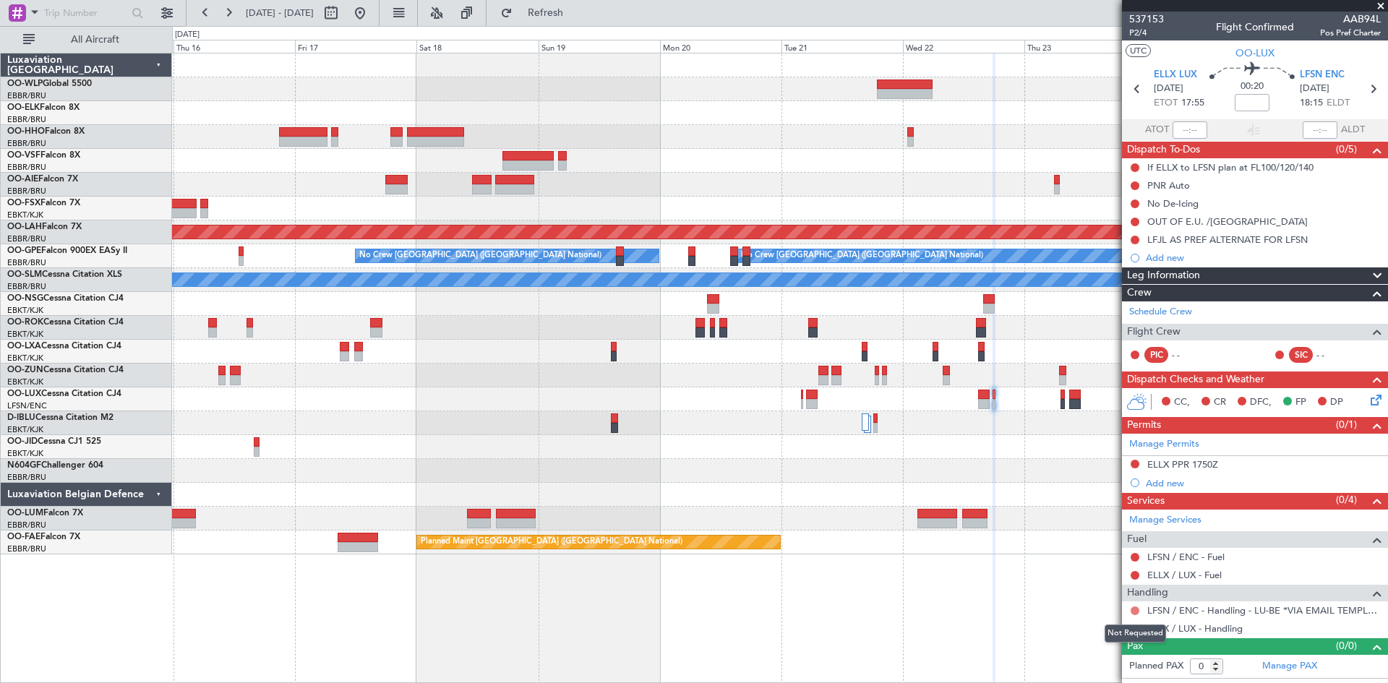
click at [1138, 611] on button at bounding box center [1135, 611] width 9 height 9
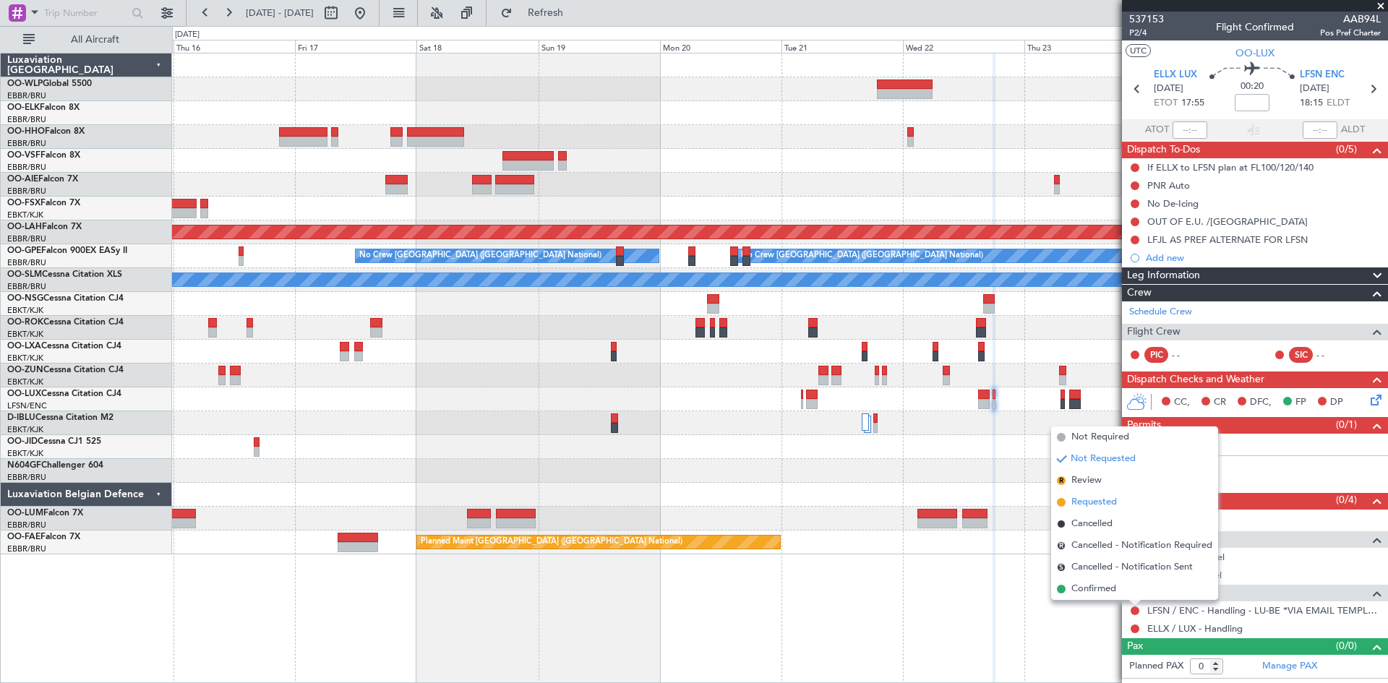
click at [1084, 505] on span "Requested" at bounding box center [1094, 502] width 46 height 14
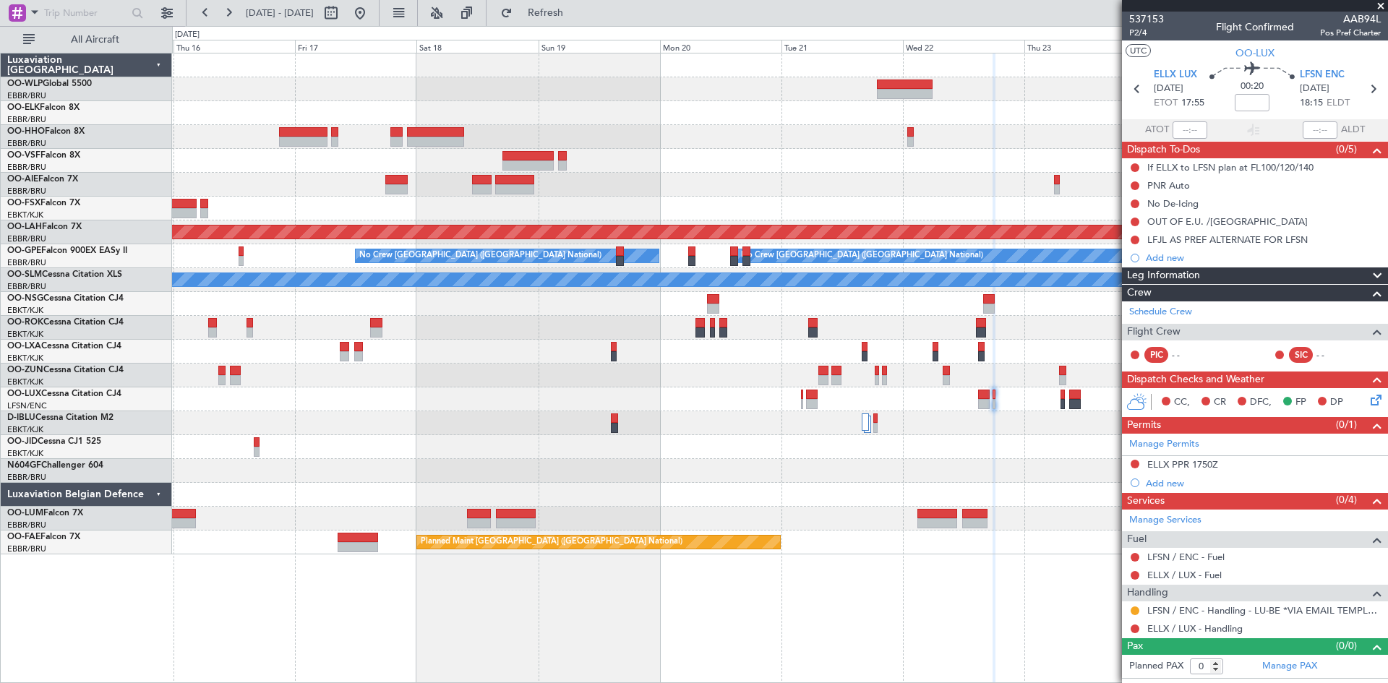
click at [1136, 552] on div at bounding box center [1135, 558] width 12 height 12
click at [1135, 555] on button at bounding box center [1135, 557] width 9 height 9
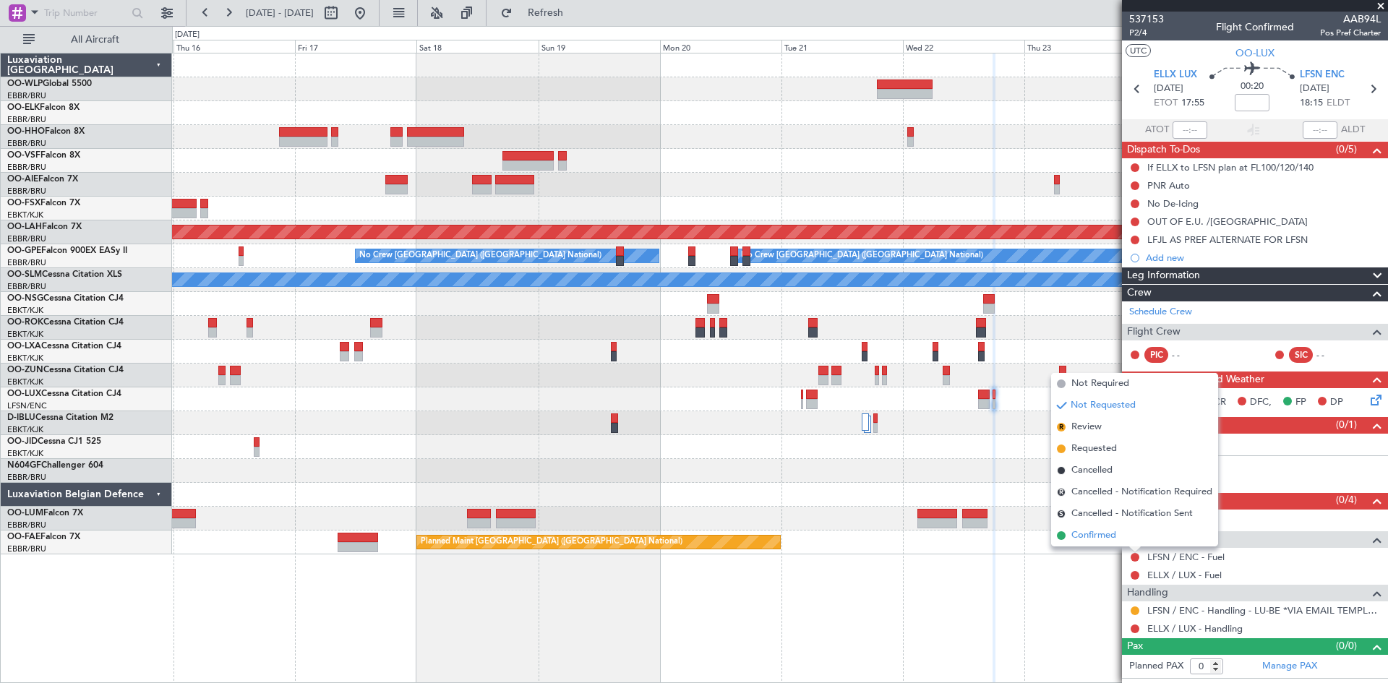
click at [1127, 531] on li "Confirmed" at bounding box center [1134, 536] width 167 height 22
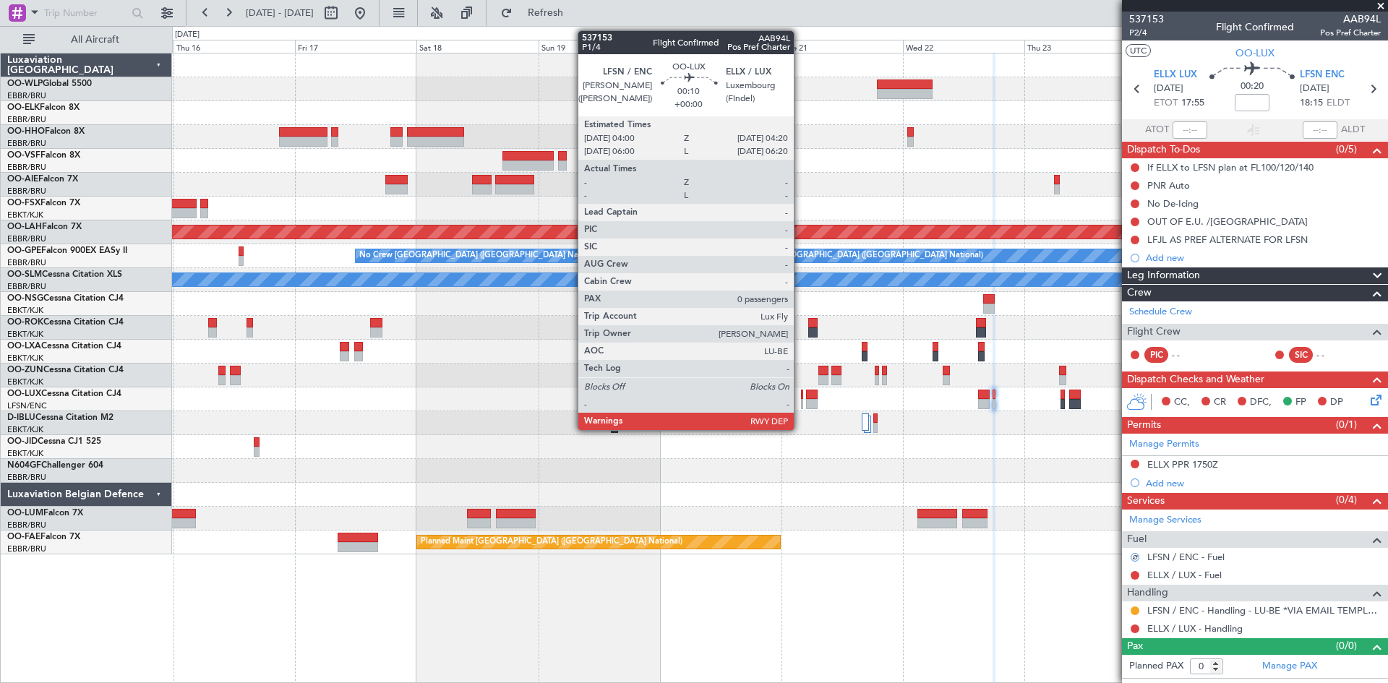
click at [801, 398] on div at bounding box center [802, 395] width 2 height 10
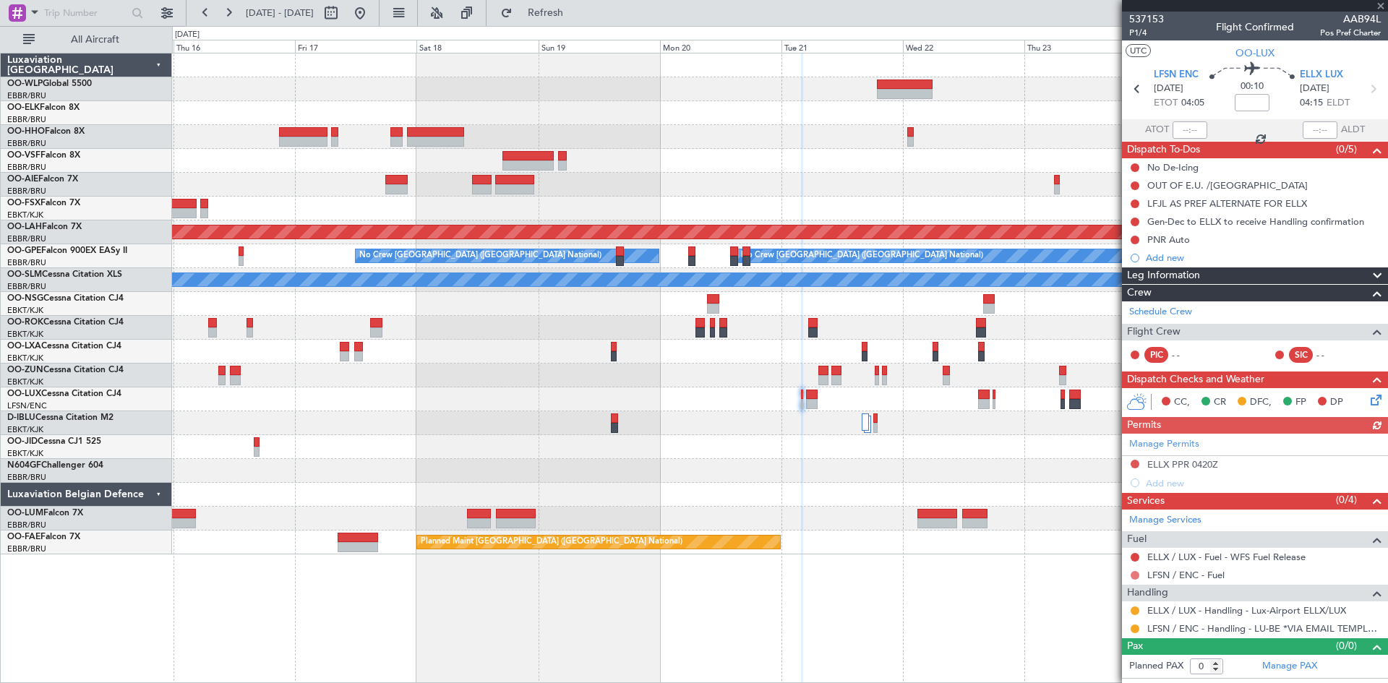
click at [1135, 573] on button at bounding box center [1135, 575] width 9 height 9
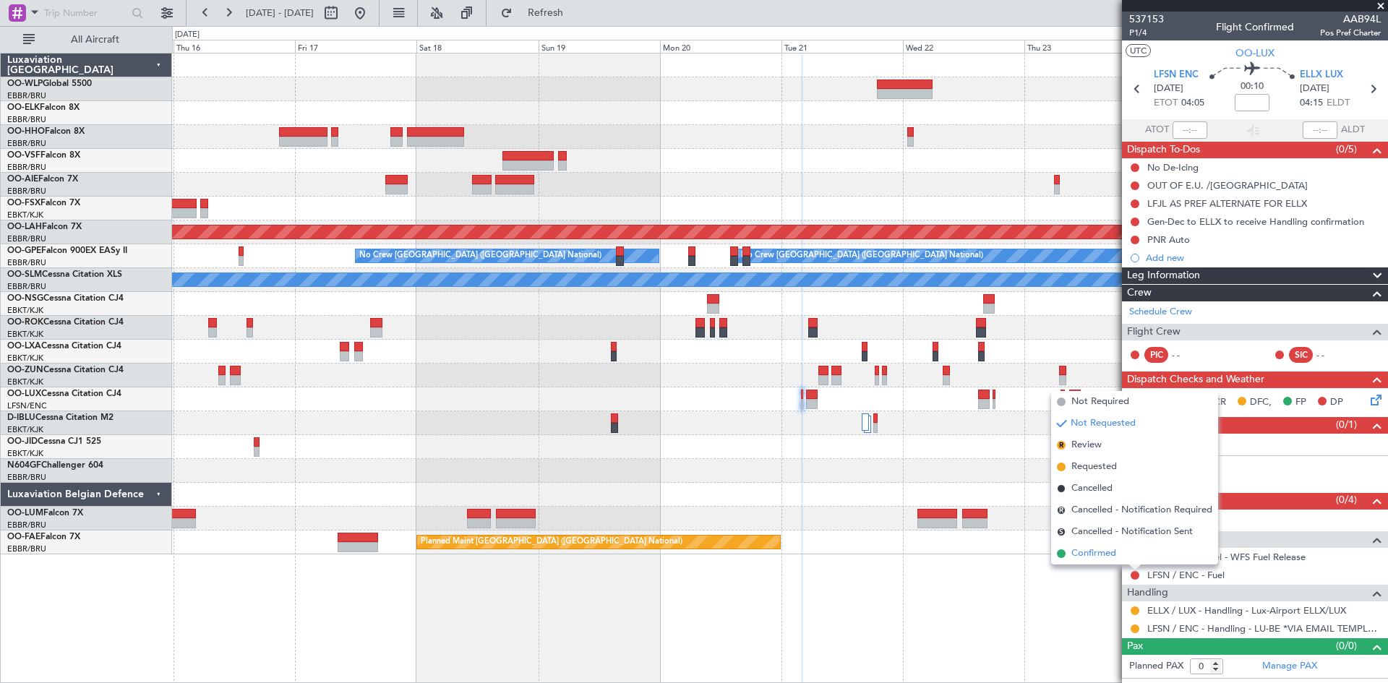
click at [1110, 557] on span "Confirmed" at bounding box center [1093, 554] width 45 height 14
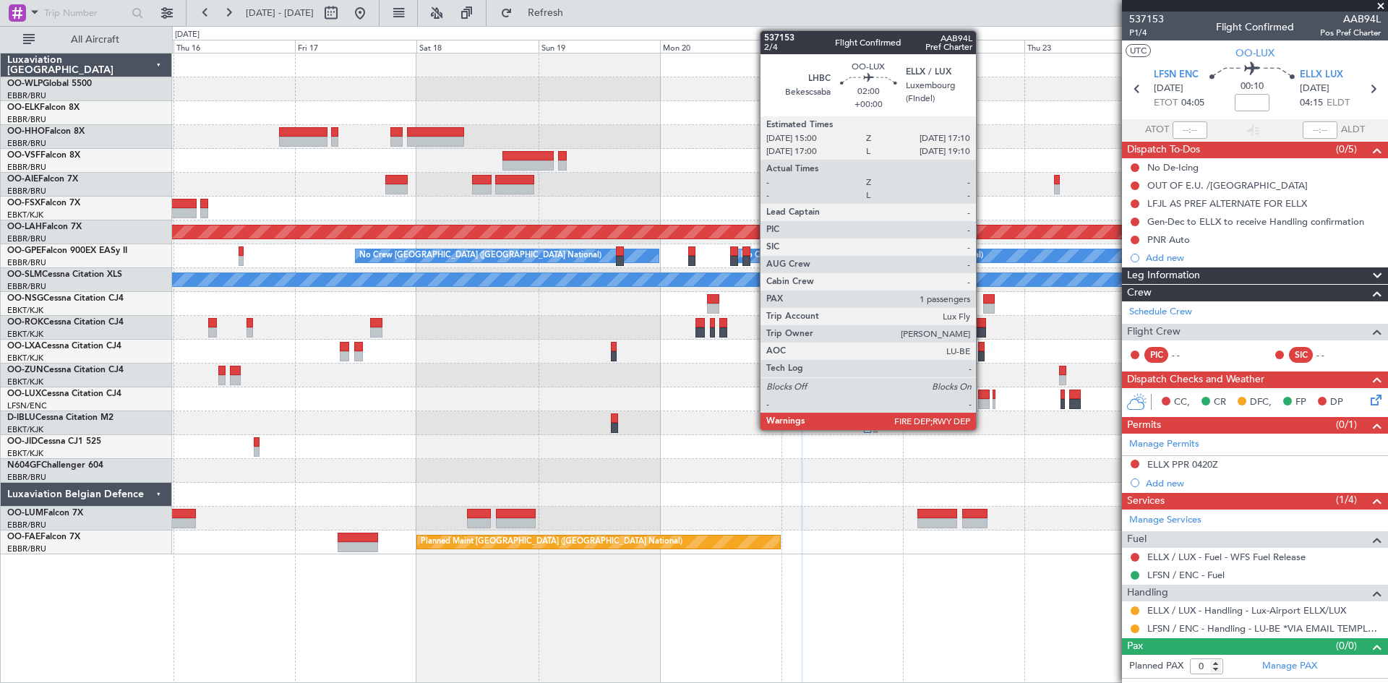
click at [982, 408] on div at bounding box center [984, 404] width 12 height 10
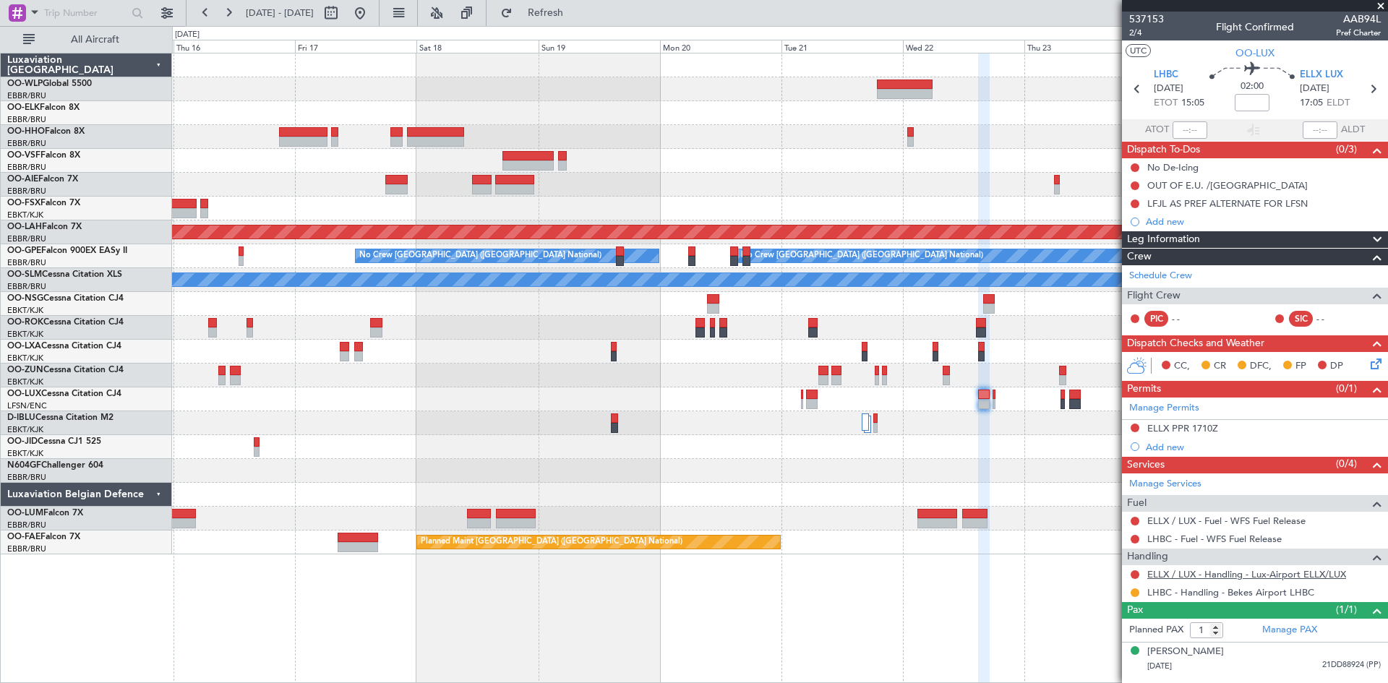
click at [1285, 577] on link "ELLX / LUX - Handling - Lux-Airport ELLX/LUX" at bounding box center [1246, 574] width 199 height 12
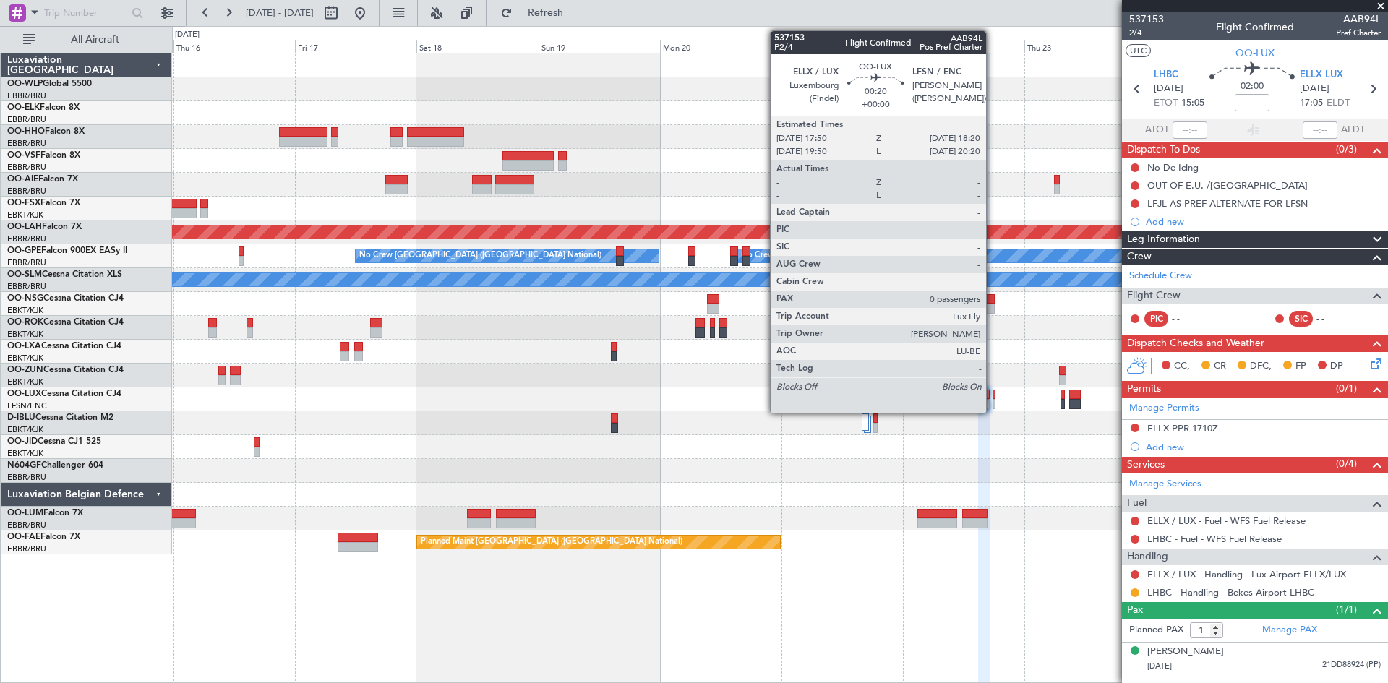
click at [993, 400] on div at bounding box center [994, 404] width 3 height 10
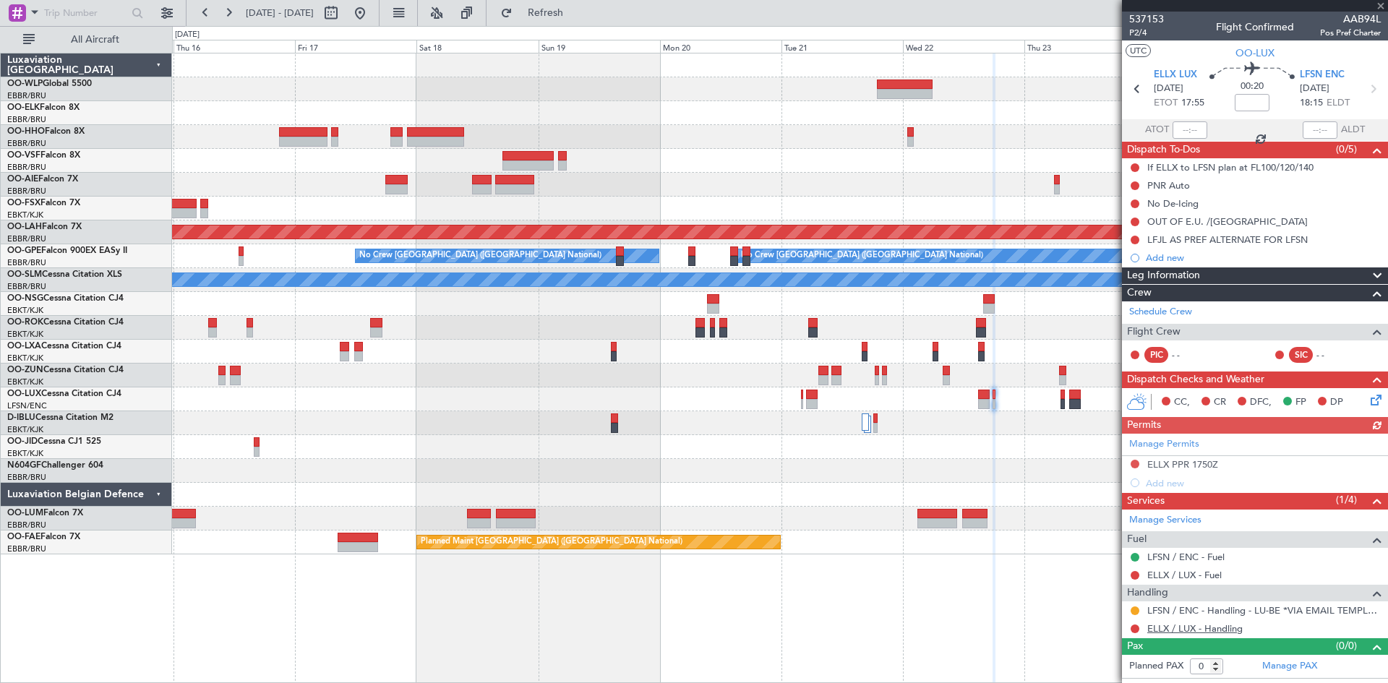
click at [1222, 626] on link "ELLX / LUX - Handling" at bounding box center [1194, 628] width 95 height 12
click at [576, 9] on span "Refresh" at bounding box center [545, 13] width 61 height 10
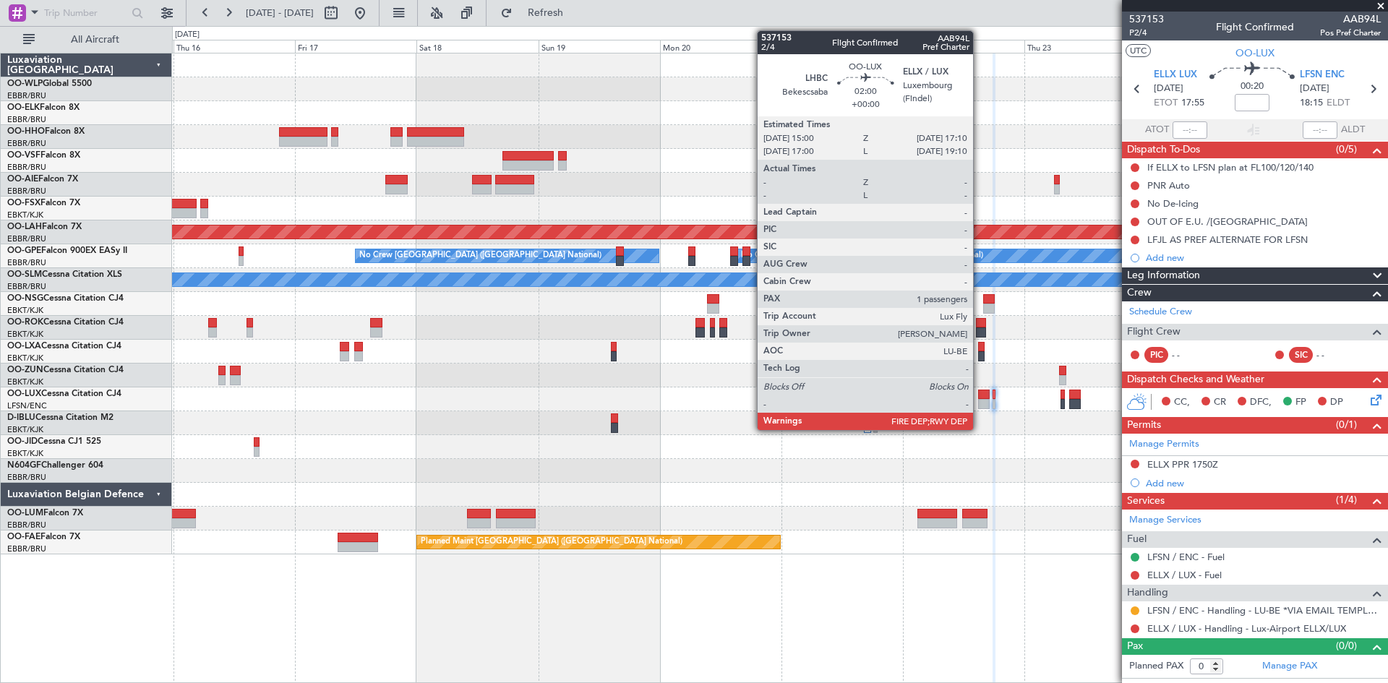
click at [980, 396] on div at bounding box center [984, 395] width 12 height 10
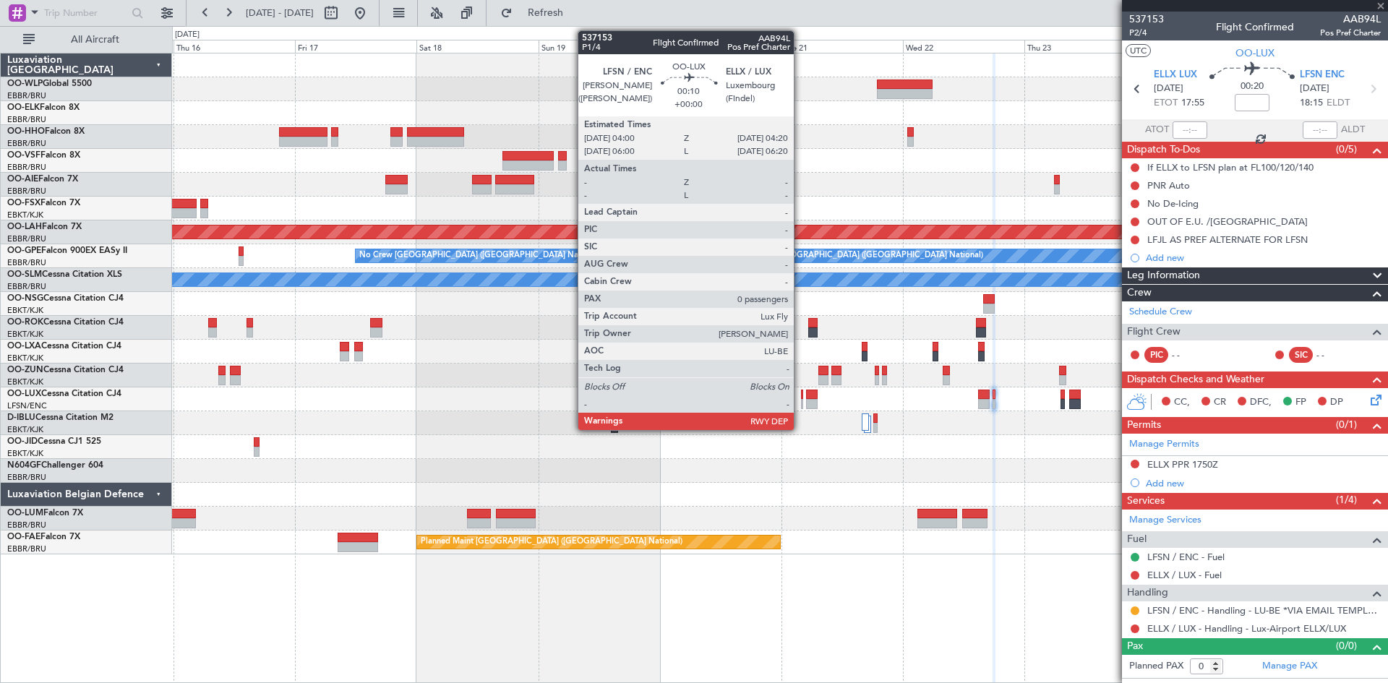
click at [801, 401] on div at bounding box center [802, 404] width 2 height 10
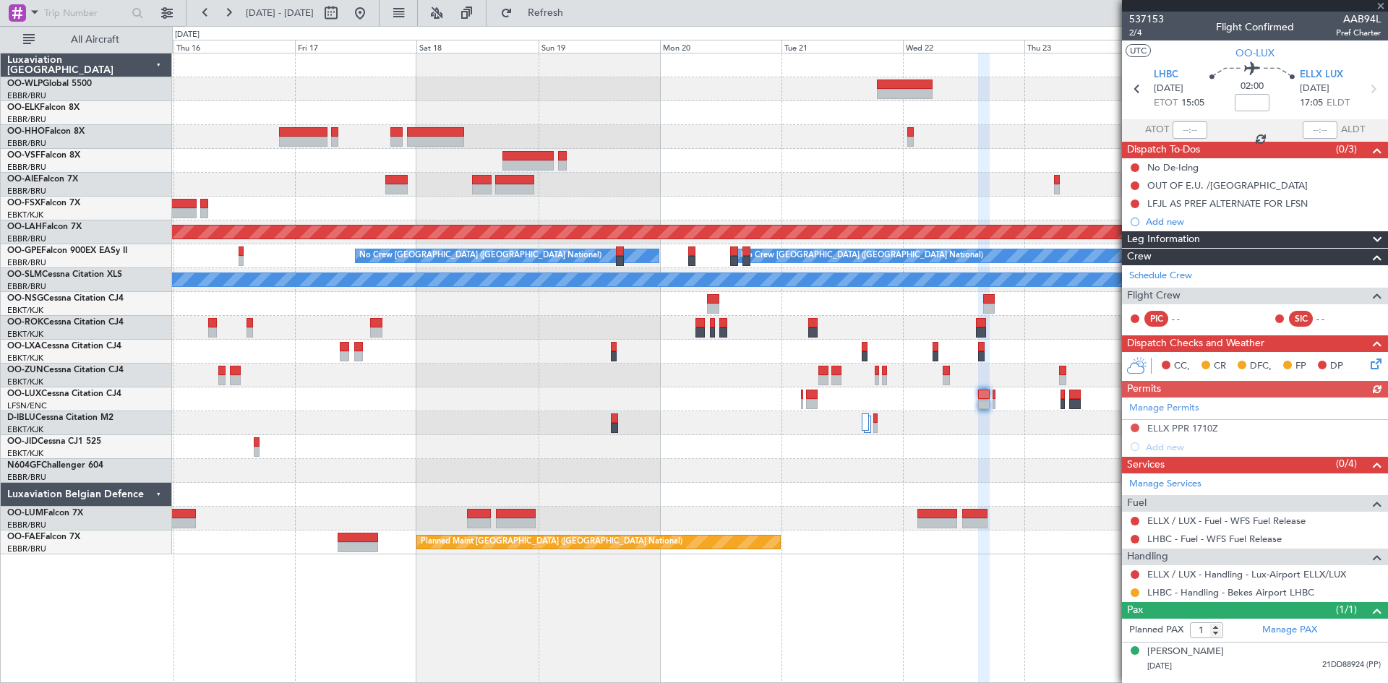
type input "0"
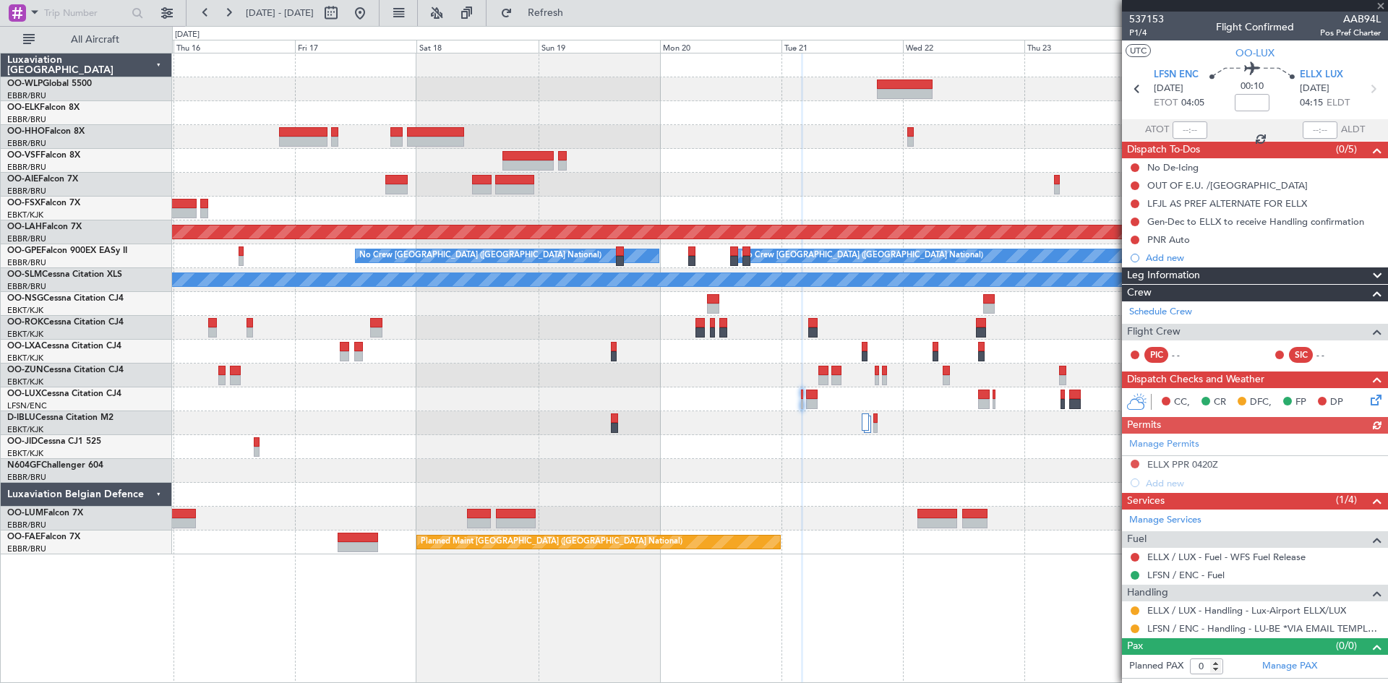
click at [1133, 460] on div "Manage Permits ELLX PPR 0420Z Add new" at bounding box center [1255, 463] width 266 height 59
click at [1134, 460] on button at bounding box center [1135, 464] width 9 height 9
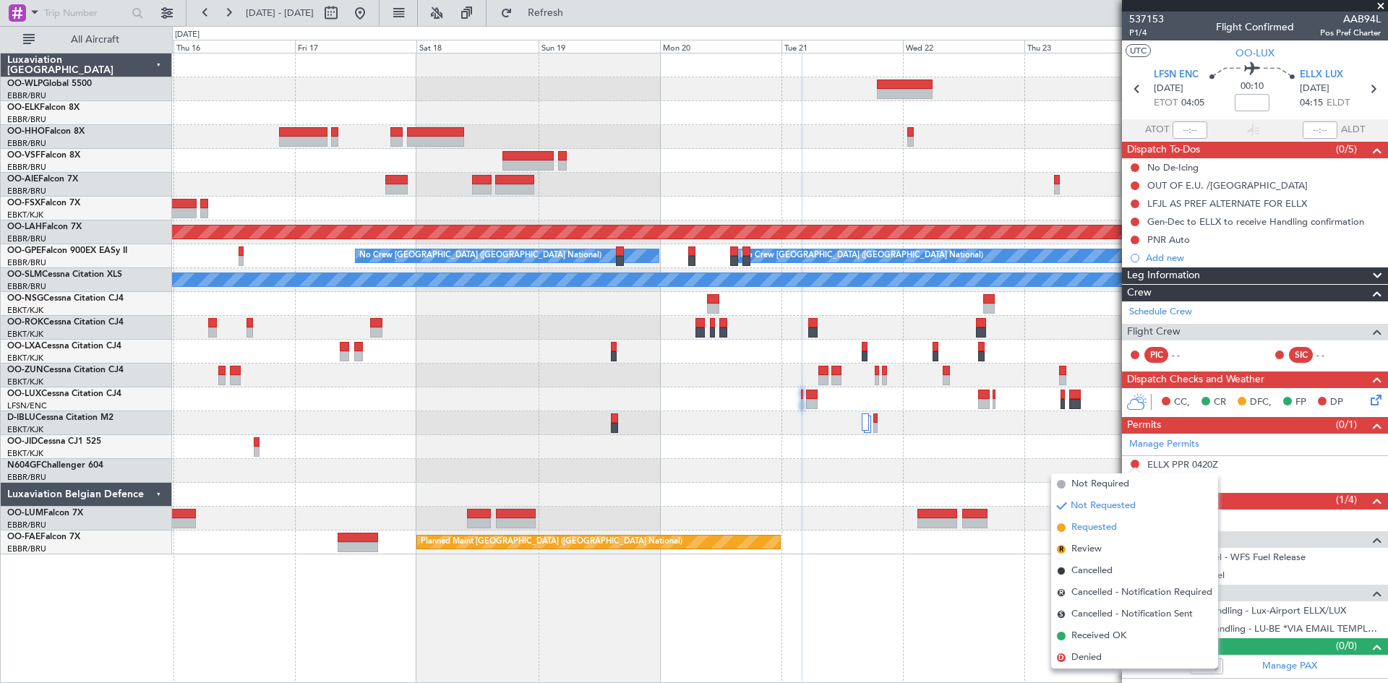
click at [1101, 532] on span "Requested" at bounding box center [1094, 528] width 46 height 14
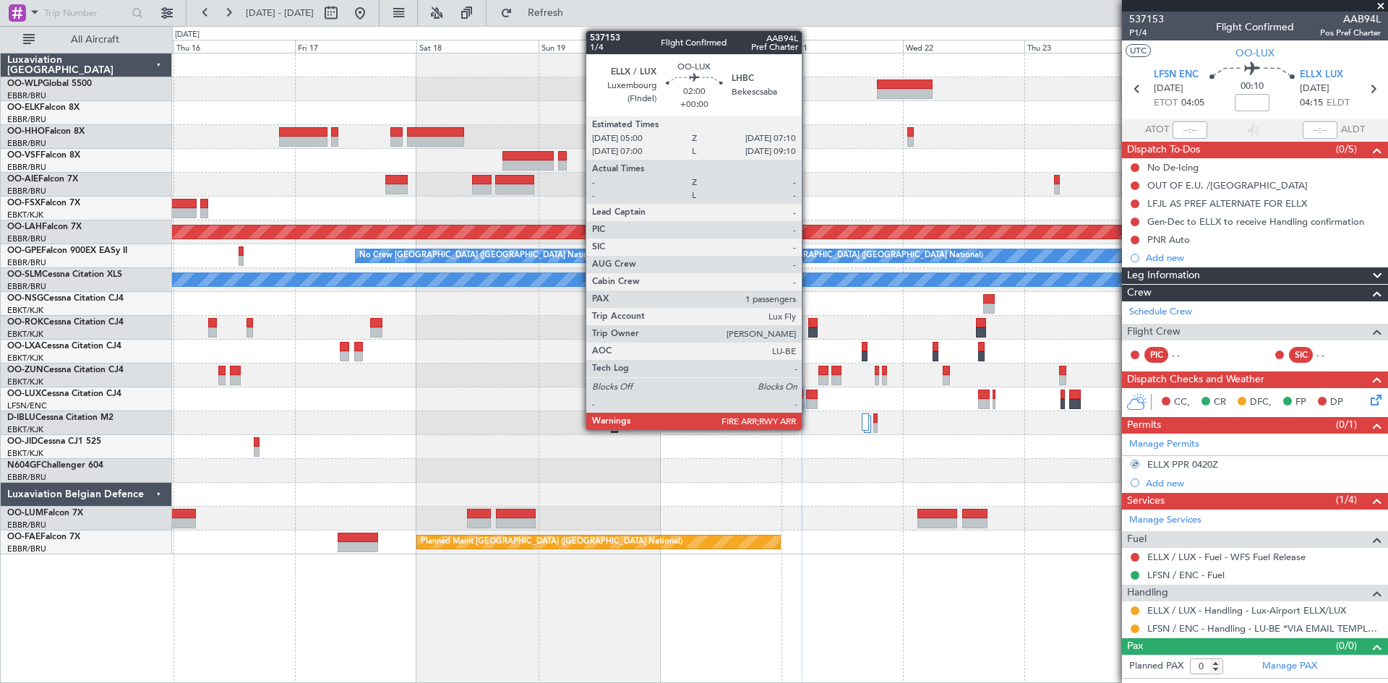
click at [808, 406] on div at bounding box center [812, 404] width 12 height 10
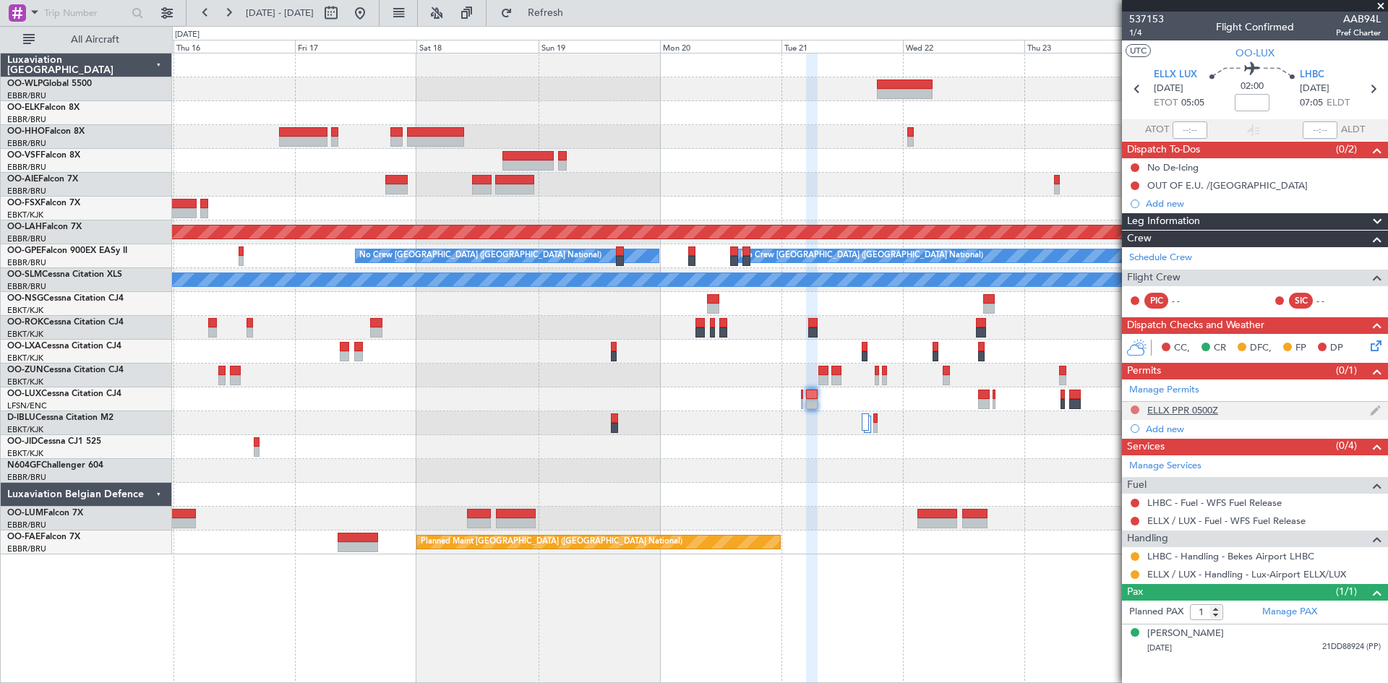
click at [1132, 410] on button at bounding box center [1135, 410] width 9 height 9
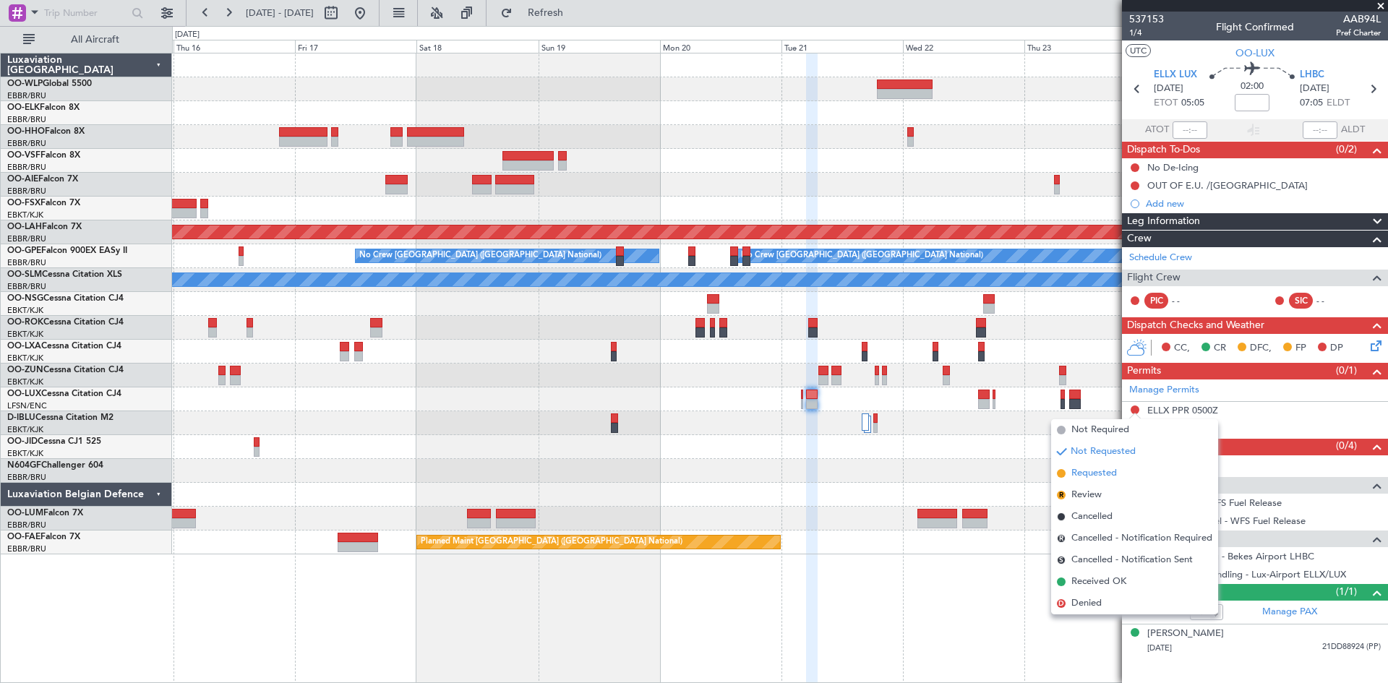
click at [1087, 476] on span "Requested" at bounding box center [1094, 473] width 46 height 14
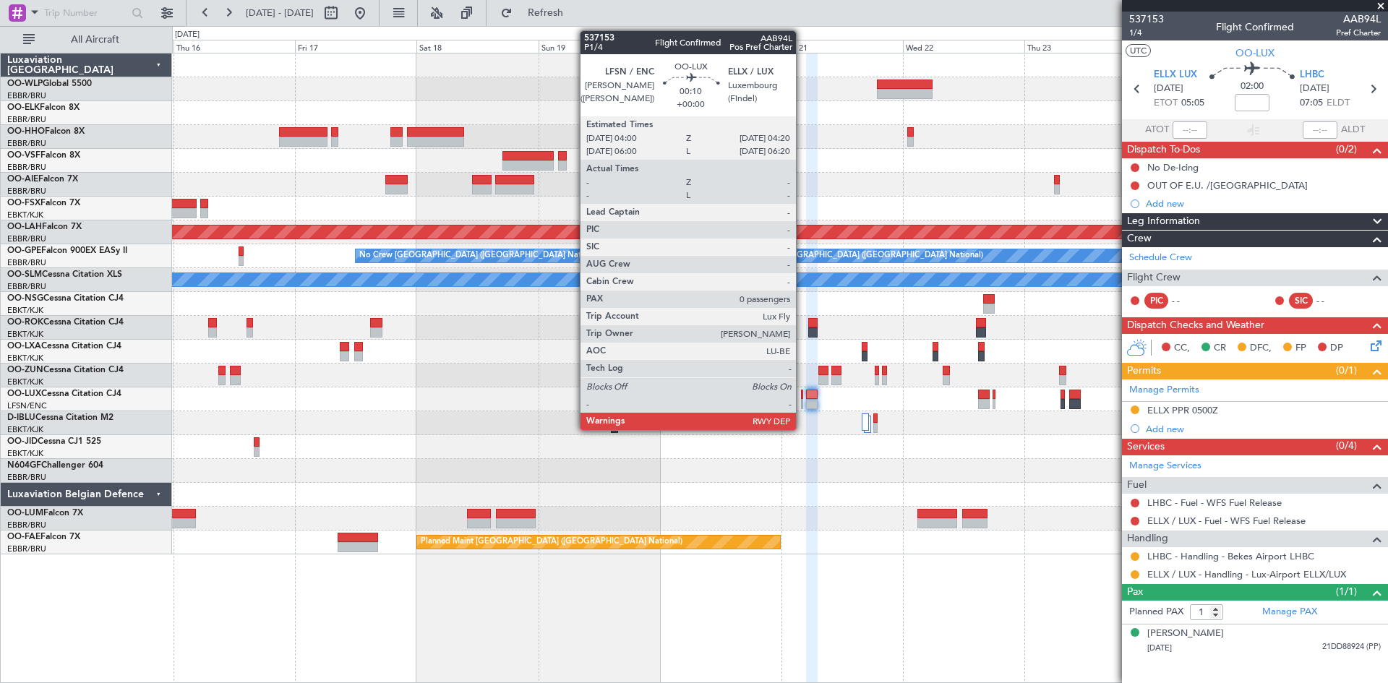
click at [802, 401] on div at bounding box center [802, 404] width 2 height 10
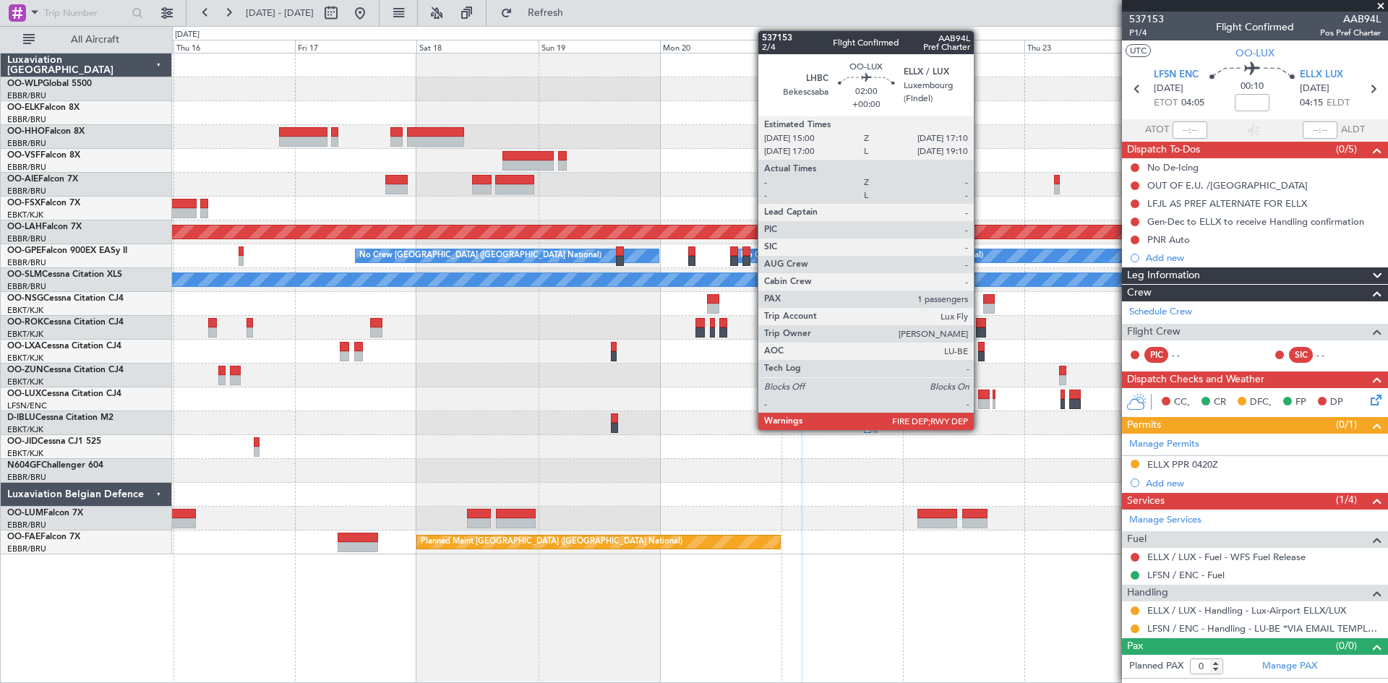
click at [980, 399] on div at bounding box center [984, 404] width 12 height 10
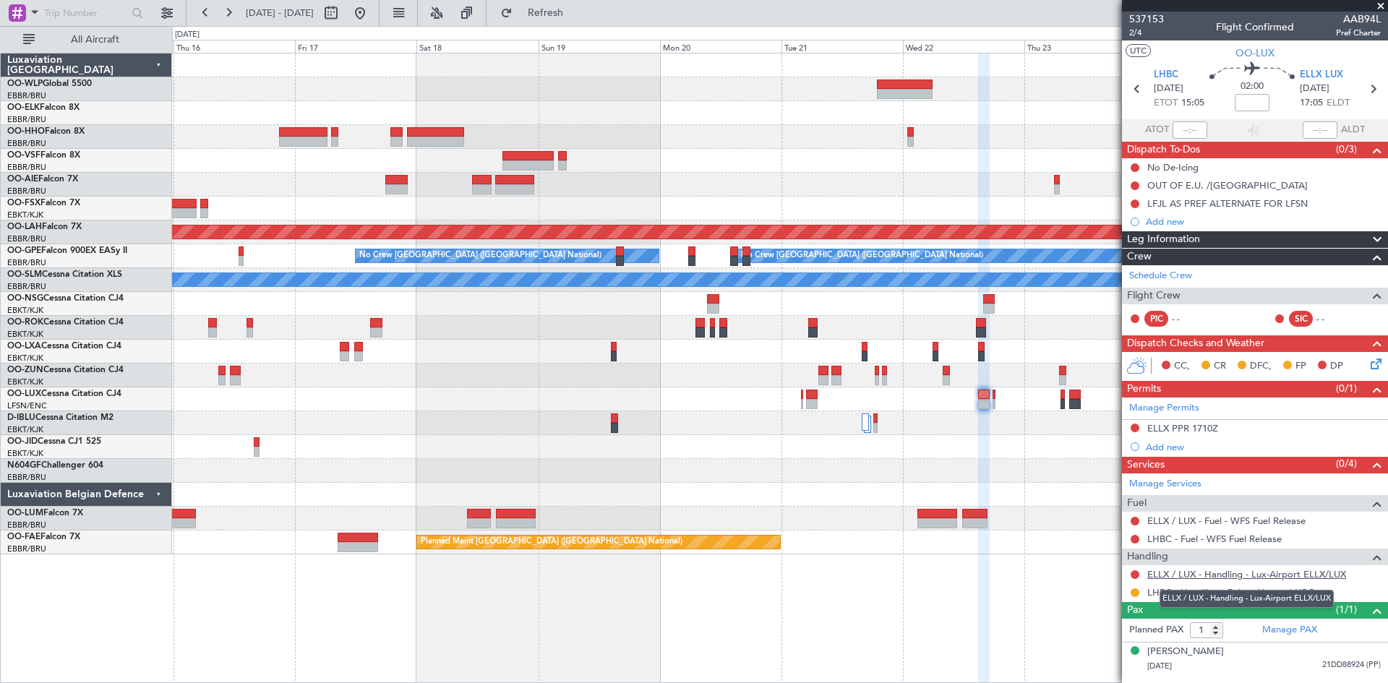
click at [1217, 575] on link "ELLX / LUX - Handling - Lux-Airport ELLX/LUX" at bounding box center [1246, 574] width 199 height 12
click at [372, 4] on button at bounding box center [359, 12] width 23 height 23
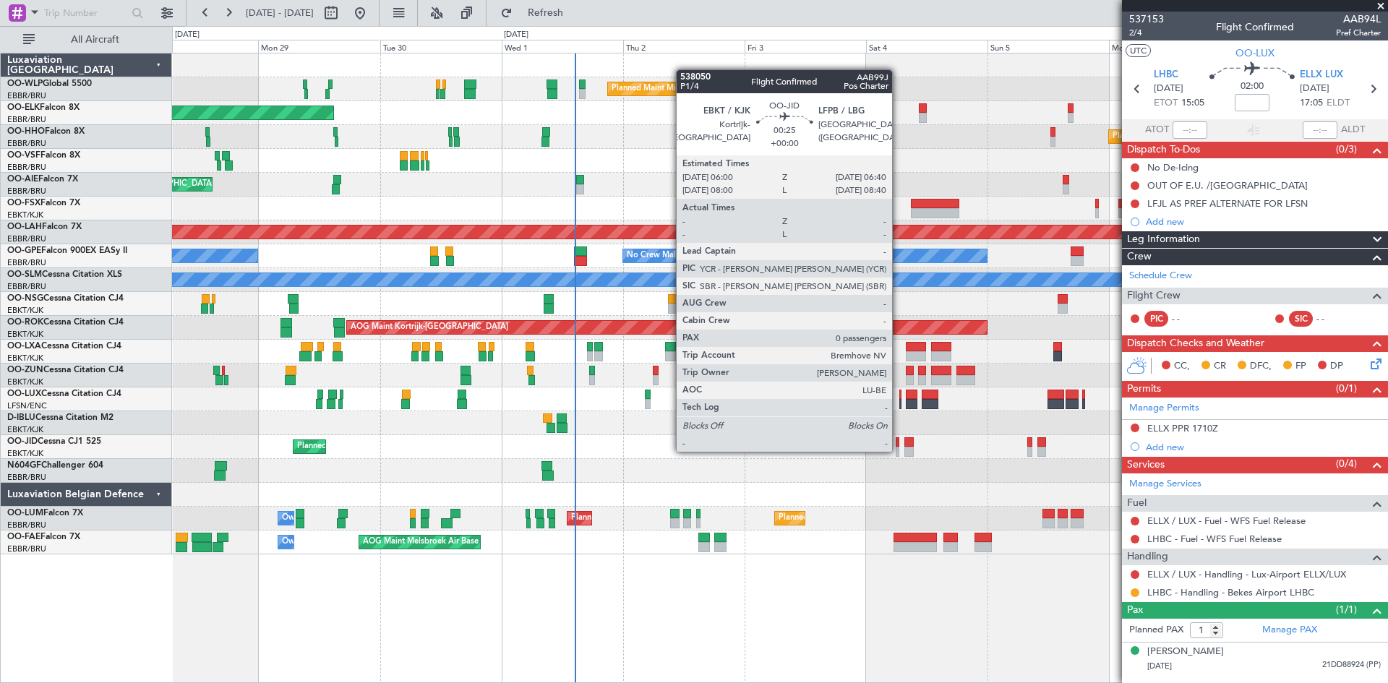
click at [899, 450] on div at bounding box center [898, 452] width 4 height 10
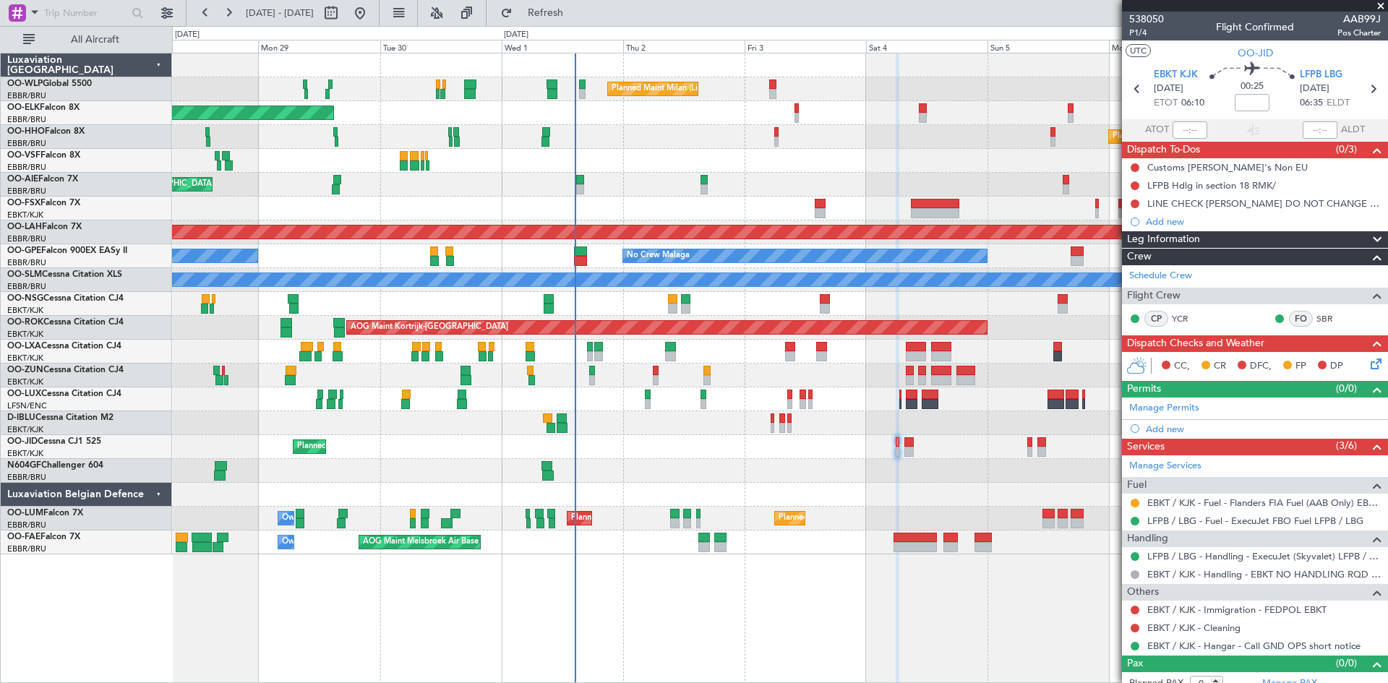
click at [1136, 495] on div "EBKT / KJK - Fuel - Flanders FIA Fuel (AAB Only) EBKT / KJK" at bounding box center [1255, 503] width 266 height 18
click at [1138, 497] on div at bounding box center [1135, 503] width 12 height 12
click at [1136, 505] on button at bounding box center [1135, 503] width 9 height 9
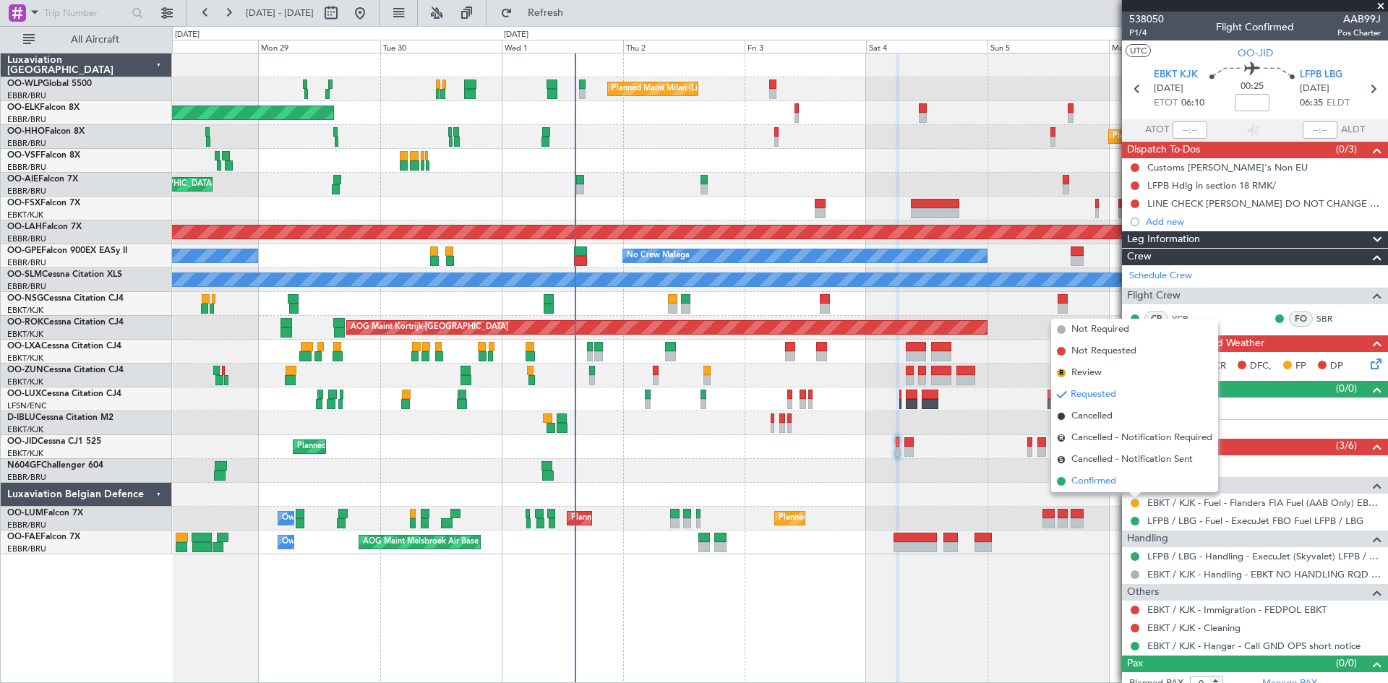
click at [1118, 476] on li "Confirmed" at bounding box center [1134, 482] width 167 height 22
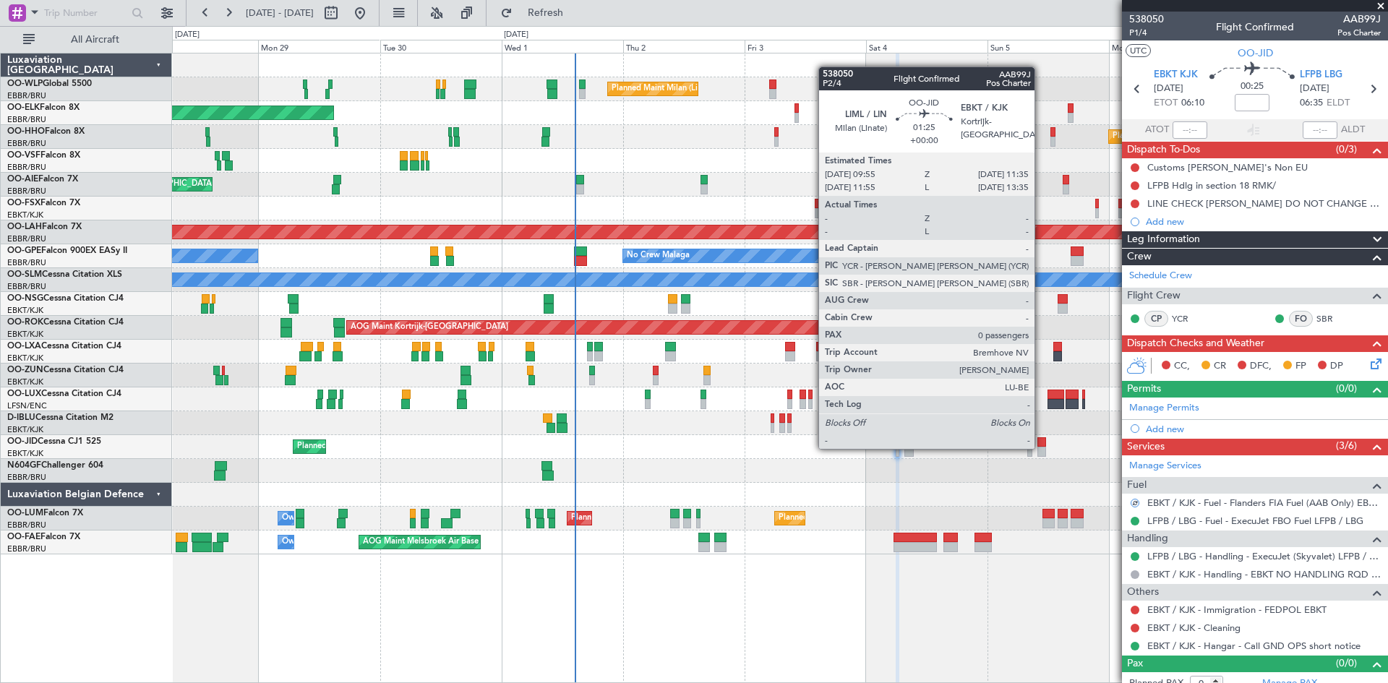
click at [1041, 447] on div at bounding box center [1041, 452] width 9 height 10
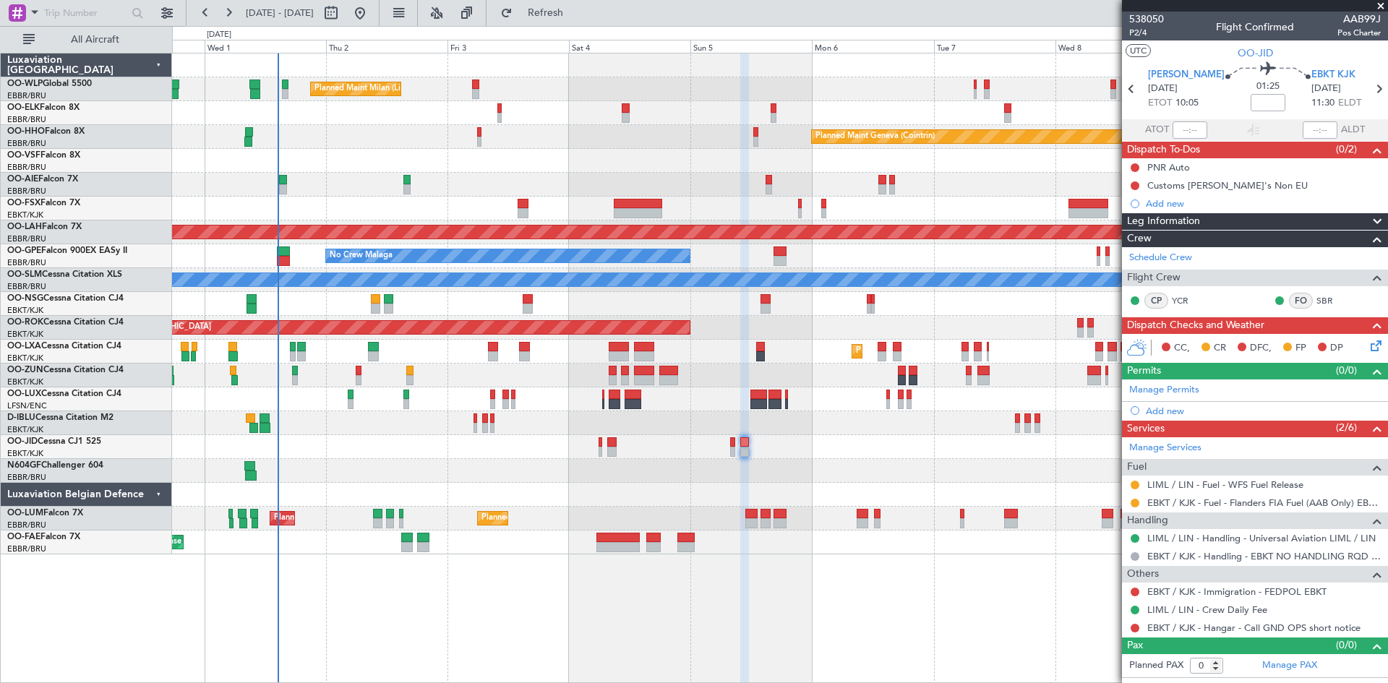
click at [528, 479] on div "Planned Maint Milan (Linate) Planned Maint [GEOGRAPHIC_DATA]-[GEOGRAPHIC_DATA] …" at bounding box center [779, 303] width 1215 height 501
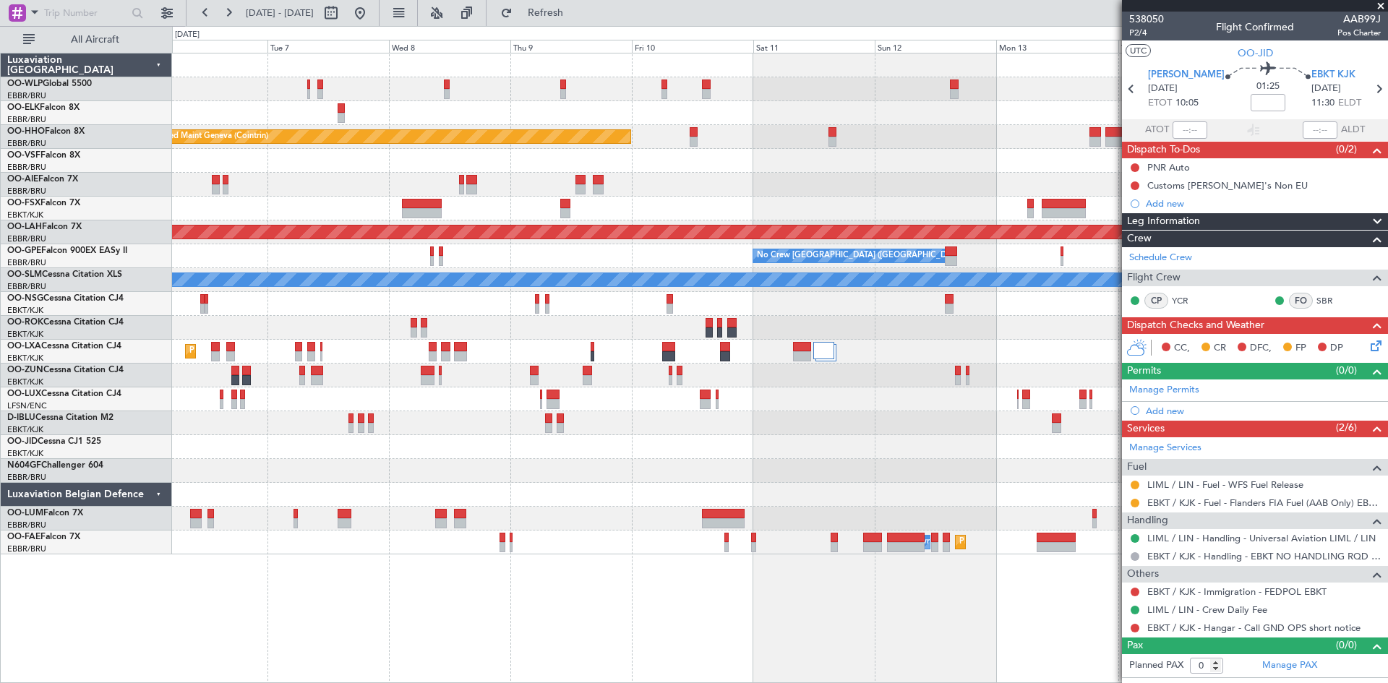
click at [573, 523] on div "Planned Maint Geneva (Cointrin) Planned [GEOGRAPHIC_DATA][PERSON_NAME]-[GEOGRAP…" at bounding box center [779, 303] width 1215 height 501
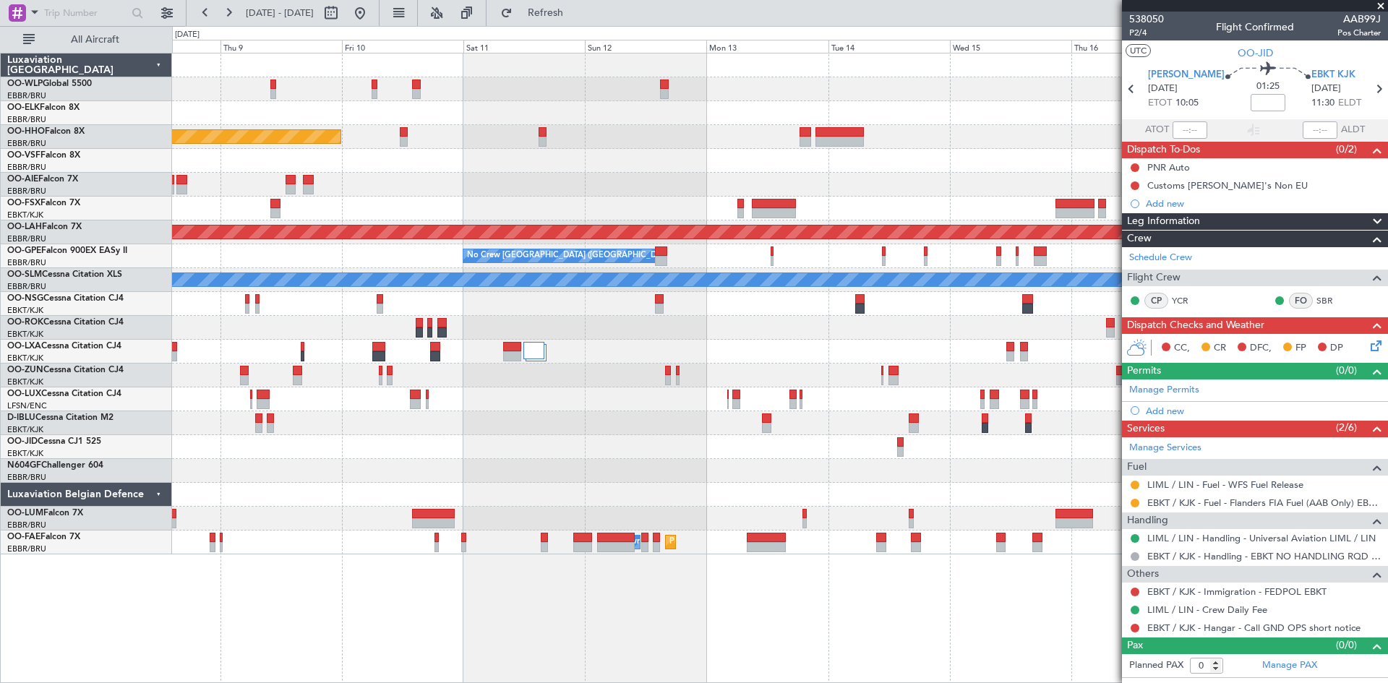
click at [669, 502] on div "Planned Maint Geneva (Cointrin) Planned [GEOGRAPHIC_DATA][PERSON_NAME]-[GEOGRAP…" at bounding box center [779, 303] width 1215 height 501
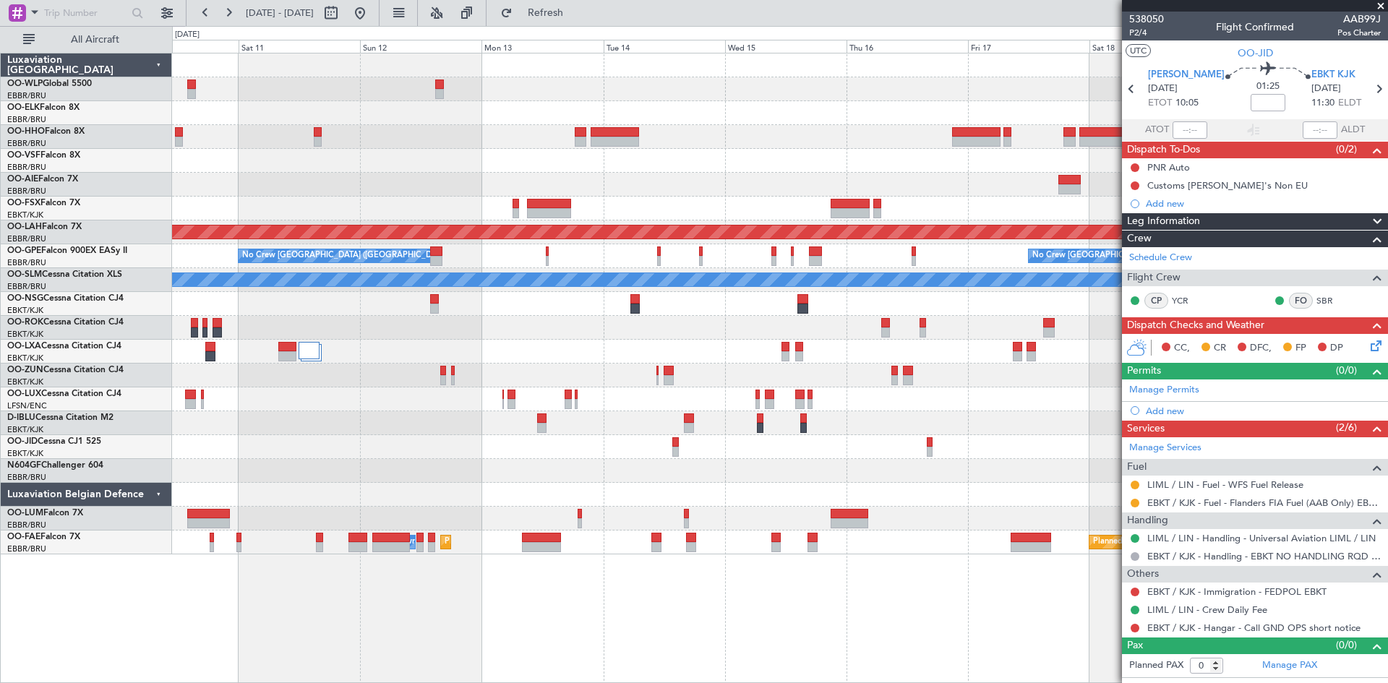
click at [740, 505] on div at bounding box center [779, 495] width 1215 height 24
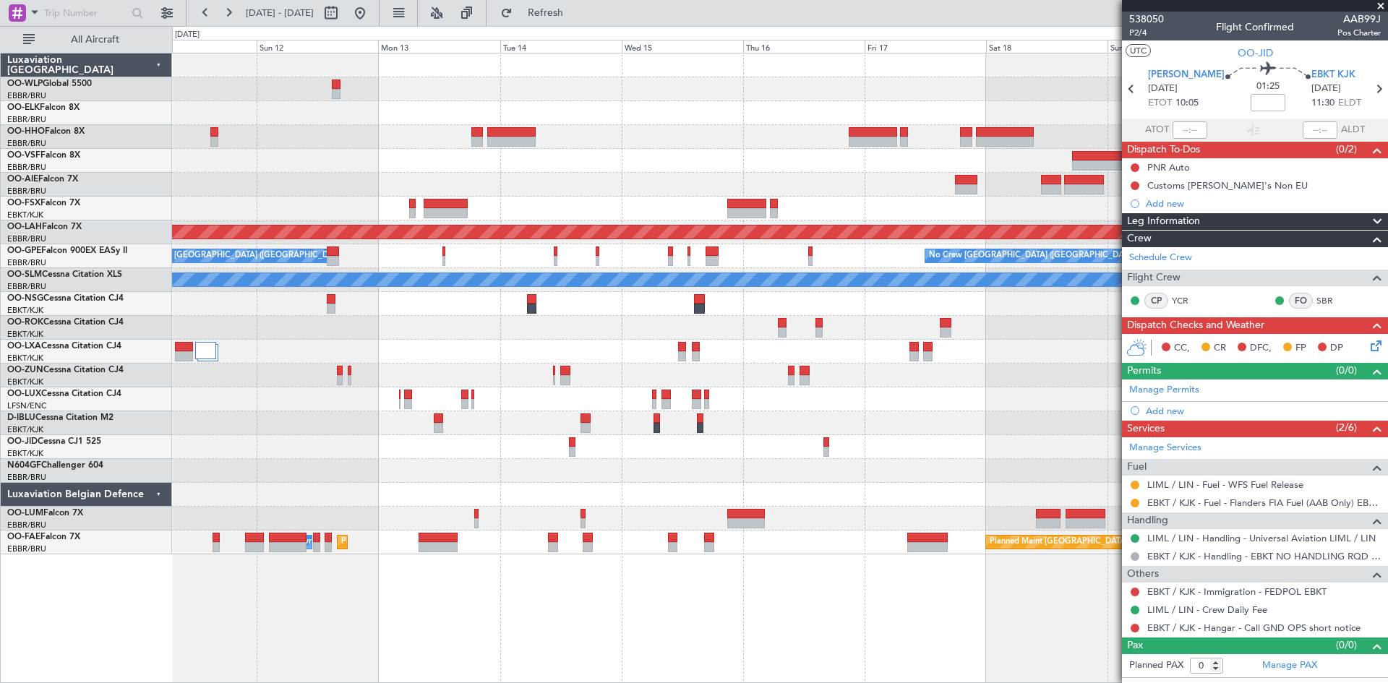
click at [659, 481] on div "Planned Maint Geneva (Cointrin) Planned [GEOGRAPHIC_DATA][PERSON_NAME]-[GEOGRAP…" at bounding box center [779, 303] width 1215 height 501
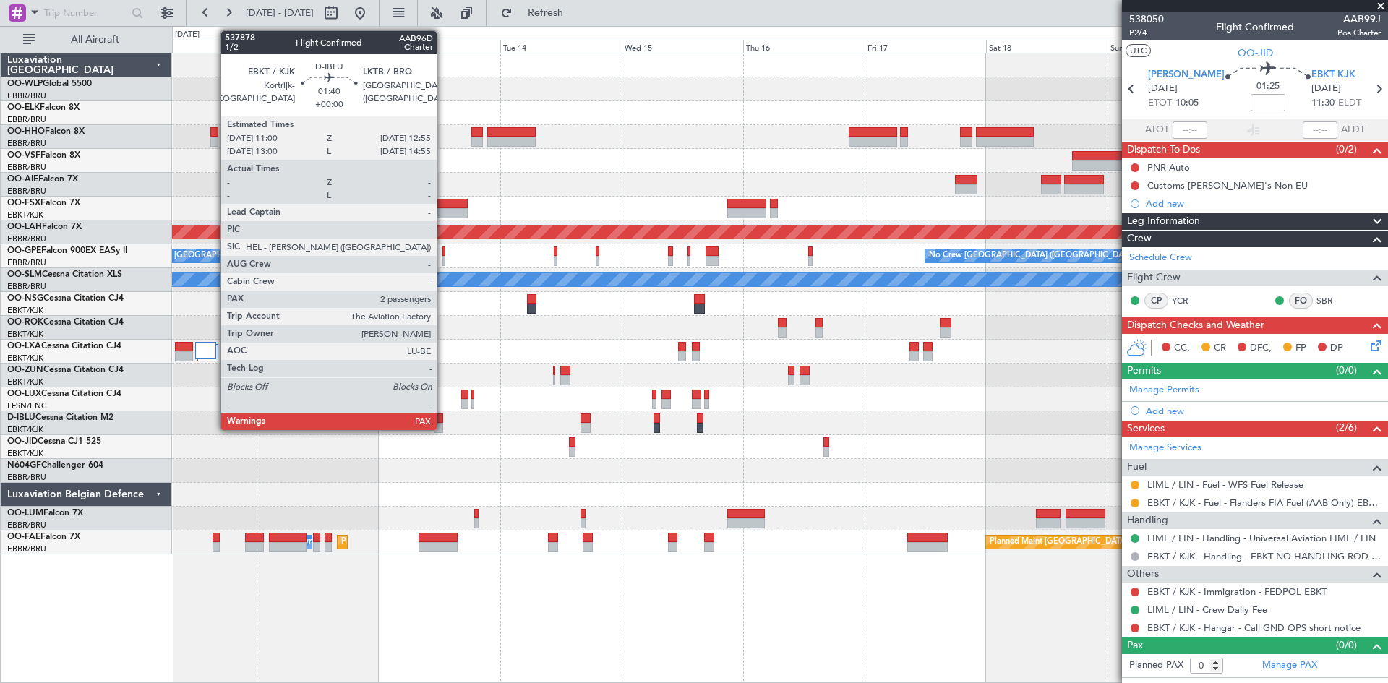
click at [443, 423] on div at bounding box center [439, 428] width 10 height 10
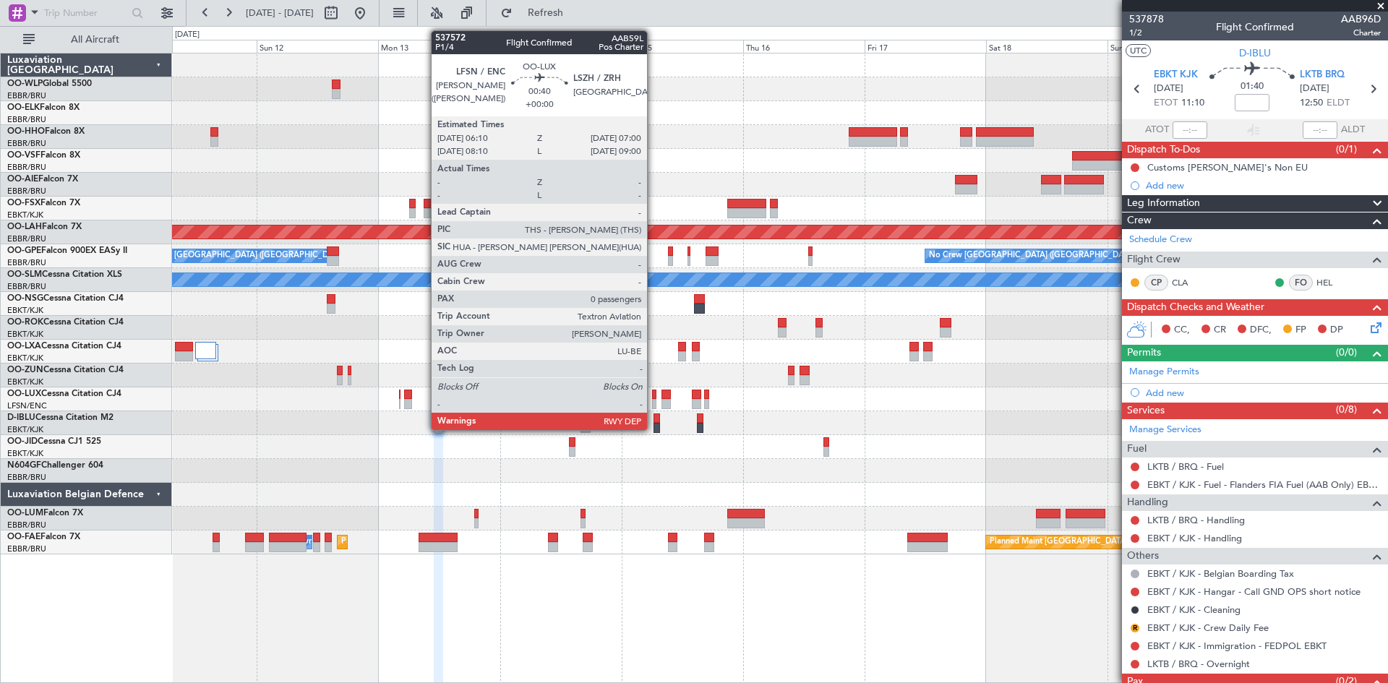
click at [654, 402] on div at bounding box center [654, 404] width 4 height 10
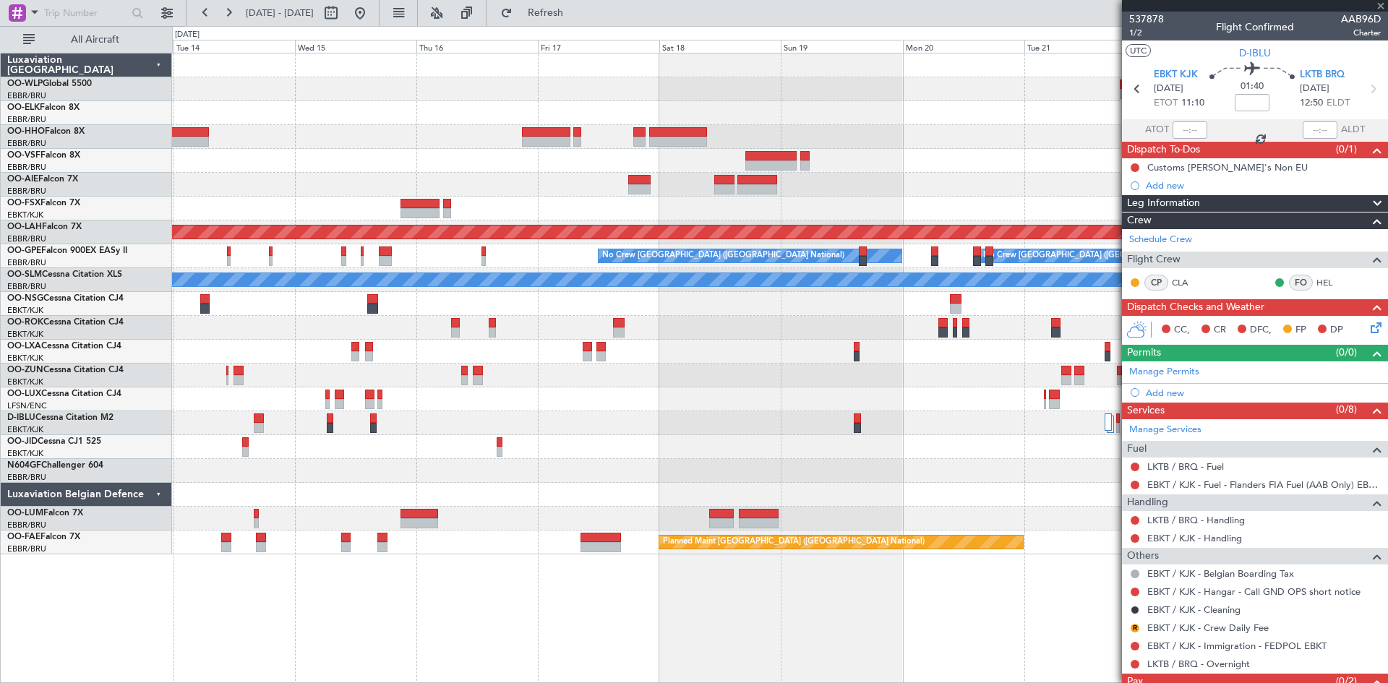
click at [623, 427] on div "Planned Maint [PERSON_NAME]-[GEOGRAPHIC_DATA][PERSON_NAME] ([GEOGRAPHIC_DATA][P…" at bounding box center [779, 303] width 1215 height 501
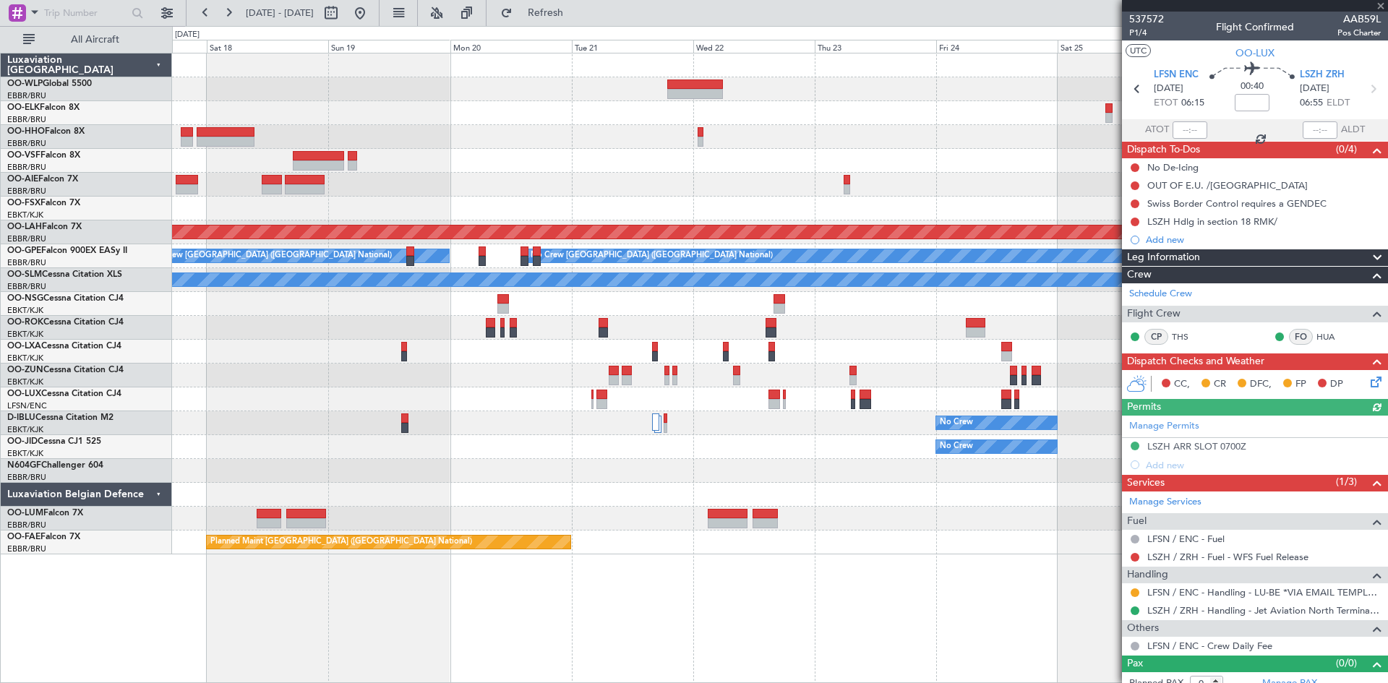
click at [712, 416] on div "Planned Maint [PERSON_NAME]-[GEOGRAPHIC_DATA][PERSON_NAME] ([GEOGRAPHIC_DATA][P…" at bounding box center [779, 303] width 1215 height 501
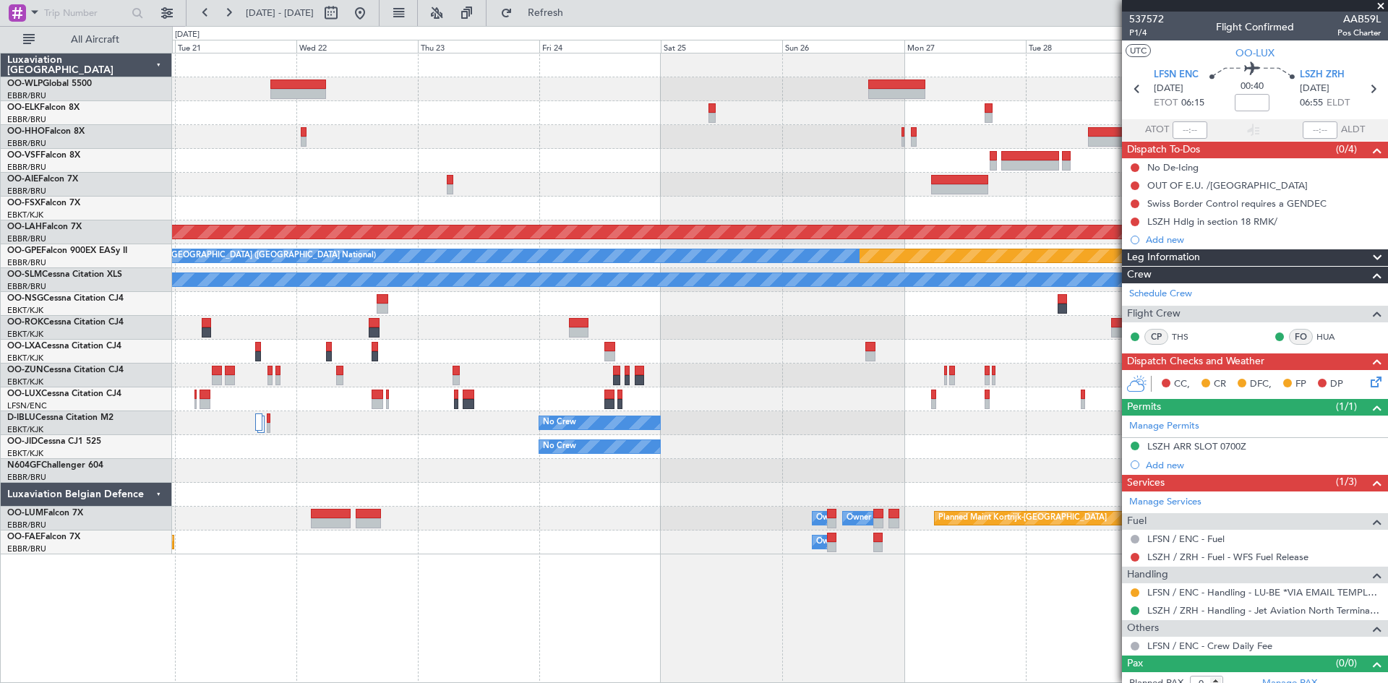
click at [733, 393] on div "Planned Maint [PERSON_NAME]-[GEOGRAPHIC_DATA][PERSON_NAME] ([GEOGRAPHIC_DATA][P…" at bounding box center [779, 303] width 1215 height 501
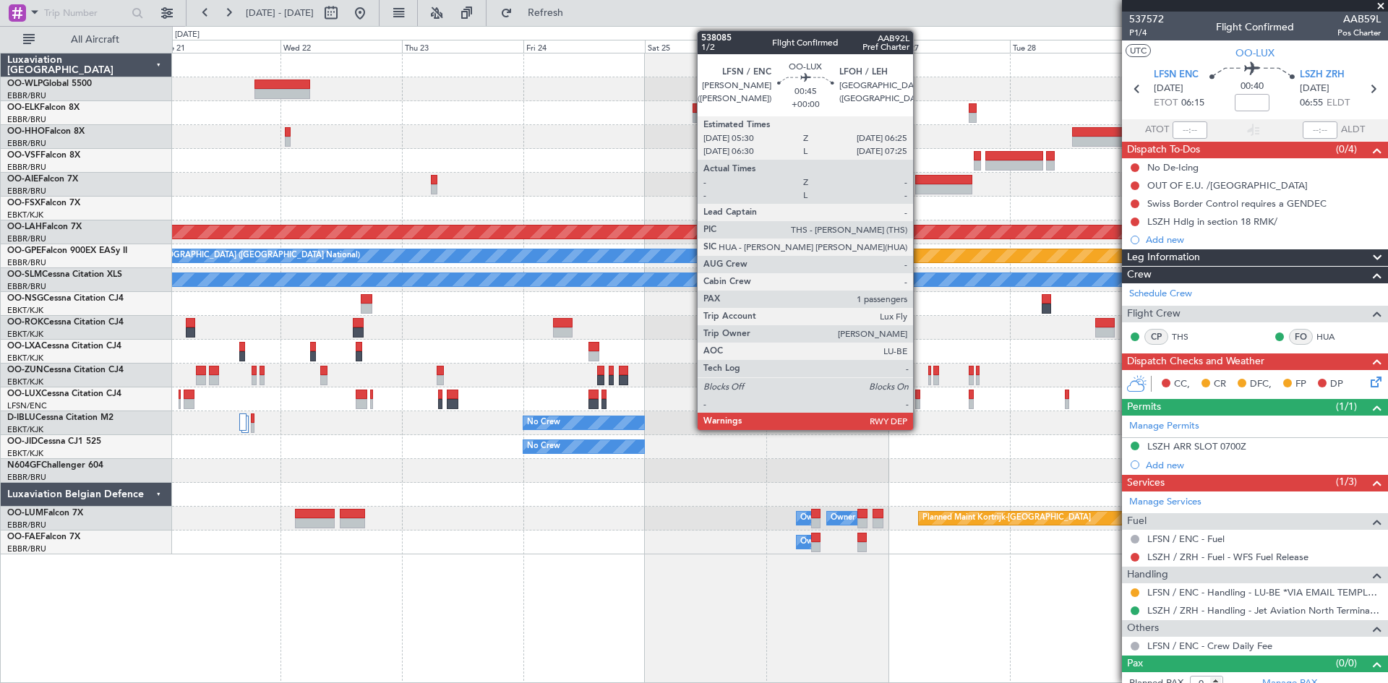
click at [920, 390] on div at bounding box center [917, 395] width 5 height 10
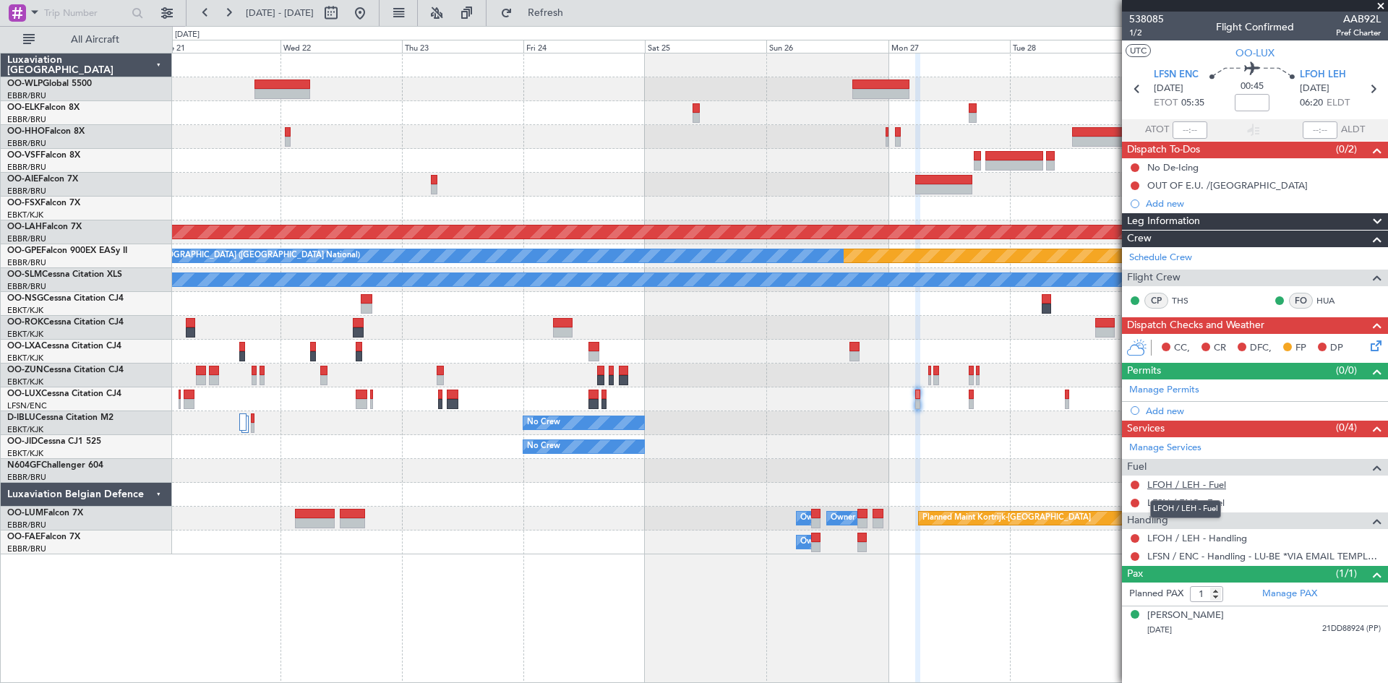
click at [1195, 489] on link "LFOH / LEH - Fuel" at bounding box center [1186, 485] width 79 height 12
click at [576, 14] on span "Refresh" at bounding box center [545, 13] width 61 height 10
click at [1134, 501] on button at bounding box center [1135, 503] width 9 height 9
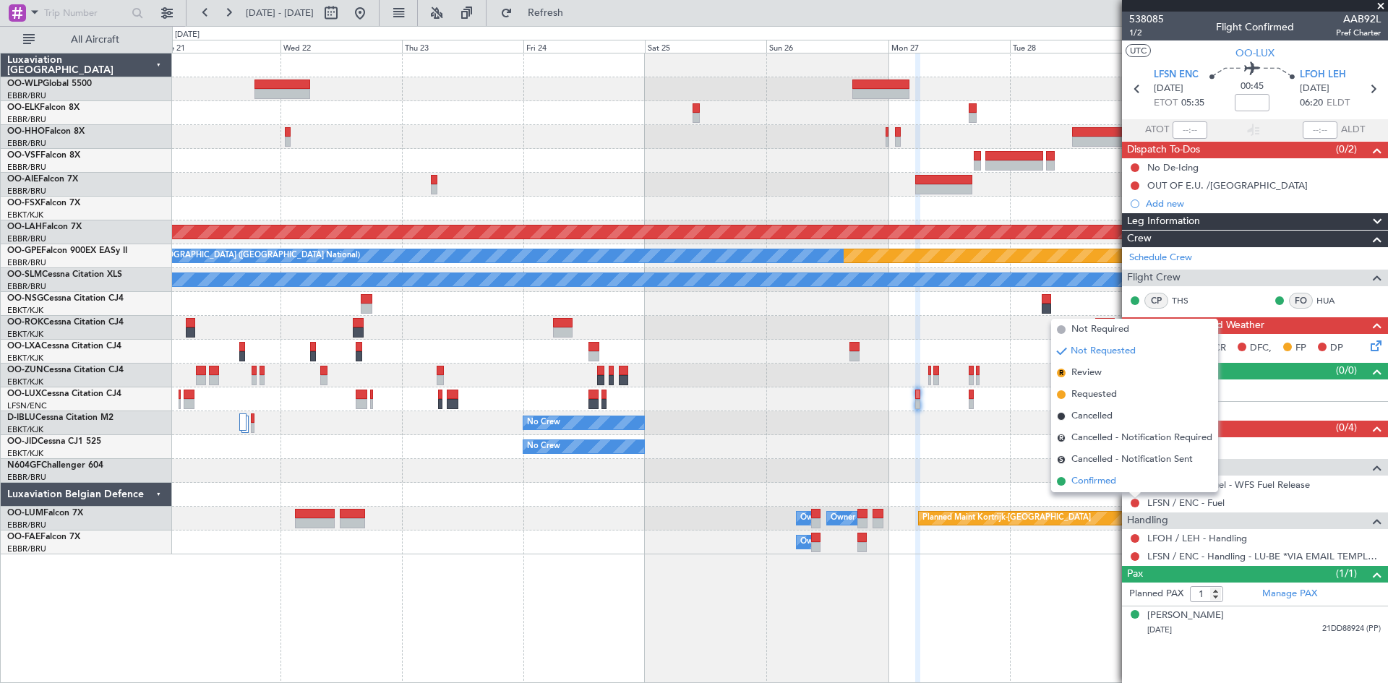
click at [1118, 479] on li "Confirmed" at bounding box center [1134, 482] width 167 height 22
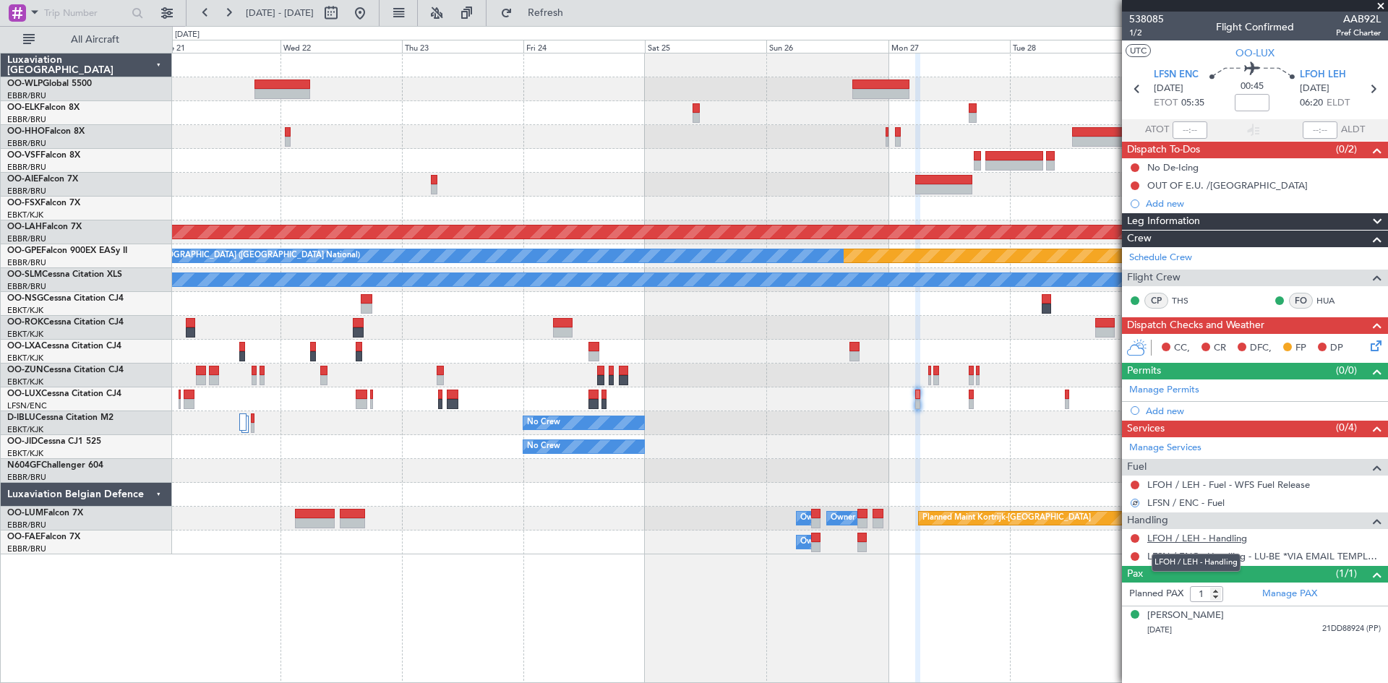
click at [1222, 536] on link "LFOH / LEH - Handling" at bounding box center [1197, 538] width 100 height 12
click at [563, 18] on button "Refresh" at bounding box center [537, 12] width 87 height 23
click at [1333, 76] on span "LFOH LEH" at bounding box center [1323, 75] width 46 height 14
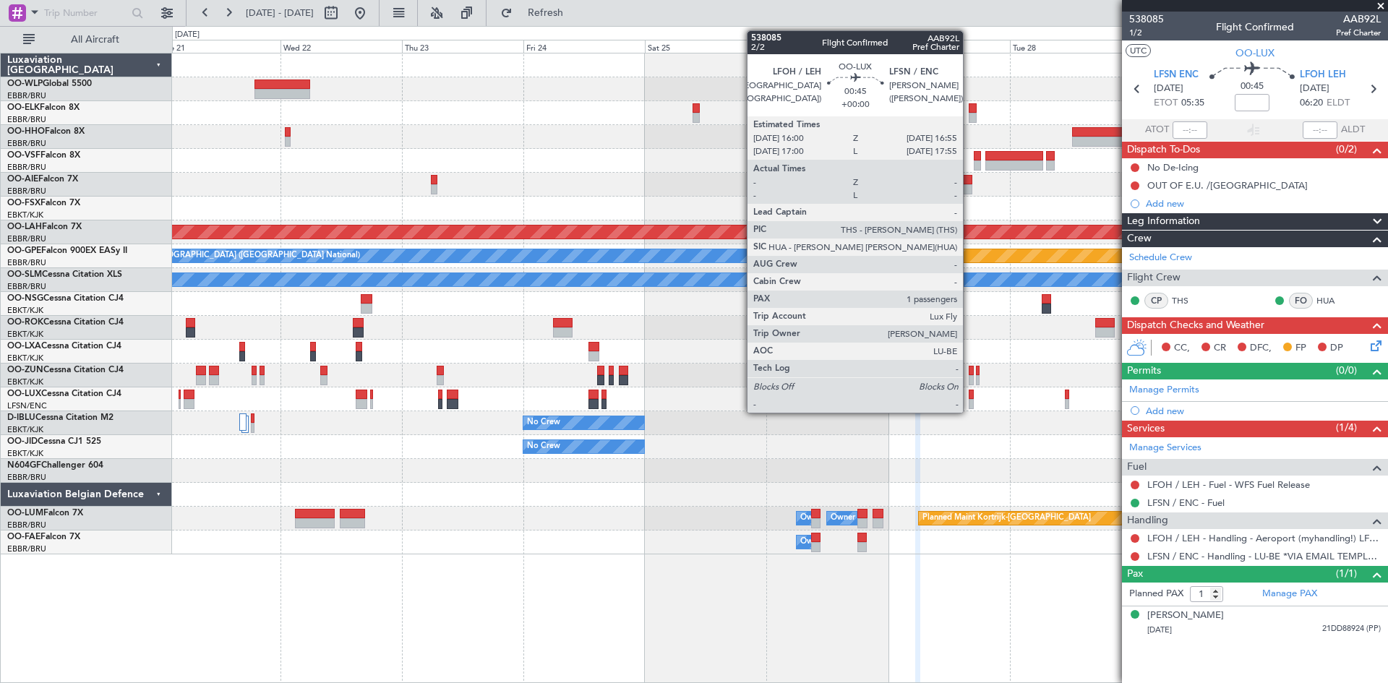
click at [969, 398] on div at bounding box center [971, 395] width 5 height 10
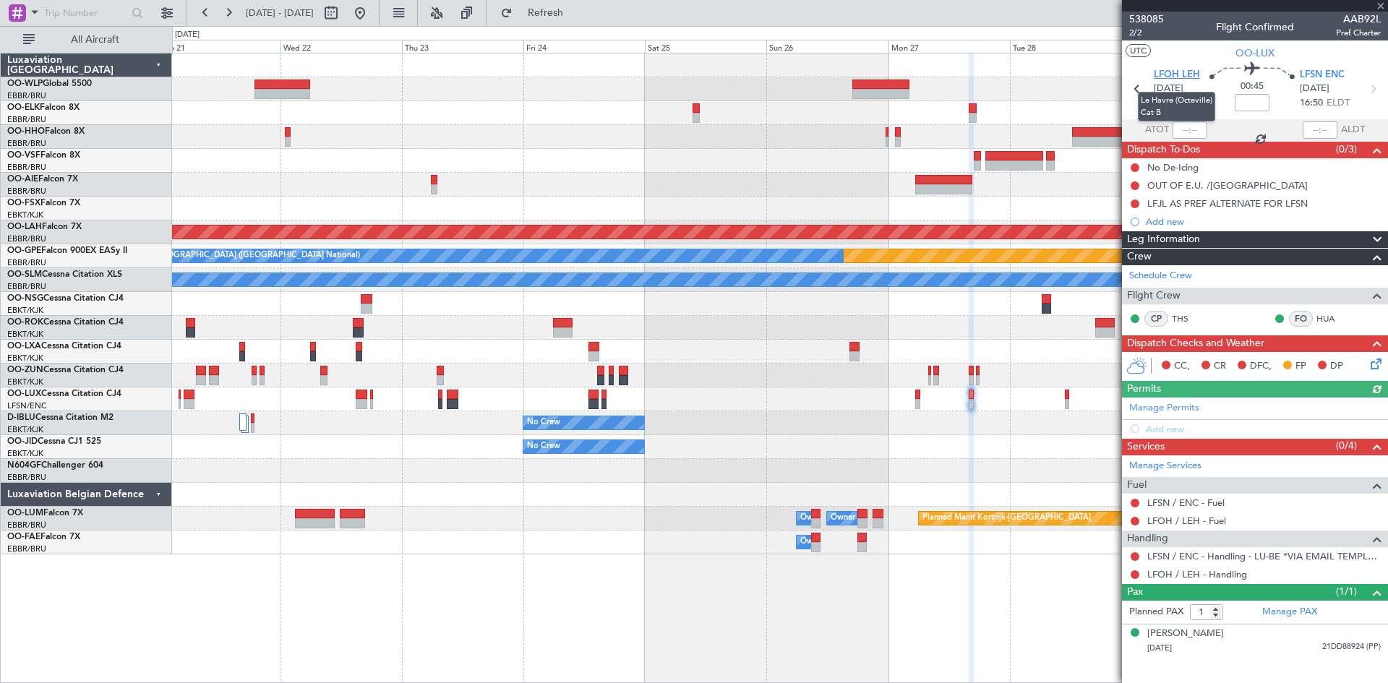
click at [1196, 72] on span "LFOH LEH" at bounding box center [1177, 75] width 46 height 14
click at [1137, 501] on button at bounding box center [1135, 503] width 9 height 9
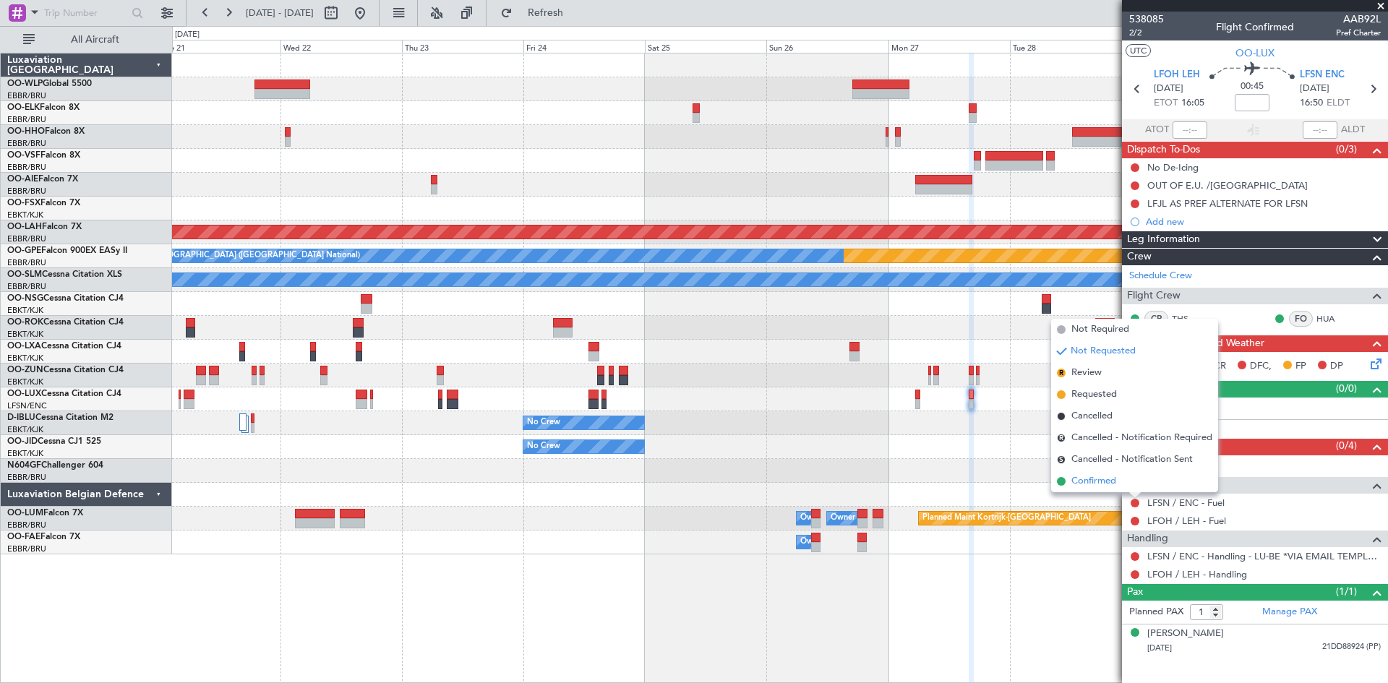
click at [1100, 484] on span "Confirmed" at bounding box center [1093, 481] width 45 height 14
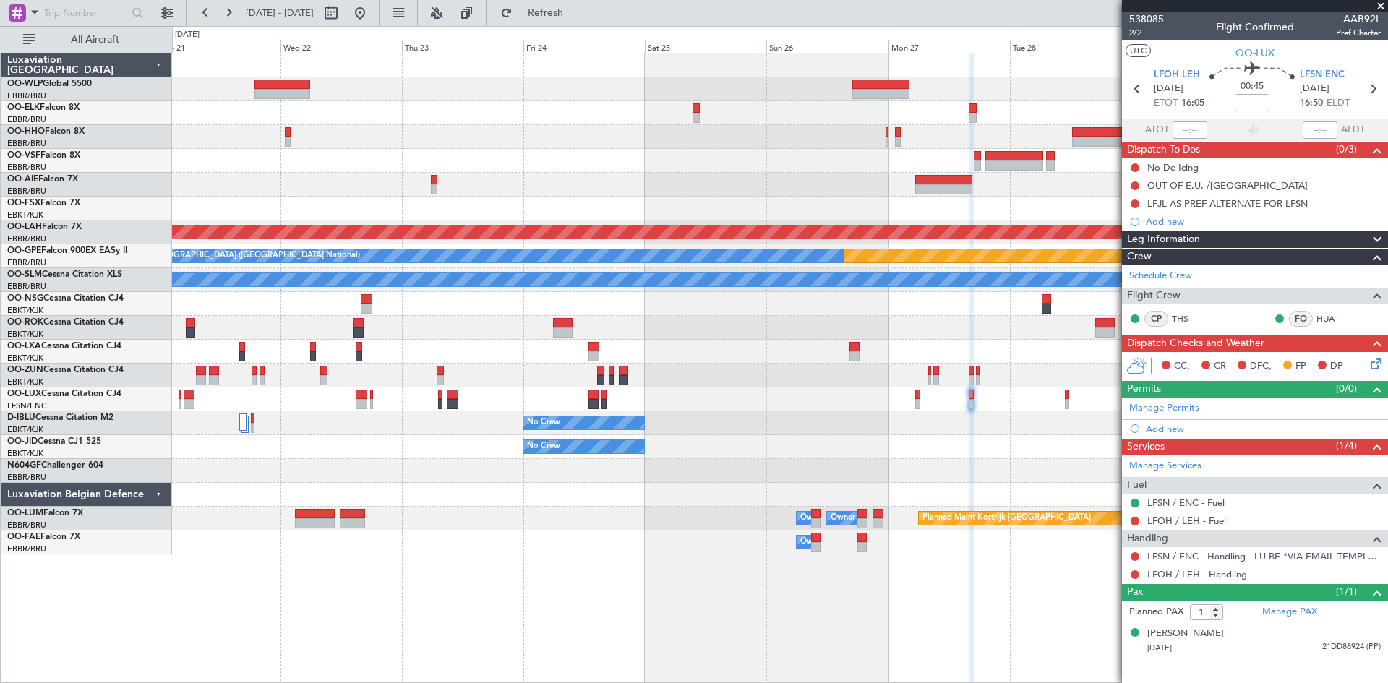
click at [1191, 523] on link "LFOH / LEH - Fuel" at bounding box center [1186, 521] width 79 height 12
click at [561, 4] on button "Refresh" at bounding box center [537, 12] width 87 height 23
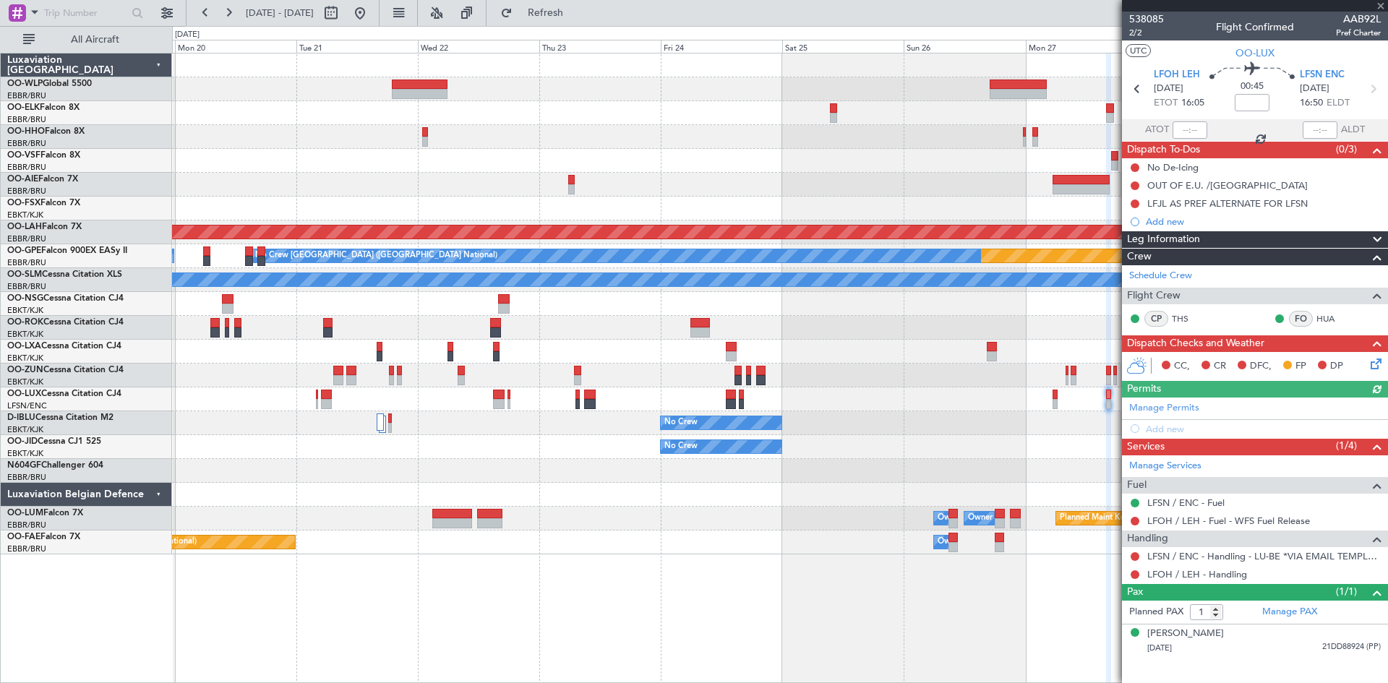
click at [1068, 391] on div "Planned Maint Alton-st Louis (St Louis Regl) Planned Maint Nurnberg No Crew Bru…" at bounding box center [779, 303] width 1215 height 501
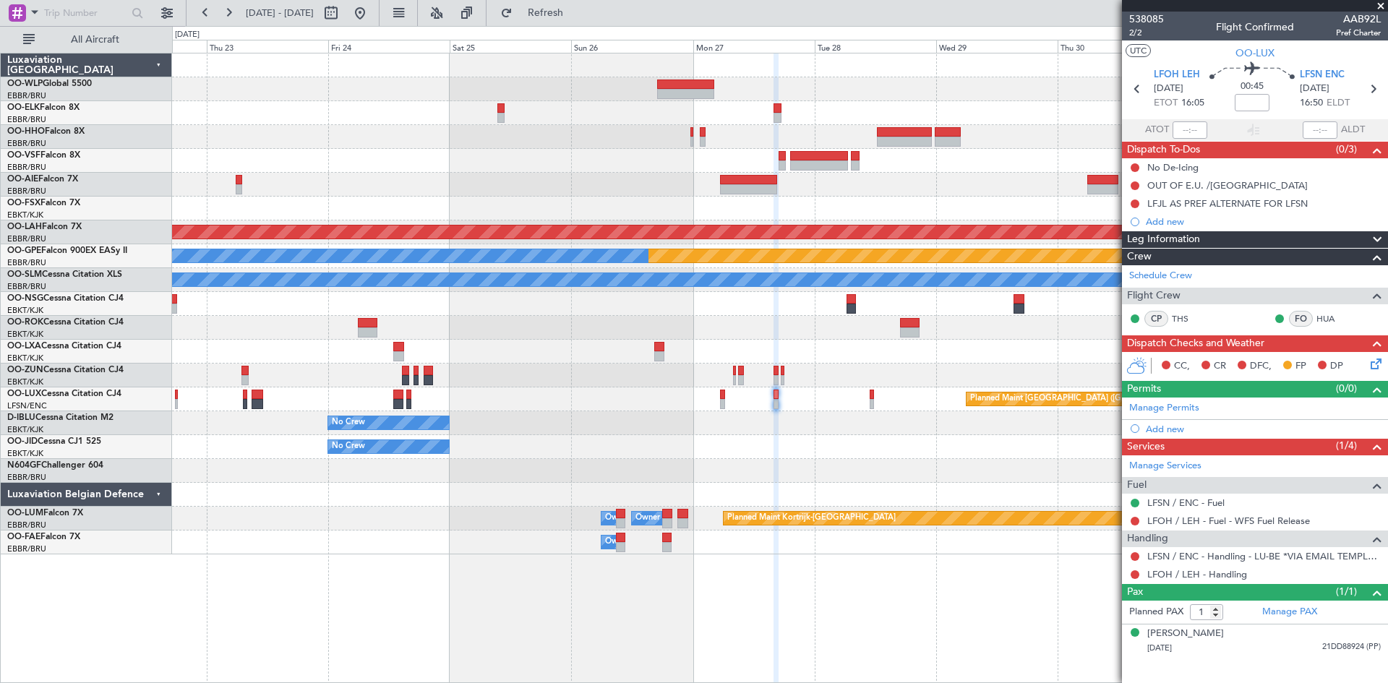
click at [437, 358] on div at bounding box center [779, 352] width 1215 height 24
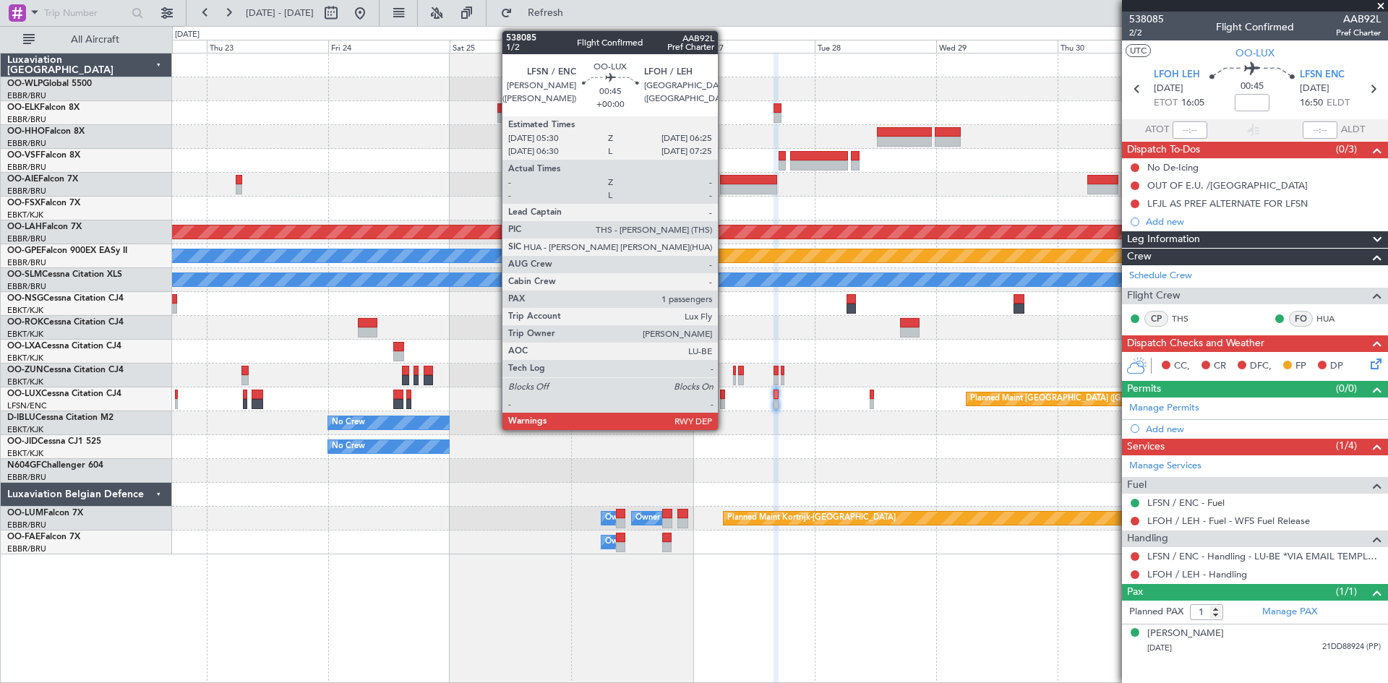
click at [724, 406] on div at bounding box center [722, 404] width 5 height 10
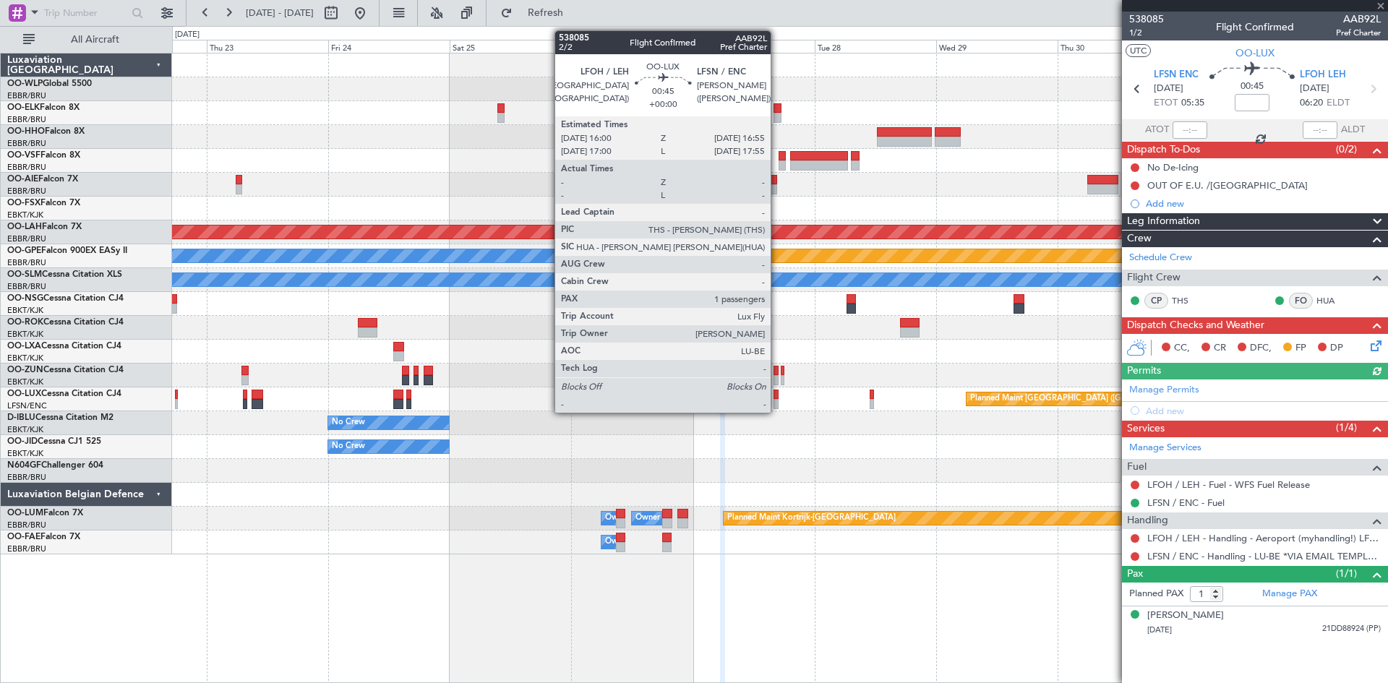
click at [777, 404] on div at bounding box center [776, 404] width 5 height 10
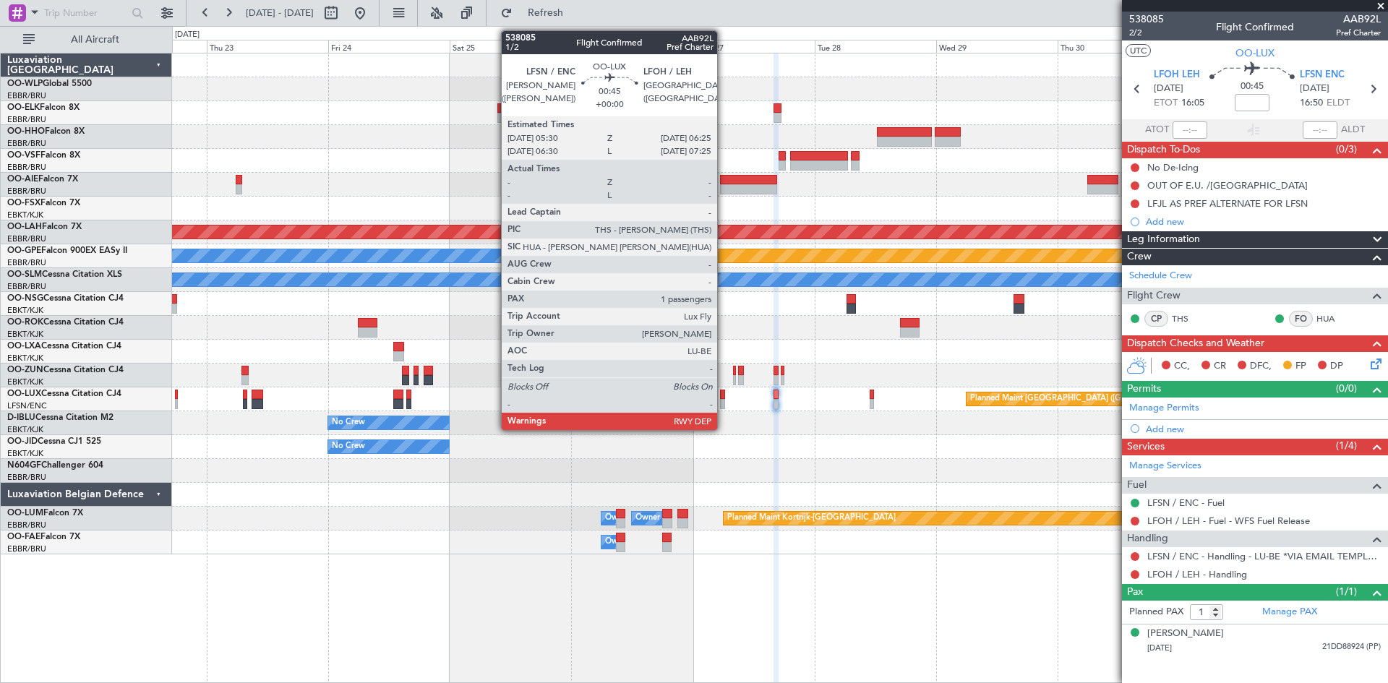
click at [724, 396] on div at bounding box center [722, 395] width 5 height 10
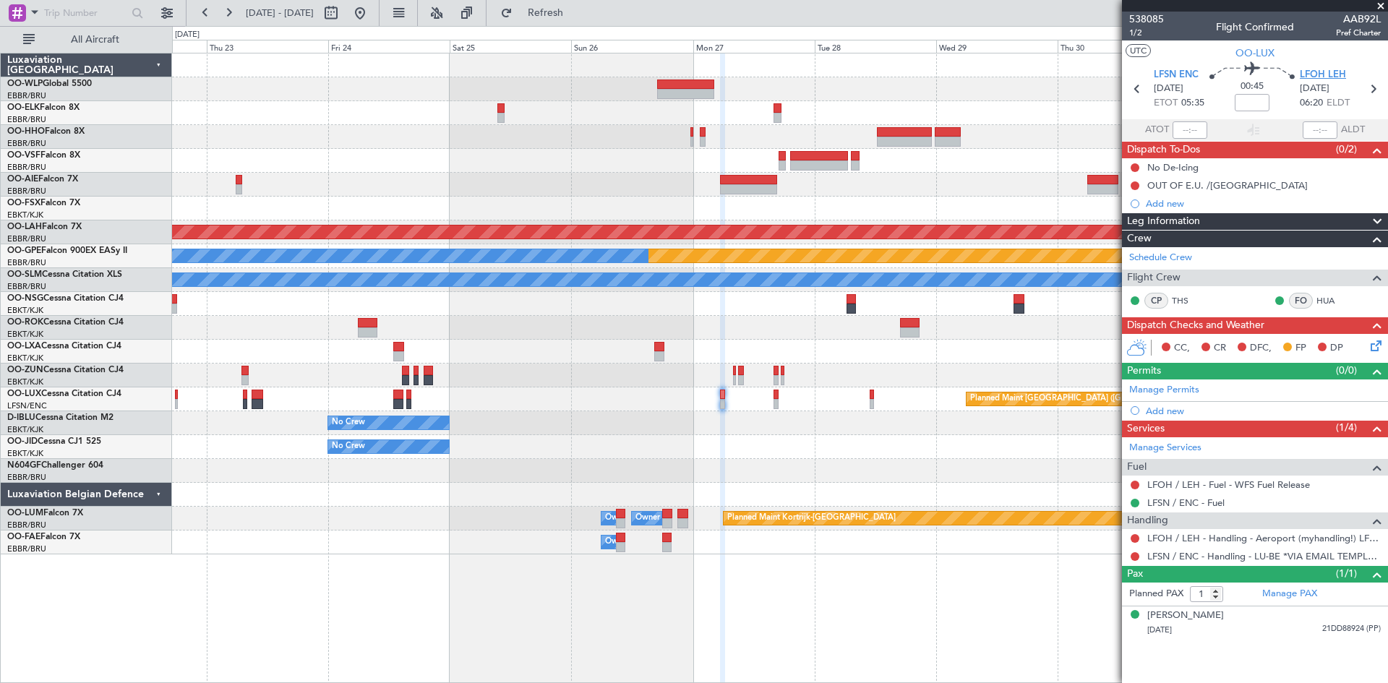
click at [1303, 73] on span "LFOH LEH" at bounding box center [1323, 75] width 46 height 14
click at [1136, 536] on button at bounding box center [1135, 538] width 9 height 9
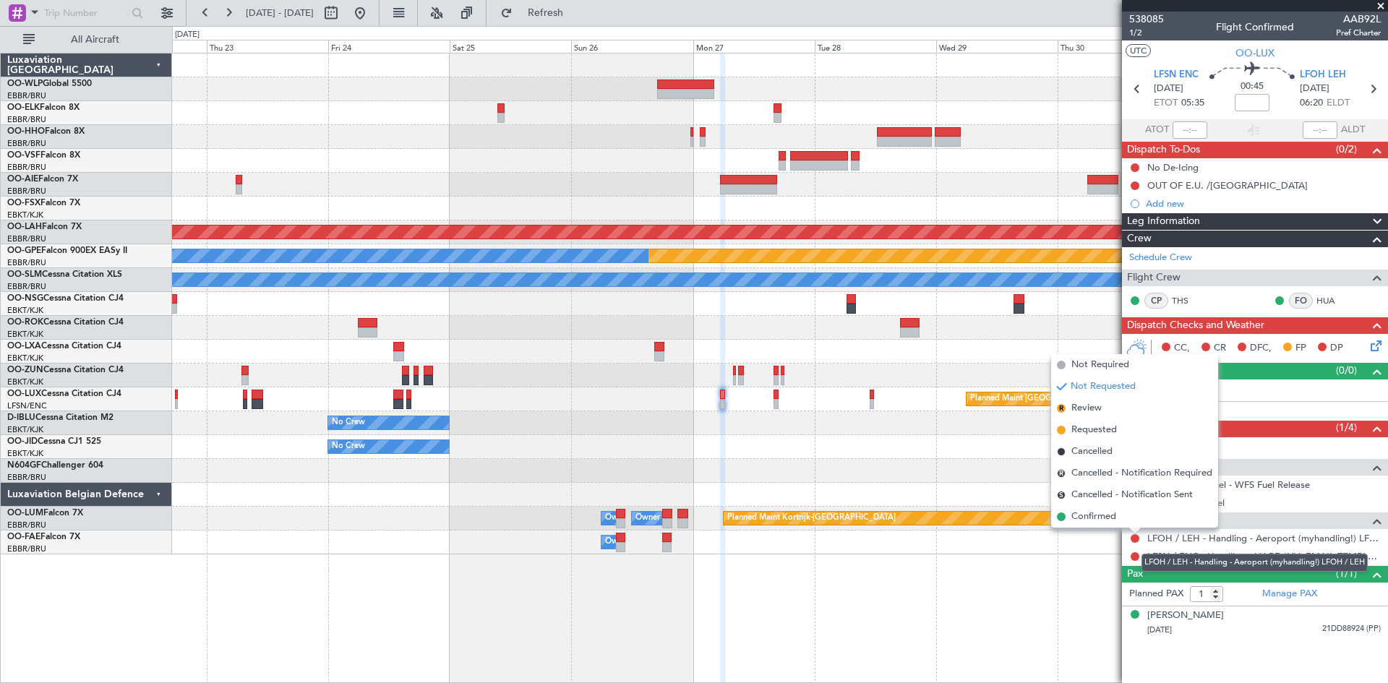
click at [1236, 554] on div "LFOH / LEH - Handling - Aeroport (myhandling!) LFOH / LEH" at bounding box center [1254, 563] width 226 height 18
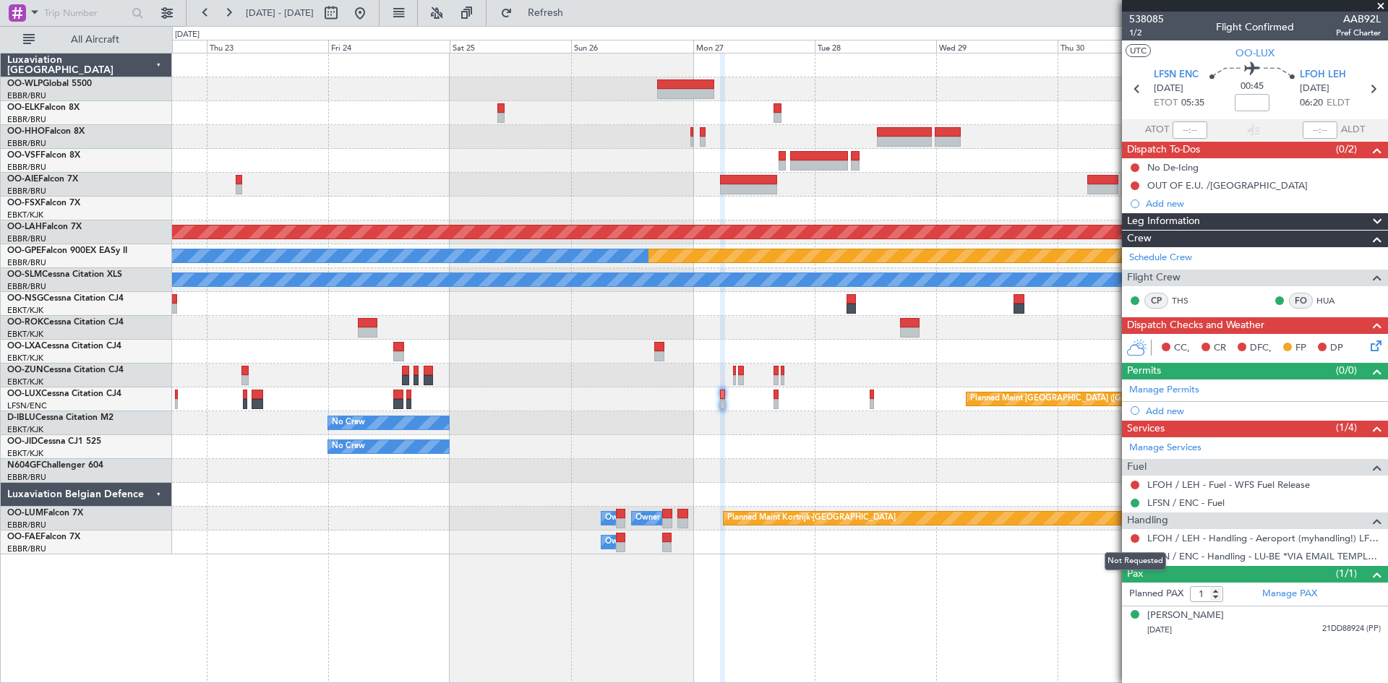
click at [1139, 542] on mat-tooltip-component "Not Requested" at bounding box center [1135, 561] width 82 height 38
click at [1137, 537] on button at bounding box center [1135, 538] width 9 height 9
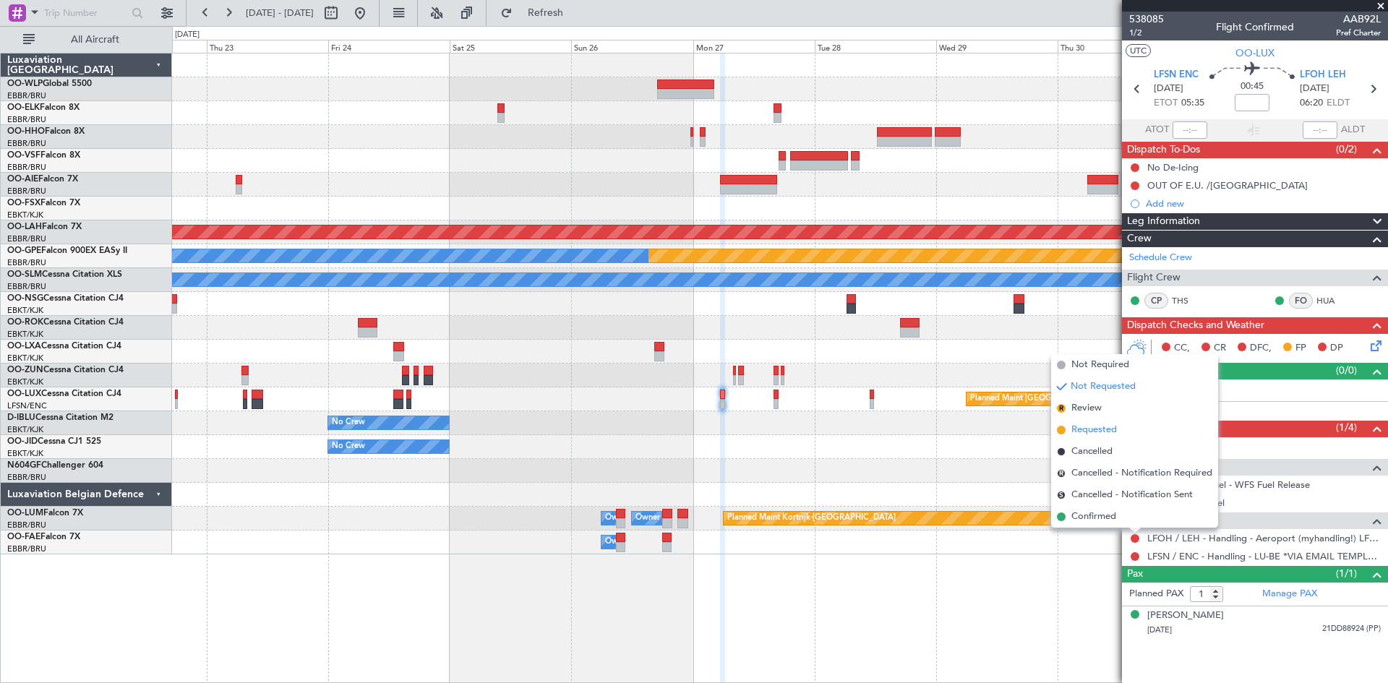
click at [1110, 432] on span "Requested" at bounding box center [1094, 430] width 46 height 14
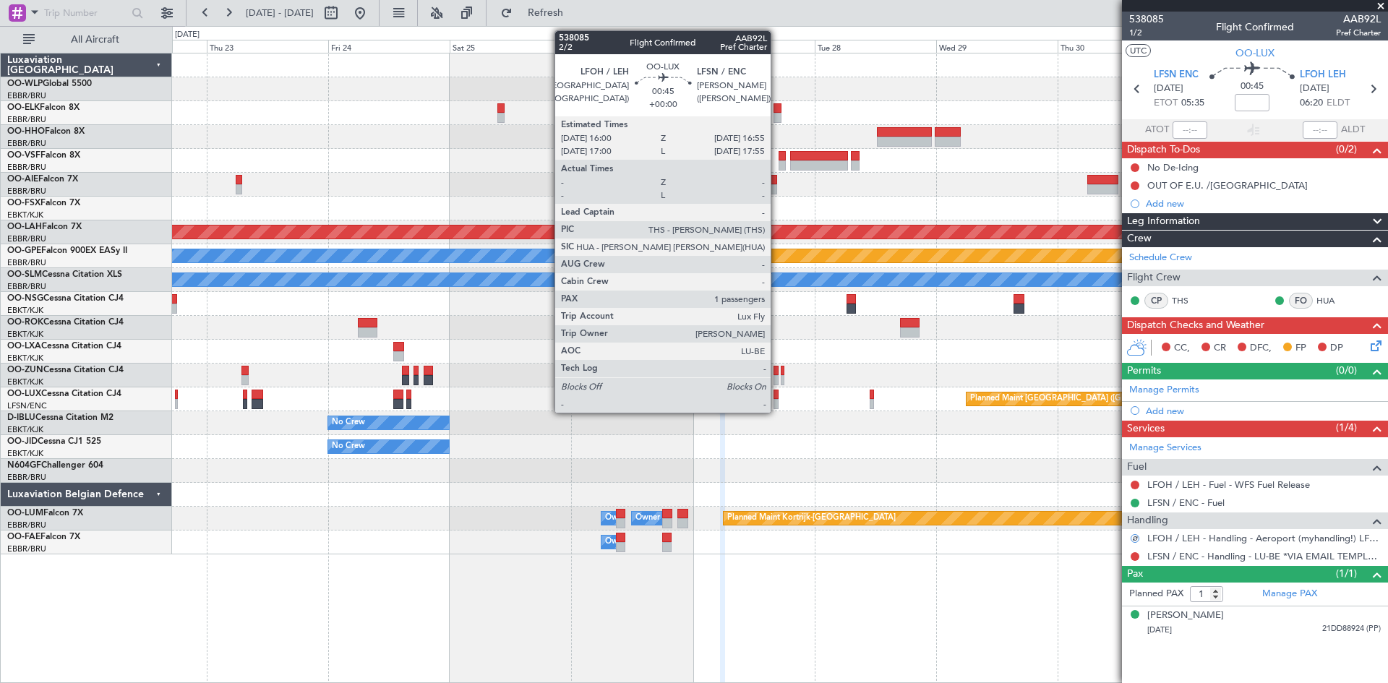
click at [777, 406] on div at bounding box center [776, 404] width 5 height 10
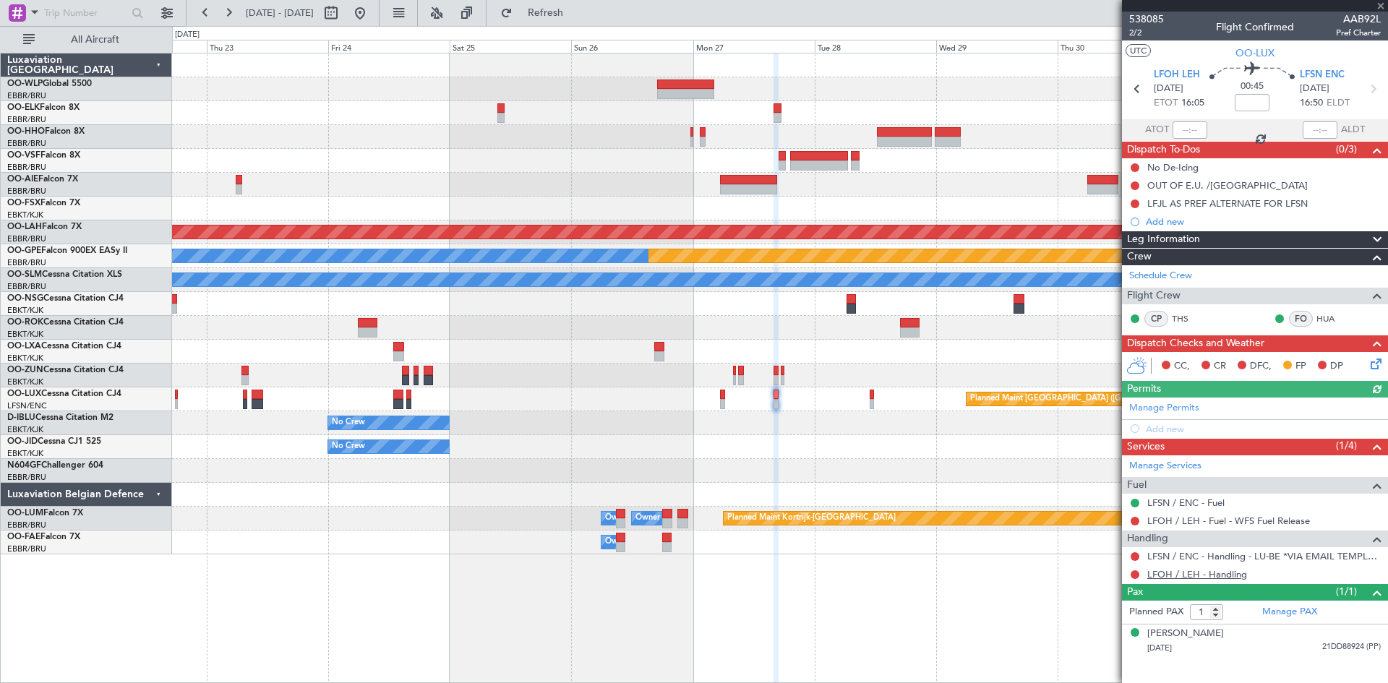
click at [1214, 577] on link "LFOH / LEH - Handling" at bounding box center [1197, 574] width 100 height 12
click at [544, 8] on button "Refresh" at bounding box center [537, 12] width 87 height 23
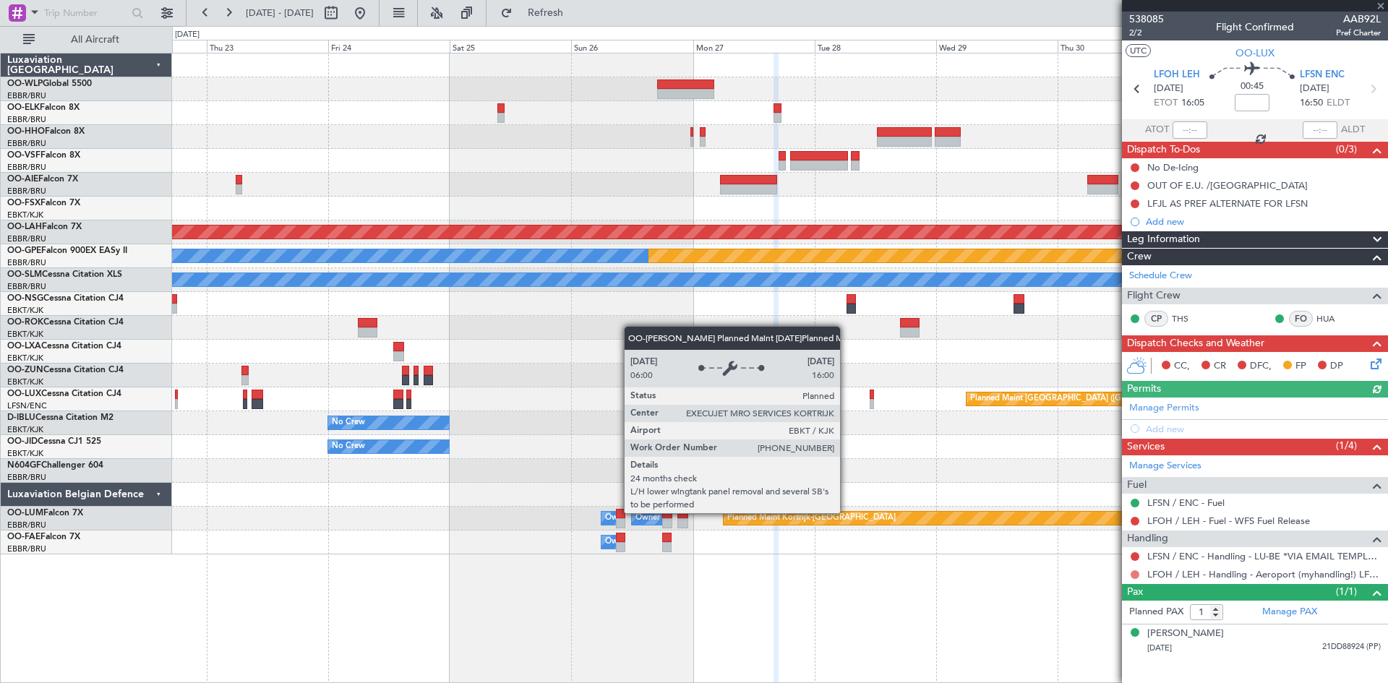
click at [1134, 574] on button at bounding box center [1135, 574] width 9 height 9
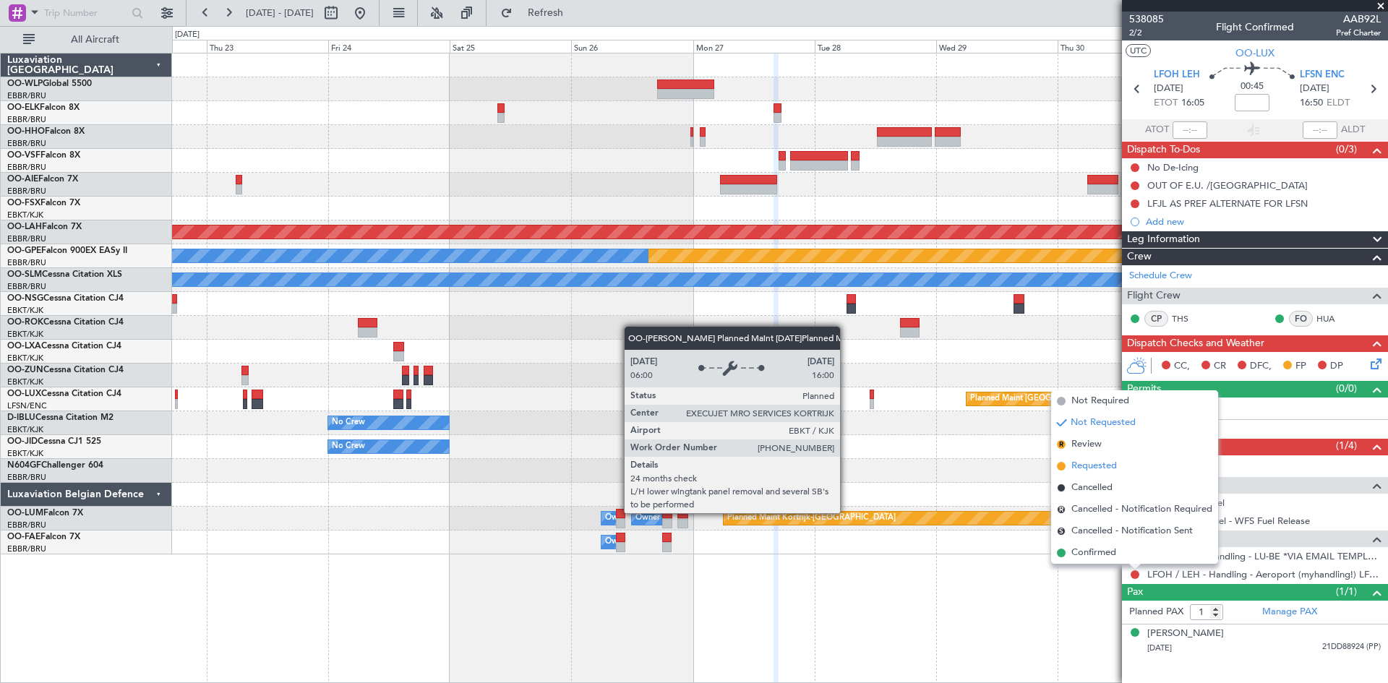
click at [1102, 472] on span "Requested" at bounding box center [1094, 466] width 46 height 14
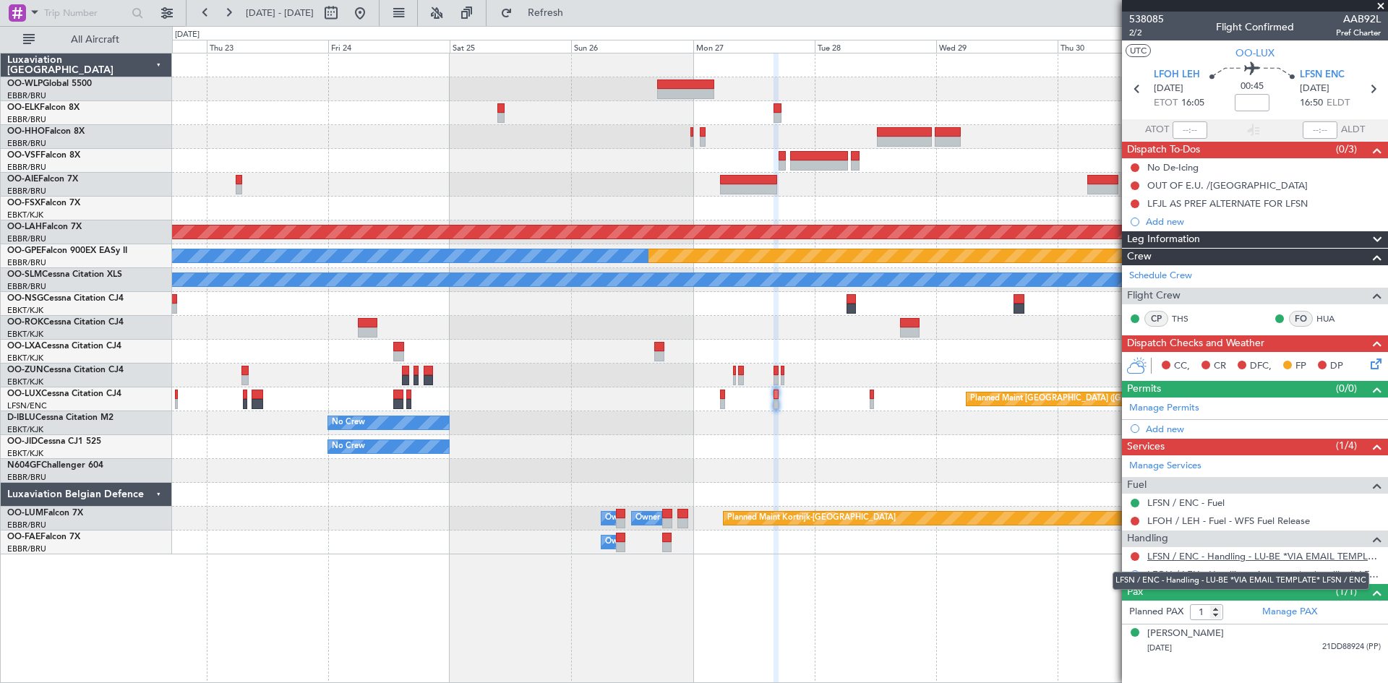
click at [1220, 560] on link "LFSN / ENC - Handling - LU-BE *VIA EMAIL TEMPLATE* LFSN / ENC" at bounding box center [1264, 556] width 234 height 12
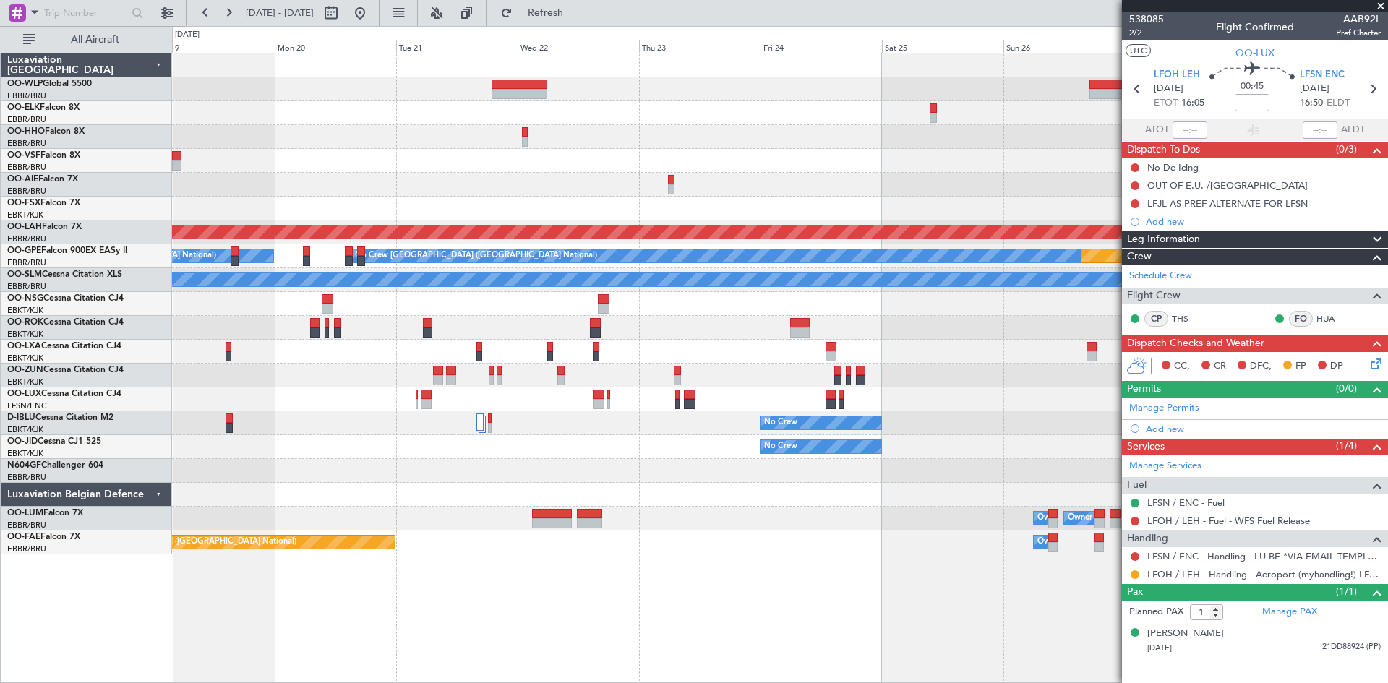
click at [964, 380] on div at bounding box center [779, 376] width 1215 height 24
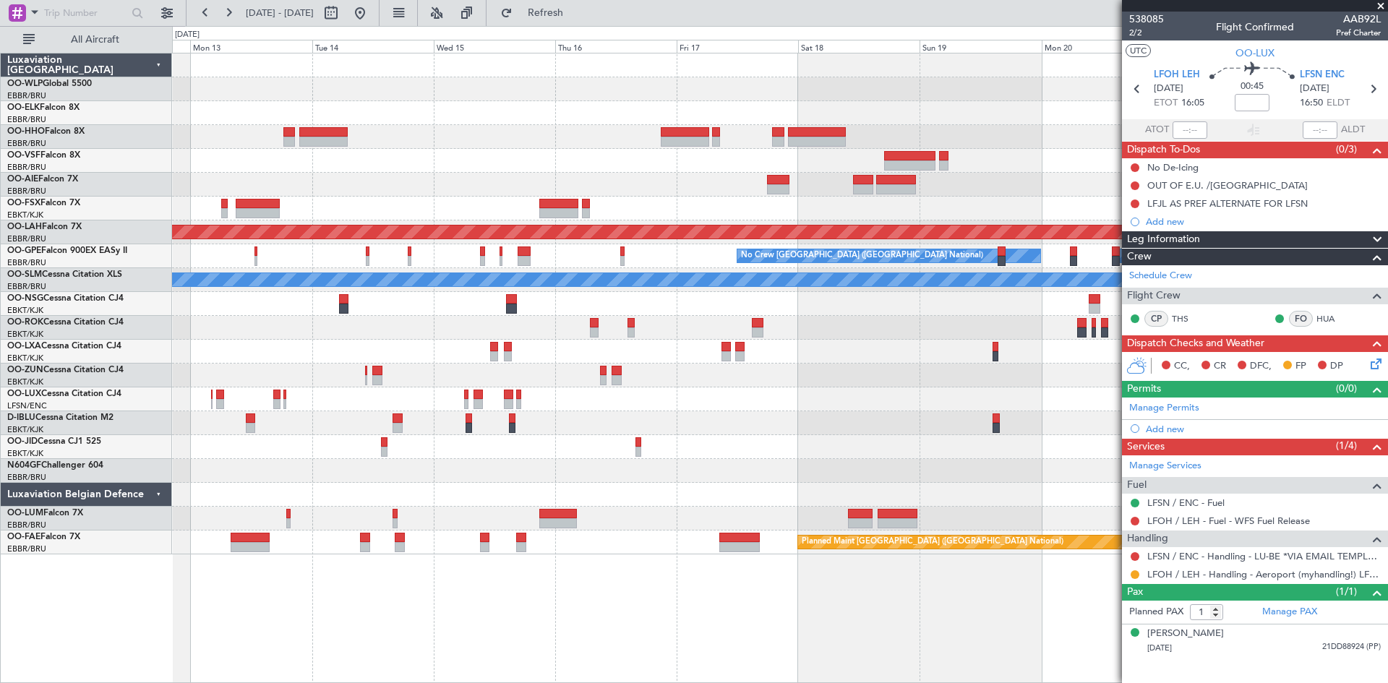
click at [674, 376] on div at bounding box center [779, 376] width 1215 height 24
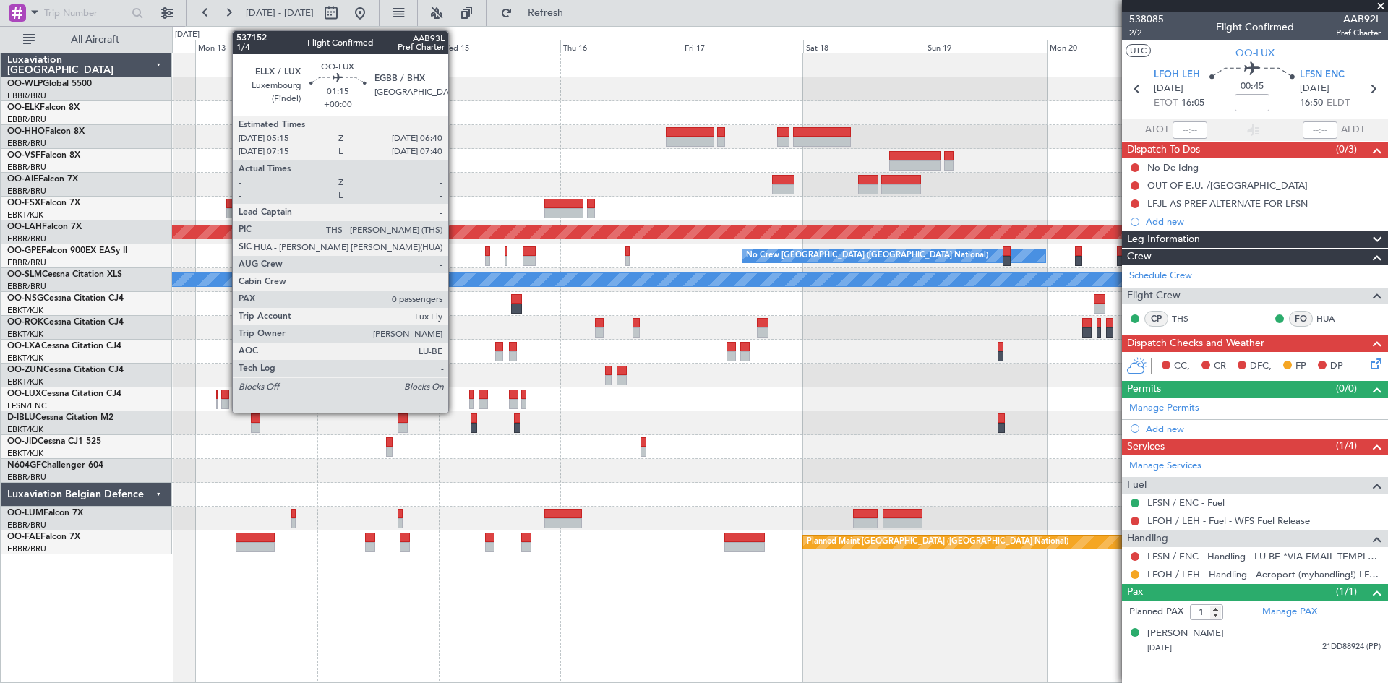
click at [225, 398] on div at bounding box center [224, 395] width 7 height 10
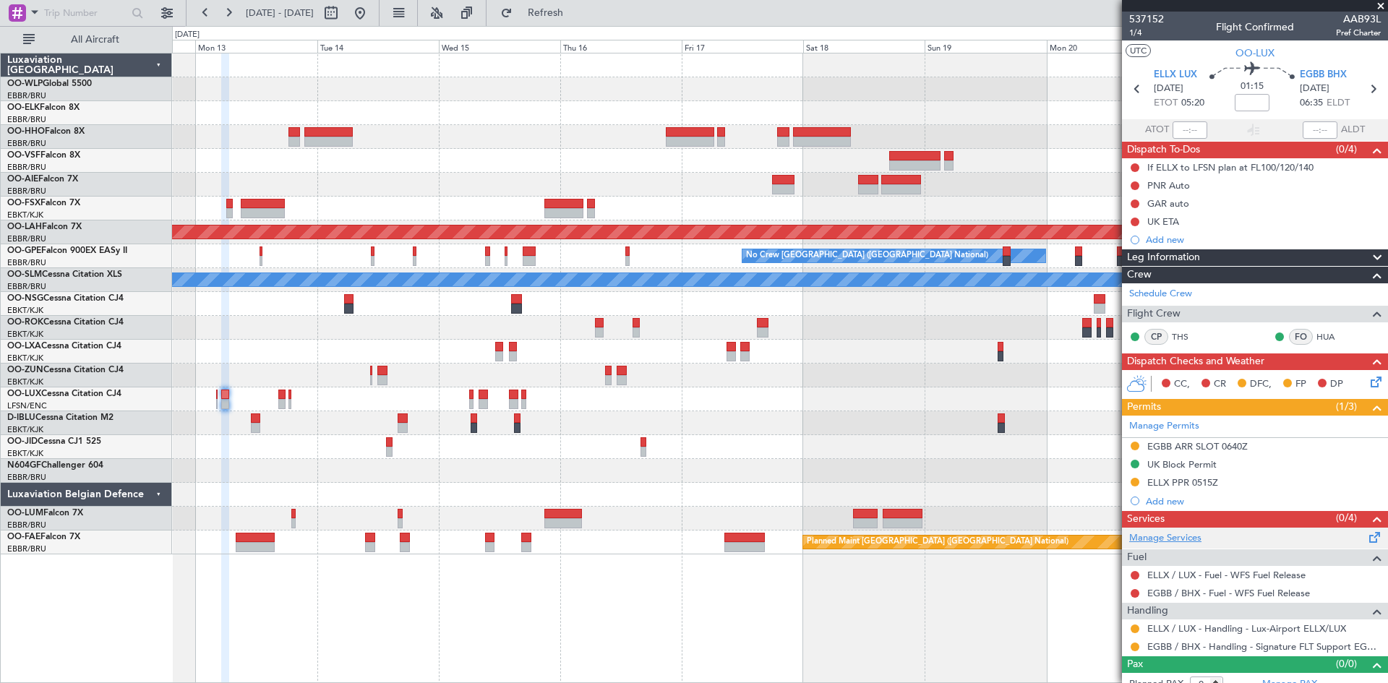
click at [1185, 535] on link "Manage Services" at bounding box center [1165, 538] width 72 height 14
click at [541, 9] on button "Refresh" at bounding box center [537, 12] width 87 height 23
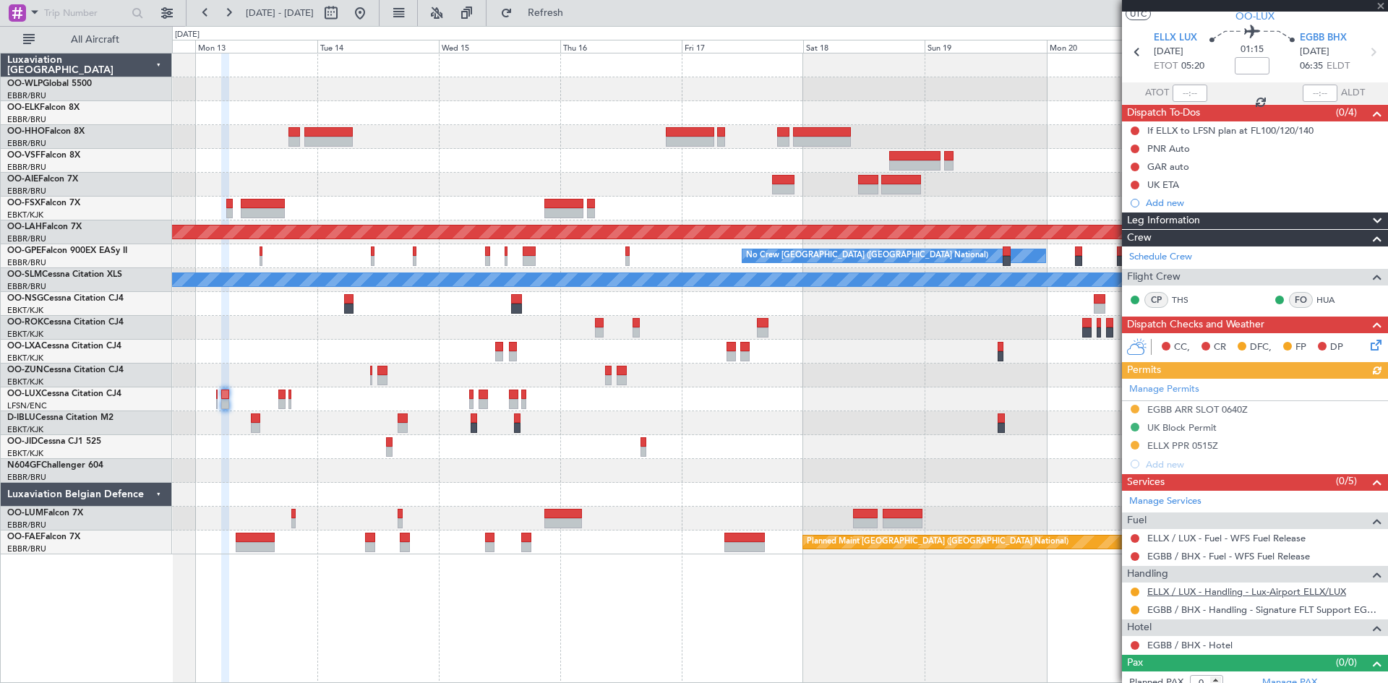
scroll to position [48, 0]
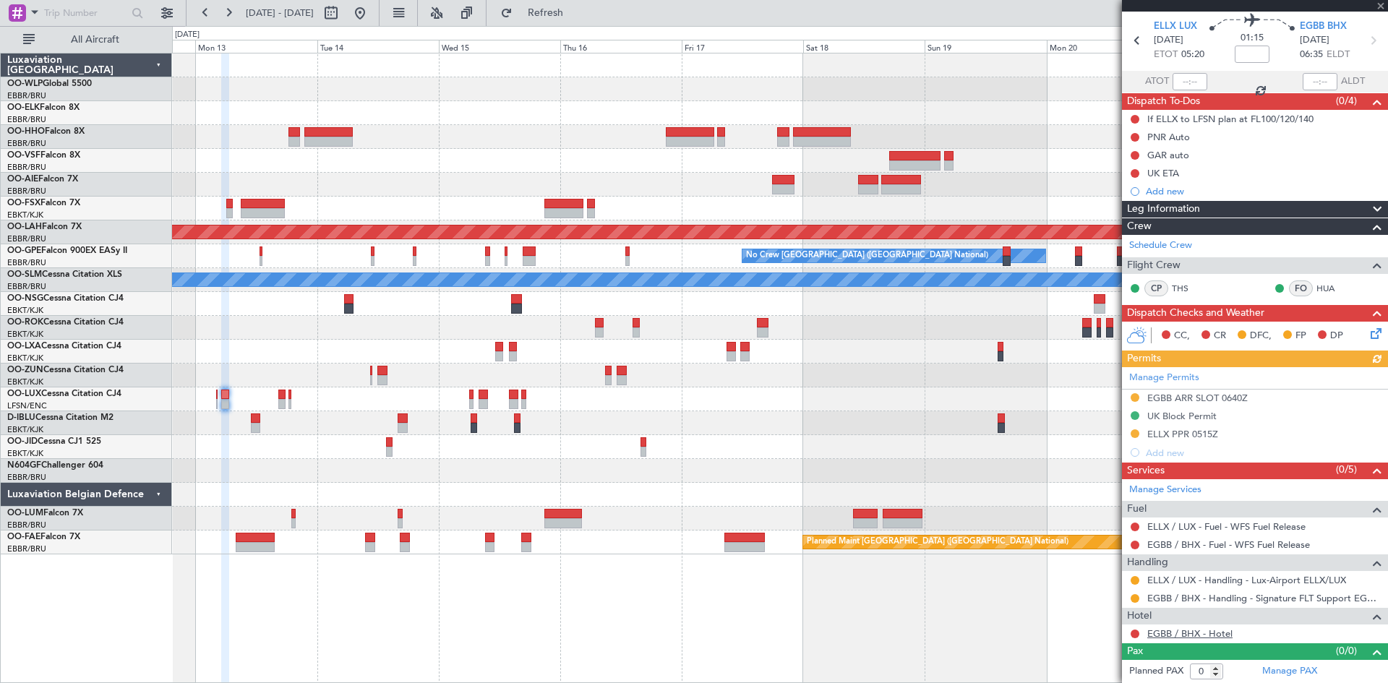
click at [1203, 636] on link "EGBB / BHX - Hotel" at bounding box center [1189, 633] width 85 height 12
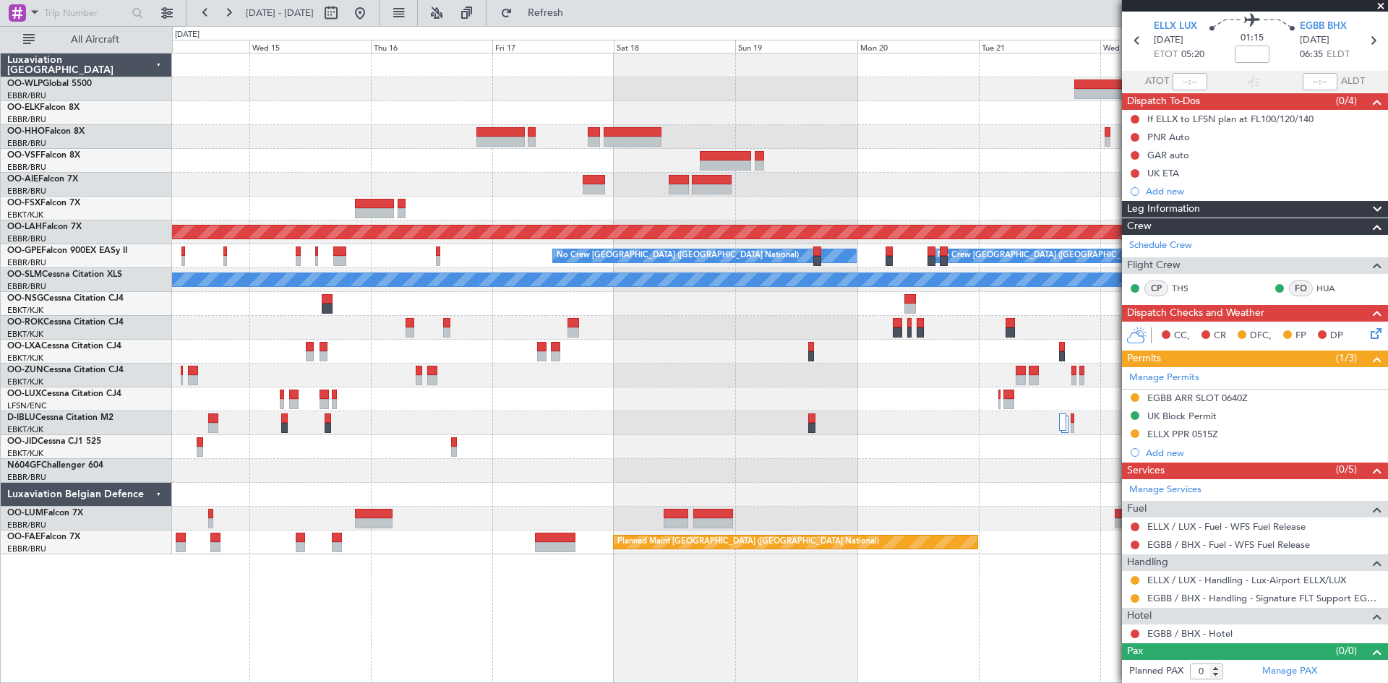
click at [564, 429] on div "Planned Maint Alton-st Louis (St Louis Regl) Planned Maint Nurnberg No Crew Bru…" at bounding box center [779, 303] width 1215 height 501
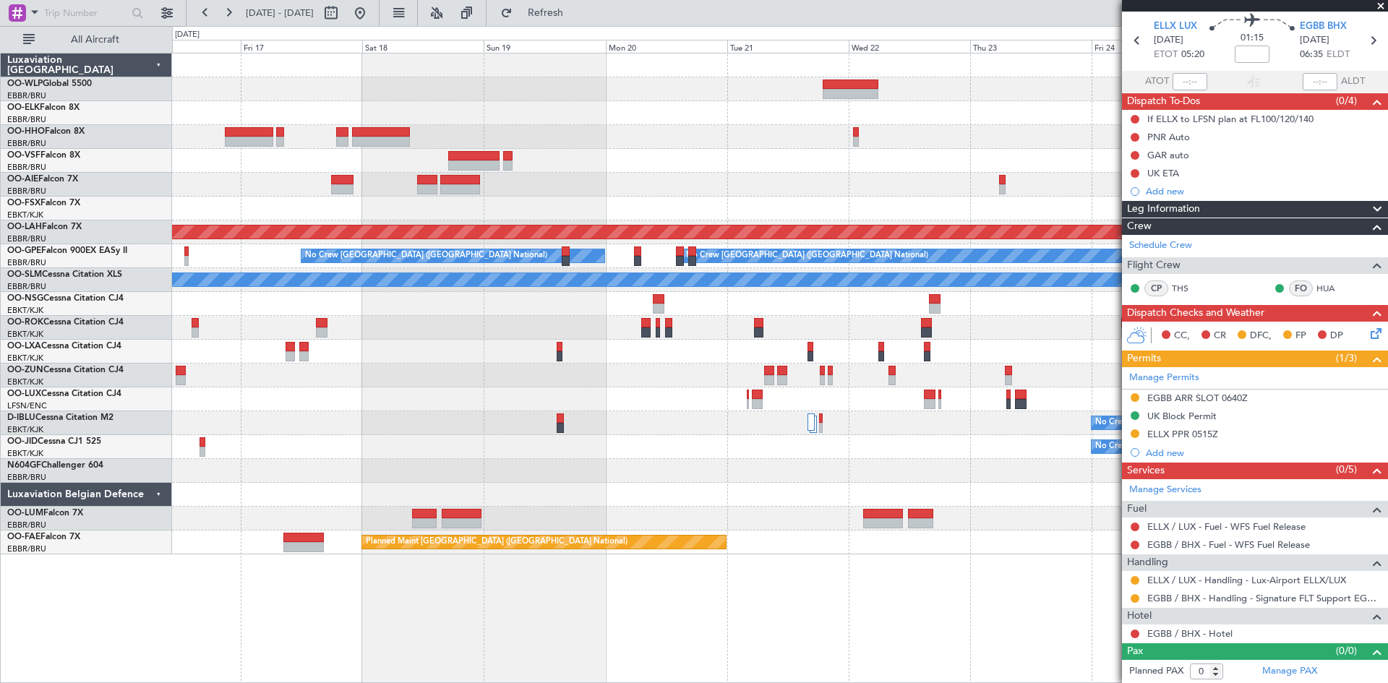
click at [756, 426] on div "No Crew" at bounding box center [779, 423] width 1215 height 24
click at [761, 400] on div at bounding box center [779, 399] width 1215 height 24
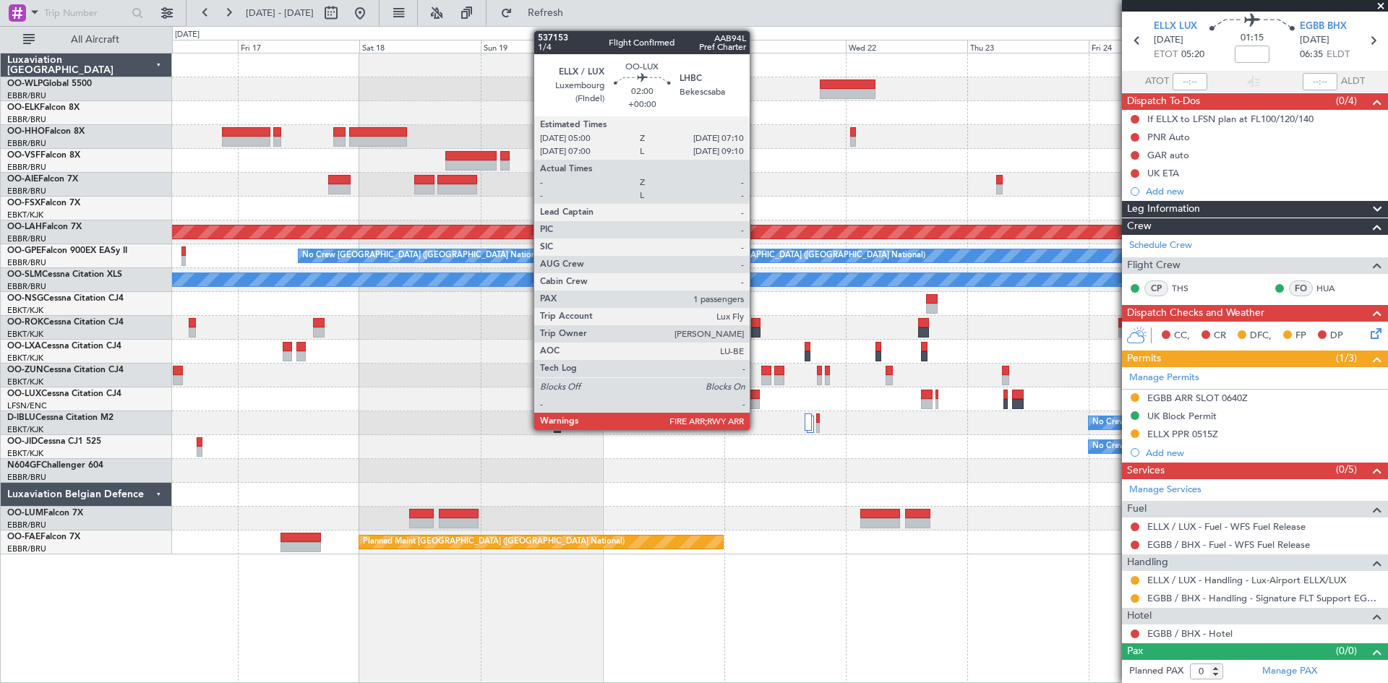
click at [756, 401] on div at bounding box center [755, 404] width 12 height 10
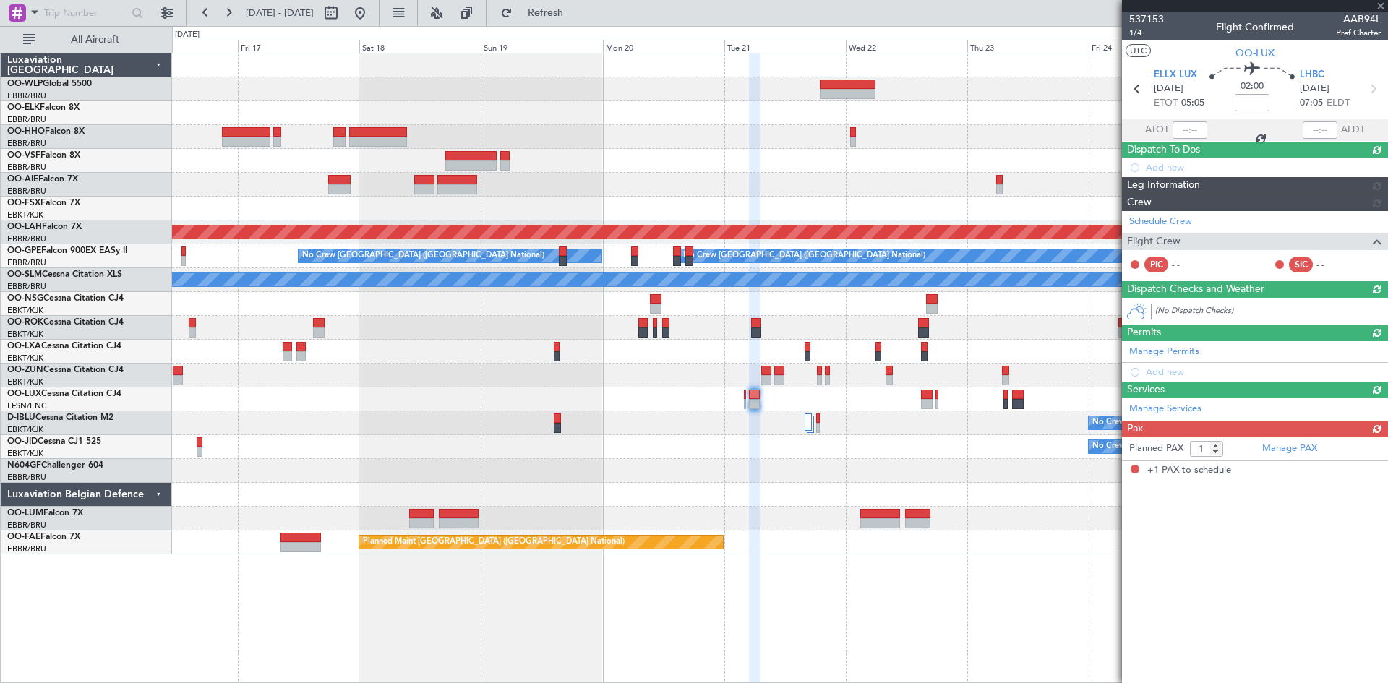
scroll to position [0, 0]
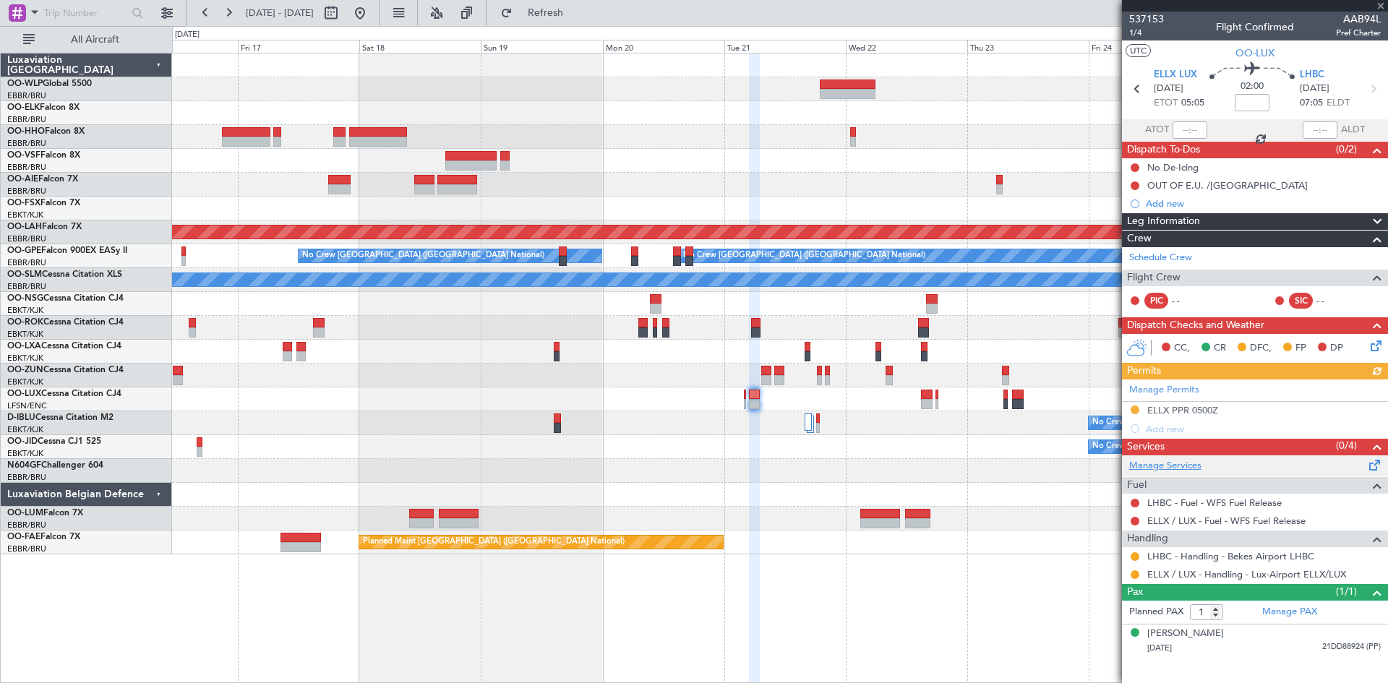
click at [1197, 465] on link "Manage Services" at bounding box center [1165, 466] width 72 height 14
click at [1191, 466] on link "Manage Services" at bounding box center [1165, 466] width 72 height 14
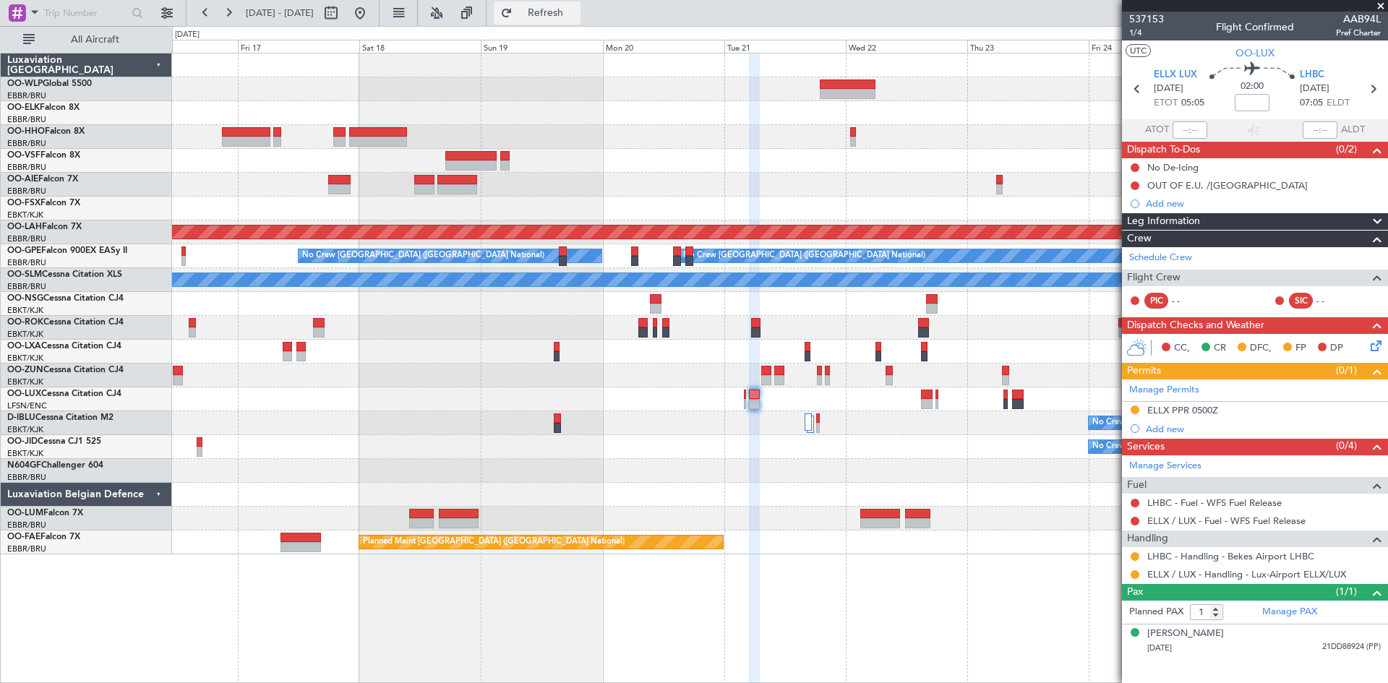
click at [576, 8] on span "Refresh" at bounding box center [545, 13] width 61 height 10
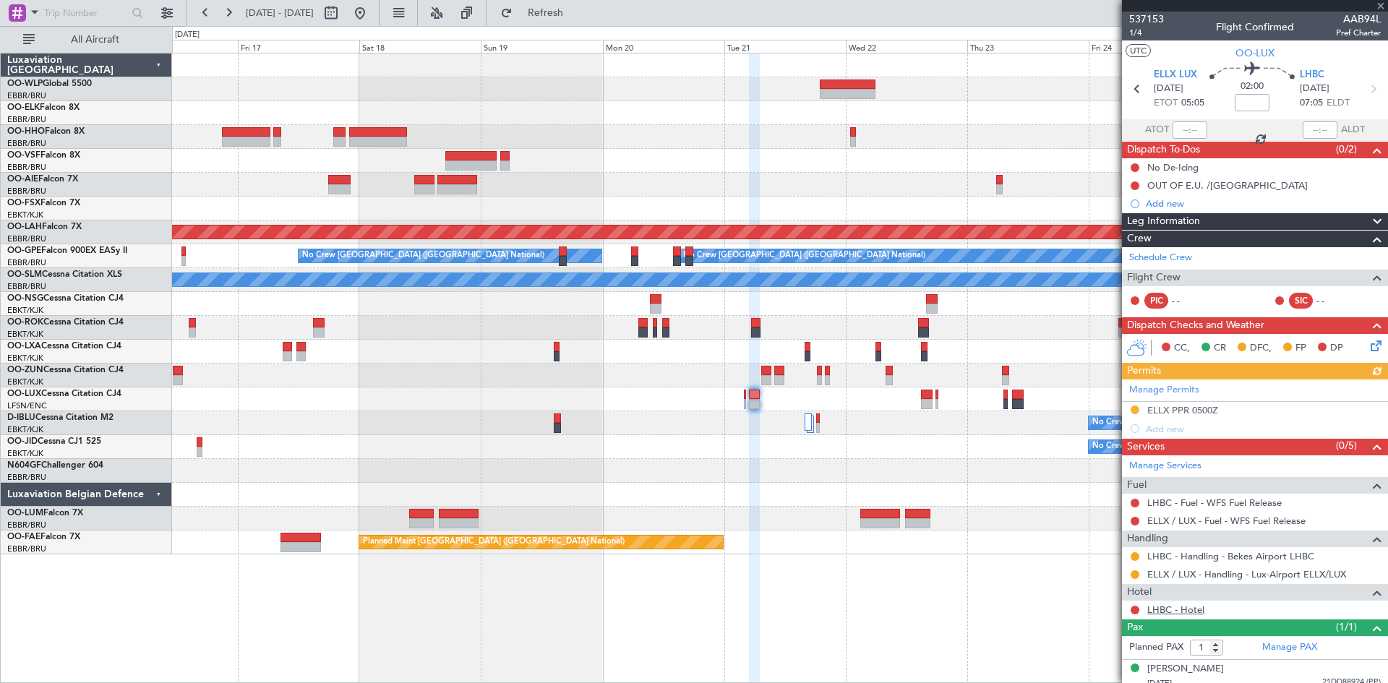
click at [1195, 607] on link "LHBC - Hotel" at bounding box center [1175, 610] width 57 height 12
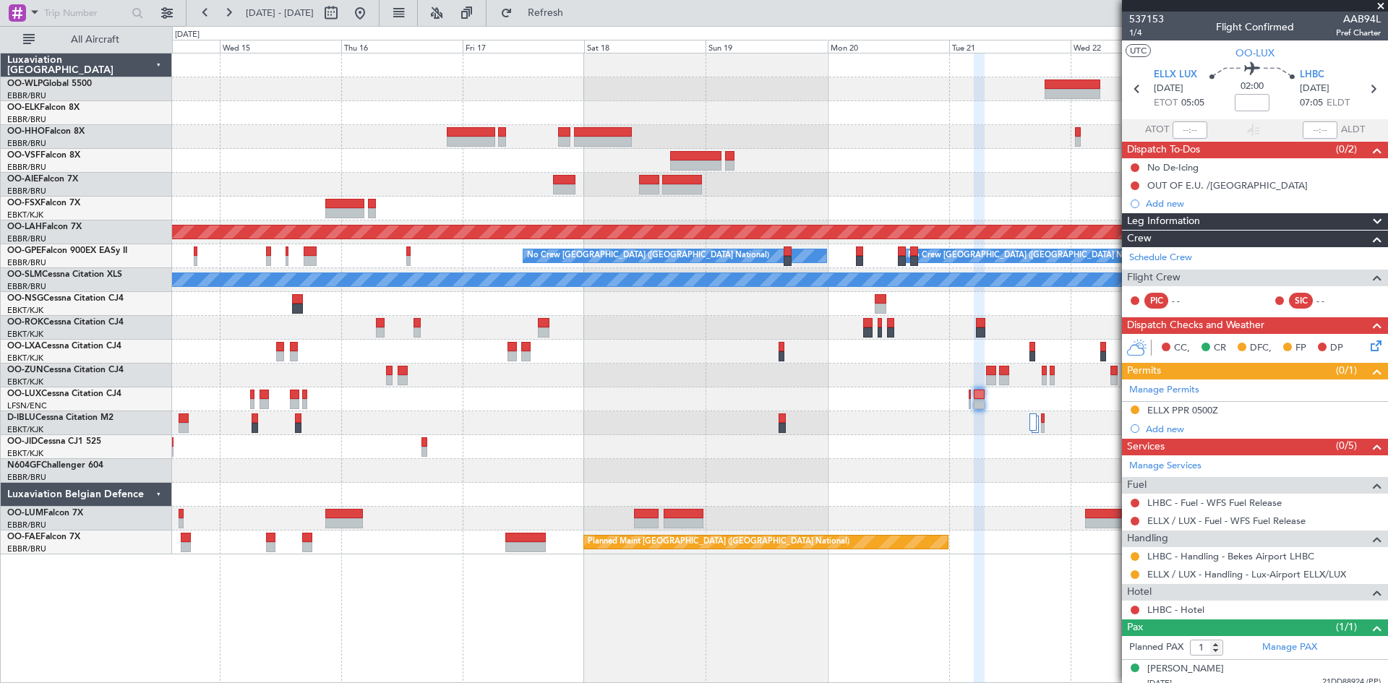
click at [606, 380] on div "Planned Maint Alton-st Louis (St Louis Regl) Planned Maint Nurnberg No Crew Bru…" at bounding box center [779, 303] width 1215 height 501
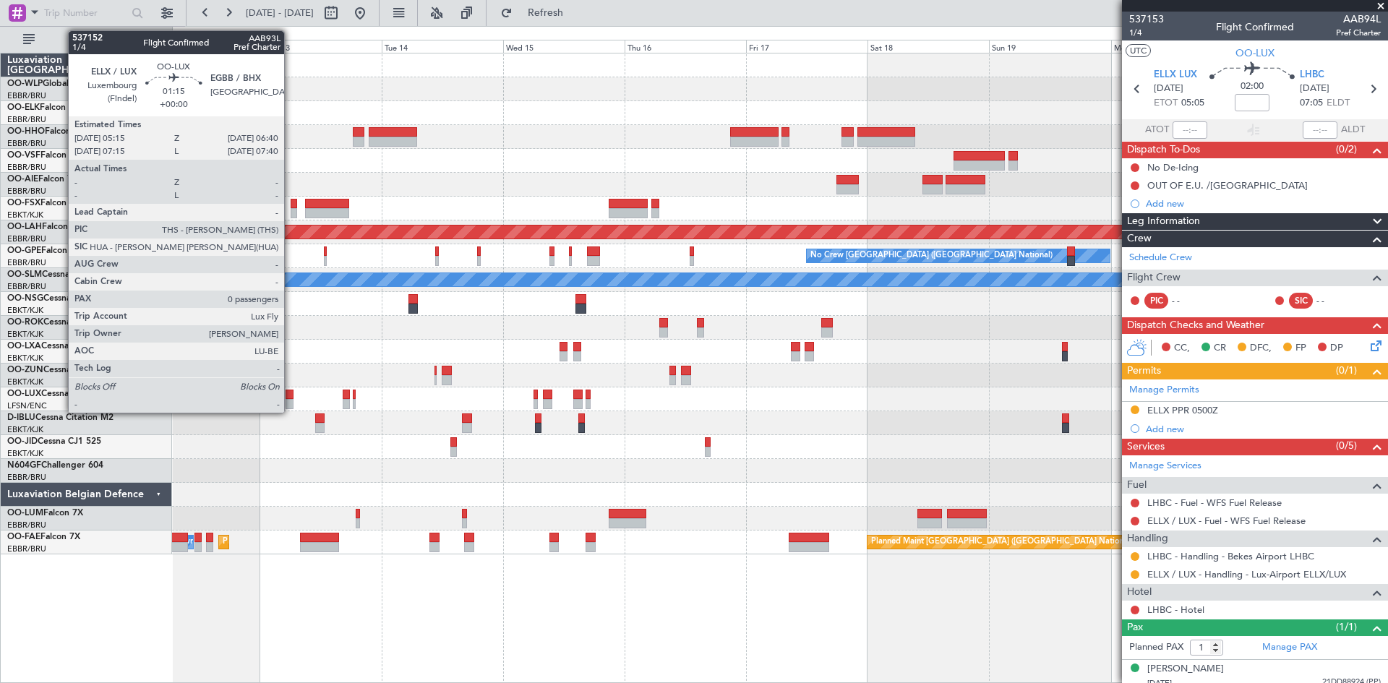
click at [291, 395] on div at bounding box center [289, 395] width 7 height 10
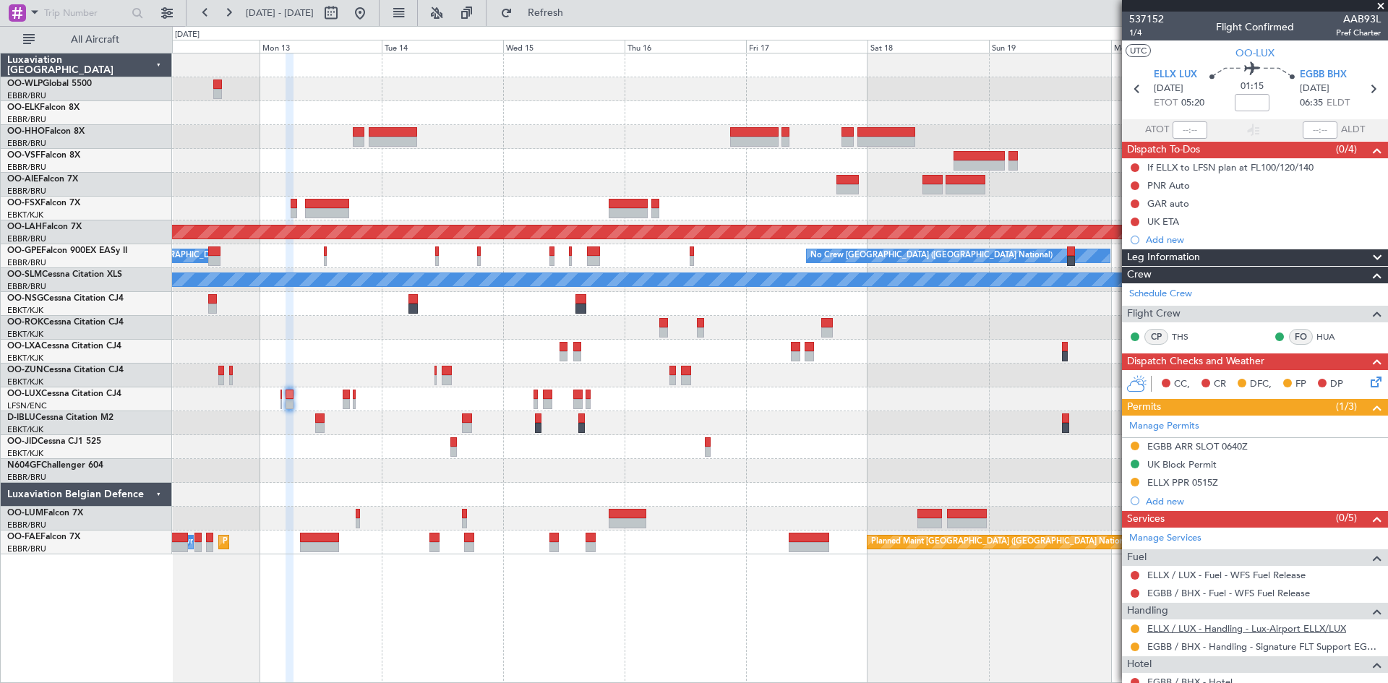
scroll to position [48, 0]
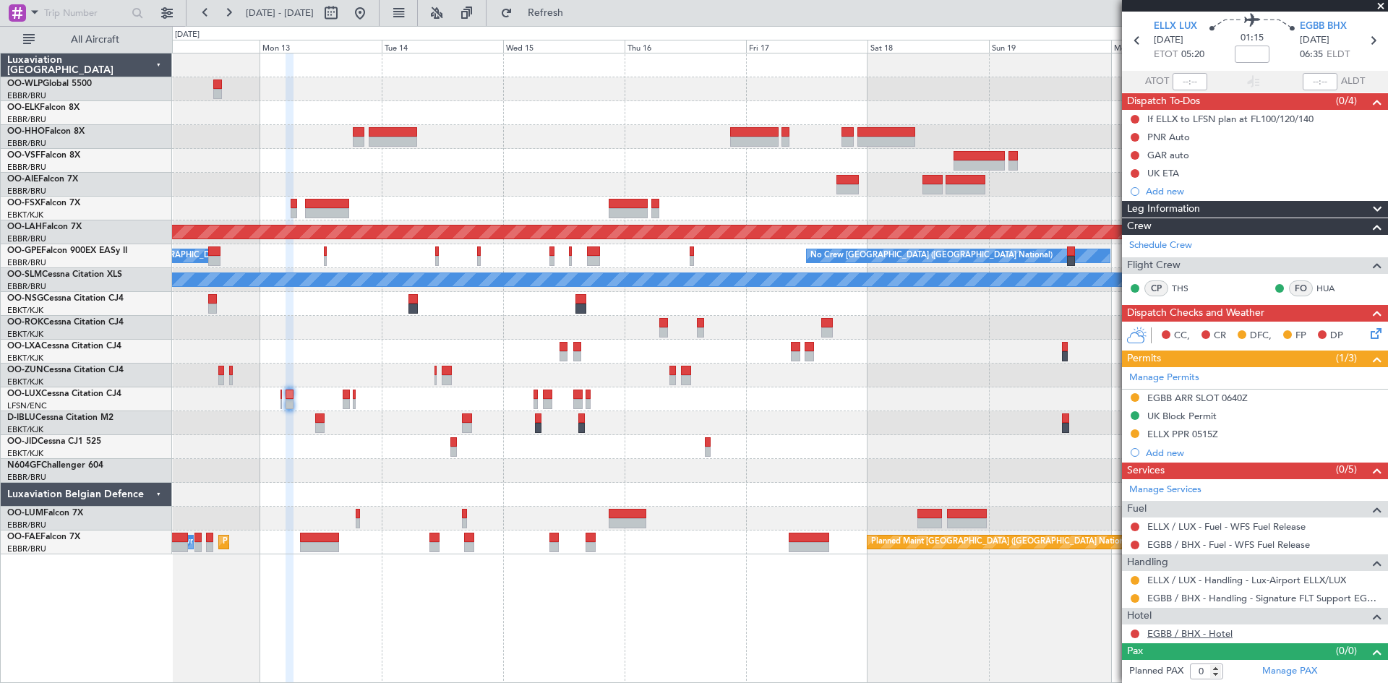
click at [1207, 635] on link "EGBB / BHX - Hotel" at bounding box center [1189, 633] width 85 height 12
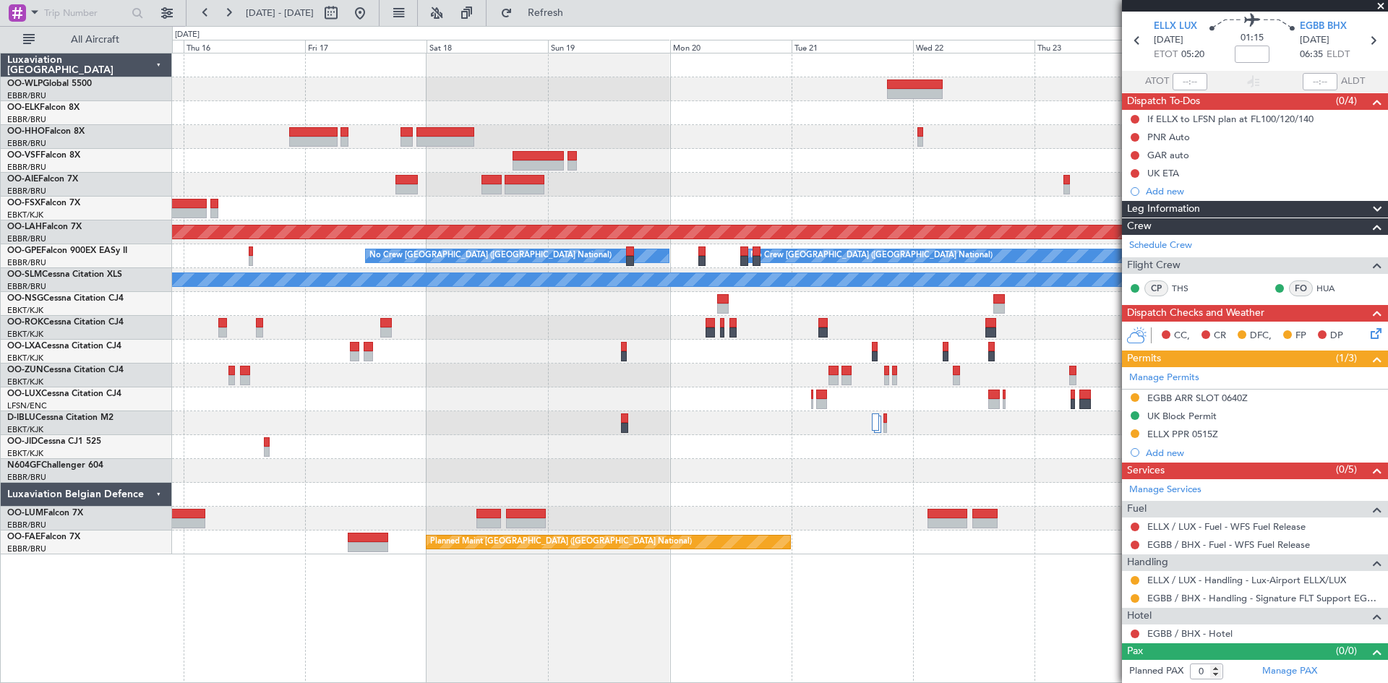
click at [474, 445] on div "Planned Maint Alton-st Louis (St Louis Regl) Planned Maint Nurnberg No Crew Bru…" at bounding box center [779, 303] width 1215 height 501
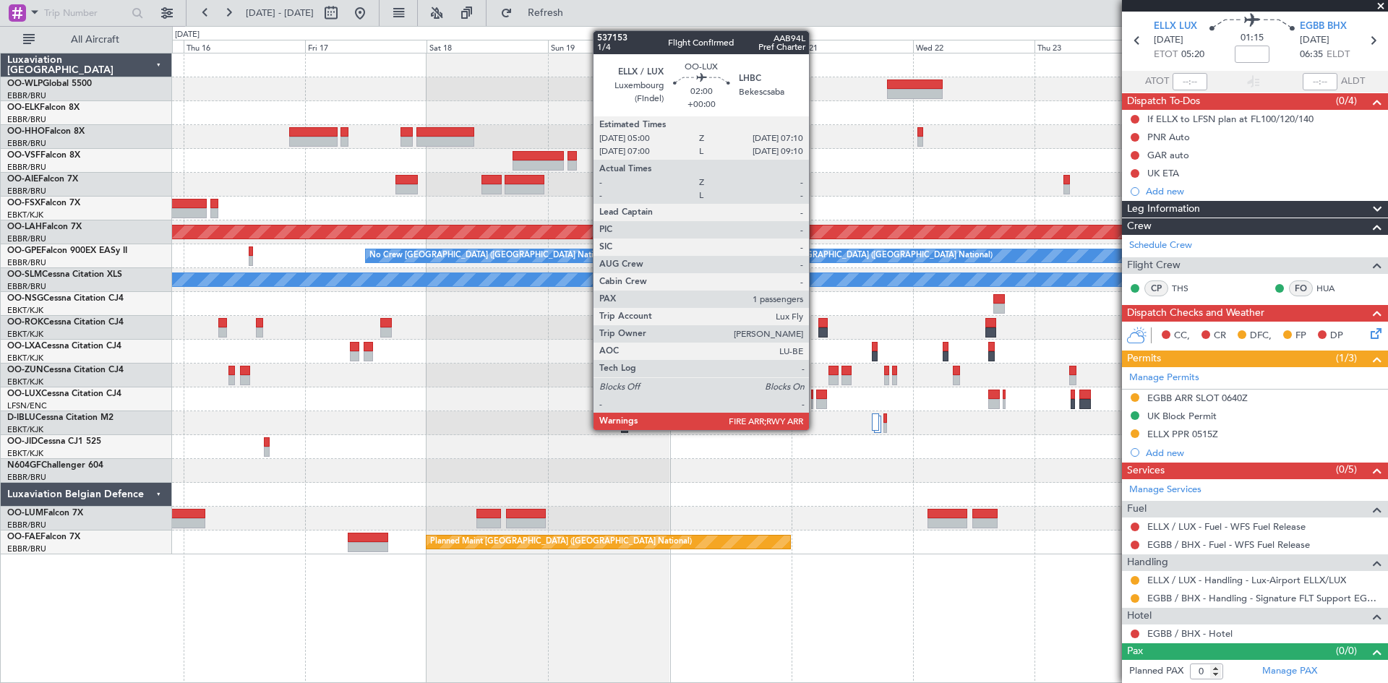
click at [821, 401] on div at bounding box center [822, 404] width 12 height 10
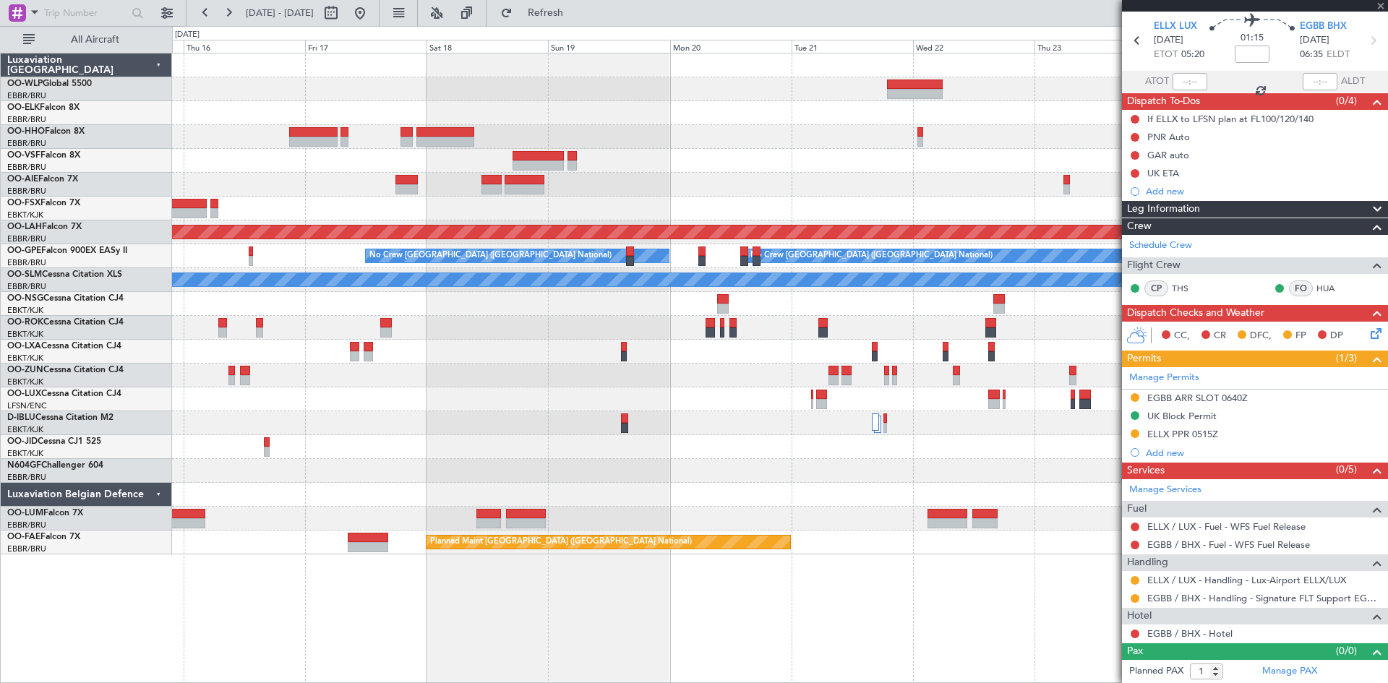
scroll to position [0, 0]
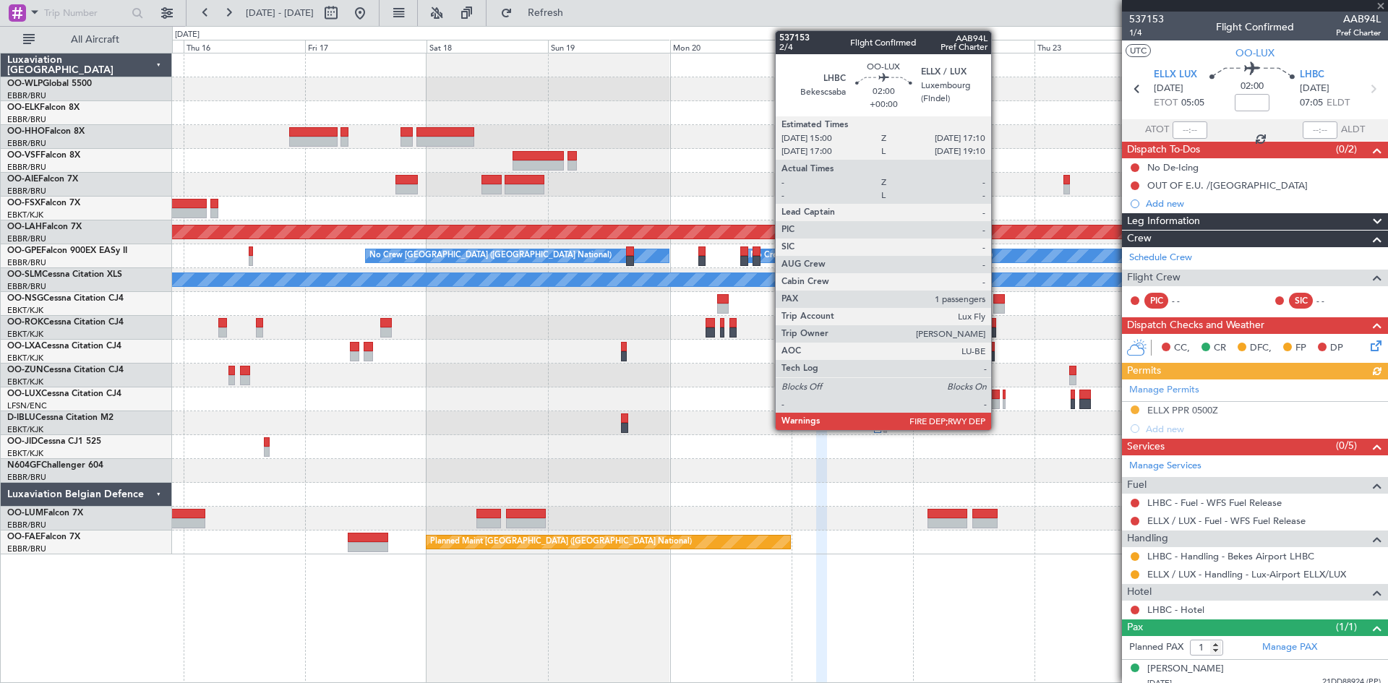
click at [998, 399] on div at bounding box center [994, 404] width 12 height 10
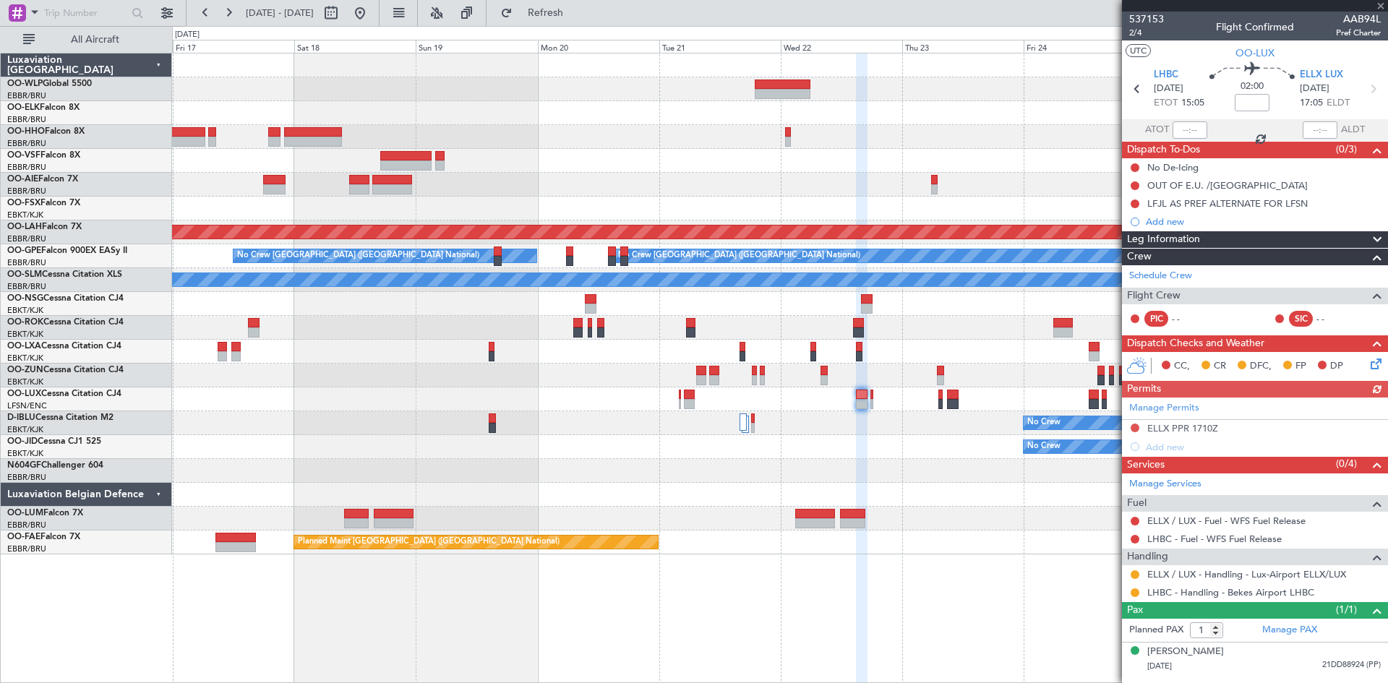
click at [873, 477] on div at bounding box center [779, 471] width 1215 height 24
click at [1135, 426] on button at bounding box center [1135, 428] width 9 height 9
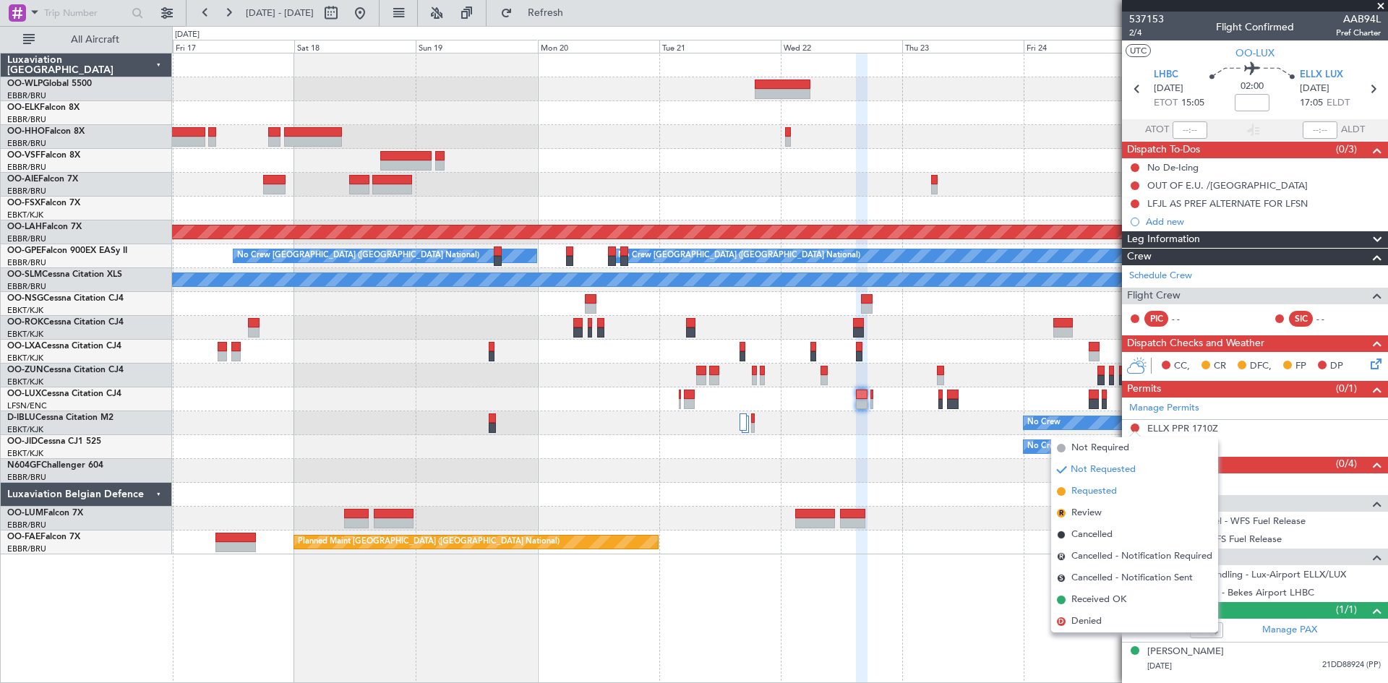
click at [1098, 492] on span "Requested" at bounding box center [1094, 491] width 46 height 14
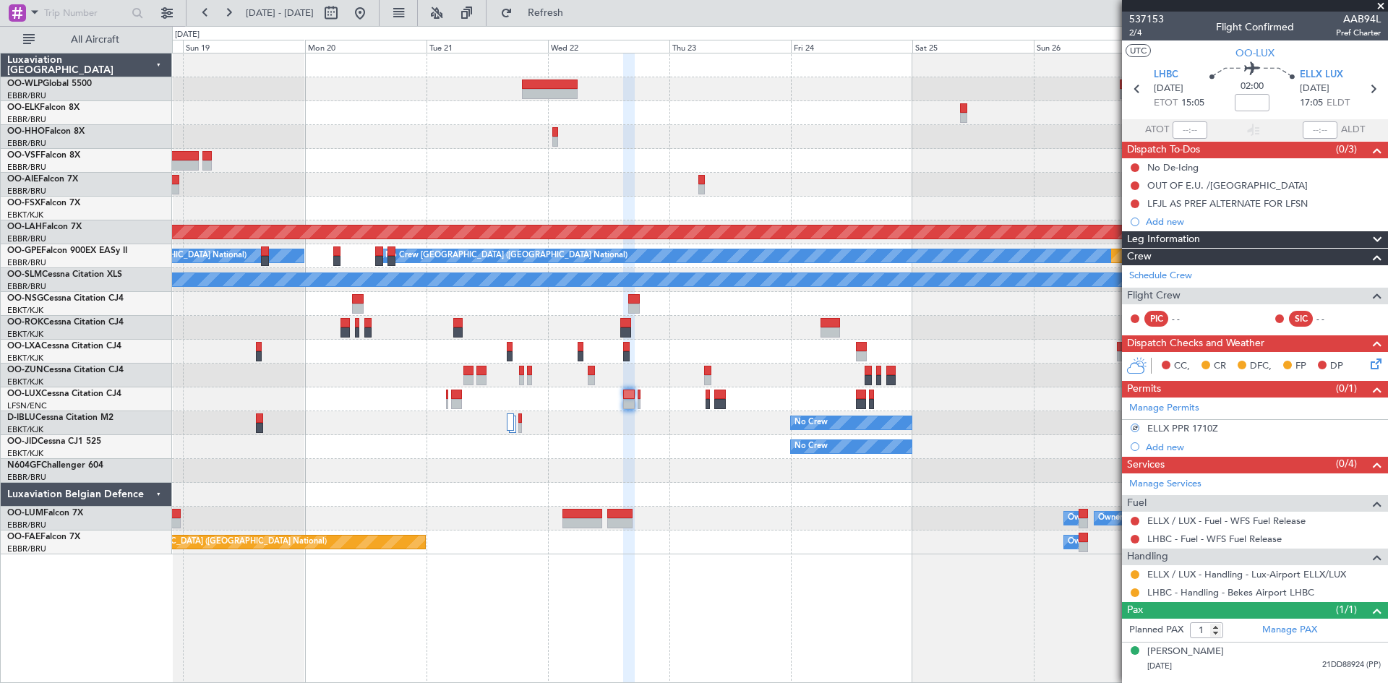
click at [629, 479] on div "Planned Maint Alton-st Louis (St Louis Regl) Planned Maint Nurnberg No Crew Bru…" at bounding box center [779, 303] width 1215 height 501
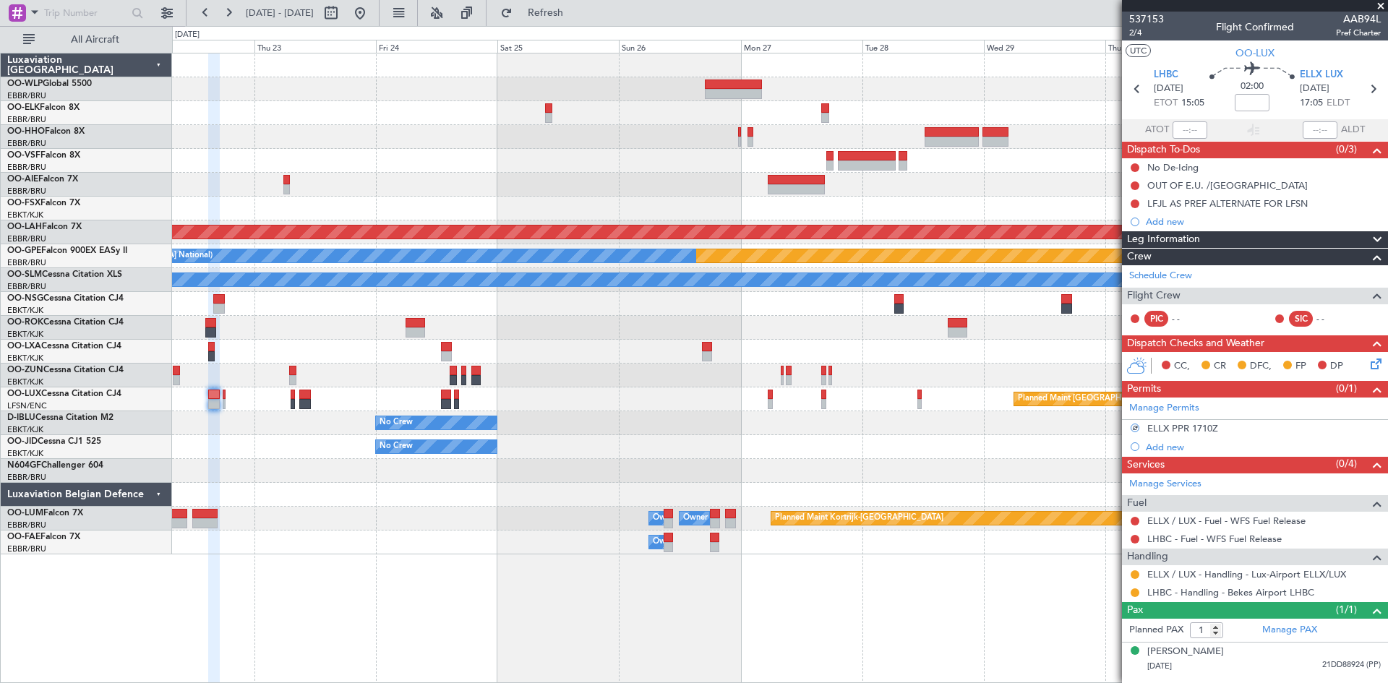
click at [699, 493] on div "Planned Maint Alton-st Louis (St Louis Regl) Planned Maint Nurnberg No Crew Bru…" at bounding box center [779, 303] width 1215 height 501
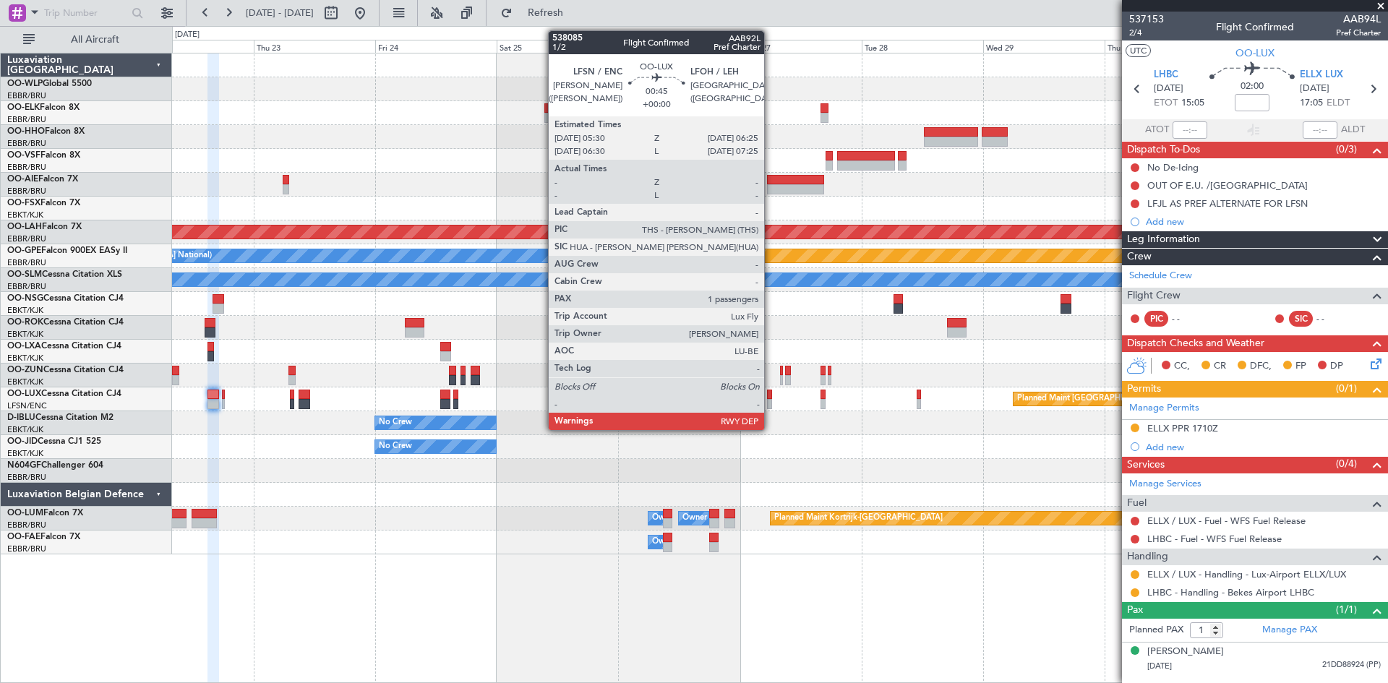
click at [771, 403] on div at bounding box center [769, 404] width 5 height 10
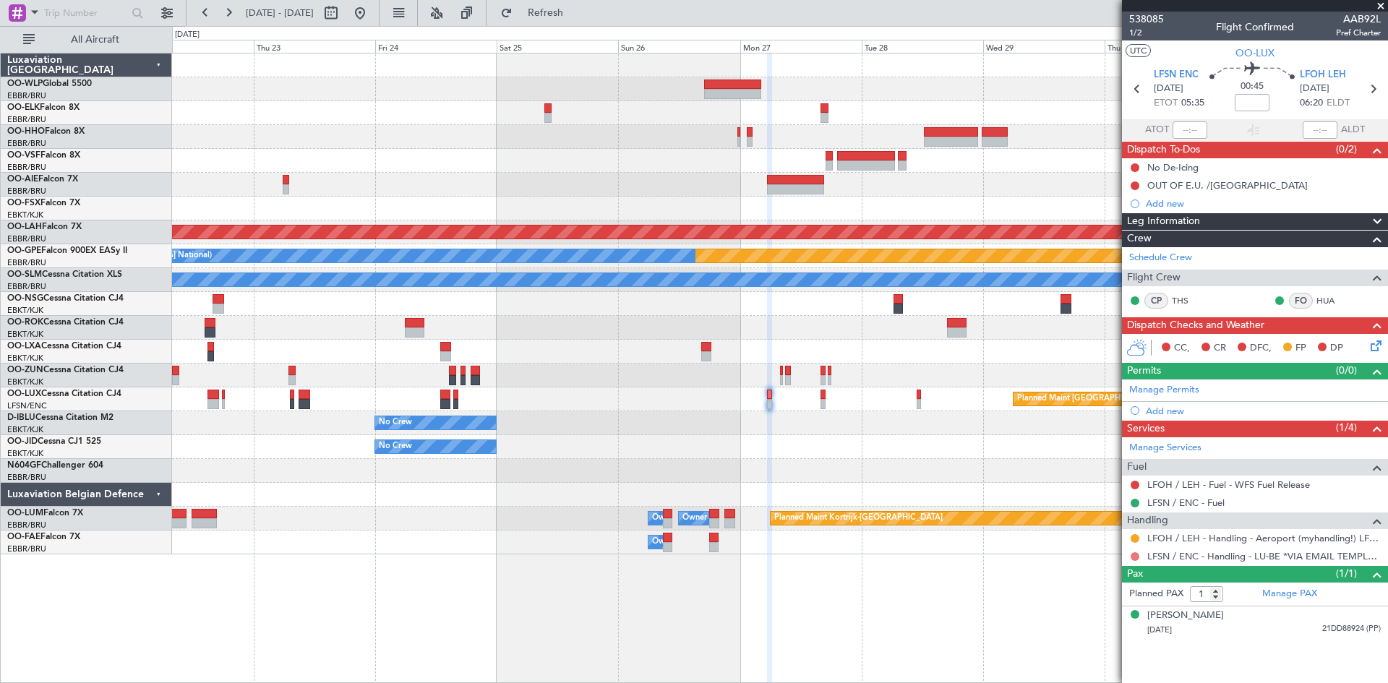
click at [1136, 552] on button at bounding box center [1135, 556] width 9 height 9
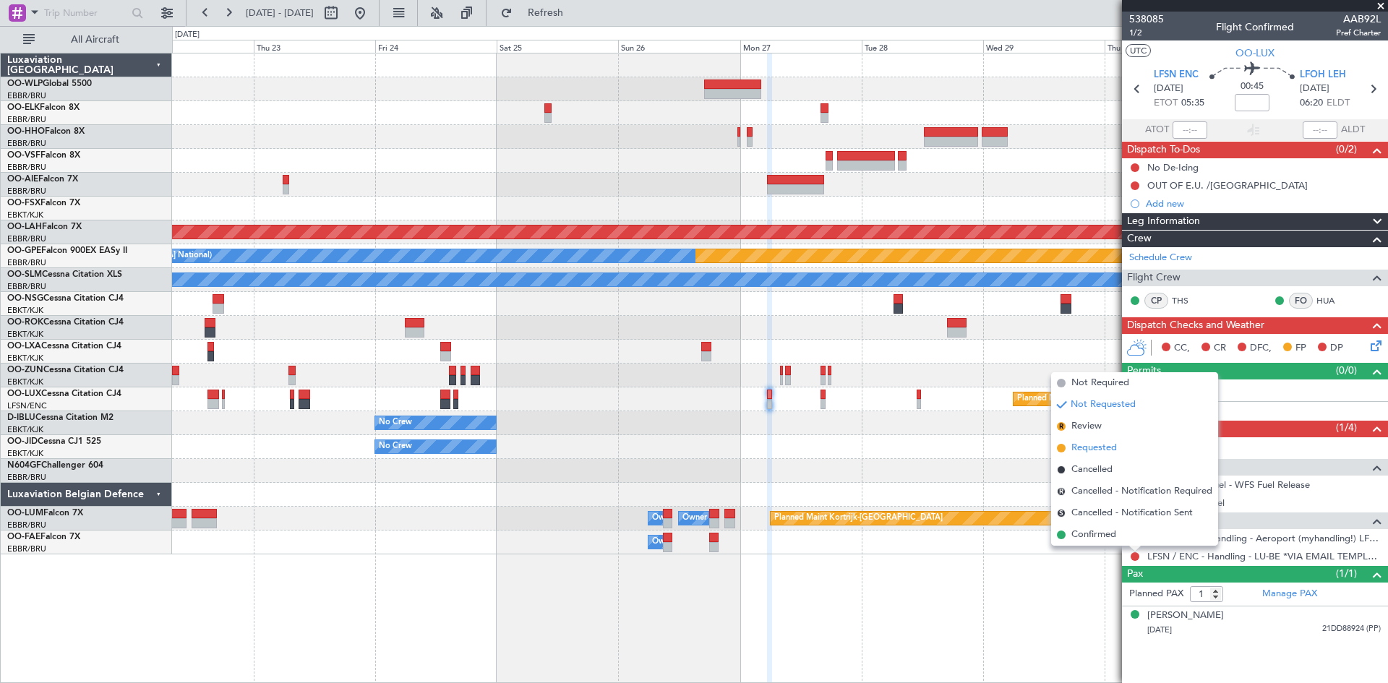
click at [1098, 446] on span "Requested" at bounding box center [1094, 448] width 46 height 14
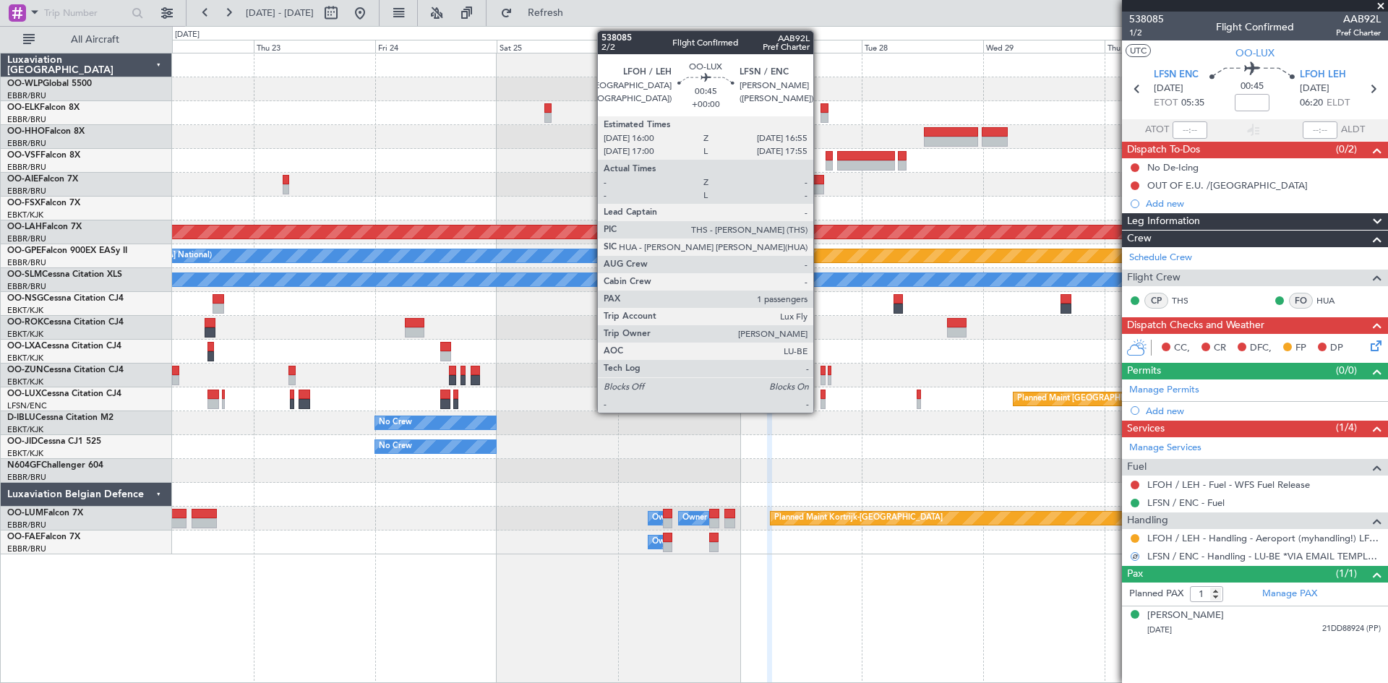
click at [821, 400] on div at bounding box center [823, 404] width 5 height 10
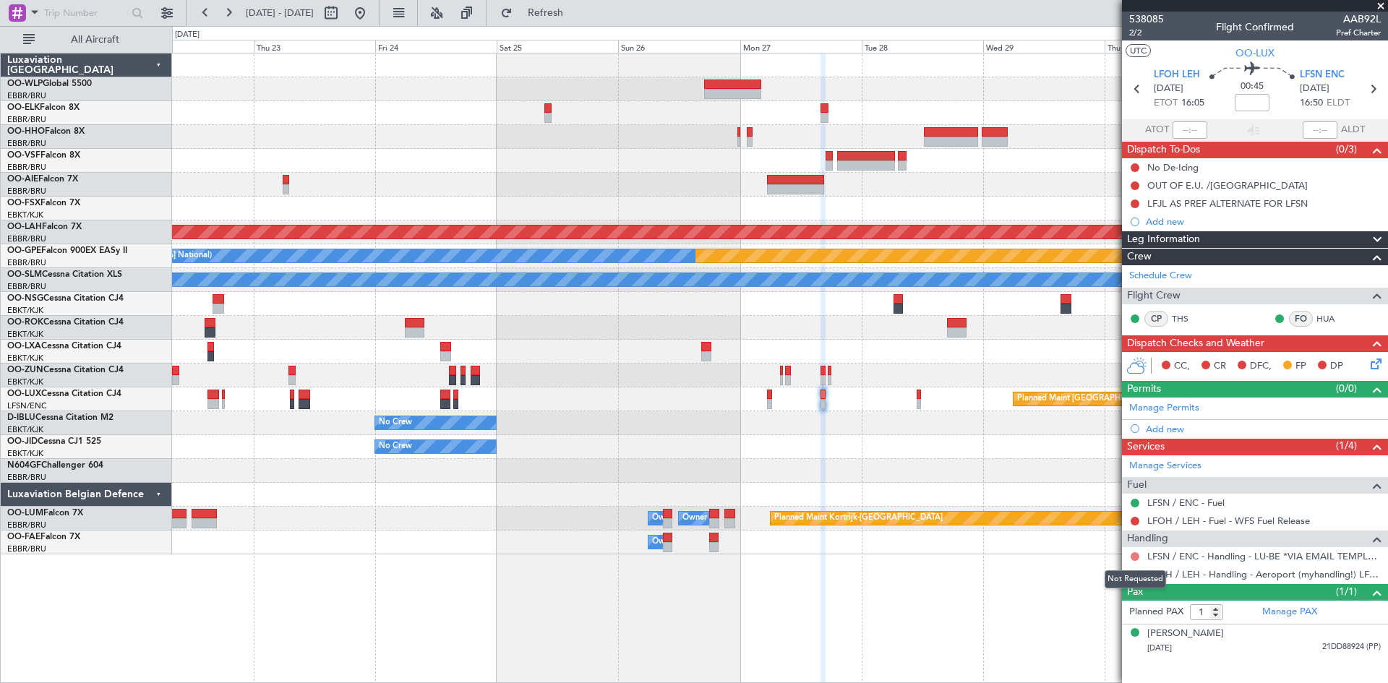
click at [1133, 559] on button at bounding box center [1135, 556] width 9 height 9
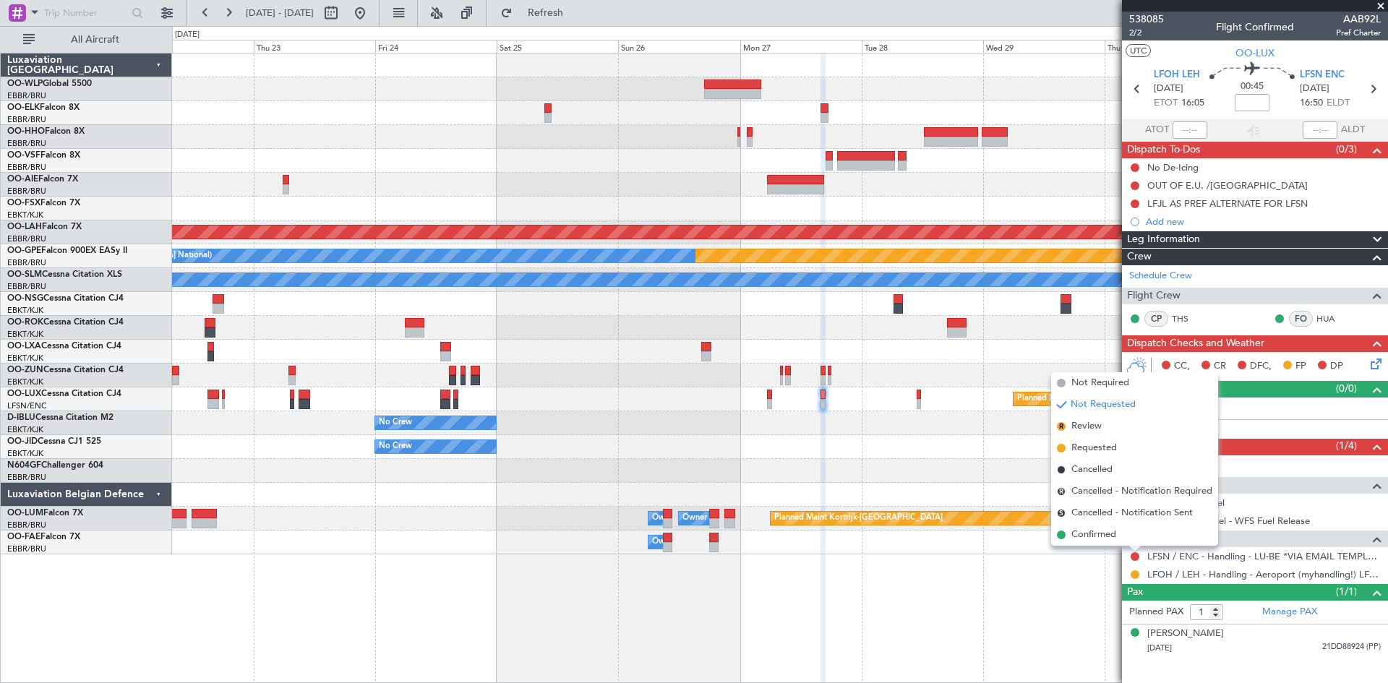
click at [1092, 441] on span "Requested" at bounding box center [1094, 448] width 46 height 14
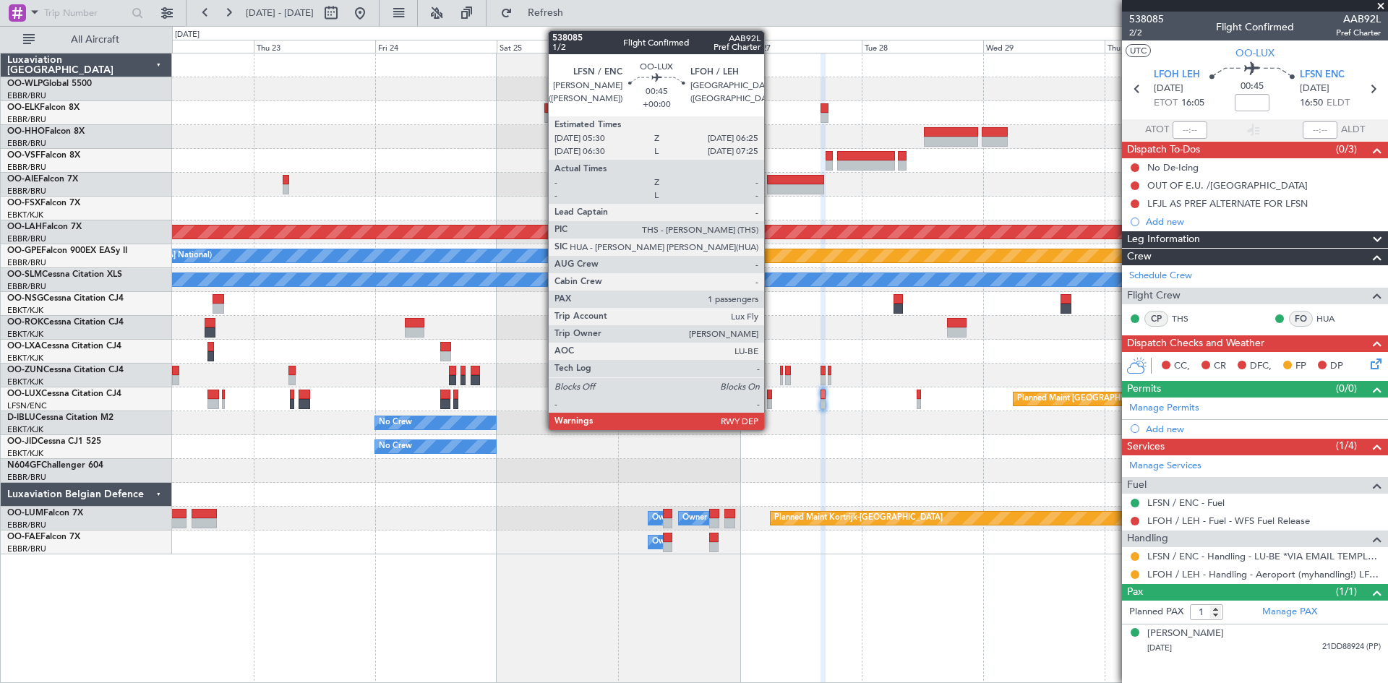
click at [771, 398] on div at bounding box center [769, 395] width 5 height 10
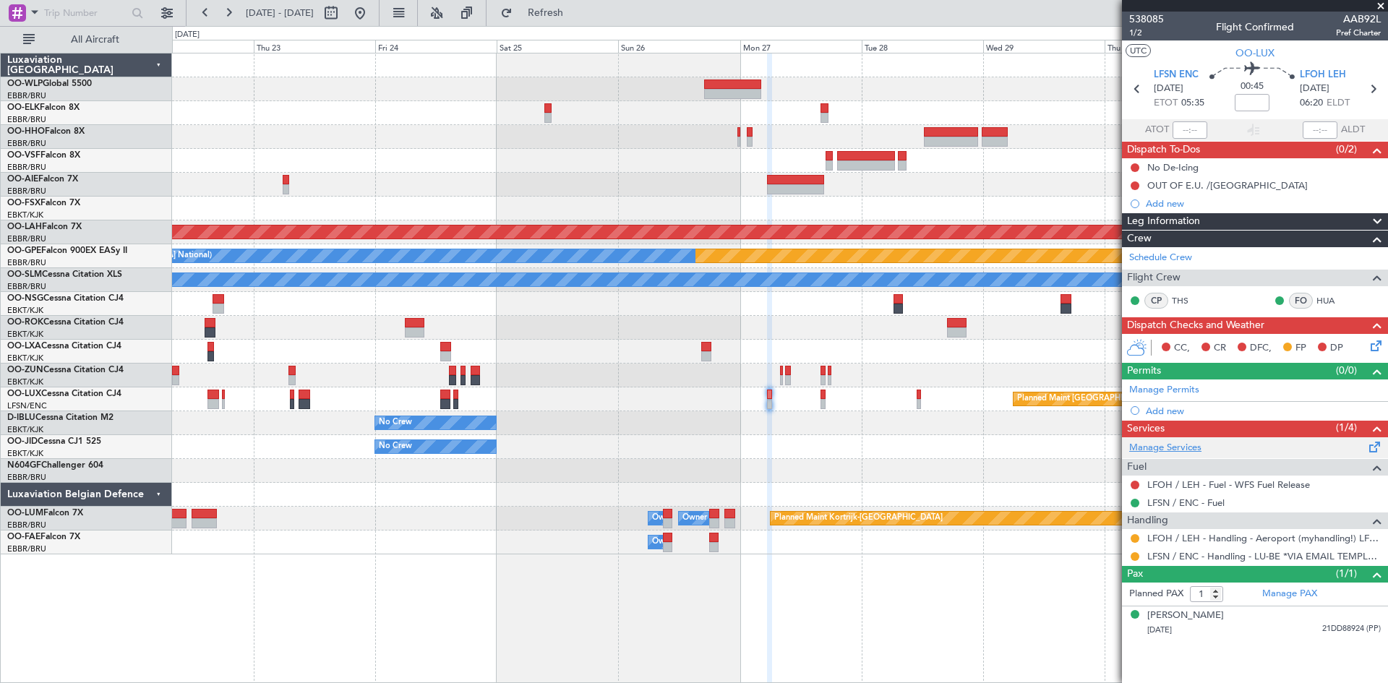
click at [1194, 450] on link "Manage Services" at bounding box center [1165, 448] width 72 height 14
click at [576, 12] on span "Refresh" at bounding box center [545, 13] width 61 height 10
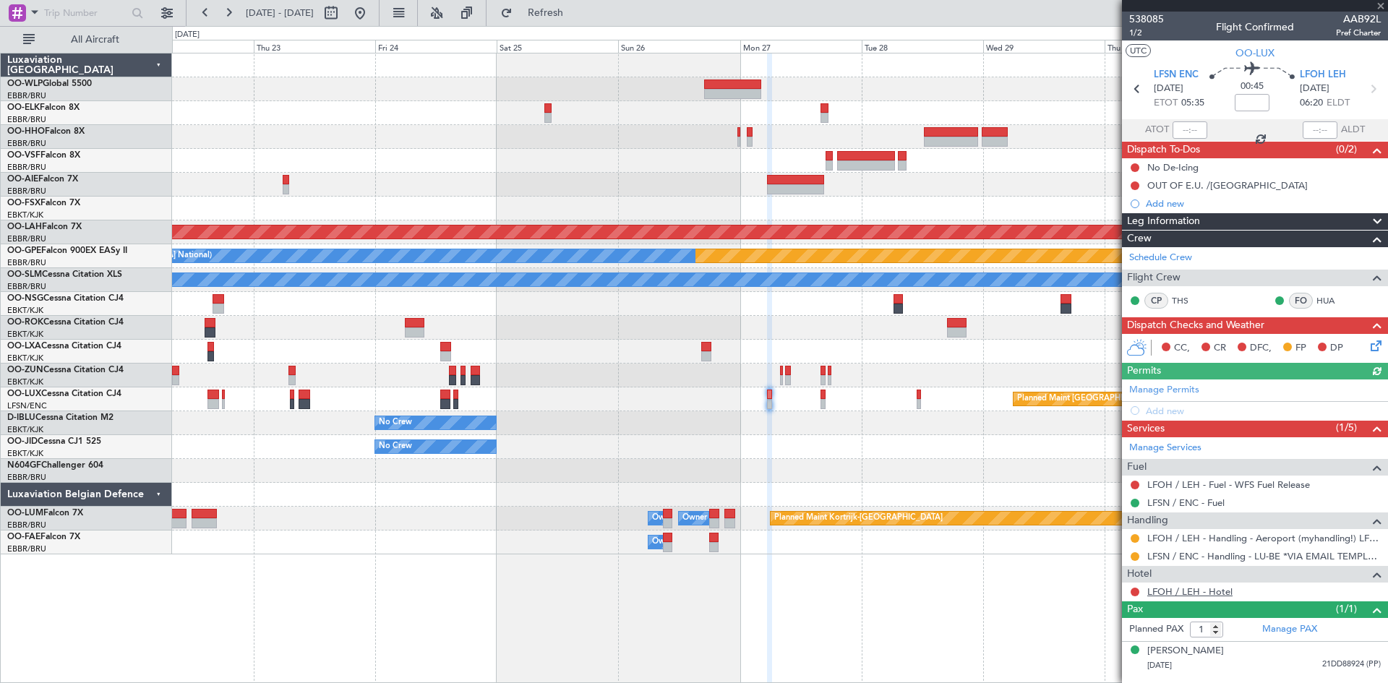
click at [1204, 593] on link "LFOH / LEH - Hotel" at bounding box center [1189, 592] width 85 height 12
click at [576, 13] on span "Refresh" at bounding box center [545, 13] width 61 height 10
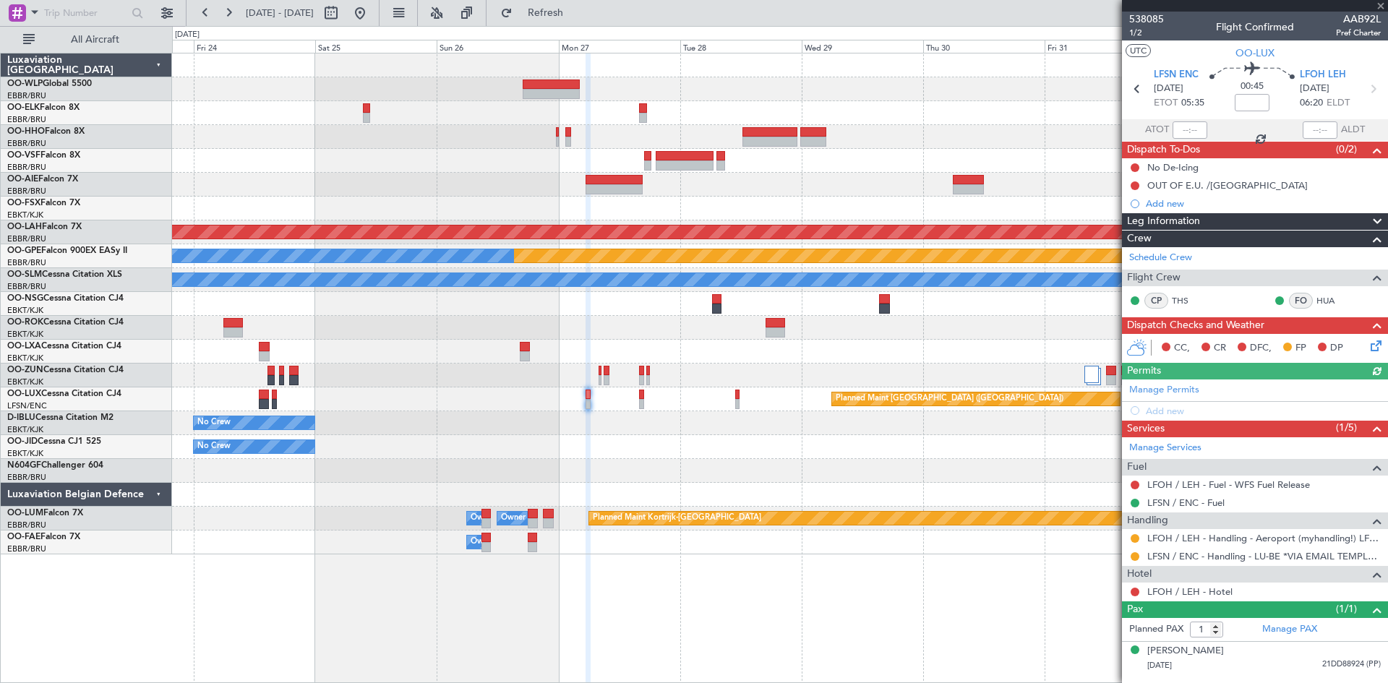
click at [816, 480] on div "Planned Maint Alton-st Louis (St Louis Regl) Planned Maint Nurnberg No Crew Bru…" at bounding box center [779, 303] width 1215 height 501
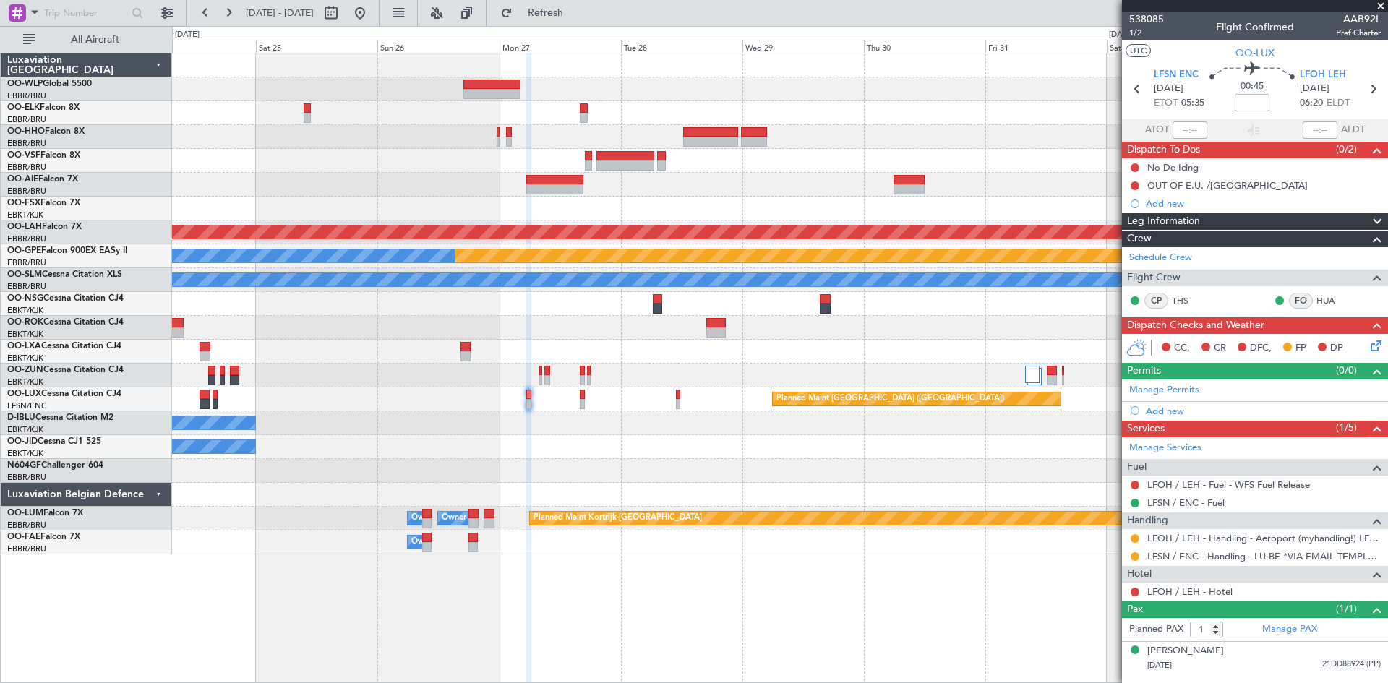
click at [656, 489] on div at bounding box center [779, 495] width 1215 height 24
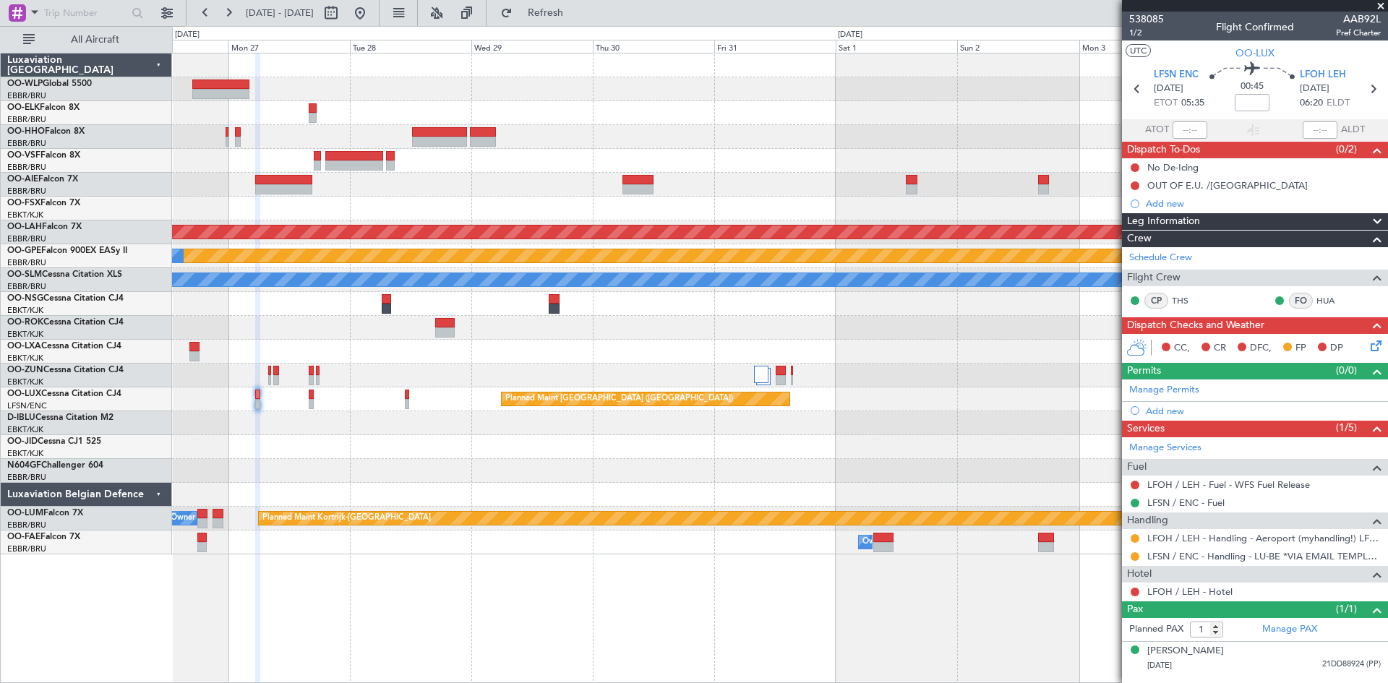
click at [673, 471] on div "Planned Maint Alton-st Louis (St Louis Regl) Planned Maint Nurnberg No Crew Bru…" at bounding box center [779, 303] width 1215 height 501
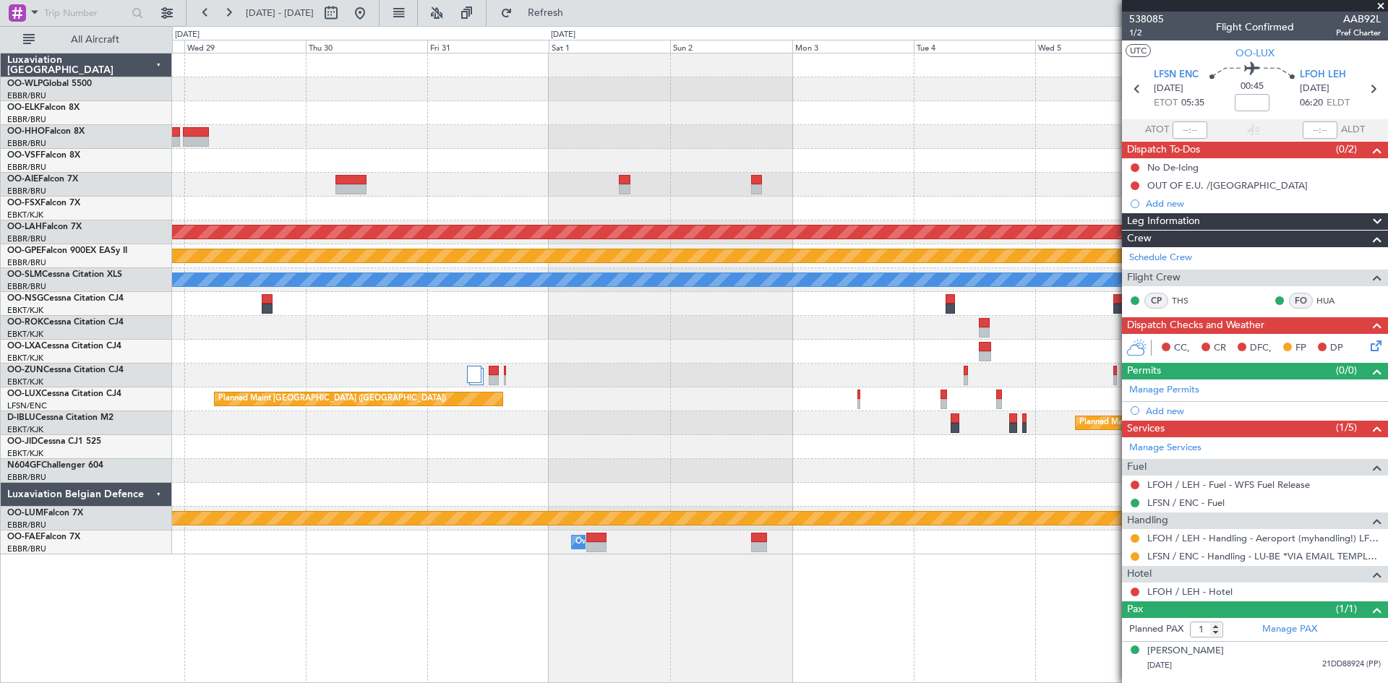
click at [867, 497] on div "Planned Maint Alton-st Louis (St Louis Regl) Planned Maint Nurnberg No Crew Bru…" at bounding box center [779, 303] width 1215 height 501
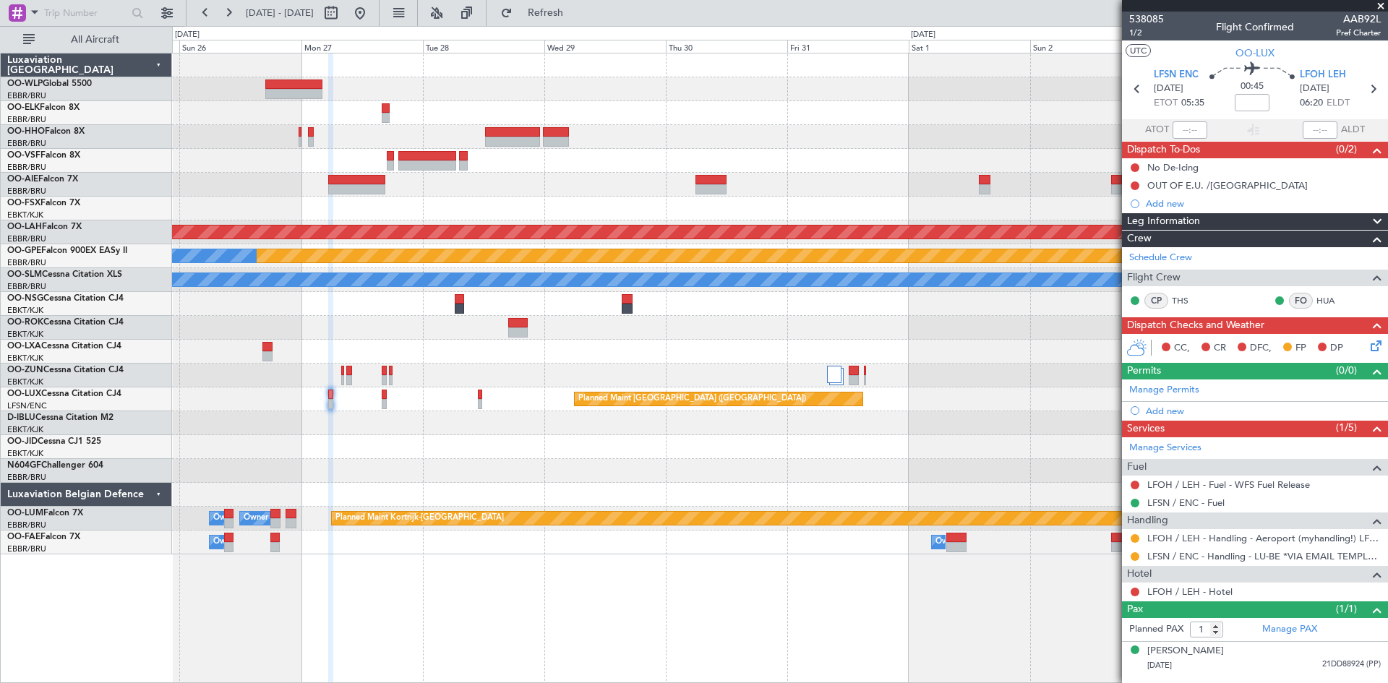
click at [730, 492] on div "Planned Maint Alton-st Louis (St Louis Regl) Planned Maint Nurnberg No Crew Bru…" at bounding box center [779, 303] width 1215 height 501
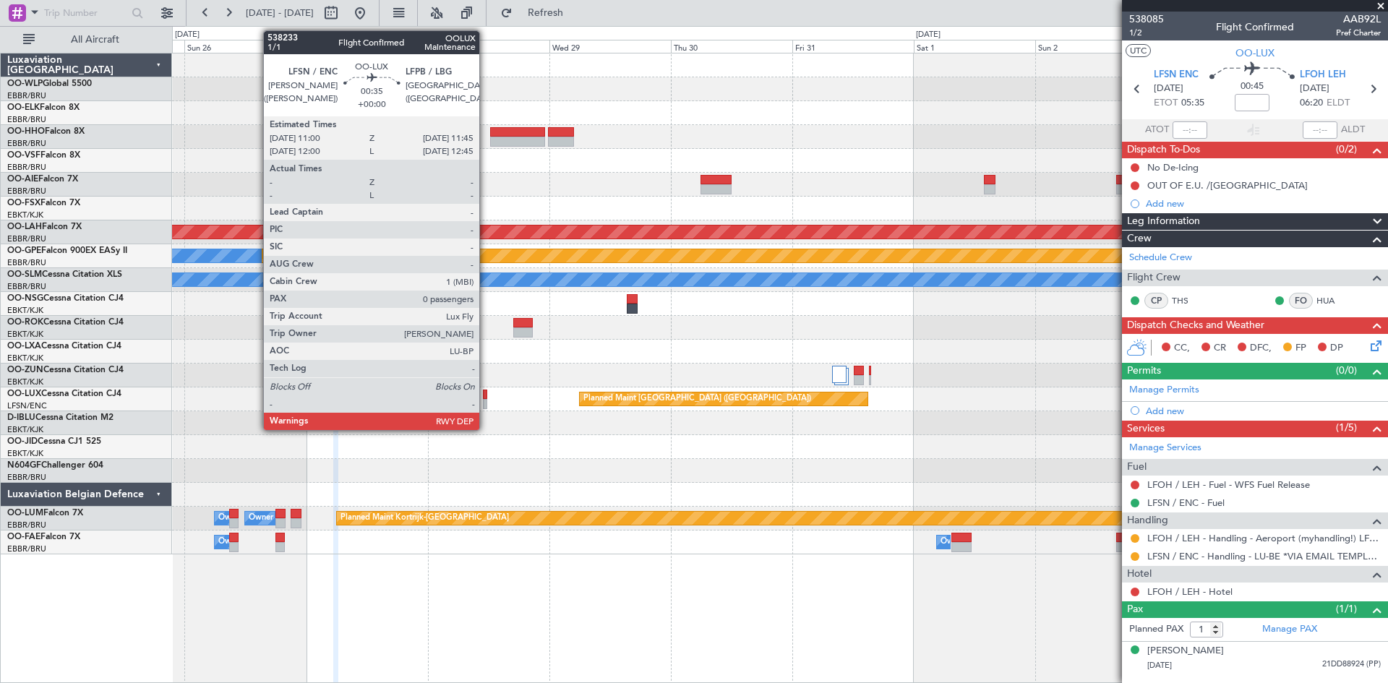
click at [486, 400] on div at bounding box center [485, 404] width 4 height 10
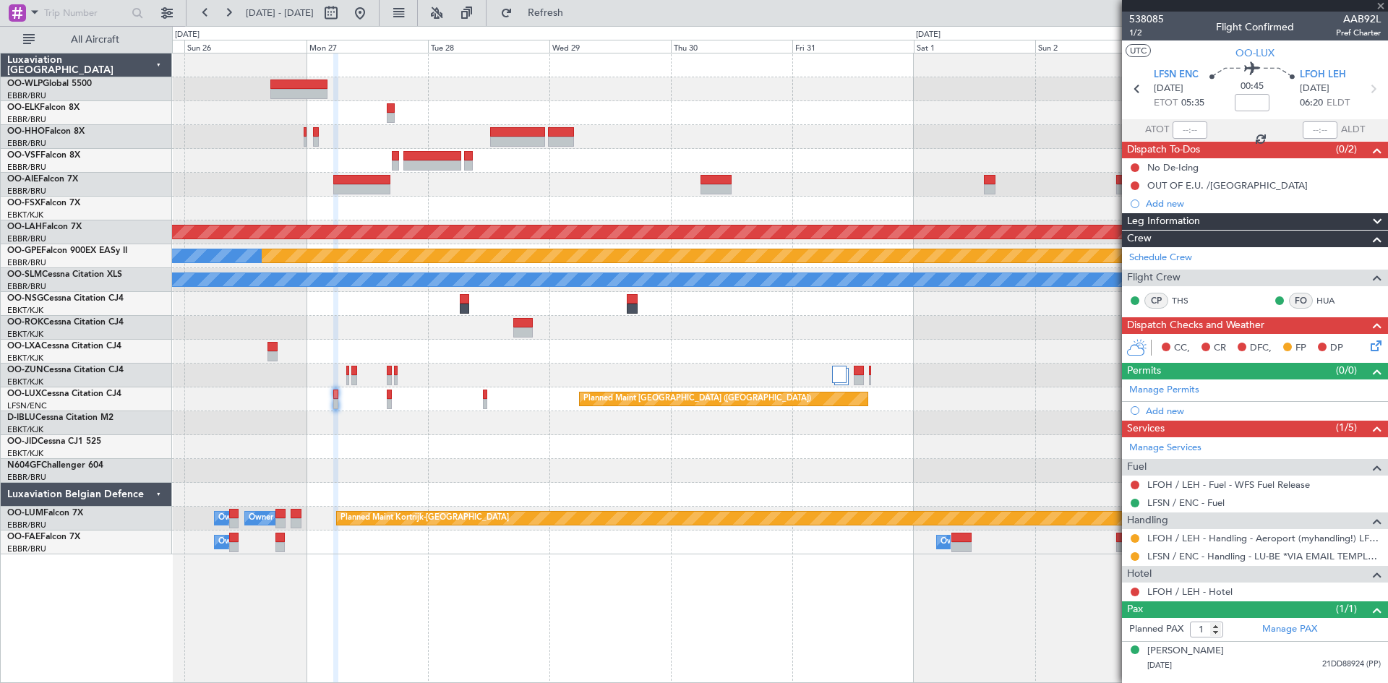
type input "0"
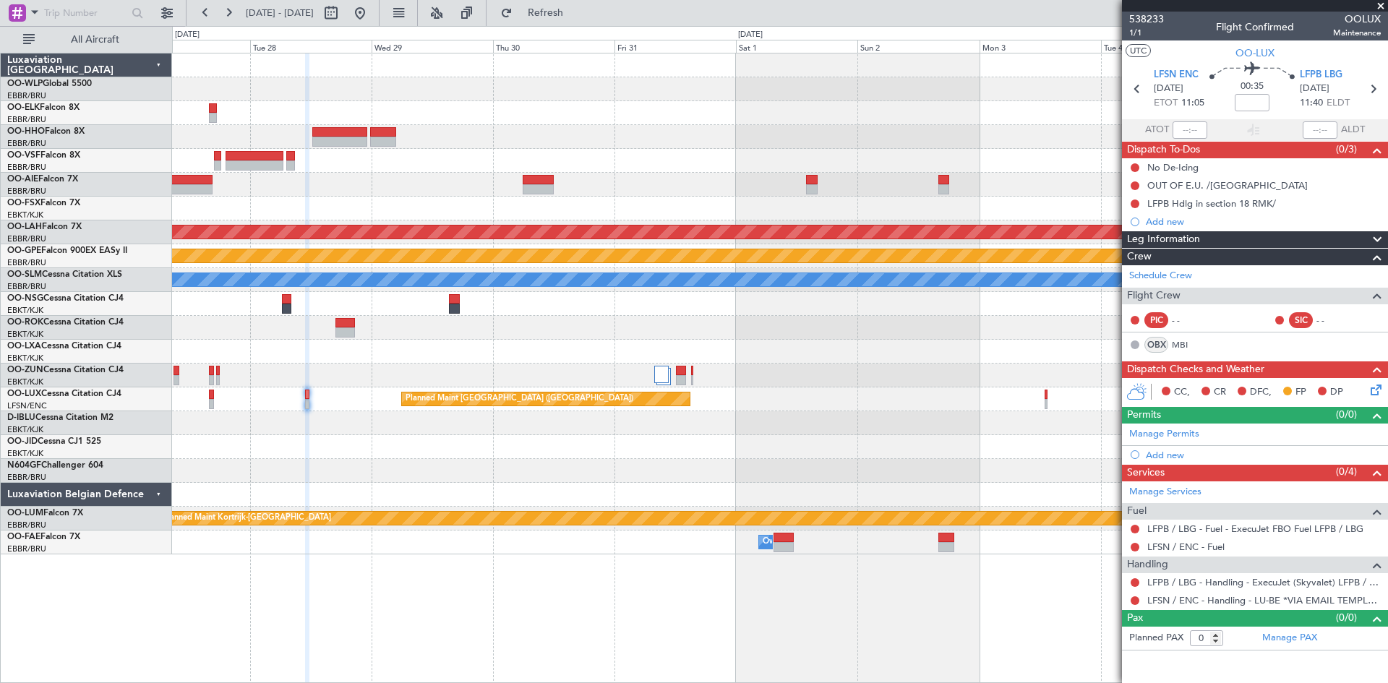
click at [761, 472] on div "Planned Maint Alton-st Louis (St Louis Regl) Planned Maint Nurnberg No Crew Bru…" at bounding box center [779, 303] width 1215 height 501
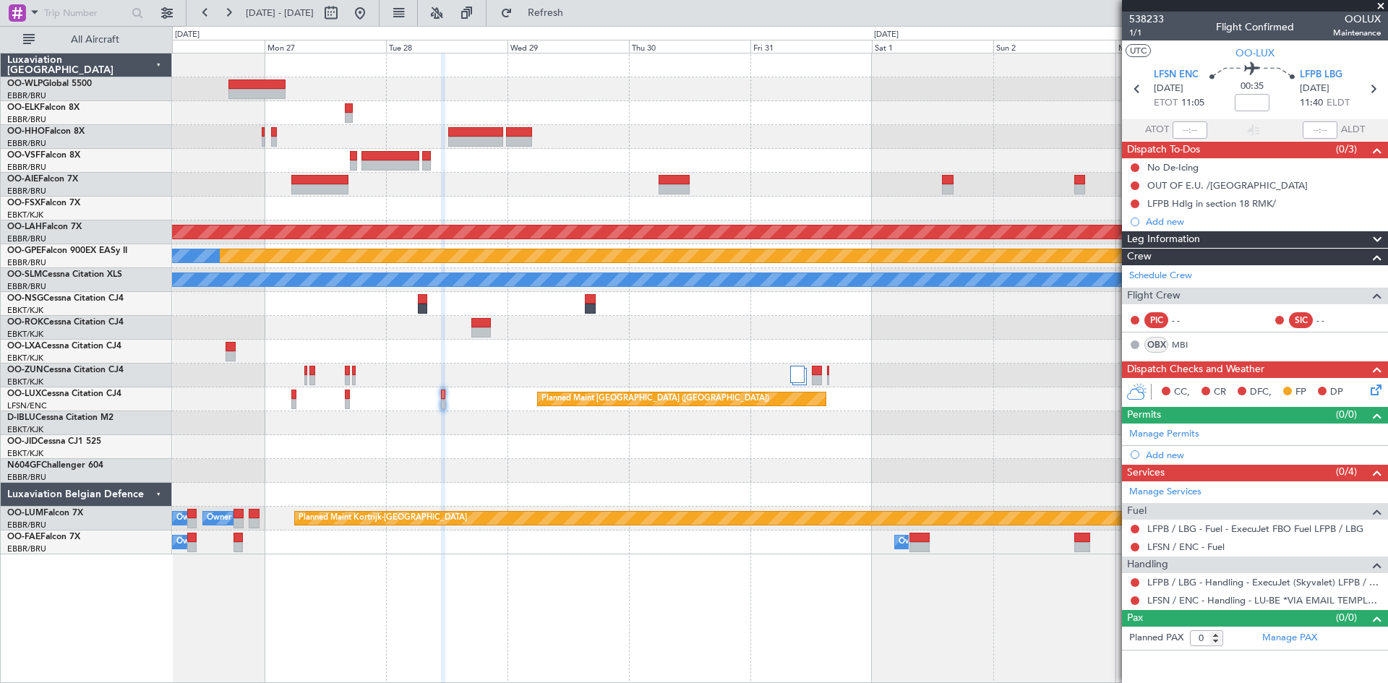
click at [608, 481] on div at bounding box center [779, 471] width 1215 height 24
click at [1238, 579] on link "LFPB / LBG - Handling - ExecuJet (Skyvalet) LFPB / LBG" at bounding box center [1264, 582] width 234 height 12
click at [1136, 545] on button at bounding box center [1135, 547] width 9 height 9
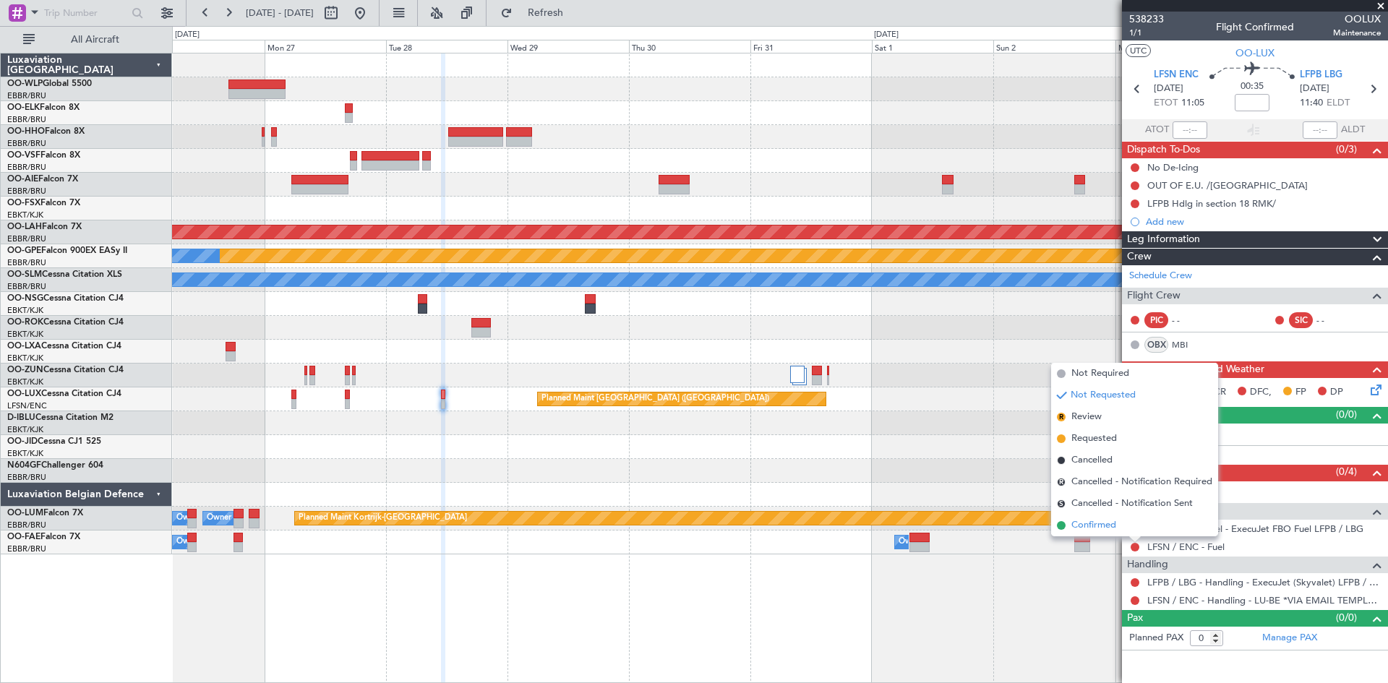
click at [1103, 520] on span "Confirmed" at bounding box center [1093, 525] width 45 height 14
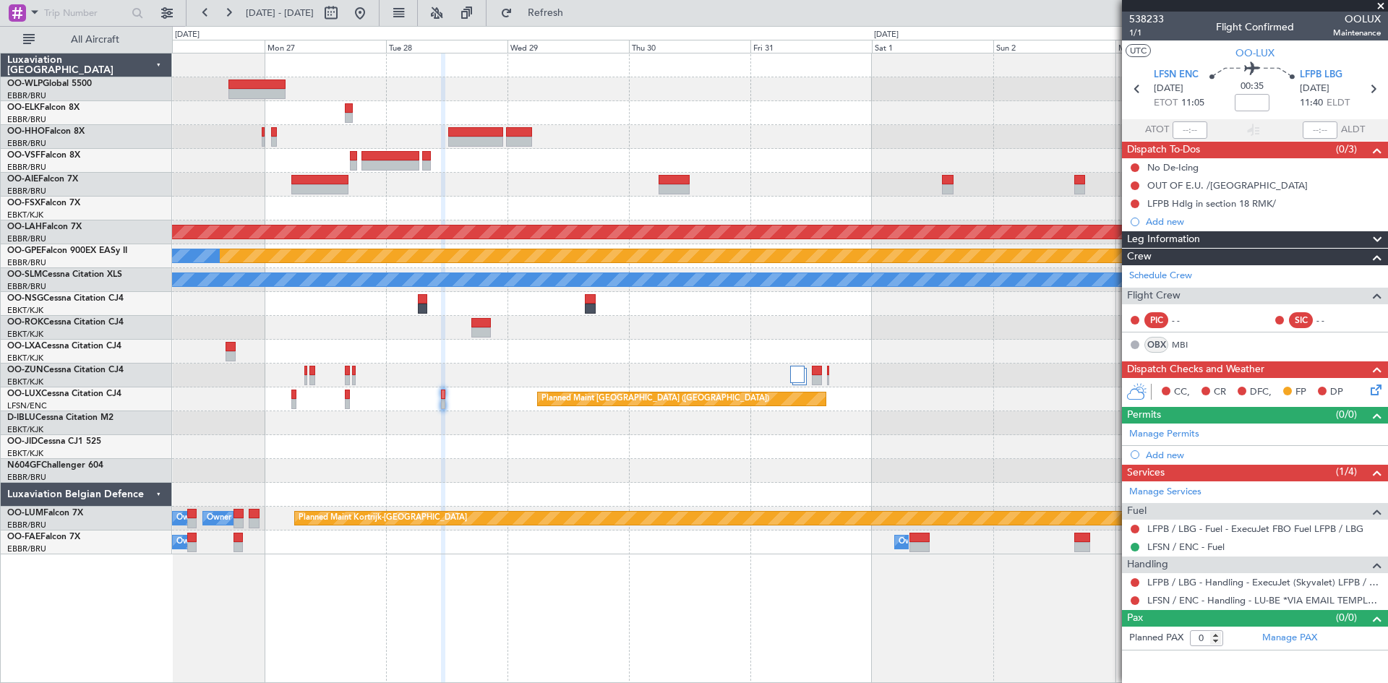
click at [625, 67] on div at bounding box center [779, 65] width 1215 height 24
click at [576, 12] on span "Refresh" at bounding box center [545, 13] width 61 height 10
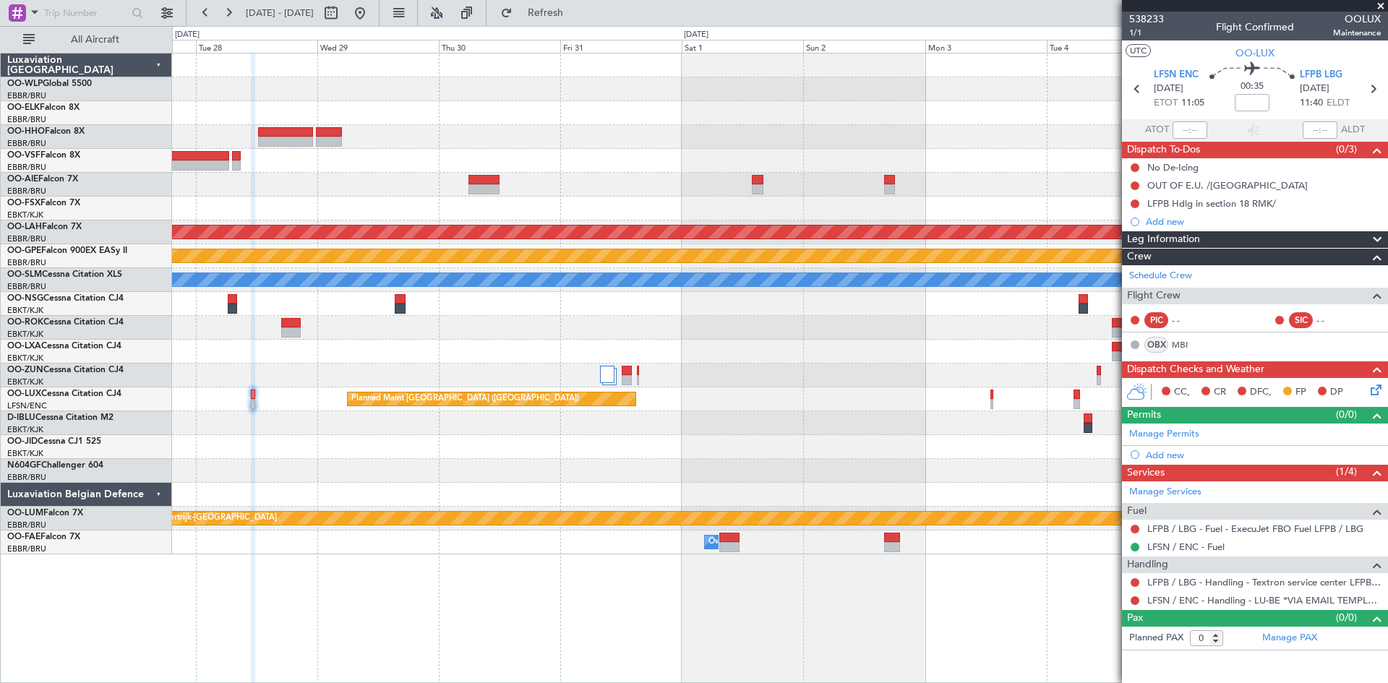
click at [578, 494] on div "Planned Maint Alton-st Louis (St Louis Regl) Planned Maint Nurnberg No Crew Bru…" at bounding box center [779, 303] width 1215 height 501
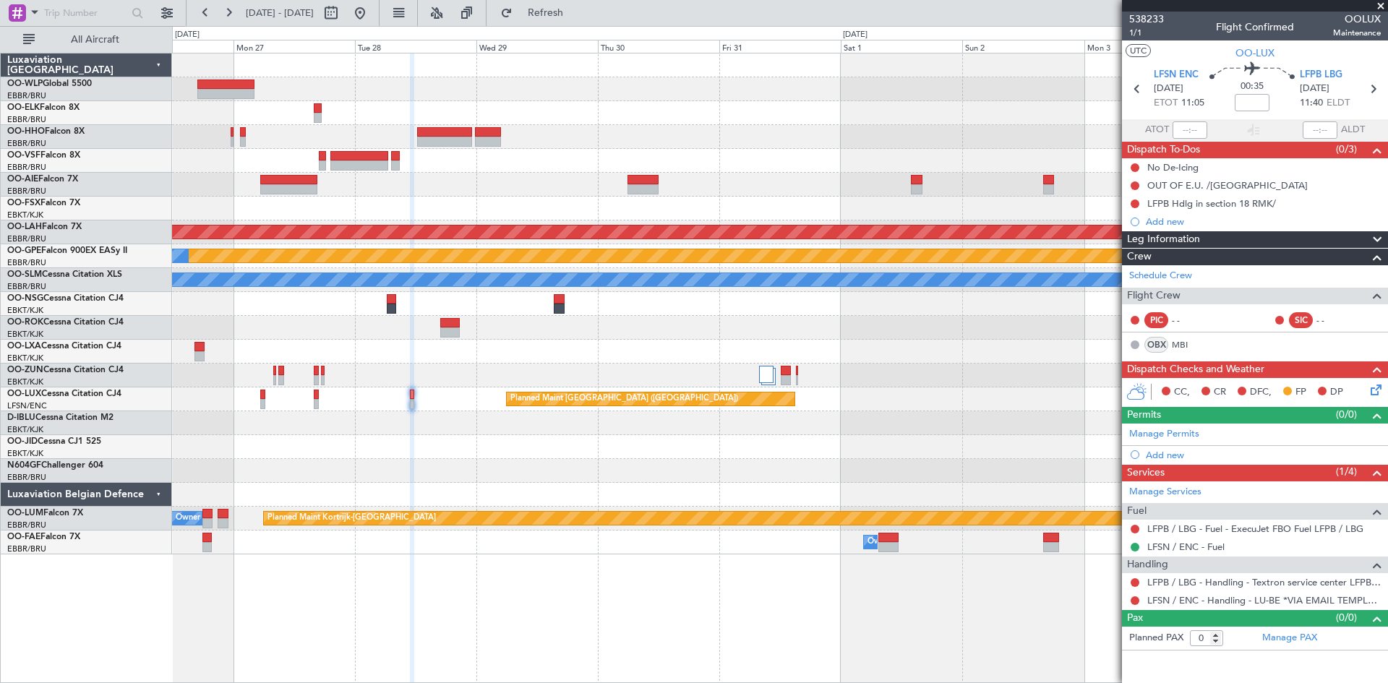
click at [785, 478] on div at bounding box center [779, 471] width 1215 height 24
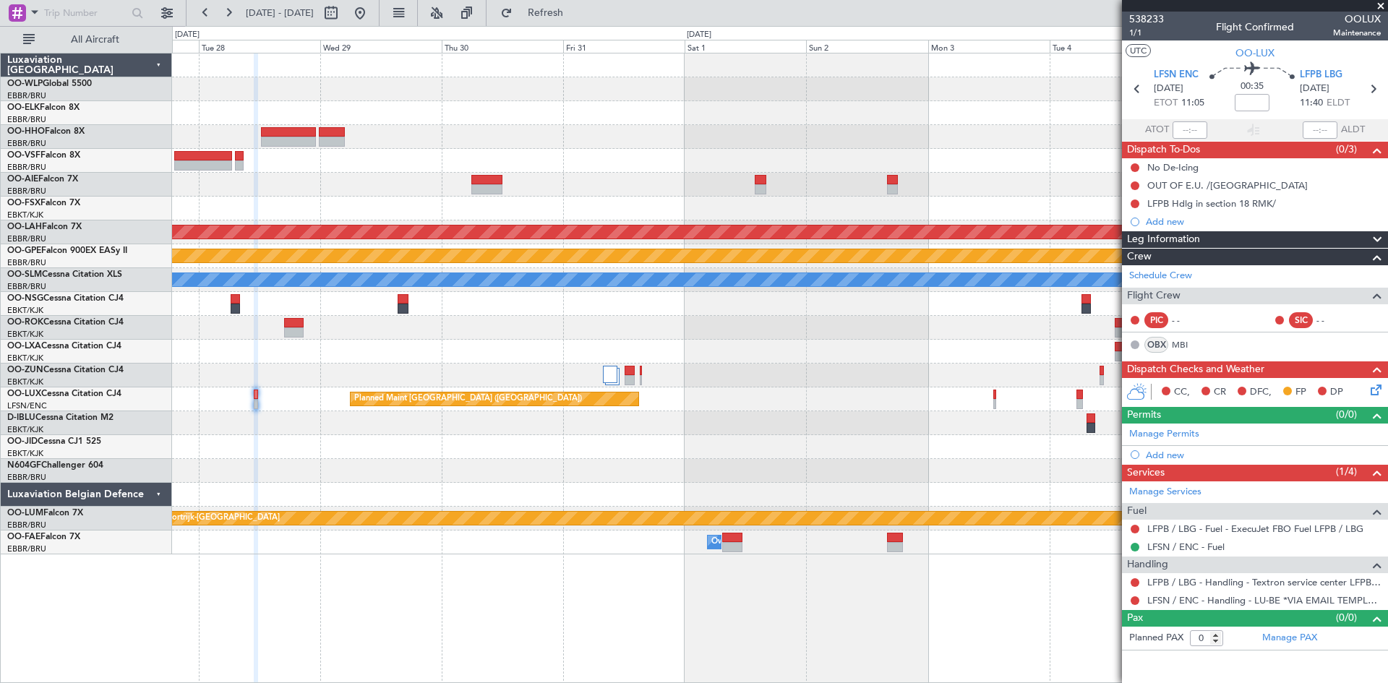
click at [794, 474] on div at bounding box center [779, 471] width 1215 height 24
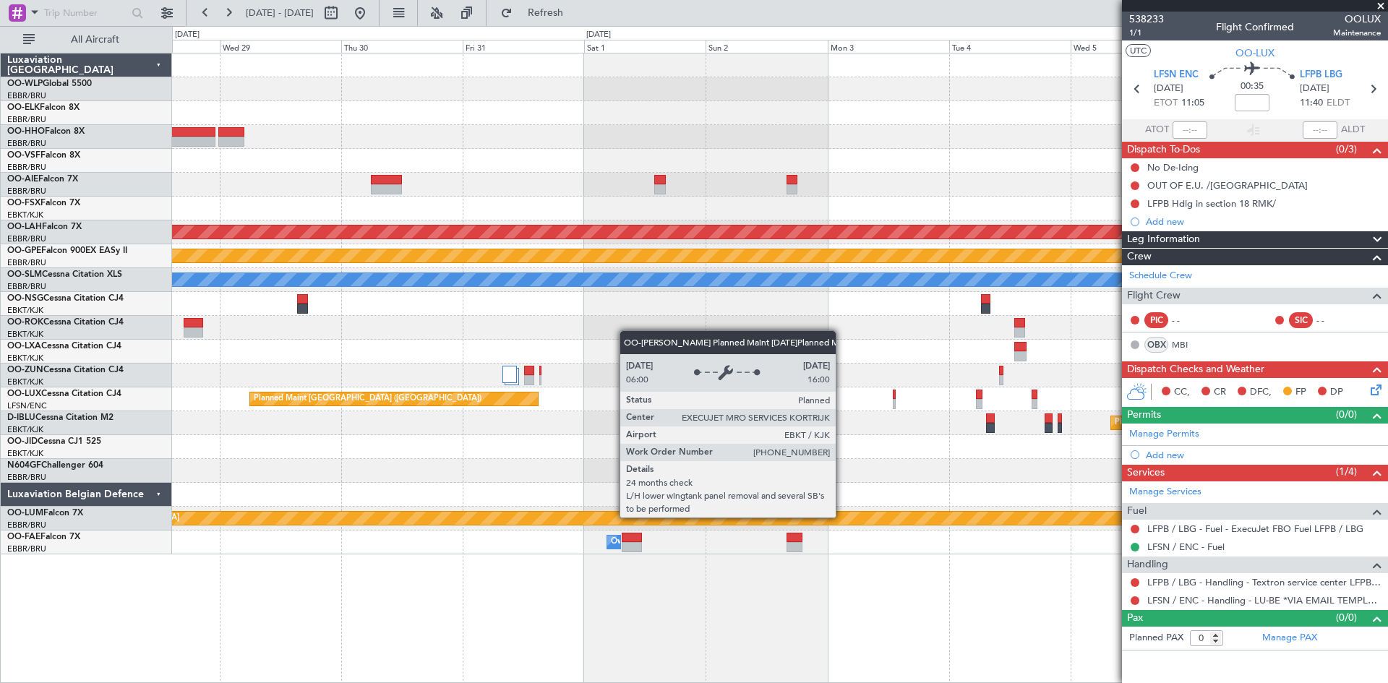
click at [713, 520] on div "Planned Maint Kortrijk-[GEOGRAPHIC_DATA]" at bounding box center [1304, 518] width 2595 height 13
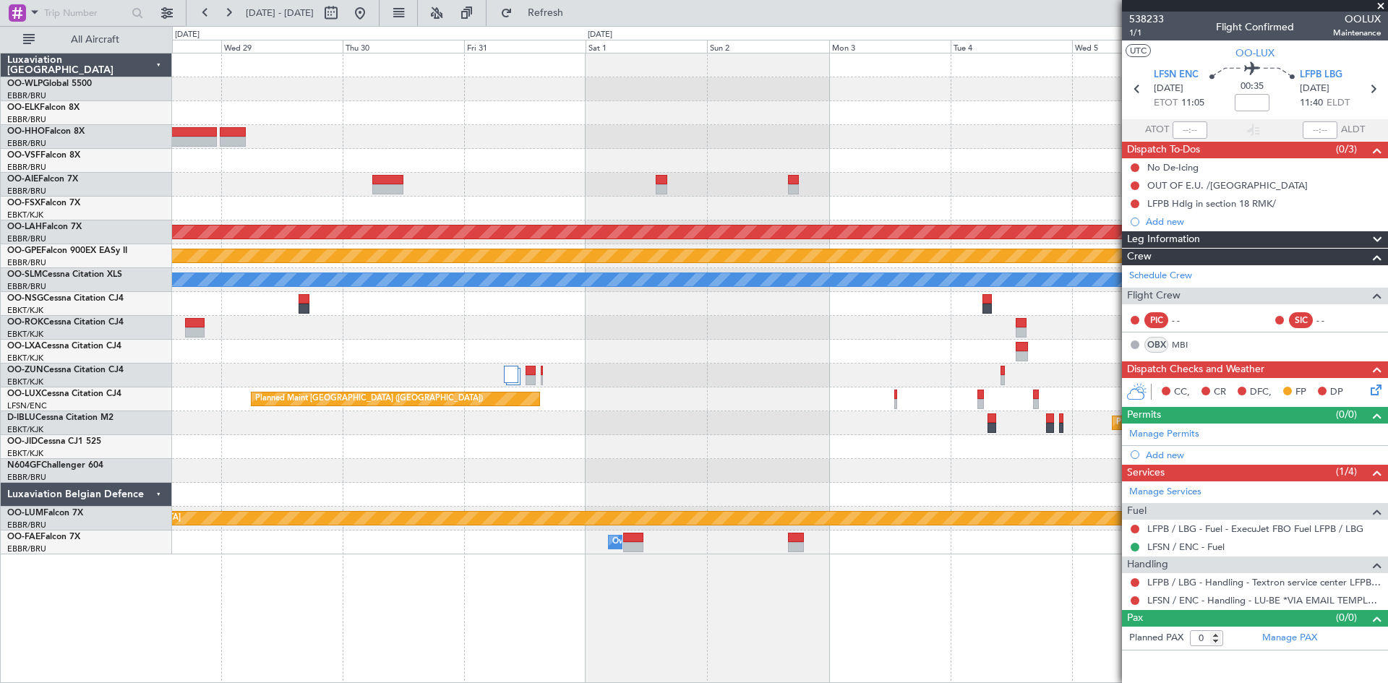
click at [826, 372] on div "Planned Maint Alton-st Louis (St Louis Regl) Planned Maint Nurnberg No Crew Bru…" at bounding box center [779, 303] width 1215 height 501
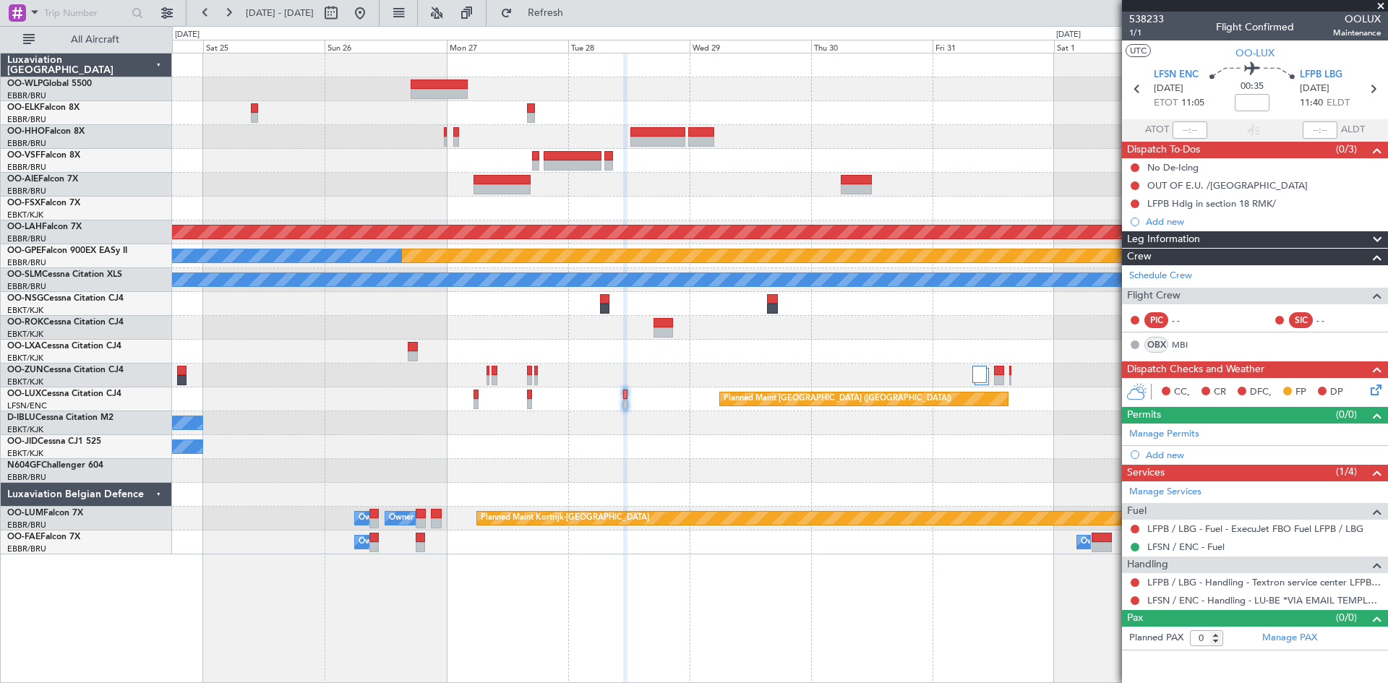
click at [933, 358] on div at bounding box center [779, 352] width 1215 height 24
click at [1186, 578] on link "LFPB / LBG - Handling - Textron service center LFPB / LBG" at bounding box center [1264, 582] width 234 height 12
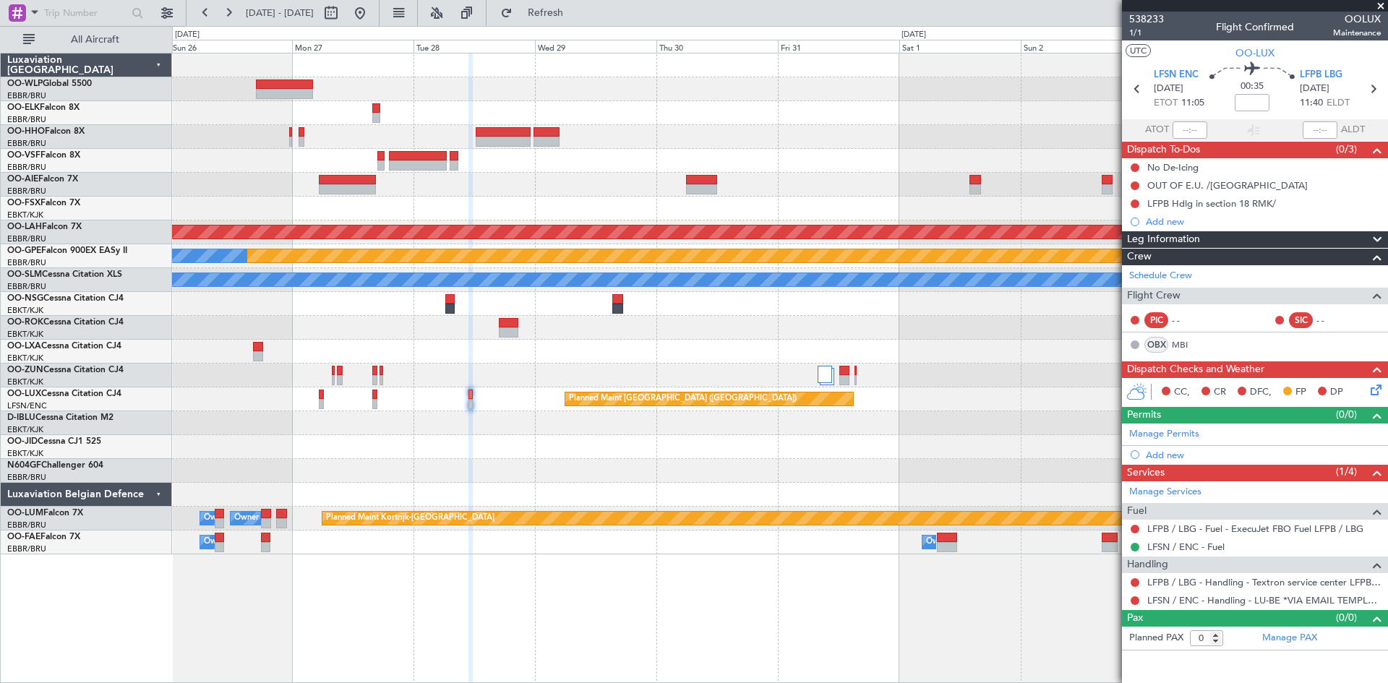
click at [427, 475] on div "Planned Maint Alton-st Louis (St Louis Regl) Planned Maint Nurnberg No Crew Bru…" at bounding box center [779, 303] width 1215 height 501
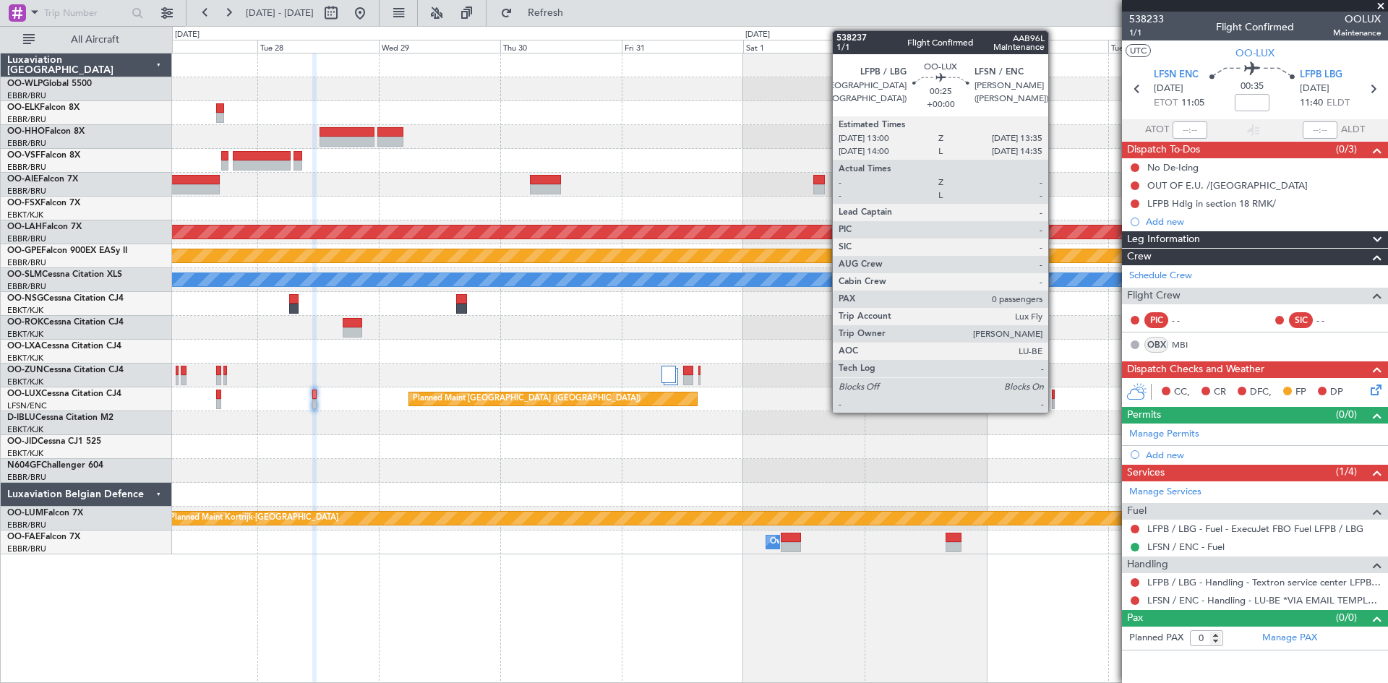
click at [1055, 400] on div at bounding box center [1054, 404] width 4 height 10
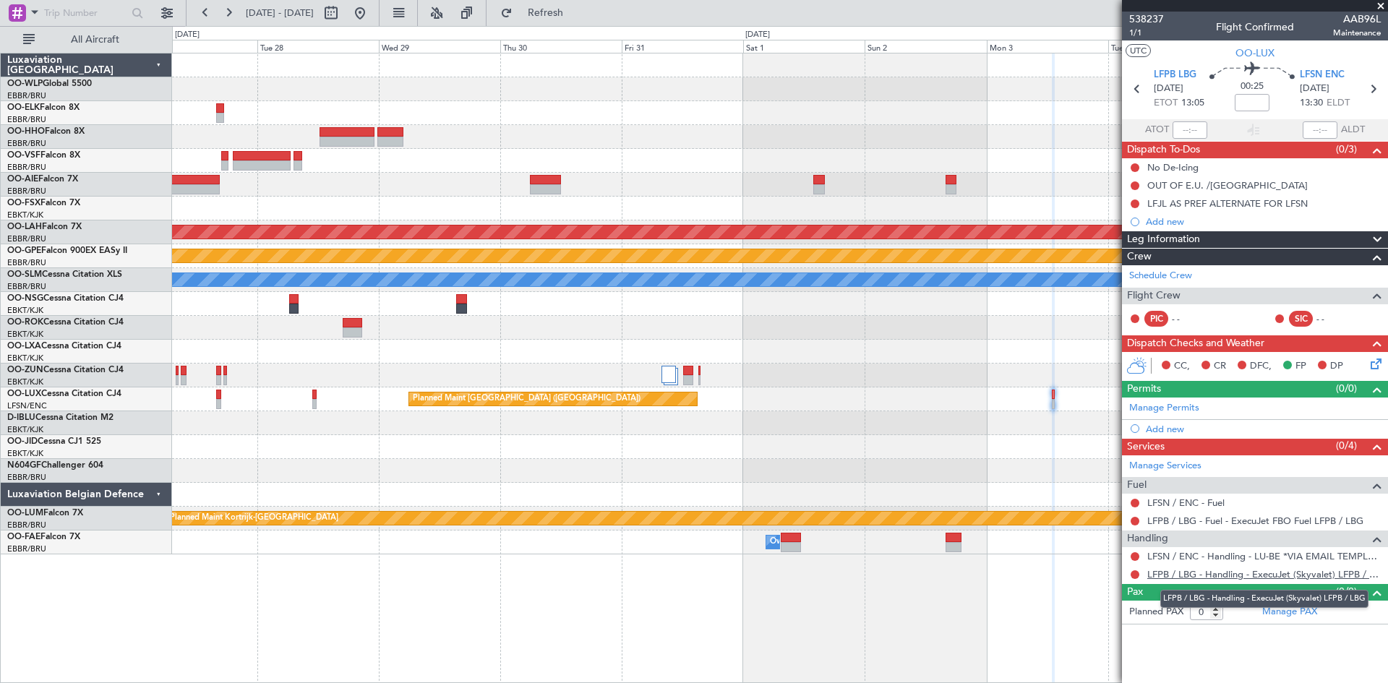
click at [1225, 573] on link "LFPB / LBG - Handling - ExecuJet (Skyvalet) LFPB / LBG" at bounding box center [1264, 574] width 234 height 12
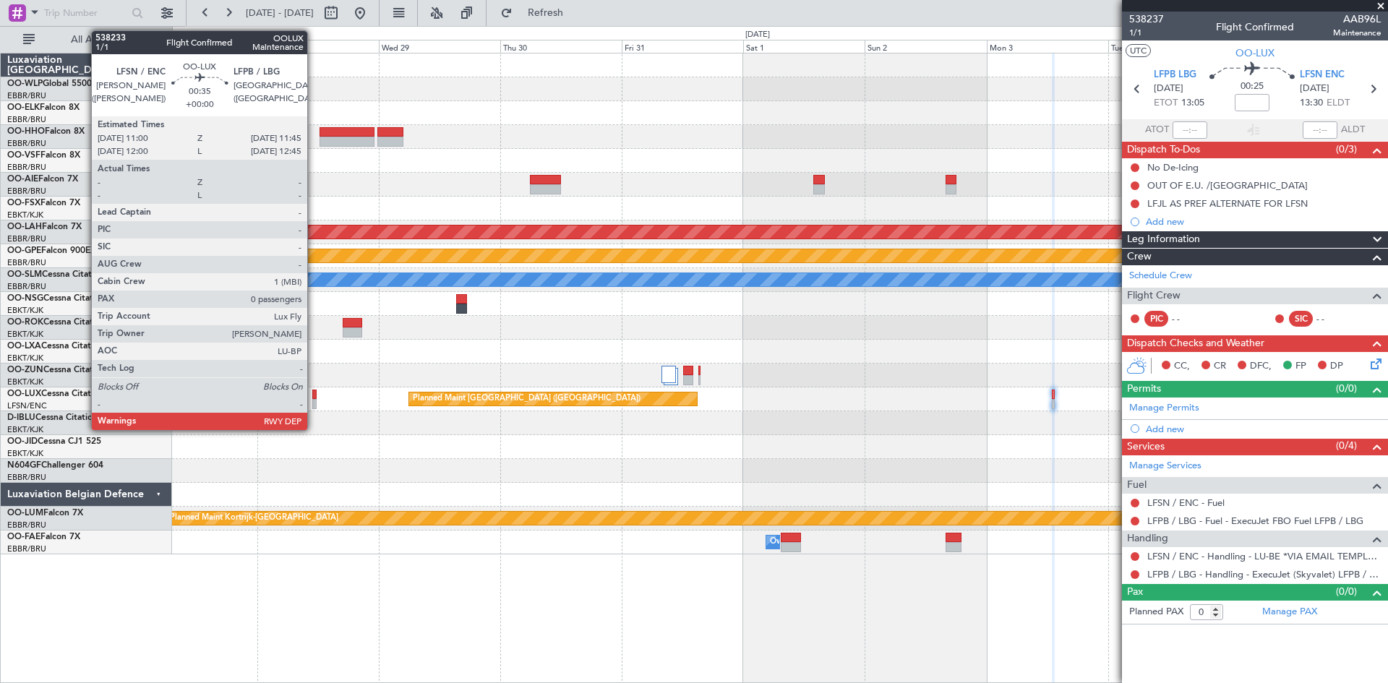
click at [312, 401] on div at bounding box center [314, 404] width 4 height 10
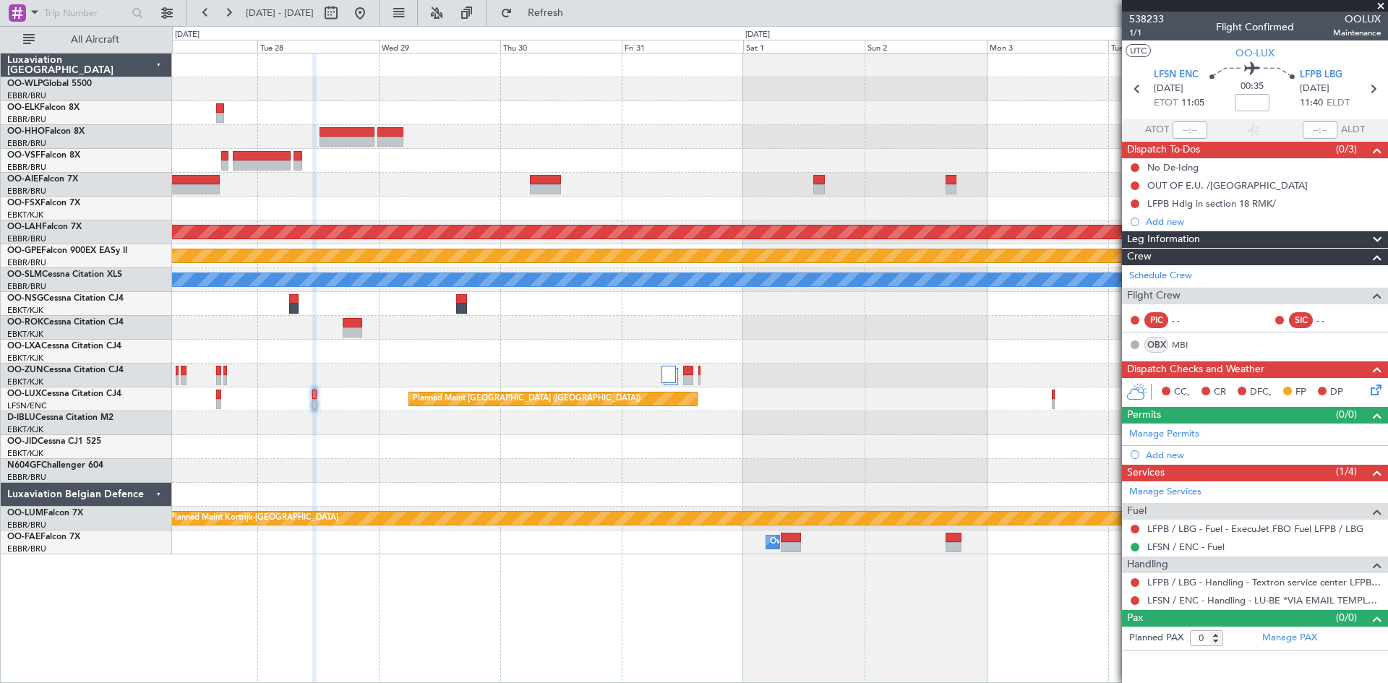
click at [763, 484] on div at bounding box center [779, 495] width 1215 height 24
click at [1371, 392] on icon at bounding box center [1374, 388] width 12 height 12
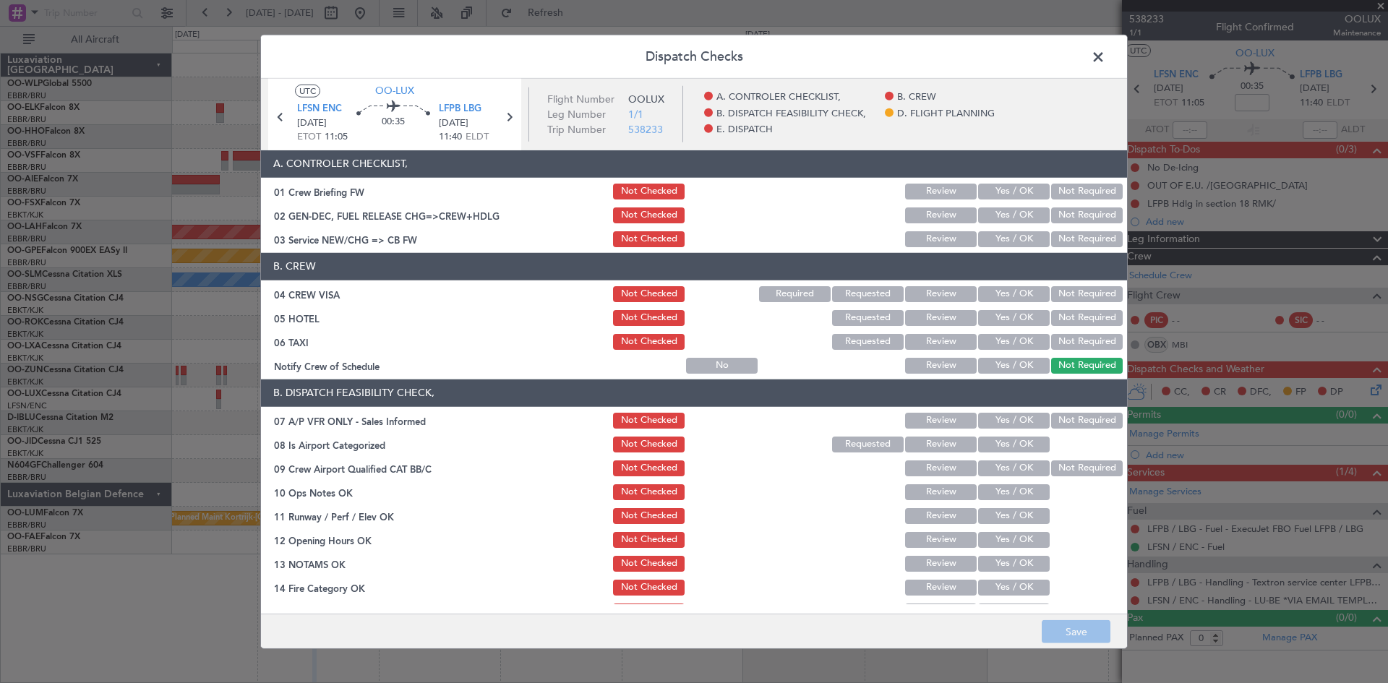
click at [1032, 242] on button "Yes / OK" at bounding box center [1014, 239] width 72 height 16
click at [1018, 283] on section "B. CREW 04 CREW VISA Not Checked Required Requested Review Yes / OK Not Require…" at bounding box center [694, 314] width 866 height 123
click at [1015, 290] on button "Yes / OK" at bounding box center [1014, 294] width 72 height 16
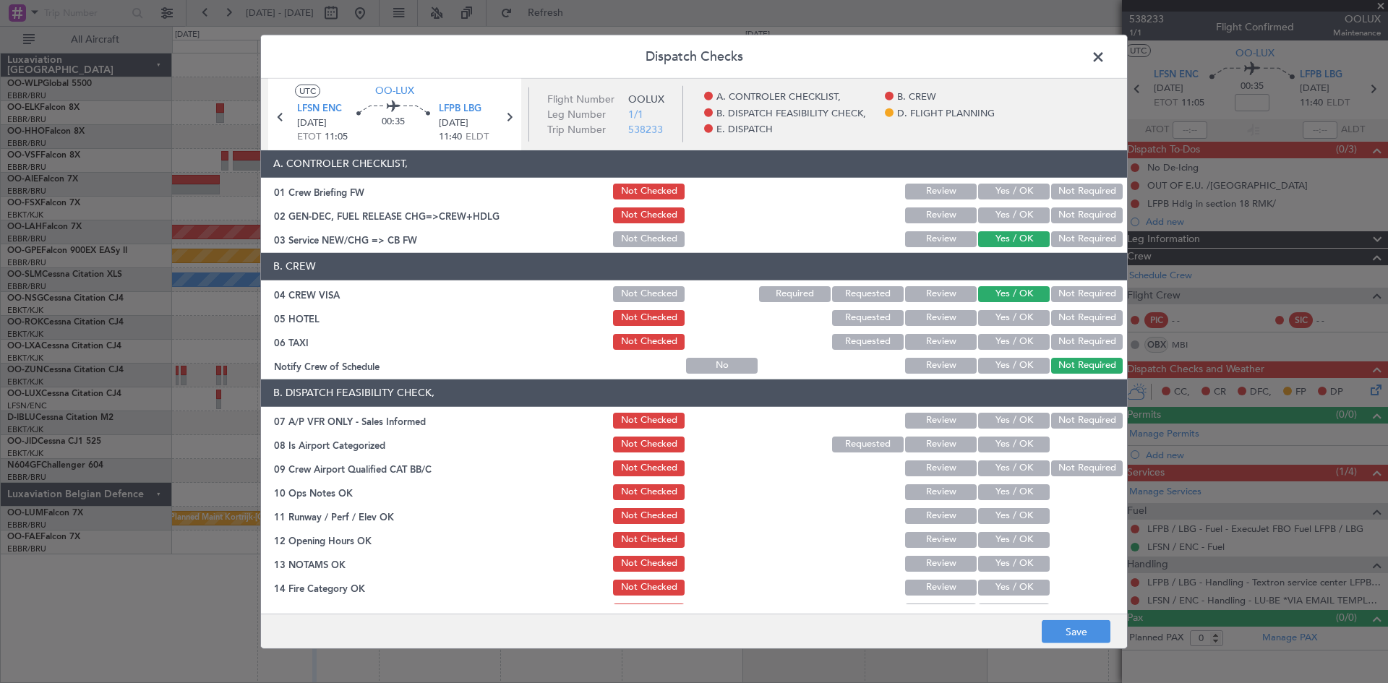
click at [1086, 321] on button "Not Required" at bounding box center [1087, 318] width 72 height 16
click at [1074, 337] on button "Not Required" at bounding box center [1087, 342] width 72 height 16
click at [1057, 413] on div "Not Required" at bounding box center [1085, 421] width 73 height 20
click at [1039, 432] on section "B. DISPATCH FEASIBILITY CHECK, 07 A/P VFR ONLY - Sales Informed Not Checked Rev…" at bounding box center [694, 537] width 866 height 314
click at [1051, 419] on button "Not Required" at bounding box center [1087, 421] width 72 height 16
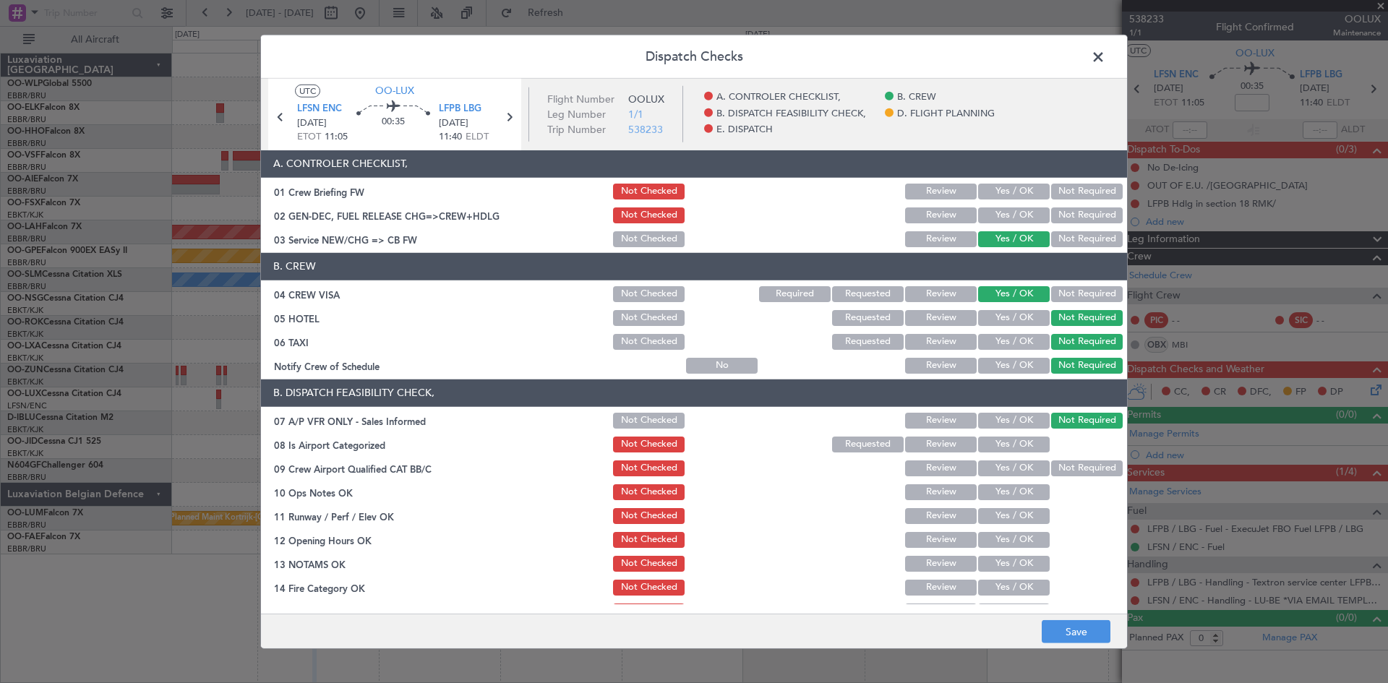
click at [1009, 440] on button "Yes / OK" at bounding box center [1014, 445] width 72 height 16
click at [1059, 458] on div "Not Required" at bounding box center [1085, 468] width 73 height 20
click at [1051, 468] on button "Not Required" at bounding box center [1087, 468] width 72 height 16
click at [999, 500] on button "Yes / OK" at bounding box center [1014, 492] width 72 height 16
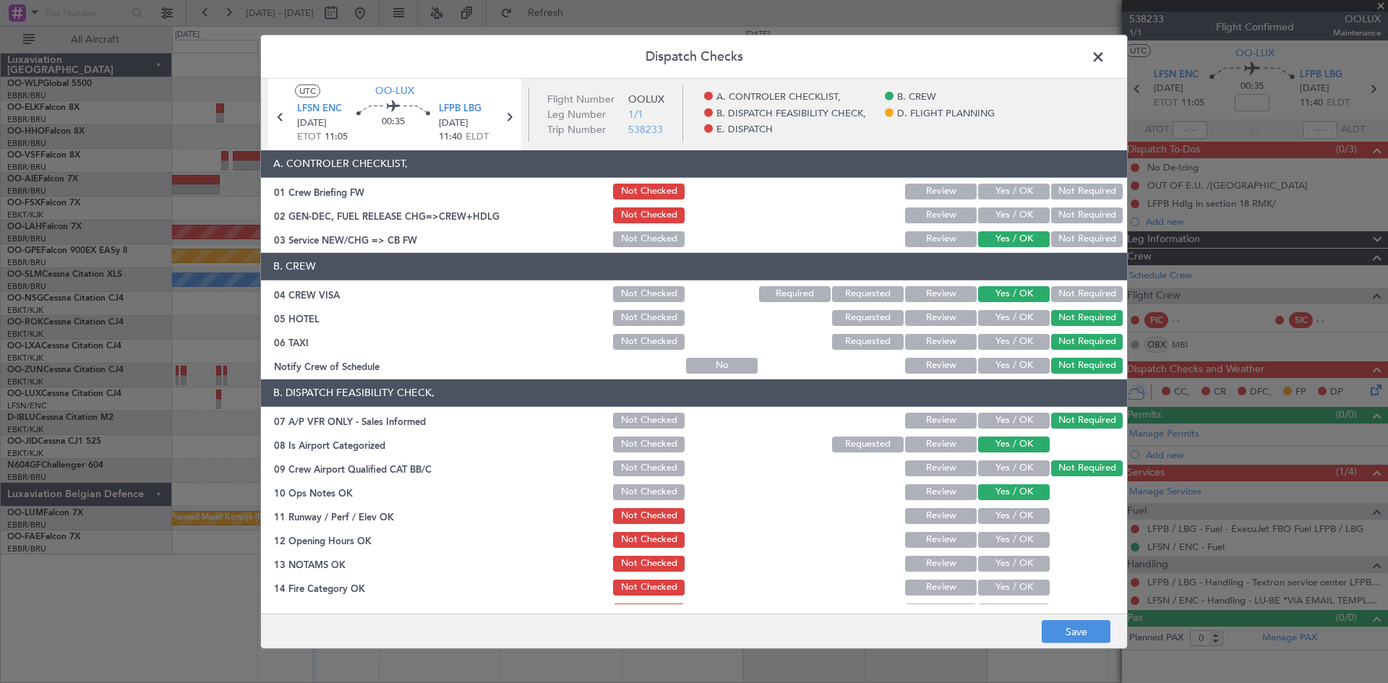
drag, startPoint x: 1003, startPoint y: 515, endPoint x: 1005, endPoint y: 526, distance: 11.7
click at [1004, 515] on button "Yes / OK" at bounding box center [1014, 516] width 72 height 16
click at [1007, 538] on button "Yes / OK" at bounding box center [1014, 540] width 72 height 16
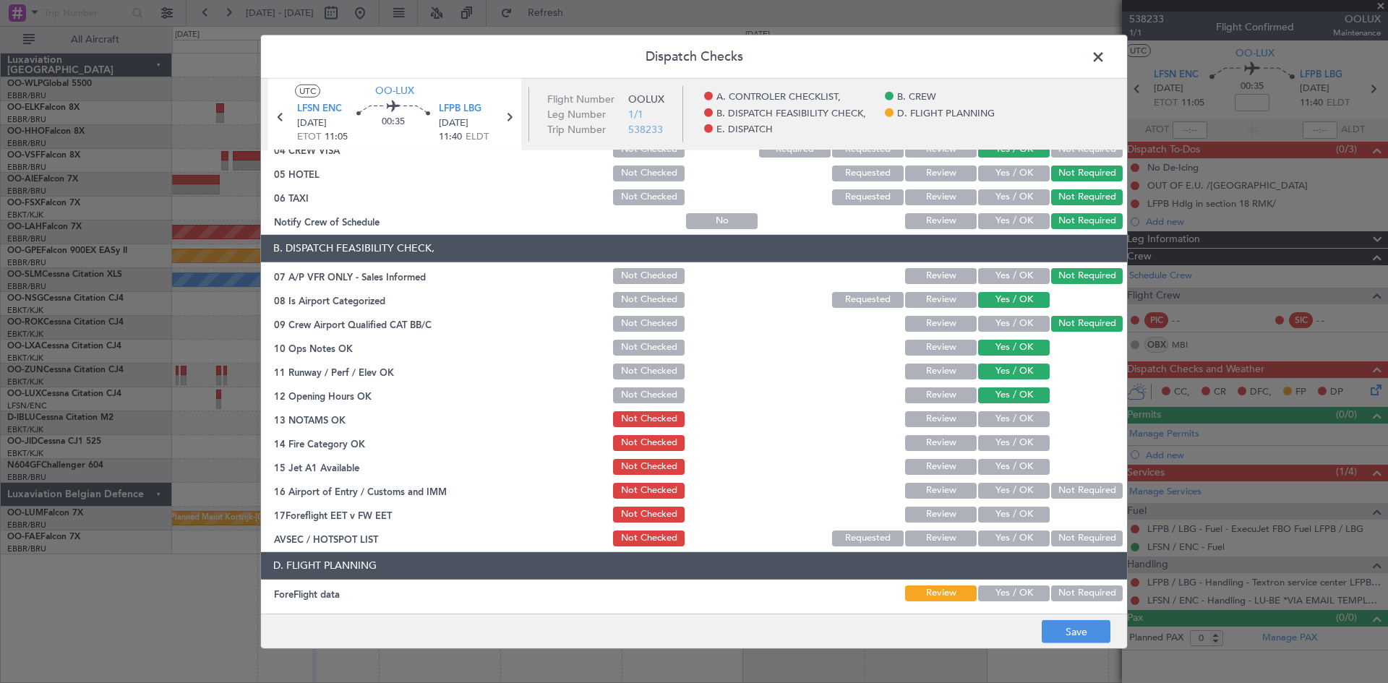
click at [1002, 422] on button "Yes / OK" at bounding box center [1014, 419] width 72 height 16
click at [1002, 441] on button "Yes / OK" at bounding box center [1014, 443] width 72 height 16
click at [1011, 460] on button "Yes / OK" at bounding box center [1014, 467] width 72 height 16
click at [1087, 488] on button "Not Required" at bounding box center [1087, 491] width 72 height 16
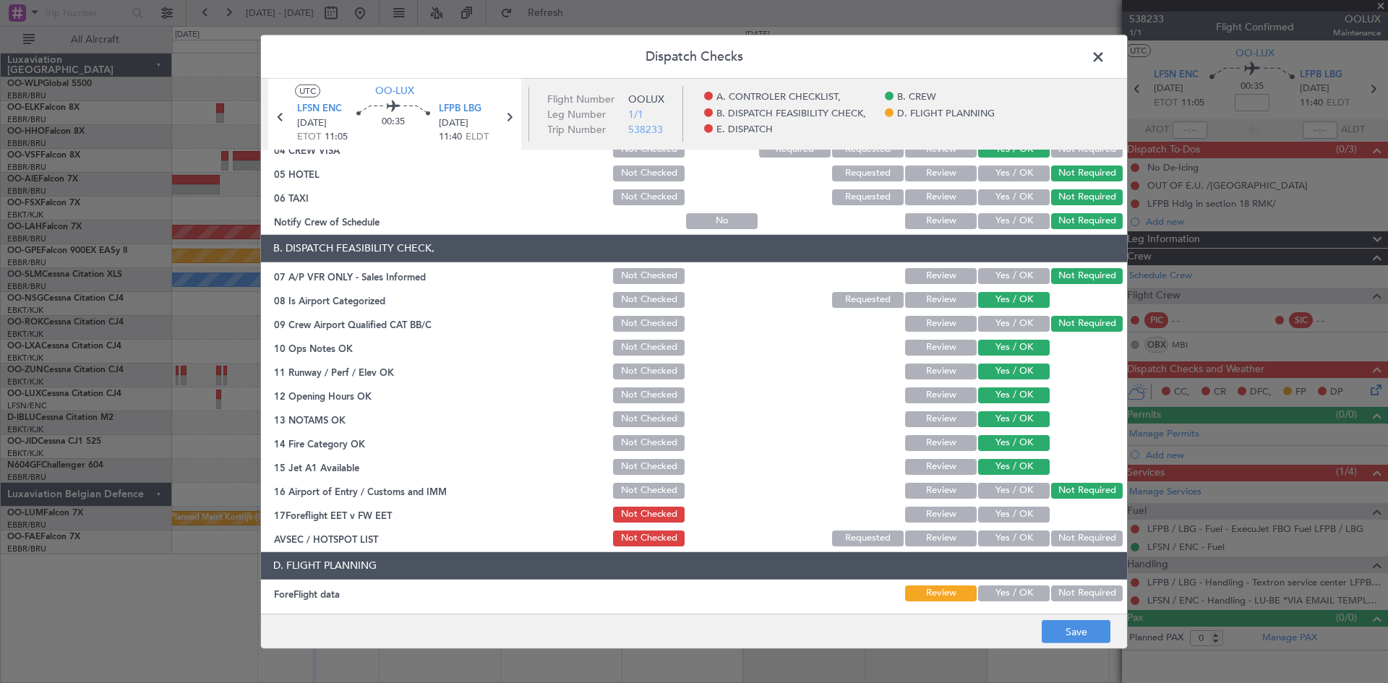
click at [915, 505] on div "Review" at bounding box center [939, 515] width 73 height 20
click at [922, 517] on button "Review" at bounding box center [941, 515] width 72 height 16
click at [1097, 531] on button "Not Required" at bounding box center [1087, 539] width 72 height 16
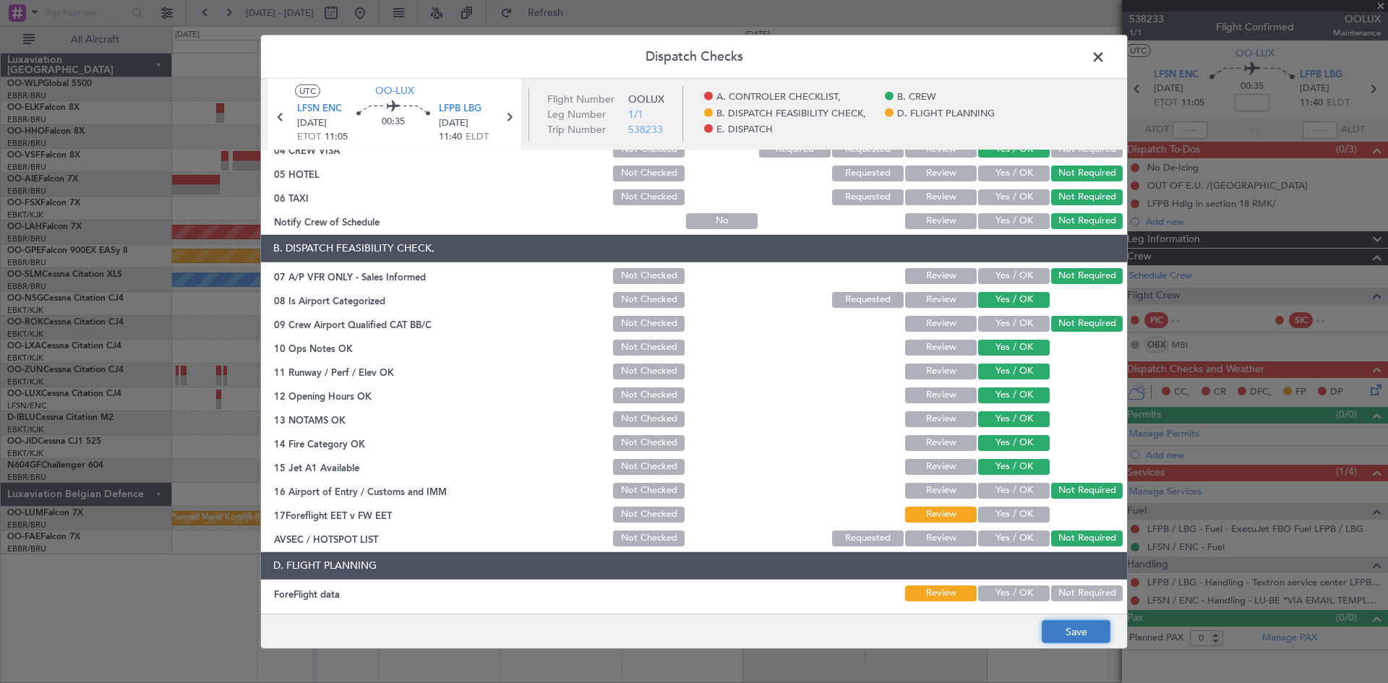
click at [1066, 638] on button "Save" at bounding box center [1076, 631] width 69 height 23
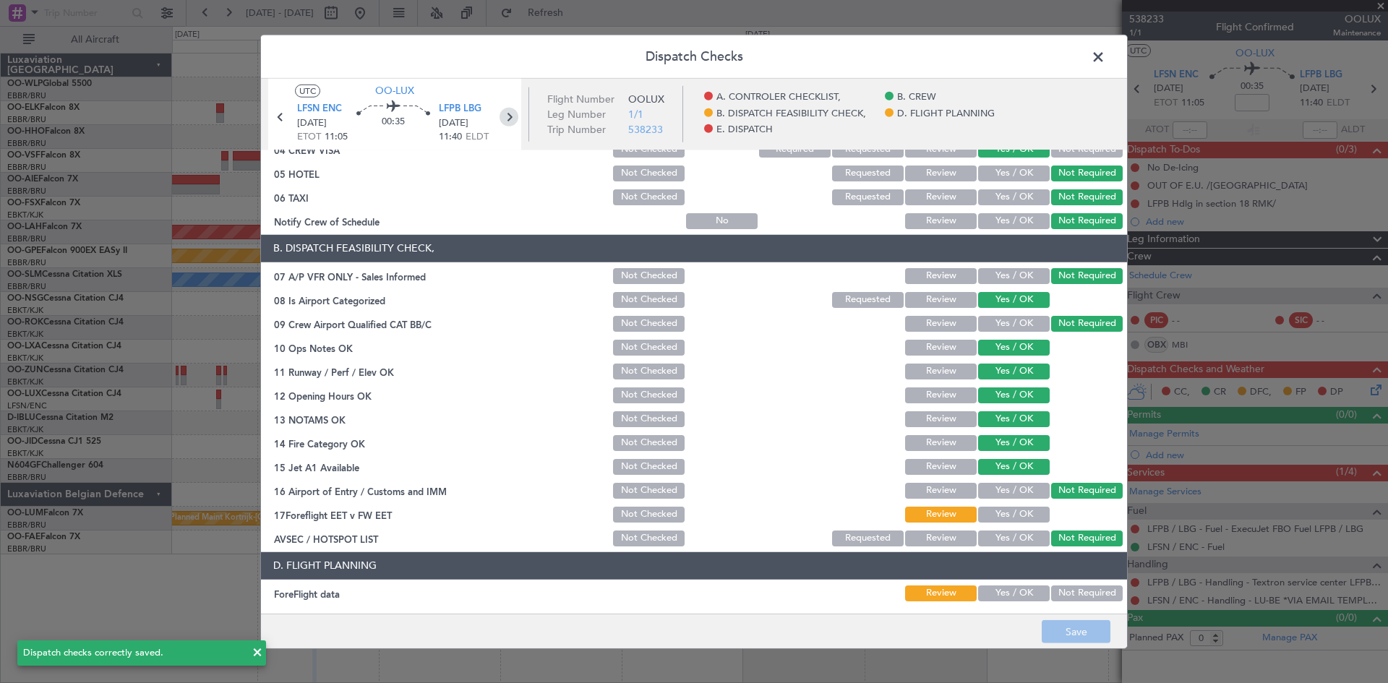
click at [511, 117] on icon at bounding box center [509, 116] width 19 height 19
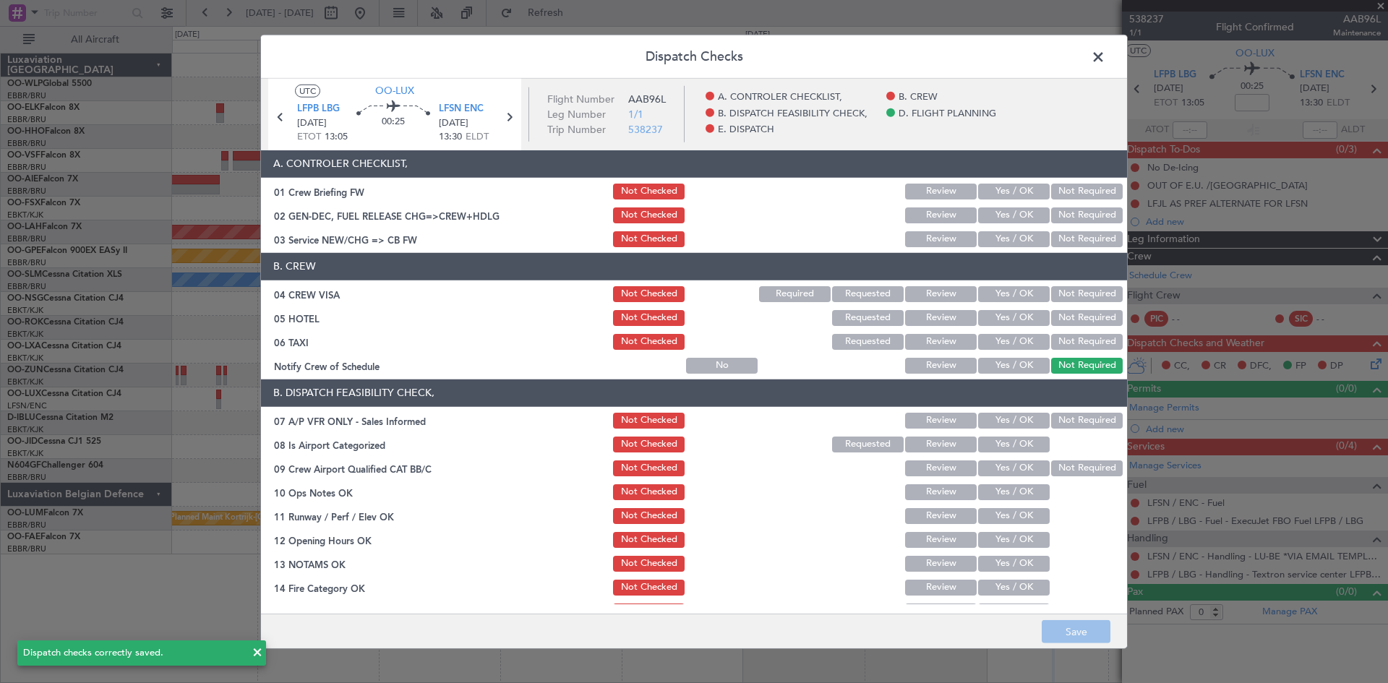
click at [1017, 299] on button "Yes / OK" at bounding box center [1014, 294] width 72 height 16
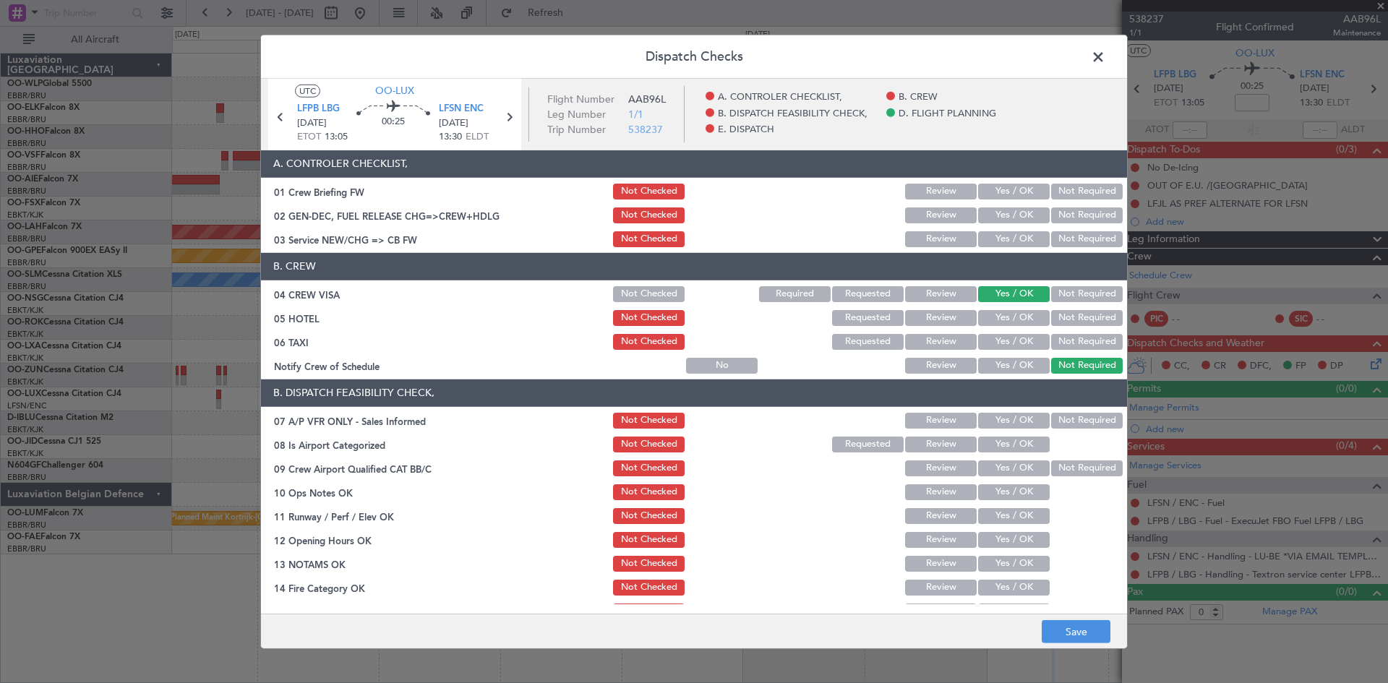
click at [1001, 229] on div "Yes / OK" at bounding box center [1012, 239] width 73 height 20
click at [1006, 249] on article "A. CONTROLER CHECKLIST, 01 Crew Briefing FW Not Checked Review Yes / OK Not Req…" at bounding box center [694, 377] width 866 height 455
click at [1011, 223] on button "Yes / OK" at bounding box center [1014, 215] width 72 height 16
click at [672, 208] on button "Not Checked" at bounding box center [649, 215] width 72 height 16
click at [999, 241] on button "Yes / OK" at bounding box center [1014, 239] width 72 height 16
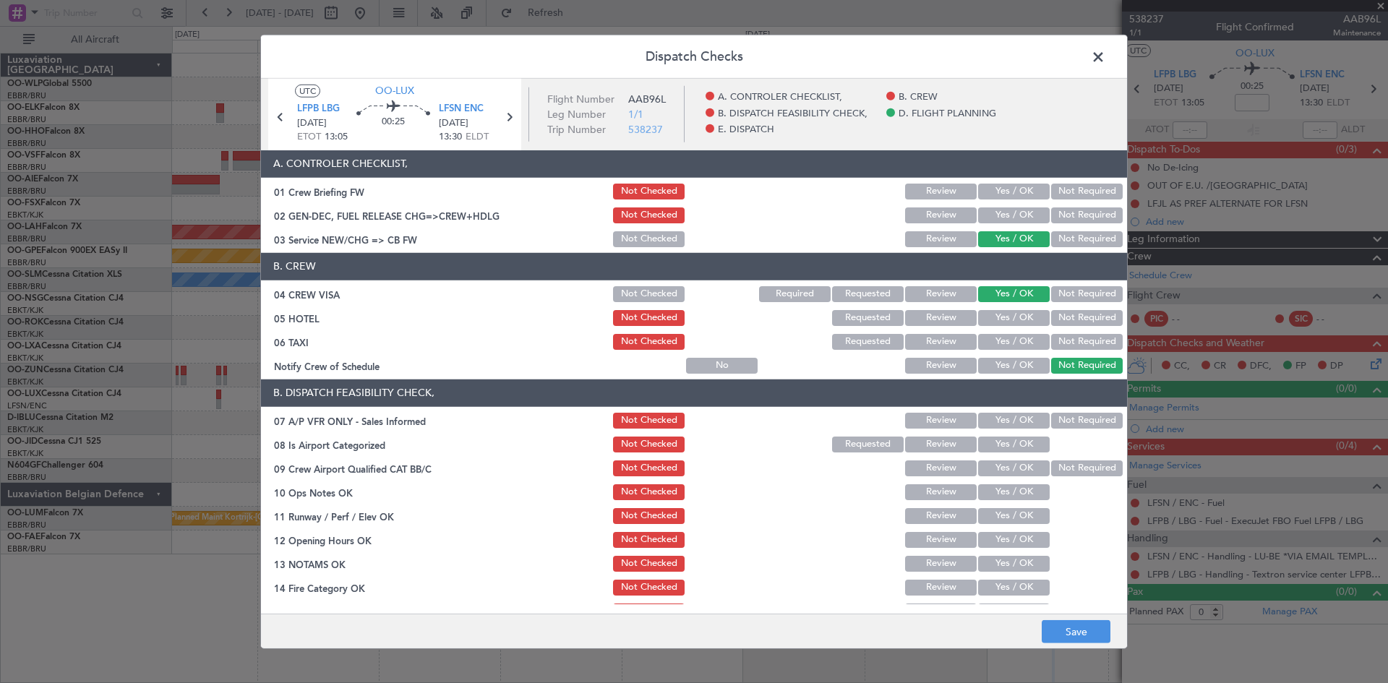
click at [1062, 312] on button "Not Required" at bounding box center [1087, 318] width 72 height 16
click at [1061, 330] on section "B. CREW 04 CREW VISA Not Checked Required Requested Review Yes / OK Not Require…" at bounding box center [694, 314] width 866 height 123
click at [1051, 346] on button "Not Required" at bounding box center [1087, 342] width 72 height 16
click at [1015, 372] on button "Yes / OK" at bounding box center [1014, 366] width 72 height 16
drag, startPoint x: 633, startPoint y: 338, endPoint x: 614, endPoint y: 312, distance: 32.0
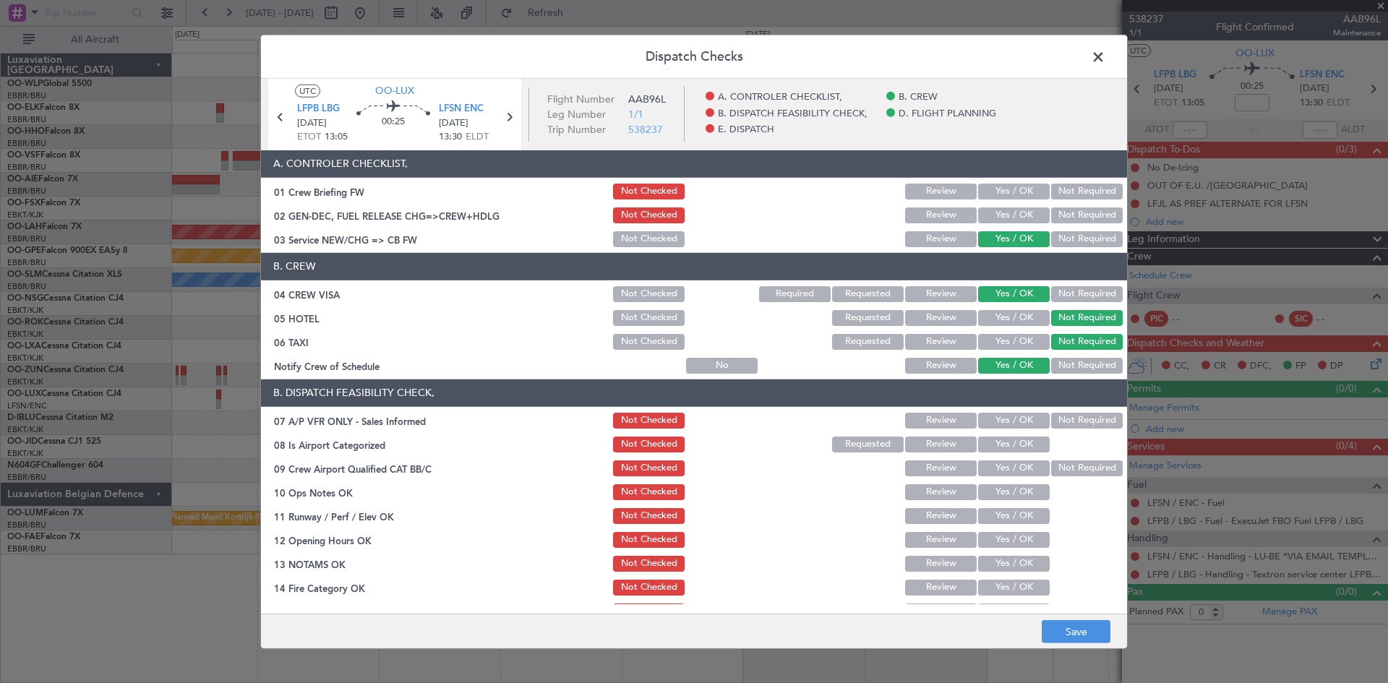
click at [634, 339] on button "Not Checked" at bounding box center [649, 342] width 72 height 16
click at [278, 120] on icon at bounding box center [280, 116] width 19 height 19
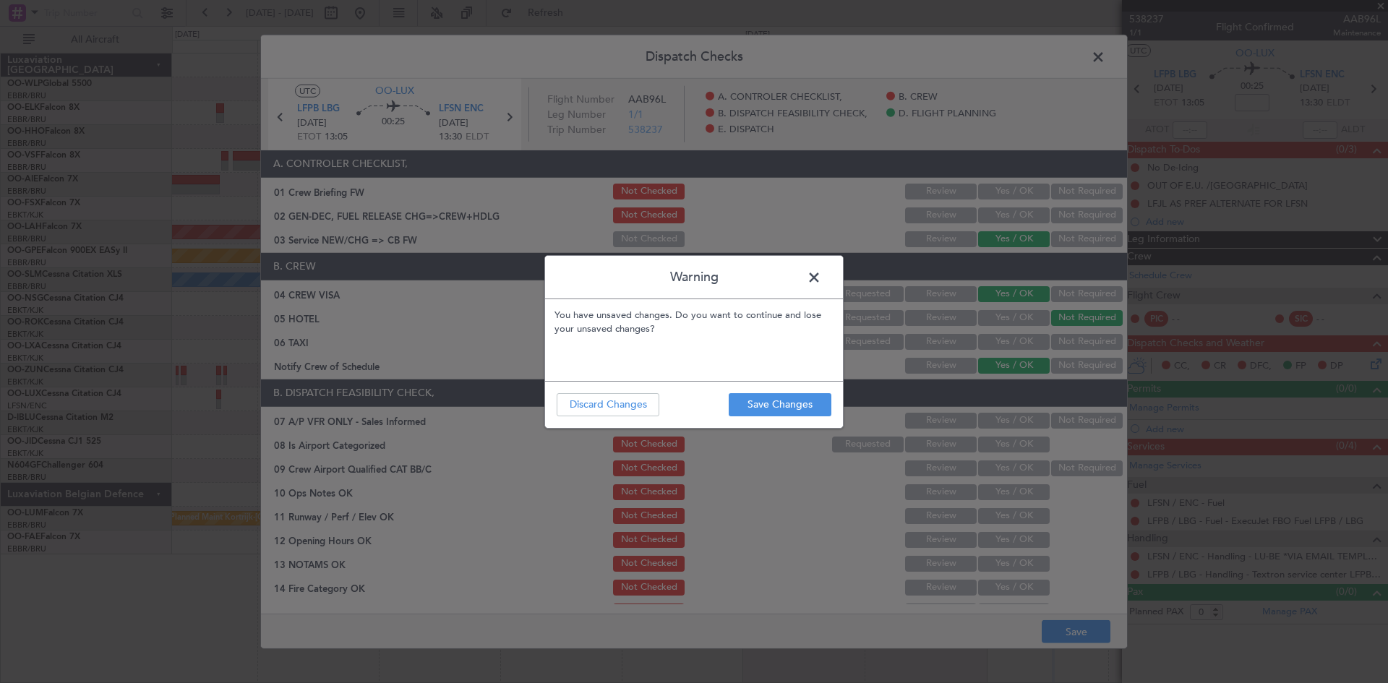
click at [821, 273] on span at bounding box center [821, 281] width 0 height 29
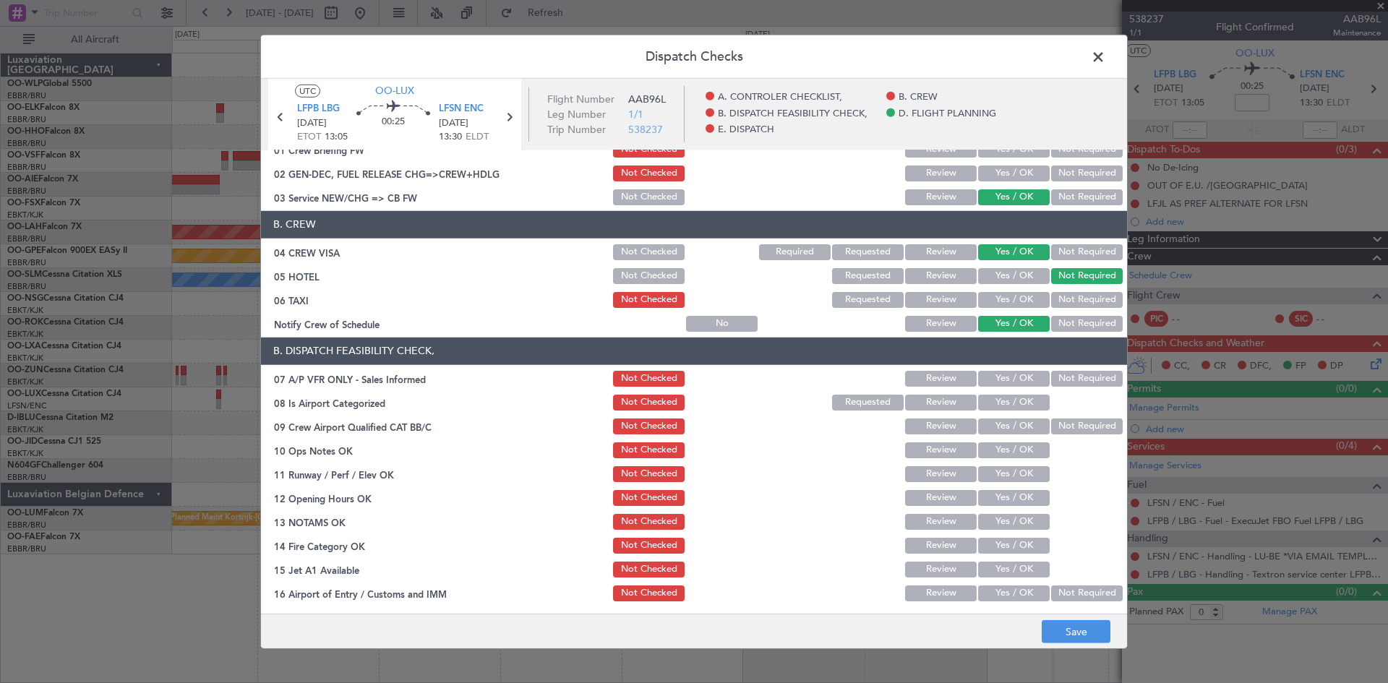
scroll to position [72, 0]
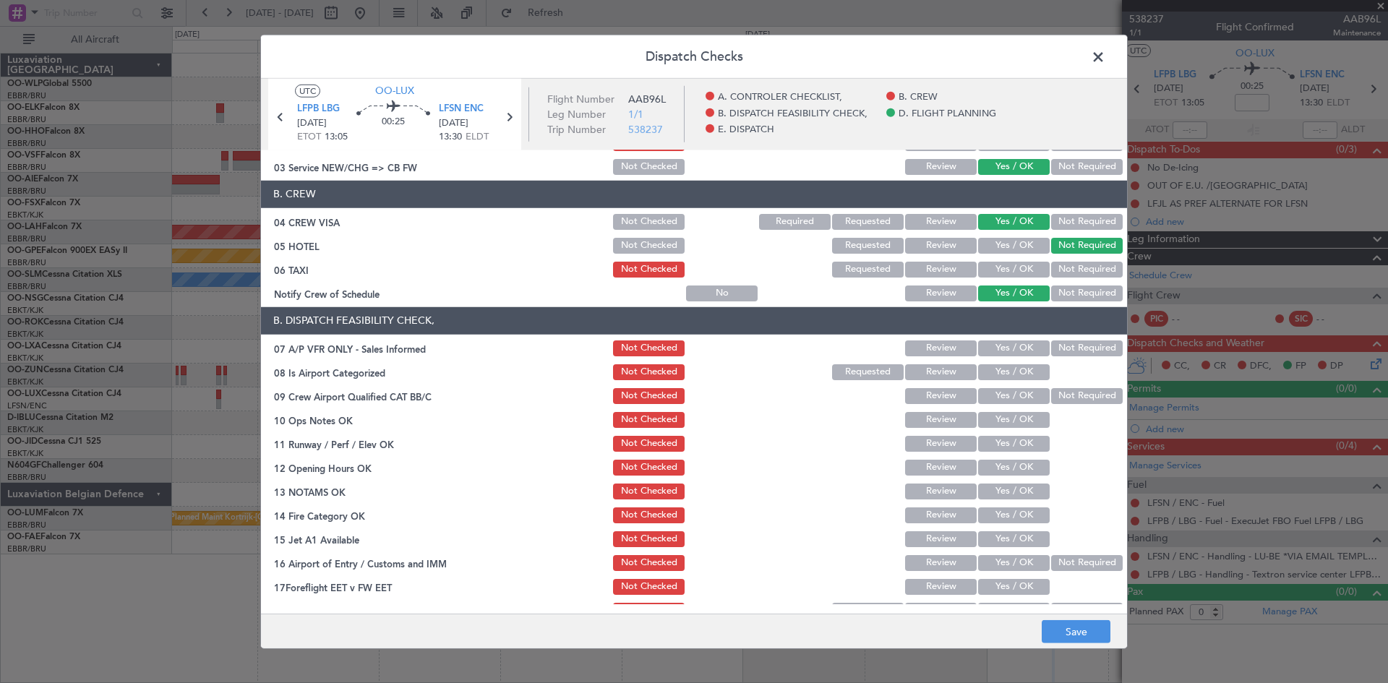
click at [956, 271] on button "Review" at bounding box center [941, 270] width 72 height 16
click at [1068, 348] on button "Not Required" at bounding box center [1087, 348] width 72 height 16
click at [1008, 368] on button "Yes / OK" at bounding box center [1014, 372] width 72 height 16
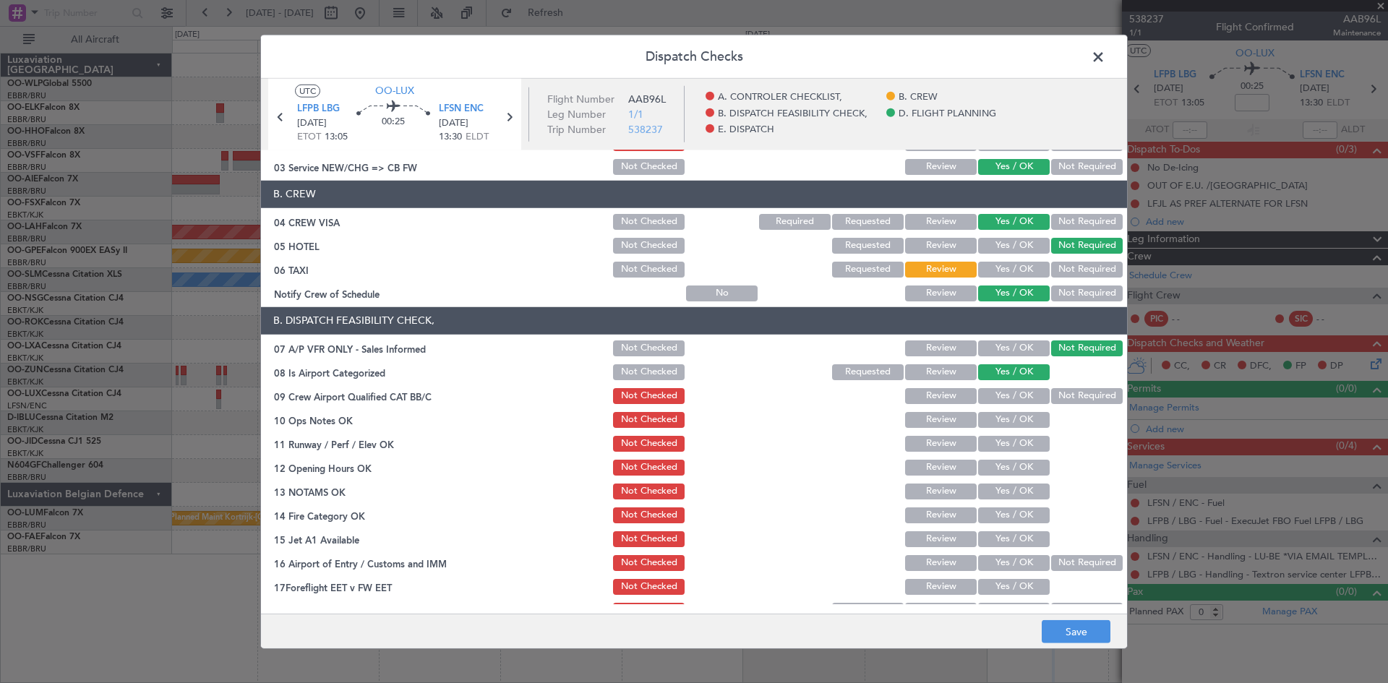
click at [1076, 387] on div "Not Required" at bounding box center [1085, 396] width 73 height 20
click at [1055, 400] on button "Not Required" at bounding box center [1087, 396] width 72 height 16
click at [1027, 416] on button "Yes / OK" at bounding box center [1014, 420] width 72 height 16
click at [1024, 445] on button "Yes / OK" at bounding box center [1014, 444] width 72 height 16
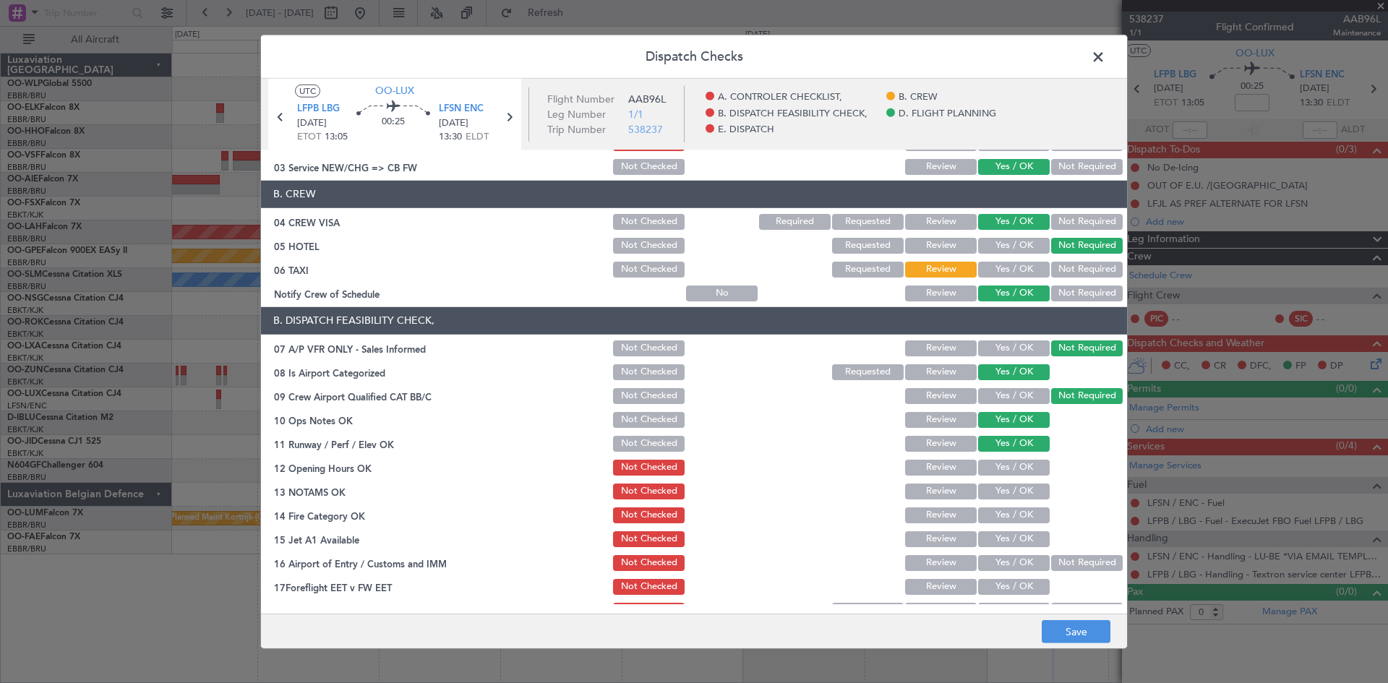
click at [1021, 468] on button "Yes / OK" at bounding box center [1014, 468] width 72 height 16
click at [1019, 486] on button "Yes / OK" at bounding box center [1014, 492] width 72 height 16
click at [1019, 508] on div "Yes / OK" at bounding box center [1012, 515] width 73 height 20
click at [1019, 513] on button "Yes / OK" at bounding box center [1014, 515] width 72 height 16
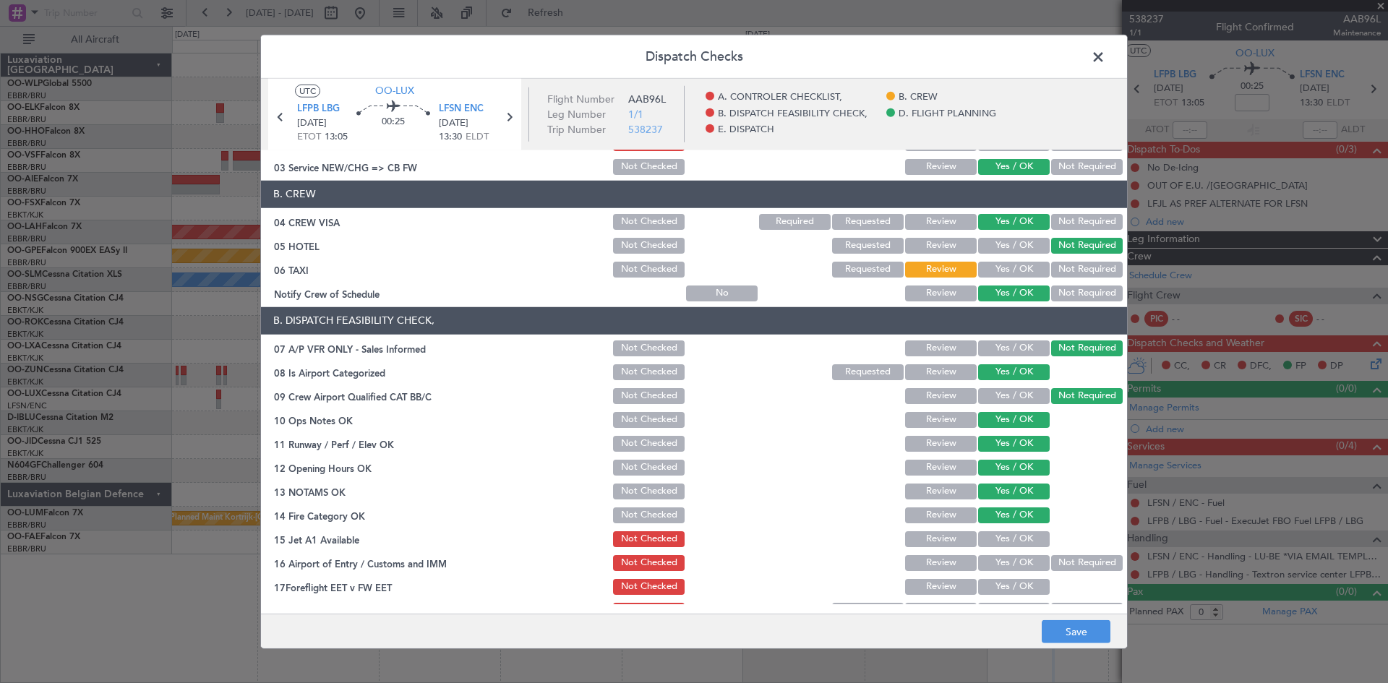
click at [1015, 539] on button "Yes / OK" at bounding box center [1014, 539] width 72 height 16
click at [1061, 553] on div "Not Required" at bounding box center [1085, 563] width 73 height 20
click at [1064, 559] on button "Not Required" at bounding box center [1087, 563] width 72 height 16
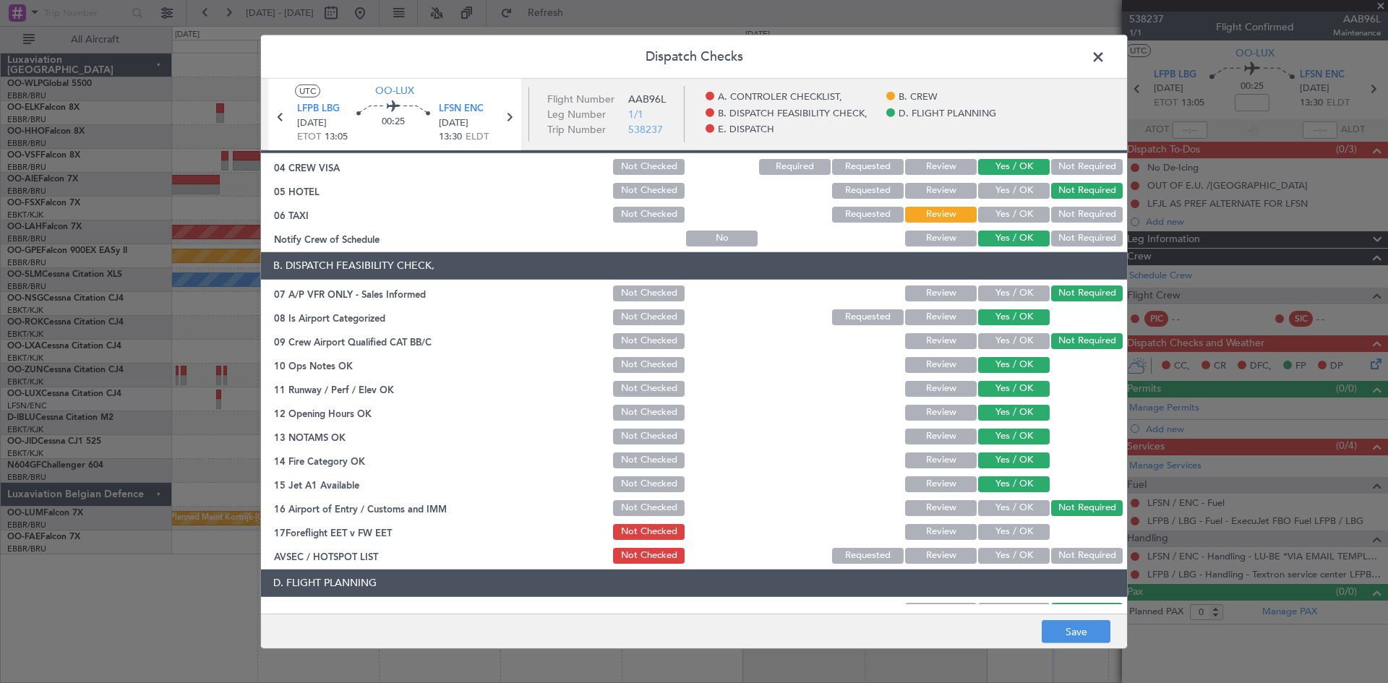
scroll to position [145, 0]
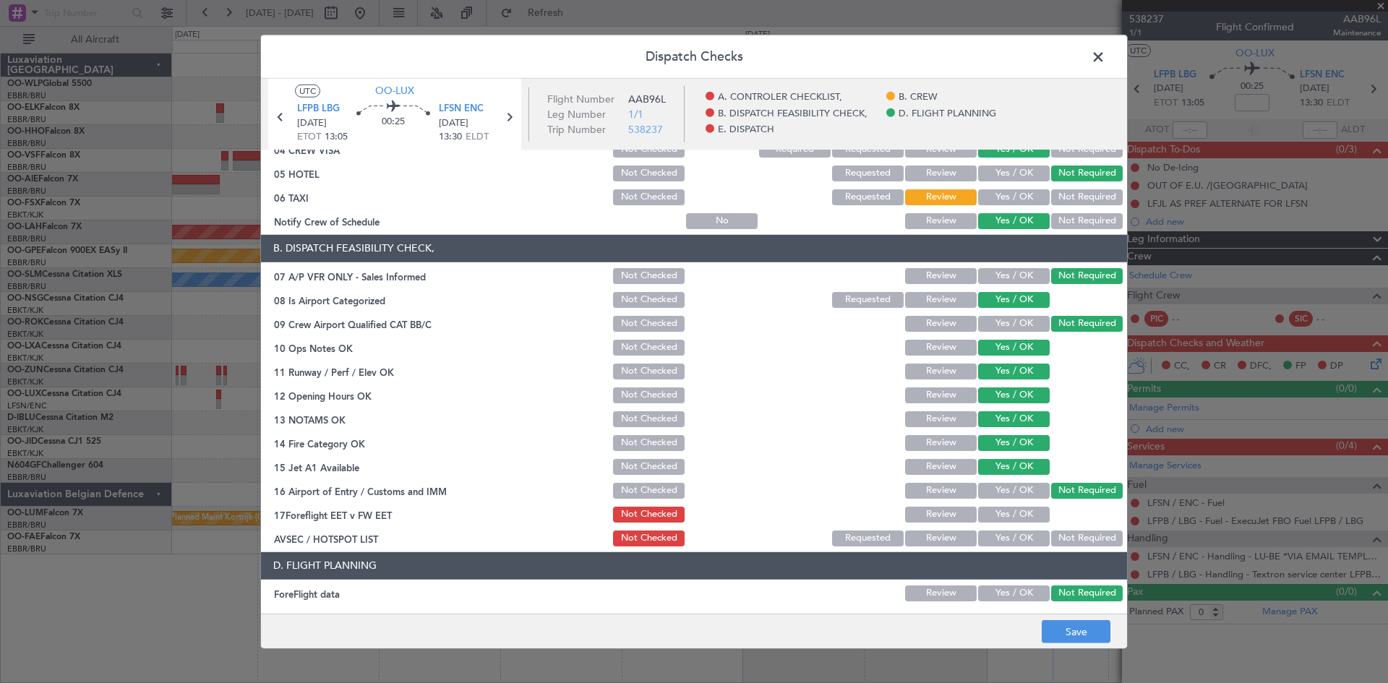
click at [1011, 510] on button "Yes / OK" at bounding box center [1014, 515] width 72 height 16
click at [936, 515] on button "Review" at bounding box center [941, 515] width 72 height 16
click at [1063, 534] on button "Not Required" at bounding box center [1087, 539] width 72 height 16
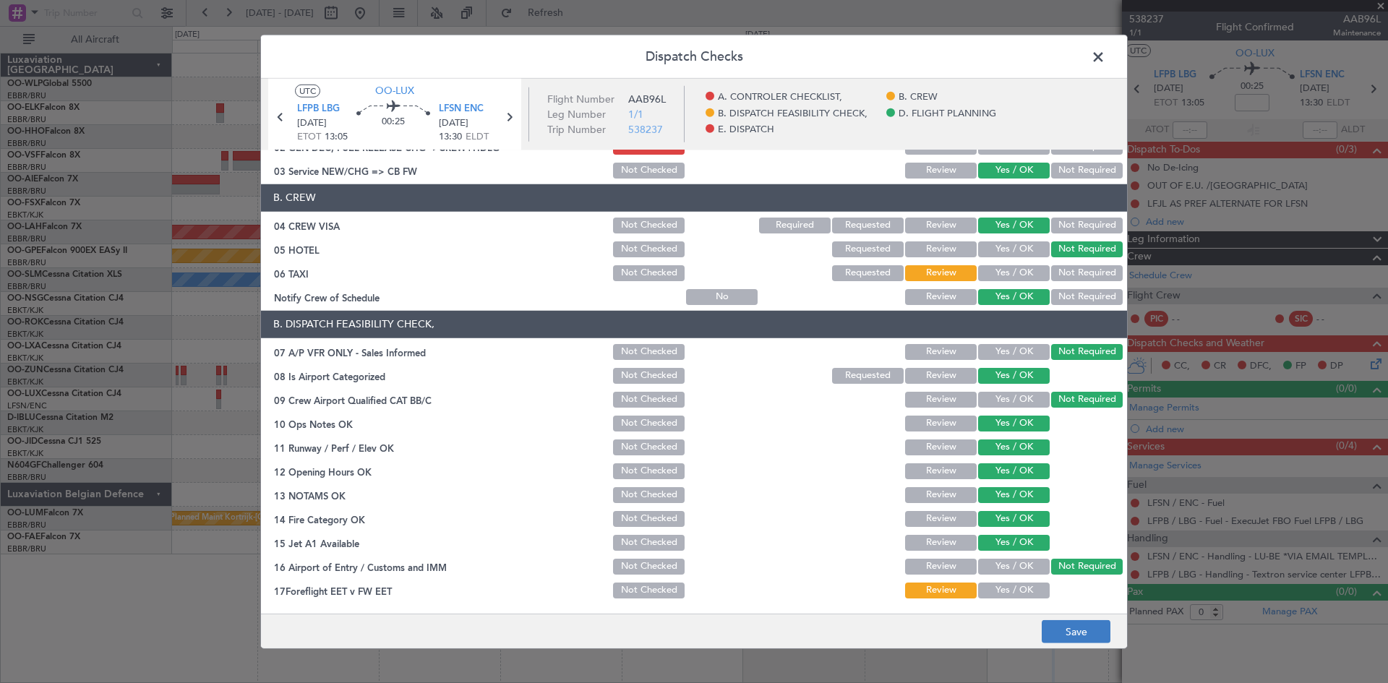
scroll to position [0, 0]
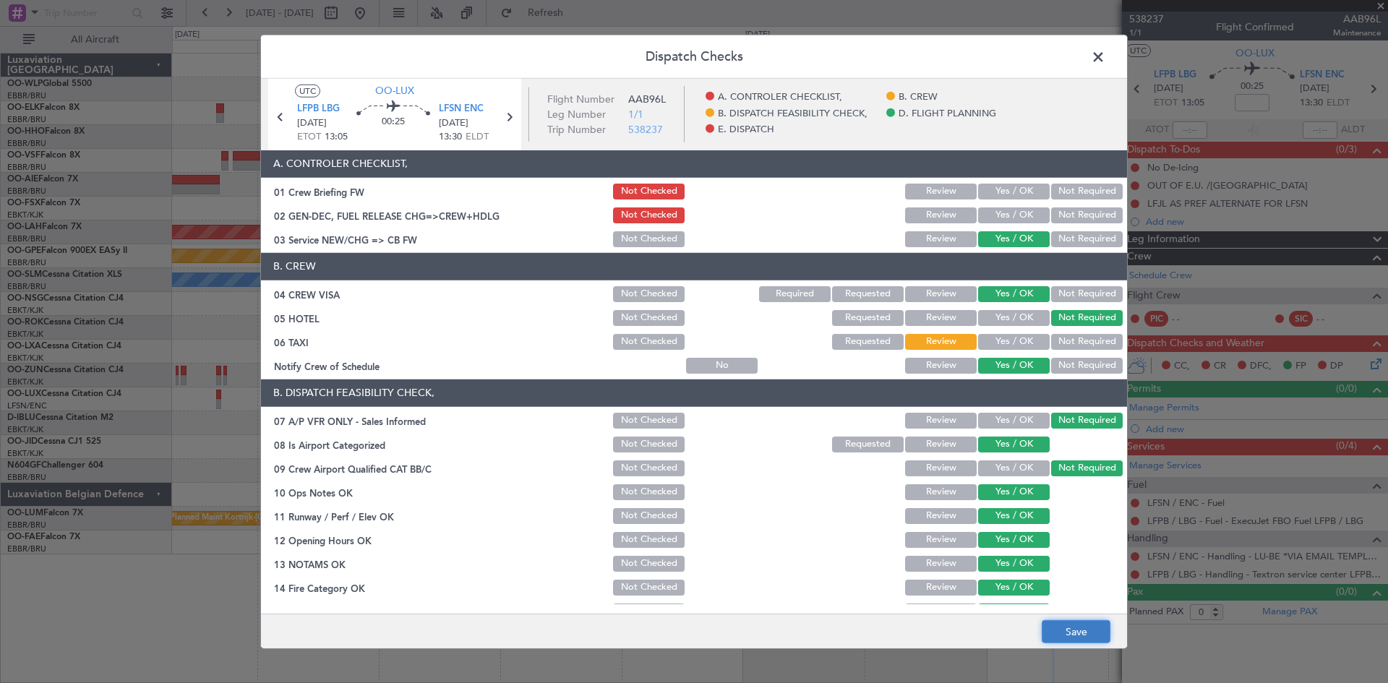
click at [1068, 634] on button "Save" at bounding box center [1076, 631] width 69 height 23
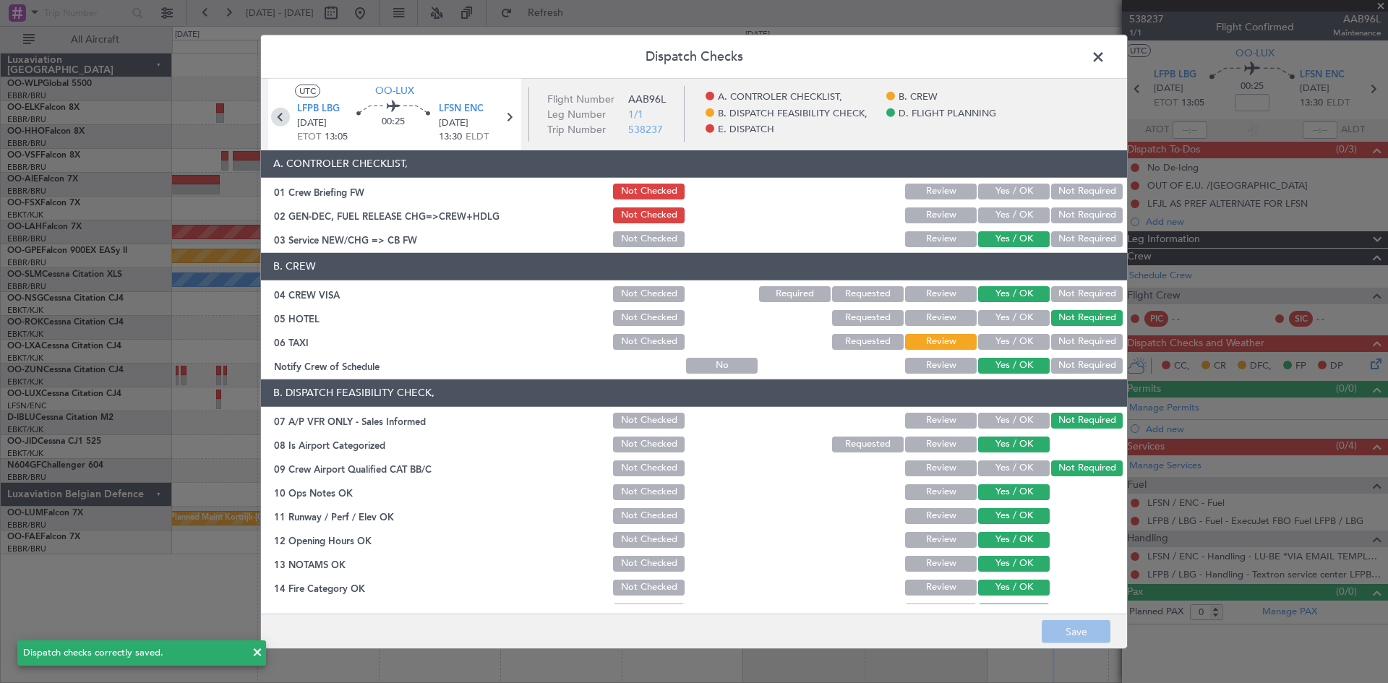
click at [283, 119] on icon at bounding box center [280, 116] width 19 height 19
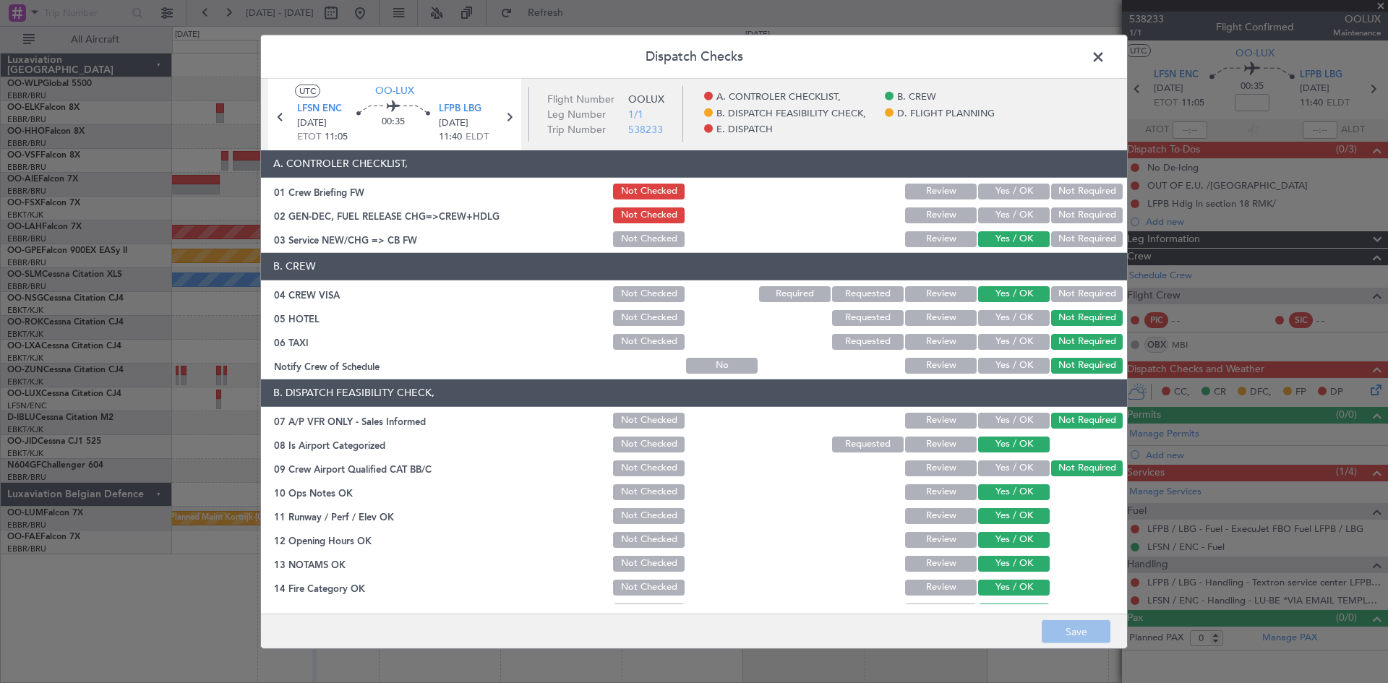
click at [984, 343] on button "Yes / OK" at bounding box center [1014, 342] width 72 height 16
click at [917, 334] on button "Review" at bounding box center [941, 342] width 72 height 16
click at [1104, 629] on button "Save" at bounding box center [1076, 631] width 69 height 23
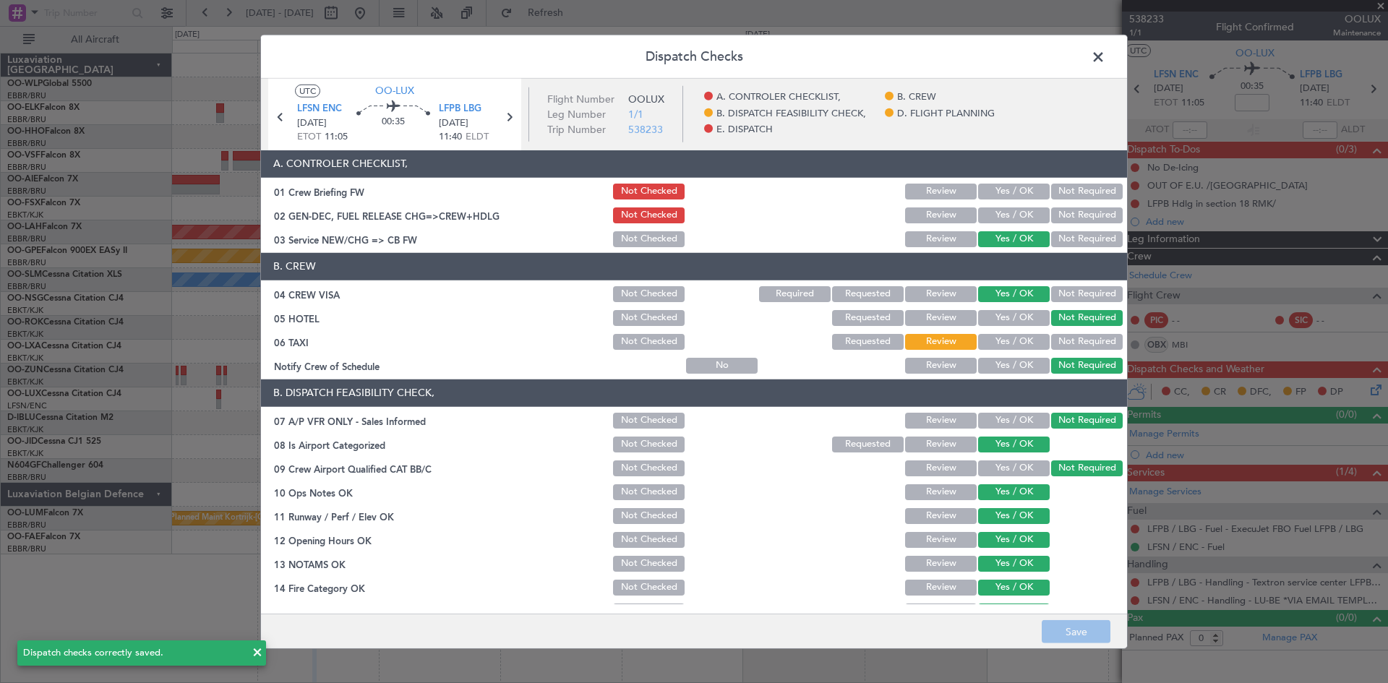
click at [1105, 60] on span at bounding box center [1105, 60] width 0 height 29
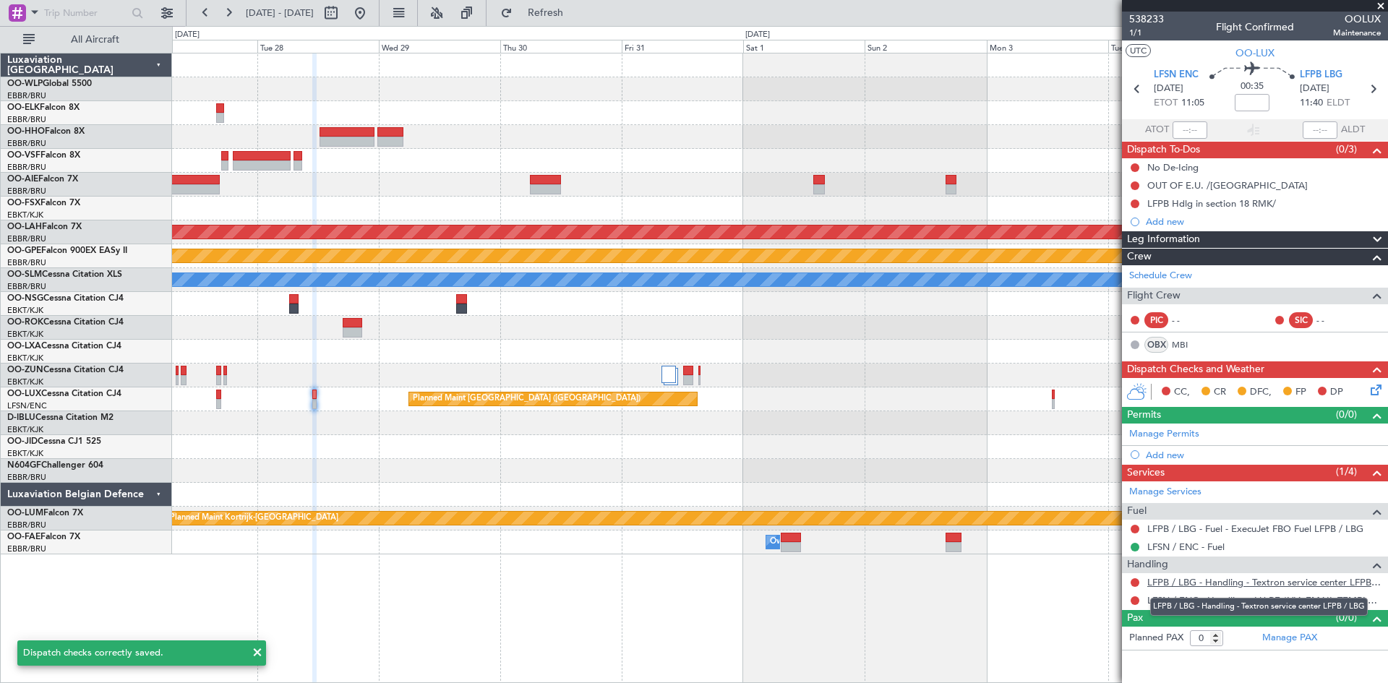
click at [1267, 587] on link "LFPB / LBG - Handling - Textron service center LFPB / LBG" at bounding box center [1264, 582] width 234 height 12
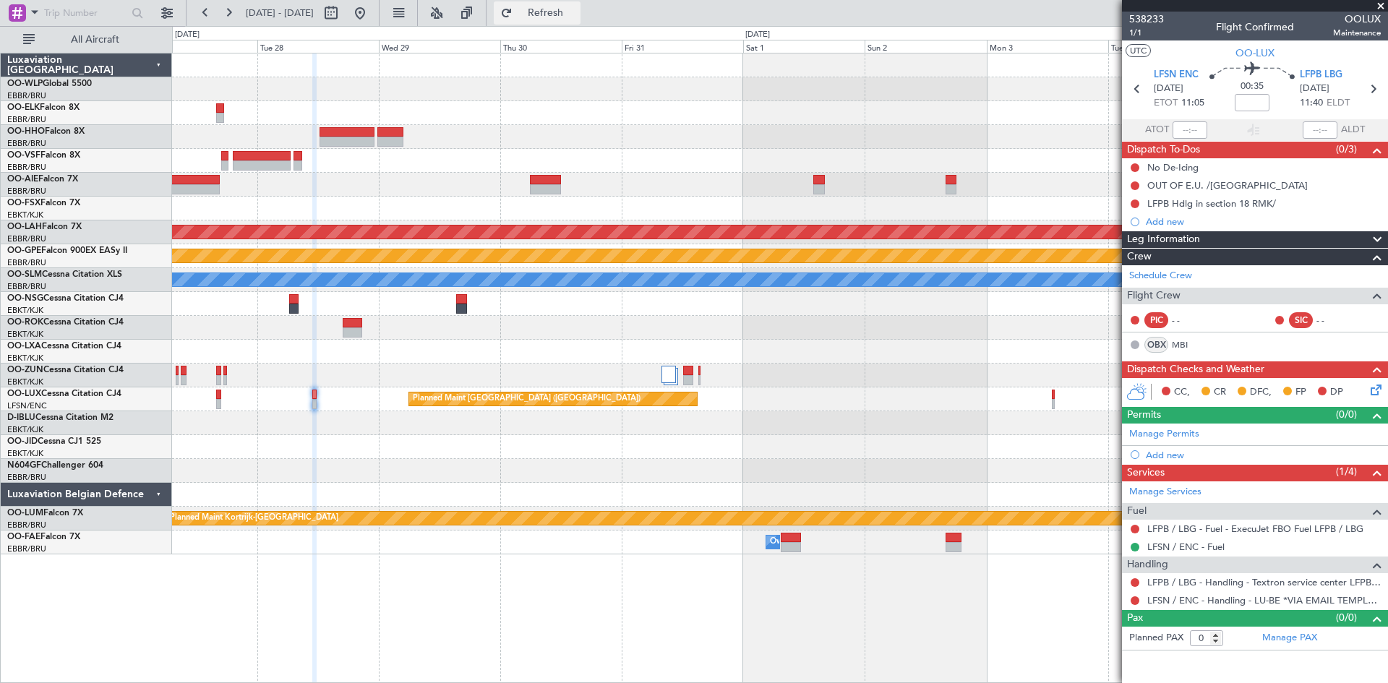
click at [550, 17] on button "Refresh" at bounding box center [537, 12] width 87 height 23
click at [372, 24] on button at bounding box center [359, 12] width 23 height 23
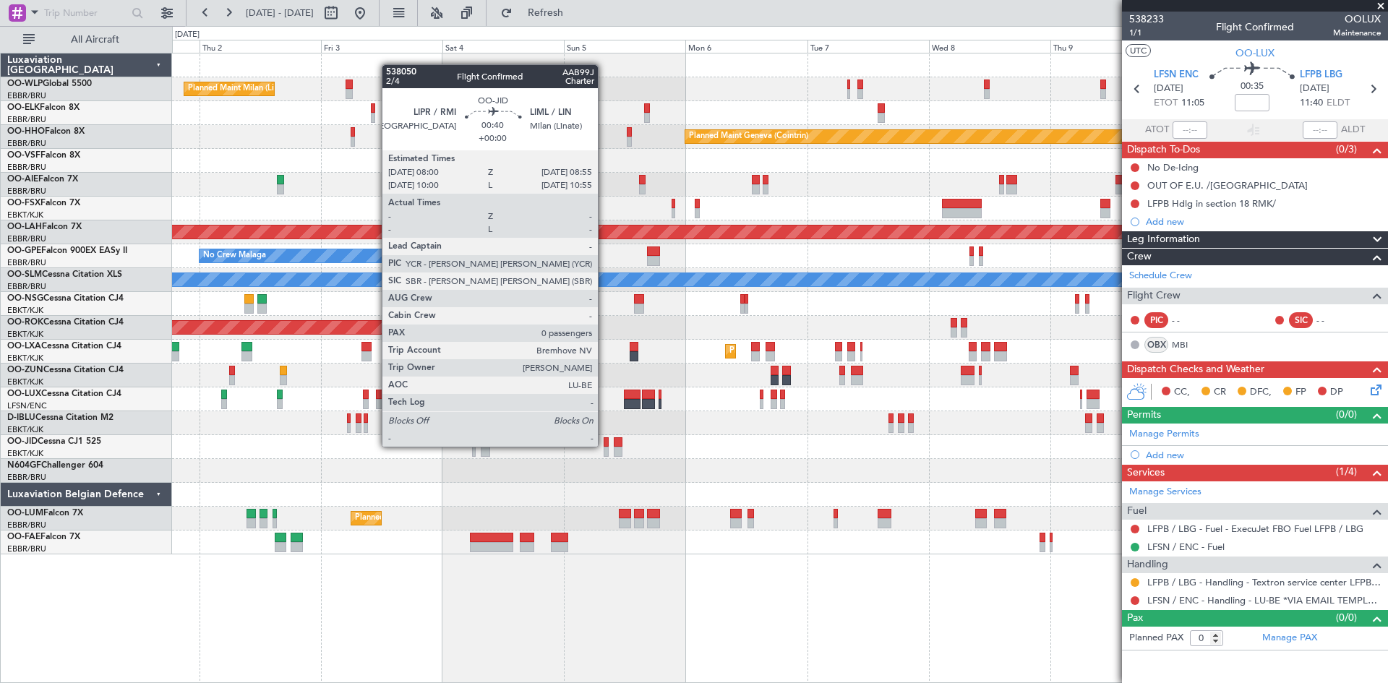
click at [604, 445] on div at bounding box center [606, 442] width 5 height 10
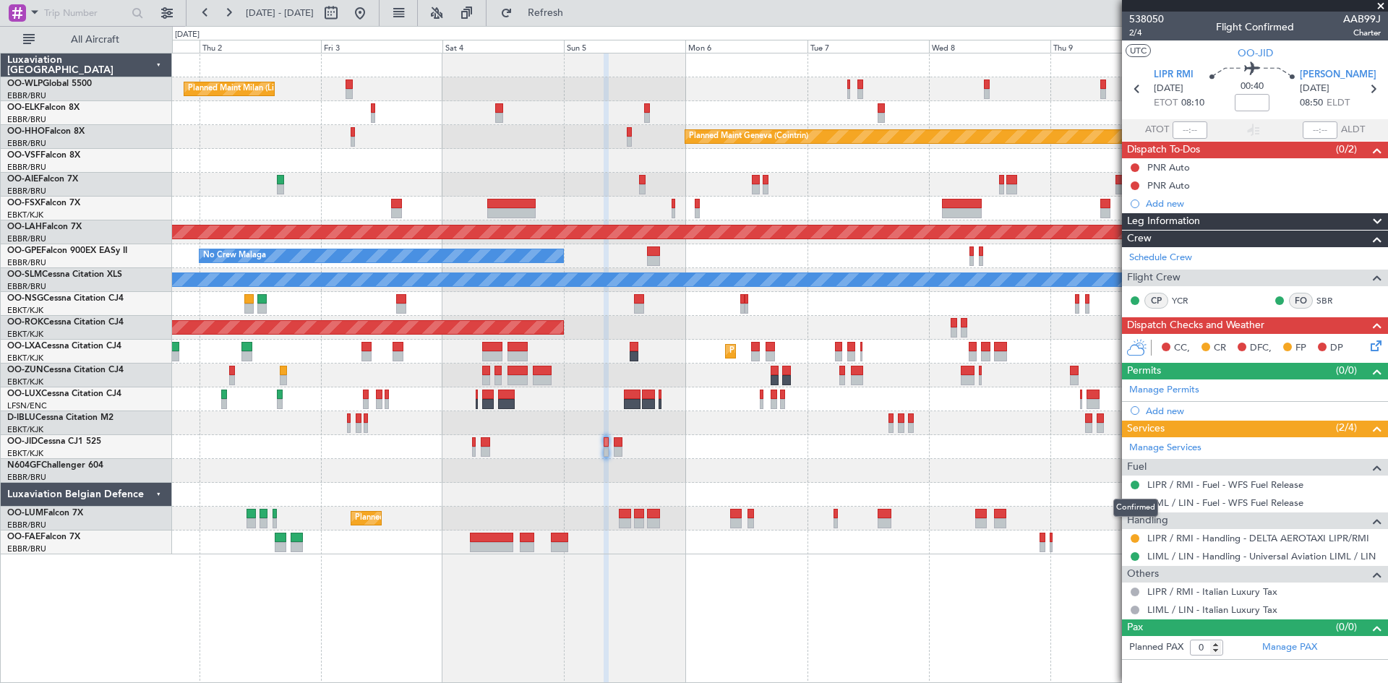
click at [1133, 506] on div "Confirmed" at bounding box center [1135, 508] width 45 height 18
click at [1132, 503] on button at bounding box center [1135, 503] width 9 height 9
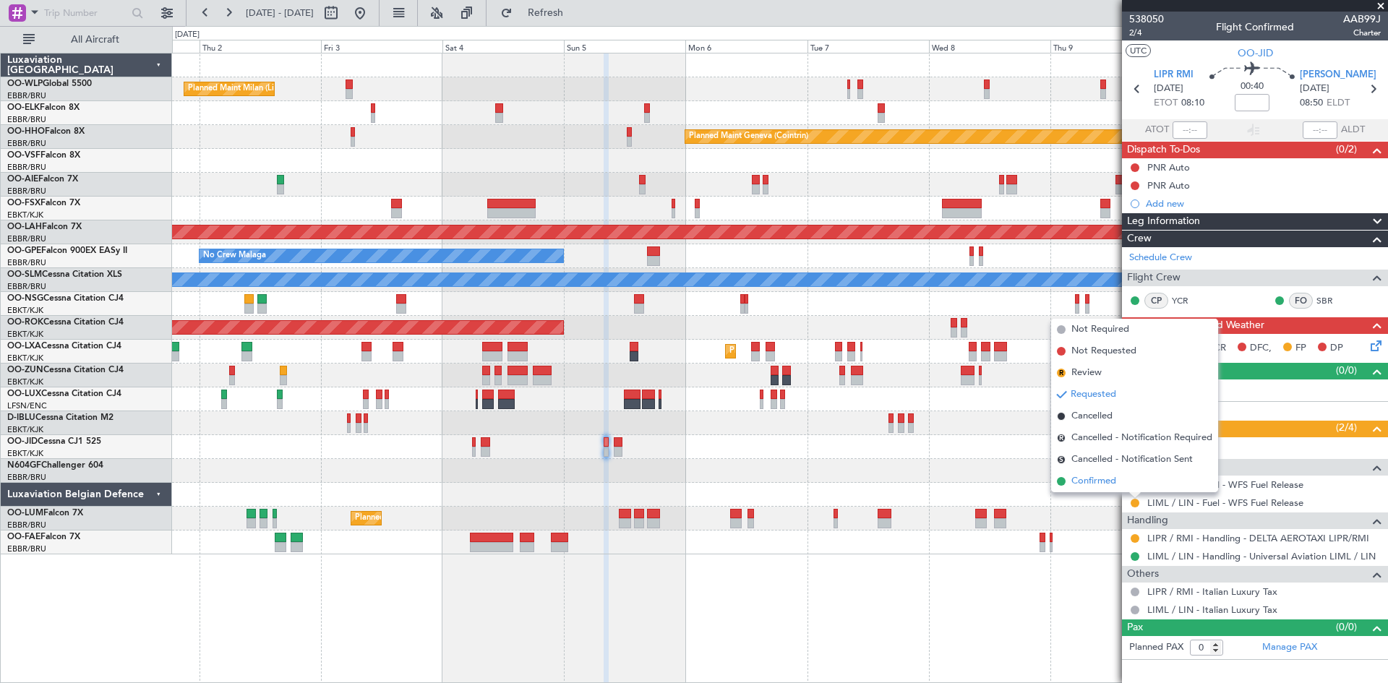
click at [1086, 488] on span "Confirmed" at bounding box center [1093, 481] width 45 height 14
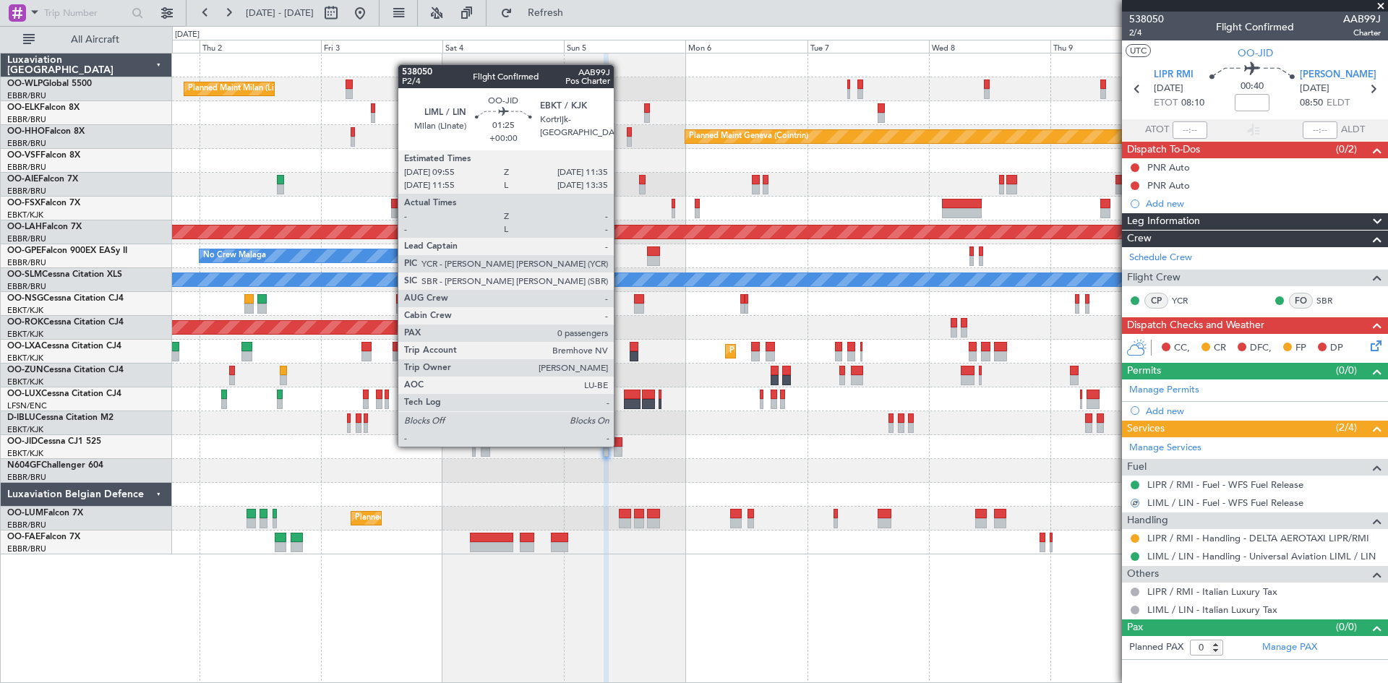
click at [620, 445] on div at bounding box center [618, 442] width 9 height 10
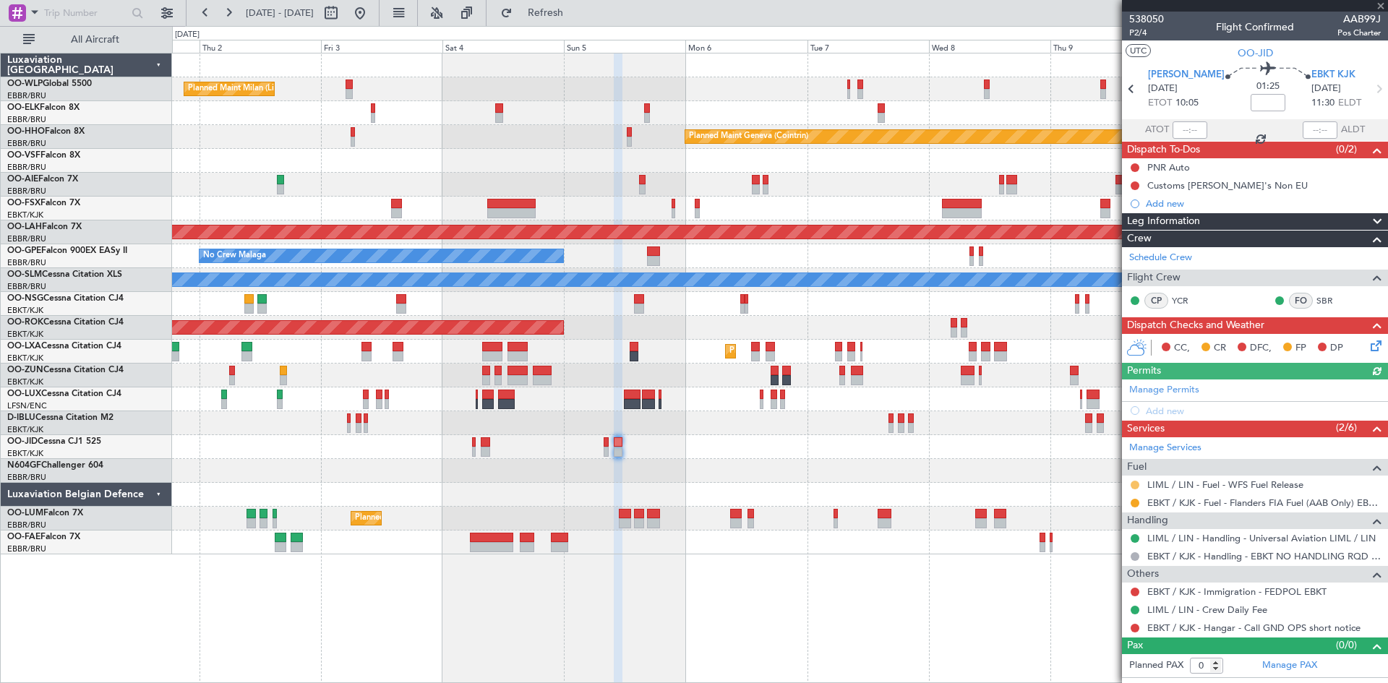
click at [1131, 487] on button at bounding box center [1135, 485] width 9 height 9
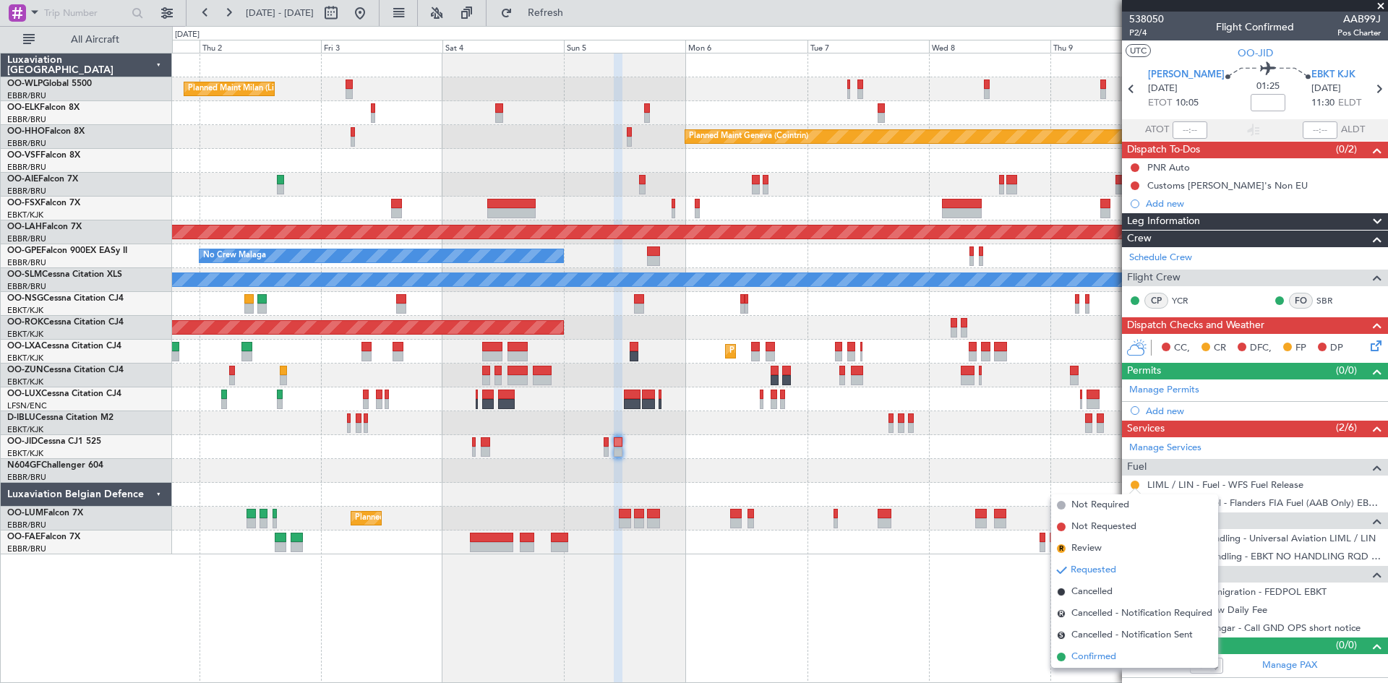
click at [1083, 650] on span "Confirmed" at bounding box center [1093, 657] width 45 height 14
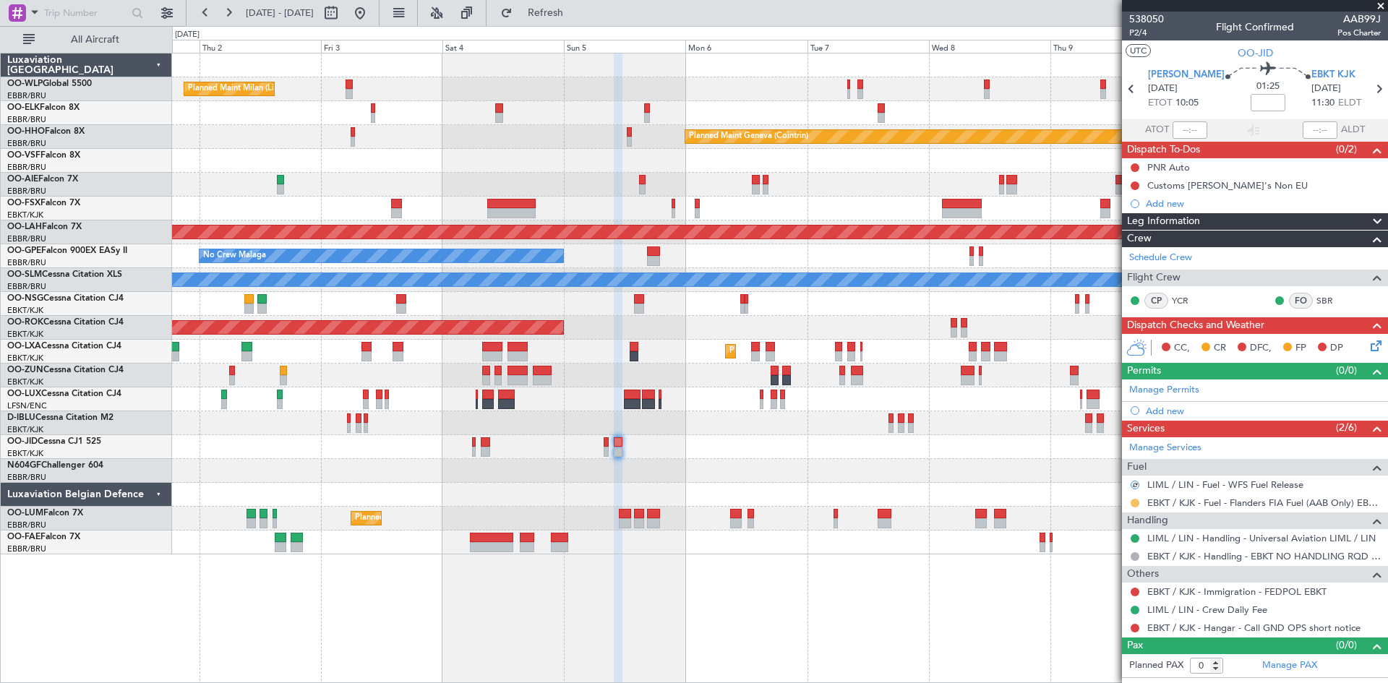
click at [1132, 503] on button at bounding box center [1135, 503] width 9 height 9
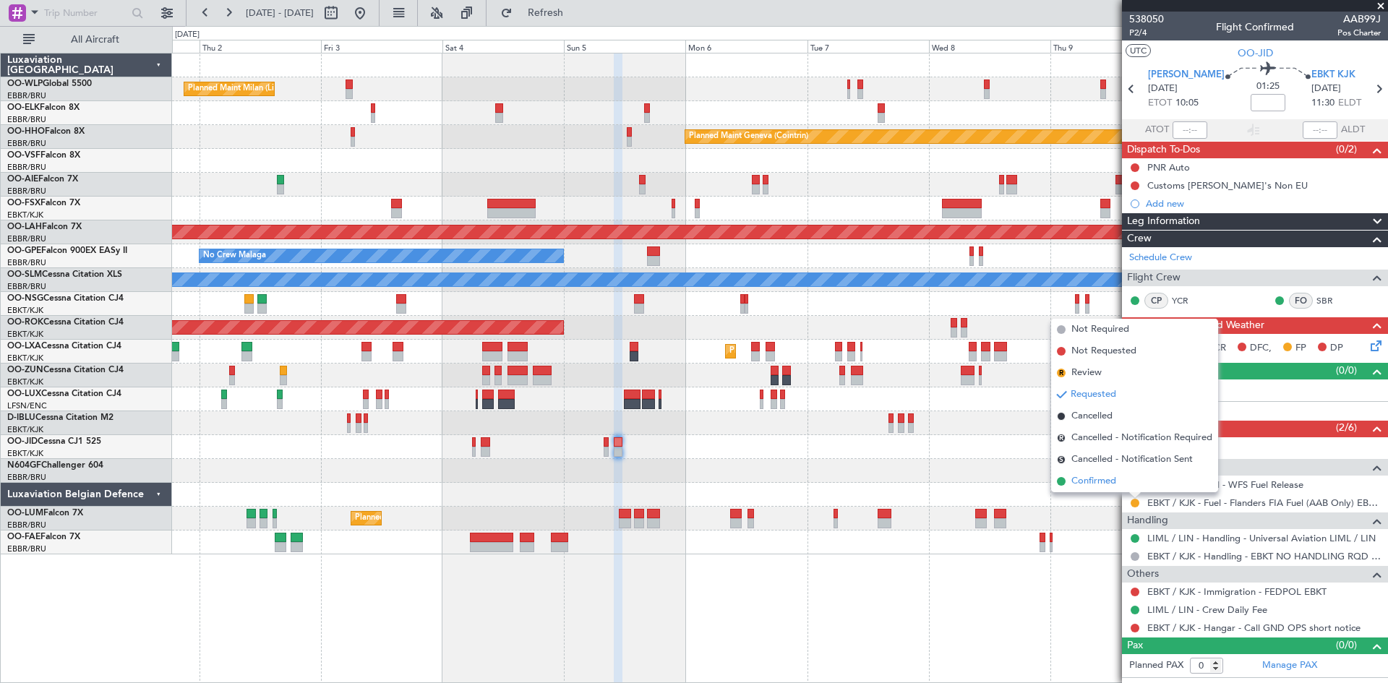
click at [1106, 485] on span "Confirmed" at bounding box center [1093, 481] width 45 height 14
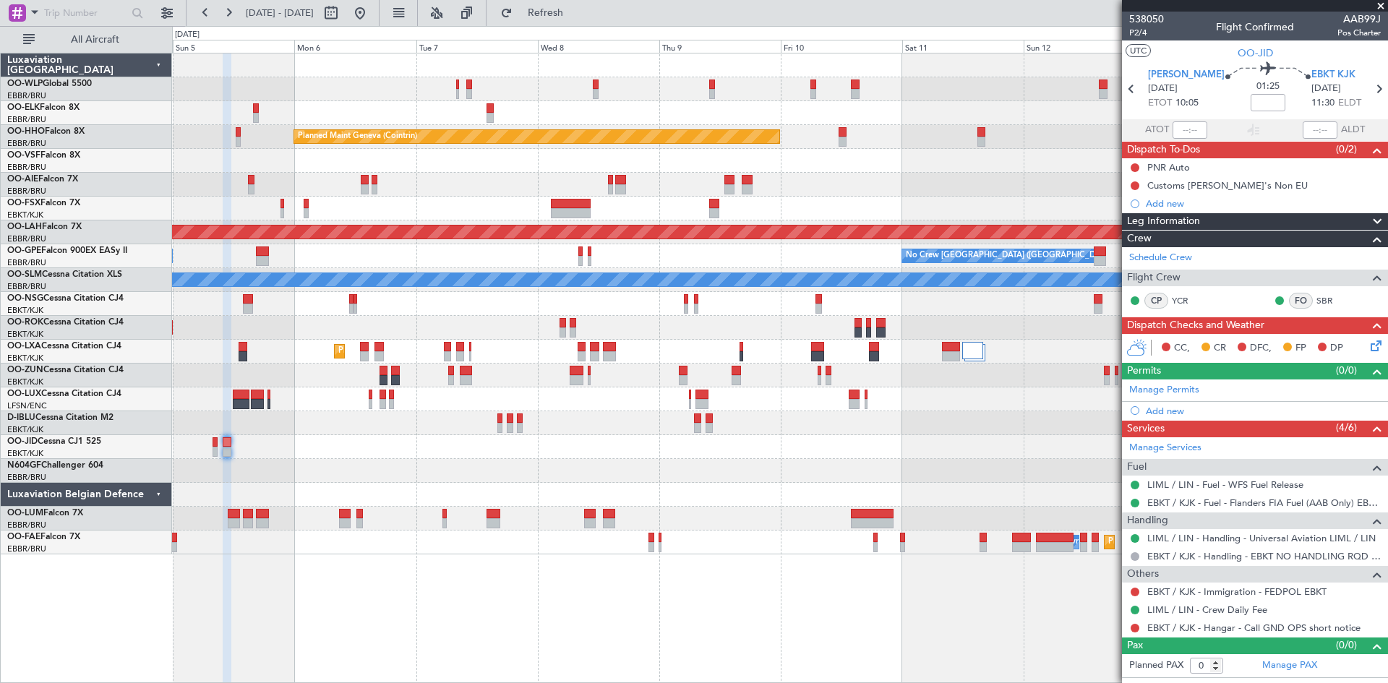
click at [513, 494] on div "Planned Maint Milan (Linate) Planned Maint Geneva ([GEOGRAPHIC_DATA]) Planned […" at bounding box center [779, 303] width 1215 height 501
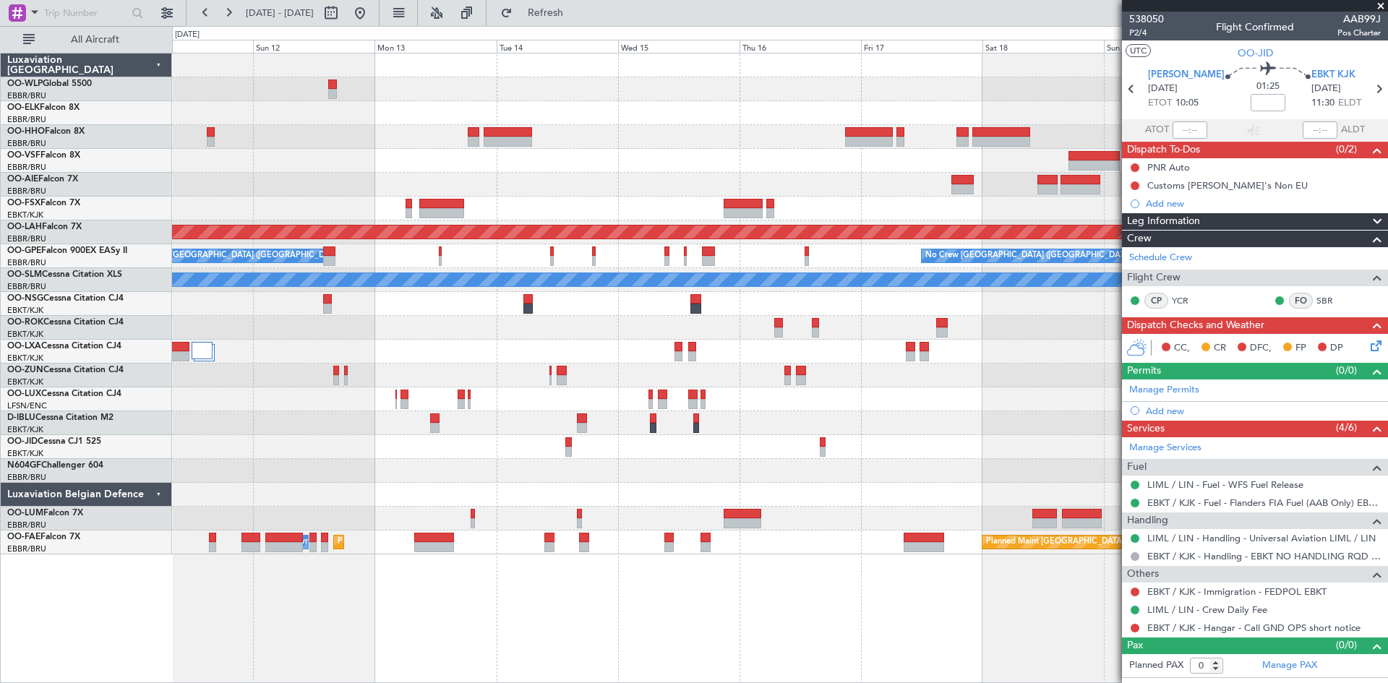
click at [643, 475] on div at bounding box center [779, 471] width 1215 height 24
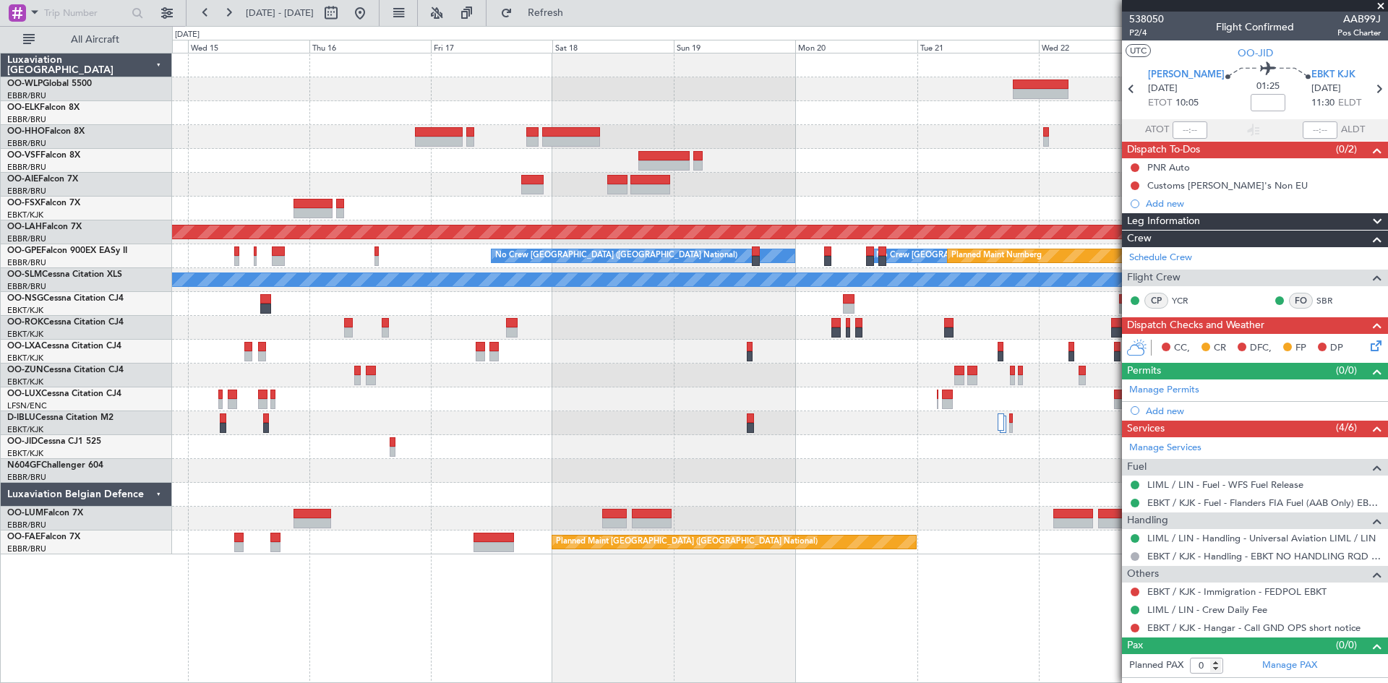
click at [520, 458] on div at bounding box center [779, 447] width 1215 height 24
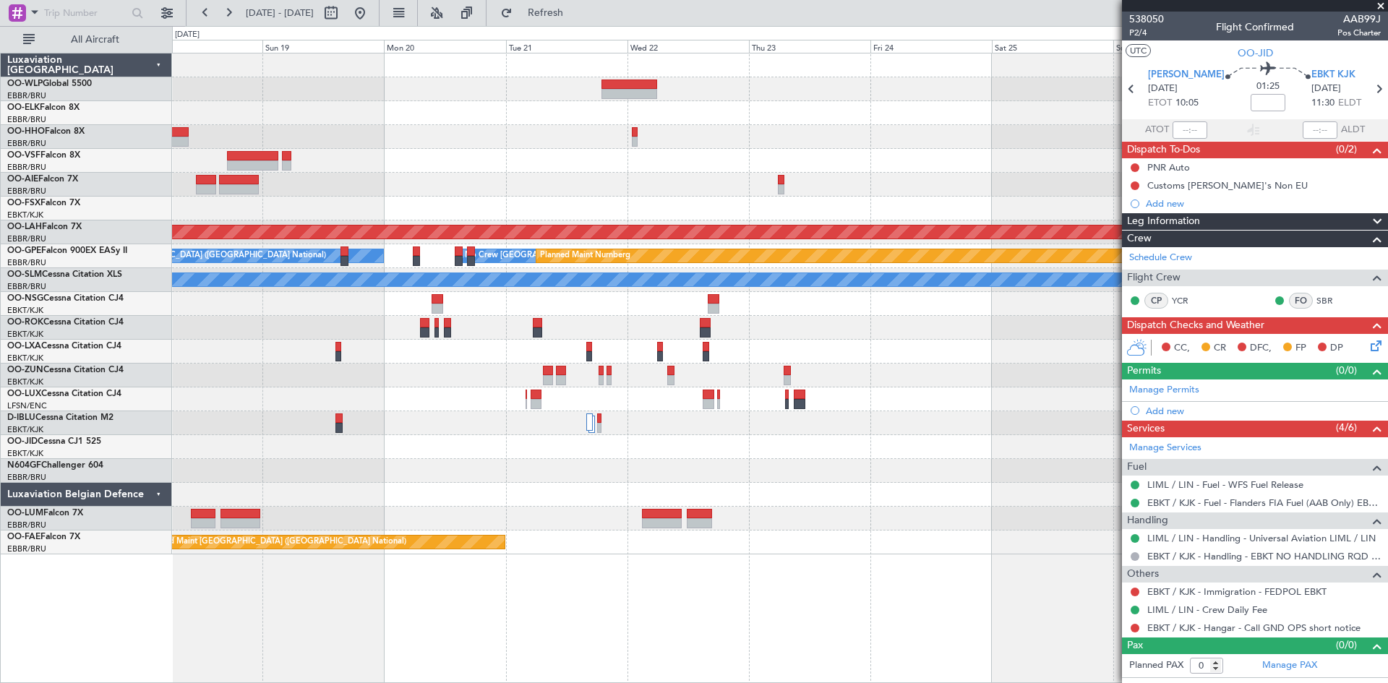
click at [387, 430] on div at bounding box center [779, 423] width 1215 height 24
click at [396, 441] on div "Planned Maint [PERSON_NAME]-[GEOGRAPHIC_DATA][PERSON_NAME] ([GEOGRAPHIC_DATA][P…" at bounding box center [779, 303] width 1215 height 501
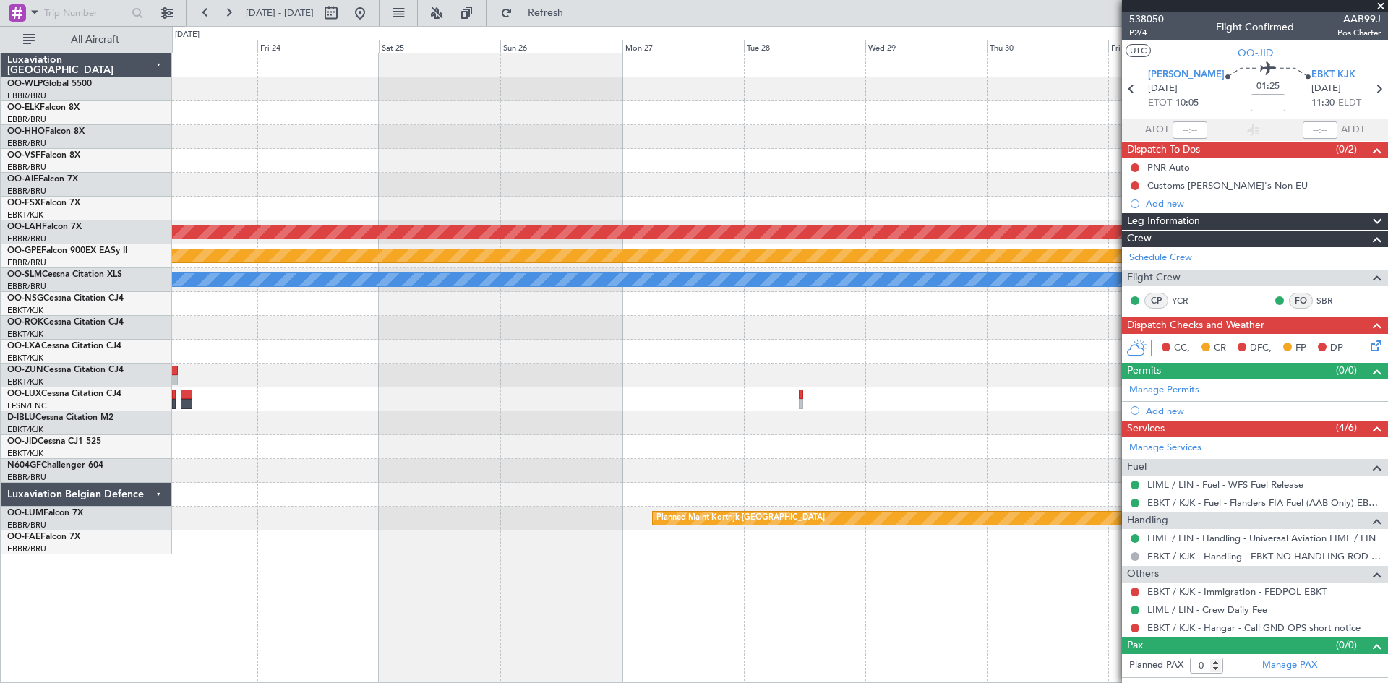
click at [532, 448] on div at bounding box center [779, 447] width 1215 height 24
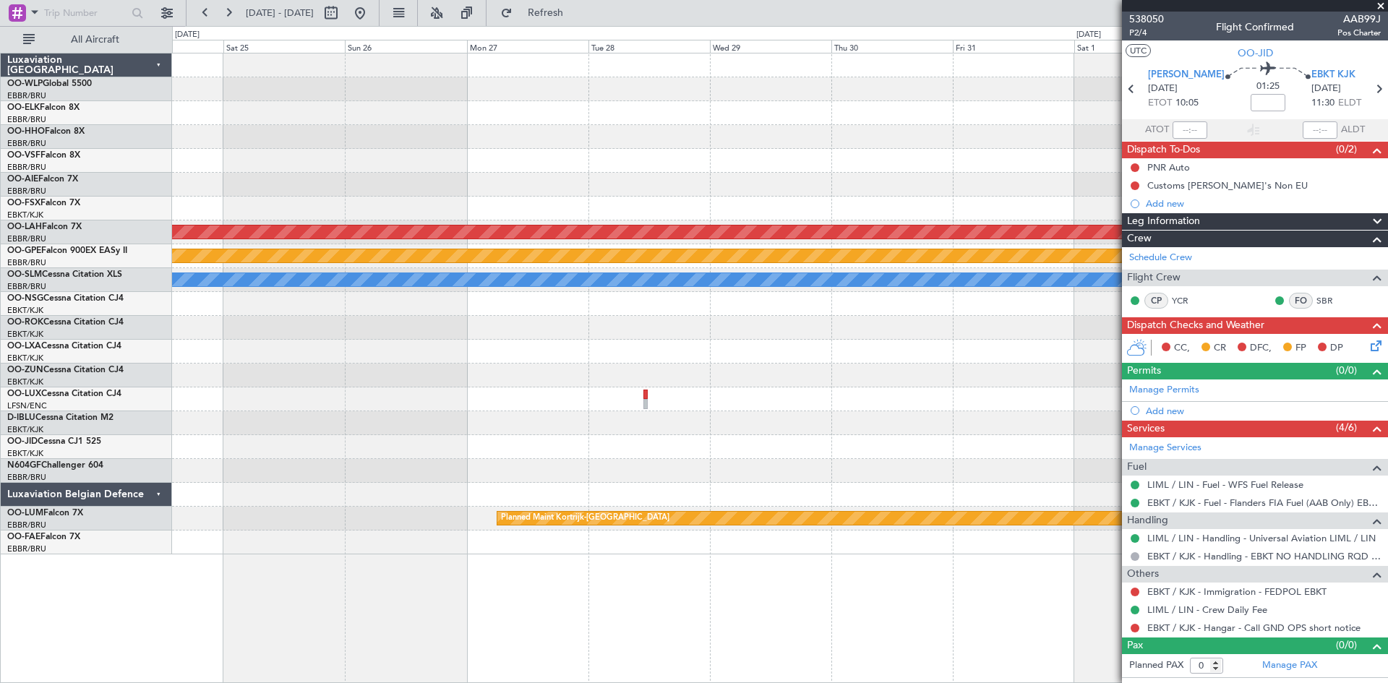
click at [660, 459] on div "Planned Maint [PERSON_NAME]-[GEOGRAPHIC_DATA][PERSON_NAME] ([GEOGRAPHIC_DATA][P…" at bounding box center [779, 303] width 1215 height 501
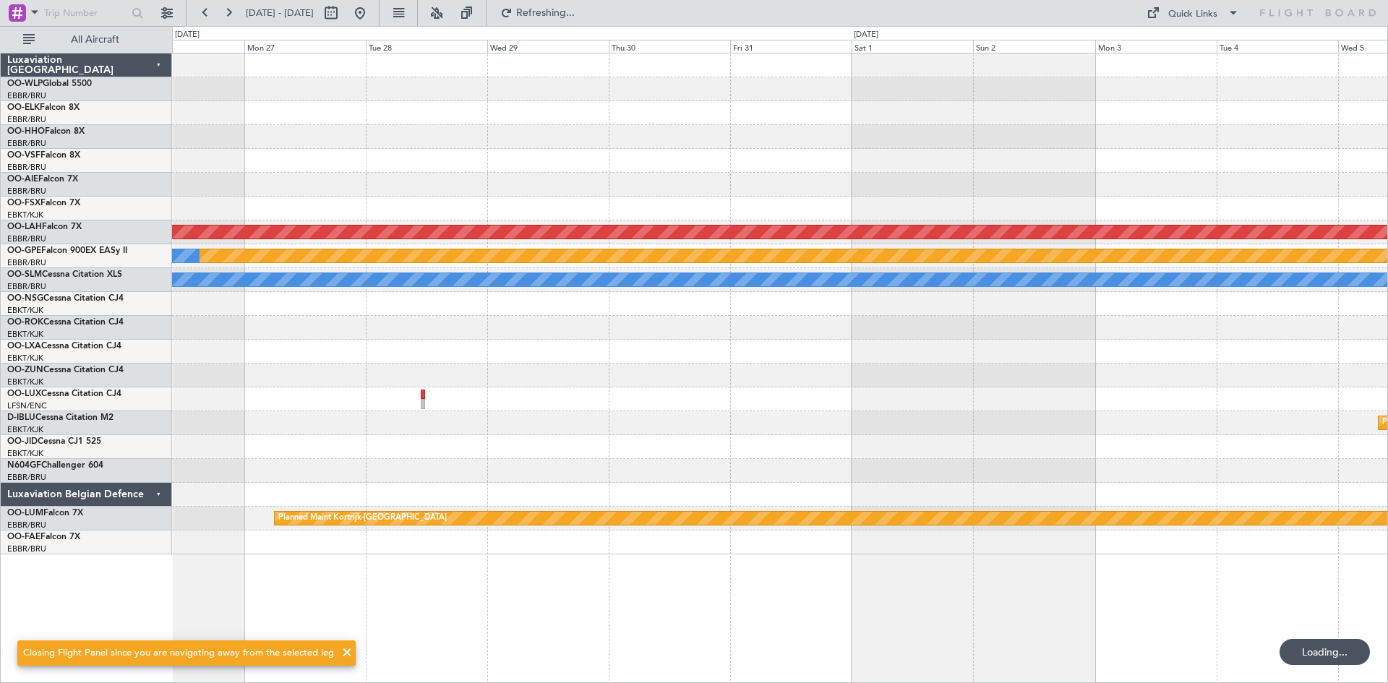
click at [462, 458] on div at bounding box center [779, 447] width 1215 height 24
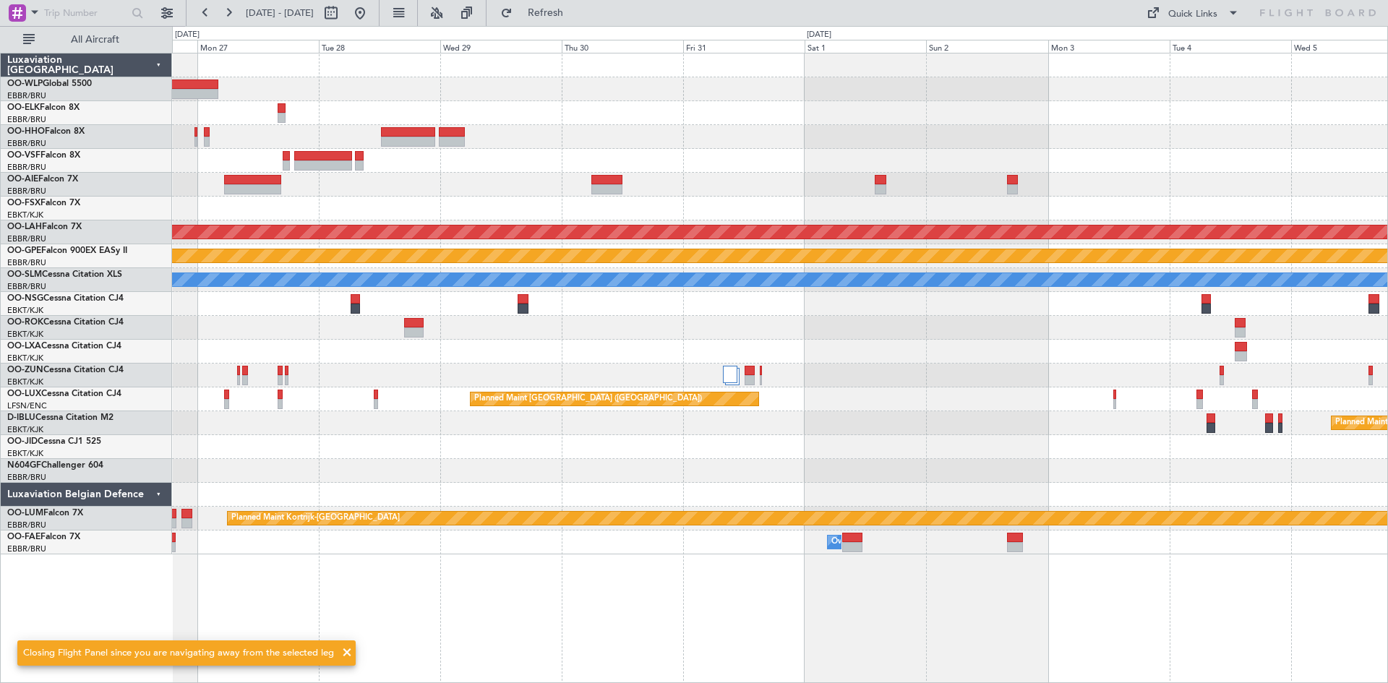
click at [684, 453] on div "Planned Maint [PERSON_NAME]-[GEOGRAPHIC_DATA][PERSON_NAME] ([GEOGRAPHIC_DATA][P…" at bounding box center [779, 303] width 1215 height 501
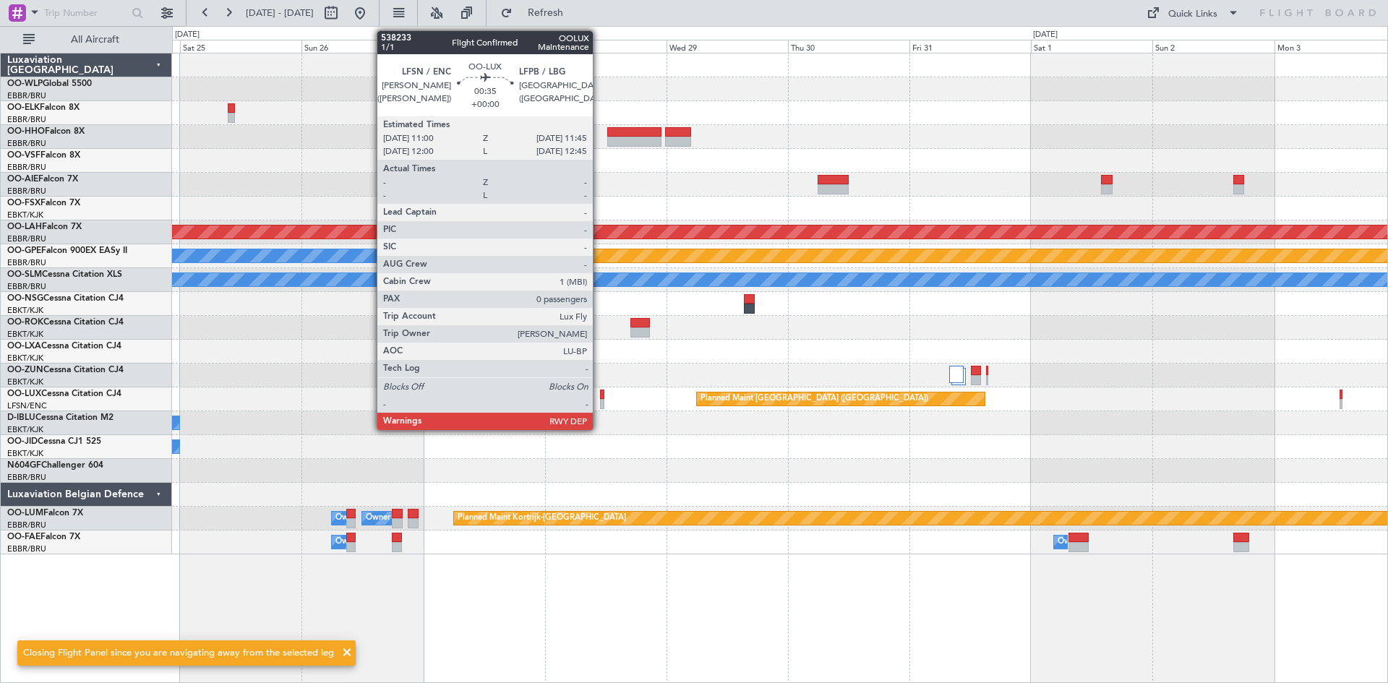
click at [600, 406] on div at bounding box center [602, 404] width 4 height 10
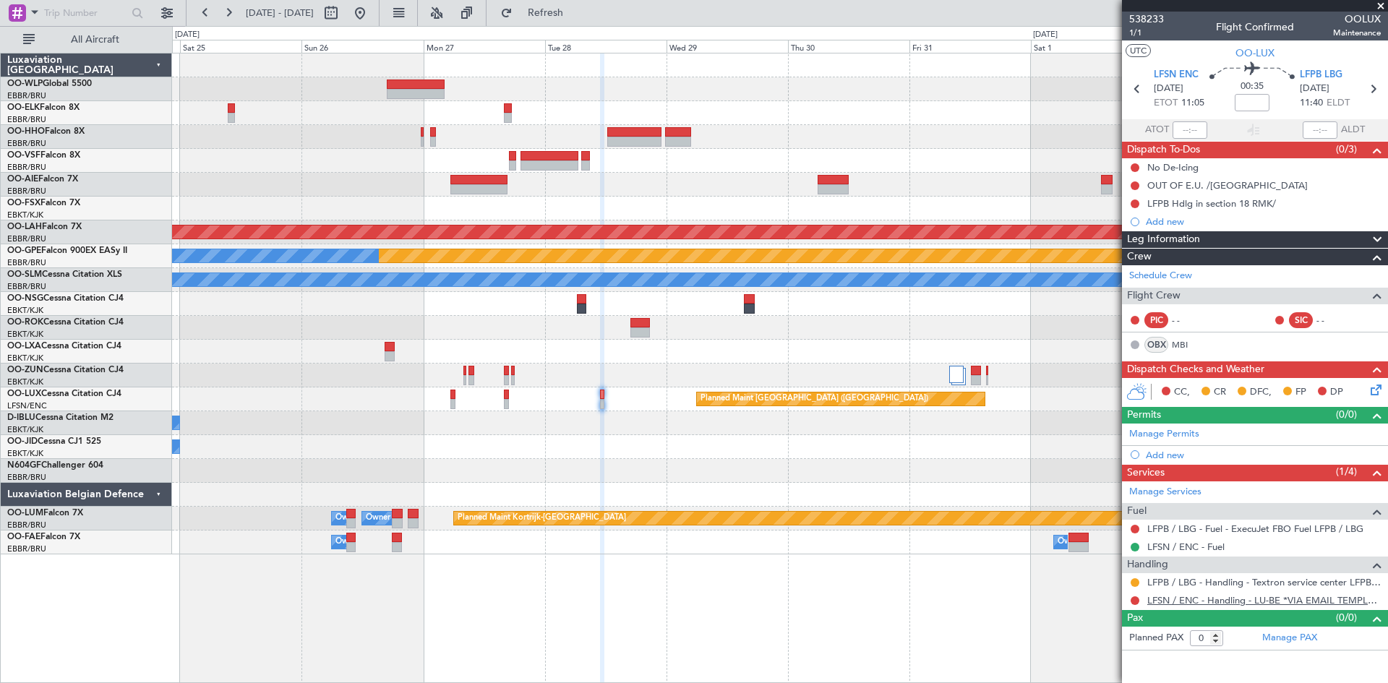
click at [1242, 598] on link "LFSN / ENC - Handling - LU-BE *VIA EMAIL TEMPLATE* LFSN / ENC" at bounding box center [1264, 600] width 234 height 12
click at [1134, 599] on button at bounding box center [1135, 600] width 9 height 9
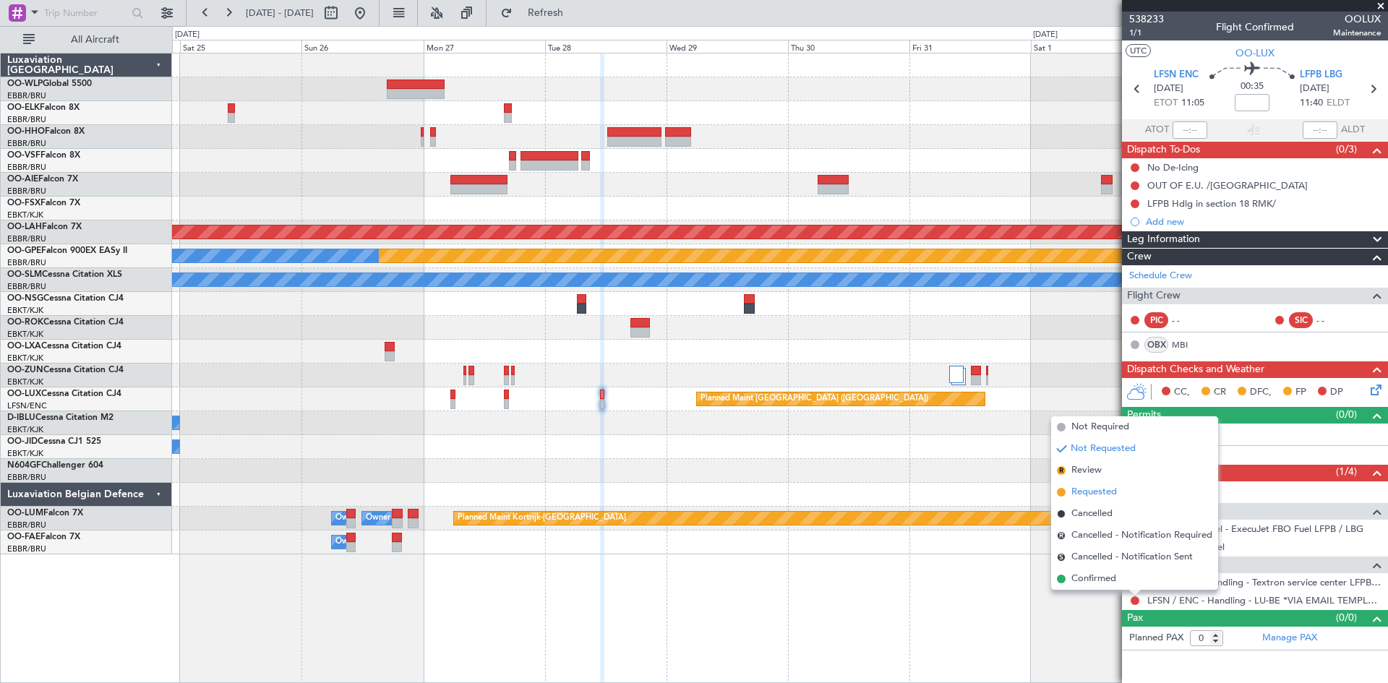
click at [1071, 494] on li "Requested" at bounding box center [1134, 492] width 167 height 22
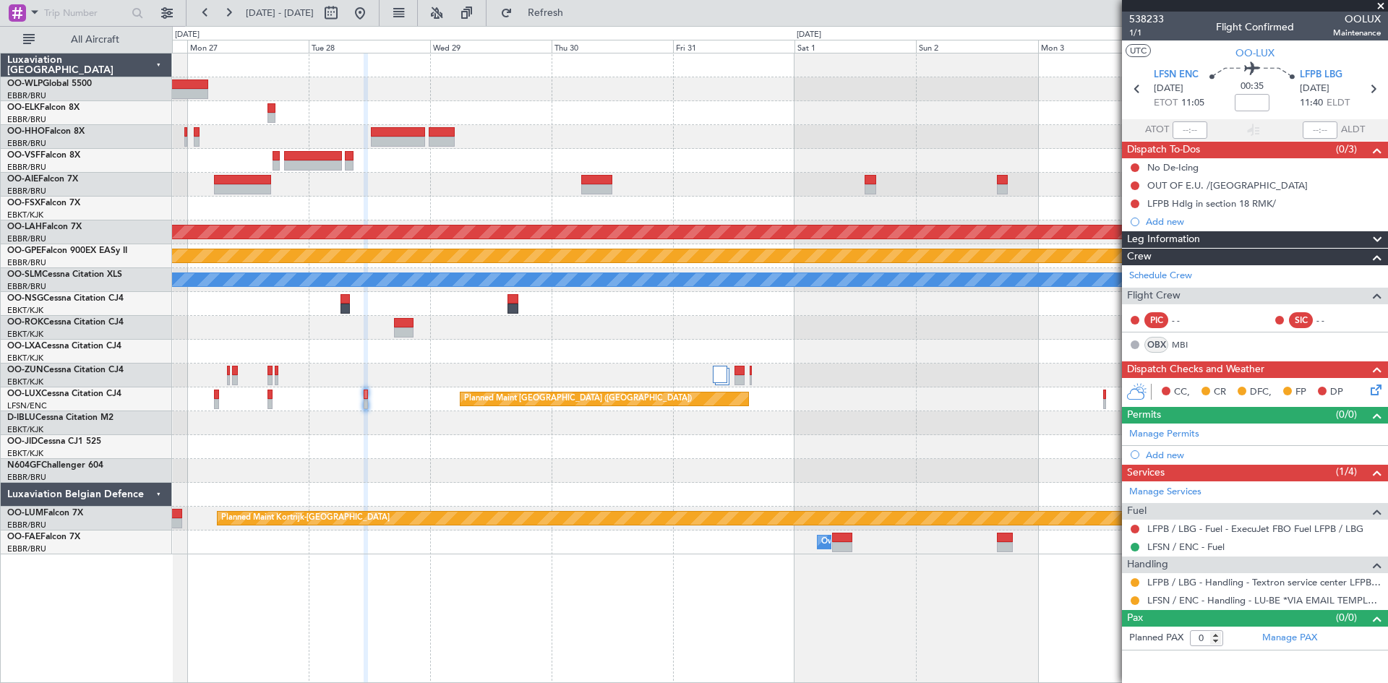
click at [768, 475] on div at bounding box center [779, 471] width 1215 height 24
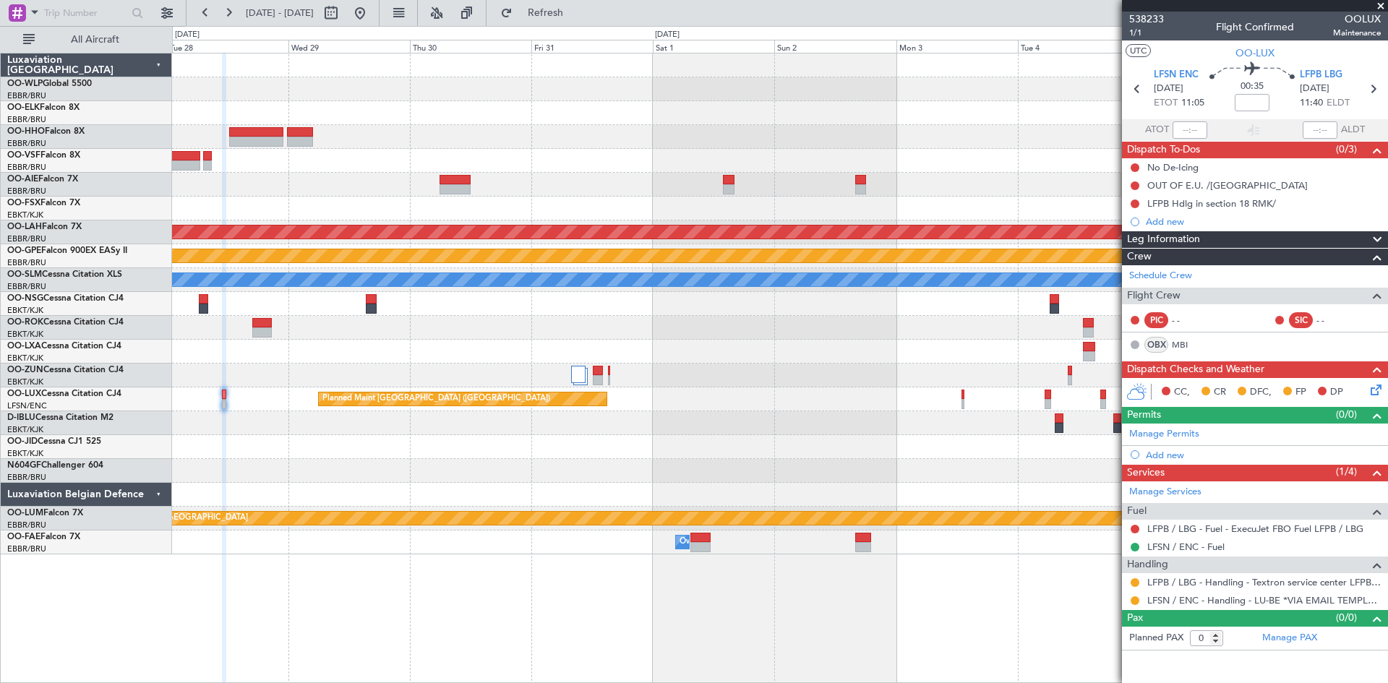
click at [821, 440] on div at bounding box center [779, 447] width 1215 height 24
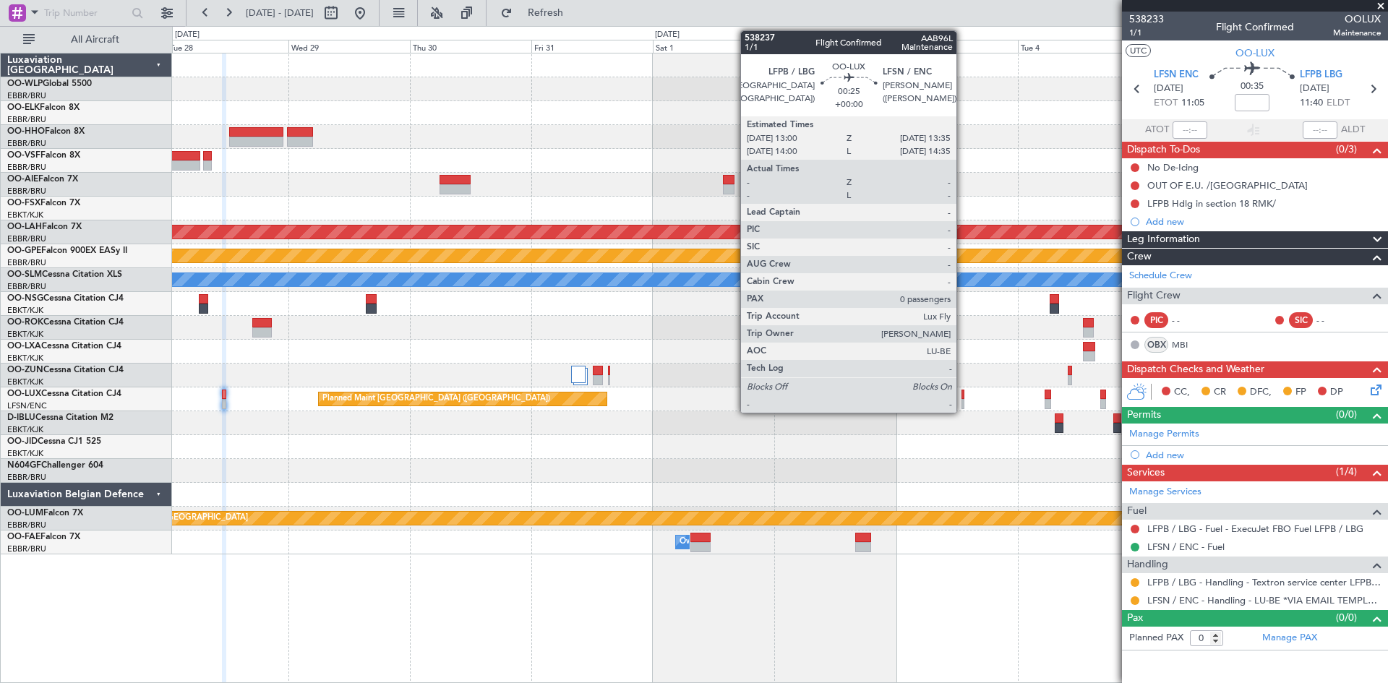
click at [963, 399] on div at bounding box center [963, 404] width 4 height 10
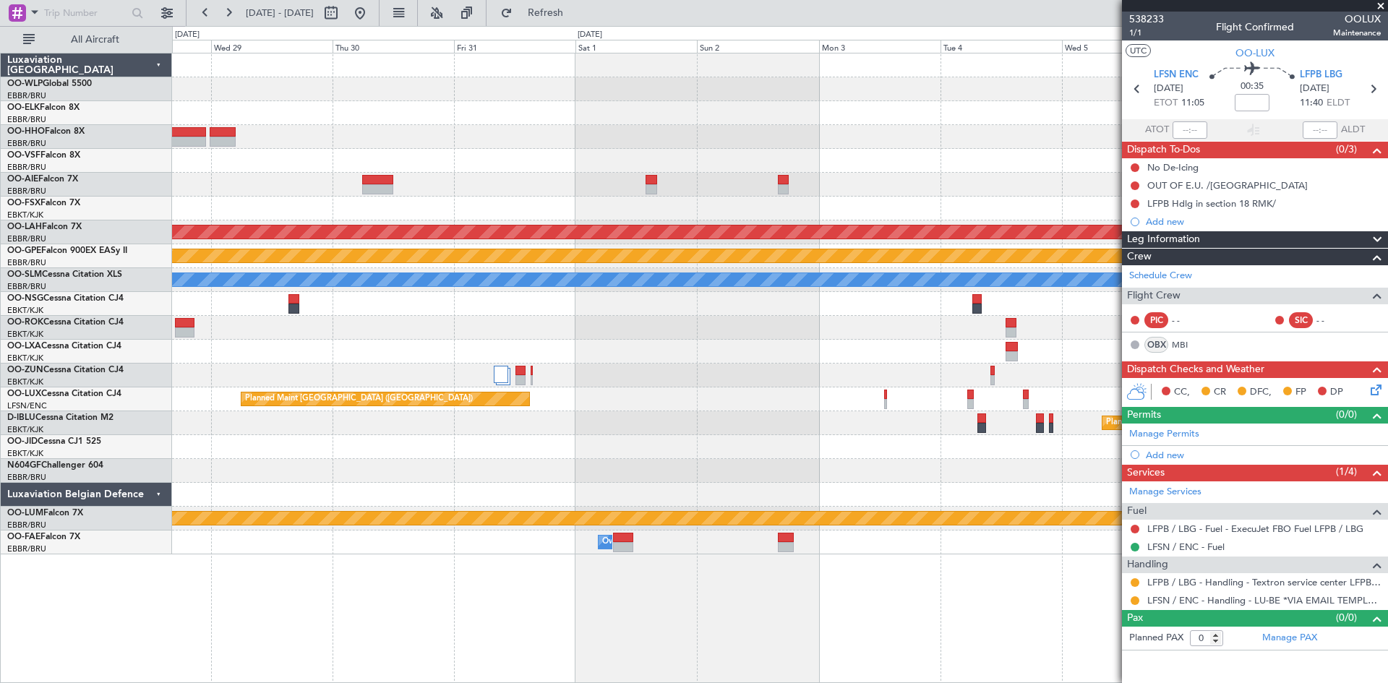
click at [881, 468] on div at bounding box center [779, 471] width 1215 height 24
click at [565, 5] on button "Refresh" at bounding box center [537, 12] width 87 height 23
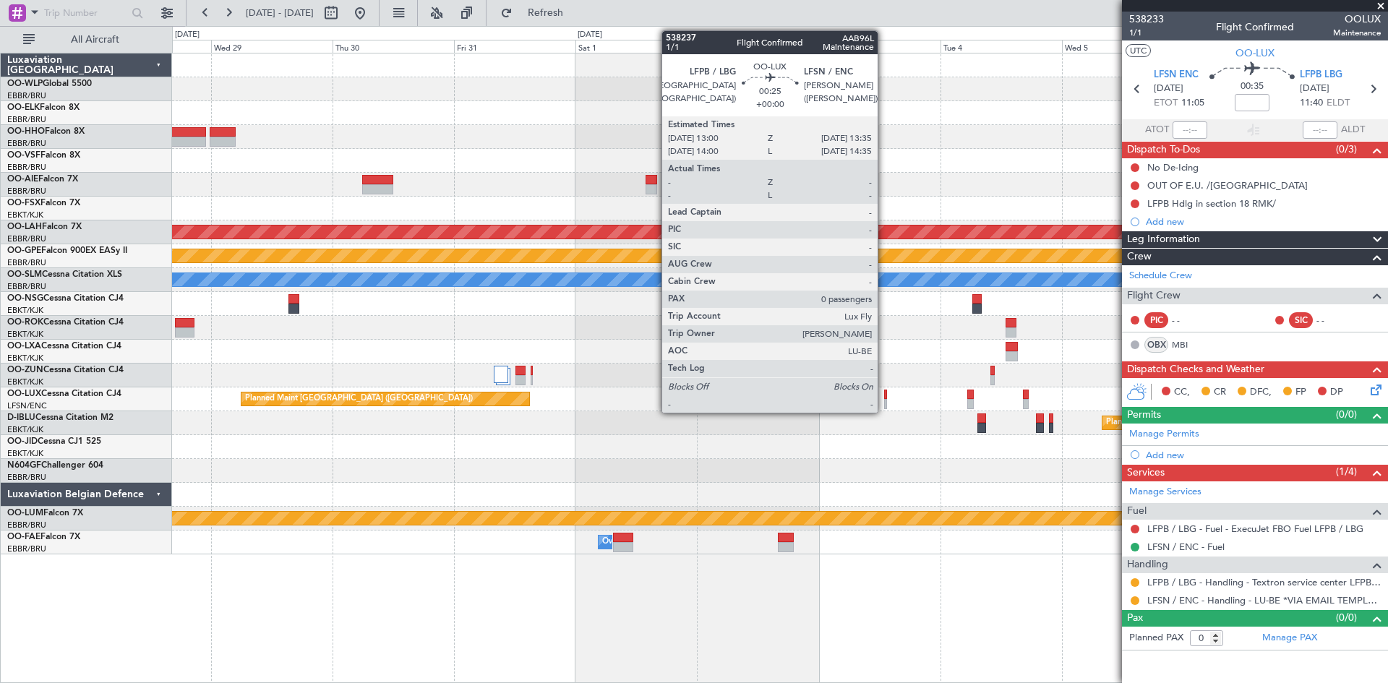
click at [884, 398] on div at bounding box center [886, 395] width 4 height 10
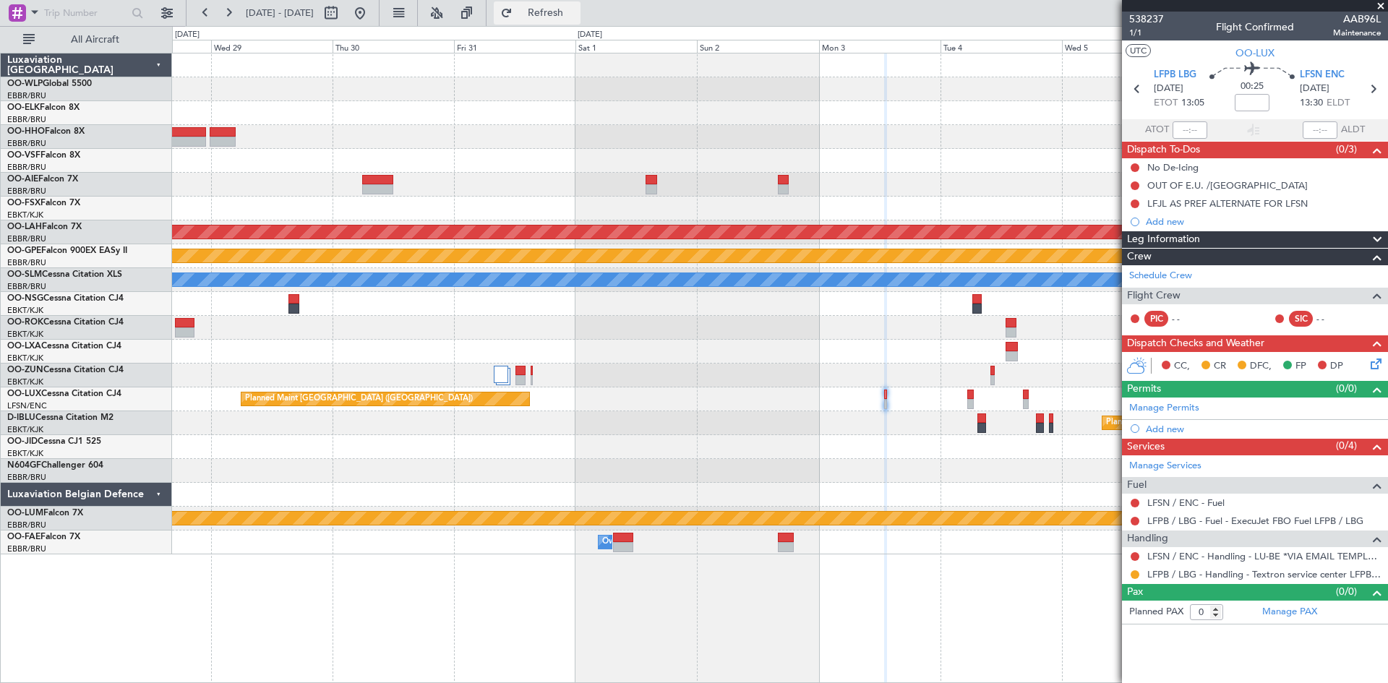
click at [571, 20] on button "Refresh" at bounding box center [537, 12] width 87 height 23
click at [1134, 557] on button at bounding box center [1135, 556] width 9 height 9
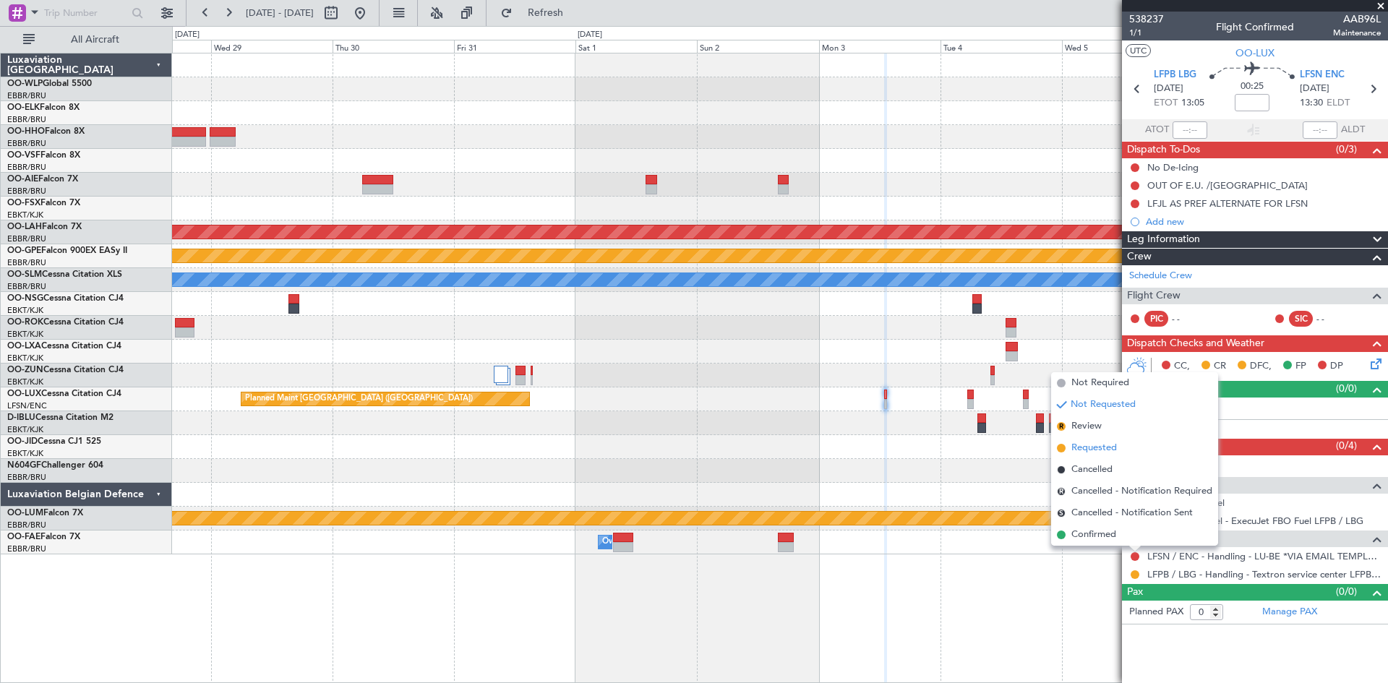
click at [1089, 452] on span "Requested" at bounding box center [1094, 448] width 46 height 14
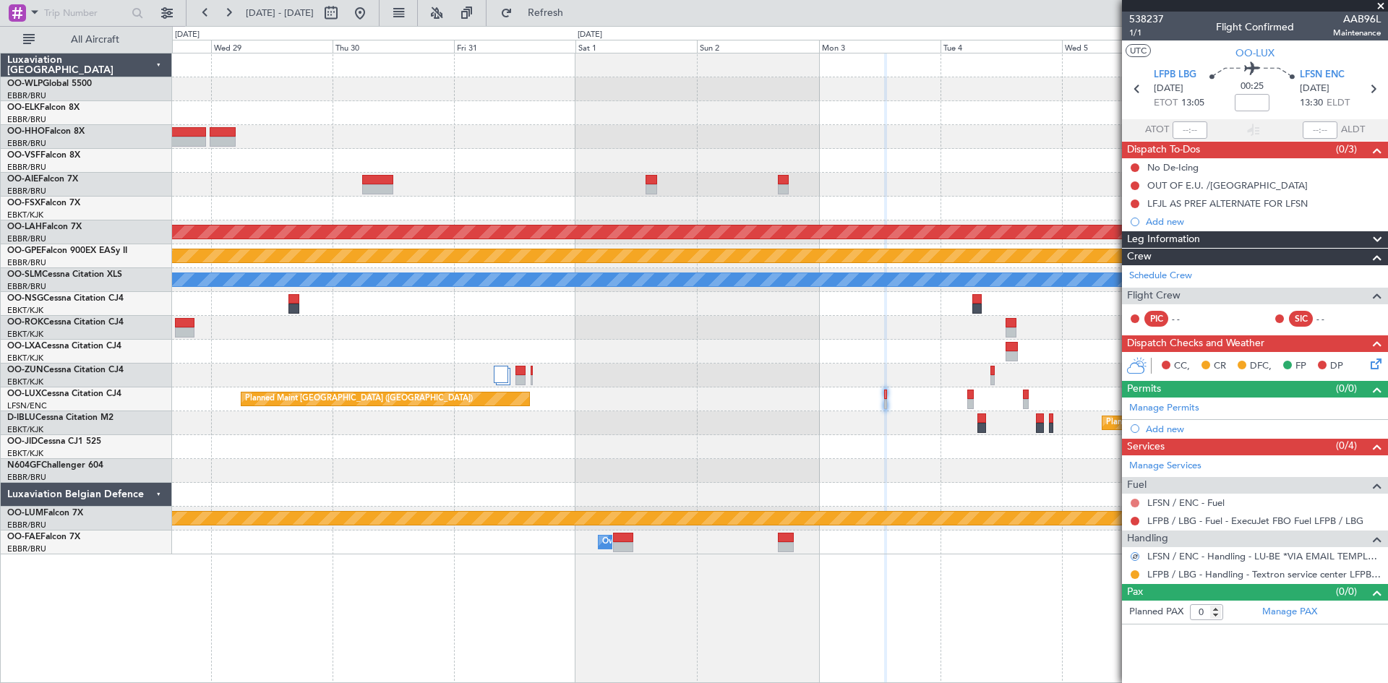
click at [1135, 502] on button at bounding box center [1135, 503] width 9 height 9
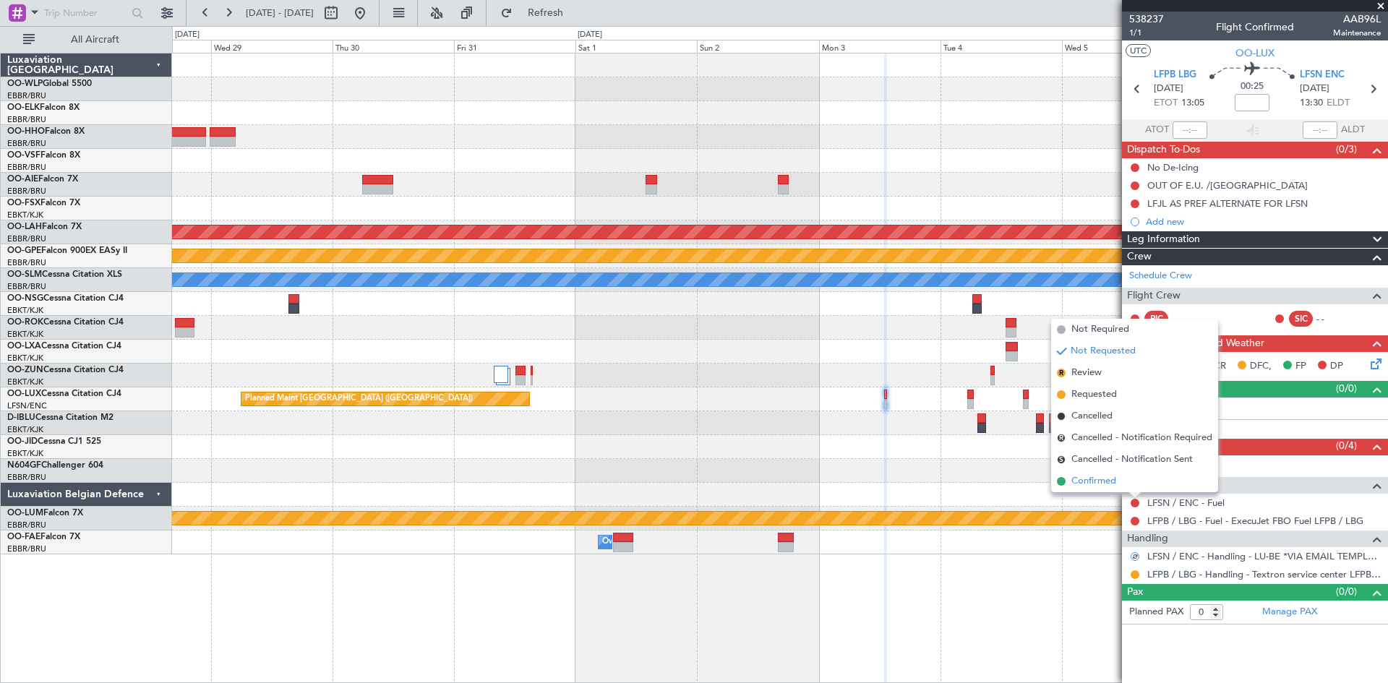
click at [1124, 480] on li "Confirmed" at bounding box center [1134, 482] width 167 height 22
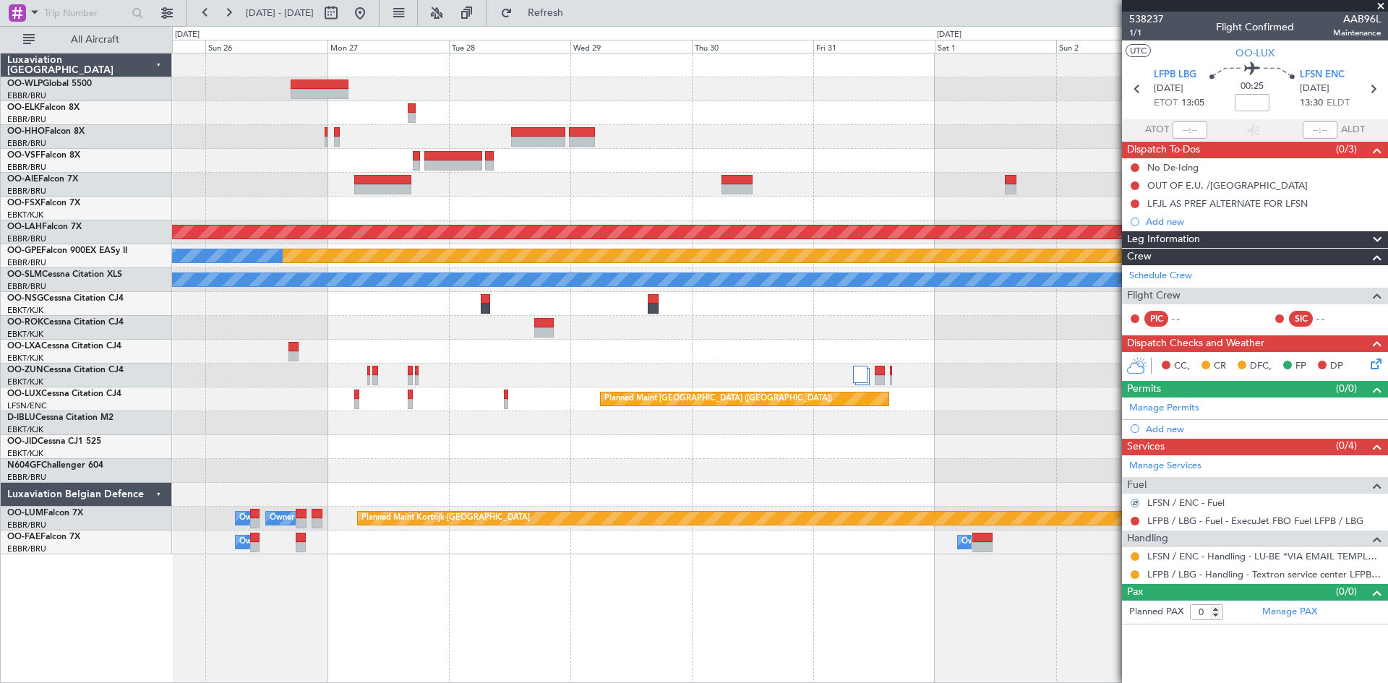
click at [875, 441] on div "Planned Maint [PERSON_NAME]-[GEOGRAPHIC_DATA][PERSON_NAME] ([GEOGRAPHIC_DATA][P…" at bounding box center [779, 303] width 1215 height 501
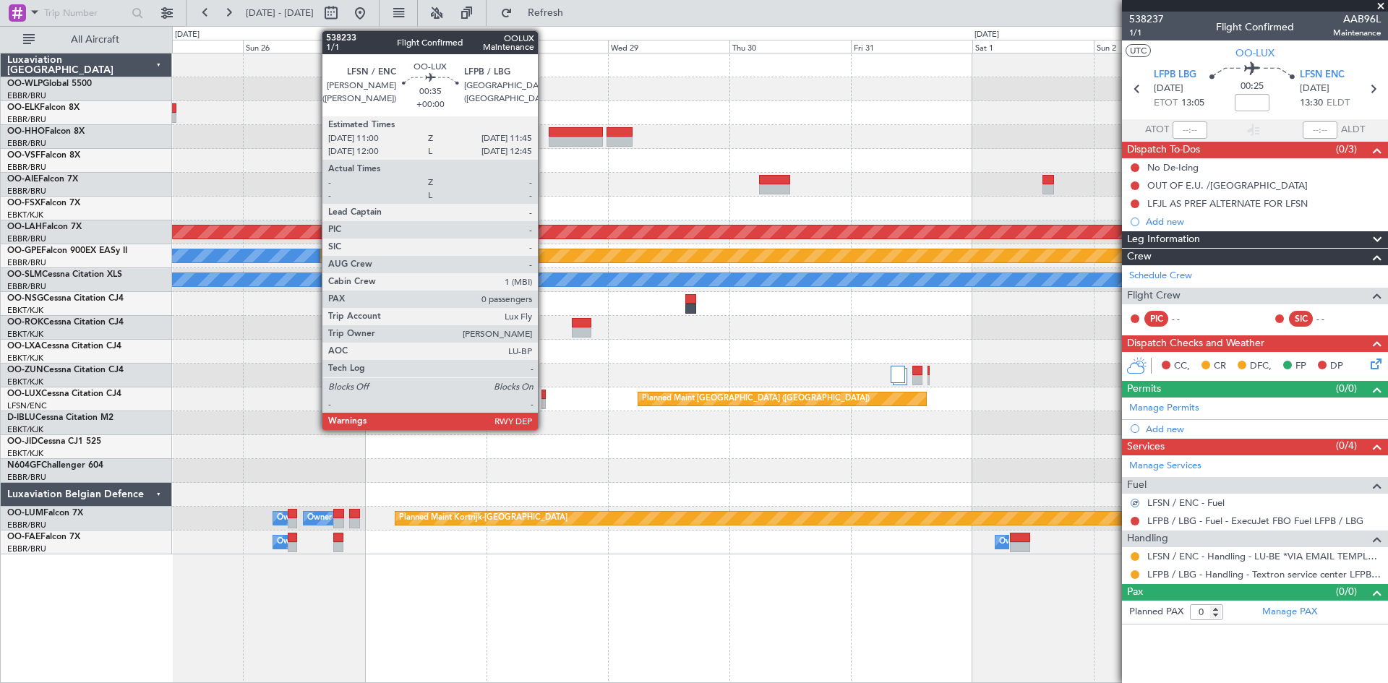
click at [544, 399] on div at bounding box center [543, 404] width 4 height 10
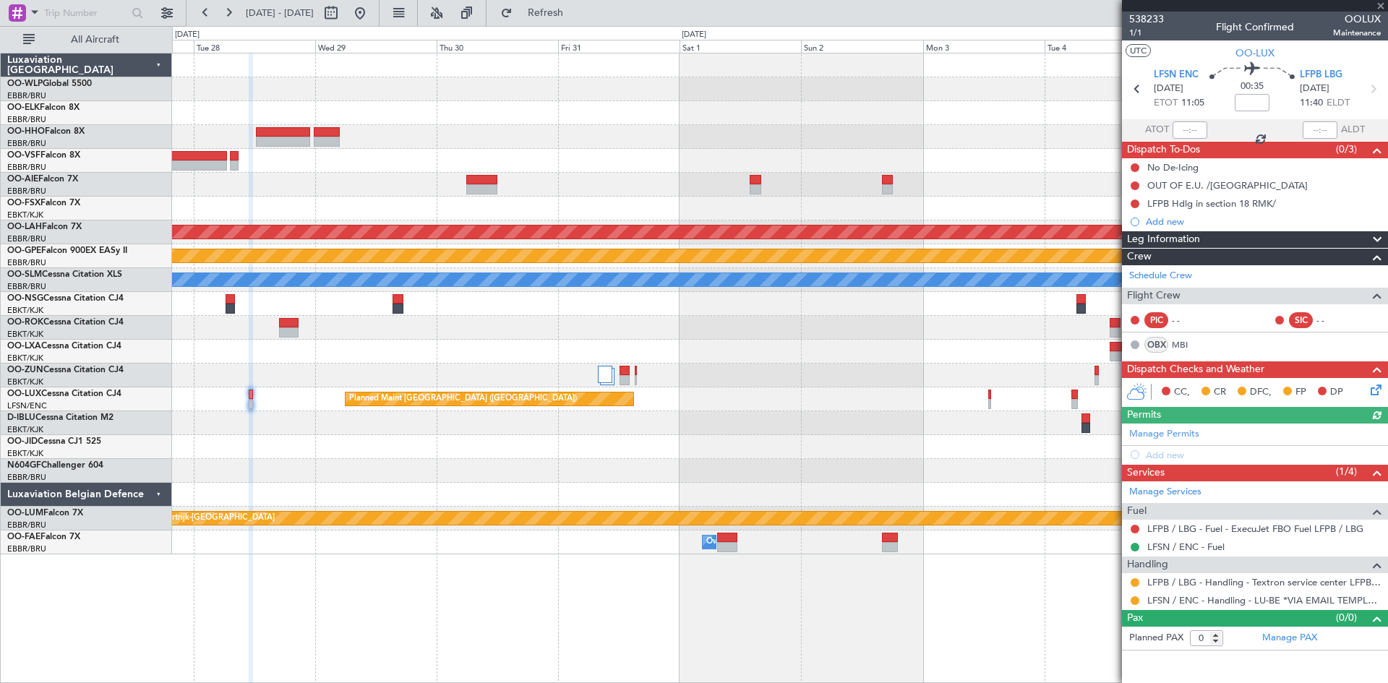
click at [635, 486] on div "Planned Maint [PERSON_NAME]-[GEOGRAPHIC_DATA][PERSON_NAME] ([GEOGRAPHIC_DATA][P…" at bounding box center [779, 303] width 1215 height 501
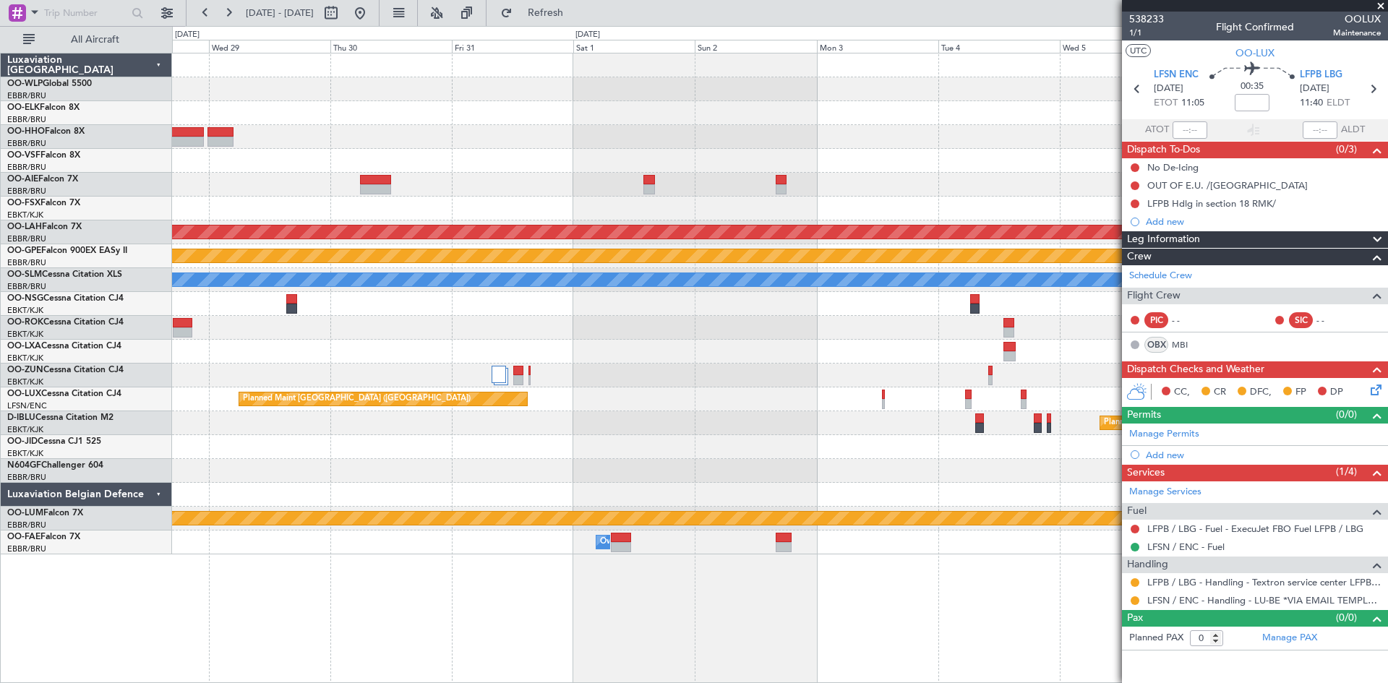
click at [880, 403] on div "Planned Maint [GEOGRAPHIC_DATA] ([GEOGRAPHIC_DATA])" at bounding box center [779, 399] width 1215 height 24
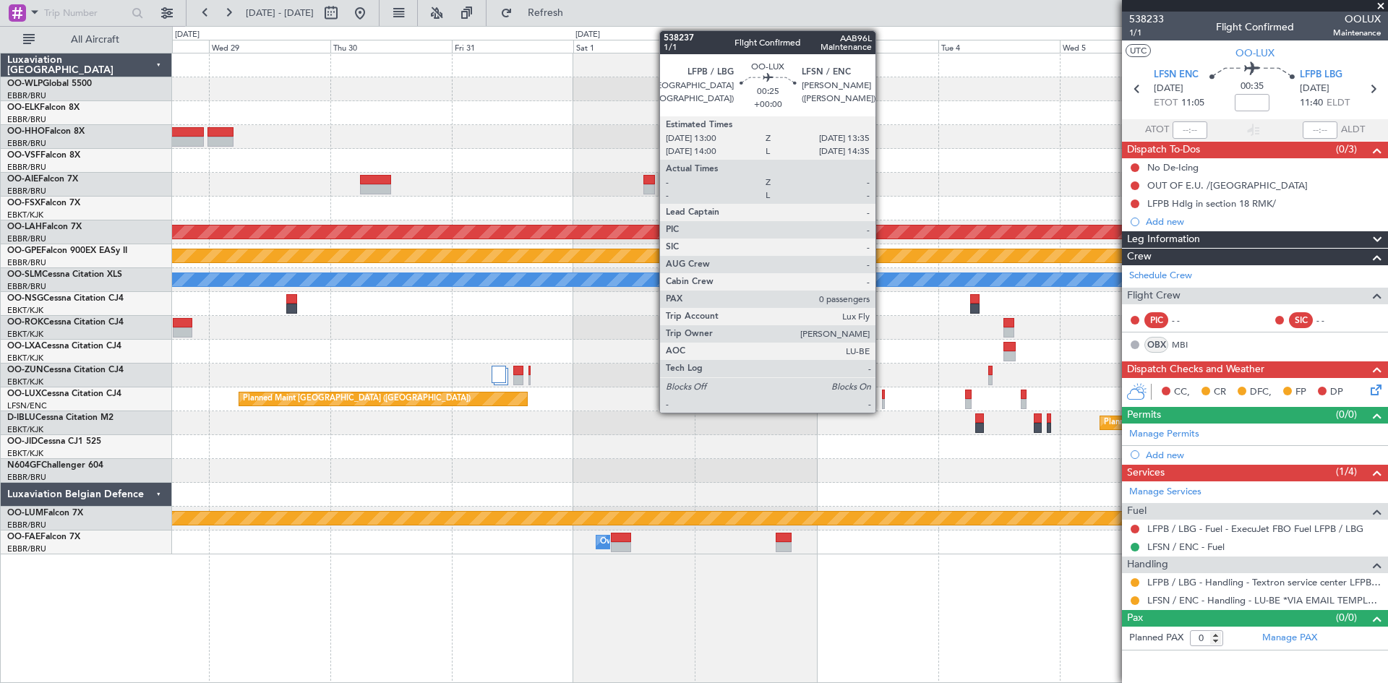
click at [882, 394] on div at bounding box center [884, 395] width 4 height 10
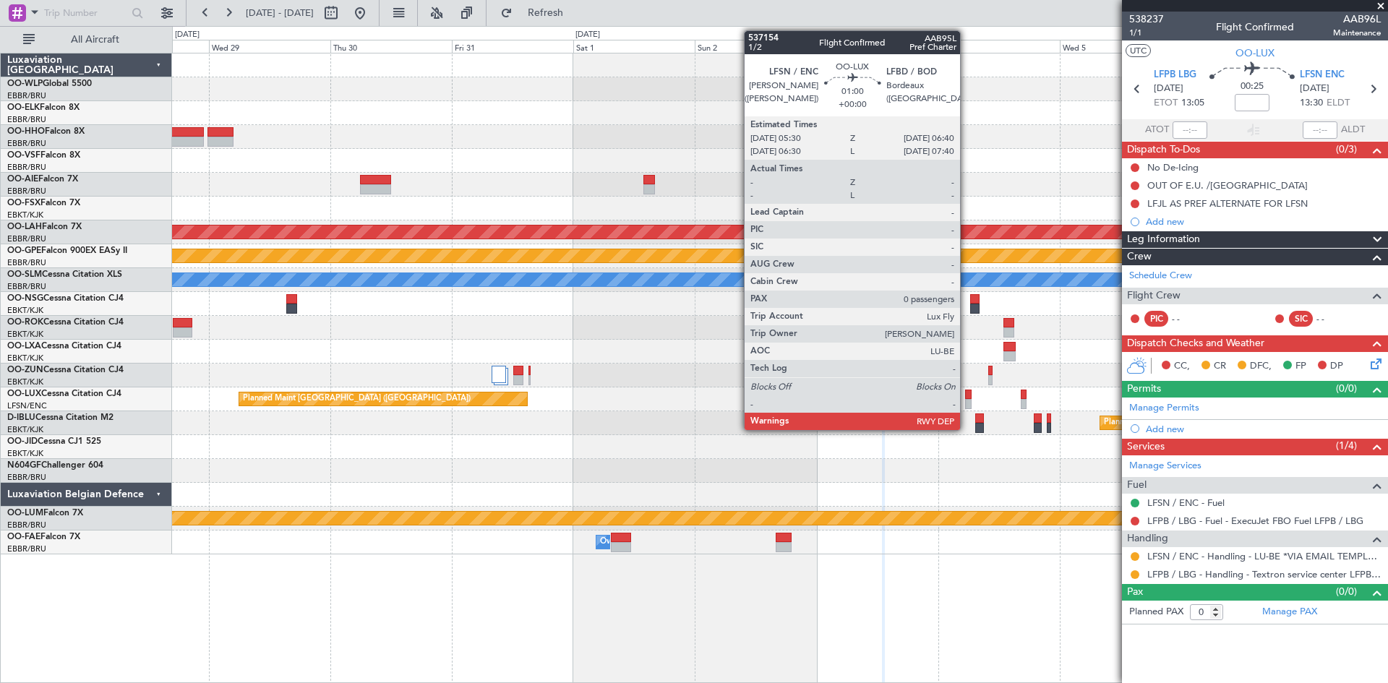
click at [967, 398] on div at bounding box center [968, 395] width 7 height 10
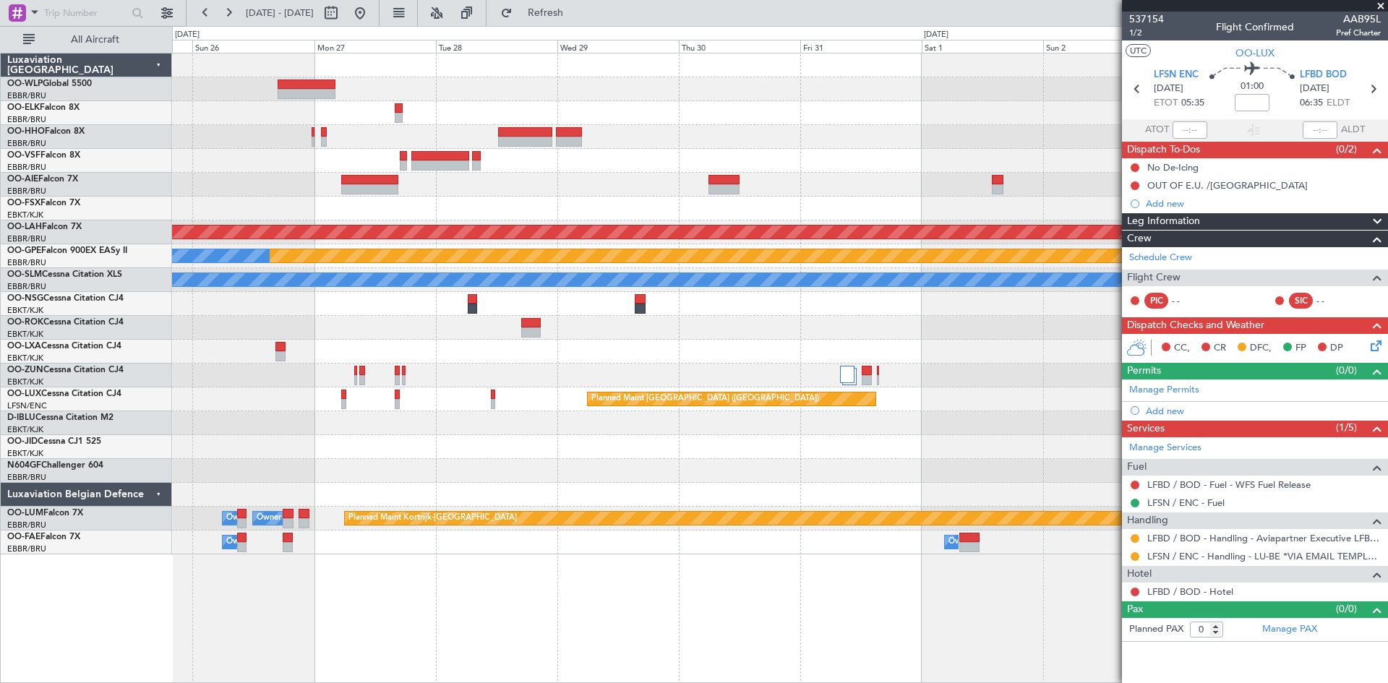
click at [831, 473] on div at bounding box center [779, 471] width 1215 height 24
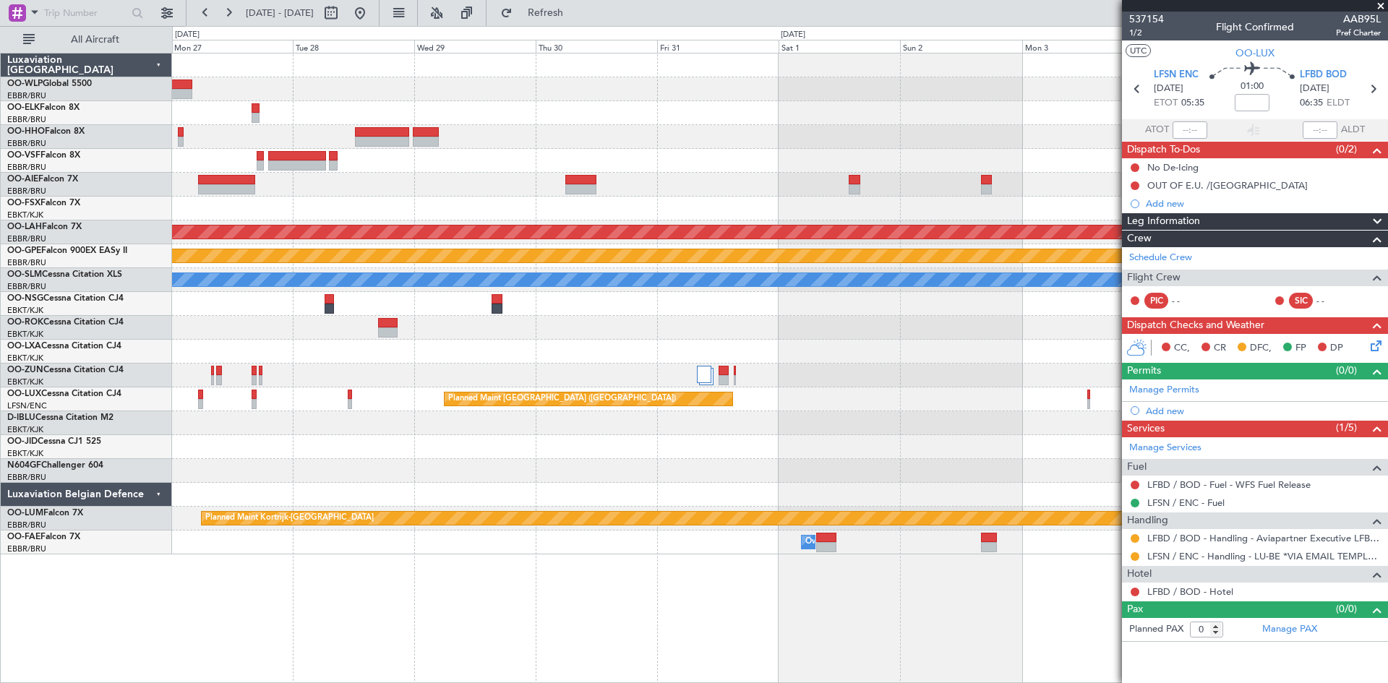
click at [925, 458] on div "Planned Maint [PERSON_NAME]-[GEOGRAPHIC_DATA][PERSON_NAME] ([GEOGRAPHIC_DATA][P…" at bounding box center [779, 303] width 1215 height 501
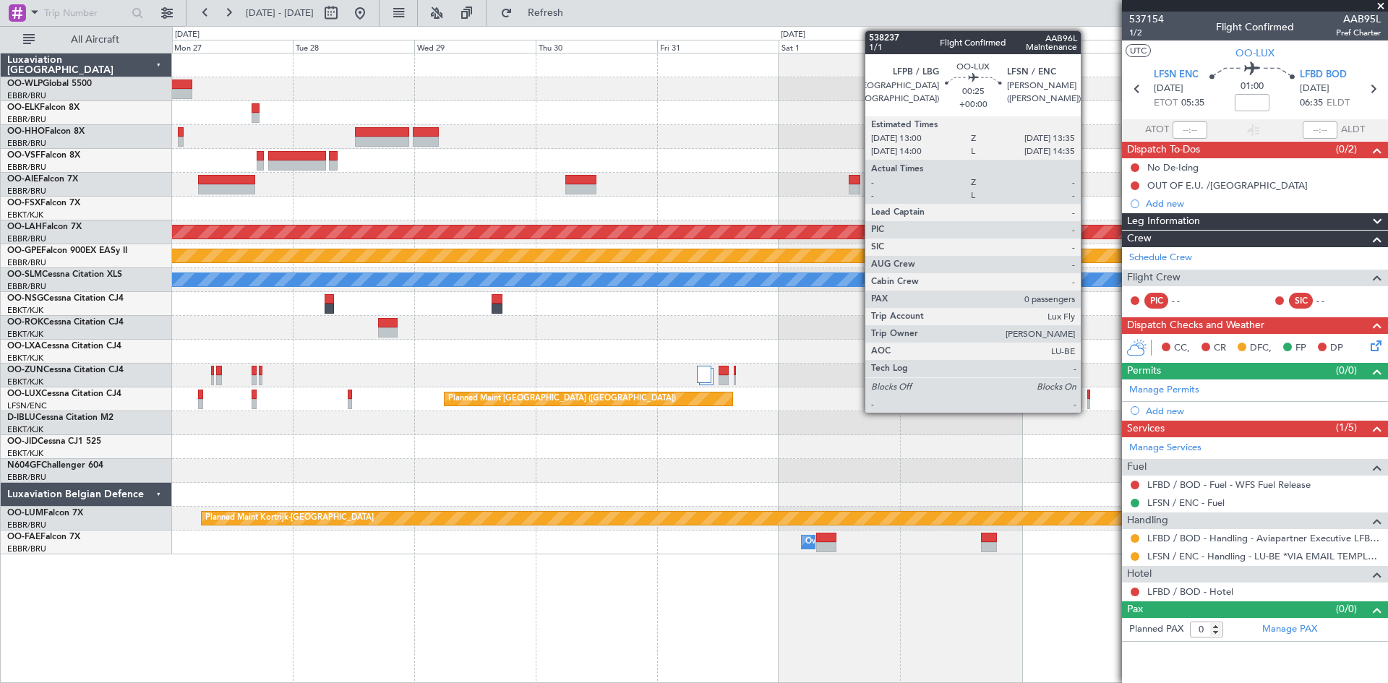
click at [1087, 401] on div at bounding box center [1089, 404] width 4 height 10
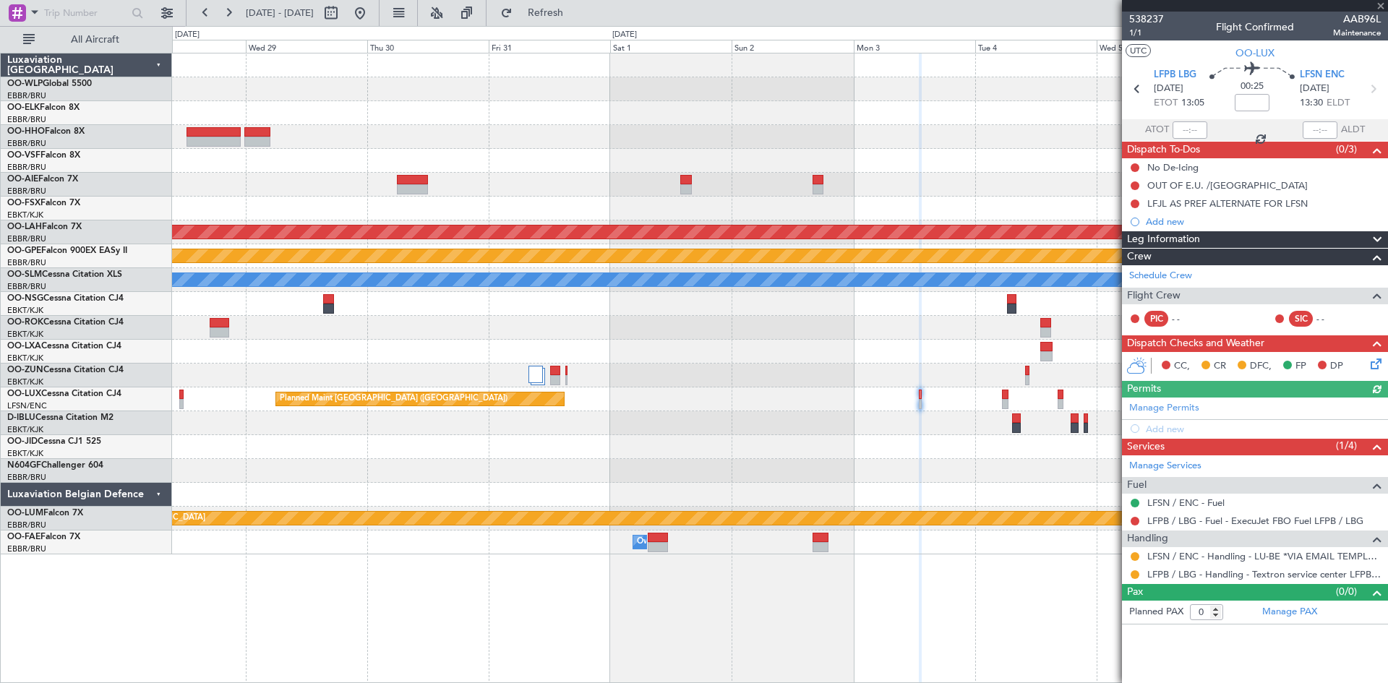
click at [817, 487] on div "Planned Maint [PERSON_NAME]-[GEOGRAPHIC_DATA][PERSON_NAME] ([GEOGRAPHIC_DATA][P…" at bounding box center [779, 303] width 1215 height 501
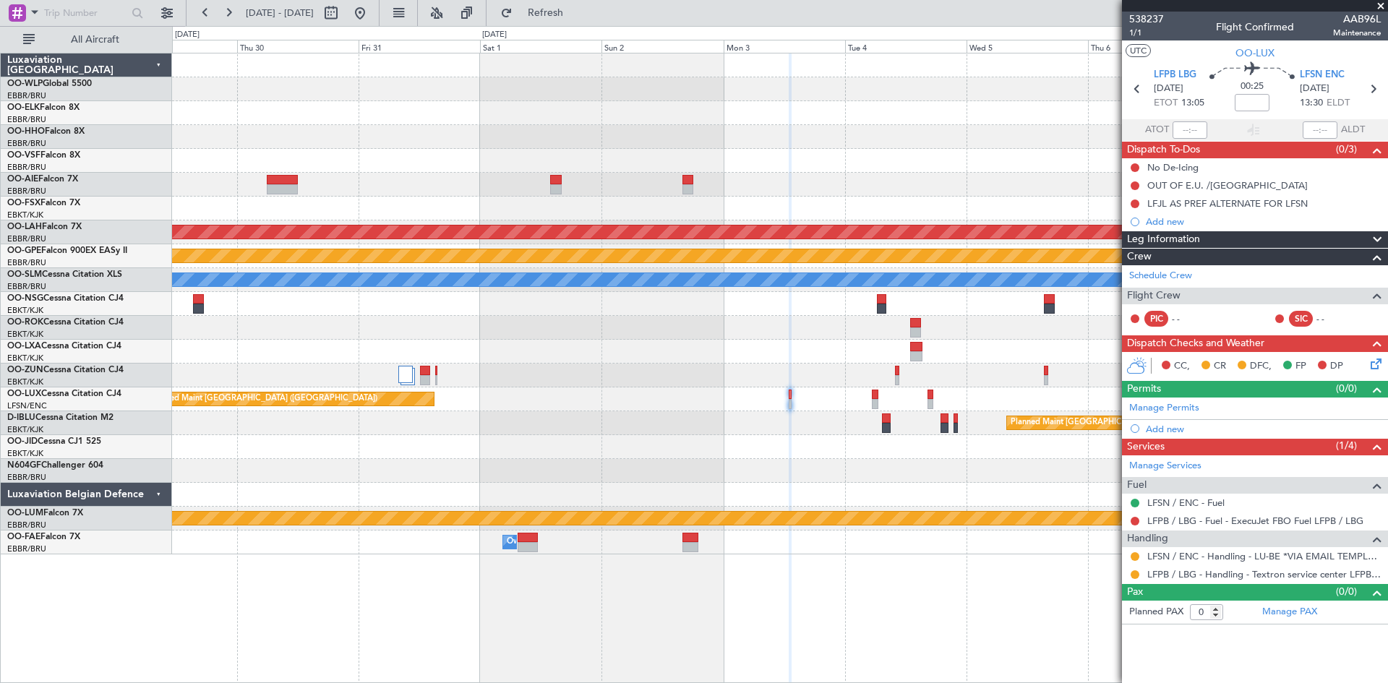
click at [687, 498] on div at bounding box center [779, 495] width 1215 height 24
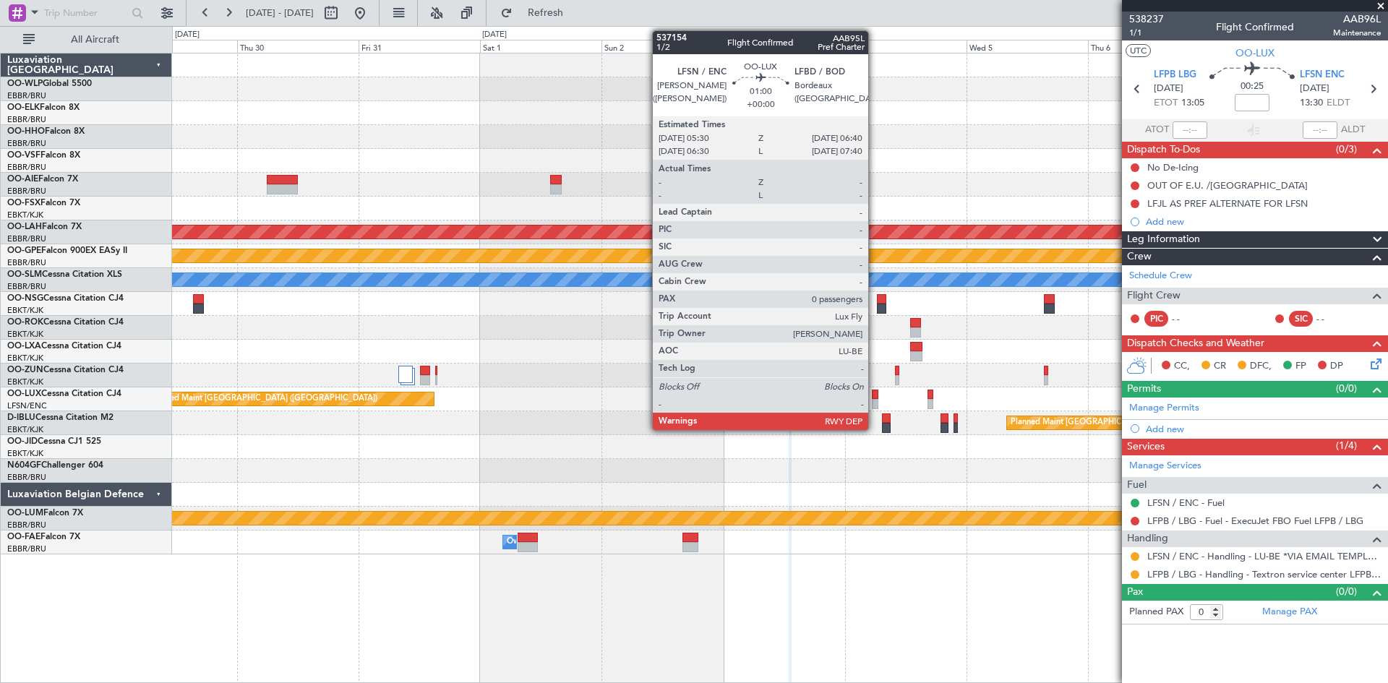
click at [875, 399] on div at bounding box center [875, 404] width 7 height 10
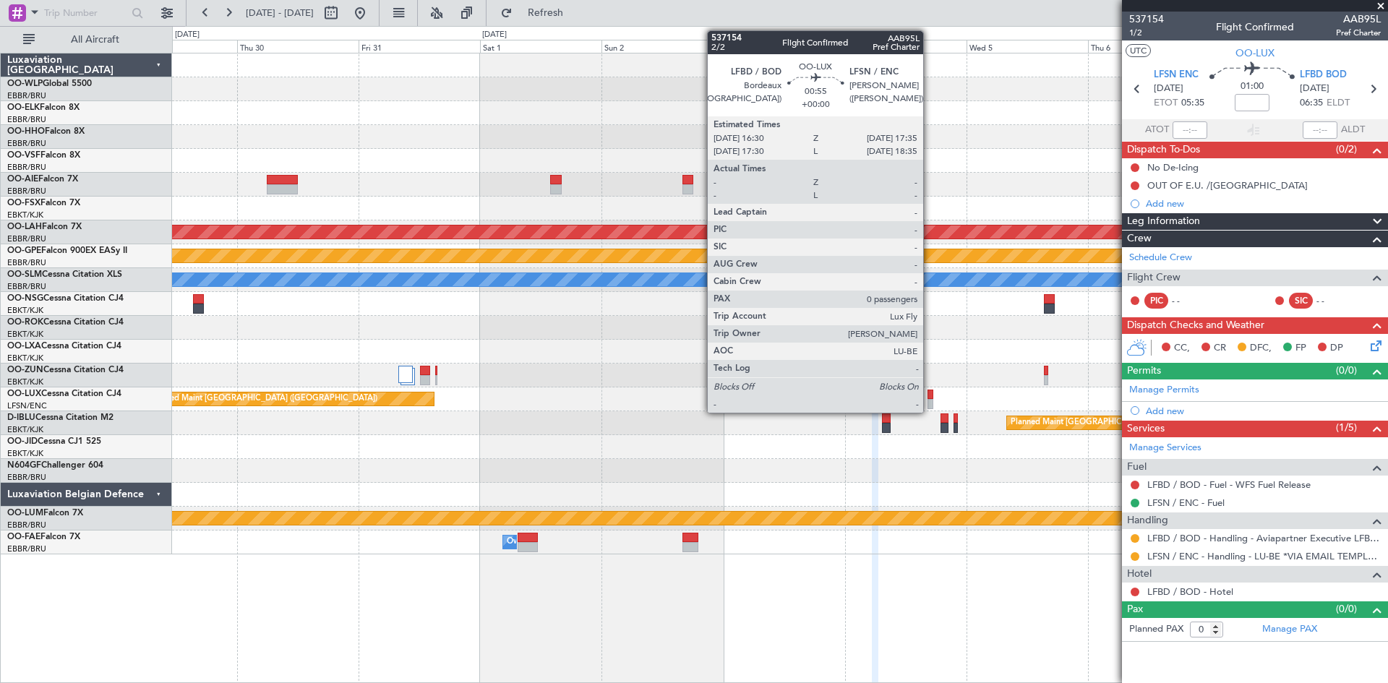
click at [930, 404] on div at bounding box center [931, 404] width 6 height 10
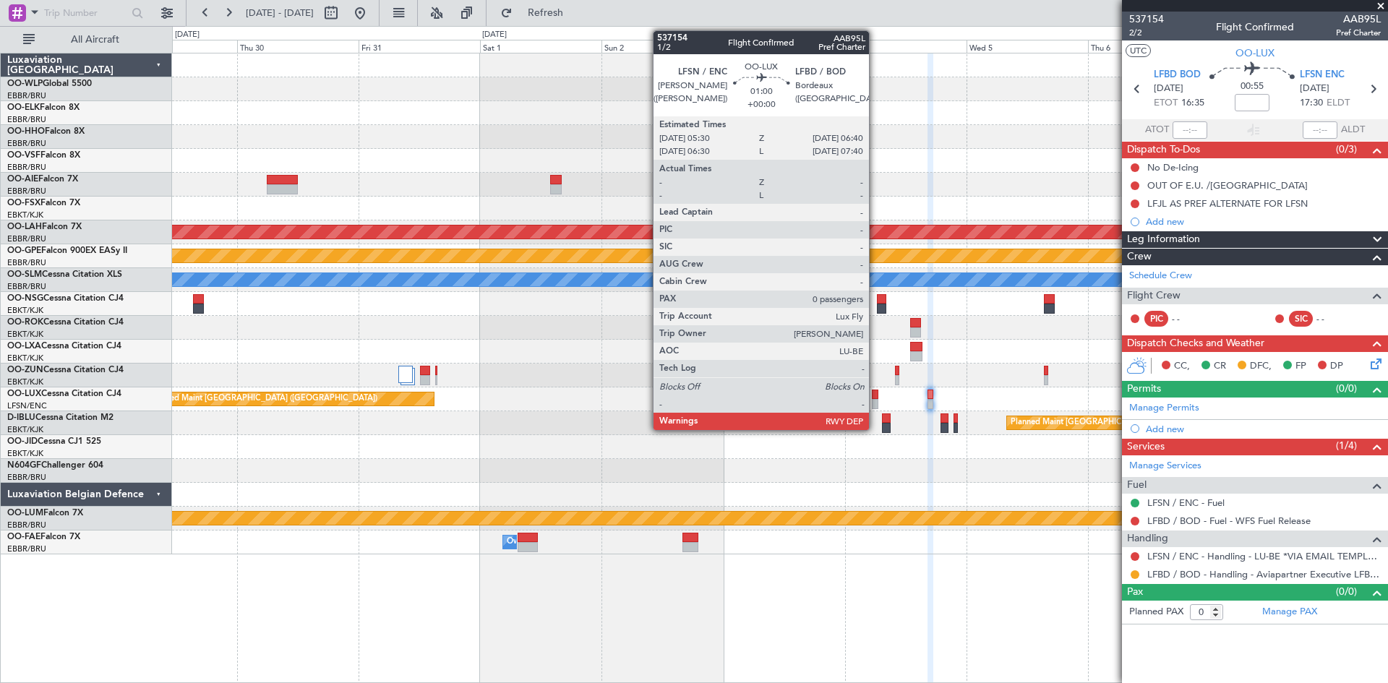
click at [875, 397] on div at bounding box center [875, 395] width 7 height 10
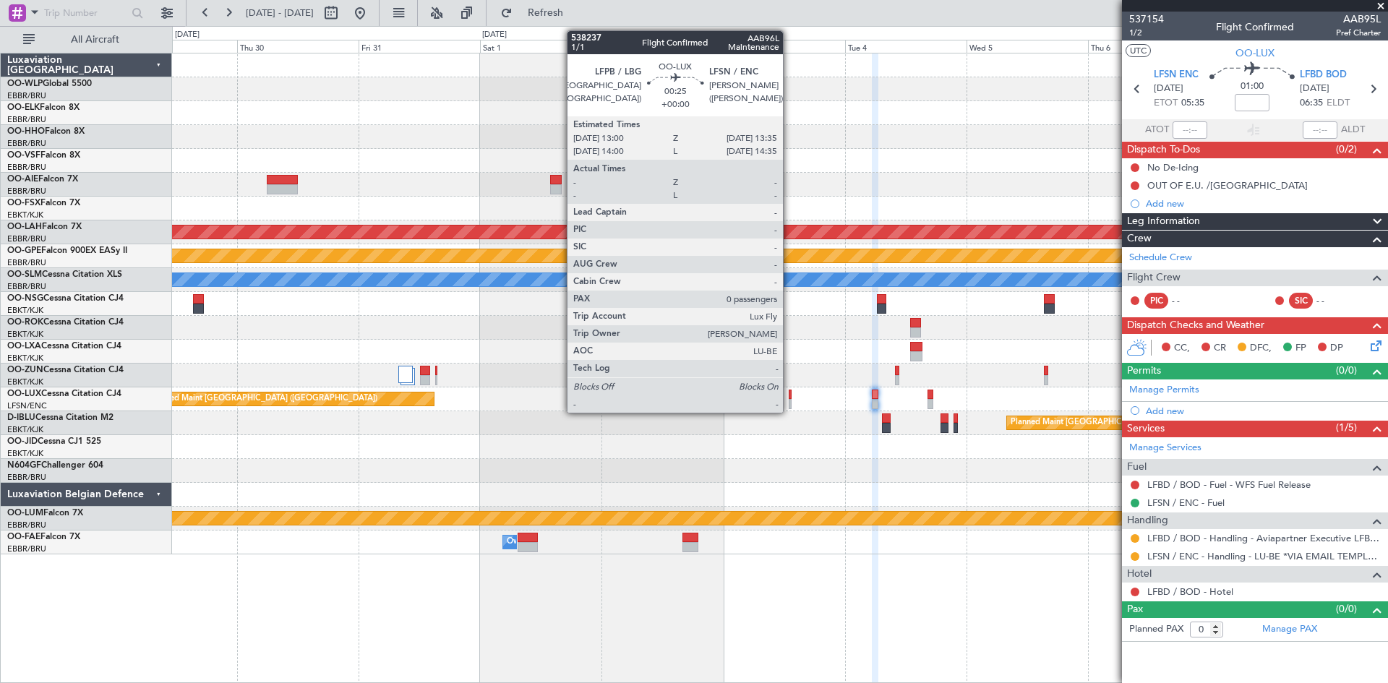
click at [789, 393] on div at bounding box center [791, 395] width 4 height 10
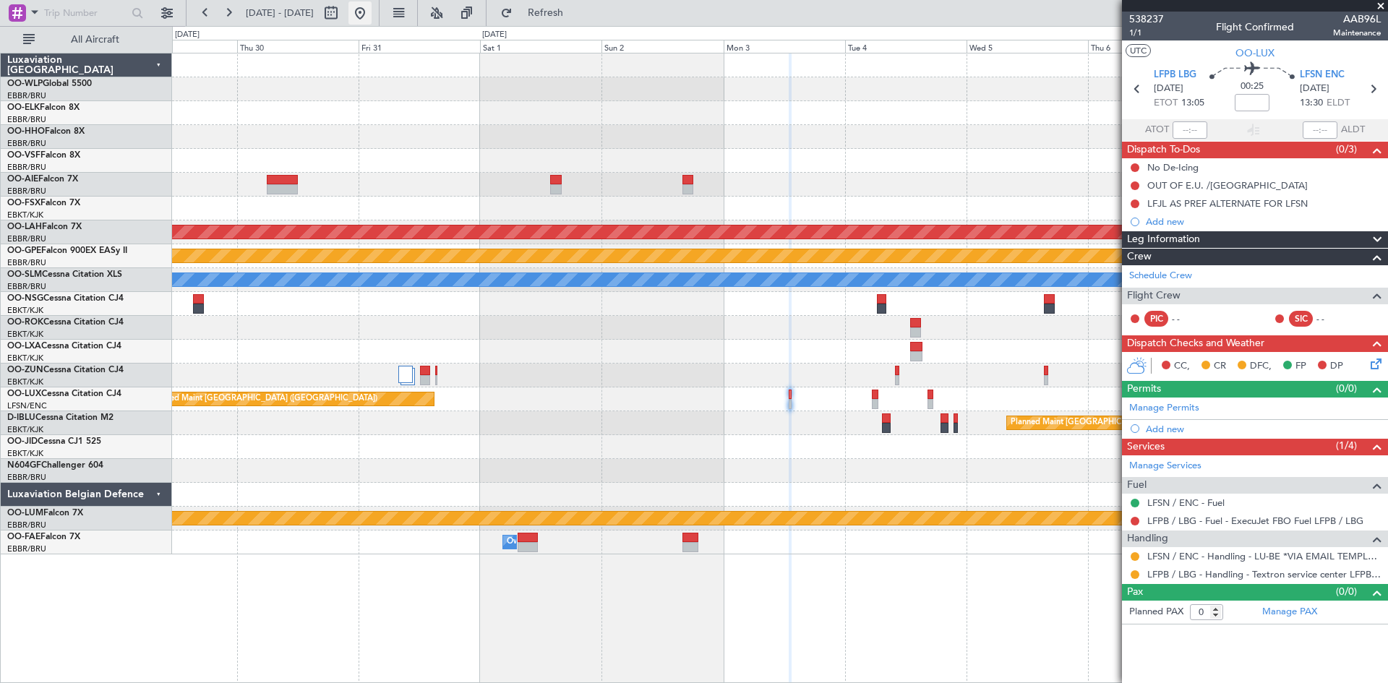
click at [372, 20] on button at bounding box center [359, 12] width 23 height 23
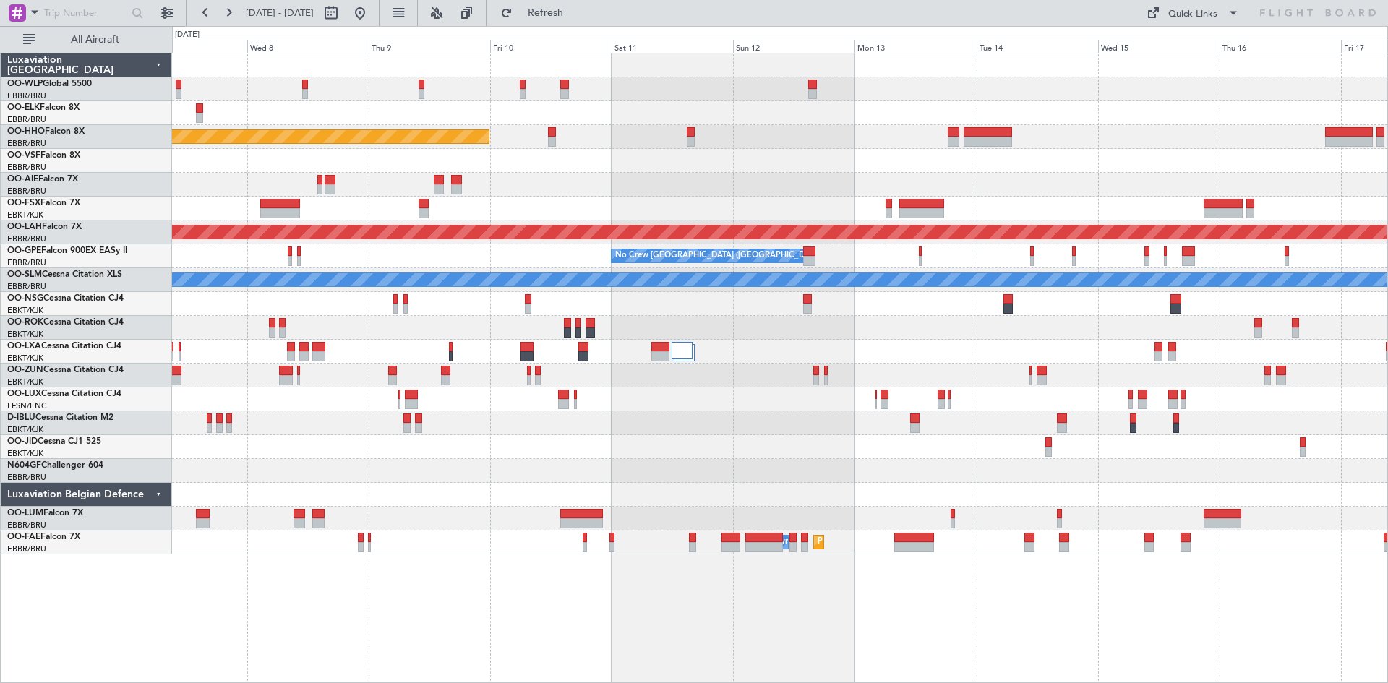
click at [1092, 408] on div "Planned Maint Geneva (Cointrin) Planned [GEOGRAPHIC_DATA][PERSON_NAME]-[GEOGRAP…" at bounding box center [779, 303] width 1215 height 501
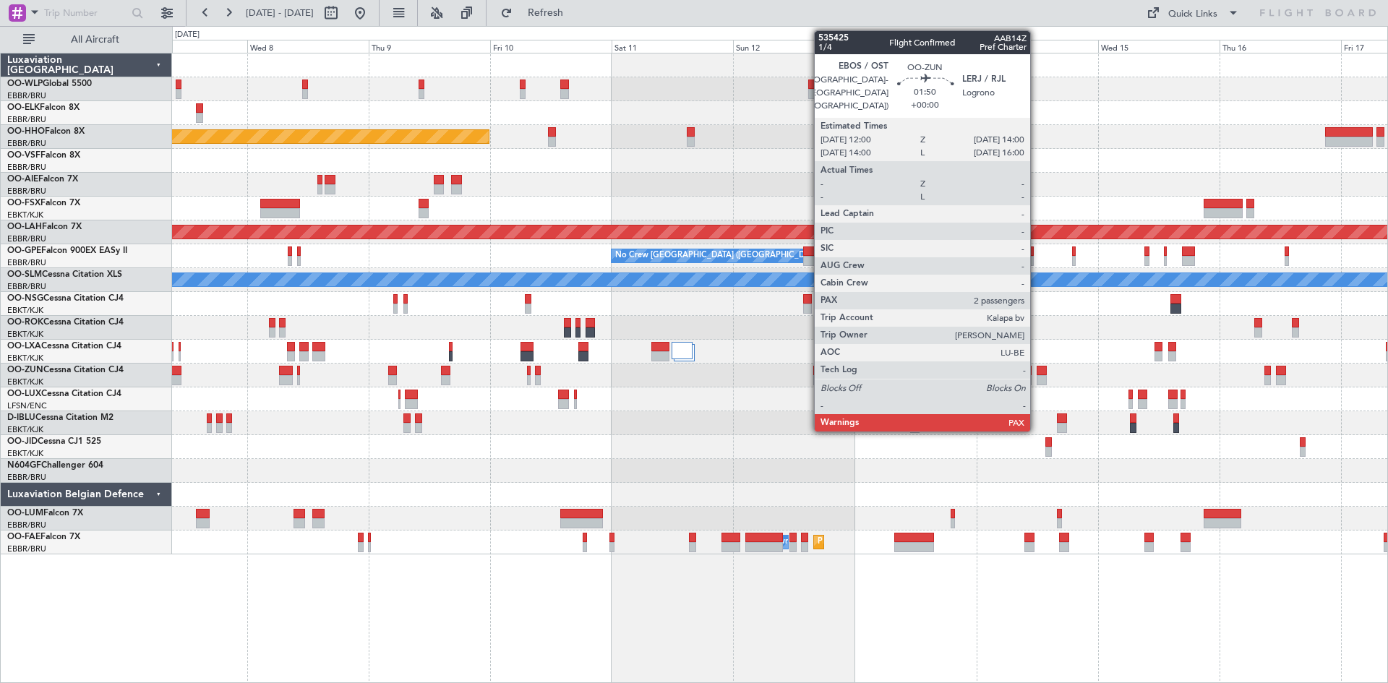
click at [1037, 377] on div at bounding box center [1042, 380] width 11 height 10
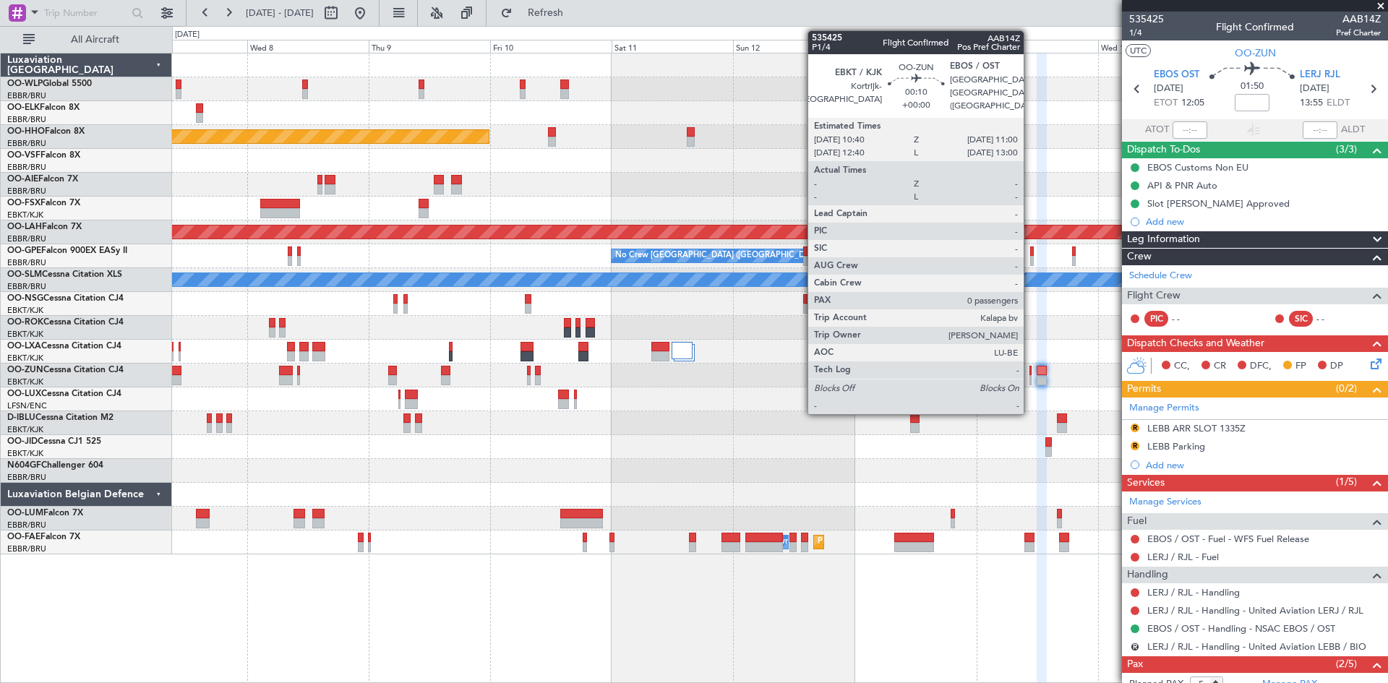
click at [1030, 376] on div at bounding box center [1030, 380] width 2 height 10
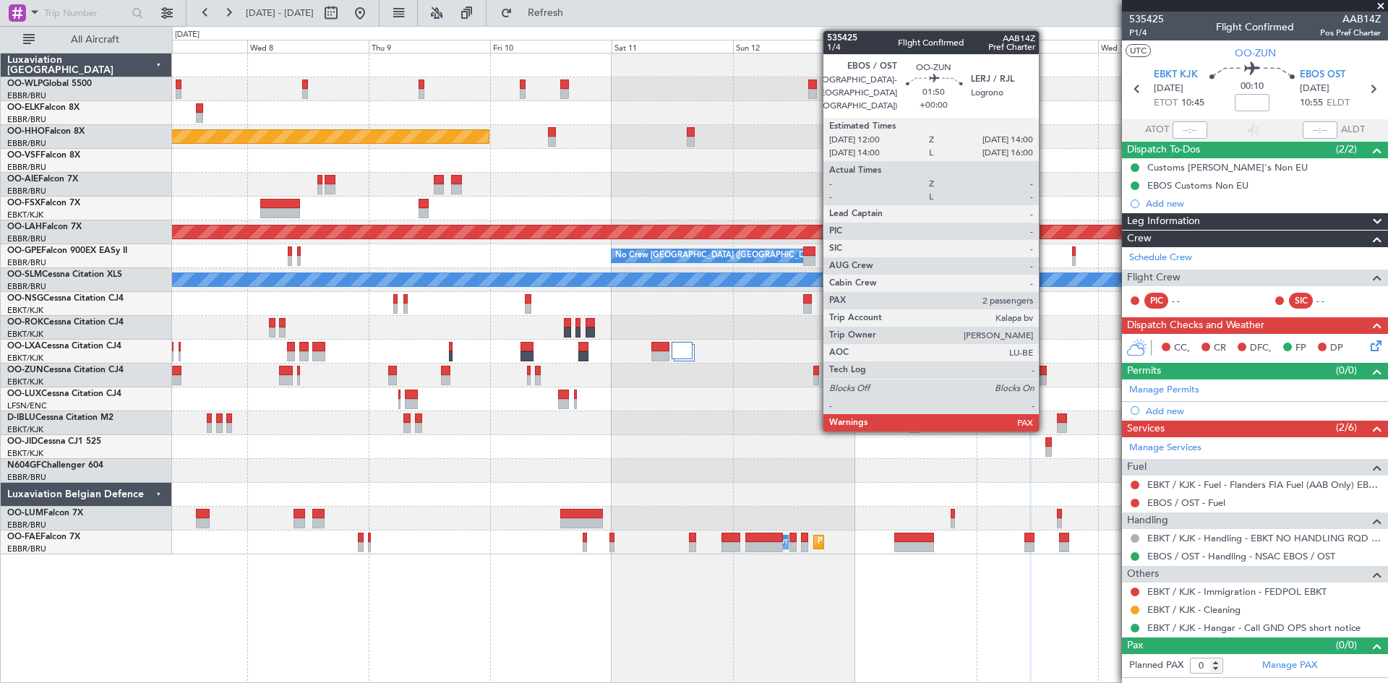
click at [1045, 366] on div at bounding box center [1042, 371] width 11 height 10
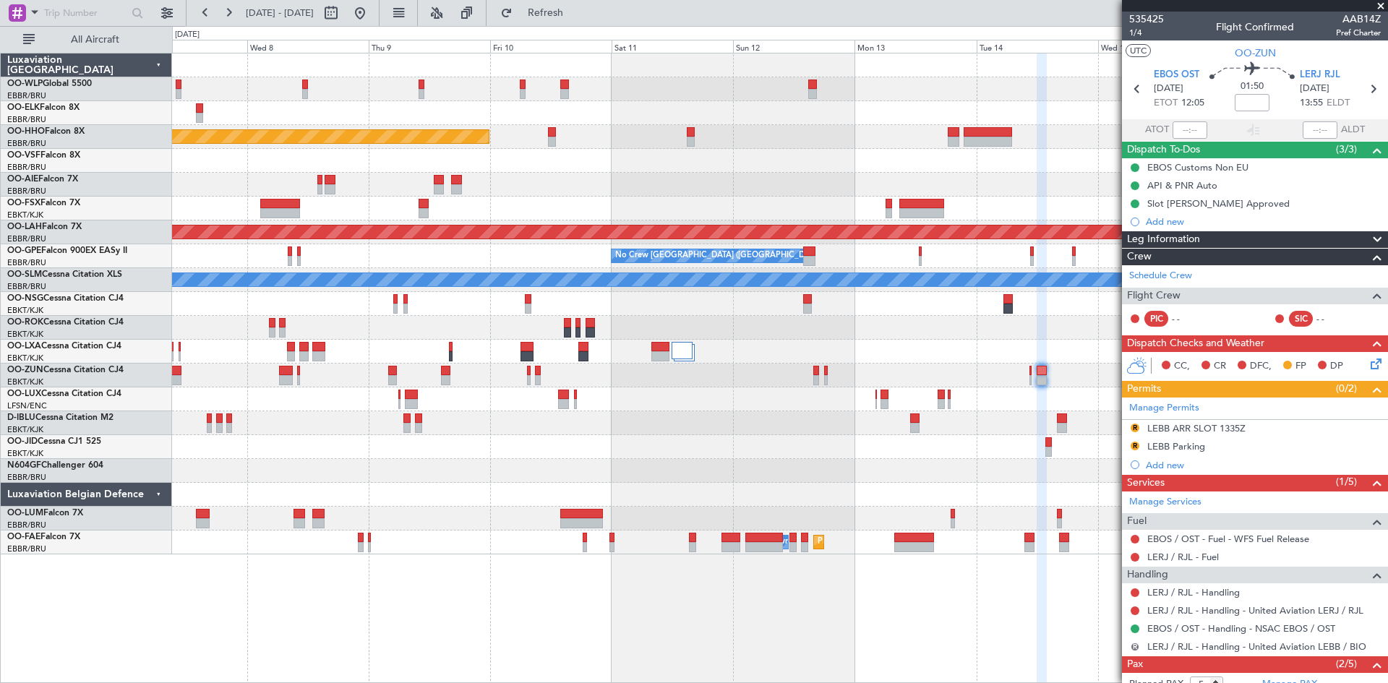
click at [1133, 643] on button "R" at bounding box center [1135, 647] width 9 height 9
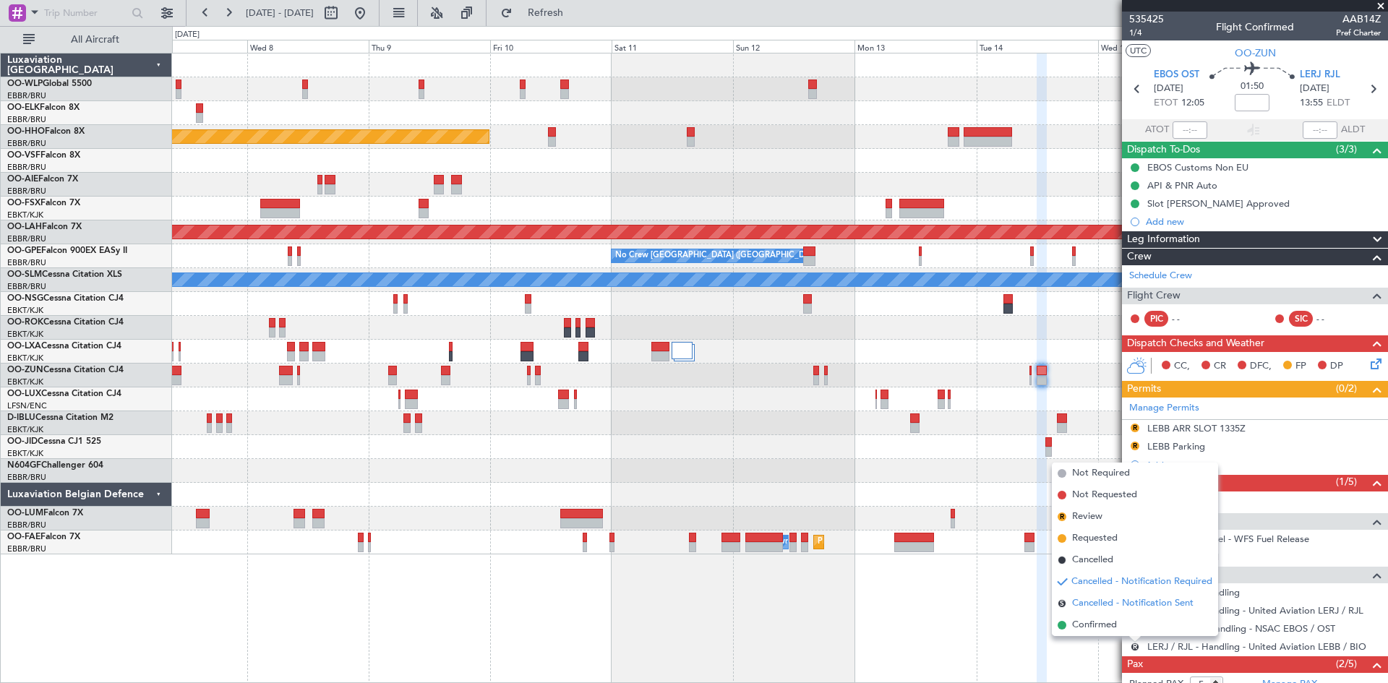
click at [1088, 598] on span "Cancelled - Notification Sent" at bounding box center [1132, 603] width 121 height 14
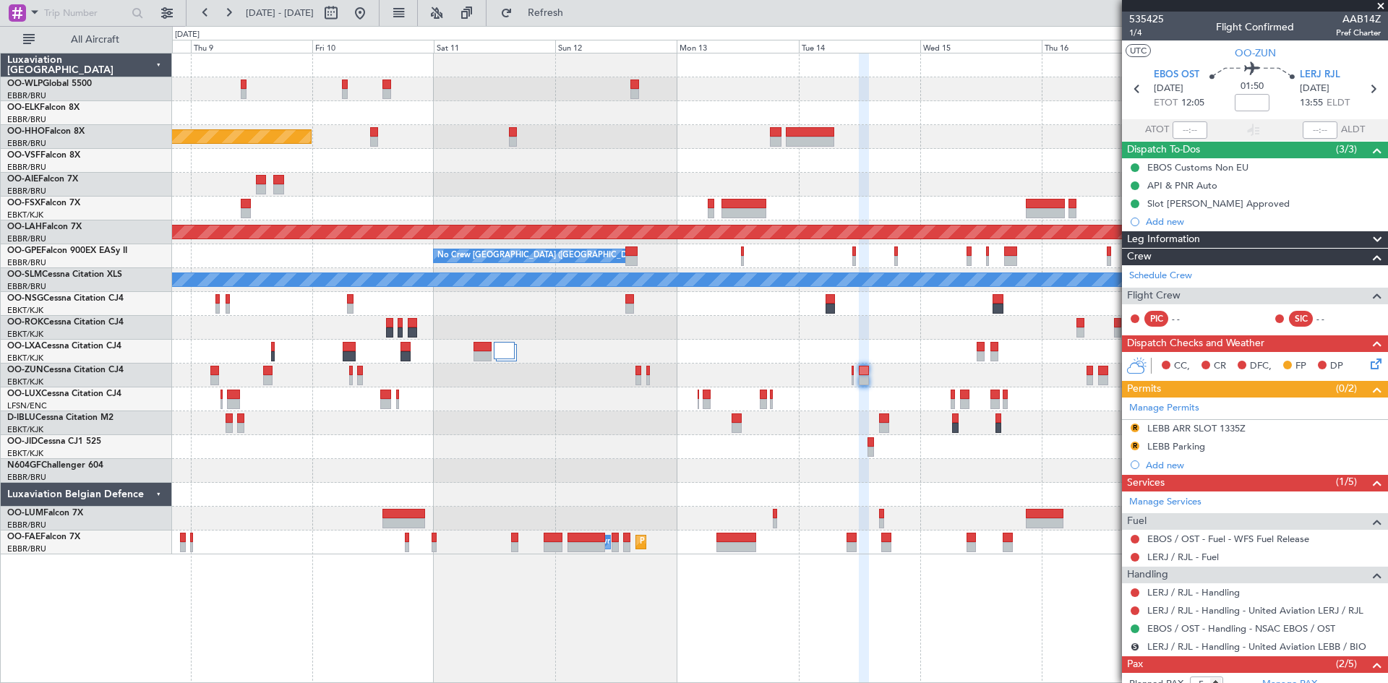
click at [750, 500] on div "Planned Maint Geneva (Cointrin) Planned [GEOGRAPHIC_DATA][PERSON_NAME]-[GEOGRAP…" at bounding box center [779, 303] width 1215 height 501
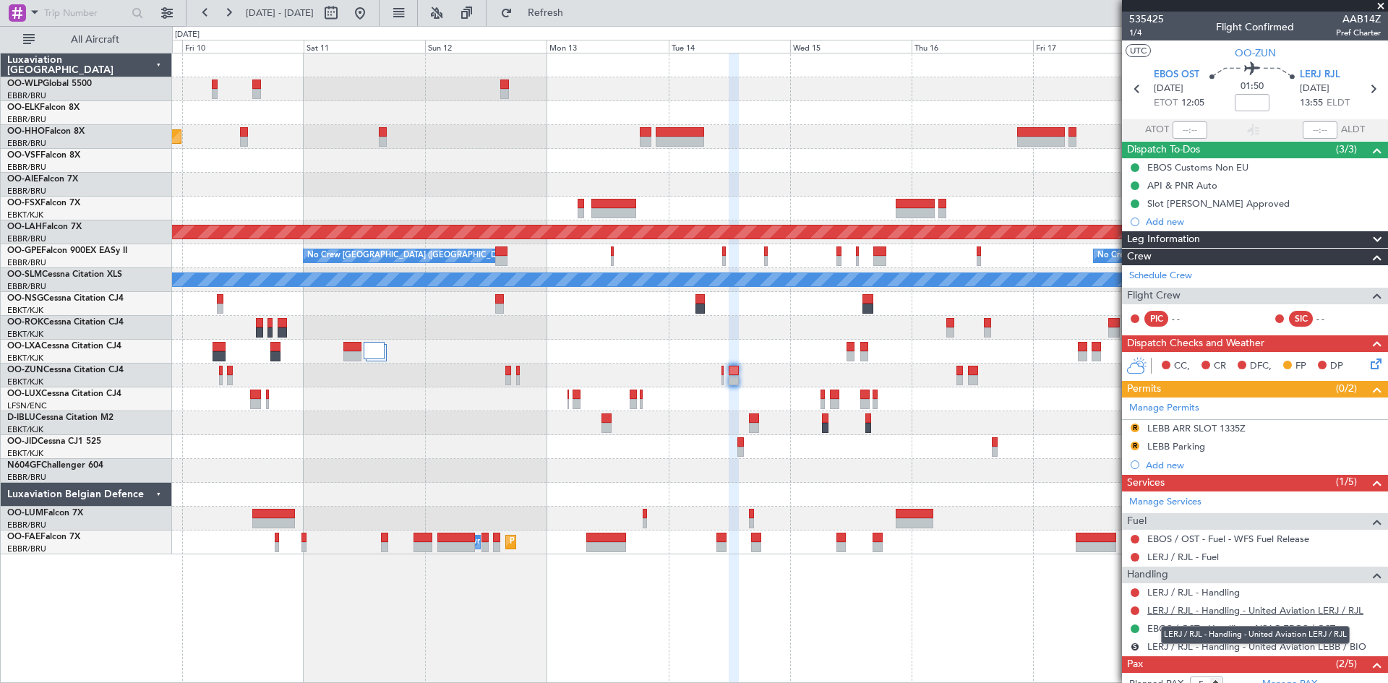
click at [1222, 615] on link "LERJ / RJL - Handling - United Aviation LERJ / RJL" at bounding box center [1255, 610] width 216 height 12
click at [1149, 611] on link "LERJ / RJL - Handling - United Aviation LERJ / RJL" at bounding box center [1255, 610] width 216 height 12
click at [1325, 77] on span "LERJ RJL" at bounding box center [1320, 75] width 40 height 14
click at [1135, 450] on div "R" at bounding box center [1135, 446] width 12 height 12
click at [1135, 445] on button "R" at bounding box center [1135, 446] width 9 height 9
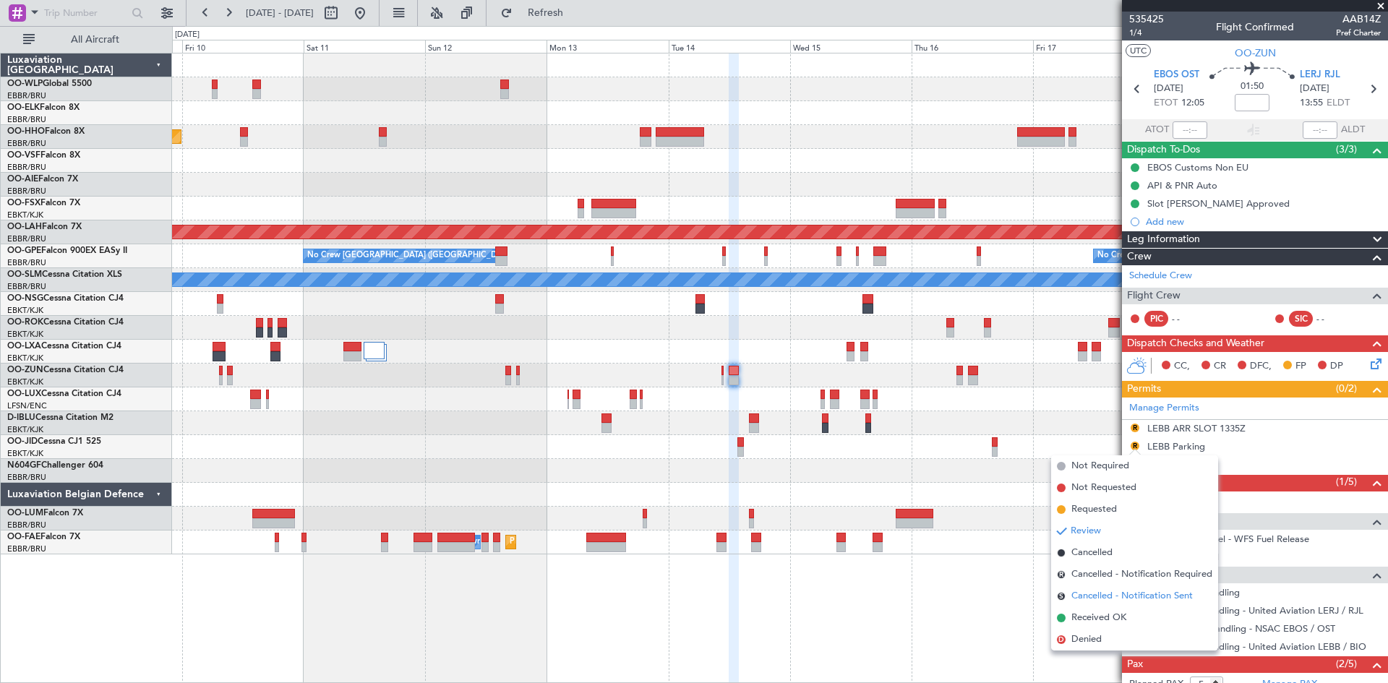
click at [1097, 596] on span "Cancelled - Notification Sent" at bounding box center [1131, 596] width 121 height 14
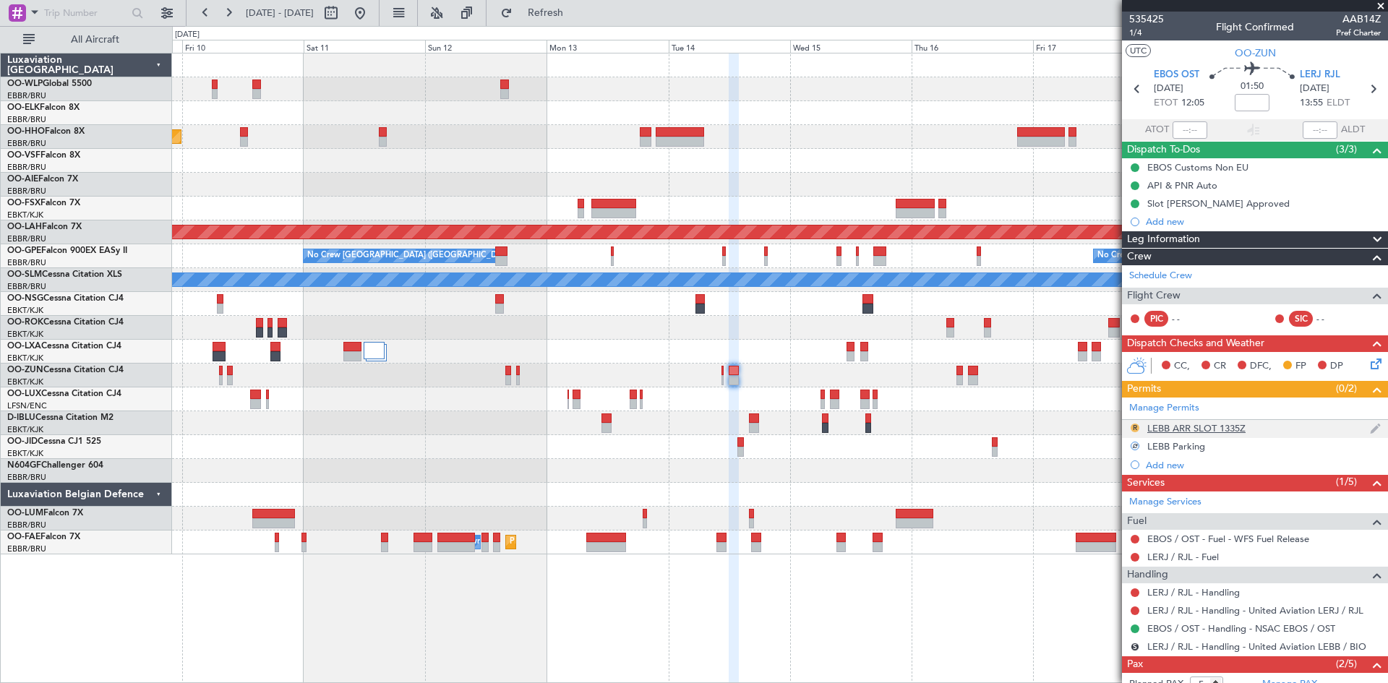
click at [1137, 429] on button "R" at bounding box center [1135, 428] width 9 height 9
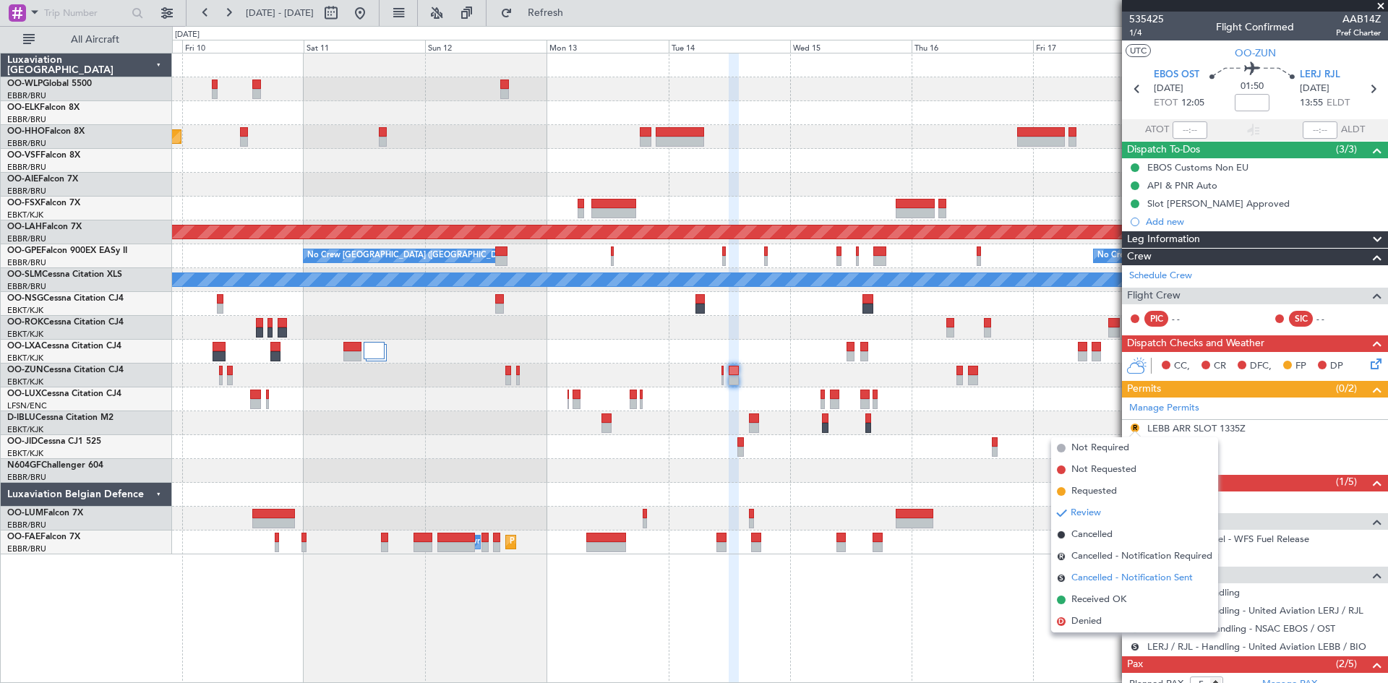
click at [1138, 579] on span "Cancelled - Notification Sent" at bounding box center [1131, 578] width 121 height 14
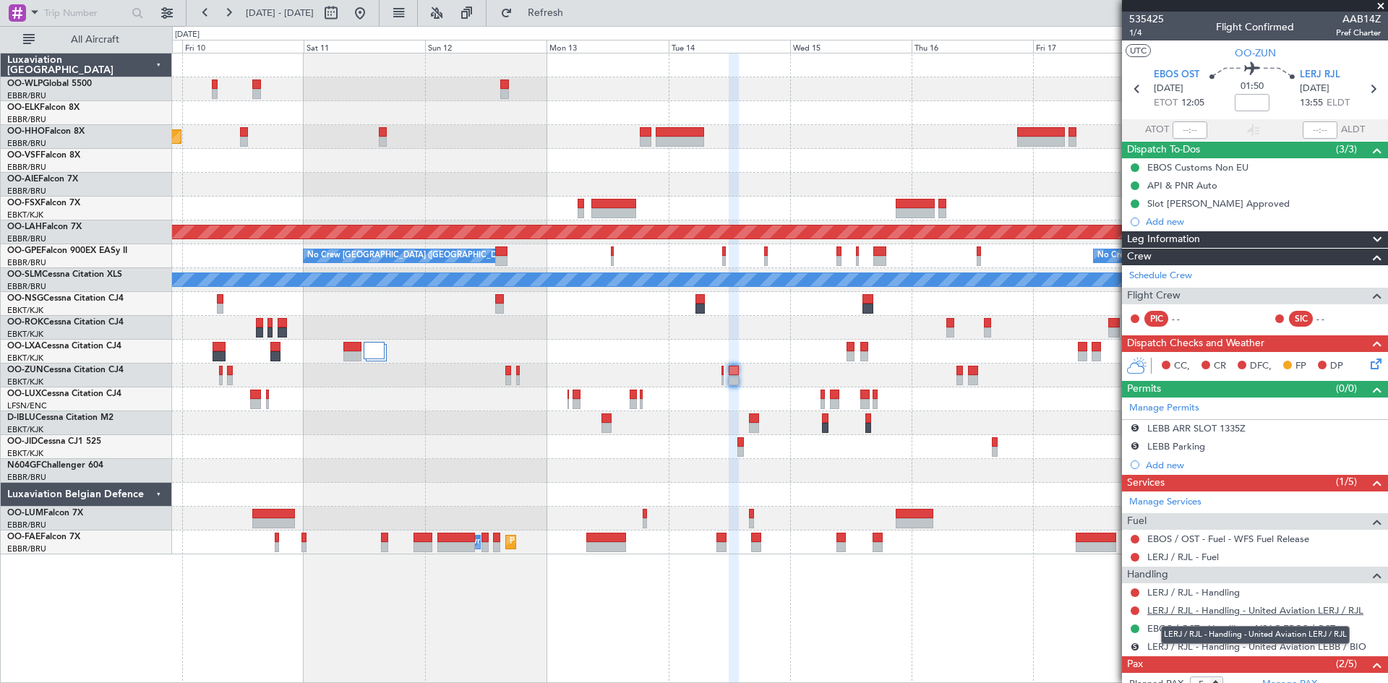
click at [1321, 605] on link "LERJ / RJL - Handling - United Aviation LERJ / RJL" at bounding box center [1255, 610] width 216 height 12
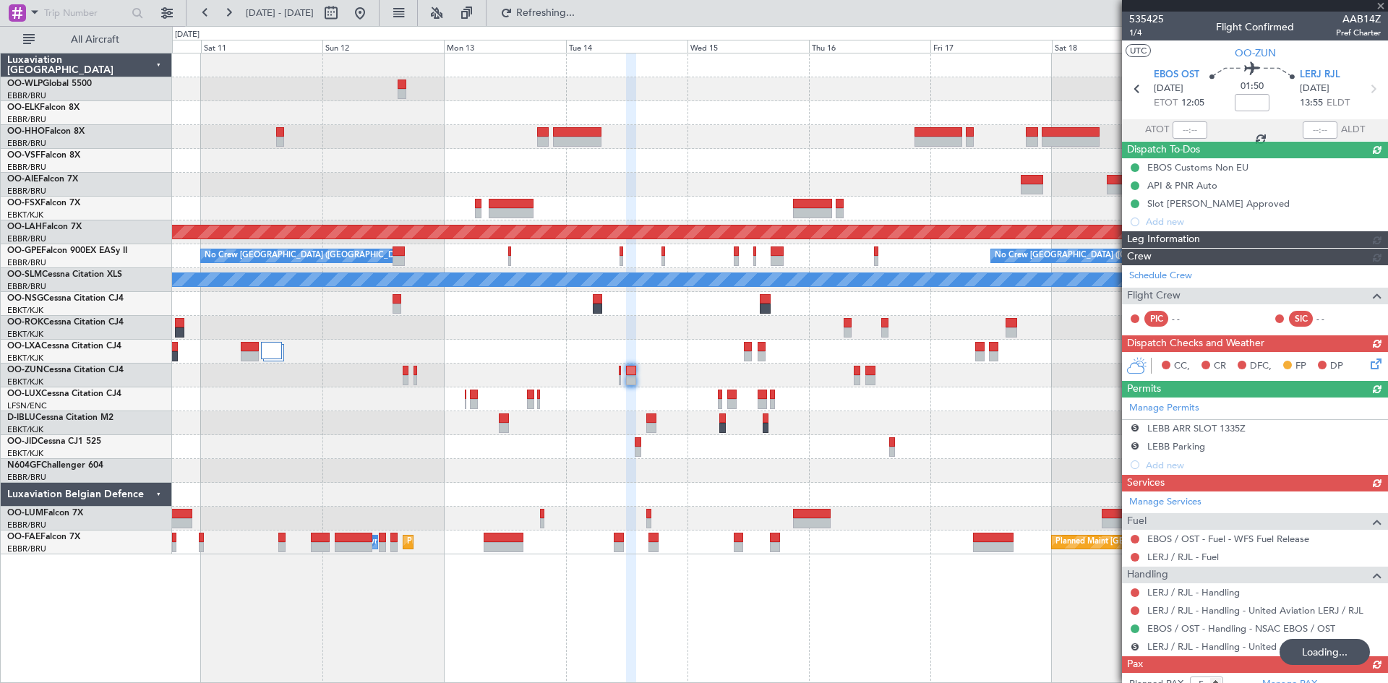
click at [925, 416] on div "Planned Maint Geneva (Cointrin) Planned Maint Alton-st Louis (St Louis Regl) No…" at bounding box center [779, 303] width 1215 height 501
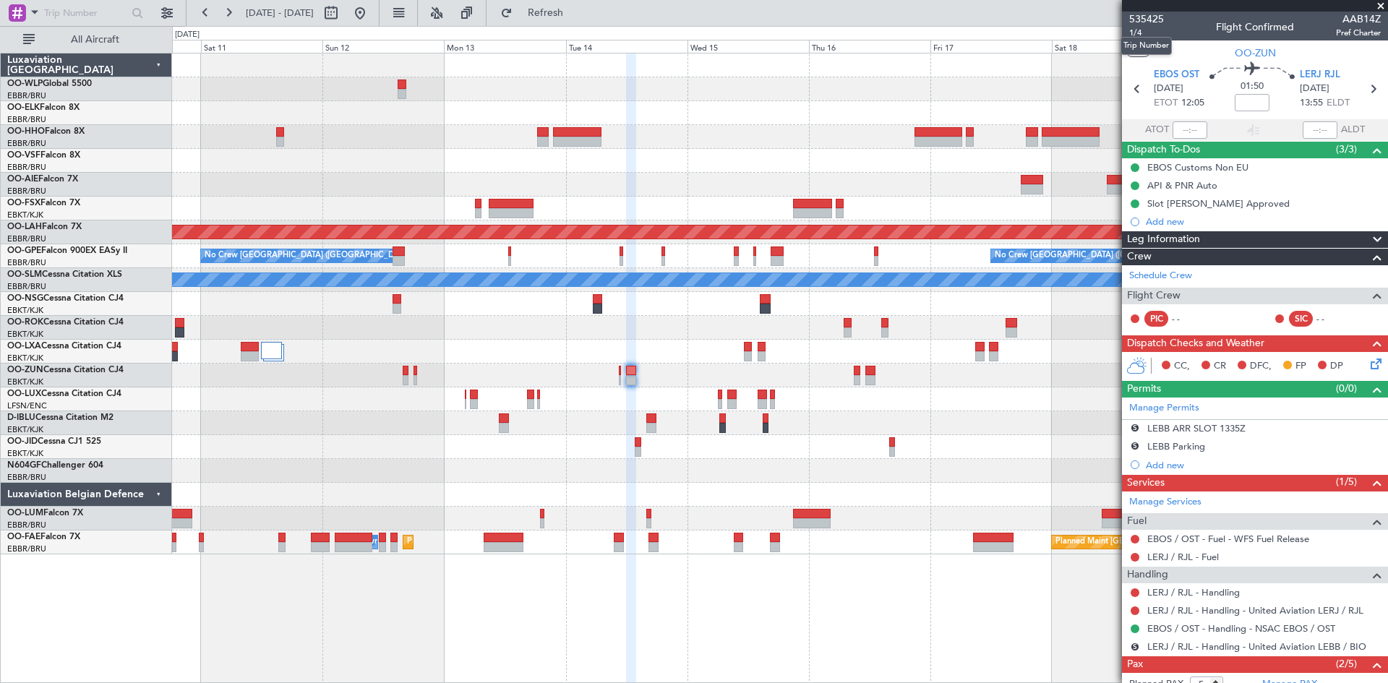
click at [1141, 32] on mat-tooltip-component "Trip Number" at bounding box center [1146, 46] width 72 height 38
click at [1132, 36] on span "1/4" at bounding box center [1146, 33] width 35 height 12
click at [580, 4] on button "Refresh" at bounding box center [537, 12] width 87 height 23
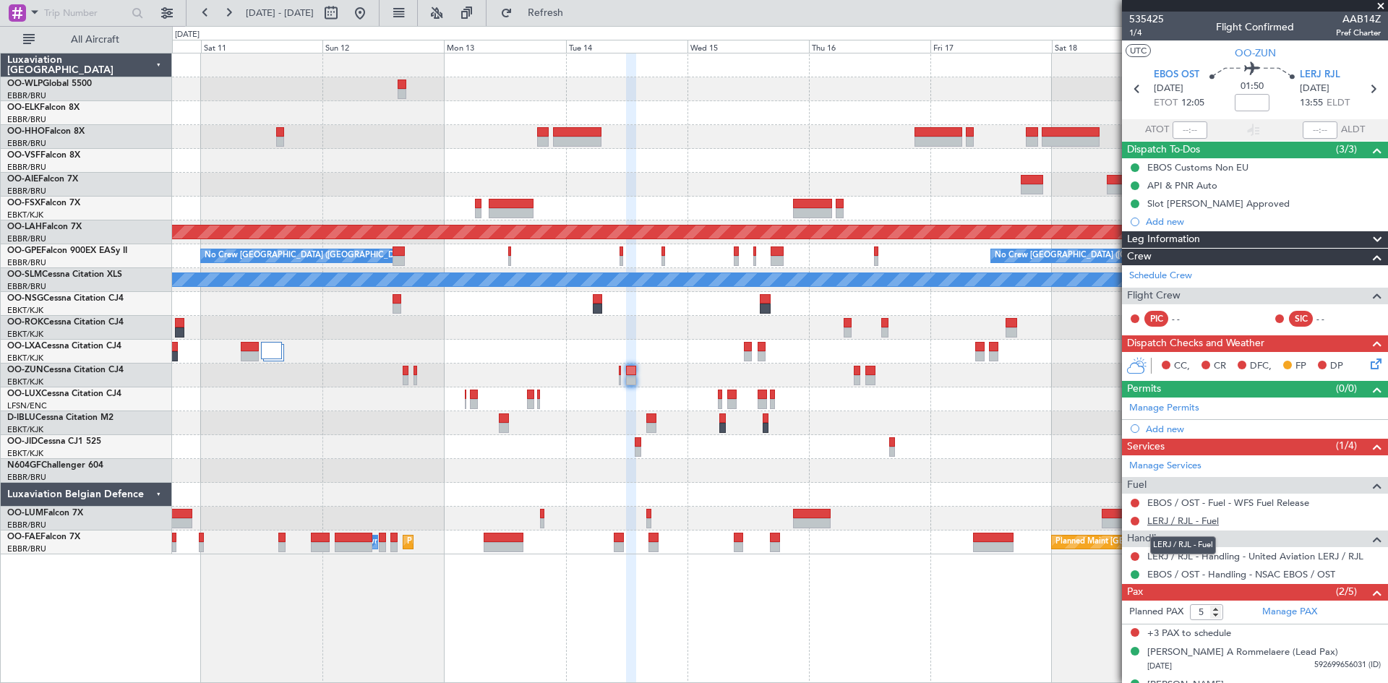
click at [1217, 520] on link "LERJ / RJL - Fuel" at bounding box center [1183, 521] width 72 height 12
click at [576, 18] on span "Refresh" at bounding box center [545, 13] width 61 height 10
click at [1288, 560] on link "LERJ / RJL - Handling - United Aviation LERJ / RJL" at bounding box center [1255, 556] width 216 height 12
click at [852, 378] on div at bounding box center [779, 376] width 1215 height 24
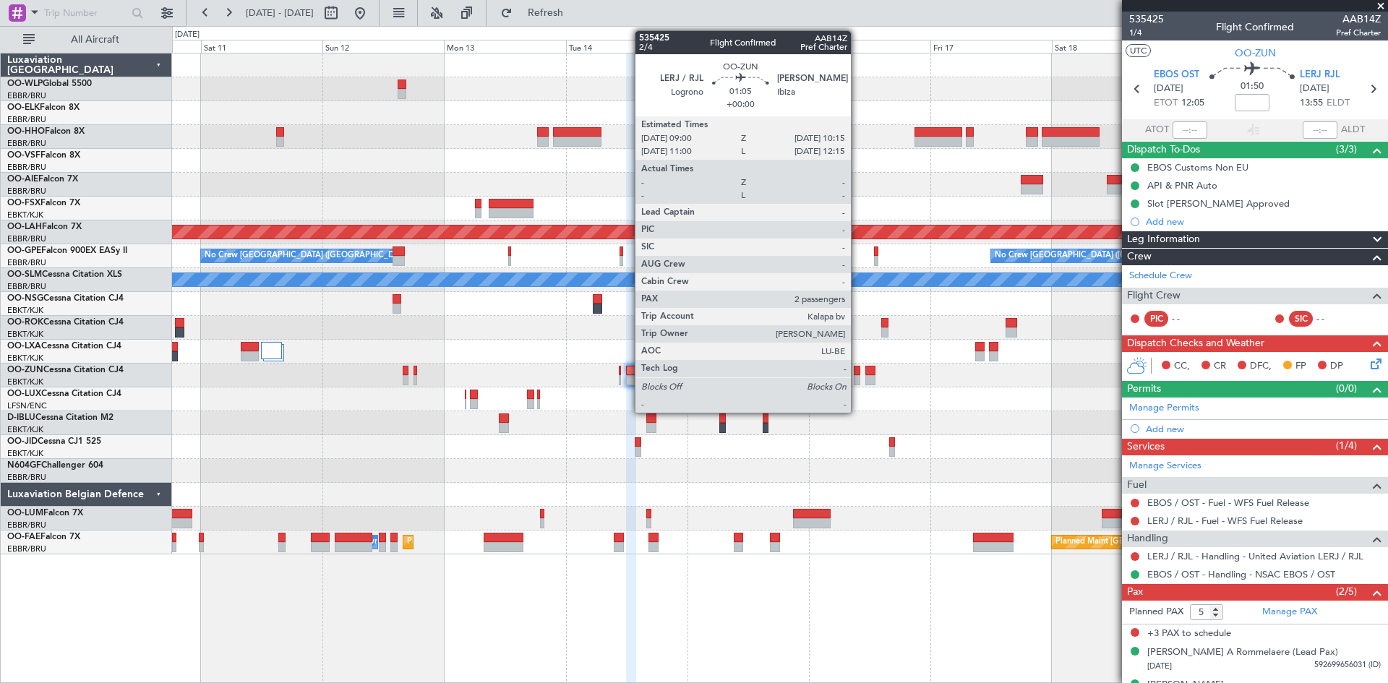
click at [854, 375] on div at bounding box center [857, 380] width 7 height 10
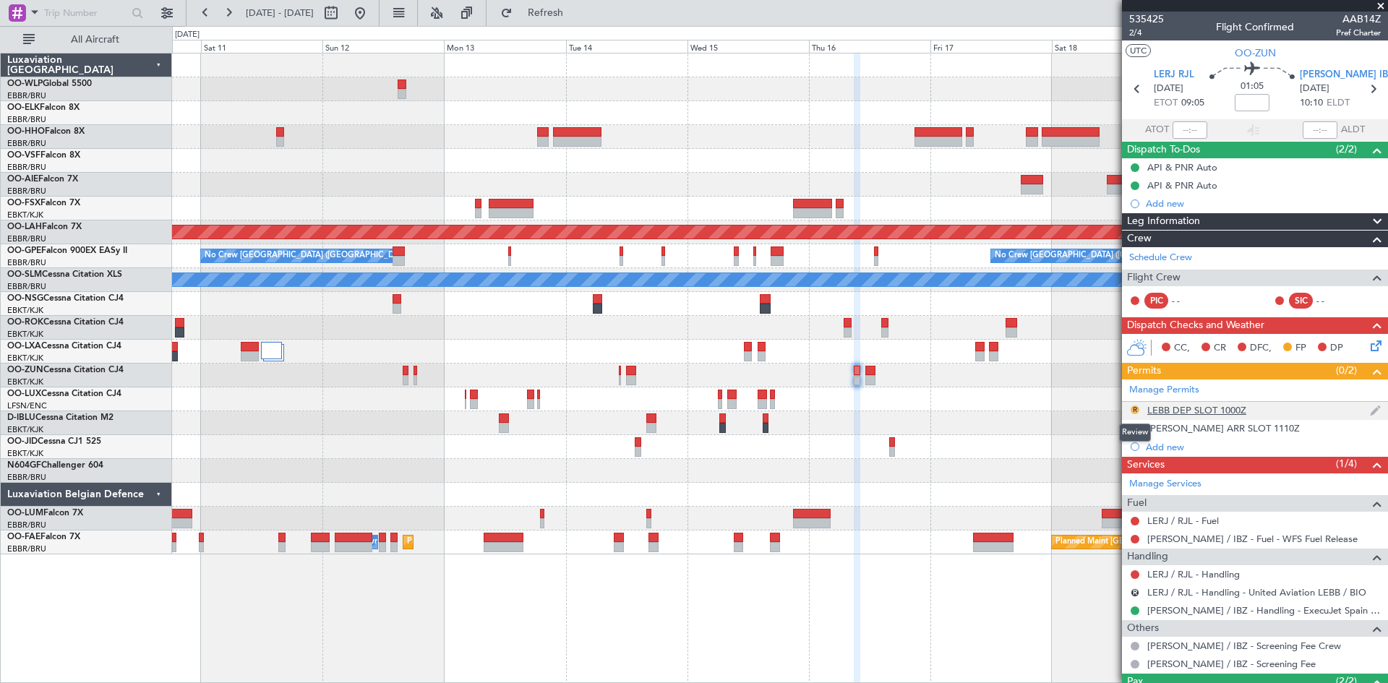
click at [1131, 411] on button "R" at bounding box center [1135, 410] width 9 height 9
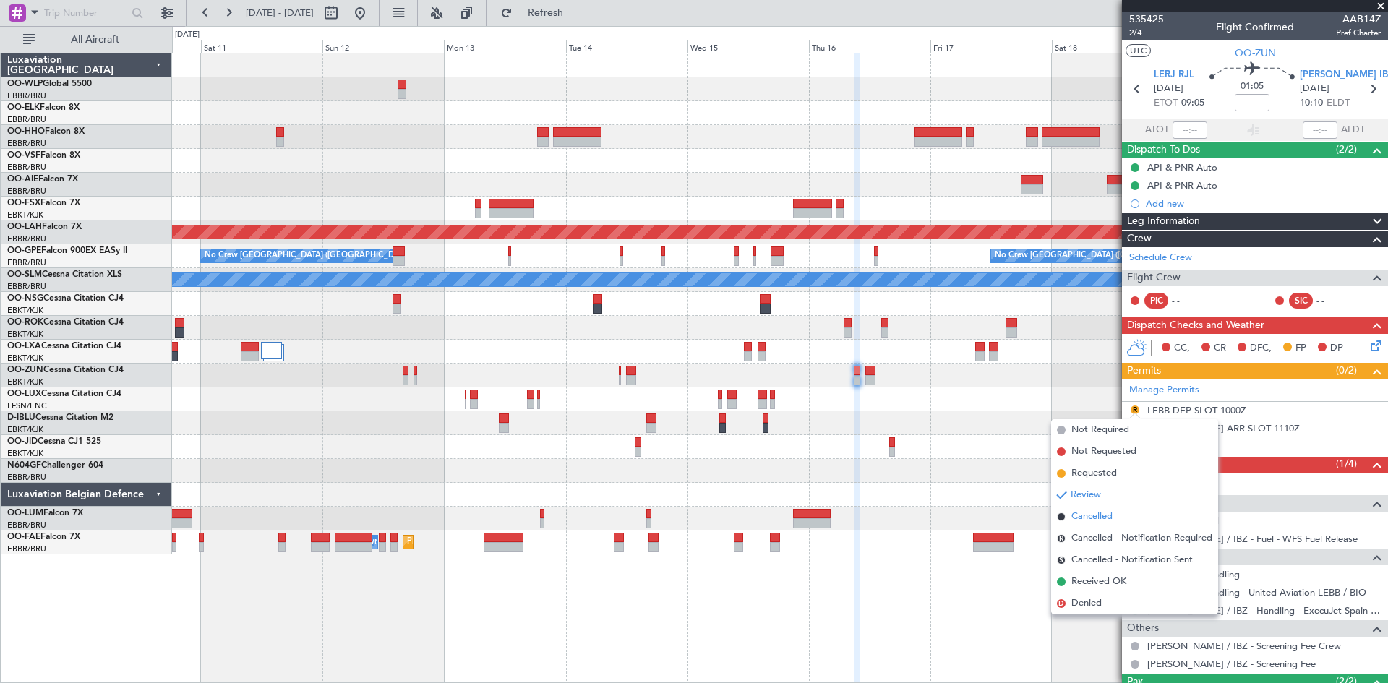
click at [1102, 513] on span "Cancelled" at bounding box center [1091, 517] width 41 height 14
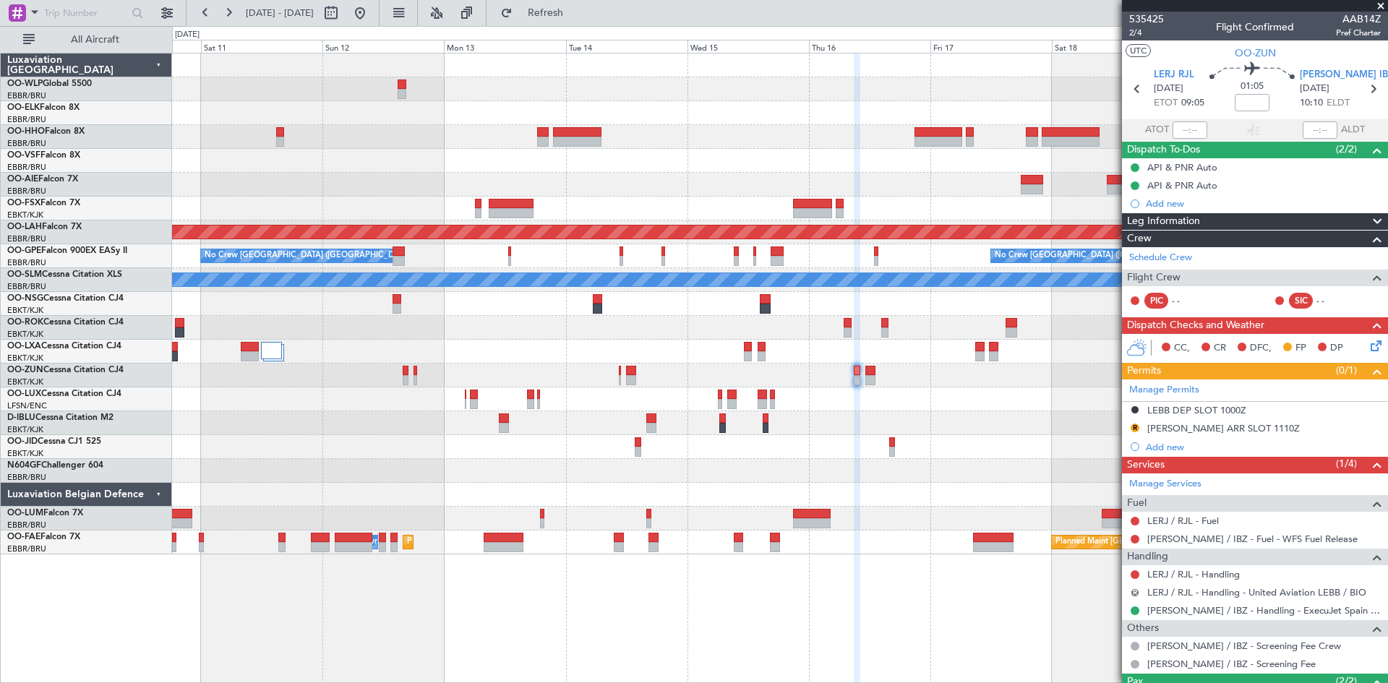
click at [1137, 591] on button "R" at bounding box center [1135, 592] width 9 height 9
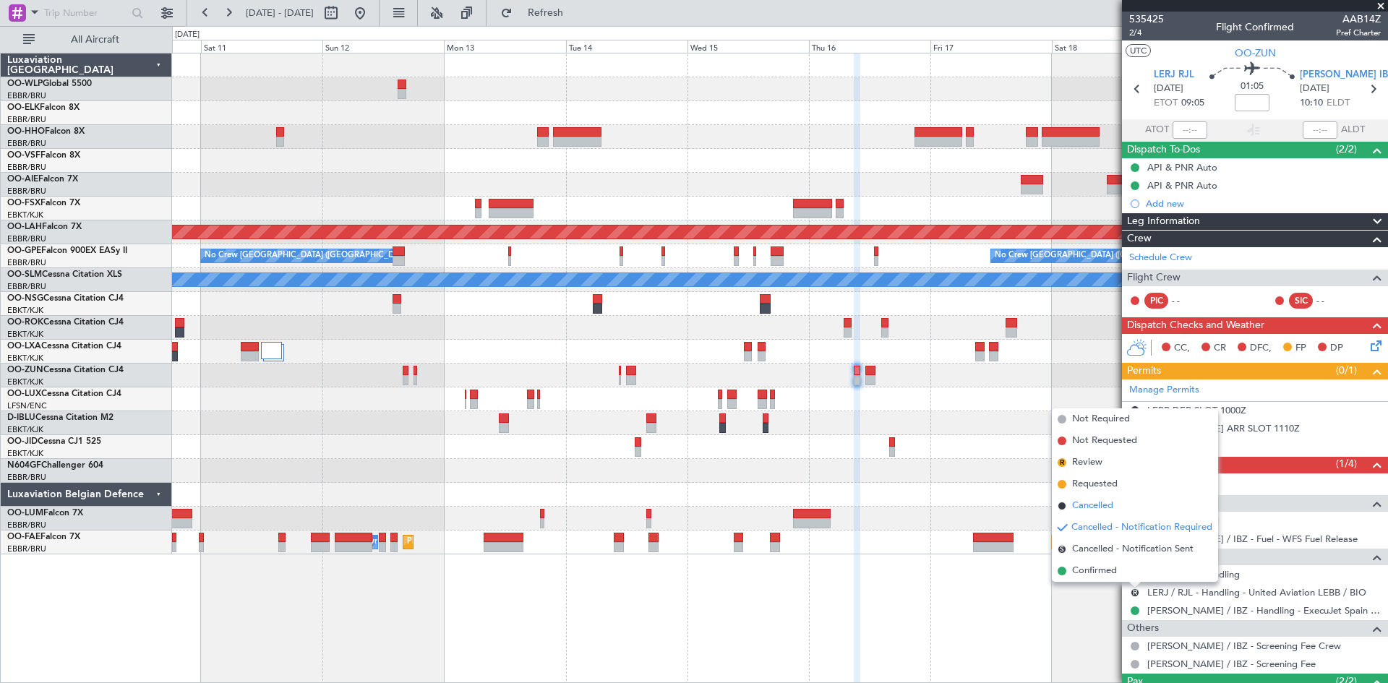
click at [1128, 509] on li "Cancelled" at bounding box center [1135, 506] width 166 height 22
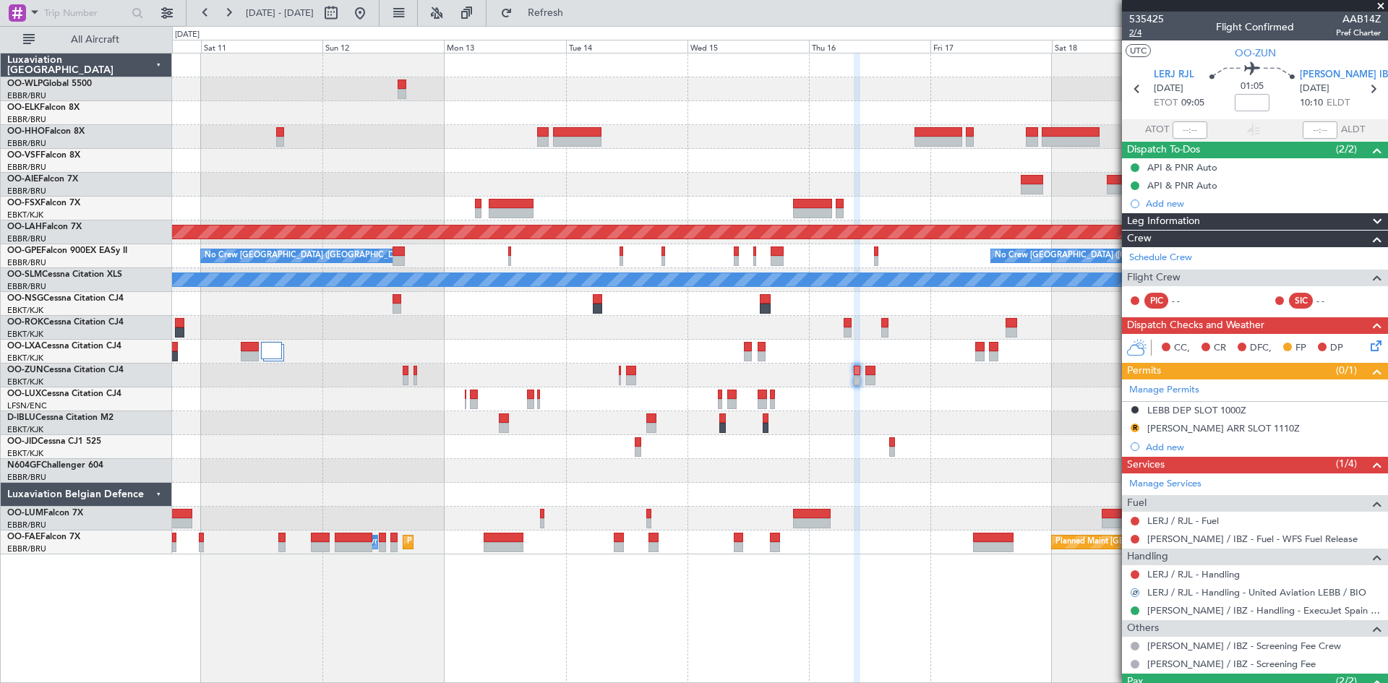
click at [1141, 30] on span "2/4" at bounding box center [1146, 33] width 35 height 12
click at [555, 11] on button "Refresh" at bounding box center [537, 12] width 87 height 23
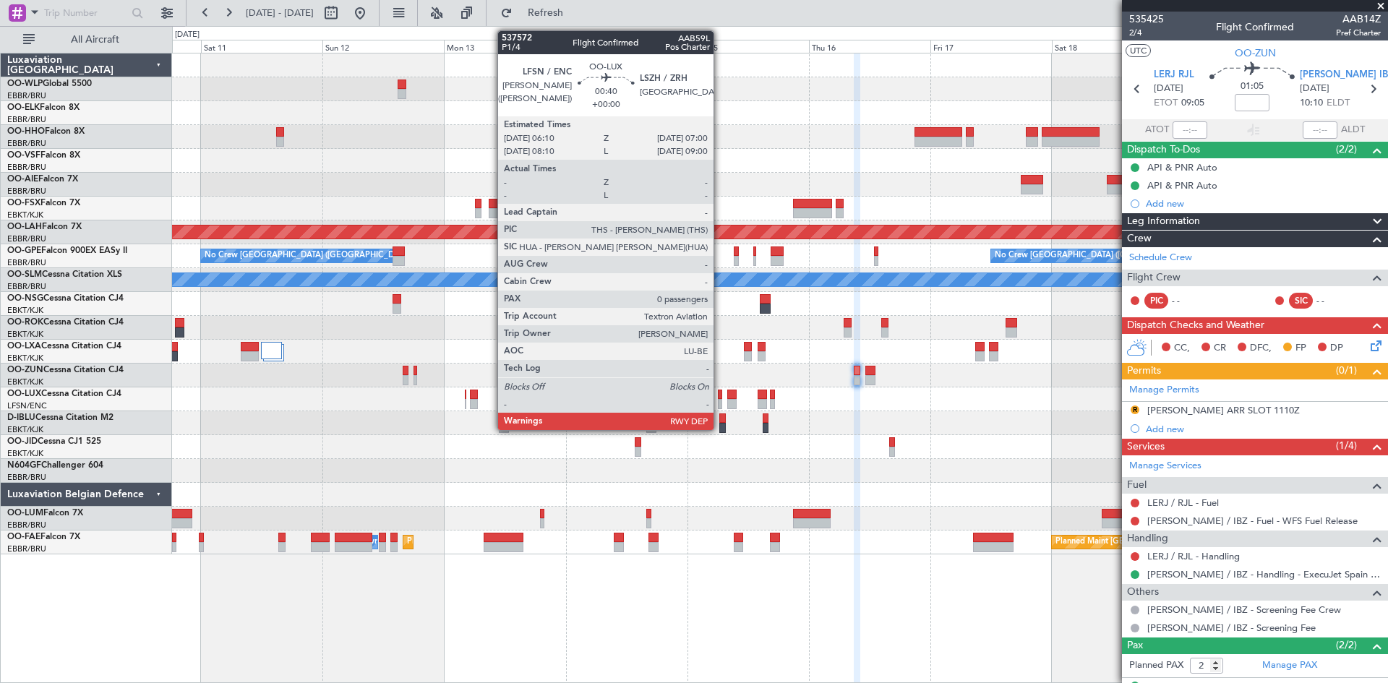
click at [718, 402] on div at bounding box center [720, 404] width 4 height 10
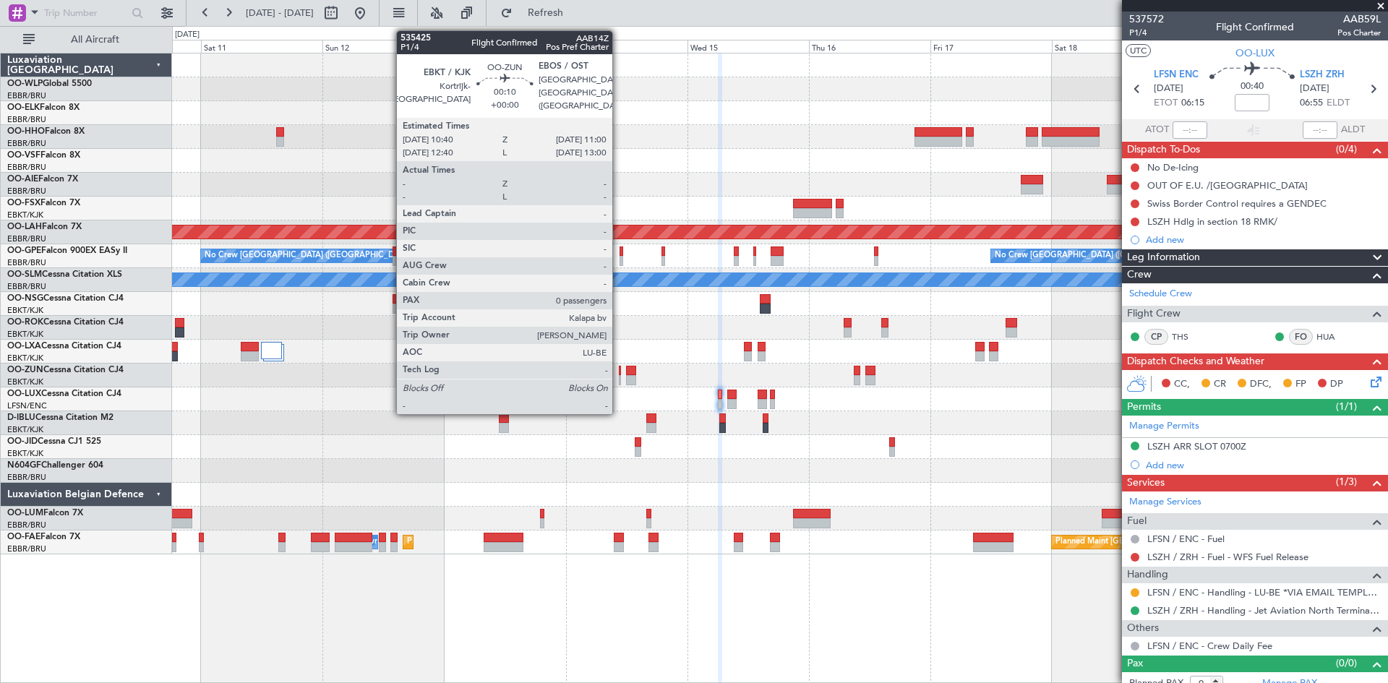
click at [619, 373] on div at bounding box center [620, 371] width 2 height 10
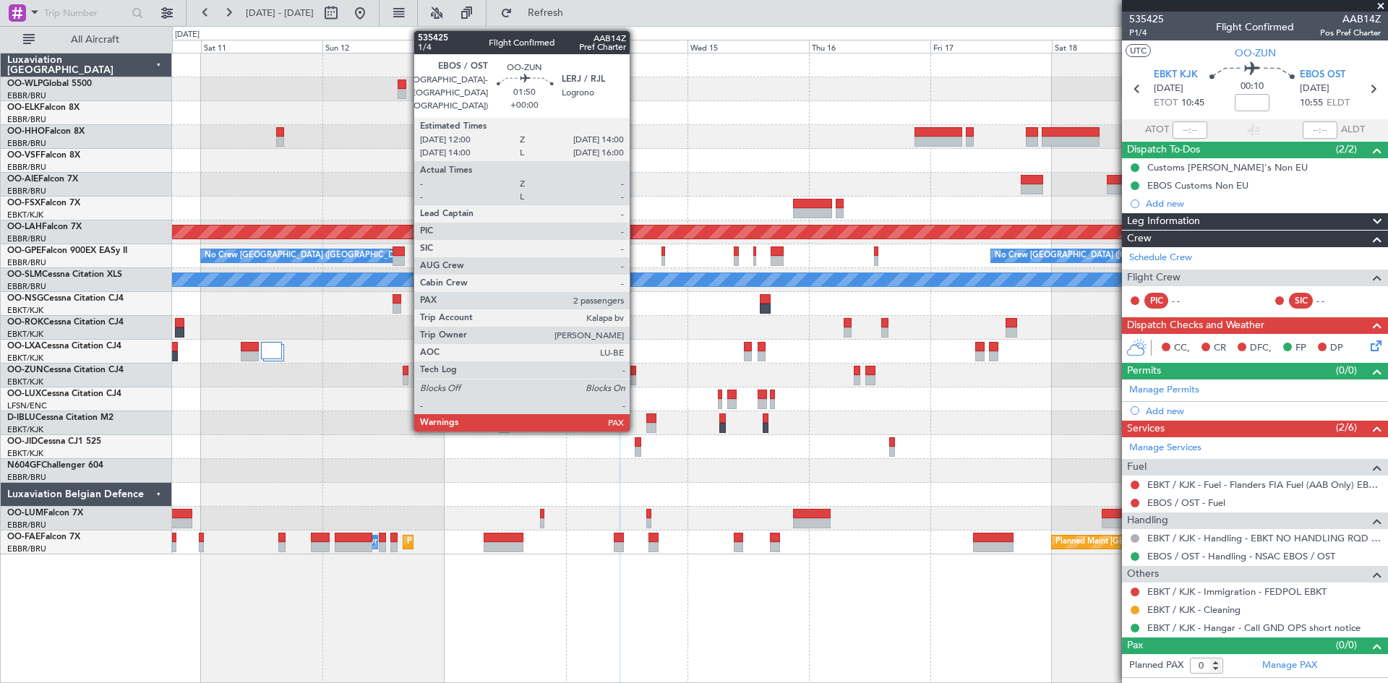
click at [636, 379] on div at bounding box center [631, 380] width 11 height 10
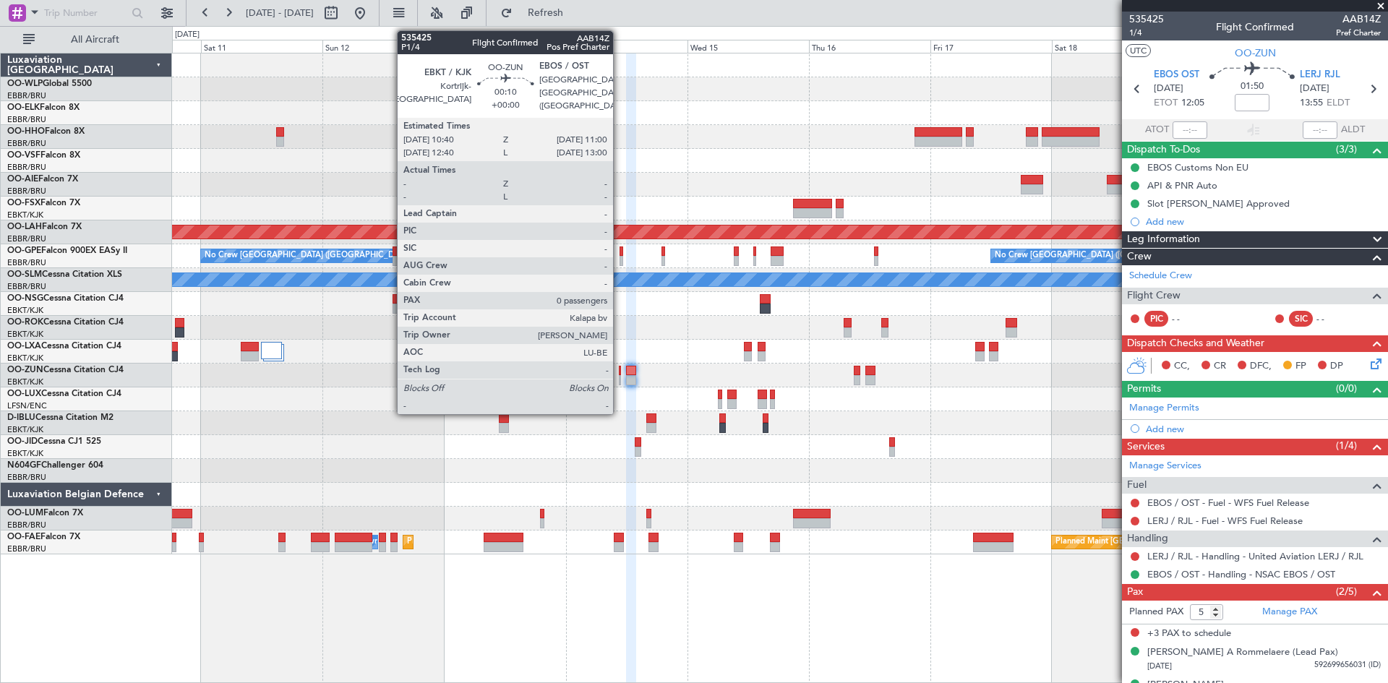
click at [620, 379] on div at bounding box center [620, 380] width 2 height 10
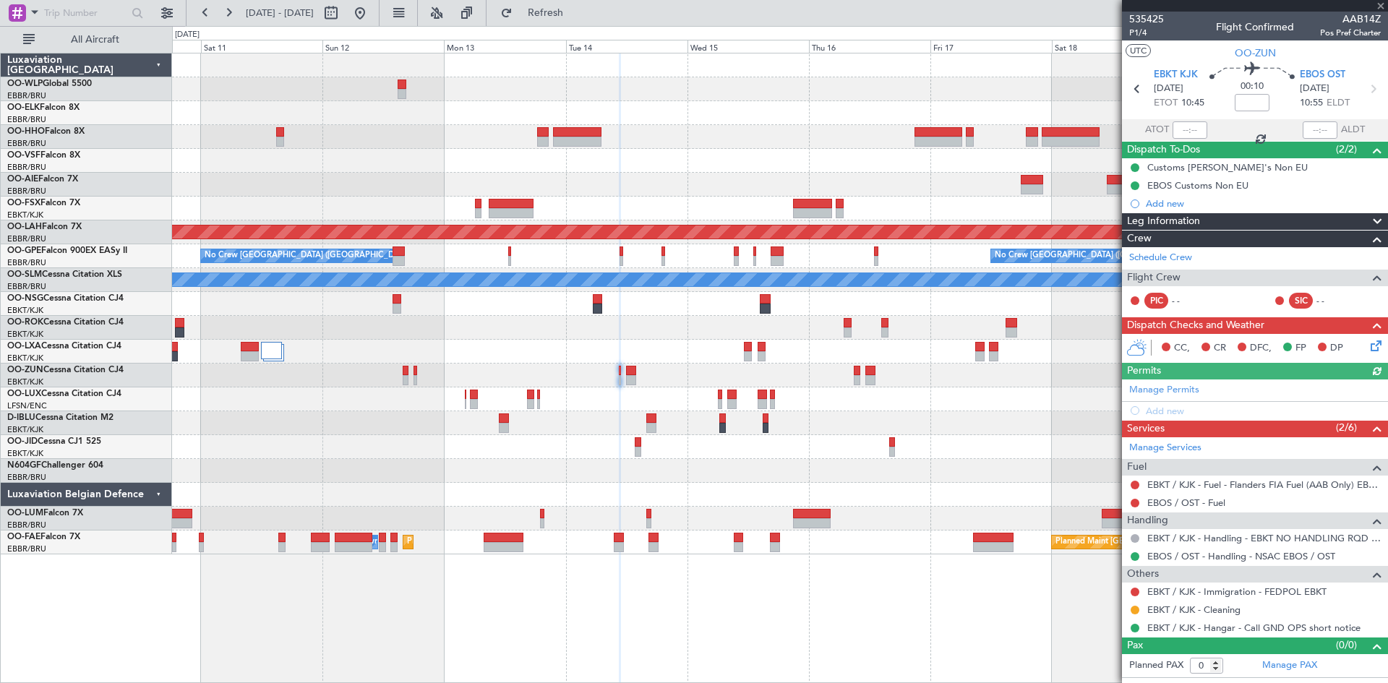
click at [641, 380] on div at bounding box center [779, 376] width 1215 height 24
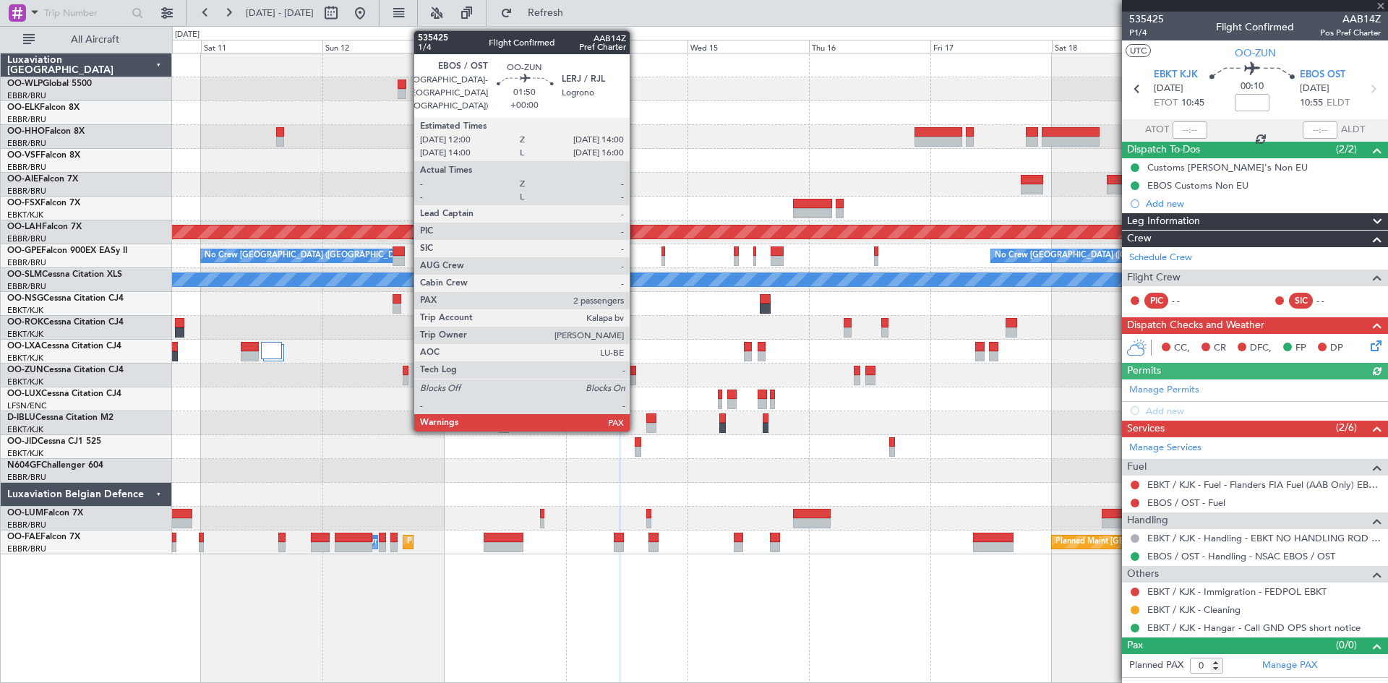
click at [636, 375] on div at bounding box center [631, 380] width 11 height 10
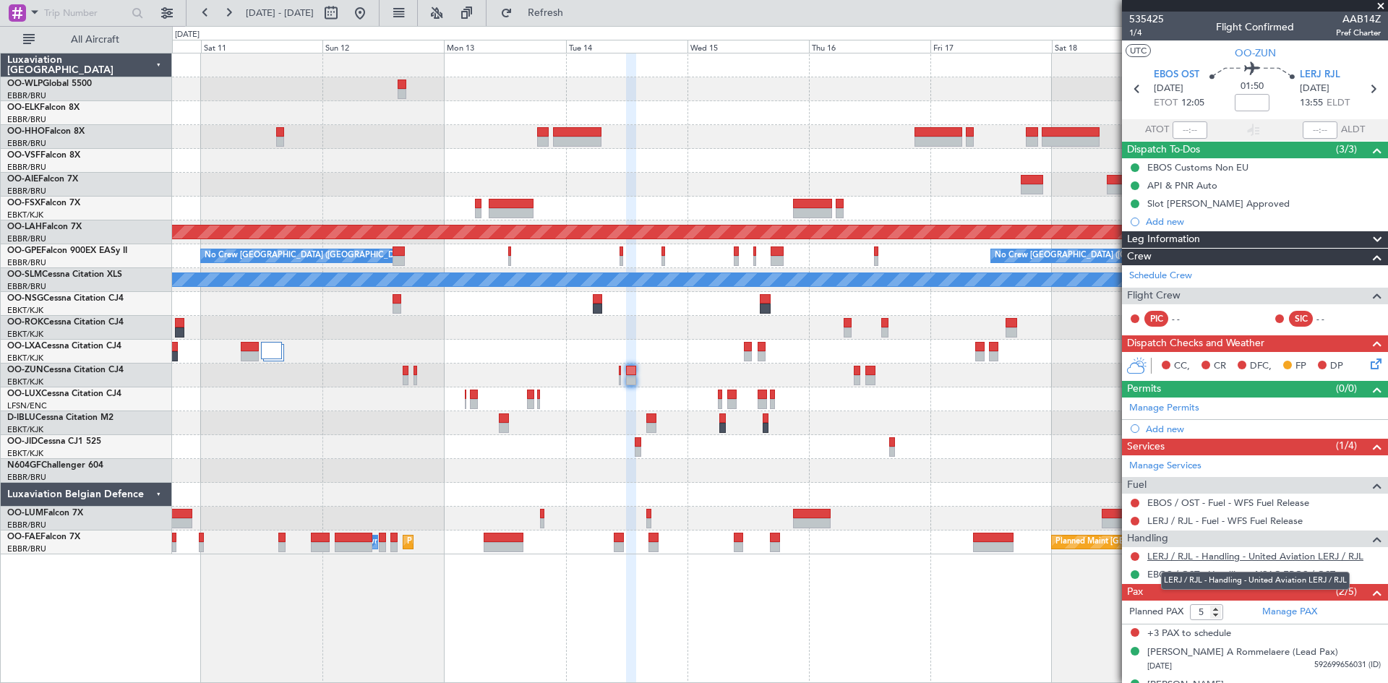
click at [1273, 558] on link "LERJ / RJL - Handling - United Aviation LERJ / RJL" at bounding box center [1255, 556] width 216 height 12
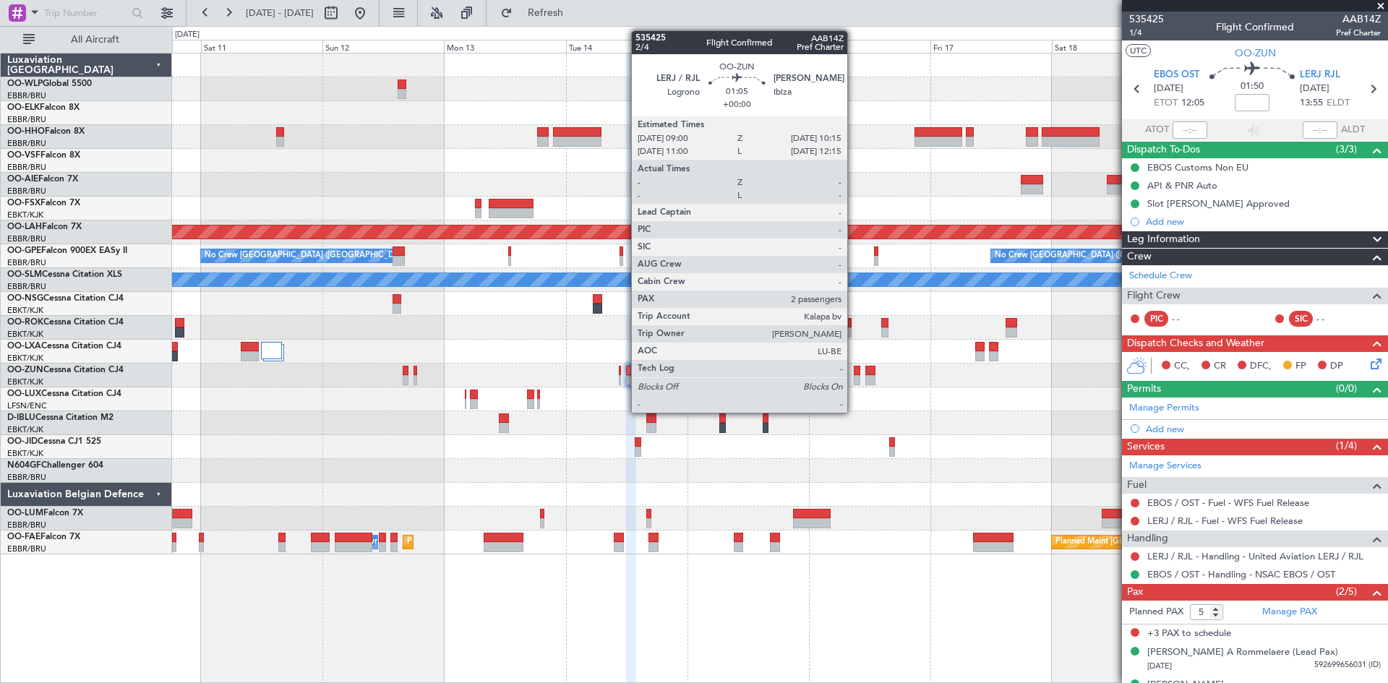
click at [854, 374] on div at bounding box center [857, 371] width 7 height 10
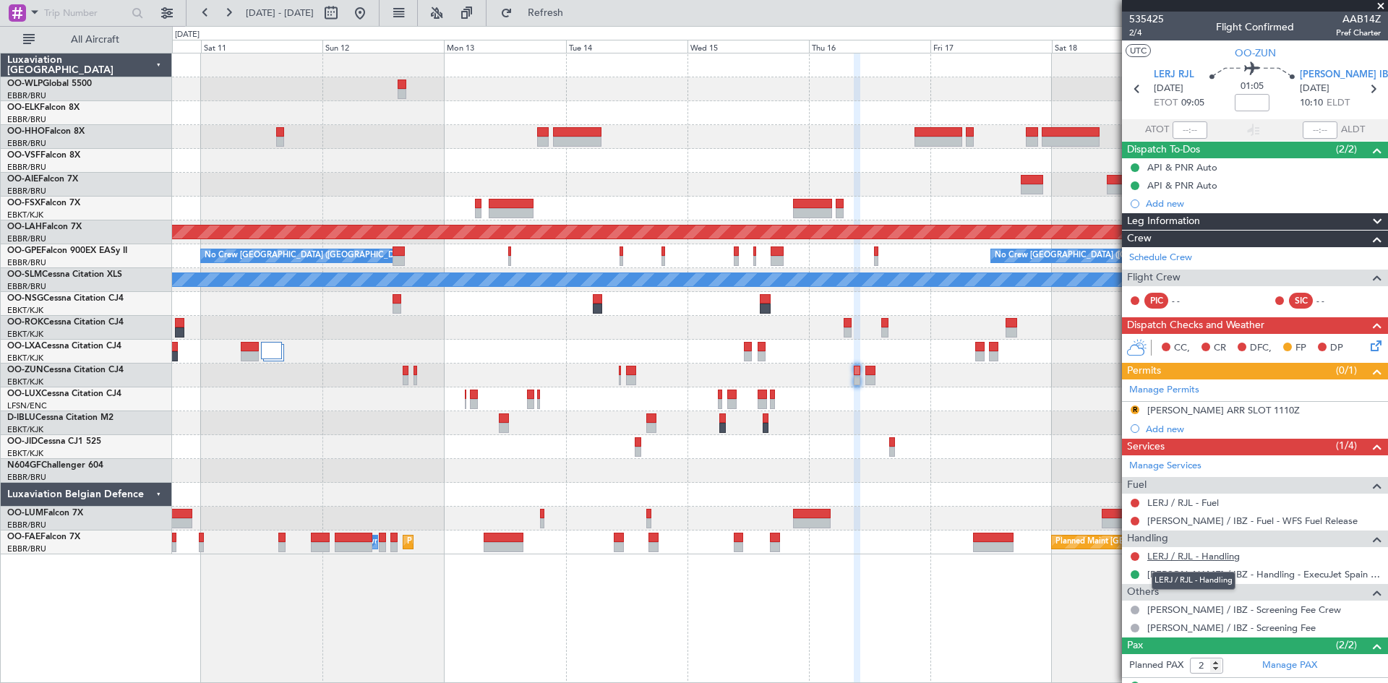
click at [1223, 560] on link "LERJ / RJL - Handling" at bounding box center [1193, 556] width 93 height 12
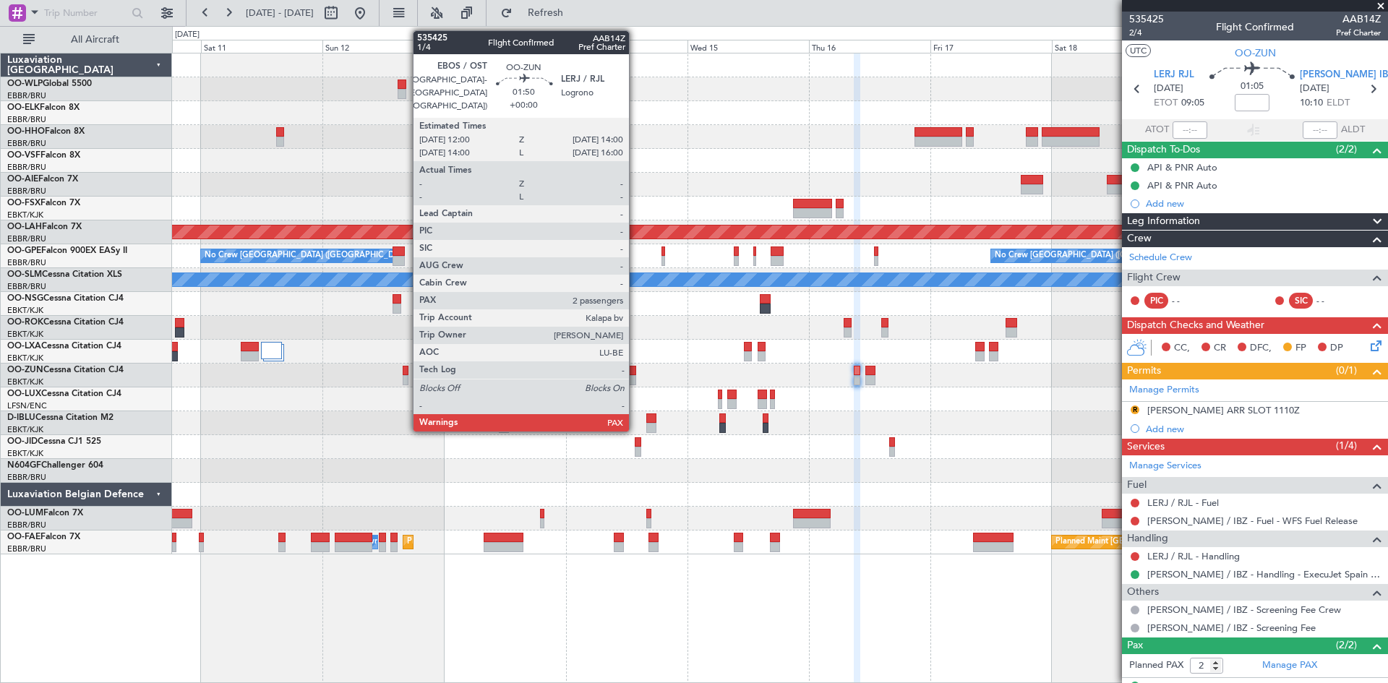
click at [635, 375] on div at bounding box center [631, 380] width 11 height 10
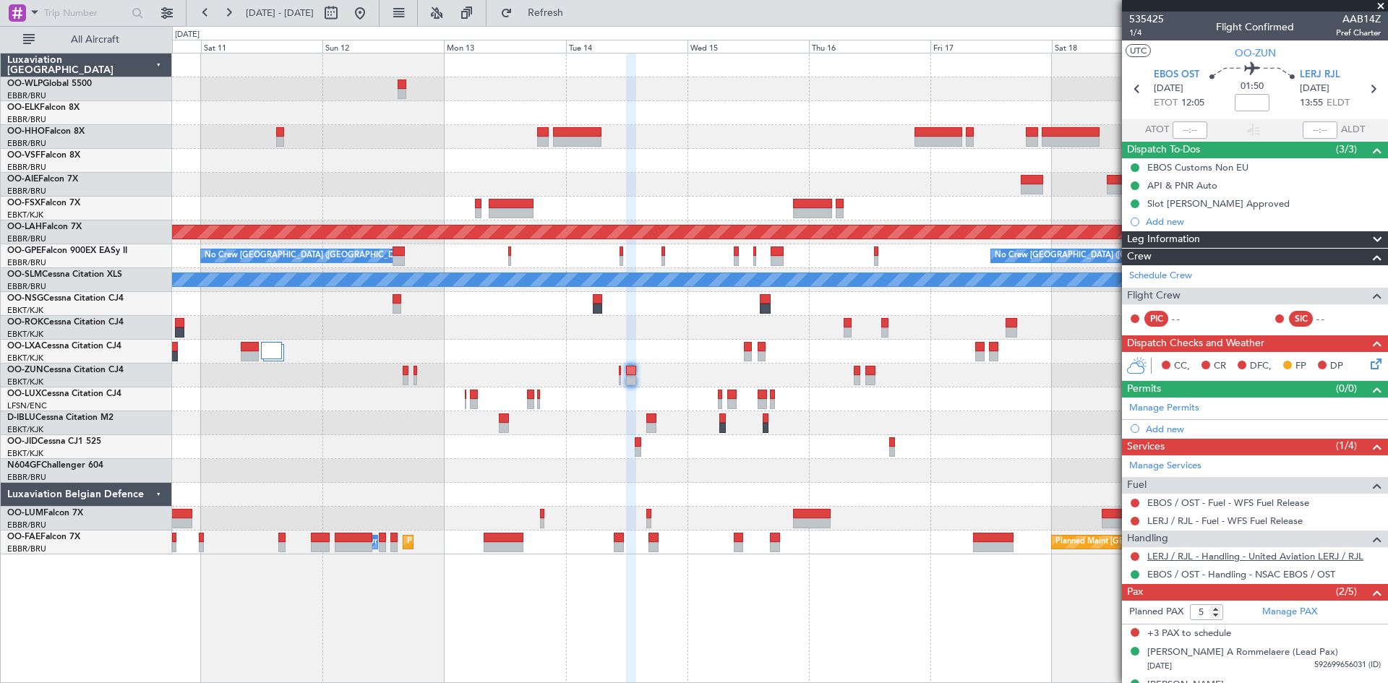
click at [1326, 558] on link "LERJ / RJL - Handling - United Aviation LERJ / RJL" at bounding box center [1255, 556] width 216 height 12
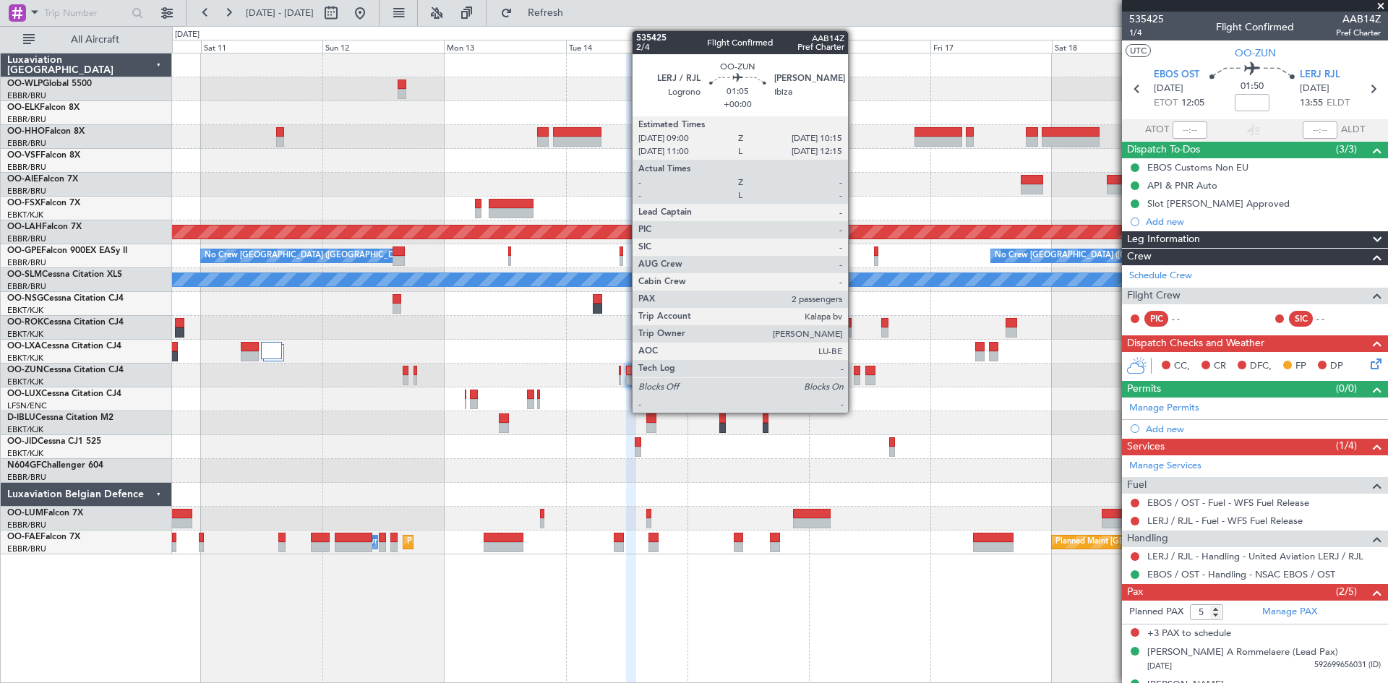
click at [854, 383] on div at bounding box center [857, 380] width 7 height 10
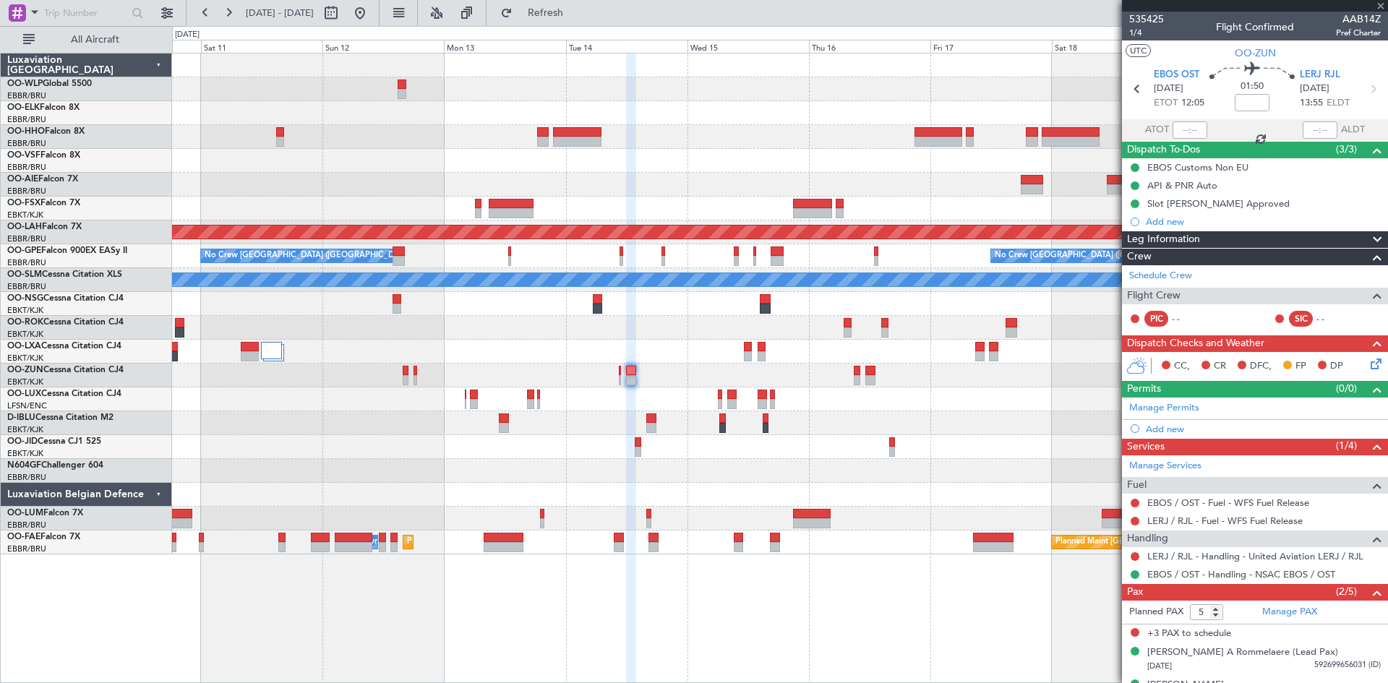
type input "2"
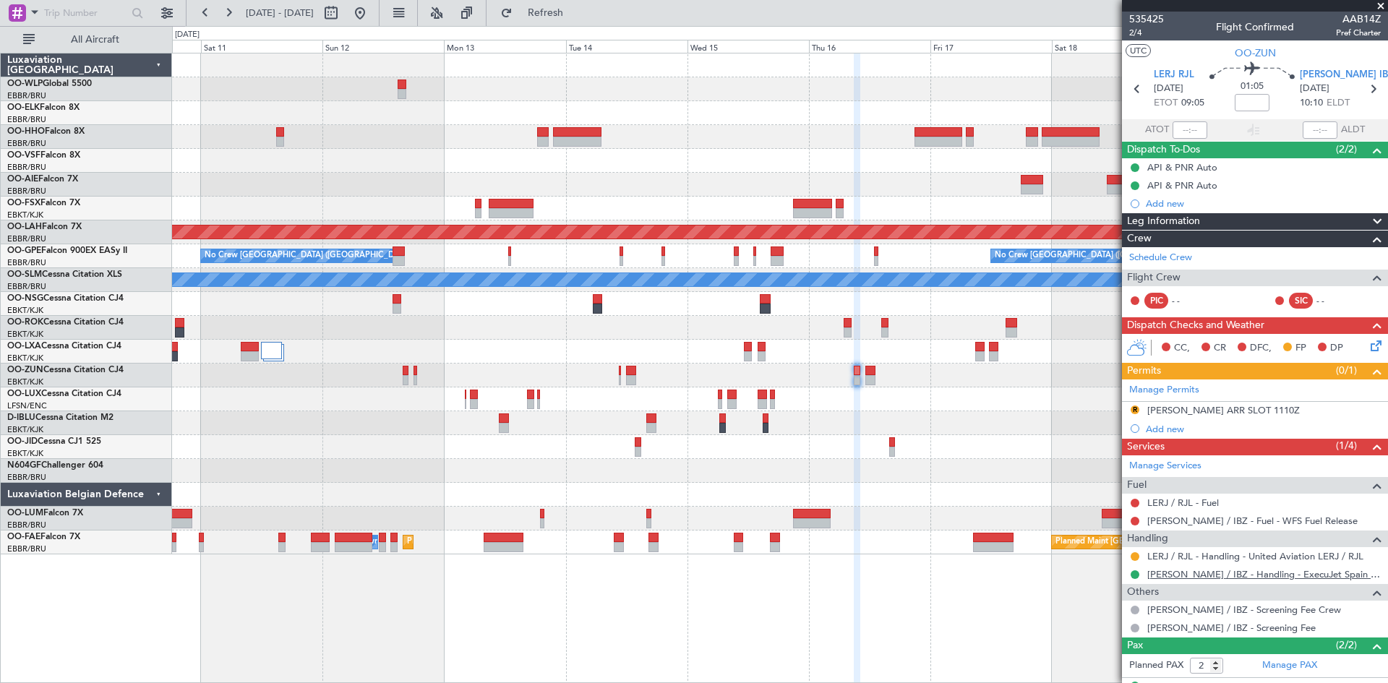
click at [1235, 577] on link "[PERSON_NAME] / IBZ - Handling - ExecuJet Spain [PERSON_NAME] / IBZ" at bounding box center [1264, 574] width 234 height 12
click at [559, 11] on button "Refresh" at bounding box center [537, 12] width 87 height 23
click at [1134, 411] on button "R" at bounding box center [1135, 410] width 9 height 9
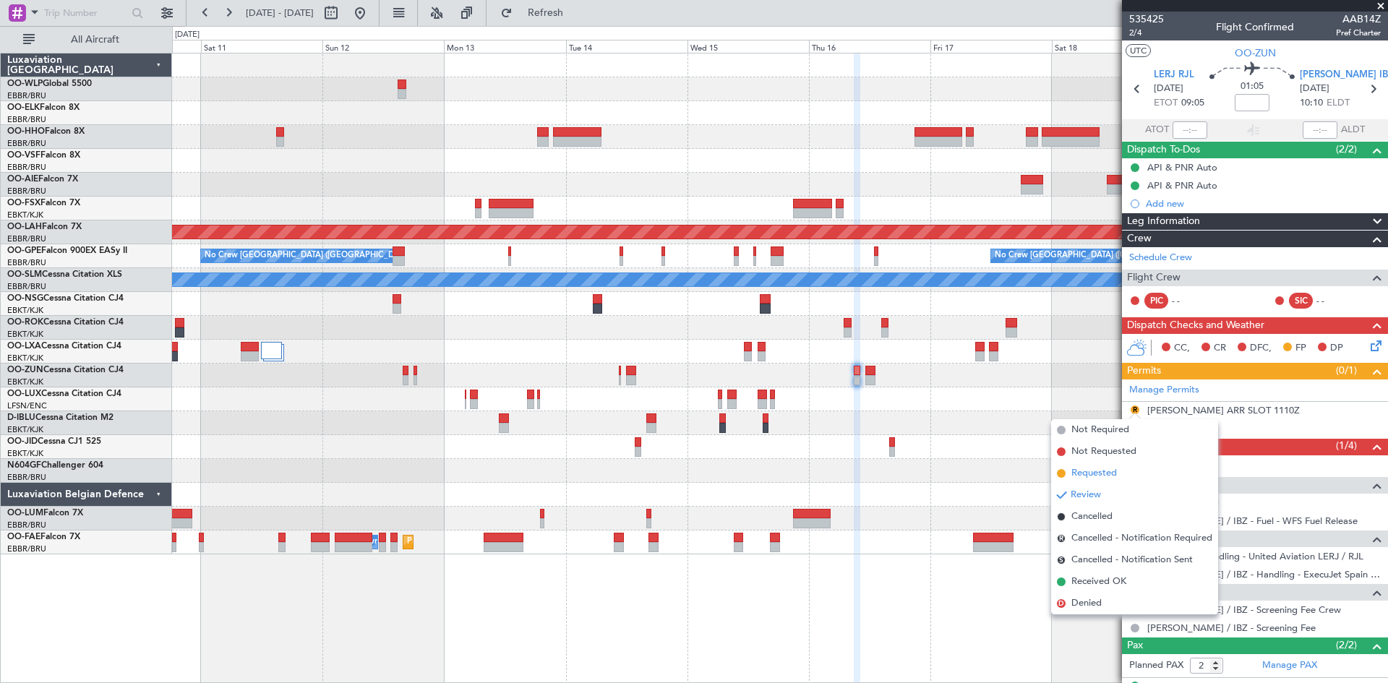
click at [1091, 473] on span "Requested" at bounding box center [1094, 473] width 46 height 14
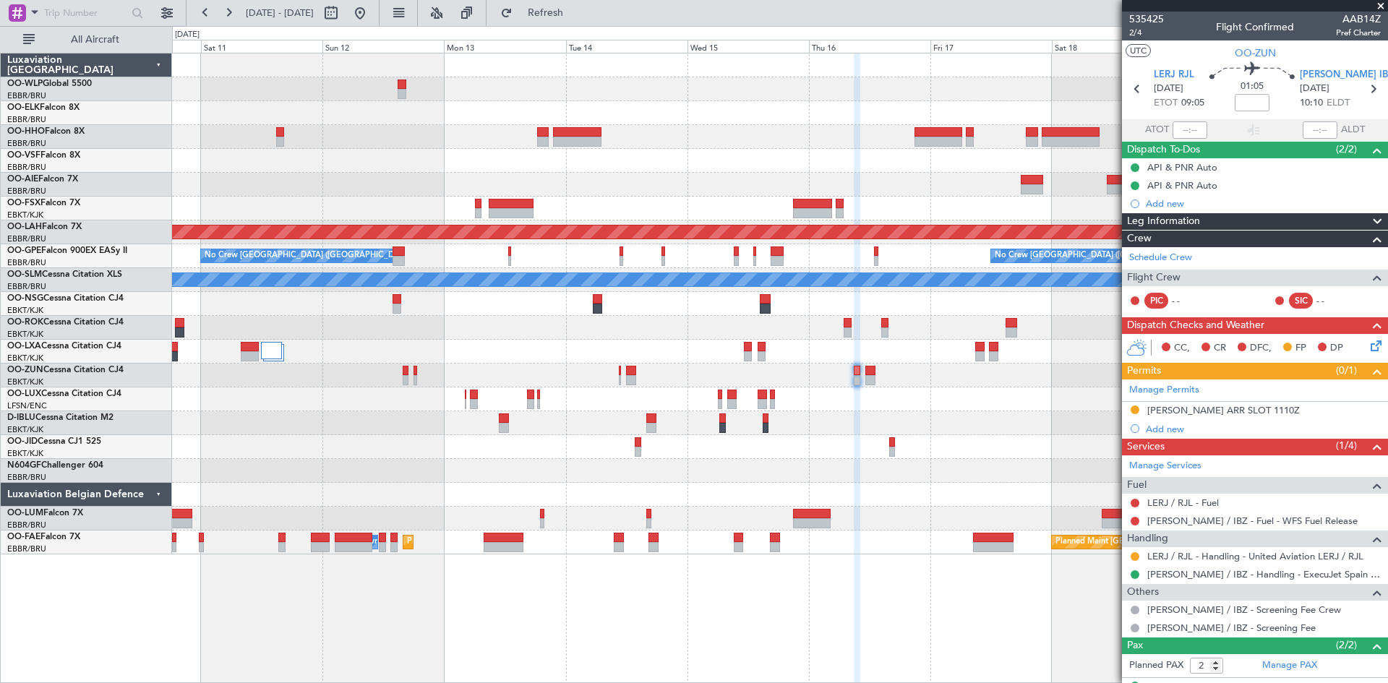
click at [1280, 414] on div "[PERSON_NAME] ARR SLOT 1110Z" at bounding box center [1255, 411] width 266 height 18
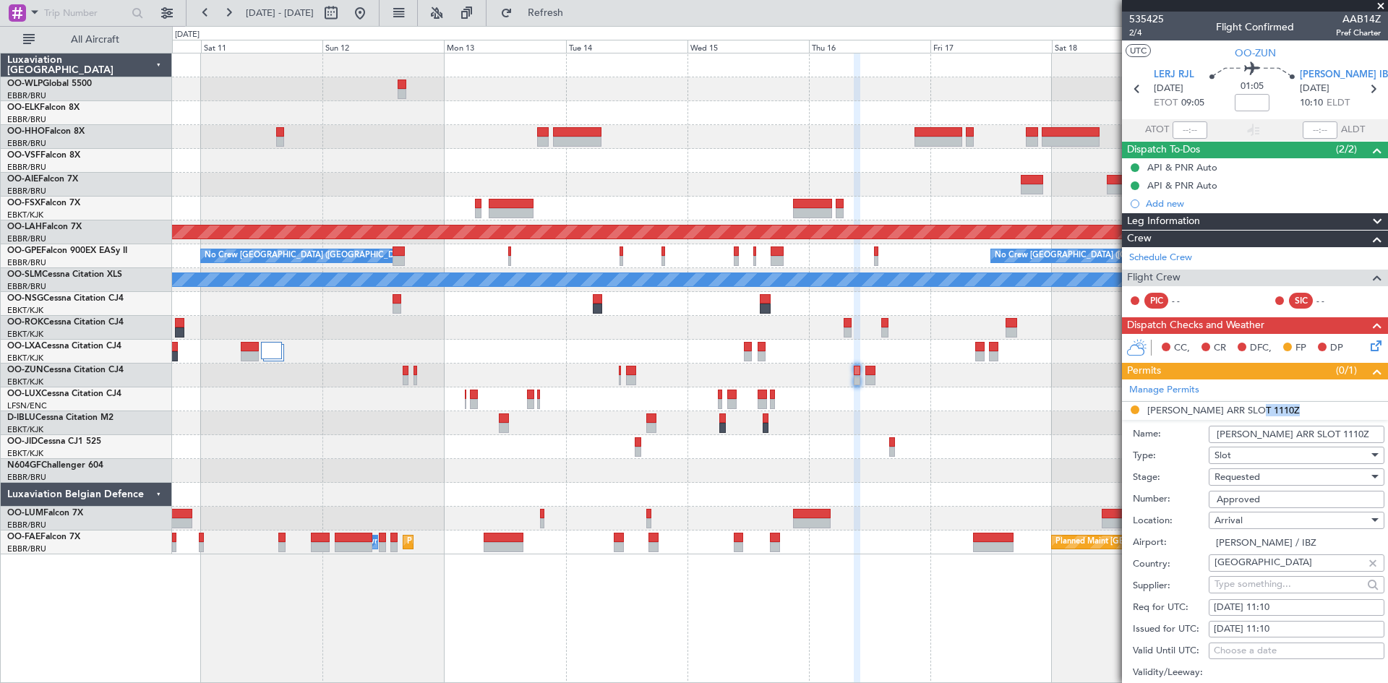
click at [1280, 414] on li "LEIB ARR SLOT 1110Z Name: LEIB ARR SLOT 1110Z Type: Slot Stage: Requested Numbe…" at bounding box center [1255, 627] width 266 height 450
click at [1298, 432] on input "[PERSON_NAME] ARR SLOT 1110Z" at bounding box center [1297, 434] width 176 height 17
type input "LEIB ARR SLOT 1015"
click at [1036, 507] on div at bounding box center [779, 519] width 1215 height 24
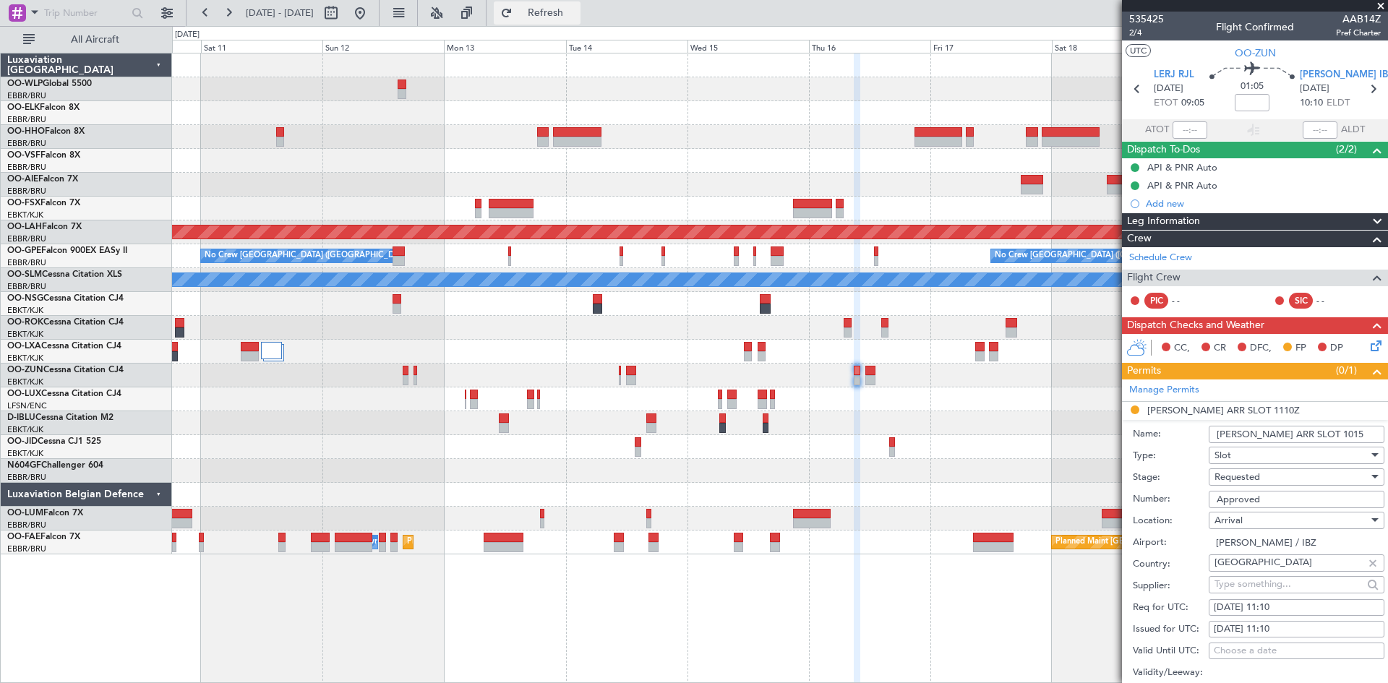
click at [544, 20] on button "Refresh" at bounding box center [537, 12] width 87 height 23
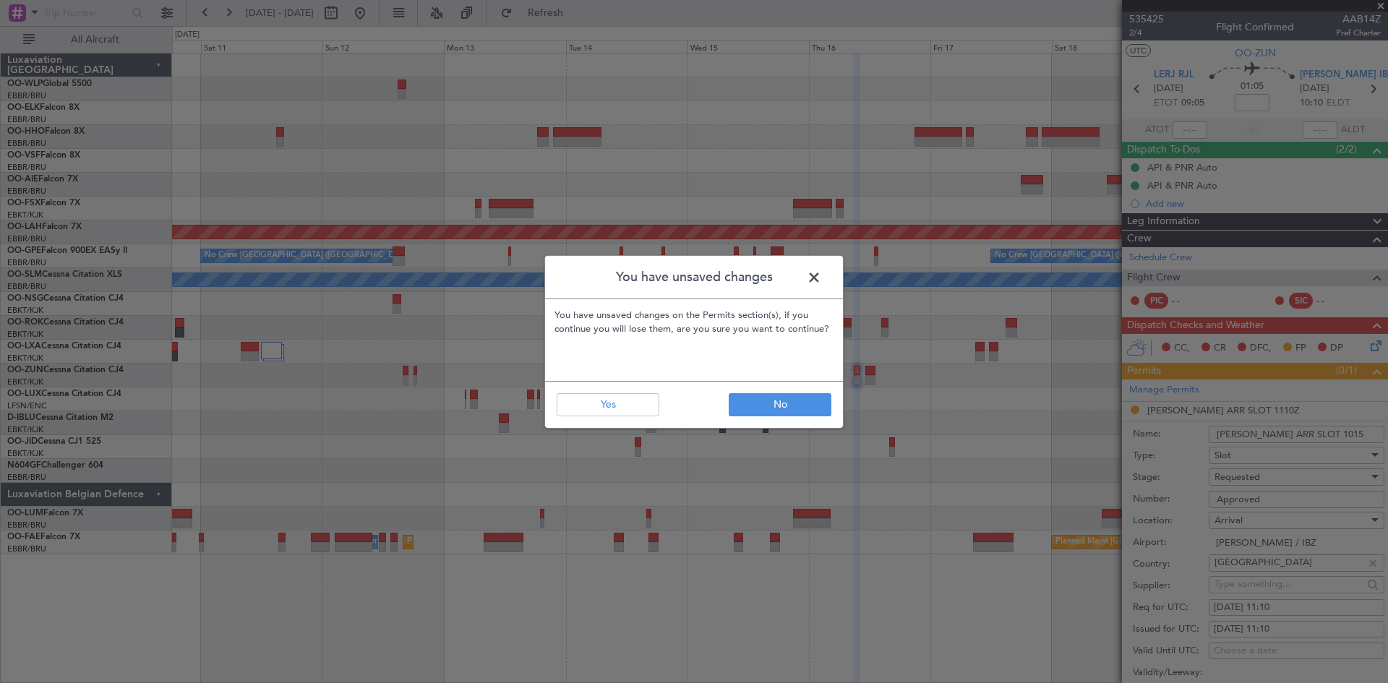
drag, startPoint x: 797, startPoint y: 281, endPoint x: 806, endPoint y: 280, distance: 8.8
click at [801, 280] on header "You have unsaved changes" at bounding box center [694, 277] width 298 height 43
click at [821, 279] on span at bounding box center [821, 281] width 0 height 29
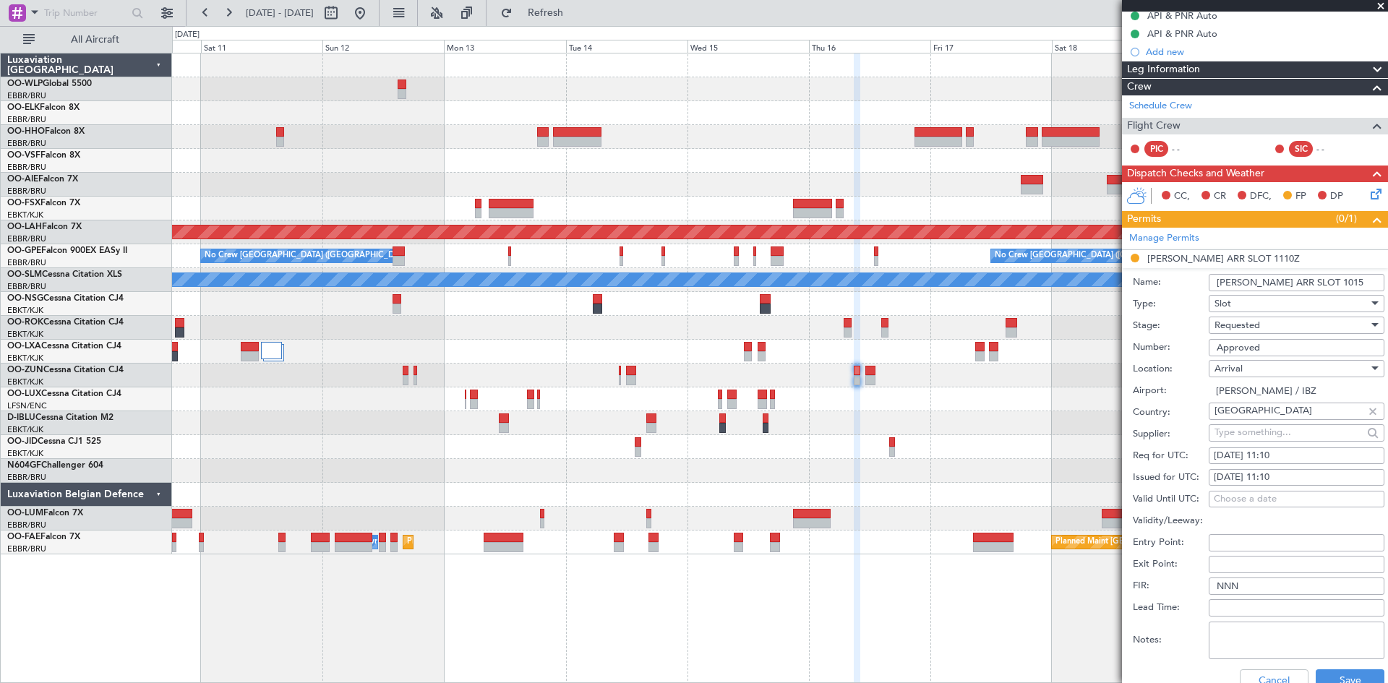
scroll to position [289, 0]
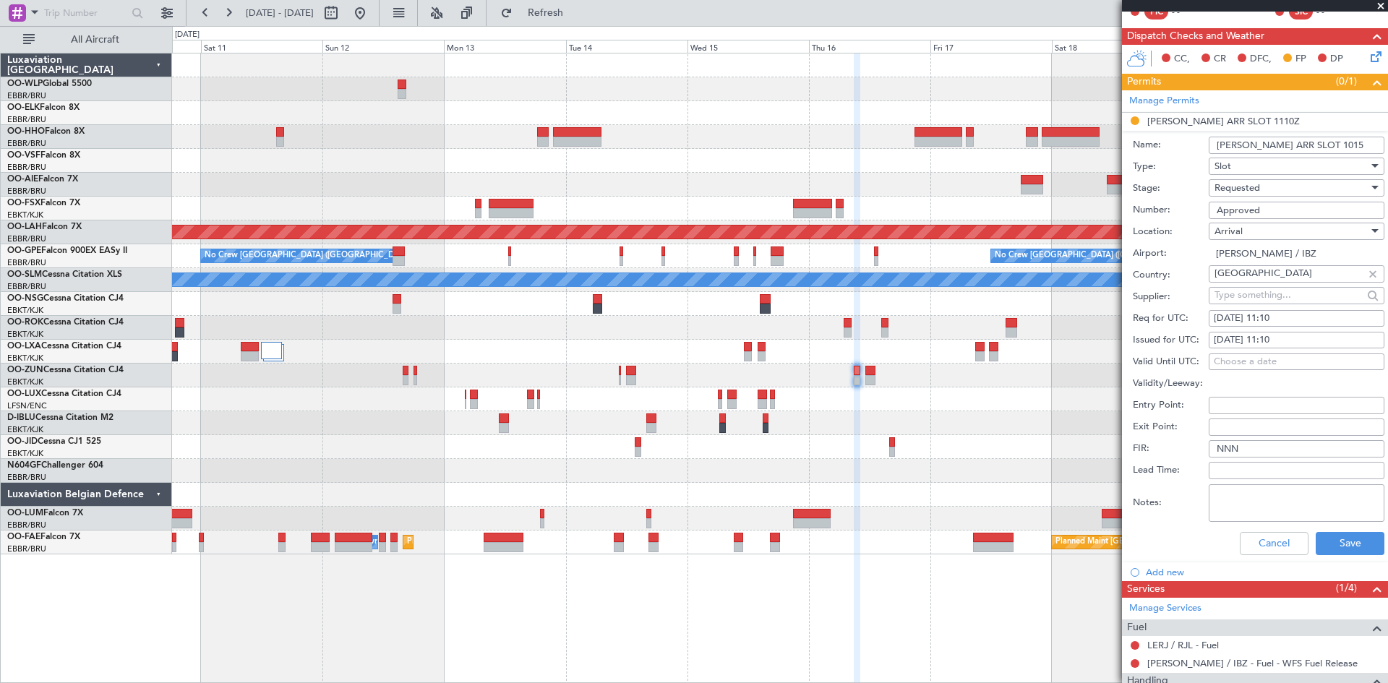
click at [1268, 530] on div "Cancel Save" at bounding box center [1259, 544] width 252 height 38
click at [1268, 534] on button "Cancel" at bounding box center [1274, 543] width 69 height 23
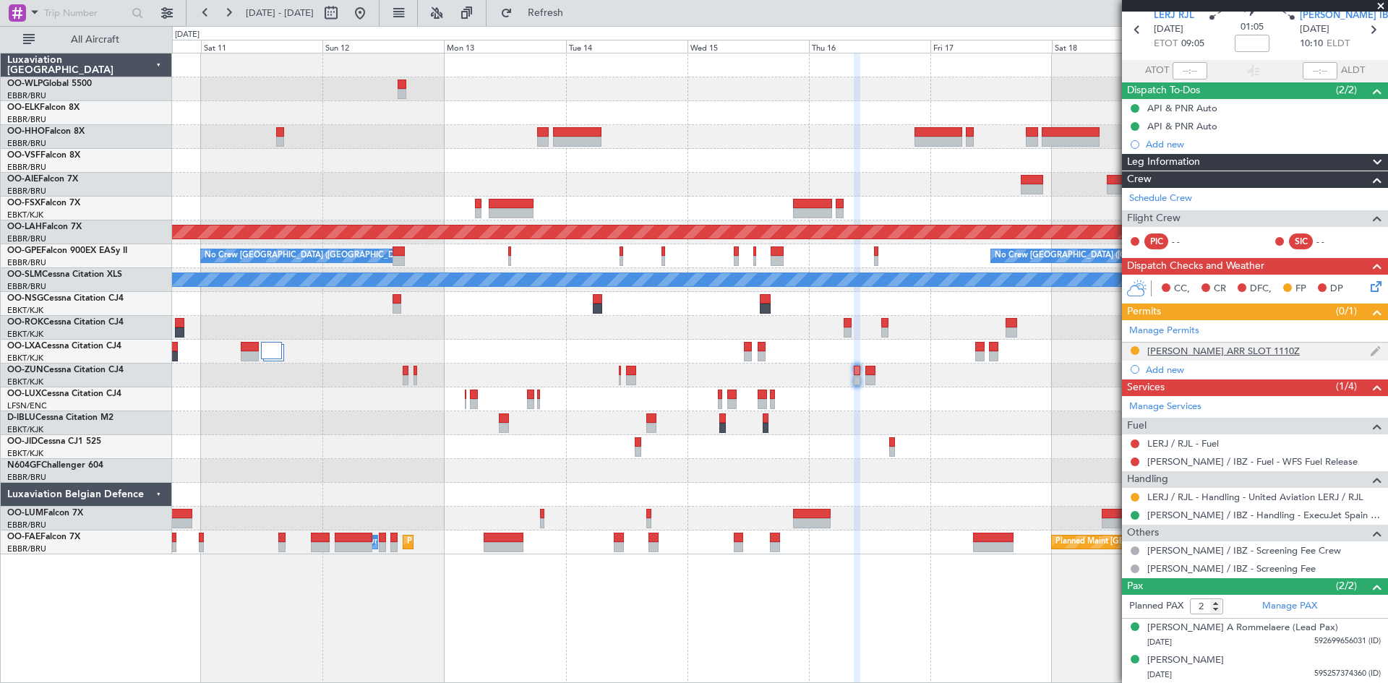
click at [1305, 349] on div "[PERSON_NAME] ARR SLOT 1110Z" at bounding box center [1255, 352] width 266 height 18
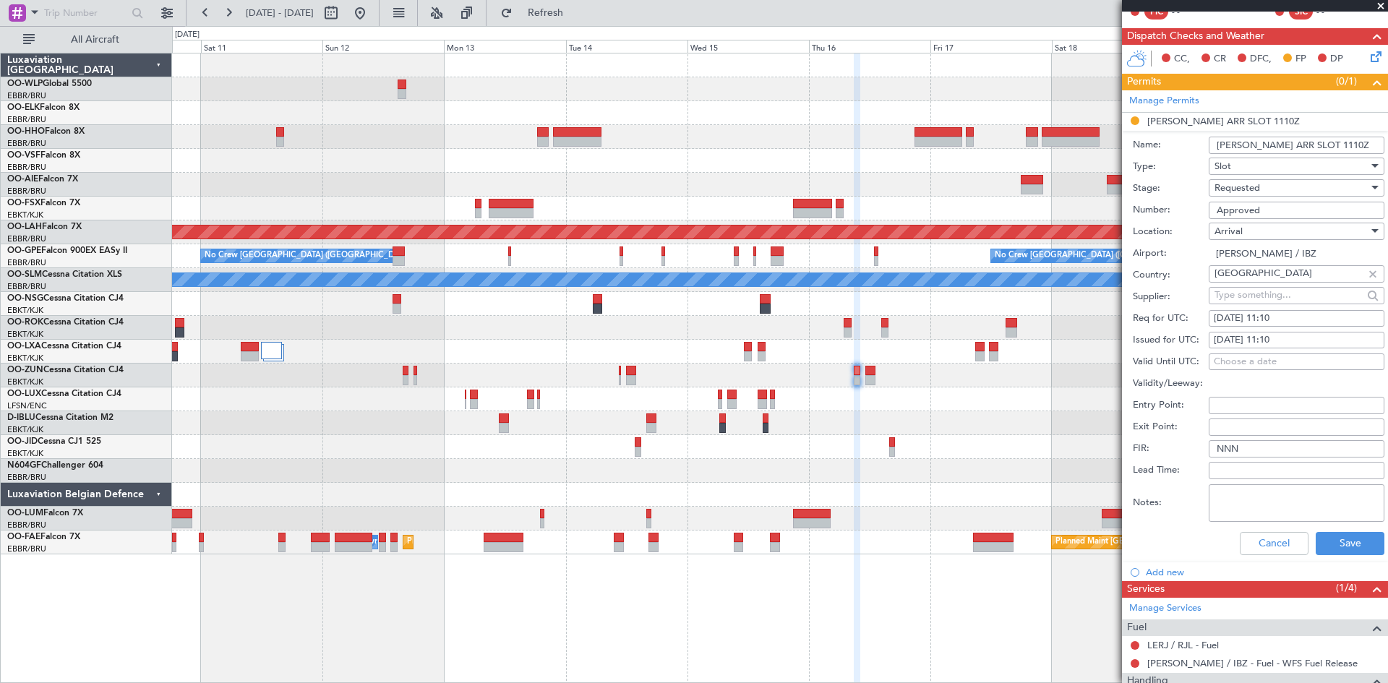
click at [1275, 316] on div "16/10/2025 11:10" at bounding box center [1297, 319] width 166 height 14
select select "10"
select select "2025"
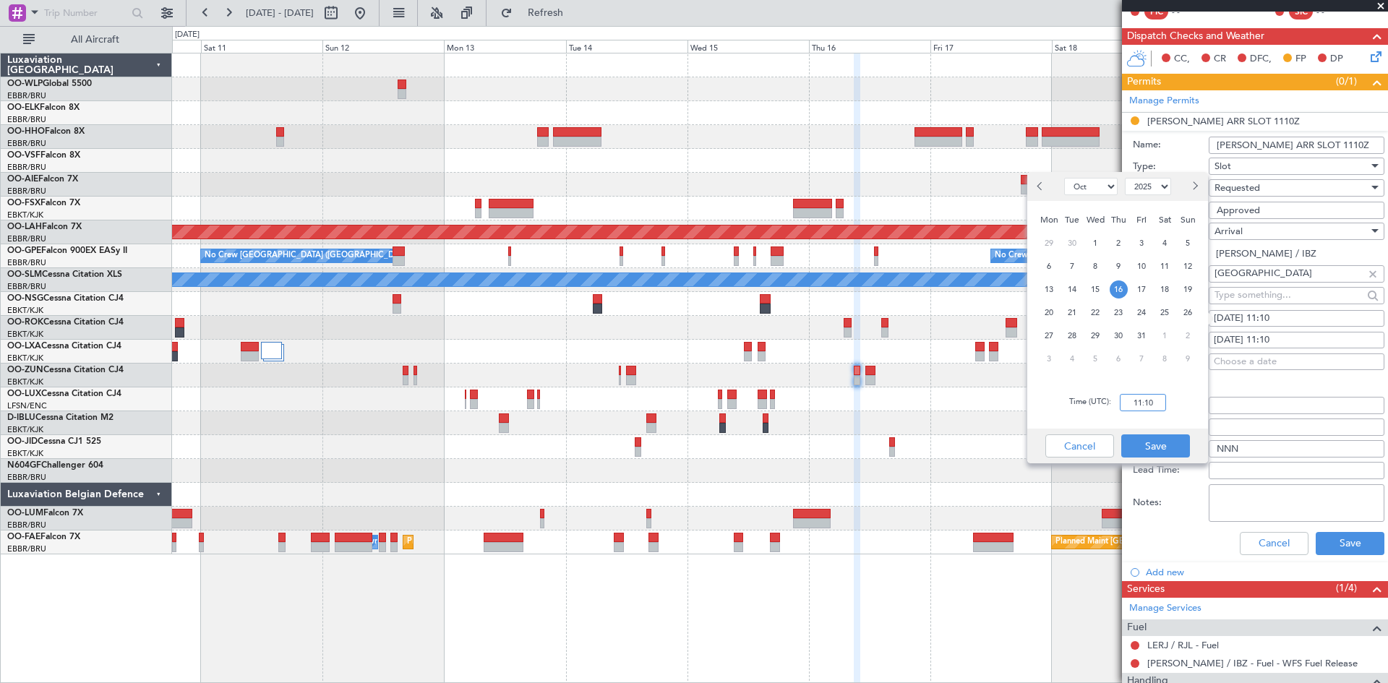
click at [1141, 403] on input "11:10" at bounding box center [1143, 402] width 46 height 17
type input "0"
type input "10:15"
click at [1147, 452] on button "Save" at bounding box center [1155, 445] width 69 height 23
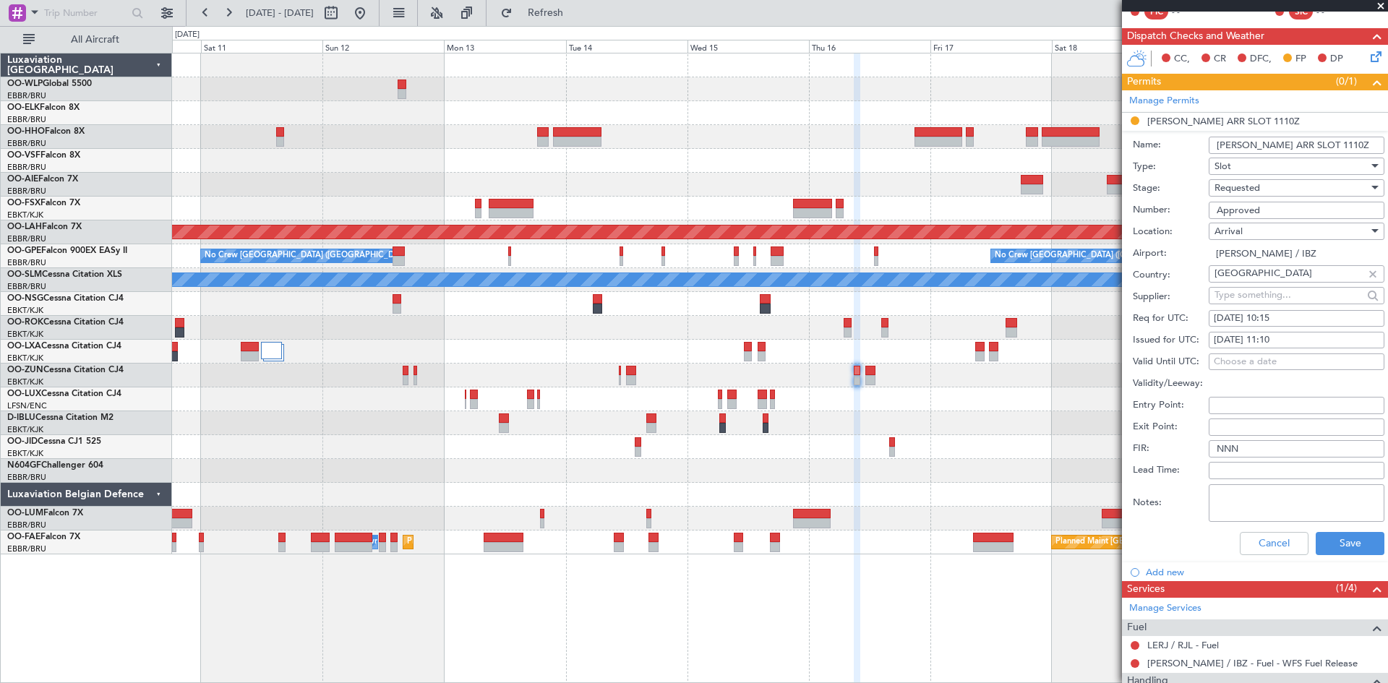
click at [1282, 336] on div "16/10/2025 11:10" at bounding box center [1297, 340] width 166 height 14
select select "10"
select select "2025"
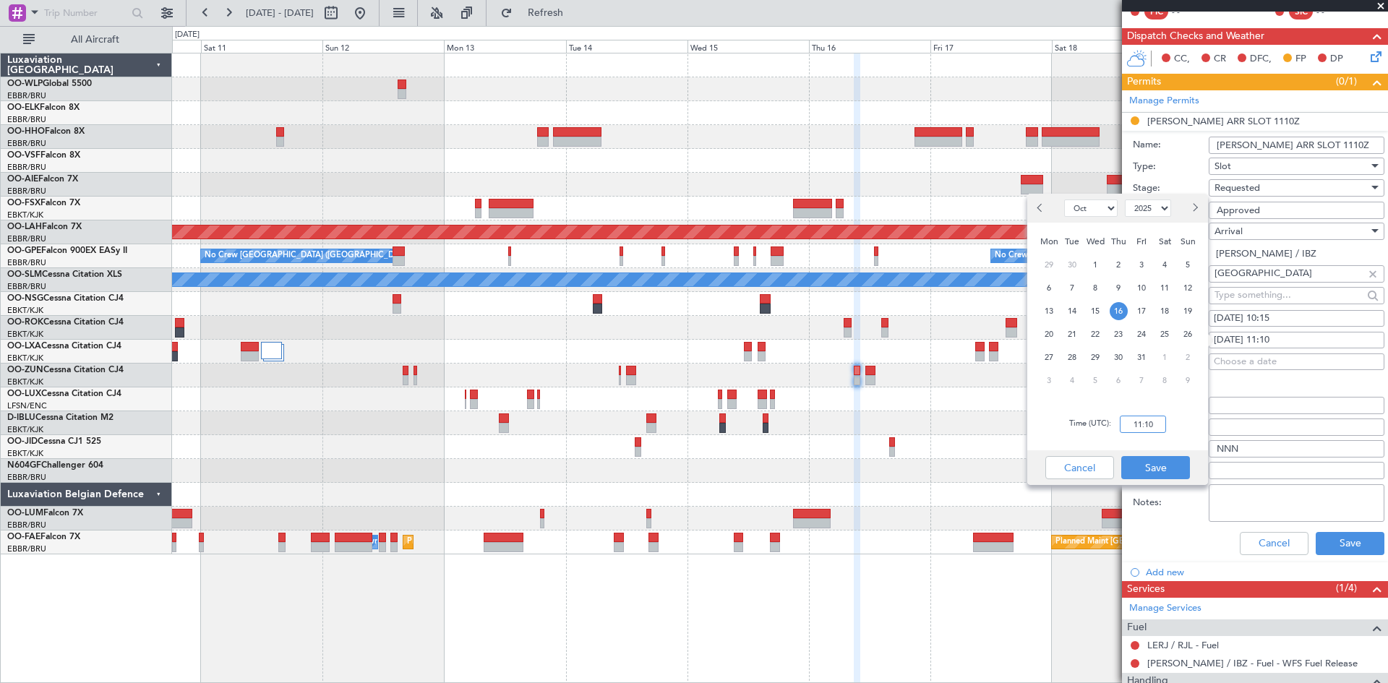
click at [1141, 423] on input "11:10" at bounding box center [1143, 424] width 46 height 17
type input "10:15"
click at [1157, 460] on button "Save" at bounding box center [1155, 467] width 69 height 23
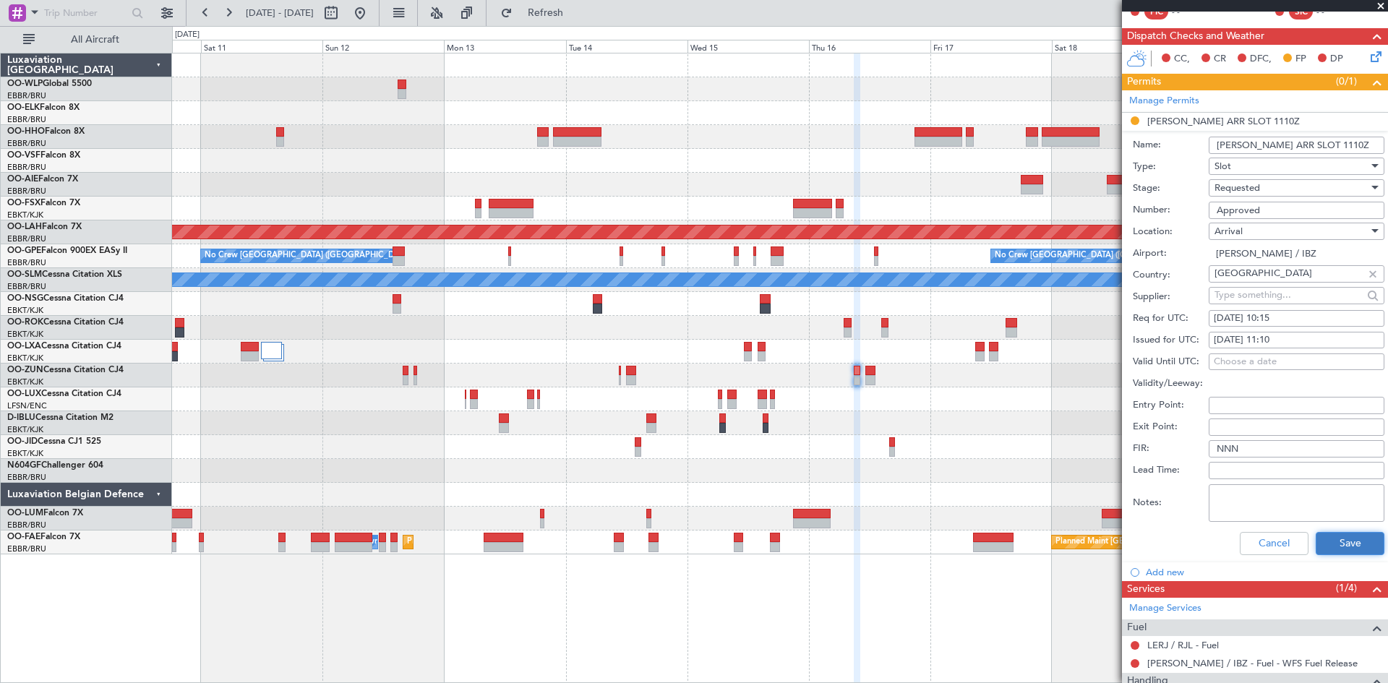
click at [1322, 548] on button "Save" at bounding box center [1350, 543] width 69 height 23
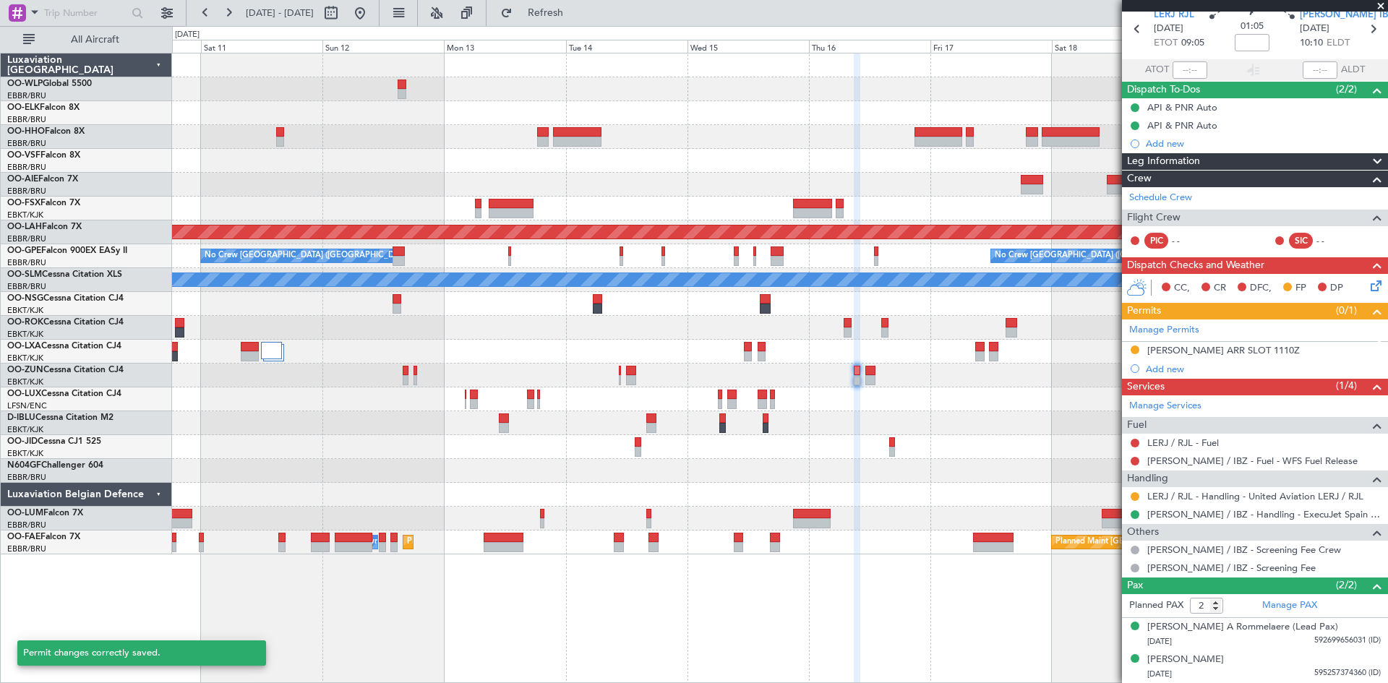
scroll to position [59, 0]
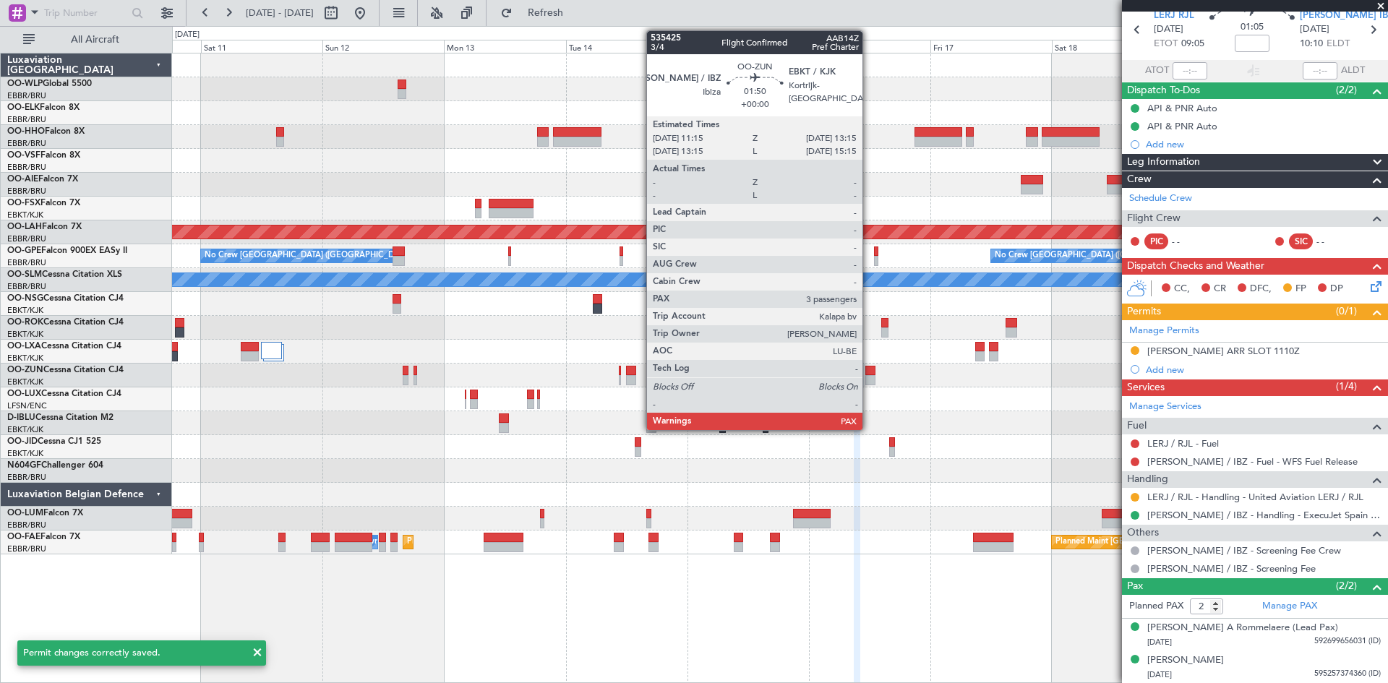
click at [869, 376] on div at bounding box center [870, 380] width 11 height 10
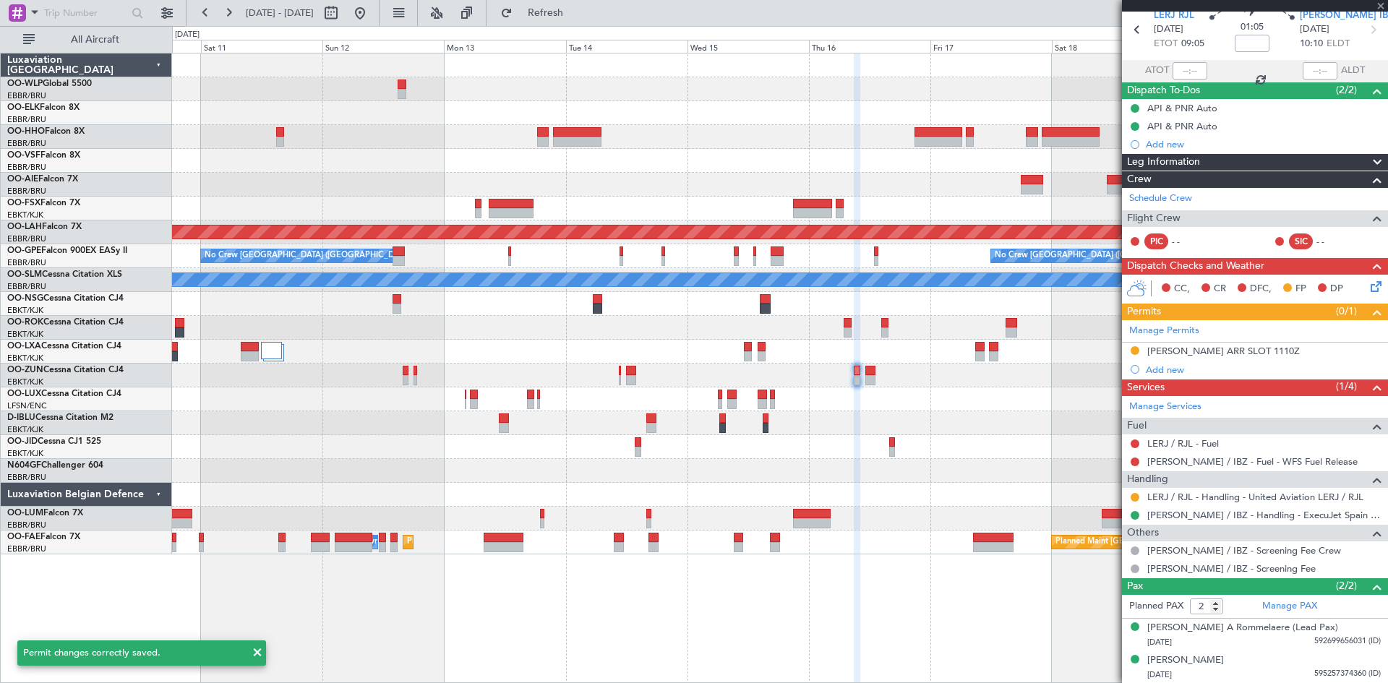
type input "3"
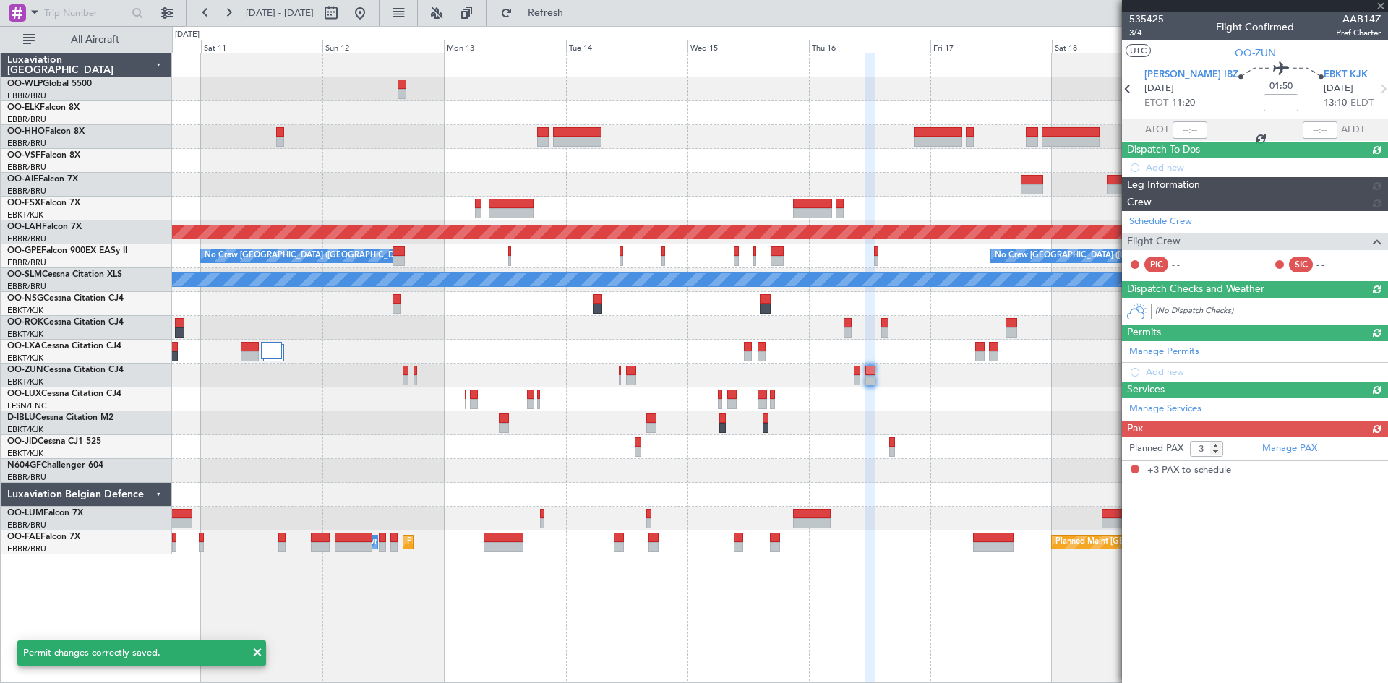
scroll to position [0, 0]
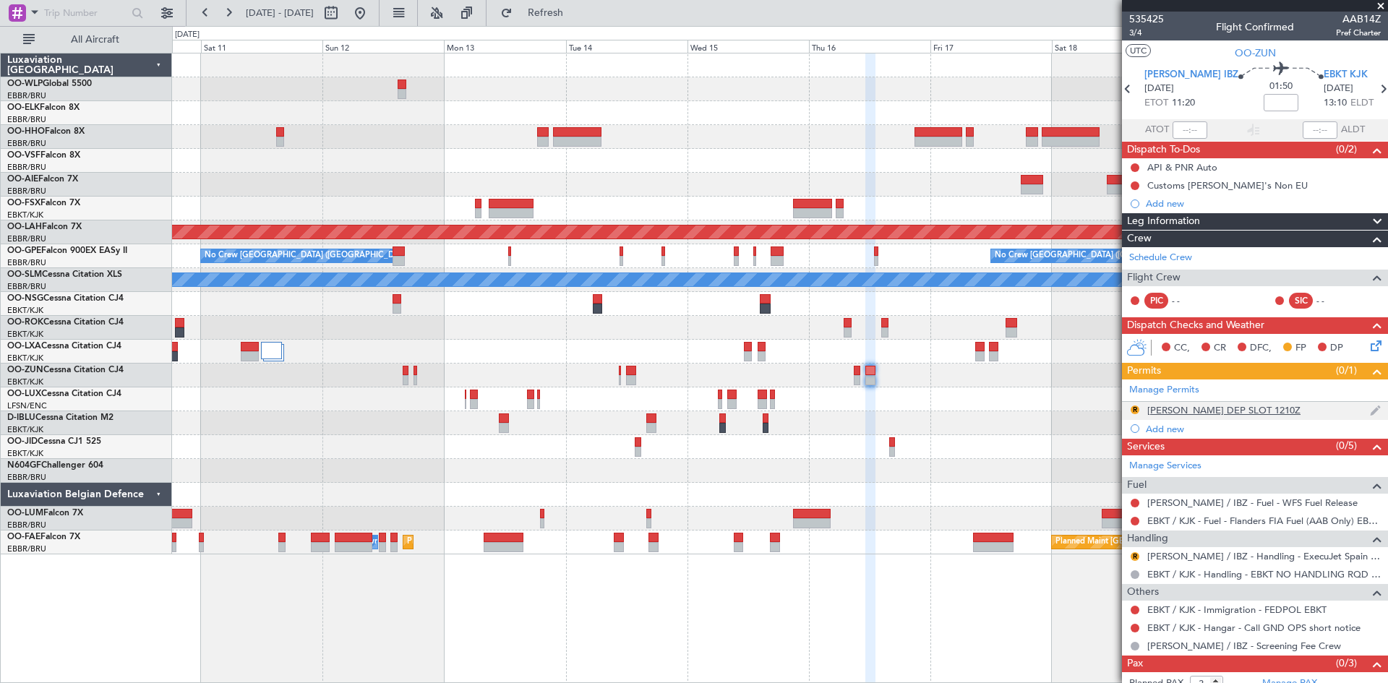
click at [1332, 418] on div "R [PERSON_NAME] DEP SLOT 1210Z" at bounding box center [1255, 411] width 266 height 18
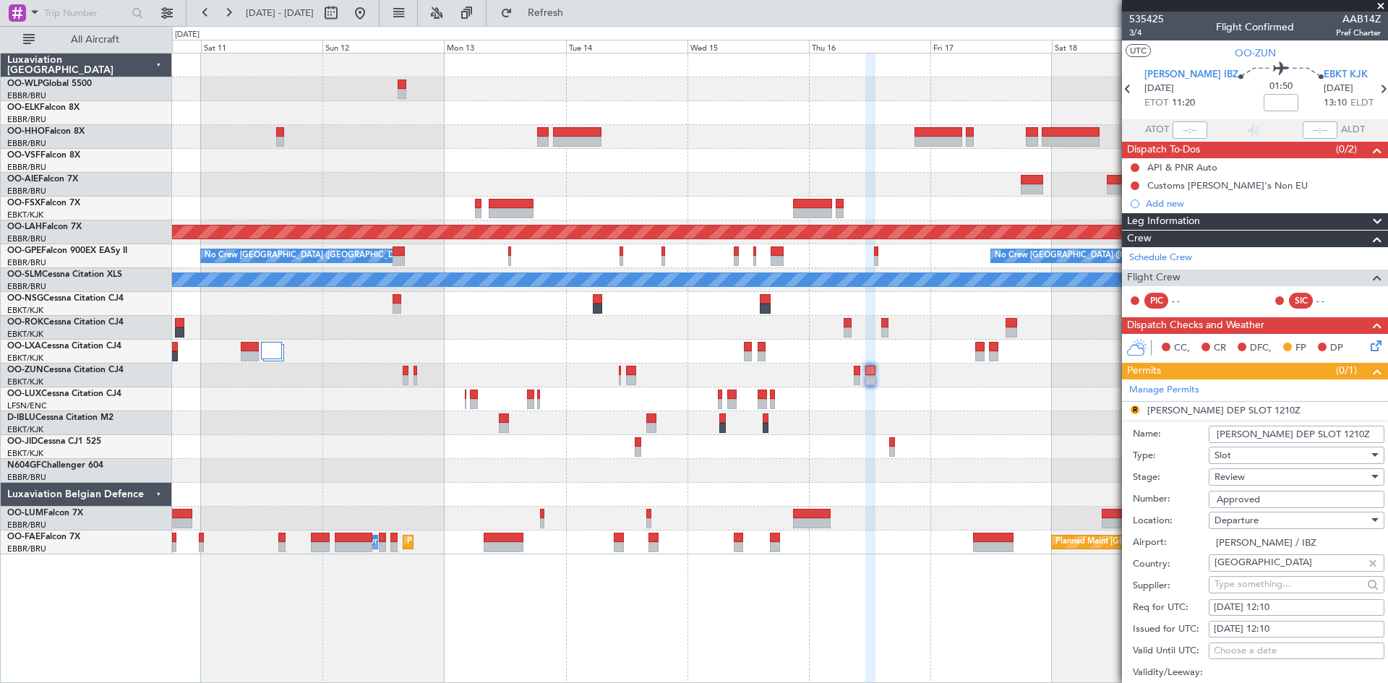
click at [1275, 610] on div "[DATE] 12:10" at bounding box center [1297, 608] width 166 height 14
select select "10"
select select "2025"
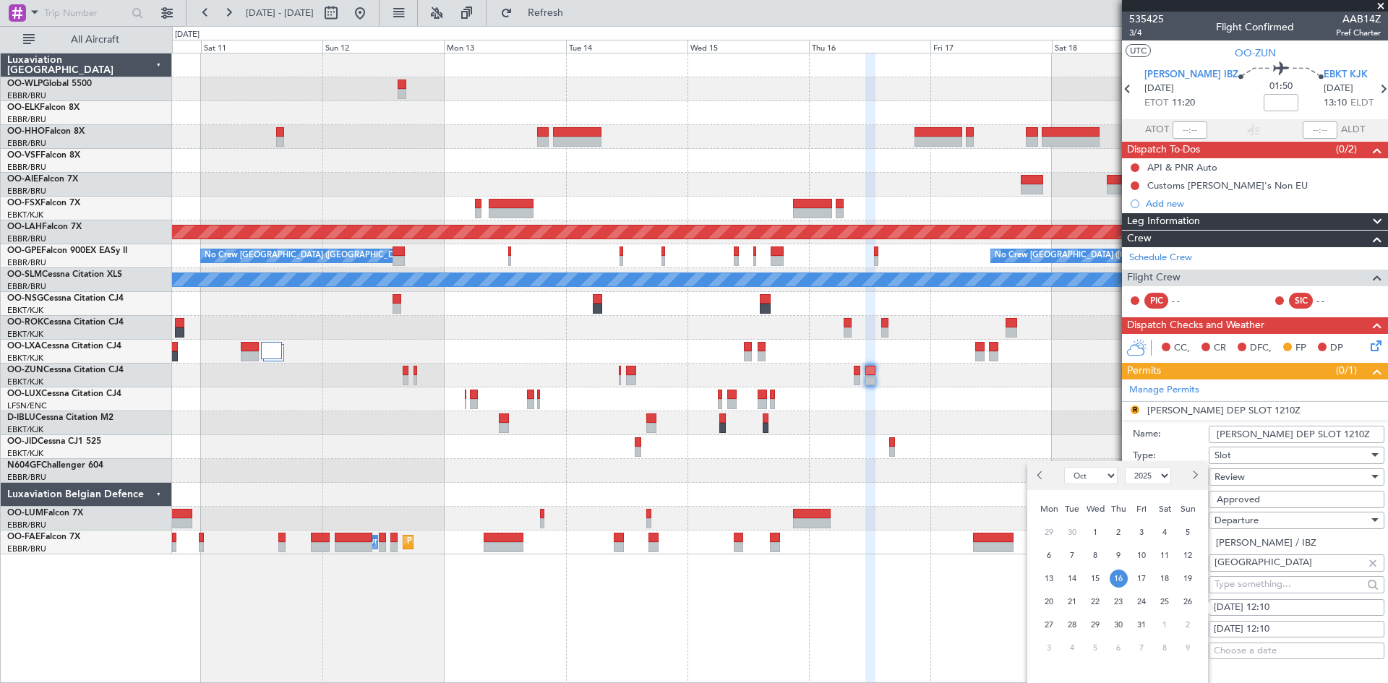
click at [1297, 604] on div "[DATE] 12:10" at bounding box center [1297, 608] width 166 height 14
select select "10"
select select "2025"
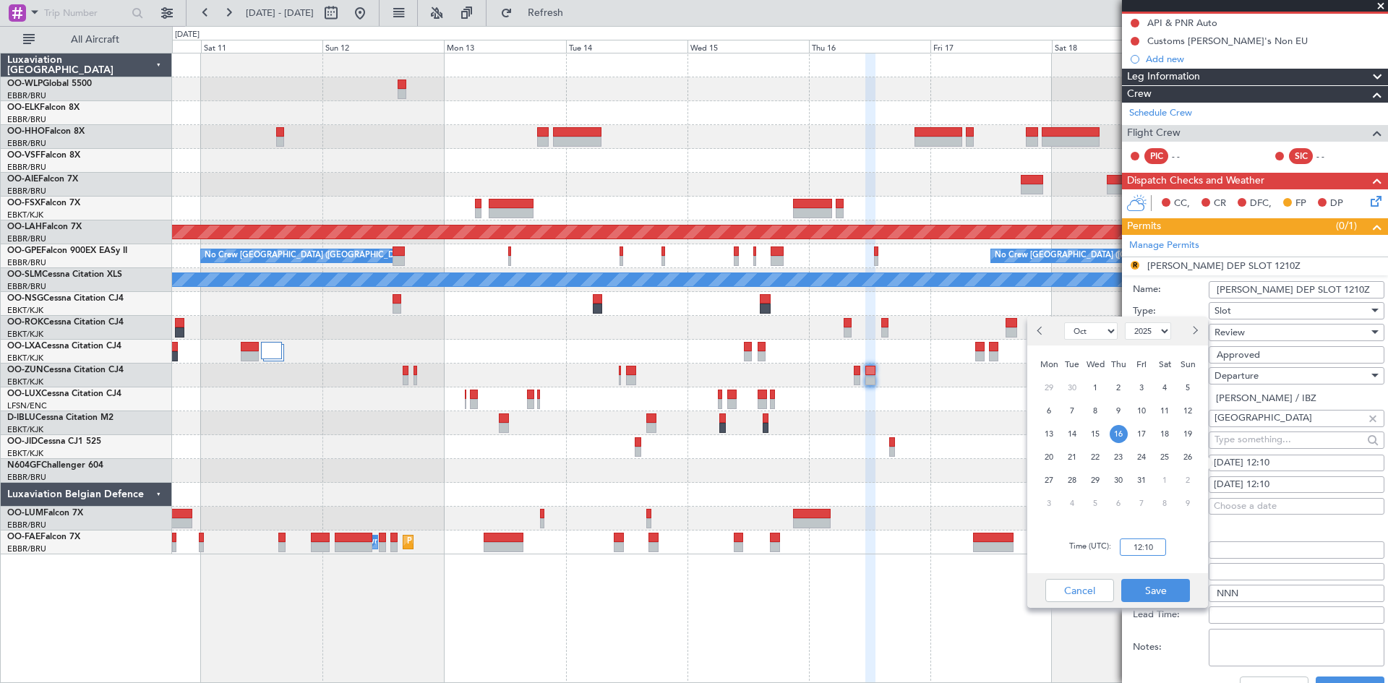
click at [1141, 541] on input "12:10" at bounding box center [1143, 547] width 46 height 17
type input "11:15"
click at [1130, 594] on button "Save" at bounding box center [1155, 590] width 69 height 23
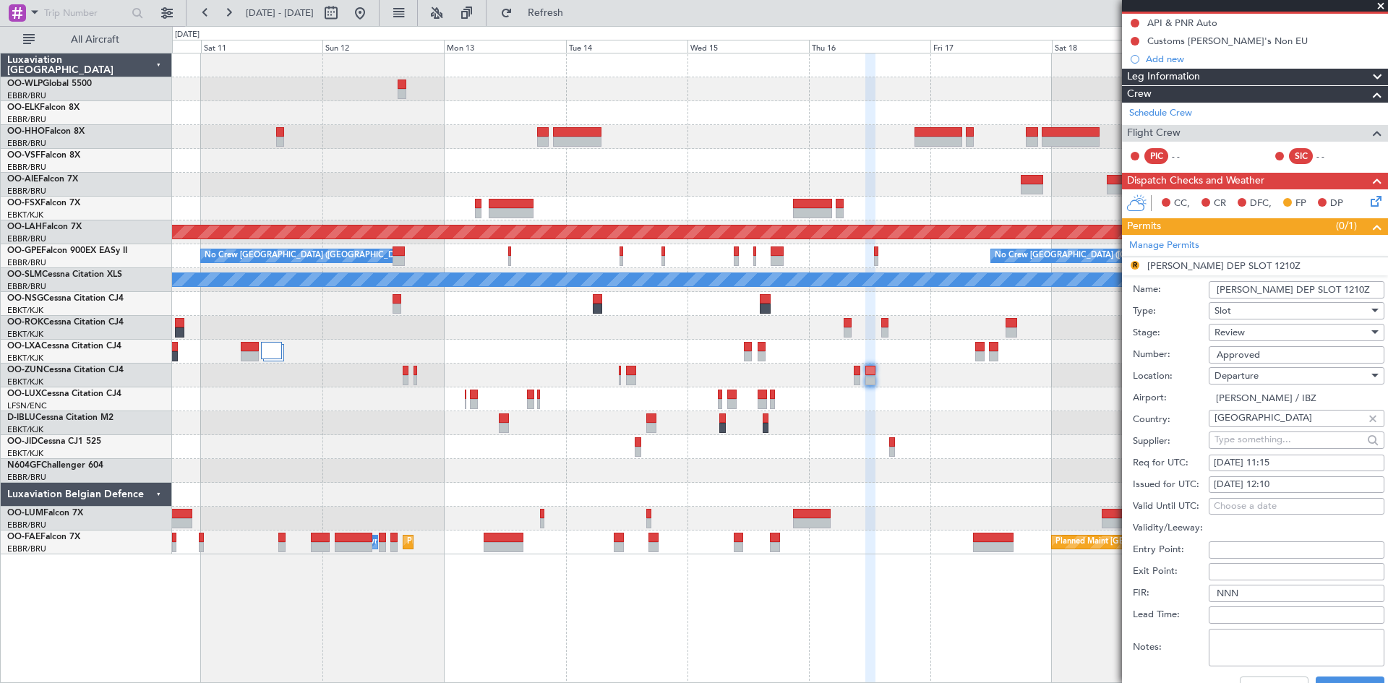
click at [1288, 480] on div "[DATE] 12:10" at bounding box center [1297, 485] width 166 height 14
select select "10"
select select "2025"
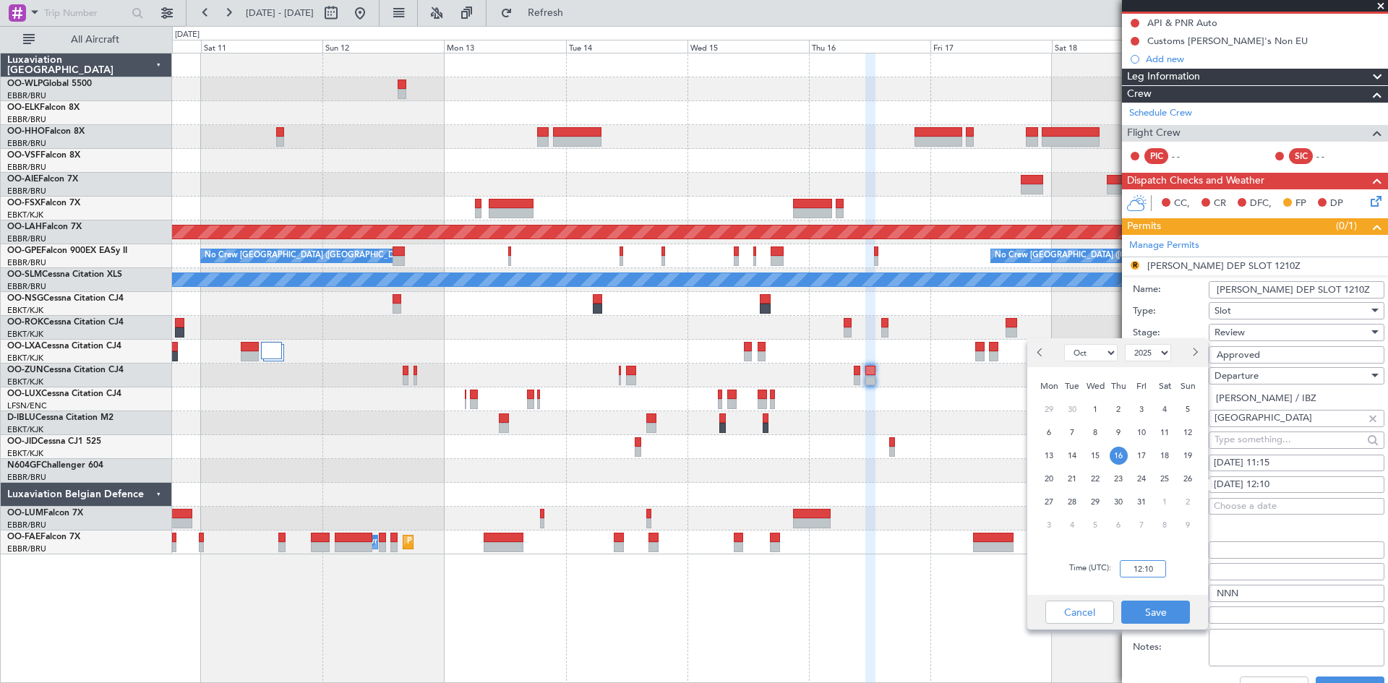
click at [1140, 565] on input "12:10" at bounding box center [1143, 568] width 46 height 17
type input "11:15"
click at [1137, 615] on button "Save" at bounding box center [1155, 612] width 69 height 23
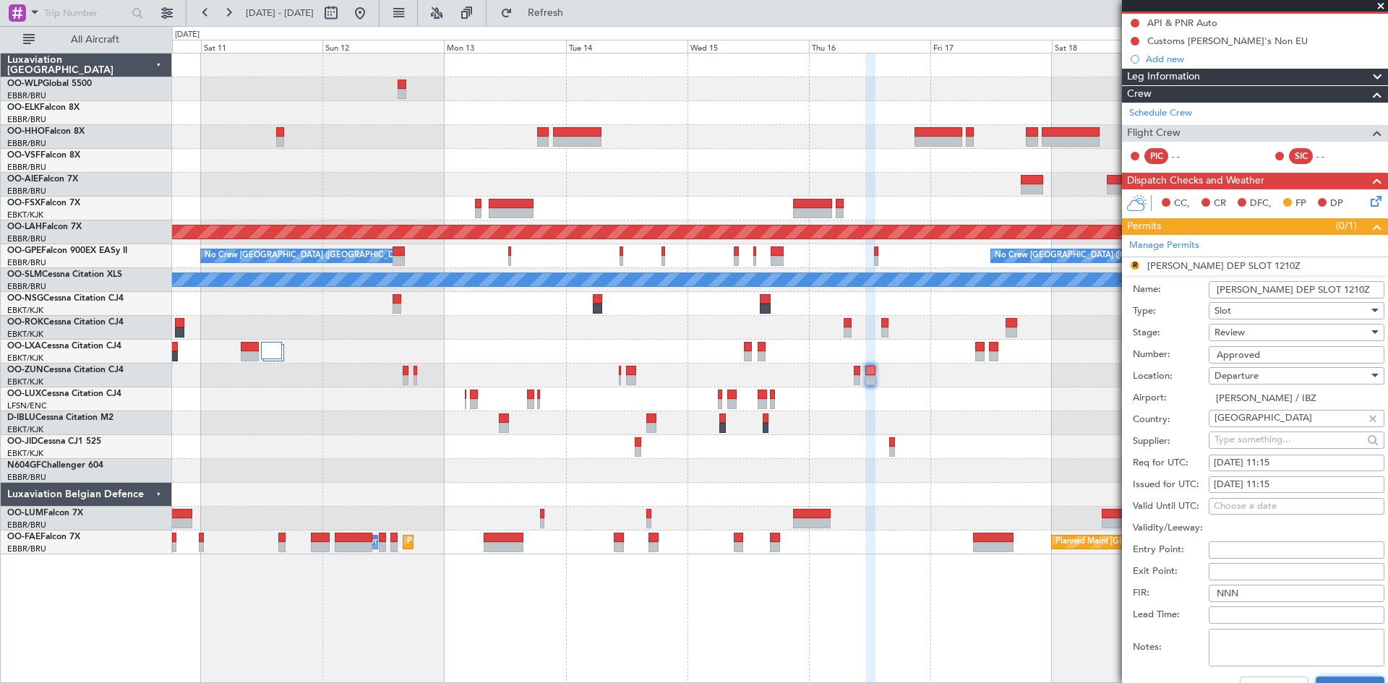
click at [1358, 677] on button "Save" at bounding box center [1350, 688] width 69 height 23
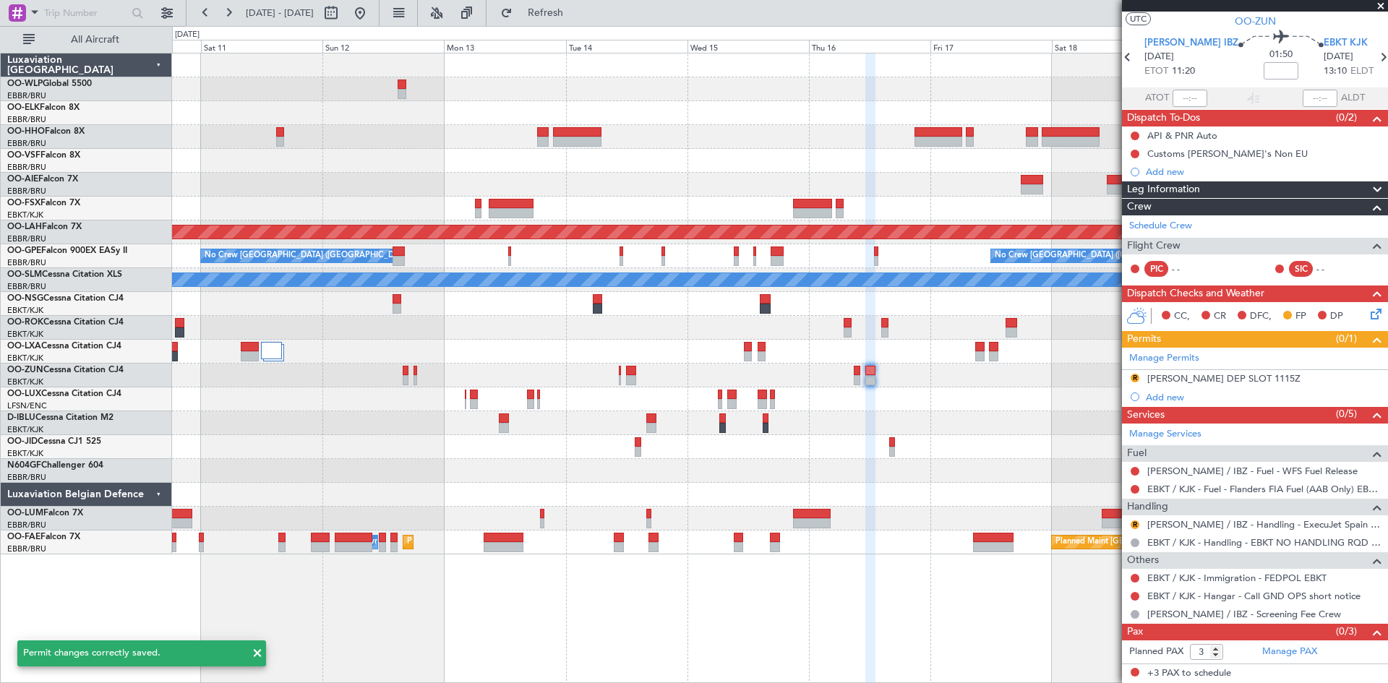
scroll to position [31, 0]
click at [1134, 374] on button "R" at bounding box center [1135, 378] width 9 height 9
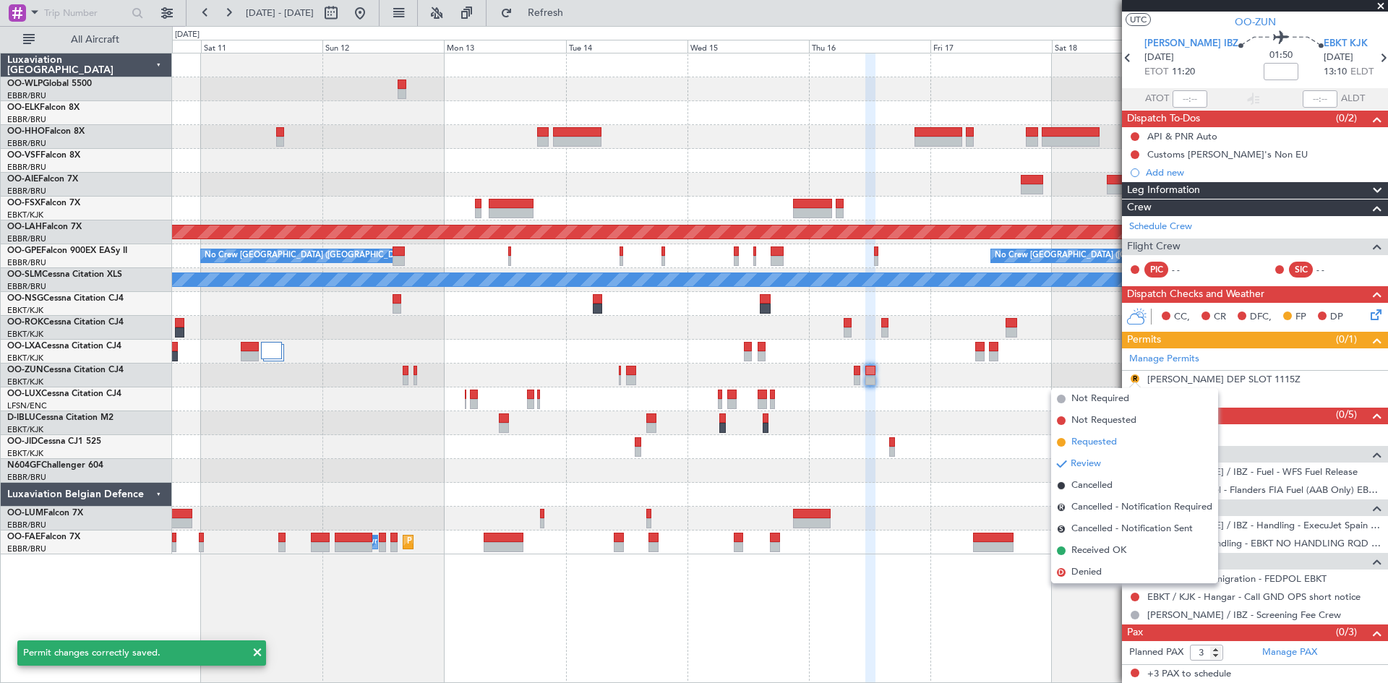
click at [1070, 433] on li "Requested" at bounding box center [1134, 443] width 167 height 22
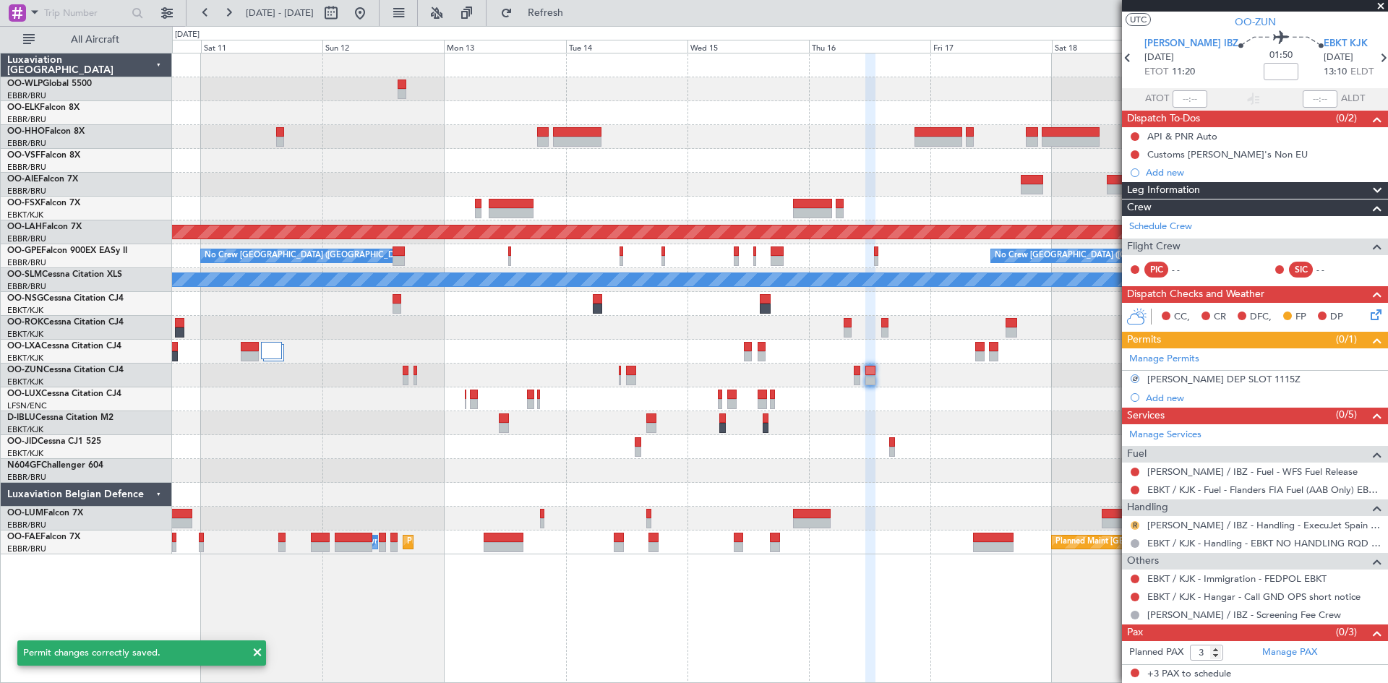
click at [1134, 525] on button "R" at bounding box center [1135, 525] width 9 height 9
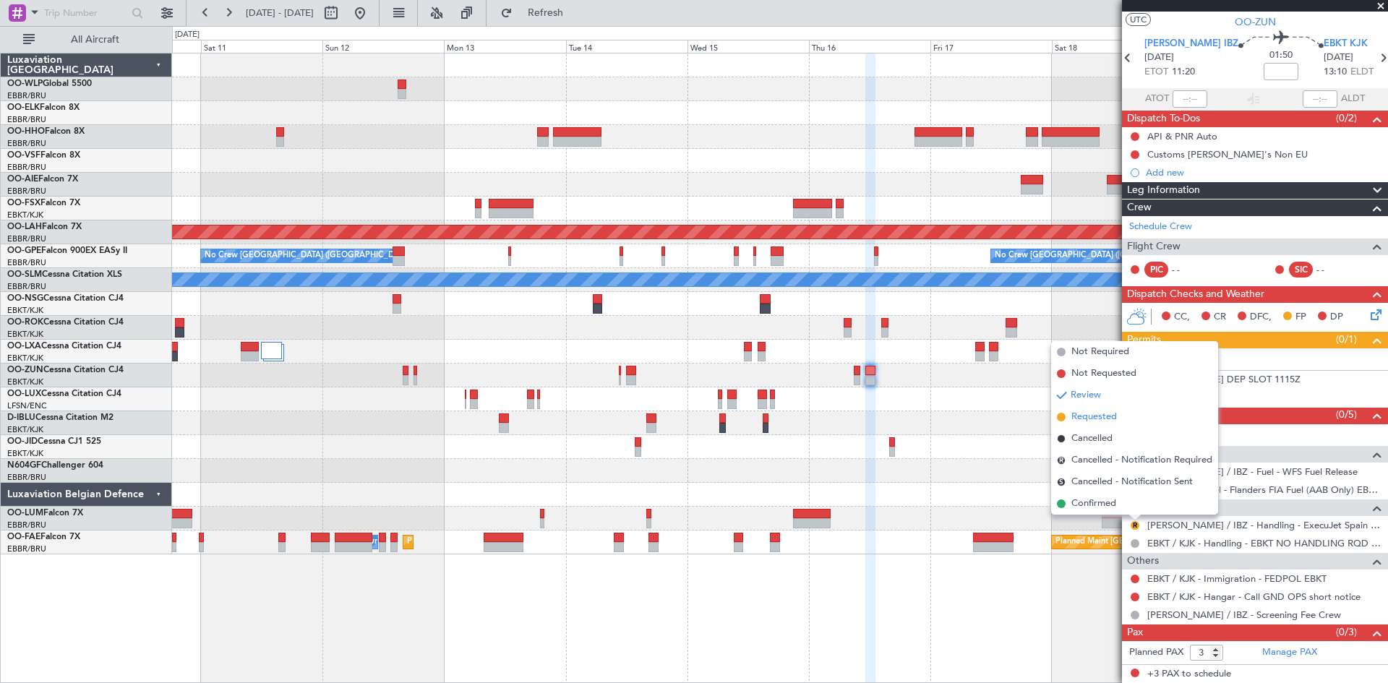
click at [1092, 416] on span "Requested" at bounding box center [1094, 417] width 46 height 14
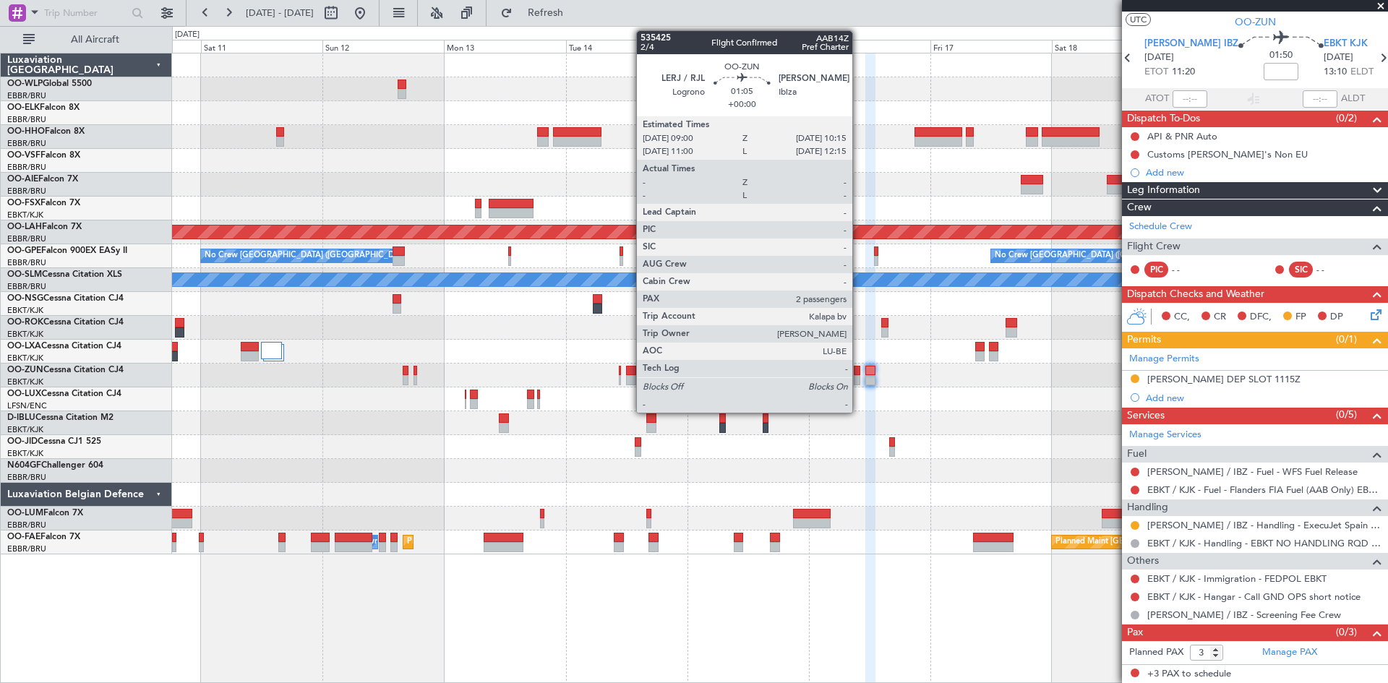
click at [859, 382] on div at bounding box center [857, 380] width 7 height 10
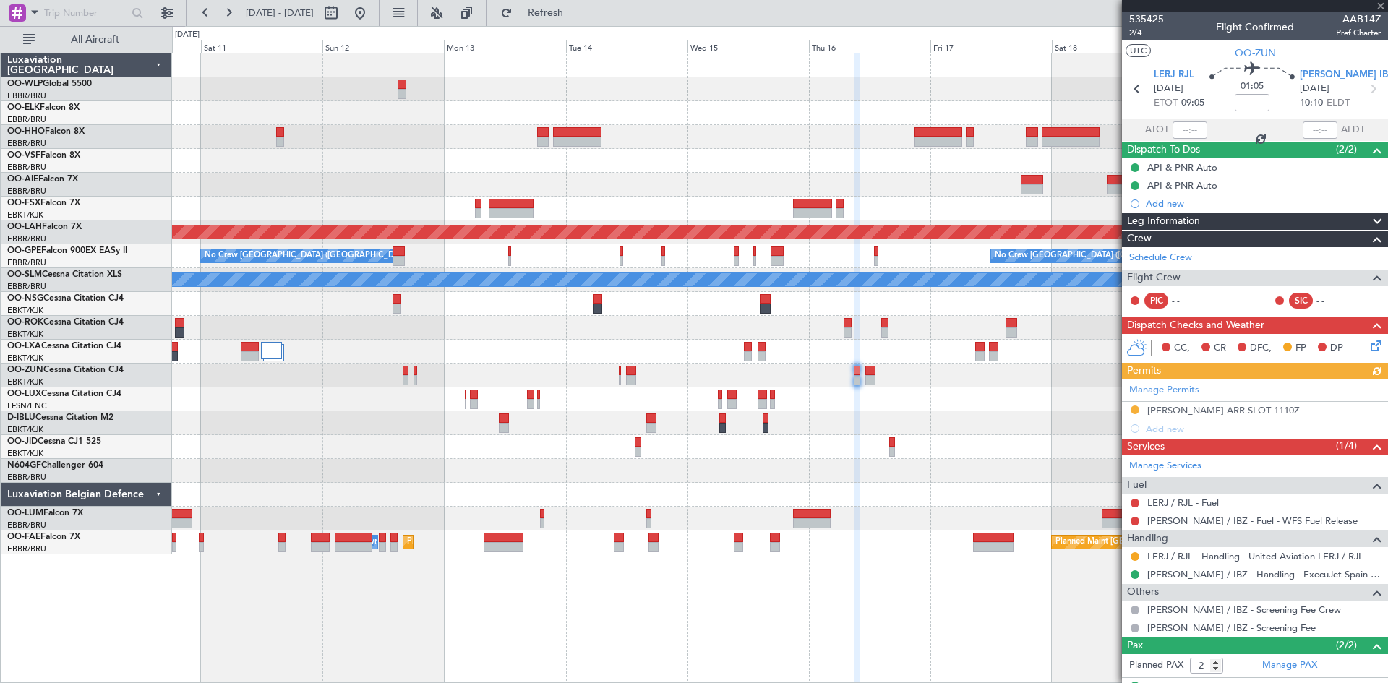
scroll to position [59, 0]
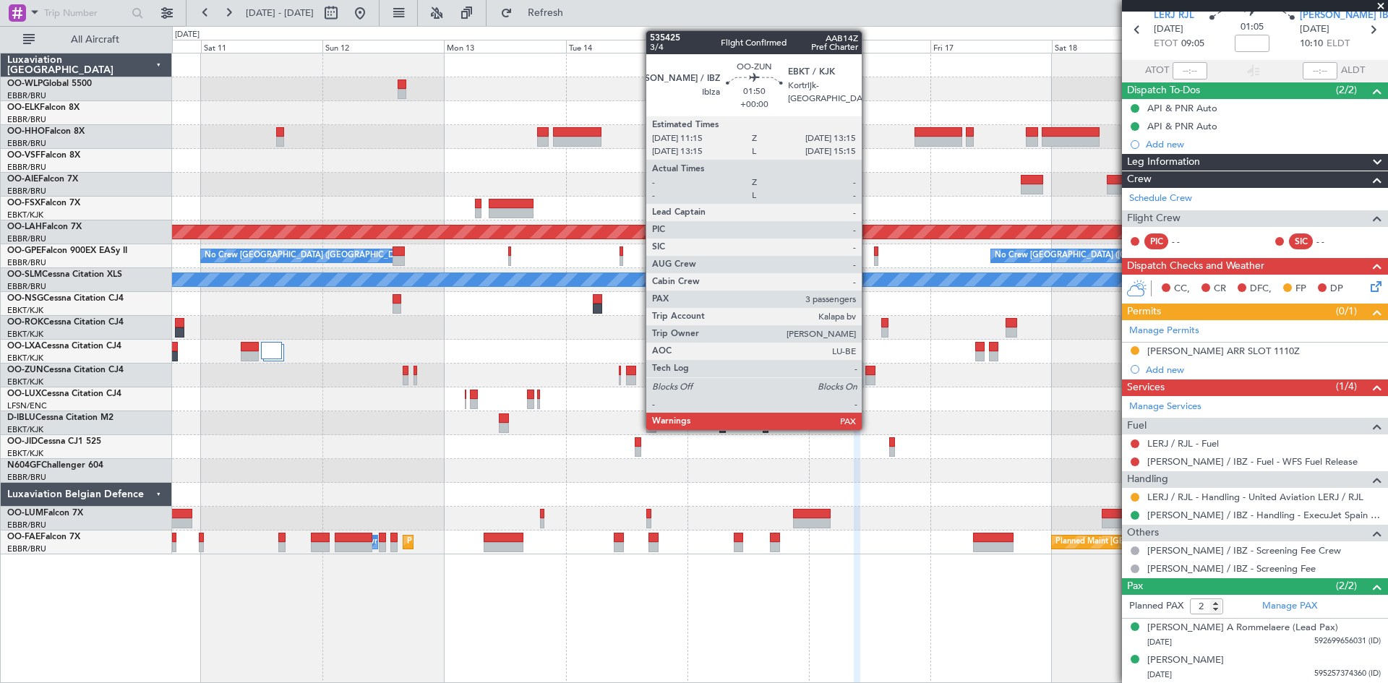
click at [868, 382] on div at bounding box center [870, 380] width 11 height 10
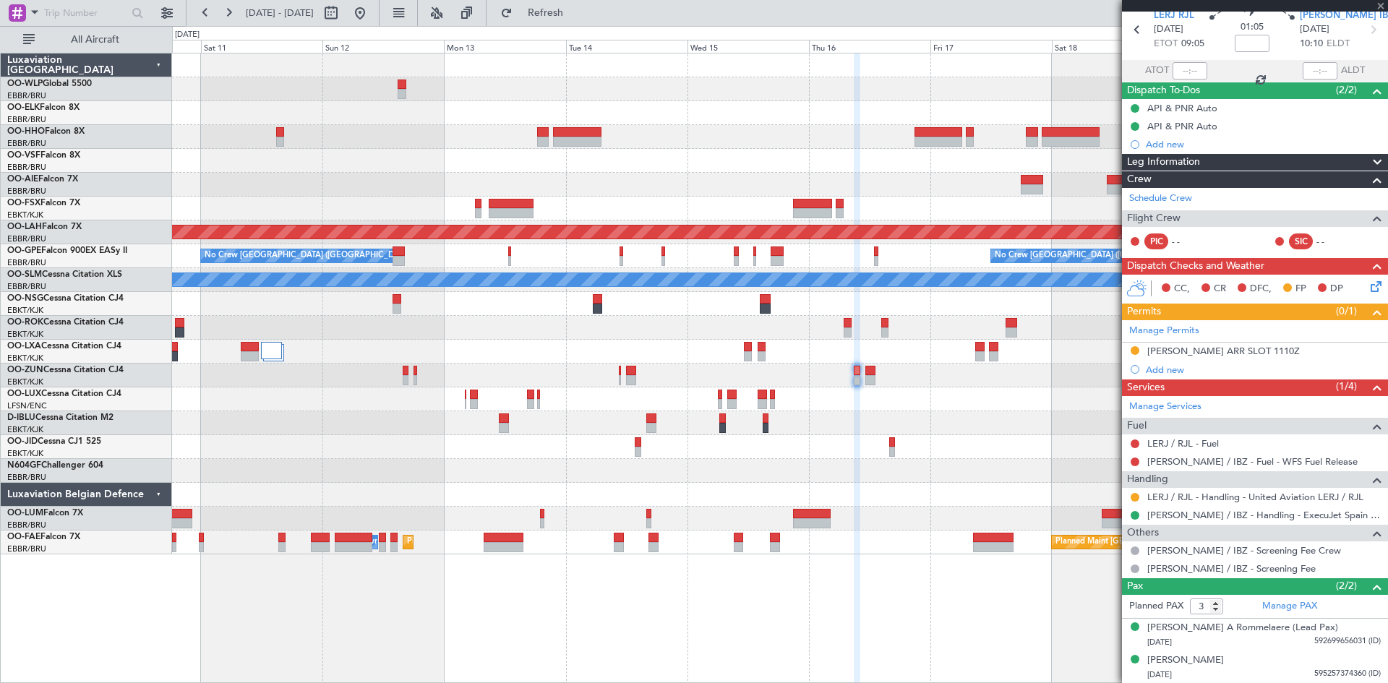
scroll to position [0, 0]
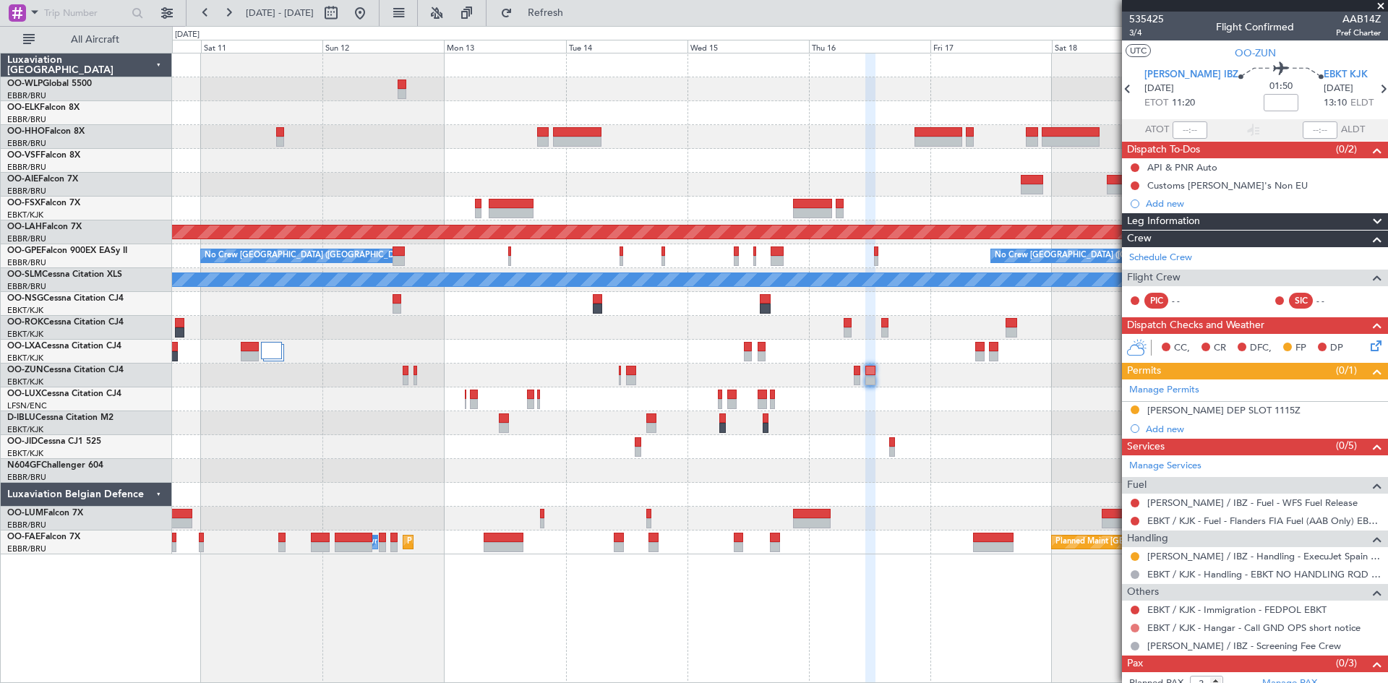
click at [1137, 627] on button at bounding box center [1135, 628] width 9 height 9
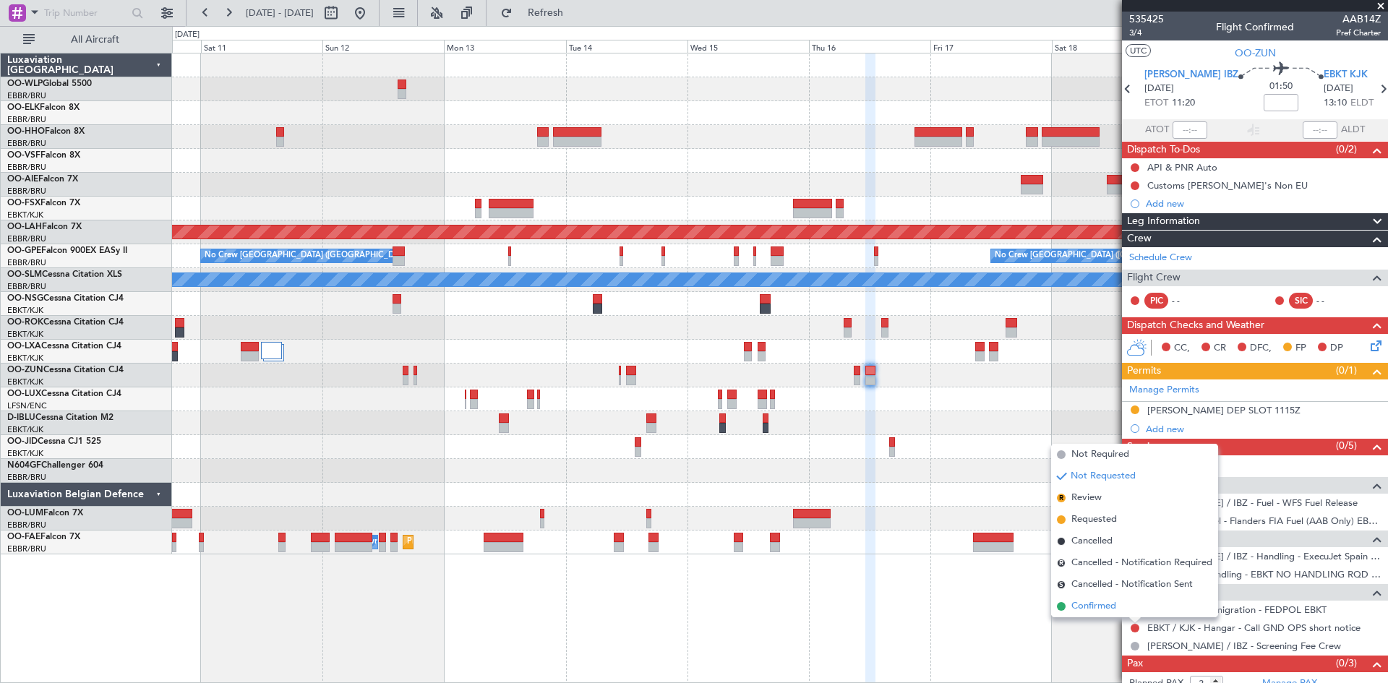
click at [1118, 607] on li "Confirmed" at bounding box center [1134, 607] width 167 height 22
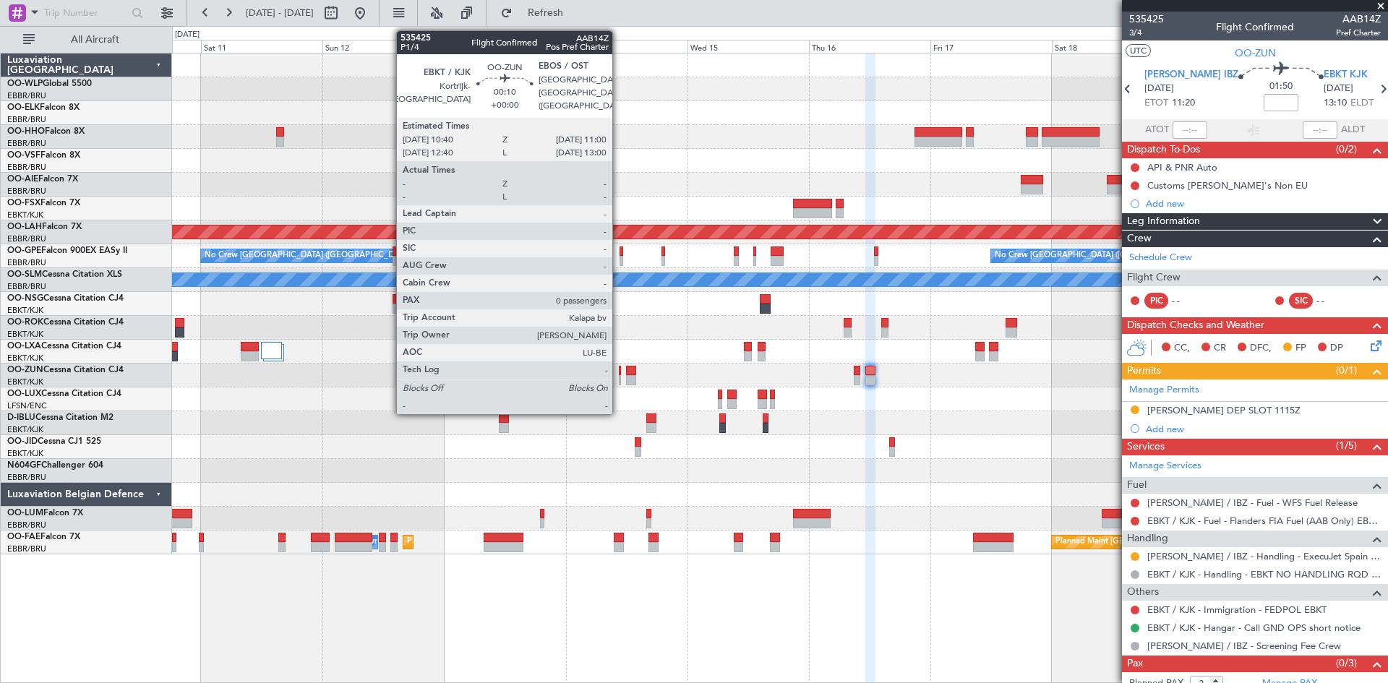
click at [619, 381] on div at bounding box center [620, 380] width 2 height 10
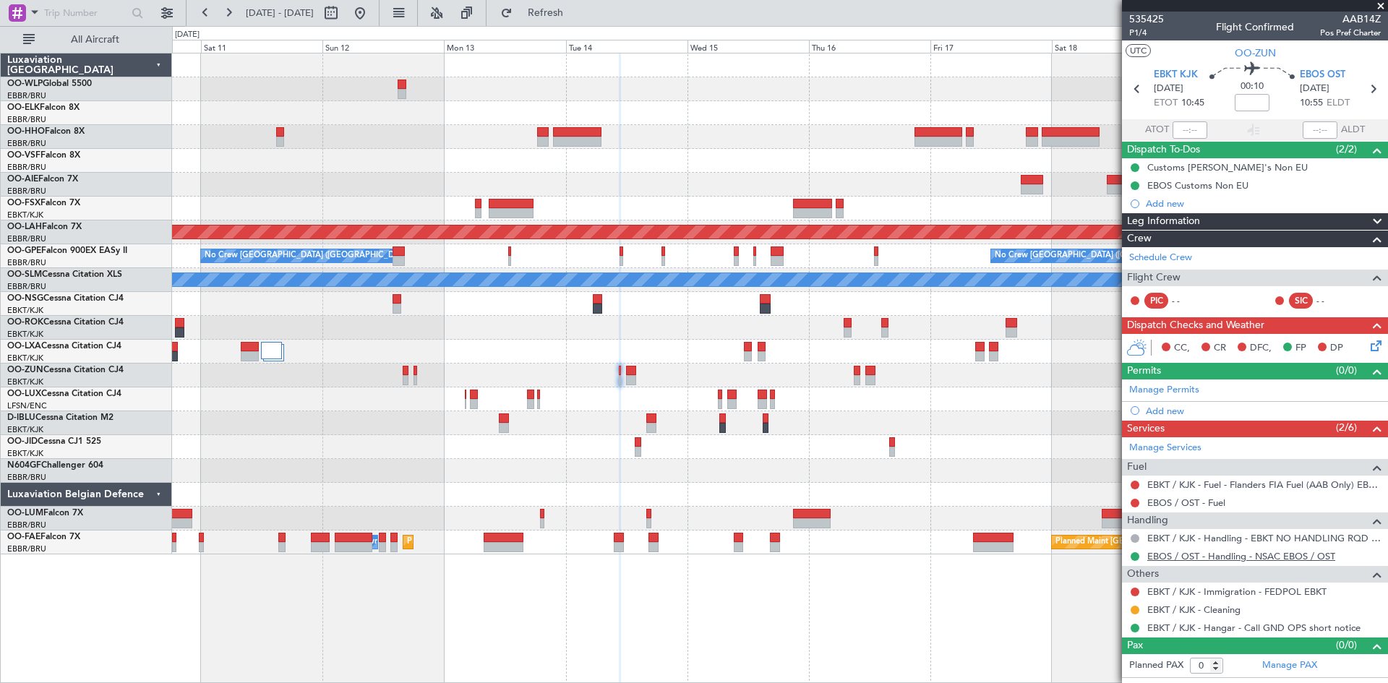
click at [1234, 560] on link "EBOS / OST - Handling - NSAC EBOS / OST" at bounding box center [1241, 556] width 188 height 12
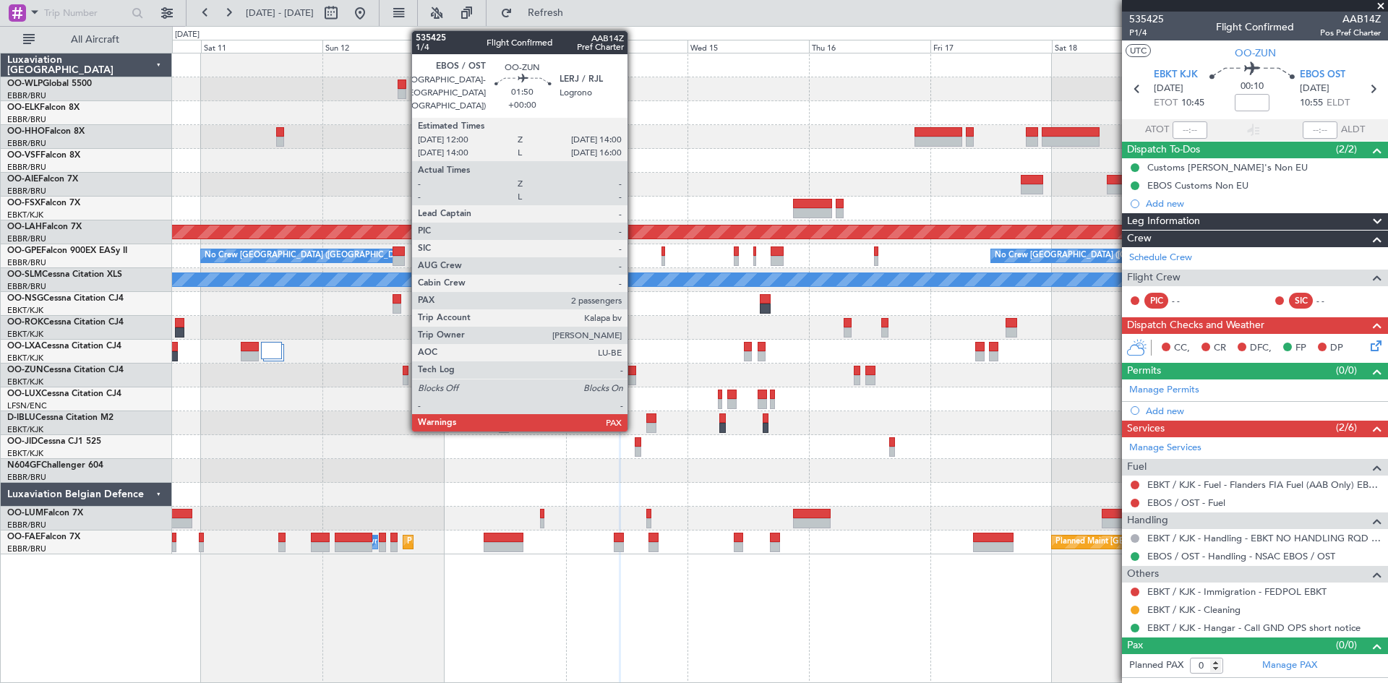
click at [634, 377] on div at bounding box center [631, 380] width 11 height 10
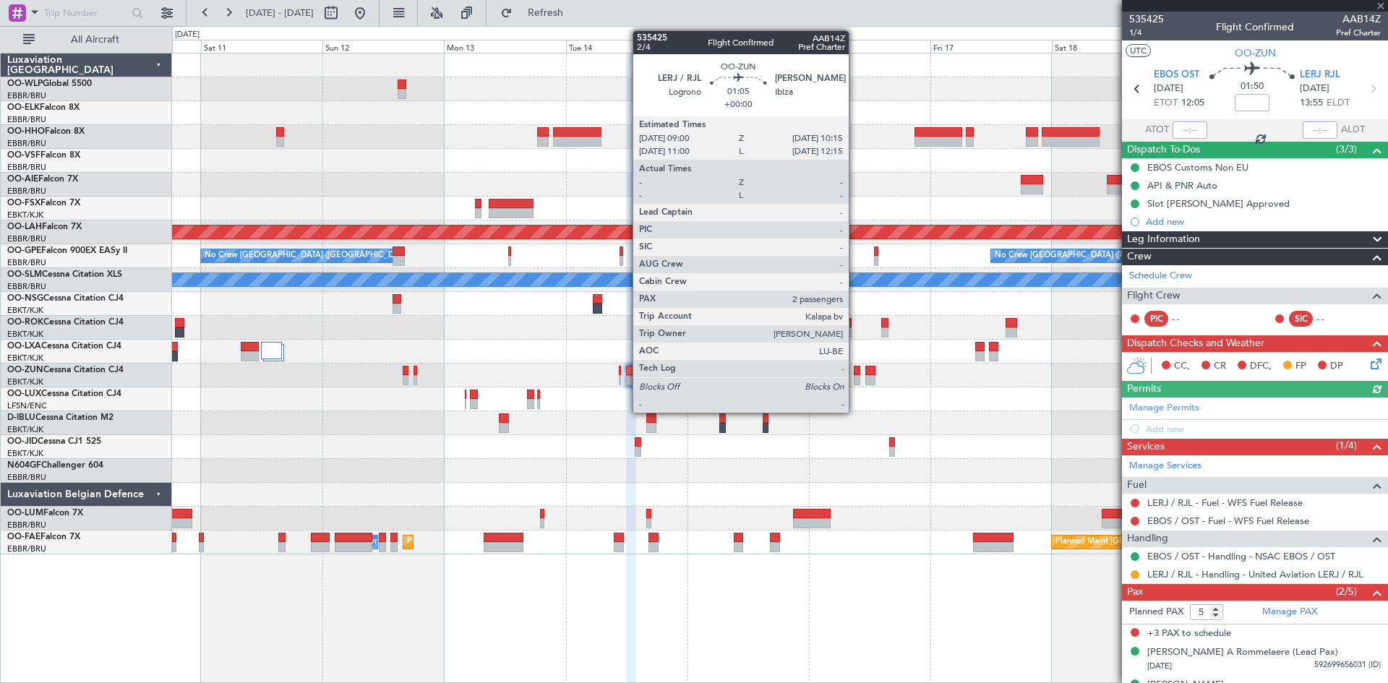
click at [855, 374] on div at bounding box center [857, 371] width 7 height 10
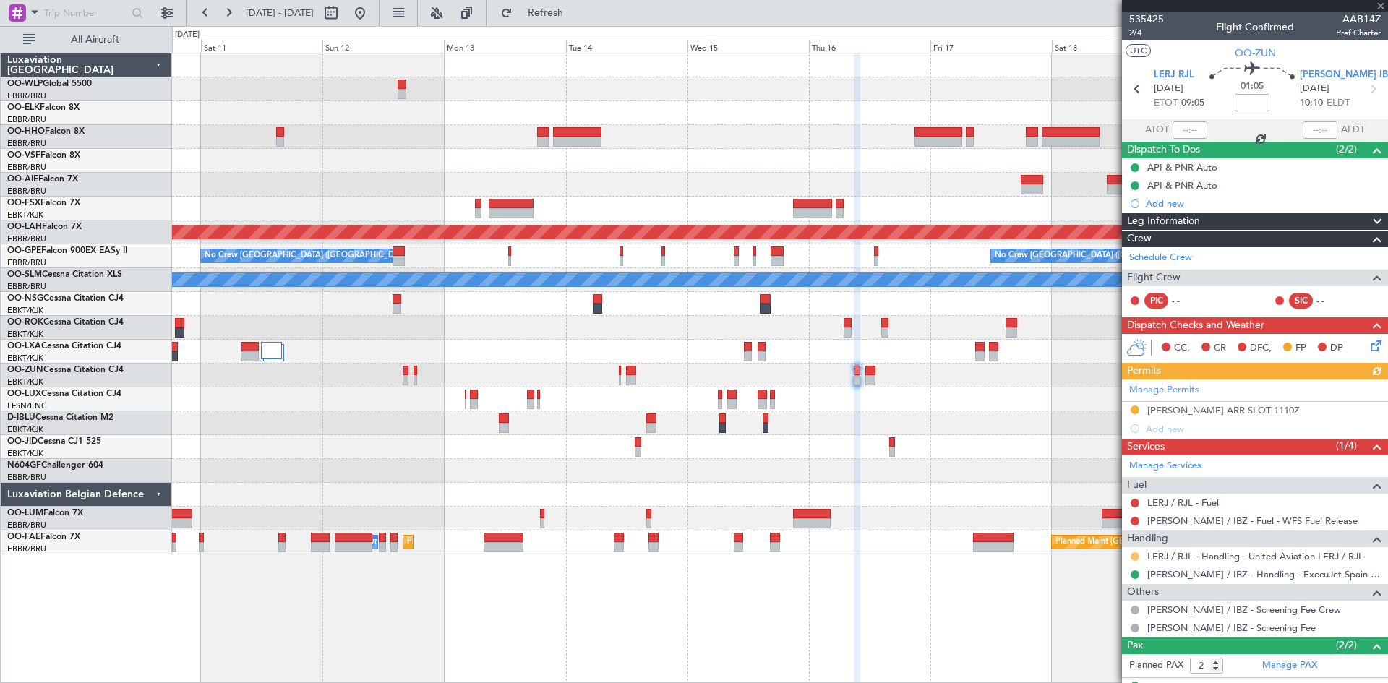
click at [1139, 554] on button at bounding box center [1135, 556] width 9 height 9
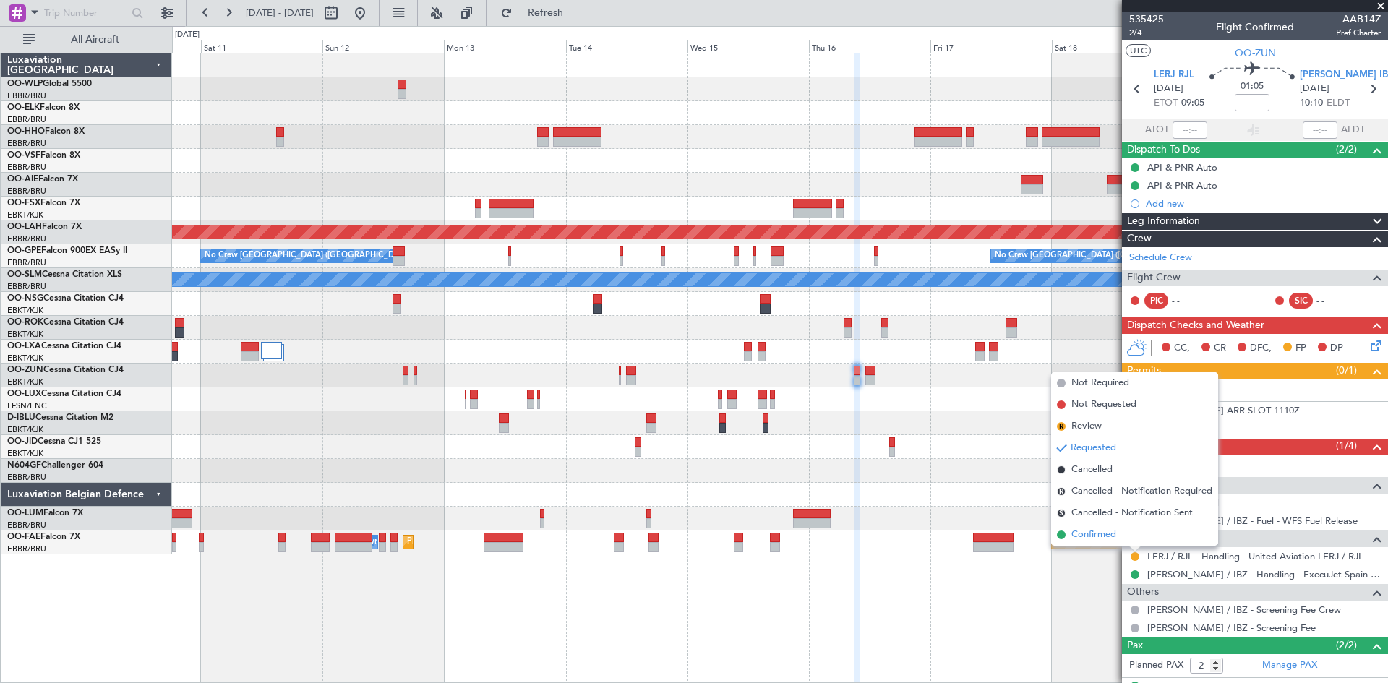
click at [1131, 542] on li "Confirmed" at bounding box center [1134, 535] width 167 height 22
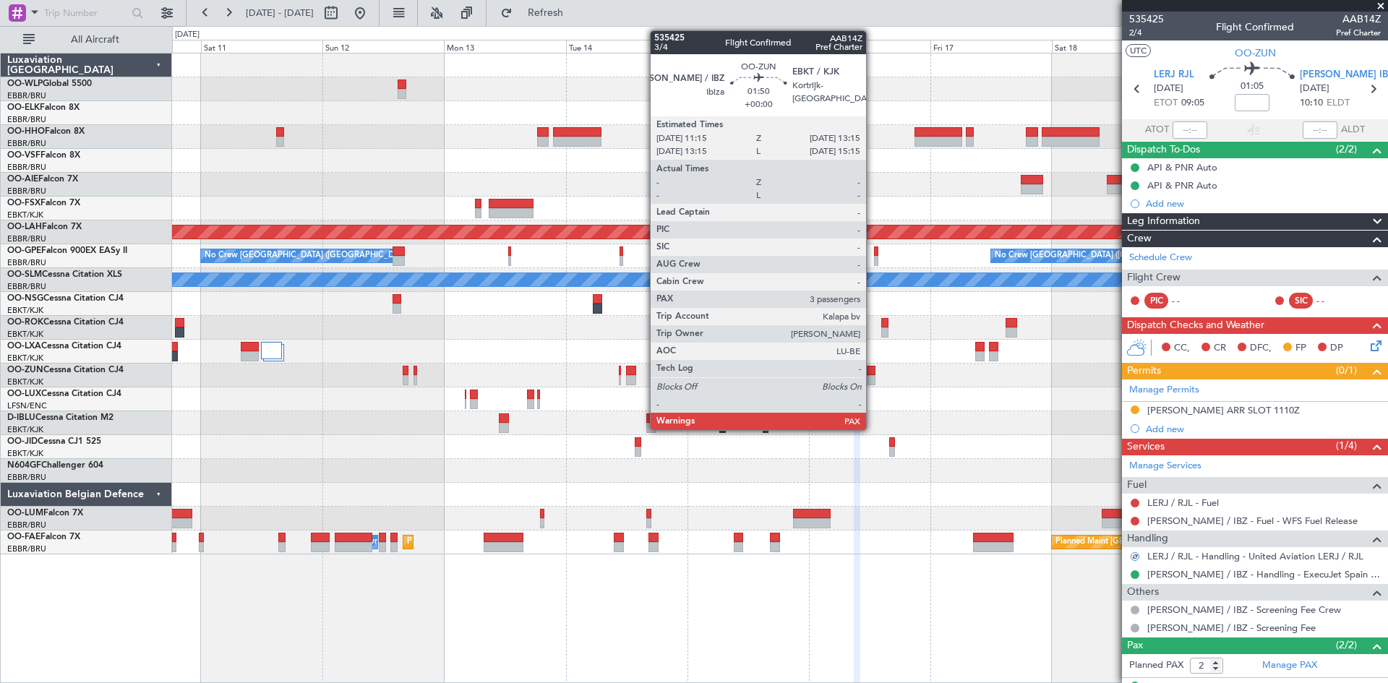
click at [873, 374] on div at bounding box center [870, 371] width 11 height 10
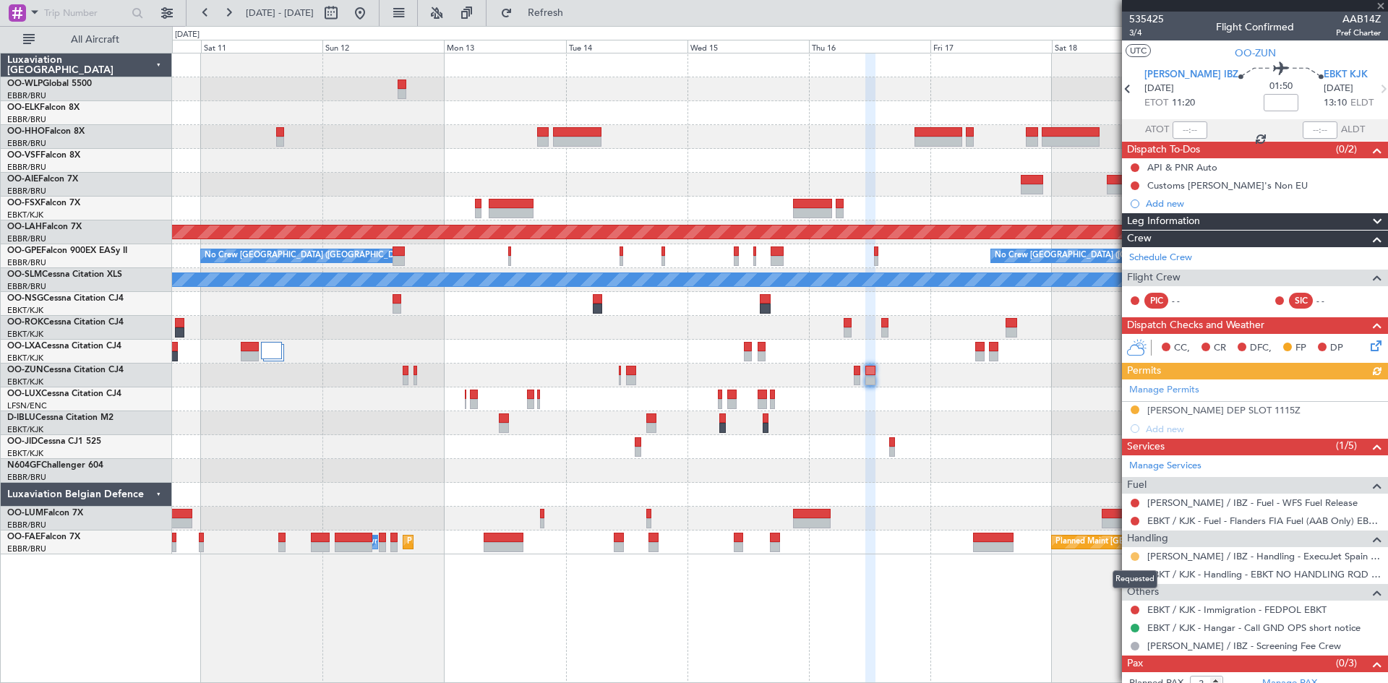
click at [1132, 554] on button at bounding box center [1135, 556] width 9 height 9
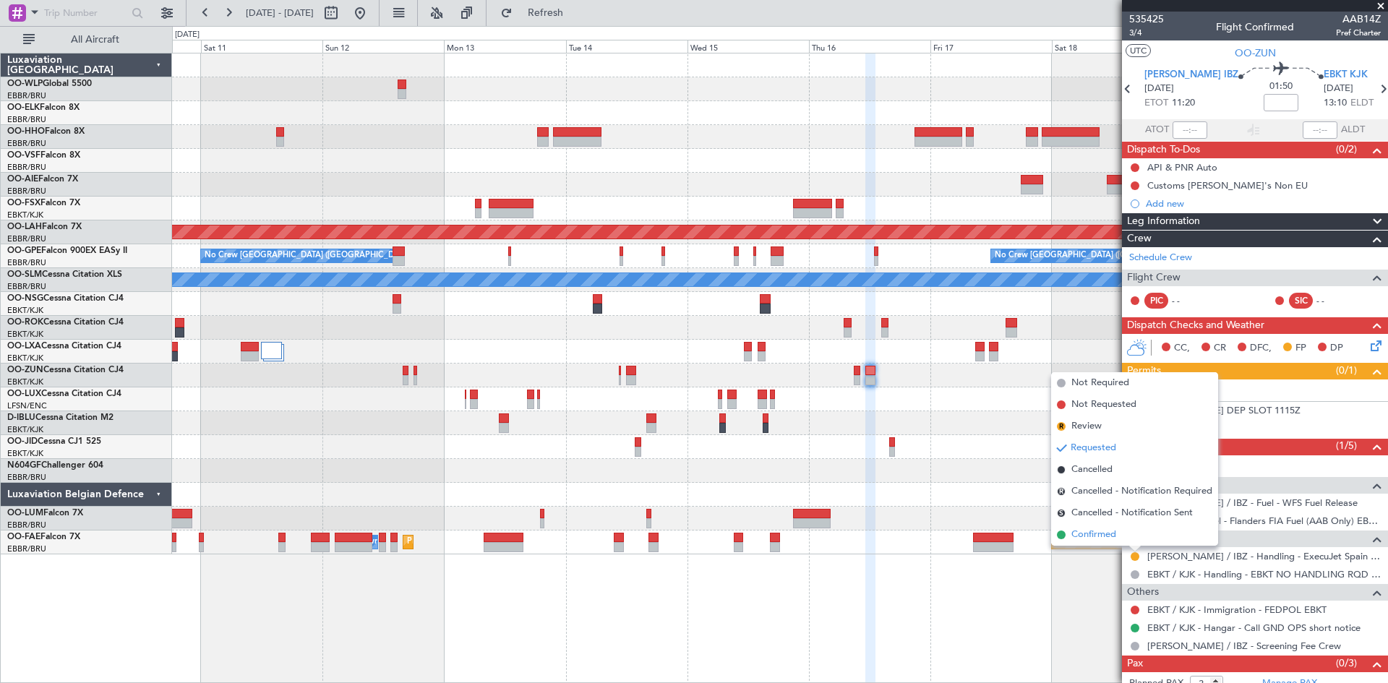
click at [1123, 541] on li "Confirmed" at bounding box center [1134, 535] width 167 height 22
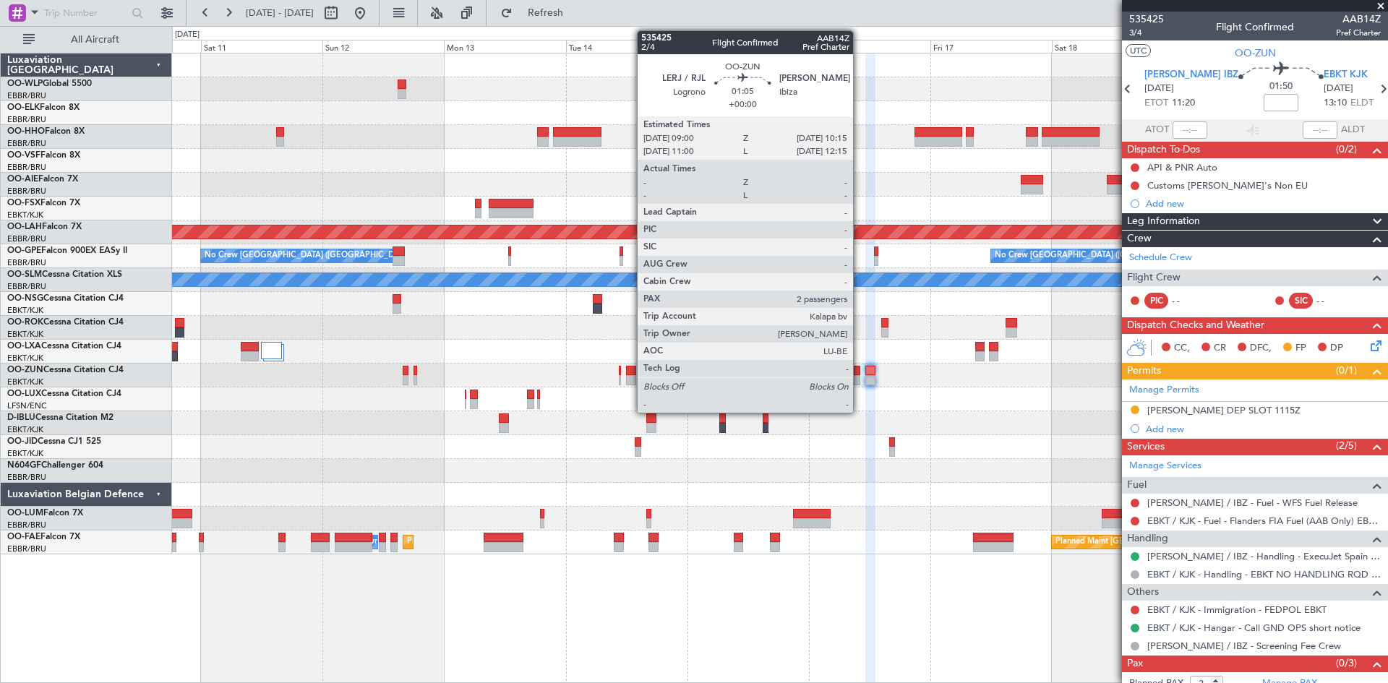
click at [859, 374] on div at bounding box center [857, 371] width 7 height 10
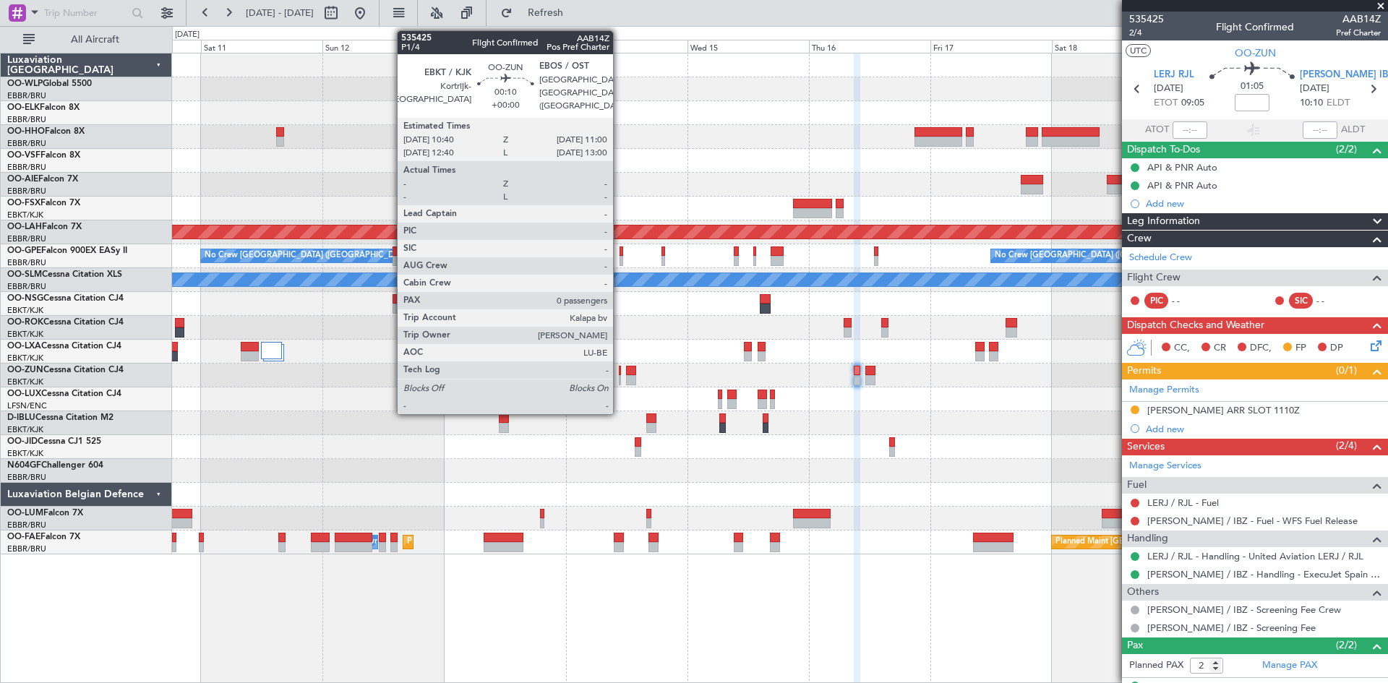
click at [620, 375] on div at bounding box center [620, 380] width 2 height 10
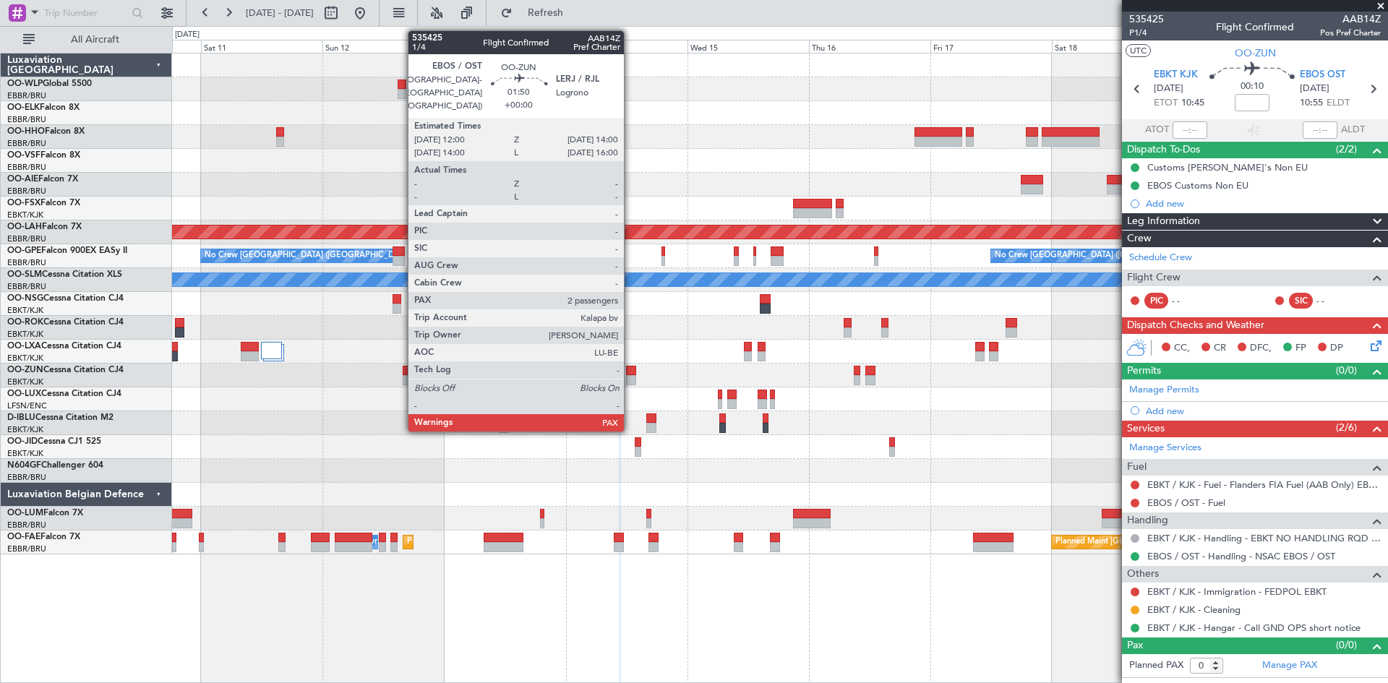
click at [630, 380] on div at bounding box center [631, 380] width 11 height 10
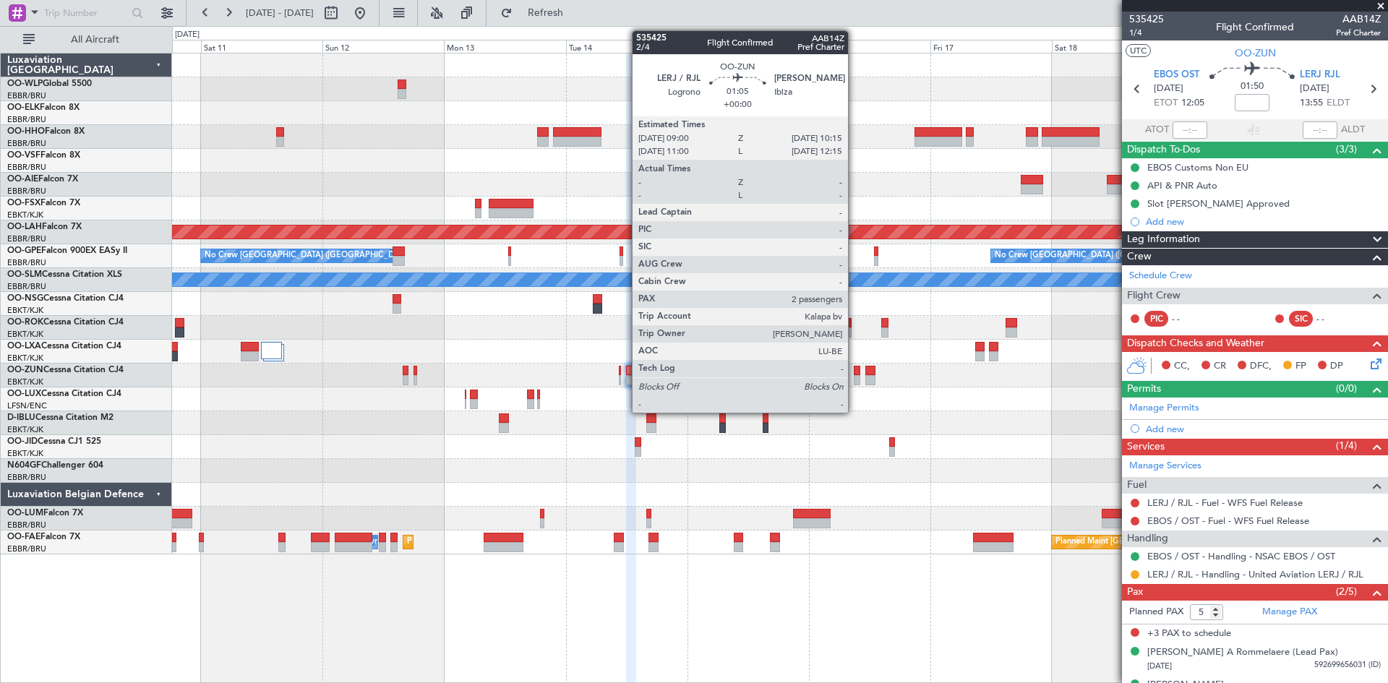
click at [854, 377] on div at bounding box center [857, 380] width 7 height 10
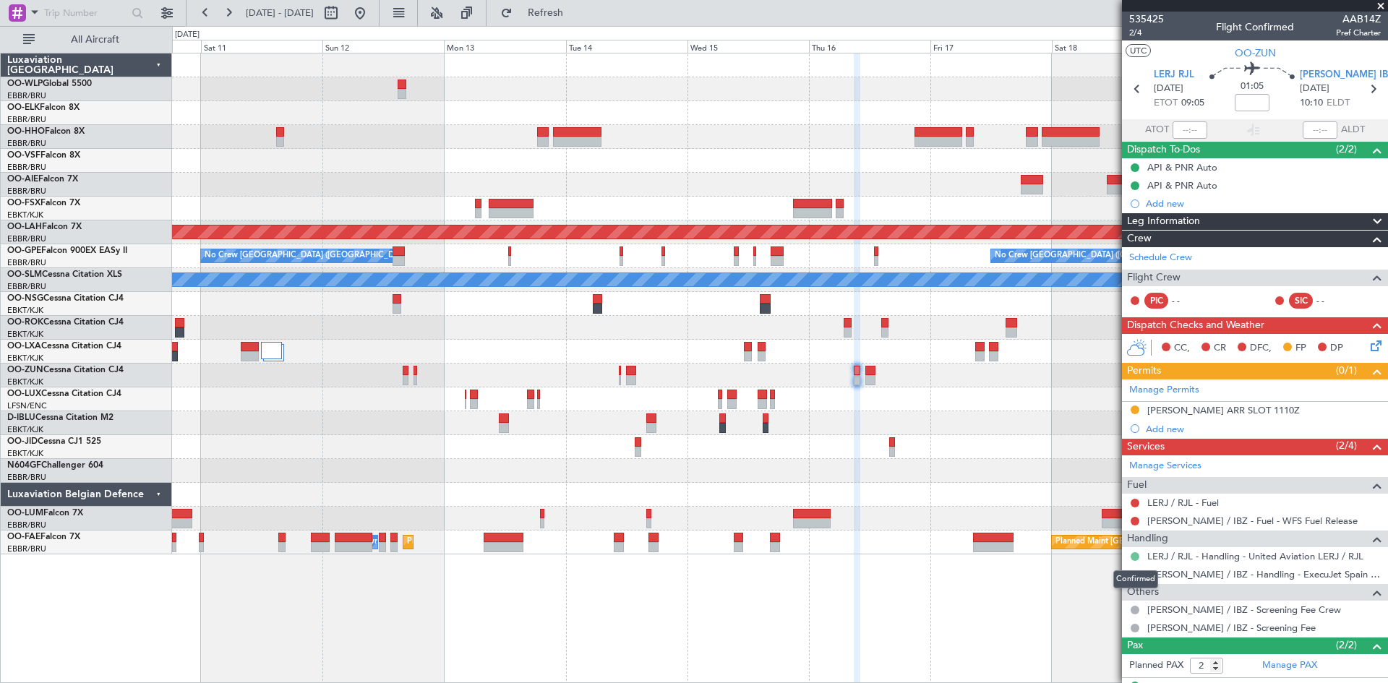
click at [1133, 557] on button at bounding box center [1135, 556] width 9 height 9
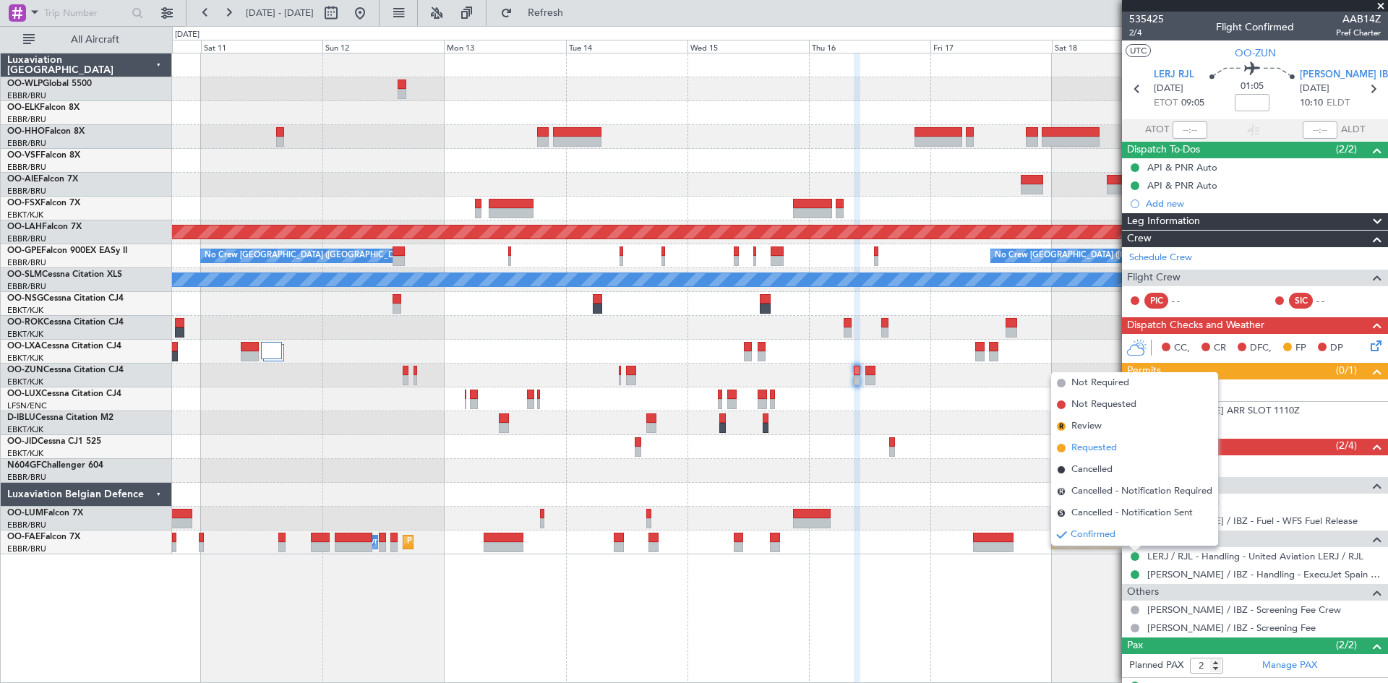
click at [1095, 452] on span "Requested" at bounding box center [1094, 448] width 46 height 14
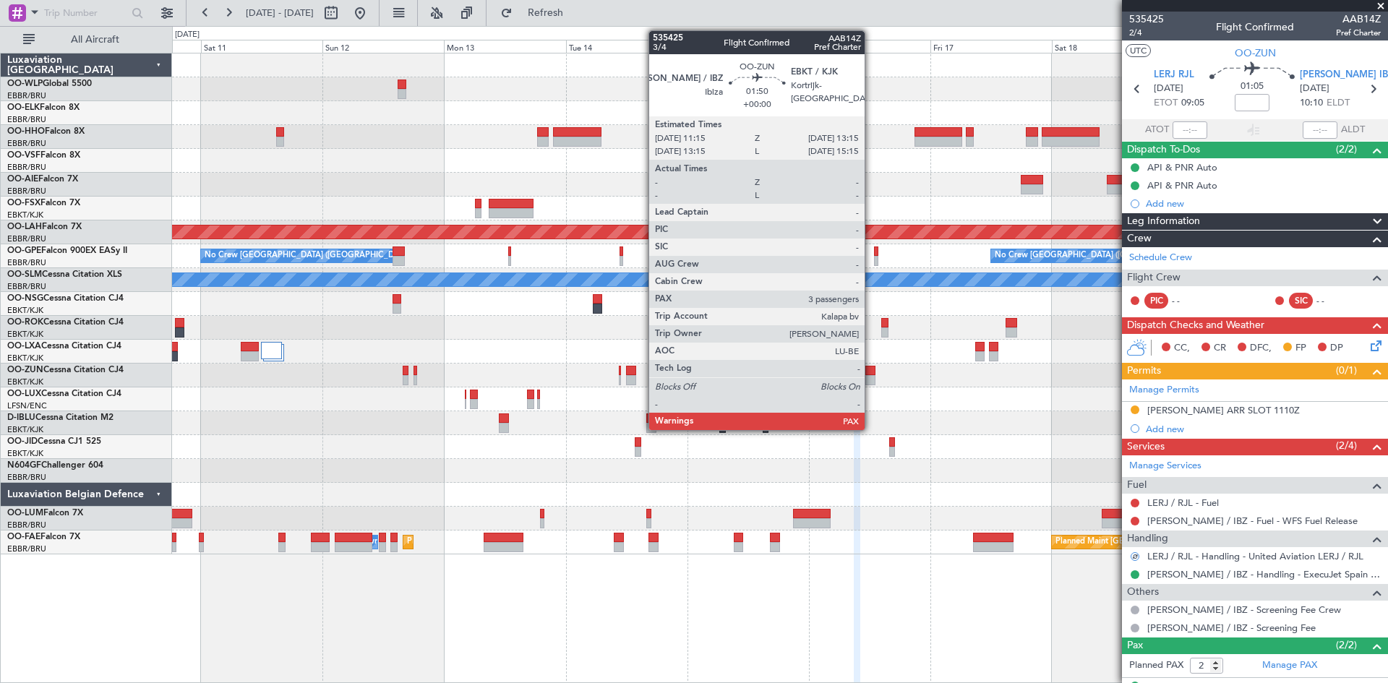
click at [871, 381] on div at bounding box center [870, 380] width 11 height 10
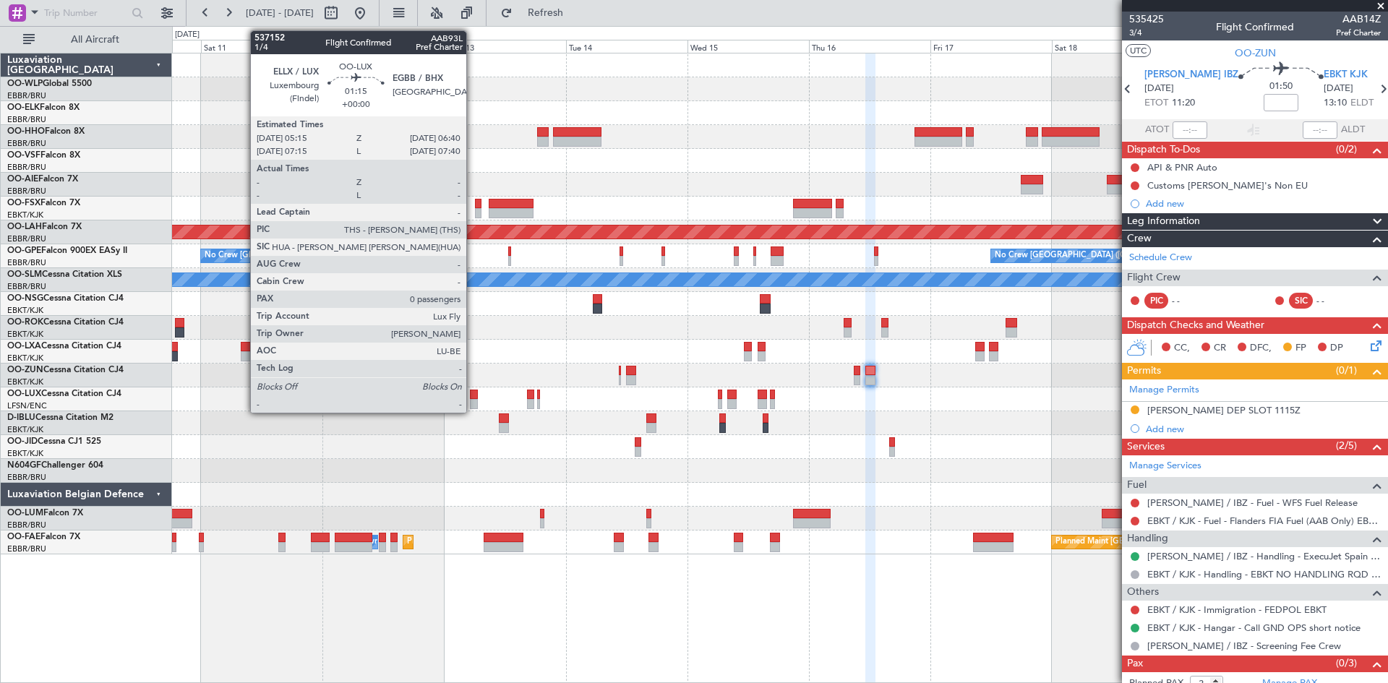
click at [473, 393] on div at bounding box center [473, 395] width 7 height 10
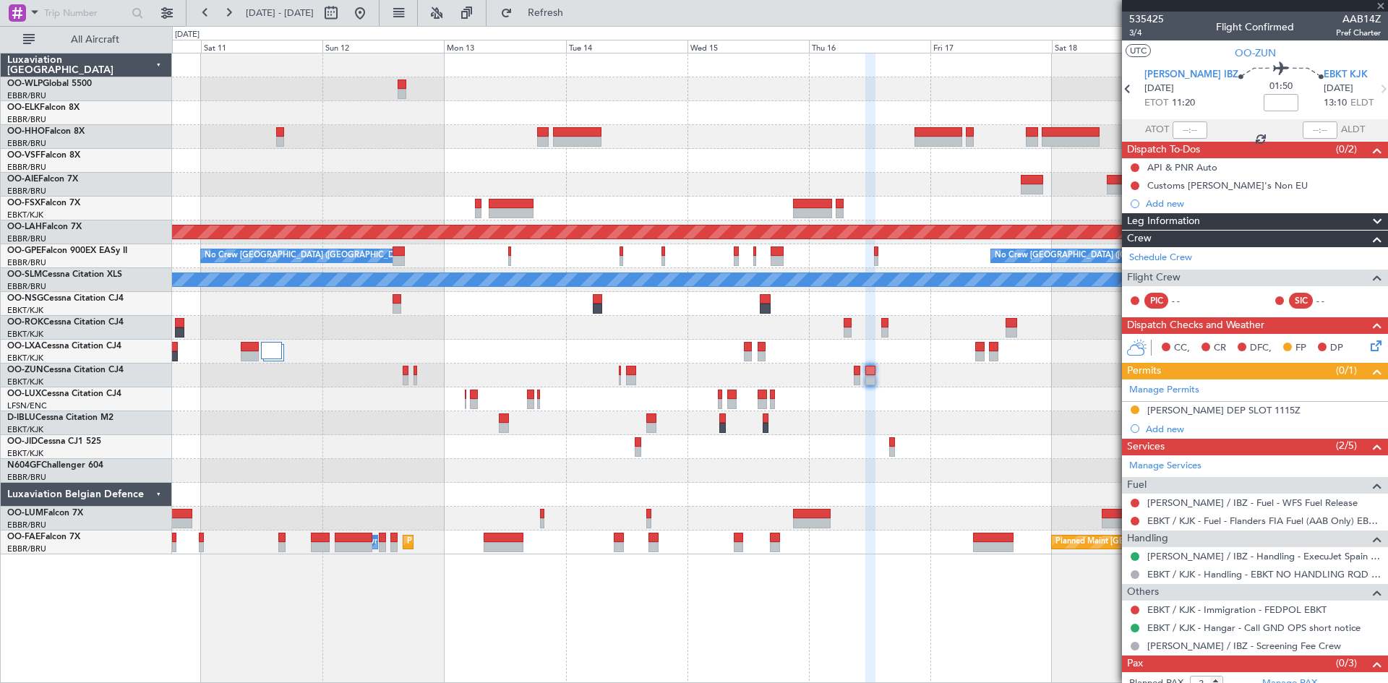
type input "0"
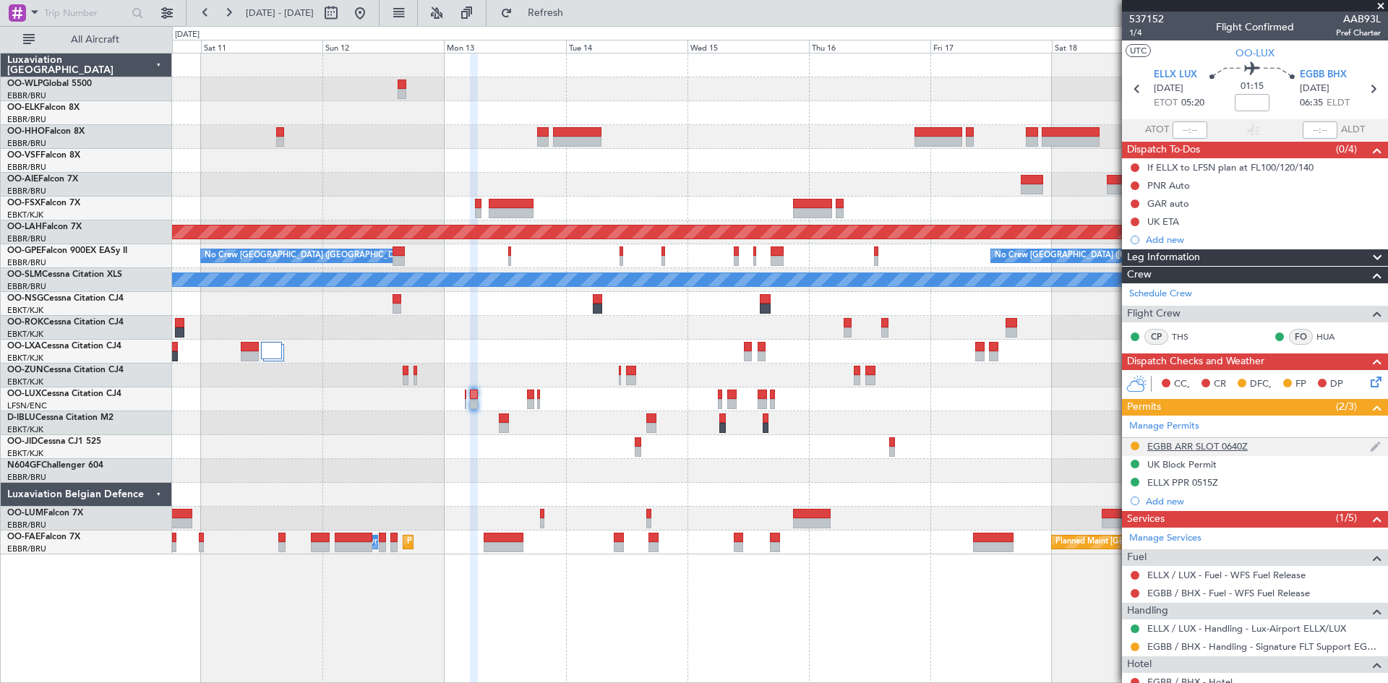
click at [1175, 448] on div "EGBB ARR SLOT 0640Z" at bounding box center [1197, 446] width 100 height 12
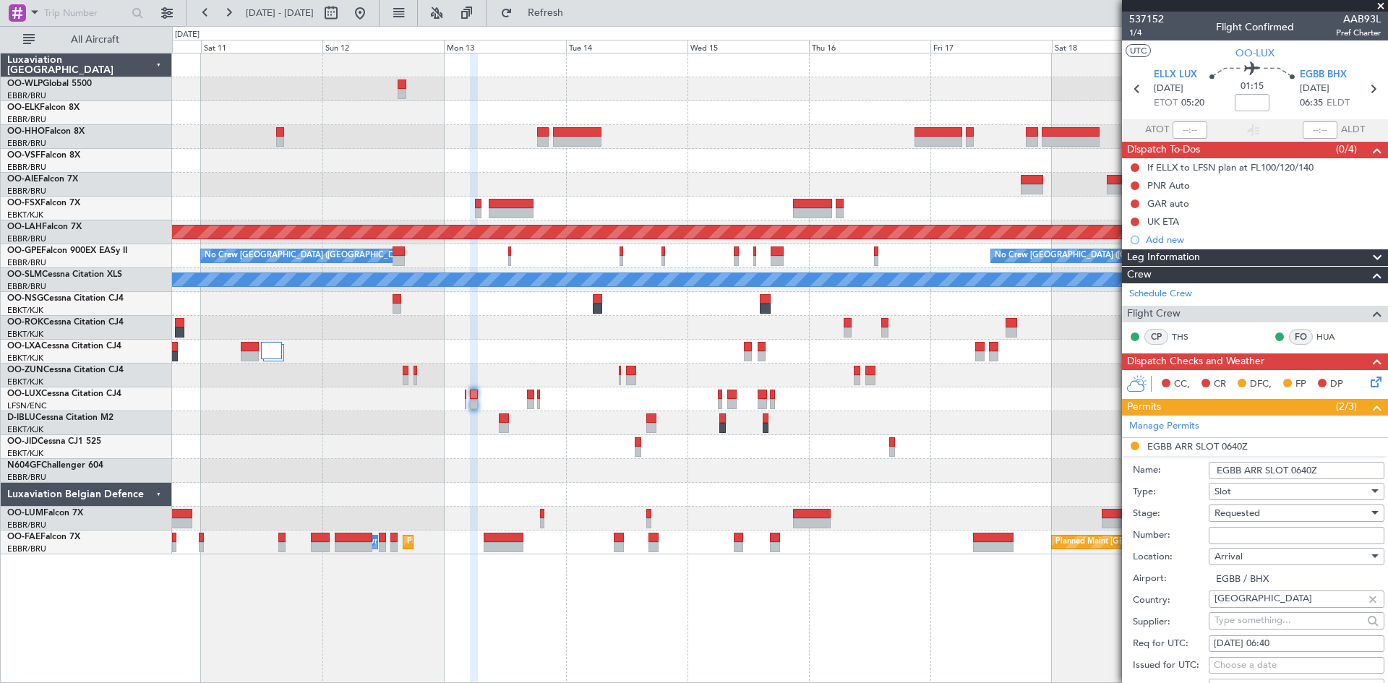
click at [1248, 536] on input "Number:" at bounding box center [1297, 535] width 176 height 17
paste input "2934"
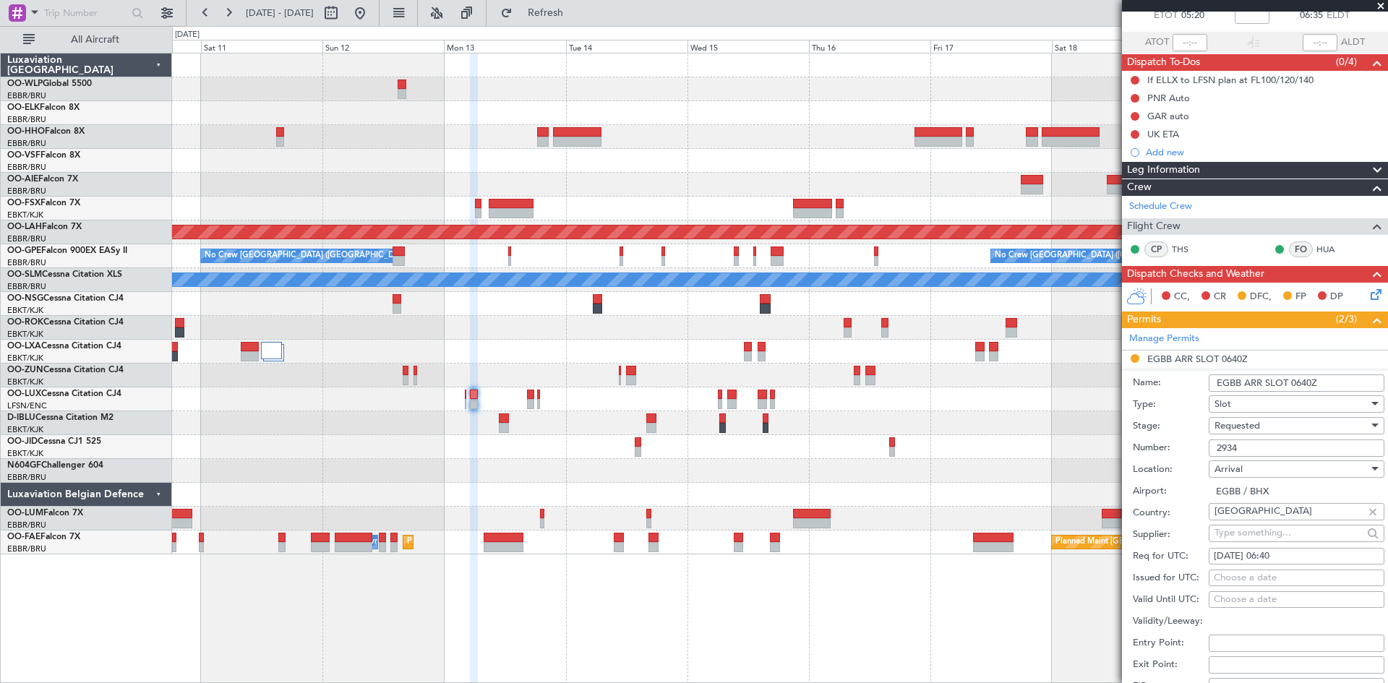
scroll to position [217, 0]
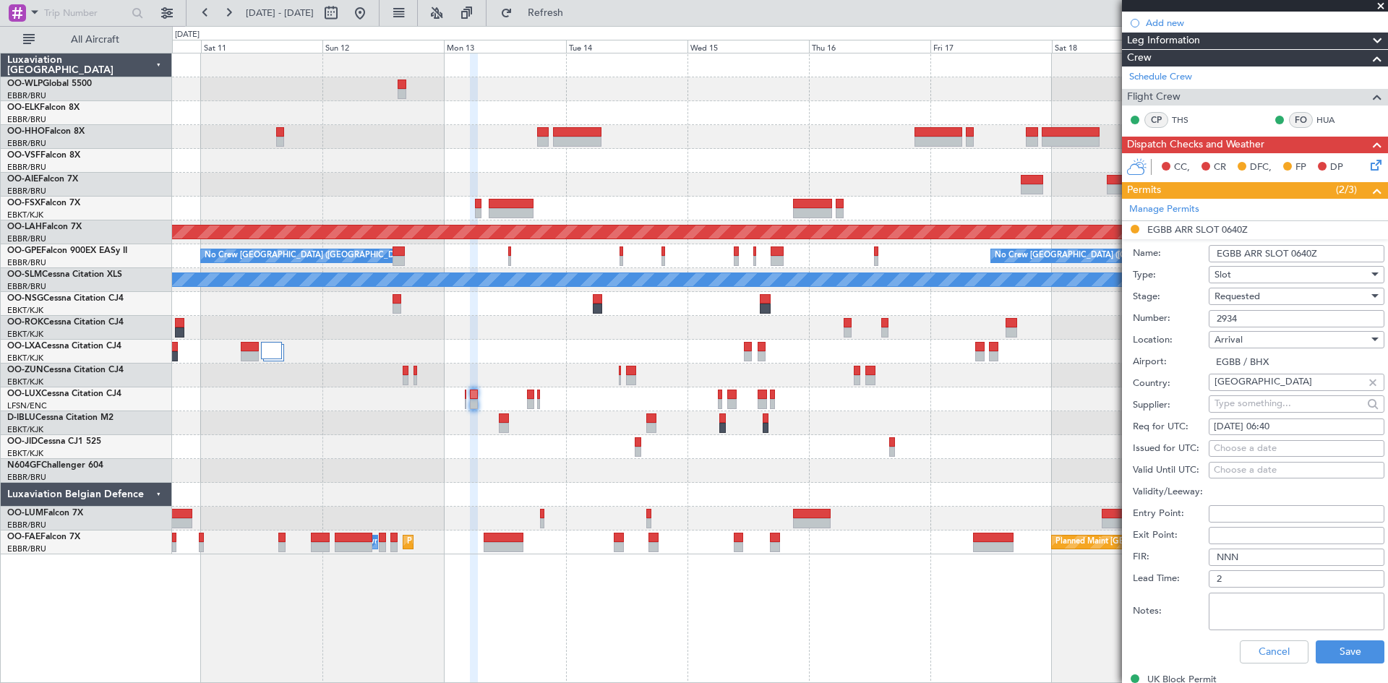
type input "2934"
click at [1285, 289] on div "Requested" at bounding box center [1292, 297] width 154 height 22
click at [1248, 406] on span "Received OK" at bounding box center [1291, 412] width 152 height 22
click at [1335, 661] on button "Save" at bounding box center [1350, 652] width 69 height 23
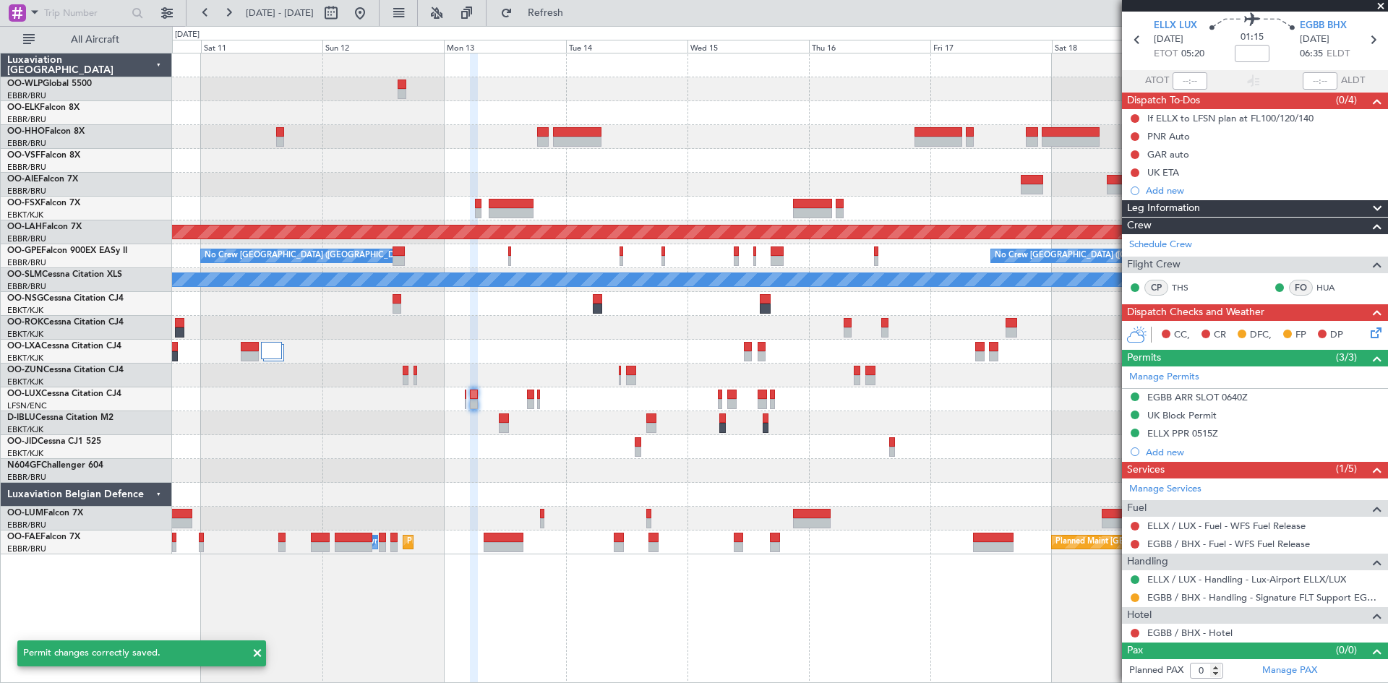
scroll to position [48, 0]
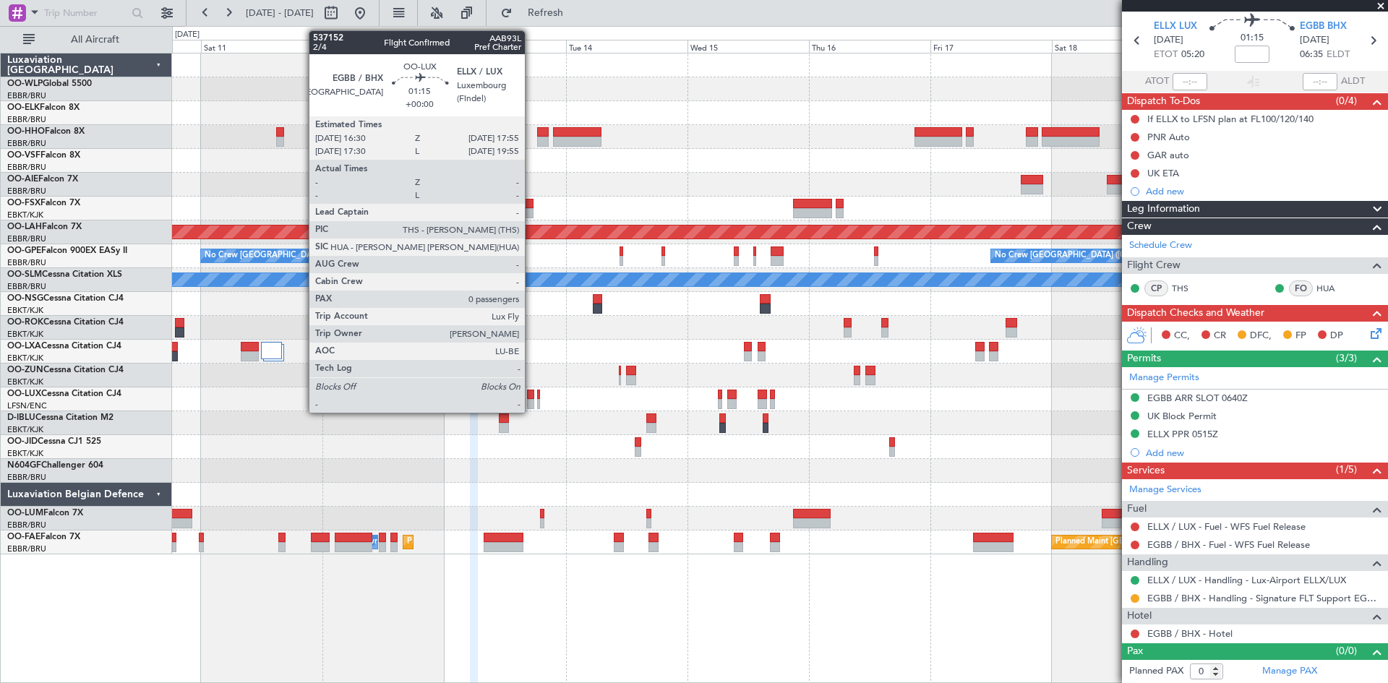
click at [531, 400] on div at bounding box center [530, 404] width 7 height 10
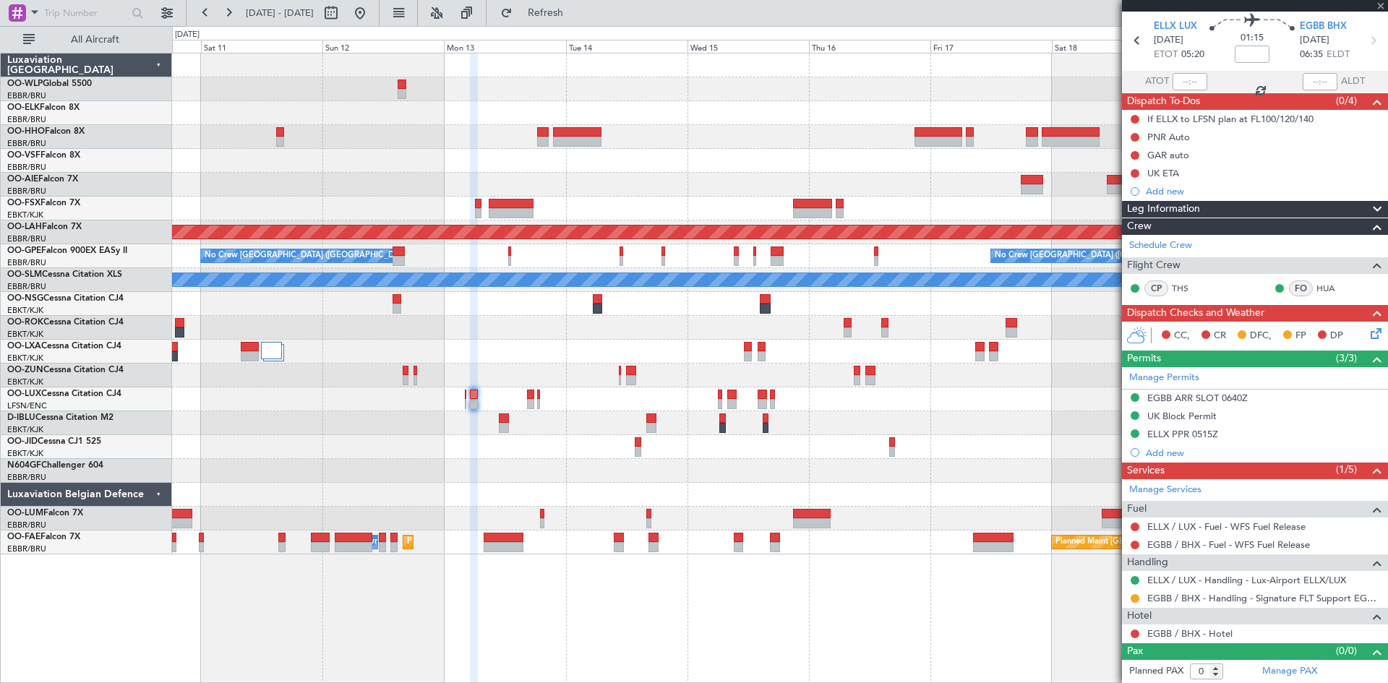
scroll to position [0, 0]
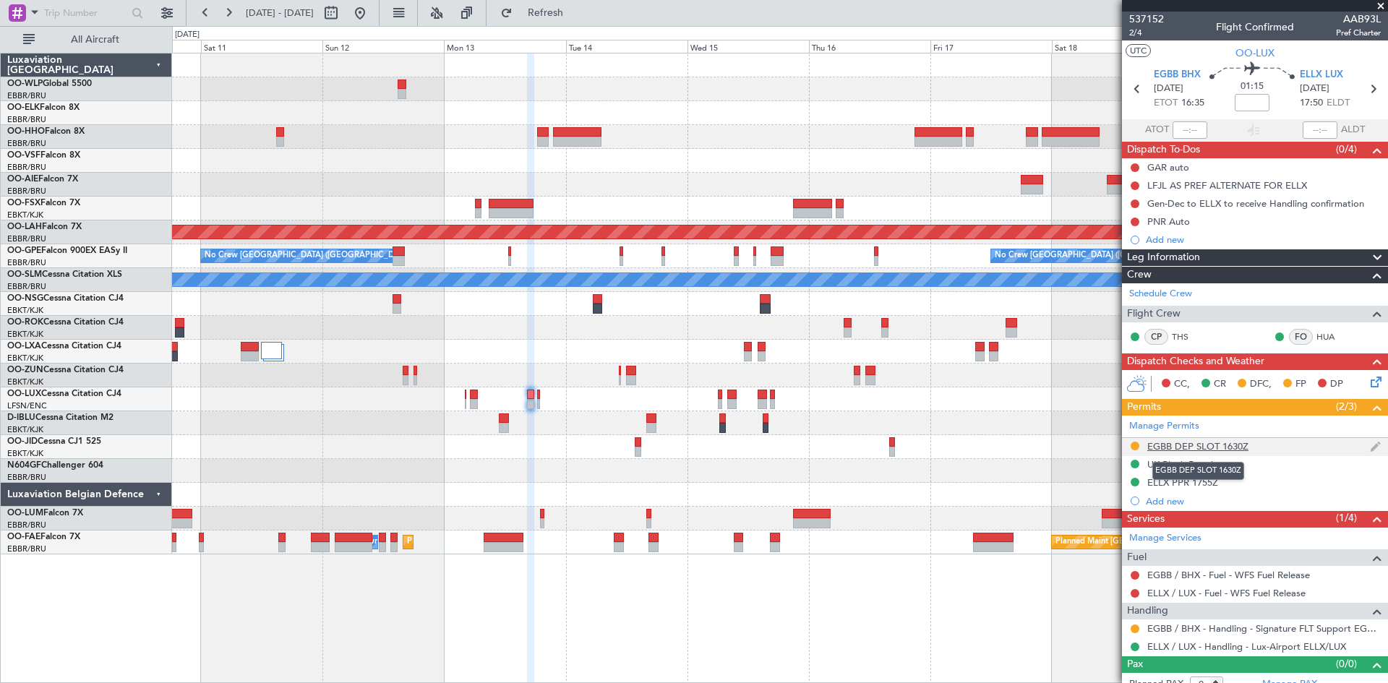
click at [1199, 449] on div "EGBB DEP SLOT 1630Z" at bounding box center [1197, 446] width 101 height 12
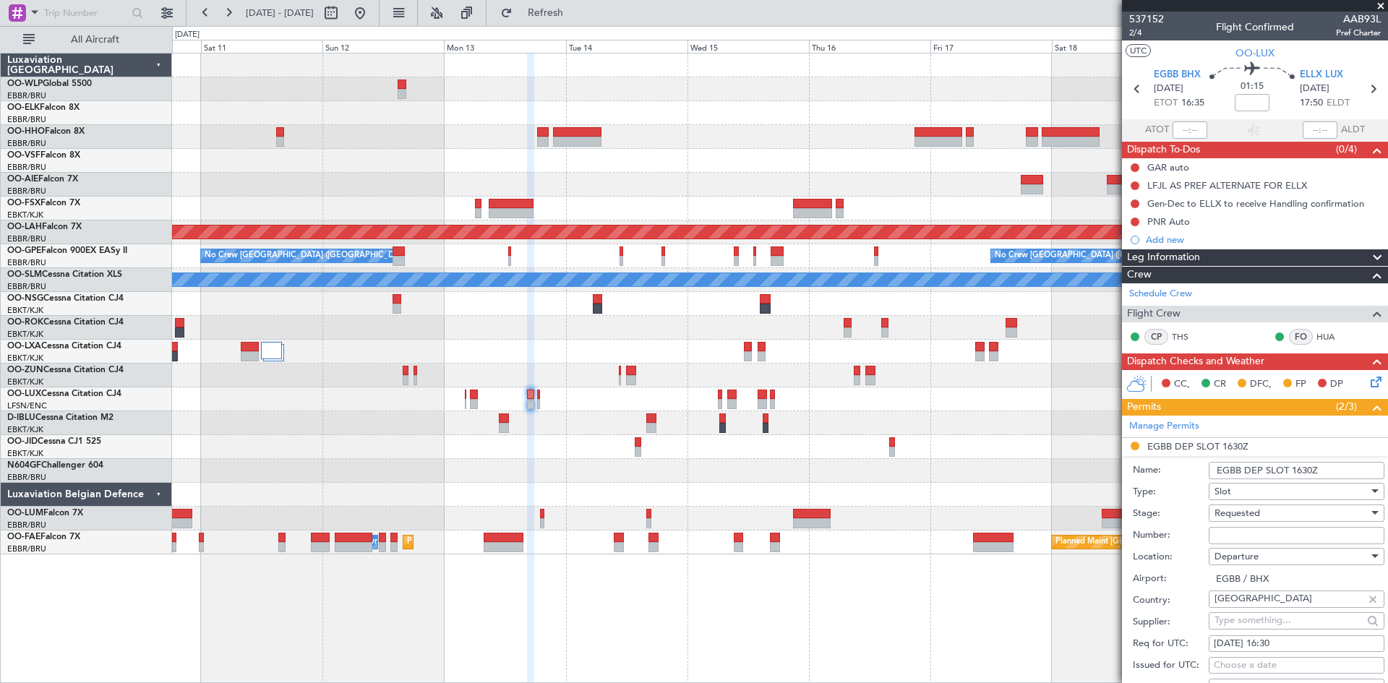
click at [1230, 531] on input "Number:" at bounding box center [1297, 535] width 176 height 17
paste input "2934"
type input "2934"
click at [1267, 510] on div "Requested" at bounding box center [1292, 513] width 154 height 22
click at [1265, 627] on span "Received OK" at bounding box center [1291, 629] width 152 height 22
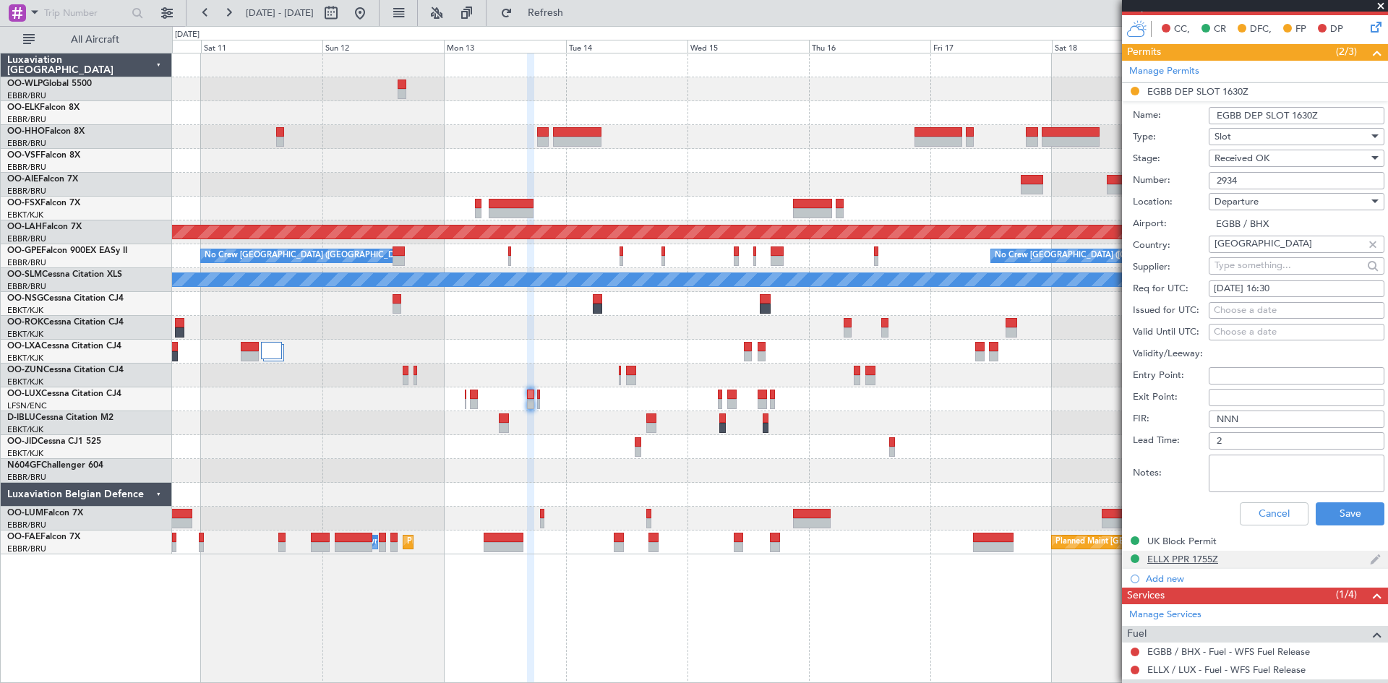
scroll to position [361, 0]
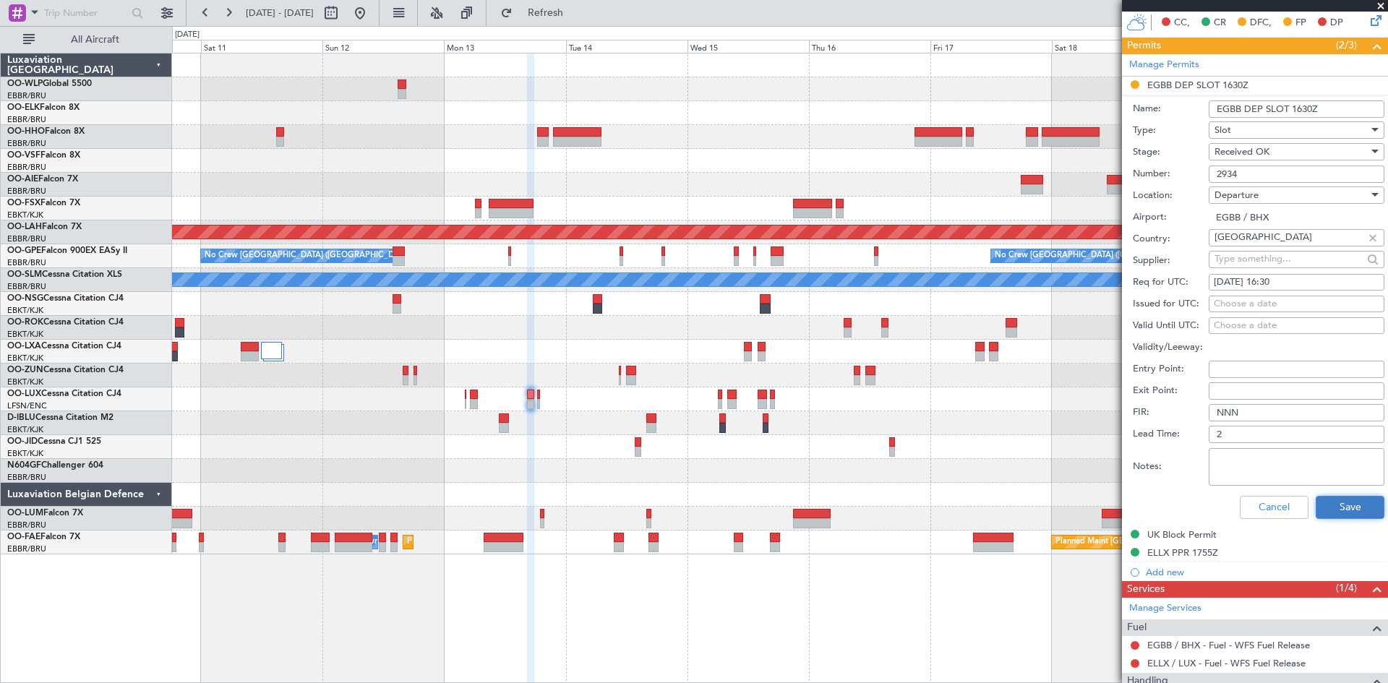
click at [1332, 505] on button "Save" at bounding box center [1350, 507] width 69 height 23
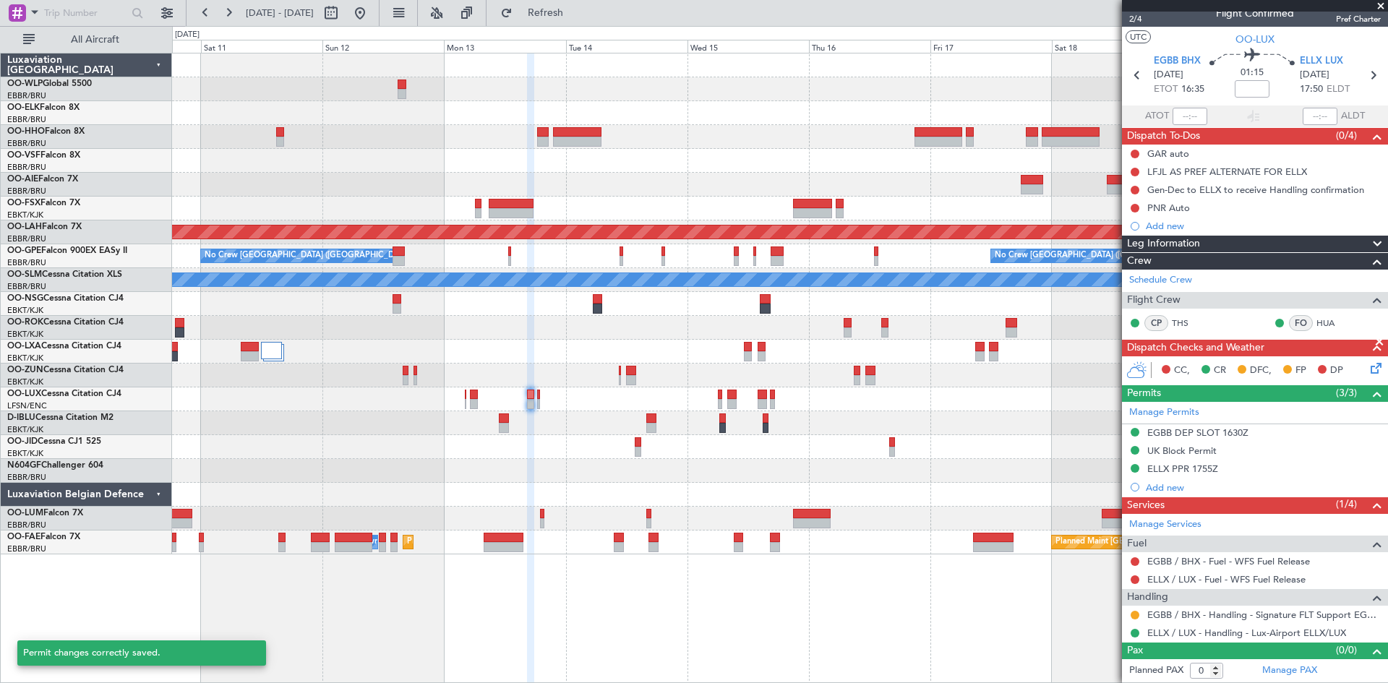
scroll to position [13, 0]
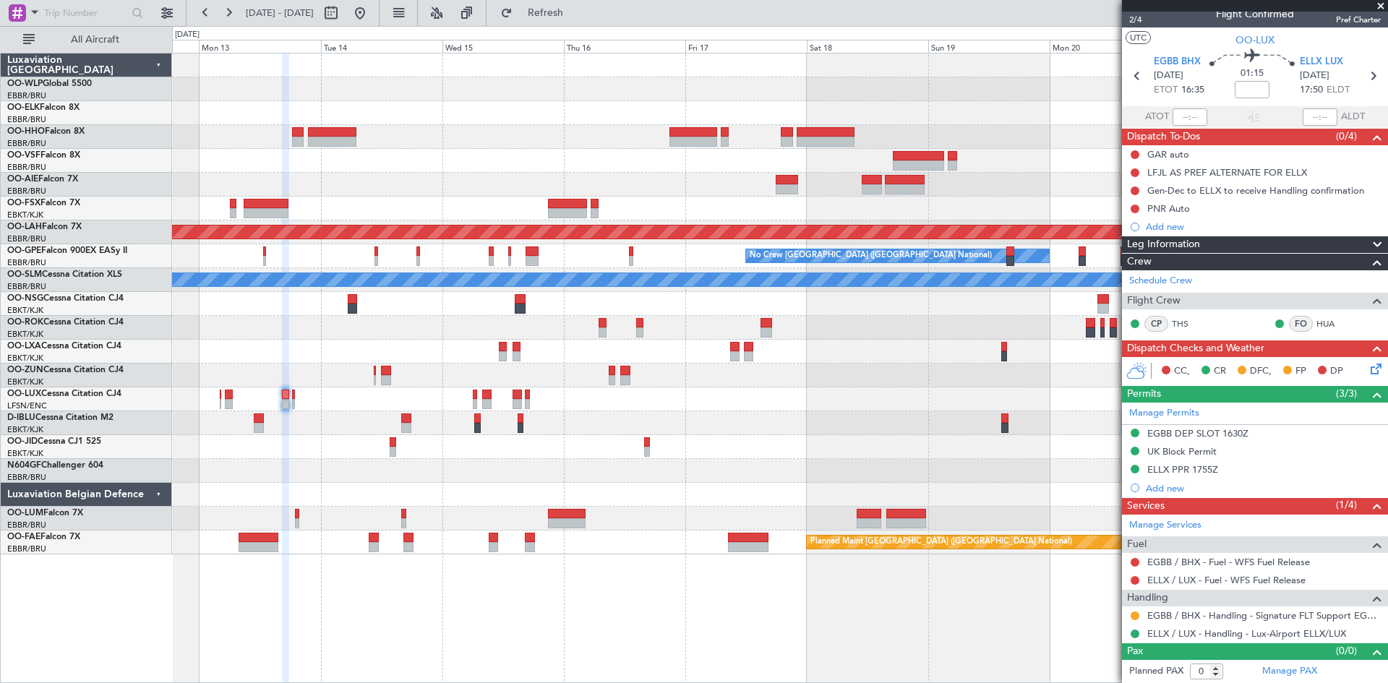
click at [779, 446] on div "Planned Maint Alton-st Louis (St Louis Regl) No Crew Brussels (Brussels Nationa…" at bounding box center [779, 303] width 1215 height 501
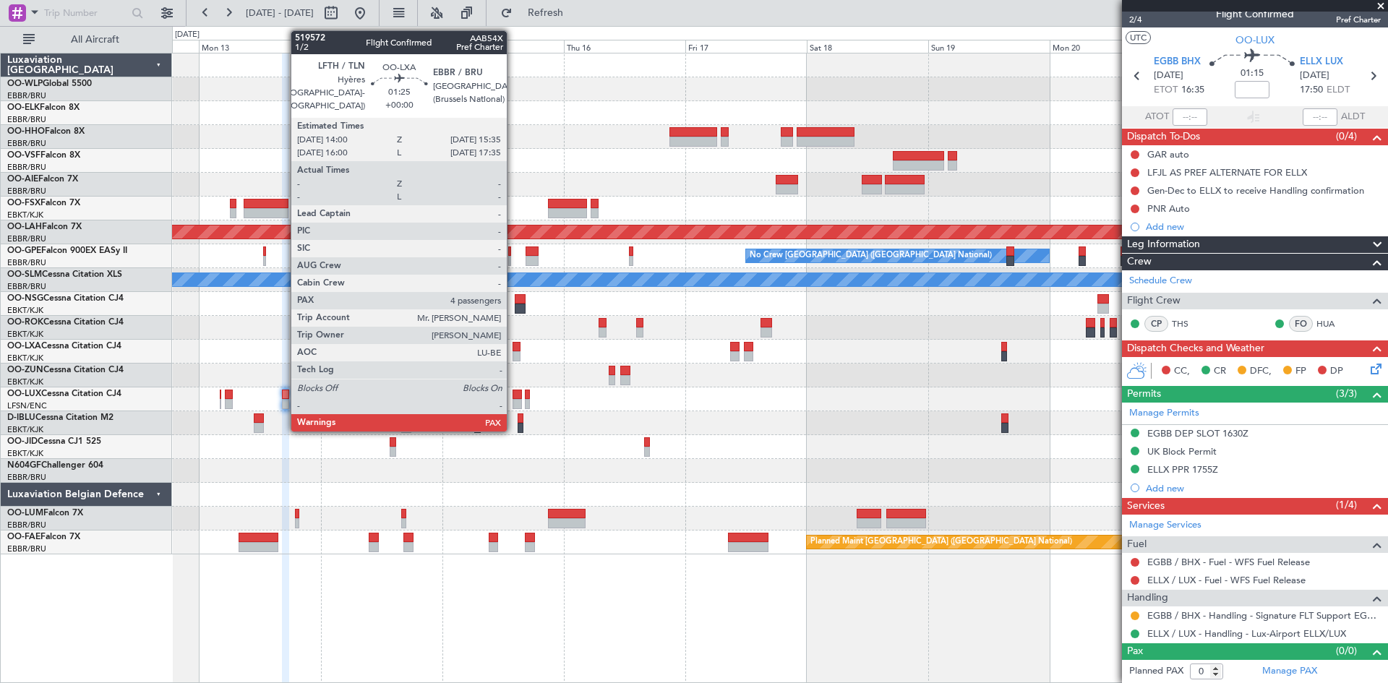
click at [513, 351] on div at bounding box center [517, 347] width 9 height 10
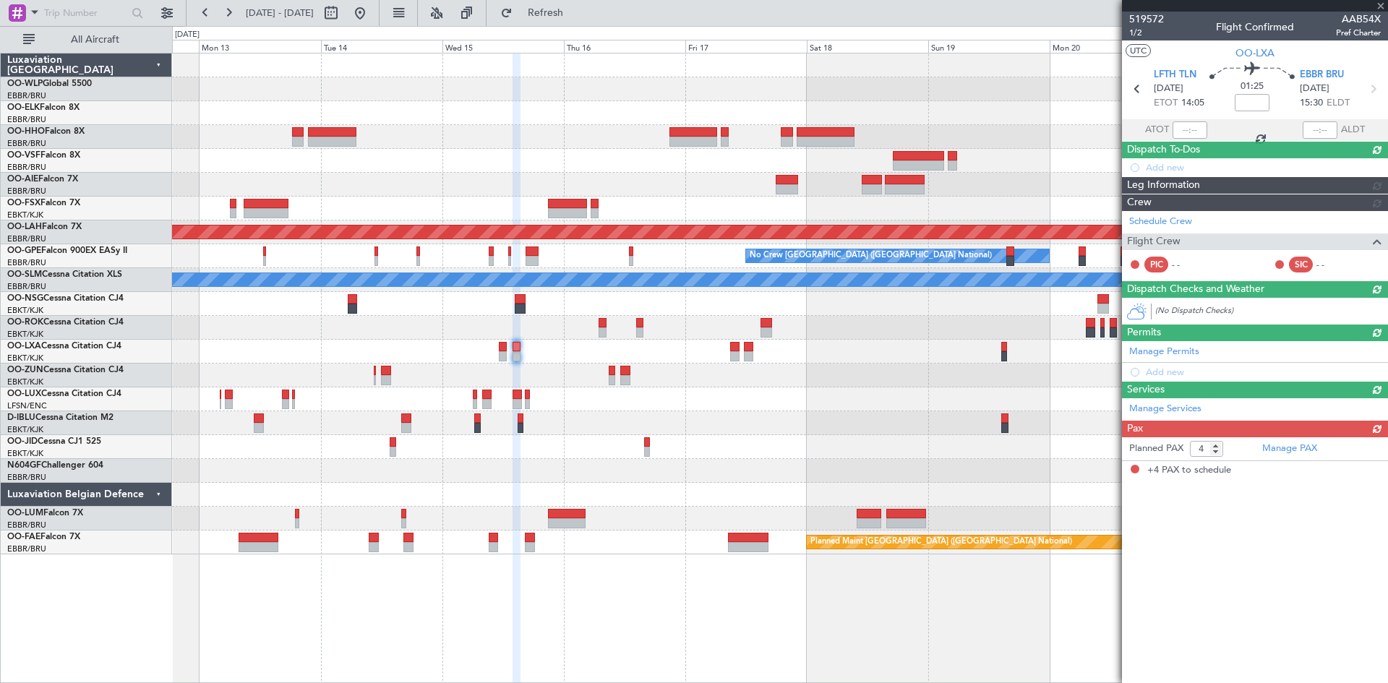
scroll to position [0, 0]
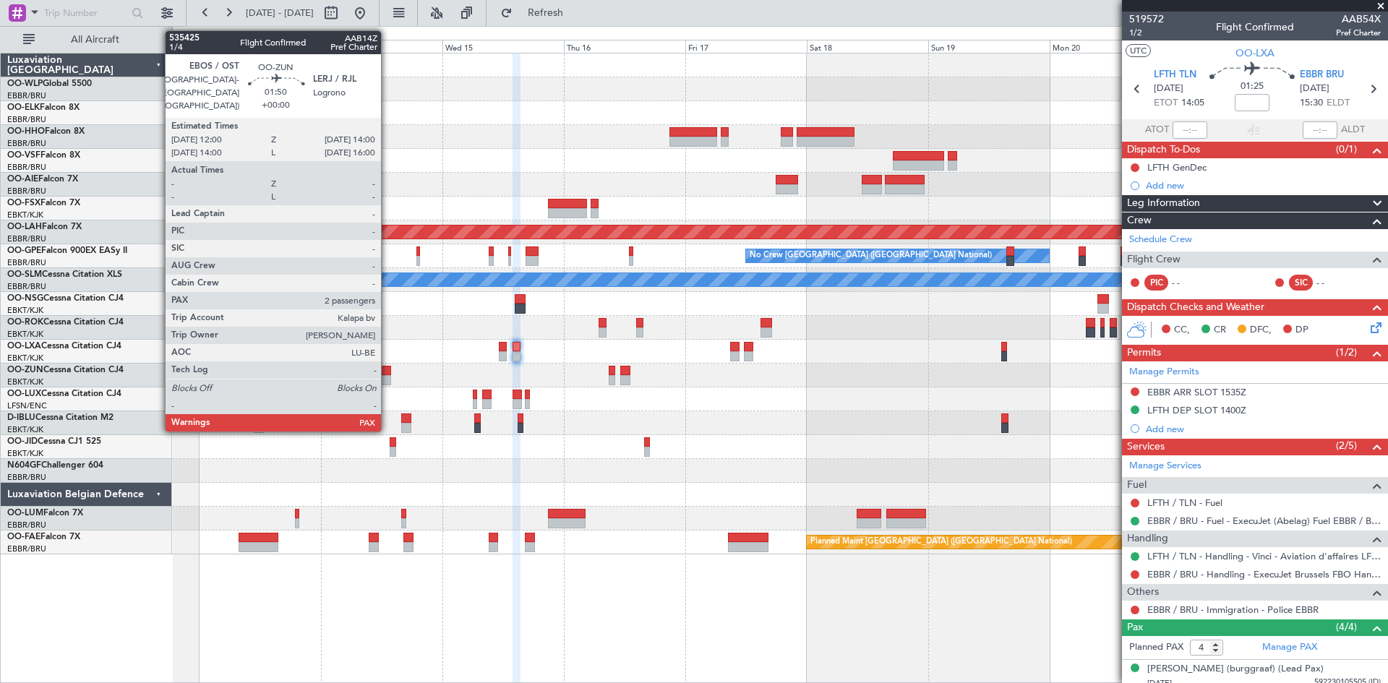
click at [387, 379] on div at bounding box center [386, 380] width 11 height 10
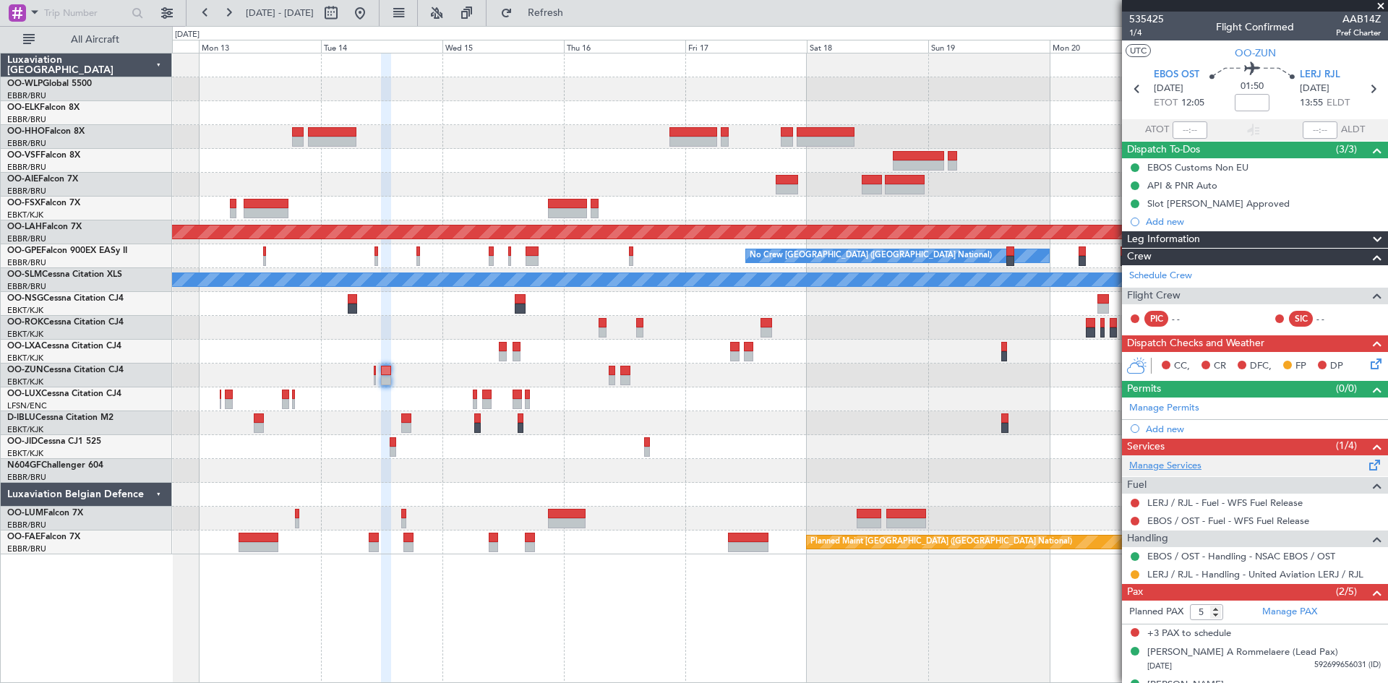
click at [1171, 460] on link "Manage Services" at bounding box center [1165, 466] width 72 height 14
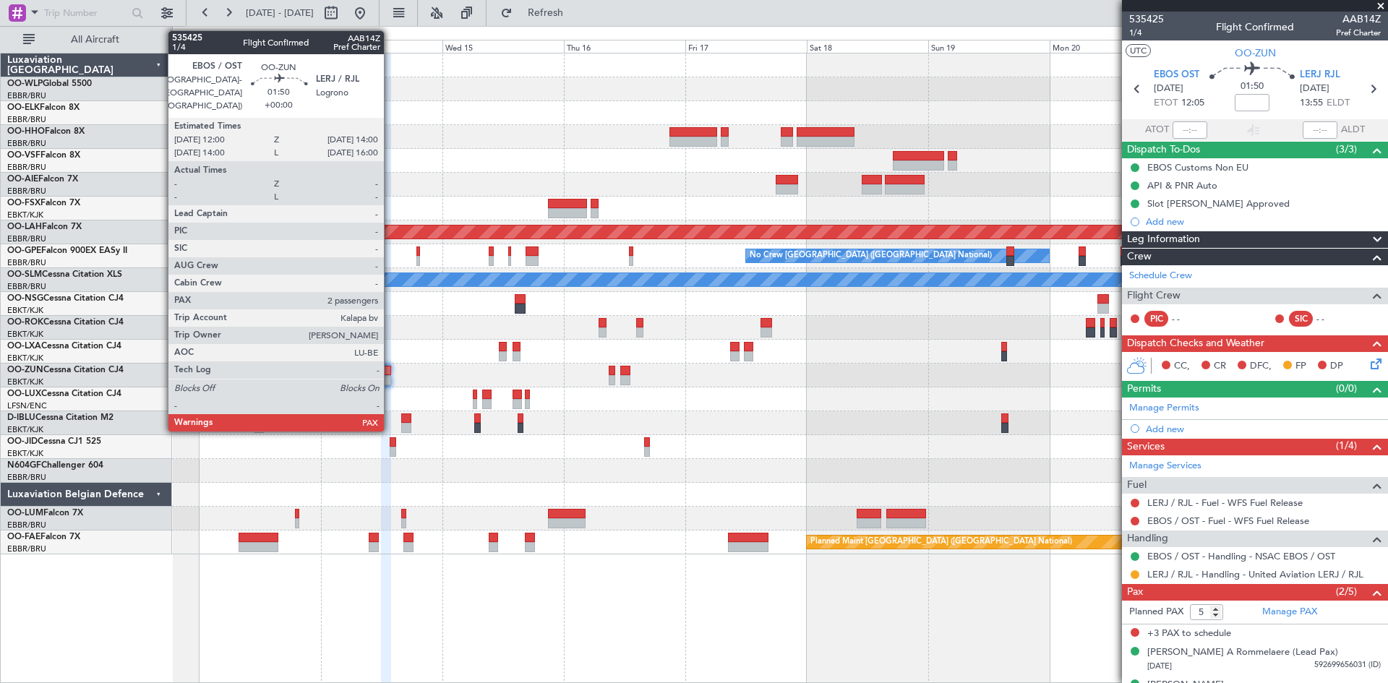
click at [390, 382] on div at bounding box center [386, 380] width 11 height 10
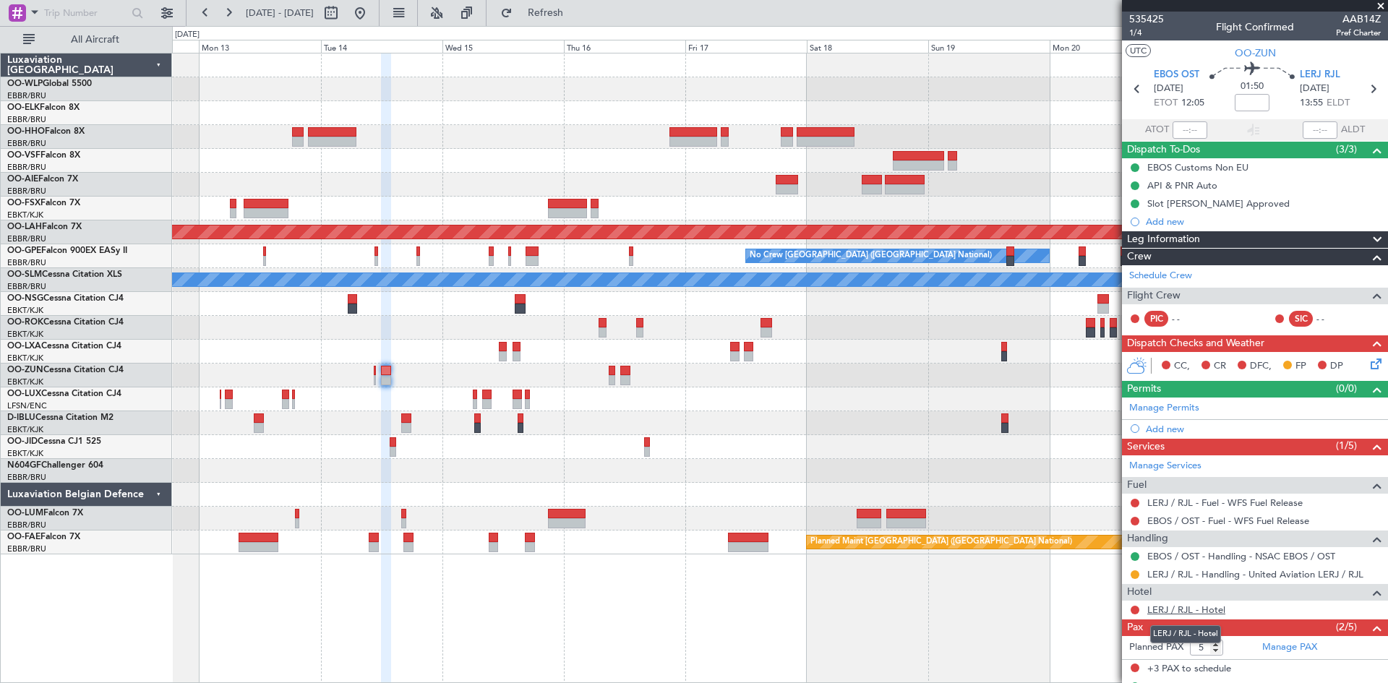
click at [1201, 609] on link "LERJ / RJL - Hotel" at bounding box center [1186, 610] width 78 height 12
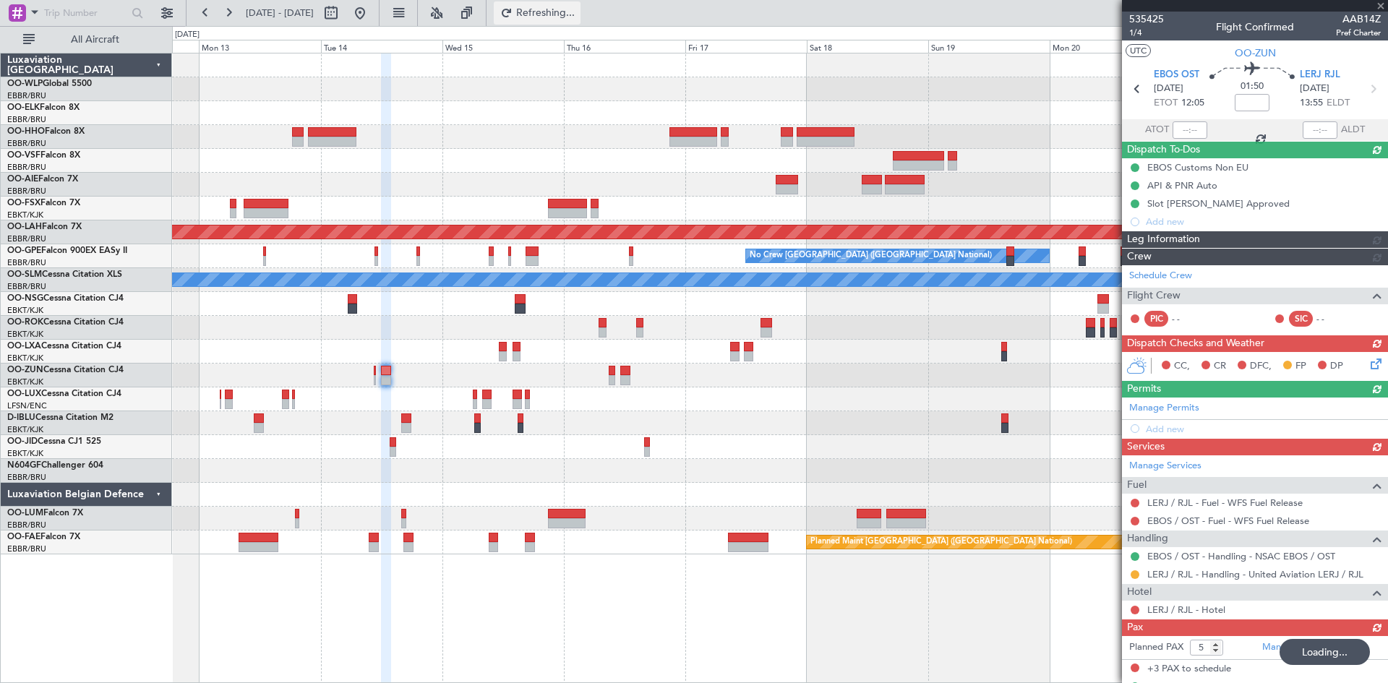
click at [576, 8] on span "Refreshing..." at bounding box center [545, 13] width 61 height 10
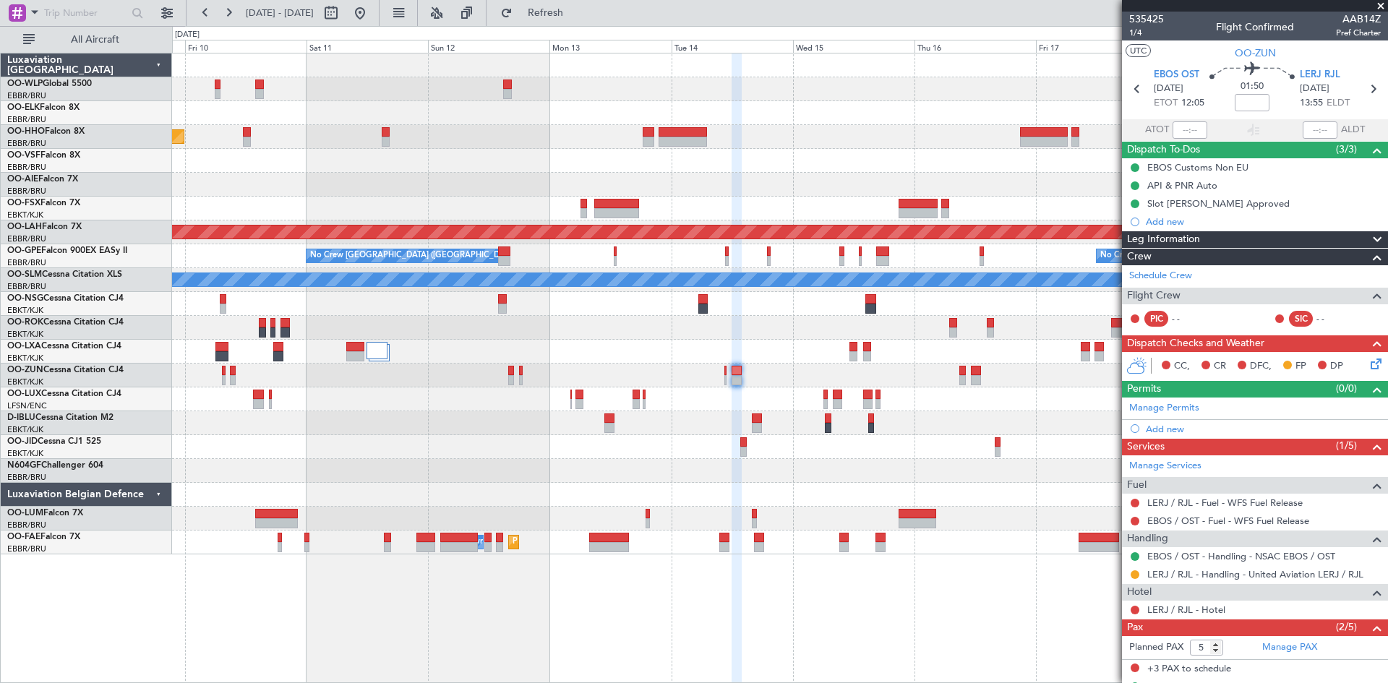
click at [824, 385] on div at bounding box center [779, 376] width 1215 height 24
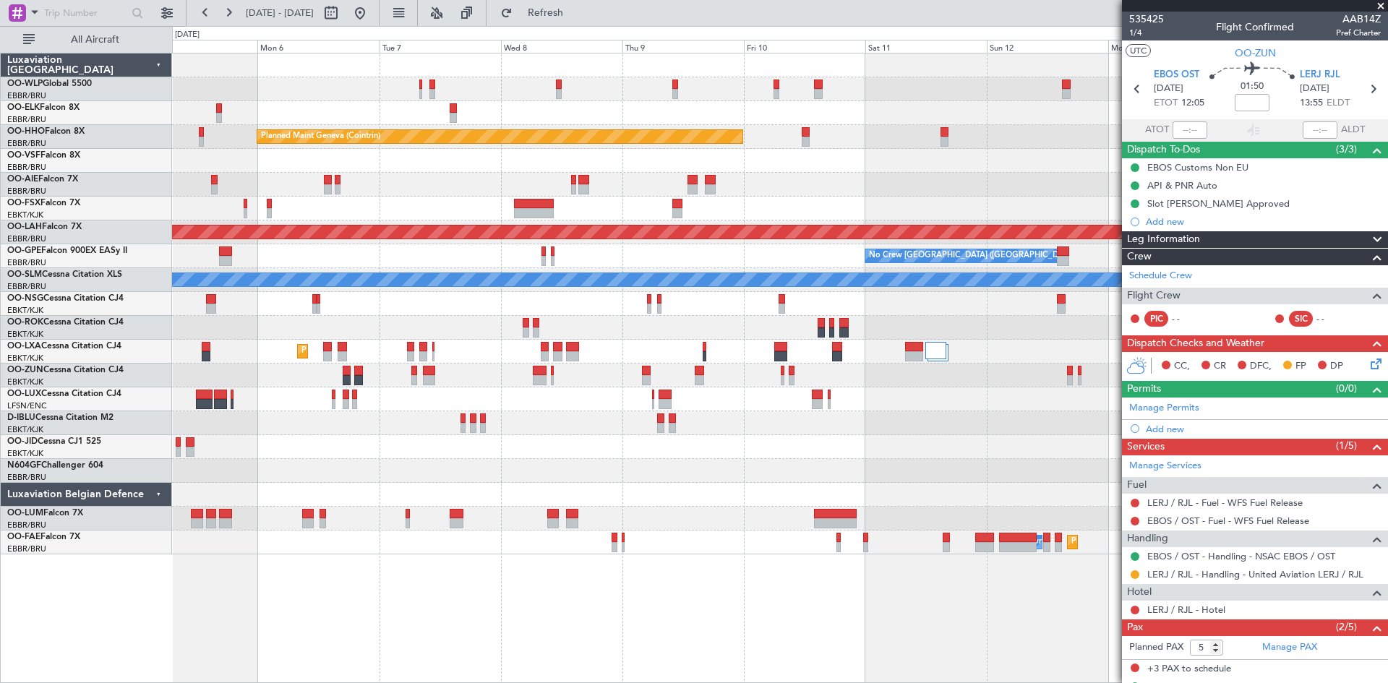
click at [1145, 502] on fb-app "05 Oct 2025 - 15 Oct 2025 Refresh Quick Links All Aircraft Planned Maint Geneva…" at bounding box center [694, 347] width 1388 height 672
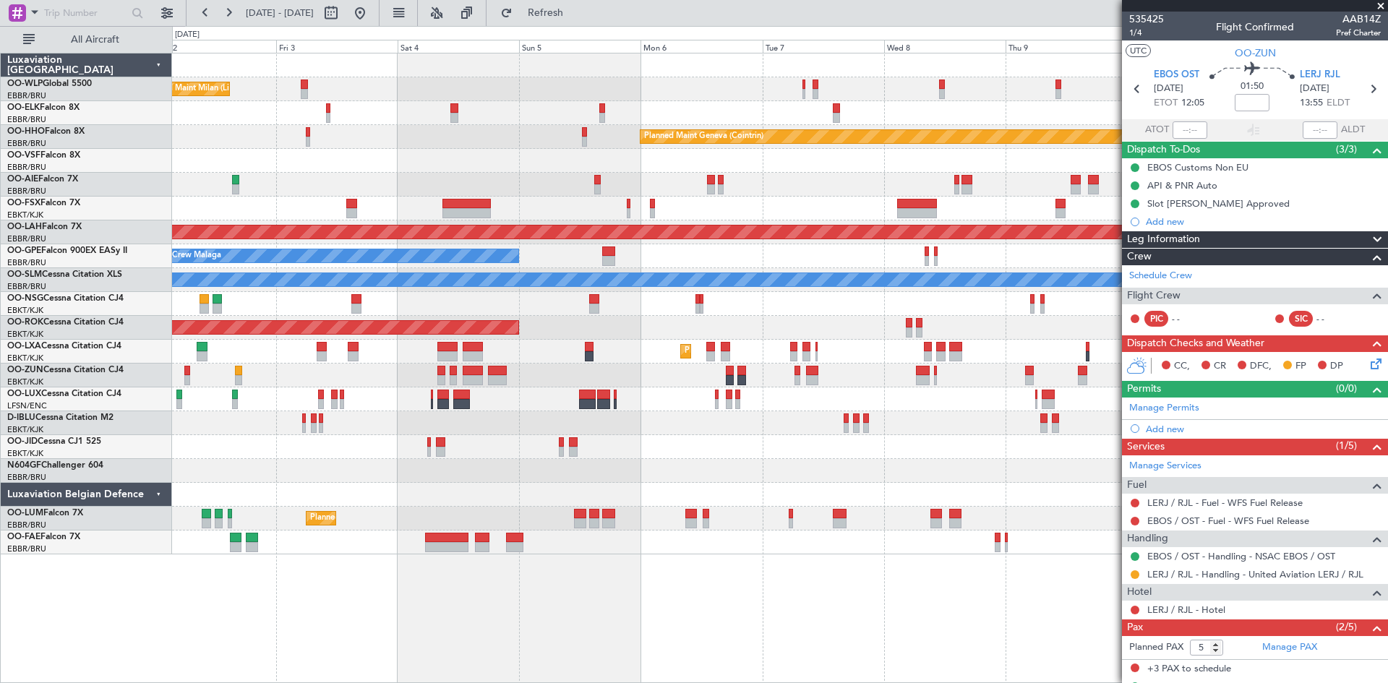
click at [1168, 494] on fb-app "05 Oct 2025 - 15 Oct 2025 Refresh Quick Links All Aircraft Planned Maint Milan …" at bounding box center [694, 347] width 1388 height 672
click at [895, 453] on div "Planned Maint Milan (Linate) Planned Maint Geneva (Cointrin) Planned Maint Alto…" at bounding box center [779, 303] width 1215 height 501
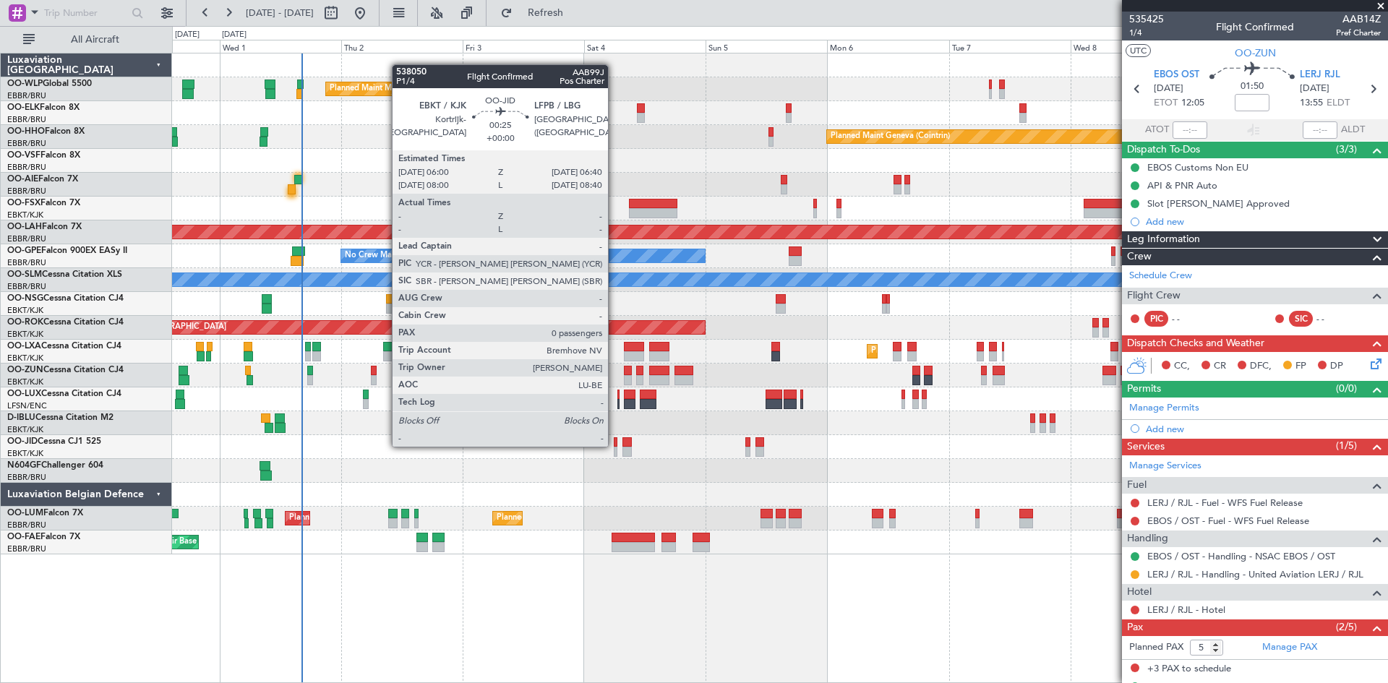
click at [614, 445] on div at bounding box center [616, 442] width 4 height 10
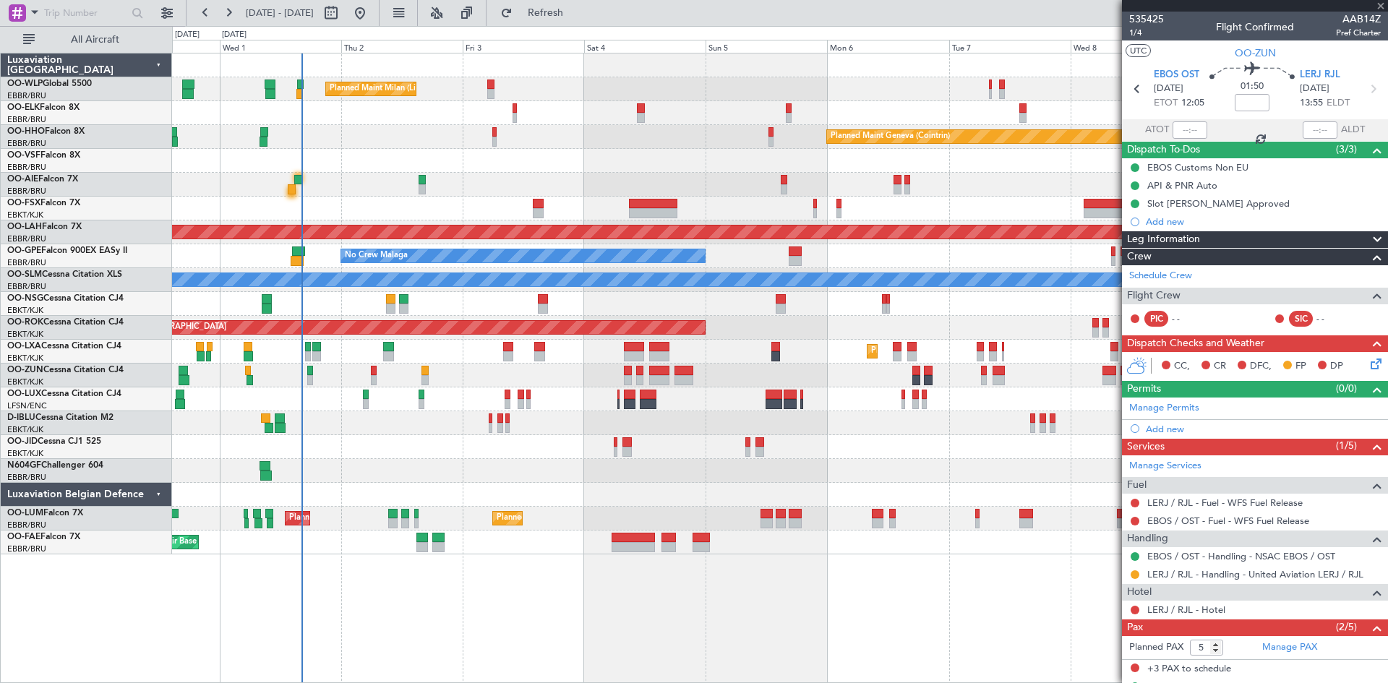
type input "0"
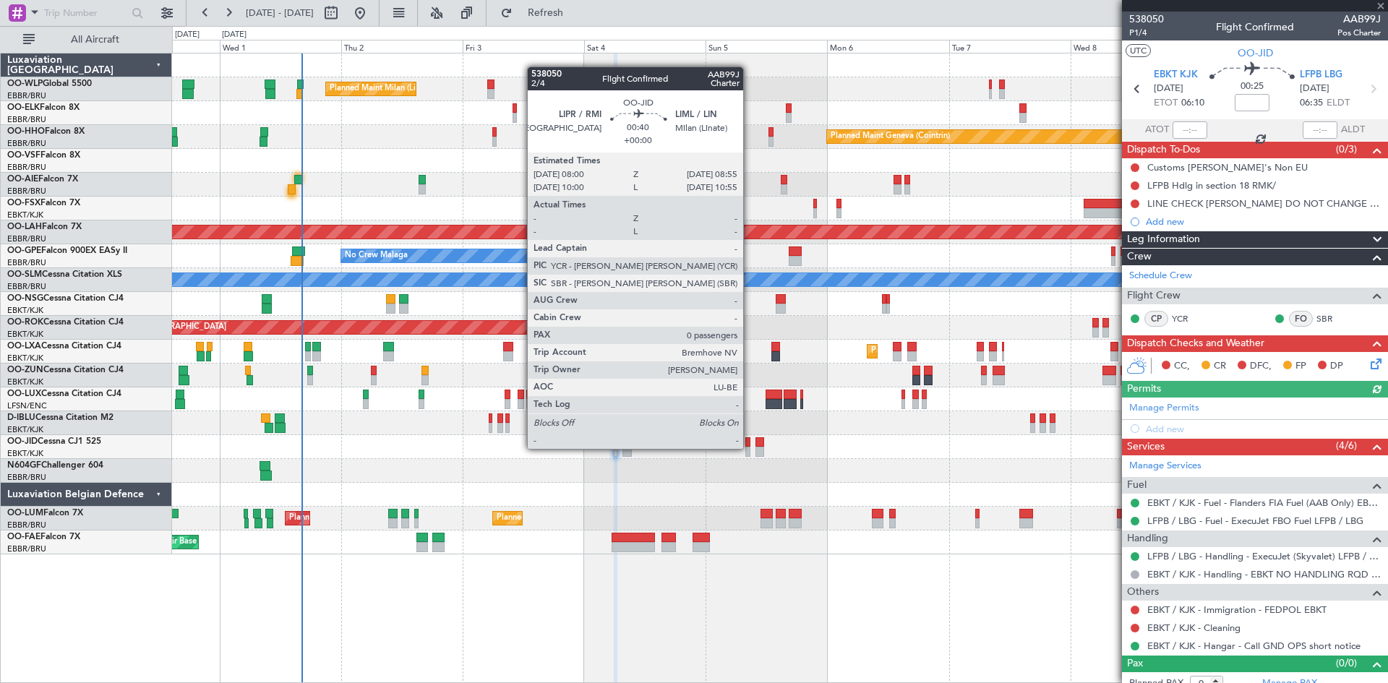
click at [750, 447] on div at bounding box center [747, 452] width 5 height 10
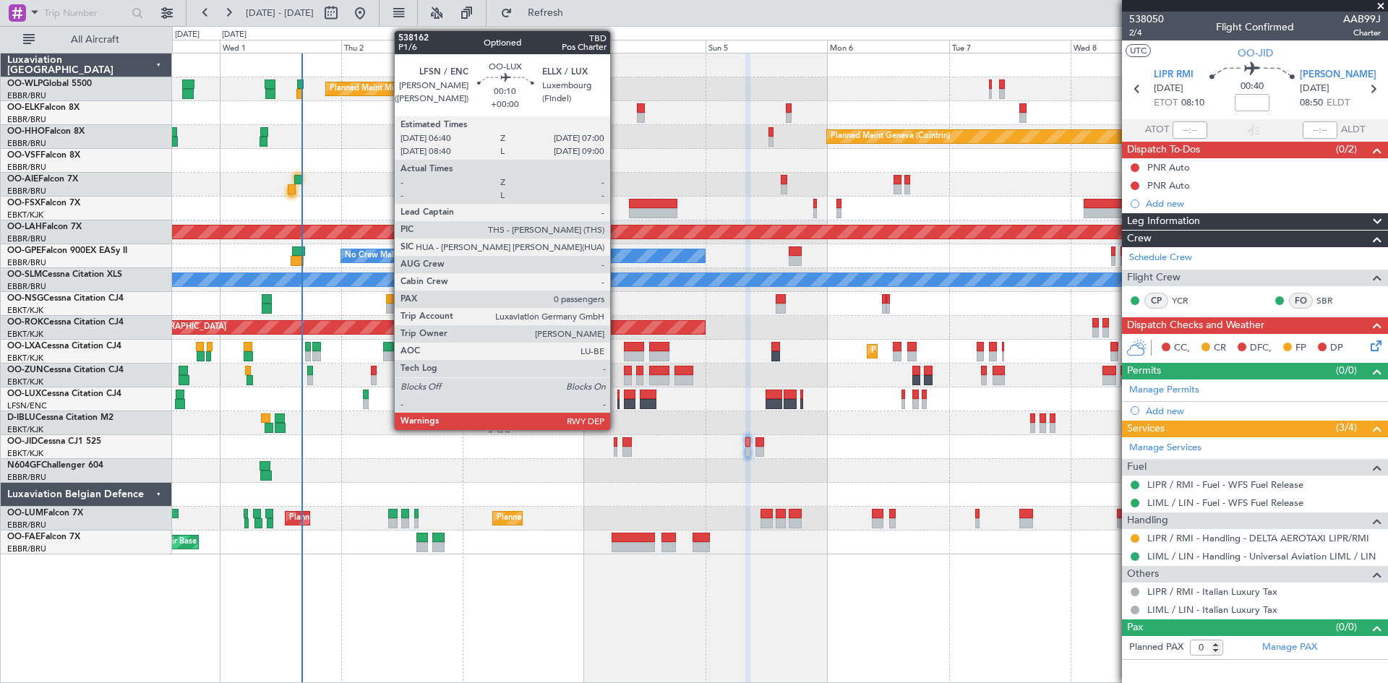
click at [617, 397] on div at bounding box center [618, 395] width 2 height 10
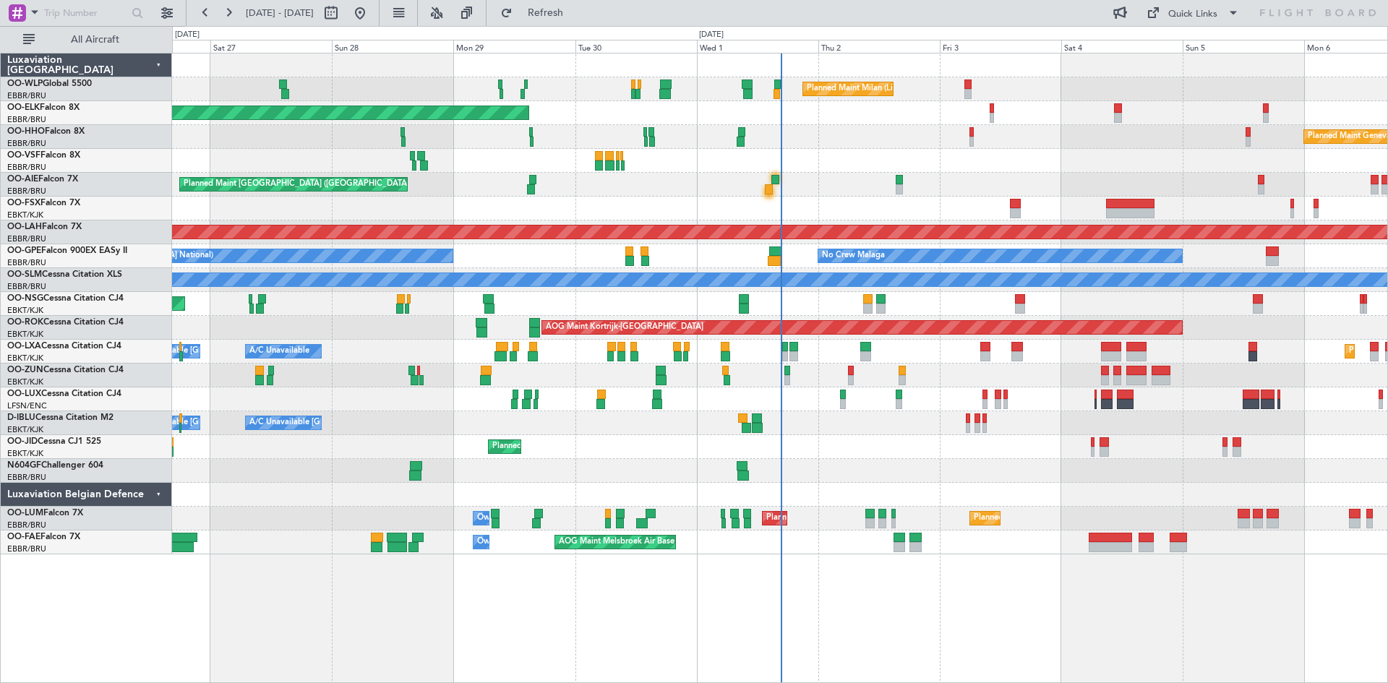
drag, startPoint x: 397, startPoint y: 13, endPoint x: 400, endPoint y: 27, distance: 14.7
click at [372, 13] on button at bounding box center [359, 12] width 23 height 23
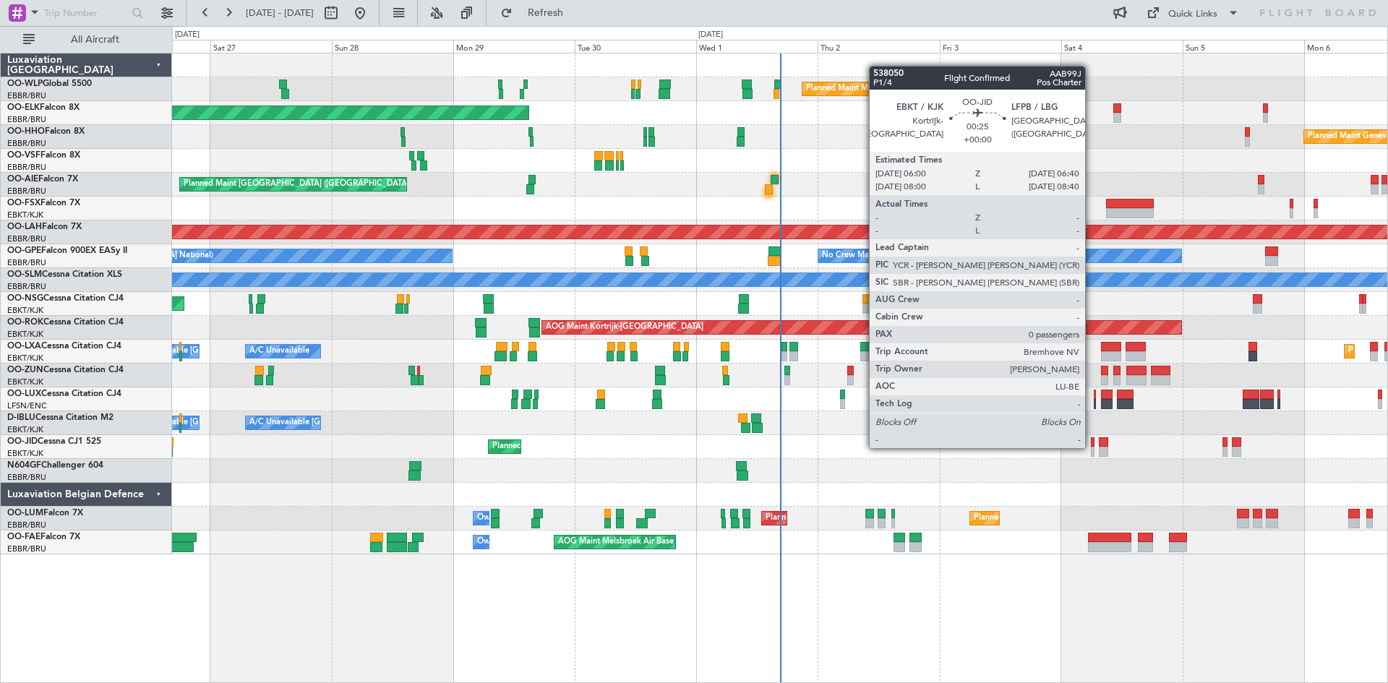
click at [1092, 447] on div at bounding box center [1093, 452] width 4 height 10
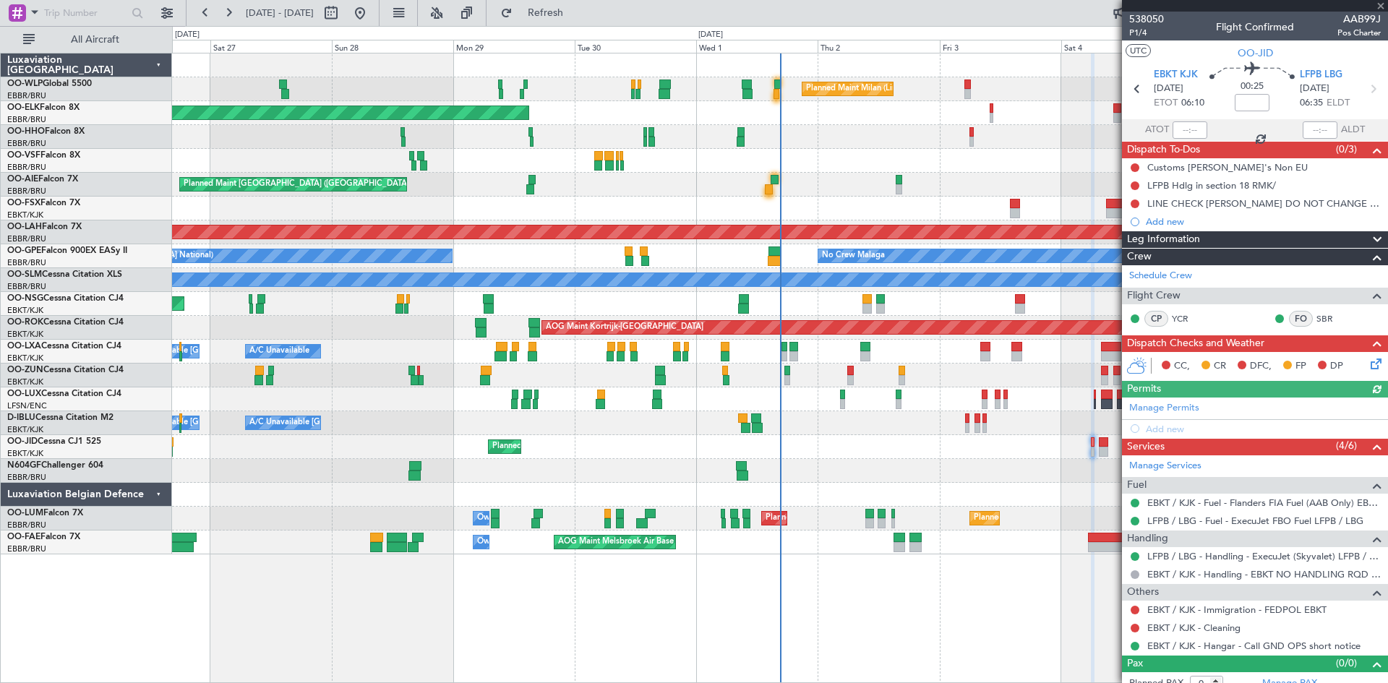
scroll to position [12, 0]
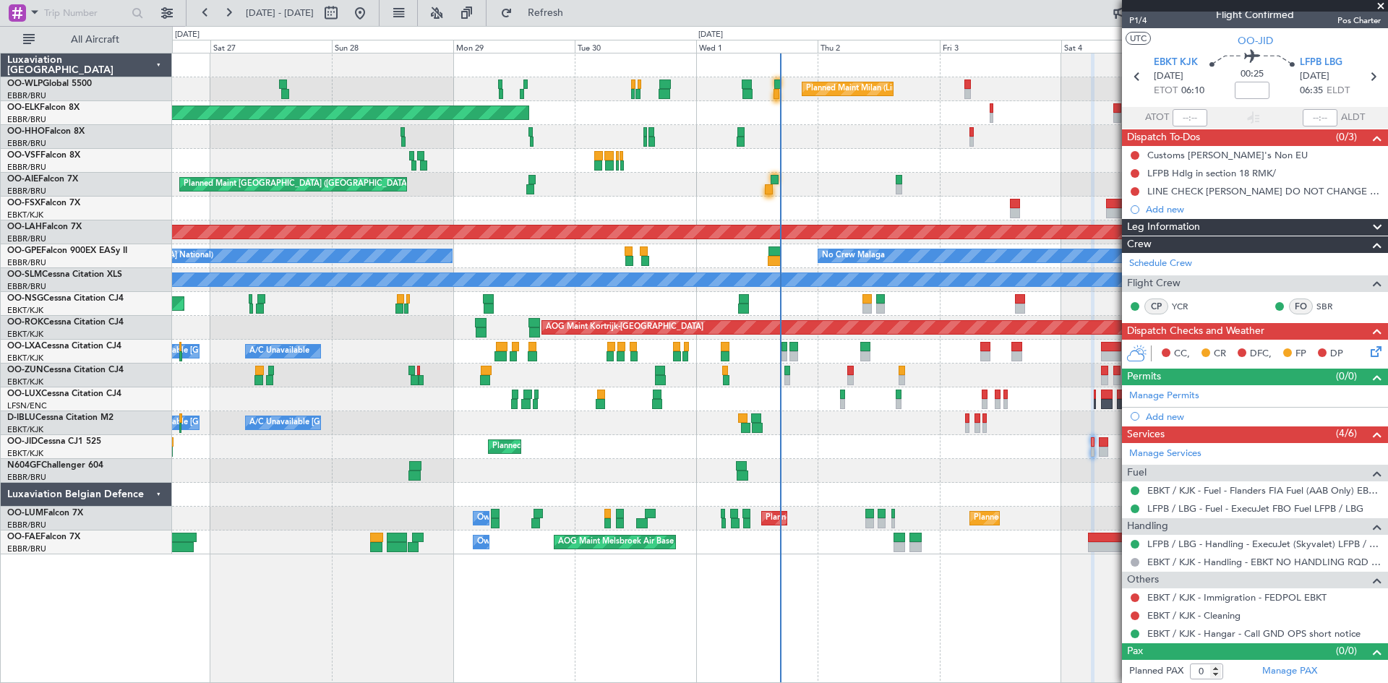
click at [1381, 4] on span at bounding box center [1381, 6] width 14 height 13
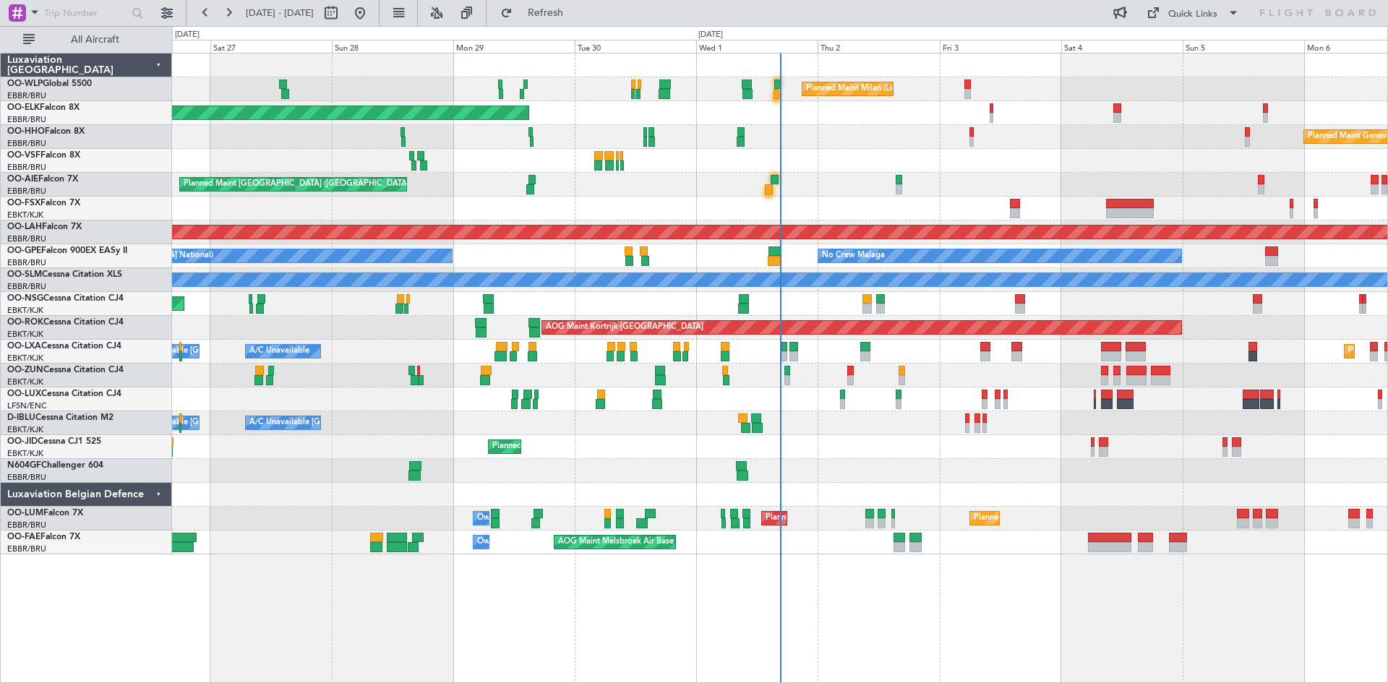
scroll to position [0, 0]
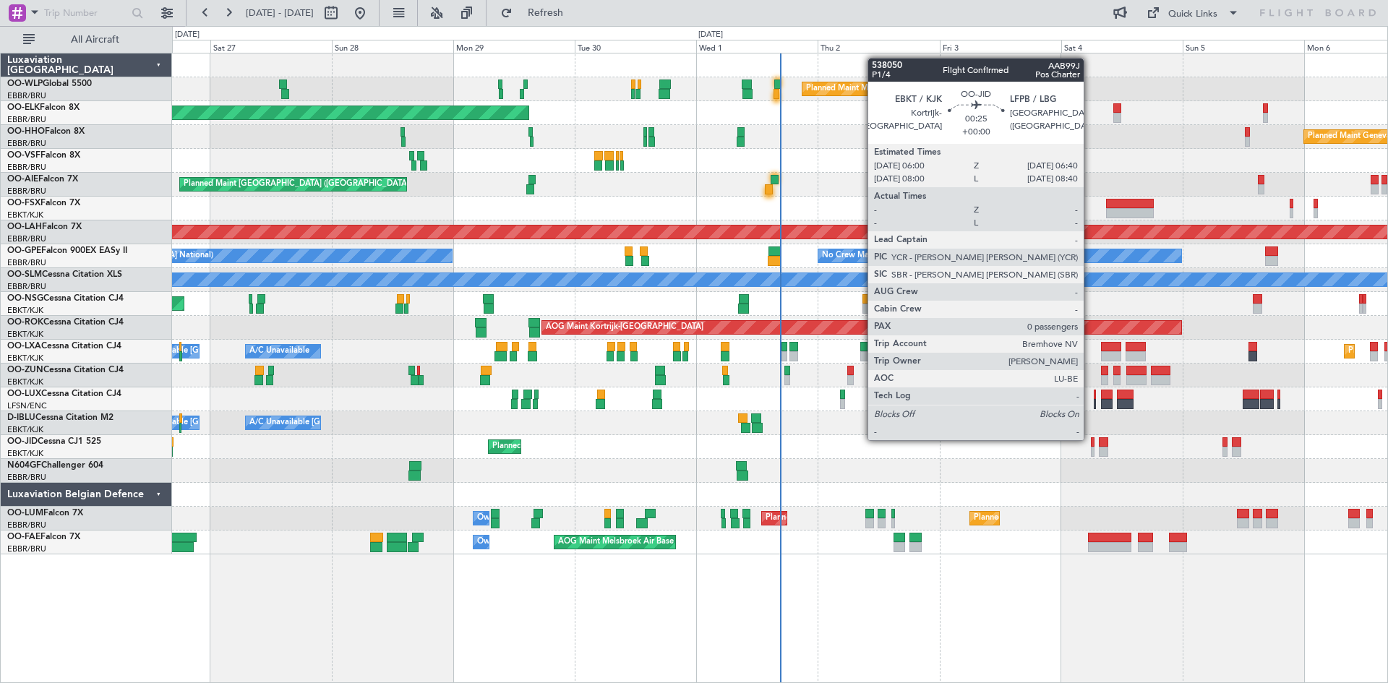
click at [1091, 439] on div at bounding box center [1093, 442] width 4 height 10
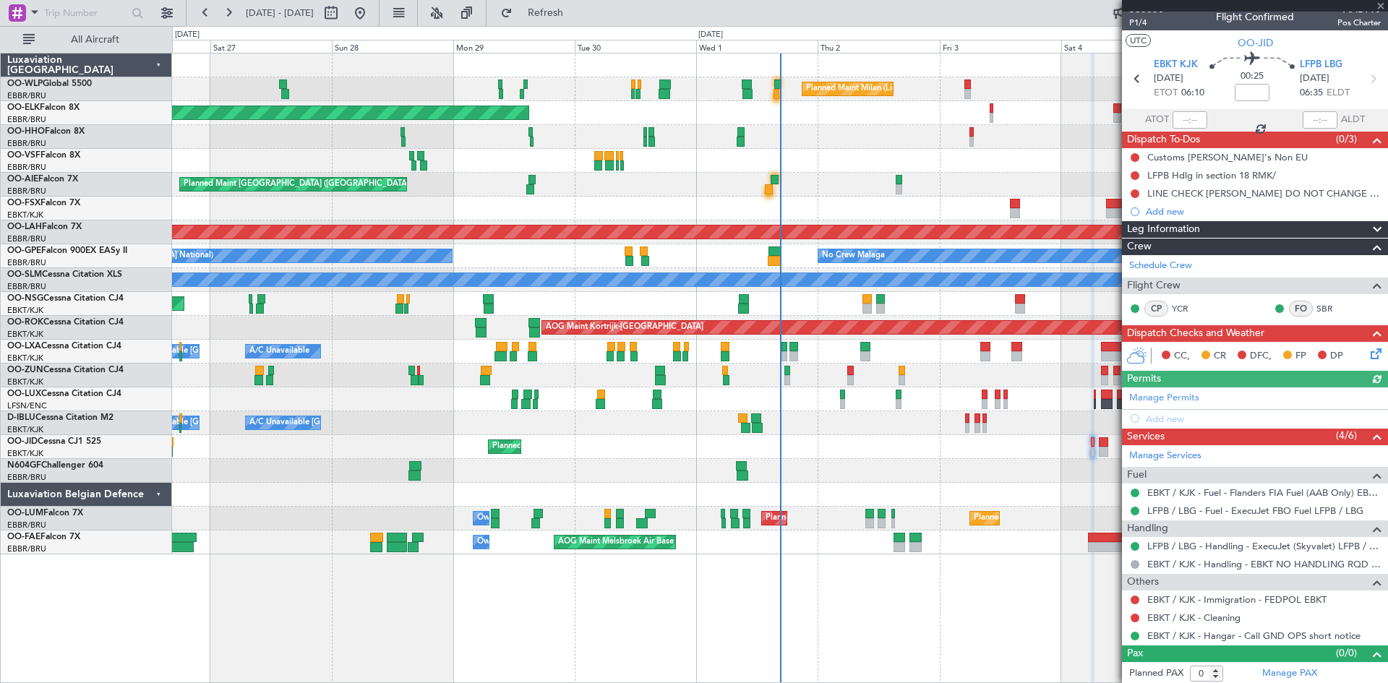
scroll to position [12, 0]
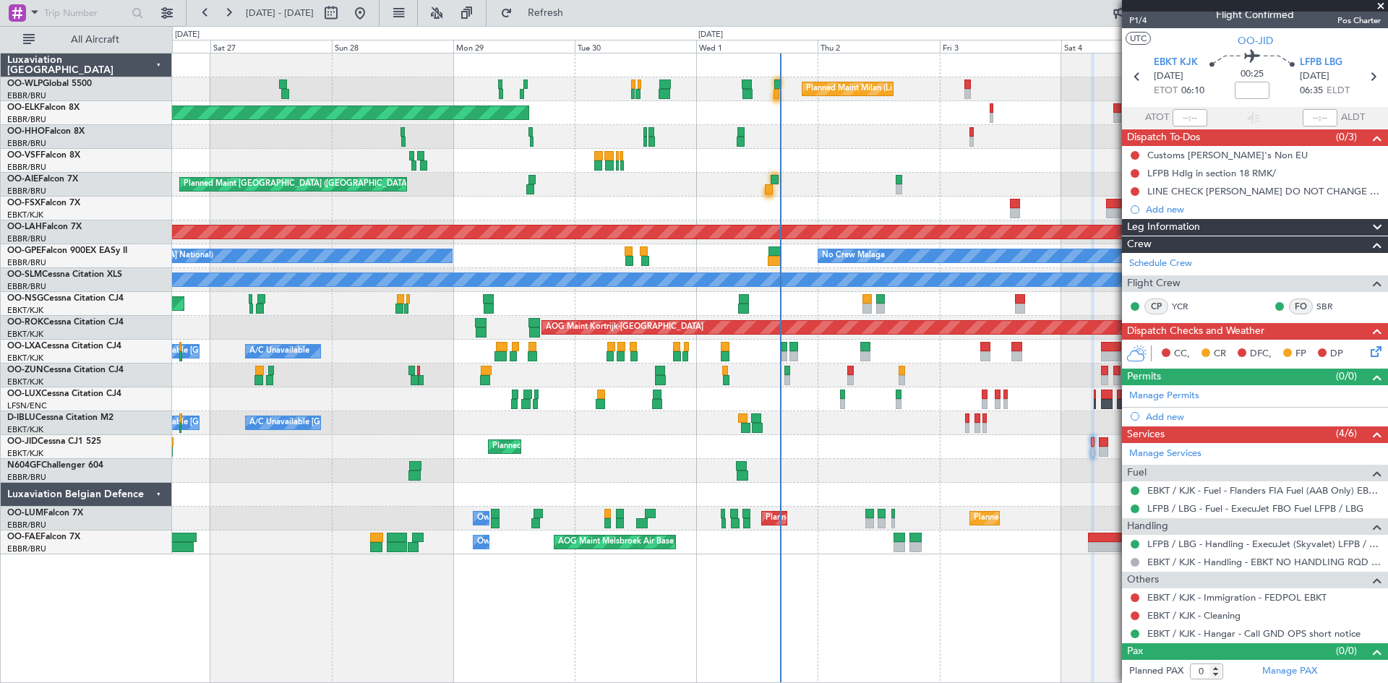
click at [1380, 4] on span at bounding box center [1381, 6] width 14 height 13
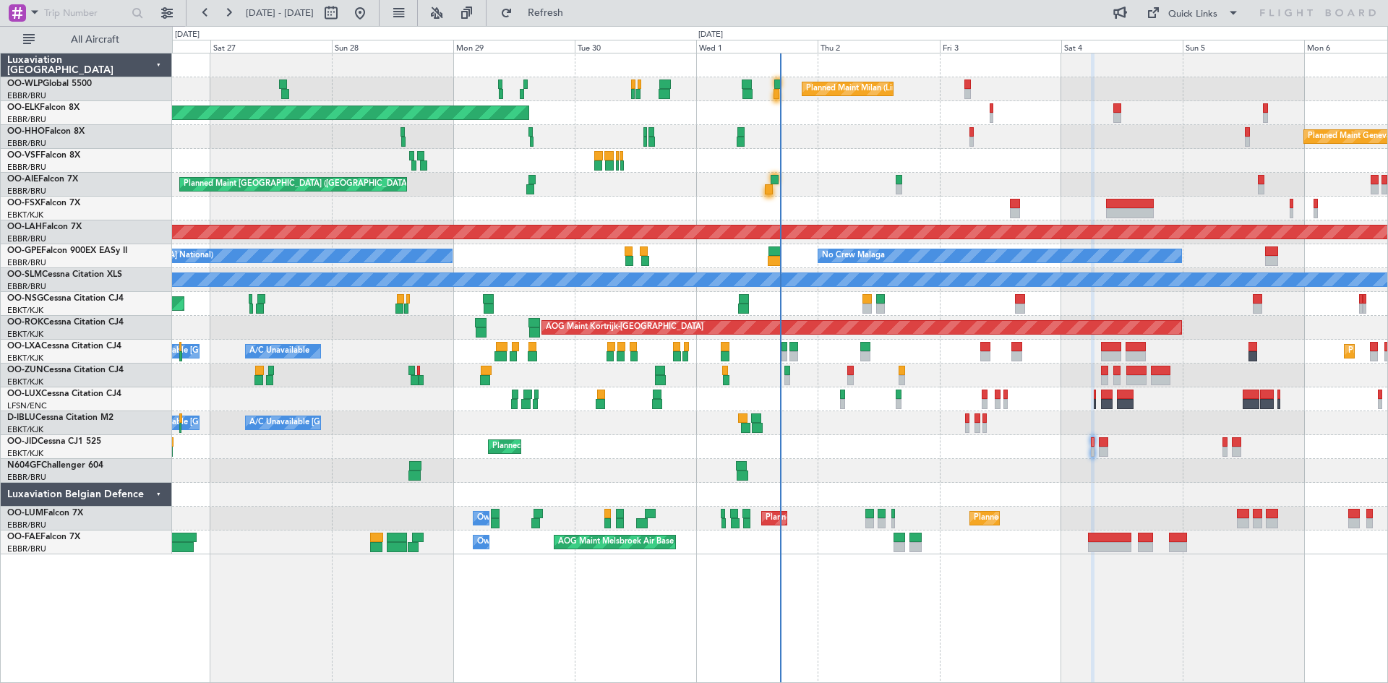
scroll to position [0, 0]
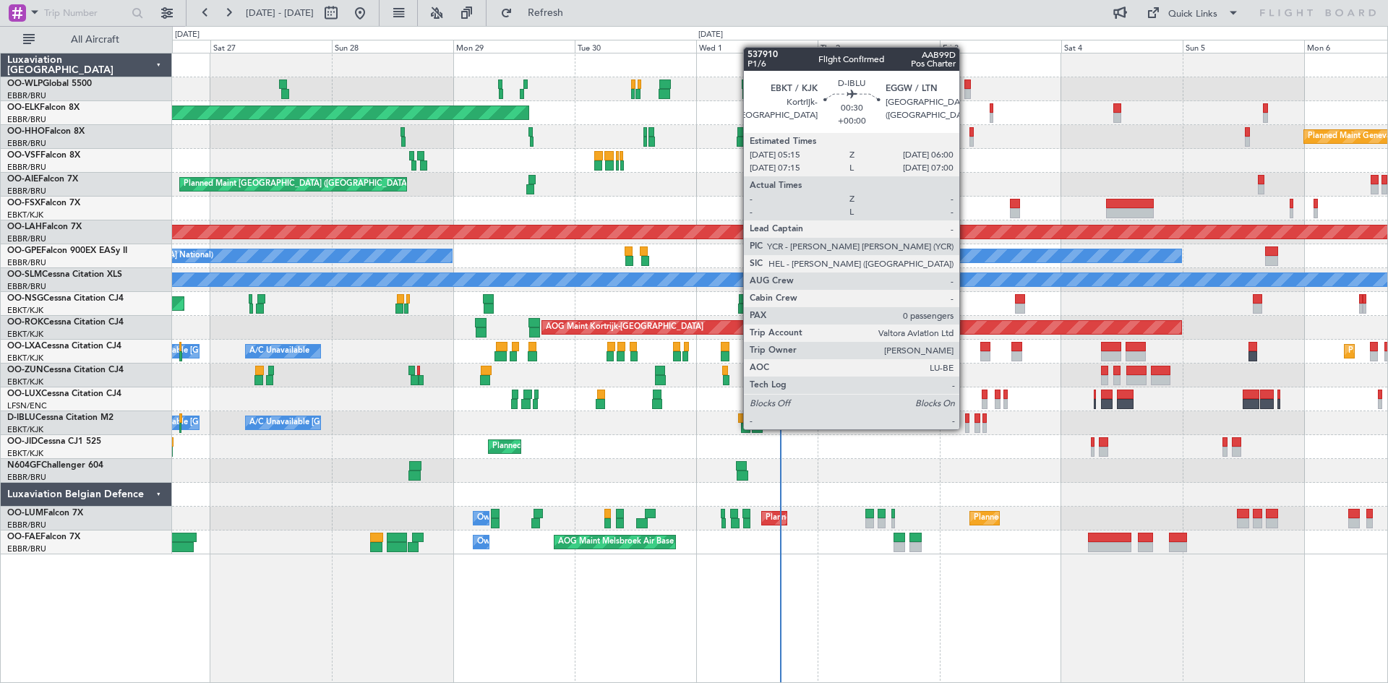
click at [966, 428] on div at bounding box center [967, 428] width 4 height 10
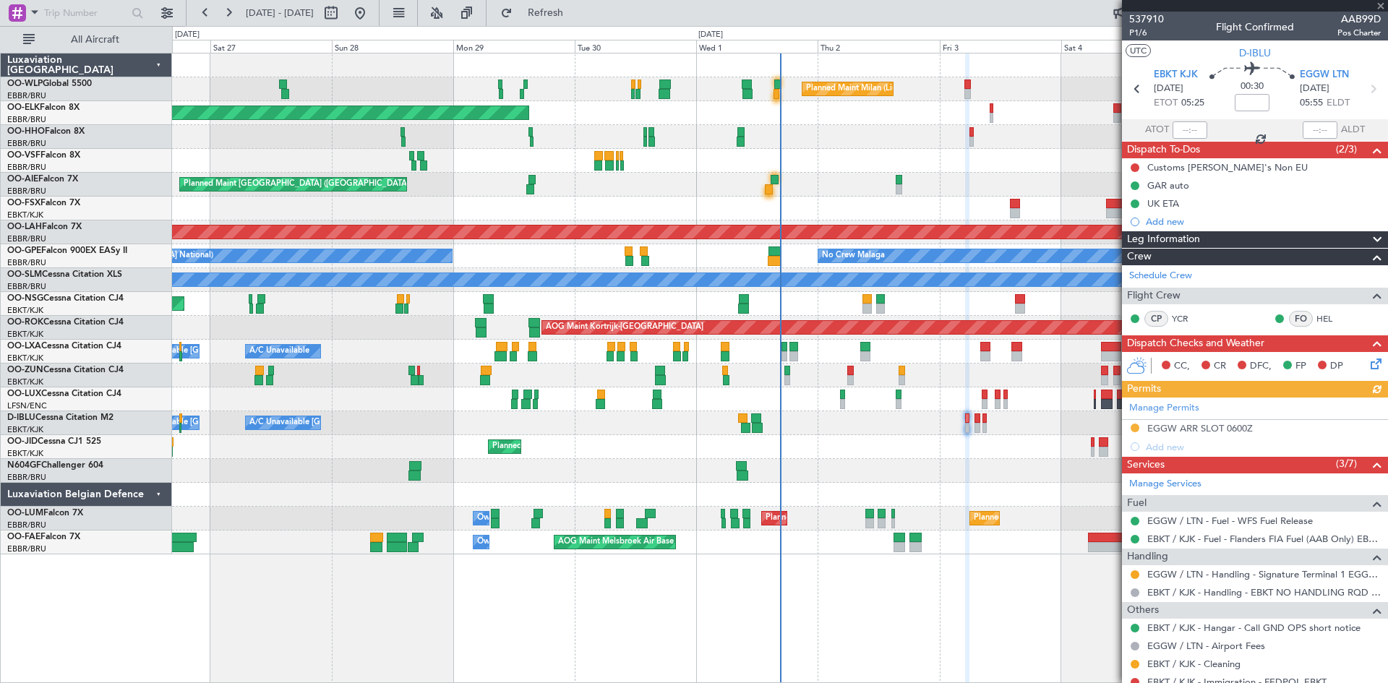
scroll to position [67, 0]
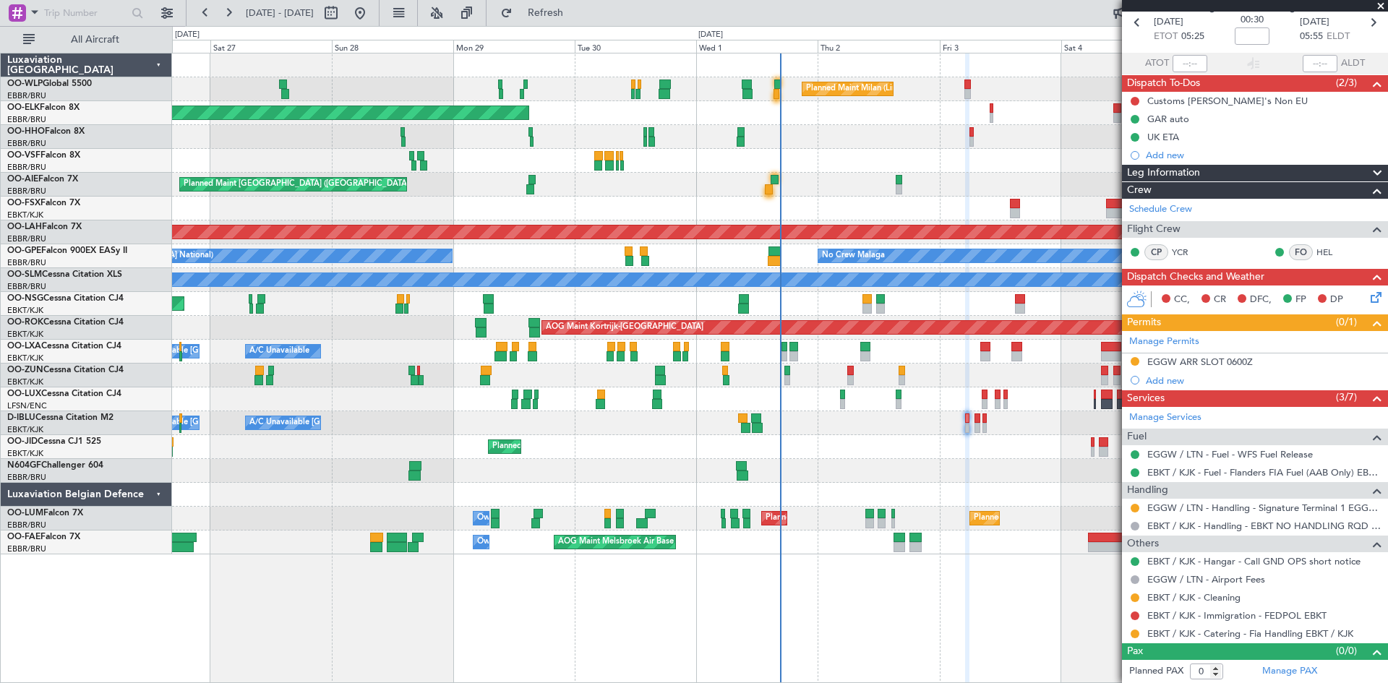
click at [1376, 11] on span at bounding box center [1381, 6] width 14 height 13
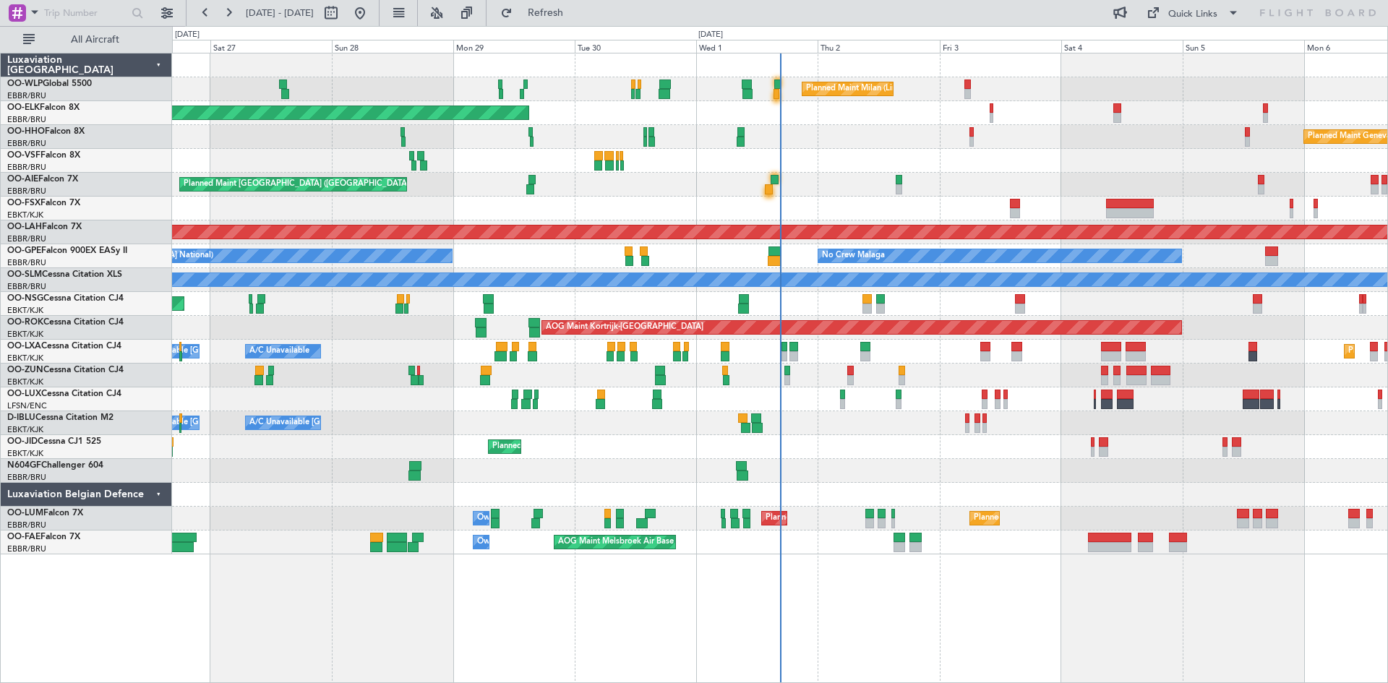
scroll to position [0, 0]
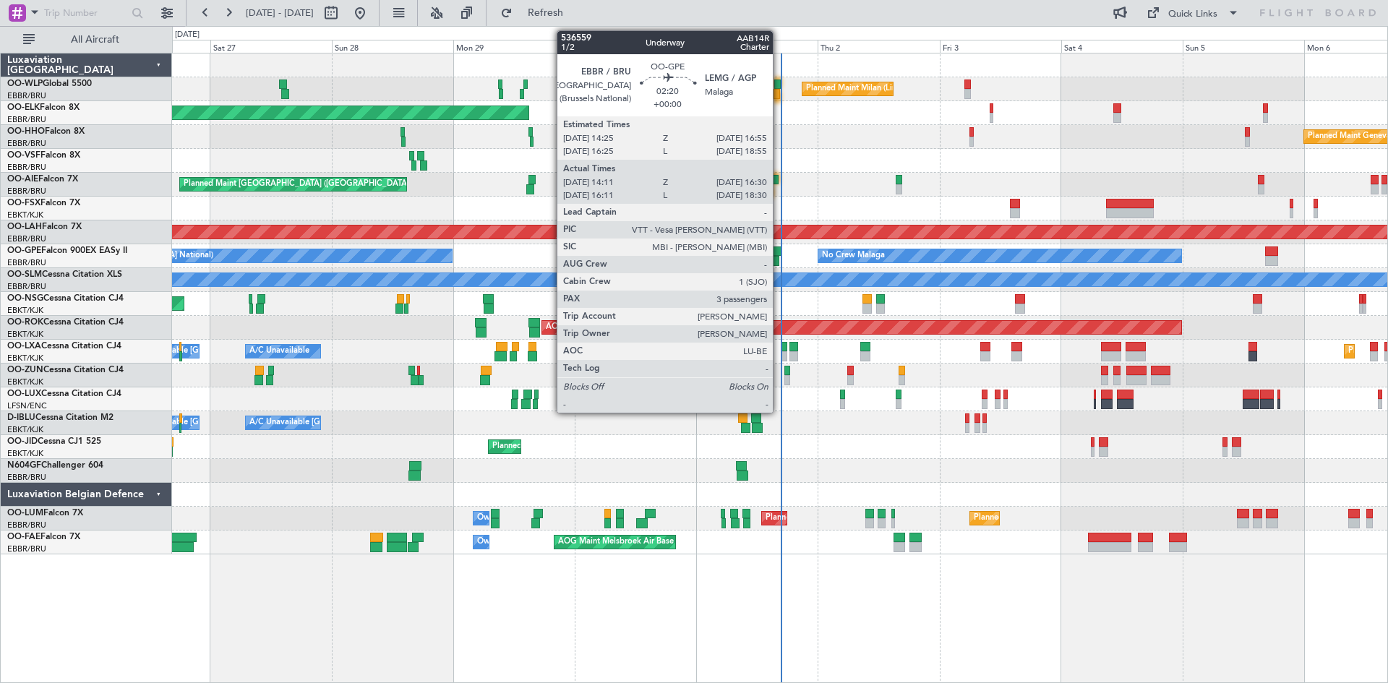
click at [777, 255] on div at bounding box center [774, 252] width 13 height 10
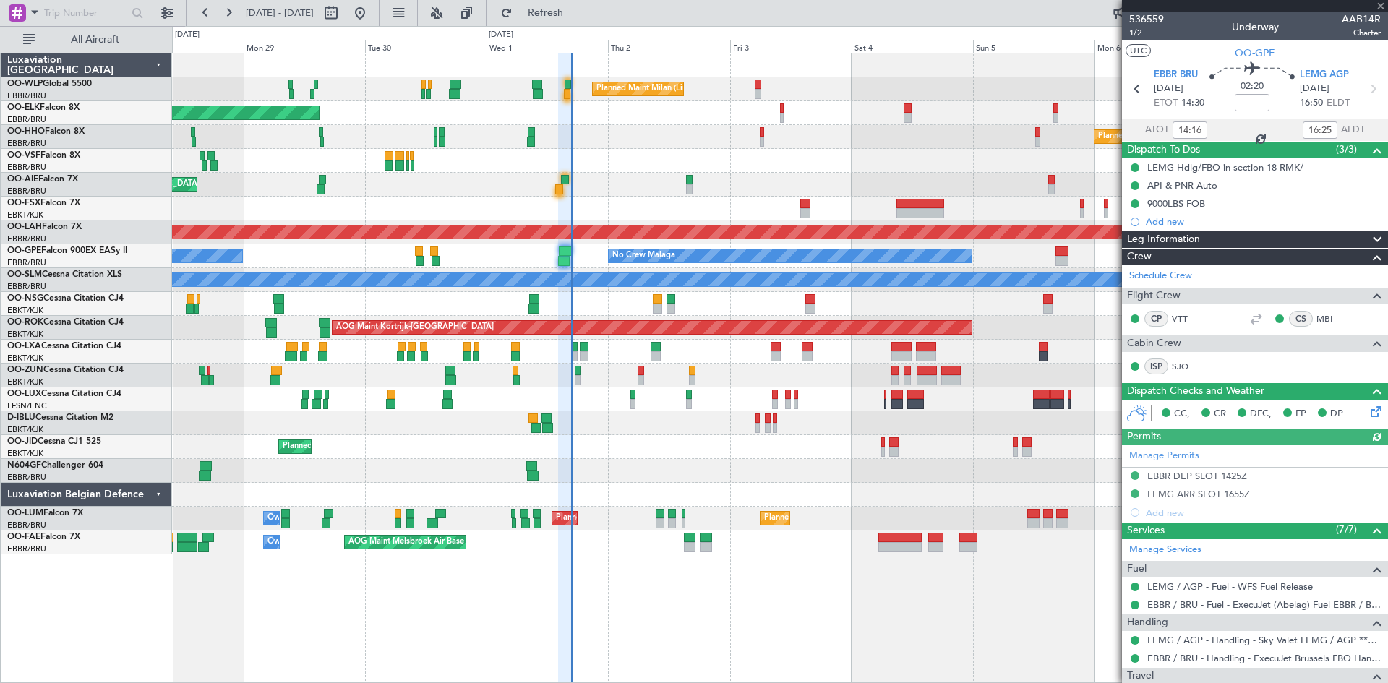
click at [716, 595] on div "Planned Maint Milan (Linate) Planned Maint Kortrijk-Wevelgem Planned Maint Gene…" at bounding box center [780, 368] width 1216 height 630
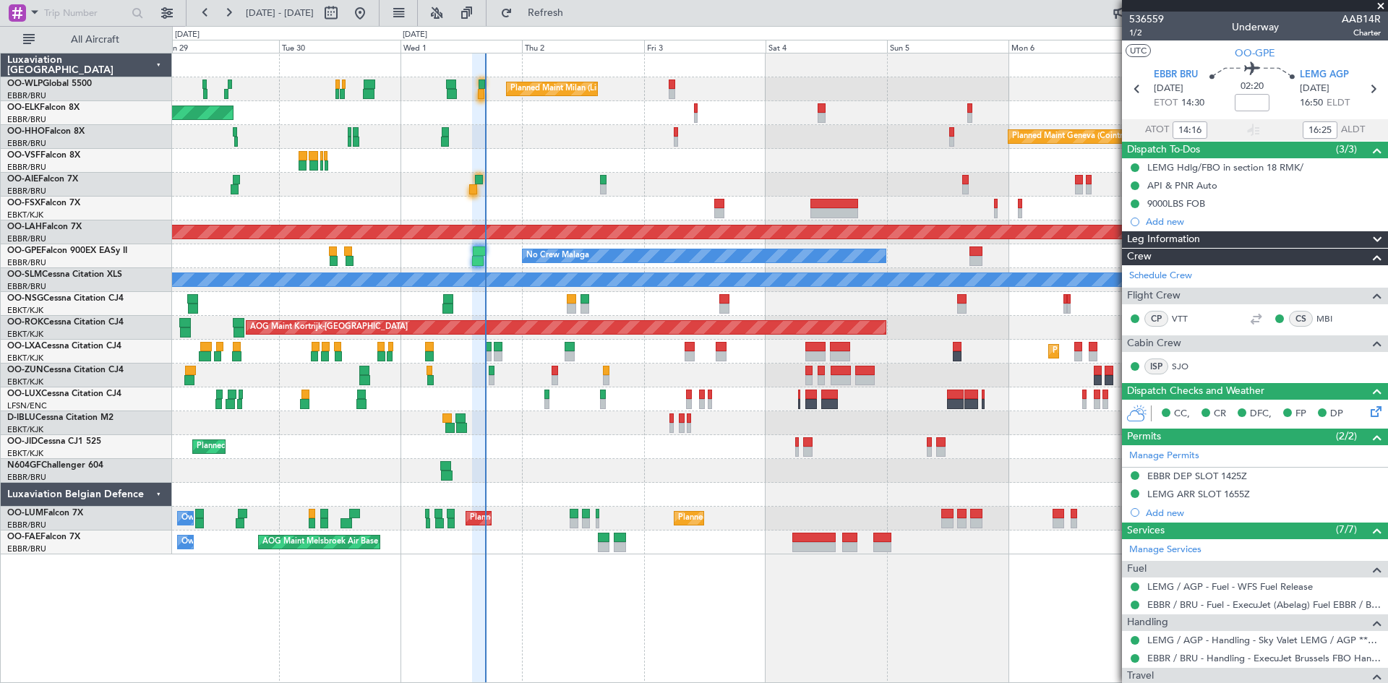
click at [804, 481] on div at bounding box center [779, 471] width 1215 height 24
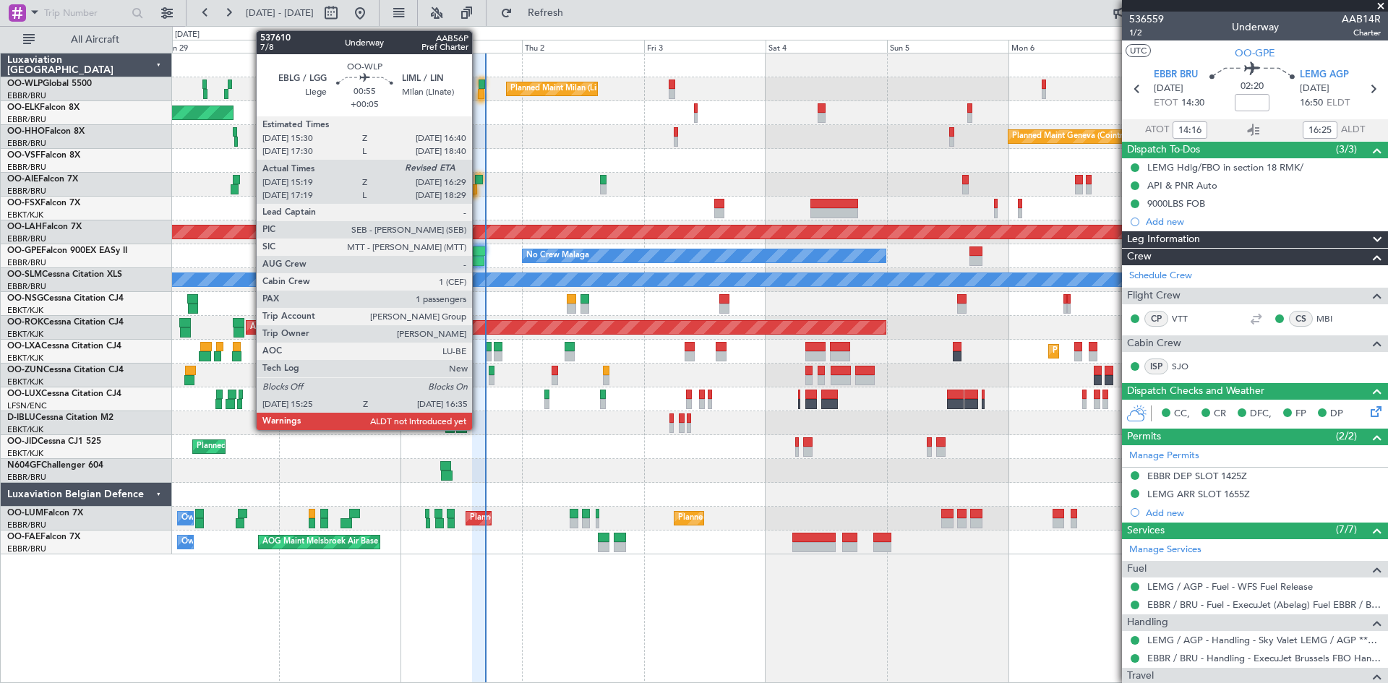
click at [479, 82] on div at bounding box center [482, 85] width 7 height 10
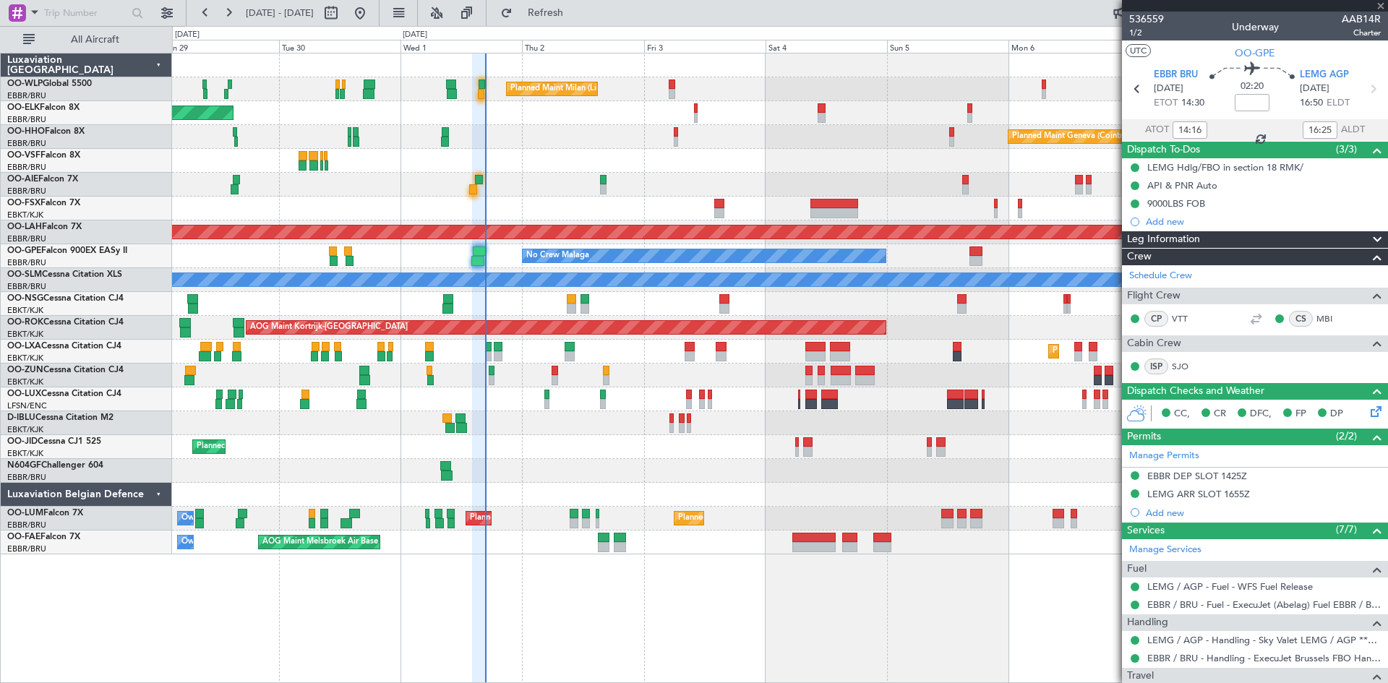
type input "+00:05"
type input "15:29"
type input "1"
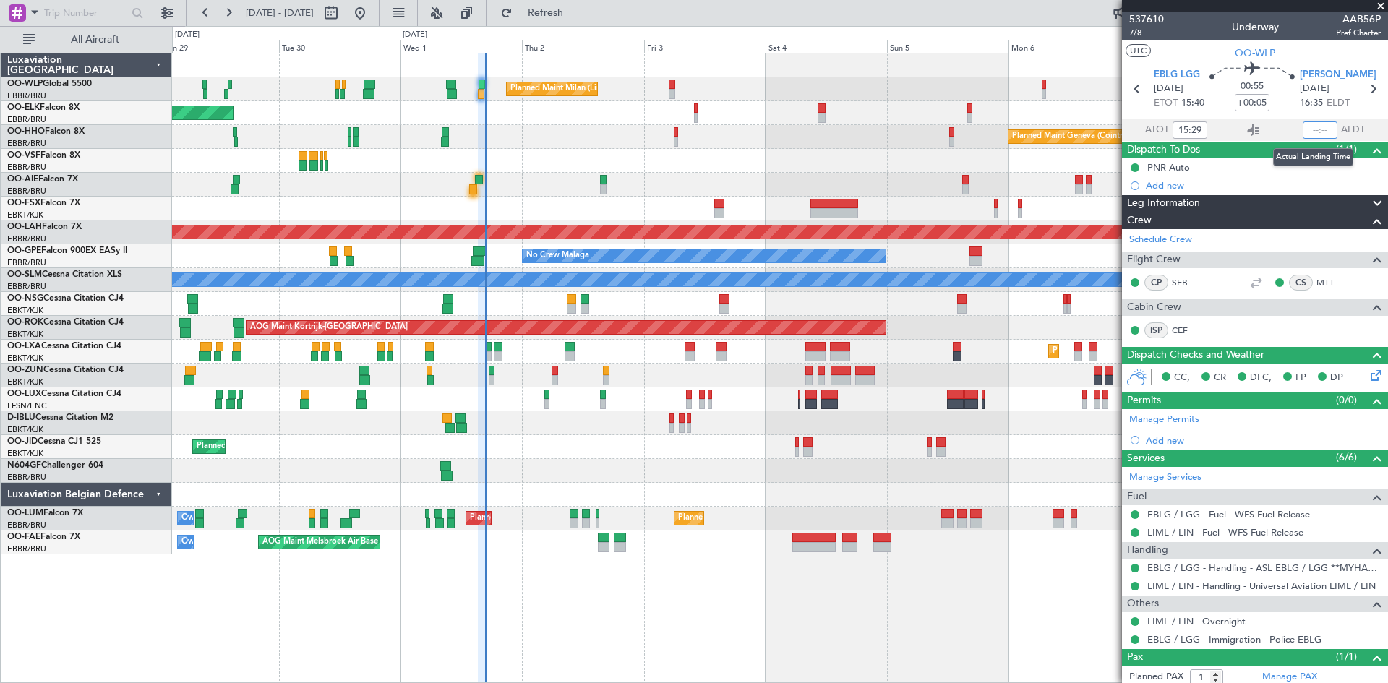
click at [1304, 130] on input "text" at bounding box center [1320, 129] width 35 height 17
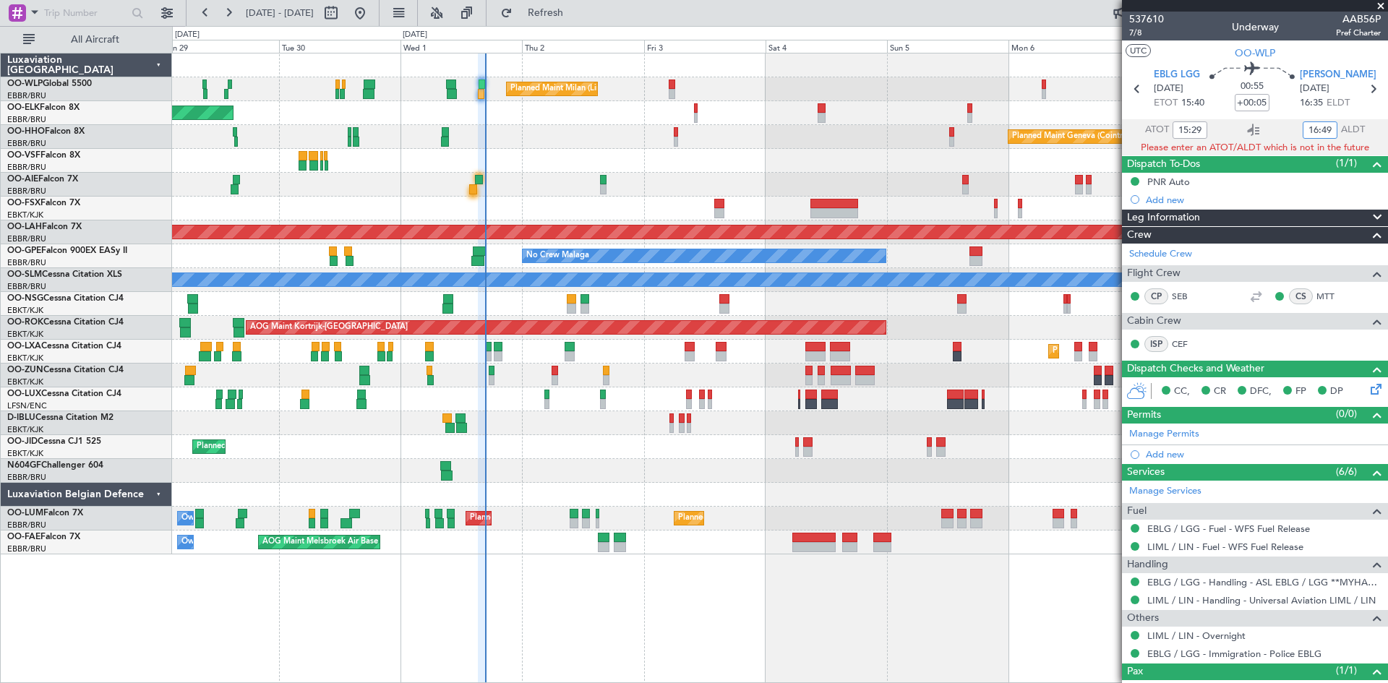
click at [1321, 126] on input "16:49" at bounding box center [1320, 129] width 35 height 17
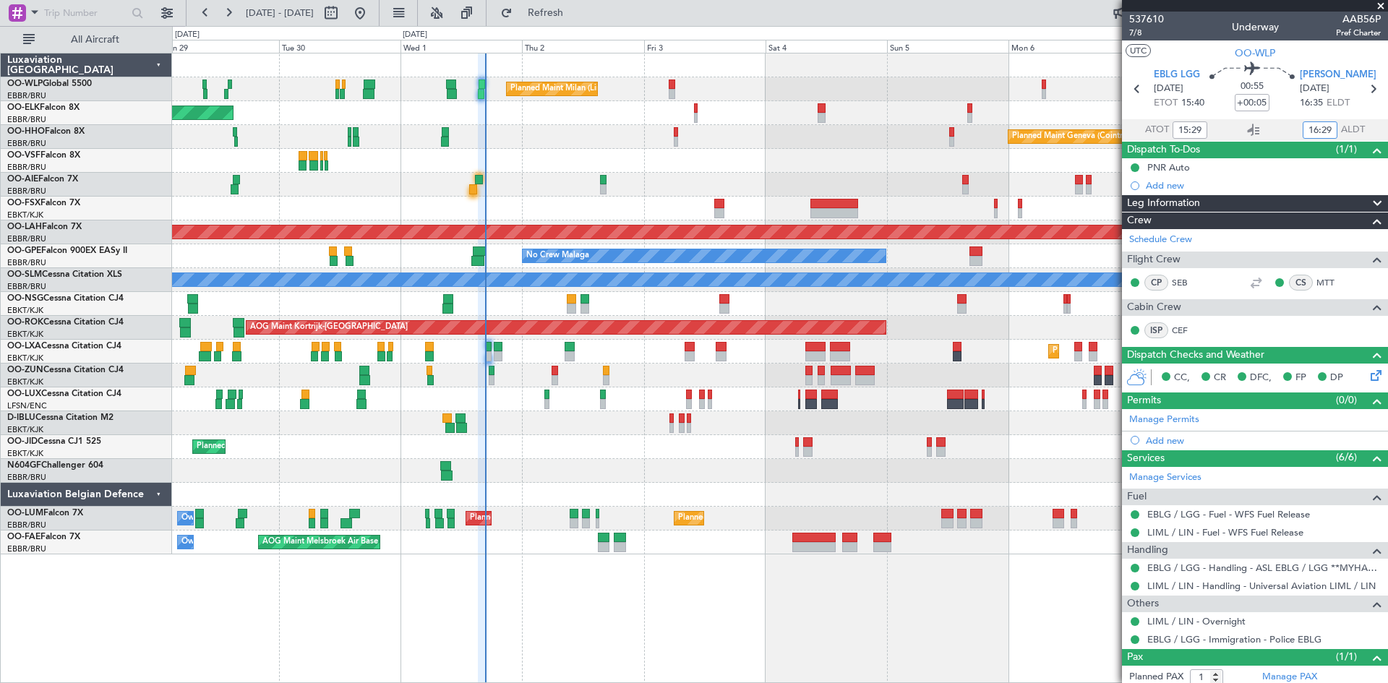
type input "16:29"
click at [571, 12] on span "Refresh" at bounding box center [545, 13] width 61 height 10
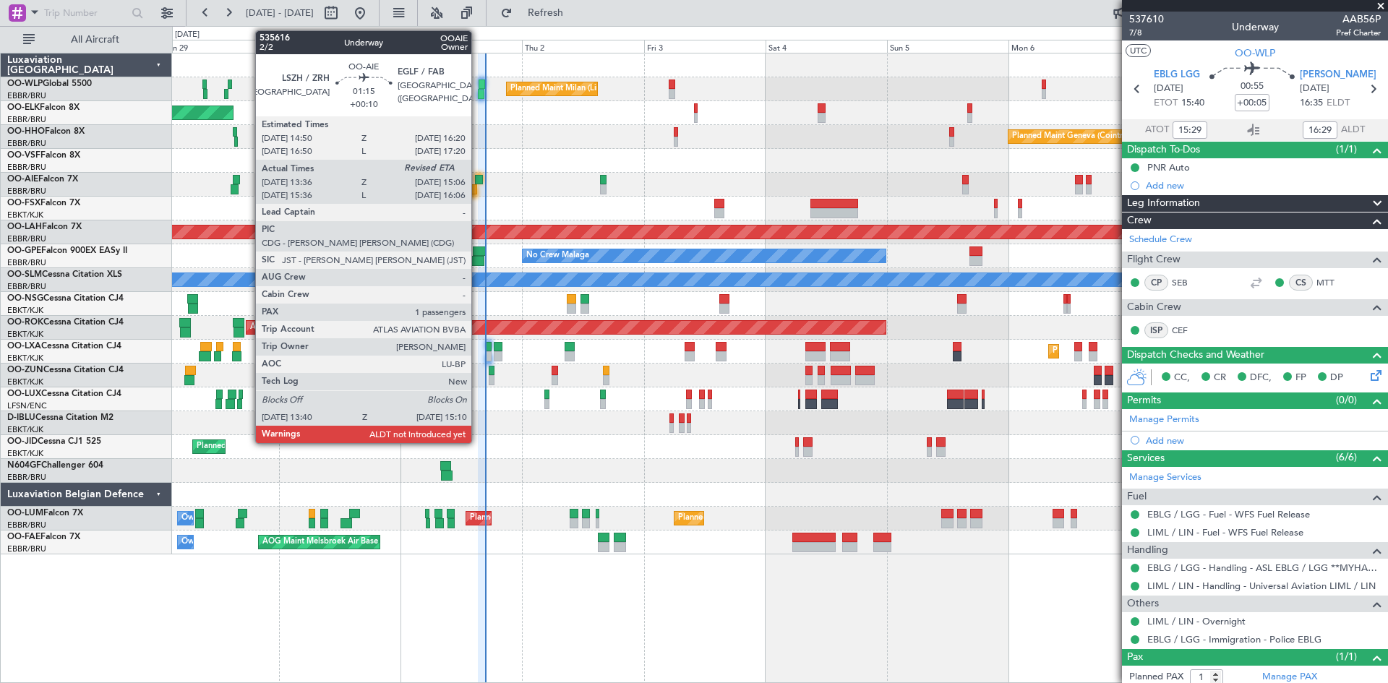
click at [478, 177] on div at bounding box center [479, 180] width 8 height 10
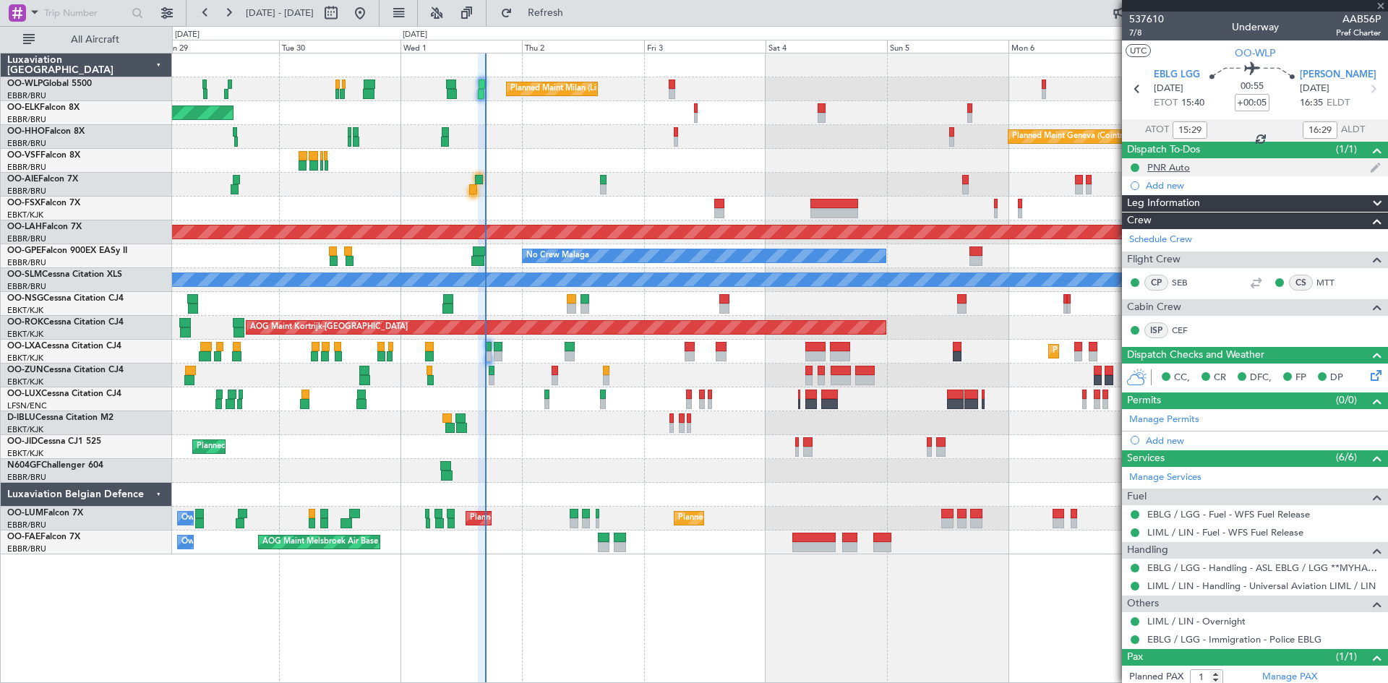
type input "+00:10"
type input "13:46"
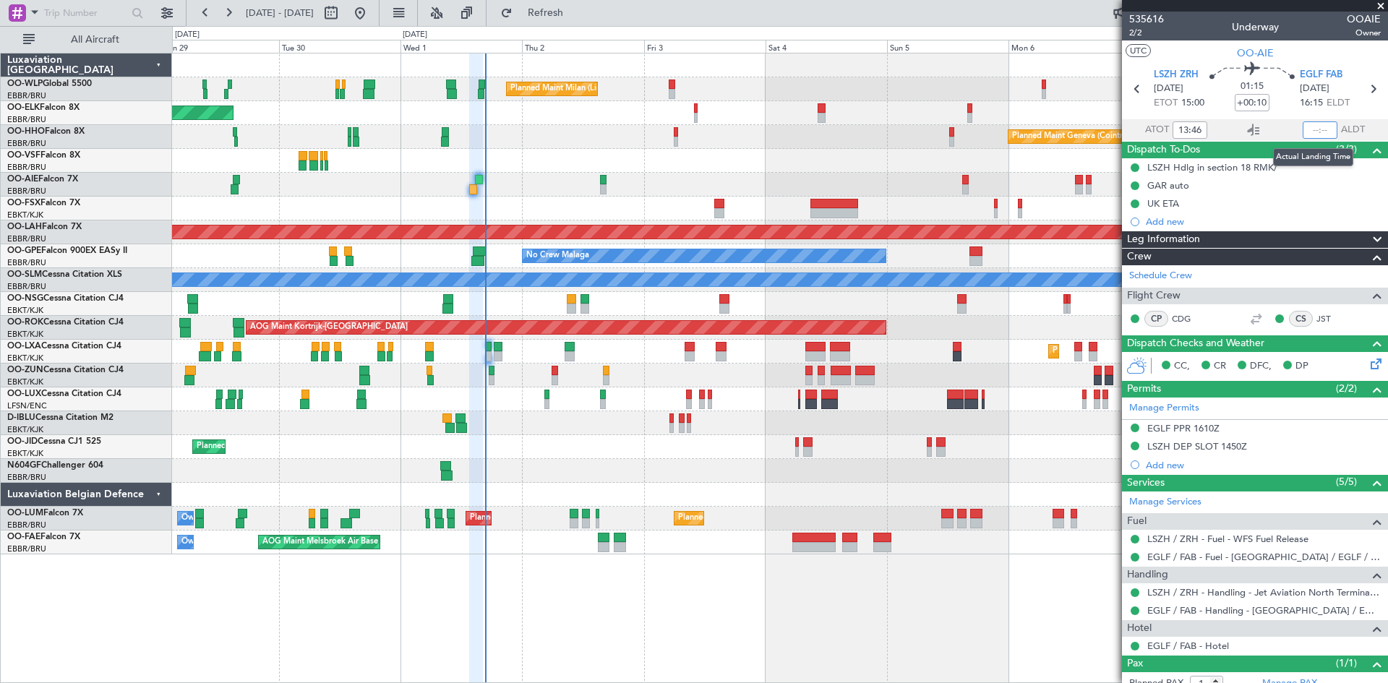
click at [1306, 131] on input "text" at bounding box center [1320, 129] width 35 height 17
type input "15:02"
click at [581, 20] on button "Refresh" at bounding box center [537, 12] width 87 height 23
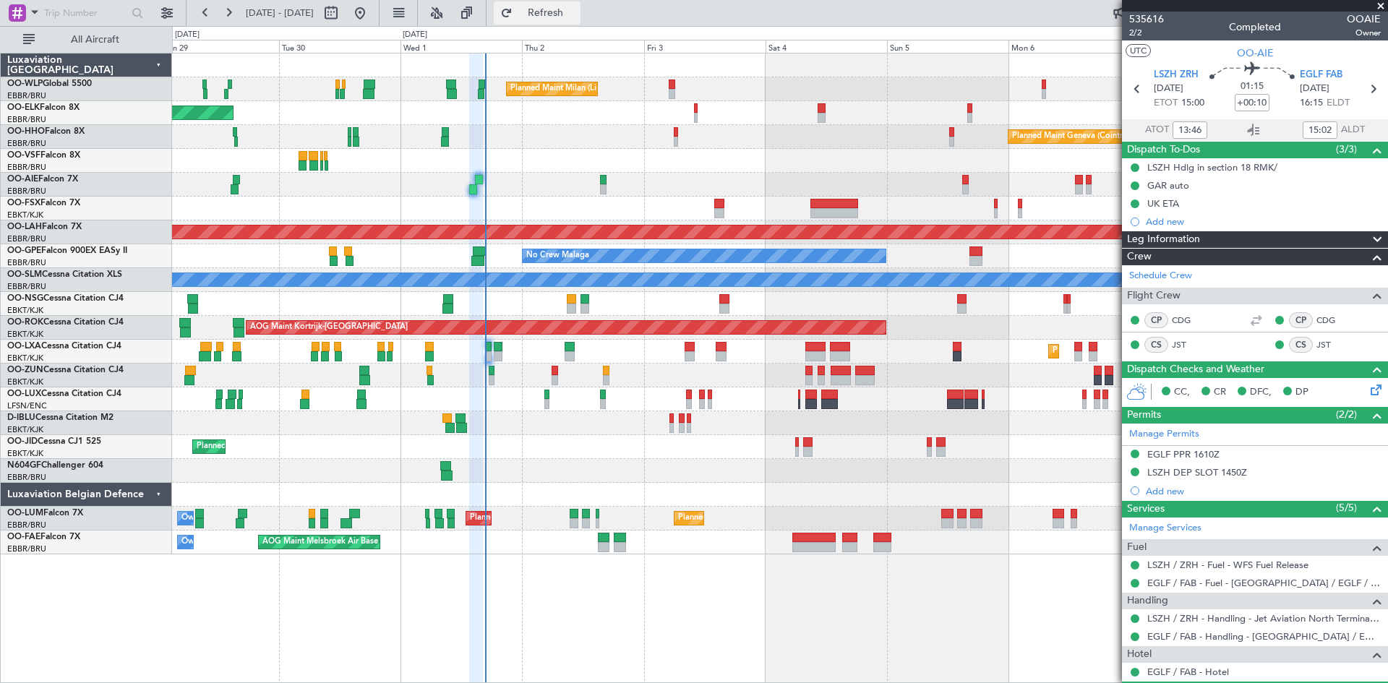
click at [581, 24] on button "Refresh" at bounding box center [537, 12] width 87 height 23
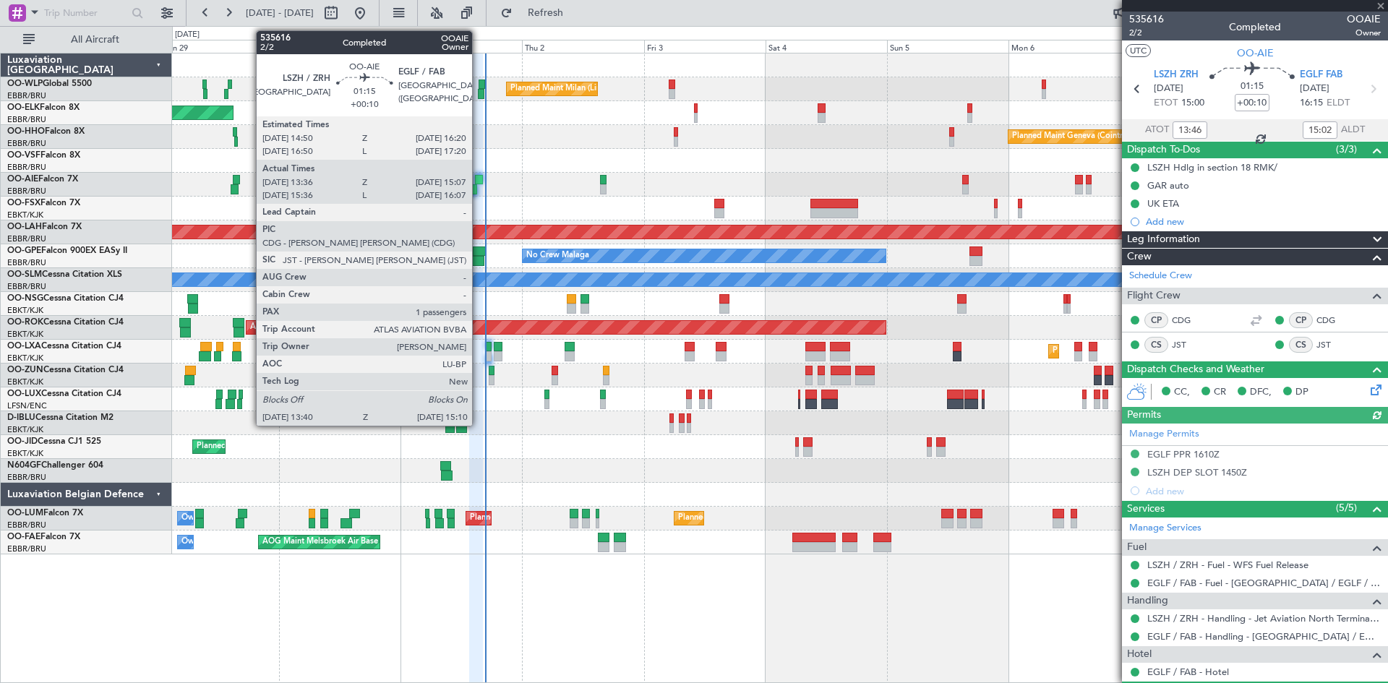
click at [479, 181] on div at bounding box center [479, 180] width 8 height 10
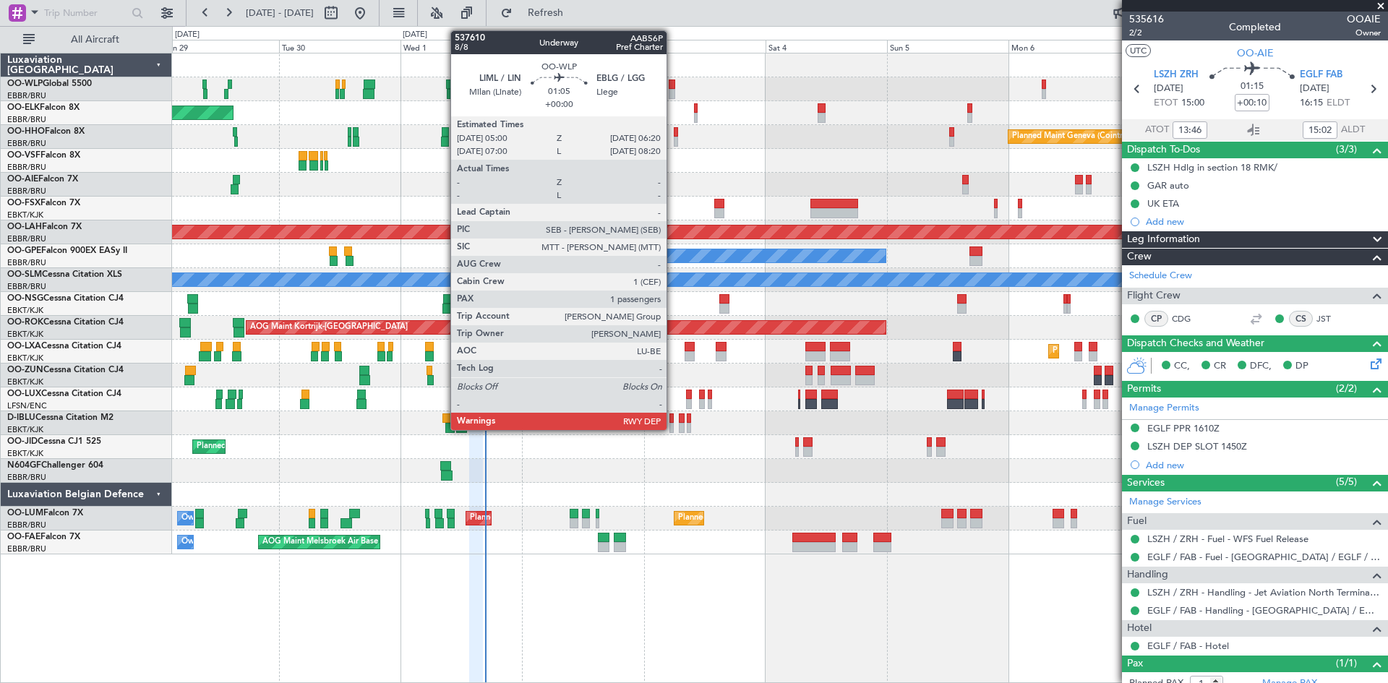
click at [673, 84] on div at bounding box center [672, 85] width 7 height 10
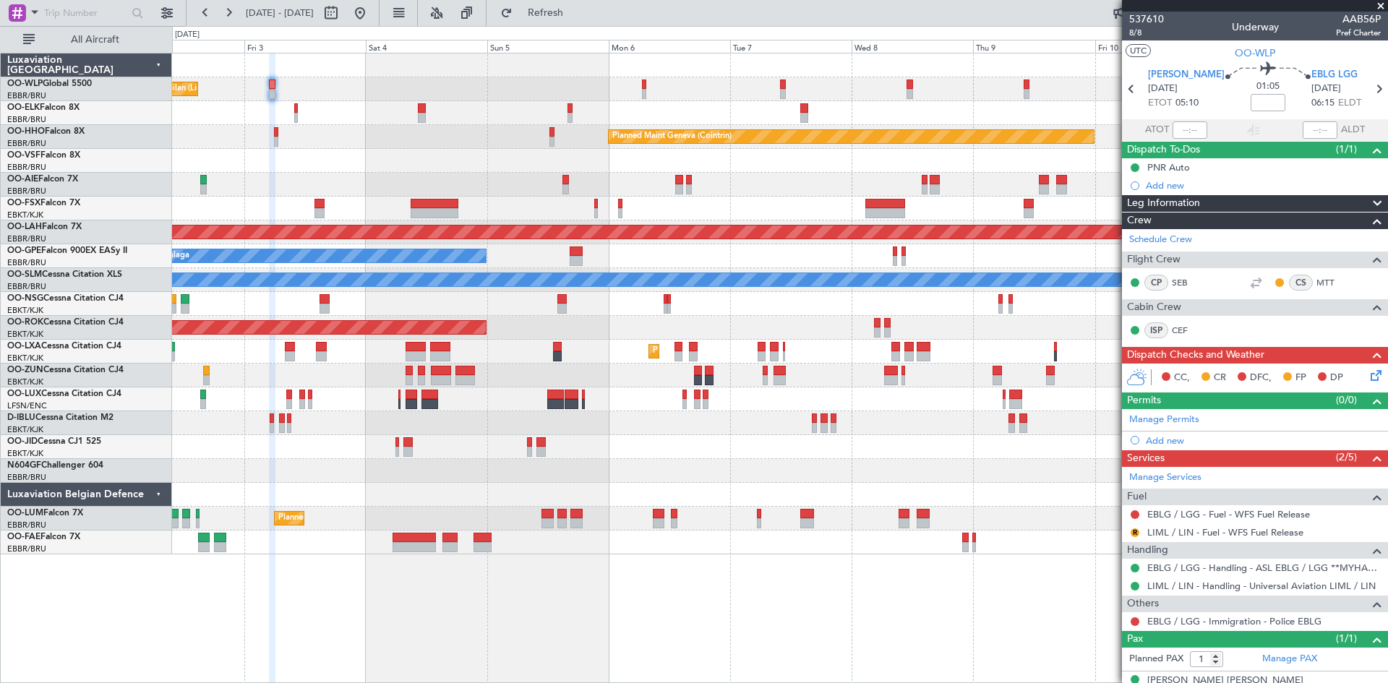
click at [483, 350] on div "Planned Maint Kortrijk-[GEOGRAPHIC_DATA]" at bounding box center [779, 352] width 1215 height 24
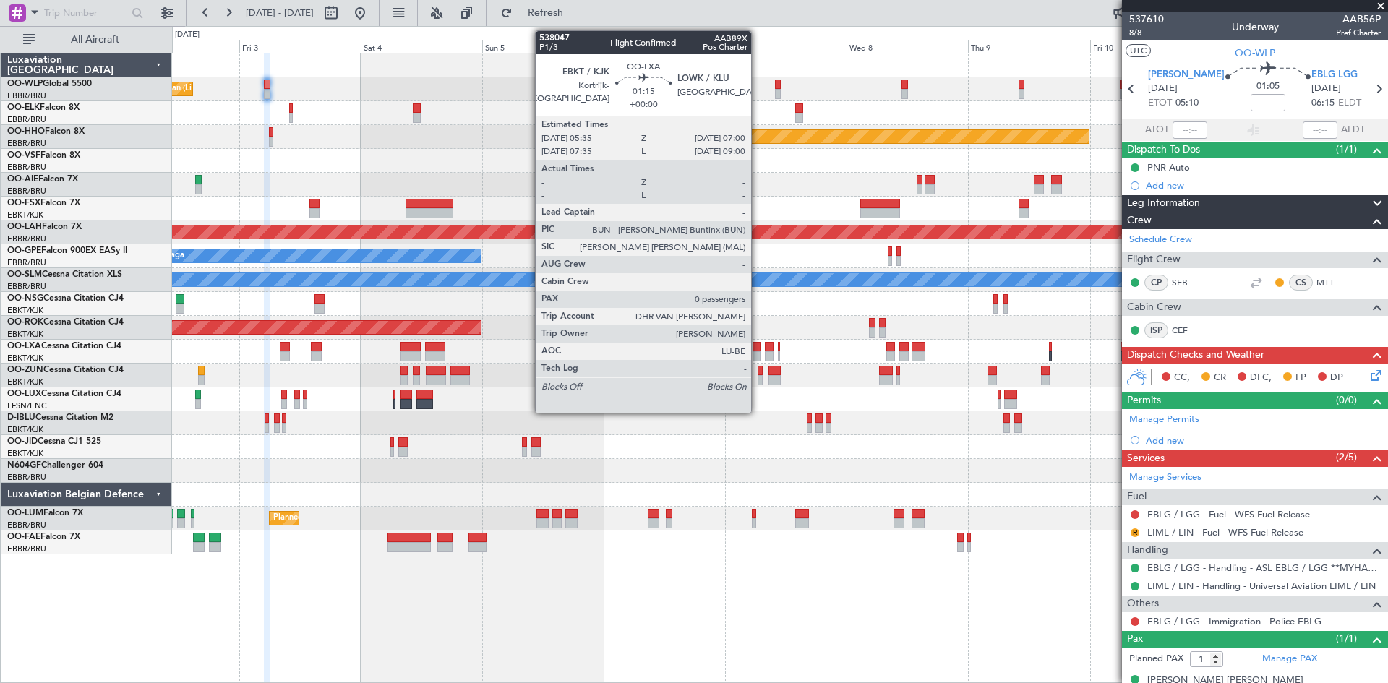
click at [758, 346] on div at bounding box center [756, 347] width 7 height 10
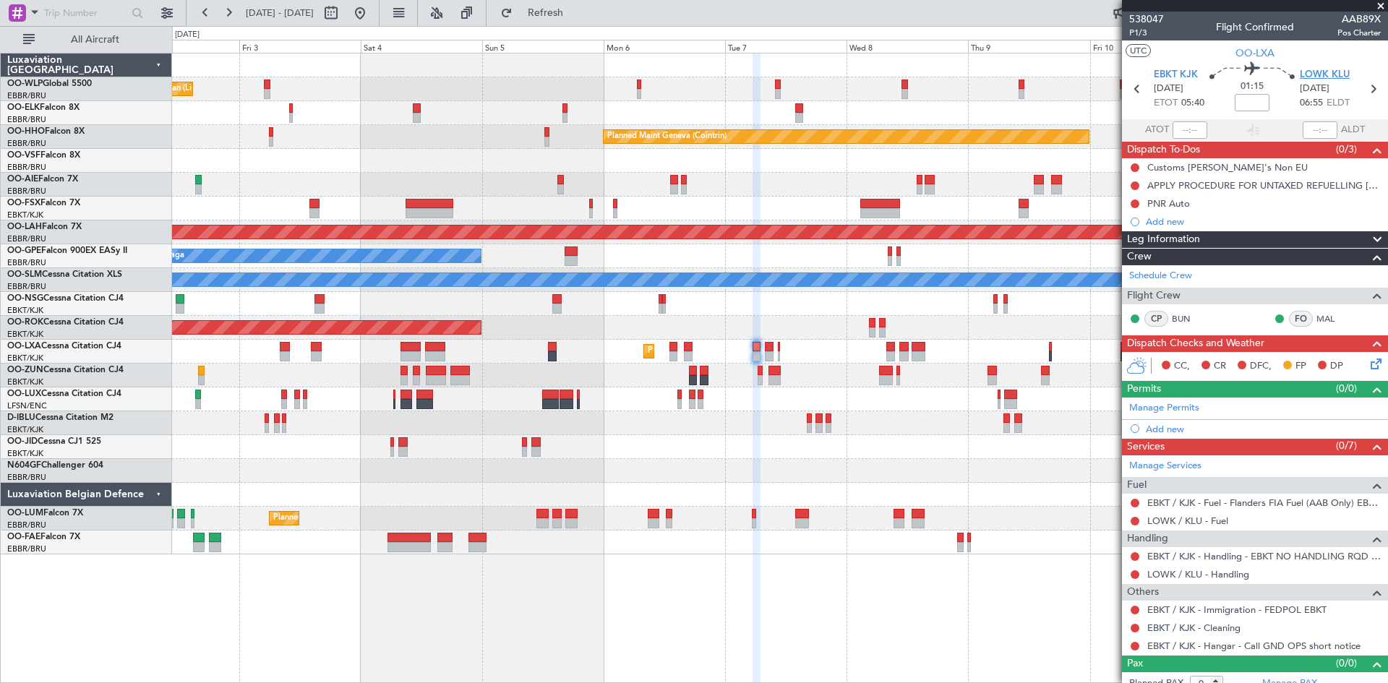
click at [1303, 71] on span "LOWK KLU" at bounding box center [1325, 75] width 50 height 14
click at [1212, 573] on link "LOWK / KLU - Handling" at bounding box center [1198, 574] width 102 height 12
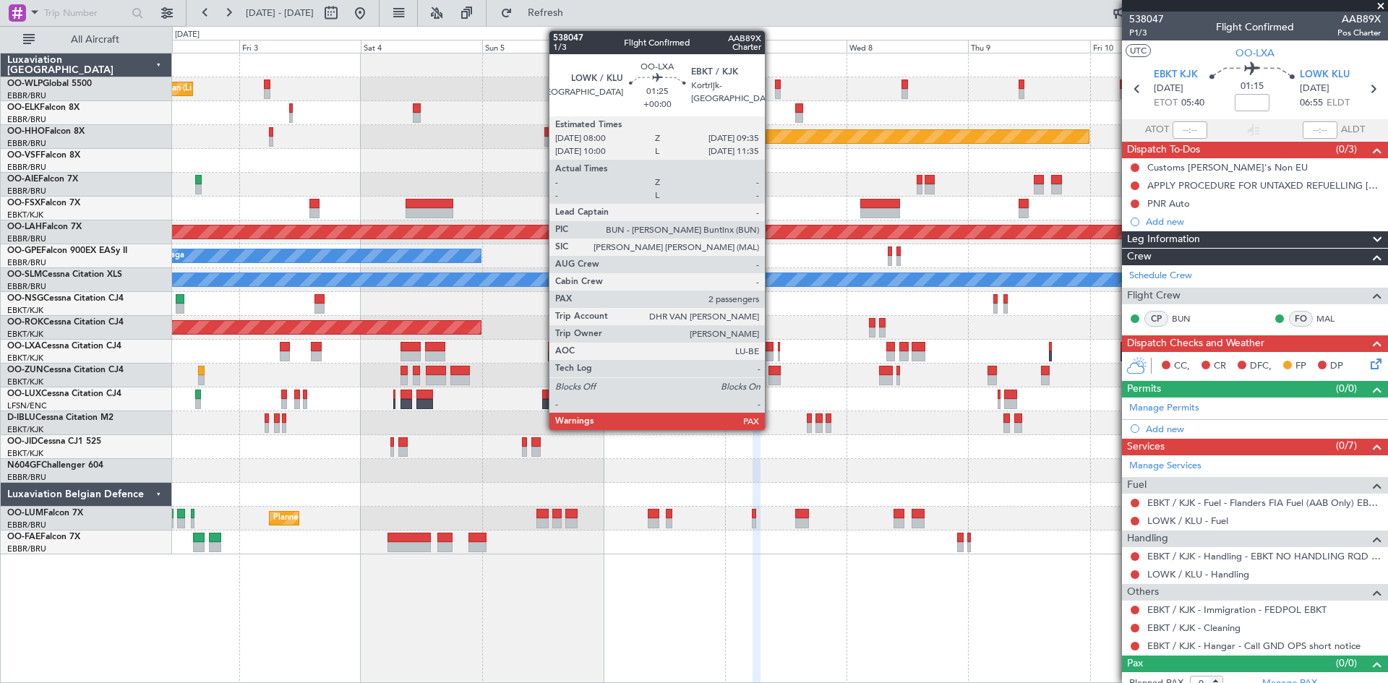
click at [771, 350] on div at bounding box center [769, 347] width 9 height 10
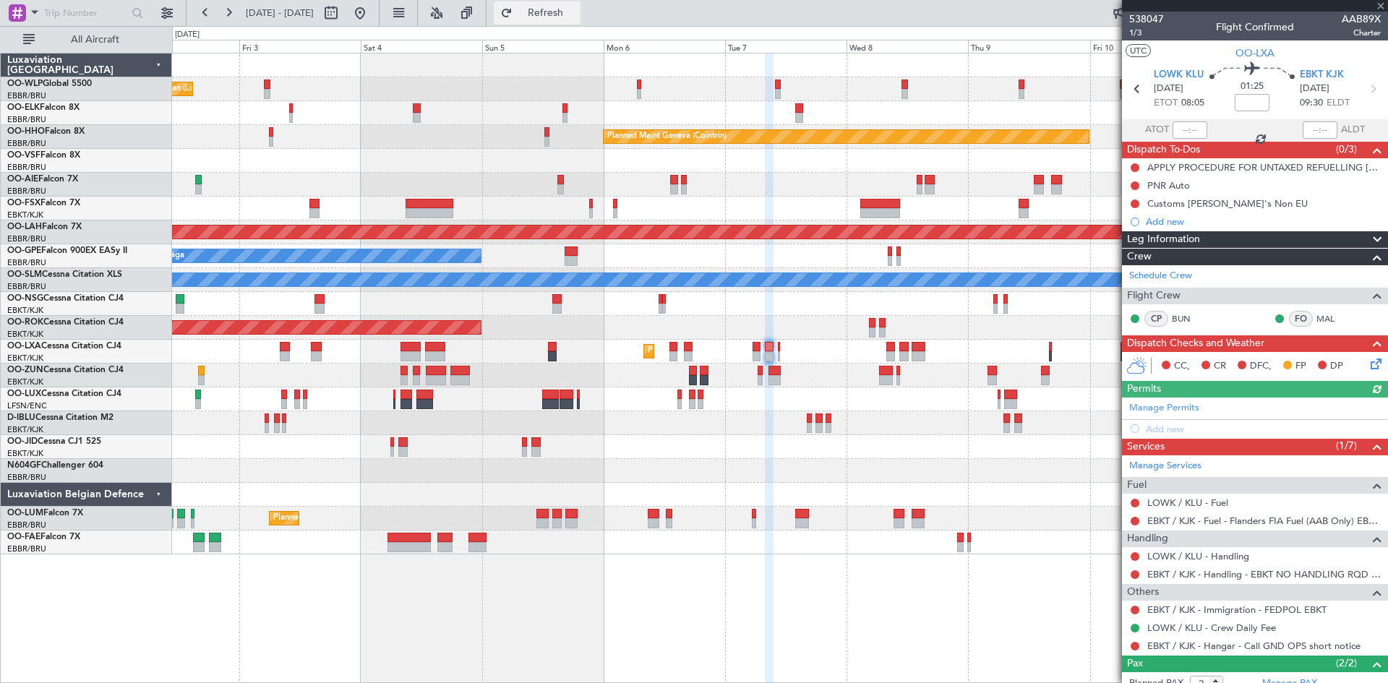
click at [566, 14] on span "Refresh" at bounding box center [545, 13] width 61 height 10
click at [1209, 559] on link "LOWK / KLU - Handling" at bounding box center [1198, 556] width 102 height 12
click at [569, 21] on button "Refresh" at bounding box center [537, 12] width 87 height 23
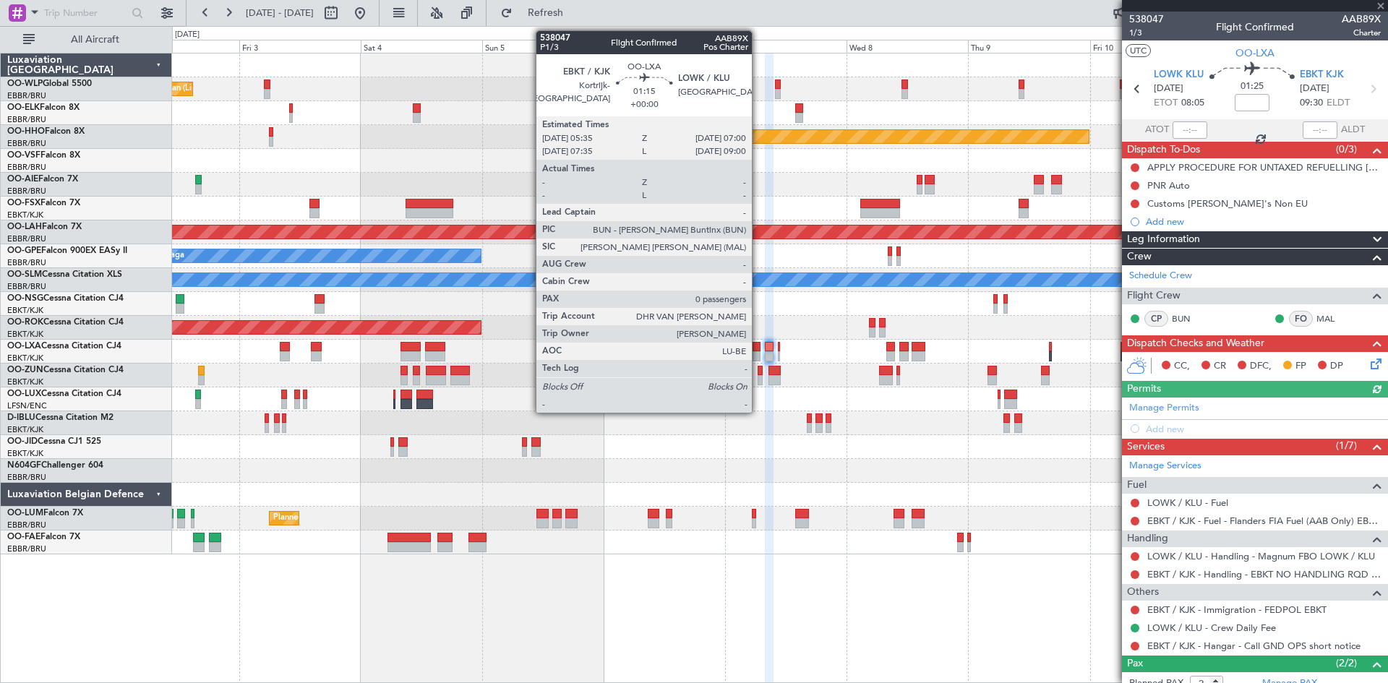
click at [758, 351] on div at bounding box center [756, 356] width 7 height 10
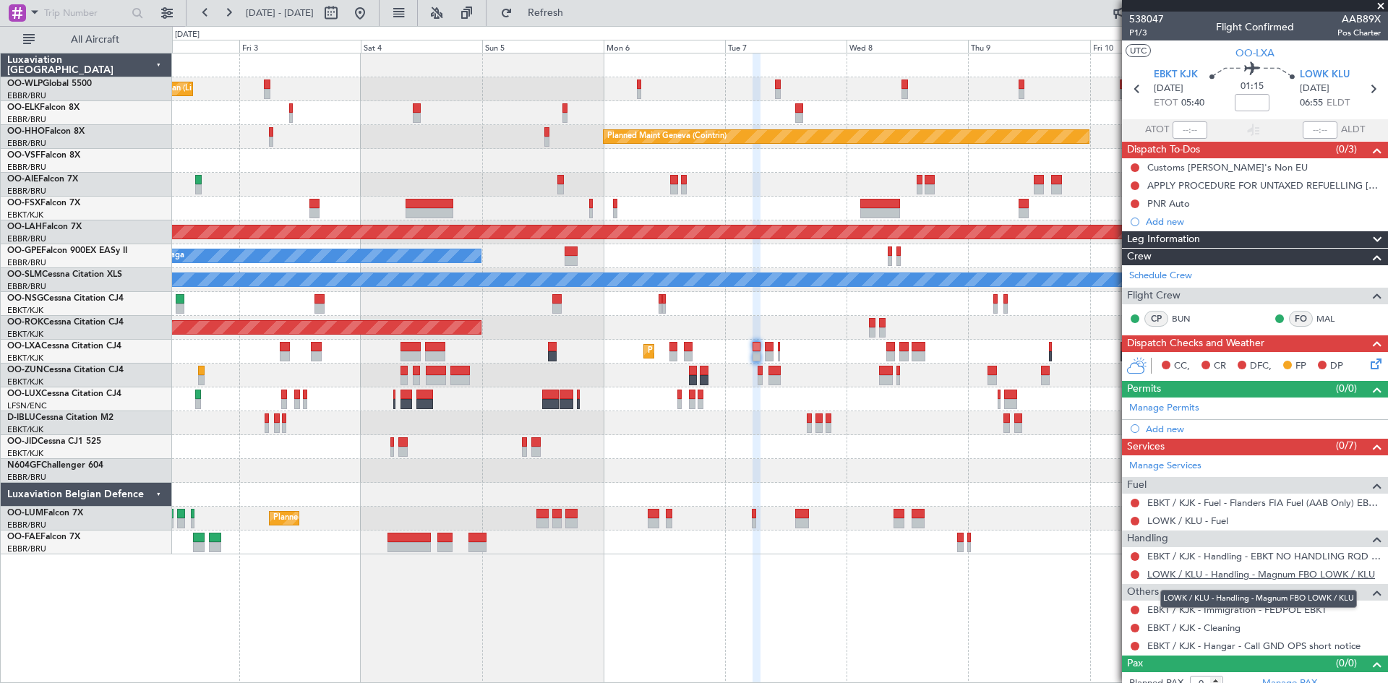
click at [1257, 579] on link "LOWK / KLU - Handling - Magnum FBO LOWK / KLU" at bounding box center [1261, 574] width 228 height 12
click at [576, 14] on span "Refresh" at bounding box center [545, 13] width 61 height 10
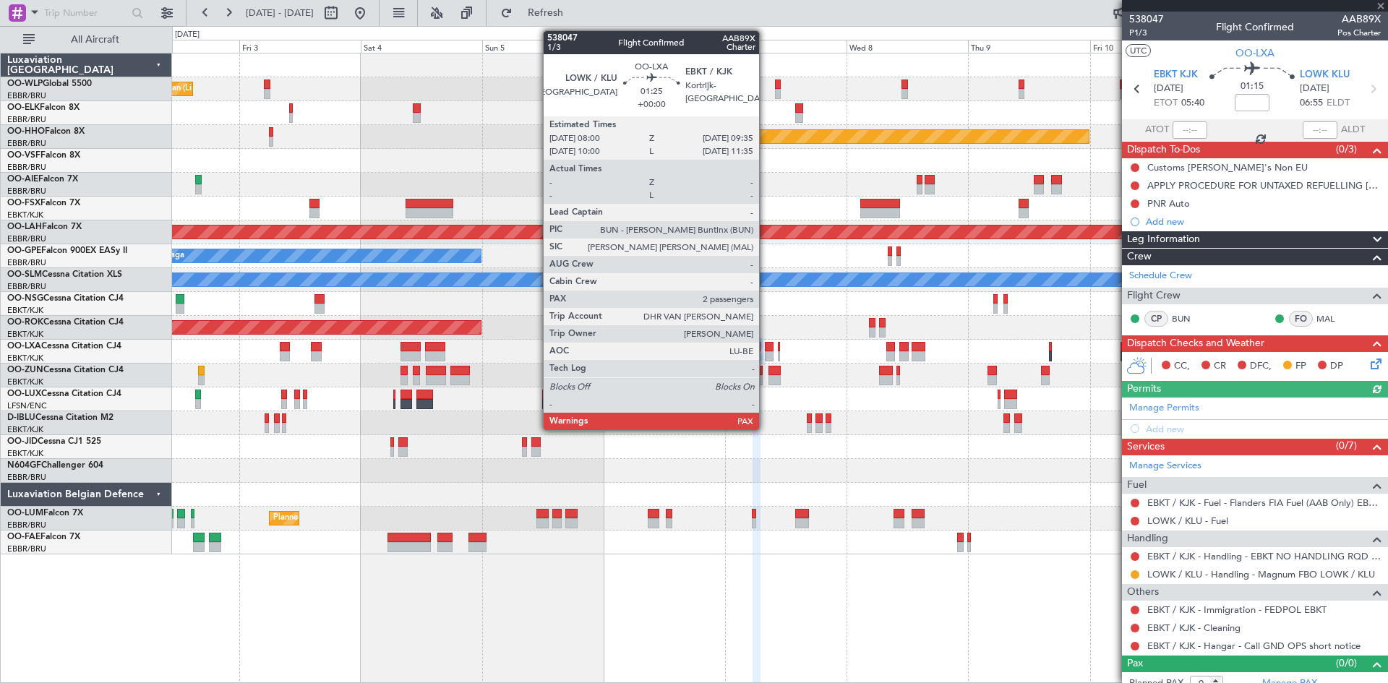
click at [766, 353] on div at bounding box center [769, 356] width 9 height 10
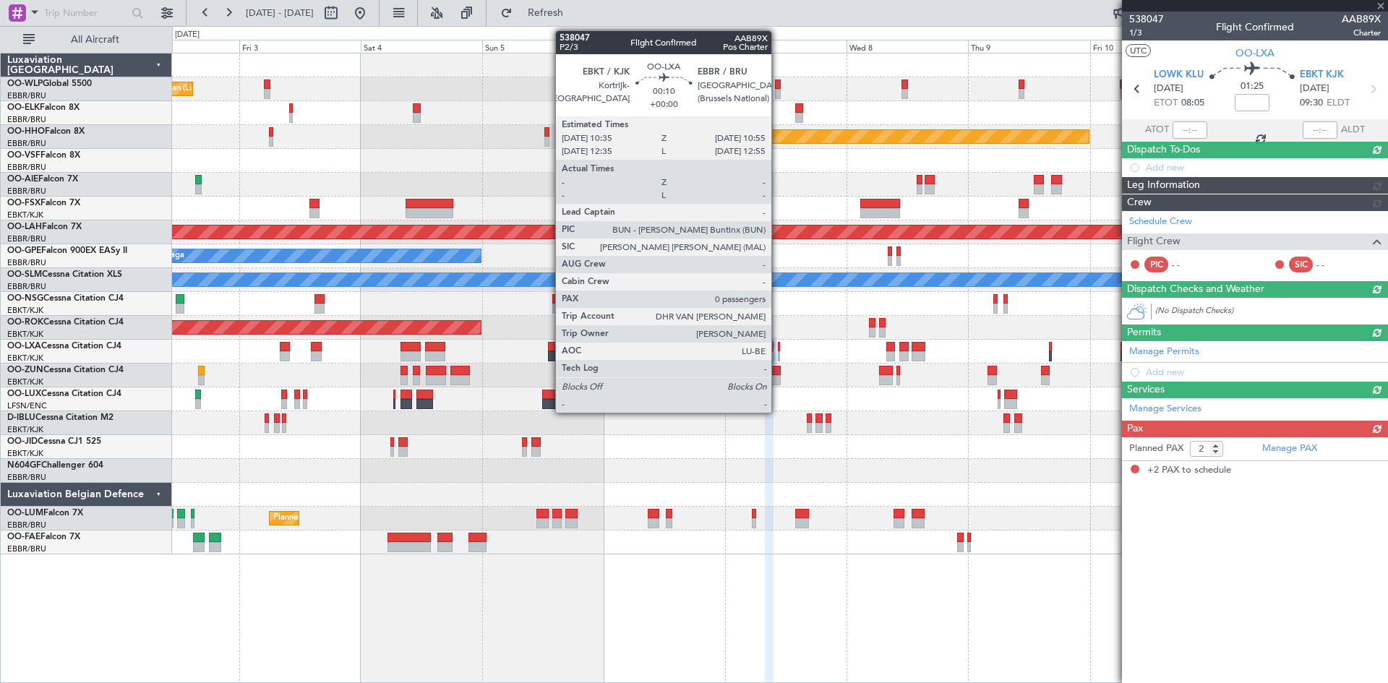
click at [778, 354] on div at bounding box center [779, 356] width 2 height 10
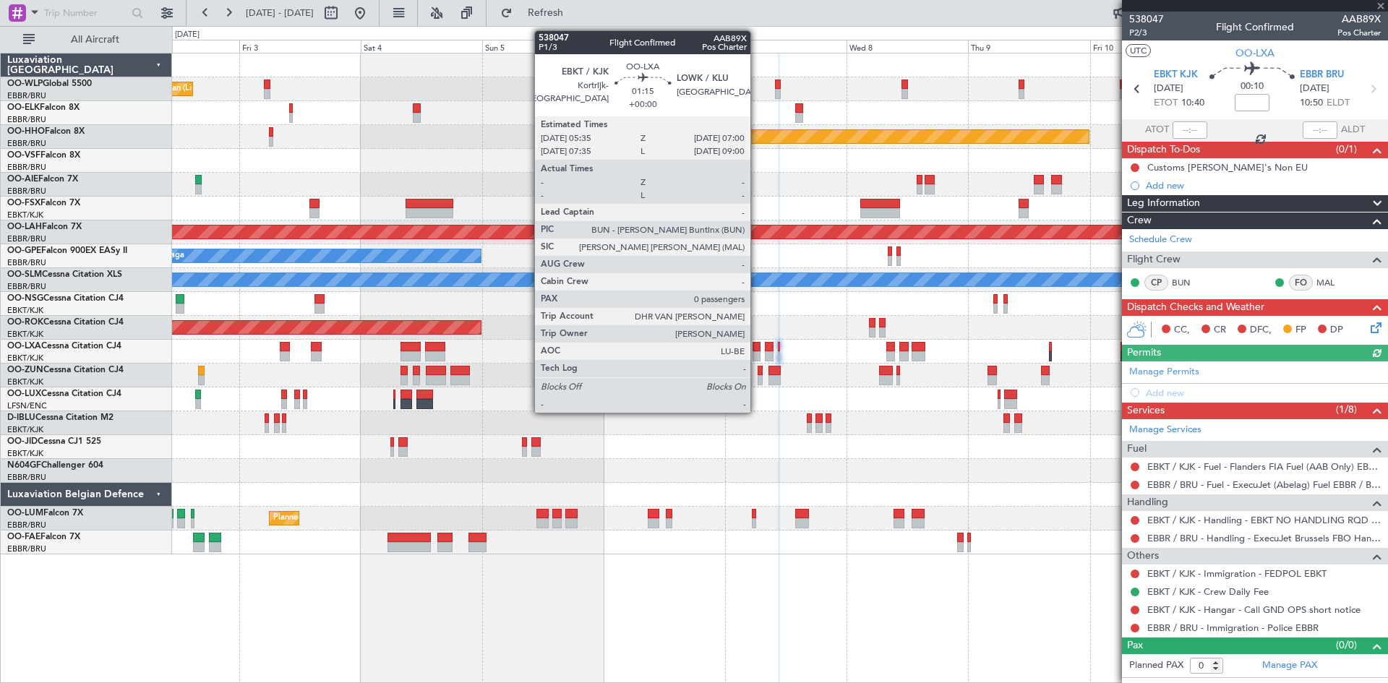
click at [757, 354] on div at bounding box center [756, 356] width 7 height 10
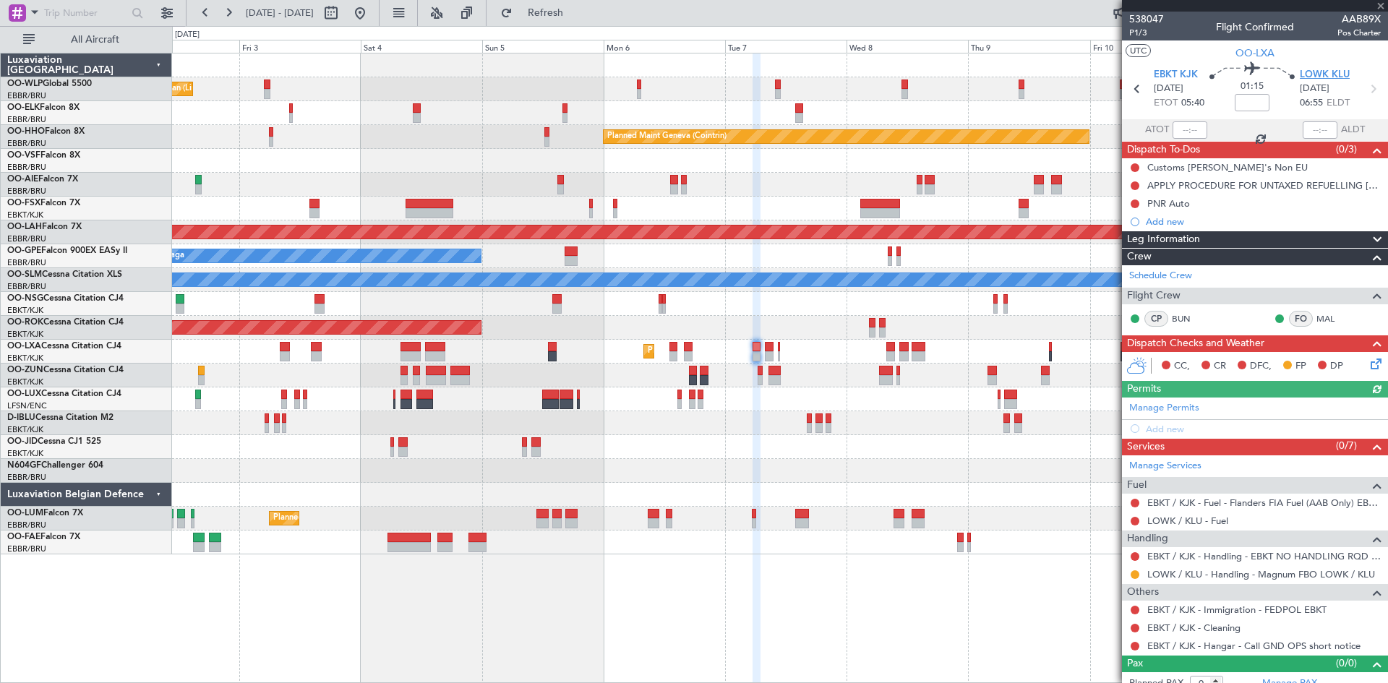
click at [1308, 72] on span "LOWK KLU" at bounding box center [1325, 75] width 50 height 14
click at [1136, 558] on button at bounding box center [1135, 556] width 9 height 9
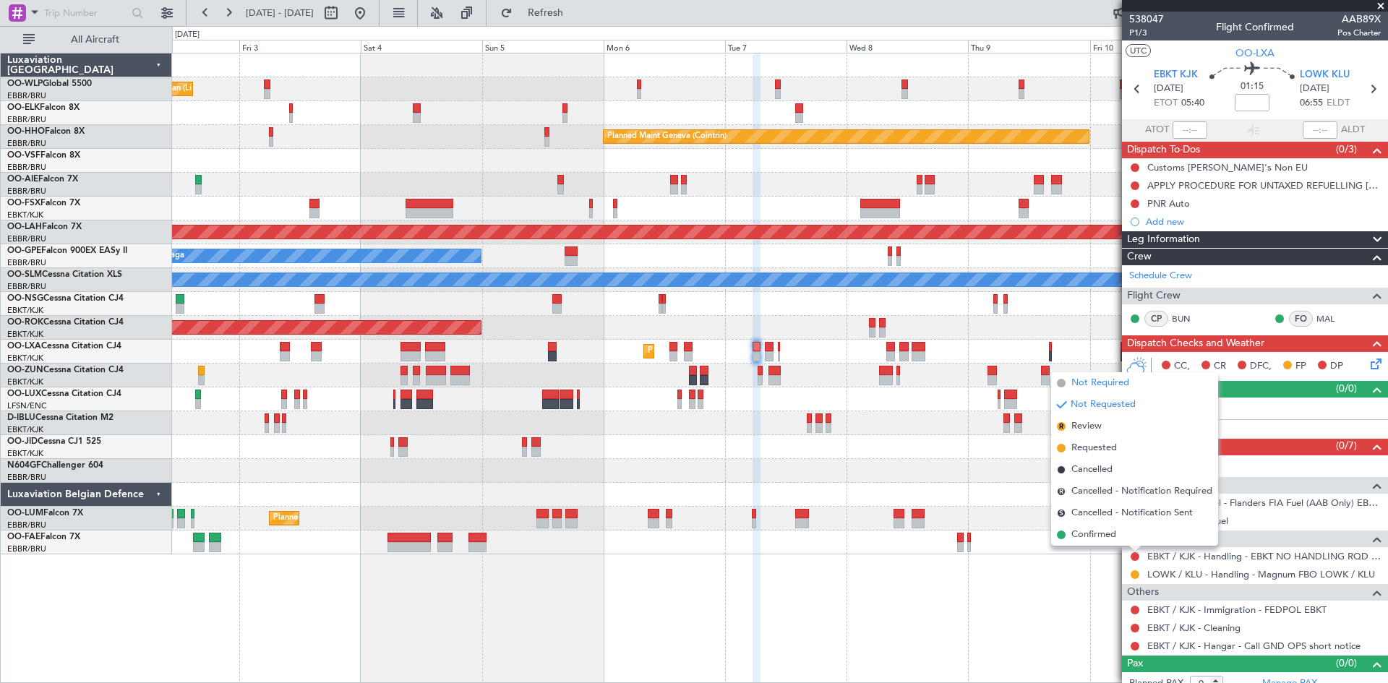
click at [1105, 384] on span "Not Required" at bounding box center [1100, 383] width 58 height 14
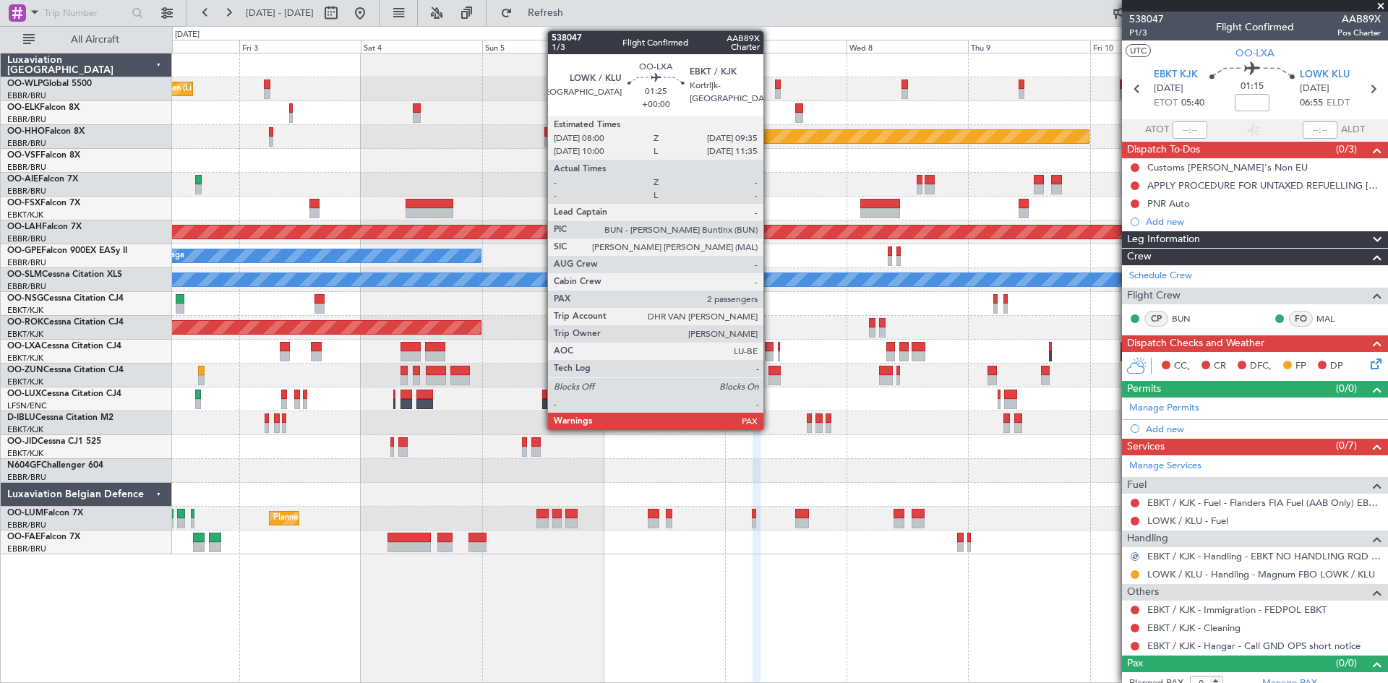
click at [770, 351] on div at bounding box center [769, 356] width 9 height 10
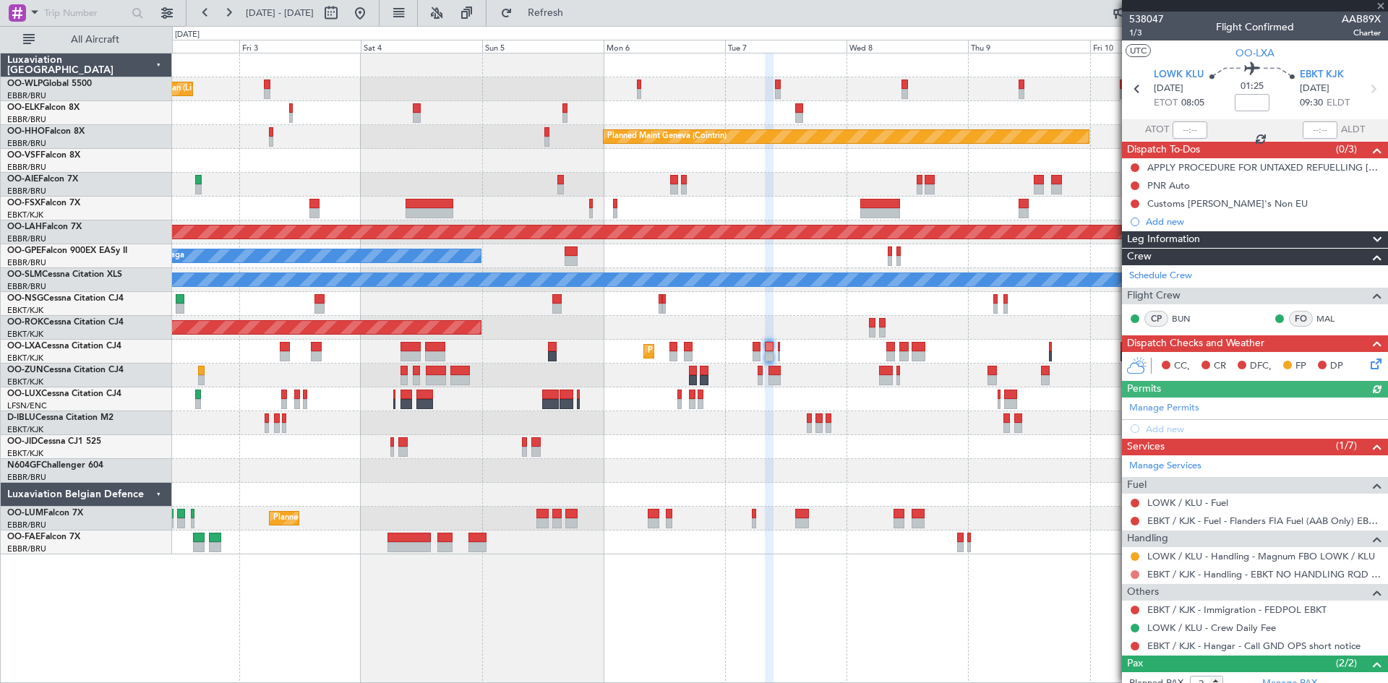
click at [1132, 578] on mat-tooltip-component "Not Requested" at bounding box center [1135, 597] width 82 height 38
click at [1135, 572] on button at bounding box center [1135, 574] width 9 height 9
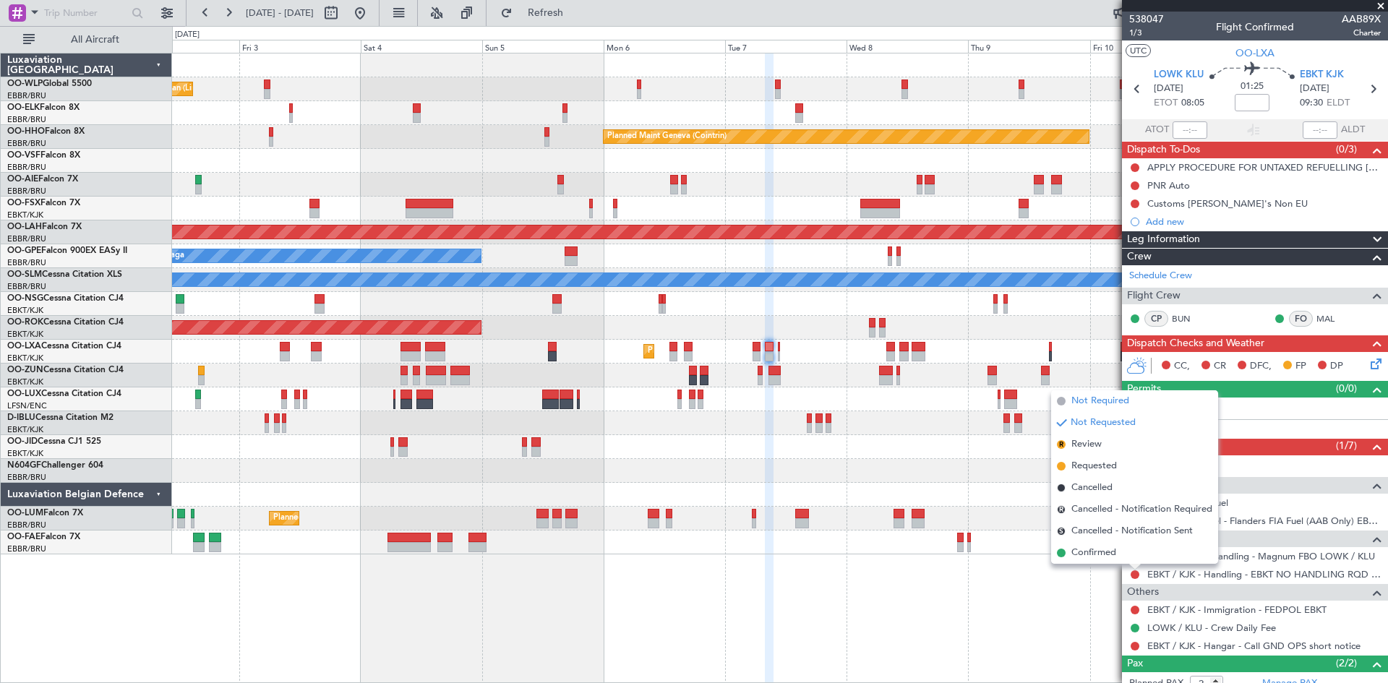
click at [1127, 403] on span "Not Required" at bounding box center [1100, 401] width 58 height 14
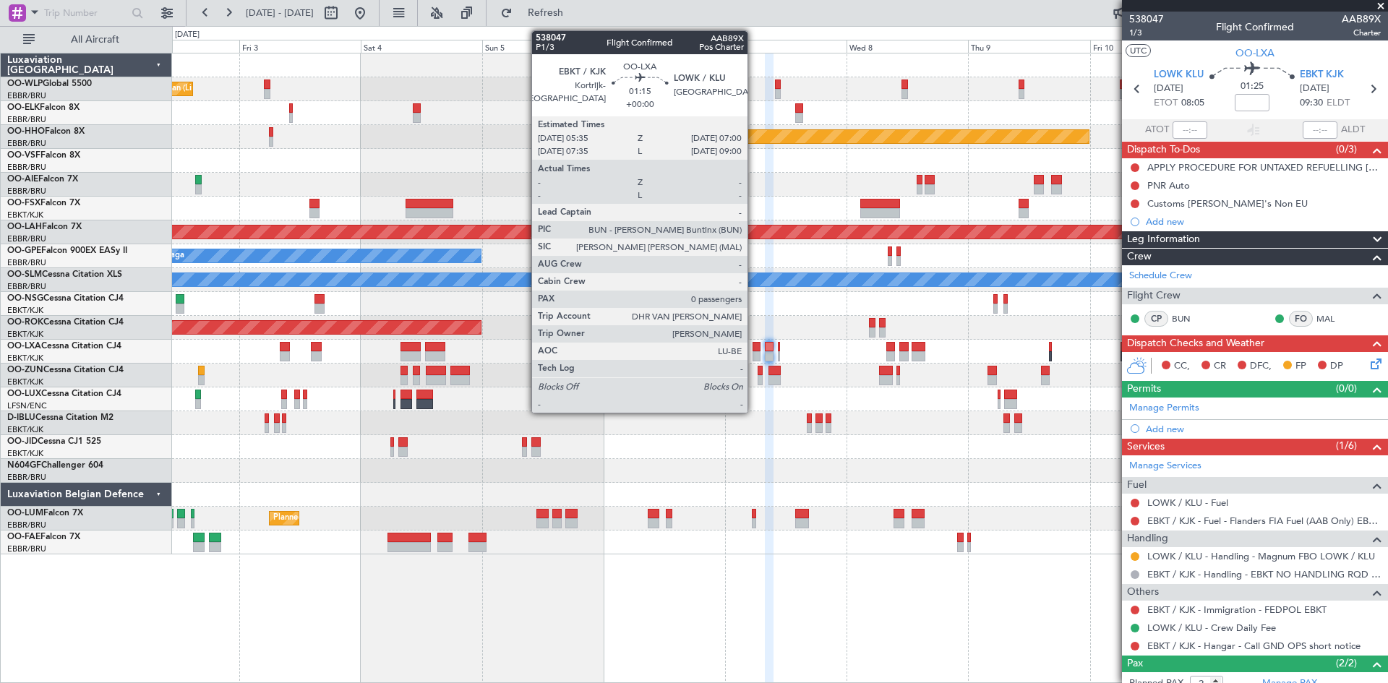
click at [754, 351] on div at bounding box center [756, 356] width 7 height 10
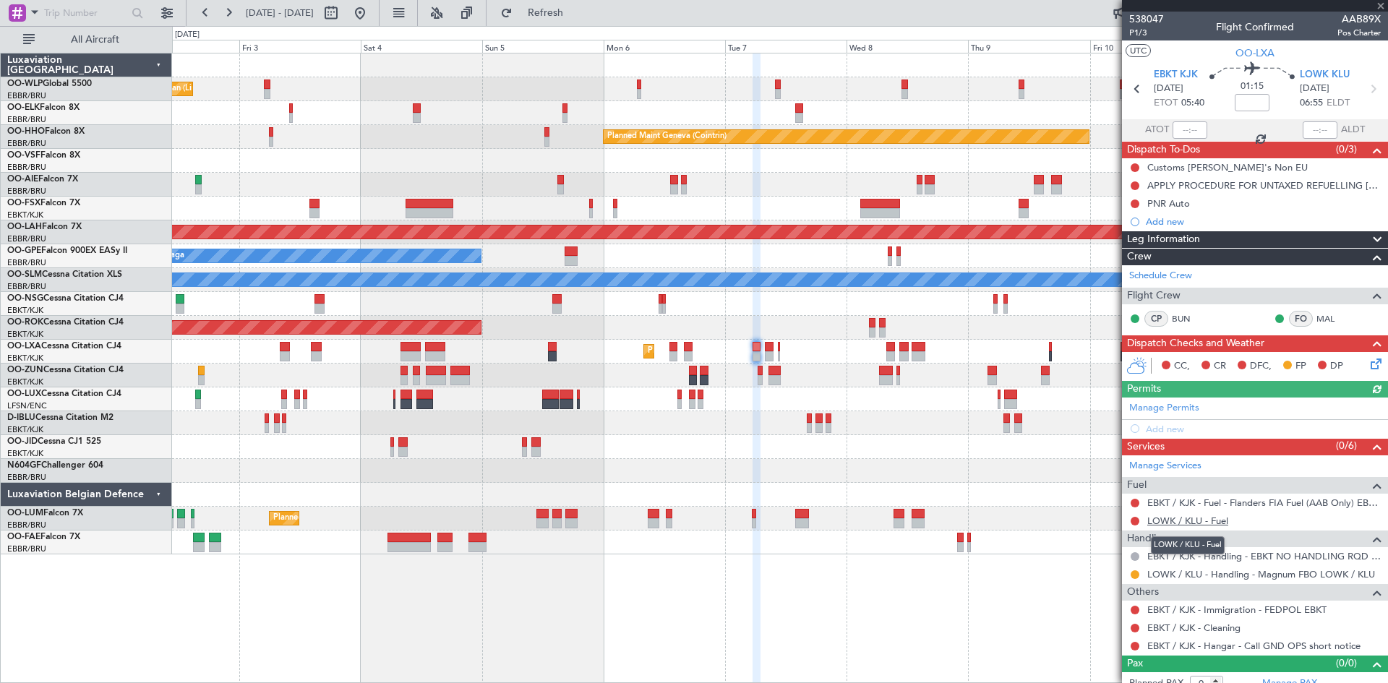
click at [1207, 523] on link "LOWK / KLU - Fuel" at bounding box center [1187, 521] width 81 height 12
click at [554, 20] on button "Refresh" at bounding box center [537, 12] width 87 height 23
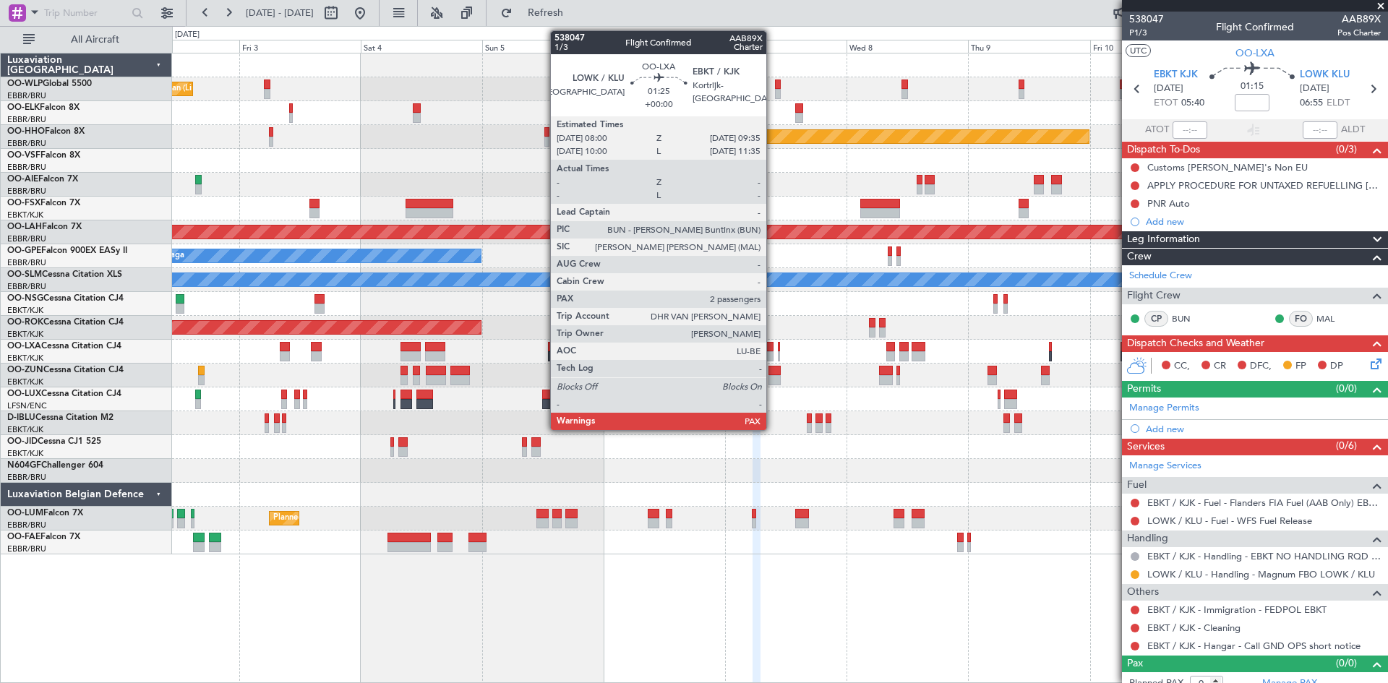
click at [773, 351] on div at bounding box center [769, 356] width 9 height 10
click at [772, 348] on div at bounding box center [769, 347] width 9 height 10
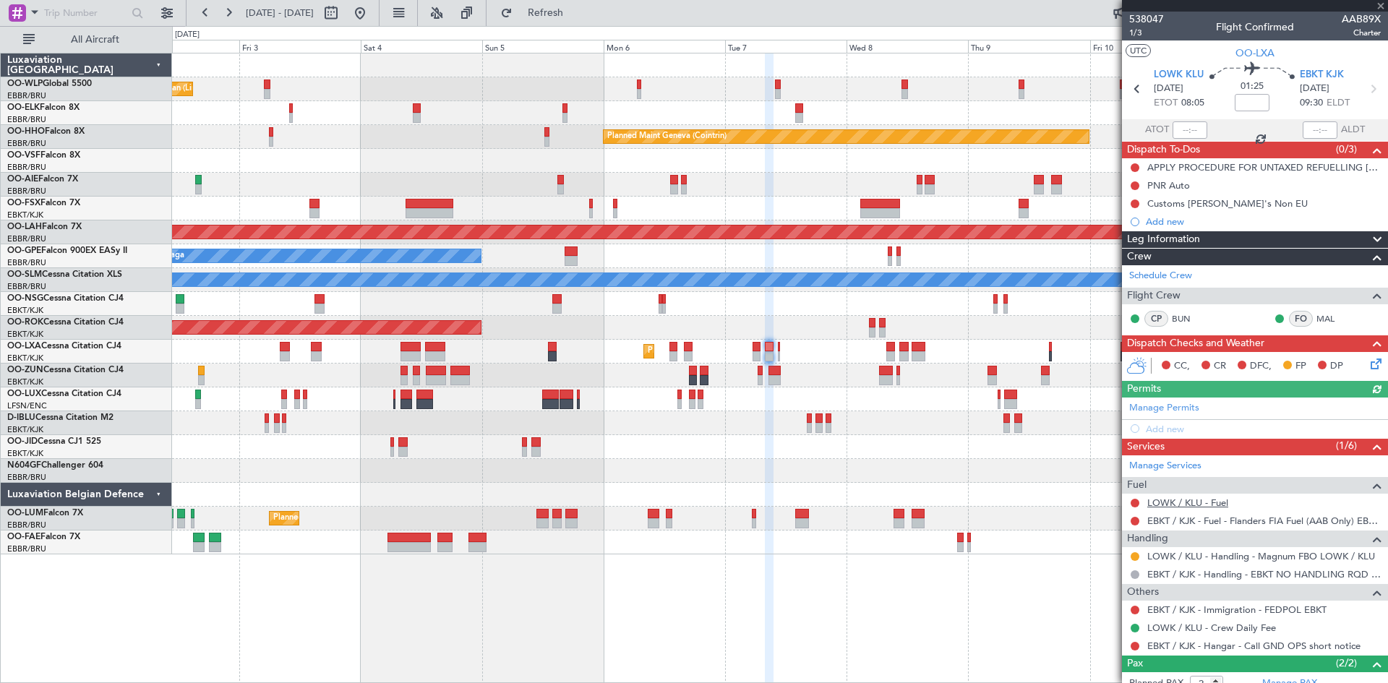
click at [1224, 504] on link "LOWK / KLU - Fuel" at bounding box center [1187, 503] width 81 height 12
click at [573, 11] on span "Refresh" at bounding box center [545, 13] width 61 height 10
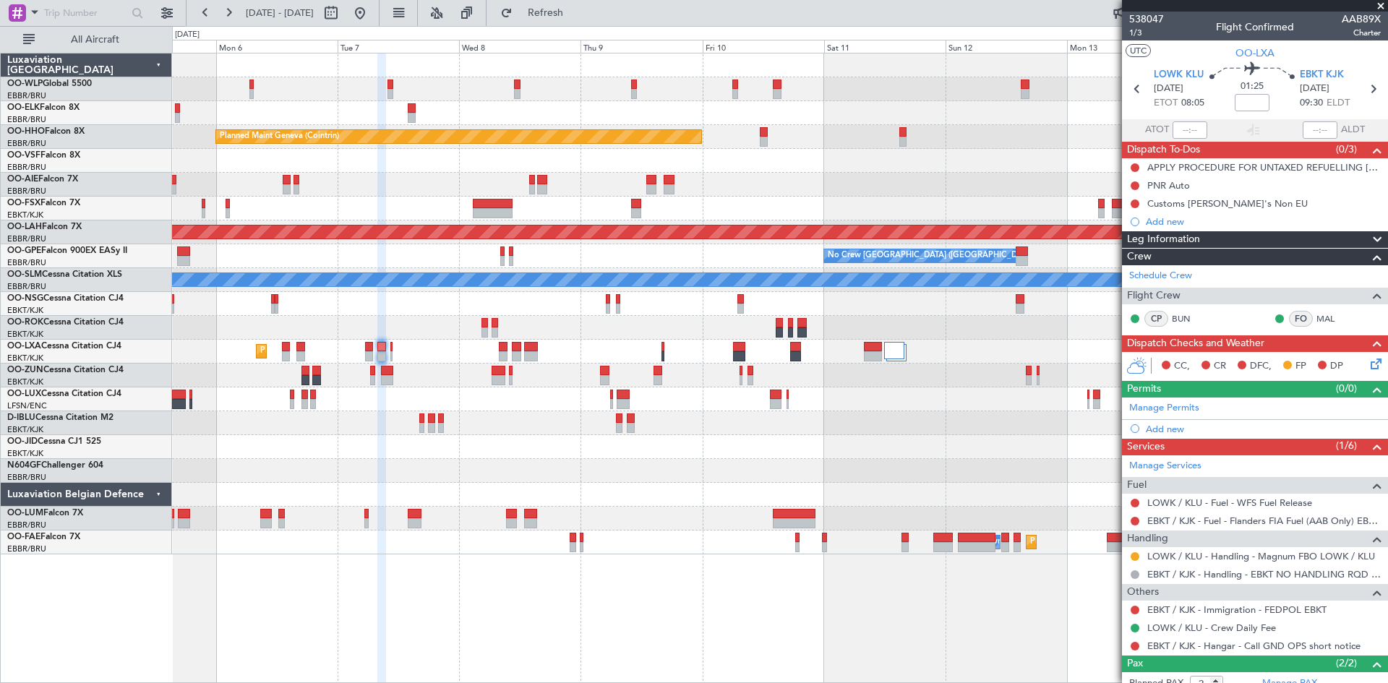
click at [567, 418] on div "Planned Maint Geneva (Cointrin) Planned Maint Alton-st Louis (St Louis Regl) No…" at bounding box center [779, 303] width 1215 height 501
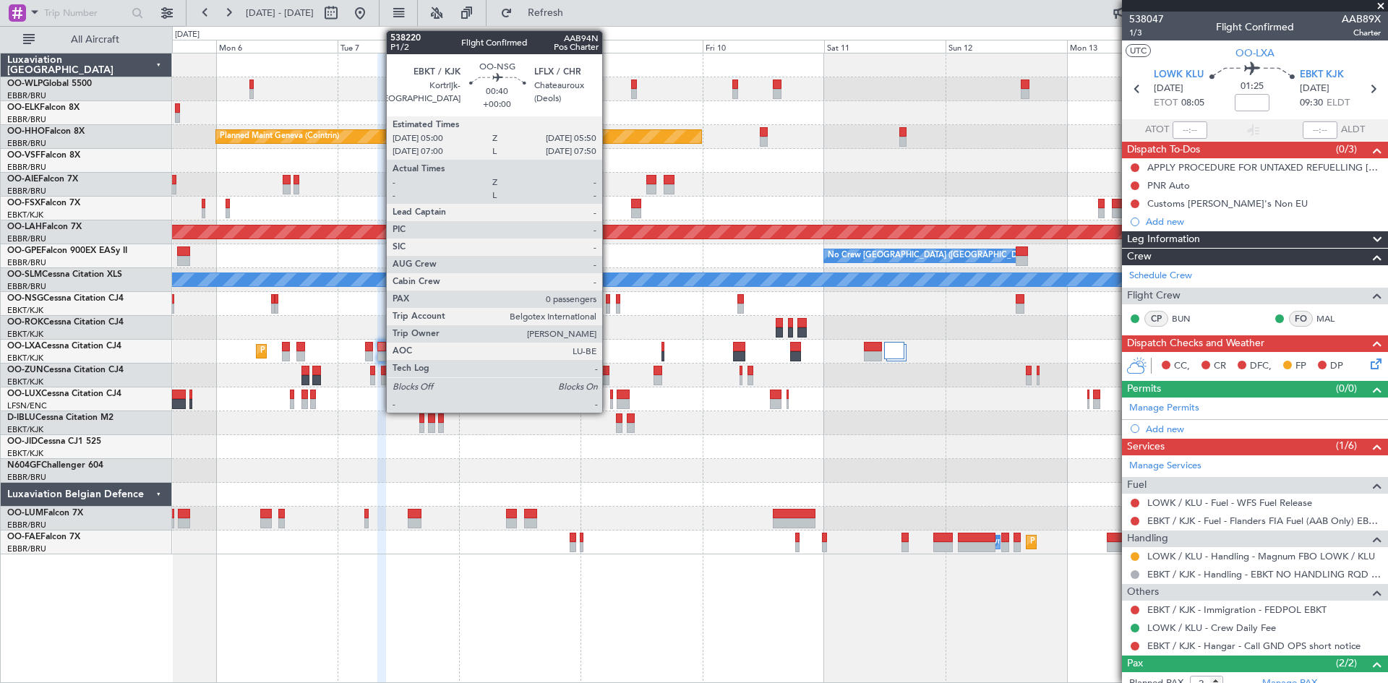
click at [609, 308] on div at bounding box center [608, 309] width 4 height 10
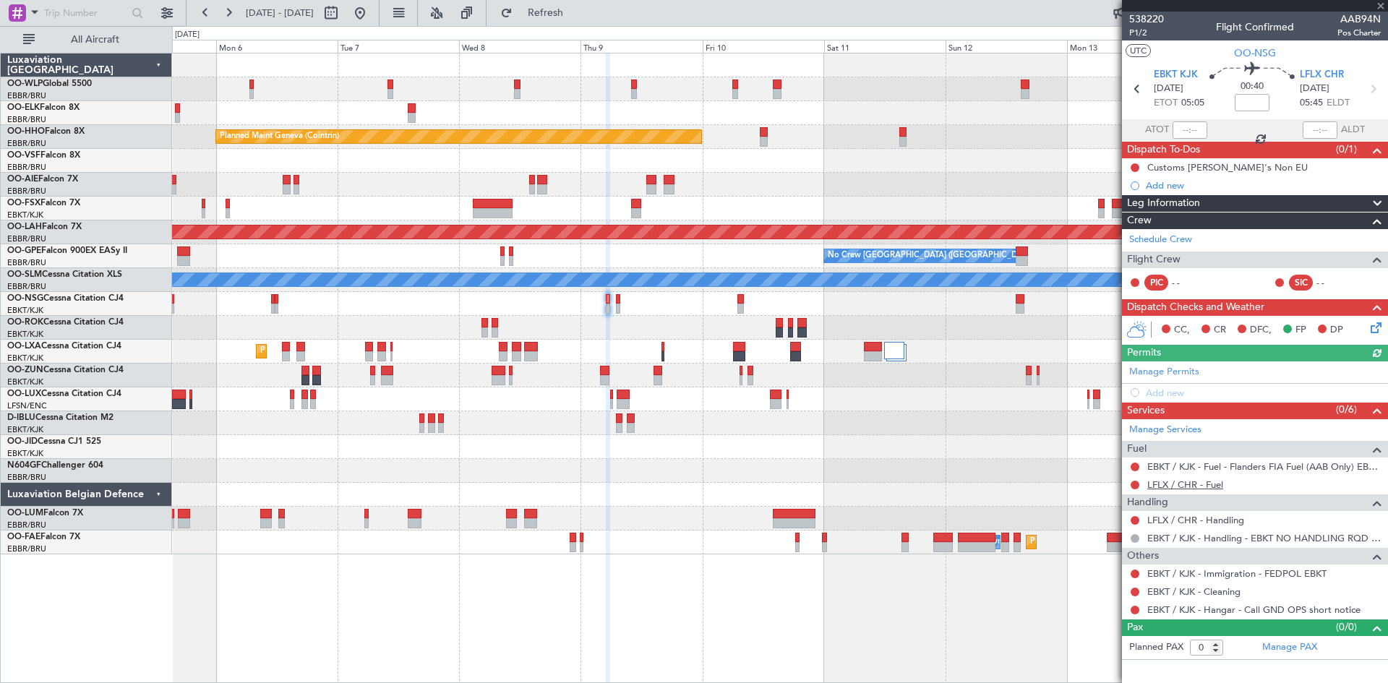
click at [1217, 484] on link "LFLX / CHR - Fuel" at bounding box center [1185, 485] width 76 height 12
click at [556, 12] on button "Refresh" at bounding box center [537, 12] width 87 height 23
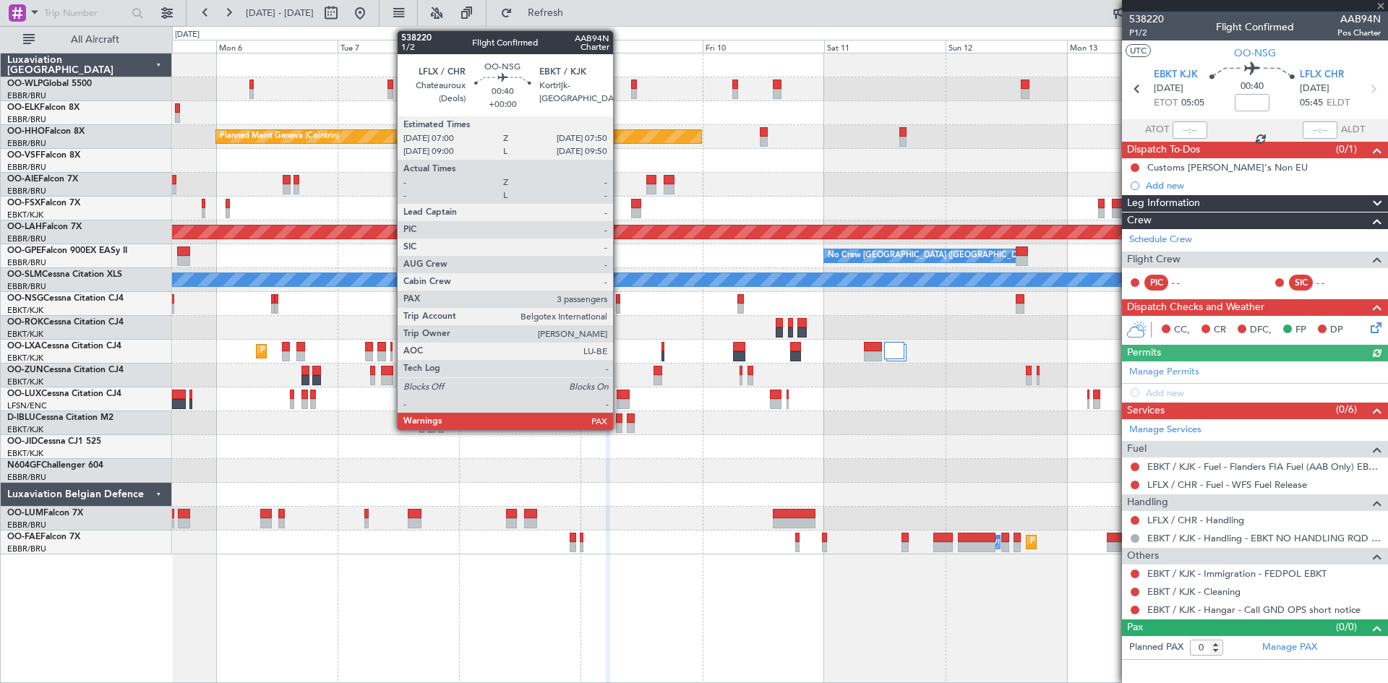
click at [620, 303] on div at bounding box center [618, 299] width 4 height 10
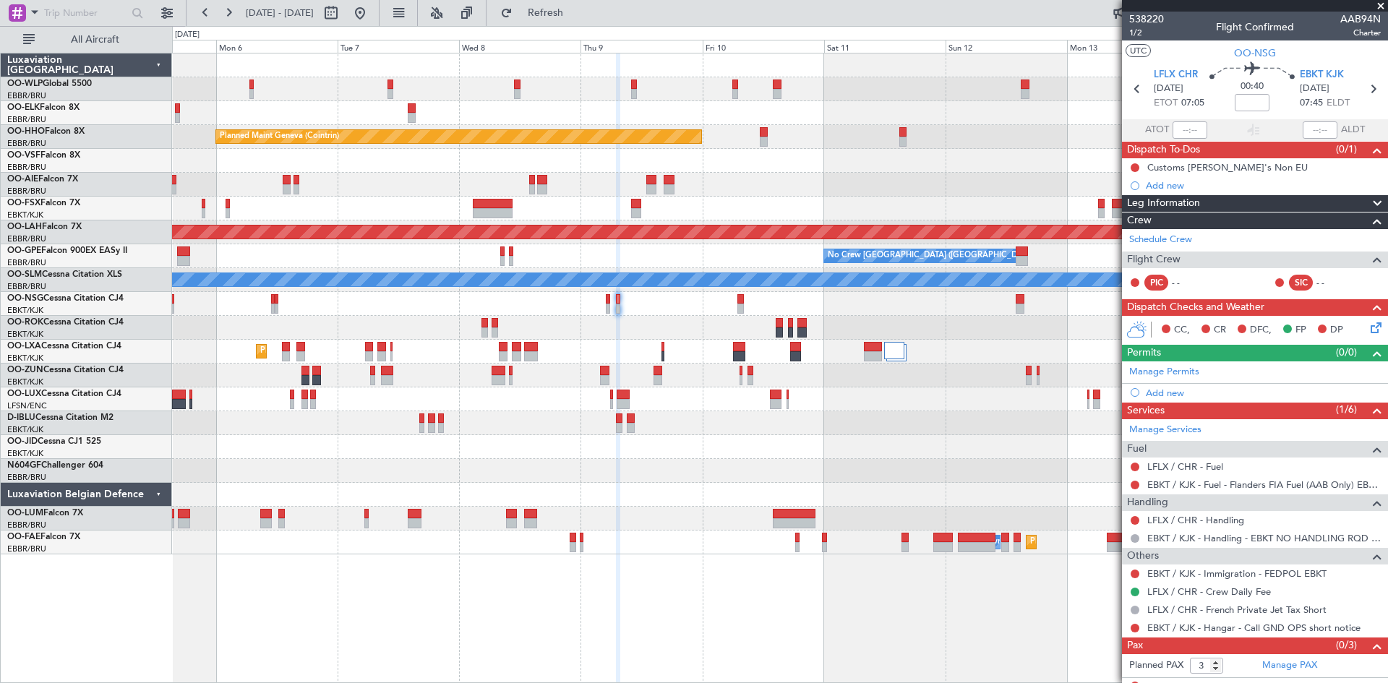
click at [1223, 468] on div "LFLX / CHR - Fuel" at bounding box center [1255, 467] width 266 height 18
click at [1212, 468] on link "LFLX / CHR - Fuel" at bounding box center [1185, 466] width 76 height 12
click at [569, 10] on span "Refresh" at bounding box center [545, 13] width 61 height 10
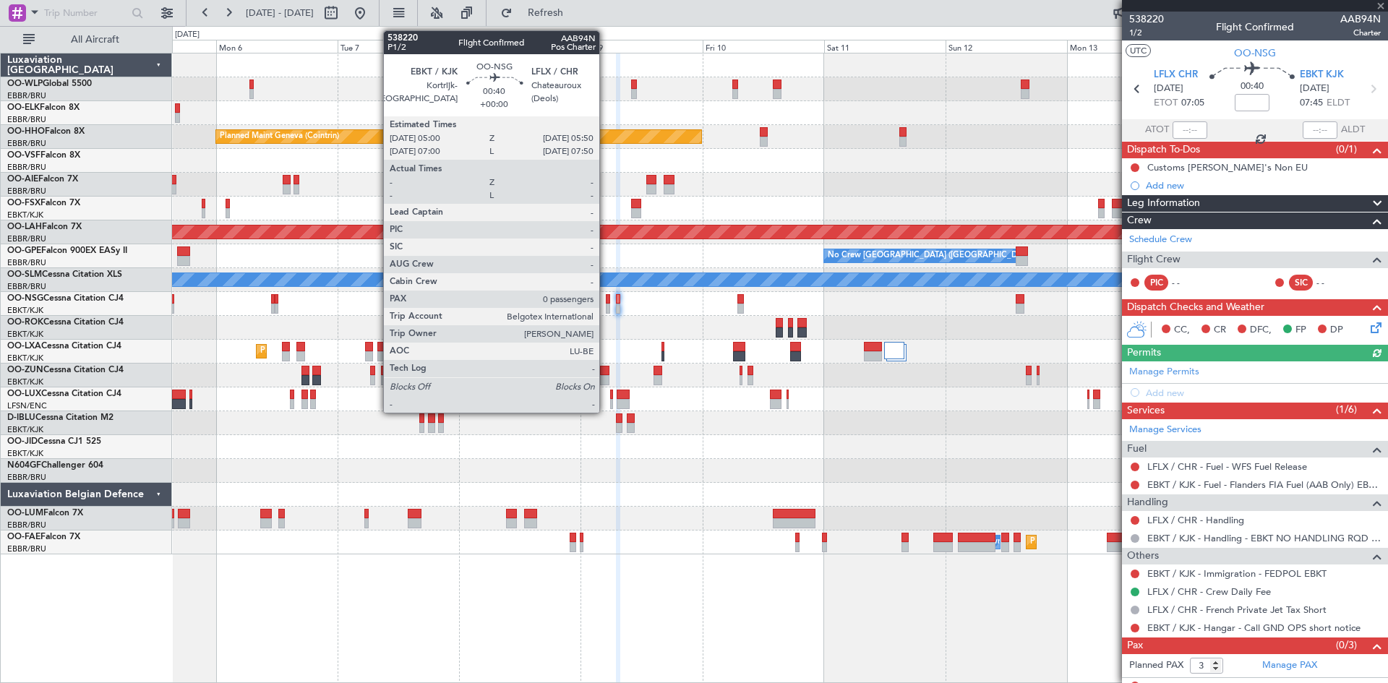
click at [606, 301] on div at bounding box center [608, 299] width 4 height 10
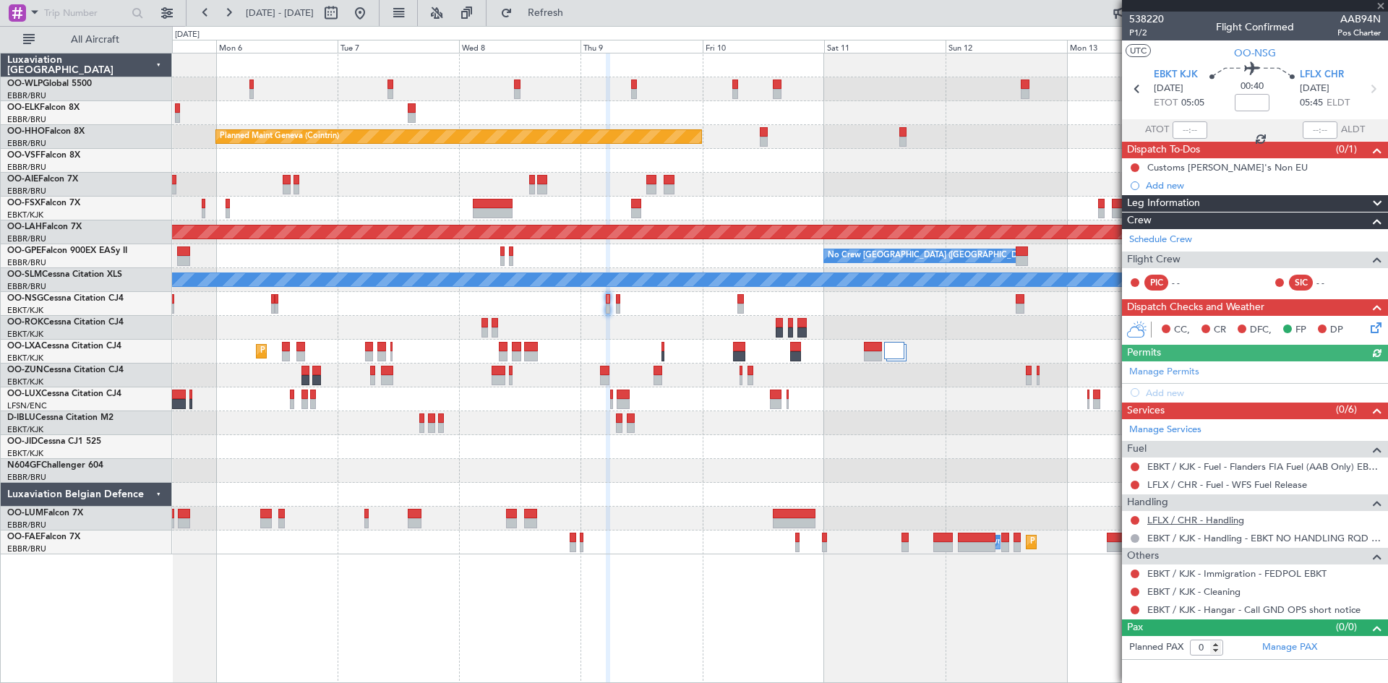
click at [1227, 518] on link "LFLX / CHR - Handling" at bounding box center [1195, 520] width 97 height 12
click at [1337, 78] on span "LFLX CHR" at bounding box center [1322, 75] width 44 height 14
click at [1188, 518] on link "LFLX / CHR - Handling" at bounding box center [1195, 520] width 97 height 12
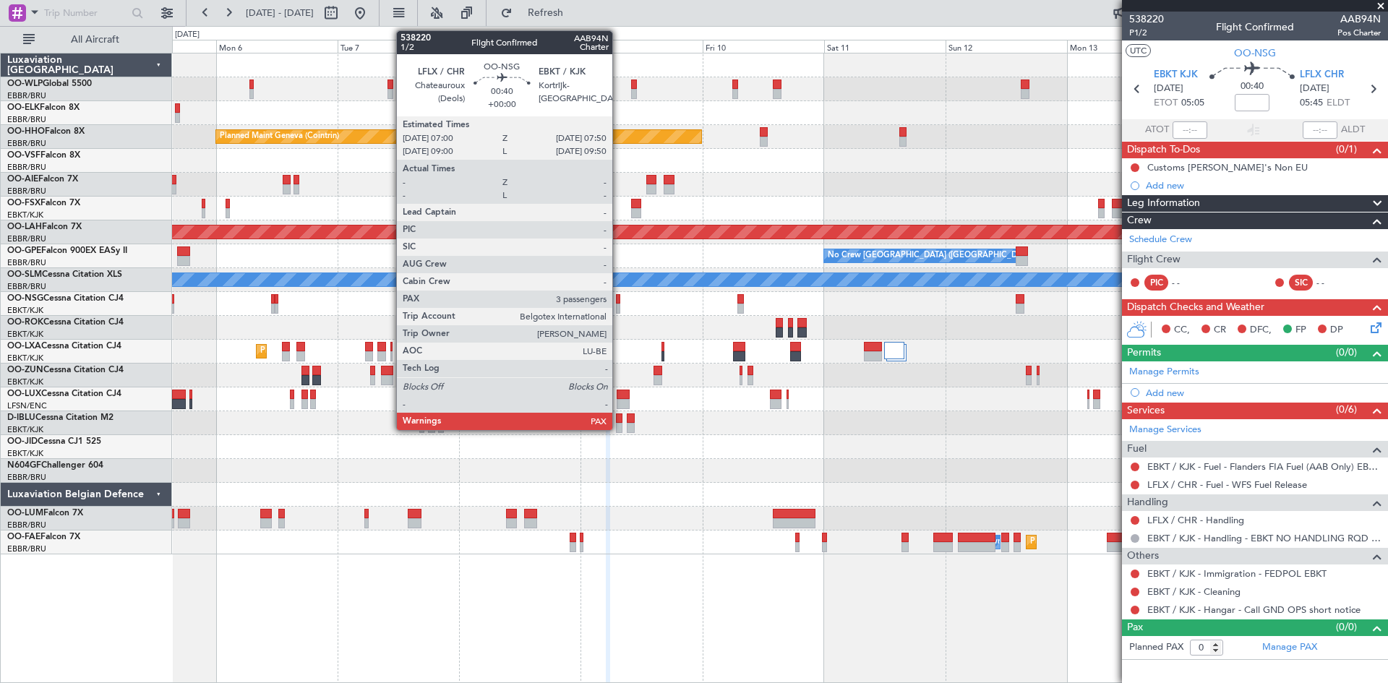
click at [619, 304] on div at bounding box center [618, 309] width 4 height 10
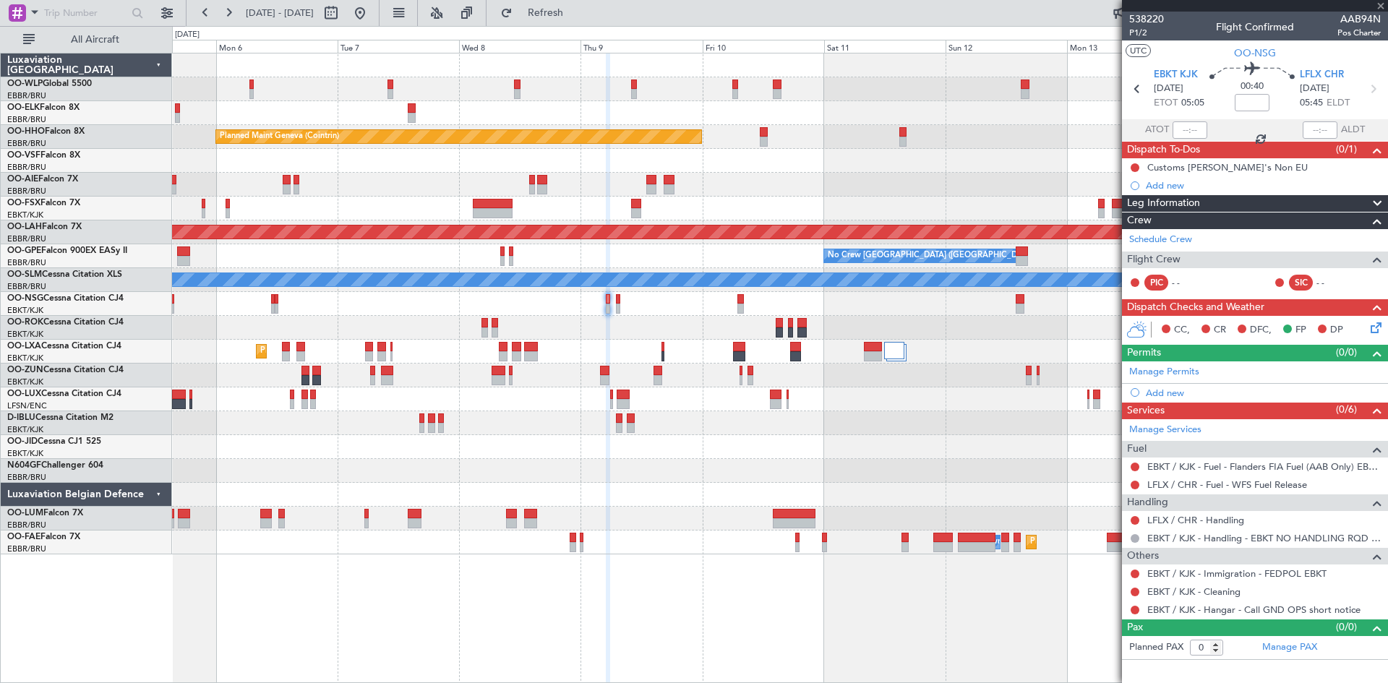
type input "3"
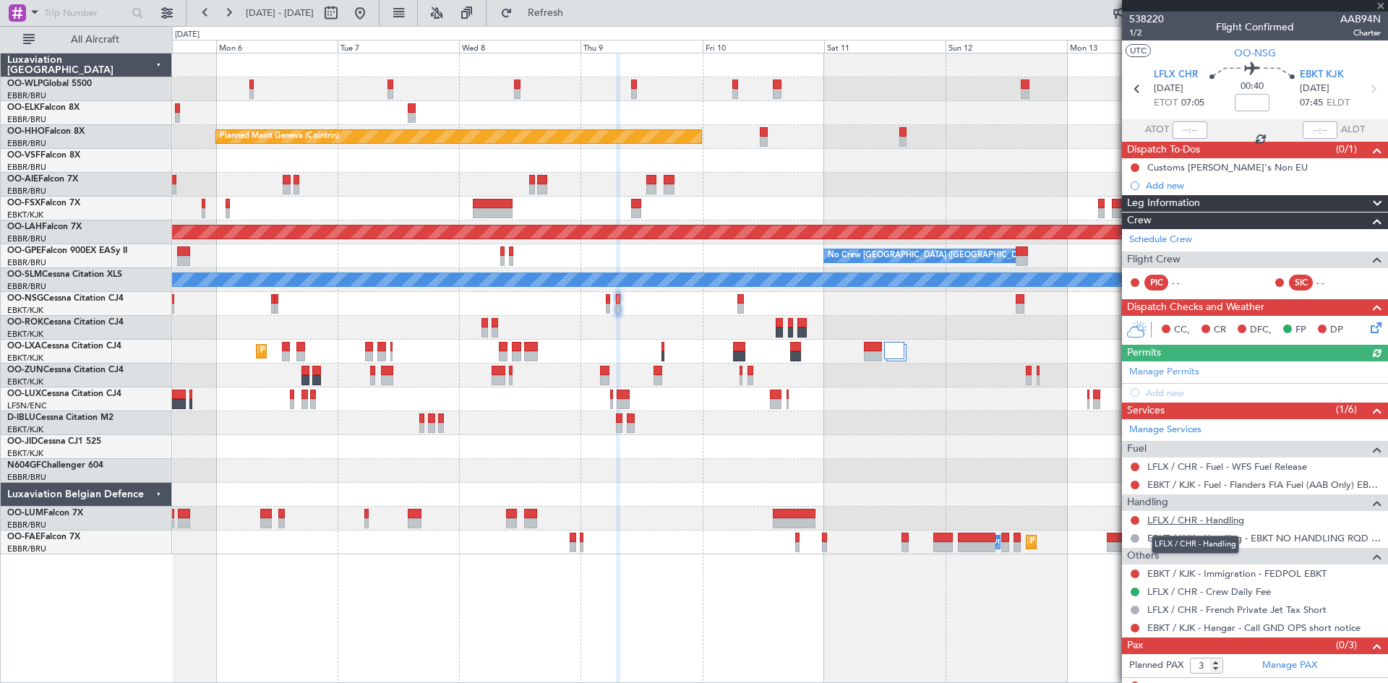
click at [1228, 523] on link "LFLX / CHR - Handling" at bounding box center [1195, 520] width 97 height 12
click at [372, 9] on button at bounding box center [359, 12] width 23 height 23
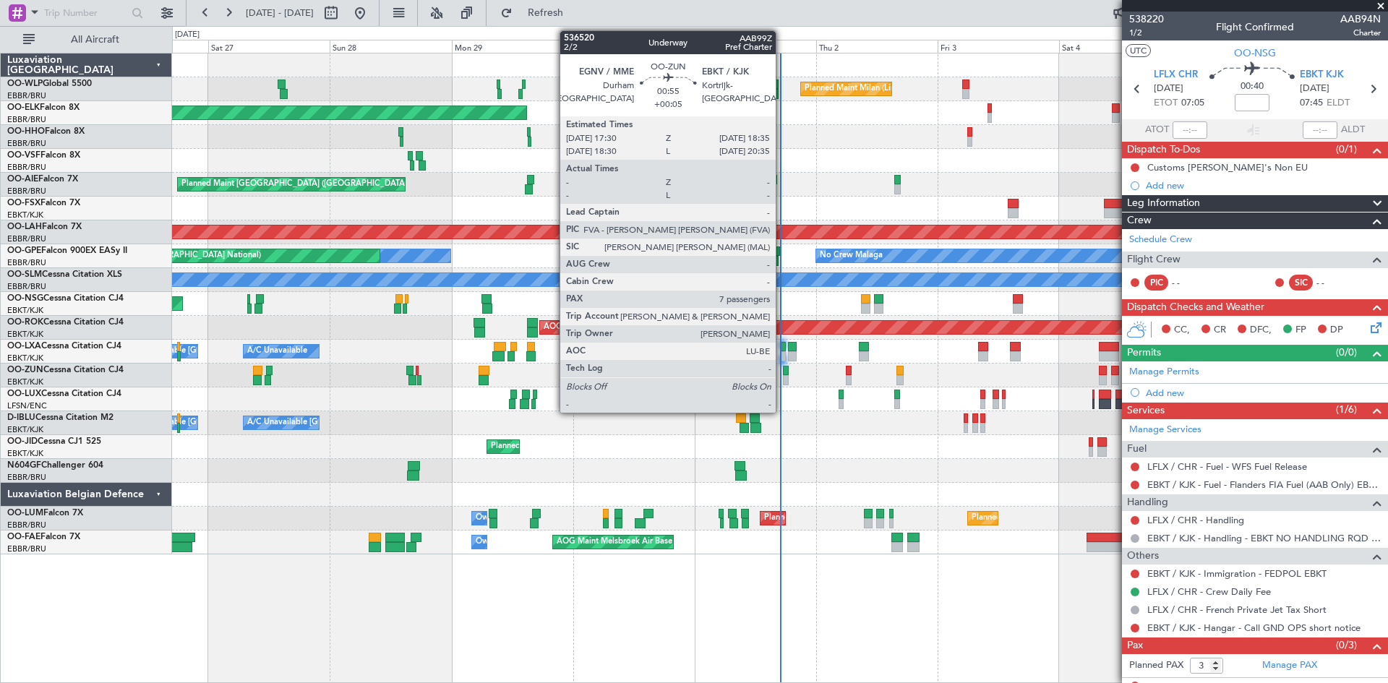
click at [783, 372] on div at bounding box center [786, 371] width 6 height 10
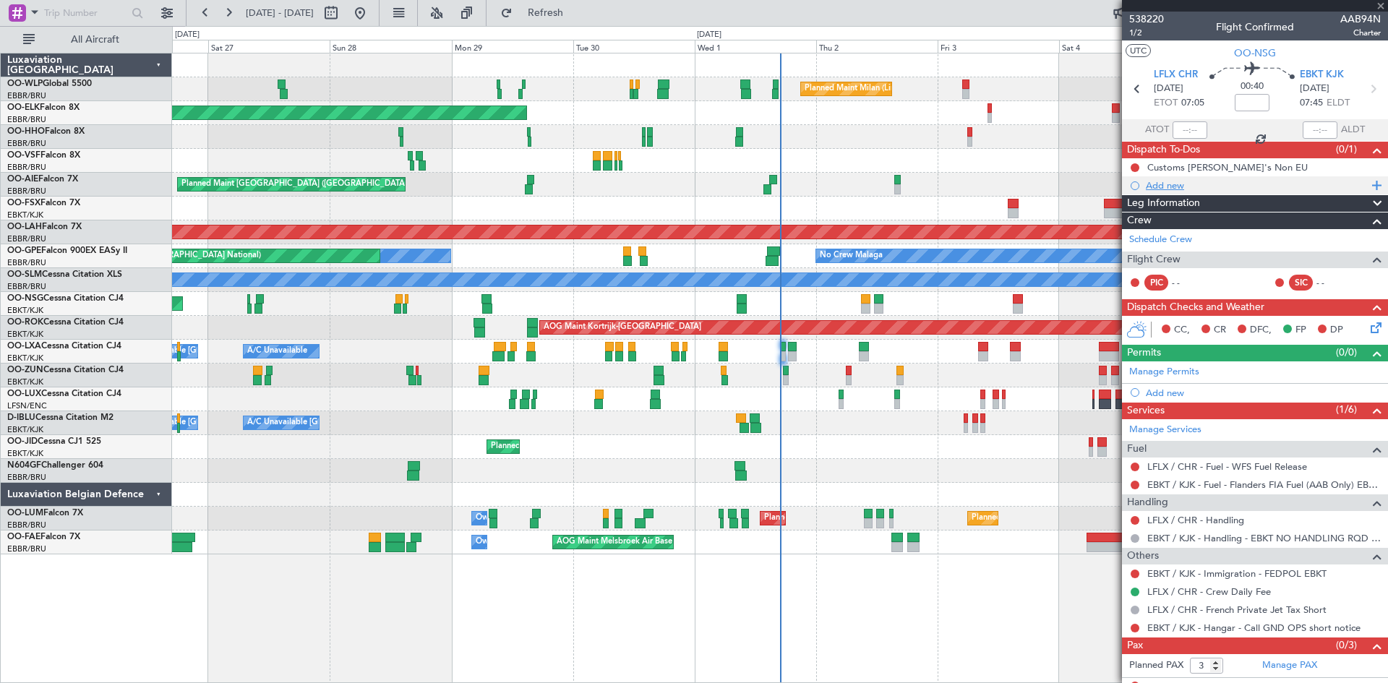
type input "+00:05"
type input "7"
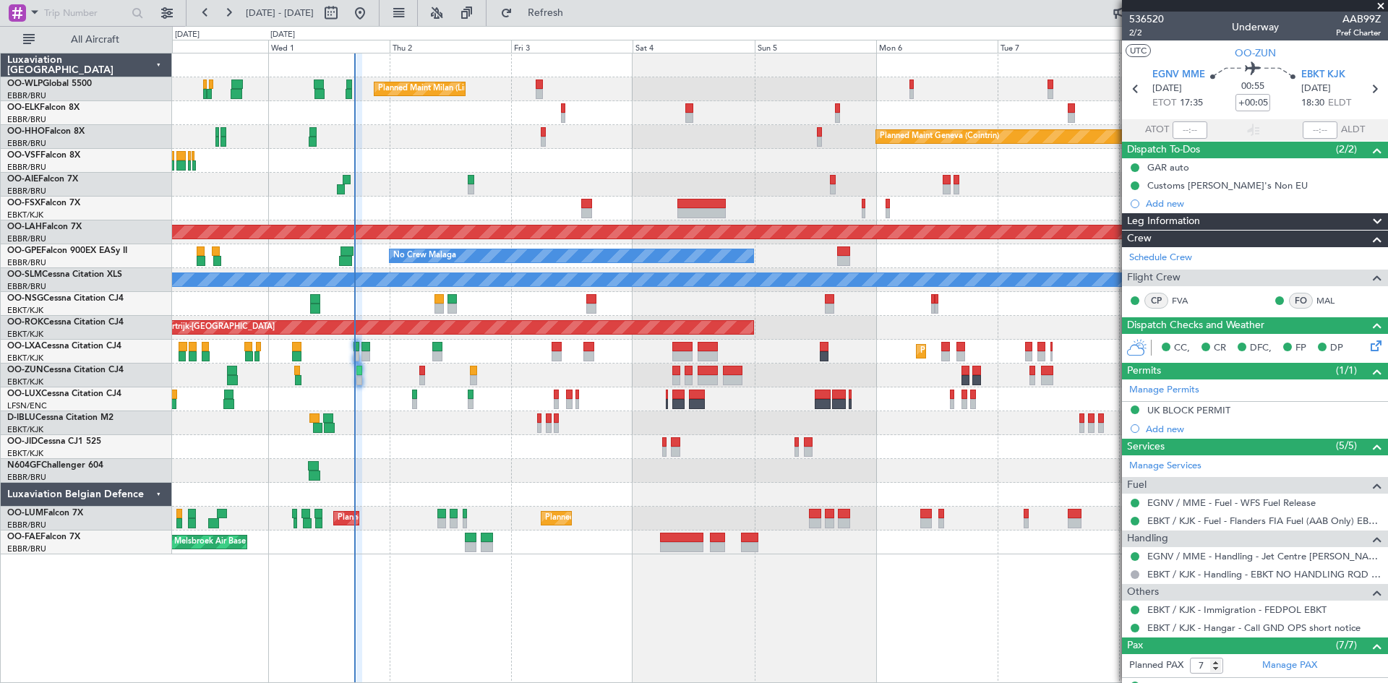
click at [547, 219] on div "Planned Maint Milan (Linate) Planned Maint [GEOGRAPHIC_DATA]-[GEOGRAPHIC_DATA] …" at bounding box center [779, 303] width 1215 height 501
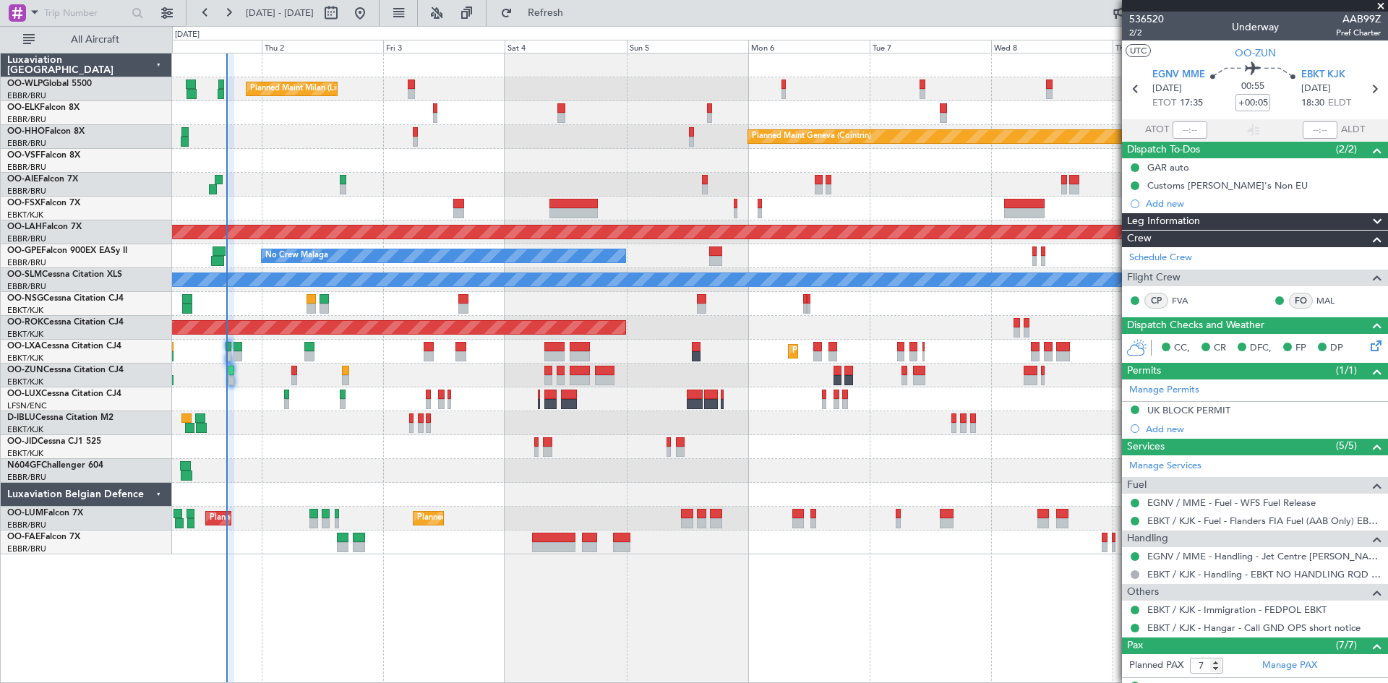
click at [746, 176] on div "Planned Maint Milan (Linate) Planned Maint [GEOGRAPHIC_DATA]-[GEOGRAPHIC_DATA] …" at bounding box center [779, 303] width 1215 height 501
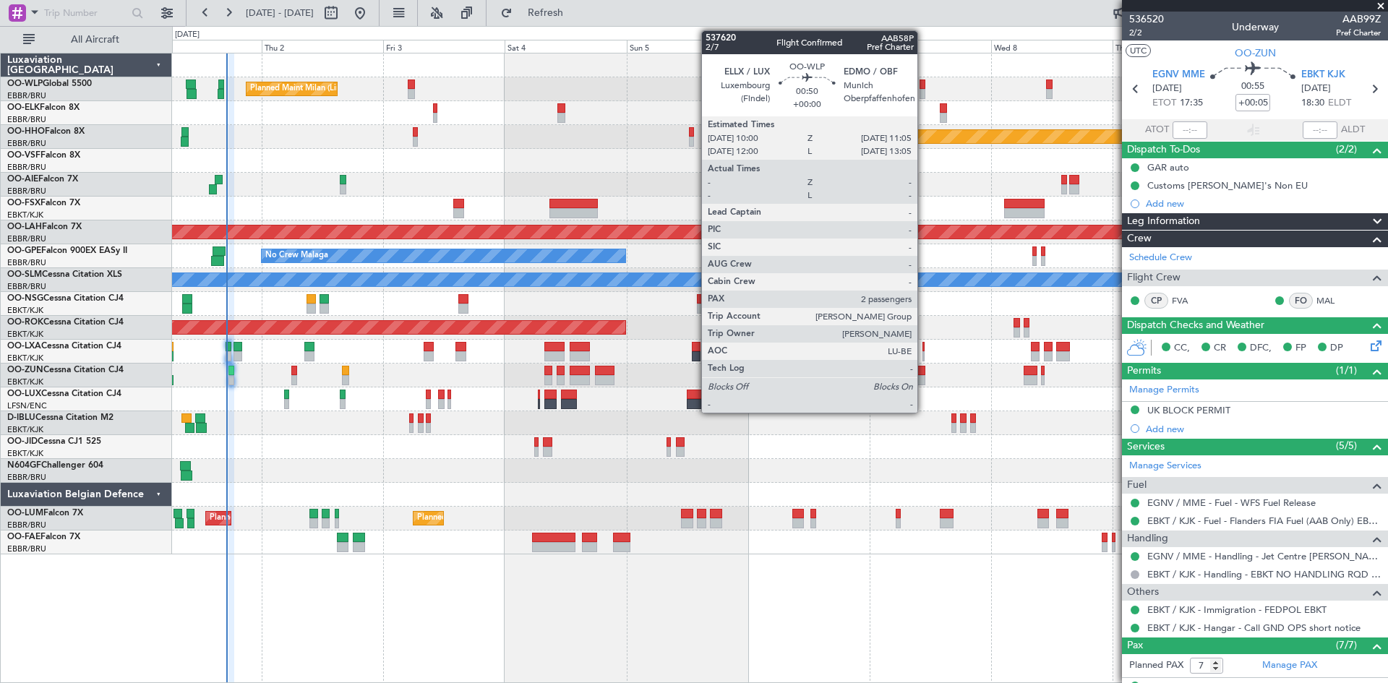
click at [924, 91] on div at bounding box center [923, 94] width 6 height 10
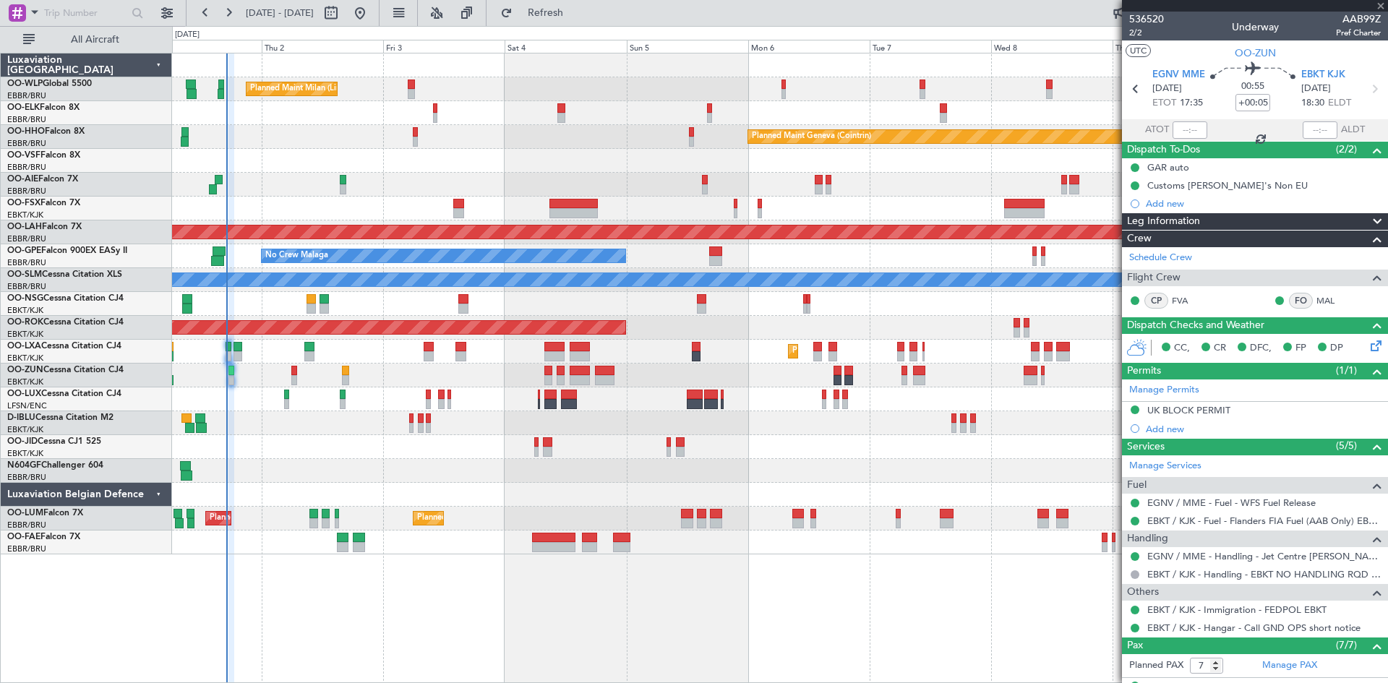
type input "2"
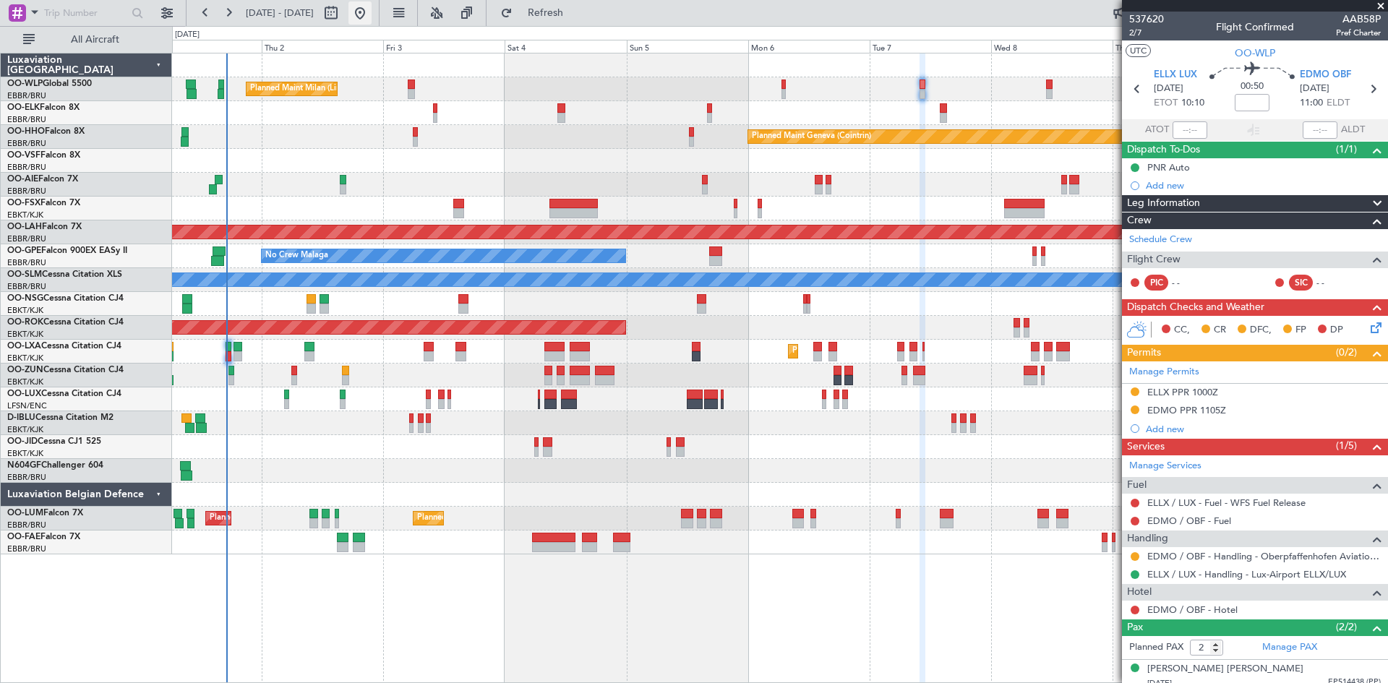
click at [372, 11] on button at bounding box center [359, 12] width 23 height 23
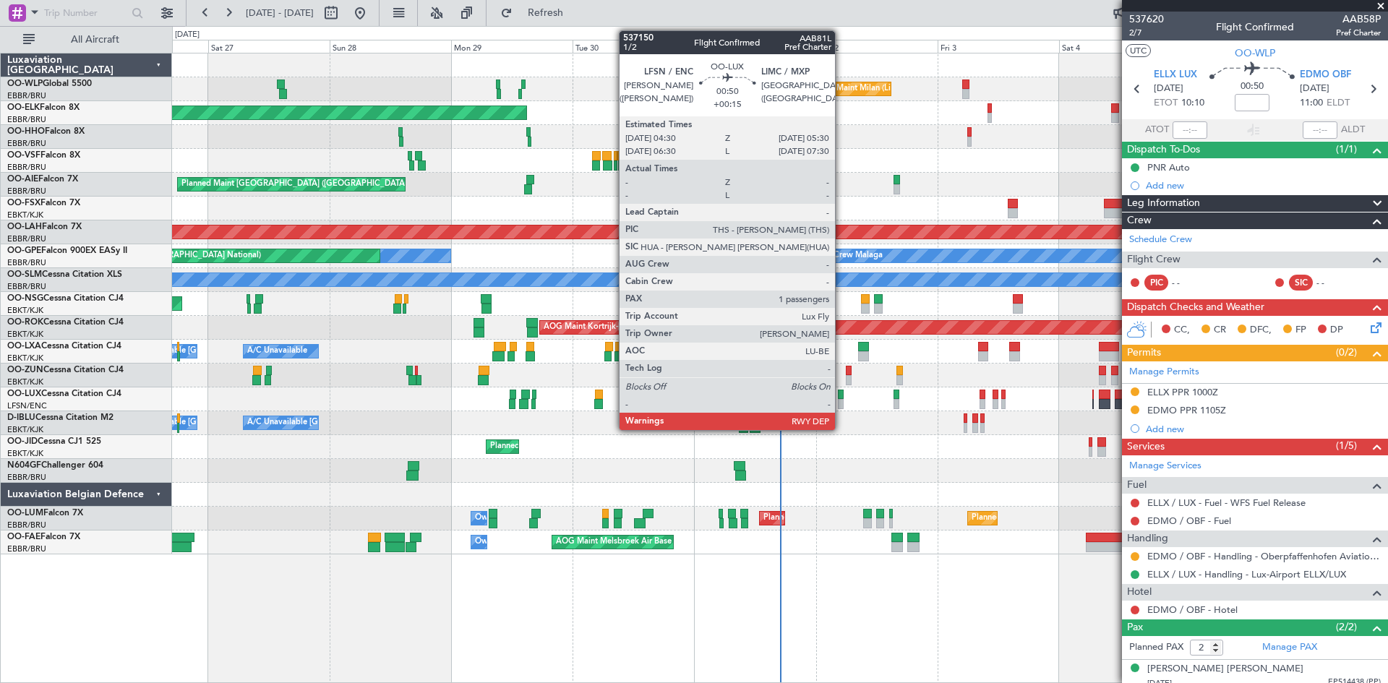
click at [841, 397] on div at bounding box center [841, 395] width 6 height 10
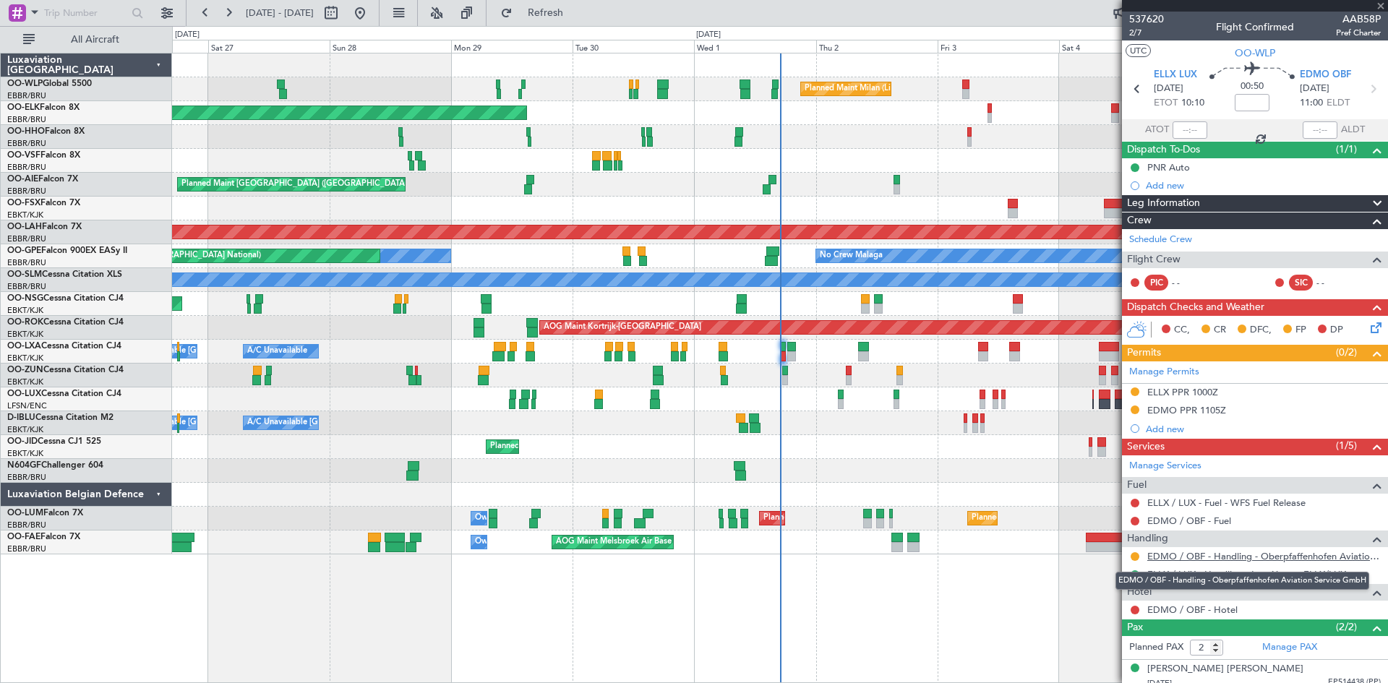
type input "+00:15"
type input "1"
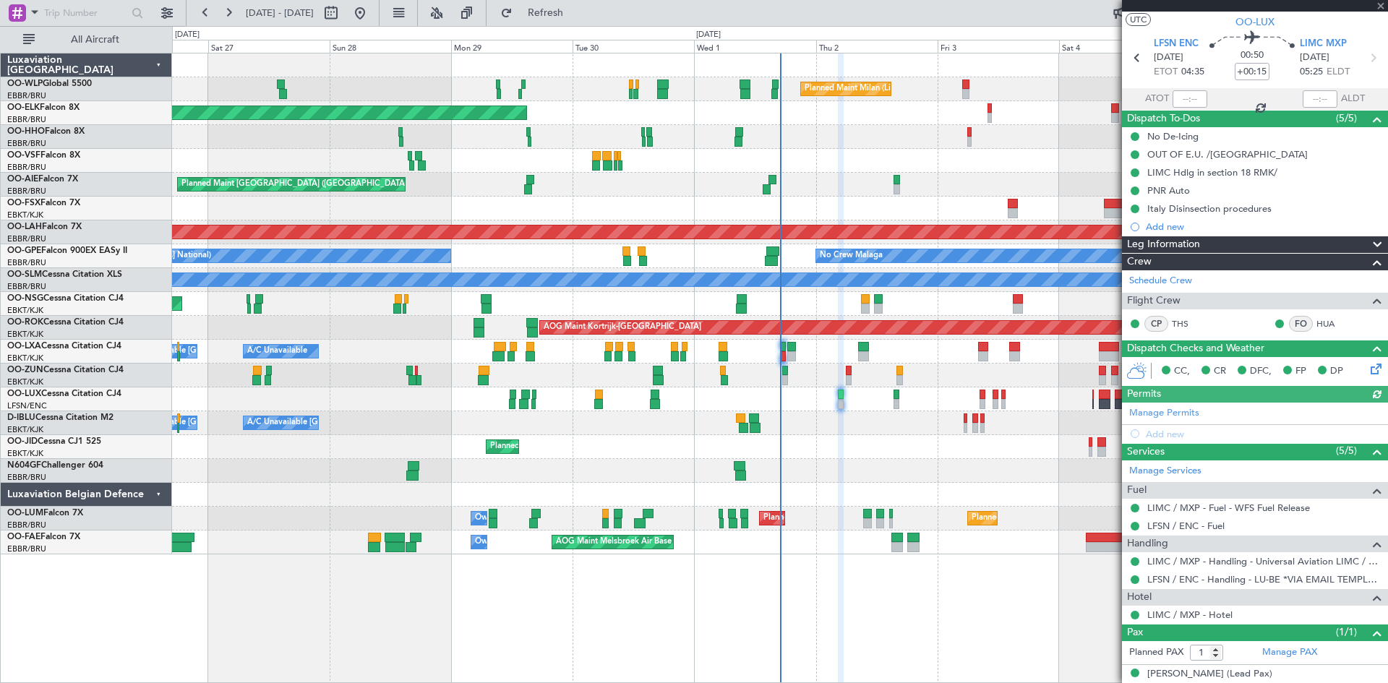
scroll to position [45, 0]
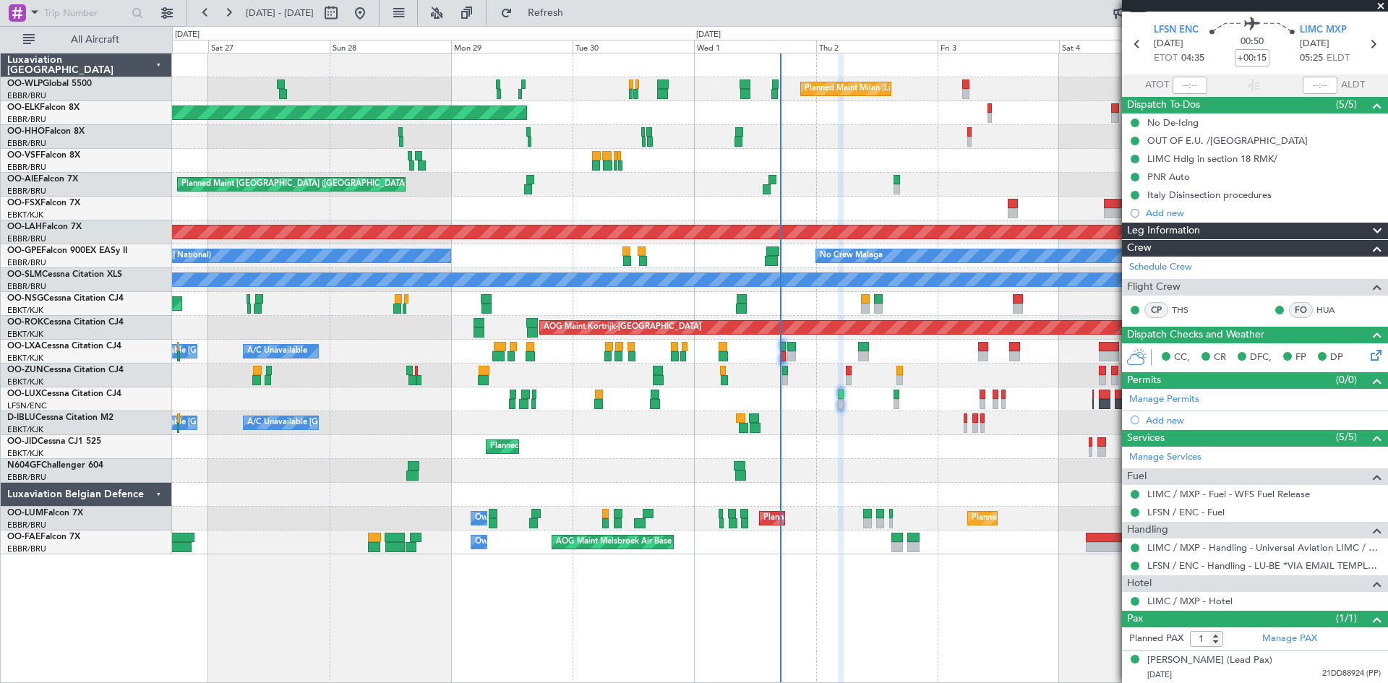
click at [891, 399] on div "No Crew Nancy (Essey)" at bounding box center [779, 399] width 1215 height 24
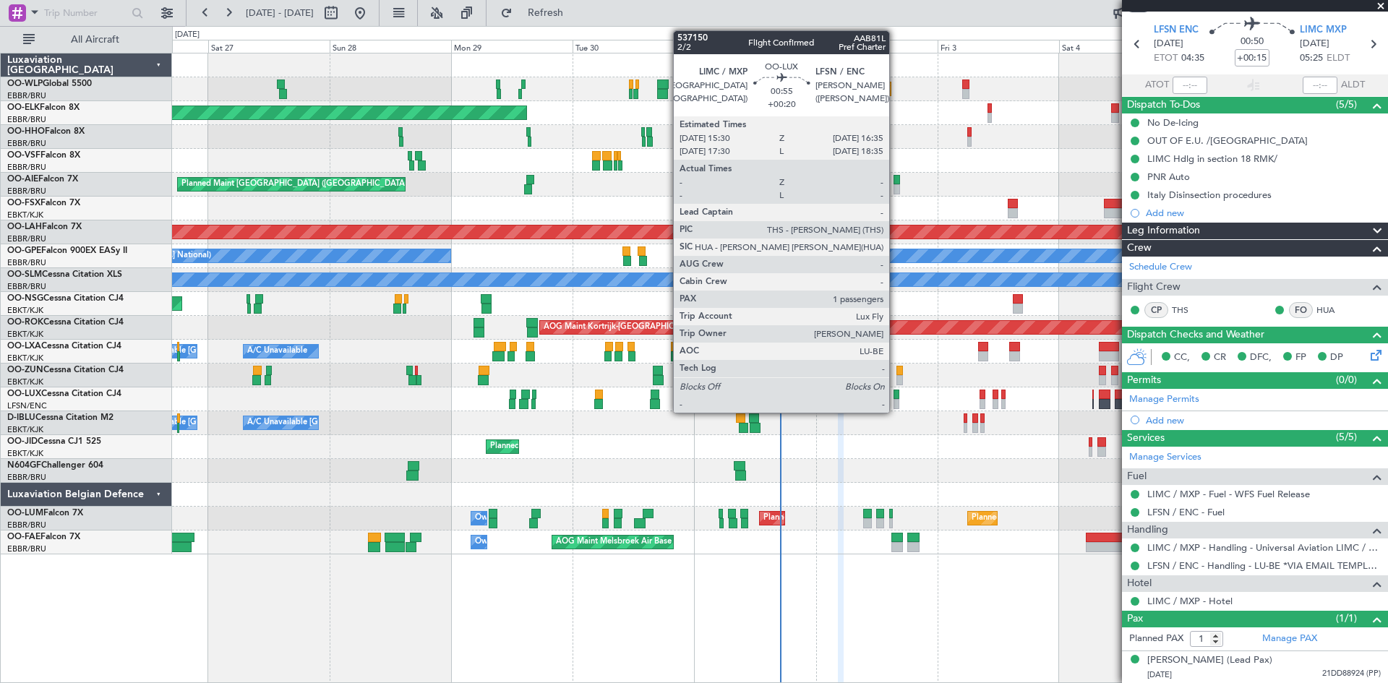
click at [896, 400] on div at bounding box center [897, 404] width 6 height 10
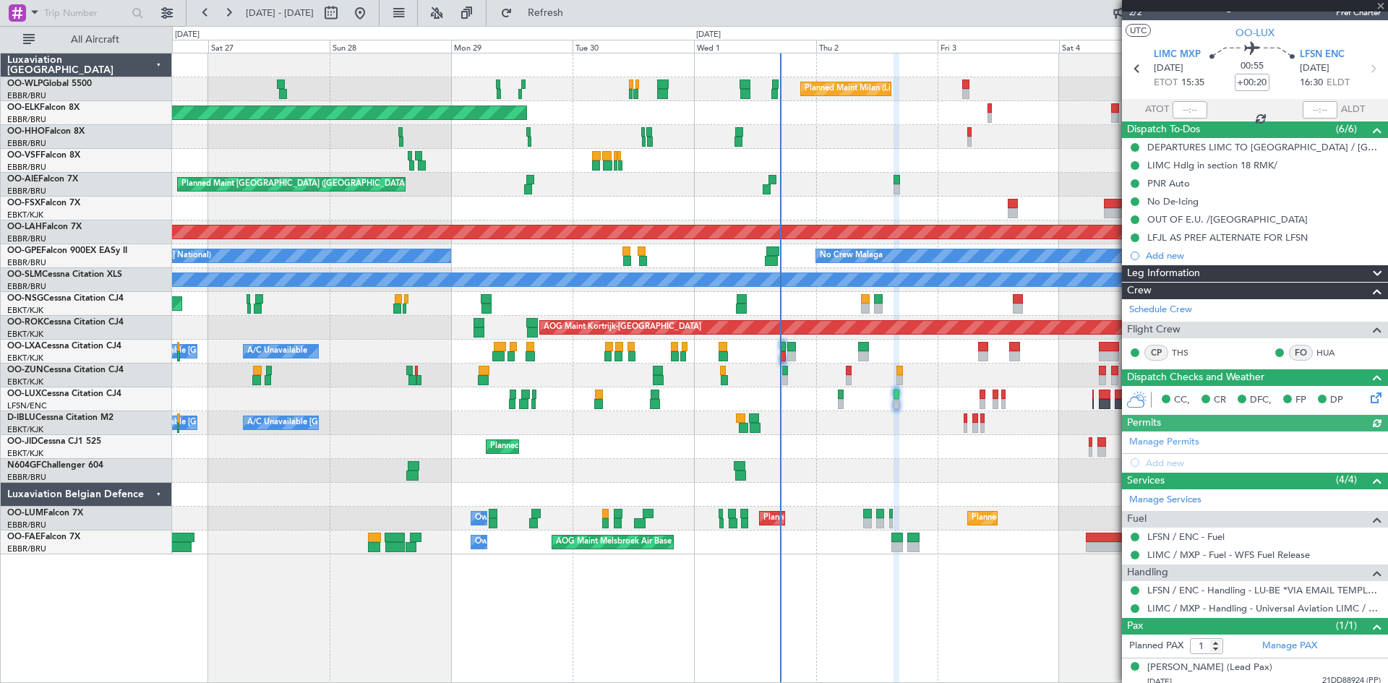
scroll to position [27, 0]
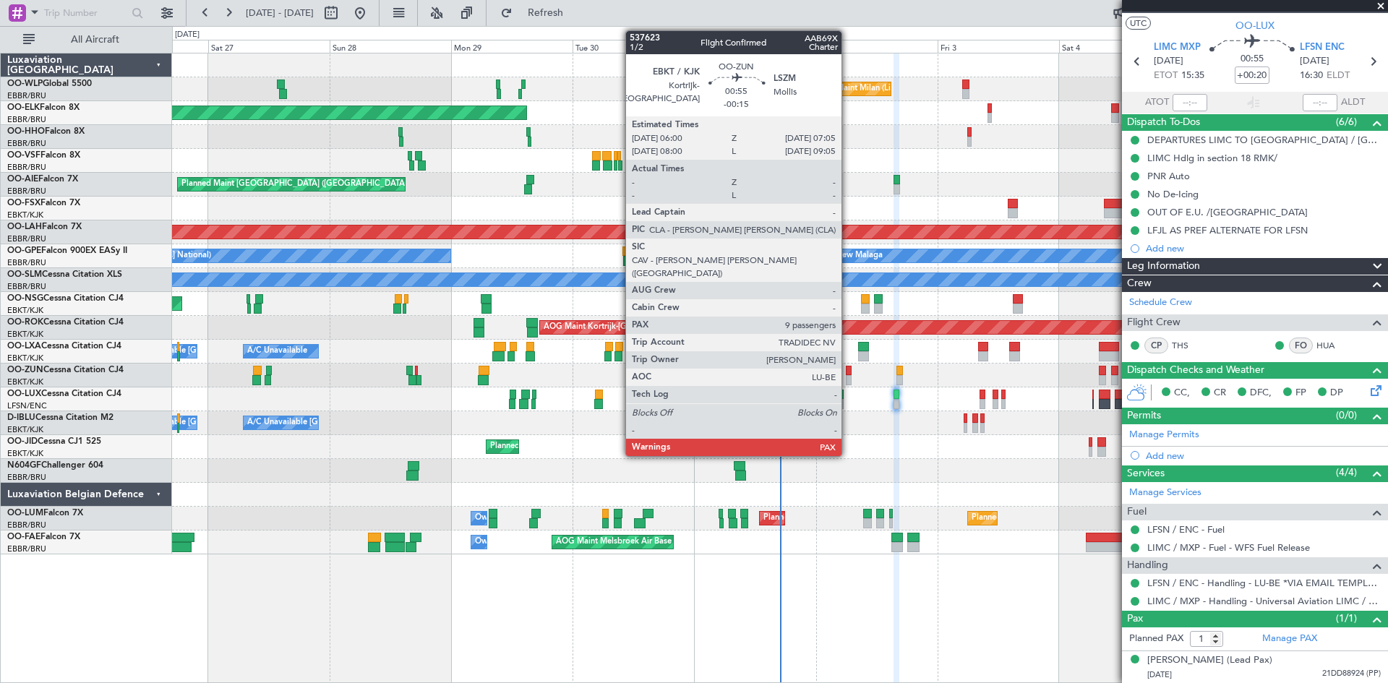
click at [848, 377] on div at bounding box center [849, 380] width 6 height 10
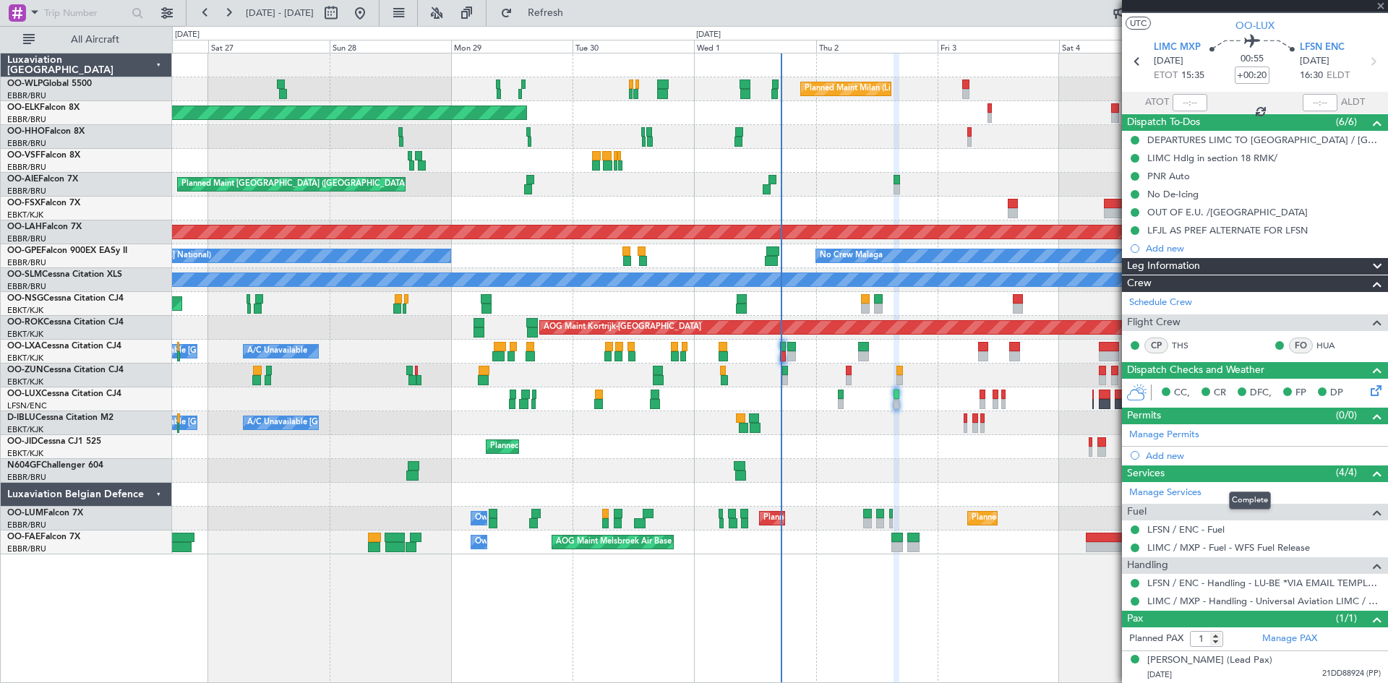
type input "-00:15"
type input "9"
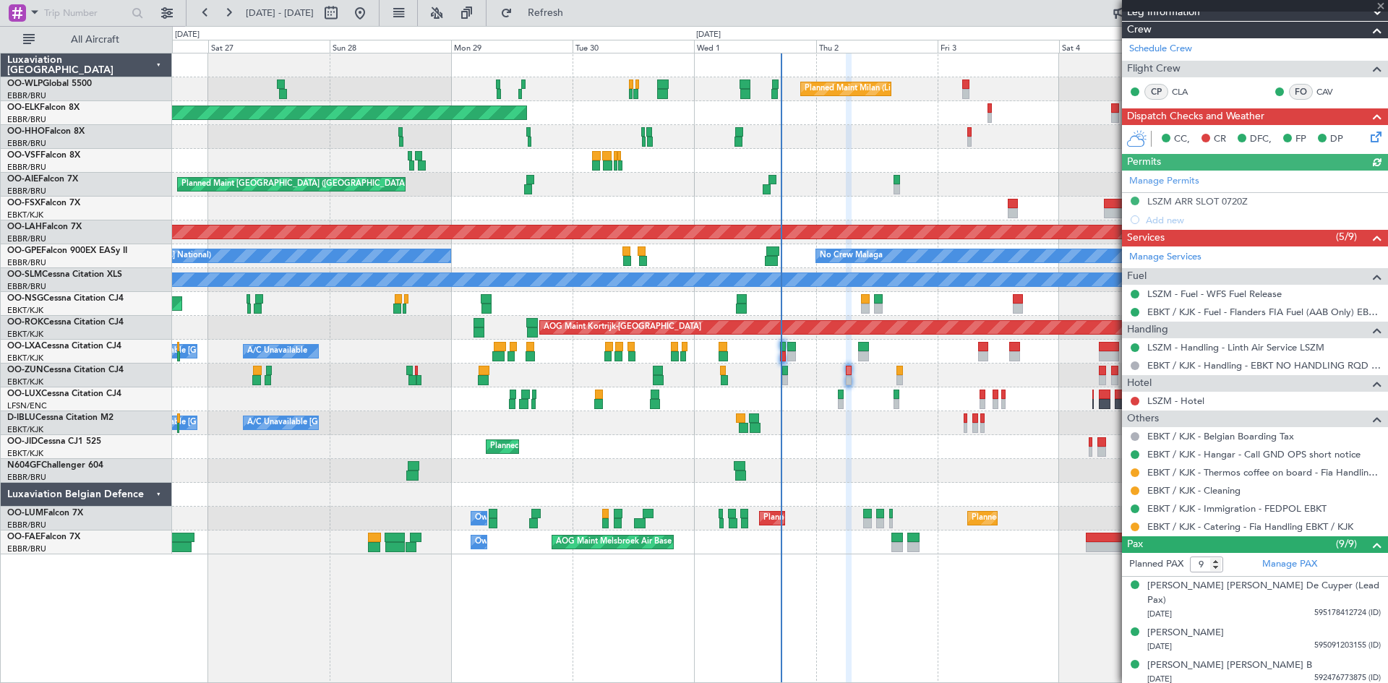
scroll to position [289, 0]
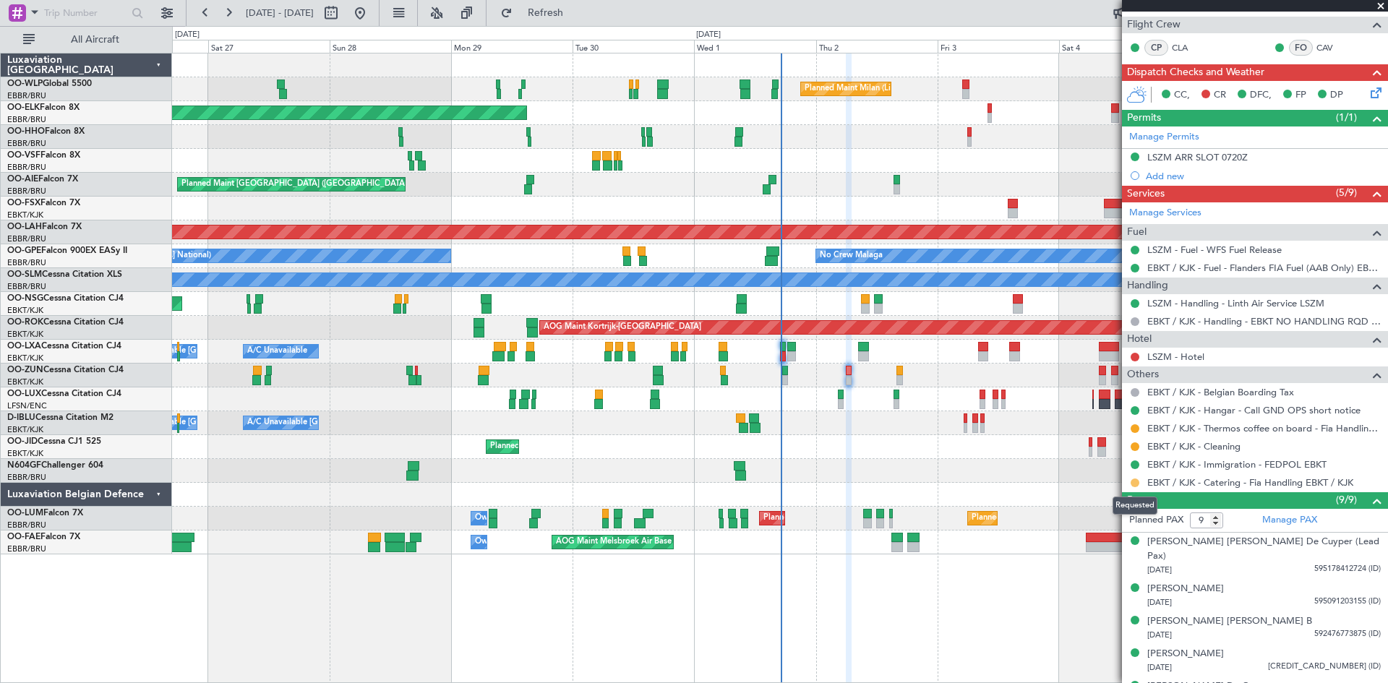
click at [1135, 485] on button at bounding box center [1135, 483] width 9 height 9
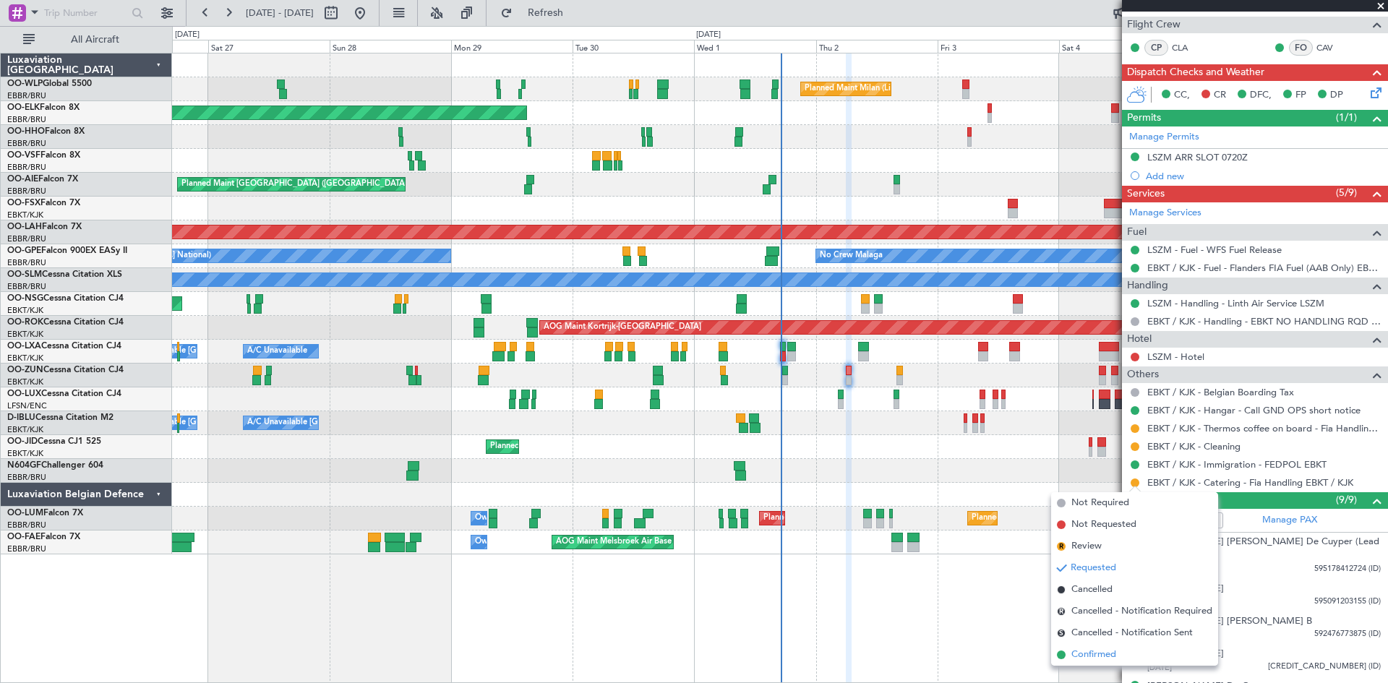
click at [1089, 648] on span "Confirmed" at bounding box center [1093, 655] width 45 height 14
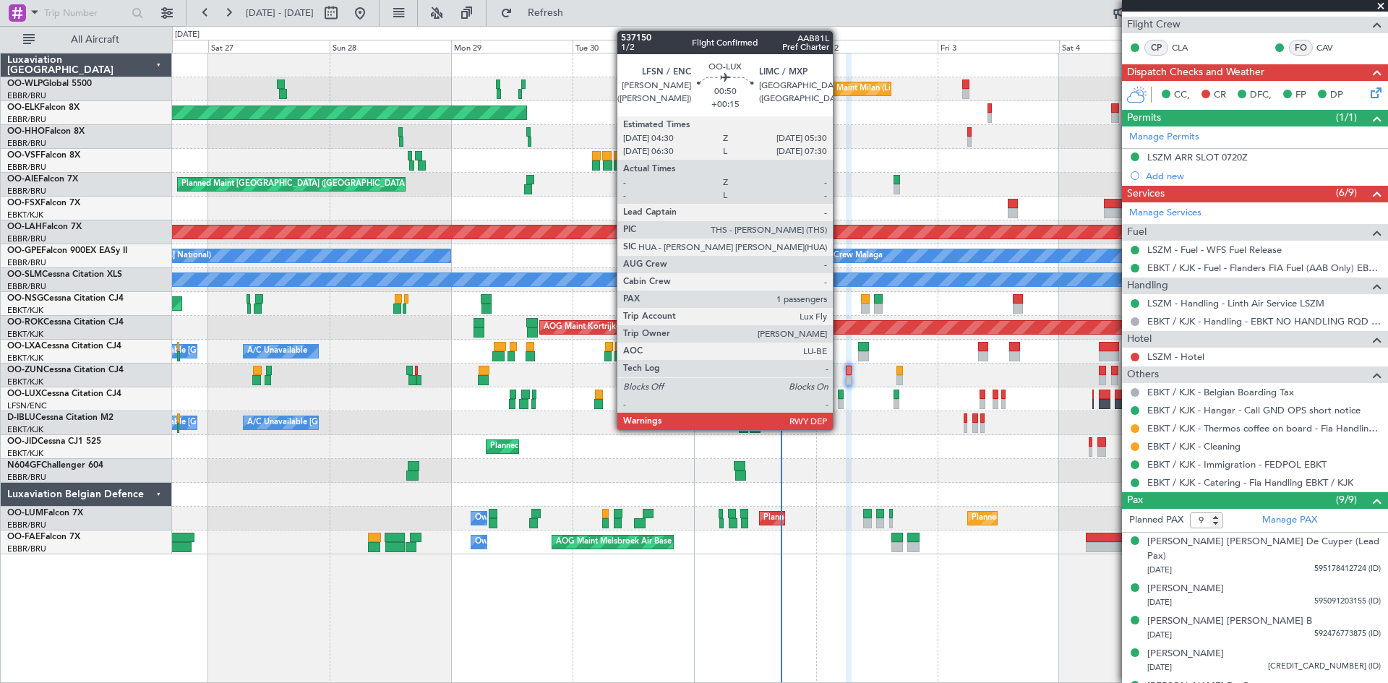
click at [839, 400] on div at bounding box center [841, 404] width 6 height 10
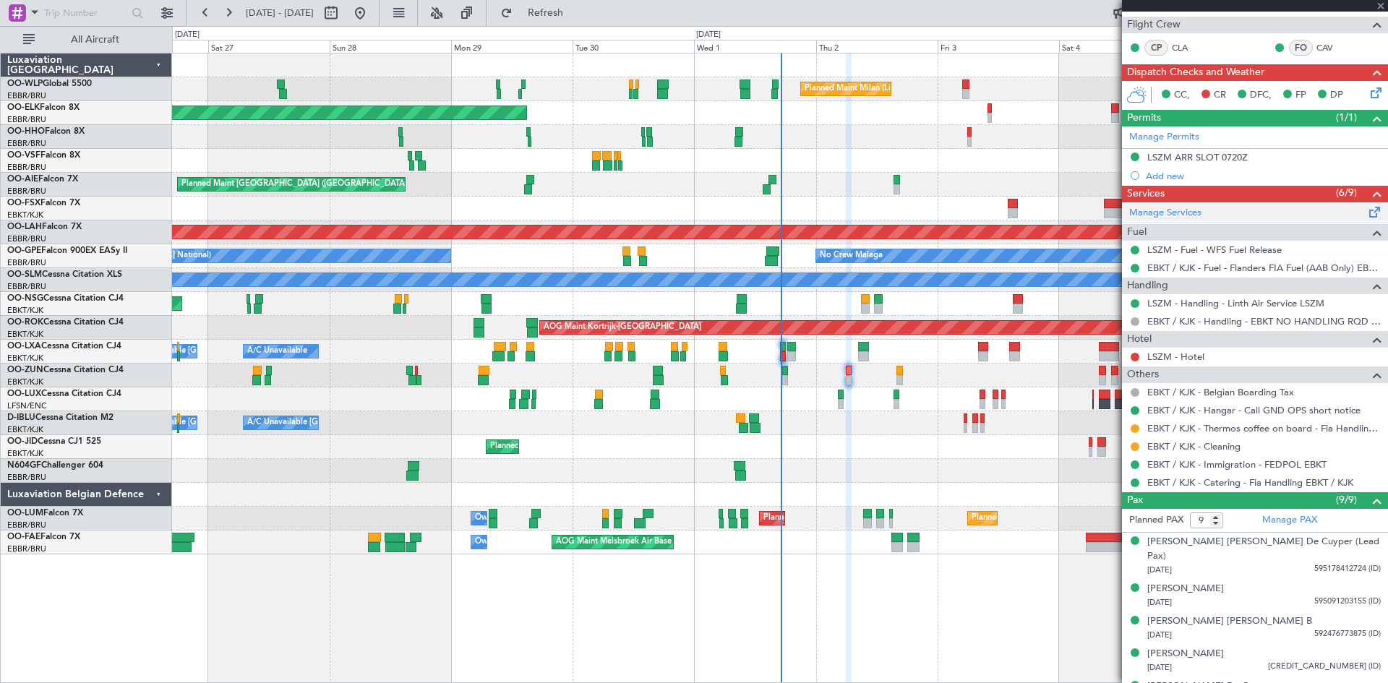
type input "+00:15"
type input "1"
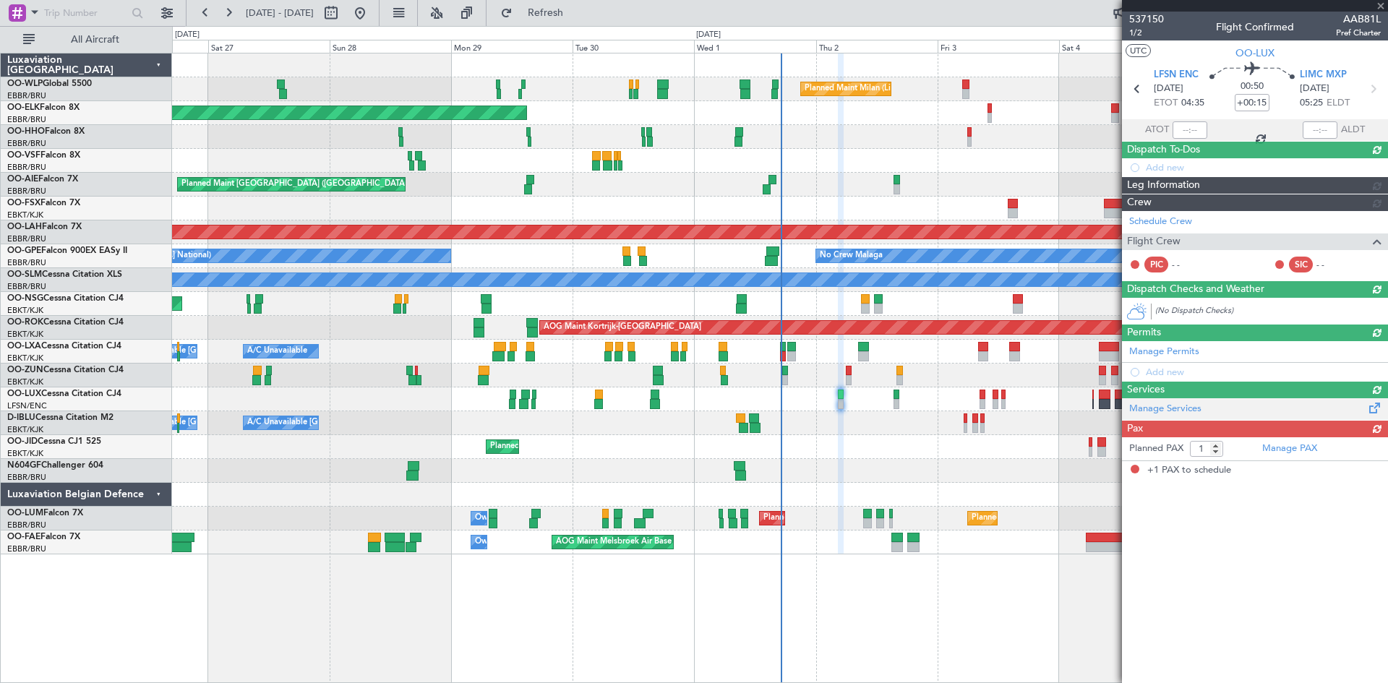
scroll to position [0, 0]
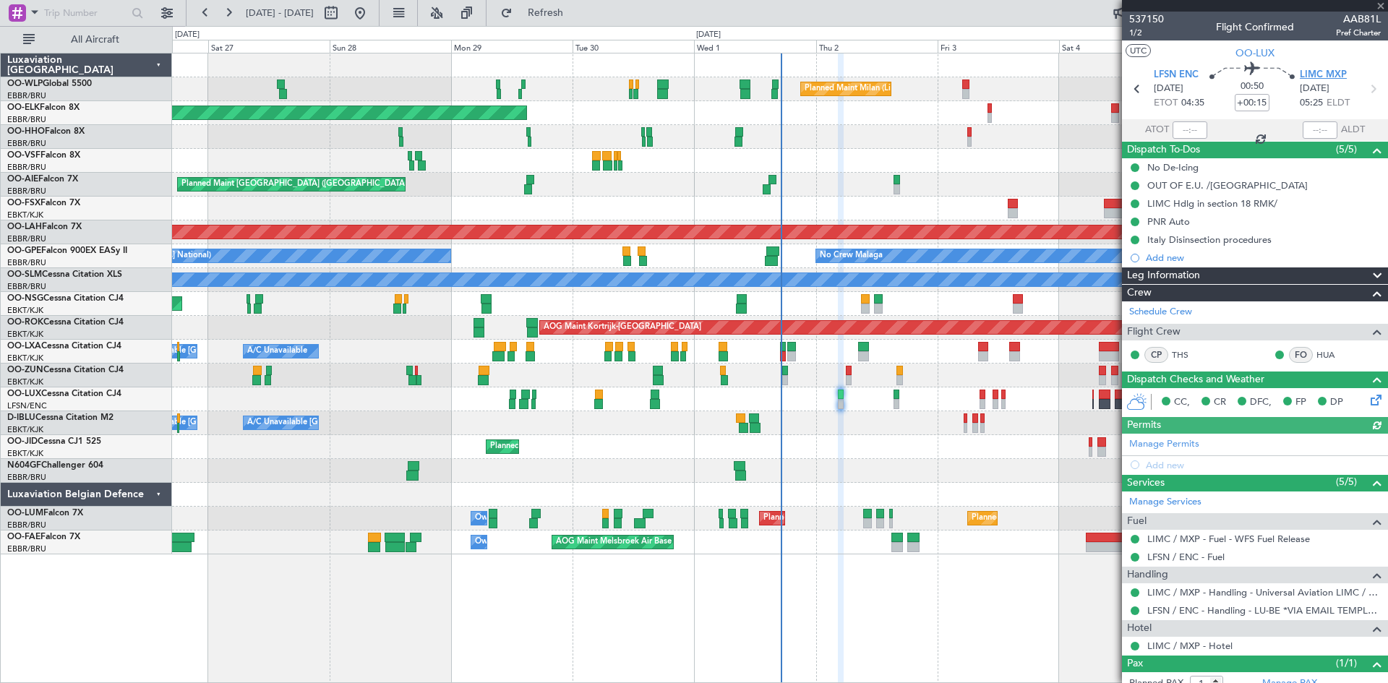
click at [1330, 74] on span "LIMC MXP" at bounding box center [1323, 75] width 47 height 14
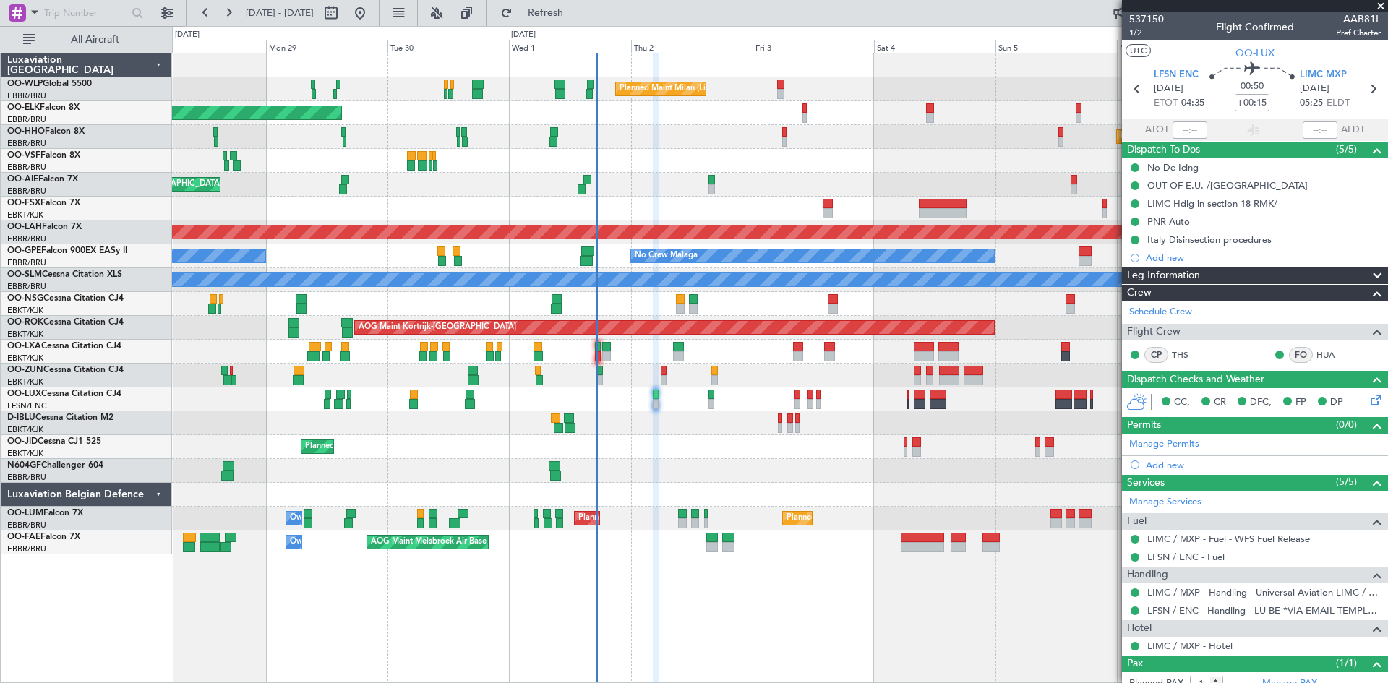
click at [785, 484] on div "Planned Maint Milan (Linate) Planned Maint [GEOGRAPHIC_DATA]-[GEOGRAPHIC_DATA] …" at bounding box center [779, 303] width 1215 height 501
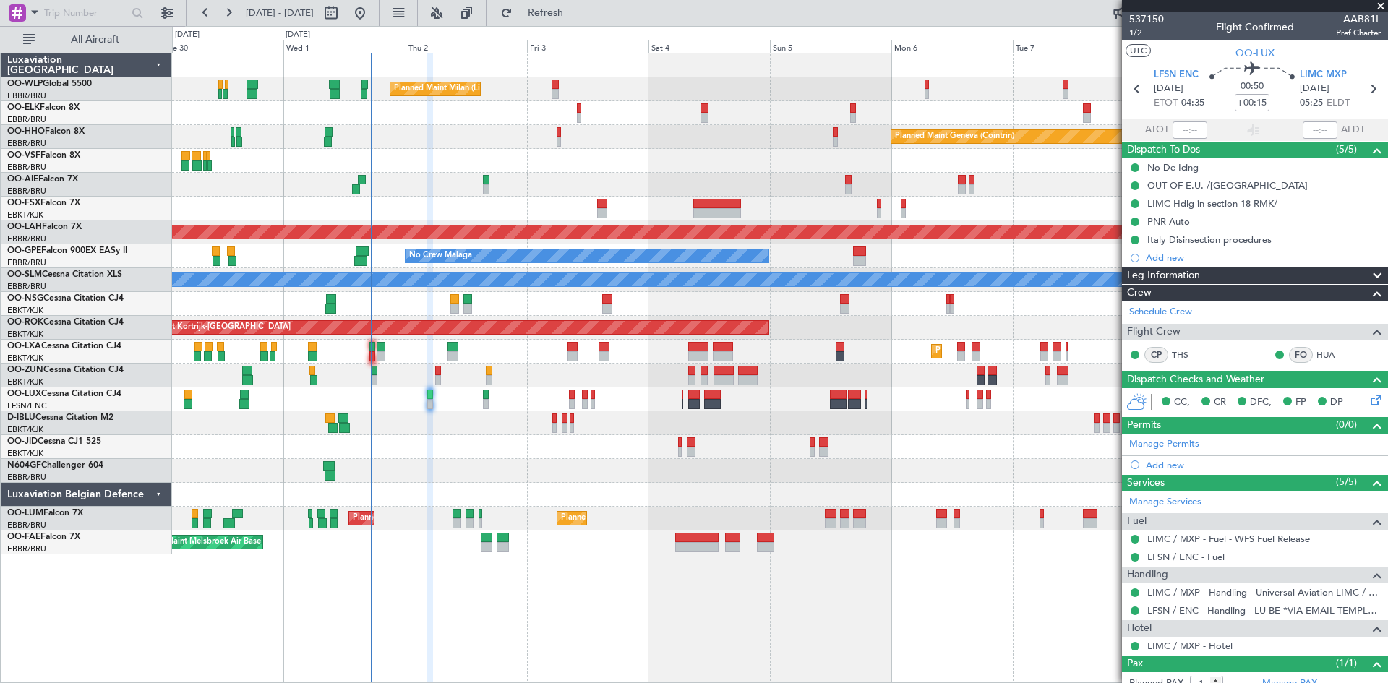
click at [627, 493] on div "Planned Maint Milan (Linate) Planned Maint [GEOGRAPHIC_DATA]-[GEOGRAPHIC_DATA] …" at bounding box center [779, 303] width 1215 height 501
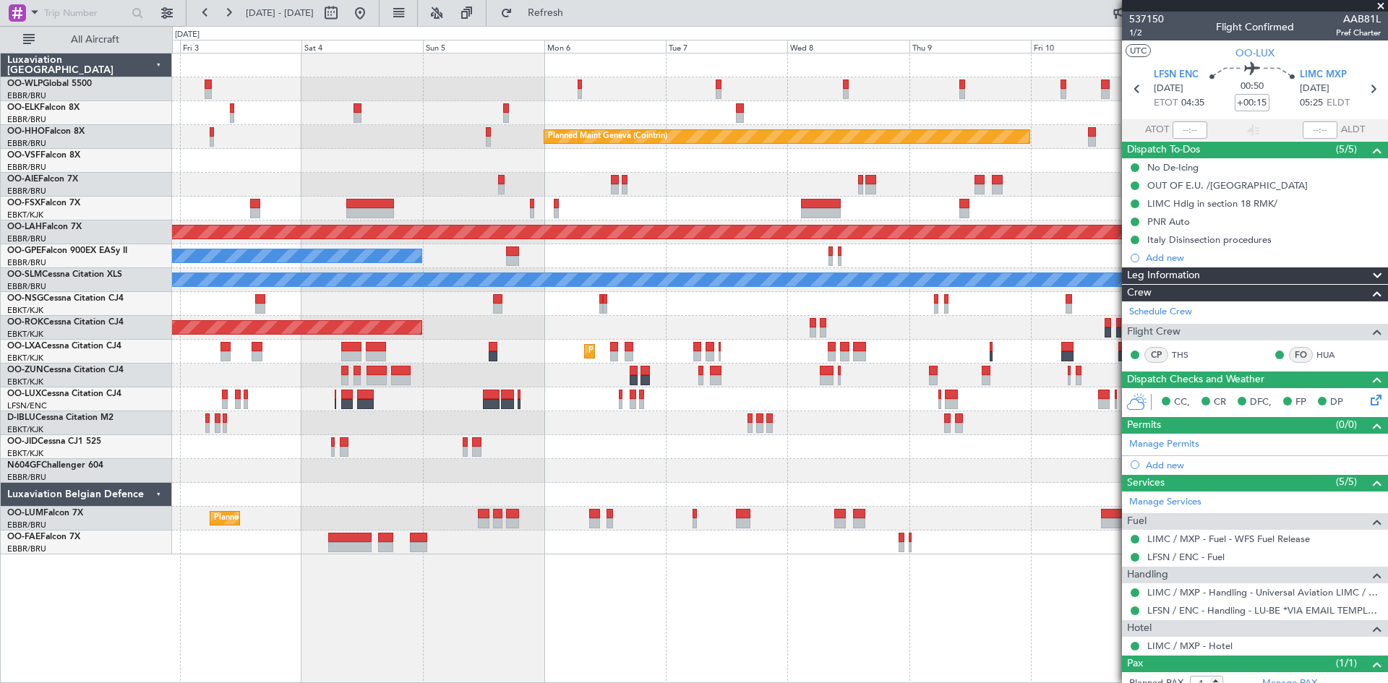
click at [669, 487] on div "Planned Maint Milan (Linate) Planned Maint Geneva ([GEOGRAPHIC_DATA]) Planned […" at bounding box center [779, 303] width 1215 height 501
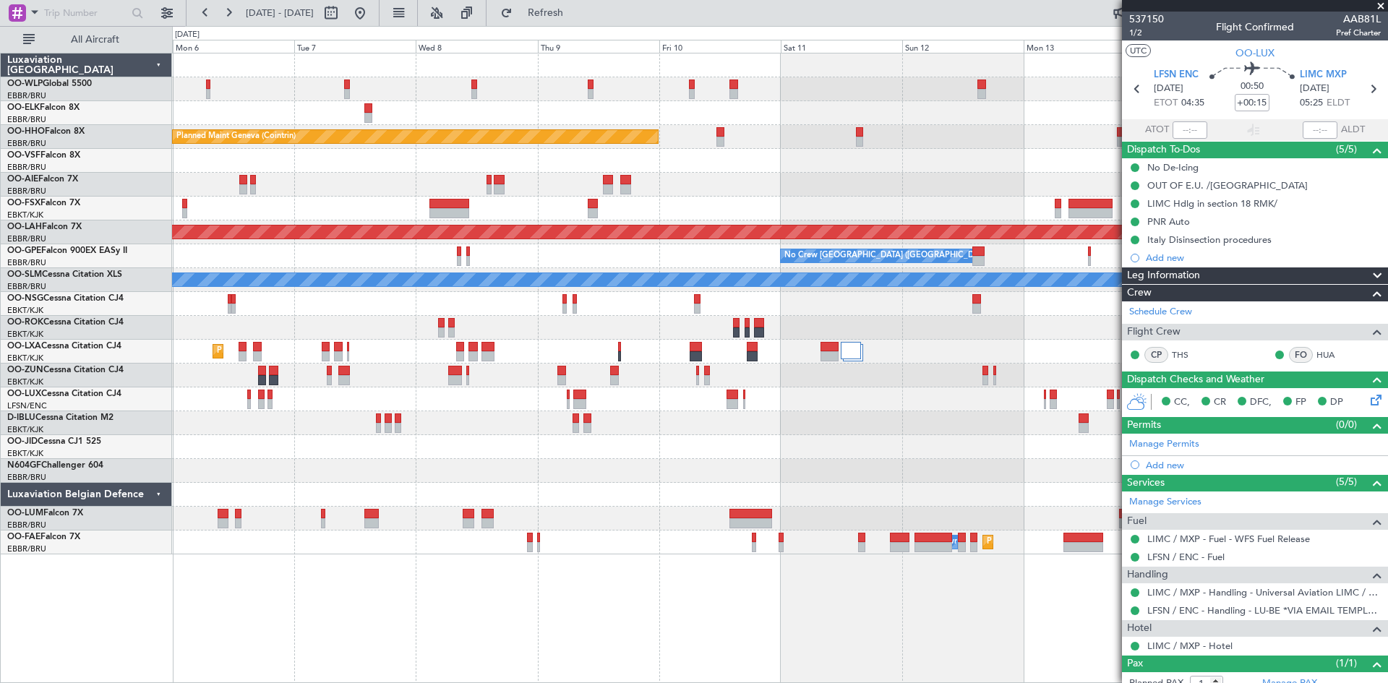
click at [613, 463] on div "Planned Maint Geneva (Cointrin) Planned [GEOGRAPHIC_DATA][PERSON_NAME]-[GEOGRAP…" at bounding box center [779, 303] width 1215 height 501
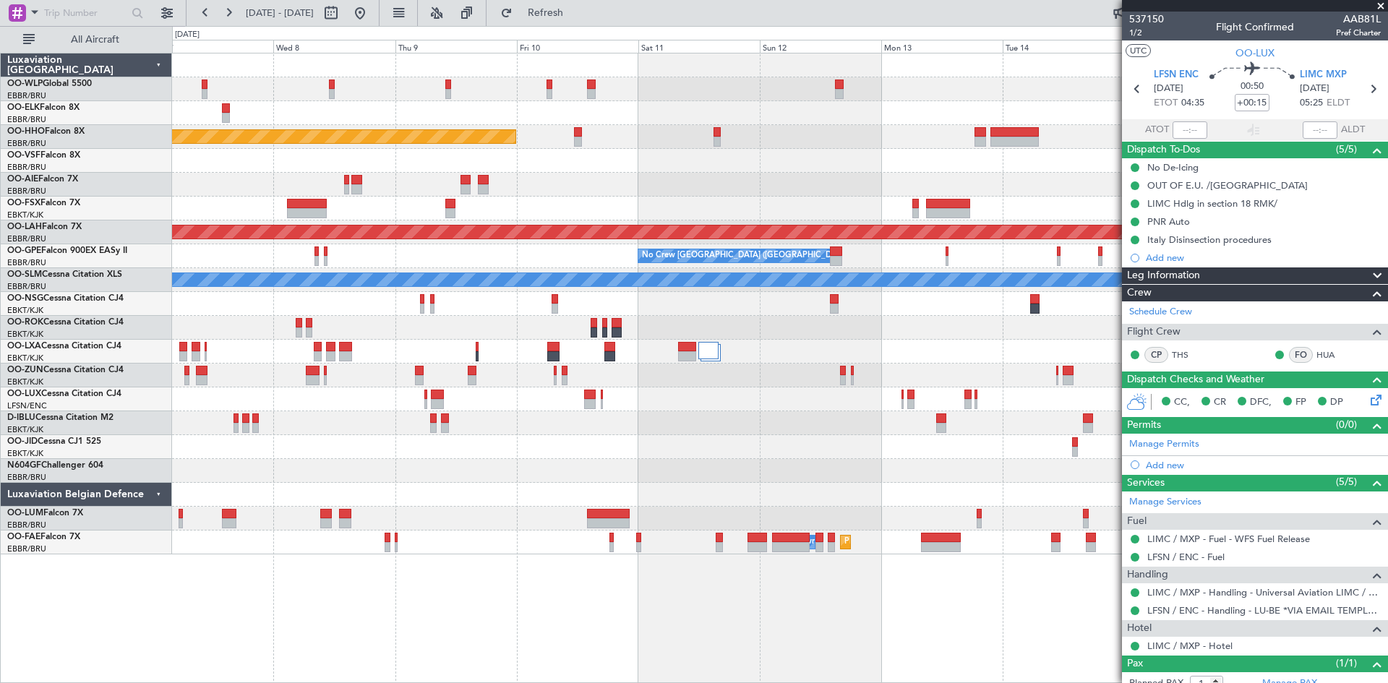
click at [764, 445] on div "Planned Maint Geneva (Cointrin) Planned [GEOGRAPHIC_DATA][PERSON_NAME]-[GEOGRAP…" at bounding box center [779, 303] width 1215 height 501
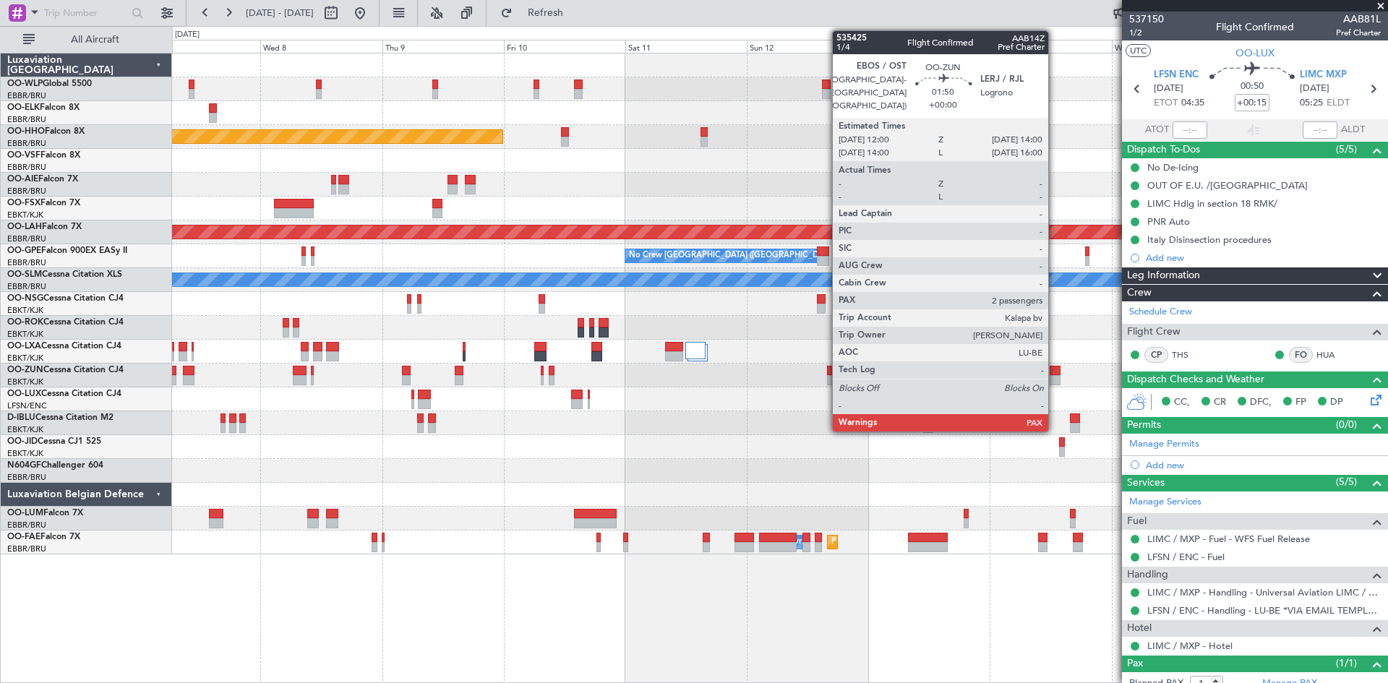
click at [1055, 382] on div at bounding box center [1055, 380] width 11 height 10
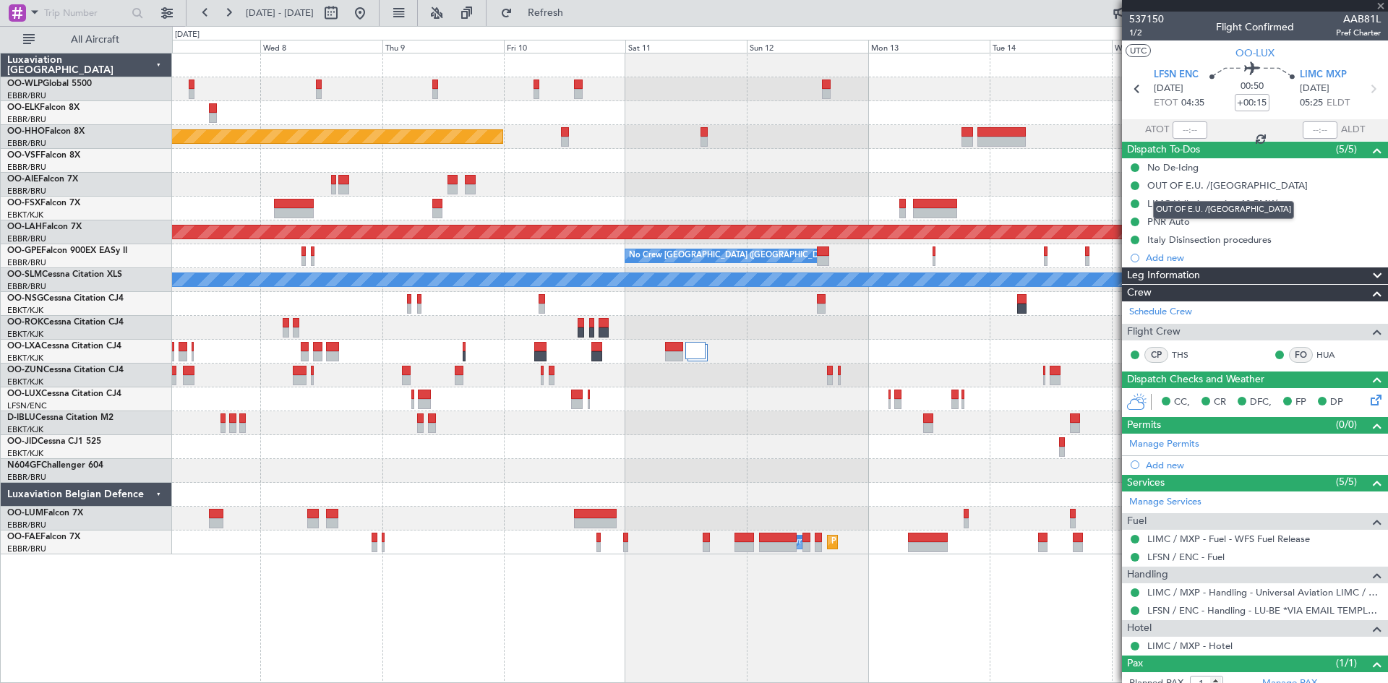
type input "5"
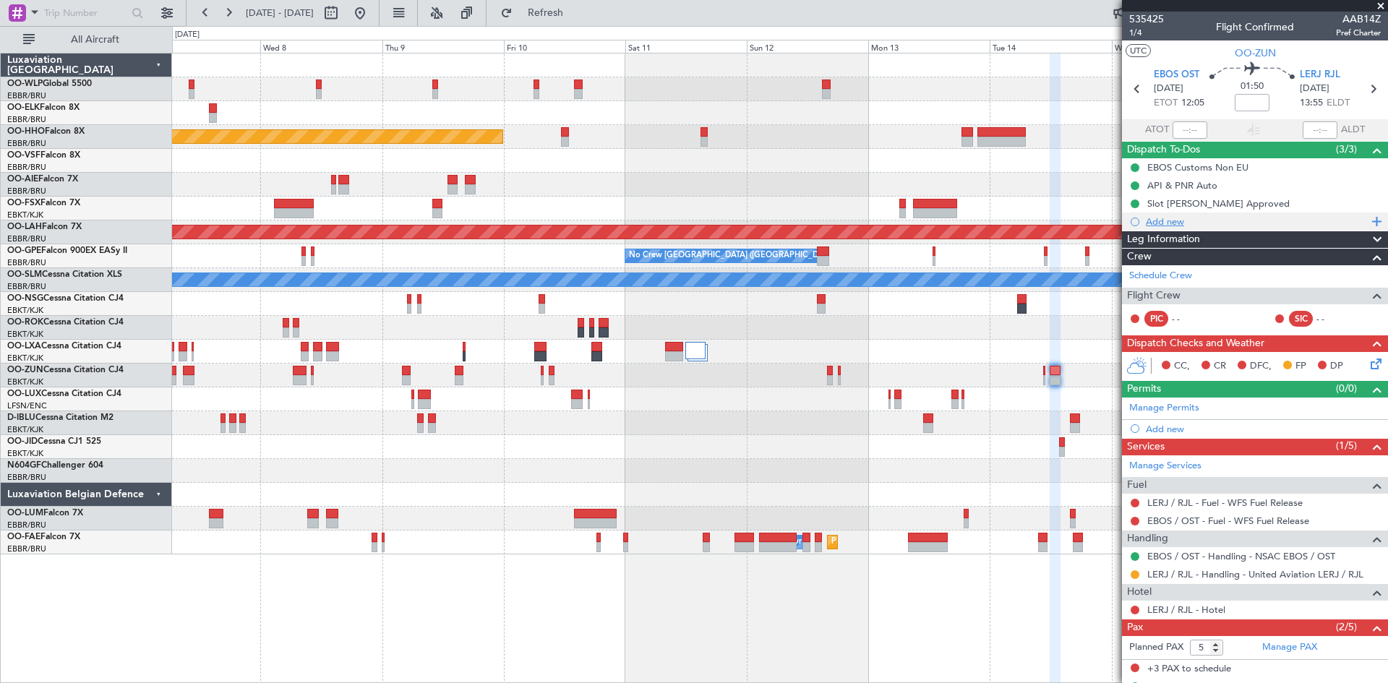
click at [1165, 227] on div "Add new" at bounding box center [1255, 222] width 266 height 18
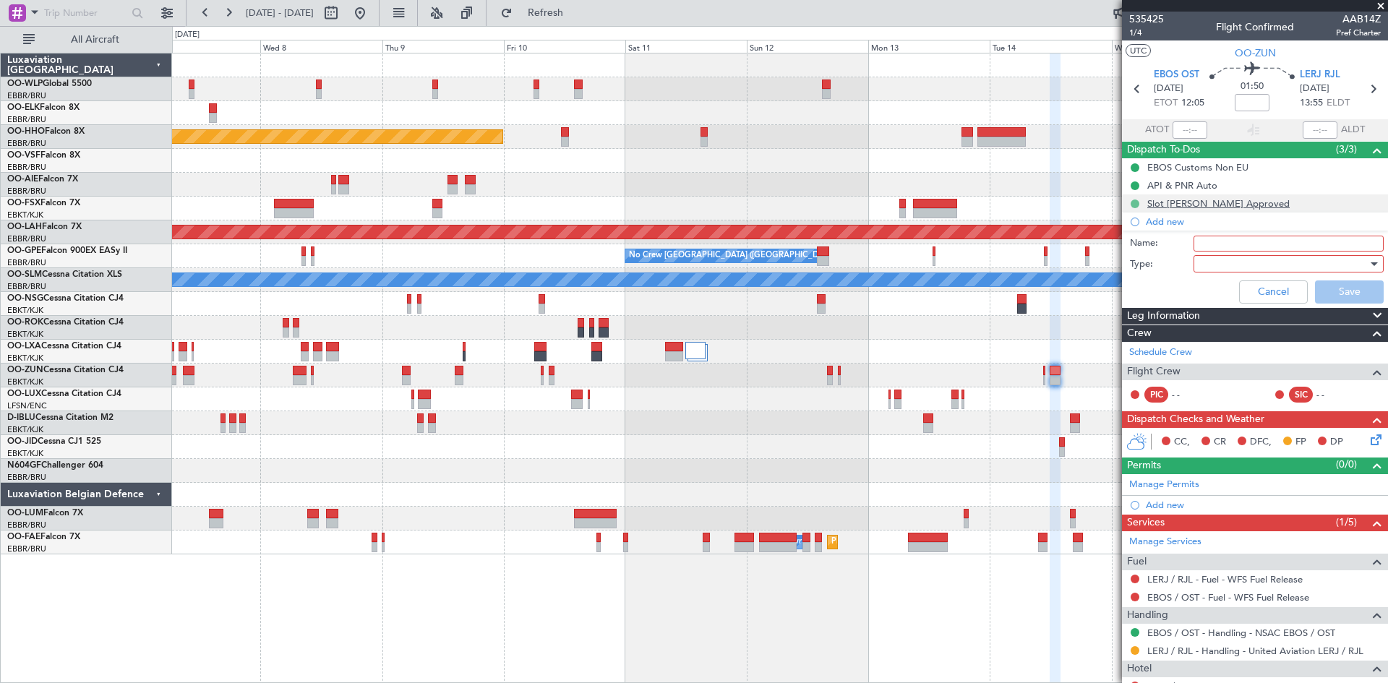
click at [1133, 206] on button at bounding box center [1135, 204] width 9 height 9
click at [1137, 286] on span "Cancelled" at bounding box center [1137, 289] width 41 height 14
click at [1207, 238] on input "Name:" at bounding box center [1289, 244] width 190 height 16
click at [1257, 238] on input "Name:" at bounding box center [1289, 244] width 190 height 16
type input "Extention LERJ"
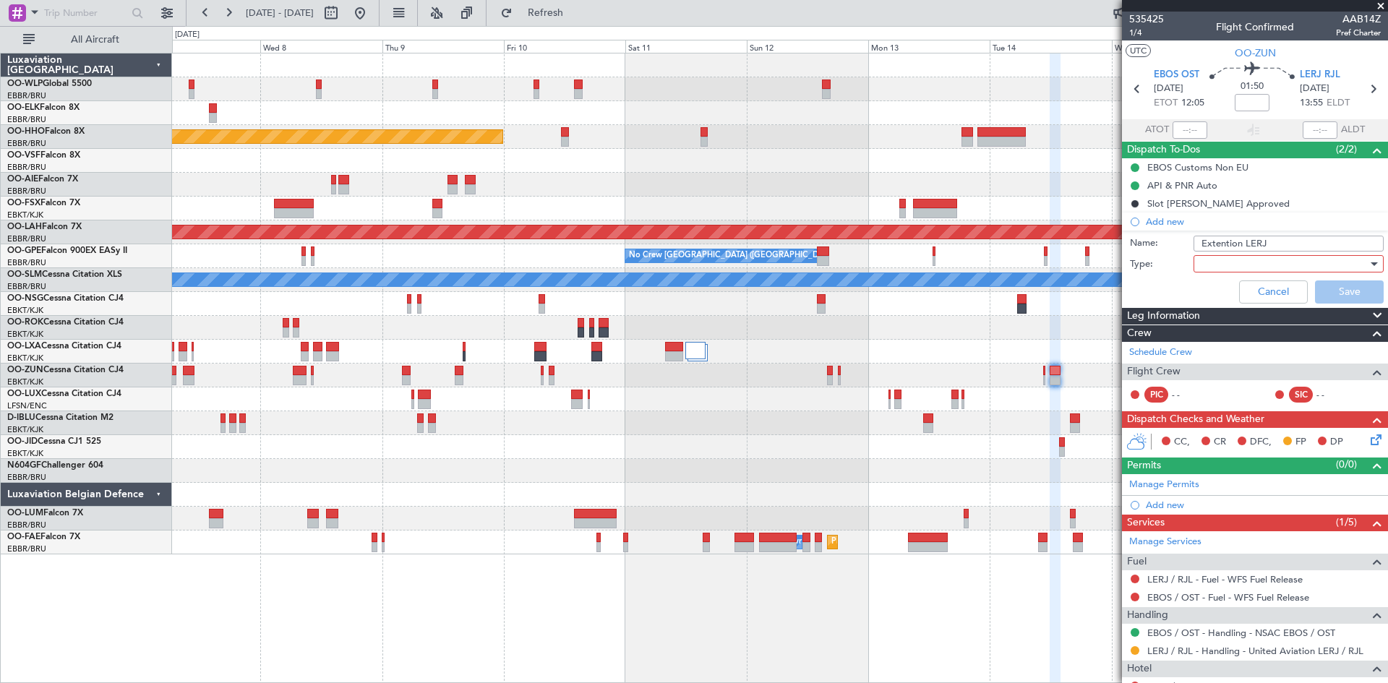
click at [1264, 260] on div at bounding box center [1283, 264] width 168 height 22
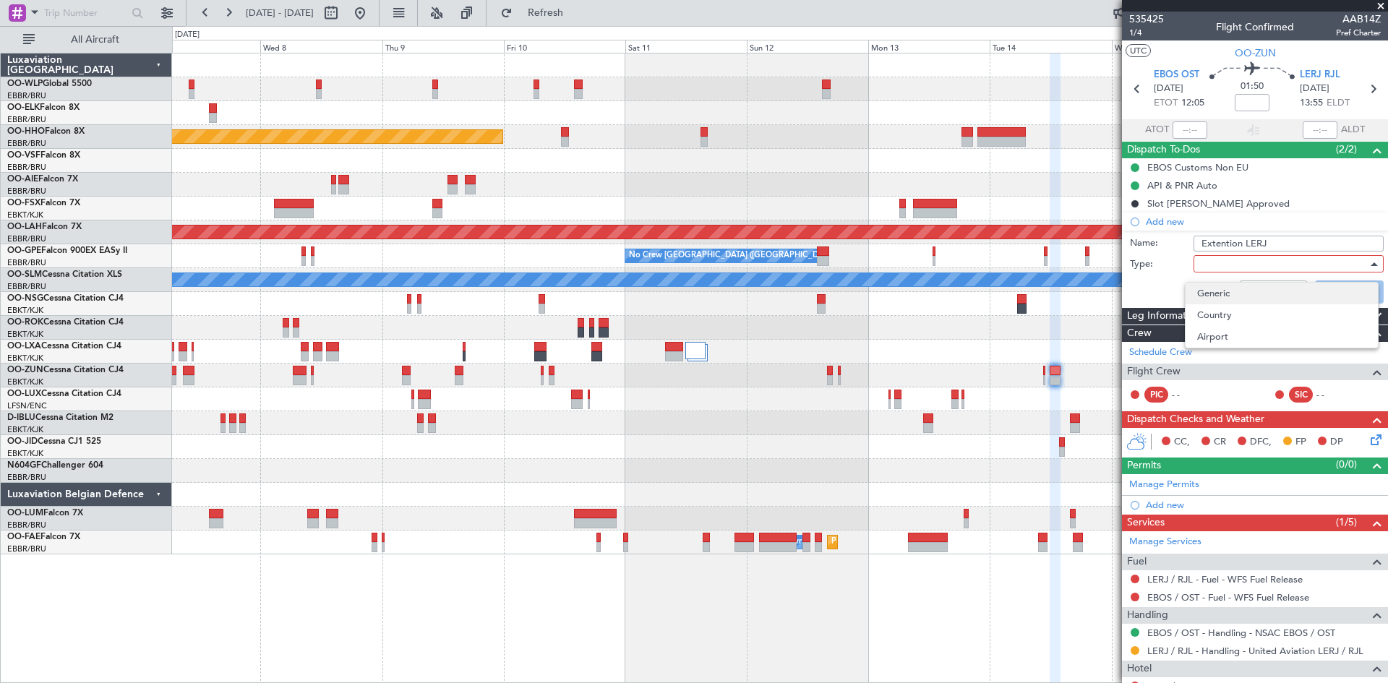
click at [1264, 290] on span "Generic" at bounding box center [1281, 294] width 169 height 22
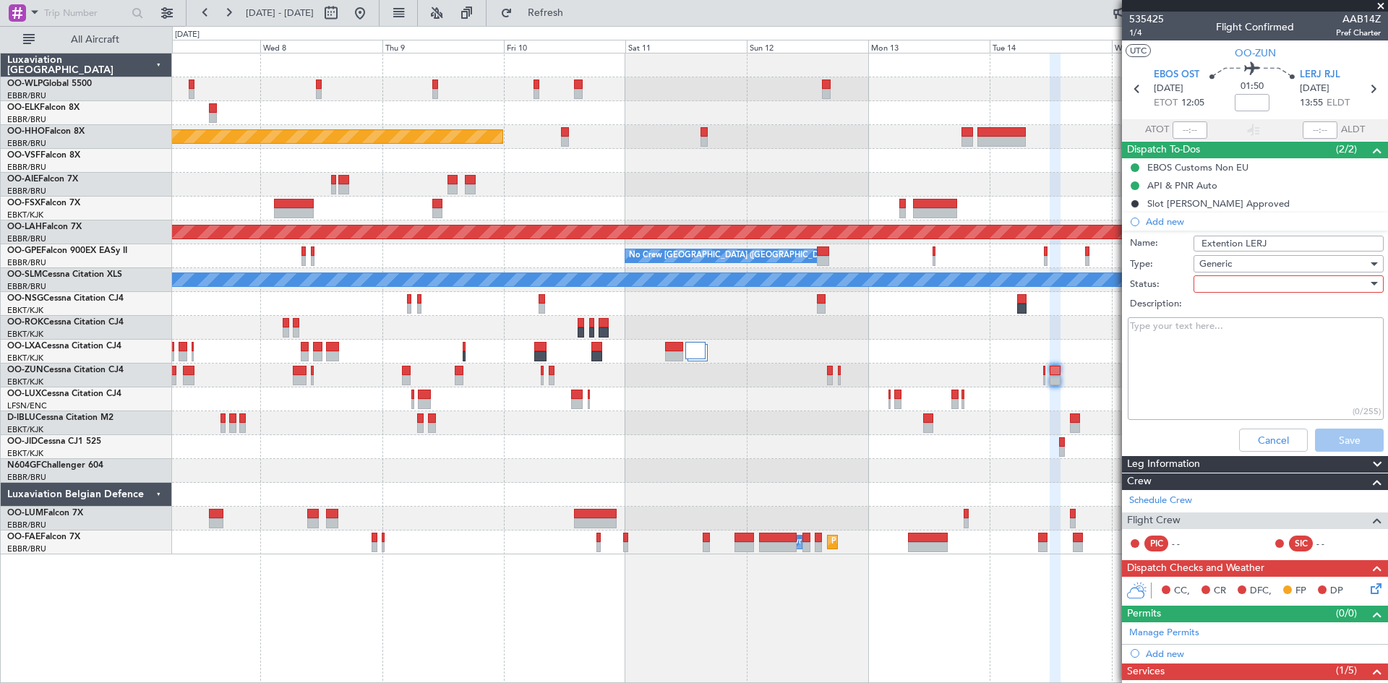
click at [1266, 339] on textarea "Description:" at bounding box center [1256, 368] width 256 height 103
type textarea "To be requested via form, still waiting for confirmation of sales"
click at [1226, 286] on div at bounding box center [1283, 284] width 168 height 22
click at [1241, 333] on span "In Progress" at bounding box center [1281, 335] width 169 height 22
click at [1318, 434] on button "Save" at bounding box center [1349, 440] width 69 height 23
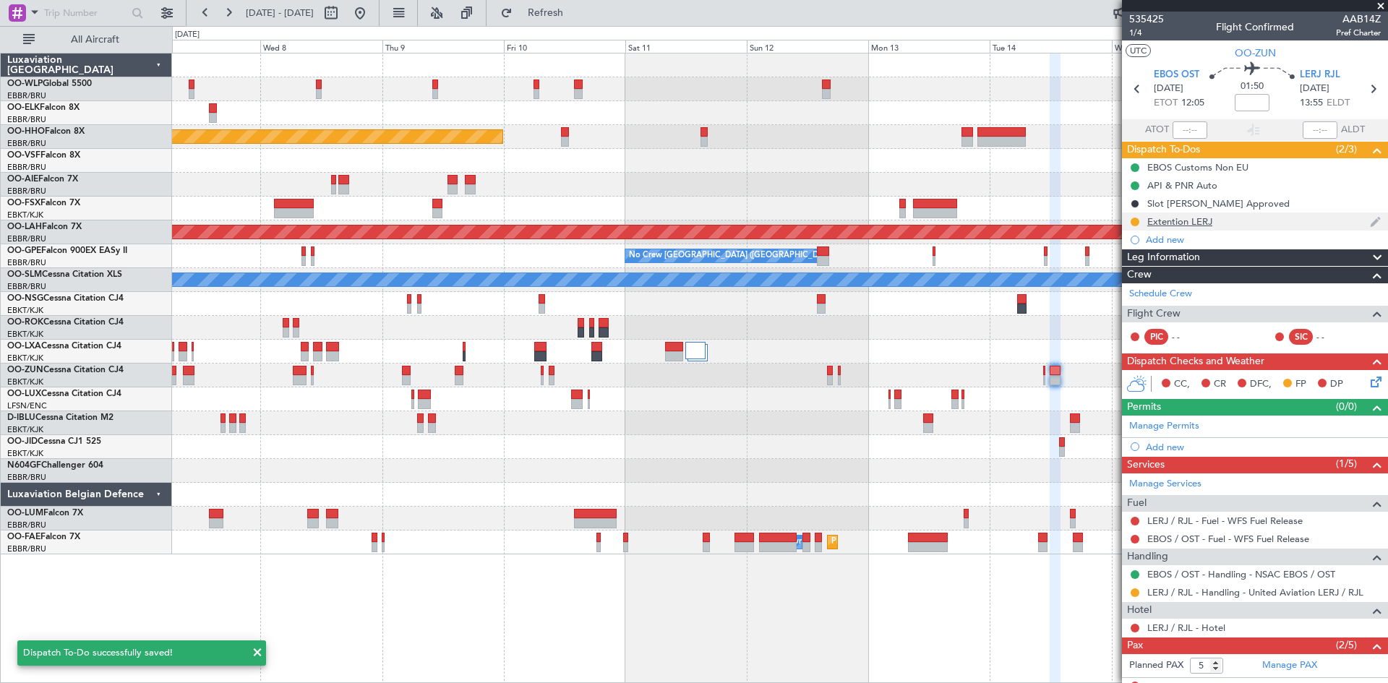
click at [1130, 228] on div "Extention LERJ" at bounding box center [1255, 222] width 266 height 18
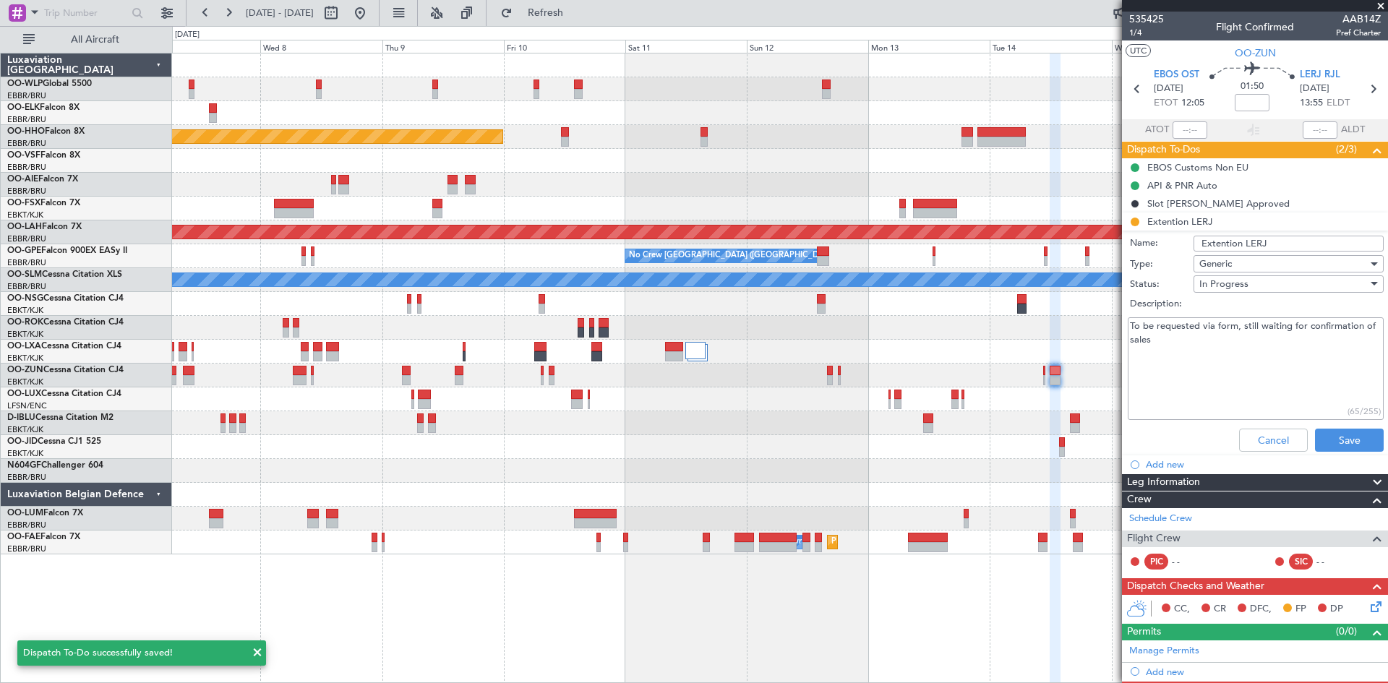
click at [1238, 279] on span "In Progress" at bounding box center [1223, 284] width 49 height 13
click at [1219, 322] on span "Not Started" at bounding box center [1281, 313] width 169 height 22
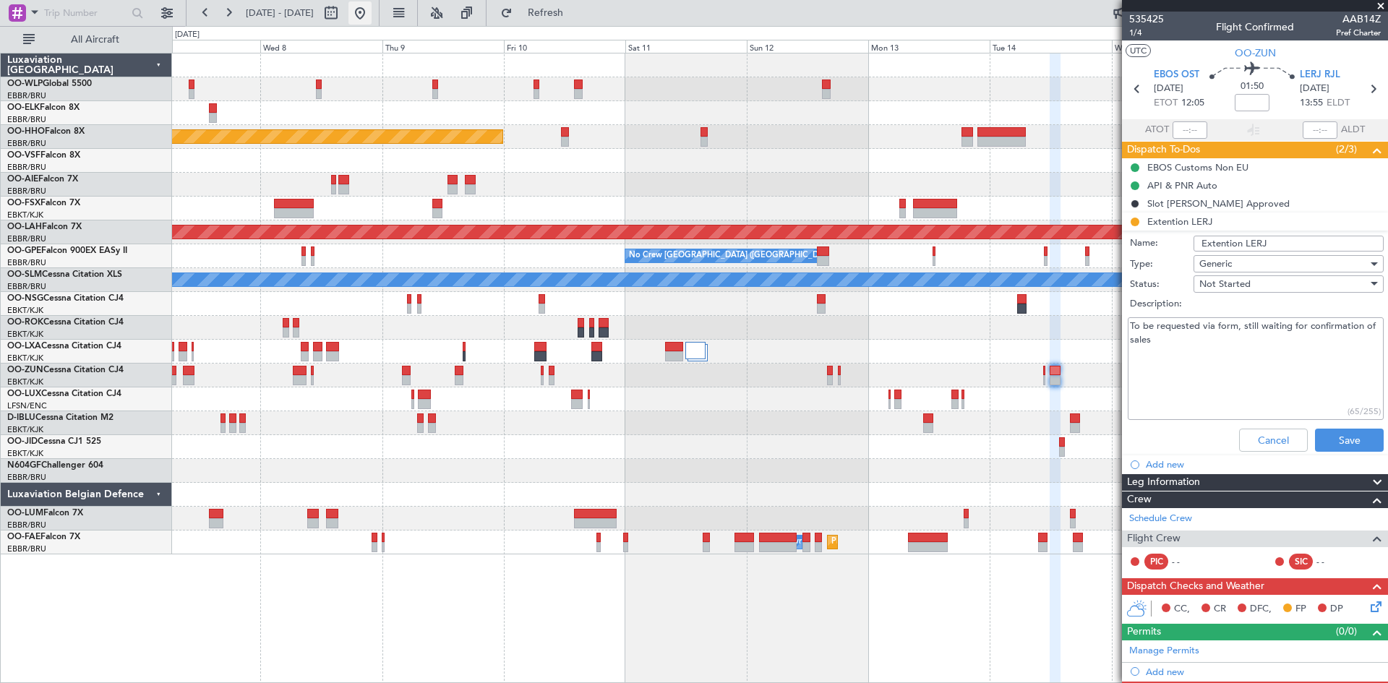
click at [372, 12] on button at bounding box center [359, 12] width 23 height 23
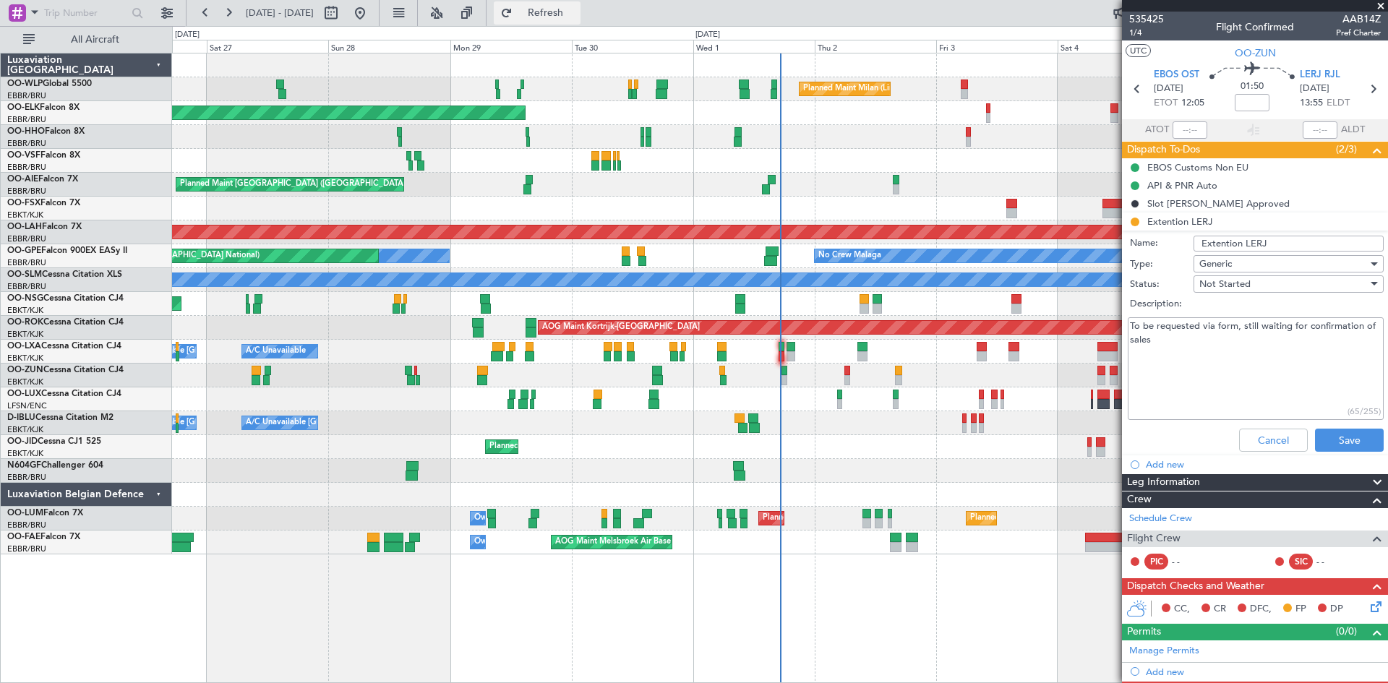
click at [576, 18] on span "Refresh" at bounding box center [545, 13] width 61 height 10
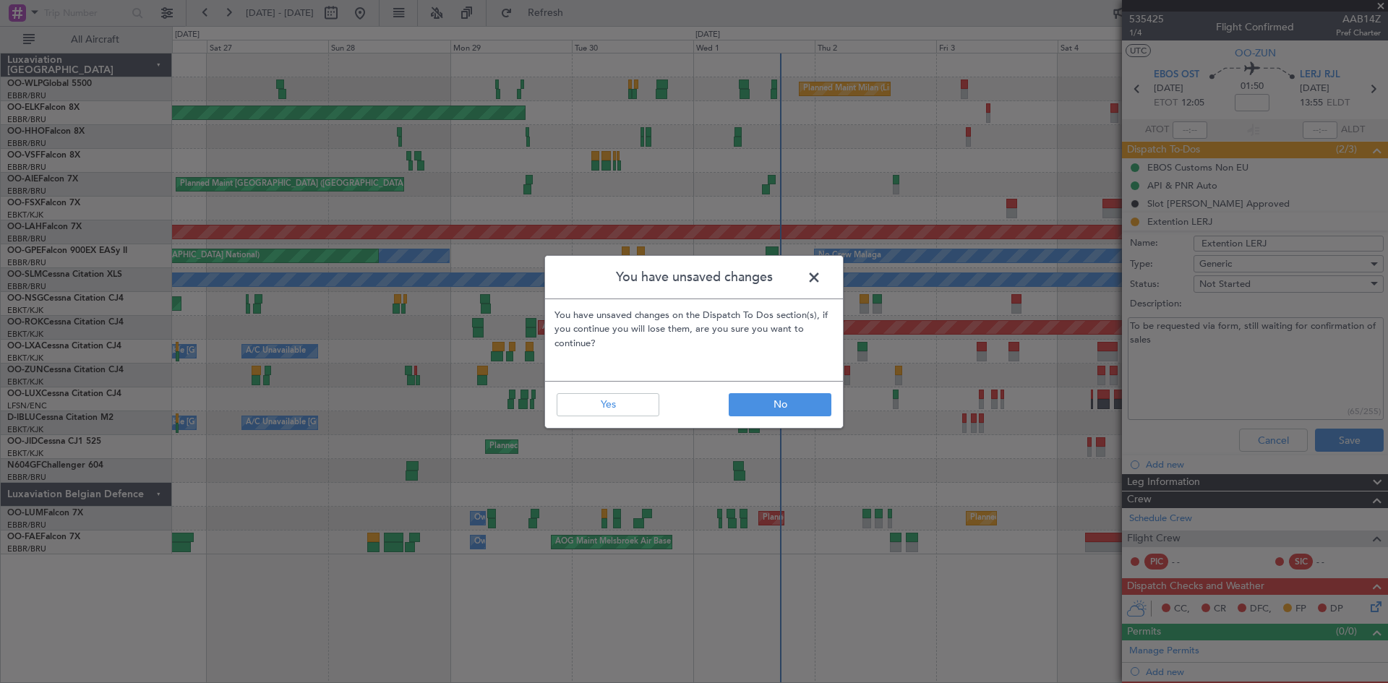
click at [821, 280] on span at bounding box center [821, 281] width 0 height 29
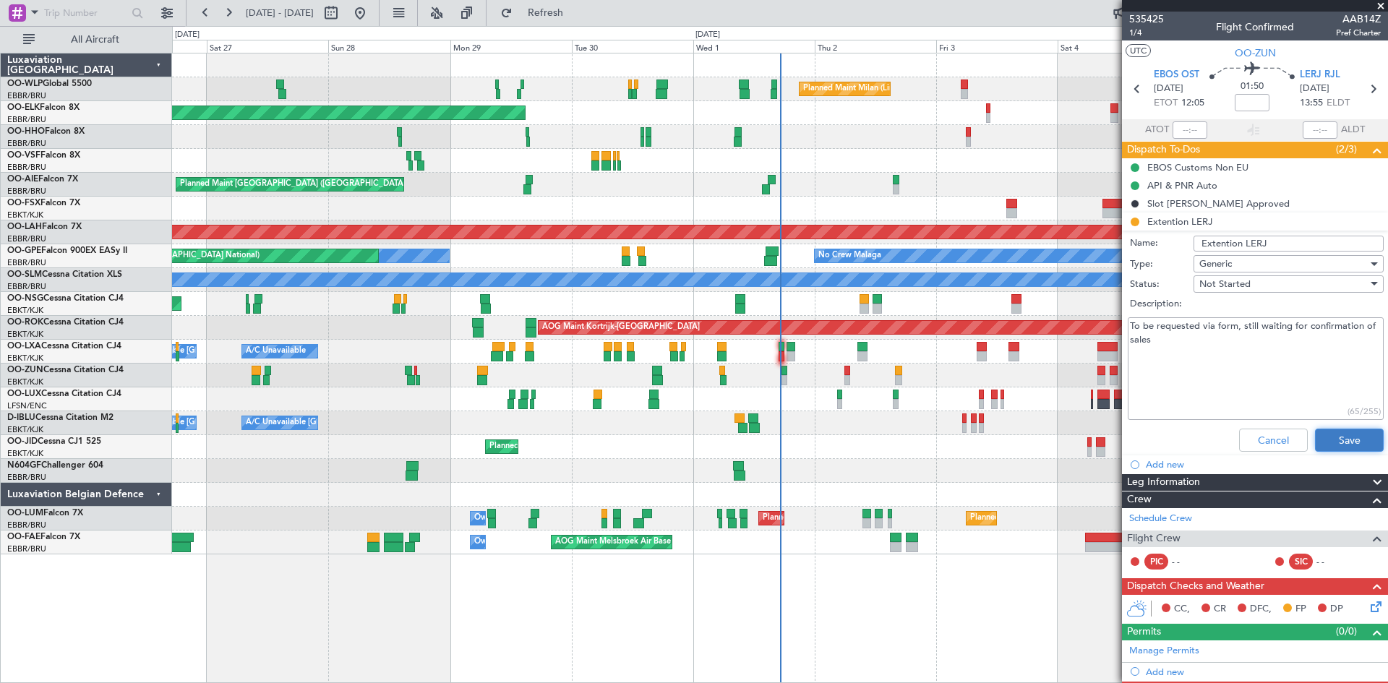
click at [1347, 441] on button "Save" at bounding box center [1349, 440] width 69 height 23
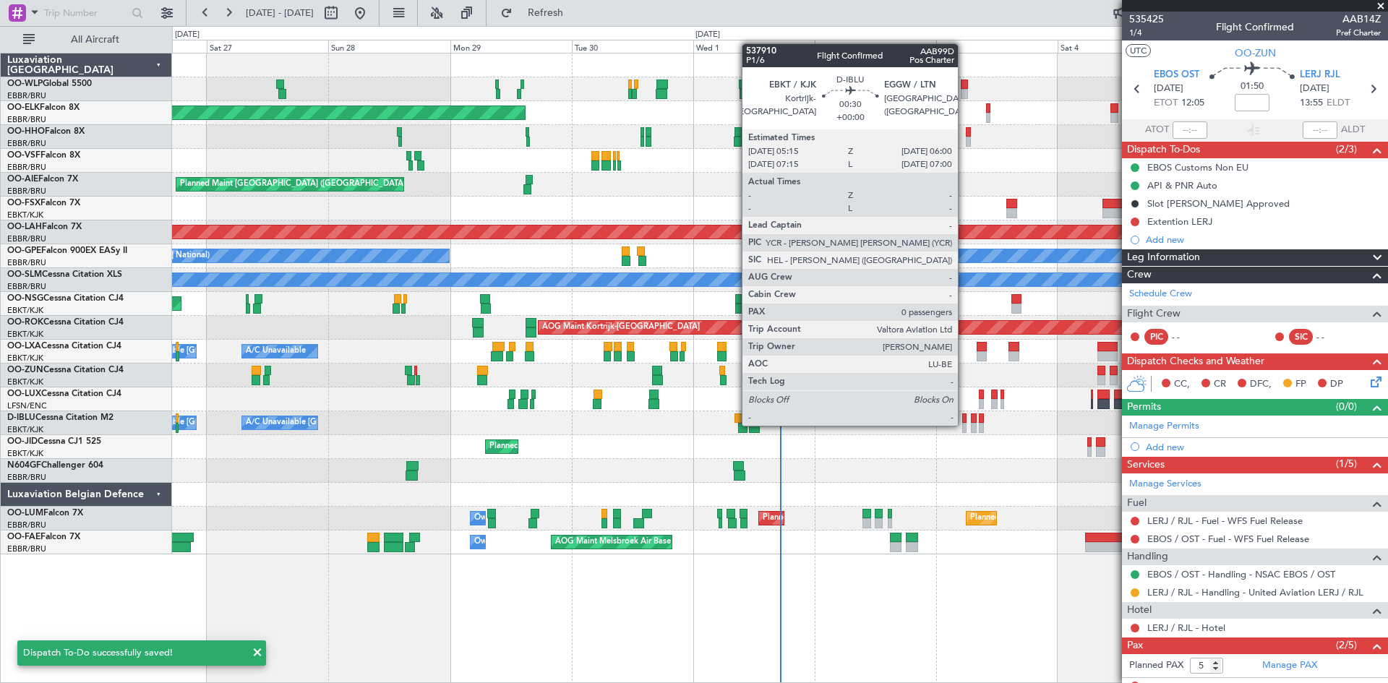
click at [964, 424] on div at bounding box center [964, 428] width 4 height 10
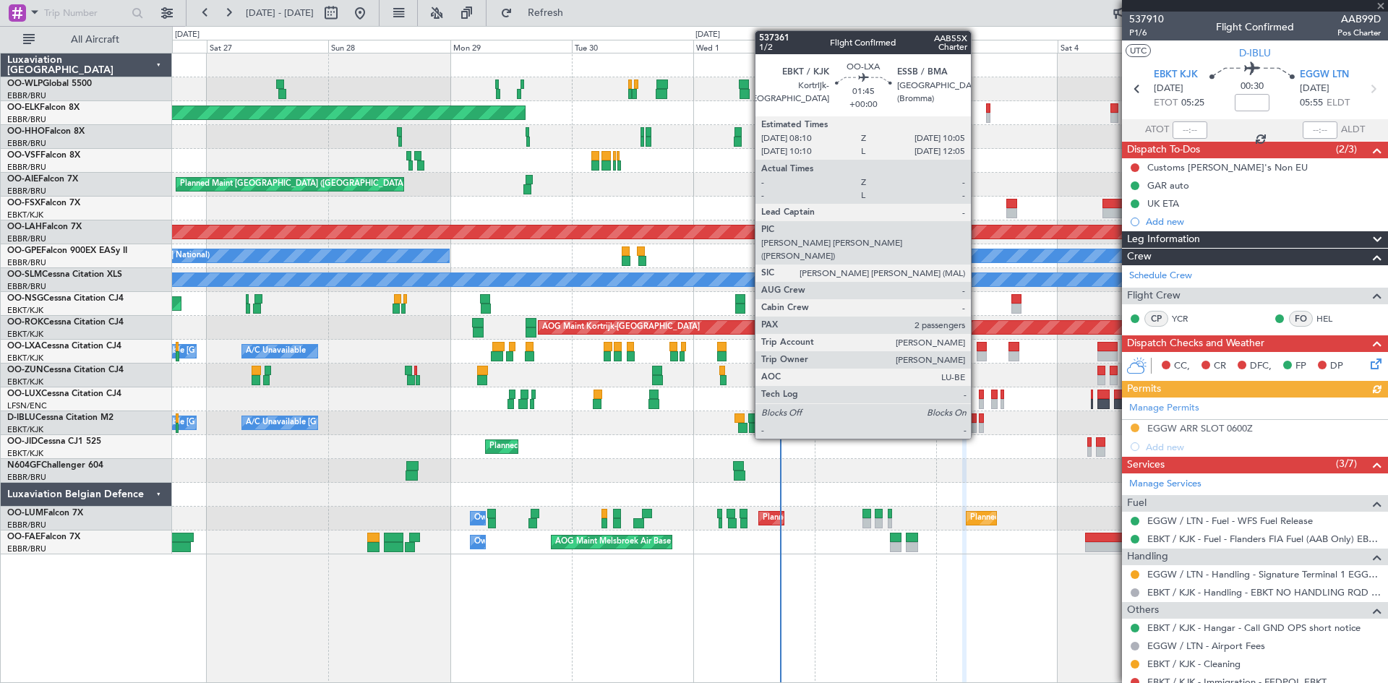
click at [977, 352] on div at bounding box center [982, 356] width 10 height 10
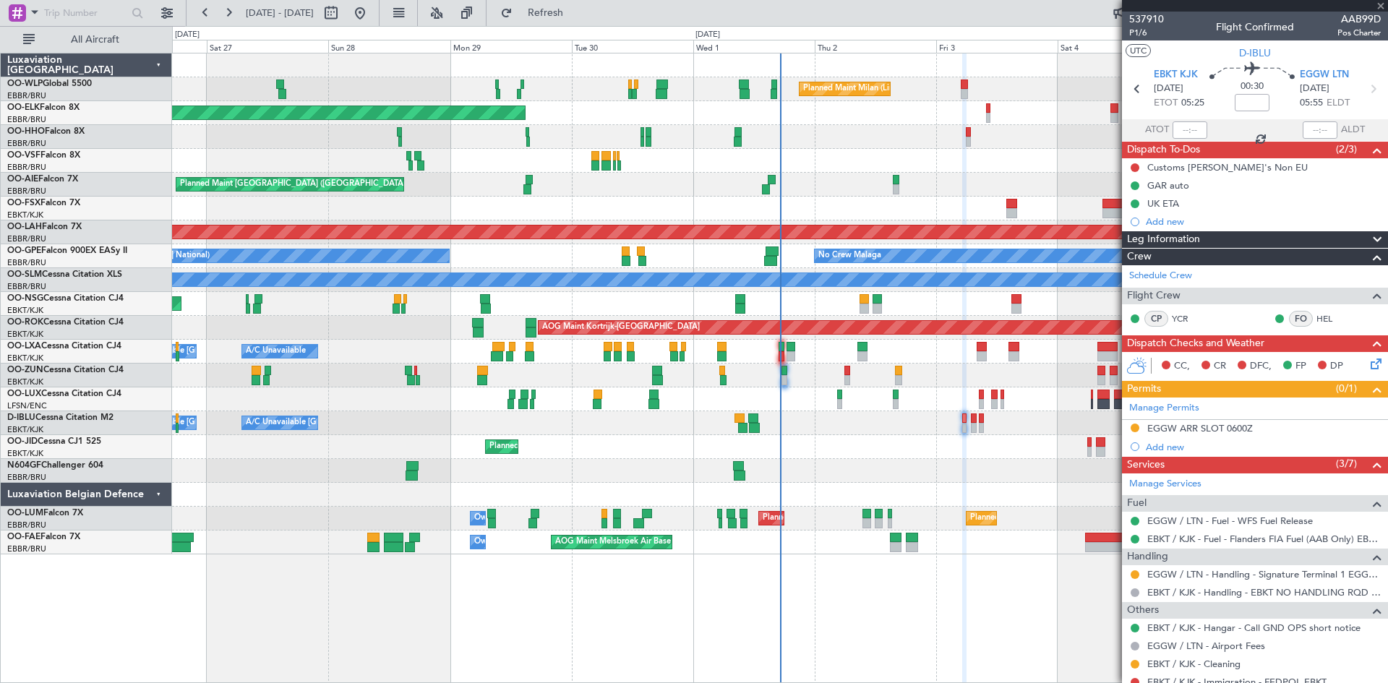
type input "2"
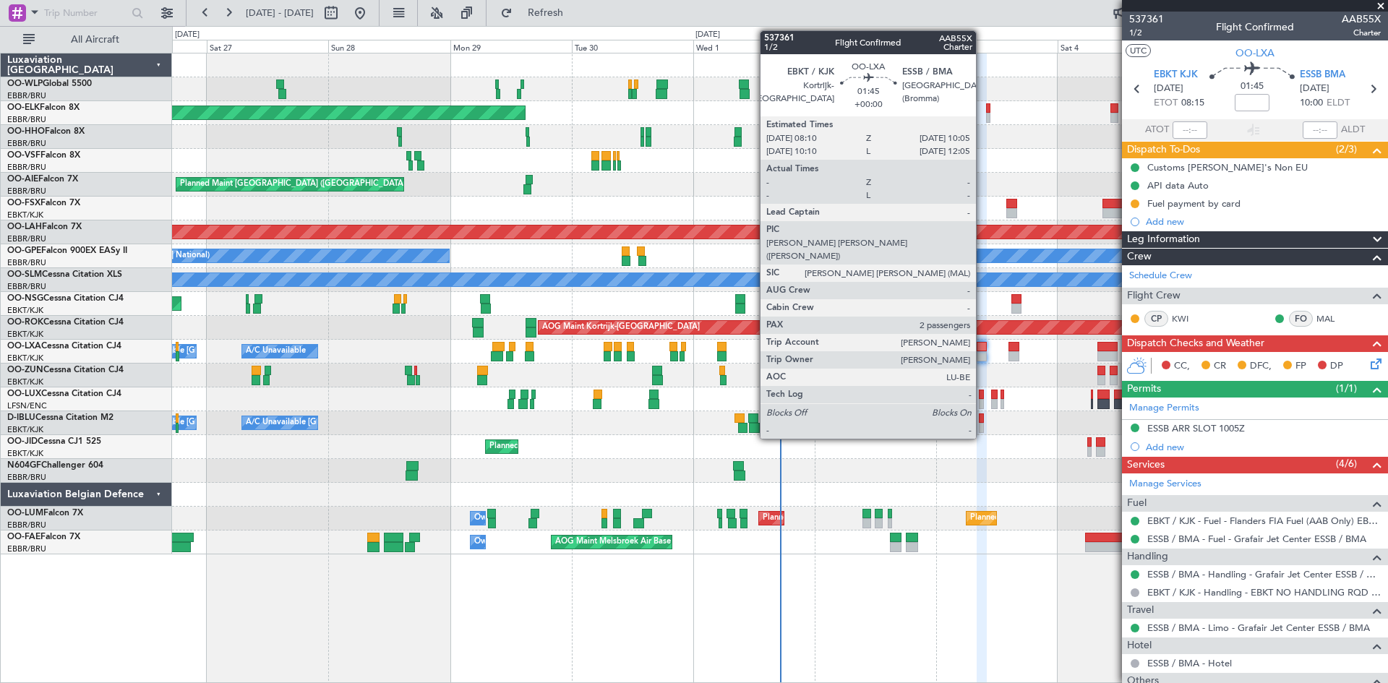
click at [982, 352] on div at bounding box center [982, 356] width 10 height 10
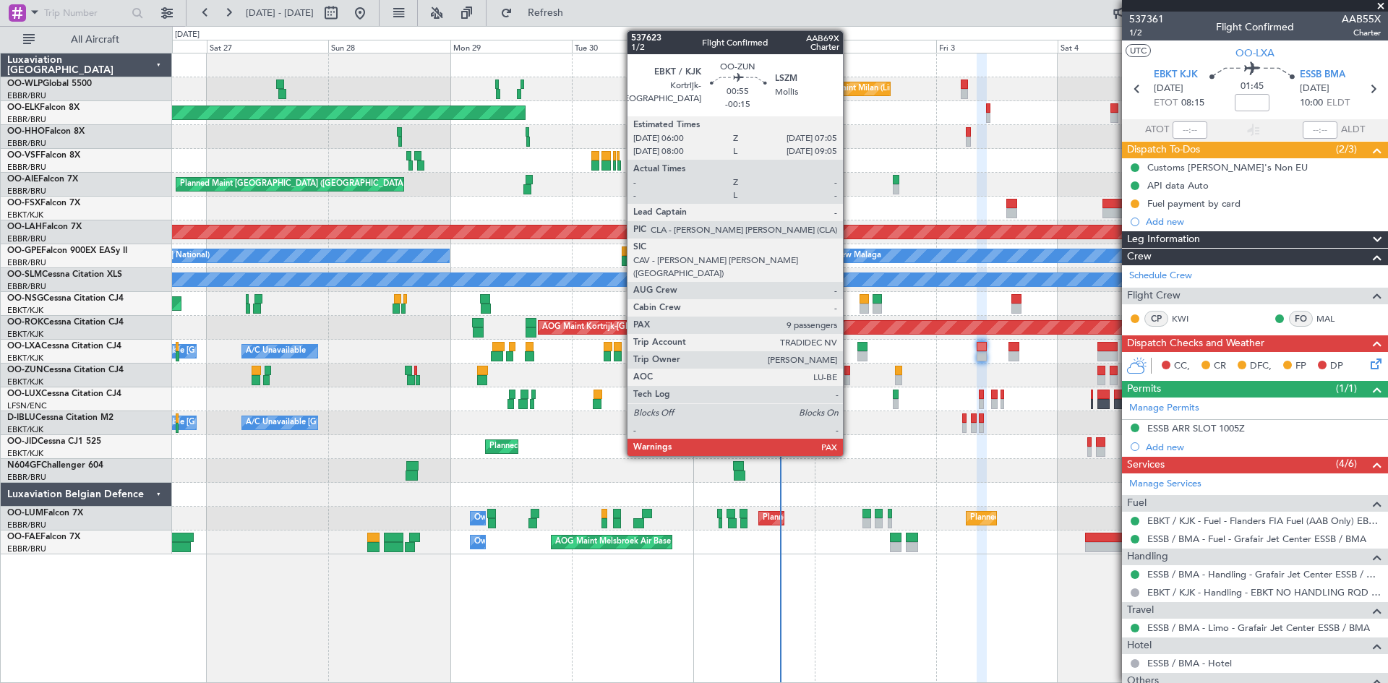
click at [849, 374] on div at bounding box center [847, 371] width 6 height 10
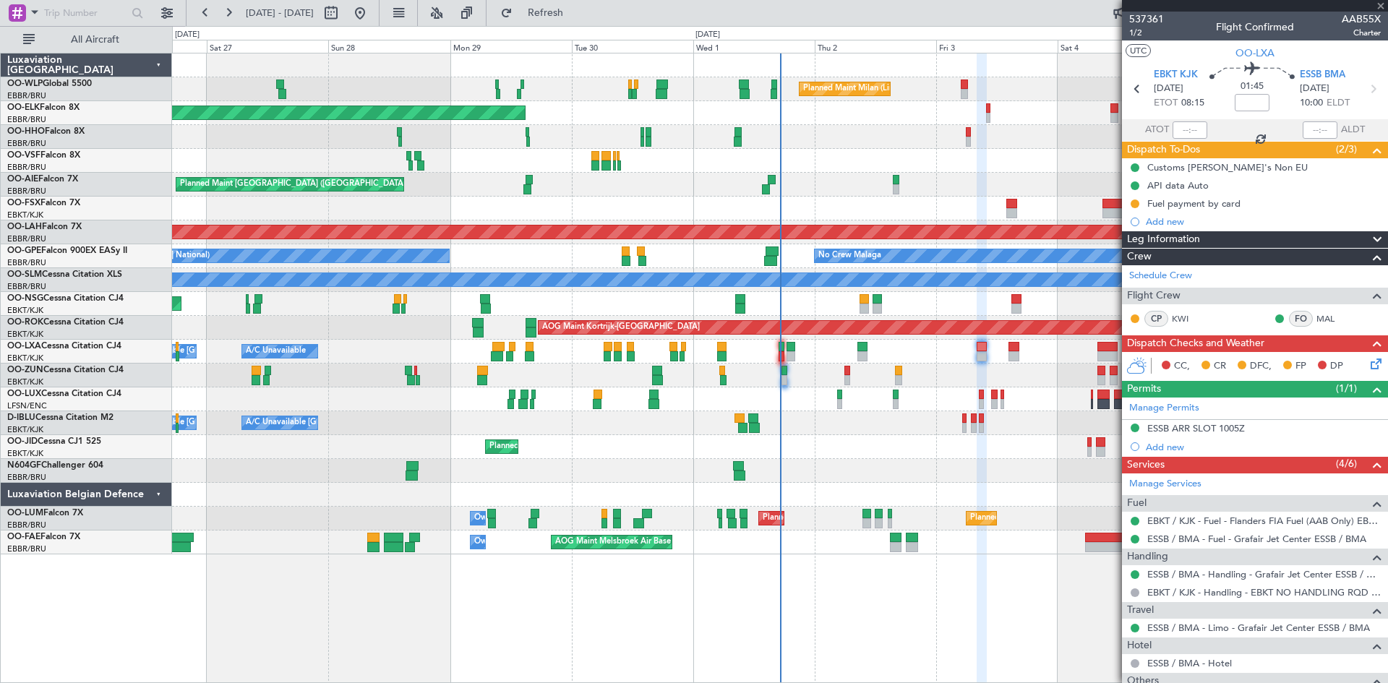
type input "-00:15"
type input "9"
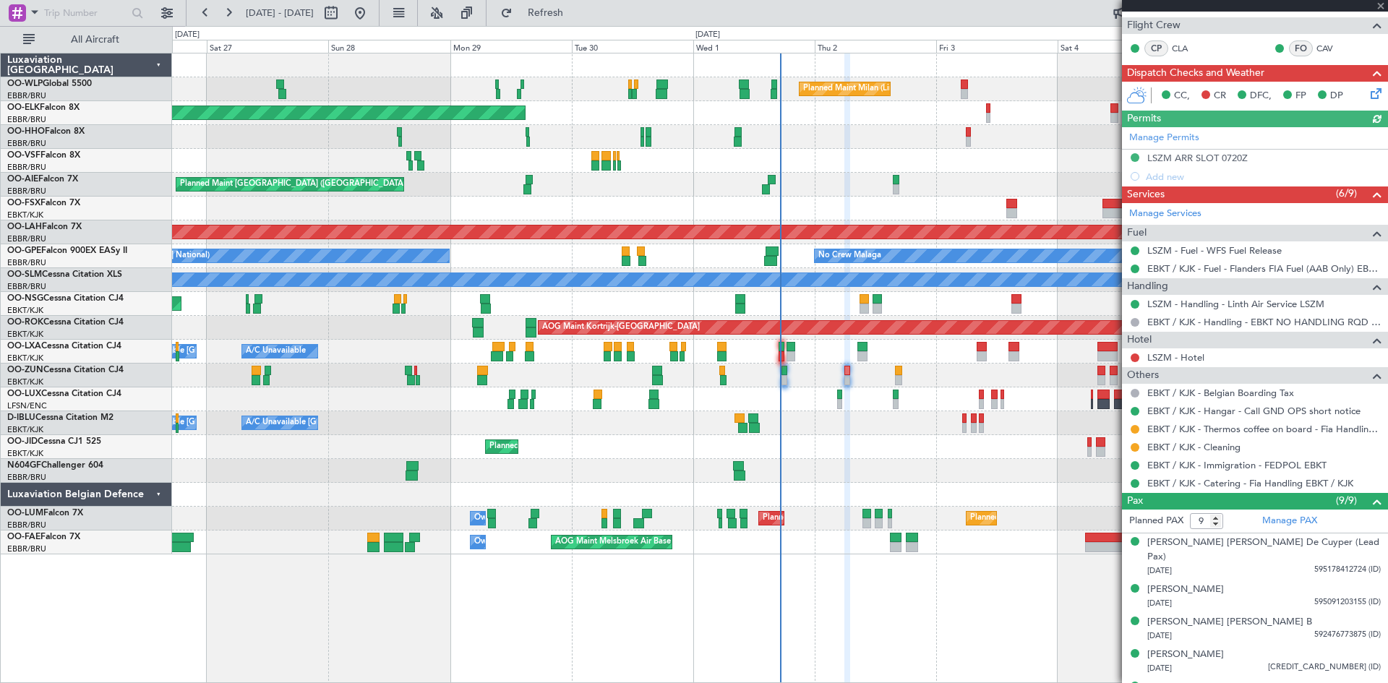
scroll to position [289, 0]
click at [1134, 425] on button at bounding box center [1135, 428] width 9 height 9
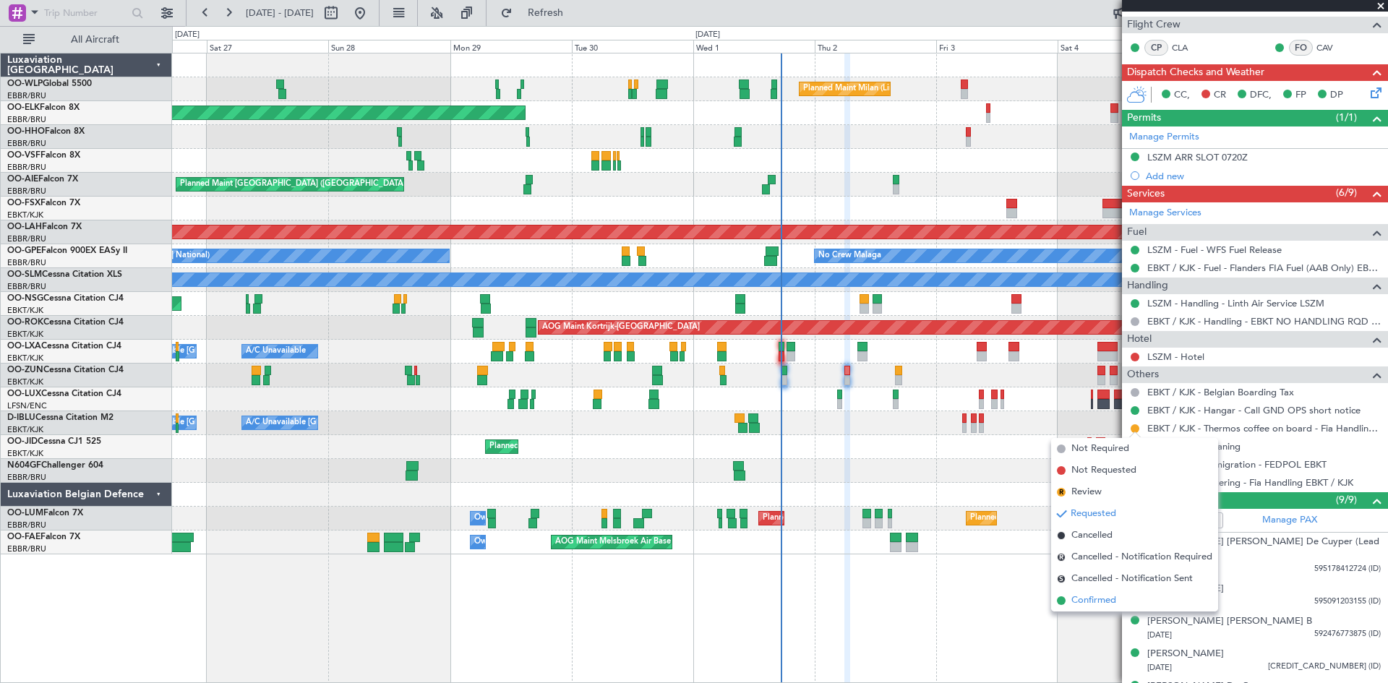
click at [1102, 591] on li "Confirmed" at bounding box center [1134, 601] width 167 height 22
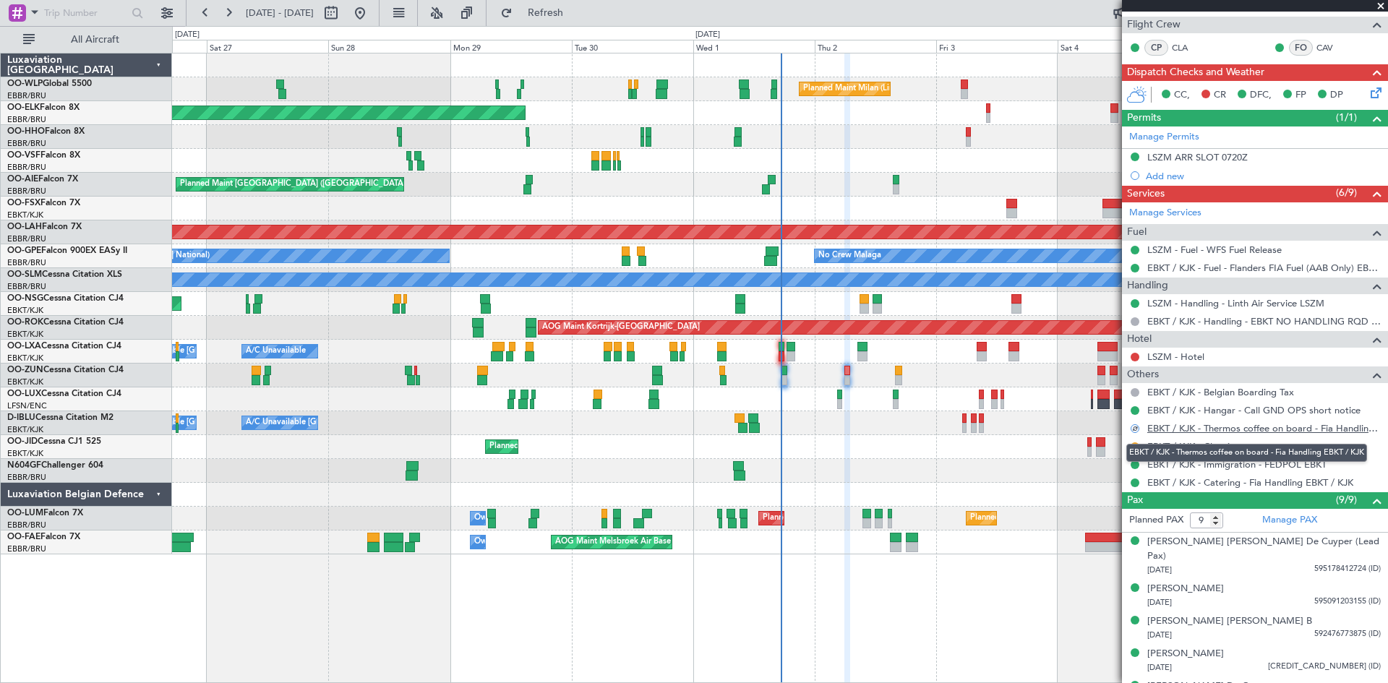
click at [1239, 427] on link "EBKT / KJK - Thermos coffee on board - Fia Handling EBKT / KJK" at bounding box center [1264, 428] width 234 height 12
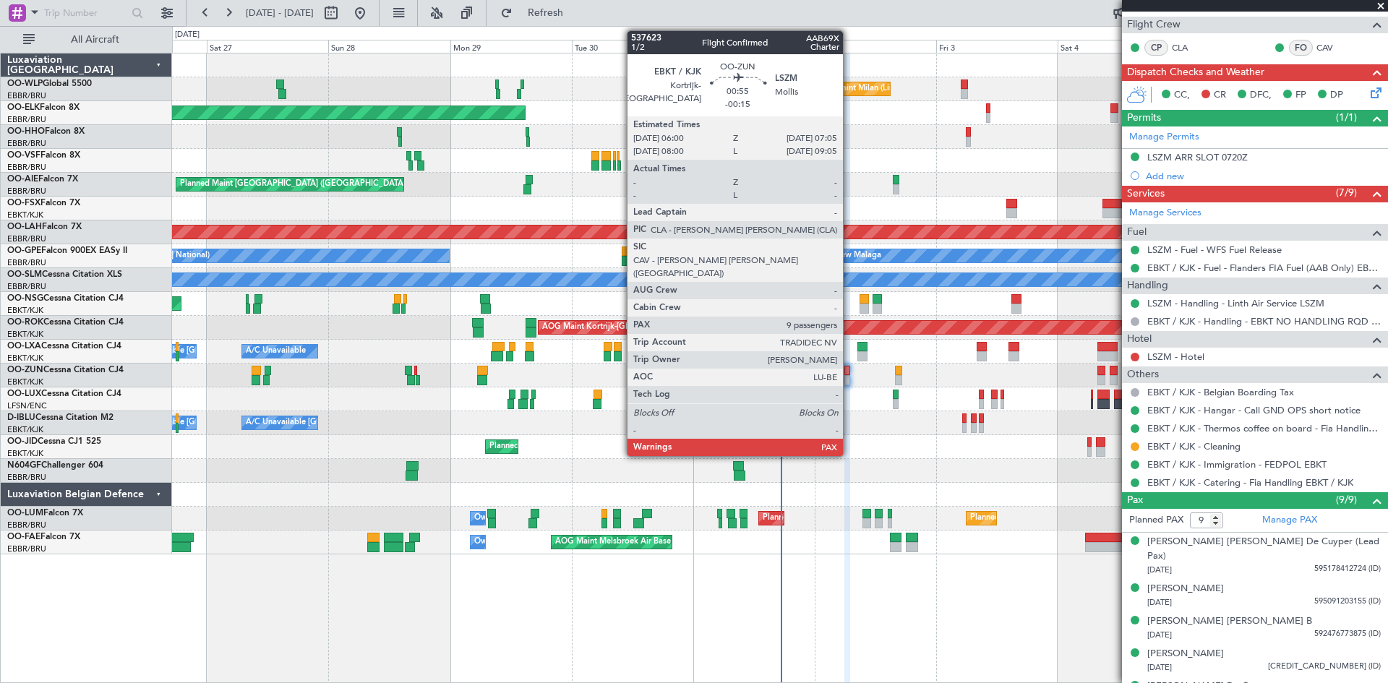
click at [849, 373] on div at bounding box center [847, 371] width 6 height 10
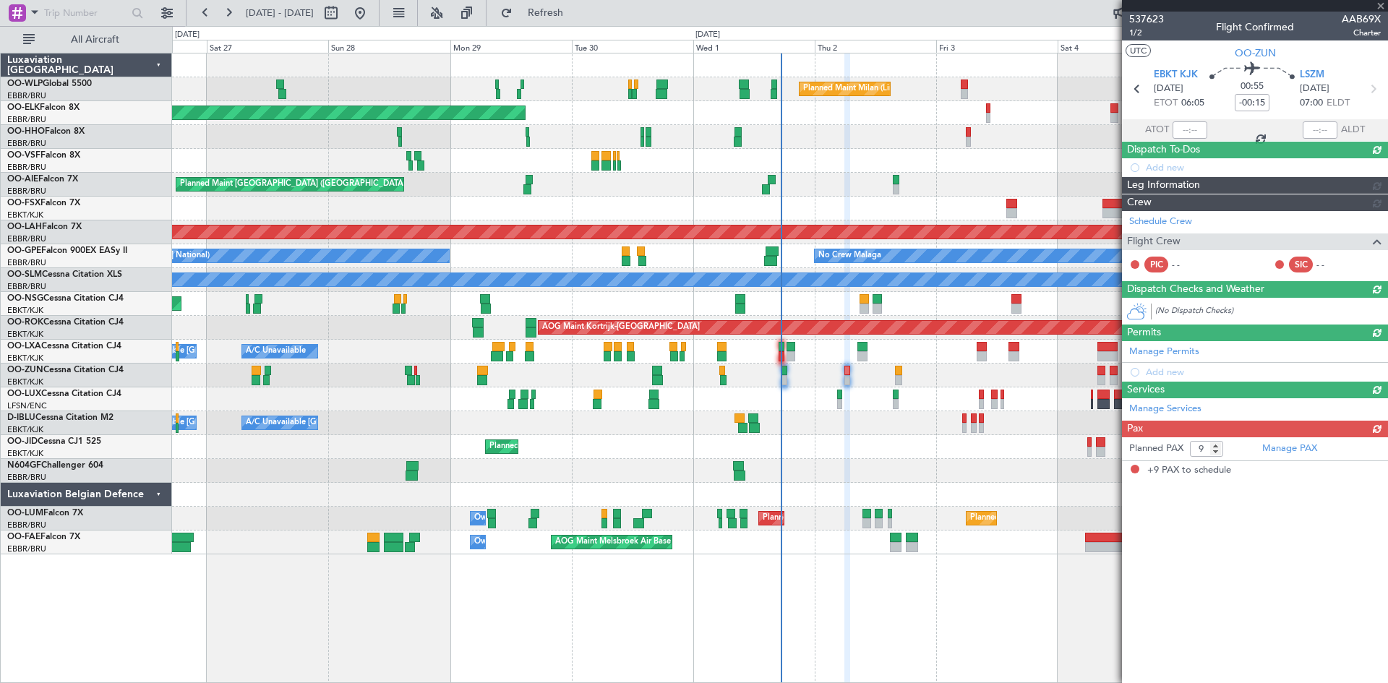
scroll to position [0, 0]
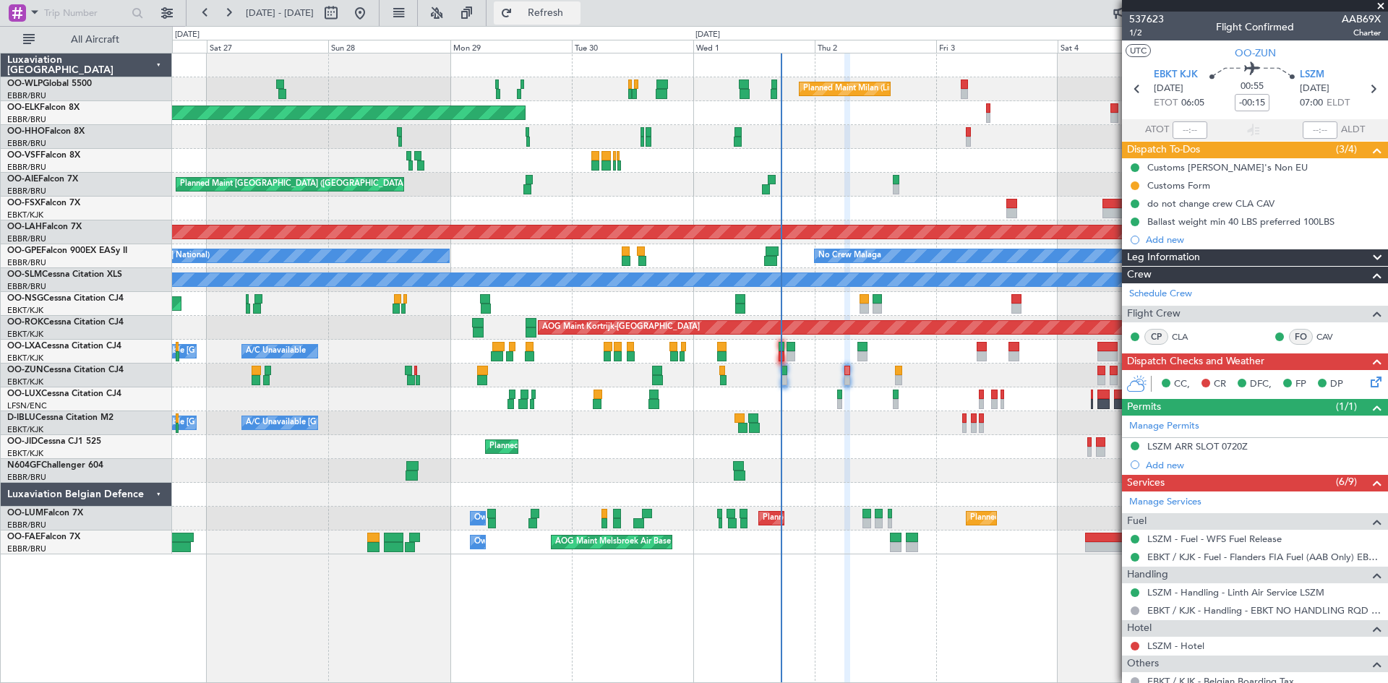
click at [576, 9] on span "Refresh" at bounding box center [545, 13] width 61 height 10
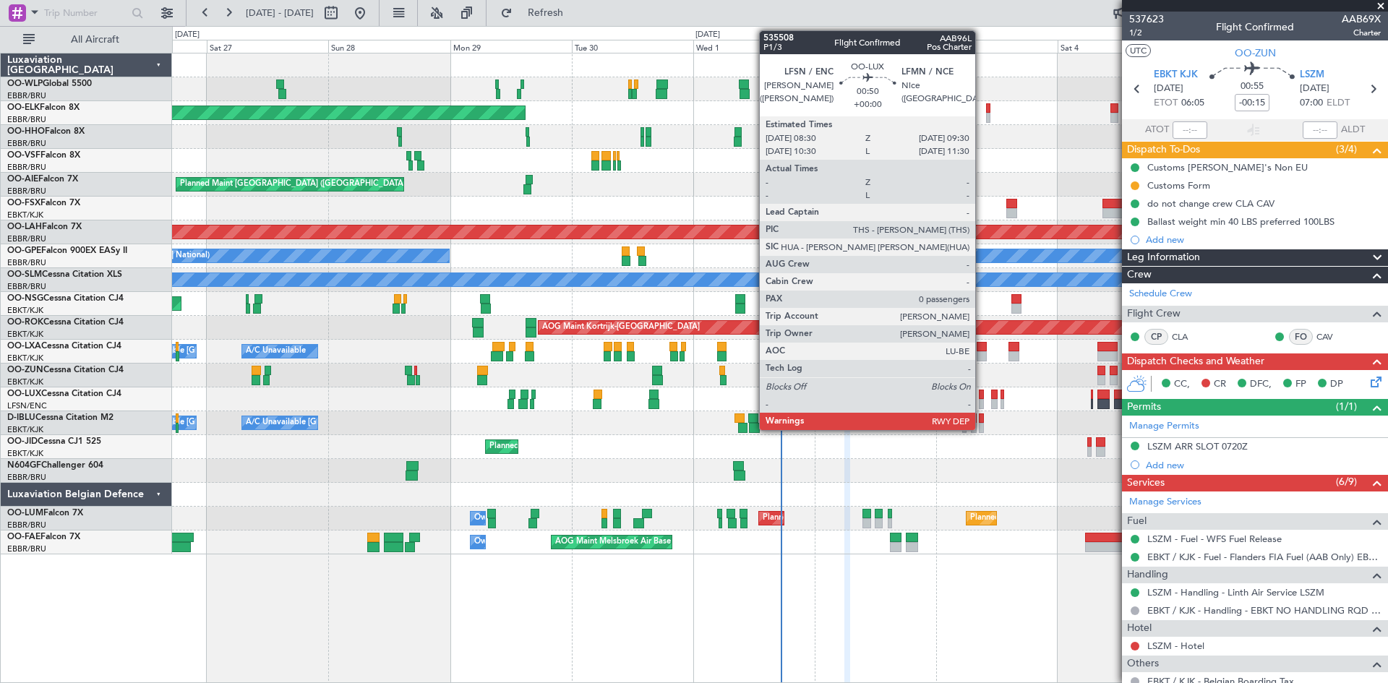
click at [982, 398] on div at bounding box center [982, 395] width 6 height 10
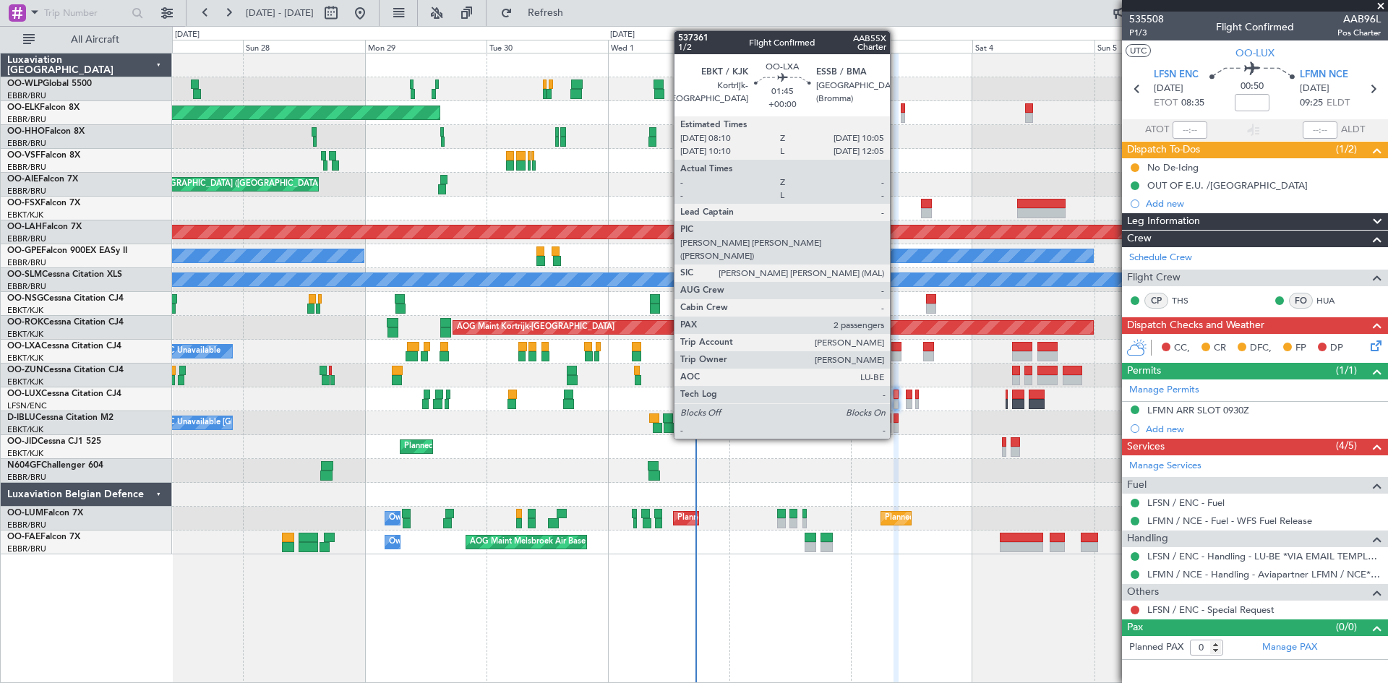
click at [896, 352] on div at bounding box center [896, 356] width 10 height 10
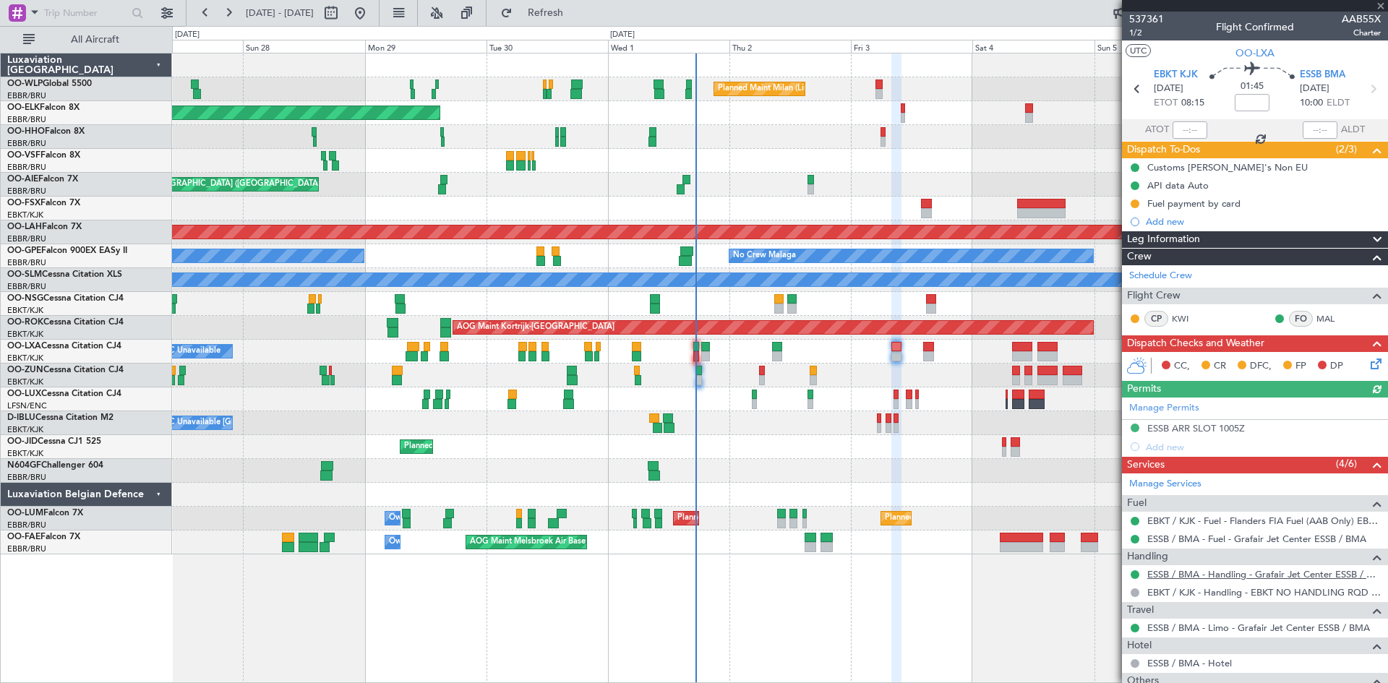
click at [1238, 574] on link "ESSB / BMA - Handling - Grafair Jet Center ESSB / BMA" at bounding box center [1264, 574] width 234 height 12
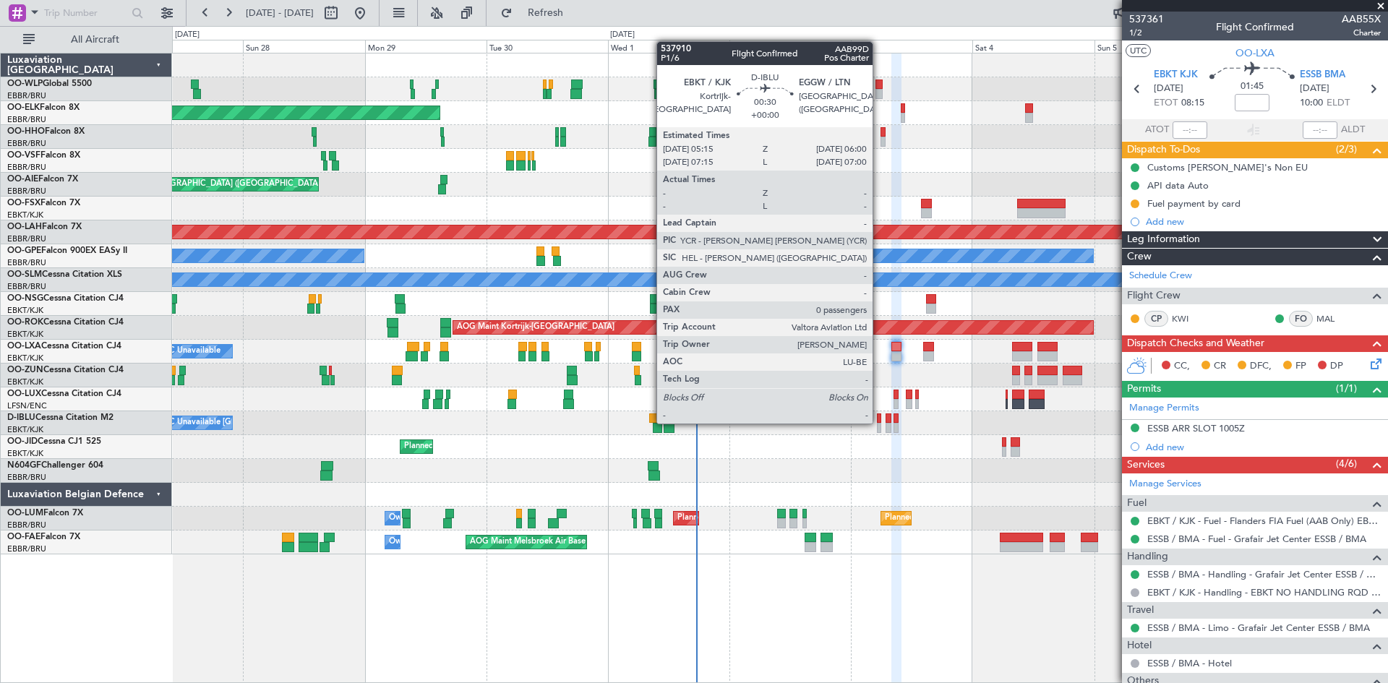
click at [879, 422] on div at bounding box center [879, 419] width 4 height 10
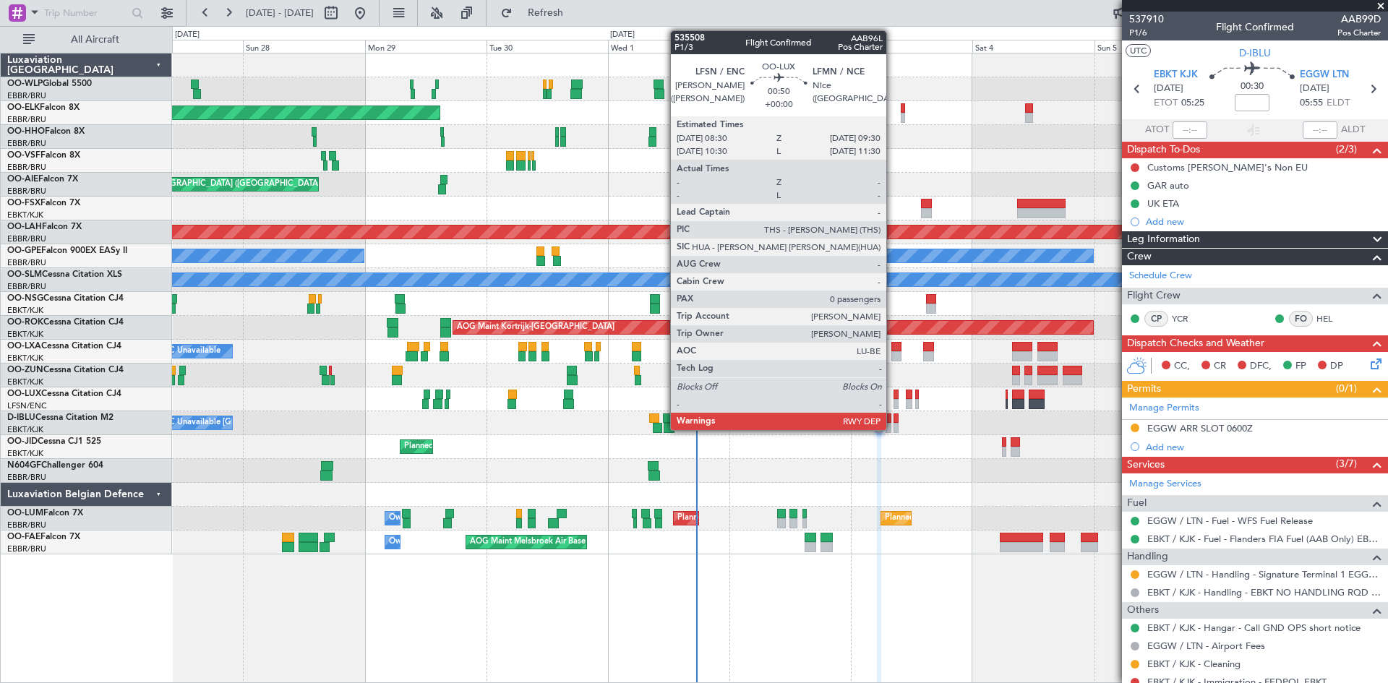
click at [894, 400] on div at bounding box center [897, 404] width 6 height 10
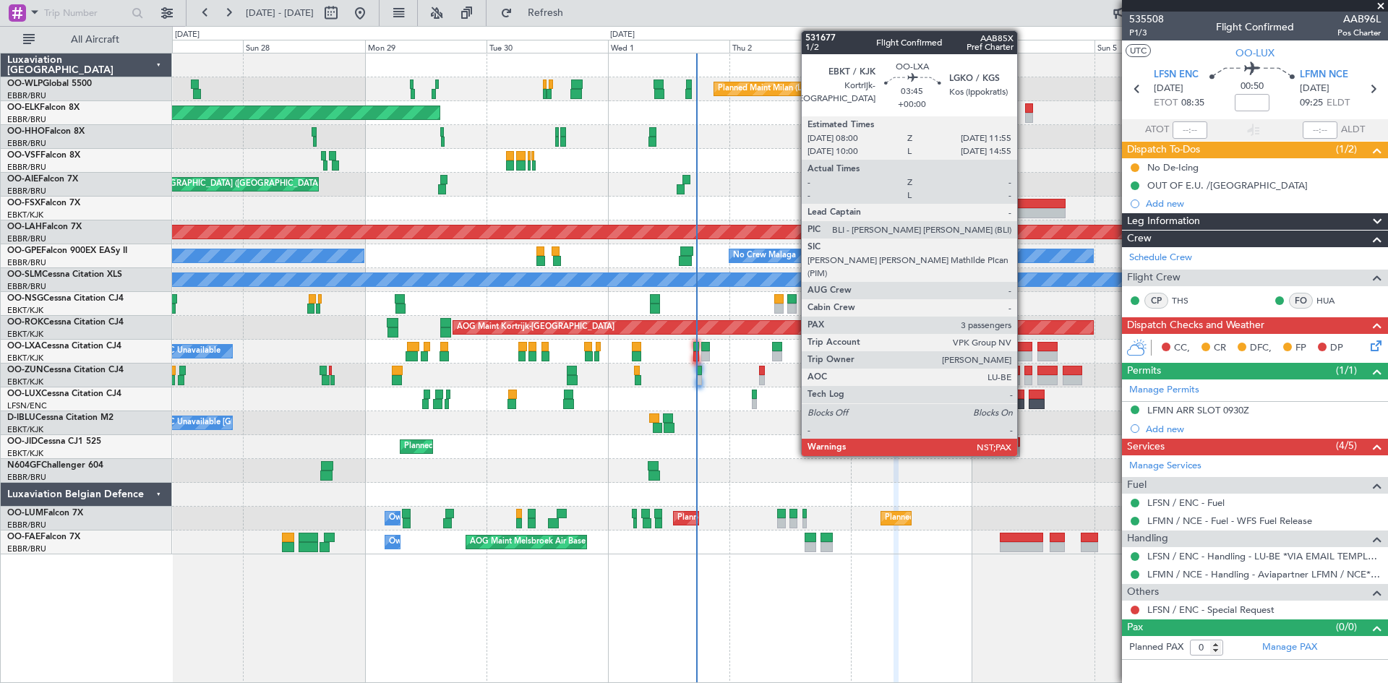
click at [1024, 354] on div at bounding box center [1022, 356] width 20 height 10
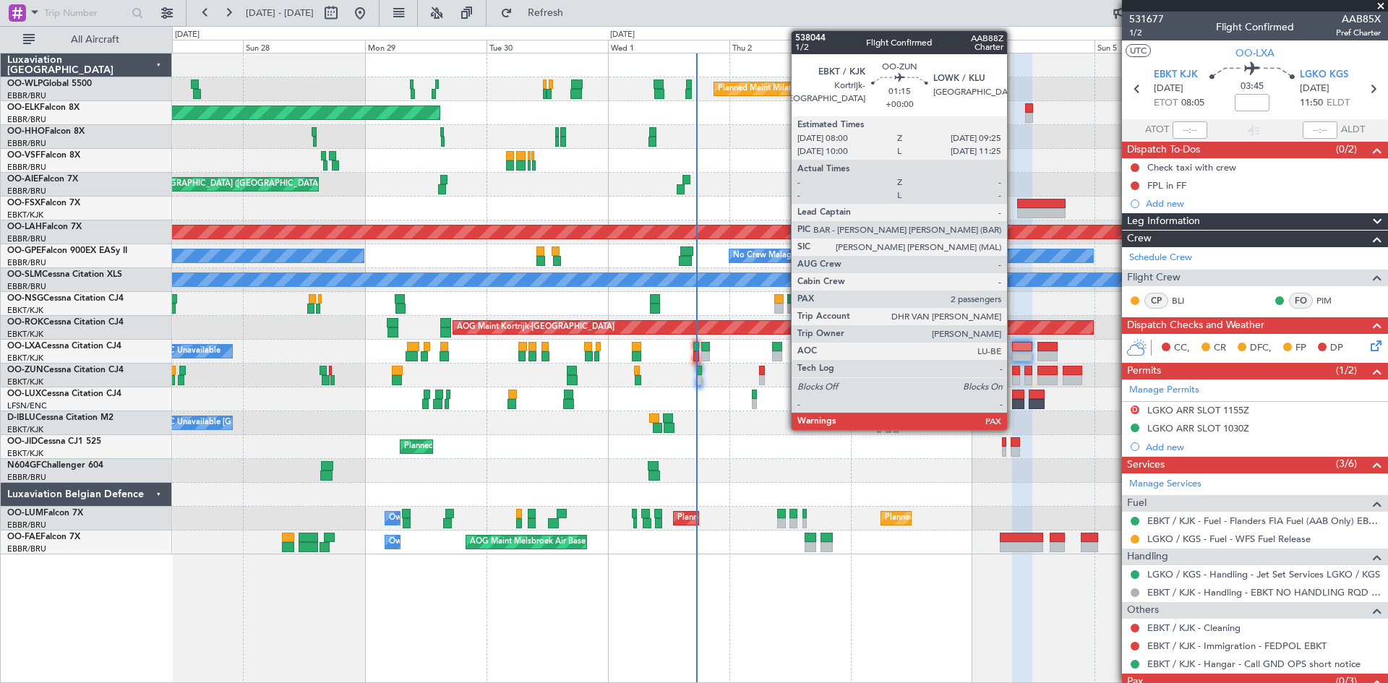
click at [1014, 378] on div at bounding box center [1015, 380] width 7 height 10
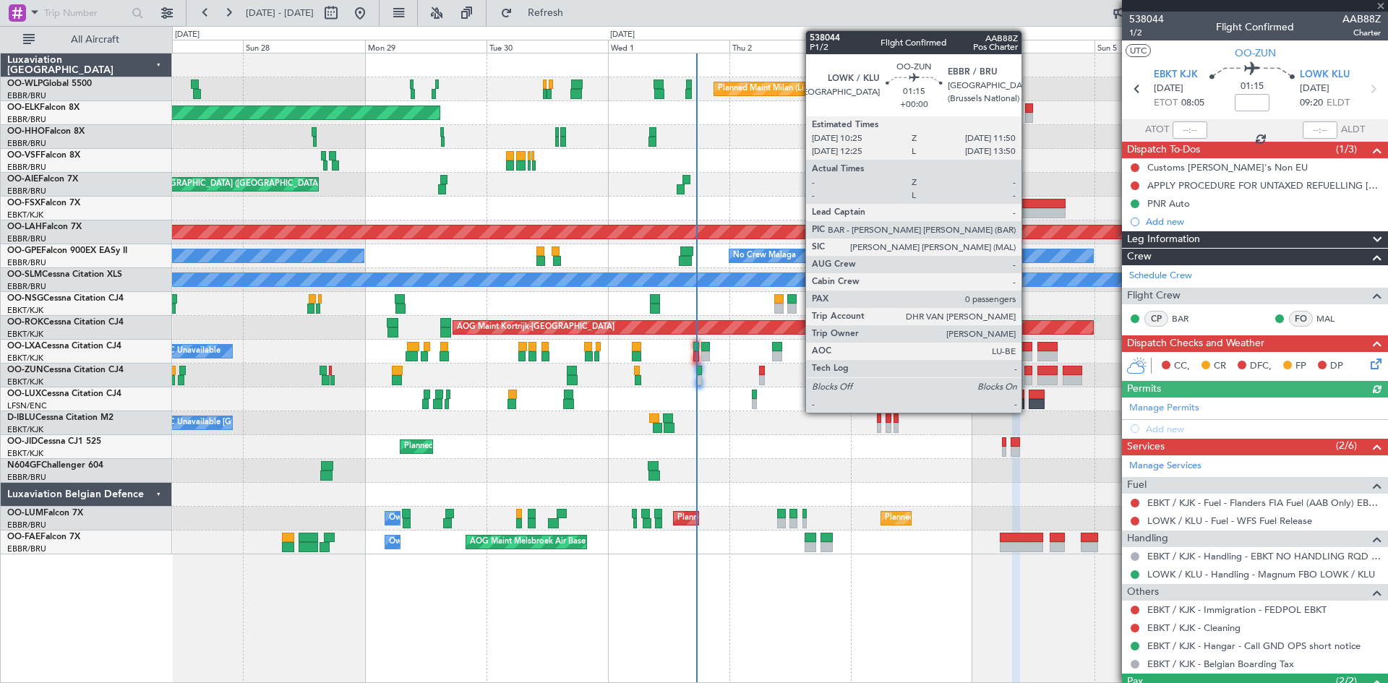
click at [1028, 375] on div at bounding box center [1027, 380] width 7 height 10
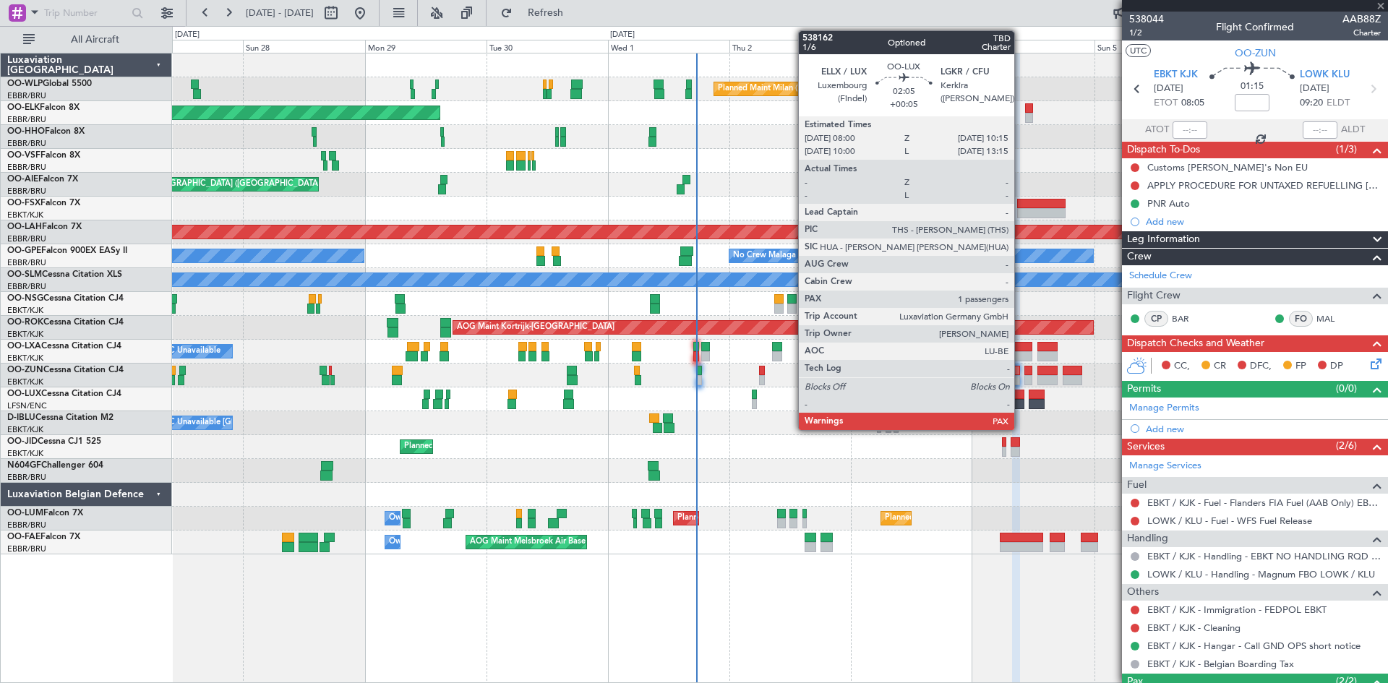
type input "0"
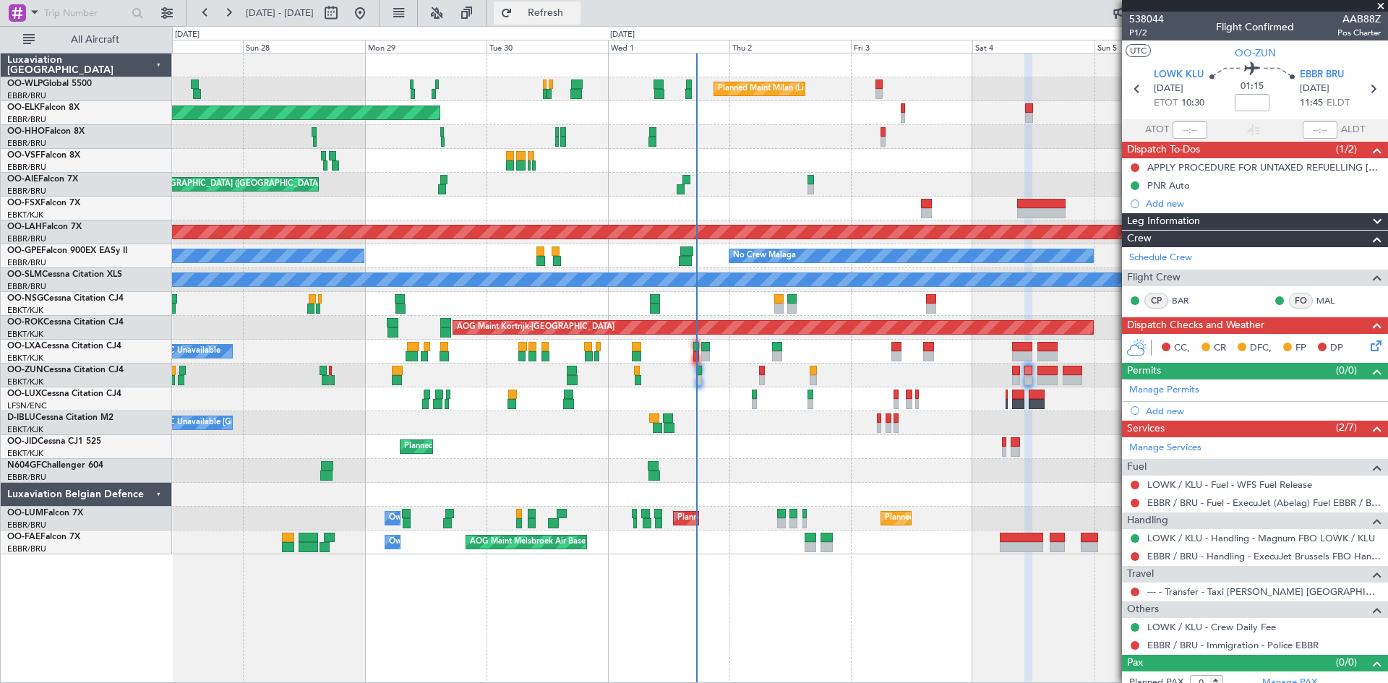
click at [581, 20] on button "Refresh" at bounding box center [537, 12] width 87 height 23
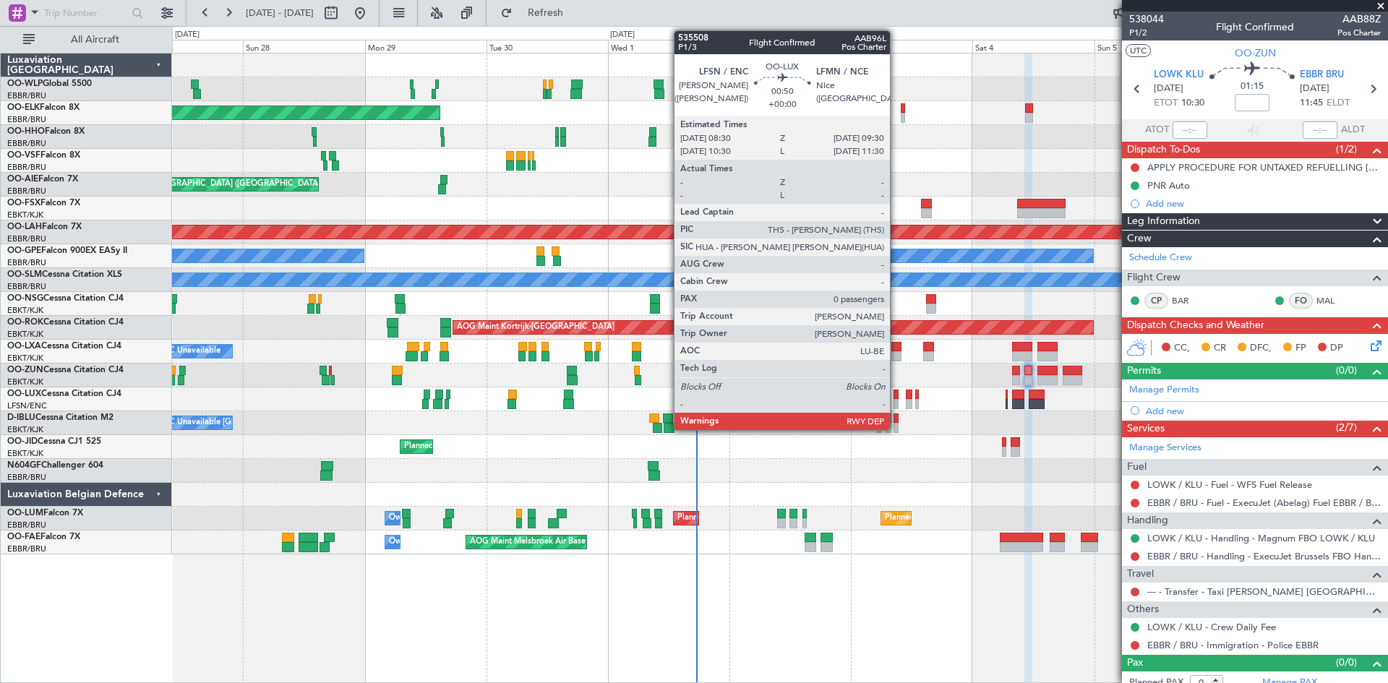
click at [896, 401] on div at bounding box center [897, 404] width 6 height 10
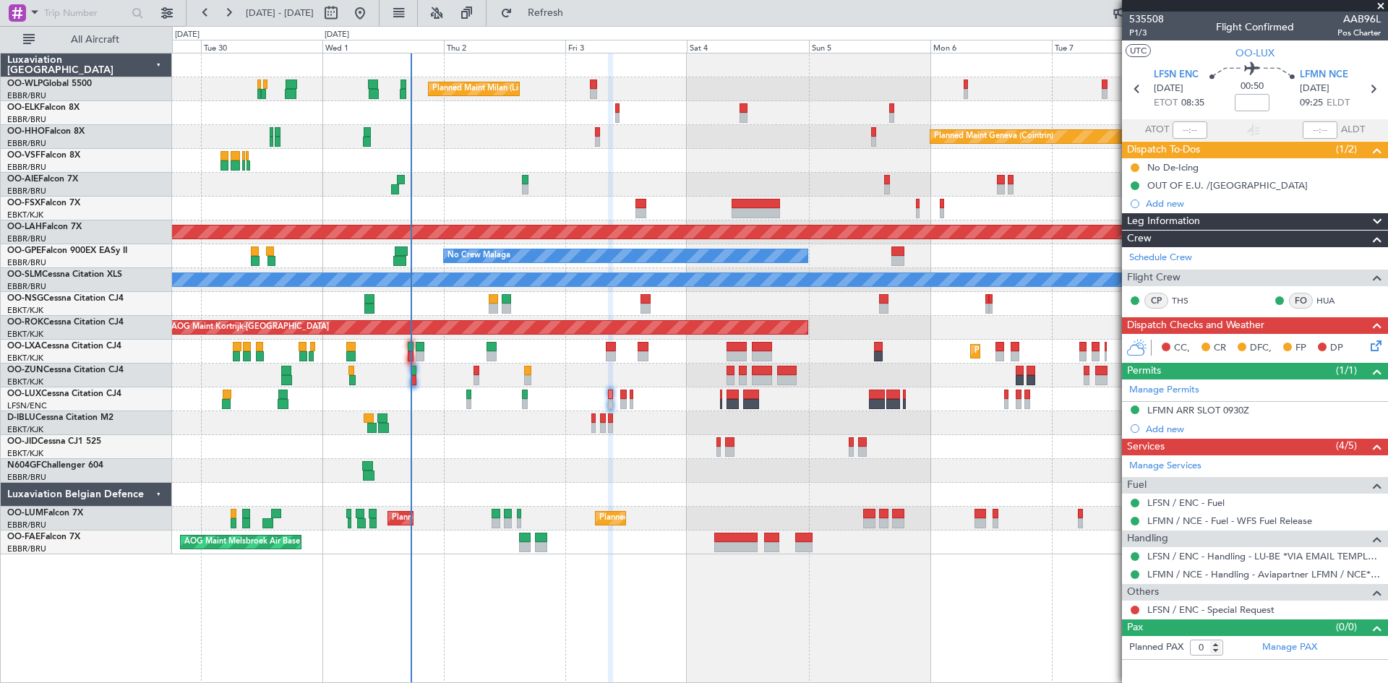
click at [797, 416] on div "A/C Unavailable [GEOGRAPHIC_DATA]-[GEOGRAPHIC_DATA]" at bounding box center [779, 423] width 1215 height 24
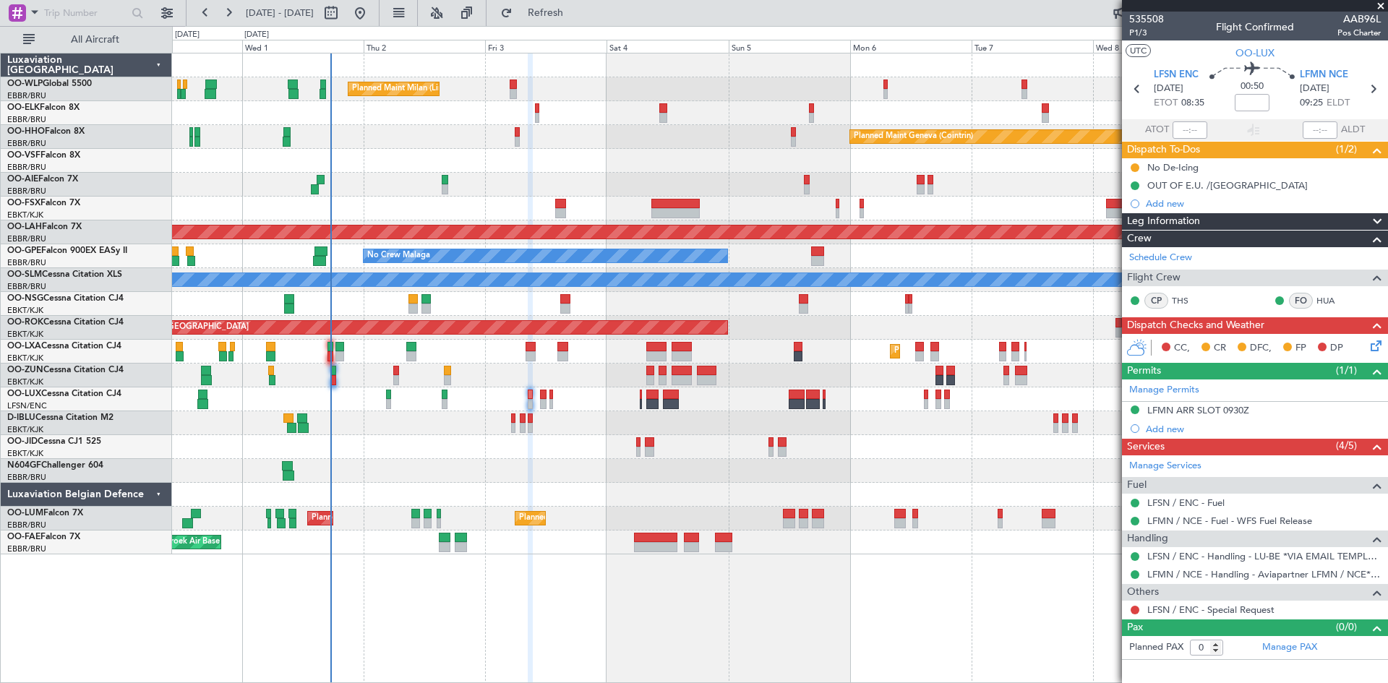
click at [876, 468] on div "Planned Maint Milan (Linate) Planned Maint [GEOGRAPHIC_DATA]-[GEOGRAPHIC_DATA] …" at bounding box center [779, 303] width 1215 height 501
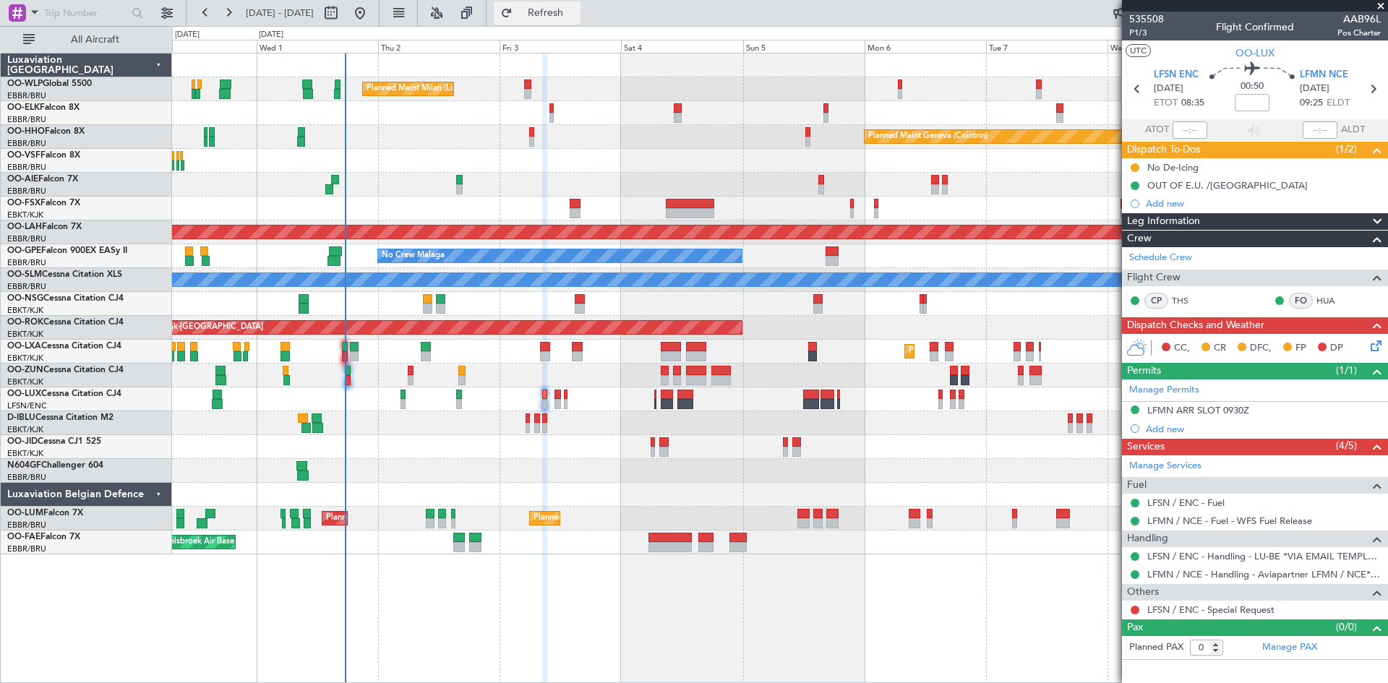
click at [555, 13] on button "Refresh" at bounding box center [537, 12] width 87 height 23
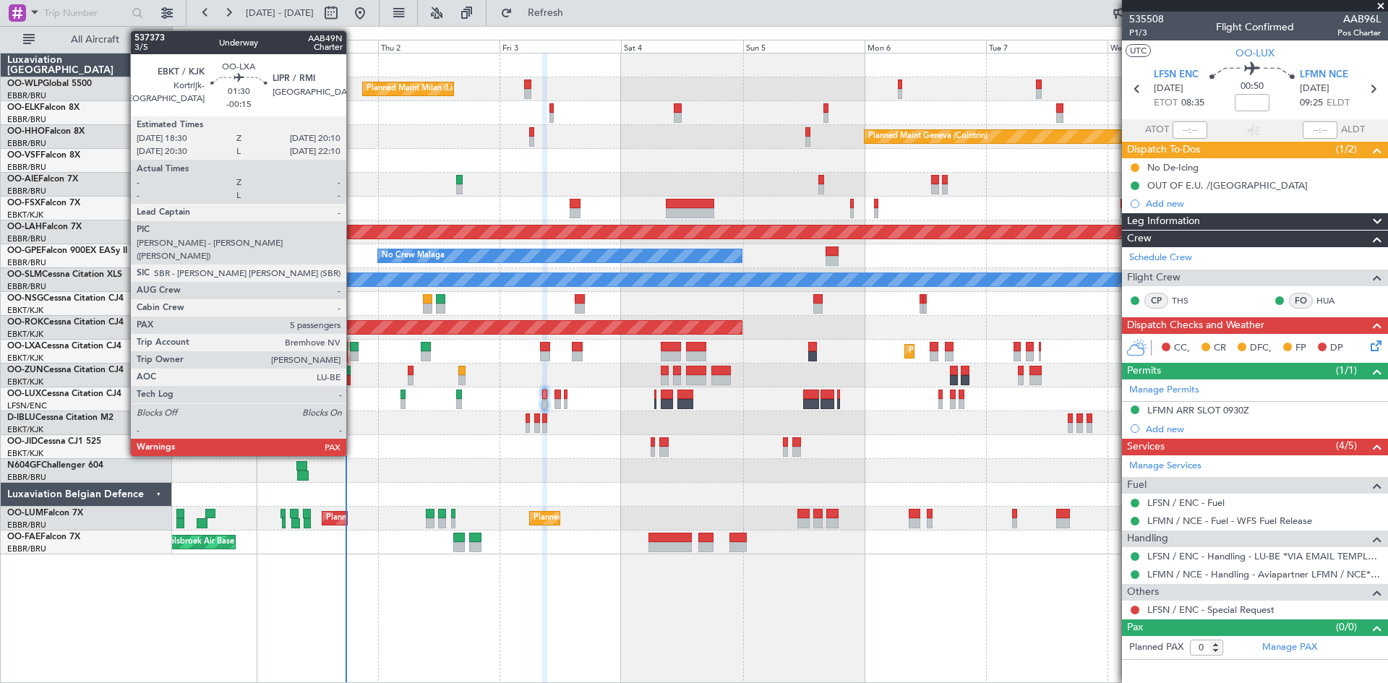
click at [353, 356] on div at bounding box center [354, 356] width 9 height 10
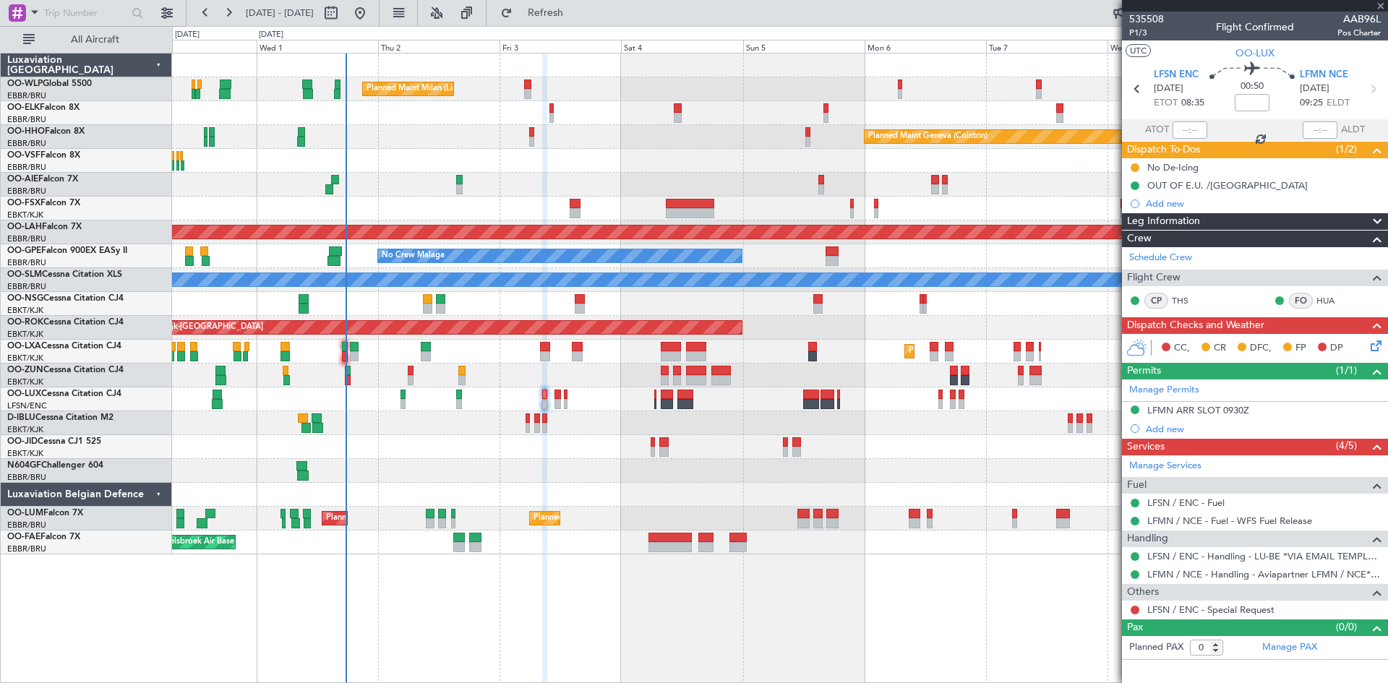
type input "-00:15"
type input "5"
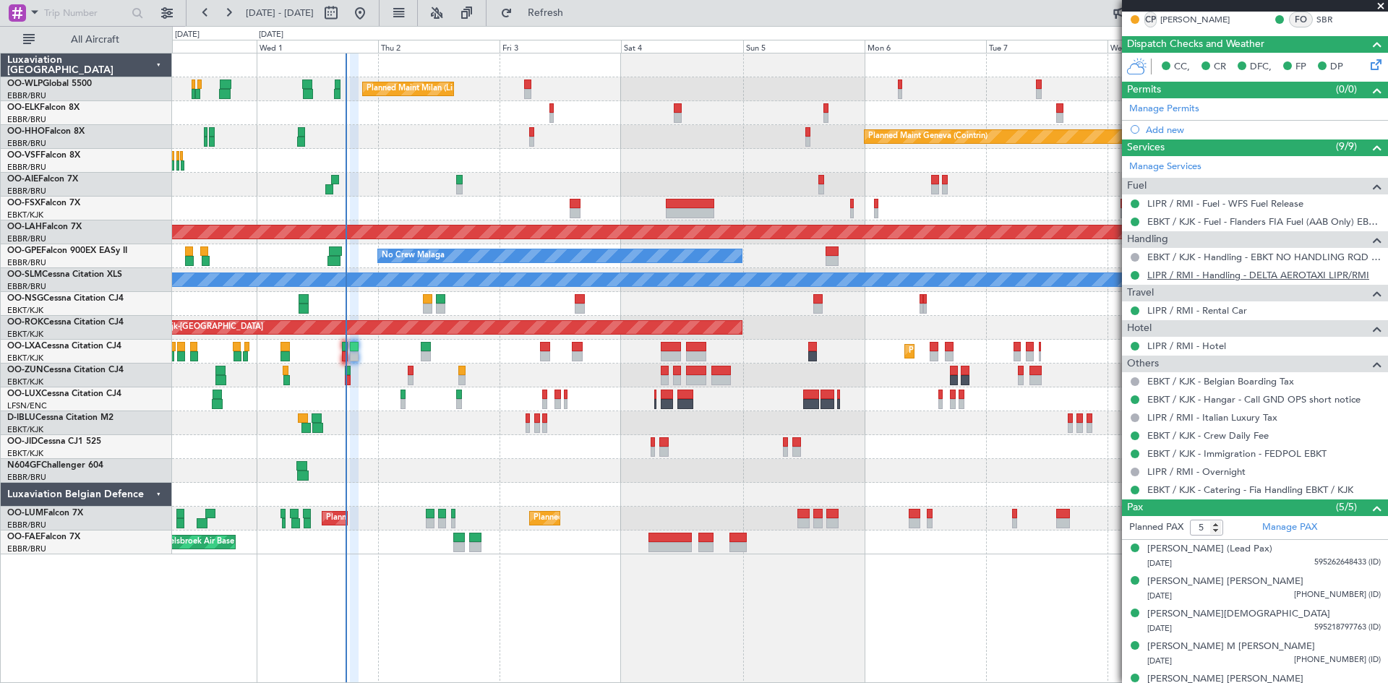
scroll to position [282, 0]
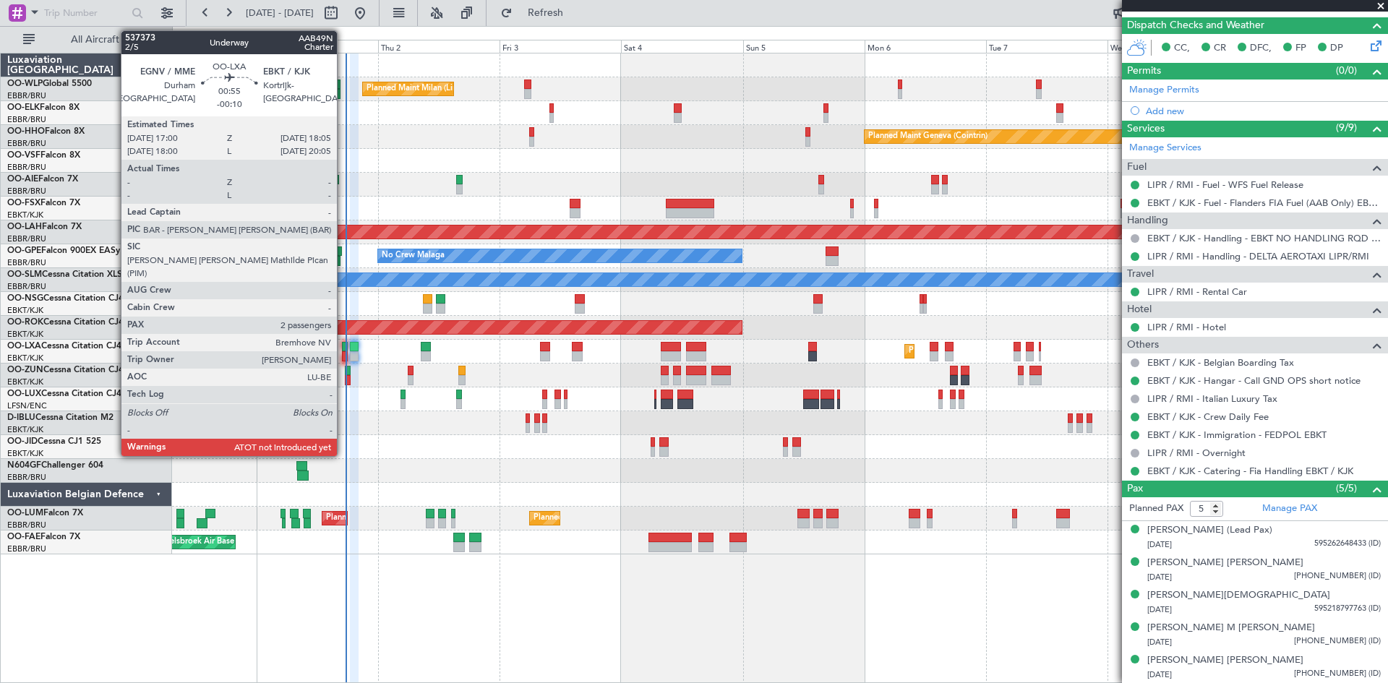
click at [343, 356] on div at bounding box center [345, 356] width 6 height 10
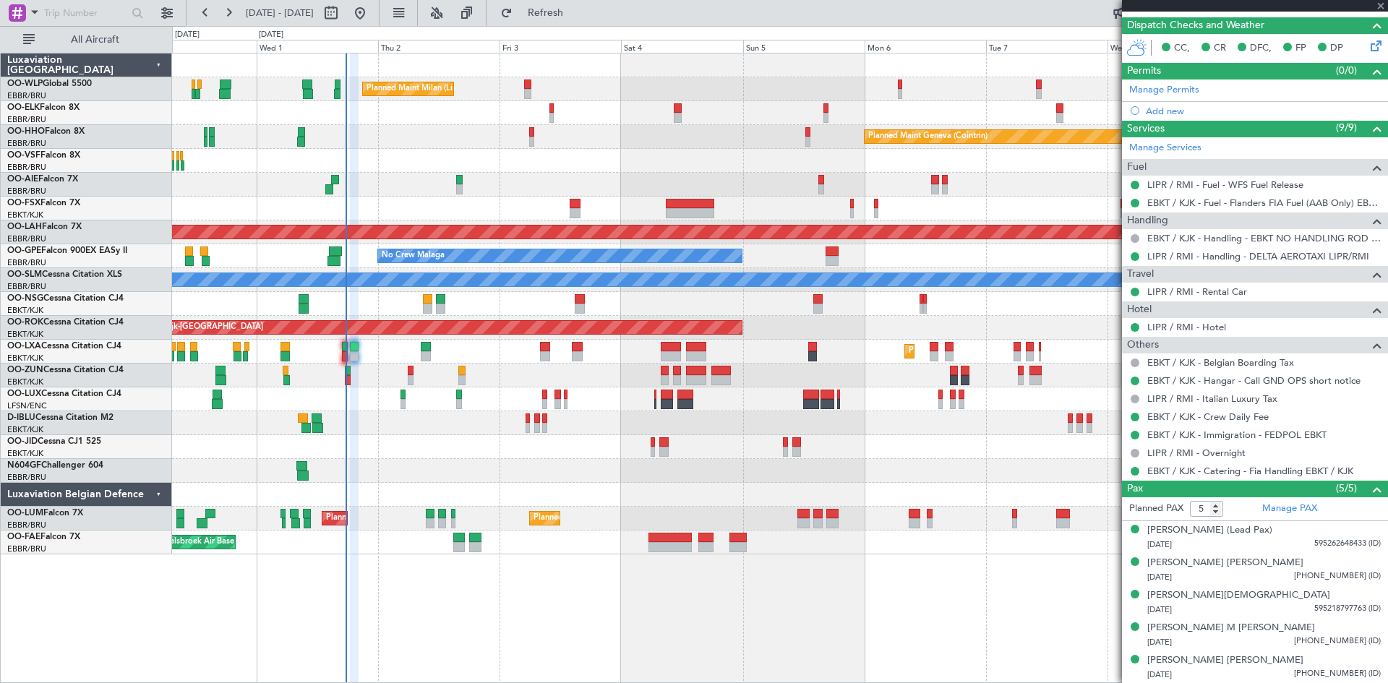
type input "-00:10"
type input "2"
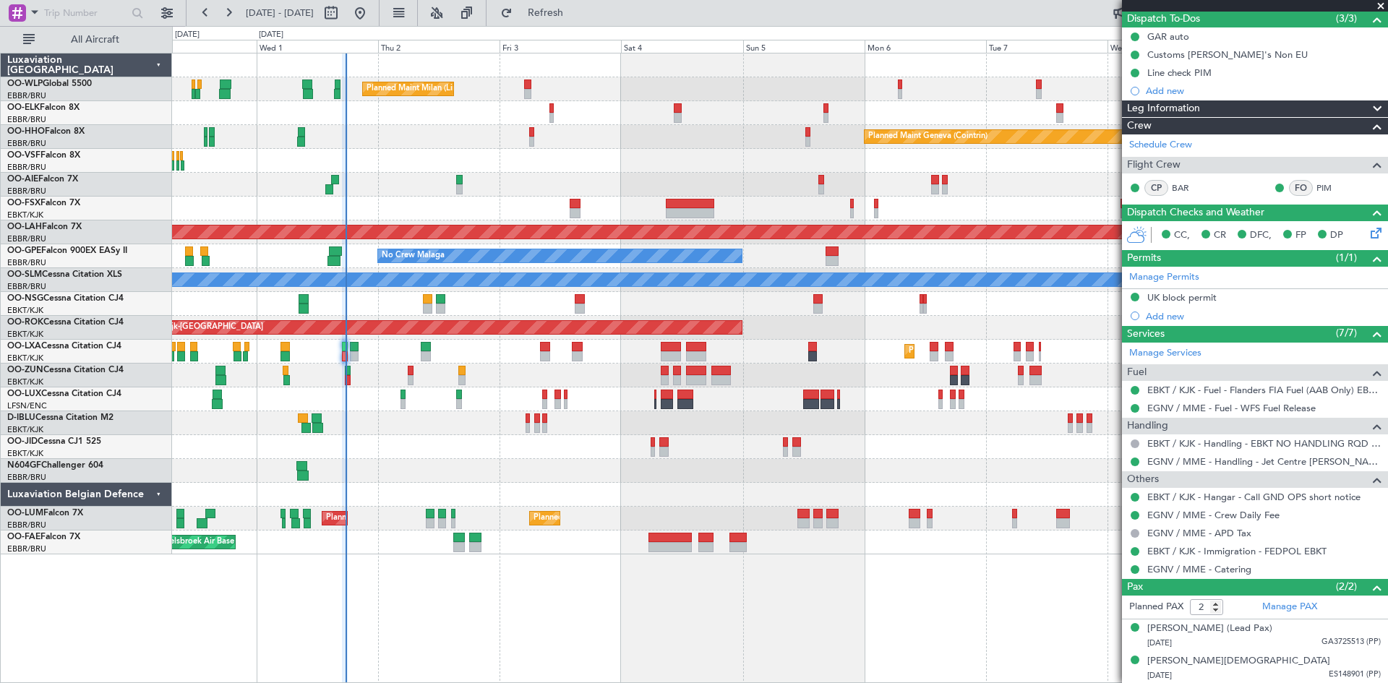
scroll to position [132, 0]
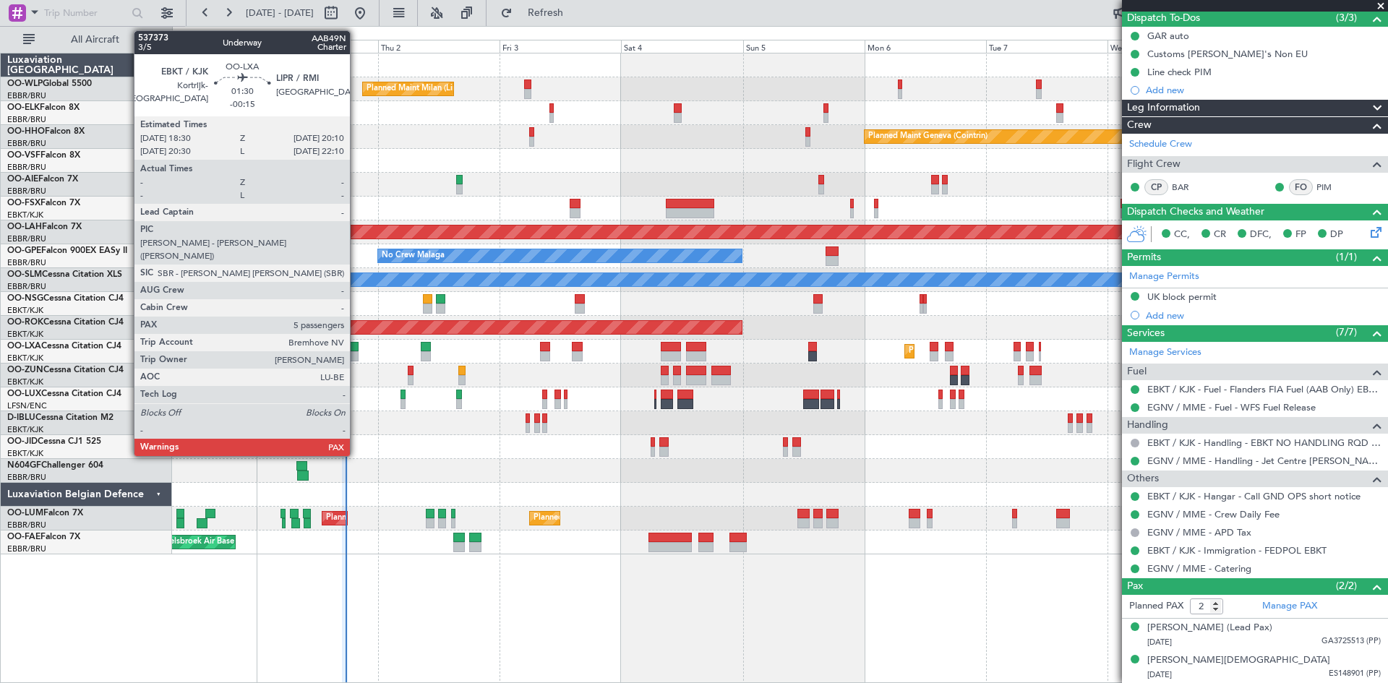
click at [356, 359] on div at bounding box center [354, 356] width 9 height 10
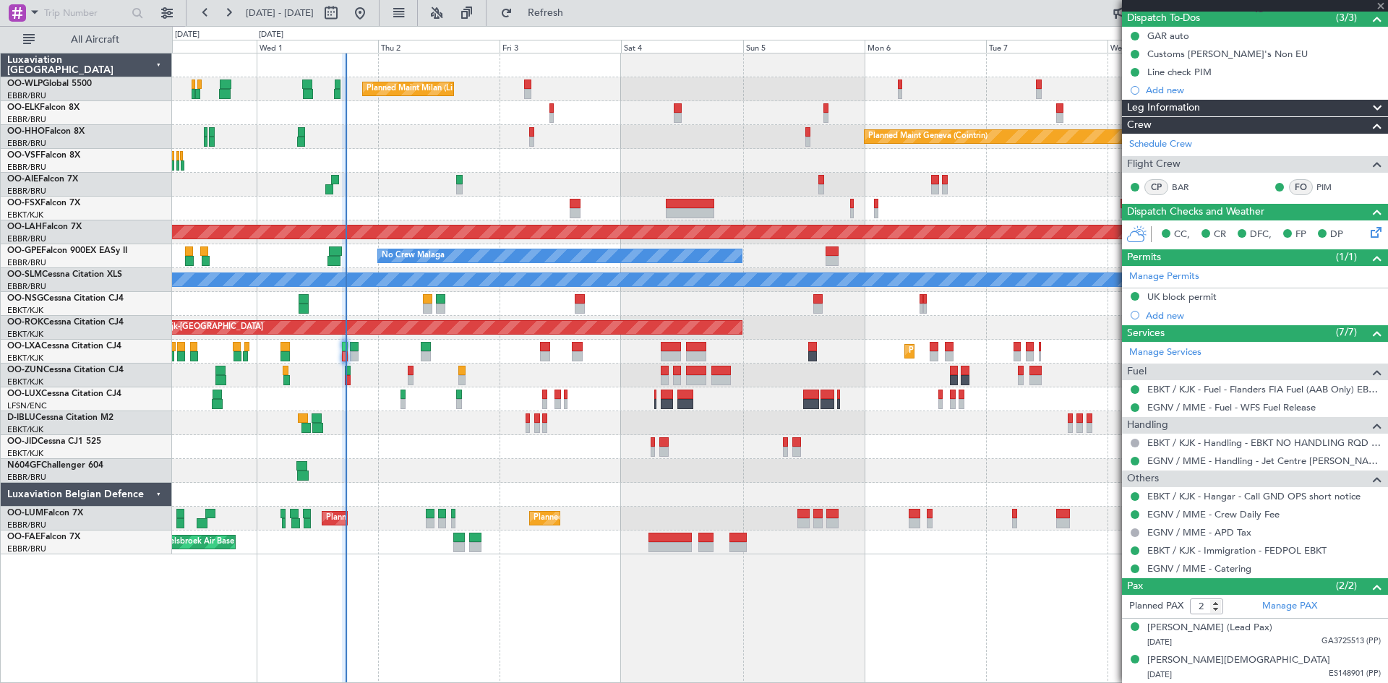
type input "-00:15"
type input "5"
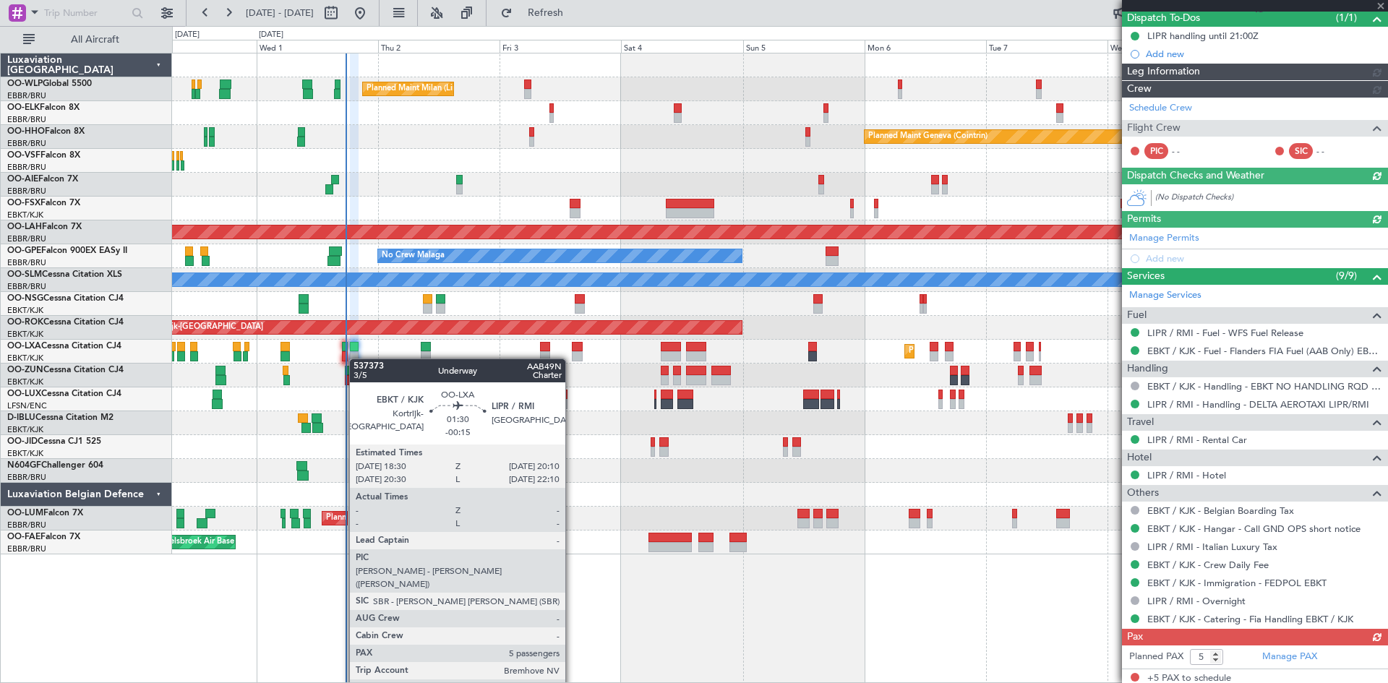
scroll to position [0, 0]
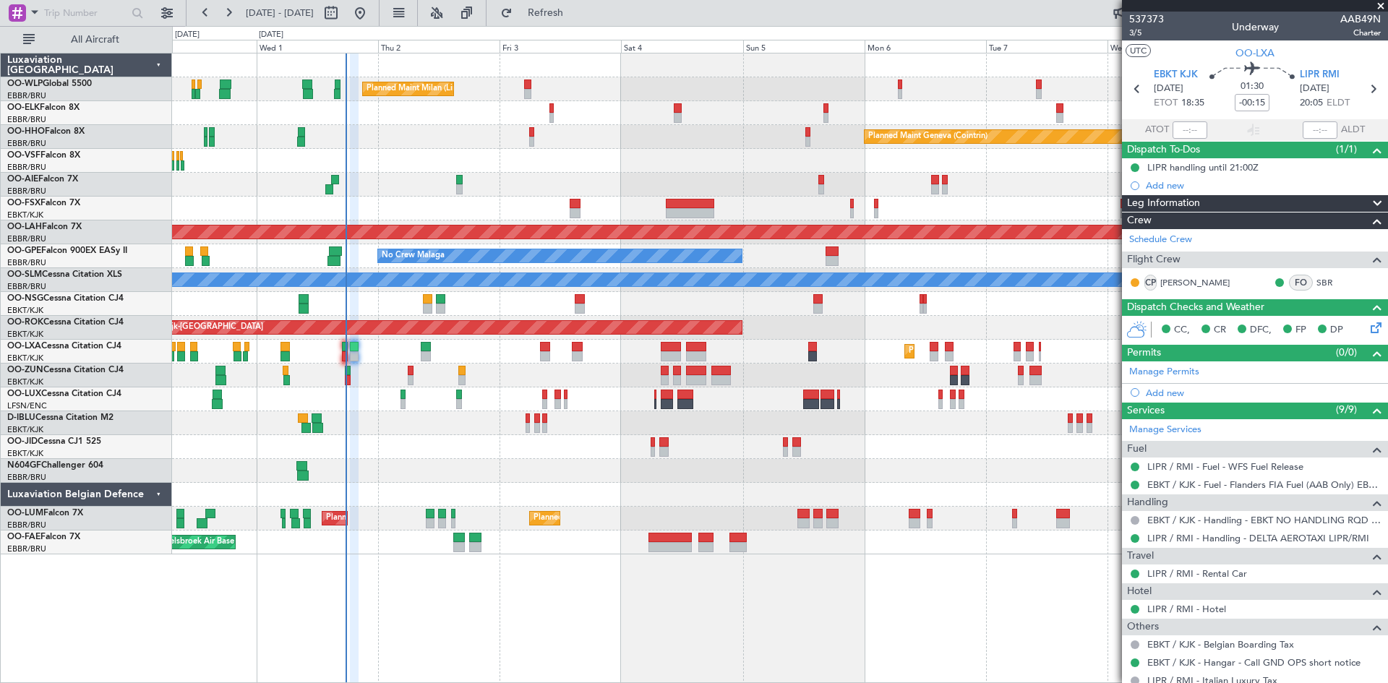
click at [359, 359] on div "Planned Maint Kortrijk-[GEOGRAPHIC_DATA] A/C Unavailable" at bounding box center [779, 352] width 1215 height 24
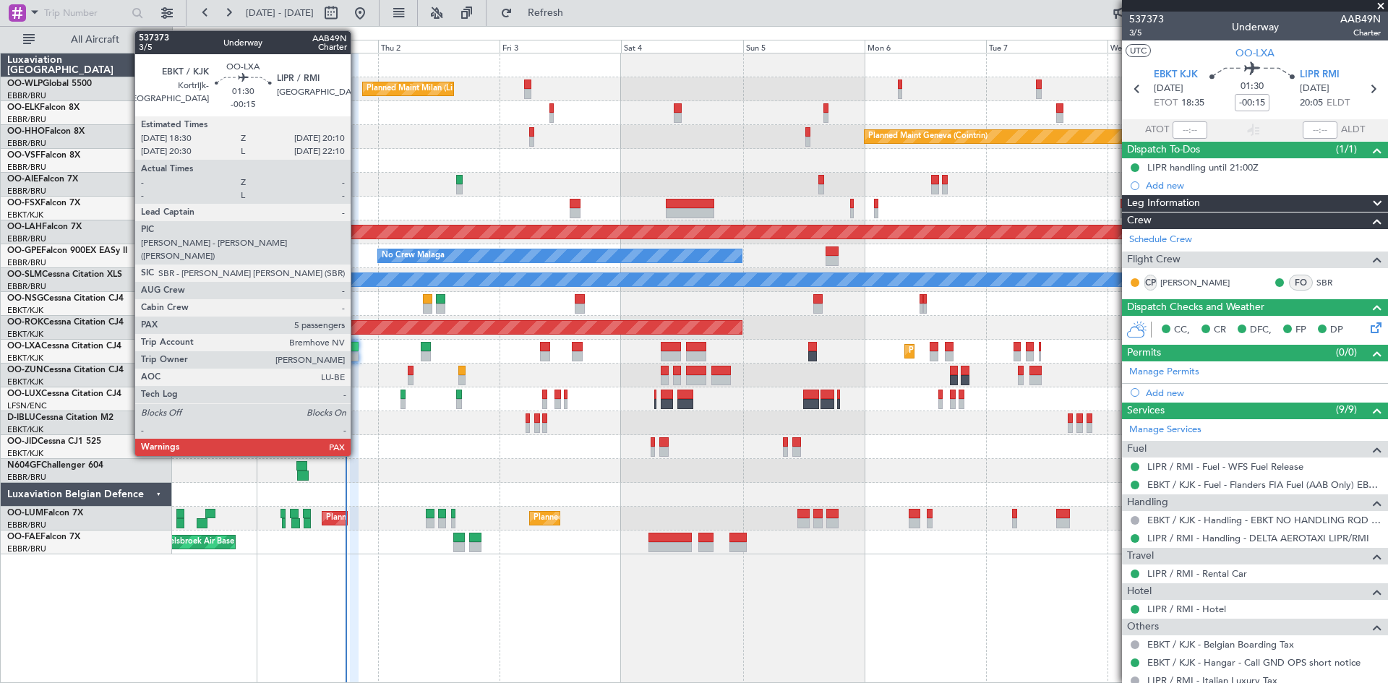
click at [357, 359] on div at bounding box center [354, 356] width 9 height 10
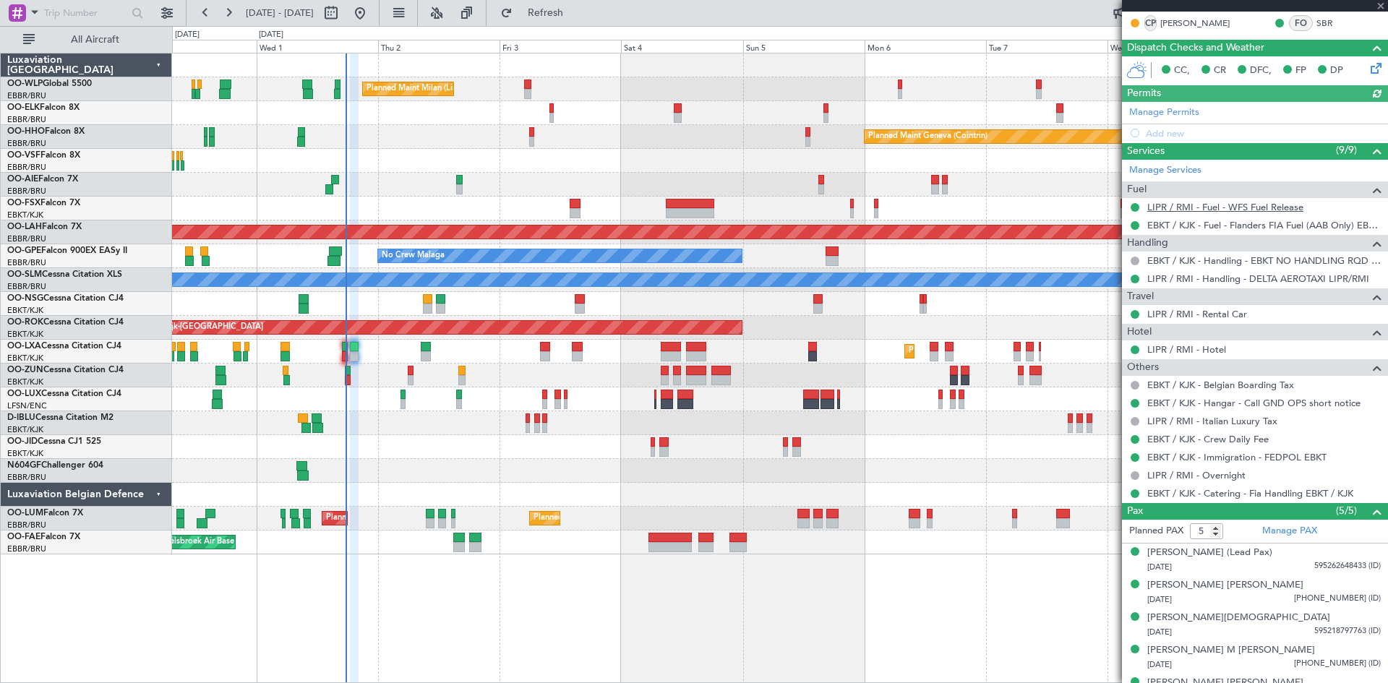
scroll to position [282, 0]
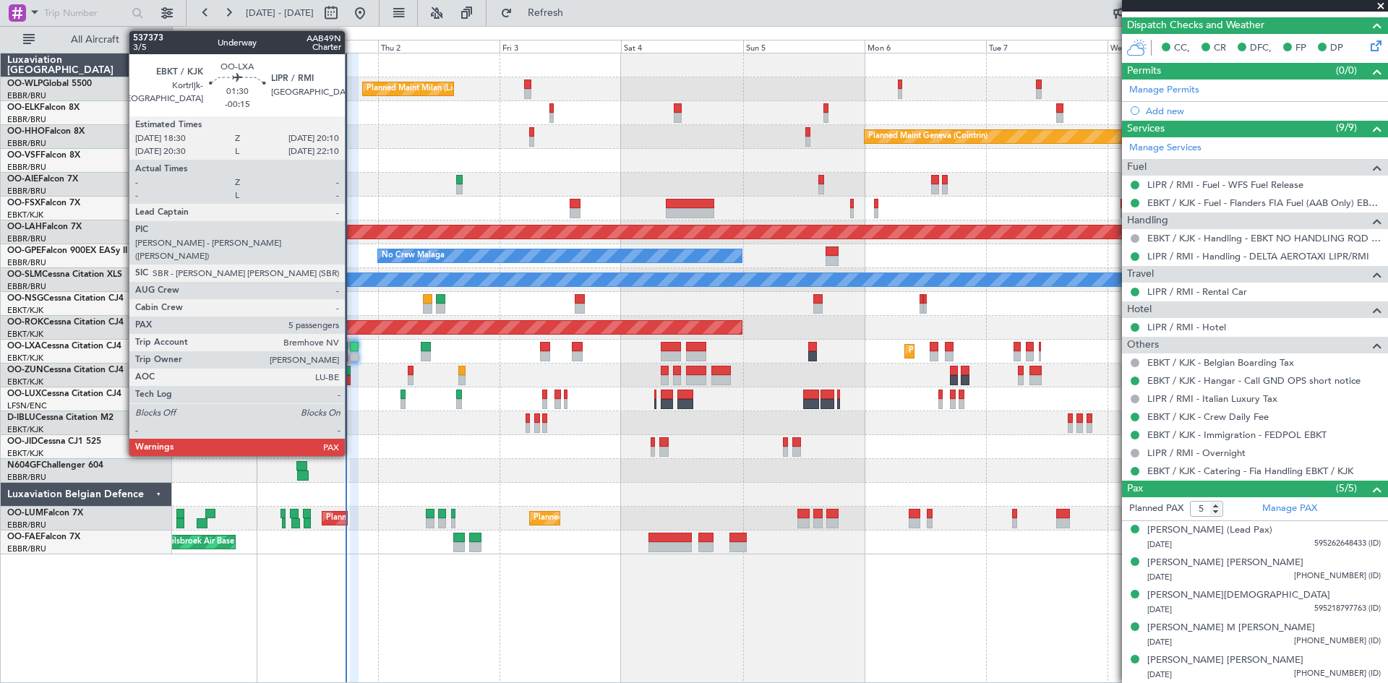
click at [351, 350] on div at bounding box center [354, 347] width 9 height 10
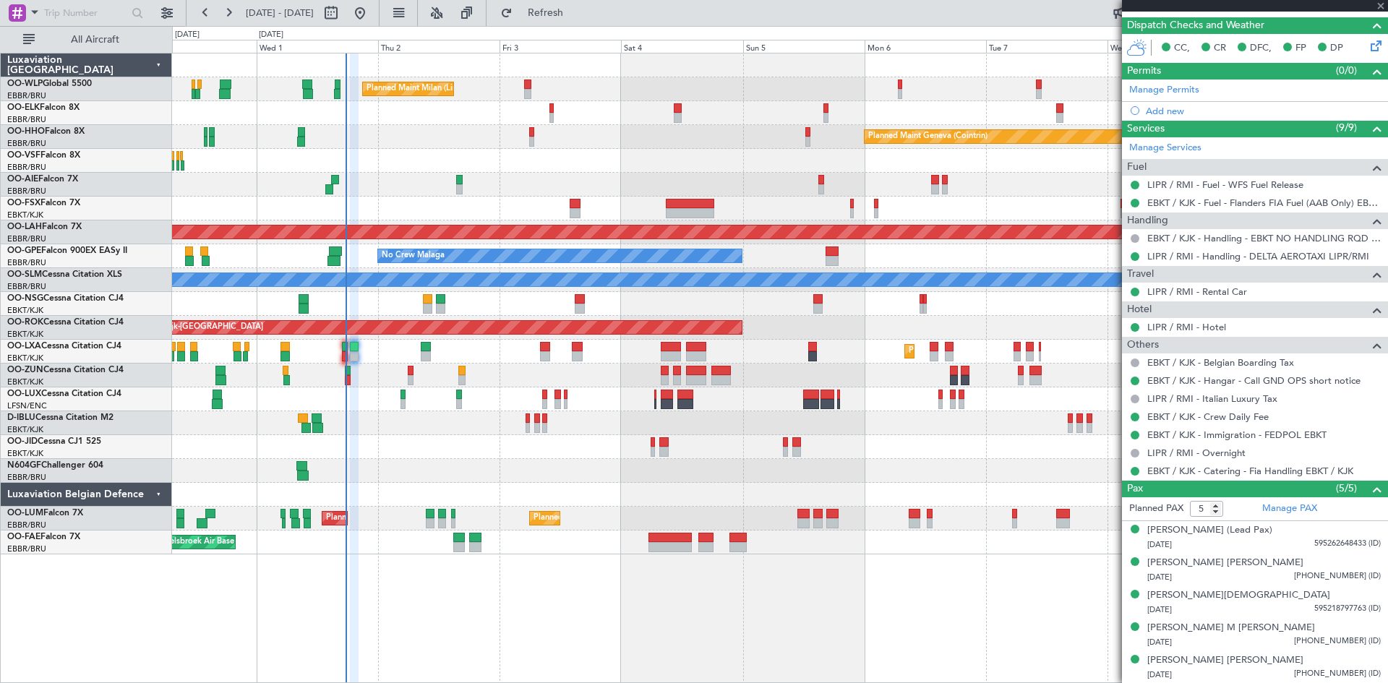
scroll to position [0, 0]
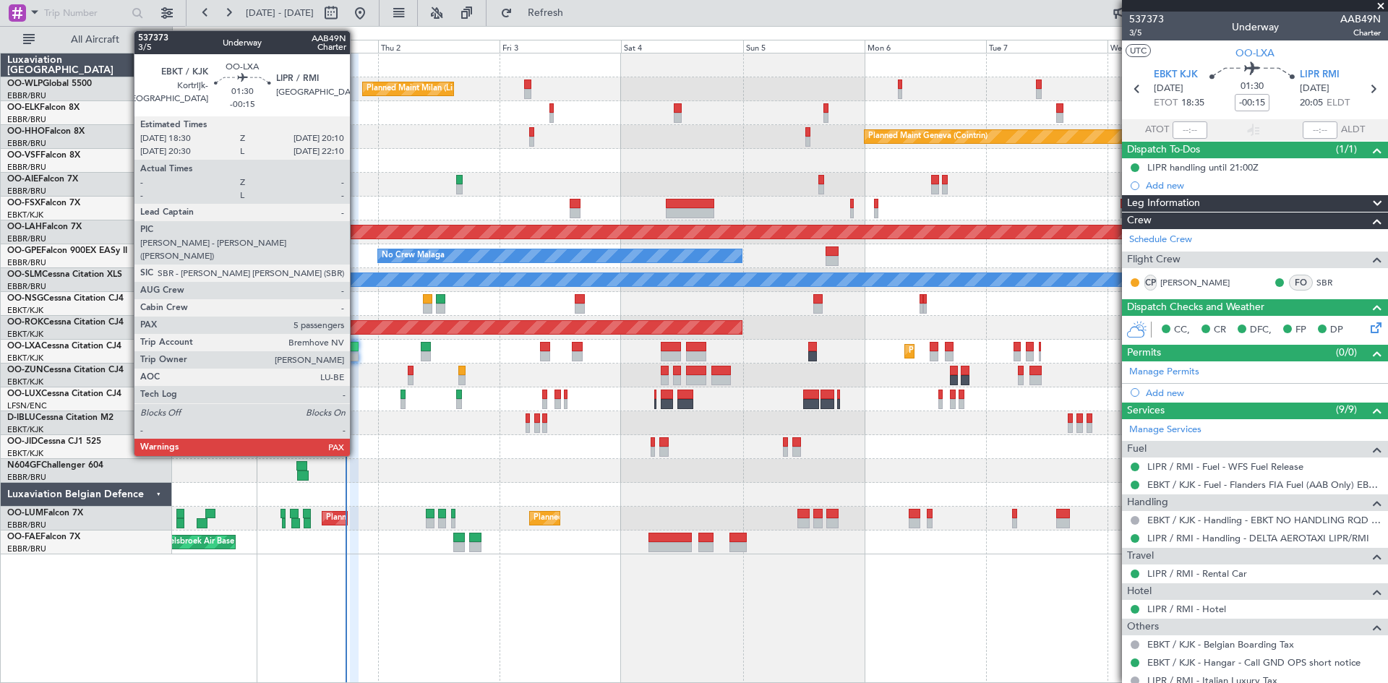
click at [356, 344] on div at bounding box center [354, 347] width 9 height 10
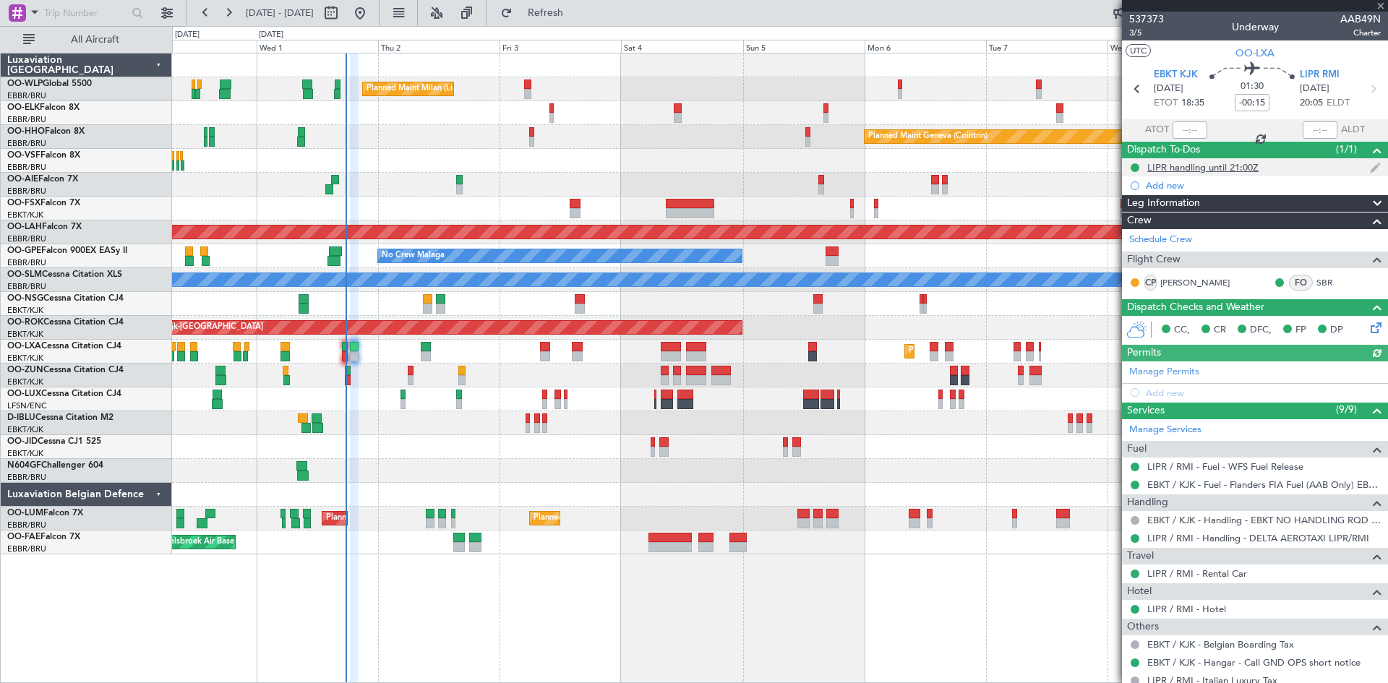
click at [1204, 167] on div "LIPR handling until 21:00Z" at bounding box center [1202, 167] width 111 height 12
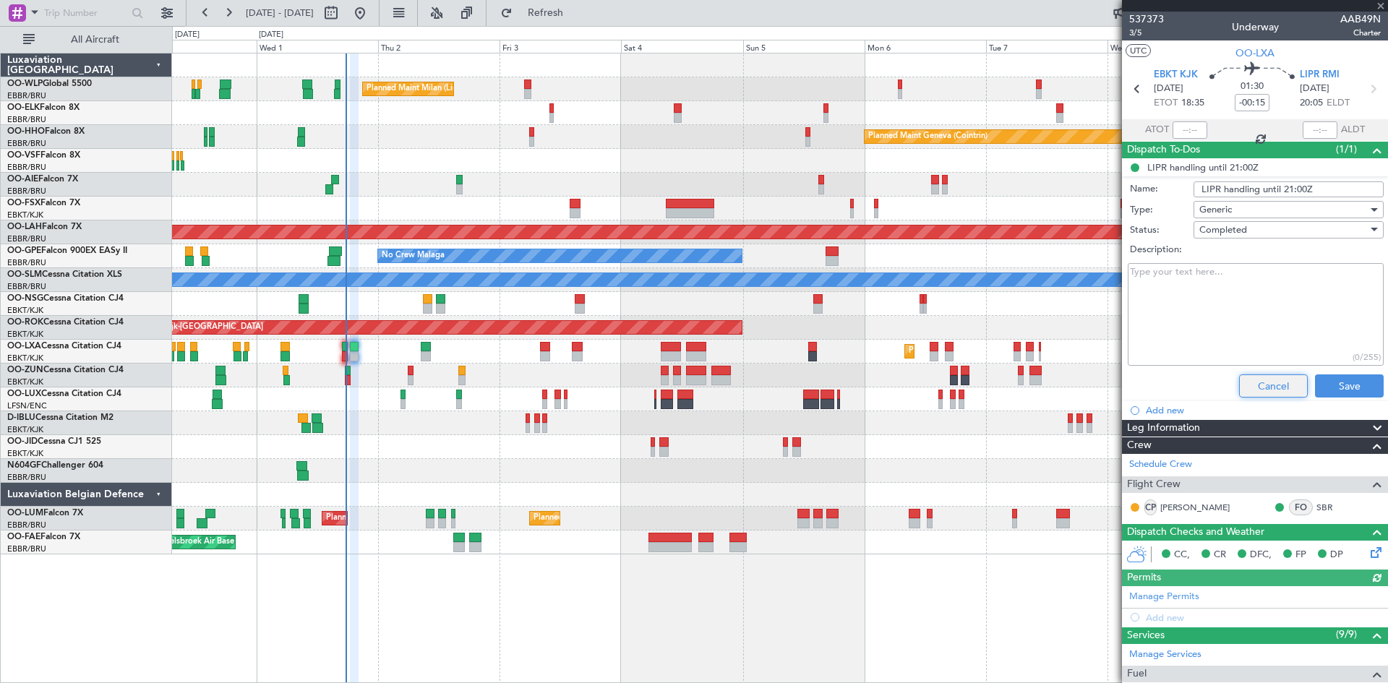
click at [1239, 380] on button "Cancel" at bounding box center [1273, 385] width 69 height 23
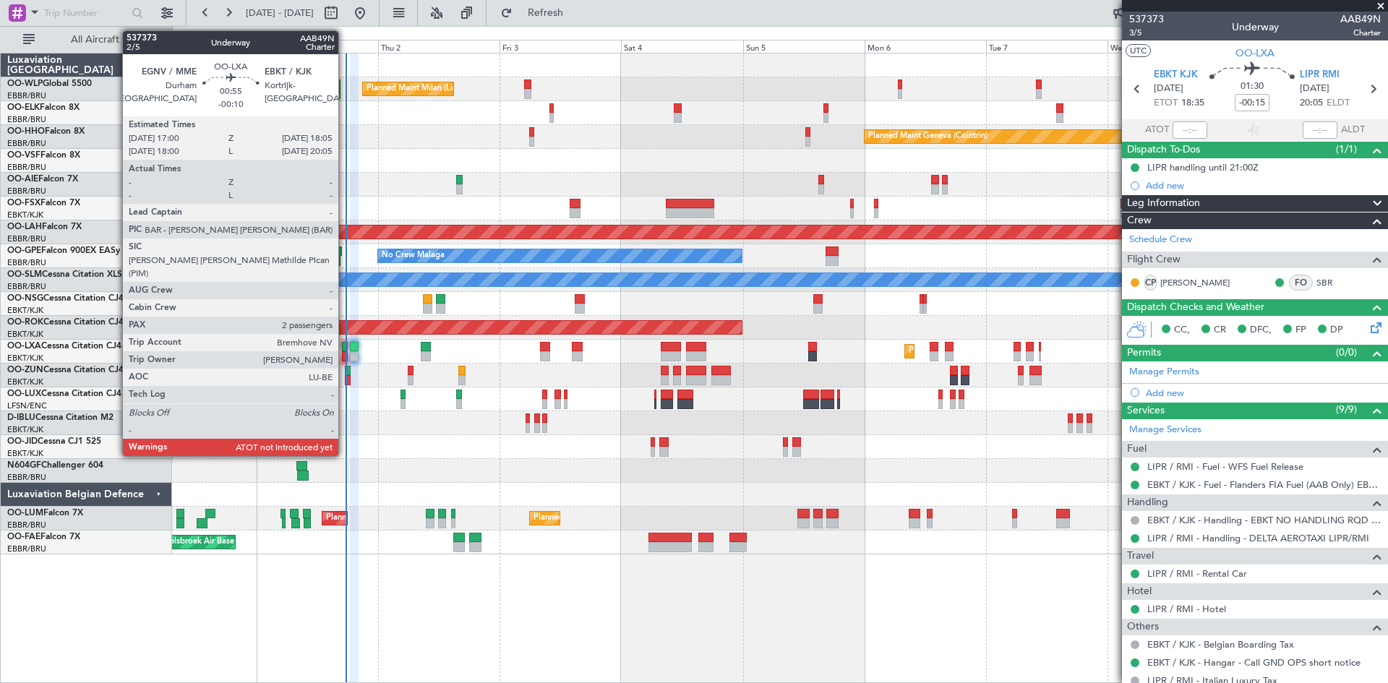
click at [345, 357] on div at bounding box center [345, 356] width 6 height 10
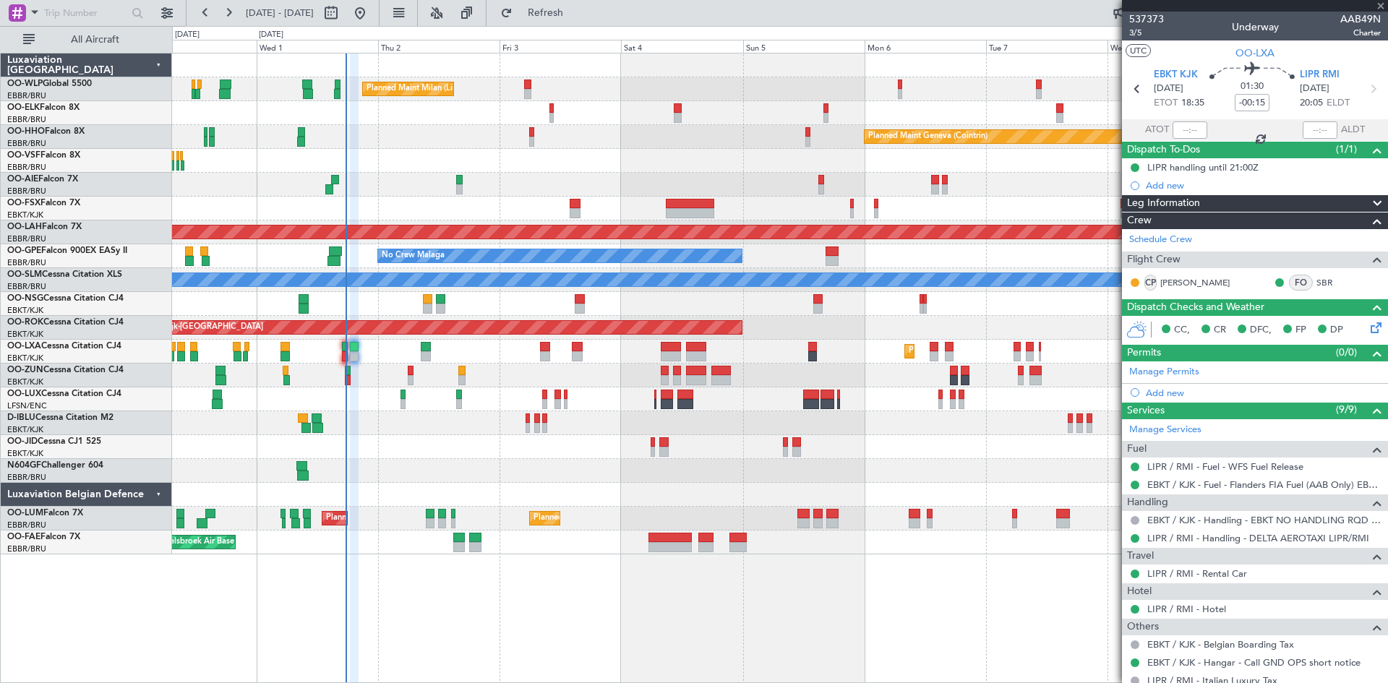
type input "-00:10"
type input "2"
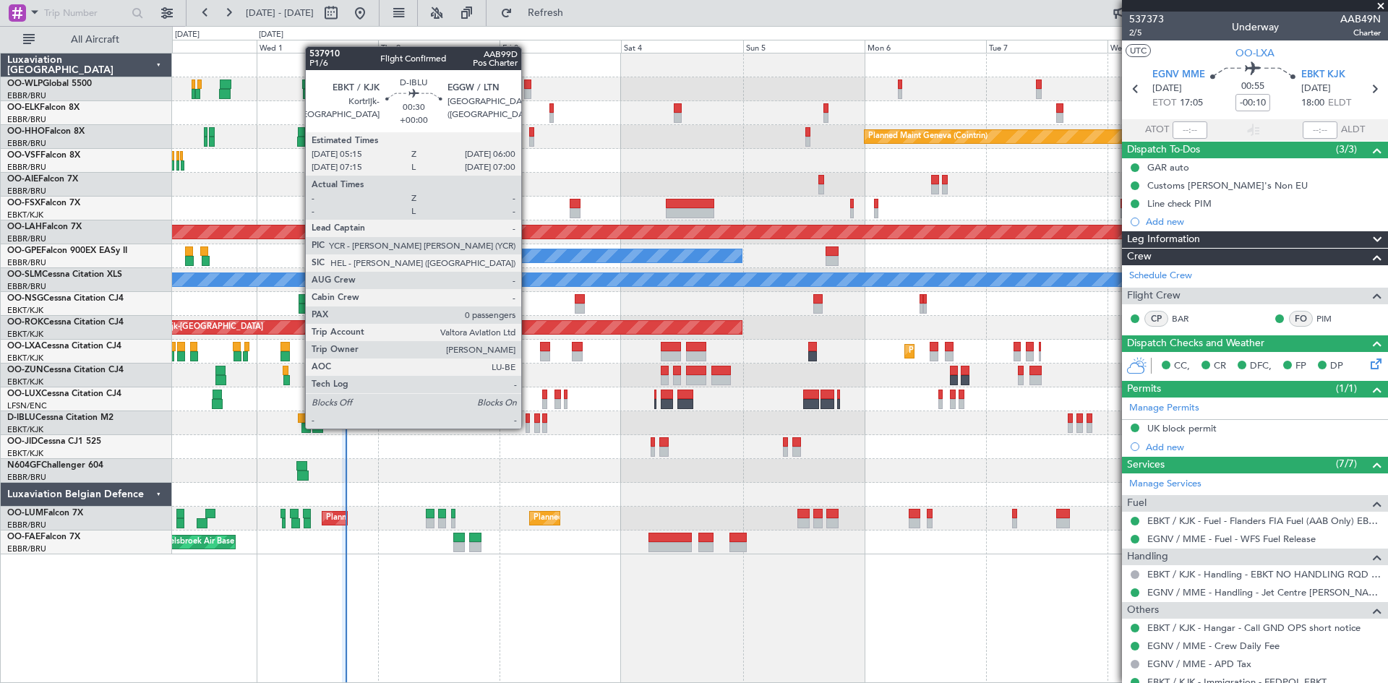
click at [528, 427] on div at bounding box center [528, 428] width 4 height 10
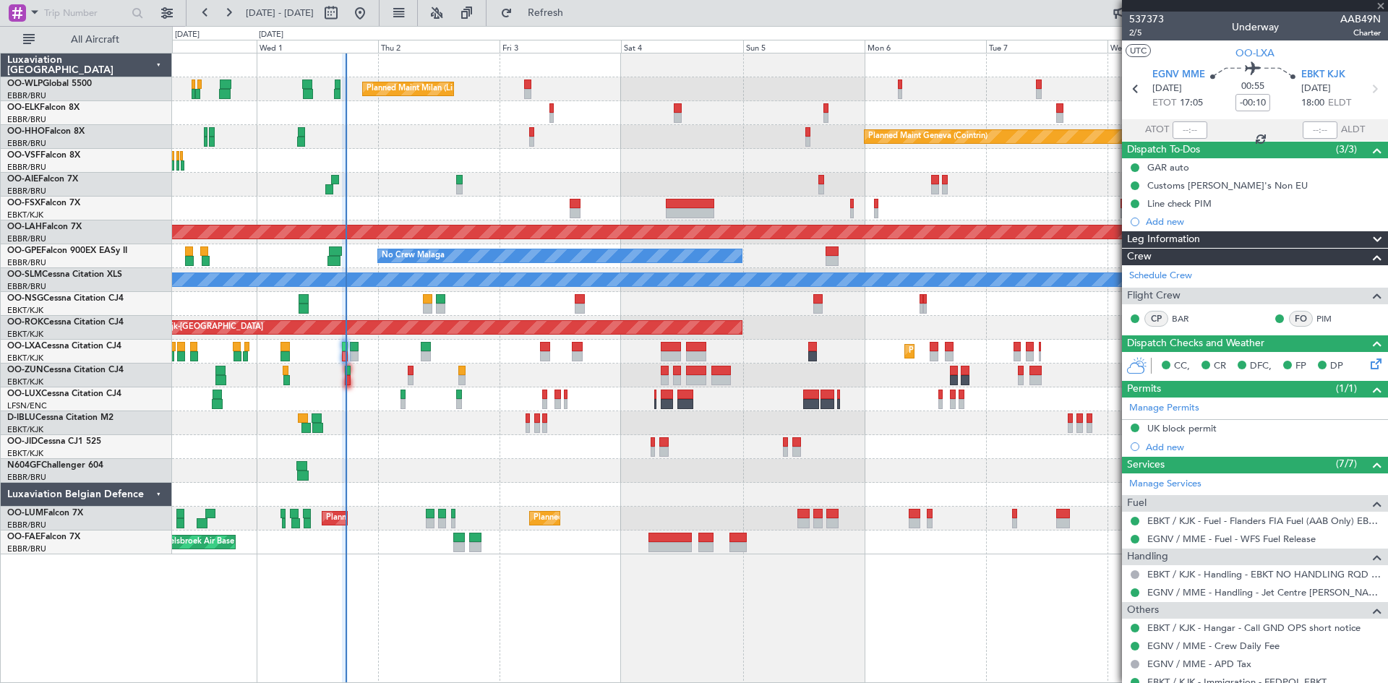
type input "0"
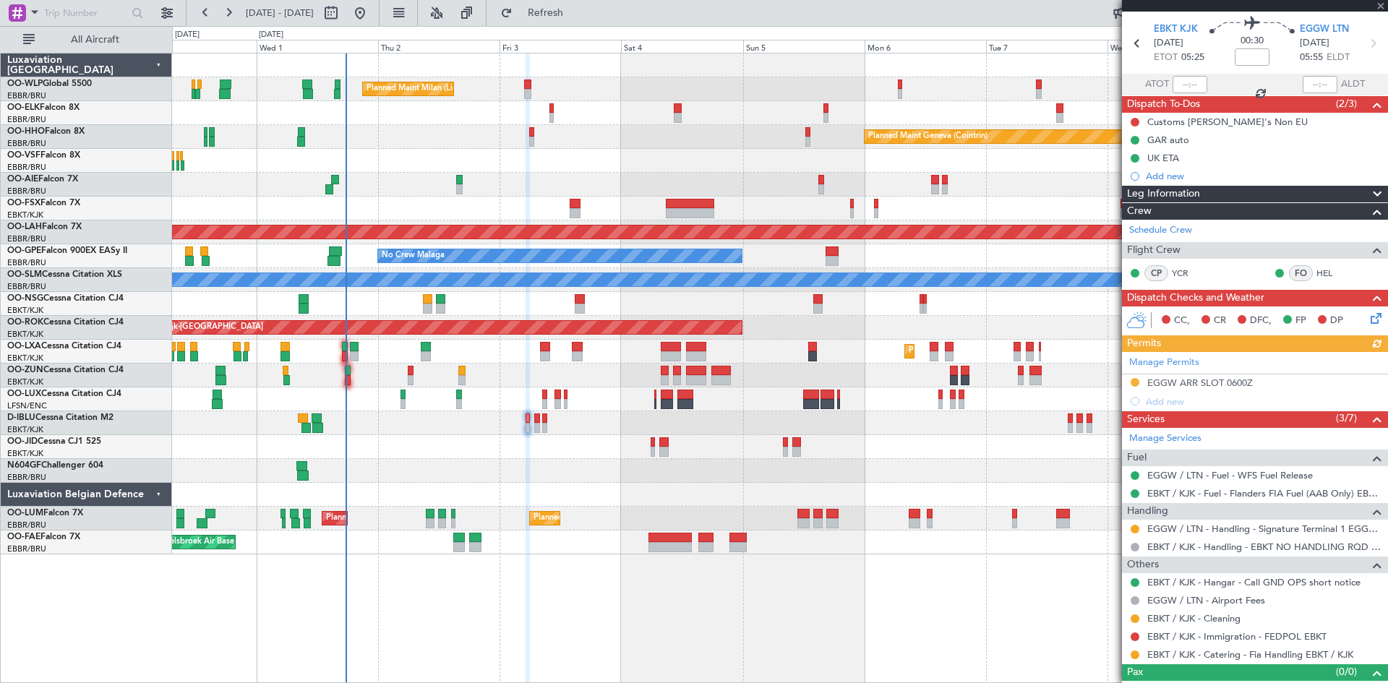
scroll to position [67, 0]
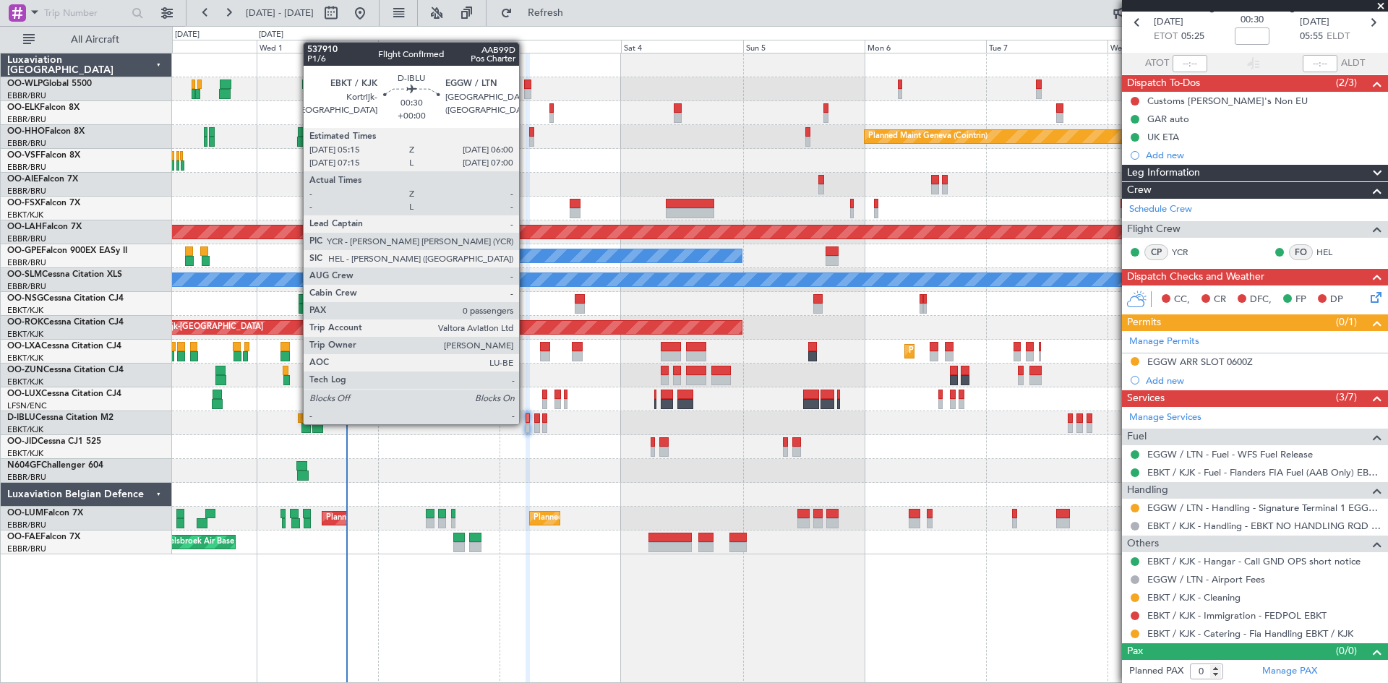
click at [526, 423] on div at bounding box center [528, 428] width 4 height 10
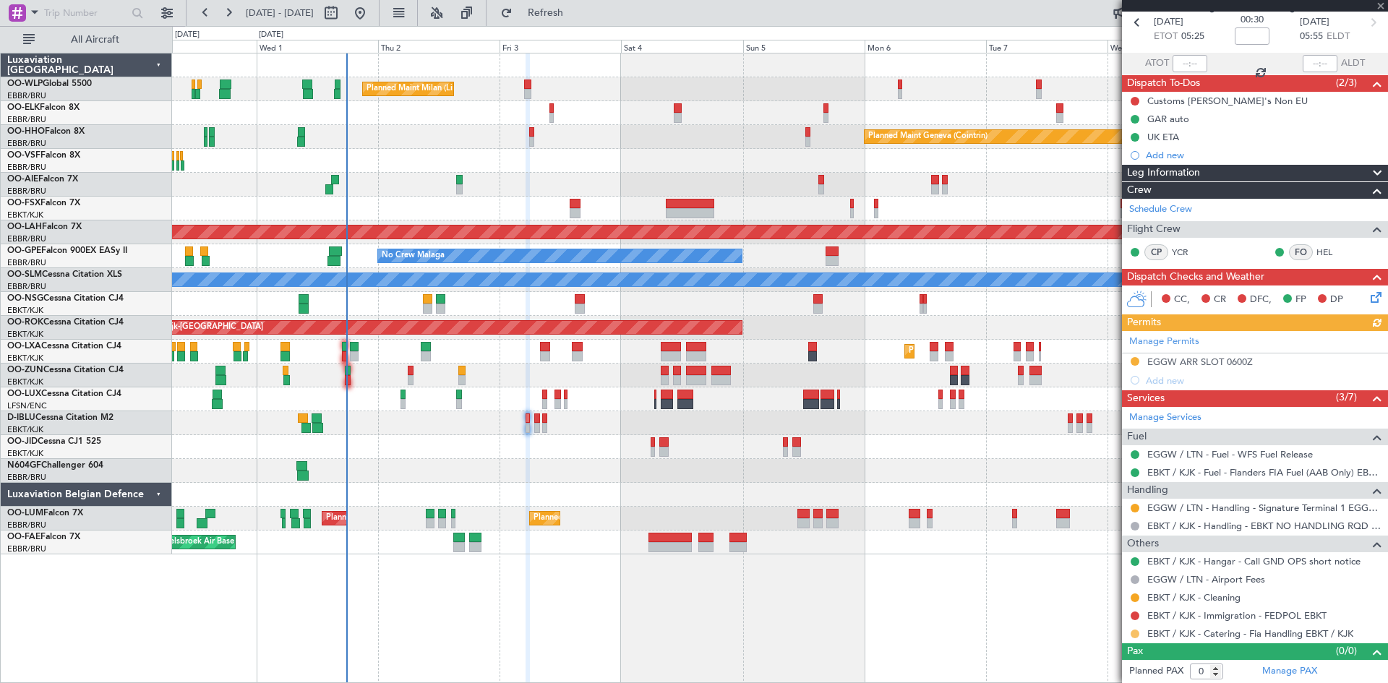
click at [1134, 636] on button at bounding box center [1135, 634] width 9 height 9
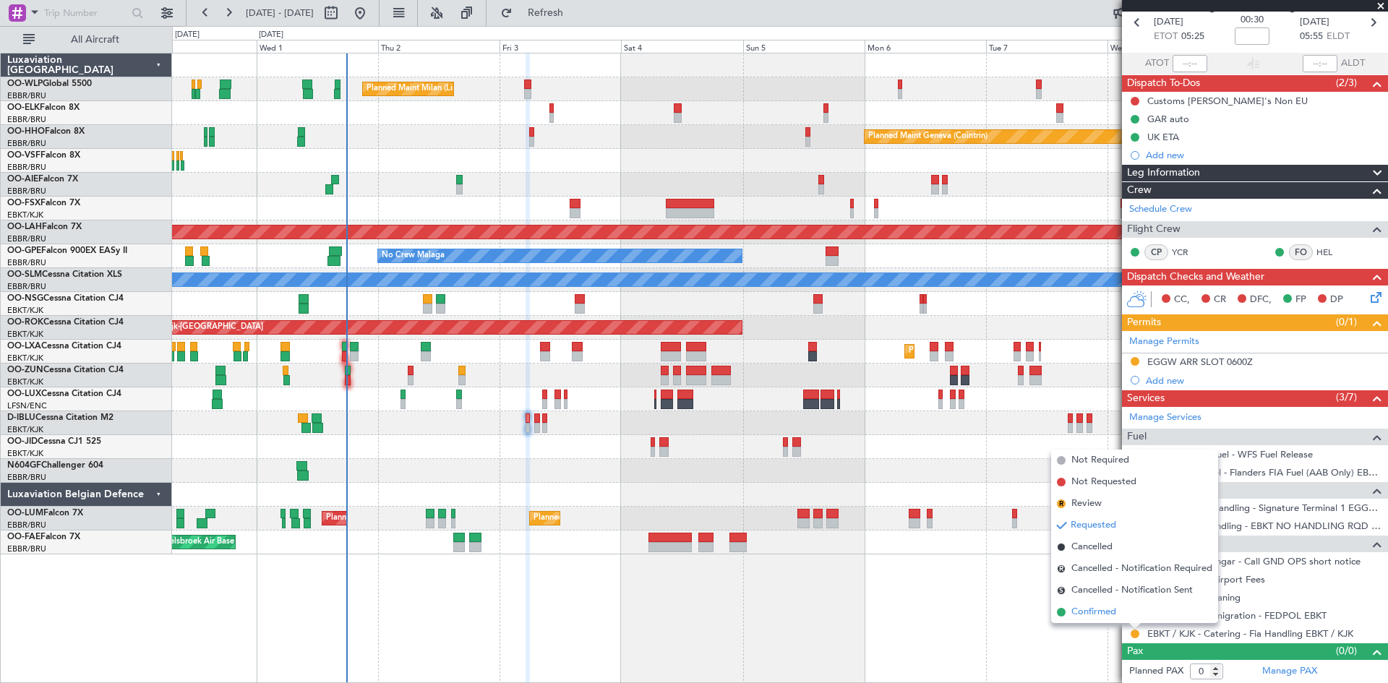
click at [1080, 609] on span "Confirmed" at bounding box center [1093, 612] width 45 height 14
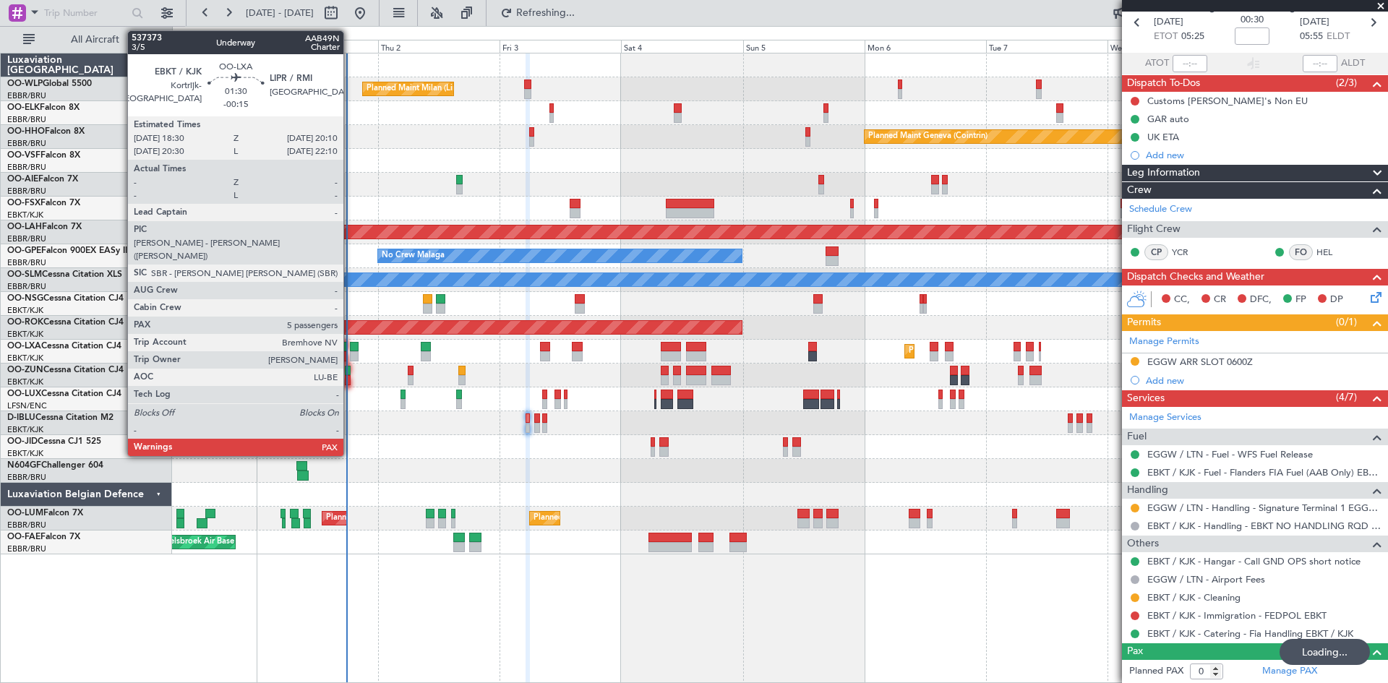
click at [350, 354] on div at bounding box center [354, 356] width 9 height 10
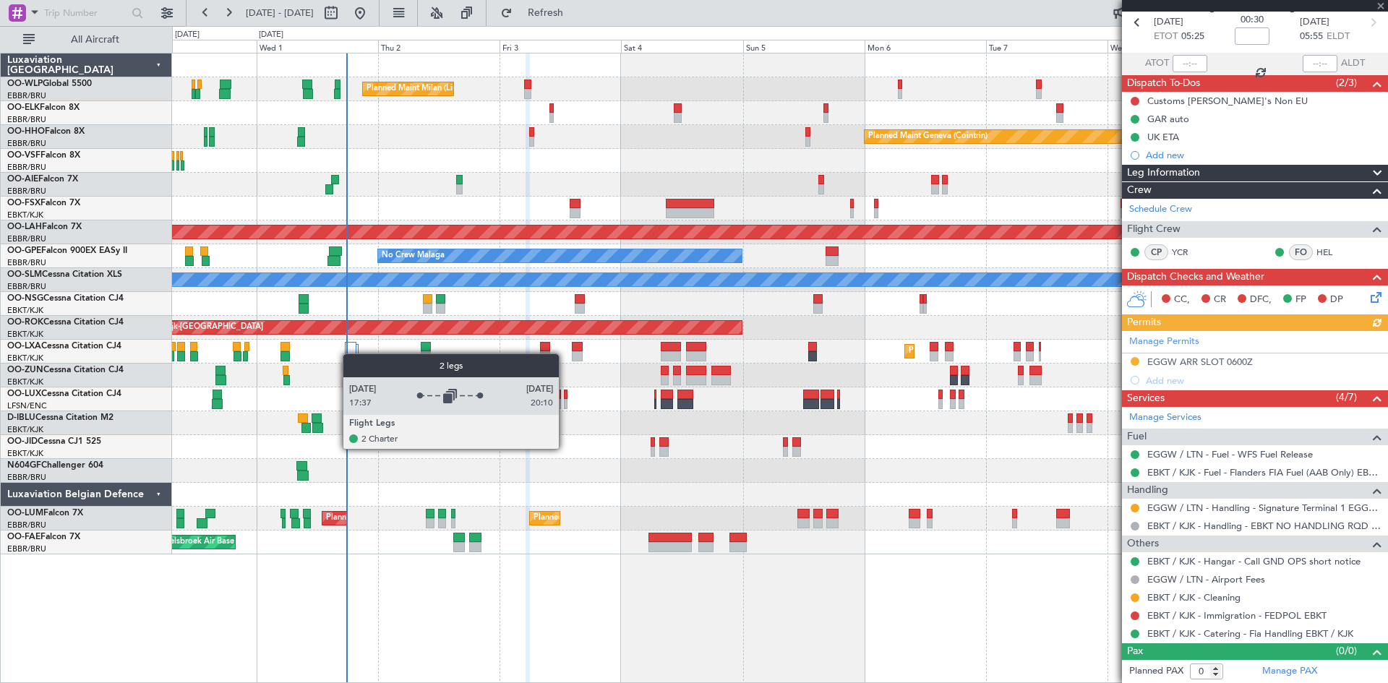
type input "-00:15"
type input "5"
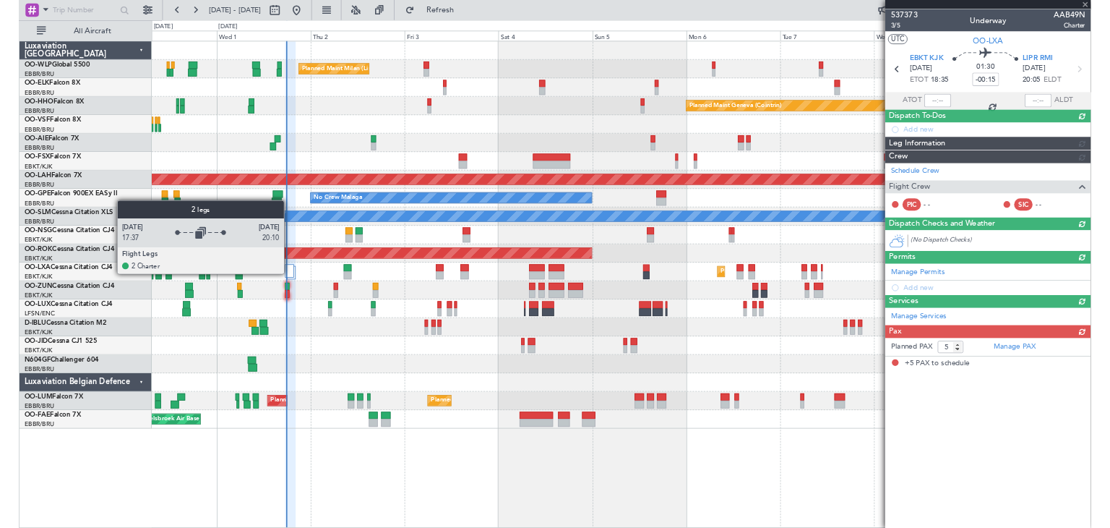
scroll to position [0, 0]
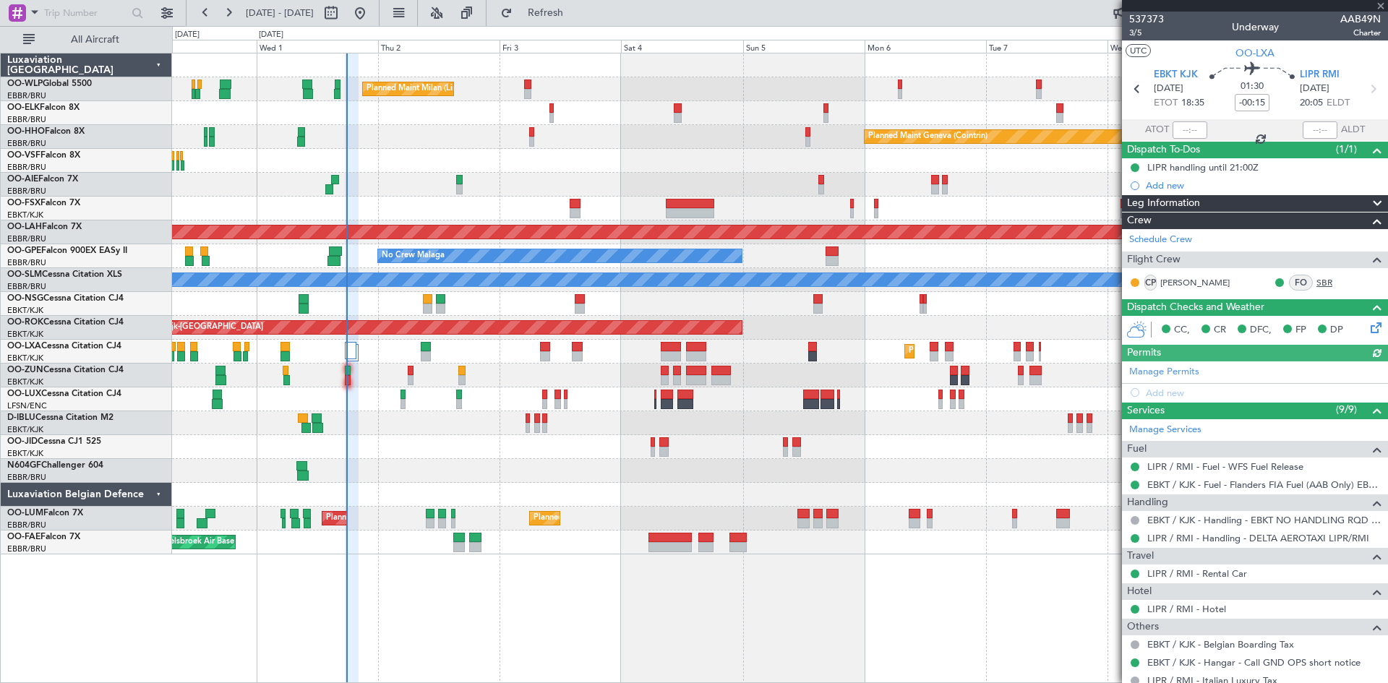
click at [1319, 276] on link "SBR" at bounding box center [1332, 282] width 33 height 13
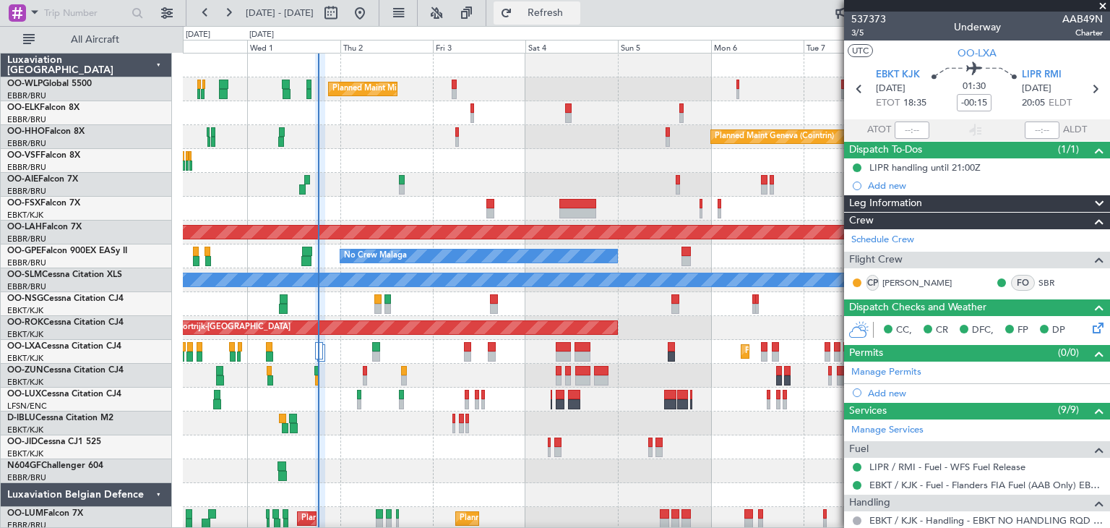
click at [576, 4] on button "Refresh" at bounding box center [537, 12] width 87 height 23
click at [575, 21] on button "Refresh" at bounding box center [537, 12] width 87 height 23
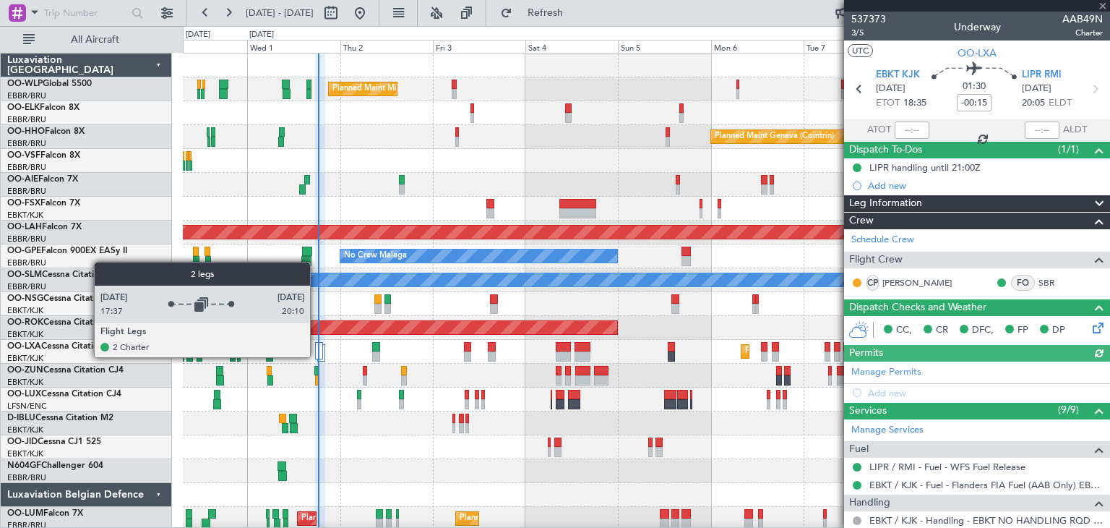
click at [317, 356] on div at bounding box center [319, 350] width 8 height 17
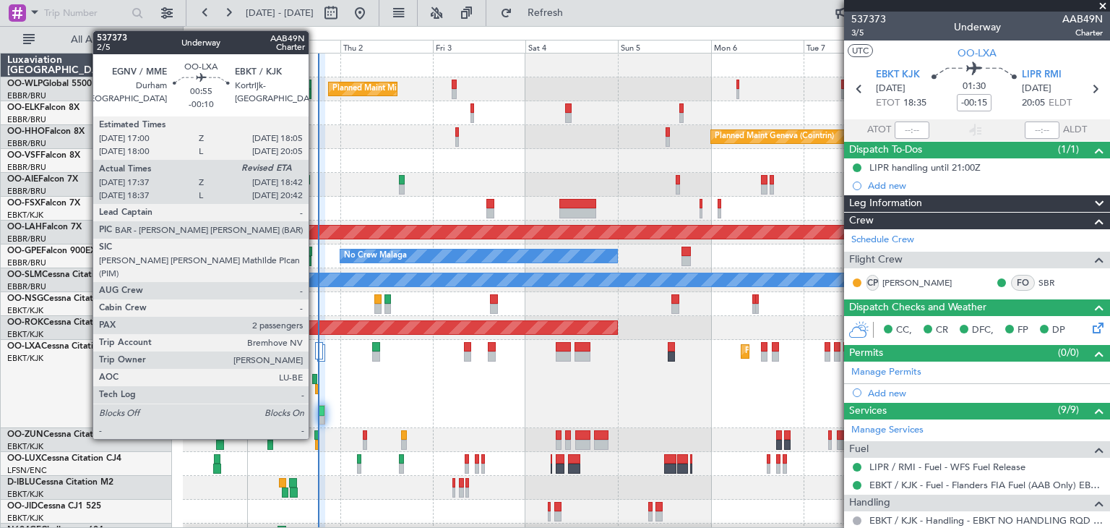
click at [315, 387] on div at bounding box center [317, 389] width 4 height 10
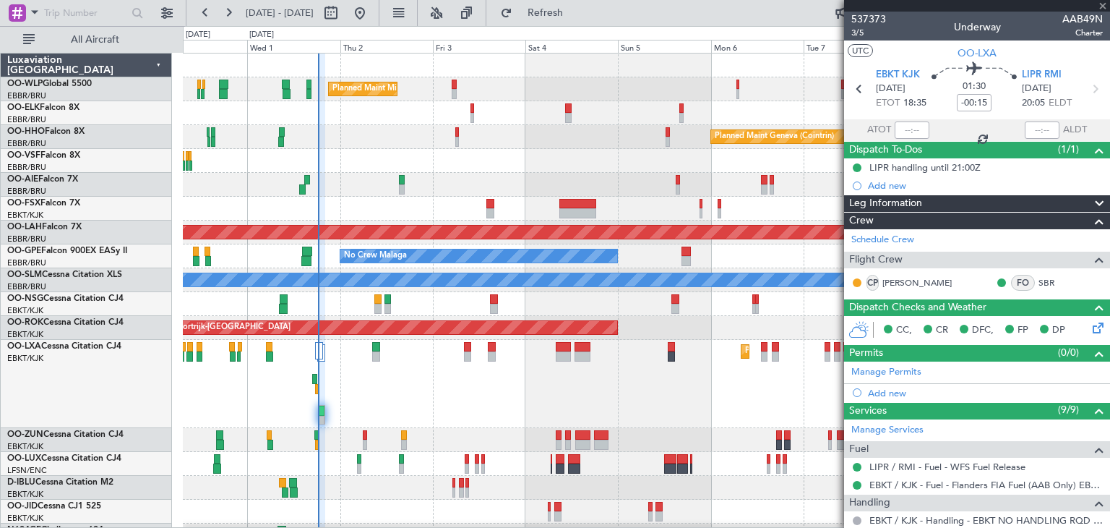
type input "-00:10"
type input "17:42"
type input "2"
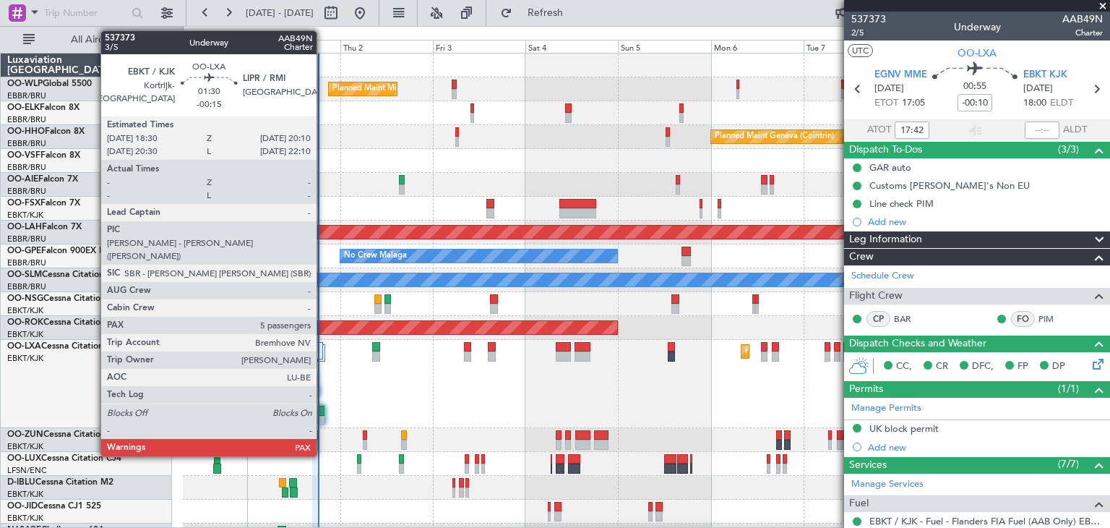
click at [323, 410] on div at bounding box center [321, 411] width 5 height 10
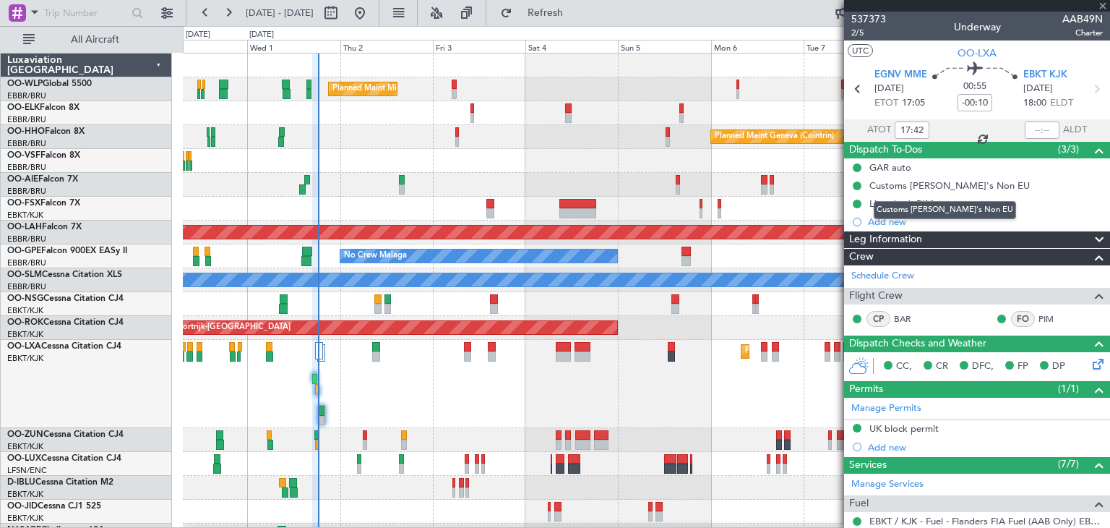
type input "-00:15"
type input "5"
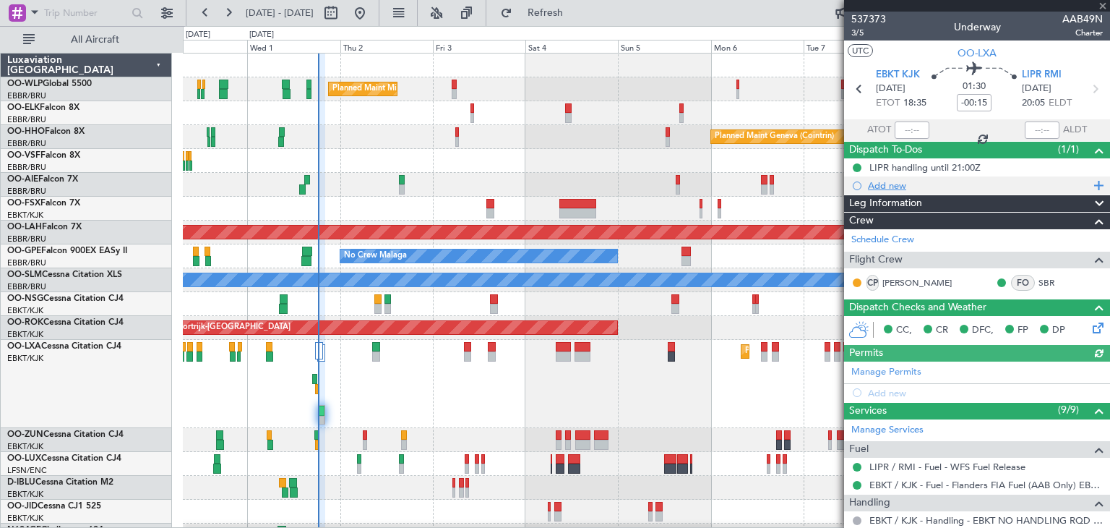
click at [899, 189] on div "Add new" at bounding box center [979, 185] width 222 height 12
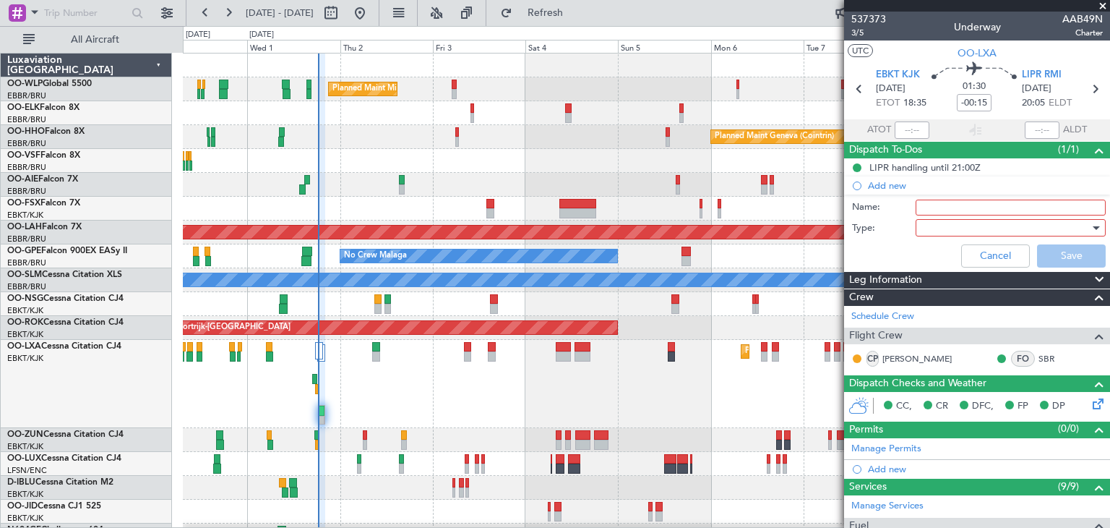
click at [935, 200] on input "Name:" at bounding box center [1011, 208] width 190 height 16
type input "EBKT Extension"
click at [948, 229] on div at bounding box center [1006, 228] width 168 height 22
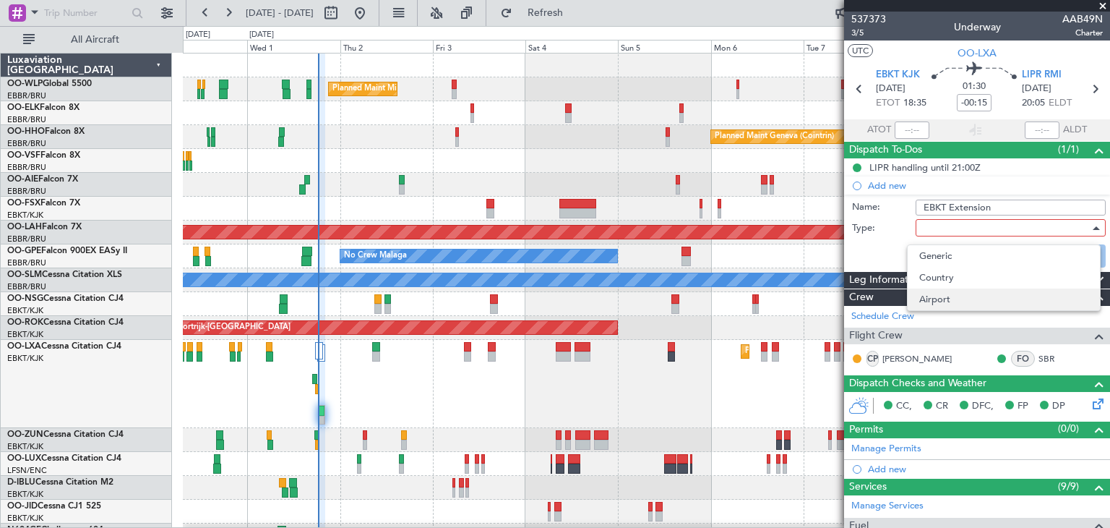
click at [944, 304] on span "Airport" at bounding box center [1004, 299] width 169 height 22
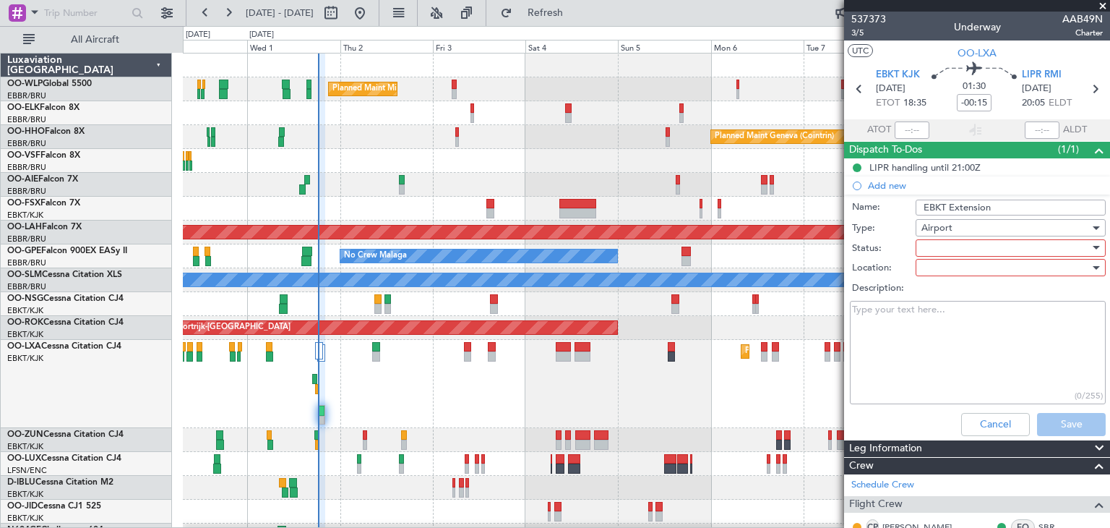
click at [946, 239] on div at bounding box center [1006, 248] width 168 height 22
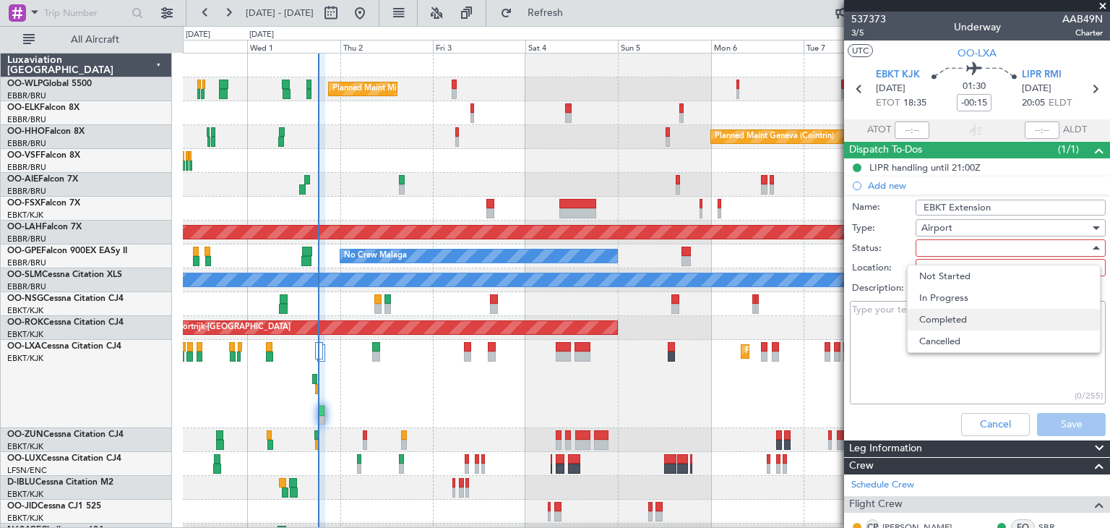
click at [930, 311] on span "Completed" at bounding box center [1004, 320] width 169 height 22
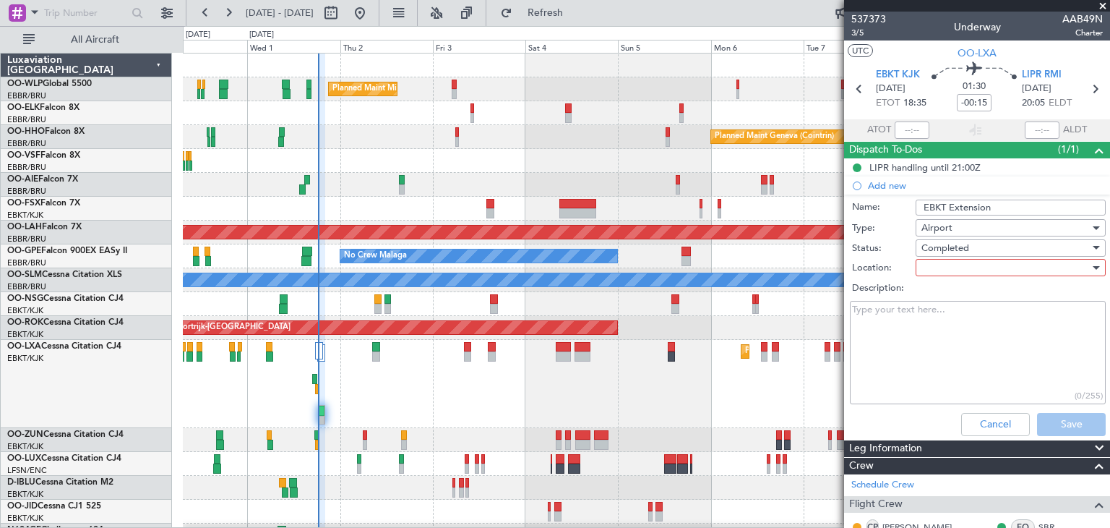
click at [948, 260] on div at bounding box center [1006, 268] width 168 height 22
click at [940, 312] on span "Departure" at bounding box center [1004, 318] width 169 height 22
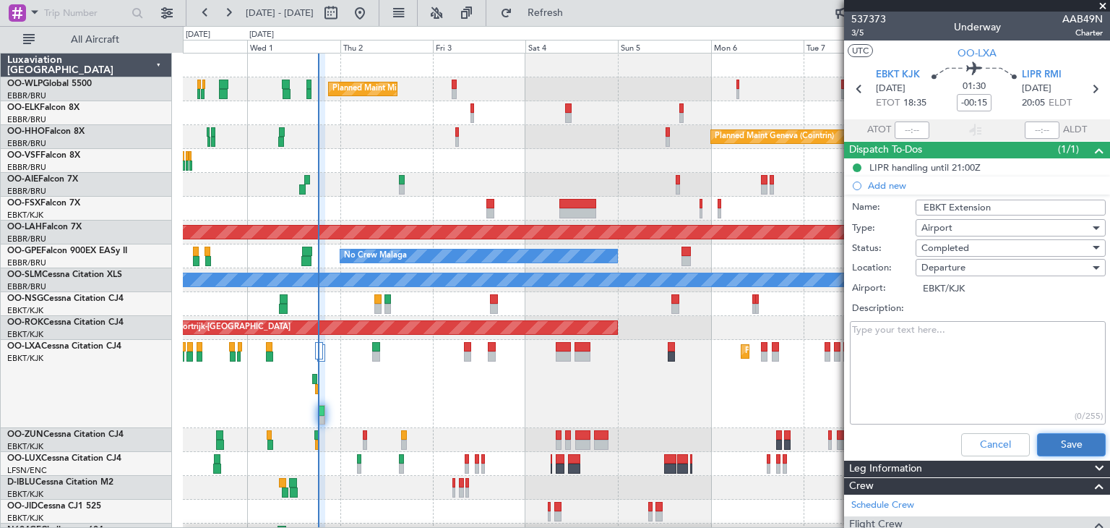
click at [1072, 447] on button "Save" at bounding box center [1071, 444] width 69 height 23
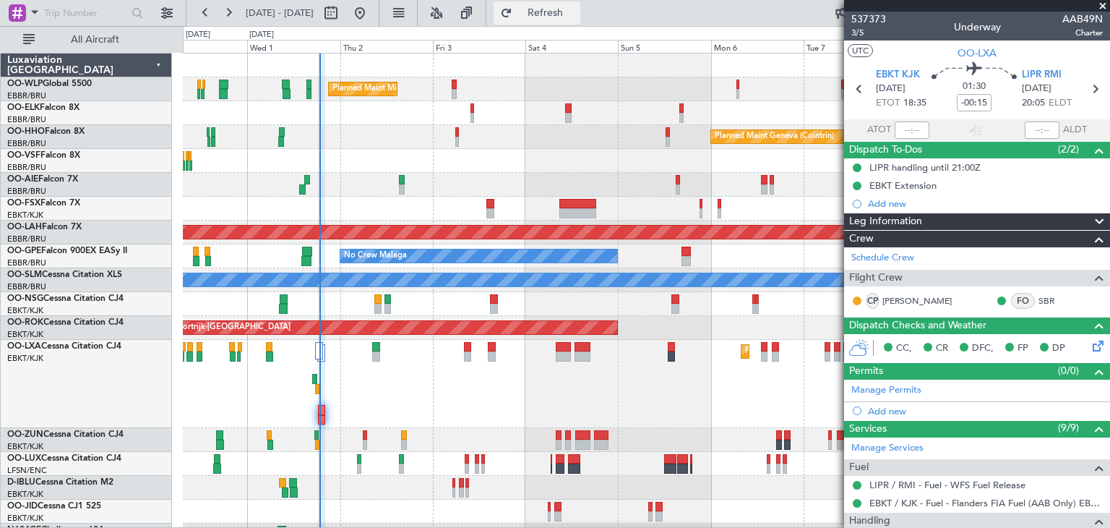
click at [570, 6] on button "Refresh" at bounding box center [537, 12] width 87 height 23
click at [576, 8] on span "Refresh" at bounding box center [545, 13] width 61 height 10
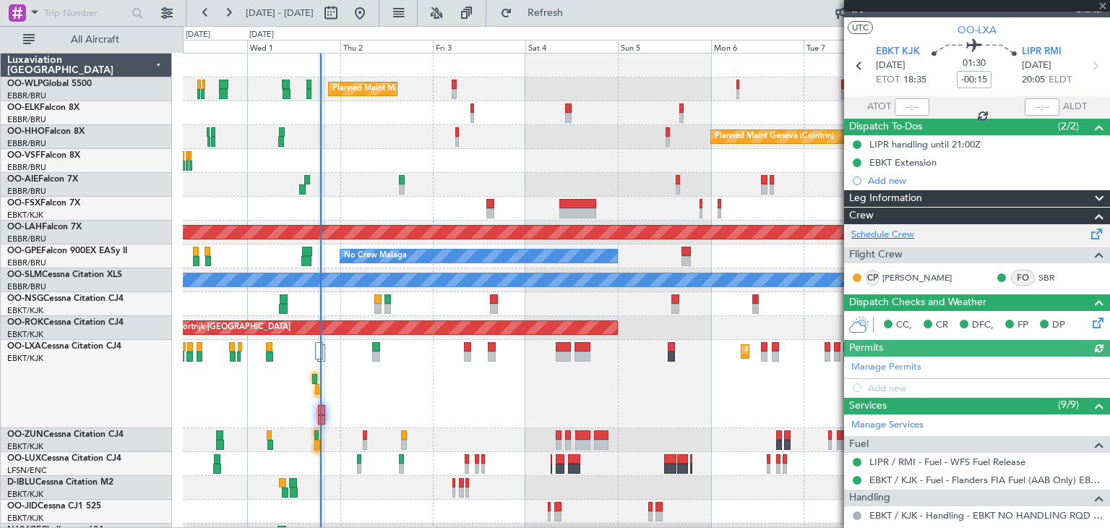
scroll to position [25, 0]
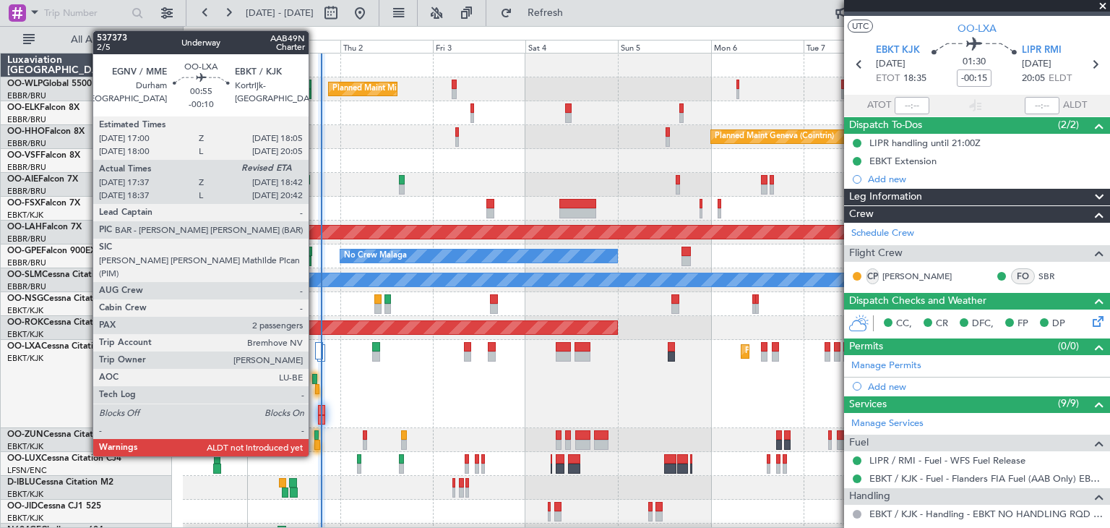
click at [315, 390] on div at bounding box center [317, 389] width 4 height 10
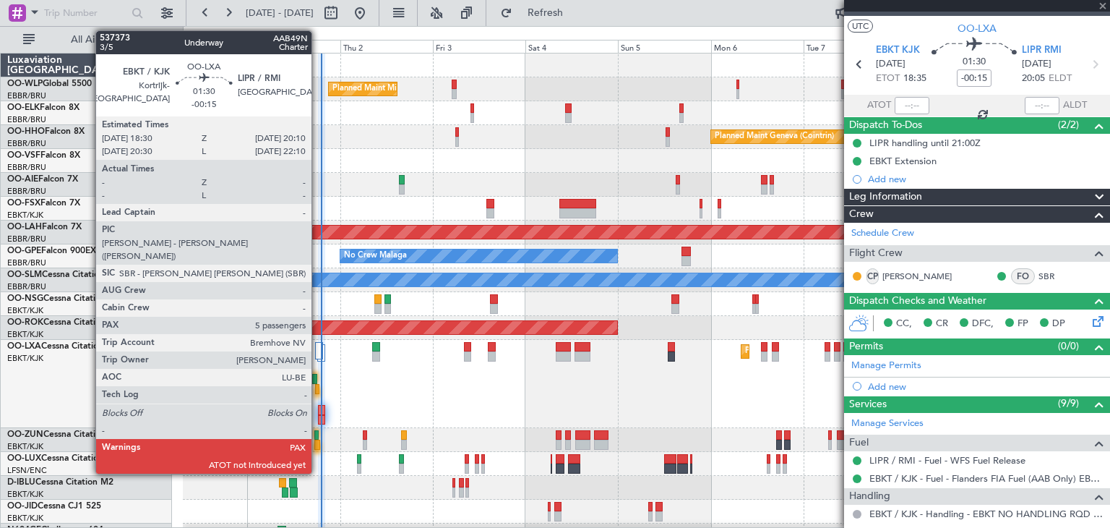
type input "-00:10"
type input "17:42"
type input "2"
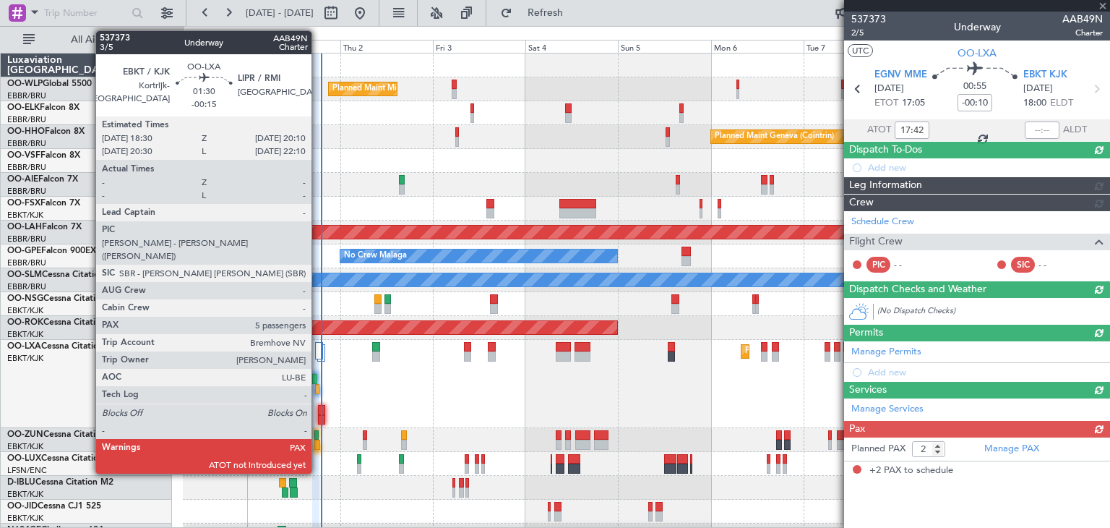
scroll to position [0, 0]
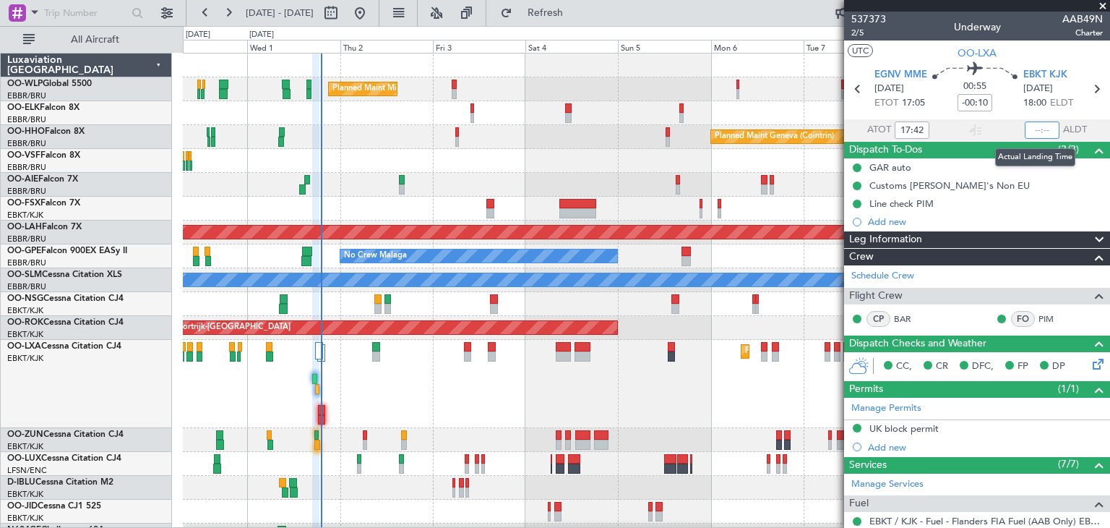
click at [1027, 130] on input "text" at bounding box center [1042, 129] width 35 height 17
type input "18:44"
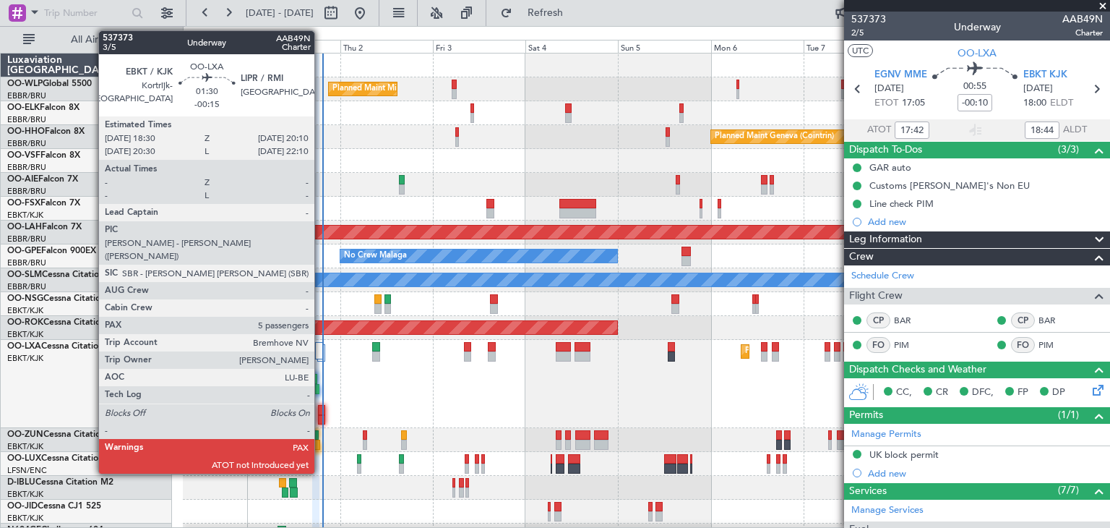
click at [321, 416] on div at bounding box center [321, 420] width 7 height 10
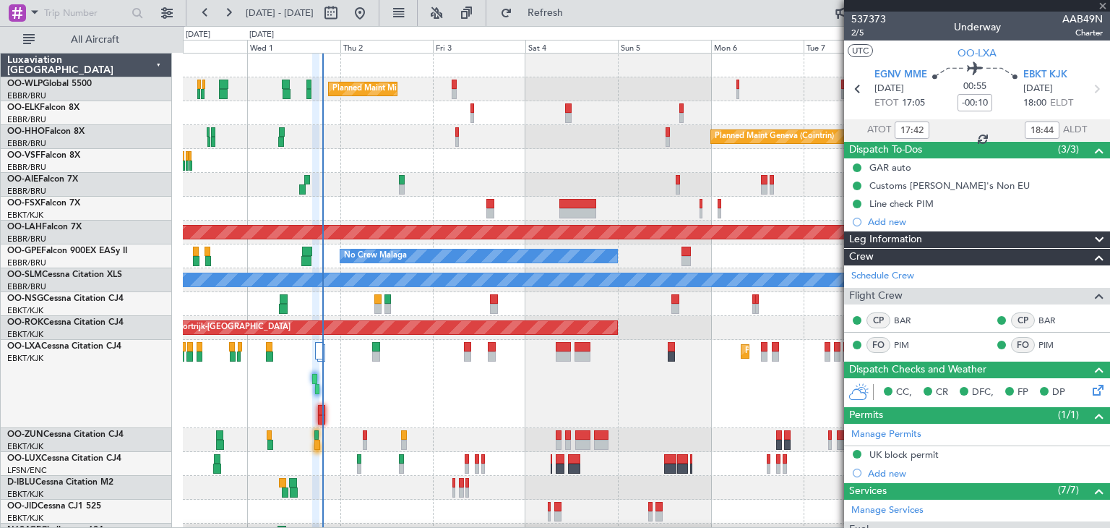
type input "-00:15"
type input "5"
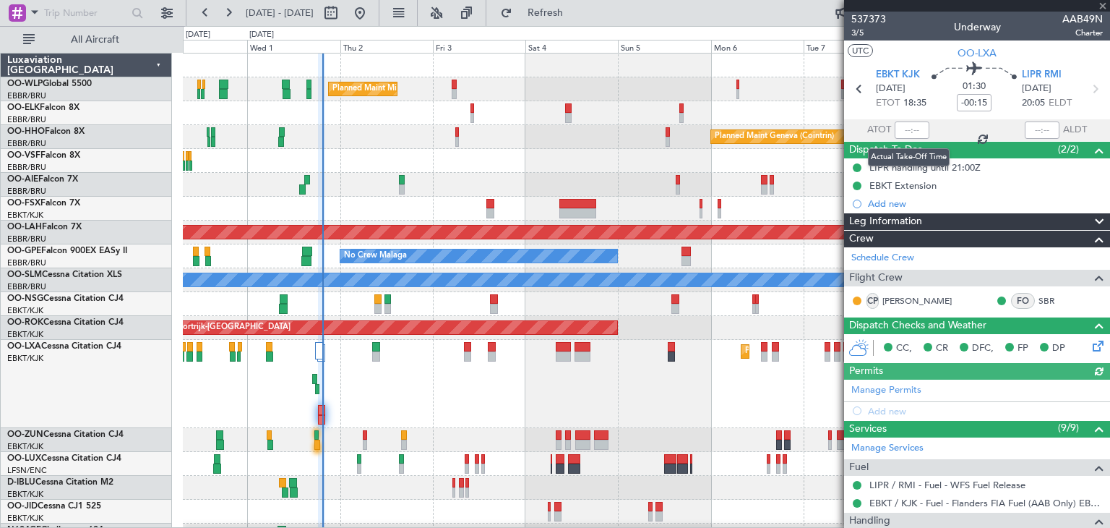
click at [906, 132] on div at bounding box center [912, 129] width 35 height 17
click at [904, 131] on input "text" at bounding box center [912, 129] width 35 height 17
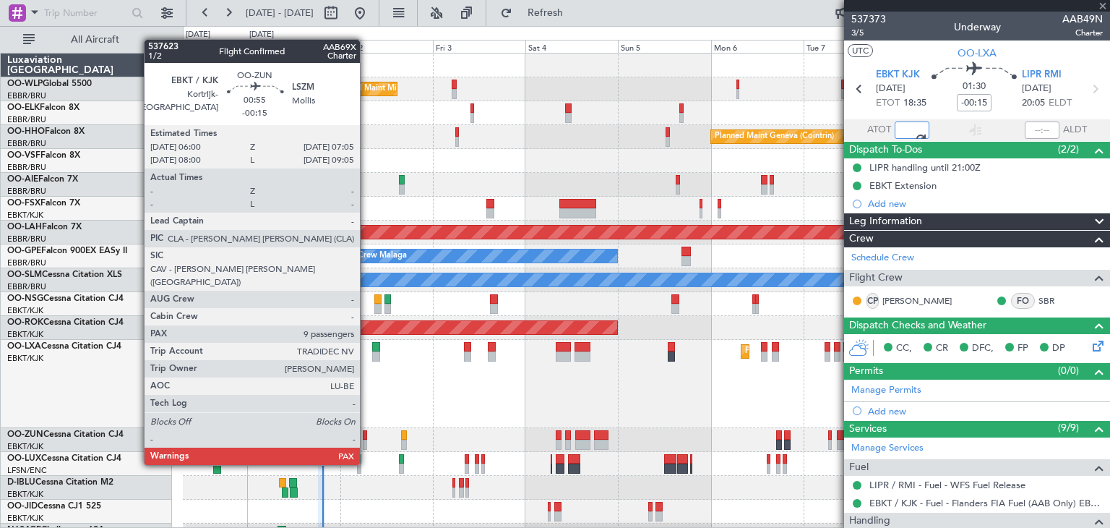
click at [367, 437] on div at bounding box center [365, 435] width 4 height 10
type input "19:12"
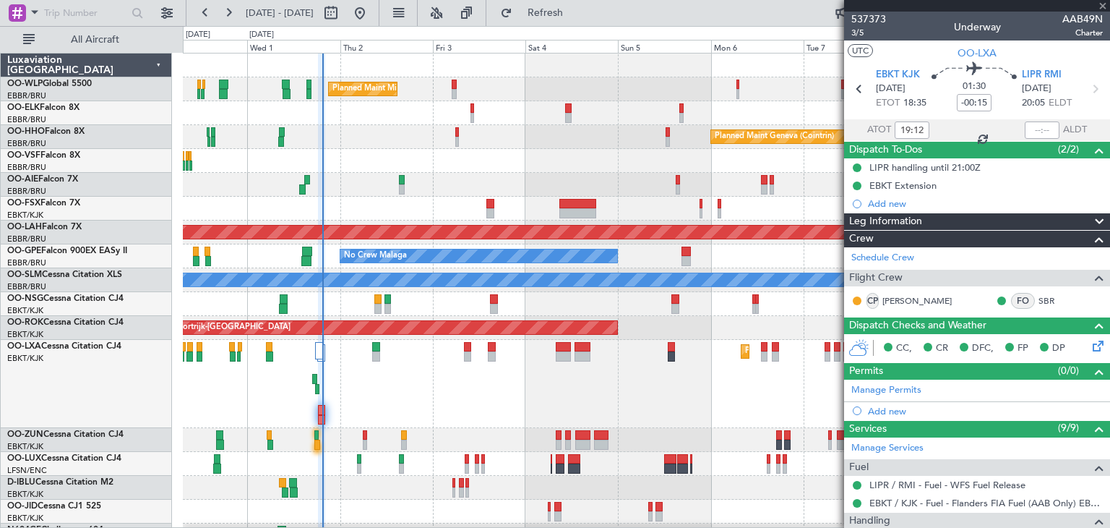
type input "9"
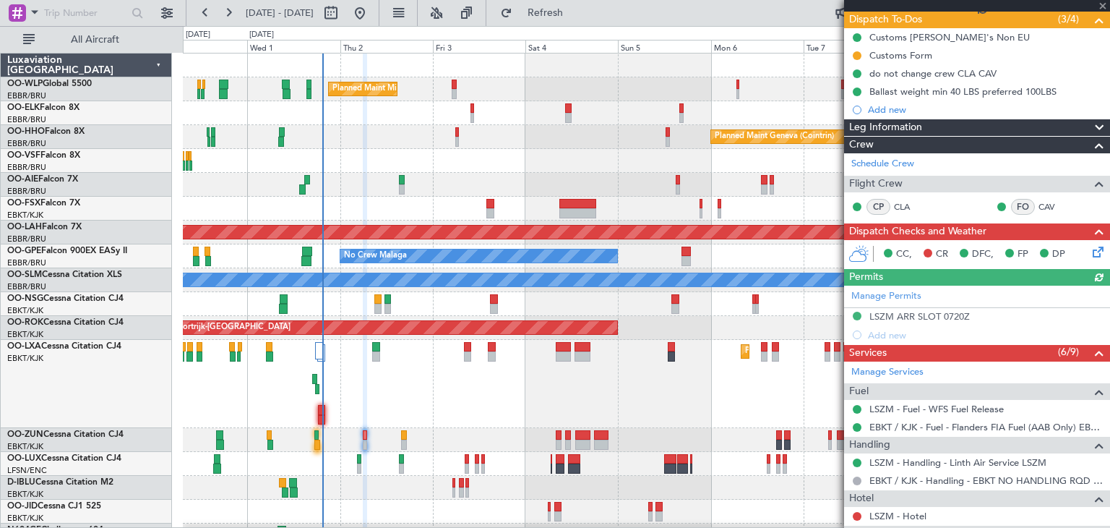
scroll to position [133, 0]
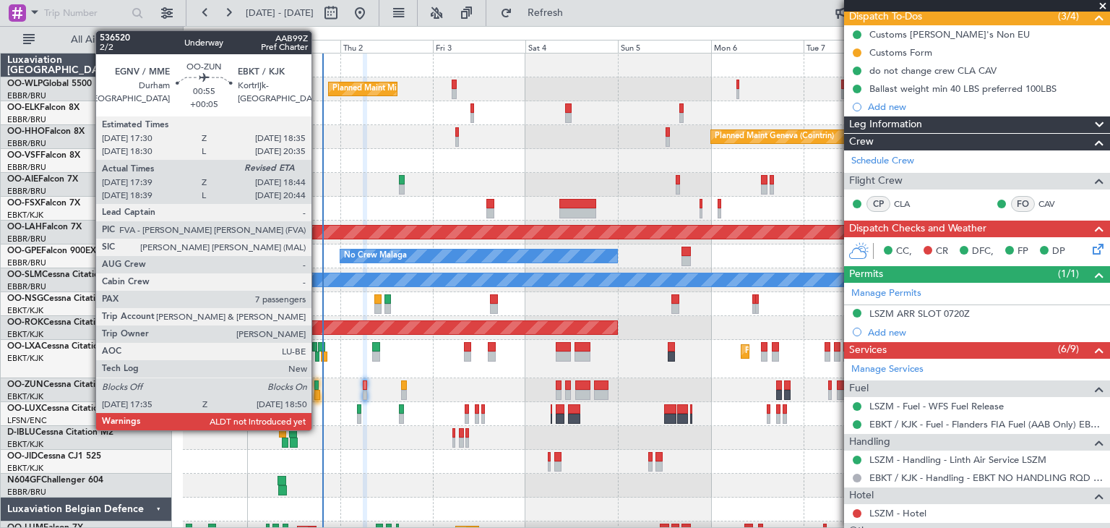
click at [318, 385] on div at bounding box center [316, 385] width 4 height 10
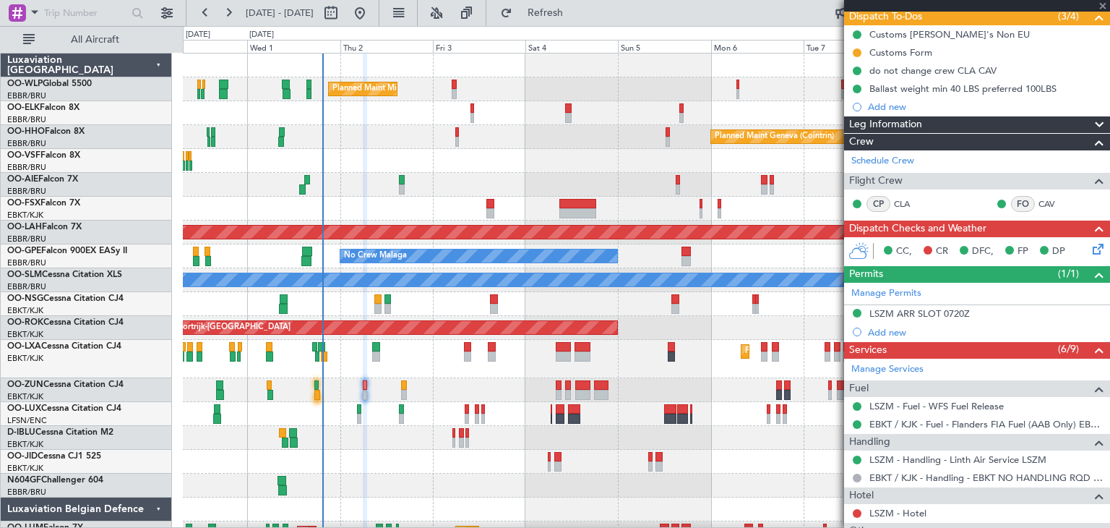
type input "+00:05"
type input "17:44"
type input "7"
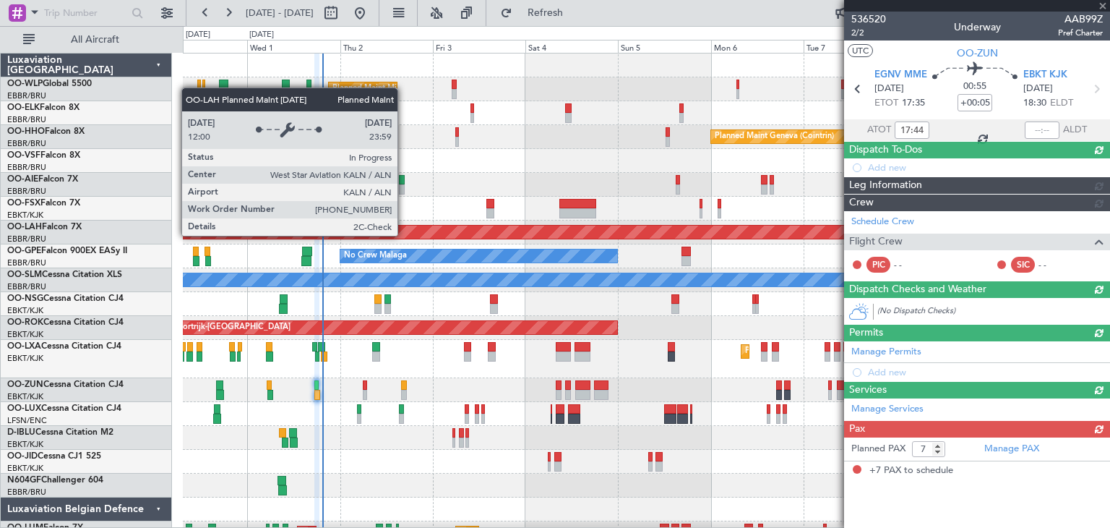
scroll to position [0, 0]
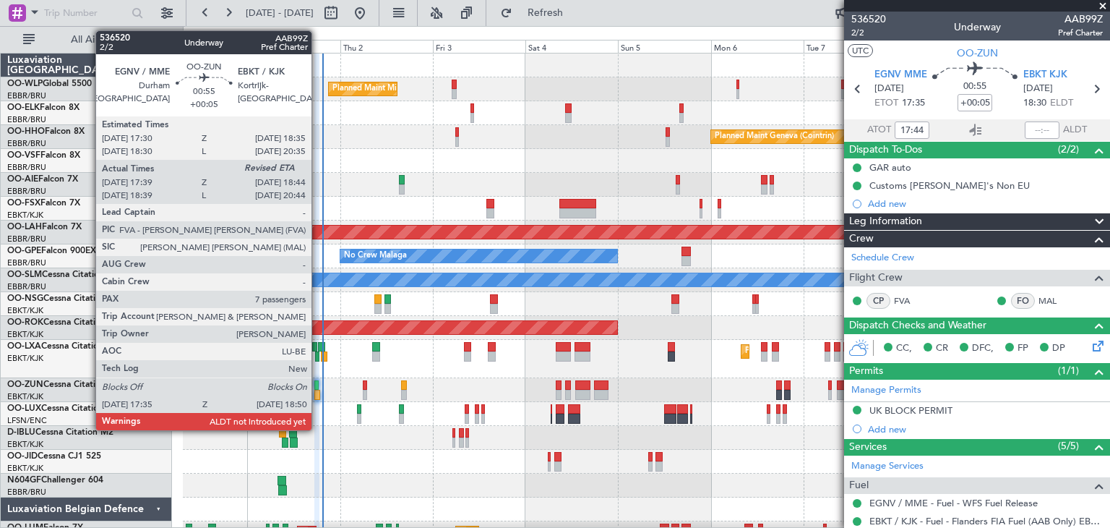
click at [318, 393] on div at bounding box center [316, 395] width 5 height 10
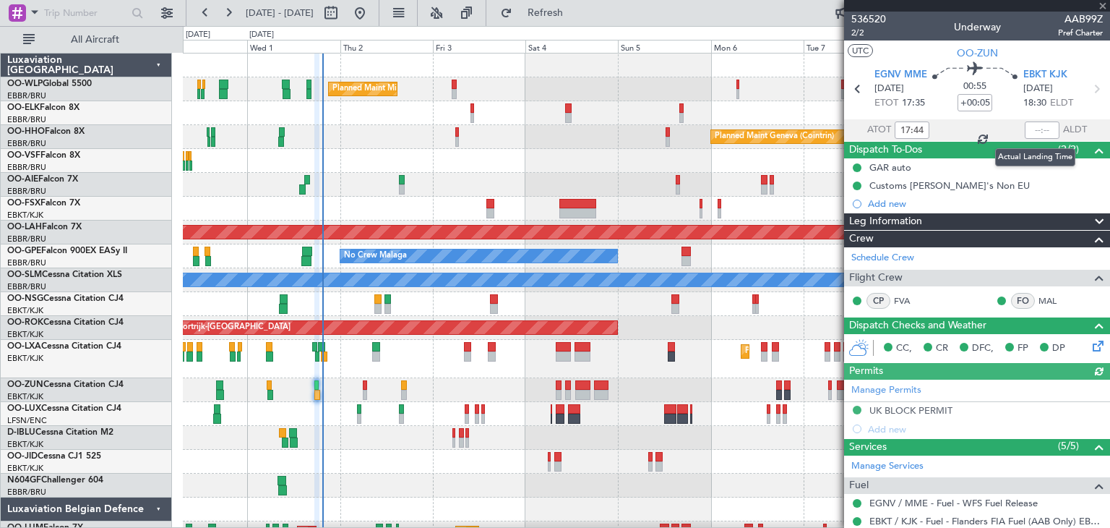
click at [1027, 131] on div at bounding box center [1042, 129] width 35 height 17
click at [1029, 126] on div at bounding box center [1042, 129] width 35 height 17
click at [1032, 126] on input "text" at bounding box center [1042, 129] width 35 height 17
type input "18:44"
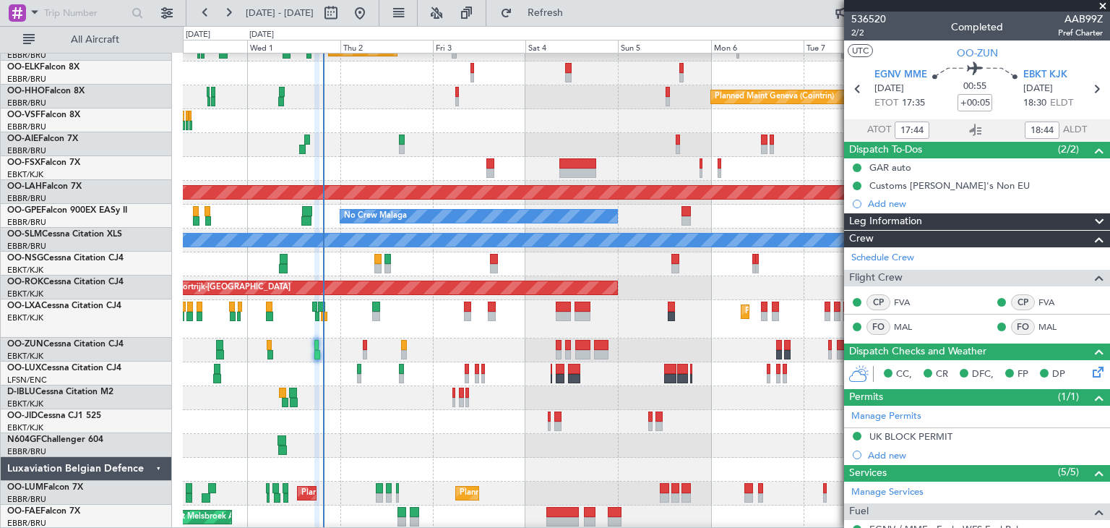
scroll to position [40, 0]
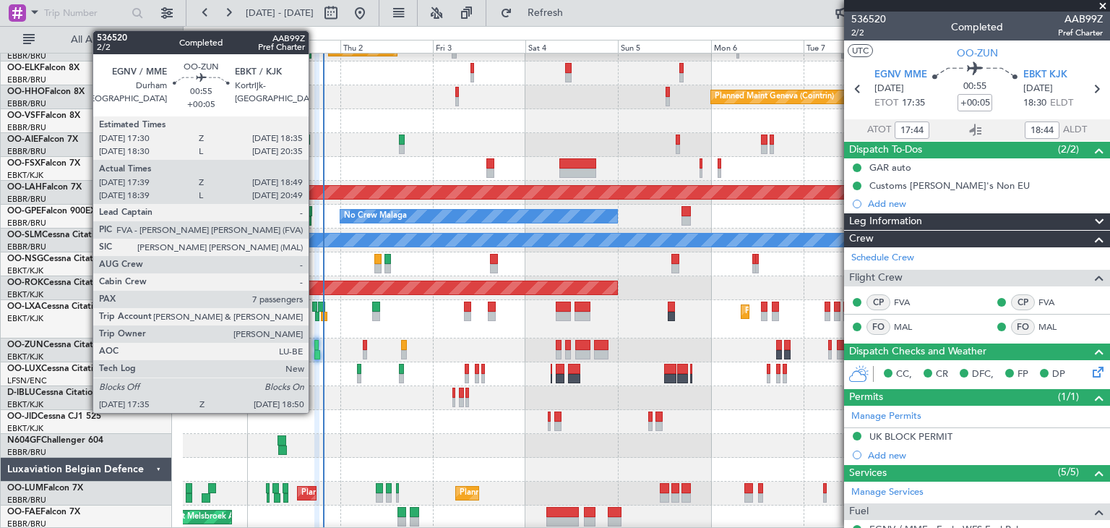
click at [315, 354] on div at bounding box center [316, 355] width 5 height 10
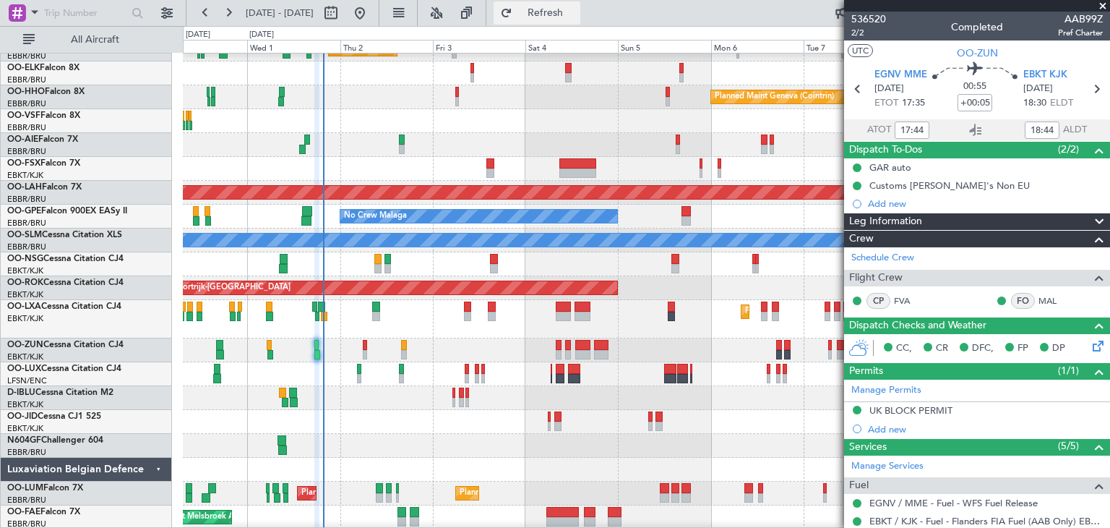
click at [570, 9] on span "Refresh" at bounding box center [545, 13] width 61 height 10
click at [312, 351] on div at bounding box center [646, 350] width 927 height 24
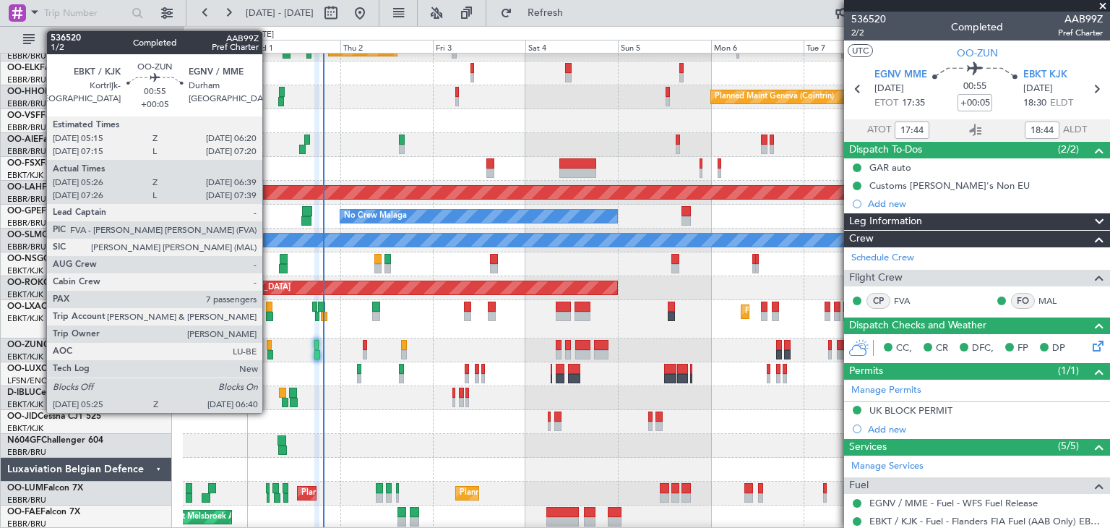
click at [269, 345] on div at bounding box center [269, 345] width 4 height 10
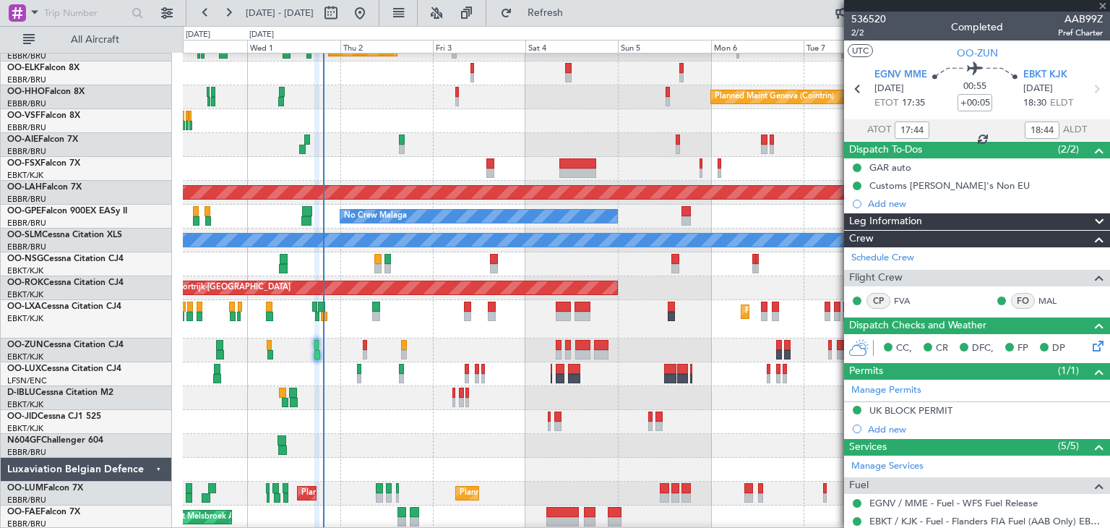
type input "05:31"
type input "06:34"
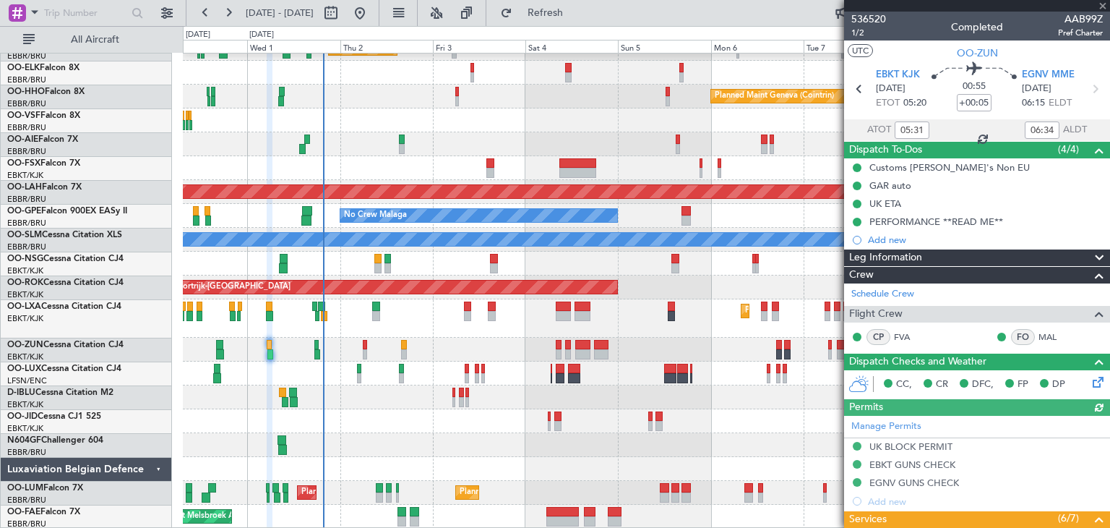
scroll to position [0, 0]
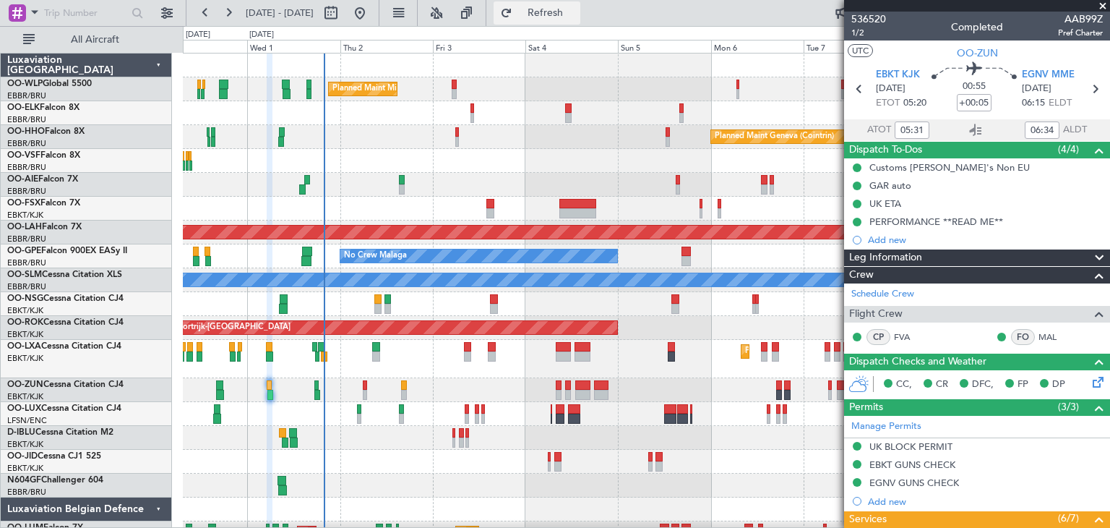
click at [576, 15] on span "Refresh" at bounding box center [545, 13] width 61 height 10
